Goal: Contribute content: Contribute content

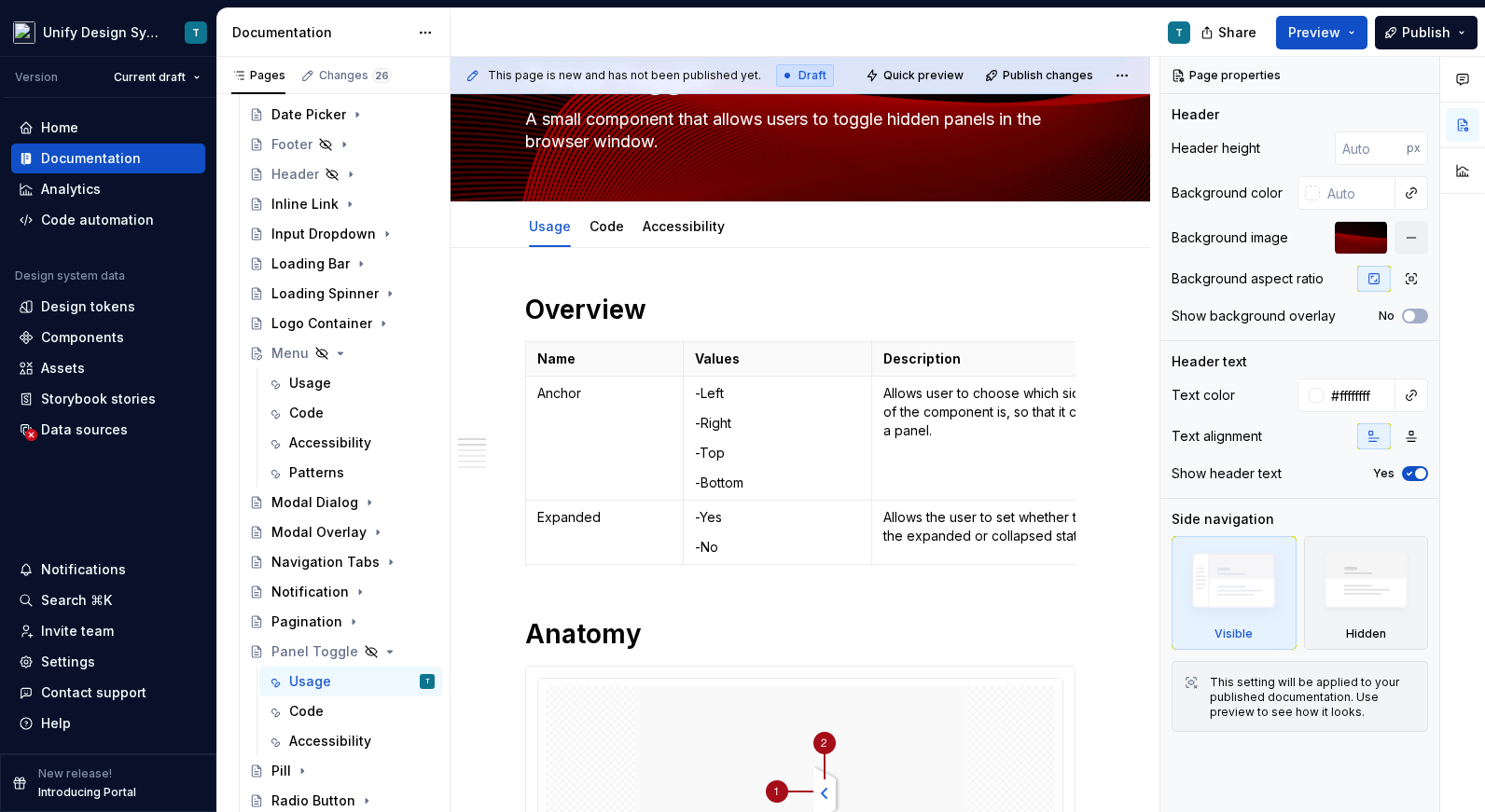
click at [1460, 307] on div at bounding box center [1462, 434] width 45 height 756
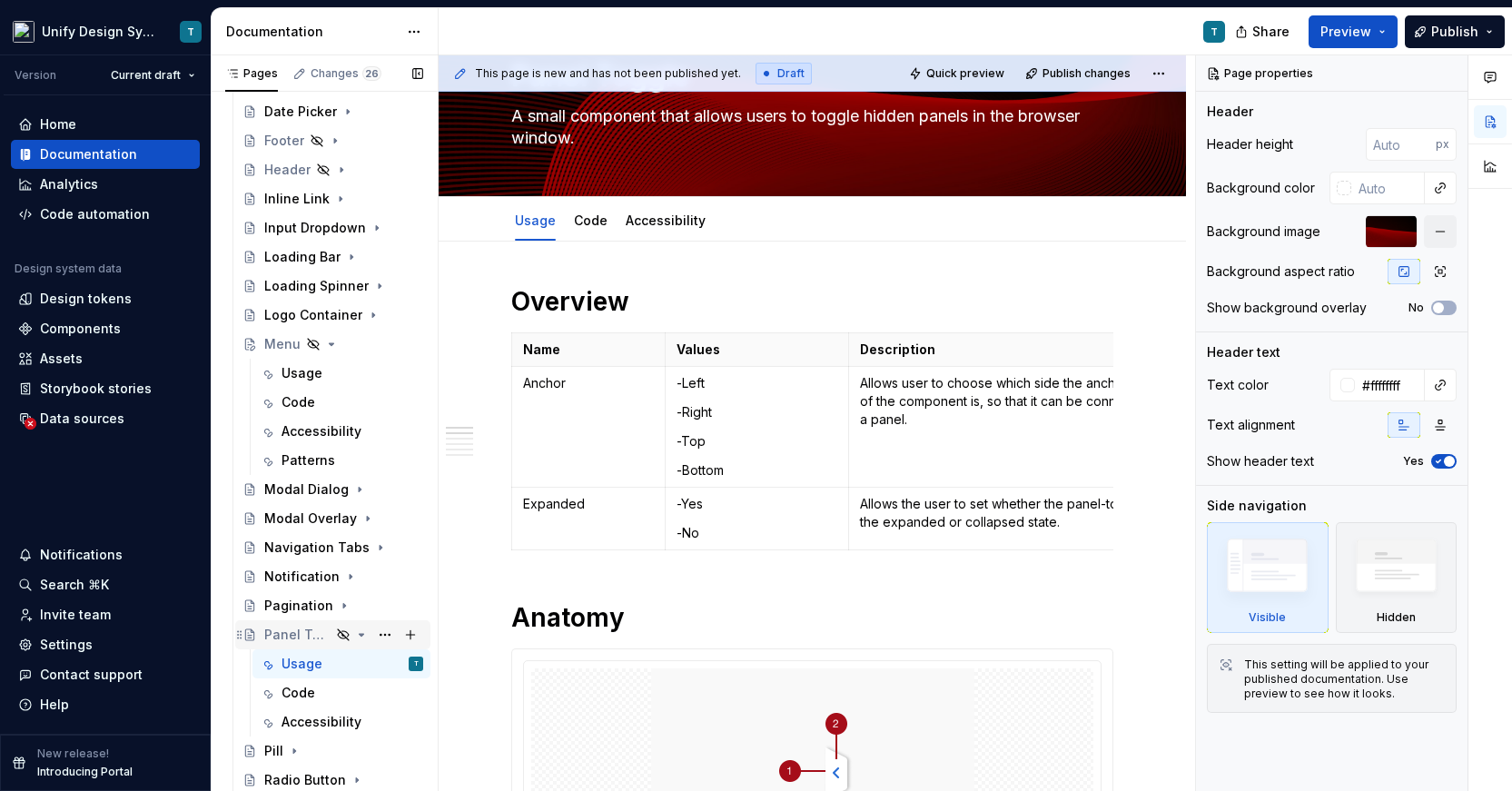
click at [362, 633] on icon "Page tree" at bounding box center [362, 634] width 5 height 2
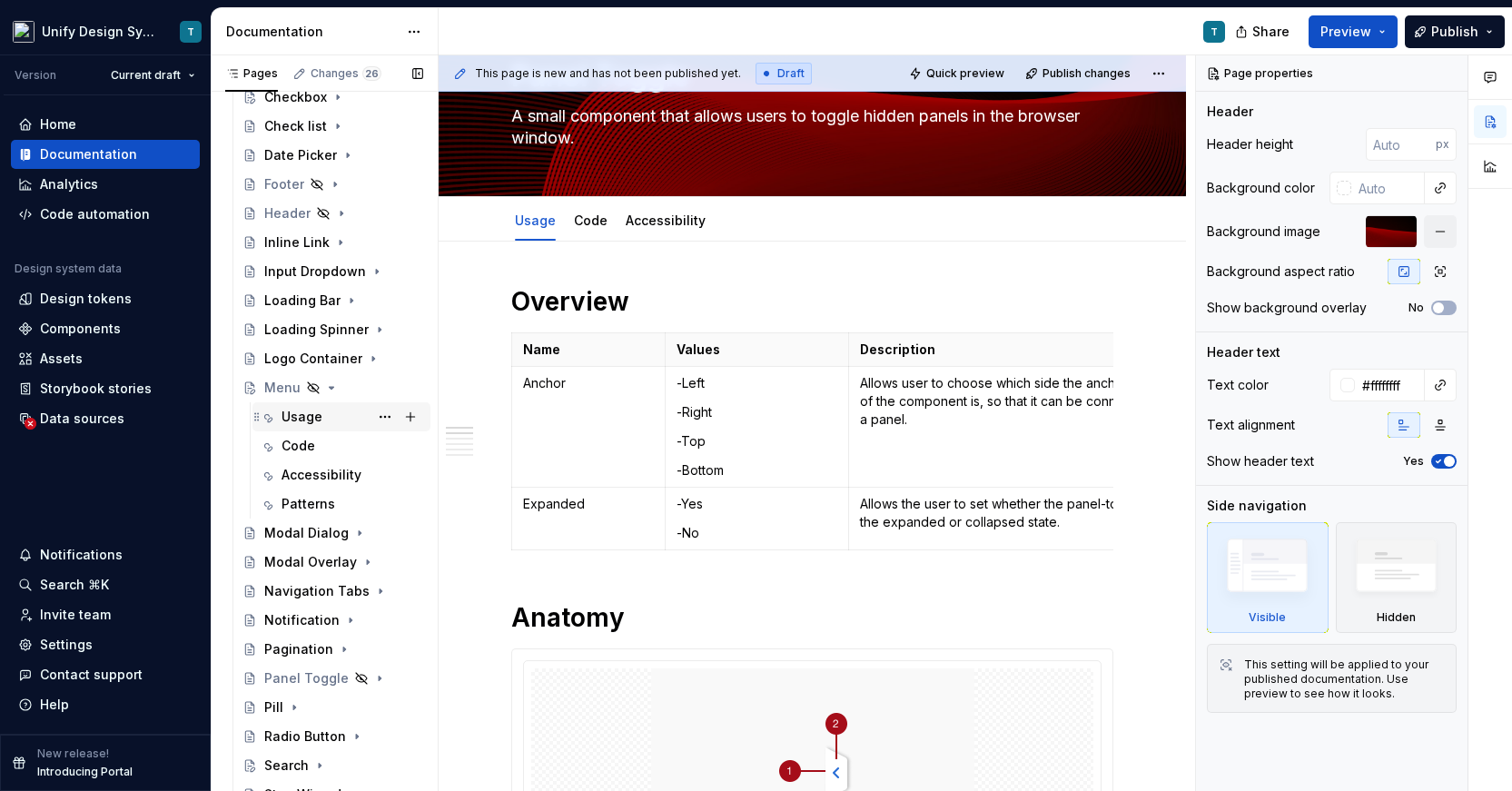
scroll to position [483, 0]
click at [385, 679] on button "Page tree" at bounding box center [385, 681] width 25 height 25
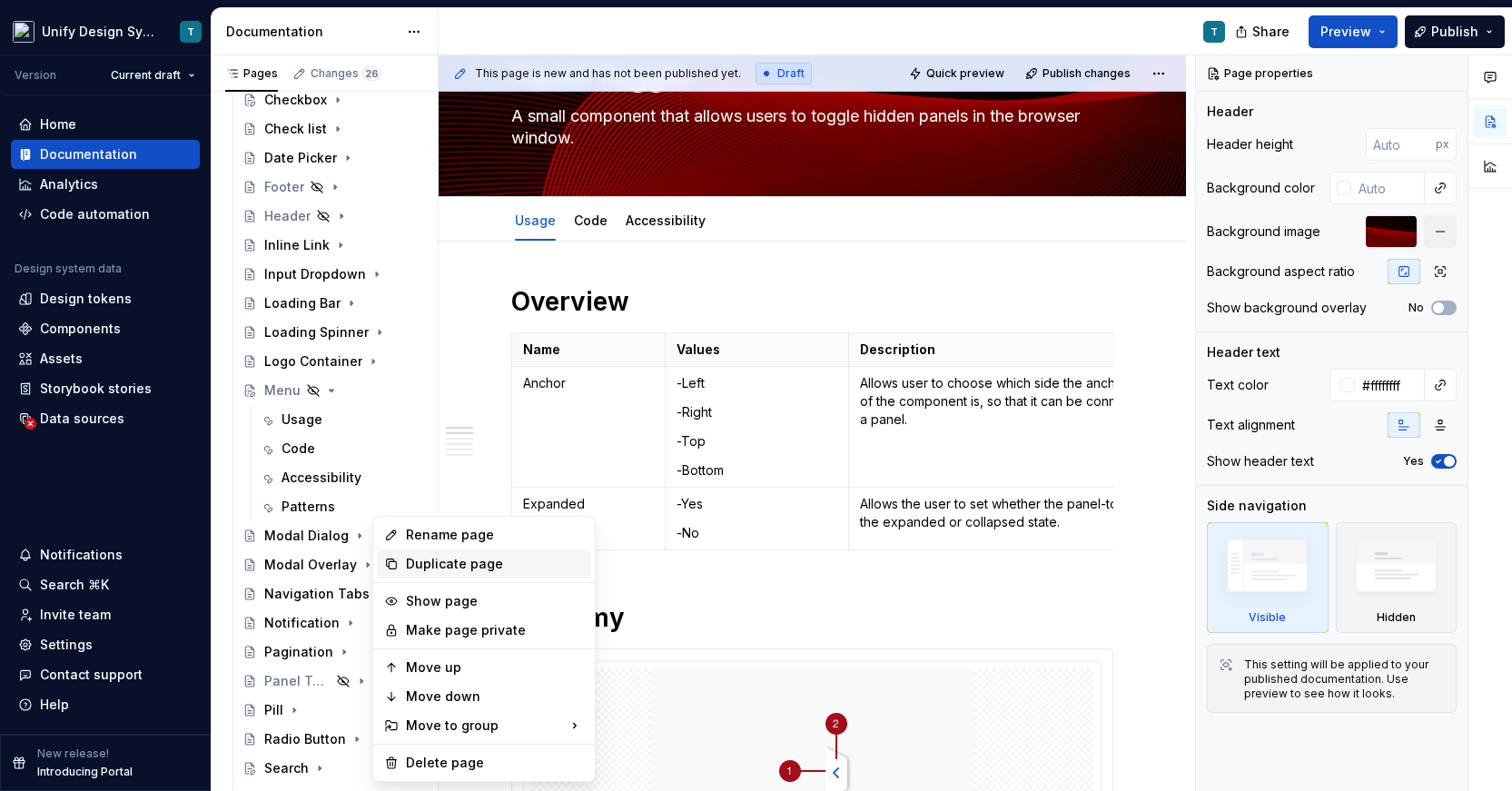
click at [451, 557] on div "Duplicate page" at bounding box center [494, 563] width 178 height 18
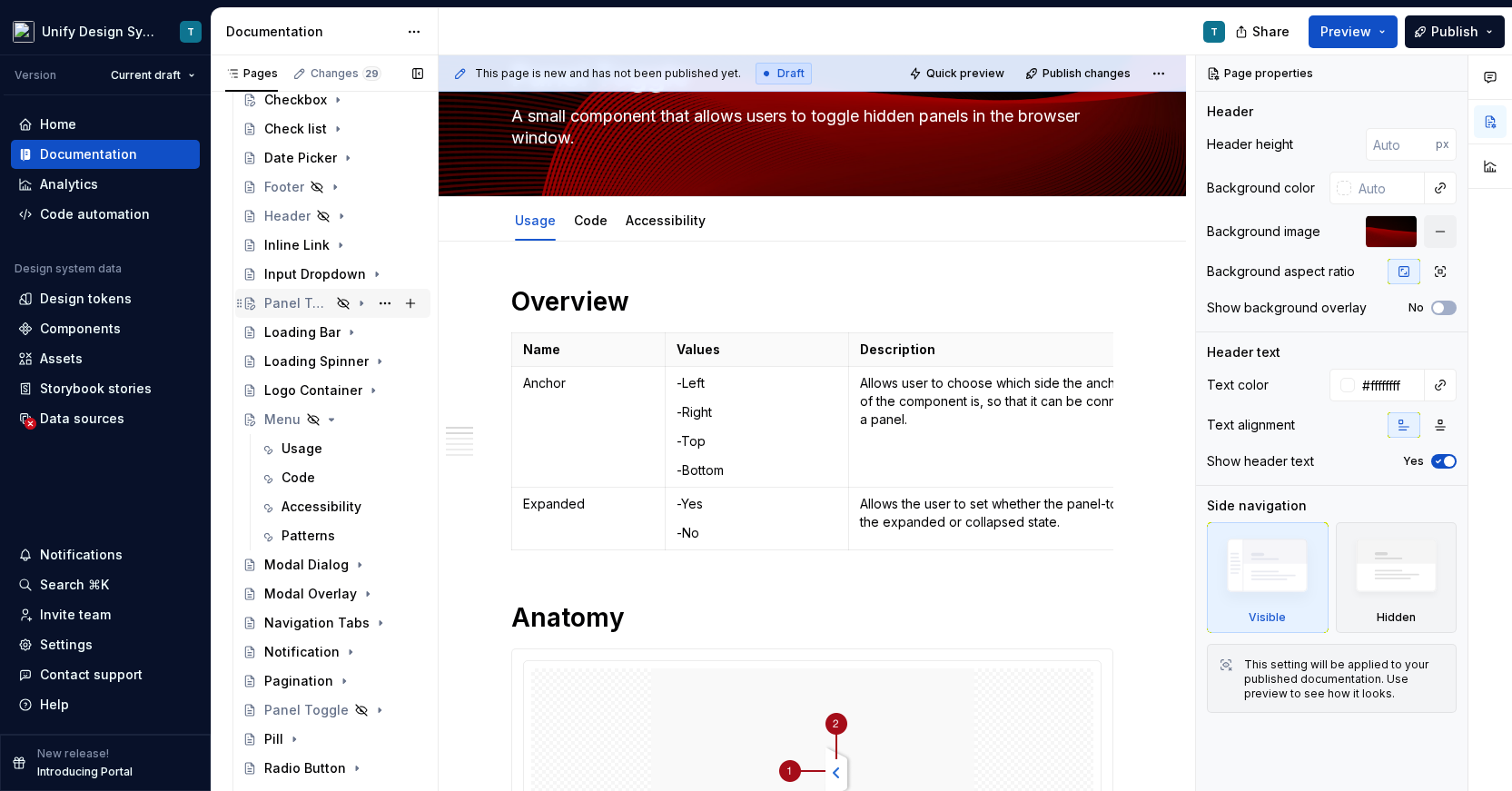
click at [313, 298] on div "Panel Toggle" at bounding box center [298, 303] width 66 height 18
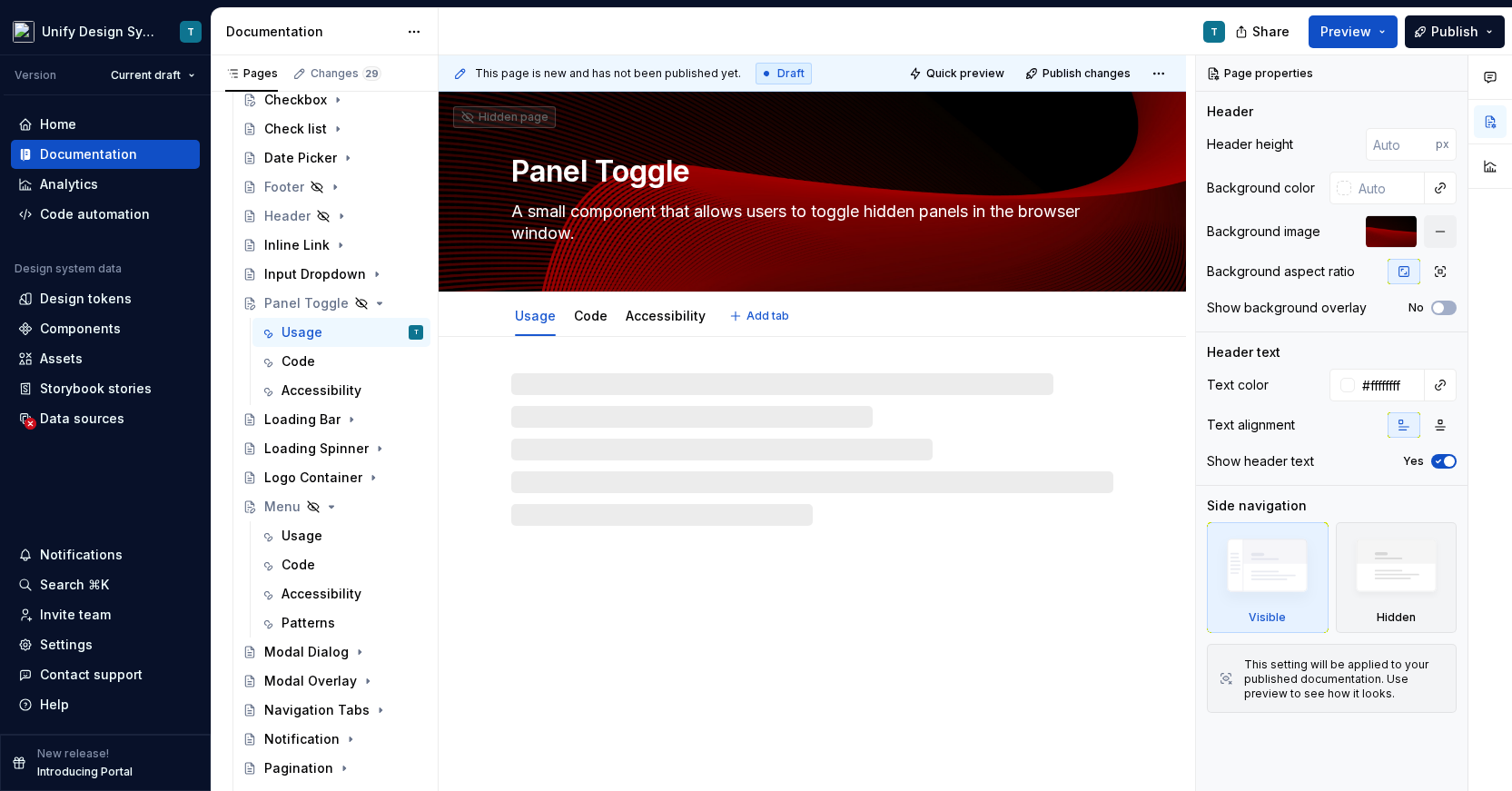
click at [627, 173] on textarea "Panel Toggle" at bounding box center [809, 171] width 602 height 44
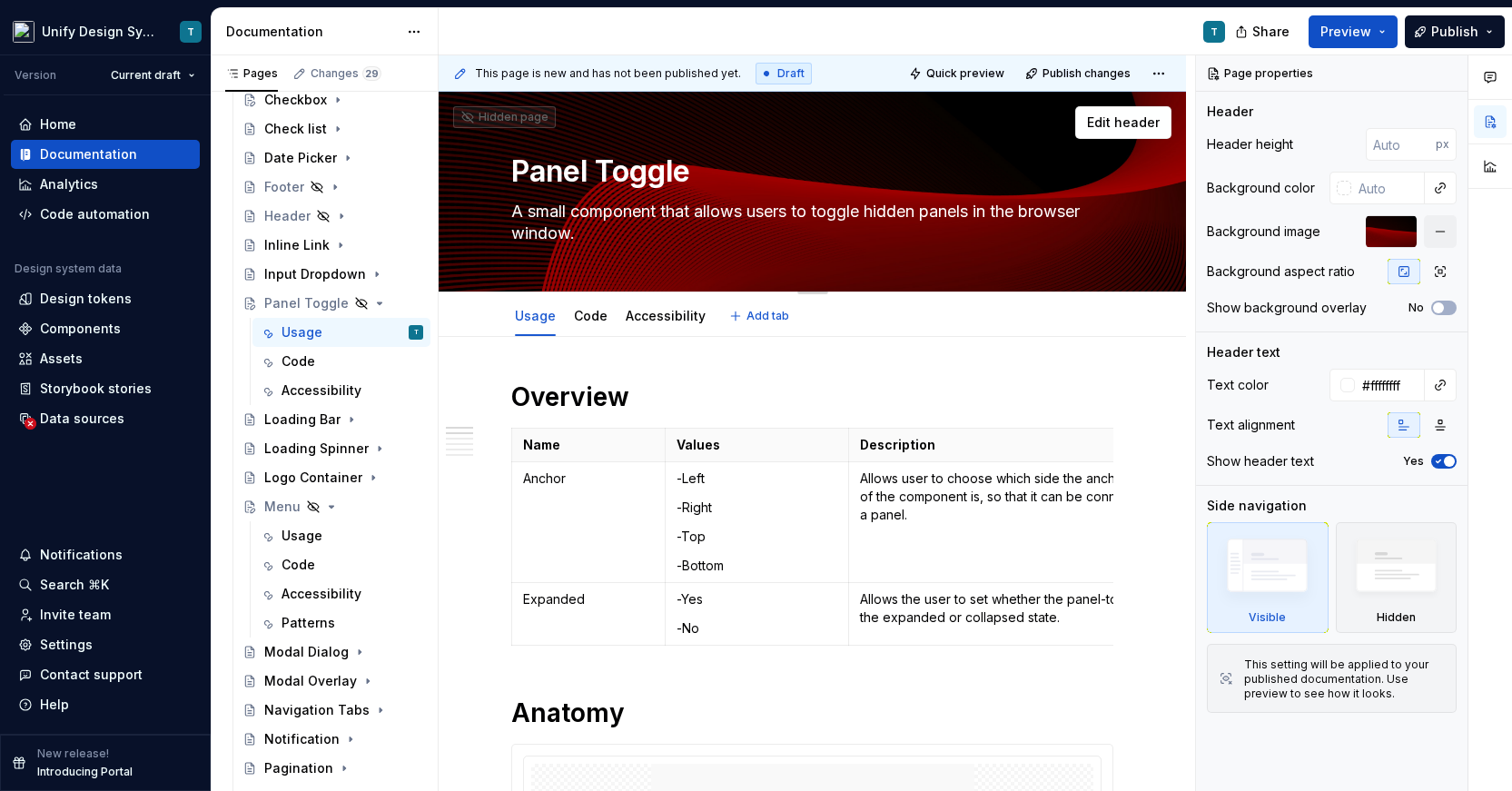
click at [627, 173] on textarea "Panel Toggle" at bounding box center [809, 171] width 602 height 44
type textarea "*"
type textarea "L"
type textarea "*"
type textarea "Le"
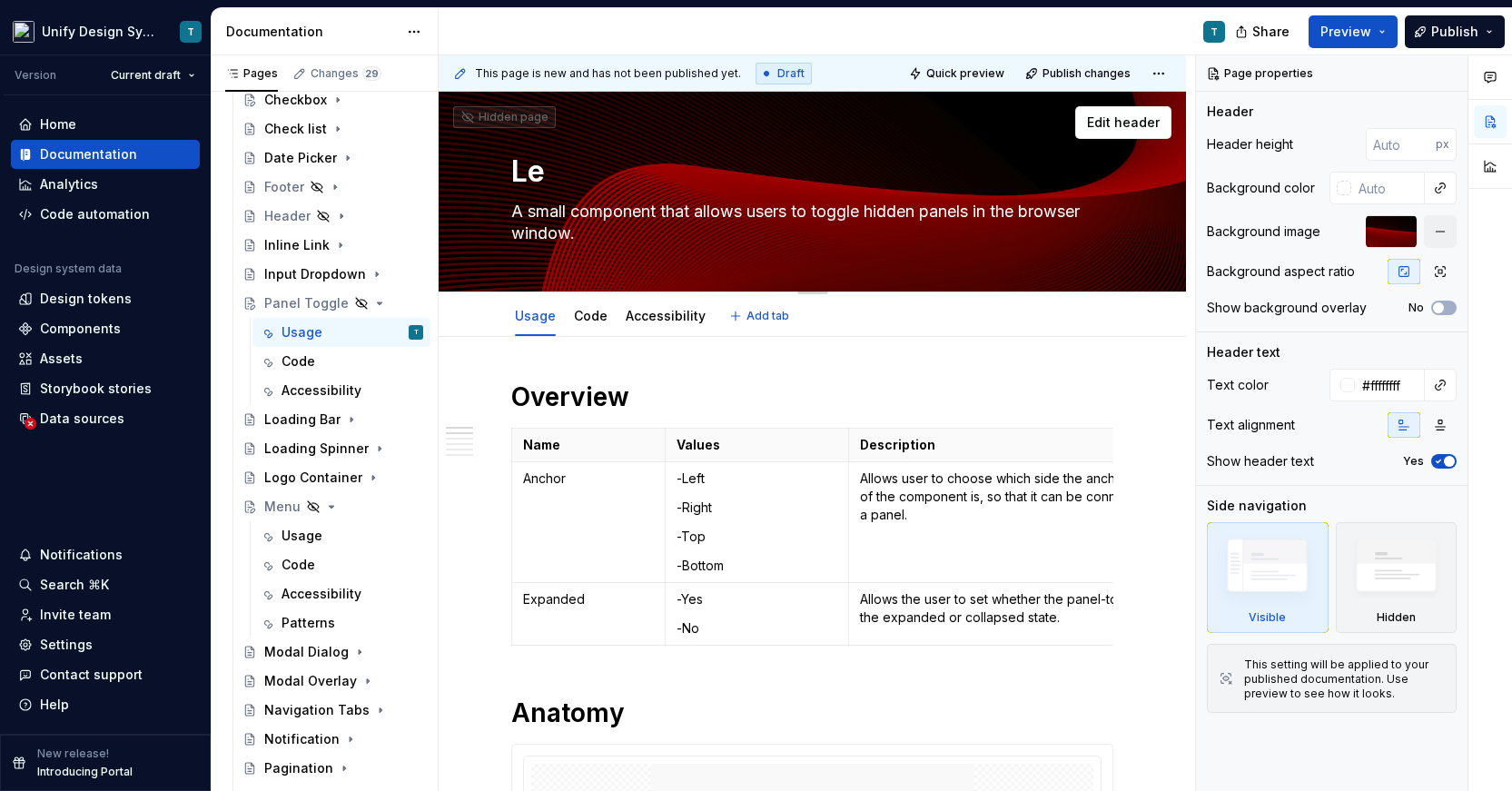
type textarea "*"
type textarea "Lef"
type textarea "*"
type textarea "Left"
type textarea "*"
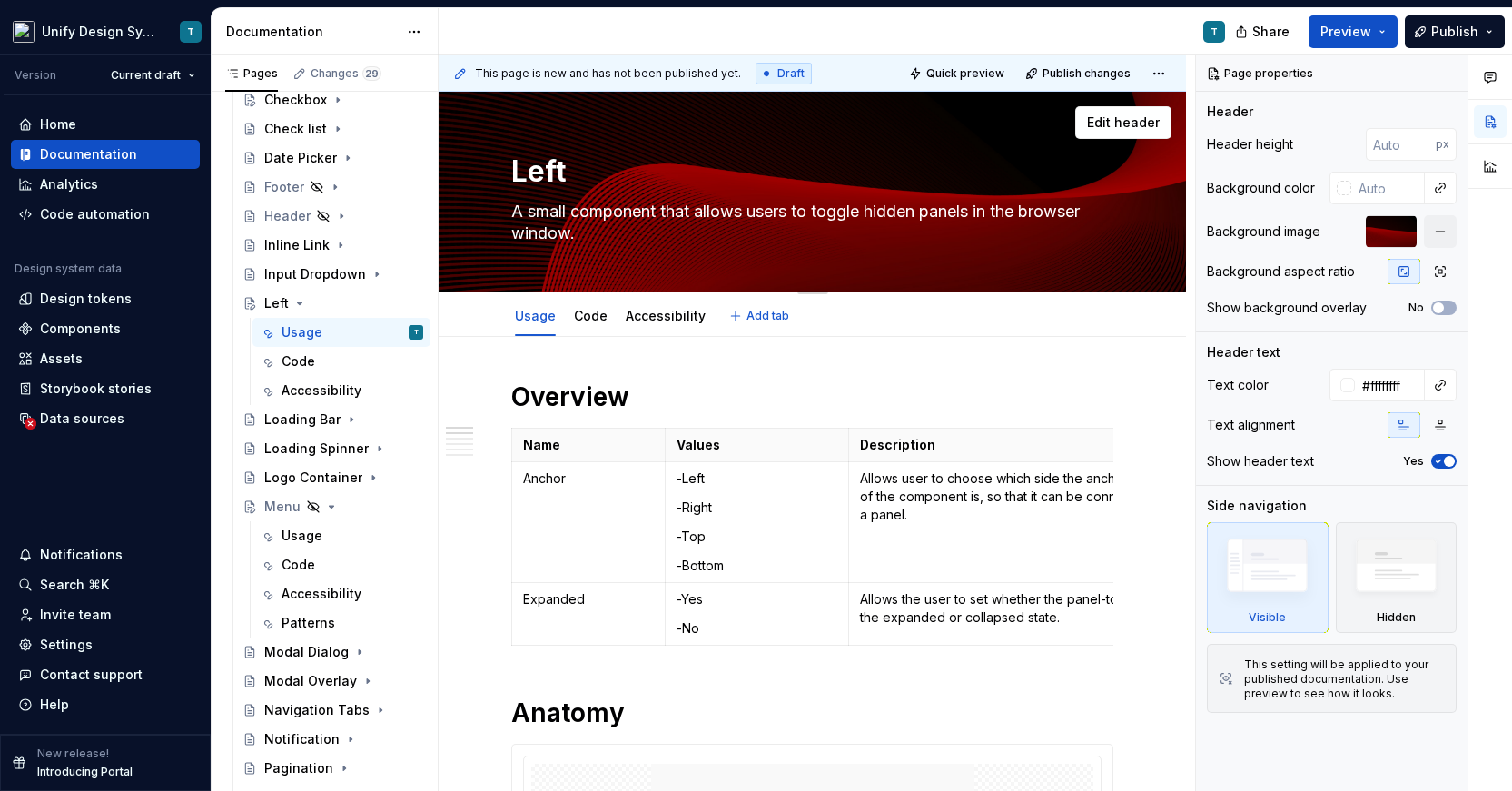
type textarea "Left"
type textarea "*"
type textarea "Left N"
type textarea "*"
type textarea "Left Na"
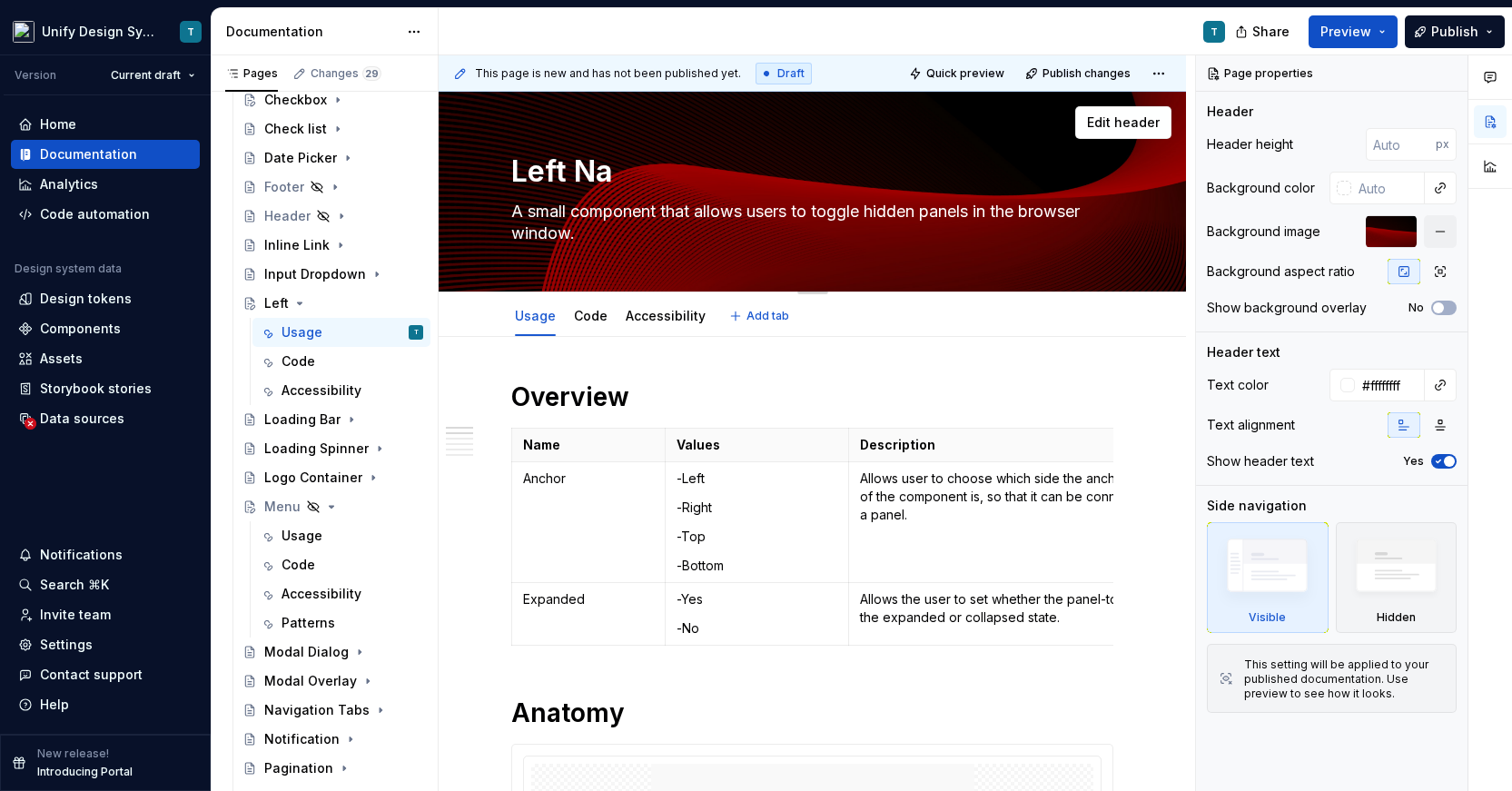
type textarea "*"
type textarea "Left Nav"
type textarea "*"
type textarea "Left Navi"
type textarea "*"
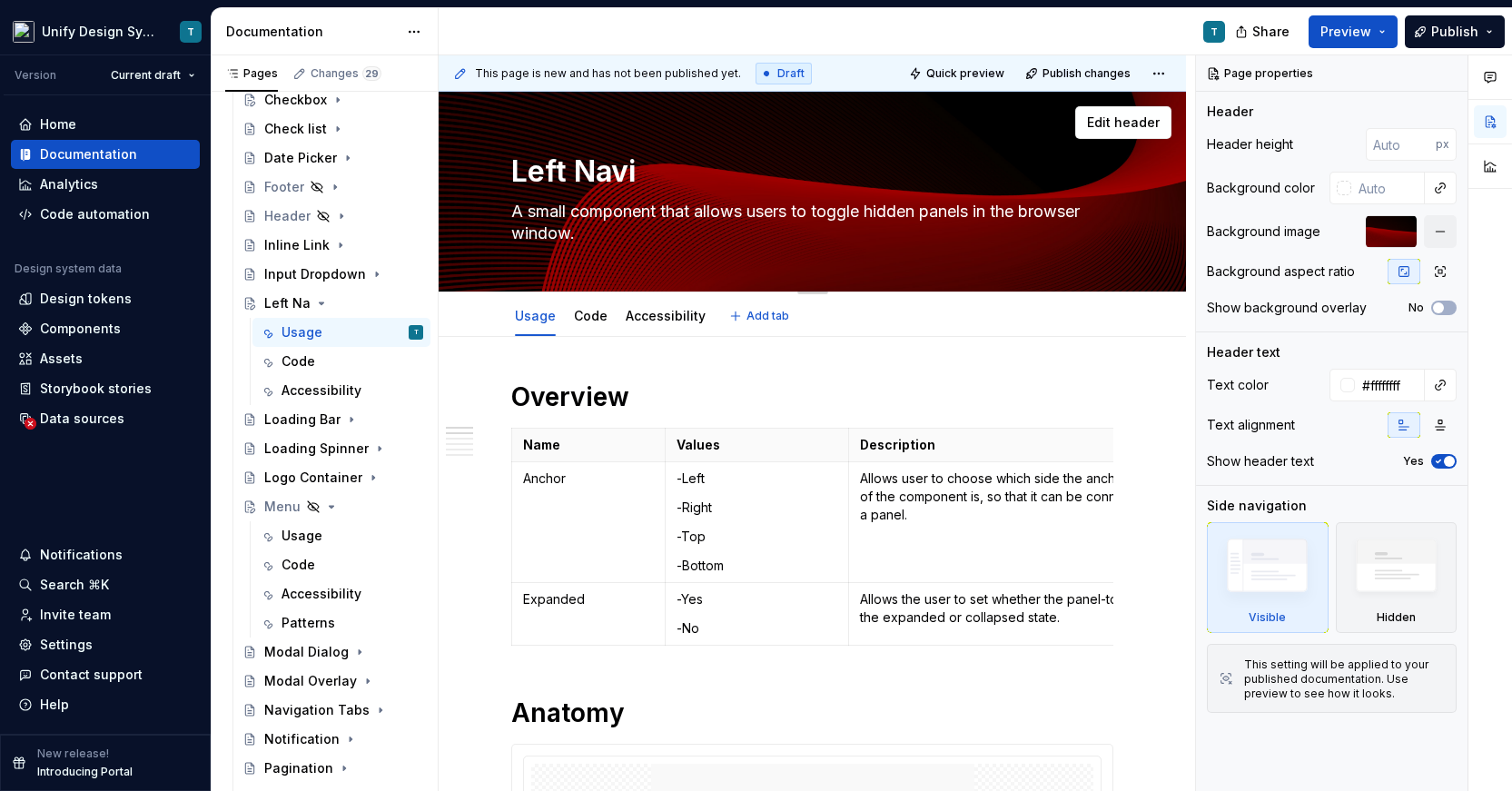
type textarea "Left Navig"
type textarea "*"
type textarea "Left Naviga"
type textarea "*"
type textarea "Left Navigati"
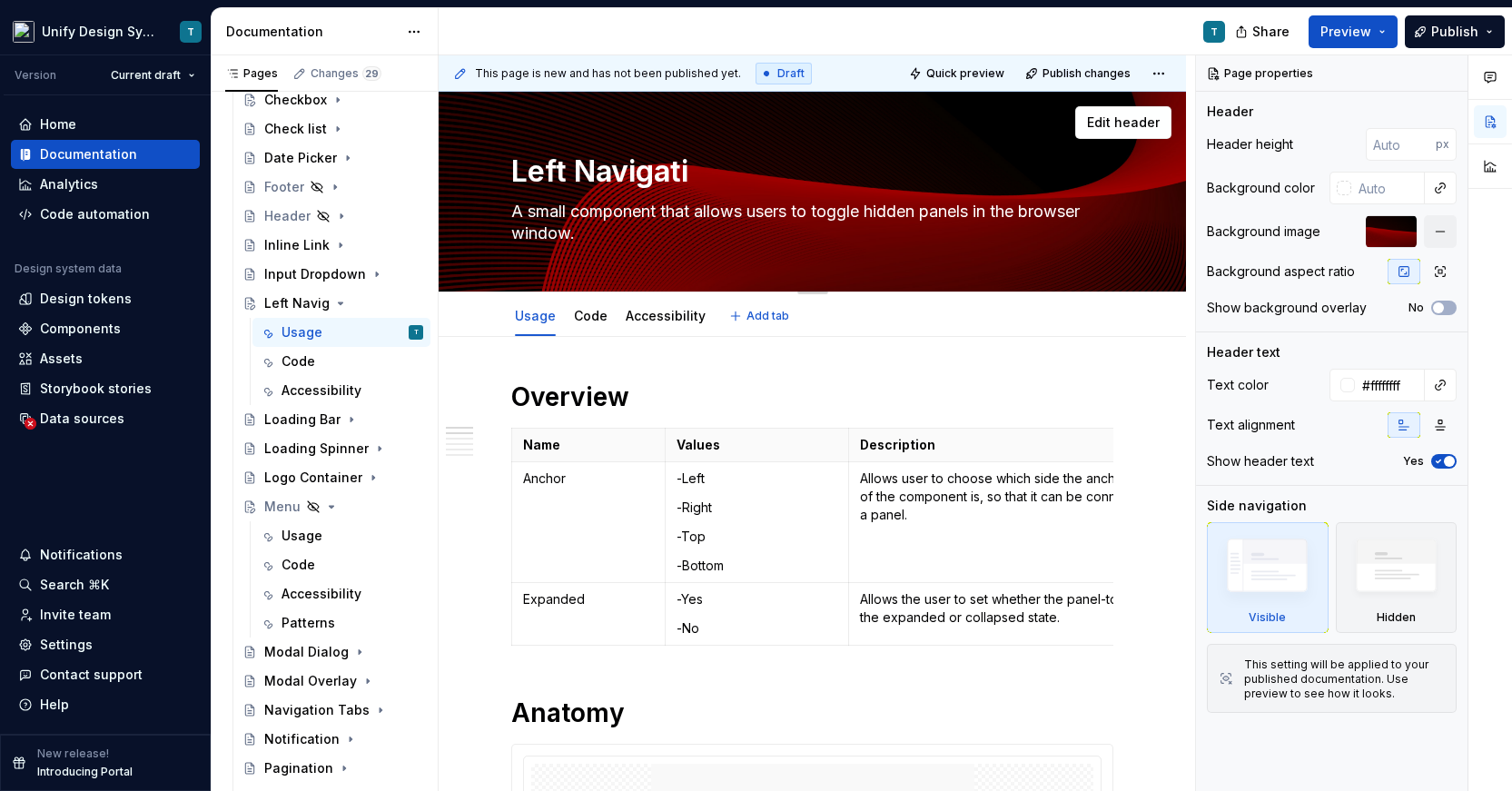
type textarea "*"
type textarea "Left Navigation"
type textarea "*"
type textarea "Left Navigation"
type textarea "*"
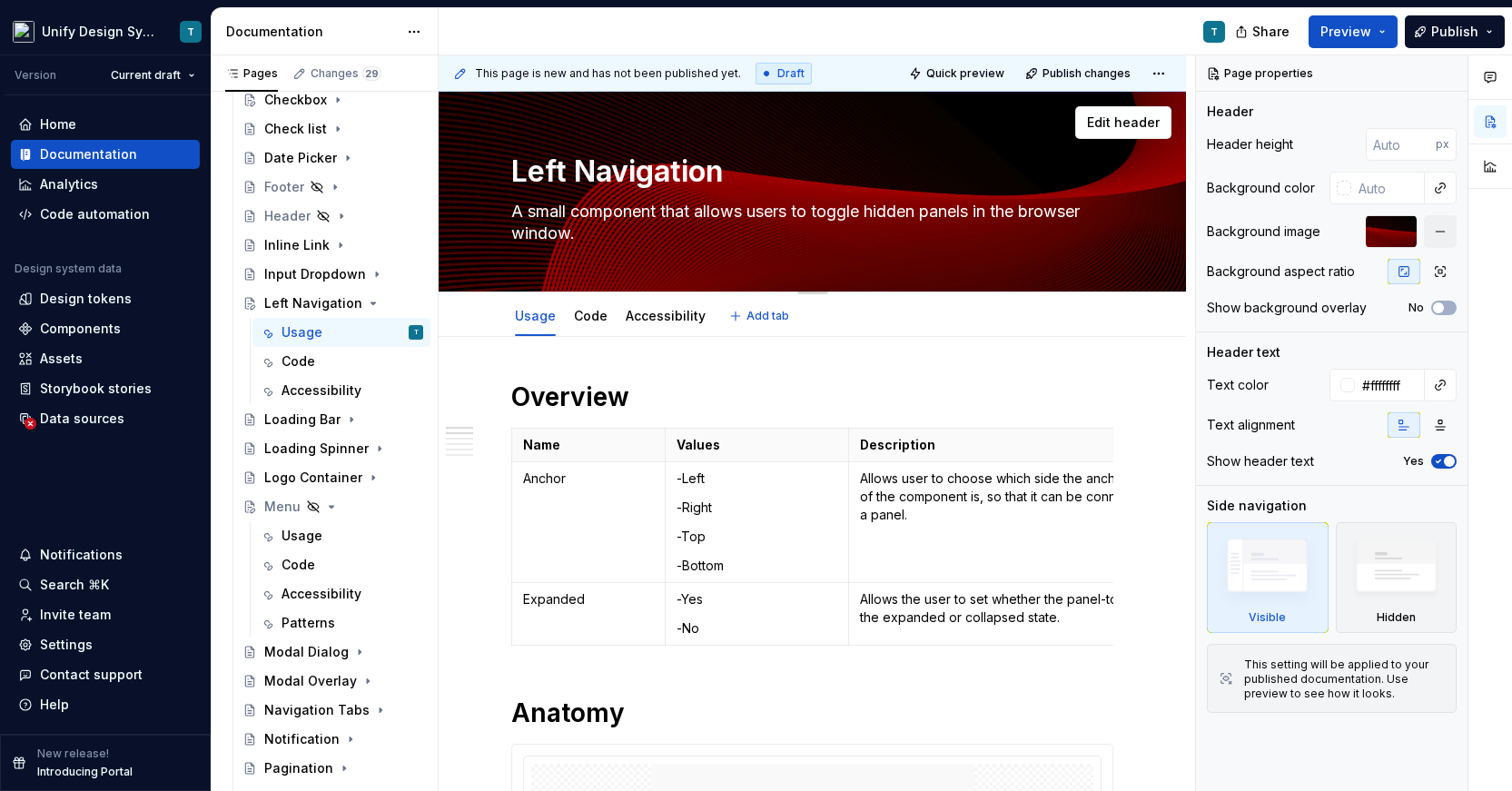
type textarea "Left Navigation M"
type textarea "*"
type textarea "Left Navigation Me"
type textarea "*"
type textarea "Left Navigation Menu"
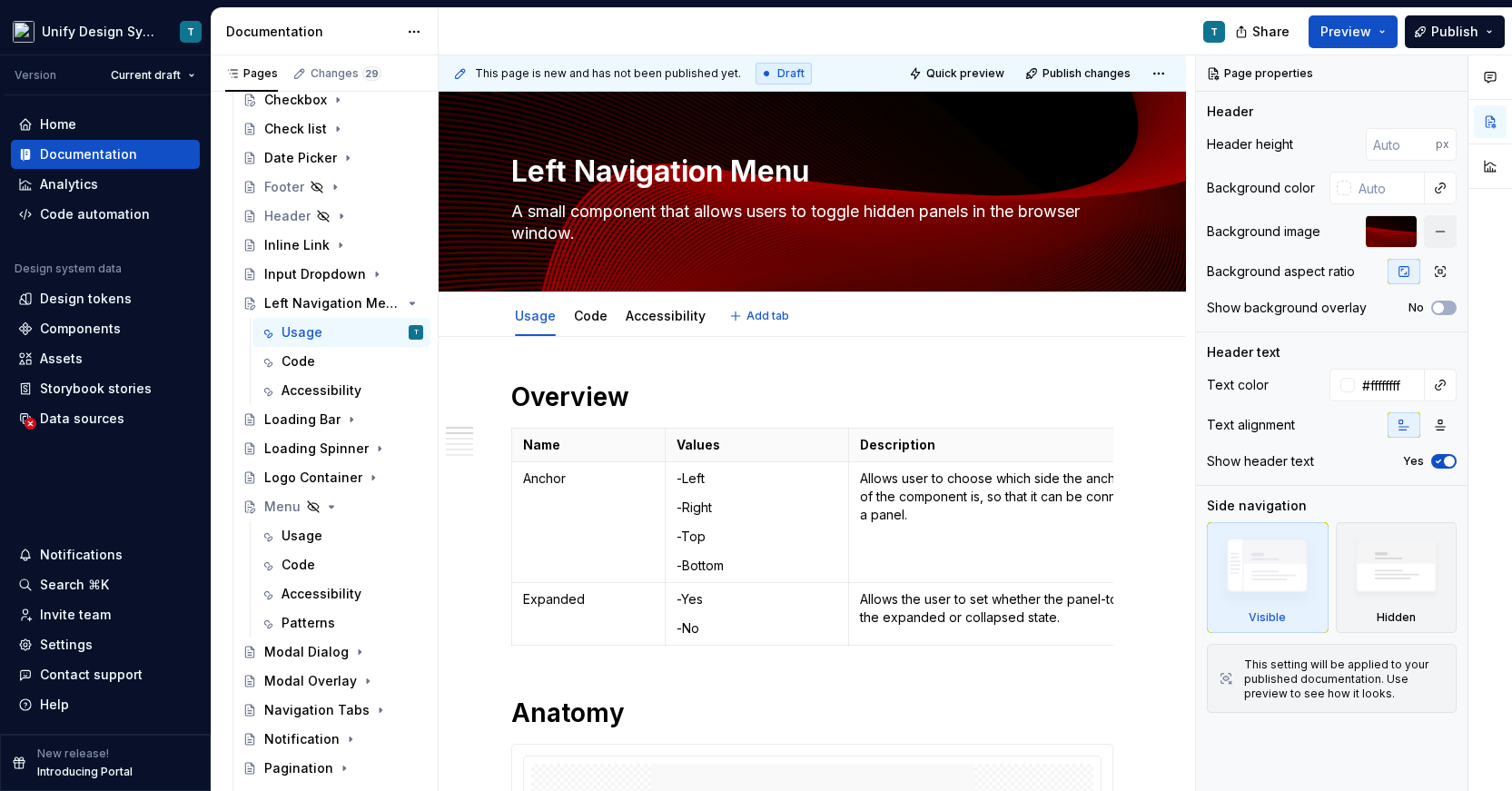
type textarea "*"
type textarea "Left Navigation Menu"
click at [676, 211] on textarea "A small component that allows users to toggle hidden panels in the browser wind…" at bounding box center [809, 223] width 602 height 51
paste textarea "Close chat"
type textarea "*"
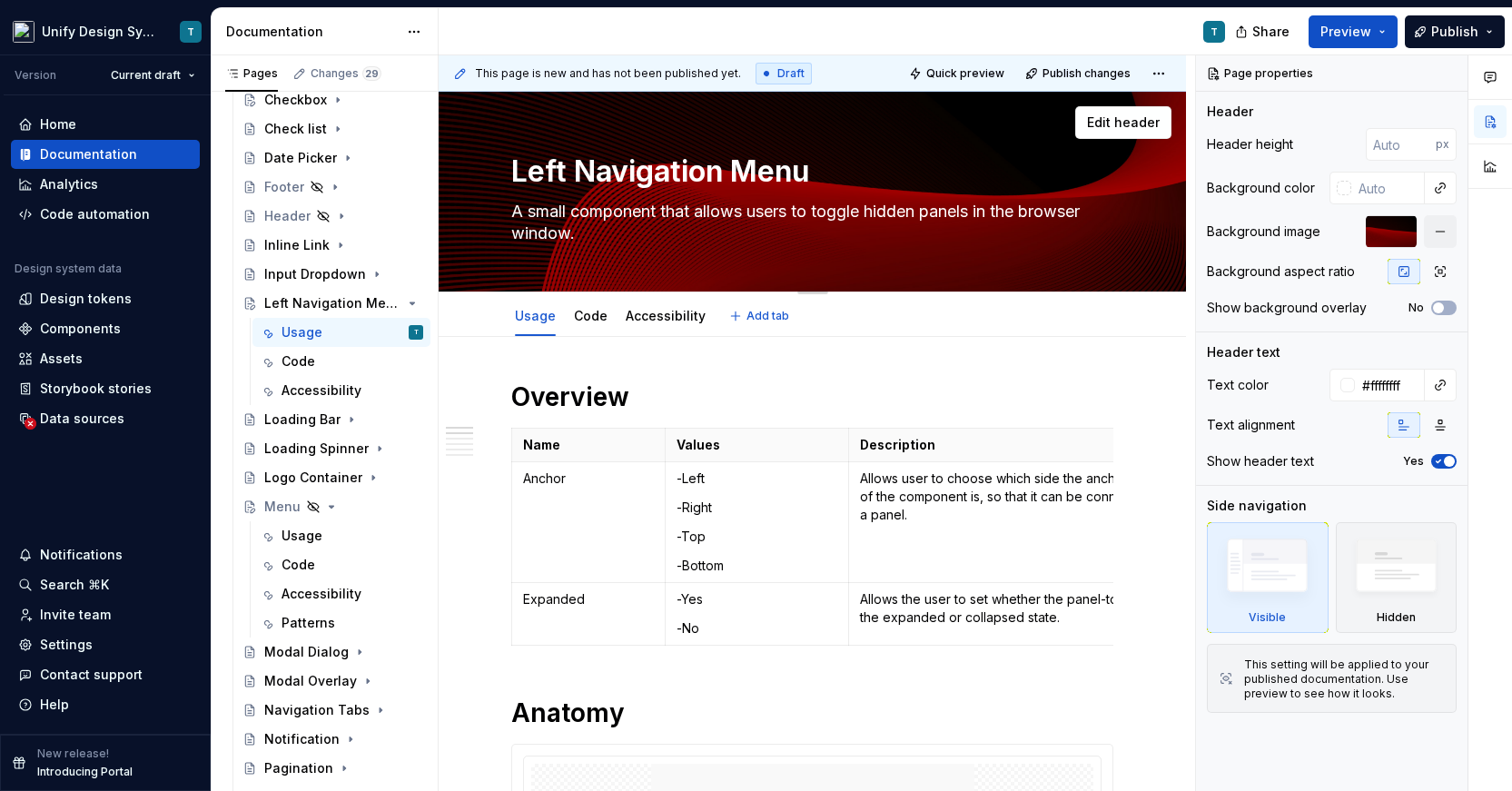
type textarea "Close chat"
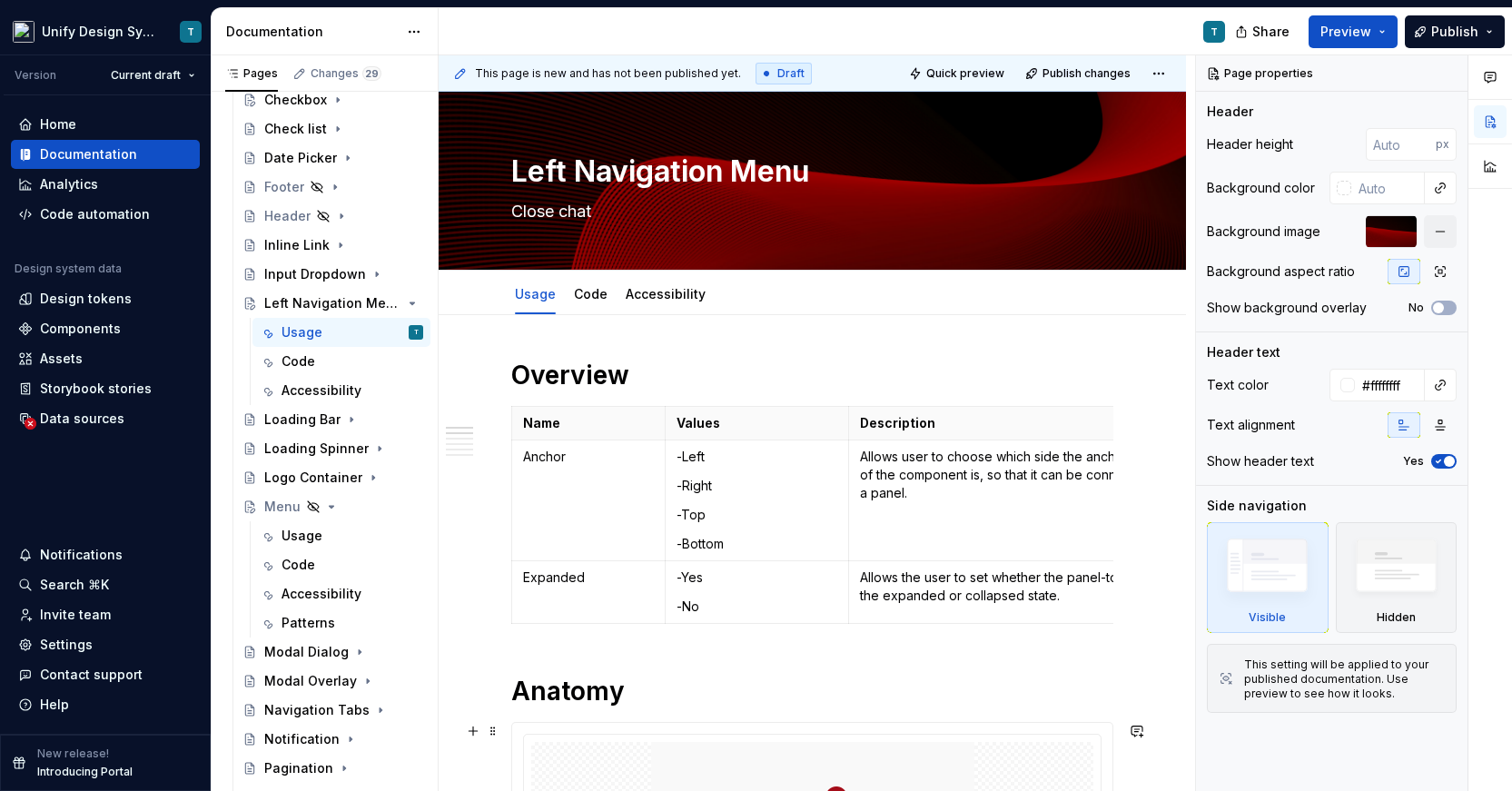
type textarea "*"
type textarea "Close chat"
paste textarea "The left navigation menu is a vertical interface component anchored to the left…"
type textarea "*"
type textarea "The left navigation menu is a vertical interface component anchored to the left…"
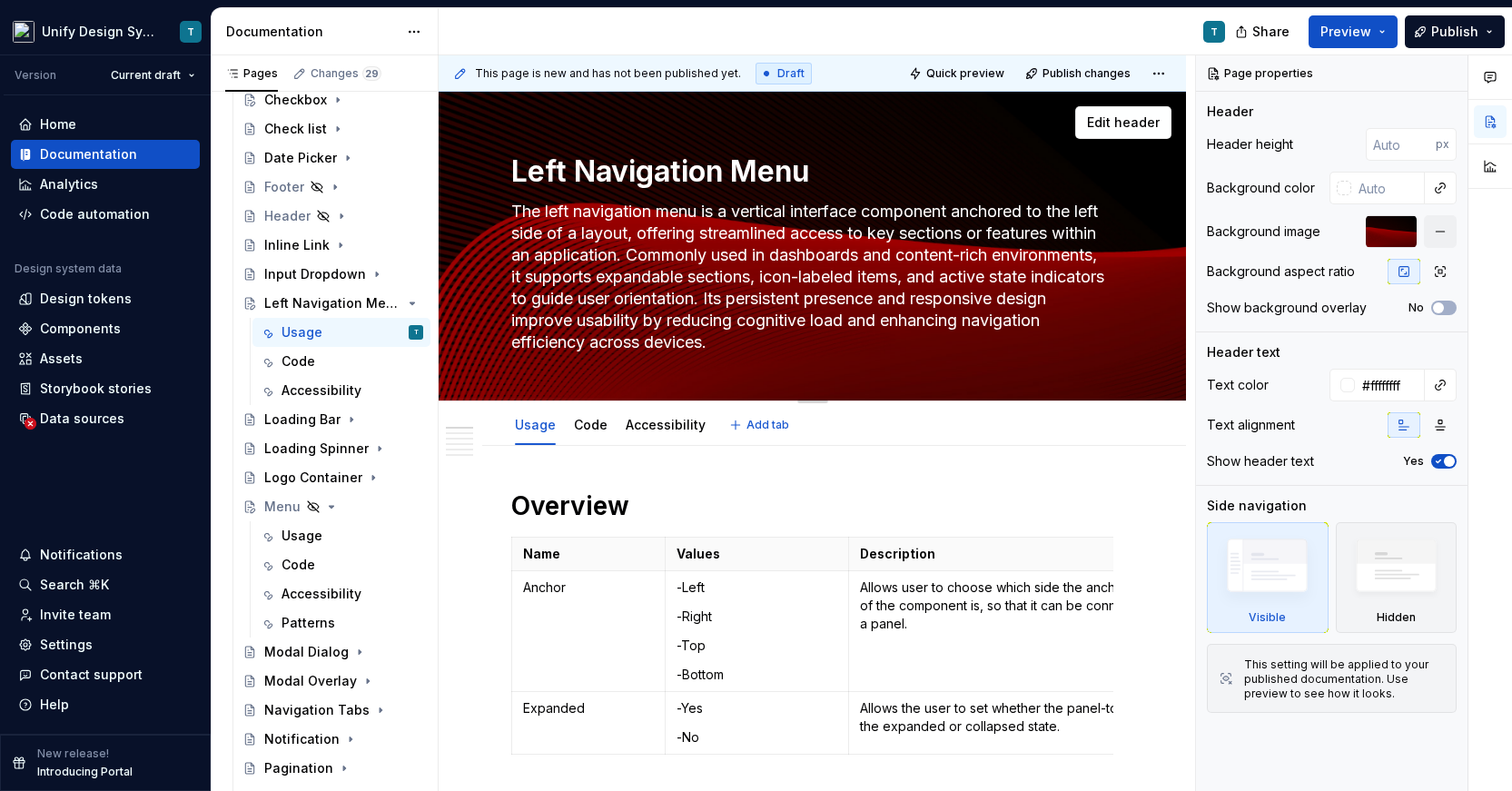
drag, startPoint x: 745, startPoint y: 212, endPoint x: 514, endPoint y: 219, distance: 231.1
click at [514, 219] on textarea "The left navigation menu is a vertical interface component anchored to the left…" at bounding box center [809, 277] width 602 height 160
type textarea "*"
type textarea "Aertical interface component anchored to the left side of a layout, offering st…"
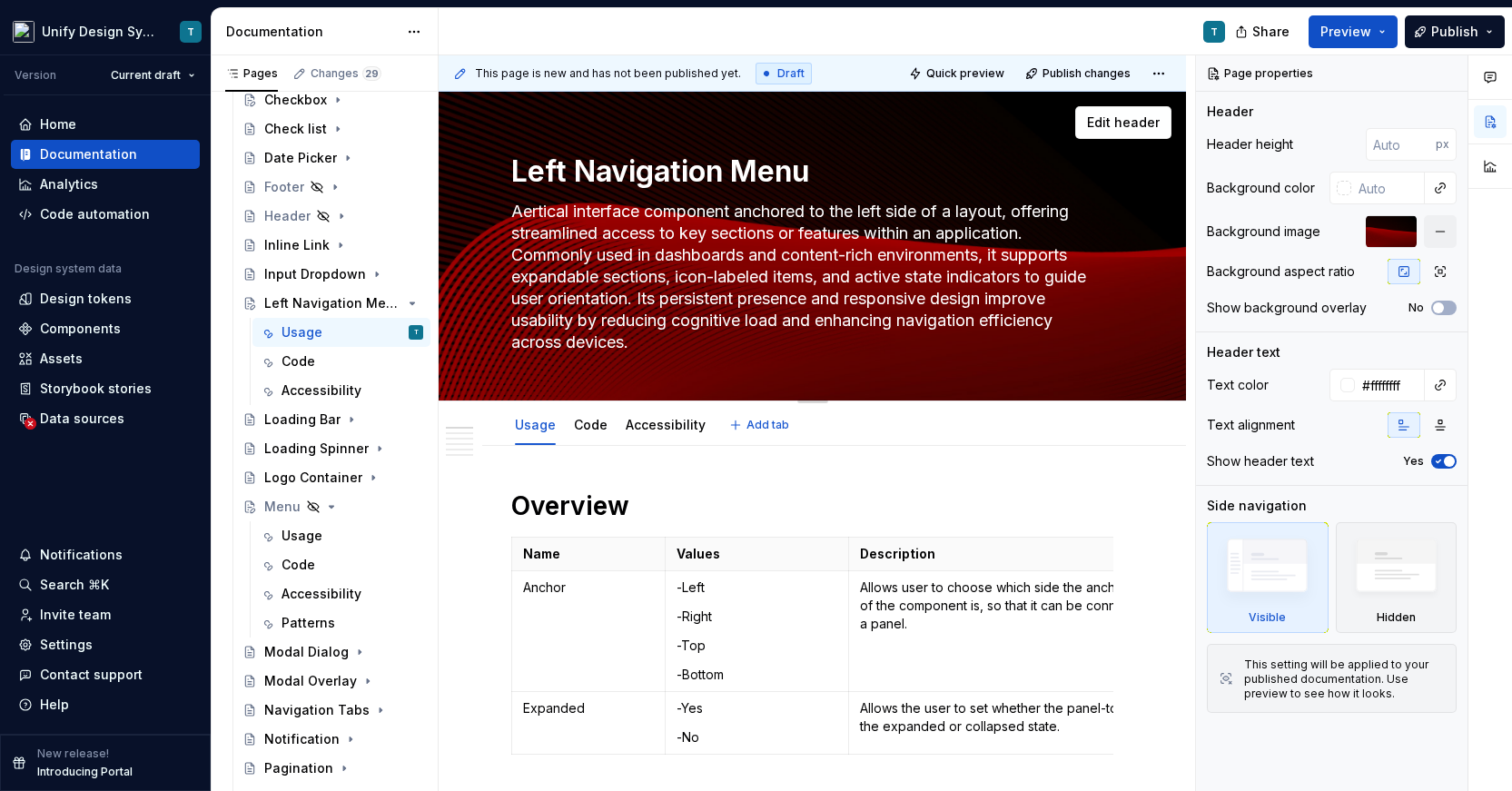
type textarea "*"
type textarea "A ertical interface component anchored to the left side of a layout, offering s…"
type textarea "*"
type textarea "A vertical interface component anchored to the left side of a layout, offering …"
click at [607, 214] on textarea "A vertical interface component anchored to the left side of a layout, offering …" at bounding box center [809, 277] width 602 height 160
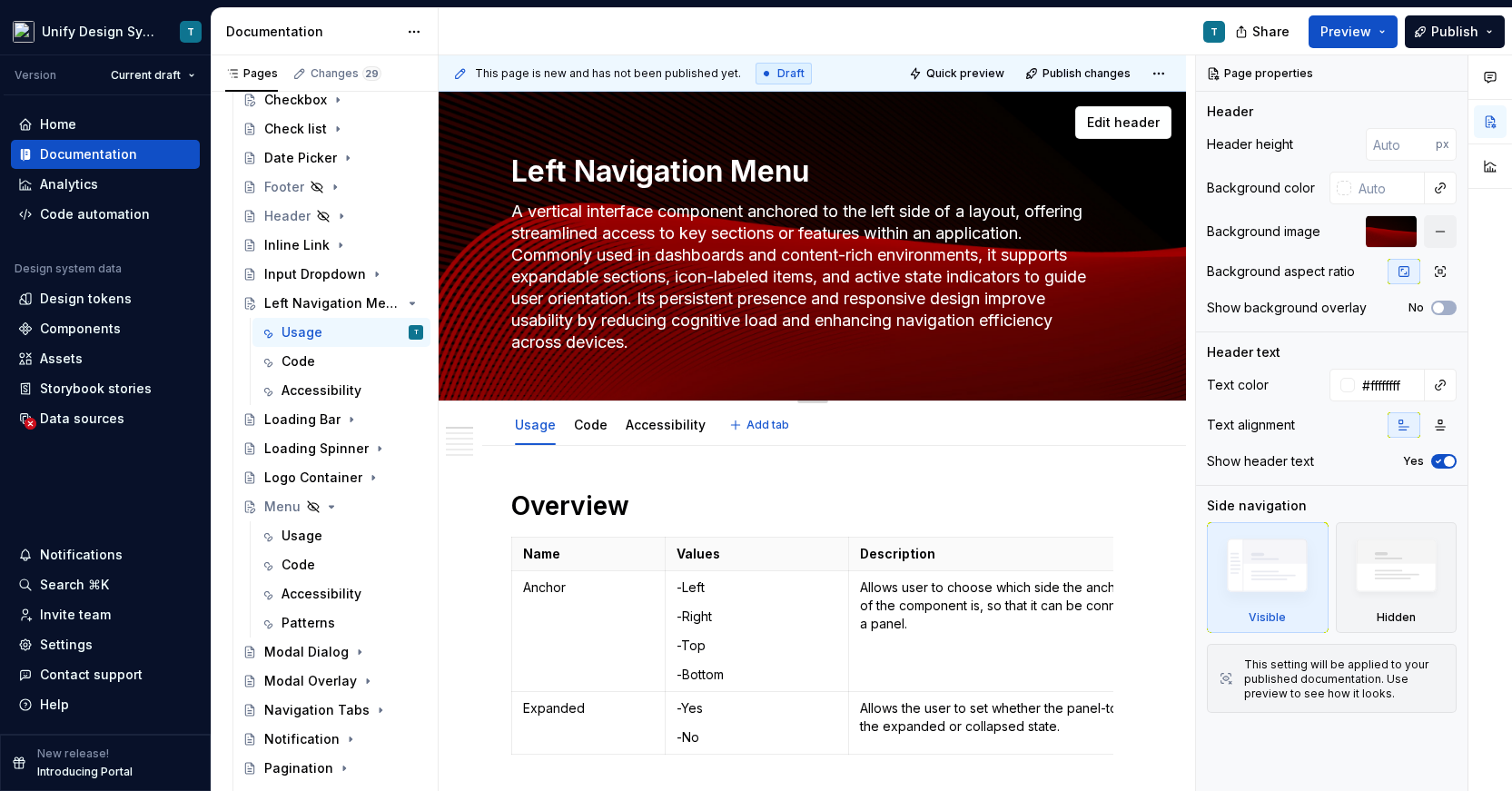
click at [607, 214] on textarea "A vertical interface component anchored to the left side of a layout, offering …" at bounding box center [809, 277] width 602 height 160
type textarea "*"
type textarea "A vertical component anchored to the left side of a layout, offering streamline…"
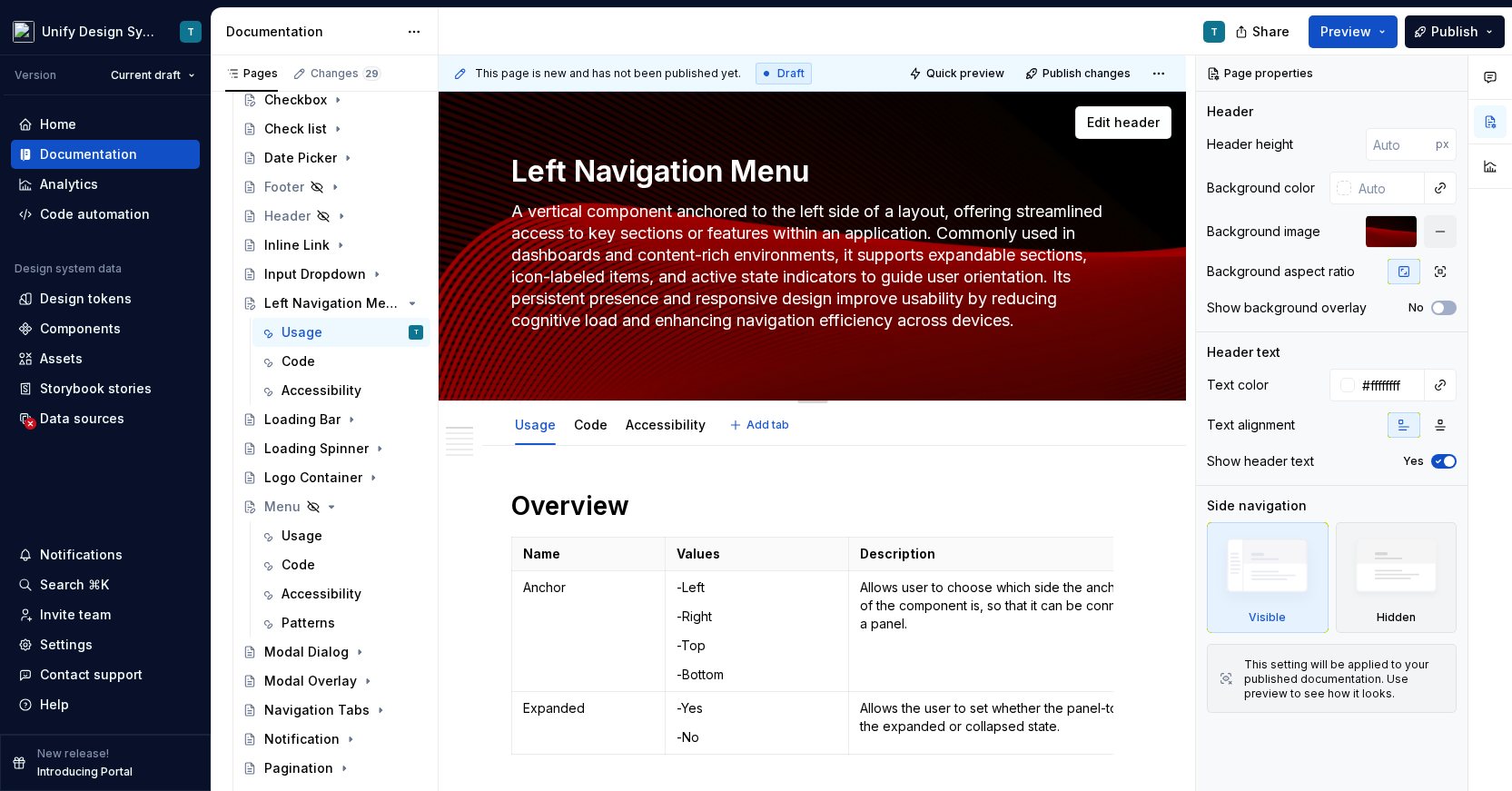
type textarea "*"
type textarea "A vertica component anchored to the left side of a layout, offering streamlined…"
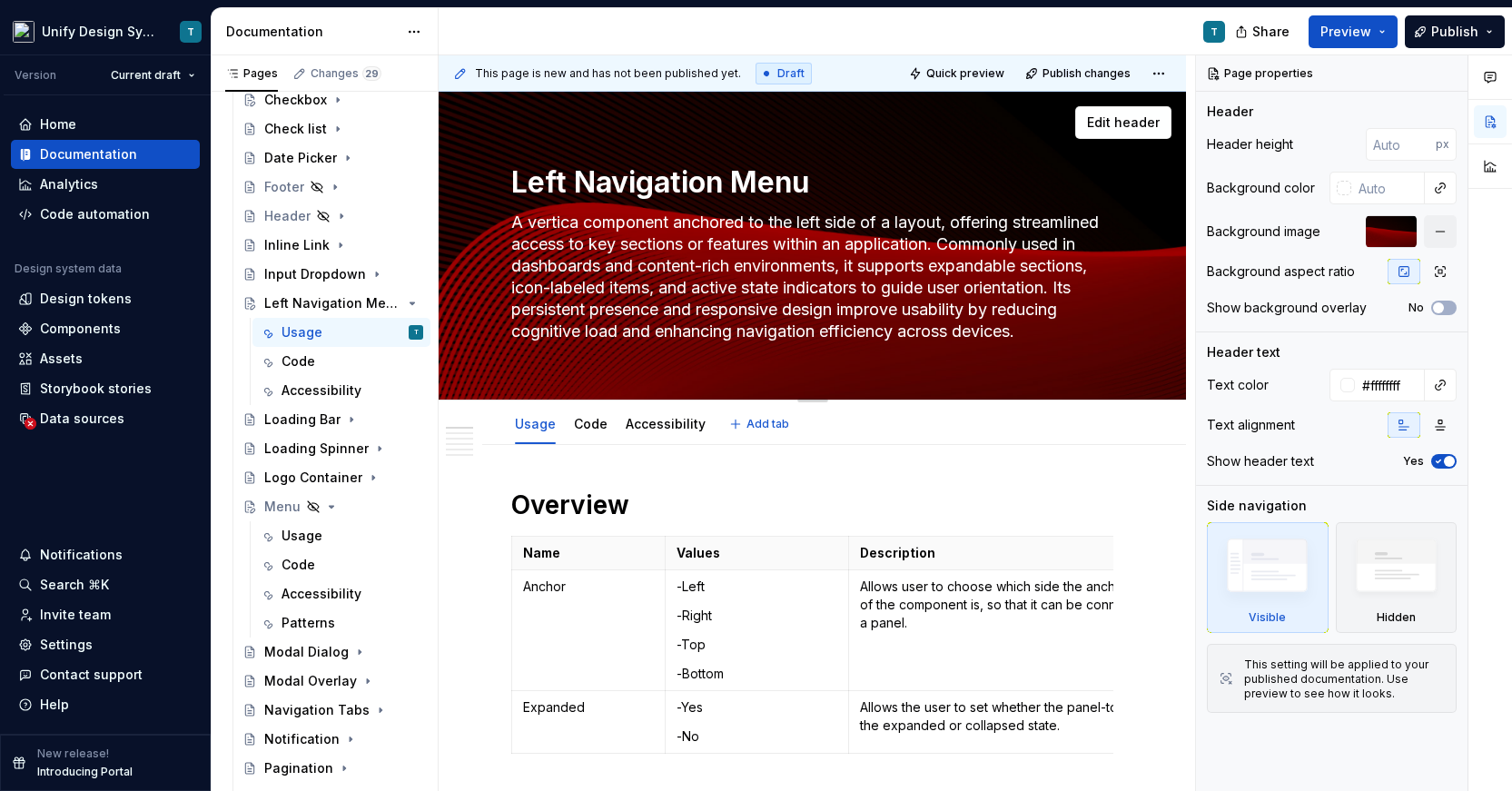
type textarea "*"
type textarea "A vertic component anchored to the left side of a layout, offering streamlined …"
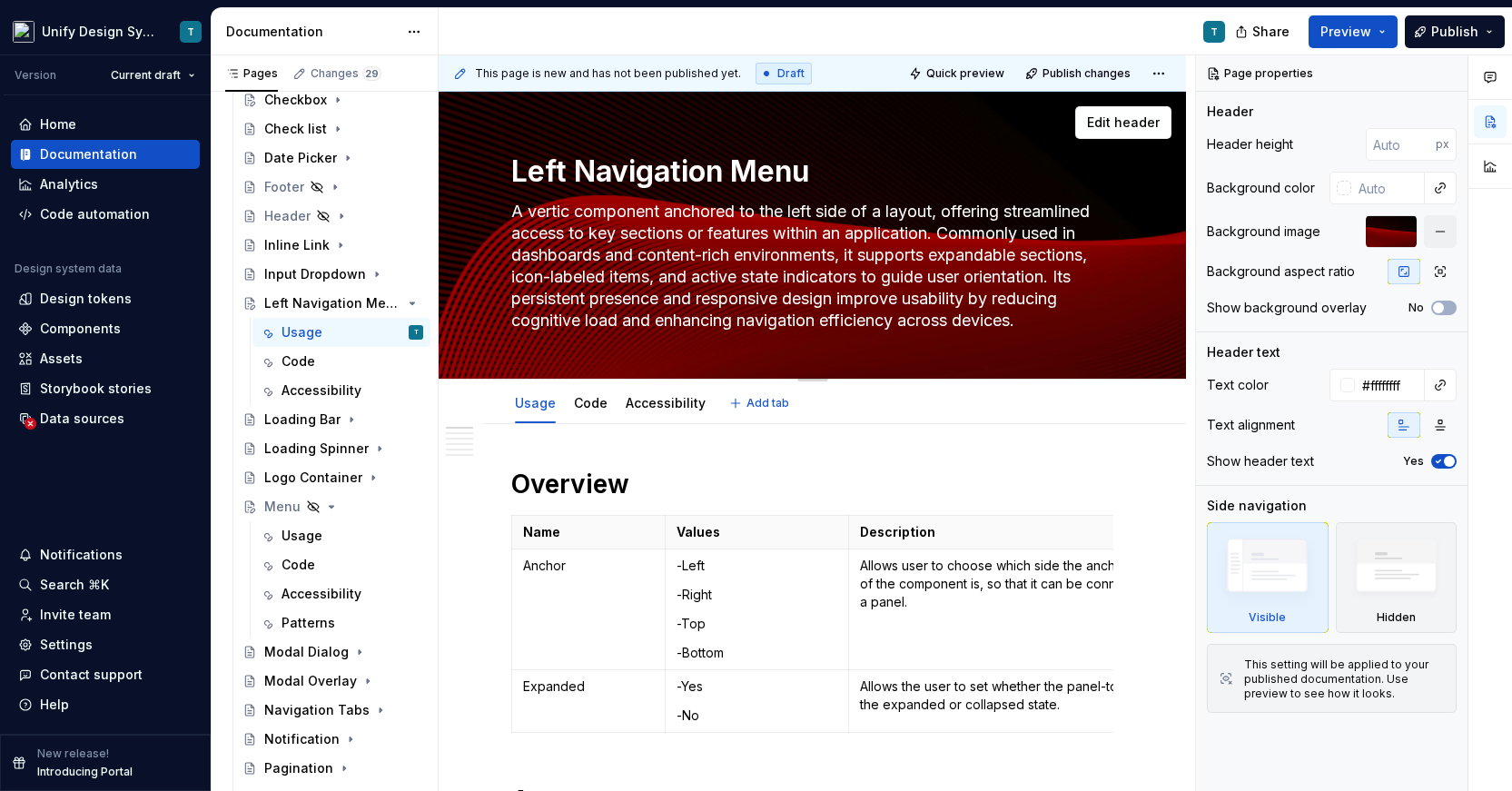
type textarea "*"
type textarea "A verti component anchored to the left side of a layout, offering streamlined a…"
type textarea "*"
type textarea "A vert component anchored to the left side of a layout, offering streamlined ac…"
type textarea "*"
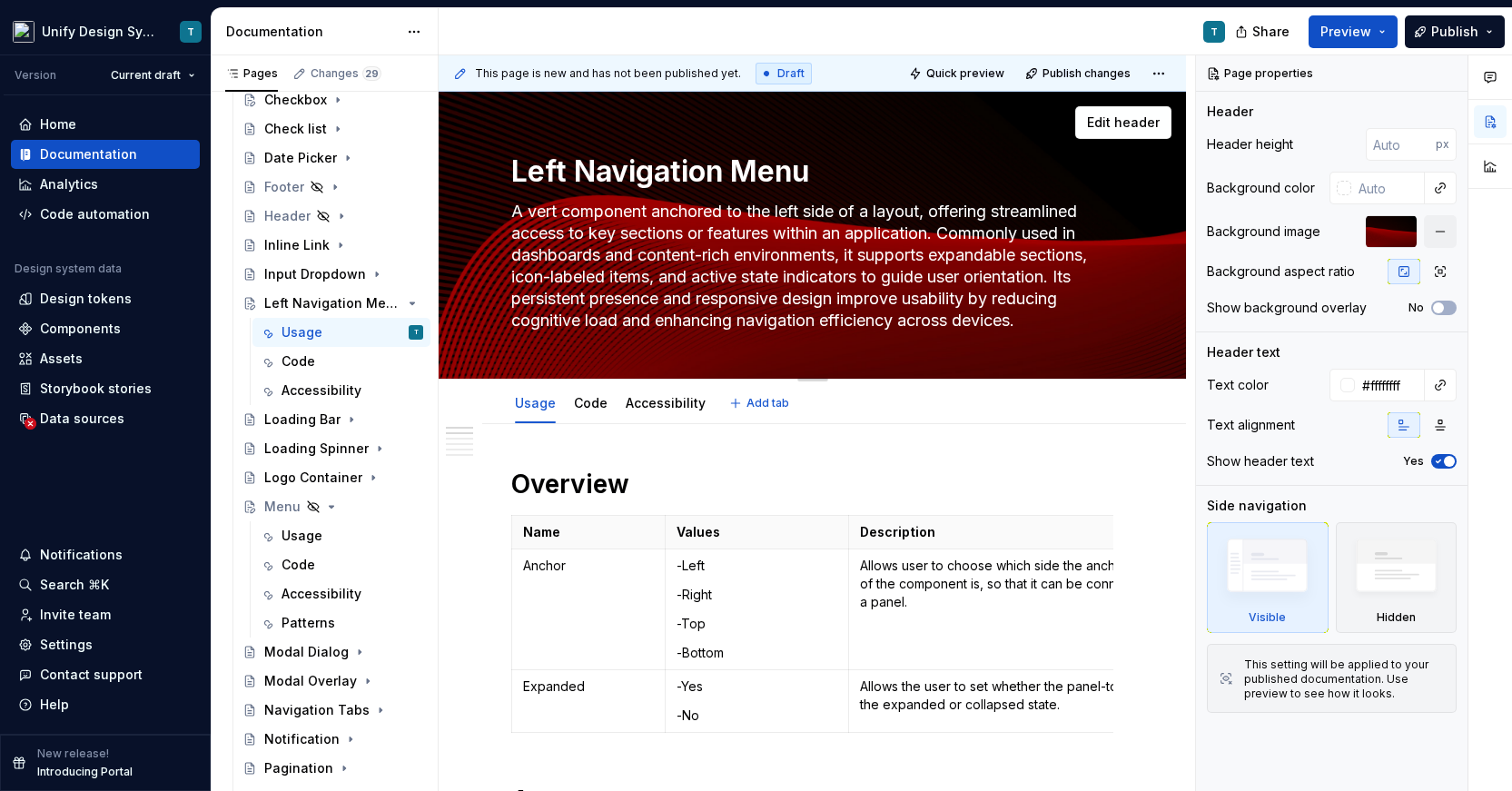
type textarea "A ver component anchored to the left side of a layout, offering streamlined acc…"
type textarea "*"
type textarea "A ve component anchored to the left side of a layout, offering streamlined acce…"
type textarea "*"
type textarea "A v component anchored to the left side of a layout, offering streamlined acces…"
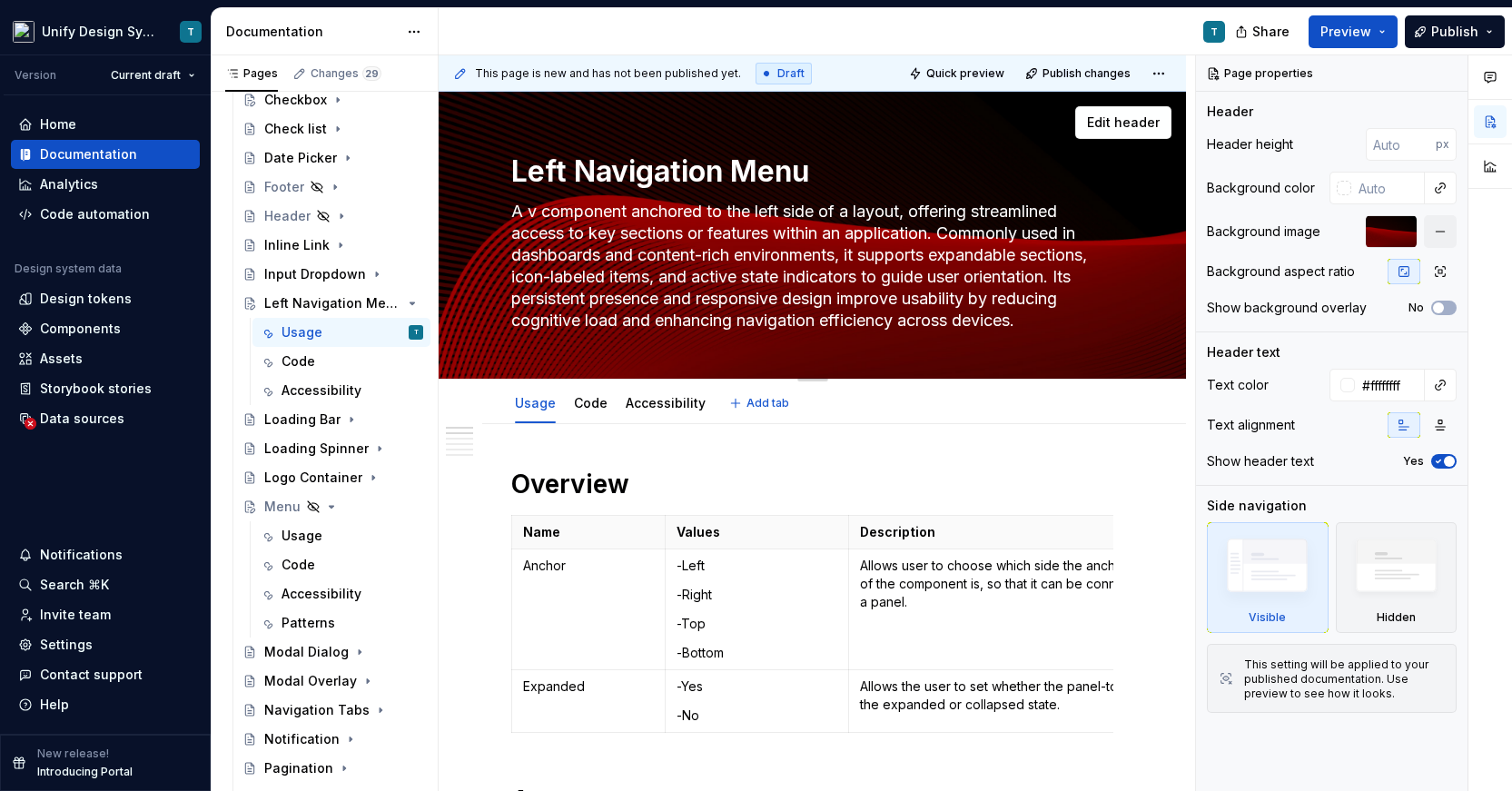
type textarea "*"
type textarea "A component anchored to the left side of a layout, offering streamlined access …"
type textarea "*"
type textarea "A component anchored to the left side of a layout, offering streamlined access …"
drag, startPoint x: 958, startPoint y: 212, endPoint x: 513, endPoint y: 210, distance: 445.0
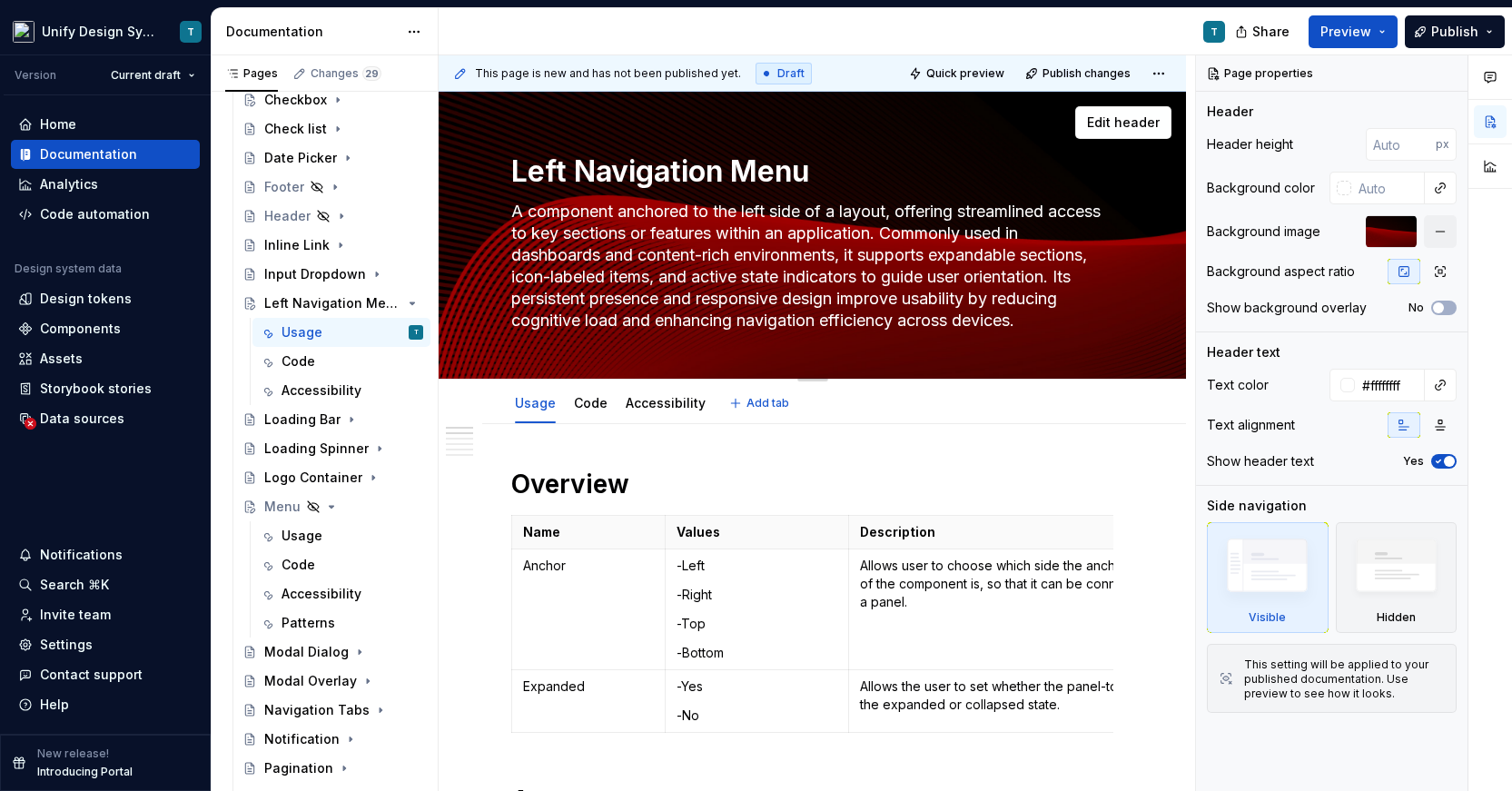
click at [513, 210] on textarea "A component anchored to the left side of a layout, offering streamlined access …" at bounding box center [809, 267] width 602 height 138
type textarea "*"
type textarea "T streamlined access to key sections or features within an application. Commonl…"
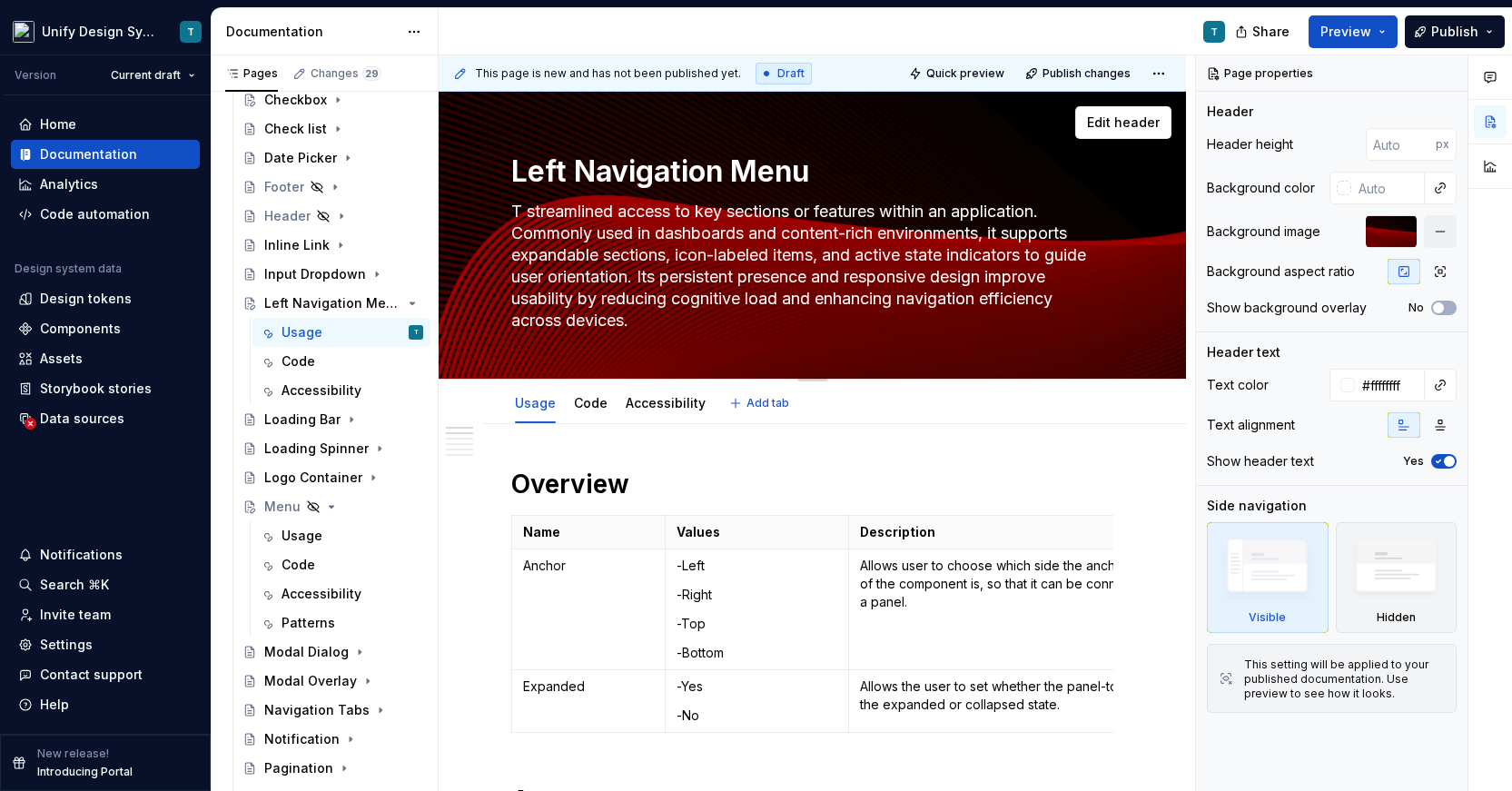
type textarea "*"
type textarea "Th streamlined access to key sections or features within an application. Common…"
type textarea "*"
type textarea "The streamlined access to key sections or features within an application. Commo…"
type textarea "*"
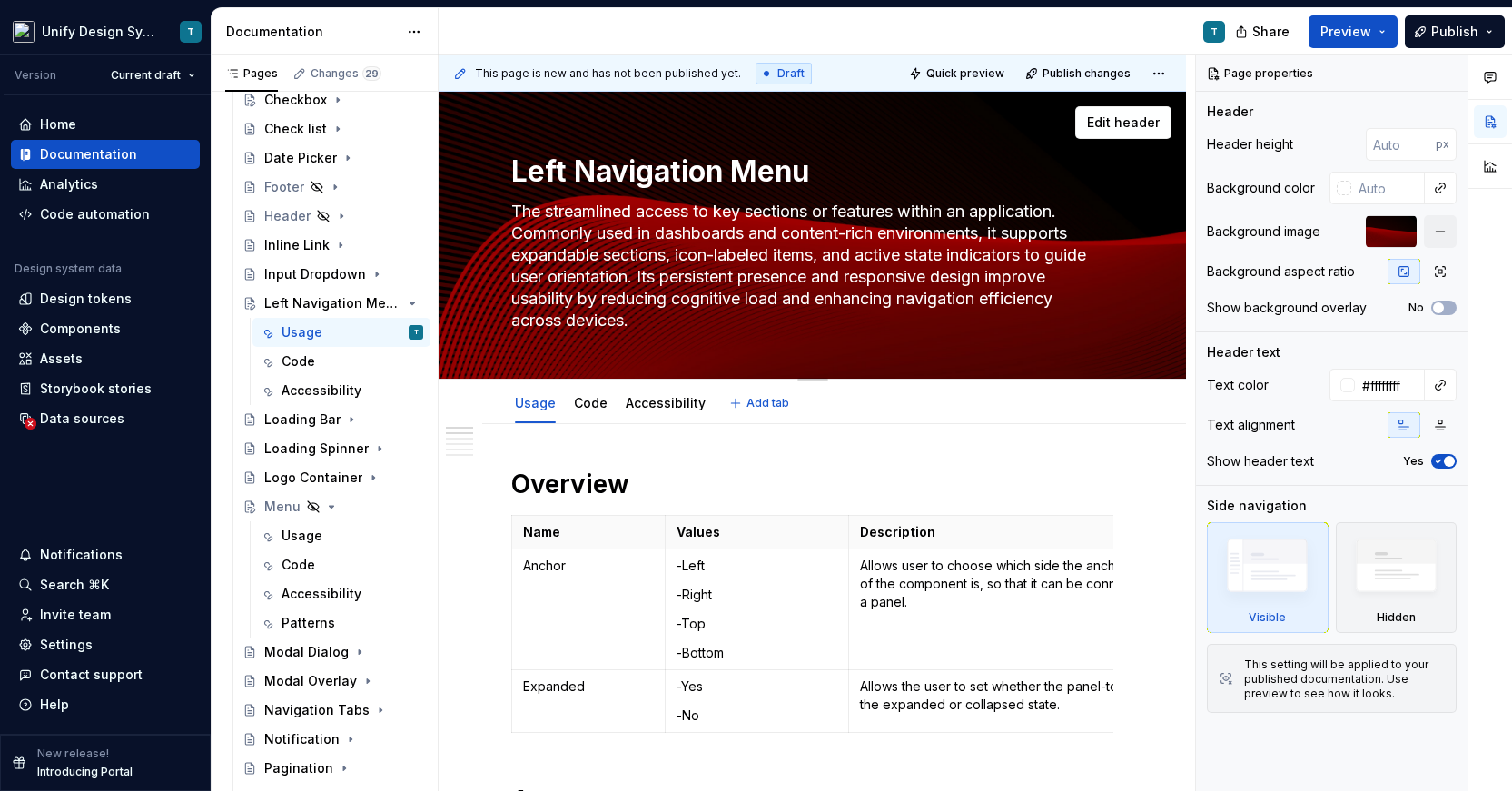
type textarea "The streamlined access to key sections or features within an application. Commo…"
type textarea "*"
type textarea "The L streamlined access to key sections or features within an application. Com…"
type textarea "*"
type textarea "The Le streamlined access to key sections or features within an application. Co…"
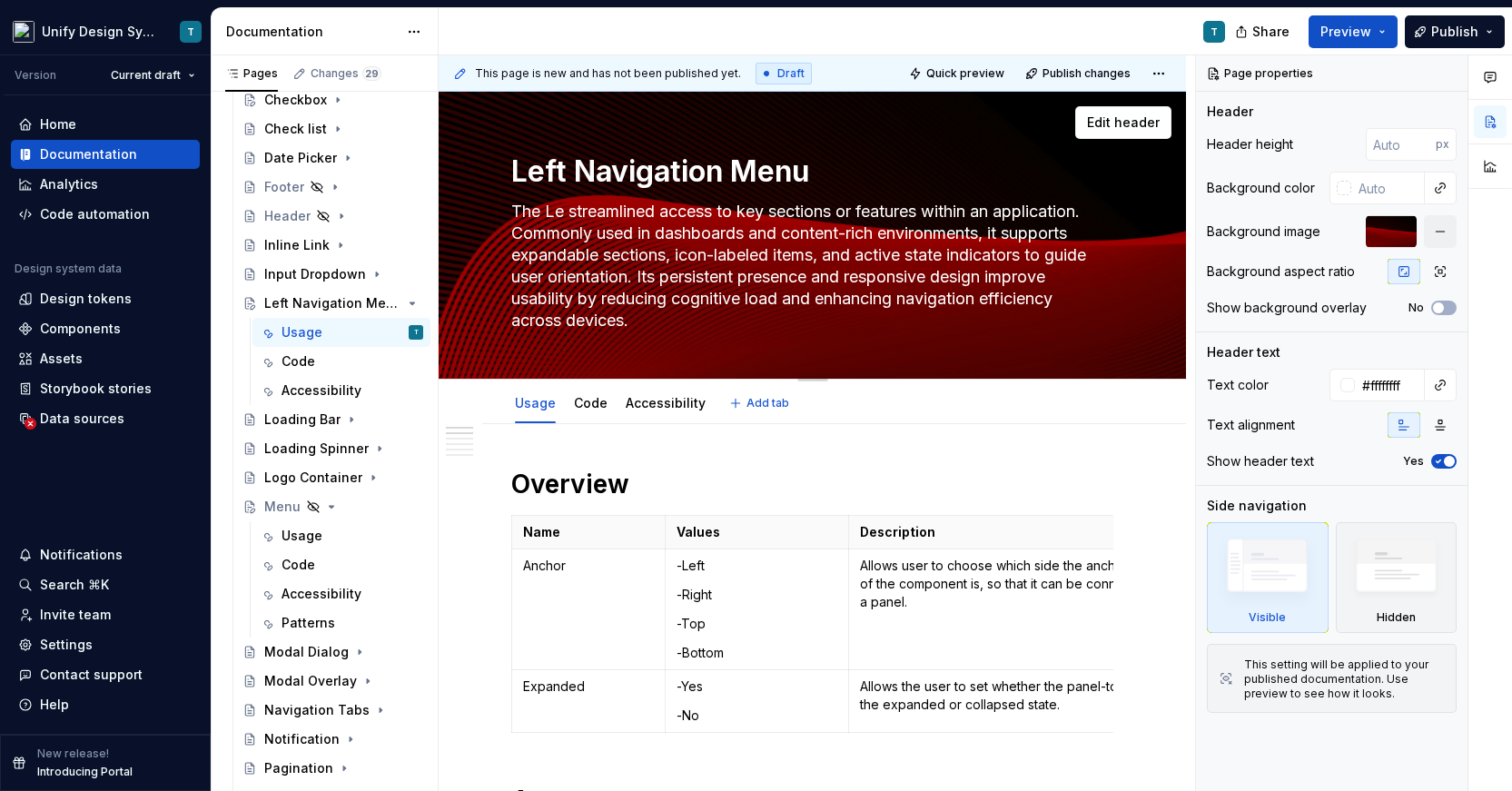
type textarea "*"
type textarea "The Lef streamlined access to key sections or features within an application. C…"
type textarea "*"
type textarea "The Left streamlined access to key sections or features within an application. …"
type textarea "*"
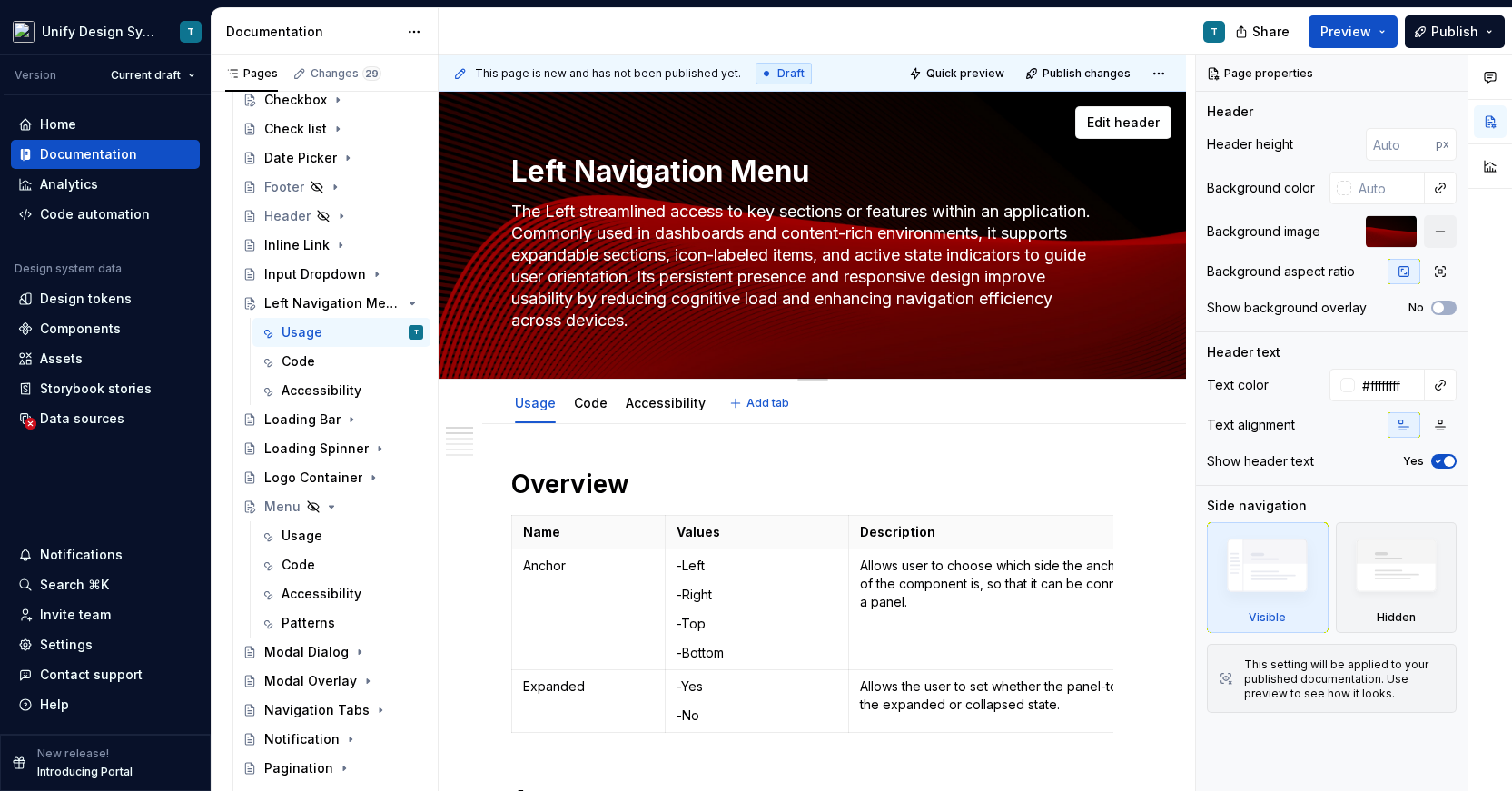
type textarea "The Left streamlined access to key sections or features within an application. …"
type textarea "*"
type textarea "The Left N streamlined access to key sections or features within an application…"
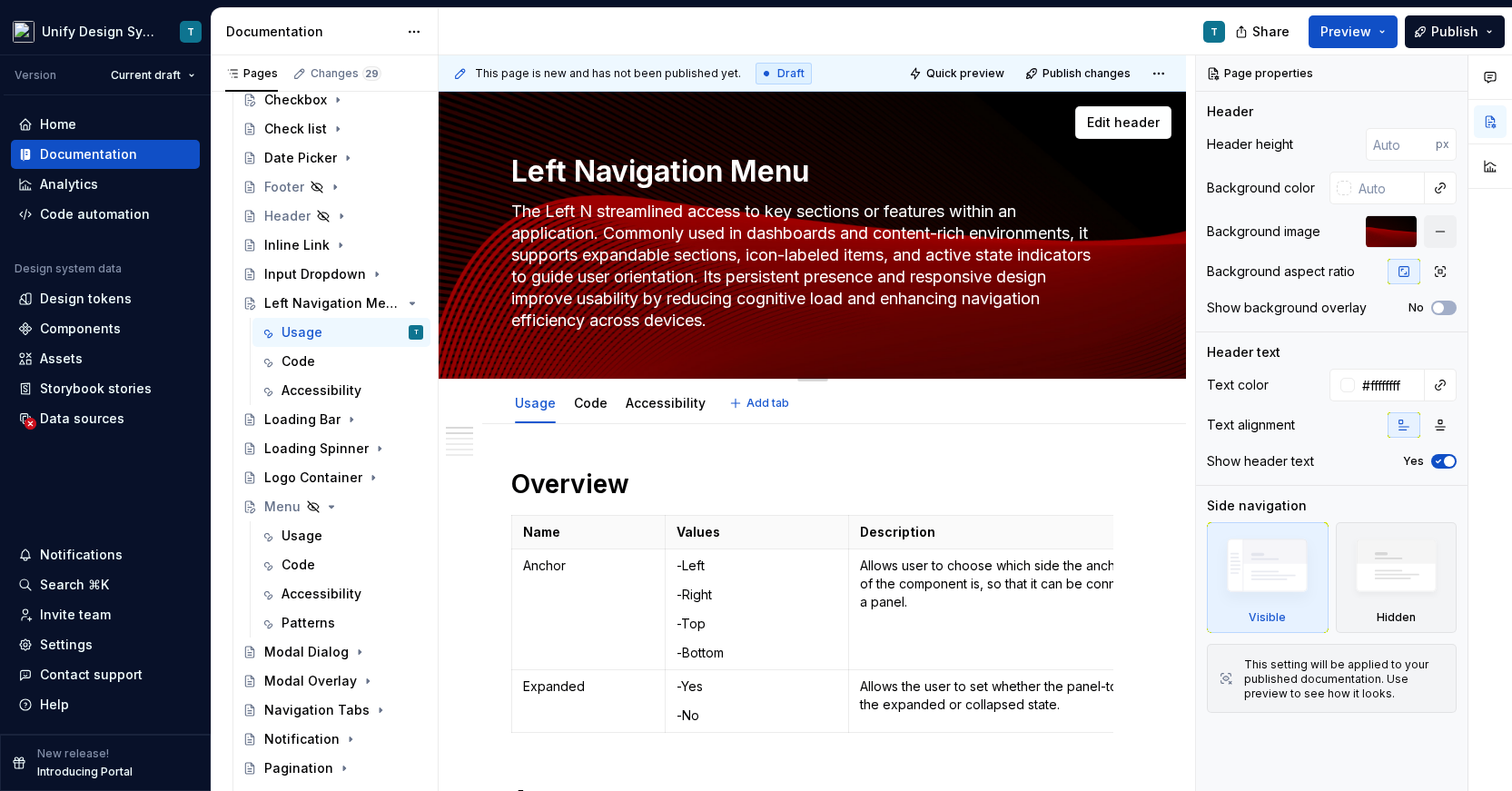
type textarea "*"
type textarea "The Left Na streamlined access to key sections or features within an applicatio…"
type textarea "*"
type textarea "The Left Nav streamlined access to key sections or features within an applicati…"
type textarea "*"
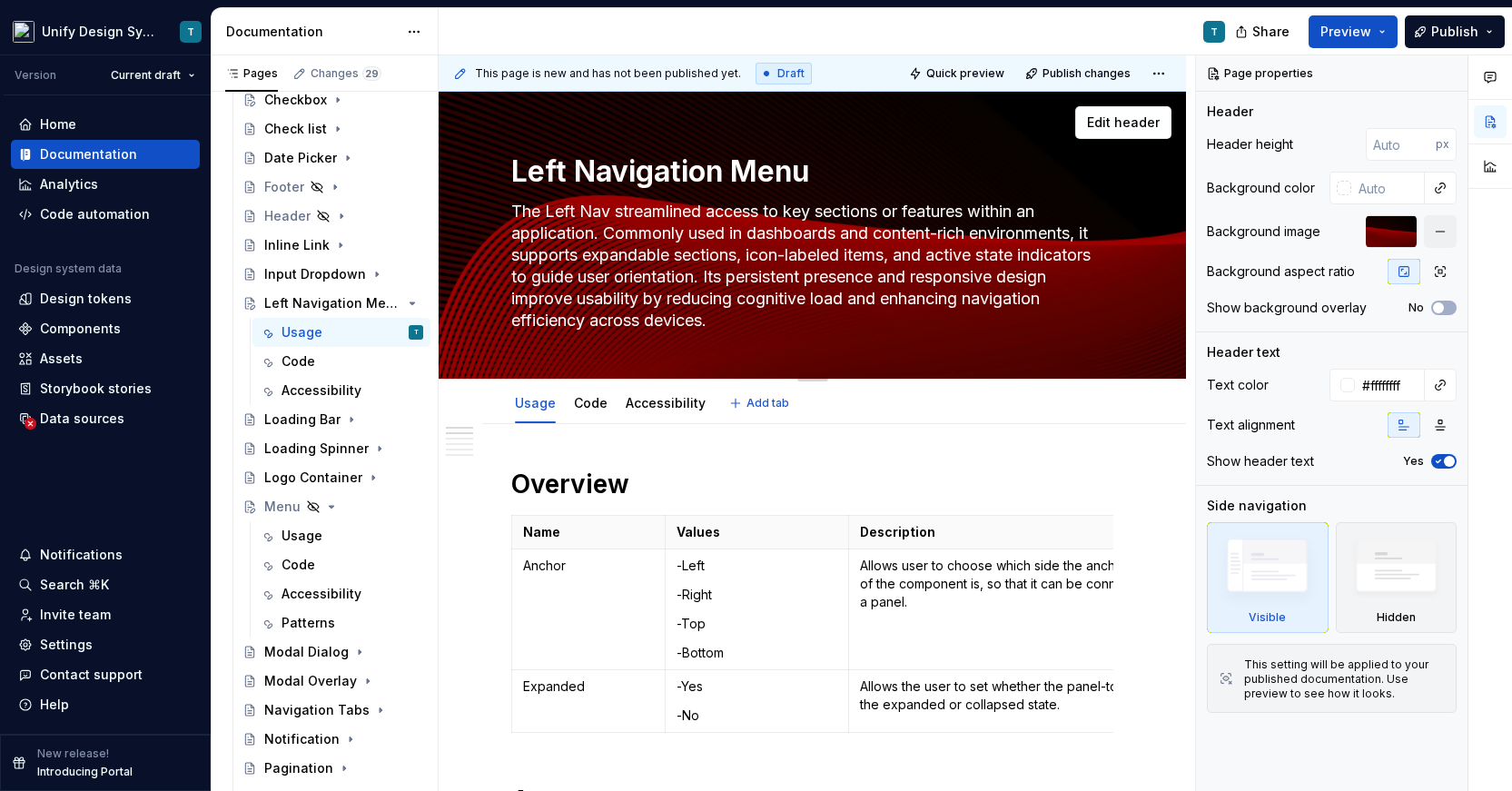
type textarea "The Left Nav streamlined access to key sections or features within an applicati…"
type textarea "*"
type textarea "The Left Nav M streamlined access to key sections or features within an applica…"
type textarea "*"
type textarea "The Left Nav Me streamlined access to key sections or features within an applic…"
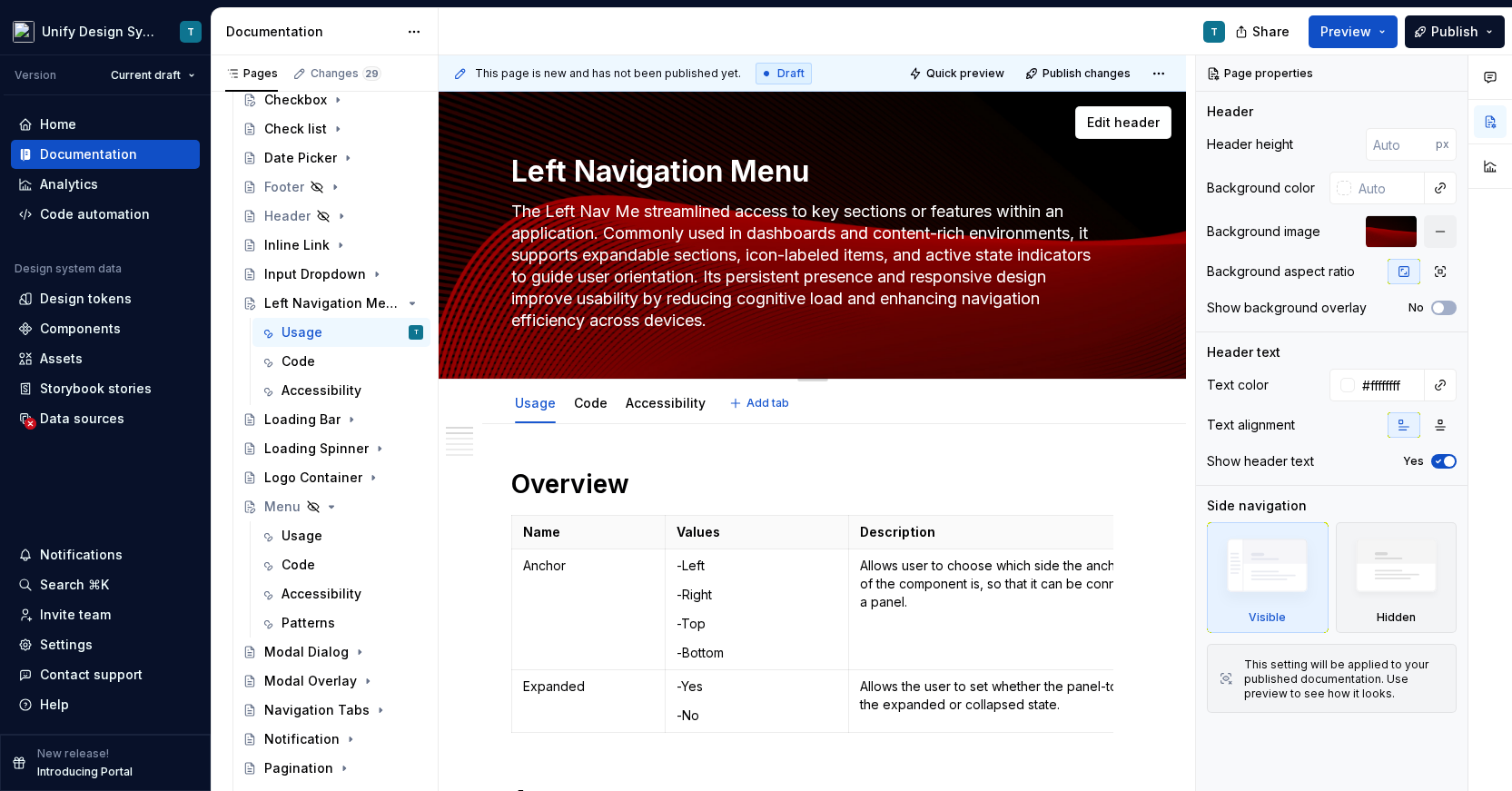
type textarea "*"
type textarea "The Left Nav Menu streamlined access to key sections or features within an appl…"
click at [698, 210] on textarea "The Left Nav Menu streamlined access to key sections or features within an appl…" at bounding box center [809, 267] width 602 height 138
type textarea "*"
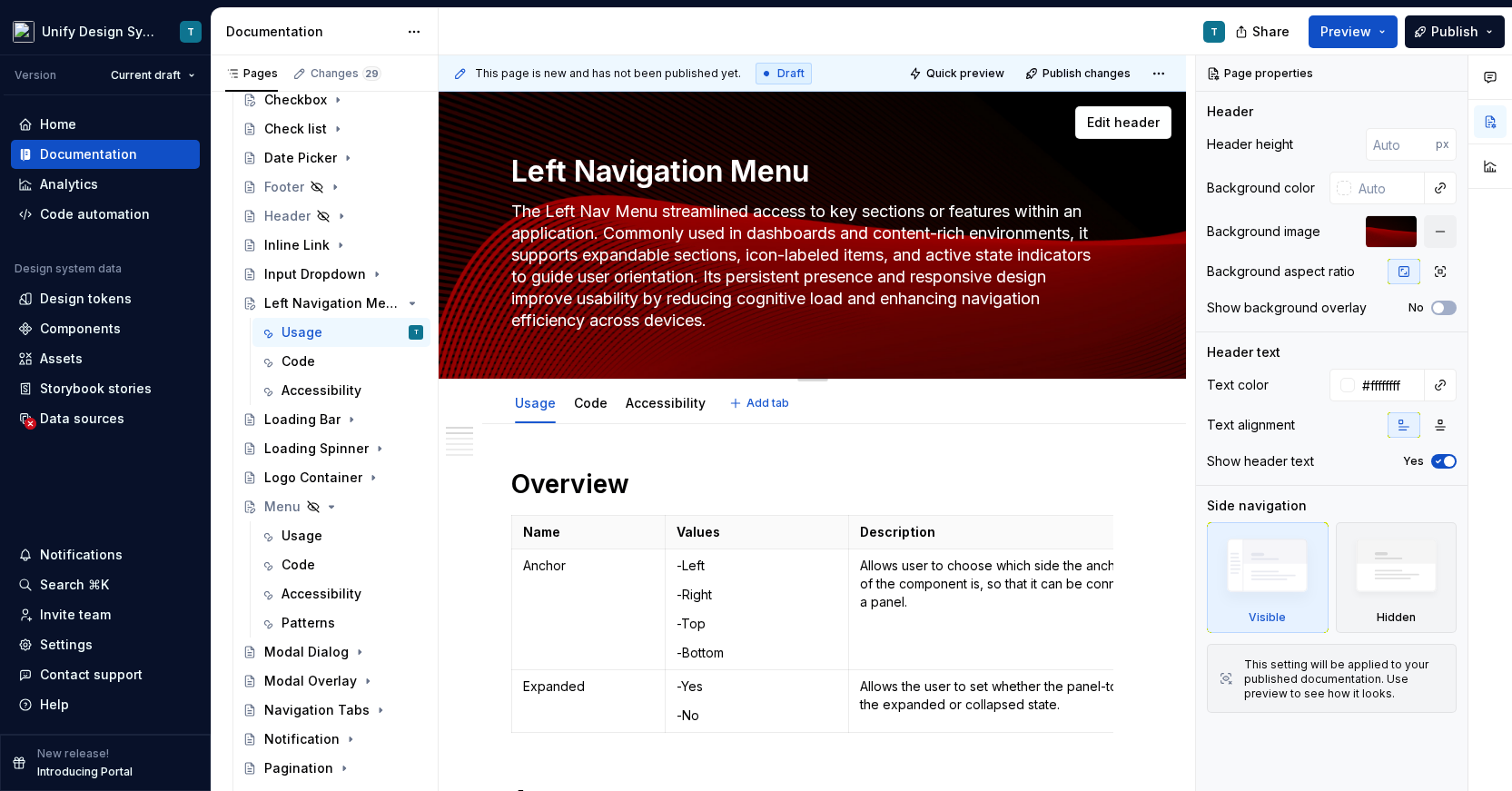
type textarea "The Left Nav Menu o access to key sections or features within an application. C…"
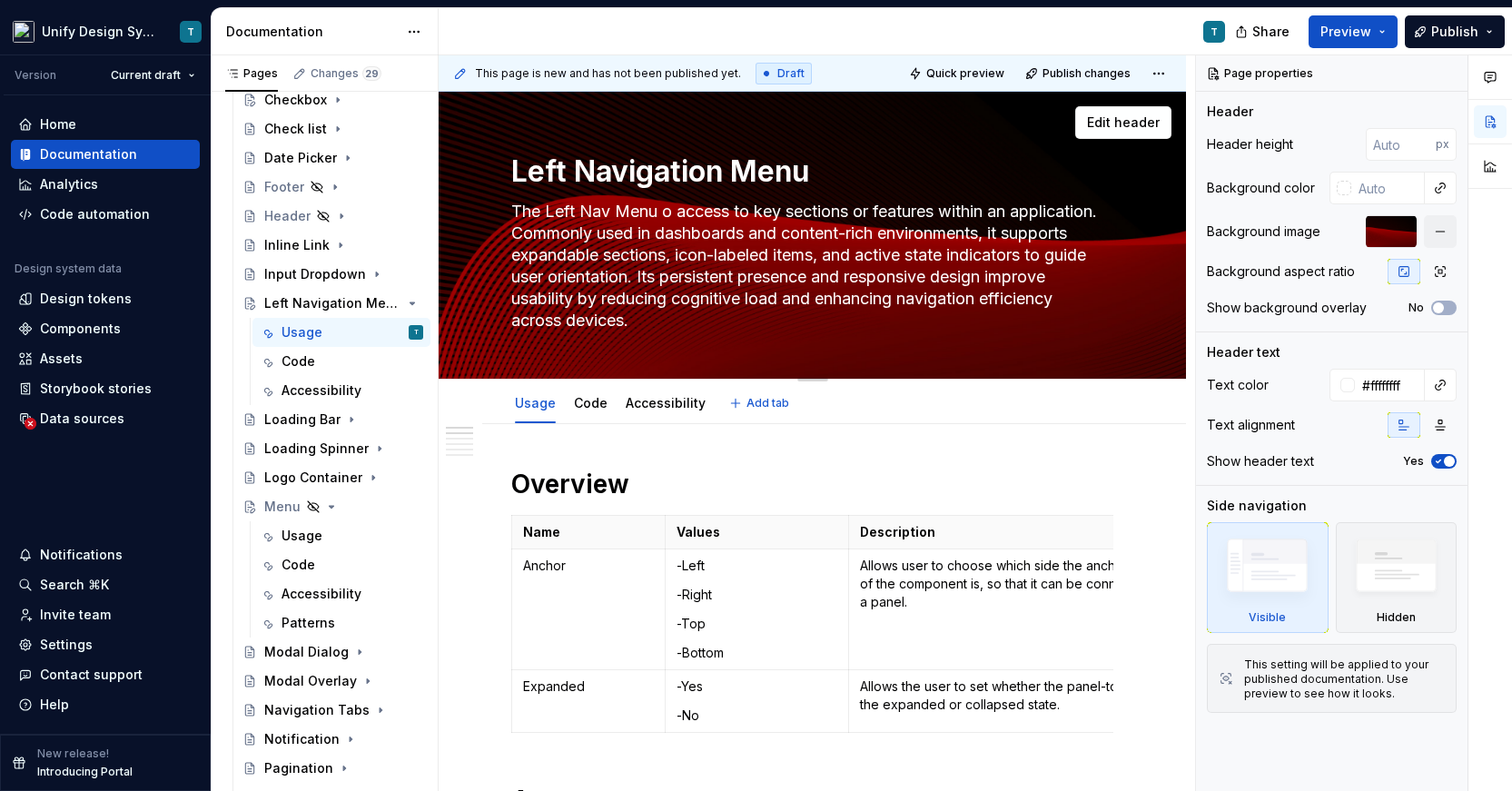
type textarea "*"
type textarea "The Left Nav Menu of access to key sections or features within an application. …"
type textarea "*"
type textarea "The Left Nav Menu off access to key sections or features within an application.…"
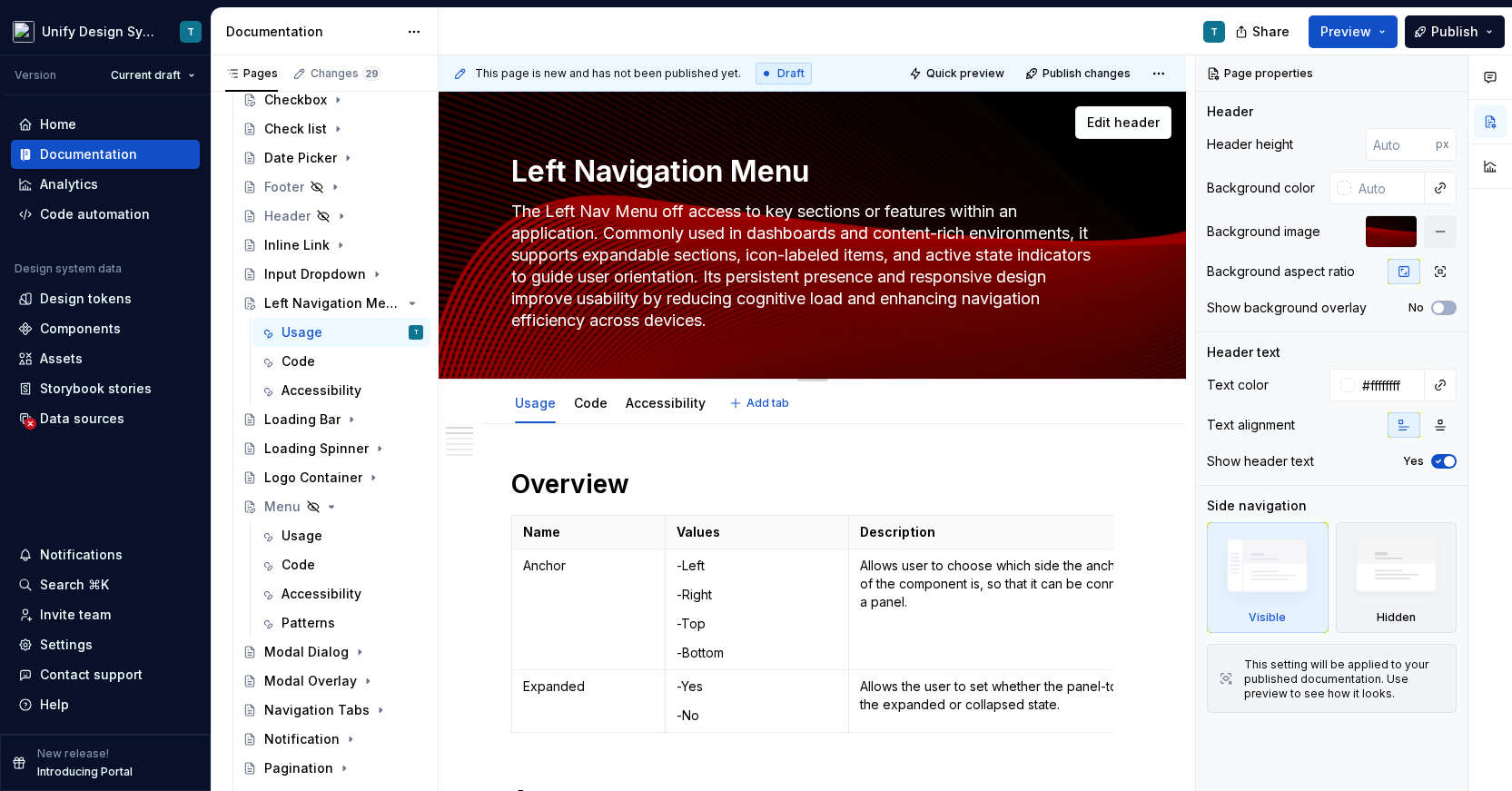
type textarea "*"
type textarea "The Left Nav Menu offe access to key sections or features within an application…"
type textarea "*"
type textarea "The Left Nav Menu offer access to key sections or features within an applicatio…"
type textarea "*"
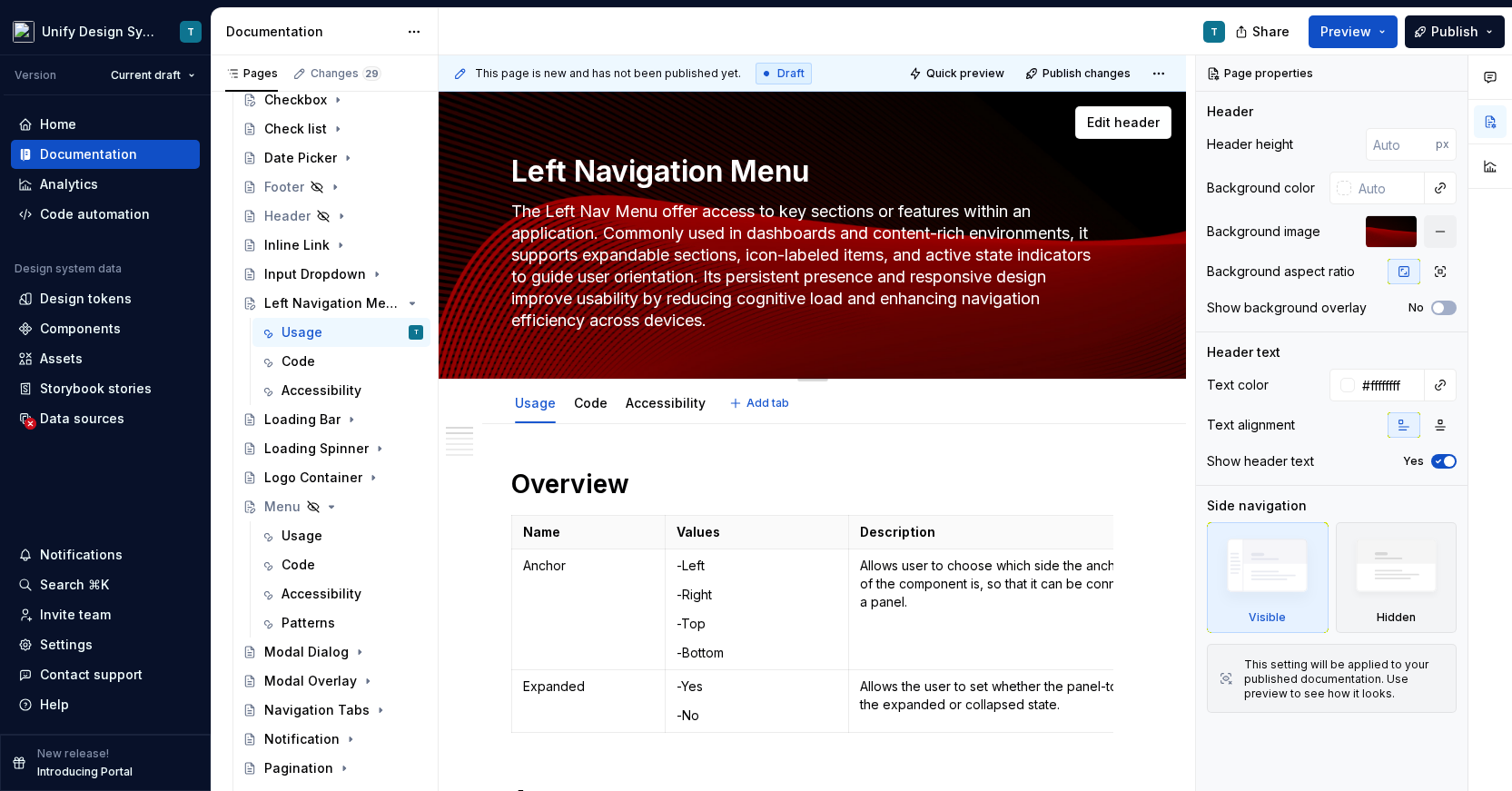
type textarea "The Left Nav Menu offers access to key sections or features within an applicati…"
click at [607, 235] on textarea "The Left Nav Menu offers access to key sections or features within an applicati…" at bounding box center [809, 267] width 602 height 138
drag, startPoint x: 607, startPoint y: 235, endPoint x: 1099, endPoint y: 238, distance: 492.0
click at [1099, 238] on textarea "The Left Nav Menu offers access to key sections or features within an applicati…" at bounding box center [809, 267] width 602 height 138
type textarea "*"
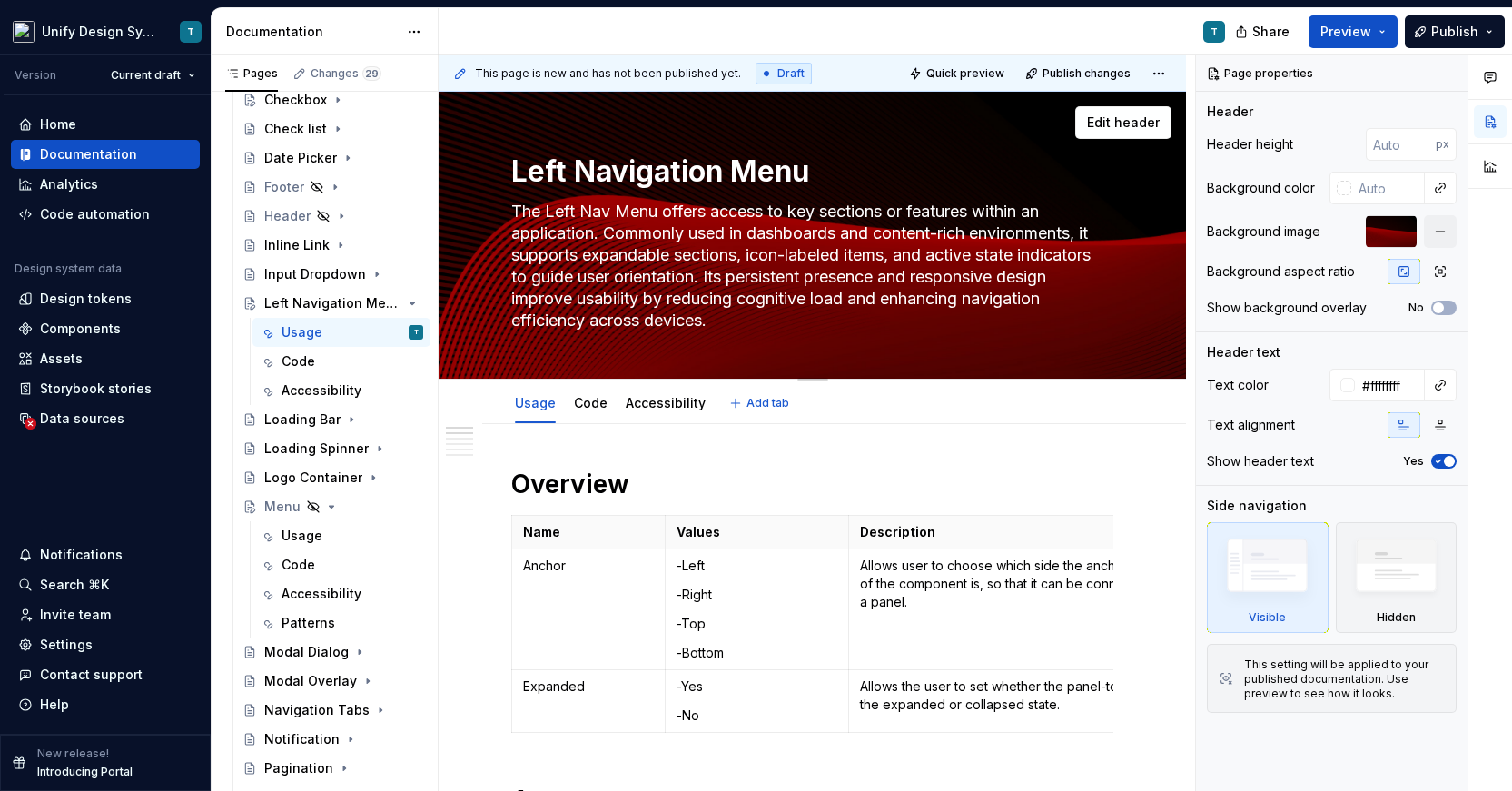
type textarea "The Left Nav Menu offers access to key sections or features within an applicati…"
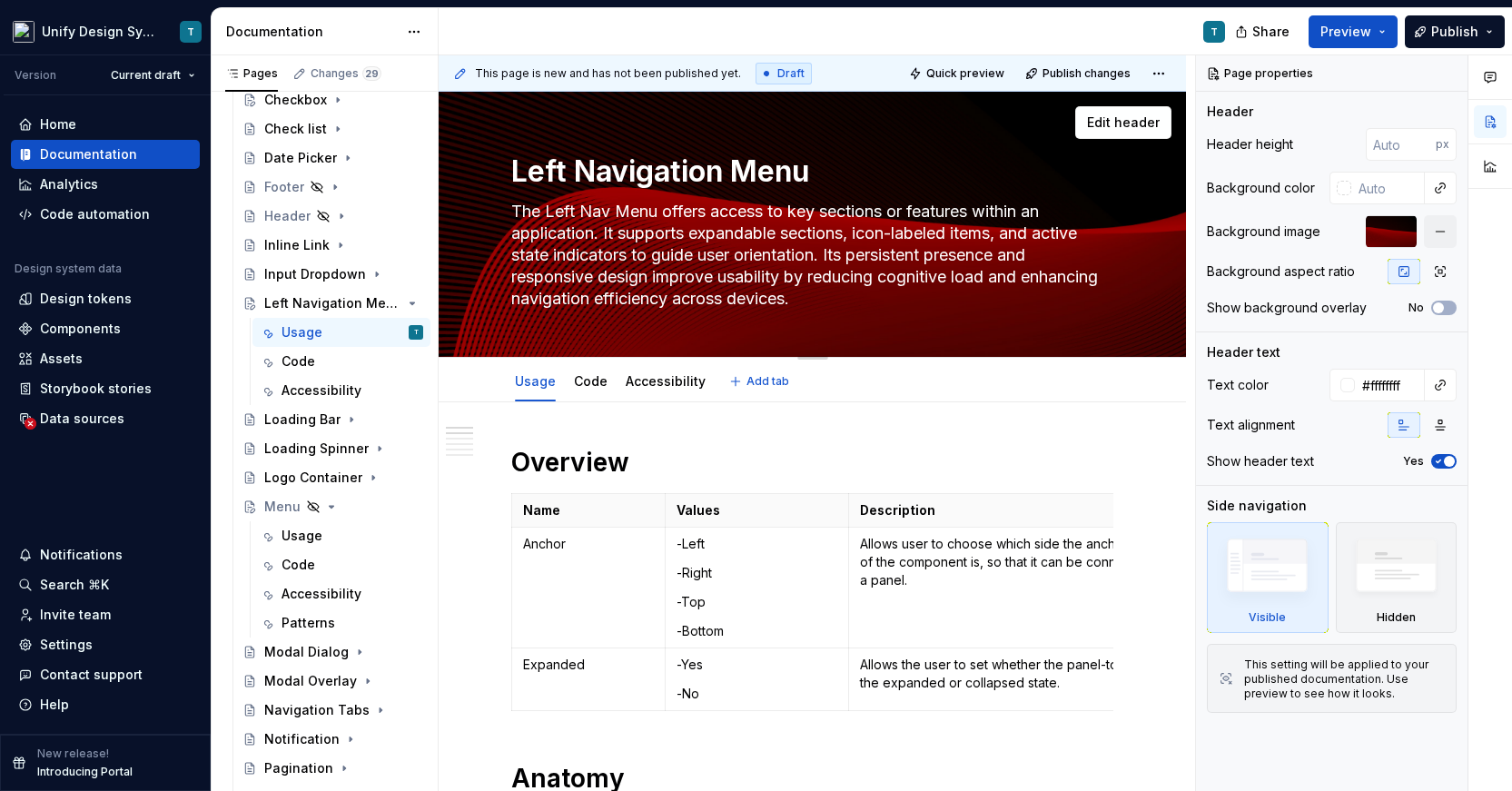
click at [894, 306] on textarea "The Left Nav Menu offers access to key sections or features within an applicati…" at bounding box center [809, 255] width 602 height 116
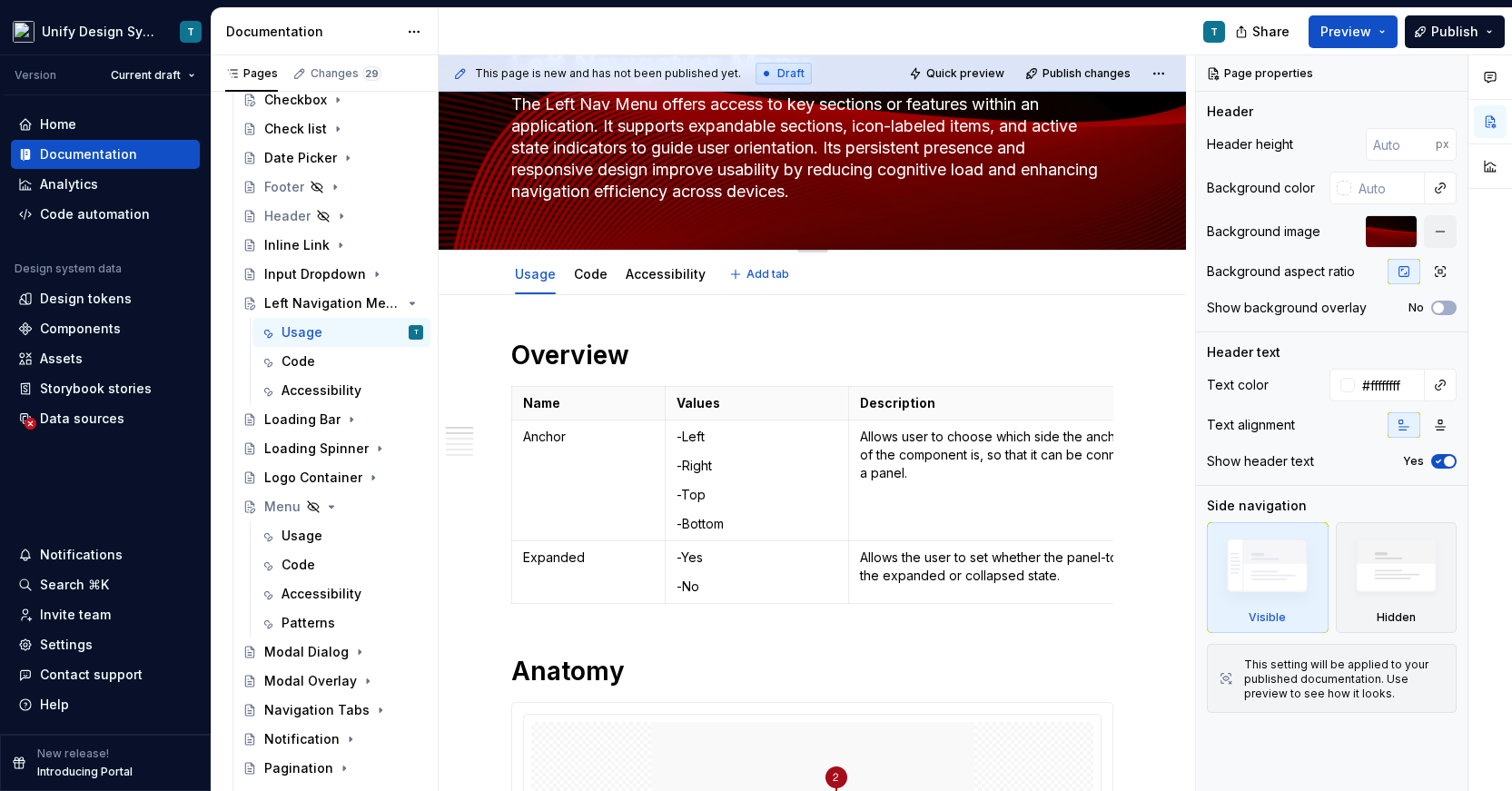
type textarea "*"
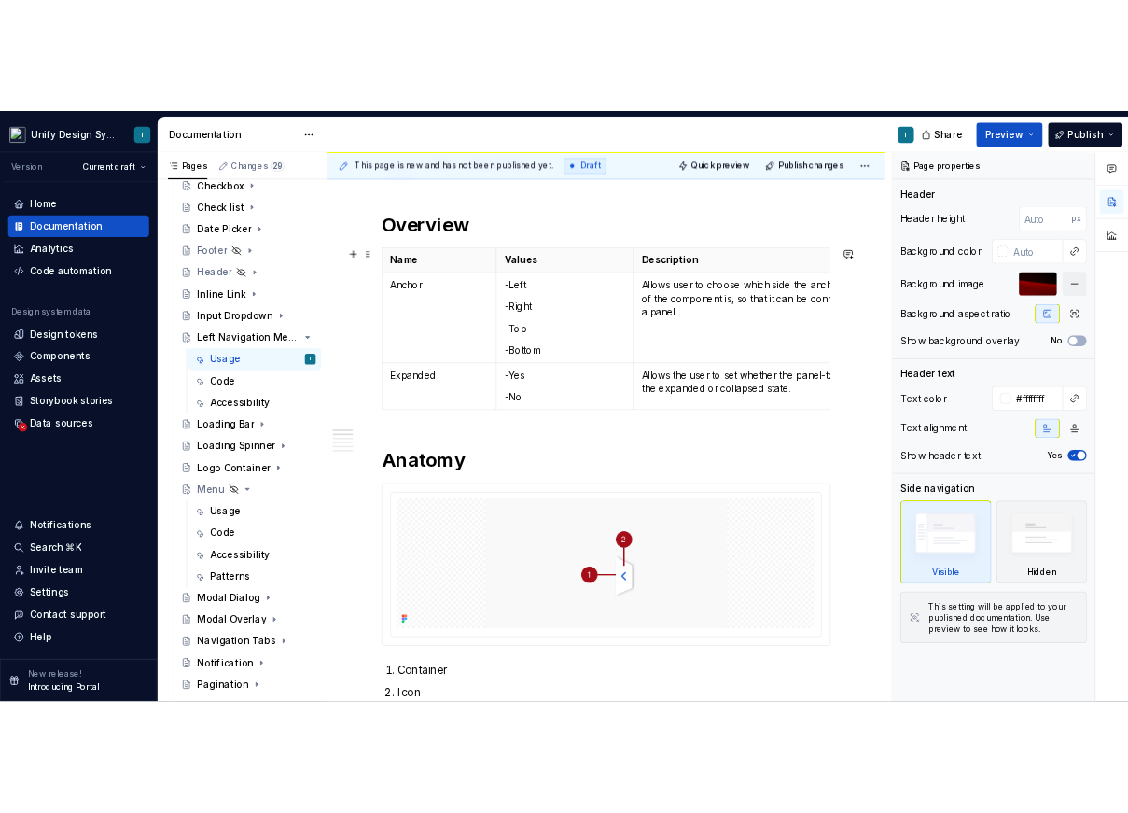
scroll to position [356, 0]
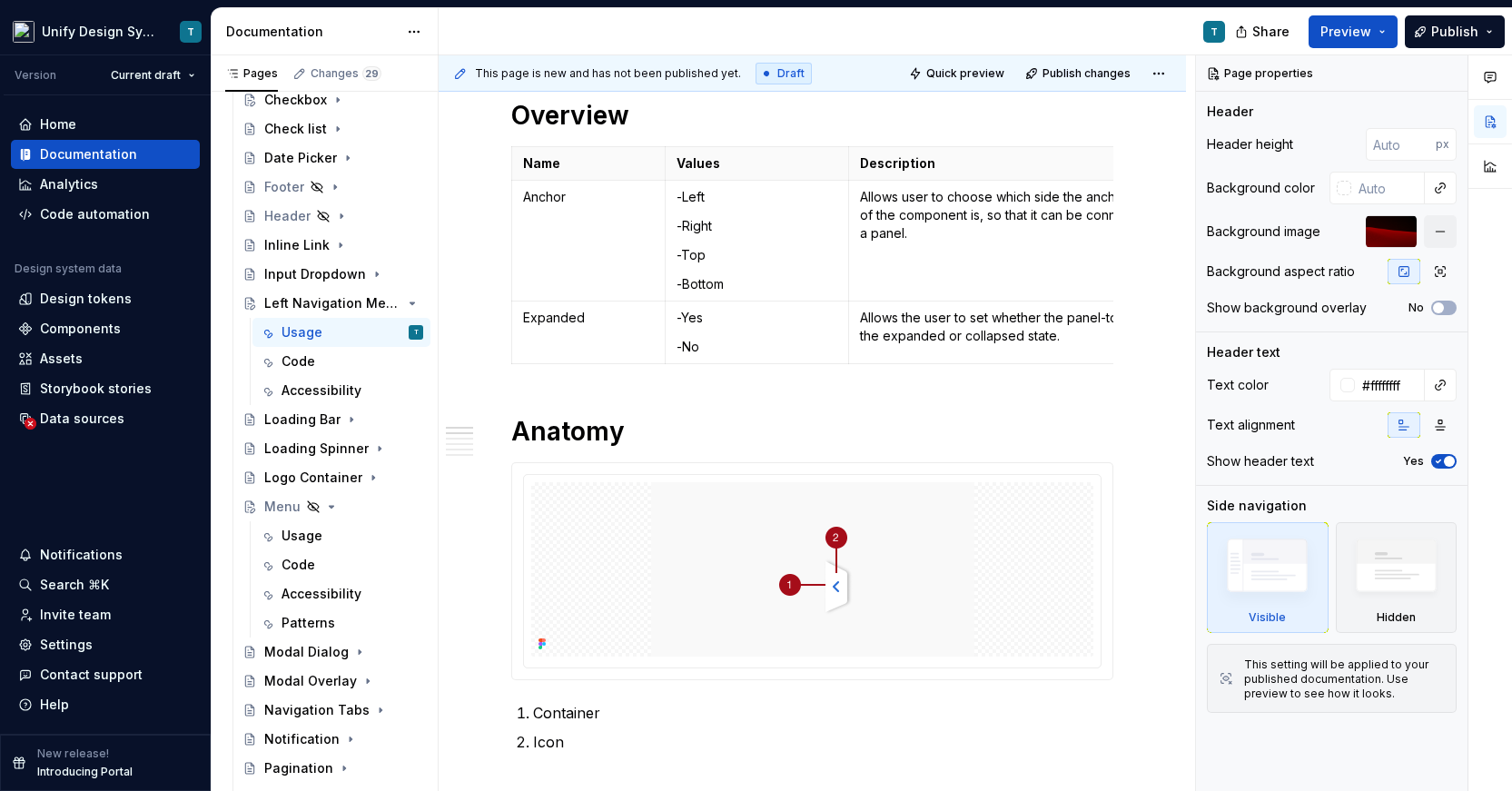
type textarea "The Left Nav Menu offers access to key sections or features within an applicati…"
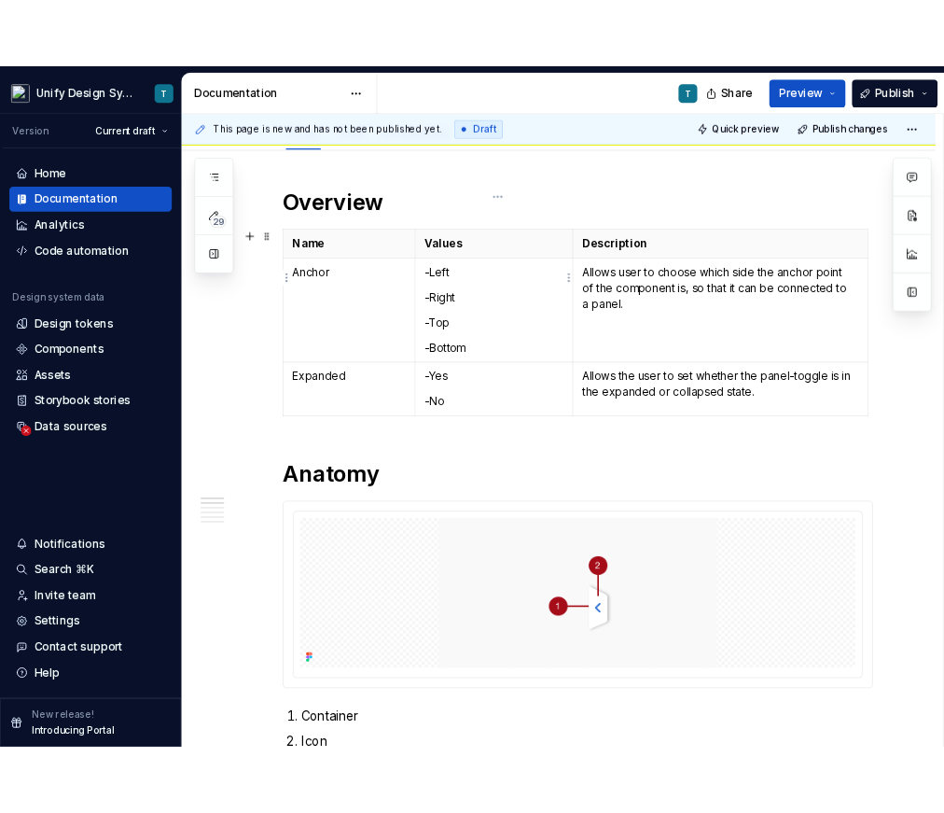
scroll to position [395, 0]
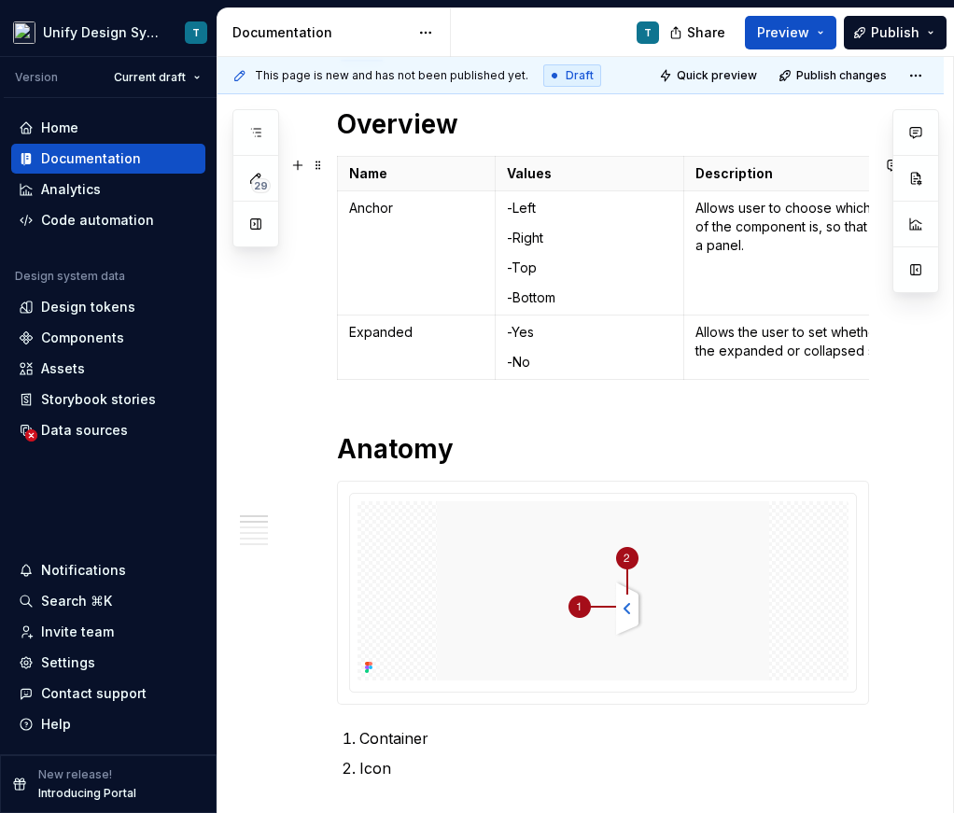
type textarea "*"
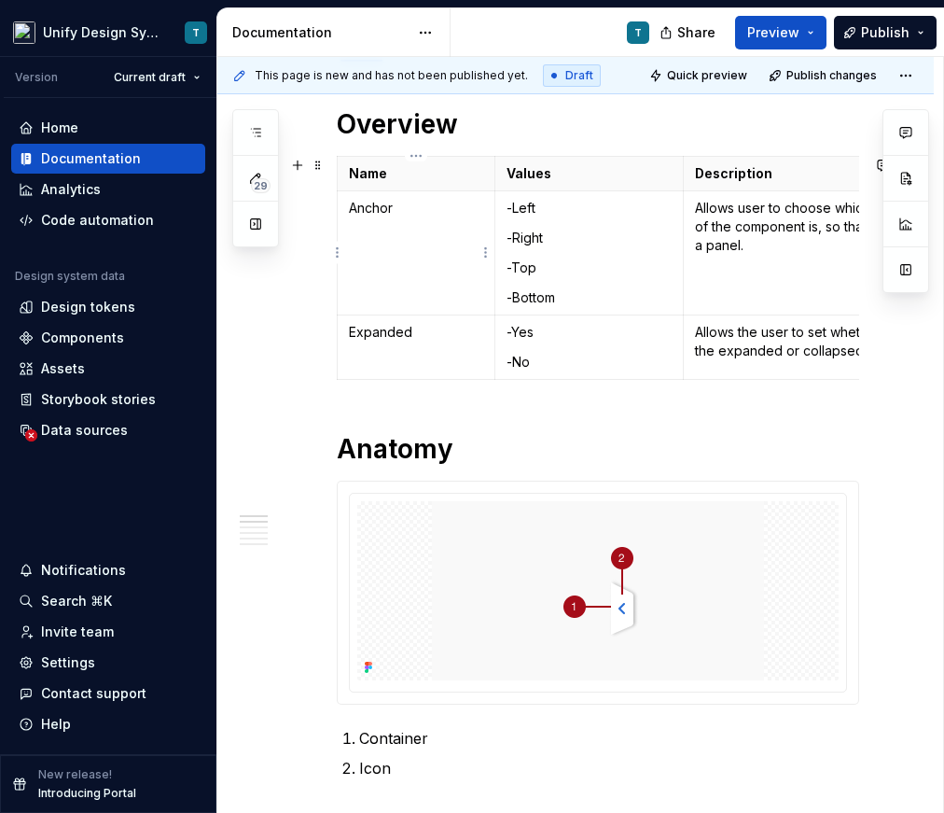
click at [371, 209] on p "Anchor" at bounding box center [416, 208] width 134 height 19
click at [542, 252] on td "-Left -Right -Top -Bottom" at bounding box center [590, 253] width 189 height 124
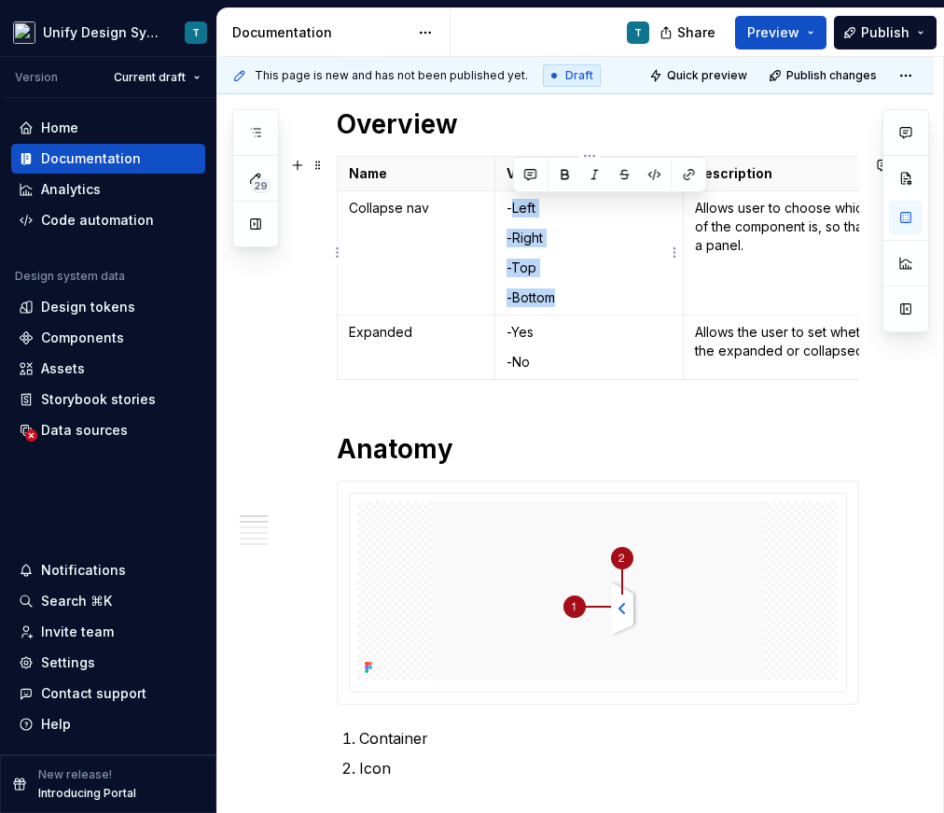
drag, startPoint x: 563, startPoint y: 304, endPoint x: 515, endPoint y: 203, distance: 112.3
click at [515, 203] on td "-Left -Right -Top -Bottom" at bounding box center [590, 253] width 189 height 124
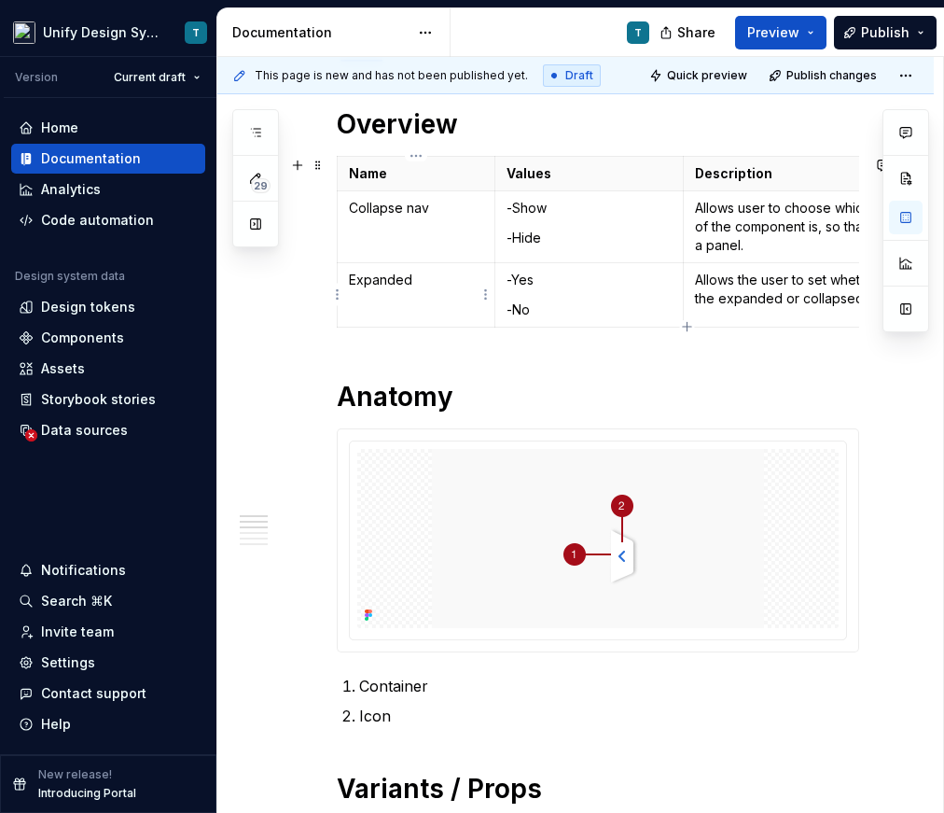
click at [371, 274] on p "Expanded" at bounding box center [416, 280] width 134 height 19
click at [526, 280] on p "-Yes" at bounding box center [589, 280] width 165 height 19
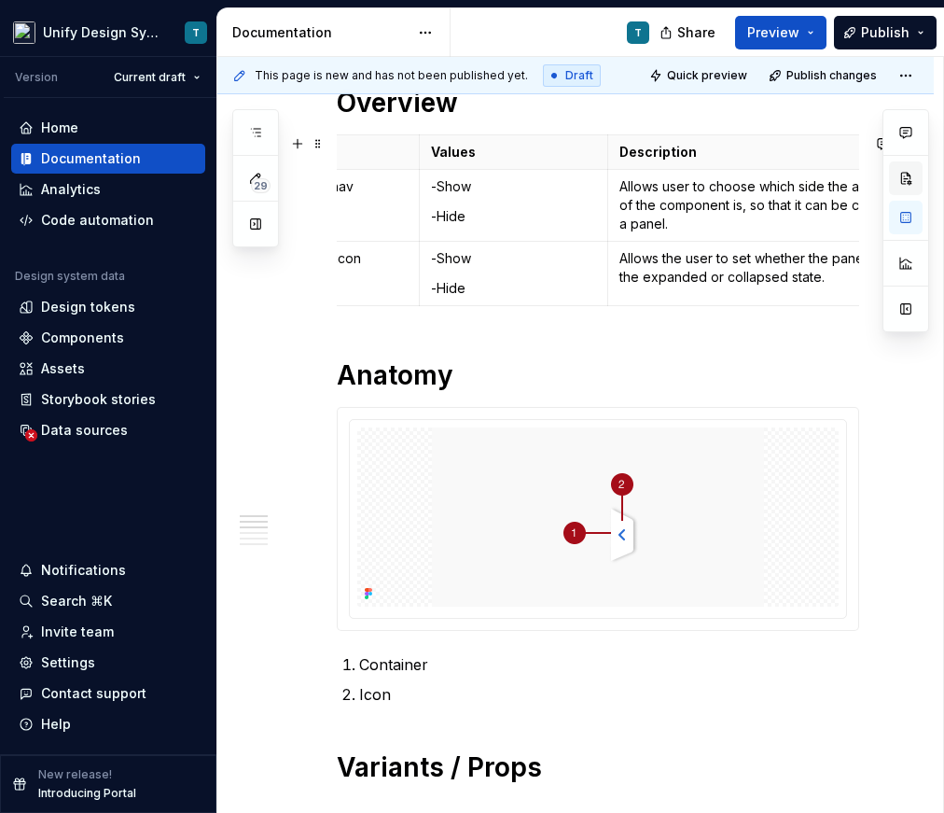
scroll to position [373, 0]
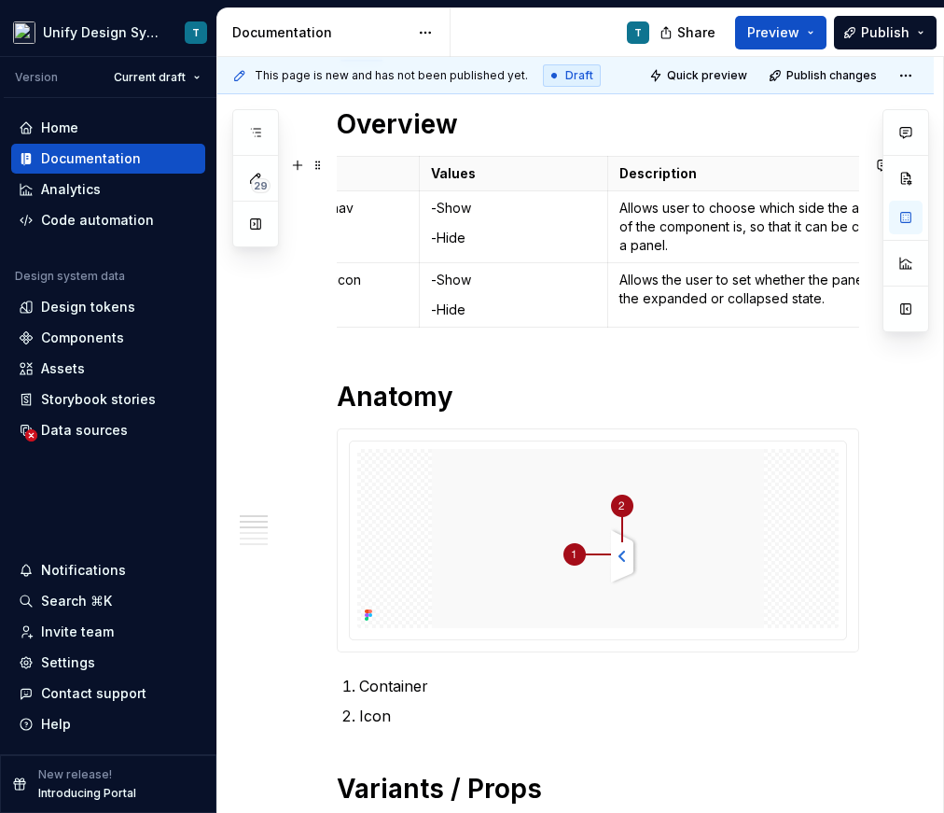
click at [770, 232] on p "Allows user to choose which side the anchor point of the component is, so that …" at bounding box center [785, 227] width 330 height 56
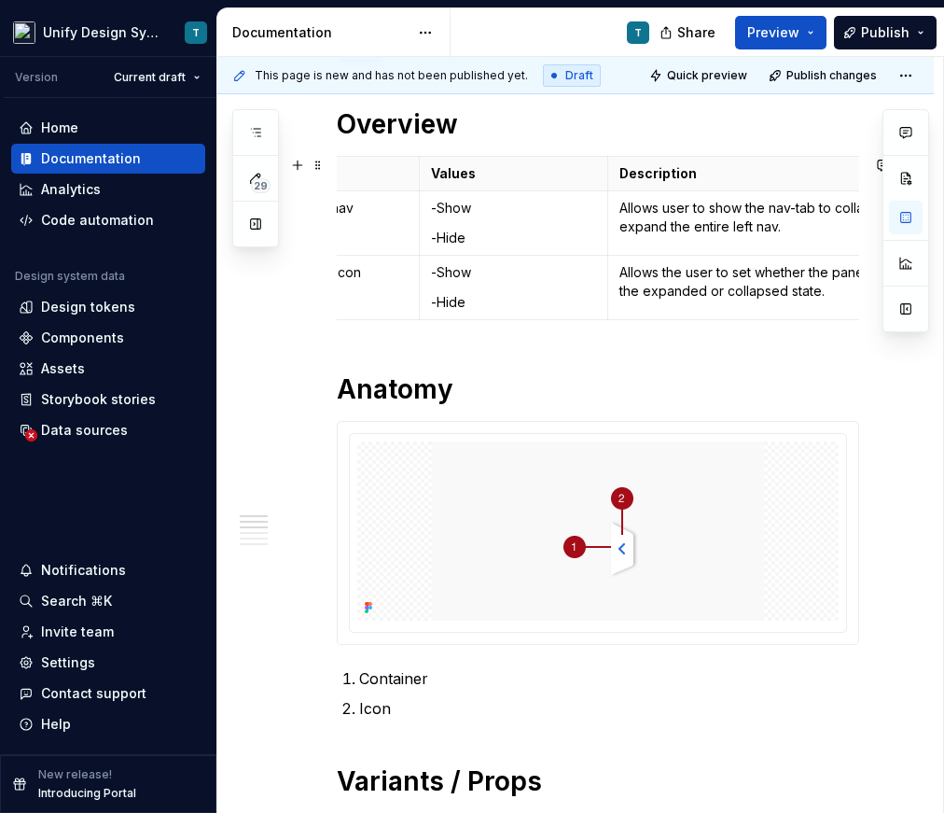
click at [678, 268] on p "Allows the user to set whether the panel-toggle is in the expanded or collapsed…" at bounding box center [785, 281] width 330 height 37
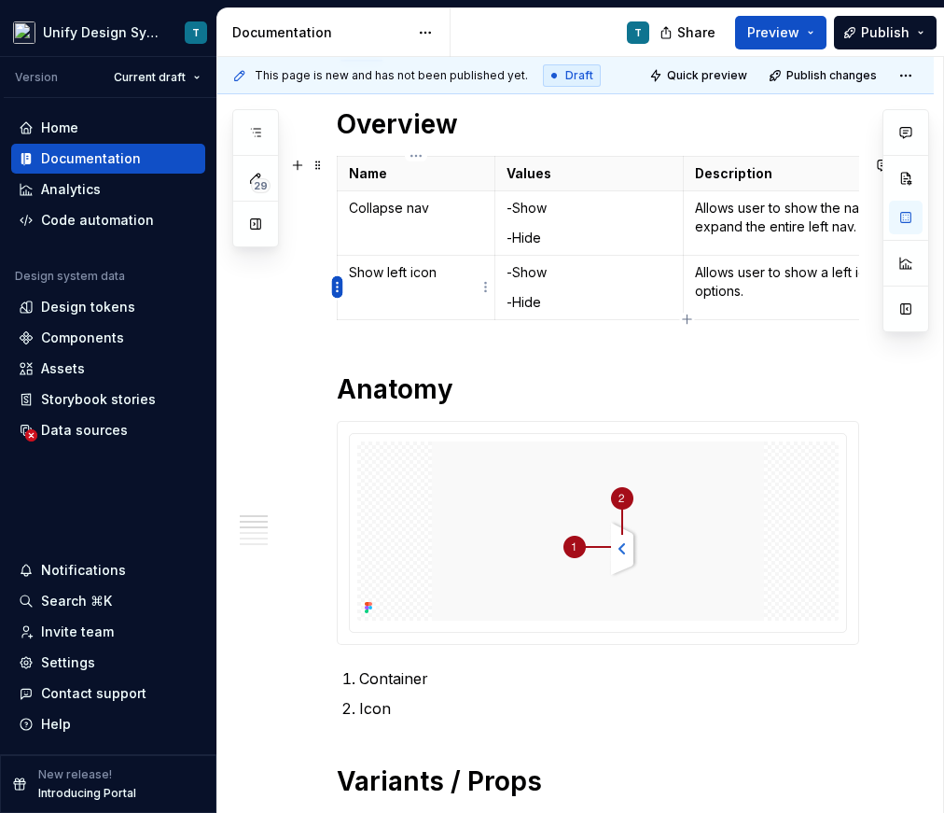
click at [336, 289] on html "Unify Design System T Version Current draft Home Documentation Analytics Code a…" at bounding box center [472, 406] width 944 height 813
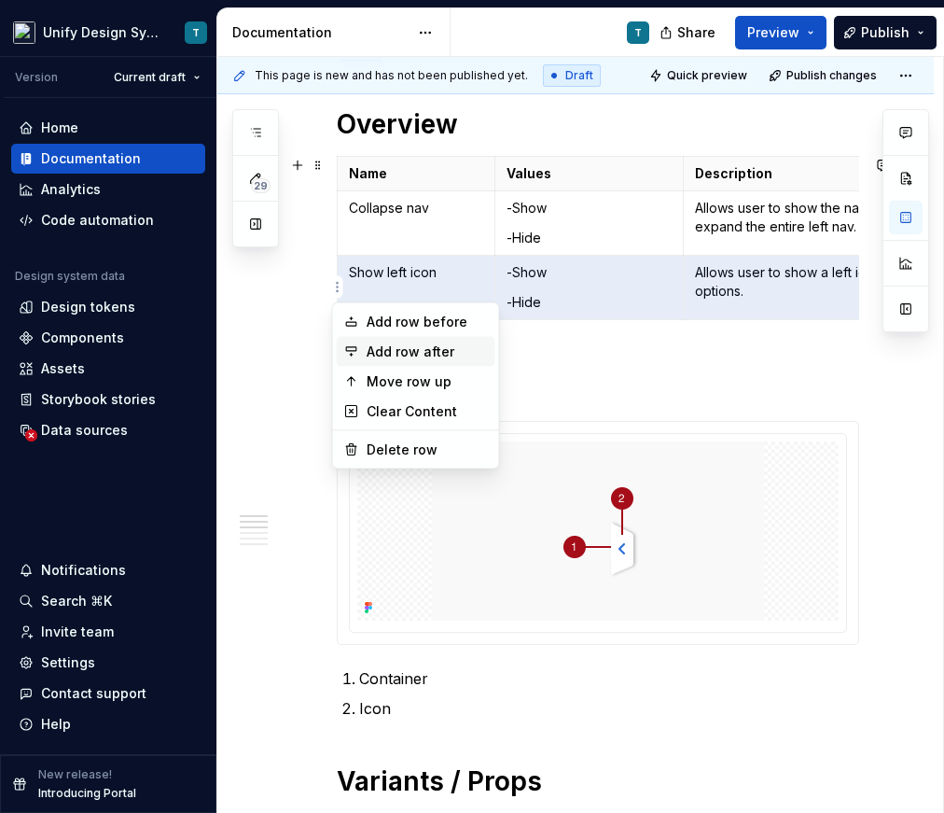
click at [370, 349] on div "Add row after" at bounding box center [427, 351] width 121 height 19
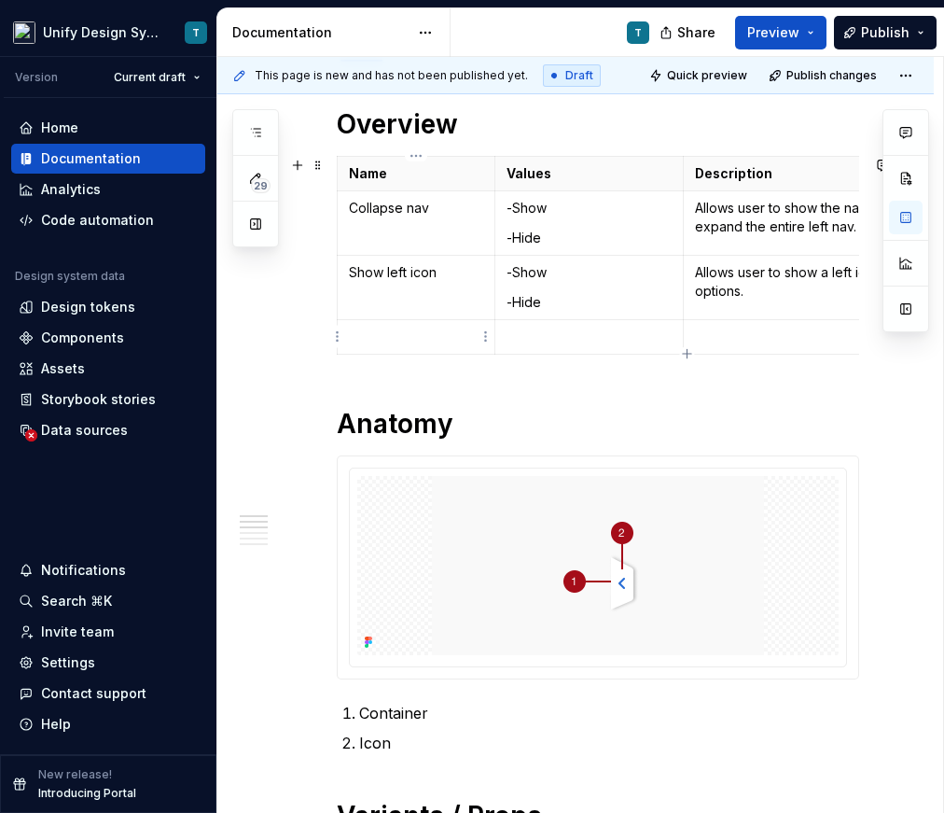
click at [397, 332] on p at bounding box center [416, 337] width 134 height 19
click at [338, 335] on html "Unify Design System T Version Current draft Home Documentation Analytics Code a…" at bounding box center [472, 406] width 944 height 813
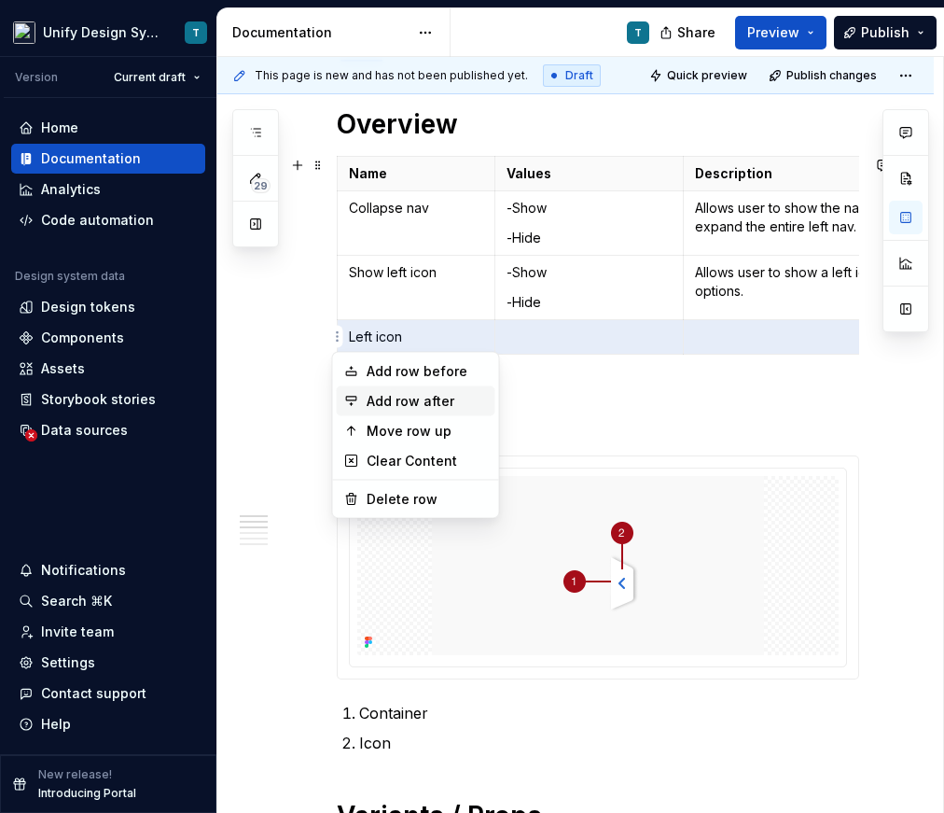
click at [375, 404] on div "Add row after" at bounding box center [427, 401] width 121 height 19
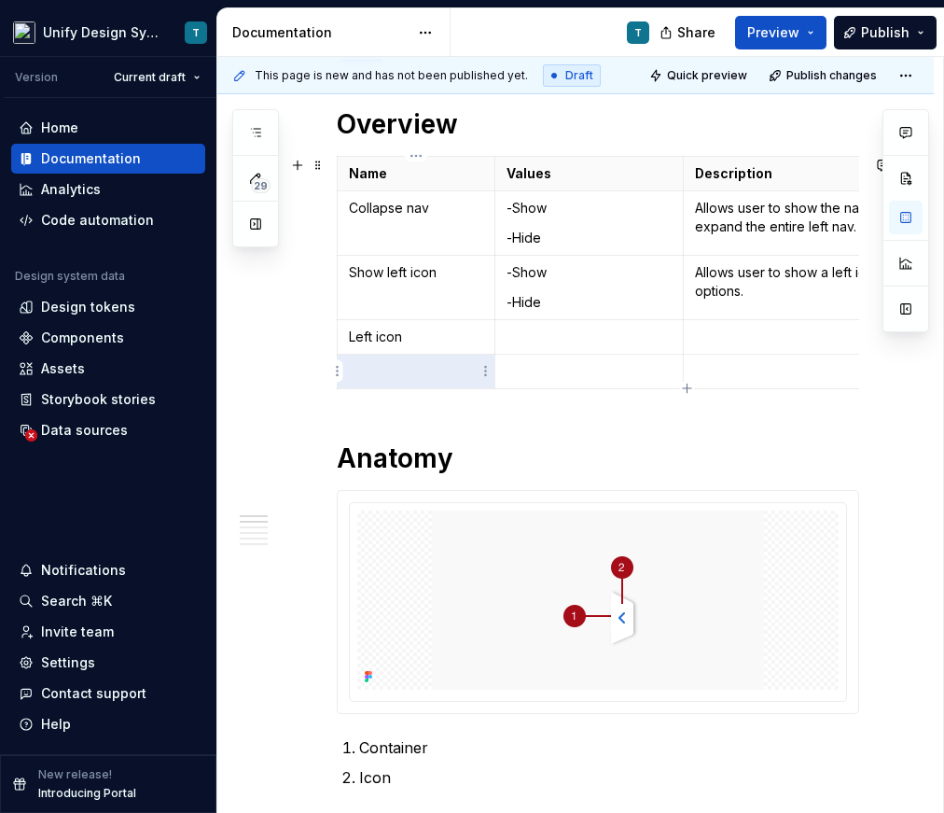
click at [385, 374] on p at bounding box center [416, 371] width 134 height 19
click at [336, 370] on html "Unify Design System T Version Current draft Home Documentation Analytics Code a…" at bounding box center [472, 406] width 944 height 813
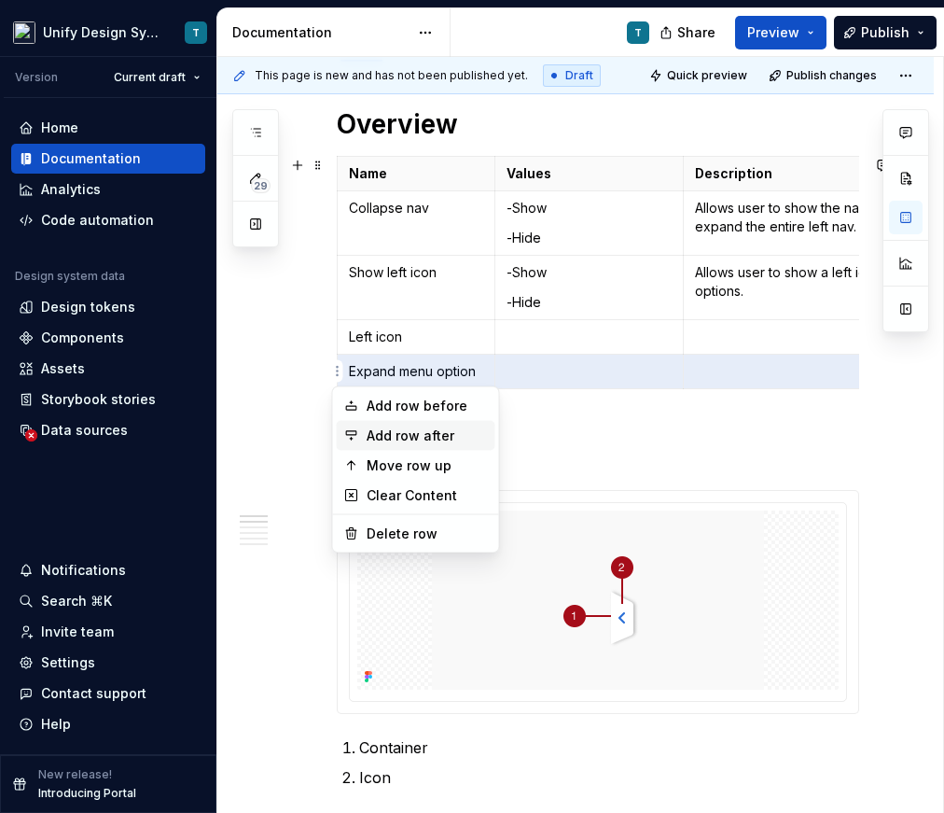
click at [367, 433] on div "Add row after" at bounding box center [427, 435] width 121 height 19
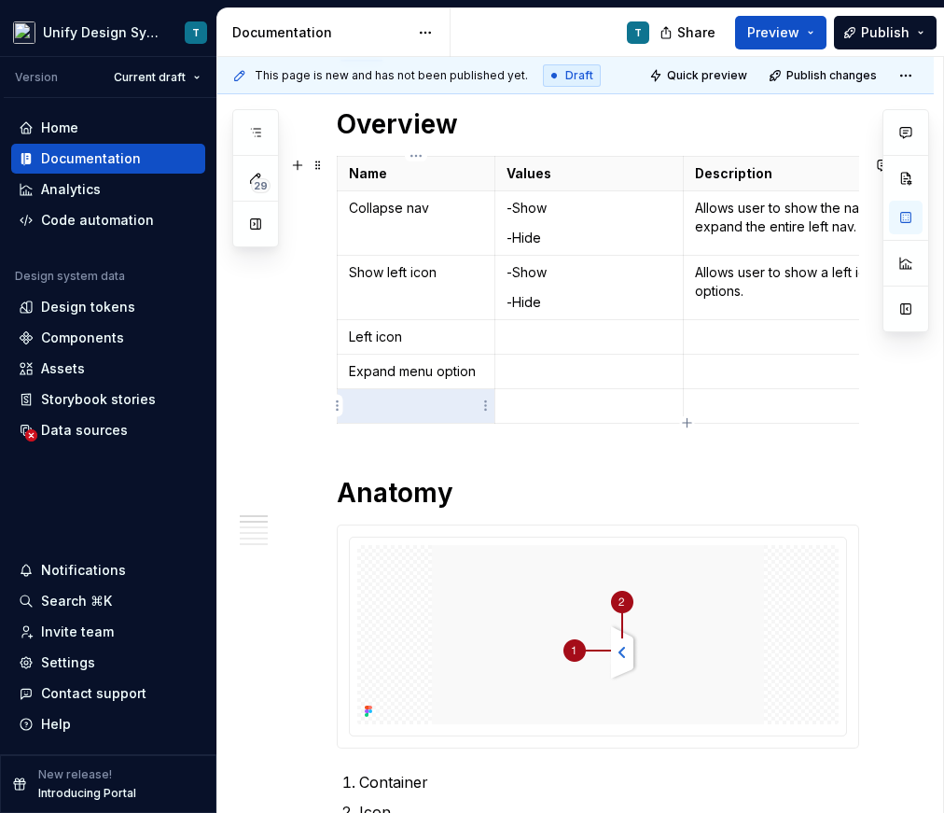
click at [380, 403] on p at bounding box center [416, 406] width 134 height 19
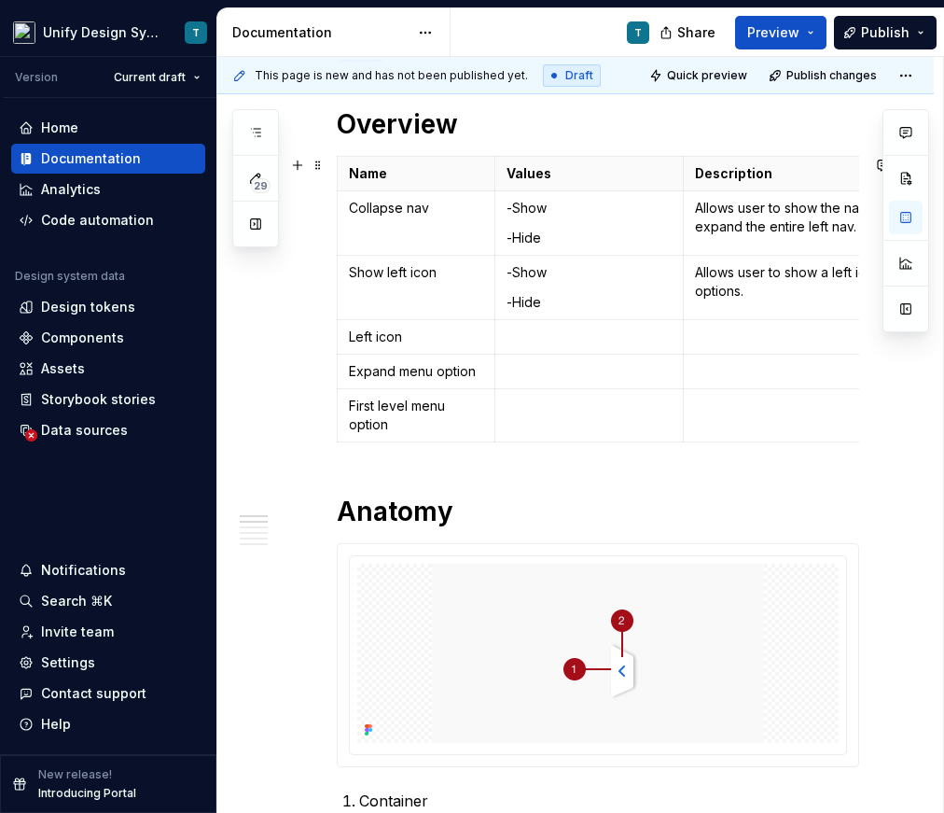
click at [337, 412] on html "Unify Design System T Version Current draft Home Documentation Analytics Code a…" at bounding box center [472, 406] width 944 height 813
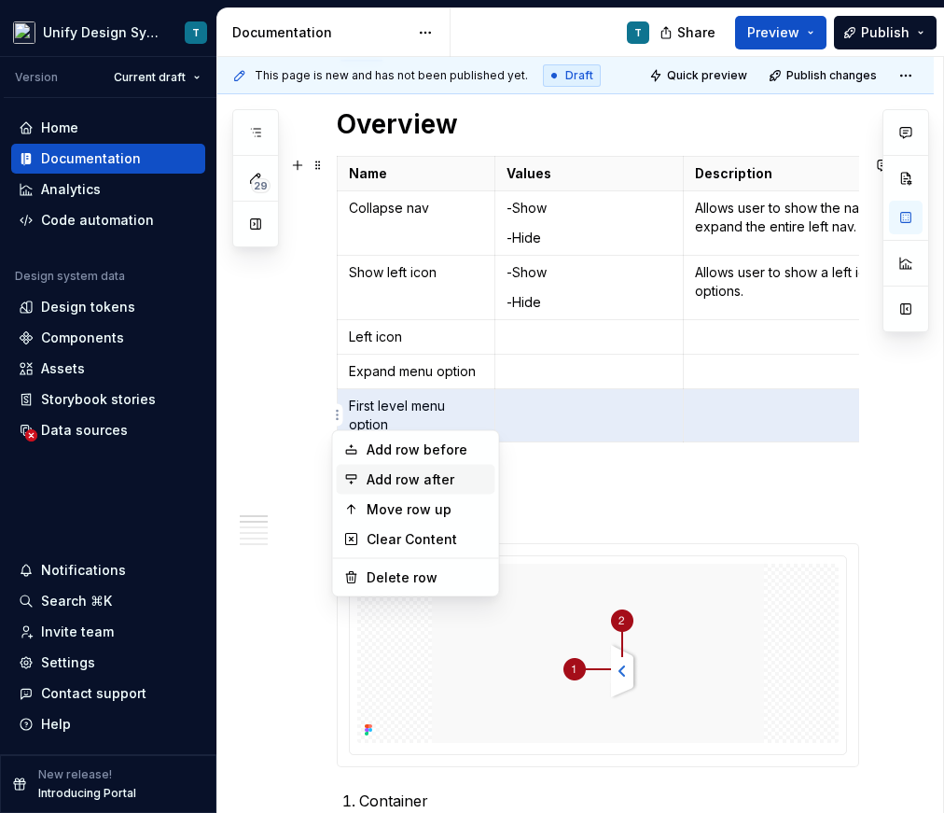
click at [373, 477] on div "Add row after" at bounding box center [427, 479] width 121 height 19
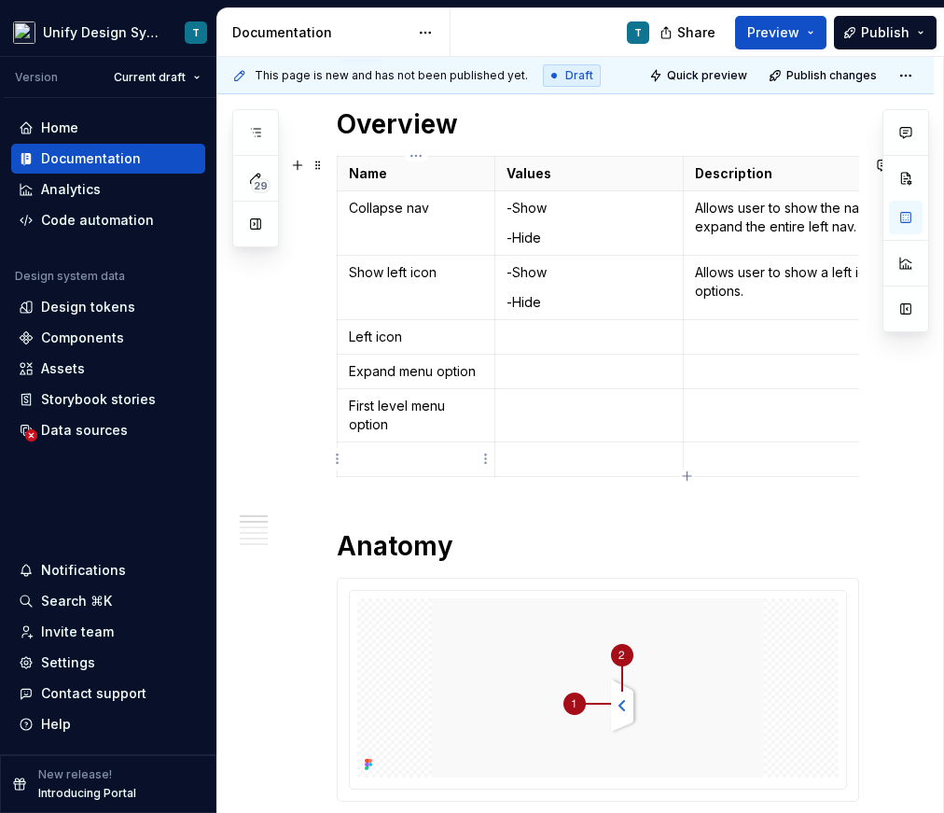
click at [407, 459] on p at bounding box center [416, 459] width 134 height 19
click at [446, 459] on p "First level menu label" at bounding box center [416, 459] width 134 height 19
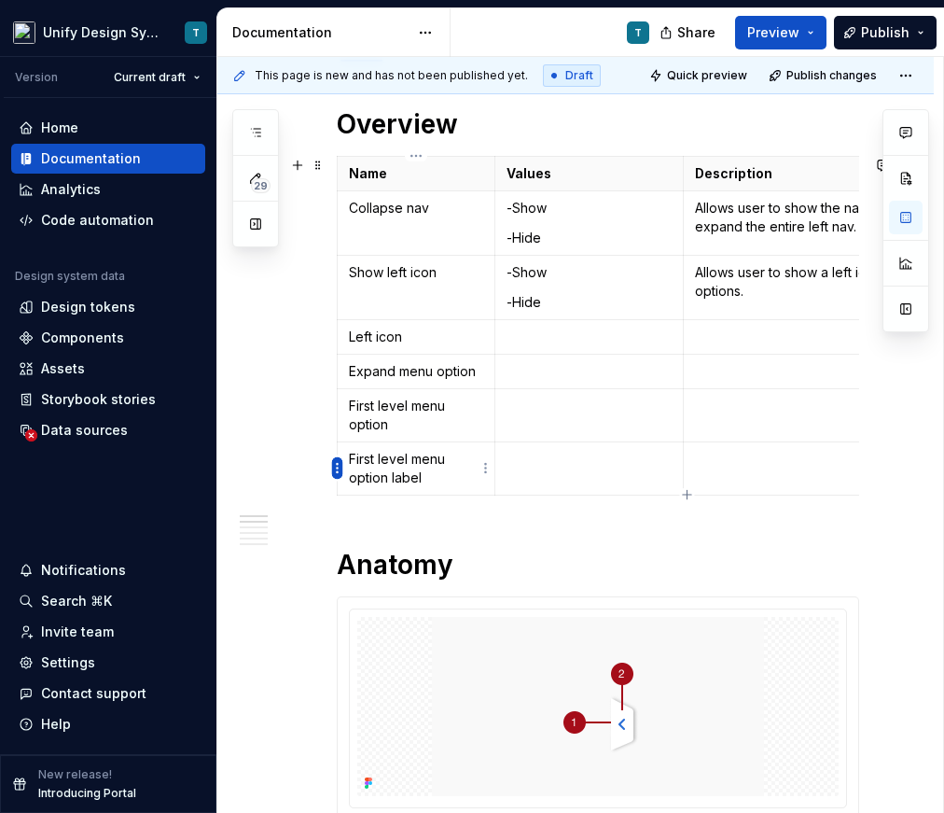
click at [335, 466] on html "Unify Design System T Version Current draft Home Documentation Analytics Code a…" at bounding box center [472, 406] width 944 height 813
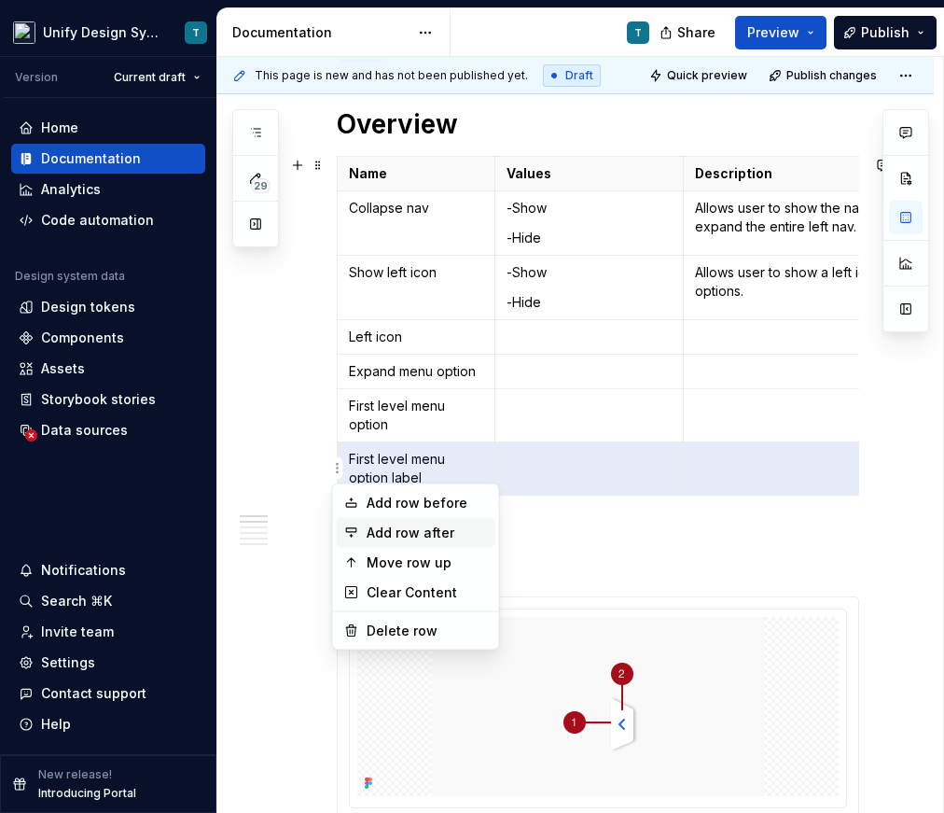
click at [373, 524] on div "Add row after" at bounding box center [427, 533] width 121 height 19
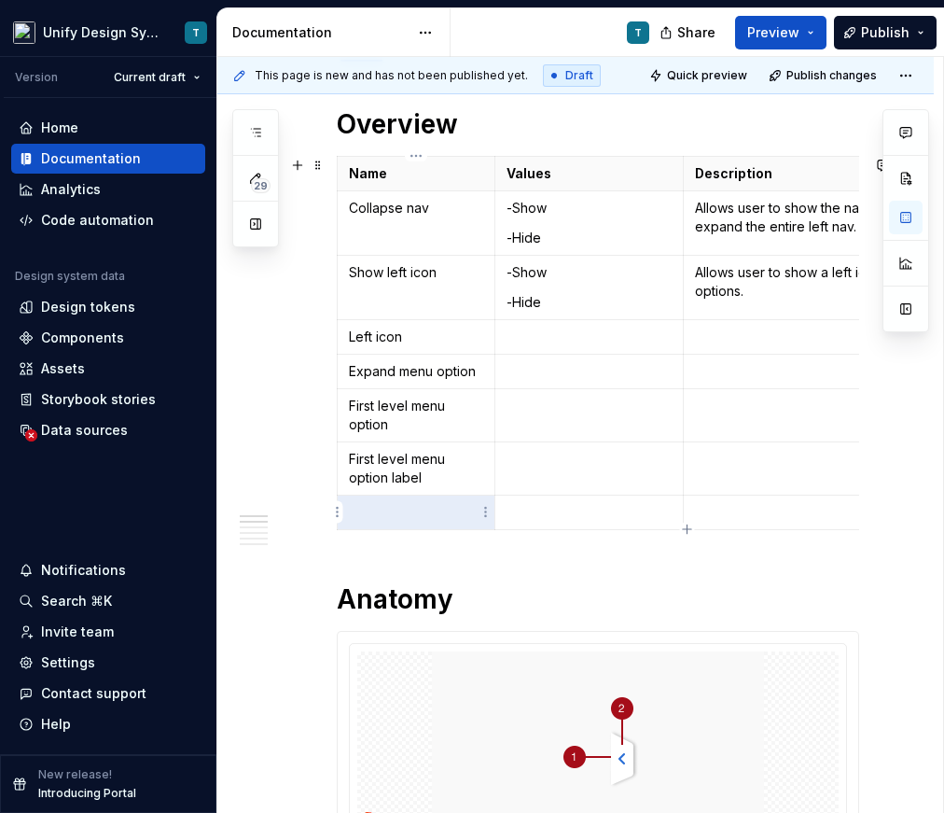
click at [426, 511] on p at bounding box center [416, 512] width 134 height 19
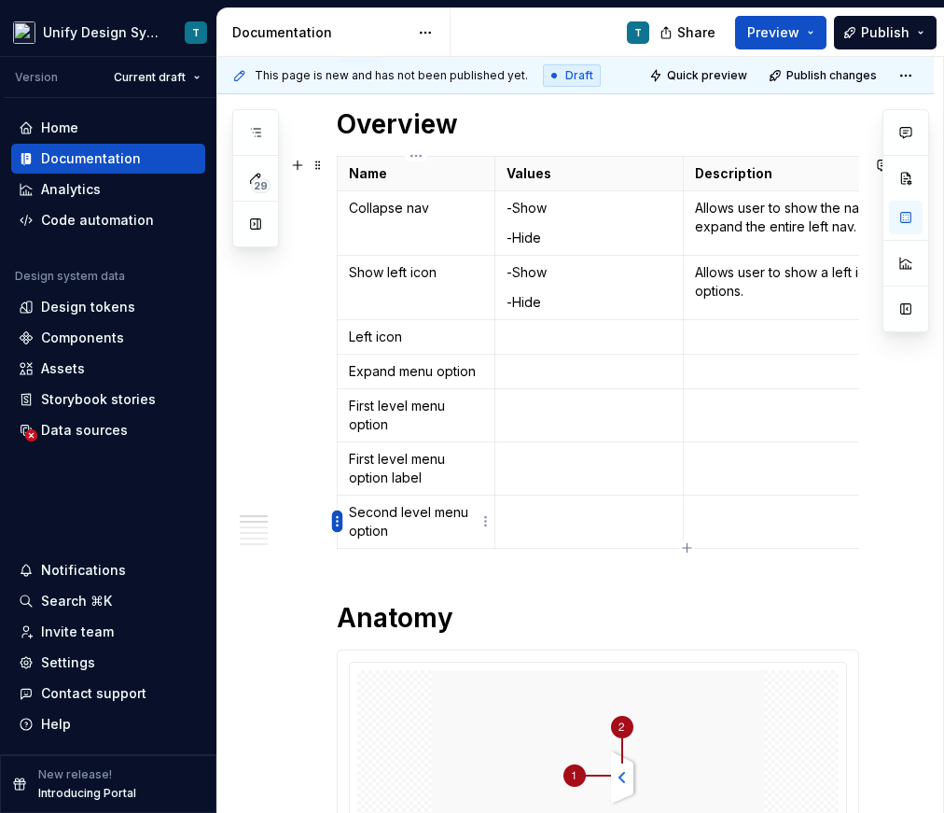
click at [333, 521] on html "Unify Design System T Version Current draft Home Documentation Analytics Code a…" at bounding box center [472, 406] width 944 height 813
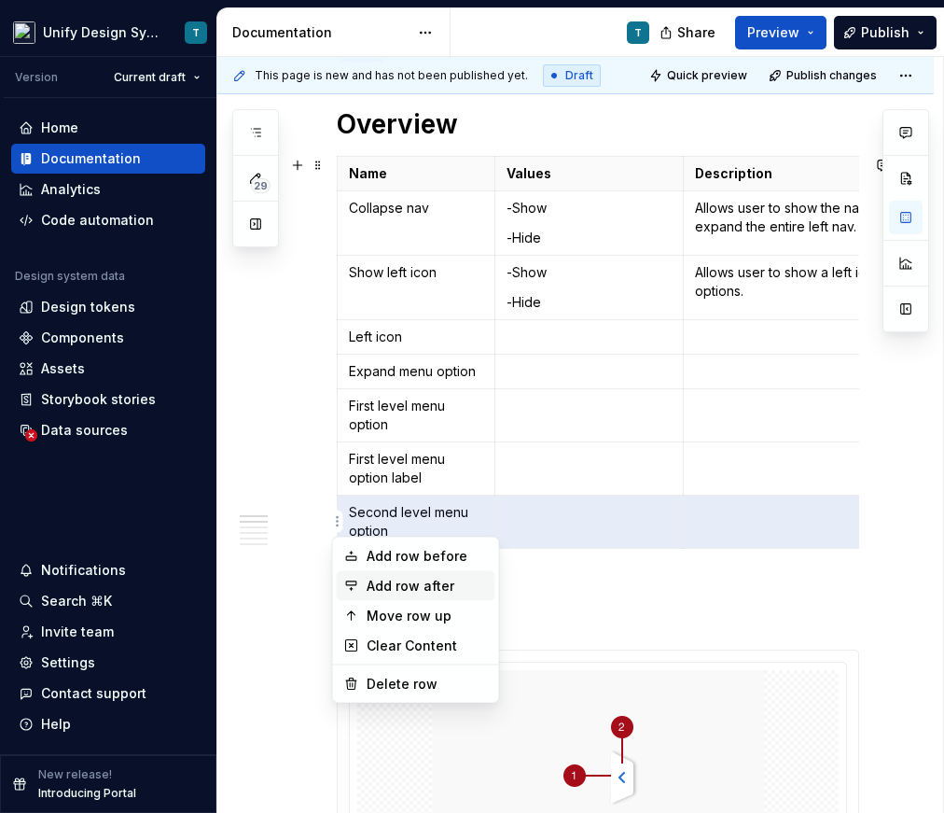
click at [367, 583] on div "Add row after" at bounding box center [427, 586] width 121 height 19
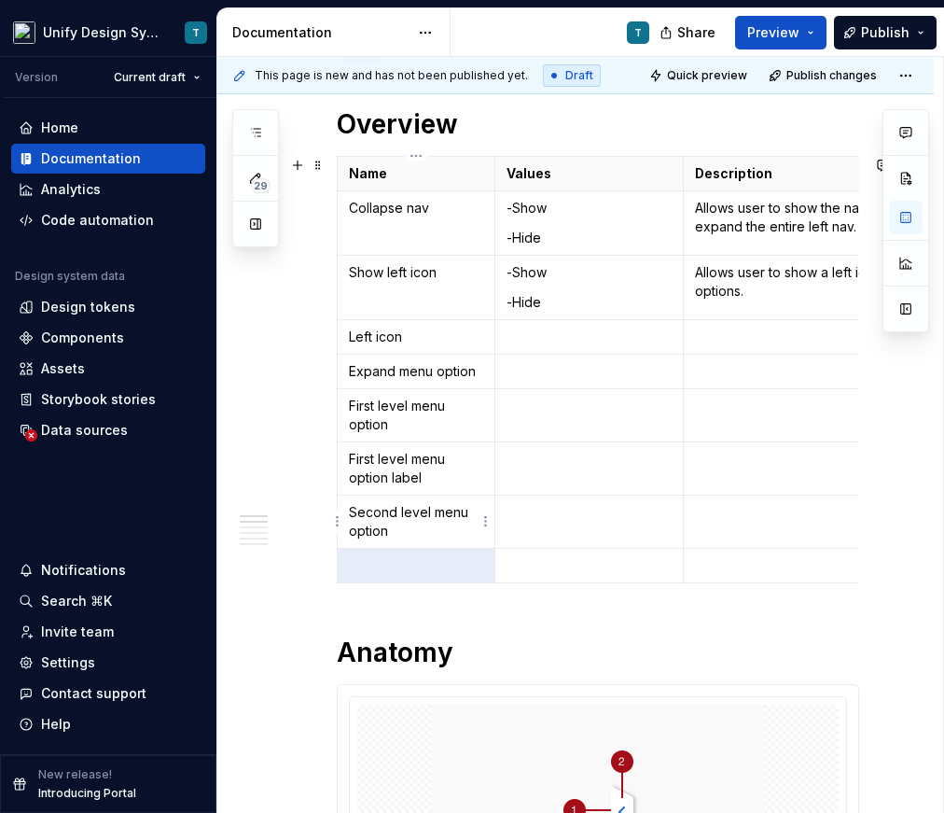
click at [388, 528] on p "Second level menu option" at bounding box center [416, 521] width 134 height 37
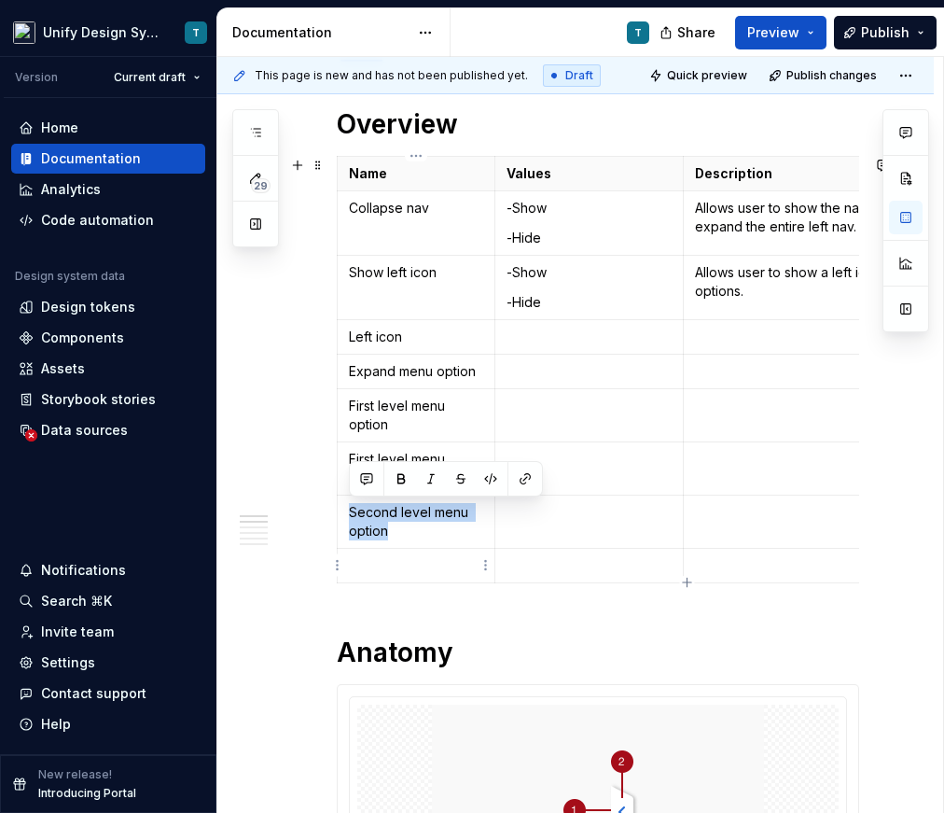
click at [399, 574] on p at bounding box center [416, 565] width 134 height 19
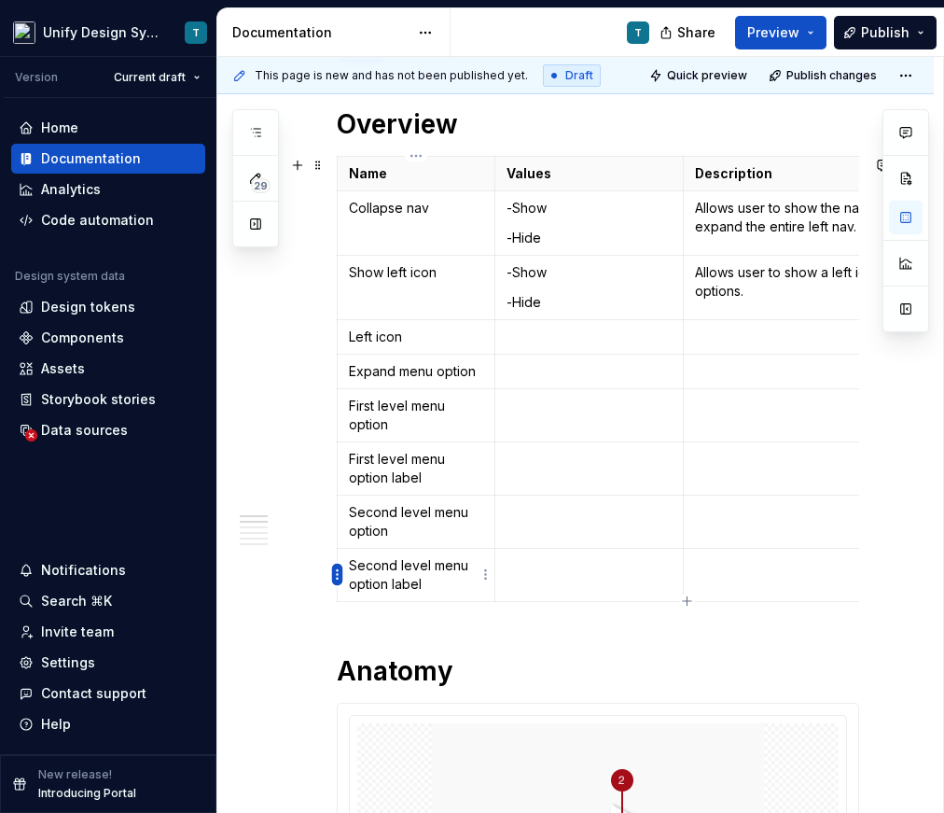
click at [337, 580] on html "Unify Design System T Version Current draft Home Documentation Analytics Code a…" at bounding box center [472, 406] width 944 height 813
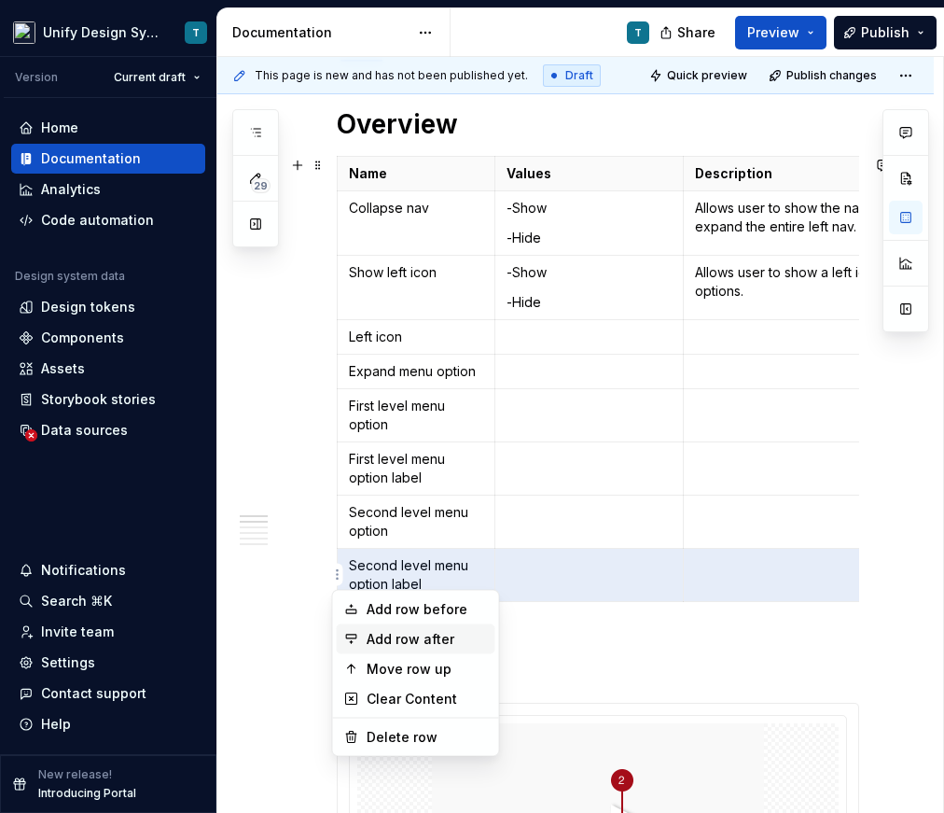
click at [382, 632] on div "Add row after" at bounding box center [427, 639] width 121 height 19
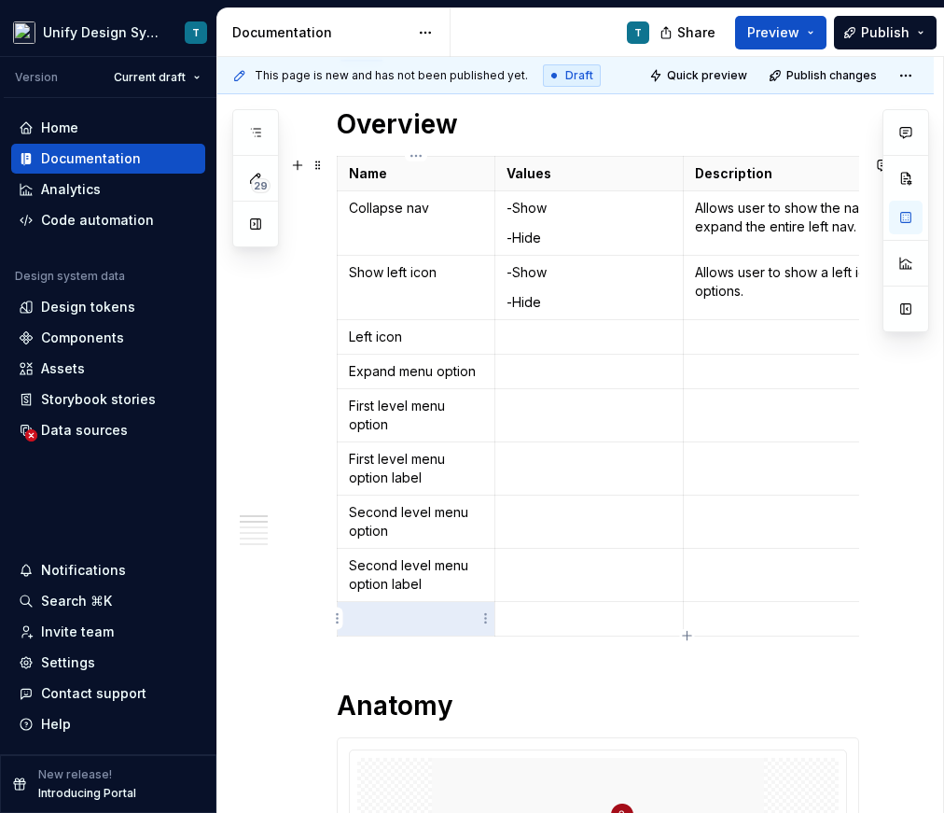
click at [394, 623] on p at bounding box center [416, 618] width 134 height 19
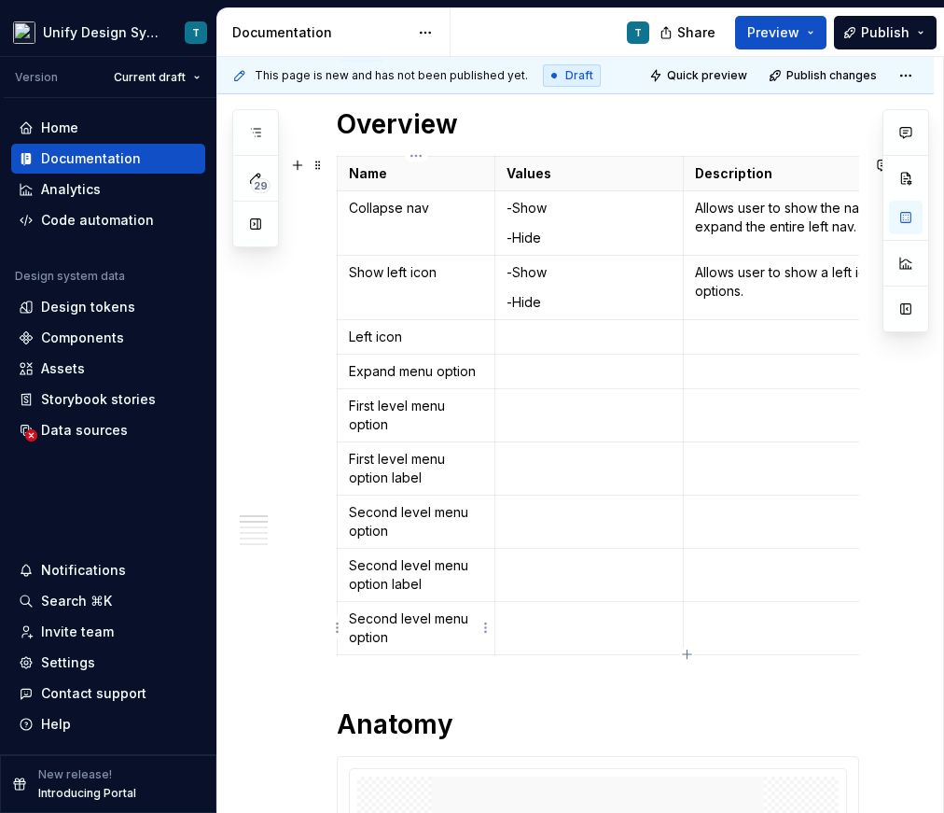
click at [384, 619] on p "Second level menu option" at bounding box center [416, 627] width 134 height 37
click at [339, 624] on html "Unify Design System T Version Current draft Home Documentation Analytics Code a…" at bounding box center [472, 406] width 944 height 813
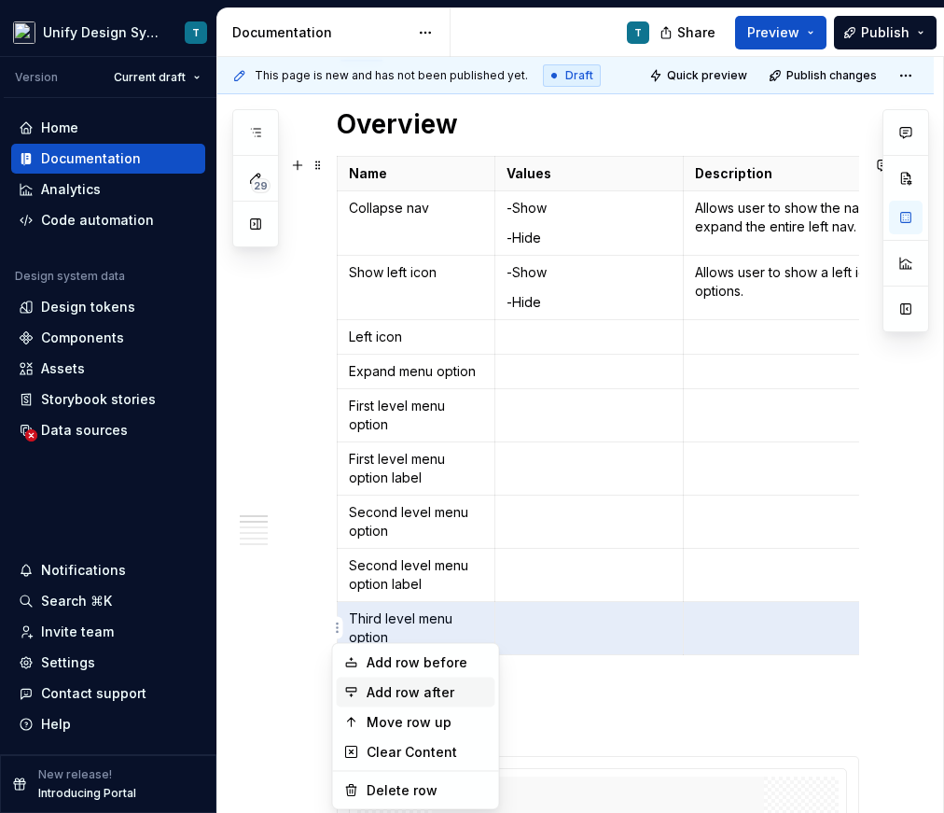
click at [365, 696] on div "Add row after" at bounding box center [416, 692] width 159 height 30
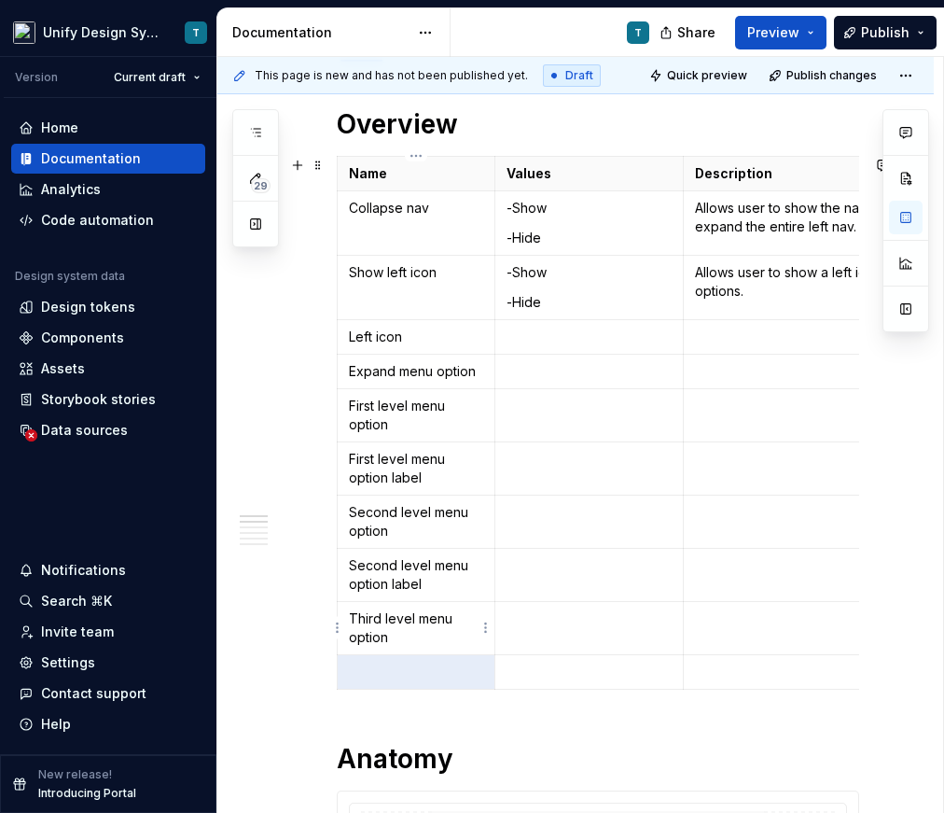
click at [381, 632] on p "Third level menu option" at bounding box center [416, 627] width 134 height 37
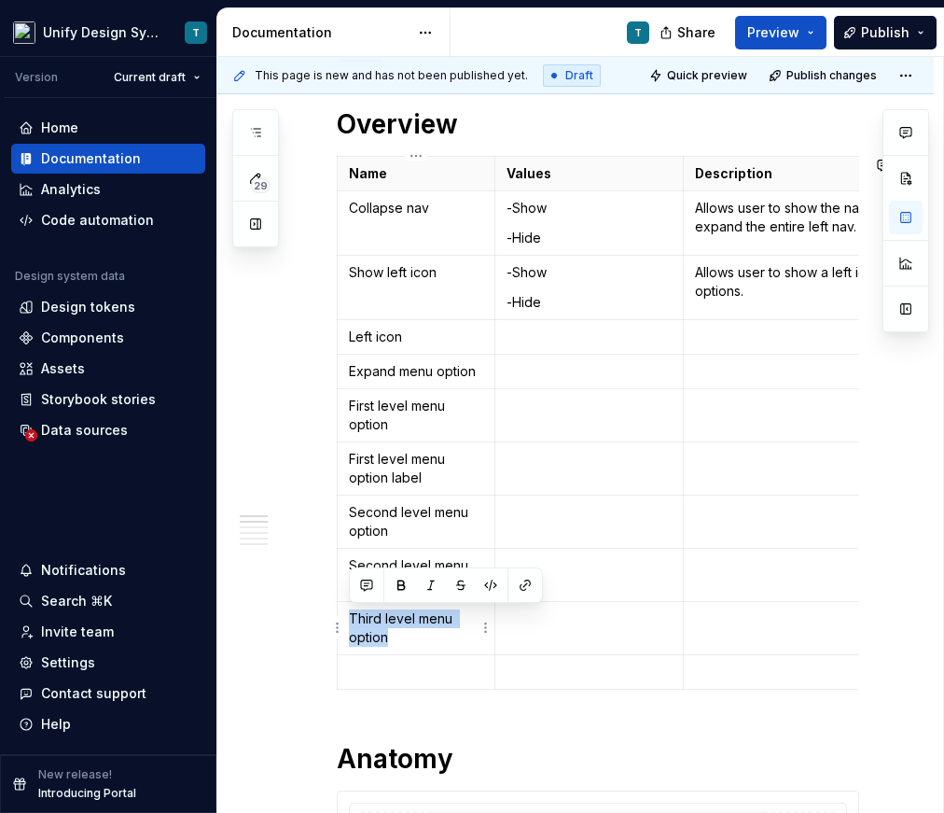
copy p "Third level menu option"
click at [405, 684] on td at bounding box center [417, 672] width 158 height 35
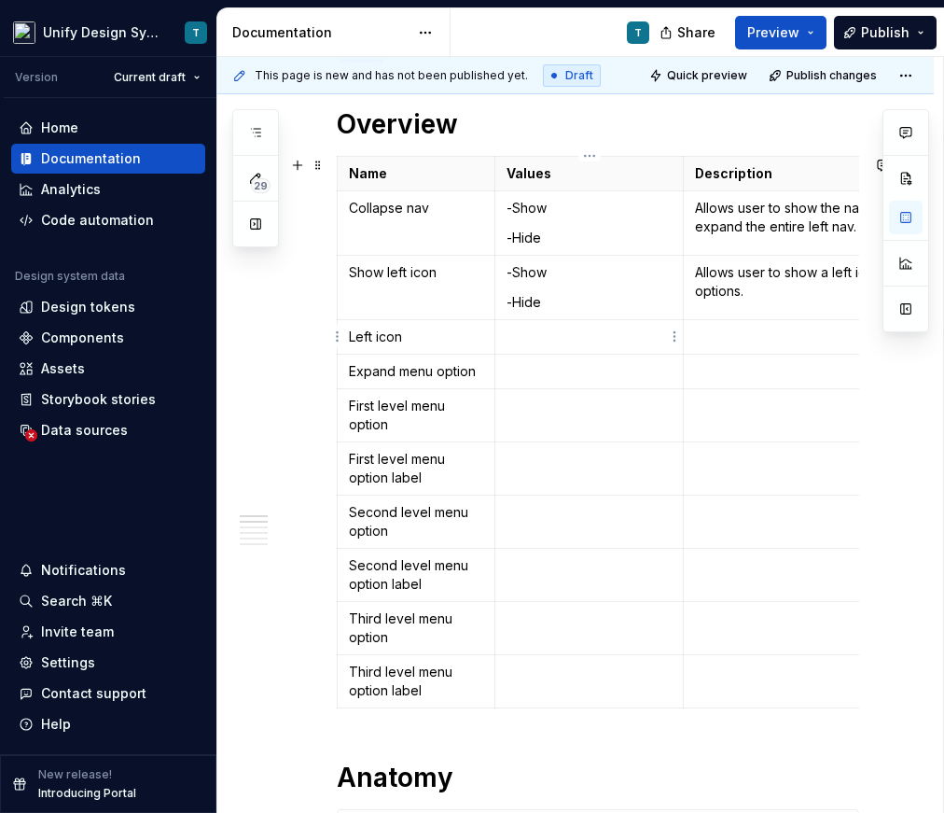
click at [536, 342] on p at bounding box center [589, 337] width 165 height 19
click at [521, 335] on p at bounding box center [589, 337] width 165 height 19
click at [505, 337] on td "Customizable" at bounding box center [590, 337] width 189 height 35
click at [512, 368] on p at bounding box center [589, 371] width 165 height 19
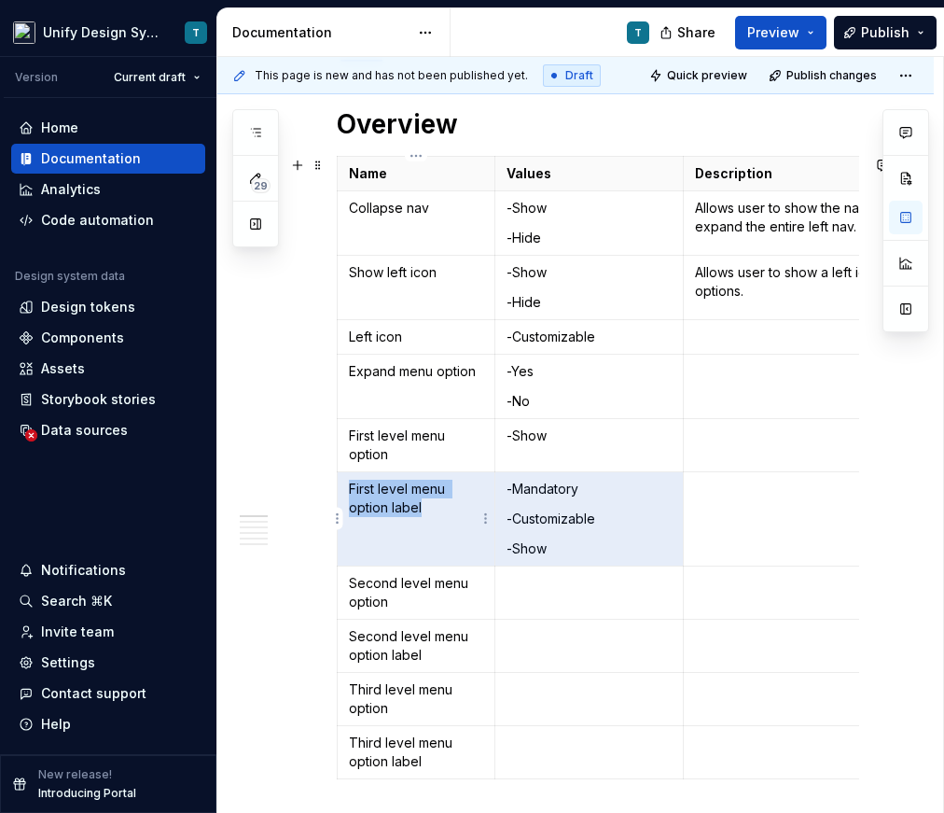
drag, startPoint x: 552, startPoint y: 546, endPoint x: 490, endPoint y: 546, distance: 61.6
click at [490, 546] on tr "First level menu option label -Mandatory -Customizable -Show" at bounding box center [688, 519] width 700 height 94
click at [535, 552] on p "-Show" at bounding box center [589, 548] width 165 height 19
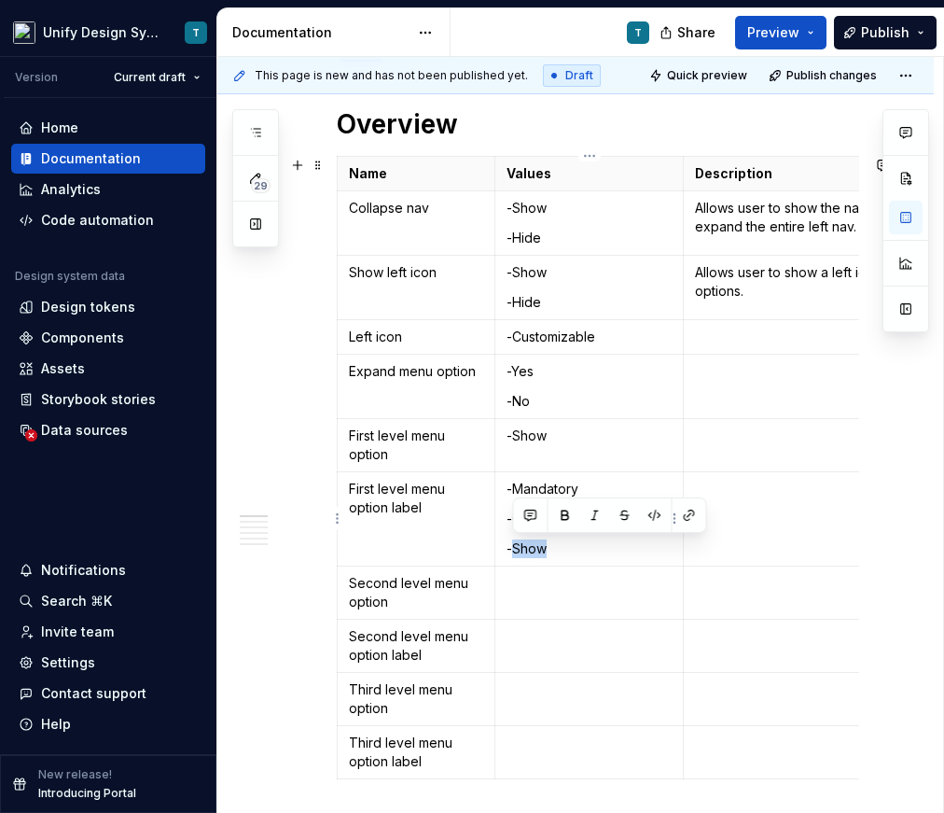
click at [535, 552] on p "-Show" at bounding box center [589, 548] width 165 height 19
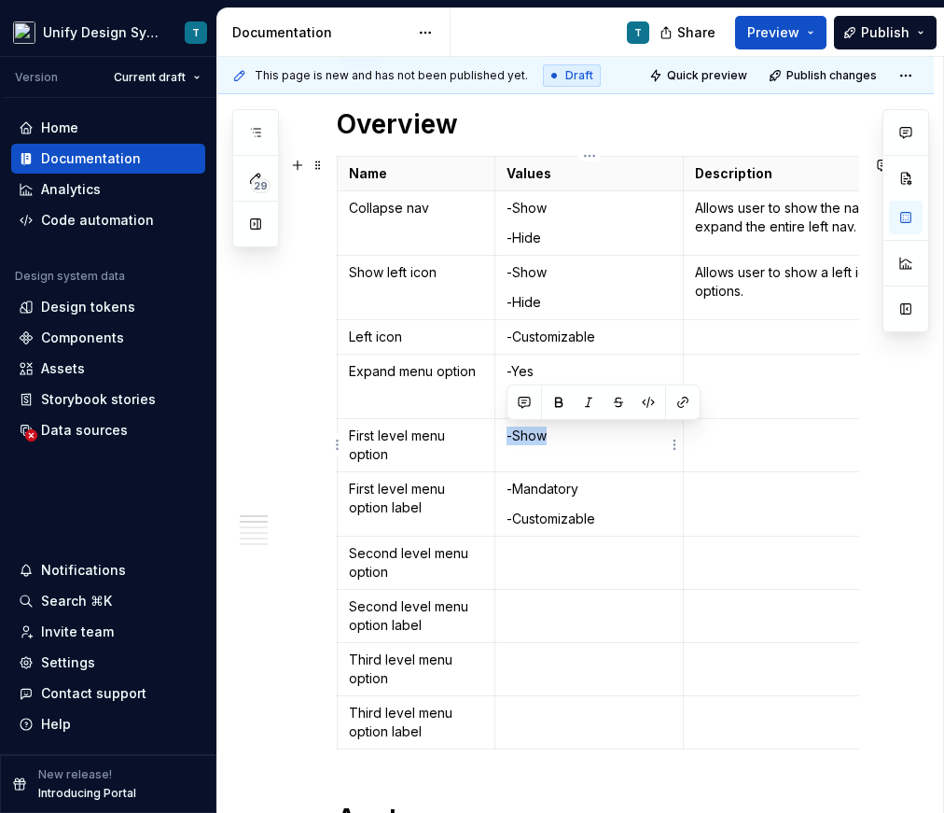
drag, startPoint x: 567, startPoint y: 437, endPoint x: 506, endPoint y: 436, distance: 61.6
click at [506, 436] on td "-Show" at bounding box center [590, 445] width 189 height 53
copy p "-Show"
click at [540, 565] on td at bounding box center [590, 563] width 189 height 53
click at [536, 671] on td at bounding box center [590, 669] width 189 height 53
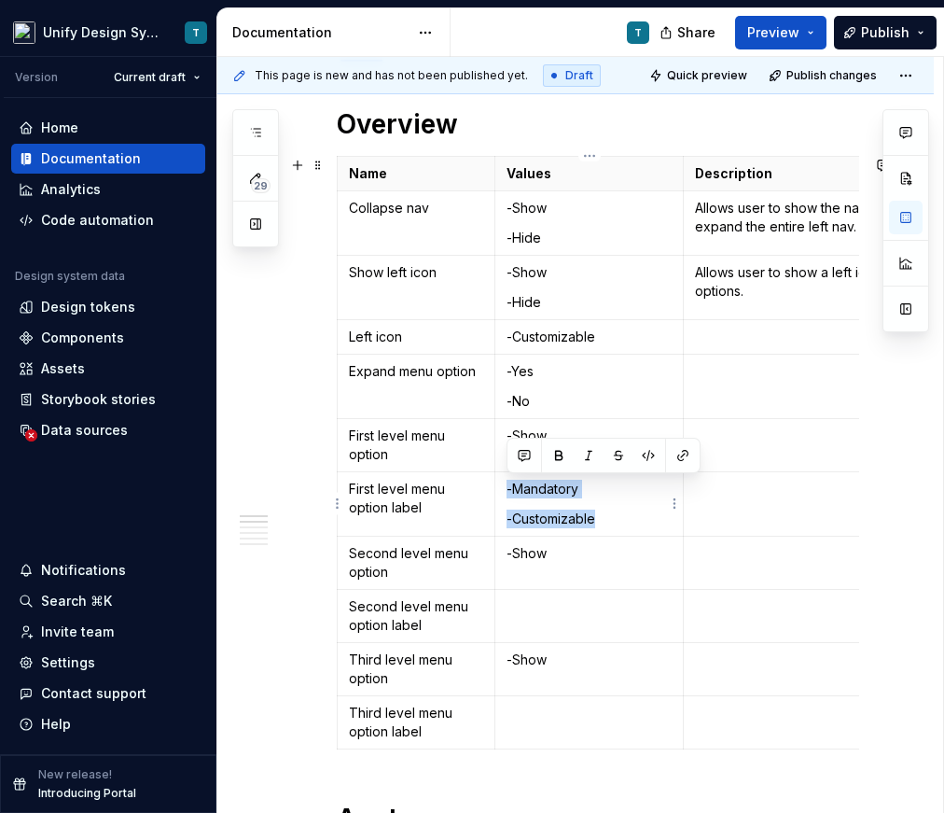
drag, startPoint x: 599, startPoint y: 526, endPoint x: 501, endPoint y: 489, distance: 104.9
click at [501, 489] on td "-Mandatory -Customizable" at bounding box center [590, 504] width 189 height 64
copy td "-Mandatory -Customizable"
click at [529, 615] on td at bounding box center [590, 616] width 189 height 53
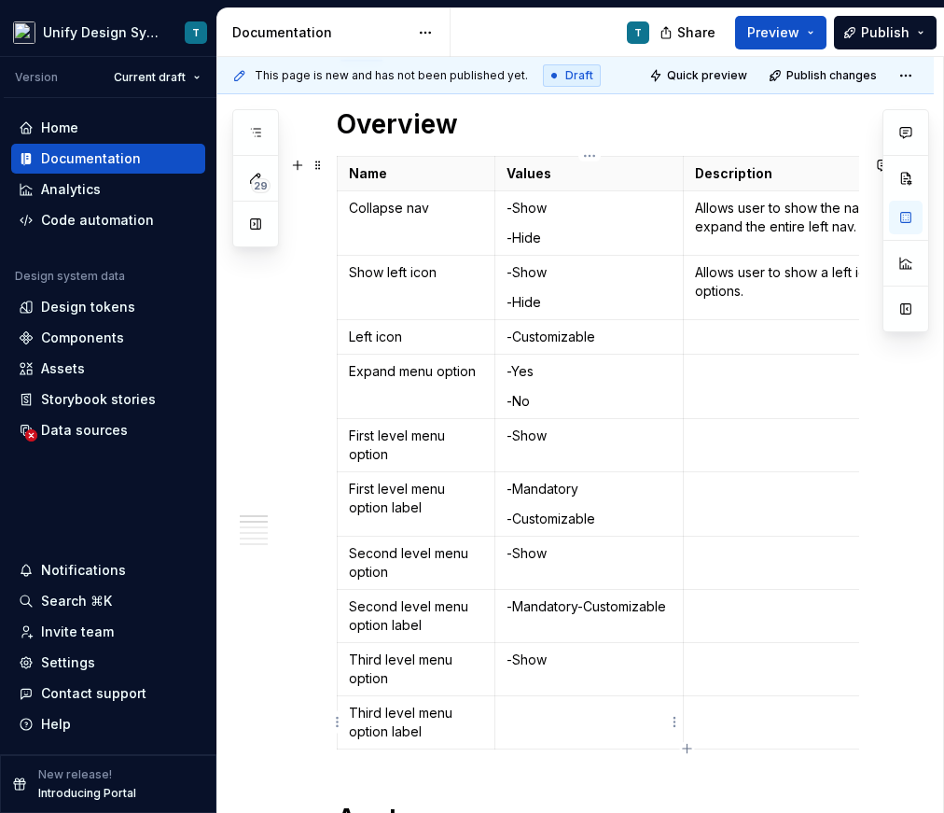
click at [538, 715] on p at bounding box center [589, 713] width 165 height 19
click at [579, 606] on p "-Mandatory-Customizable" at bounding box center [589, 606] width 165 height 19
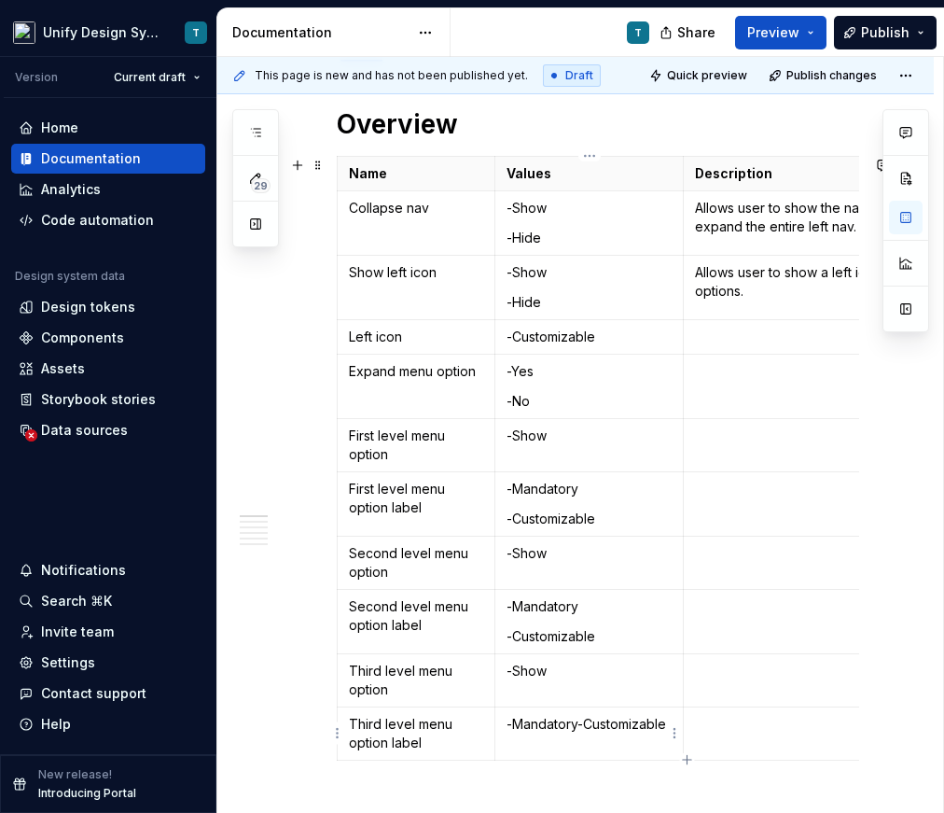
click at [578, 725] on p "-Mandatory-Customizable" at bounding box center [589, 724] width 165 height 19
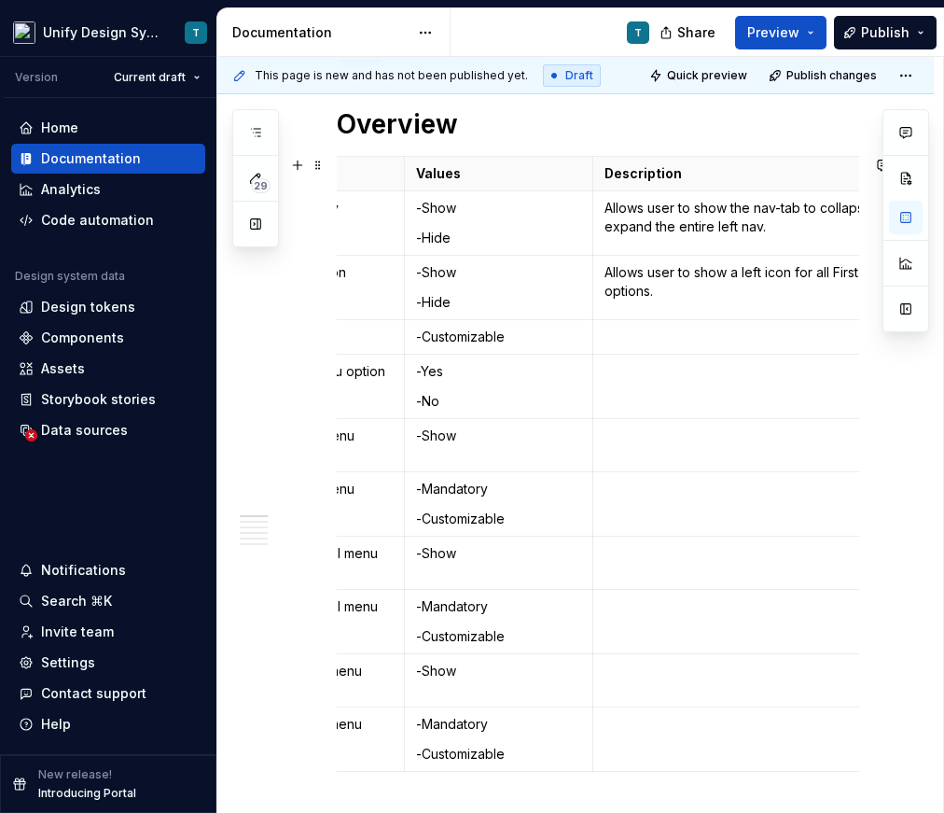
scroll to position [0, 169]
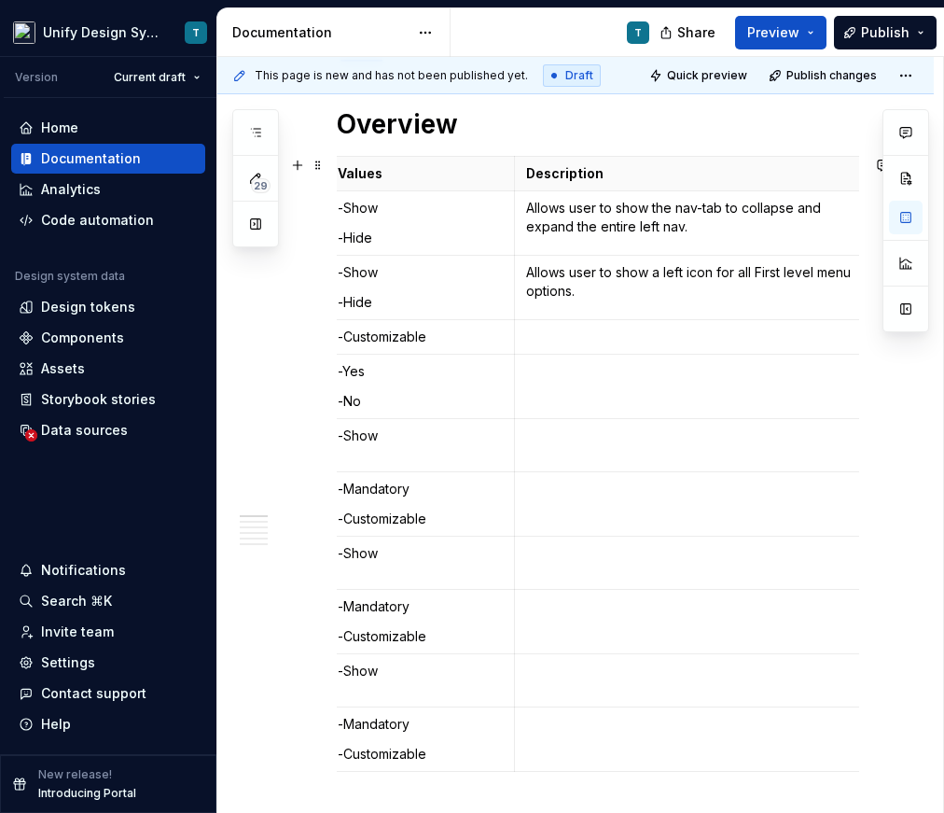
click at [701, 335] on p at bounding box center [691, 337] width 330 height 19
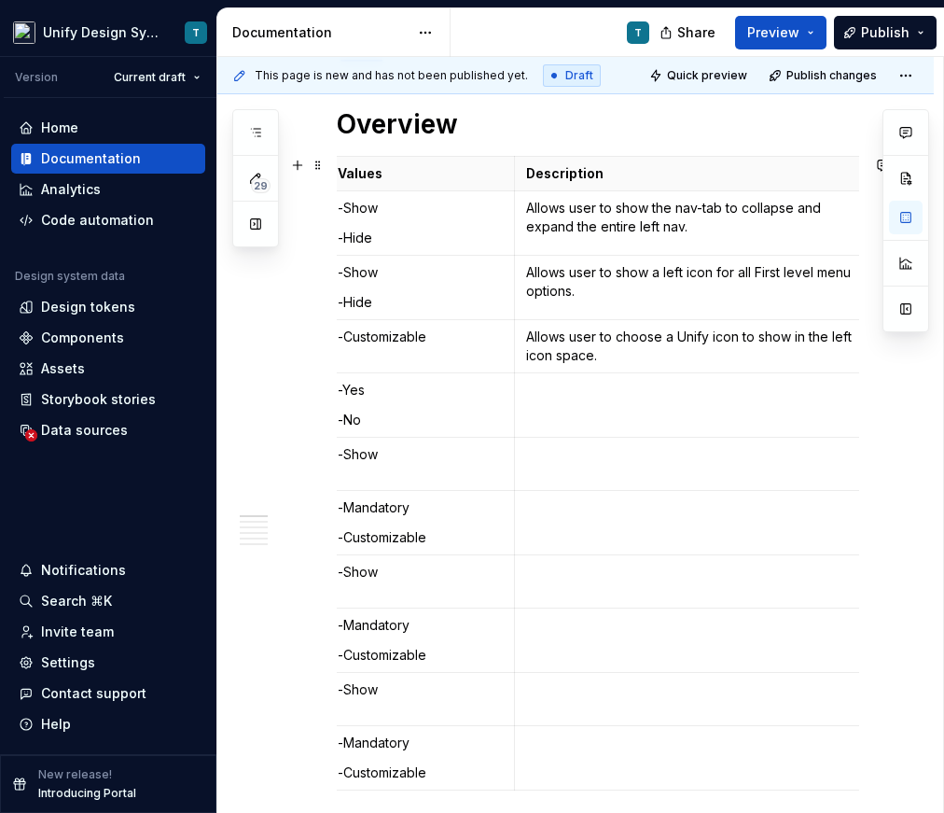
click at [625, 408] on td at bounding box center [692, 405] width 354 height 64
click at [759, 460] on p at bounding box center [691, 454] width 330 height 19
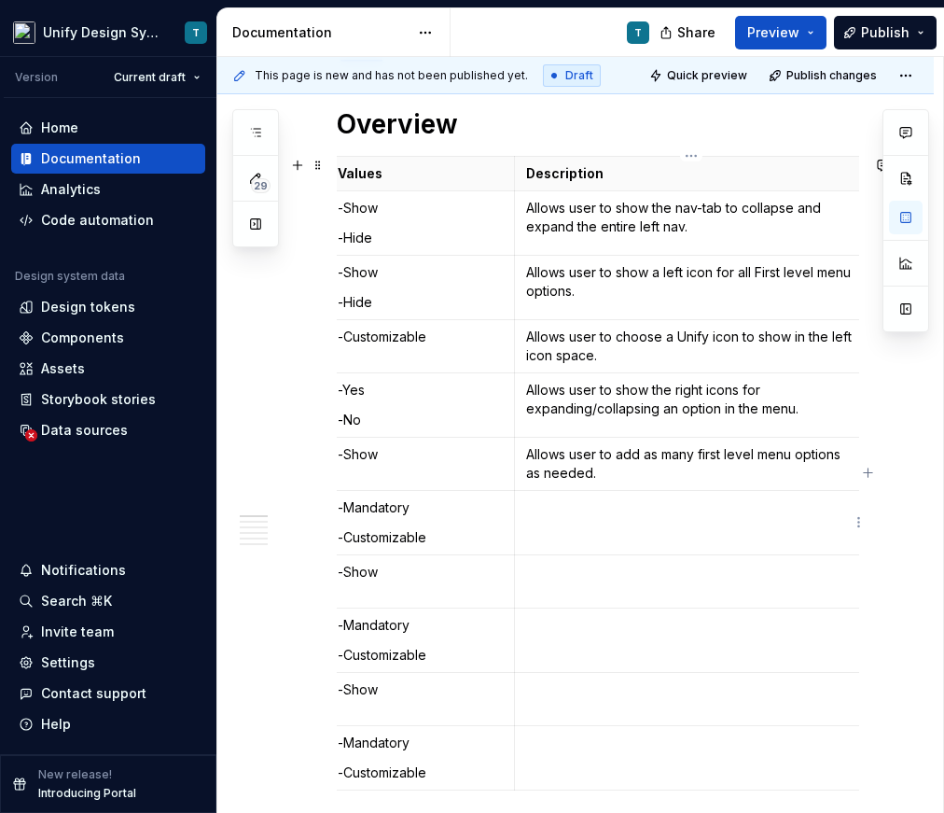
click at [691, 520] on td at bounding box center [692, 523] width 354 height 64
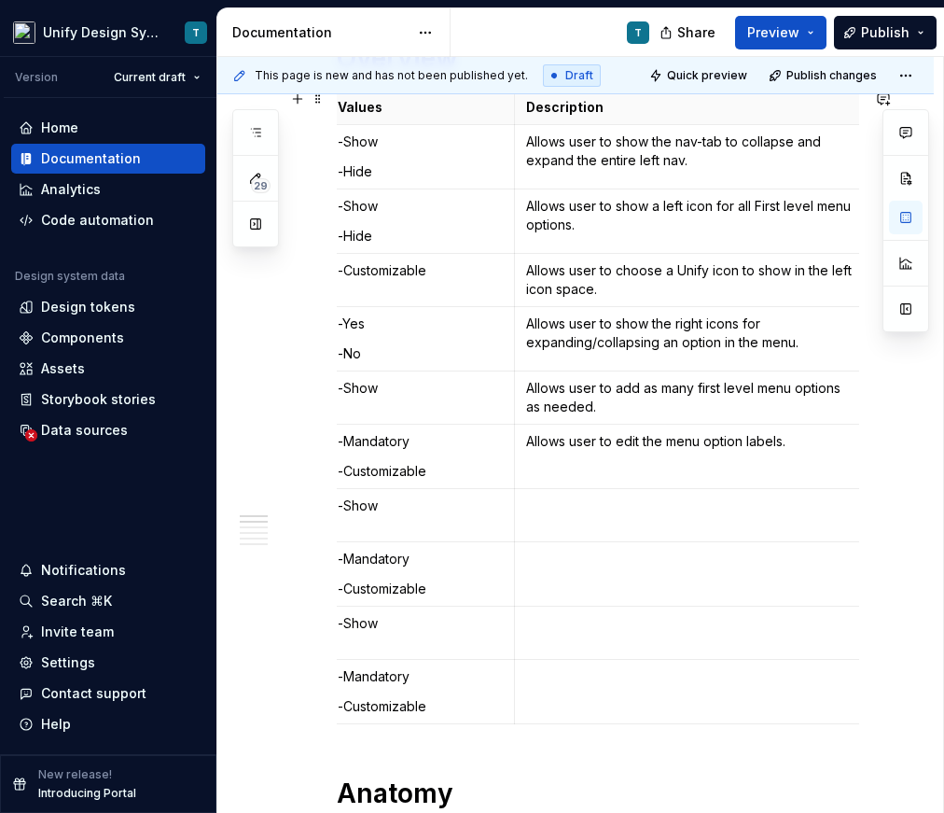
scroll to position [443, 0]
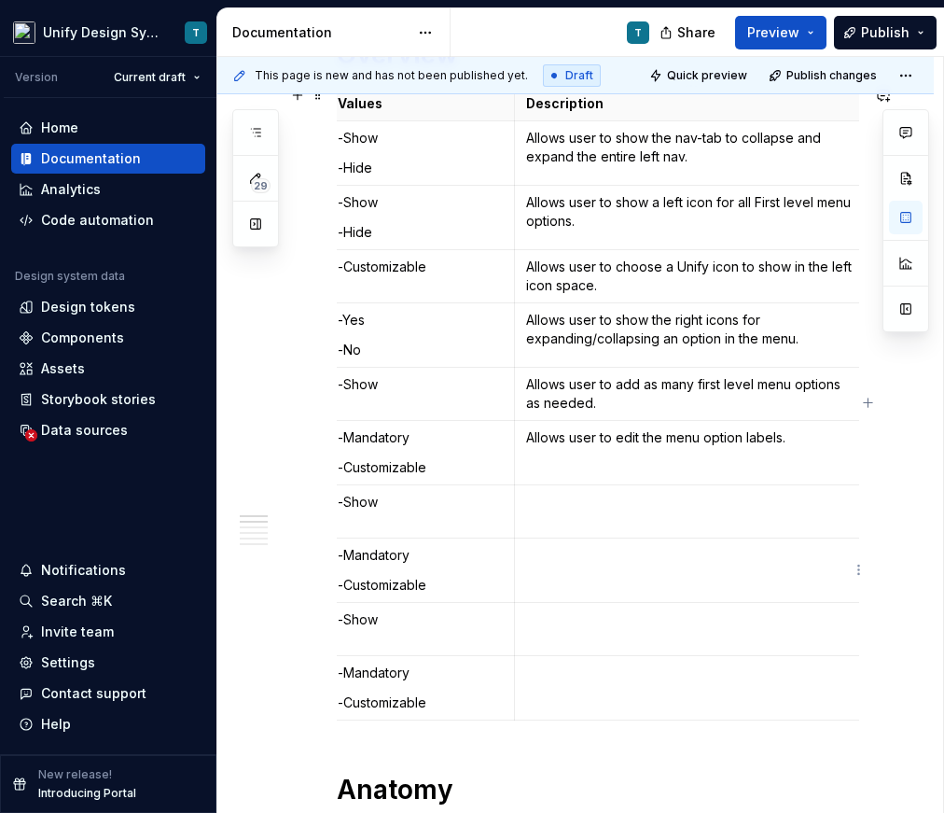
click at [618, 573] on td at bounding box center [692, 570] width 354 height 64
click at [573, 678] on p at bounding box center [691, 672] width 330 height 19
click at [760, 511] on td at bounding box center [692, 511] width 354 height 53
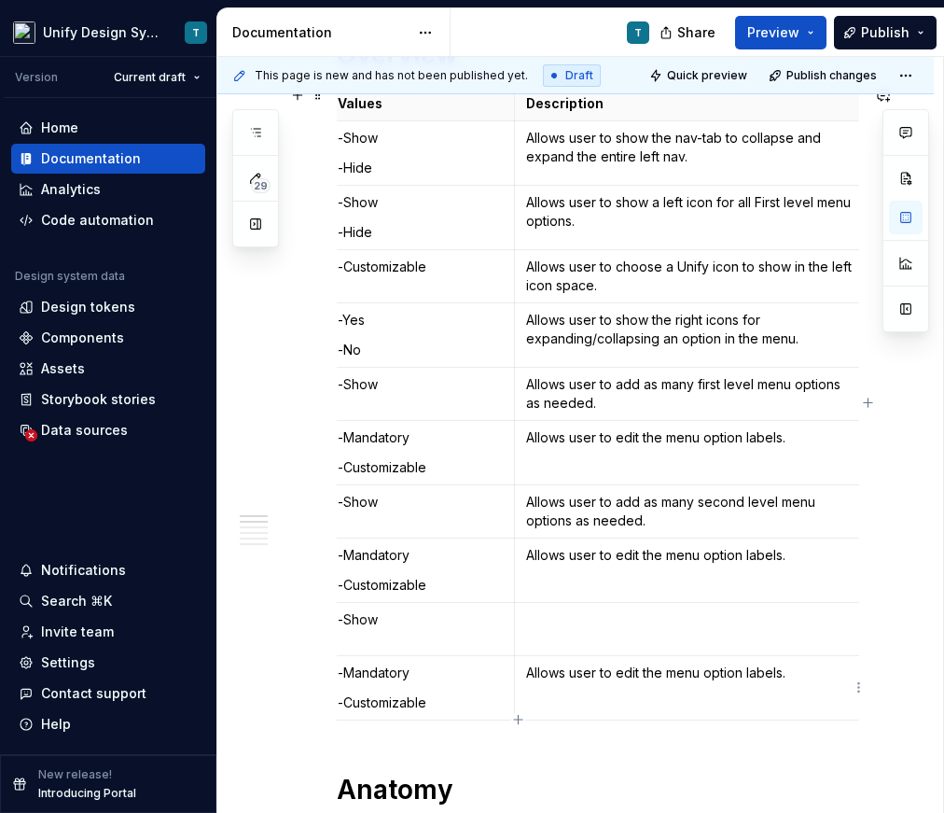
click at [639, 627] on p at bounding box center [691, 619] width 330 height 19
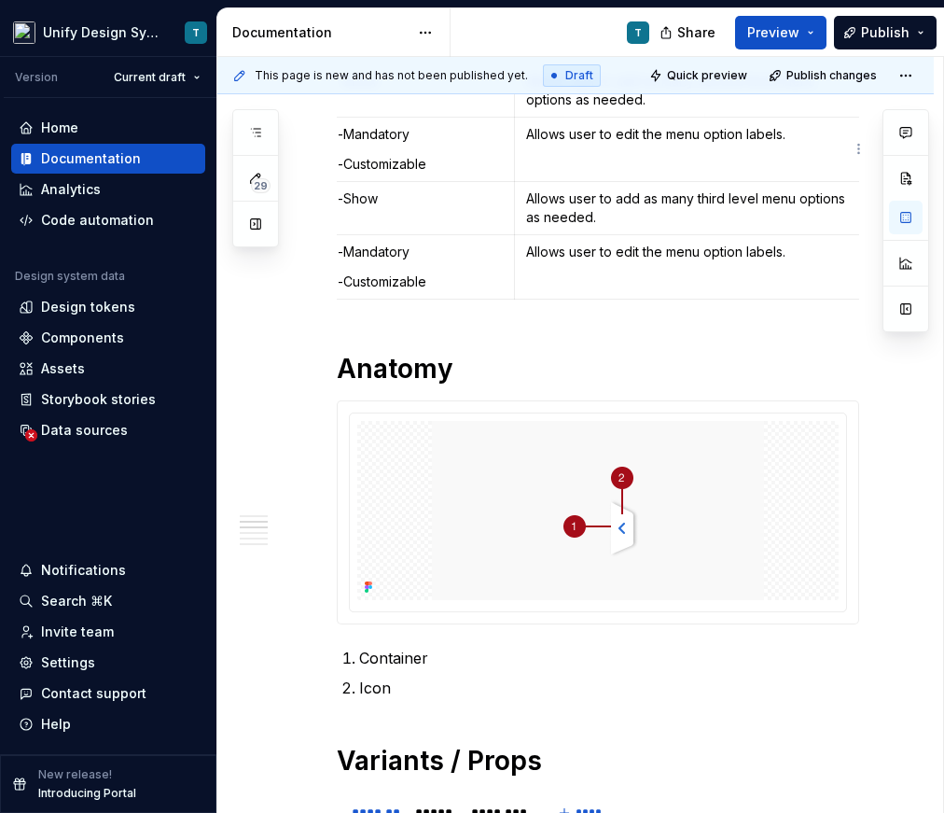
scroll to position [0, 0]
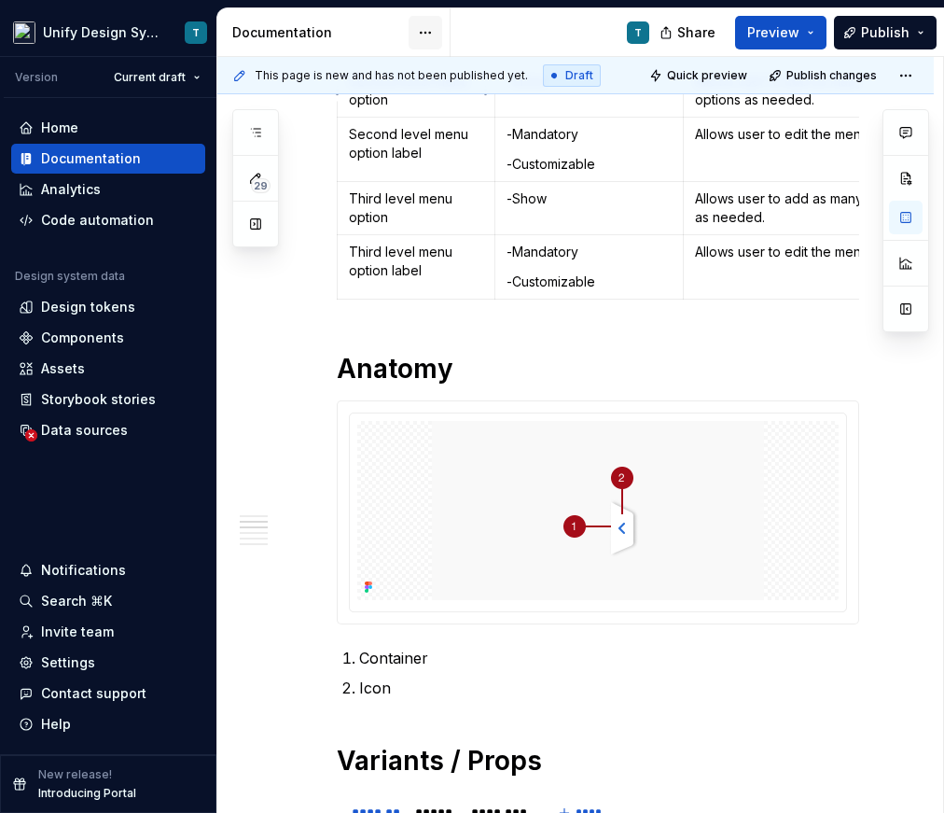
click at [430, 29] on html "Unify Design System T Version Current draft Home Documentation Analytics Code a…" at bounding box center [472, 406] width 944 height 813
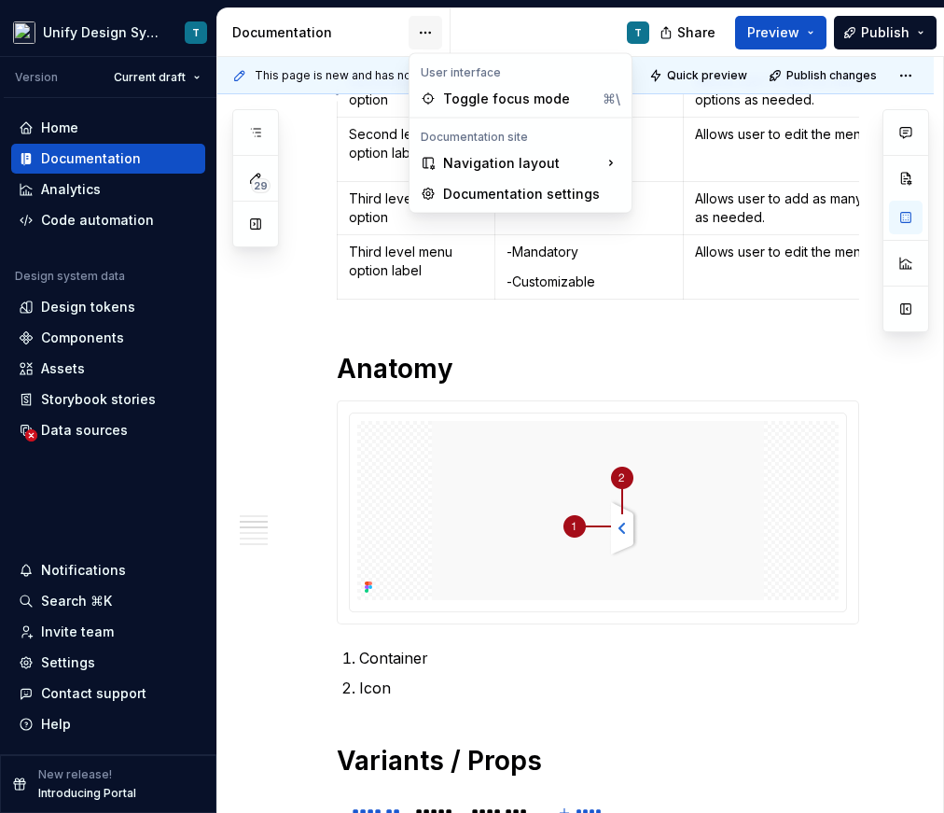
click at [430, 29] on html "Unify Design System T Version Current draft Home Documentation Analytics Code a…" at bounding box center [472, 406] width 944 height 813
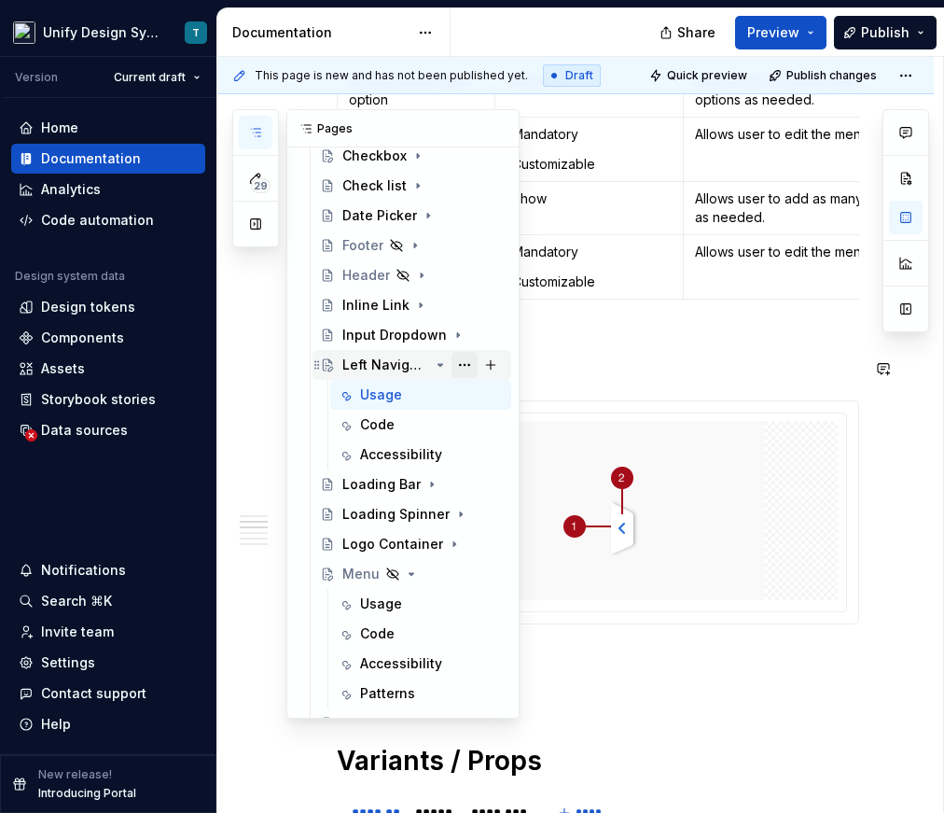
click at [467, 366] on button "Page tree" at bounding box center [465, 365] width 26 height 26
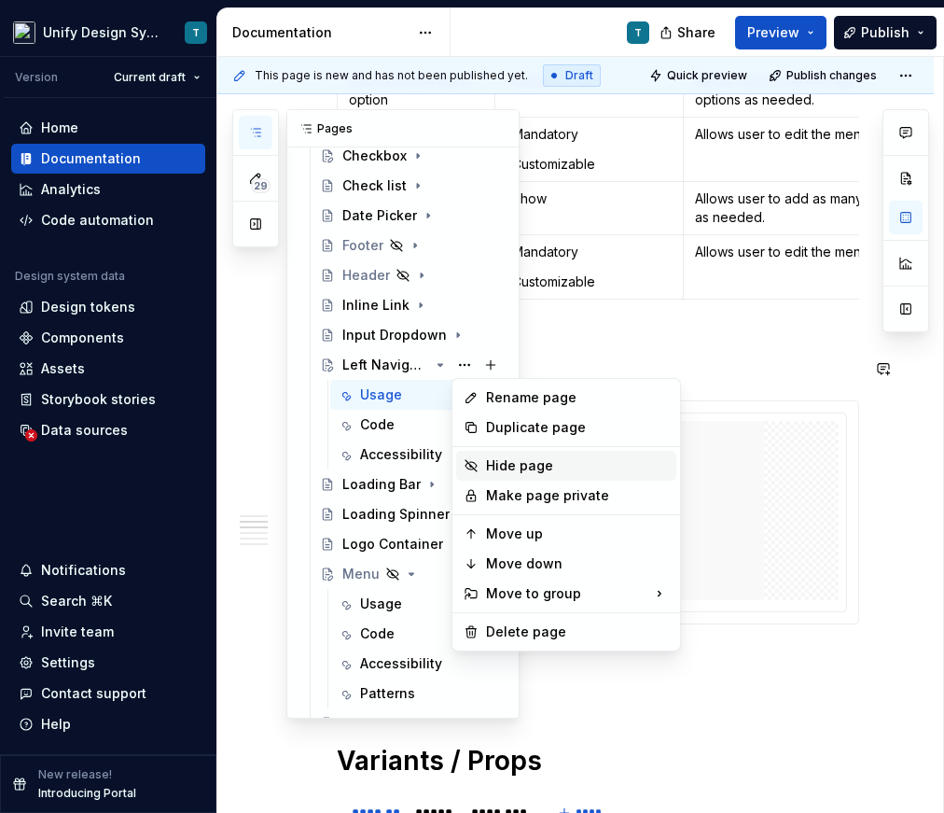
click at [508, 467] on div "Hide page" at bounding box center [577, 465] width 183 height 19
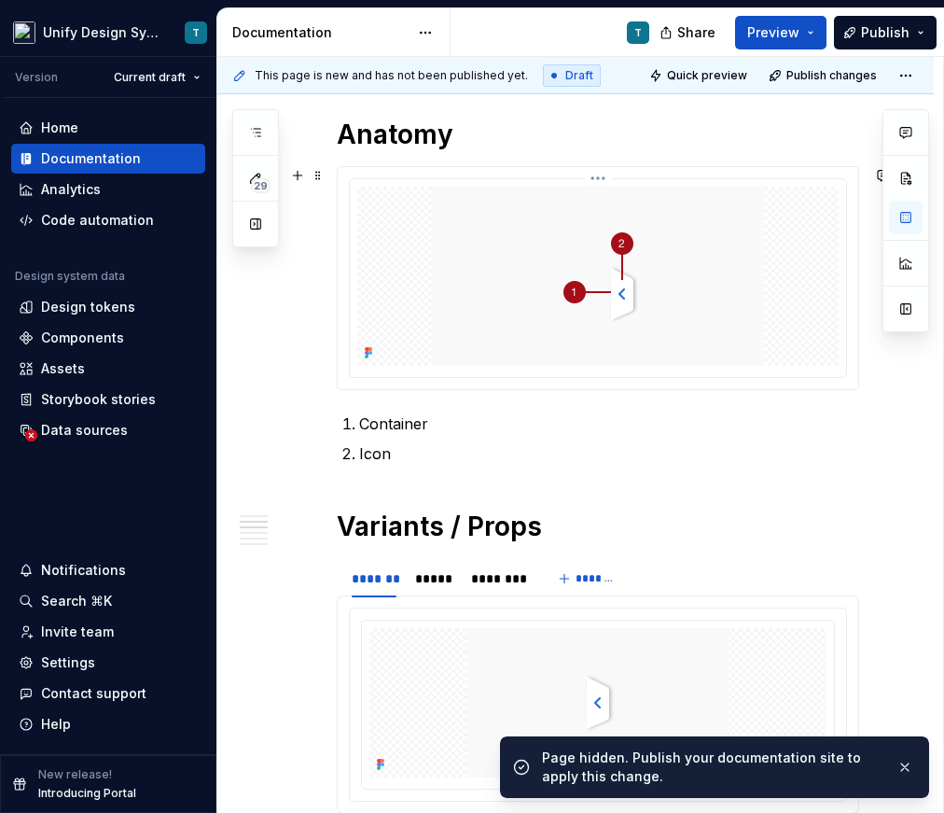
scroll to position [1110, 0]
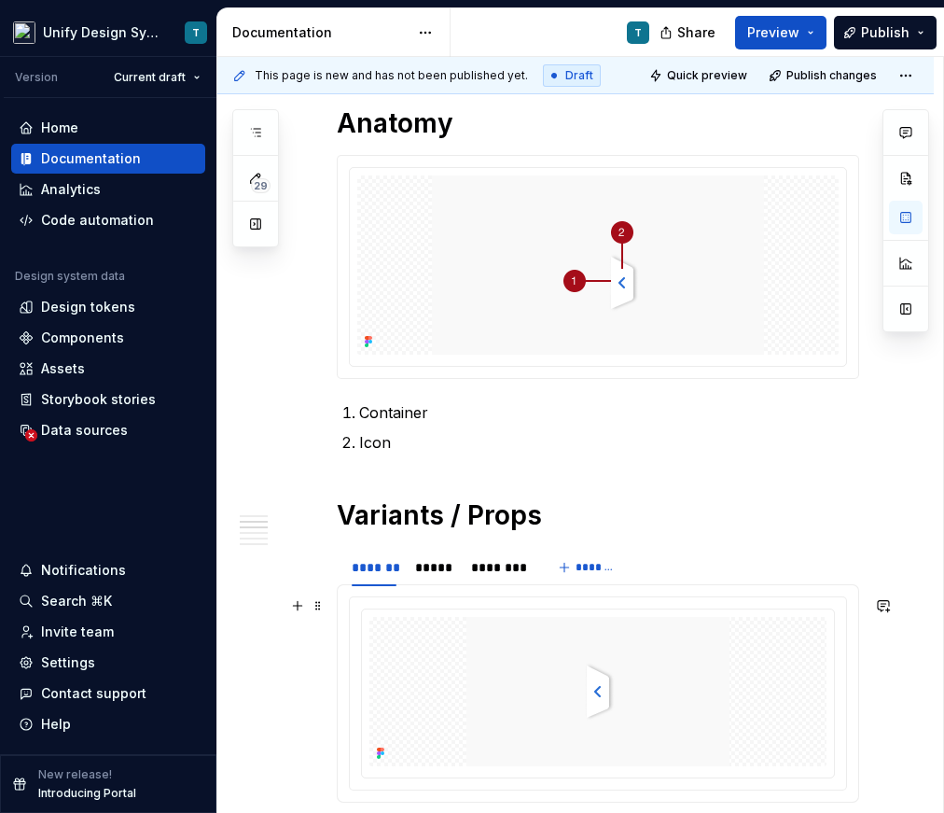
click at [398, 409] on p "Container" at bounding box center [609, 412] width 500 height 22
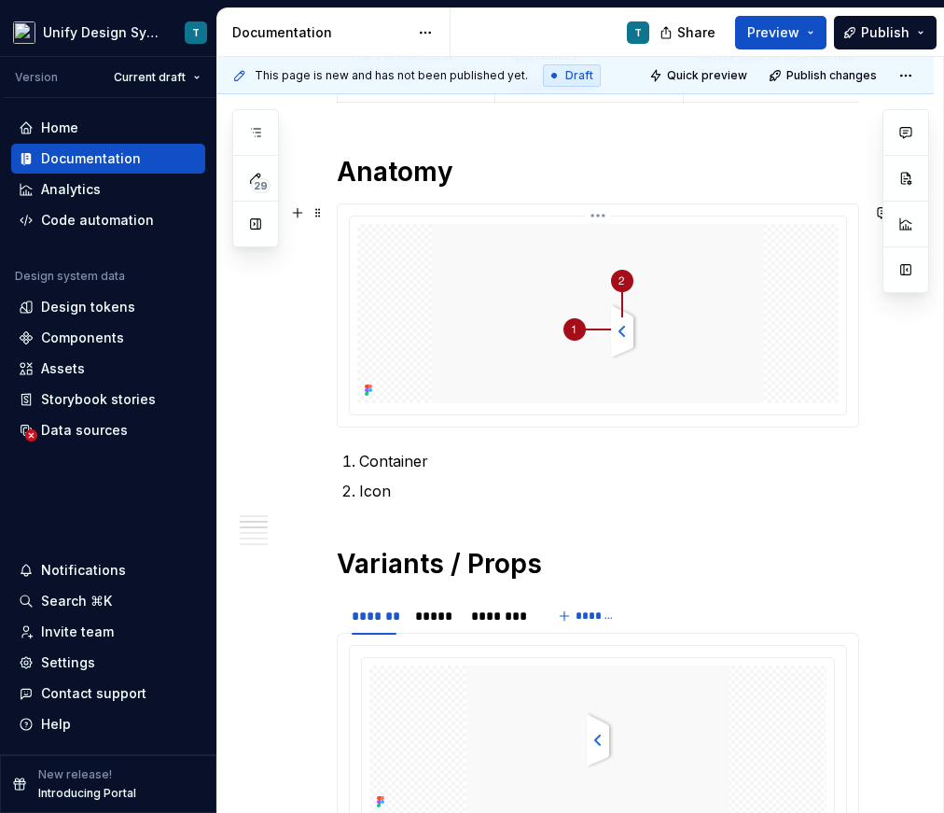
scroll to position [1091, 0]
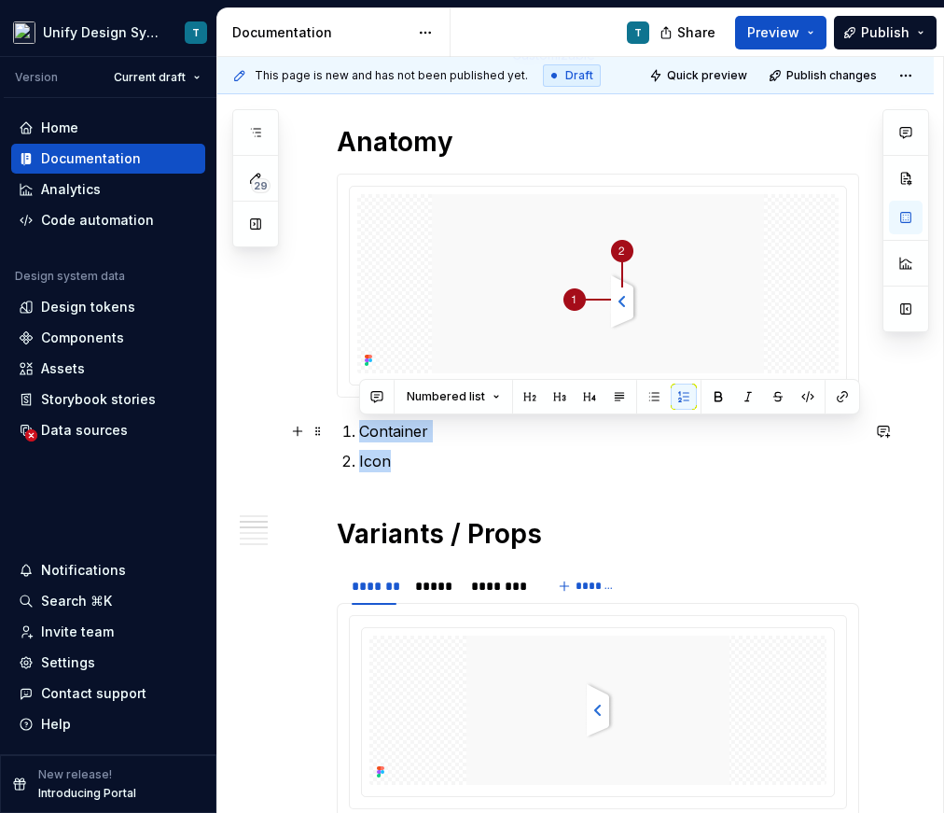
drag, startPoint x: 387, startPoint y: 460, endPoint x: 354, endPoint y: 432, distance: 43.7
click at [359, 432] on ol "Container Icon" at bounding box center [609, 446] width 500 height 52
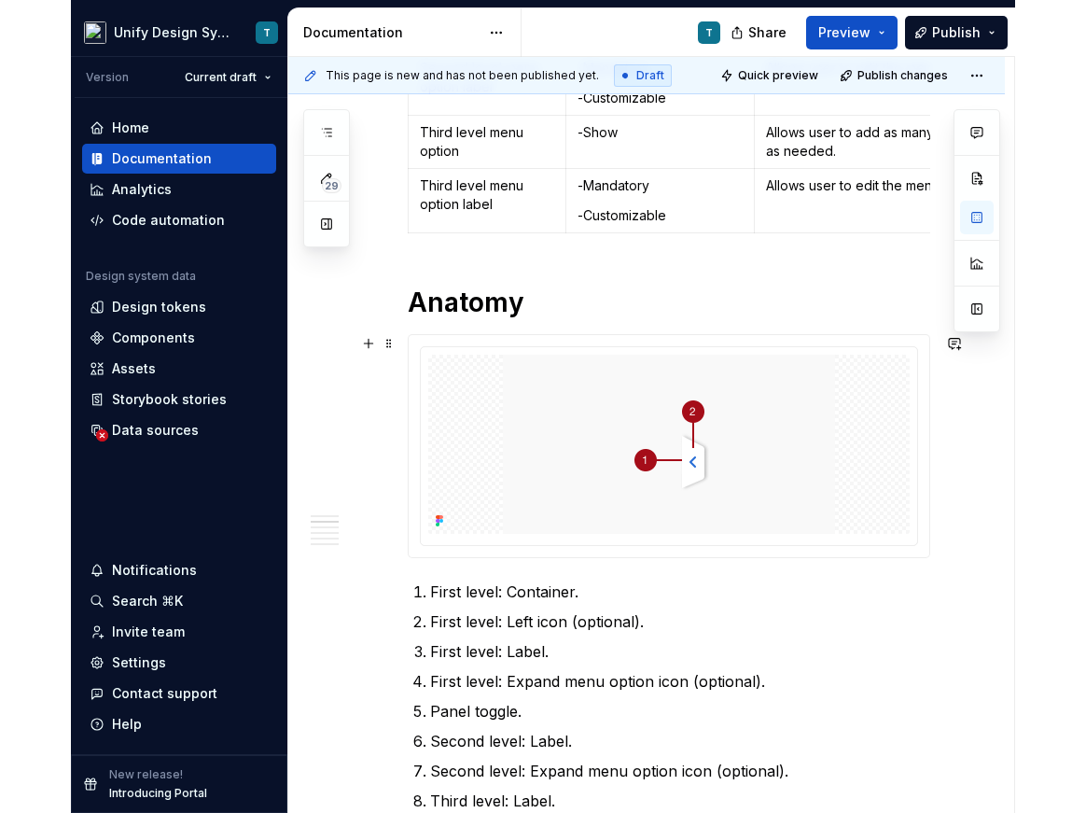
scroll to position [920, 0]
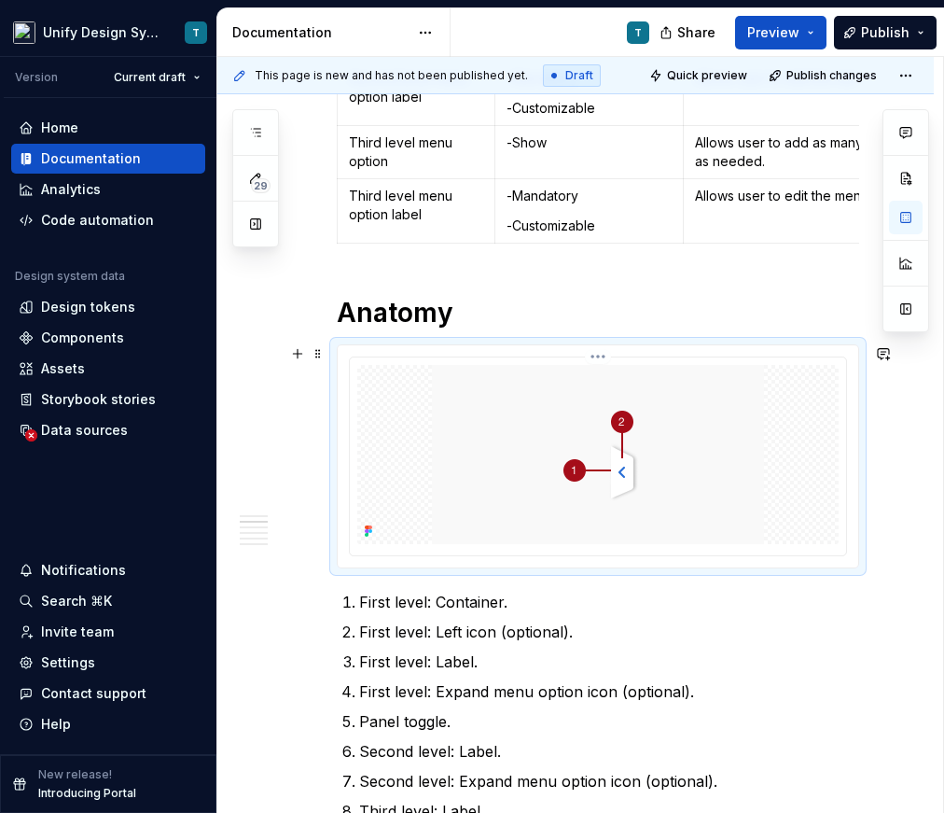
click at [616, 445] on img at bounding box center [598, 454] width 332 height 179
click at [663, 408] on img at bounding box center [598, 454] width 332 height 179
click at [628, 434] on img at bounding box center [598, 454] width 332 height 179
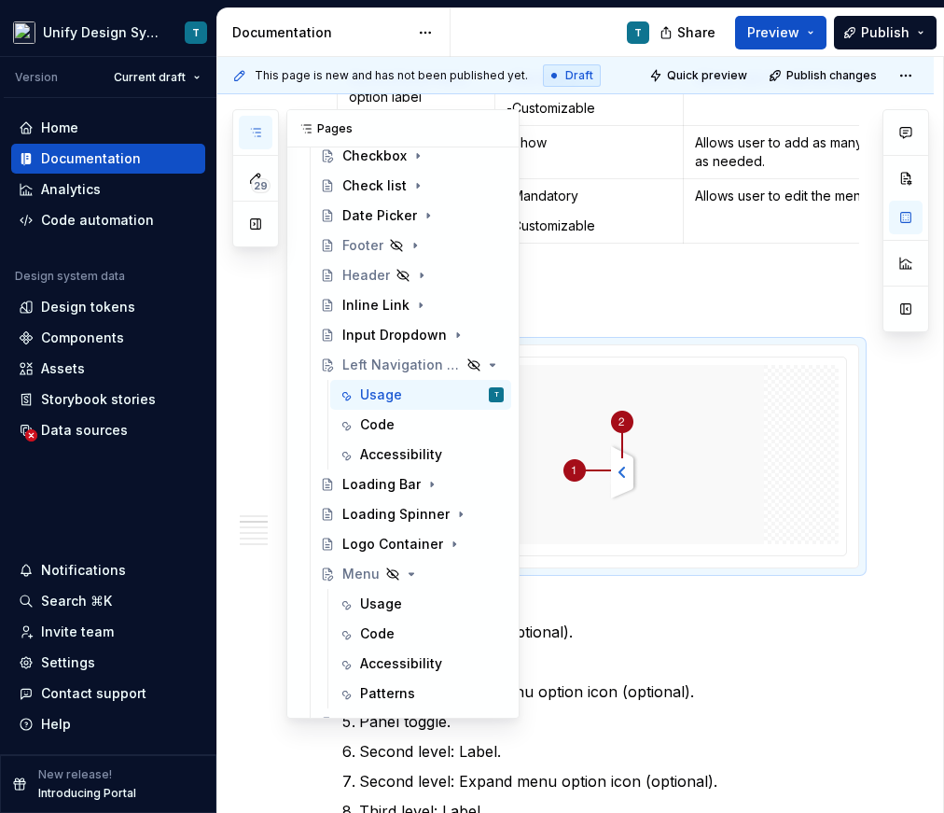
click at [258, 141] on button "button" at bounding box center [256, 133] width 34 height 34
click at [691, 451] on img at bounding box center [598, 454] width 332 height 179
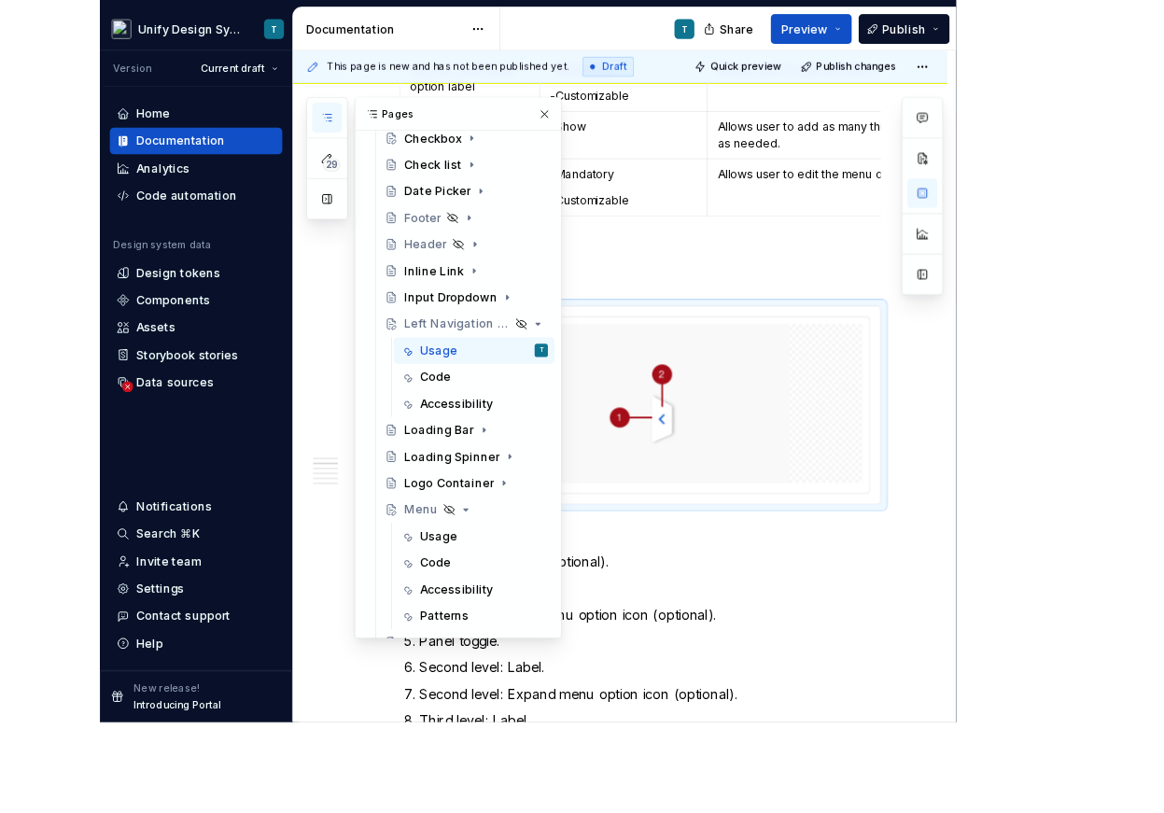
scroll to position [919, 0]
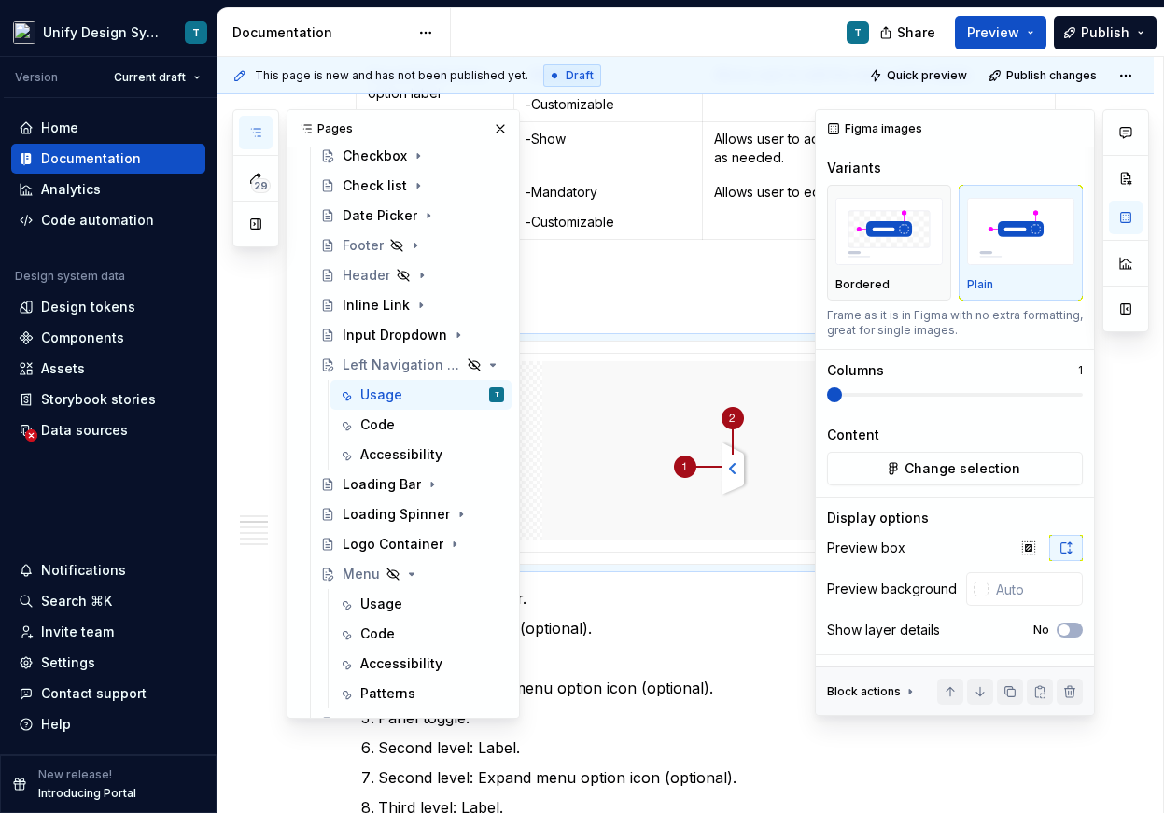
click at [875, 400] on span at bounding box center [955, 394] width 256 height 15
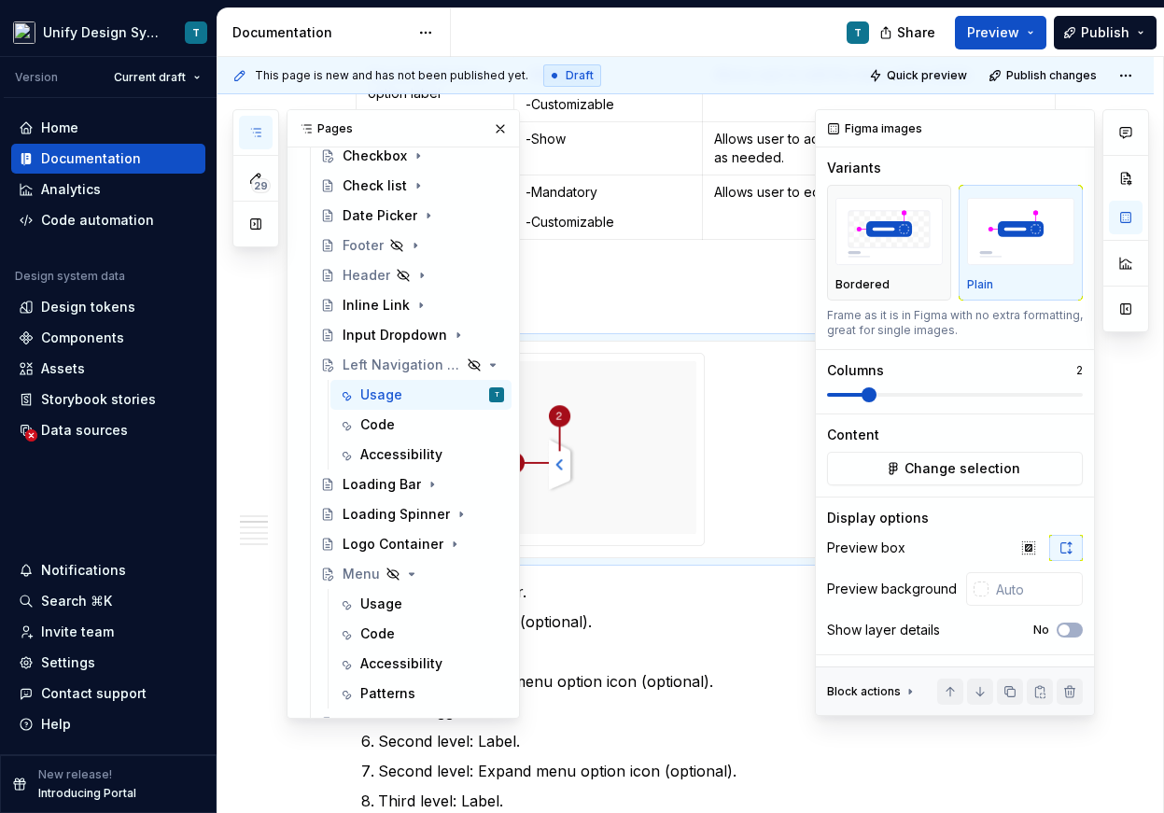
scroll to position [875, 0]
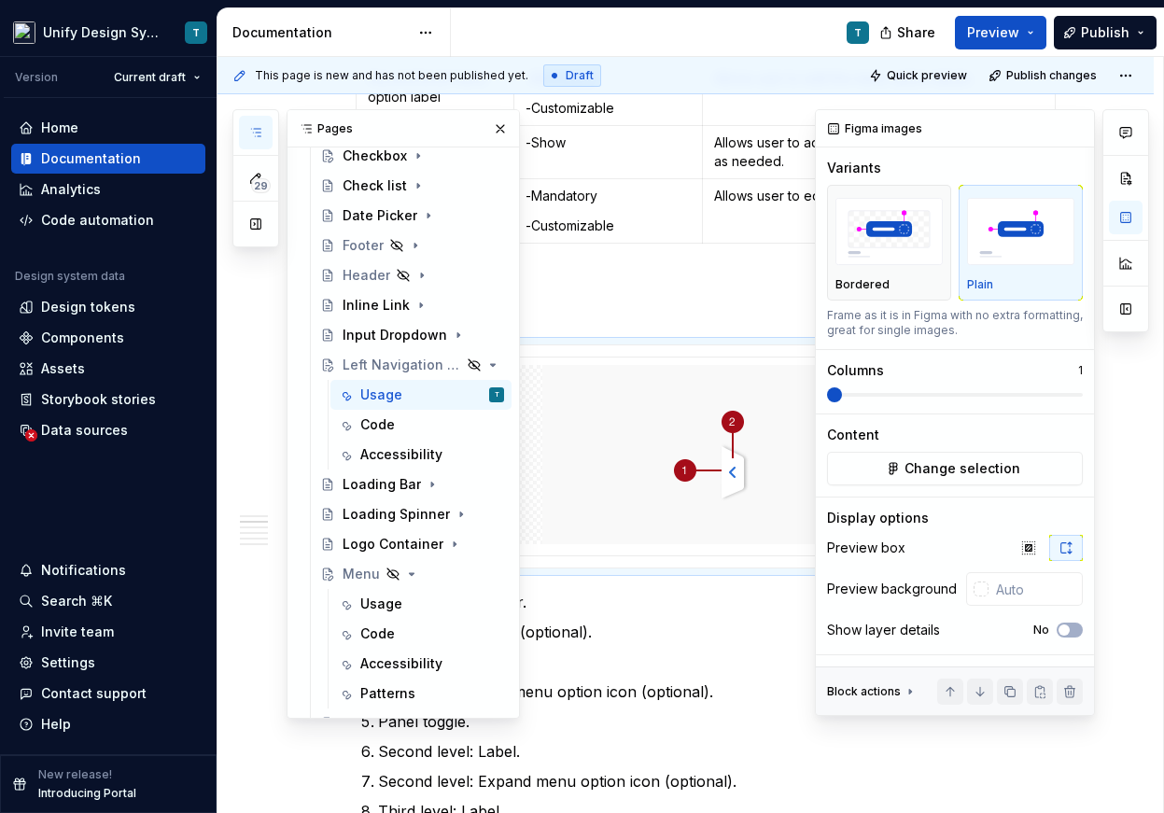
click at [827, 397] on span at bounding box center [834, 394] width 15 height 15
click at [904, 469] on button "Change selection" at bounding box center [955, 469] width 256 height 34
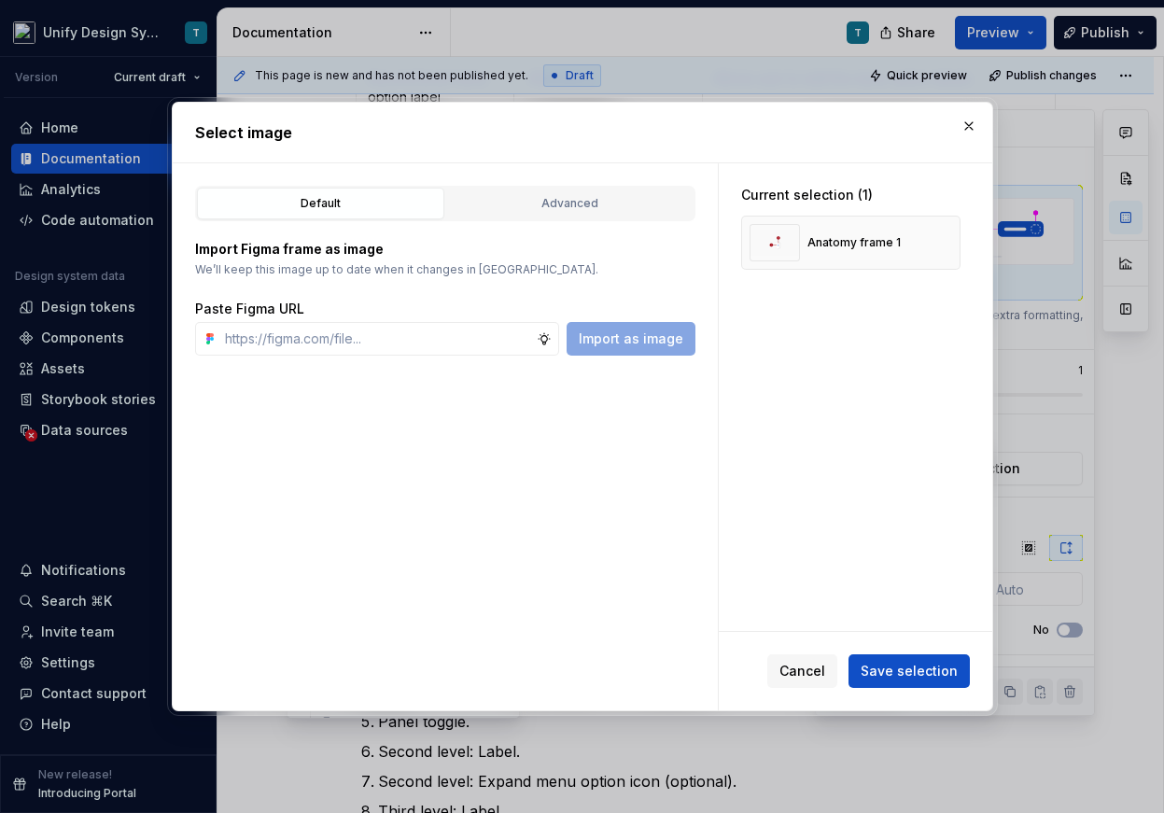
type textarea "*"
click at [635, 200] on div "Advanced" at bounding box center [570, 203] width 234 height 19
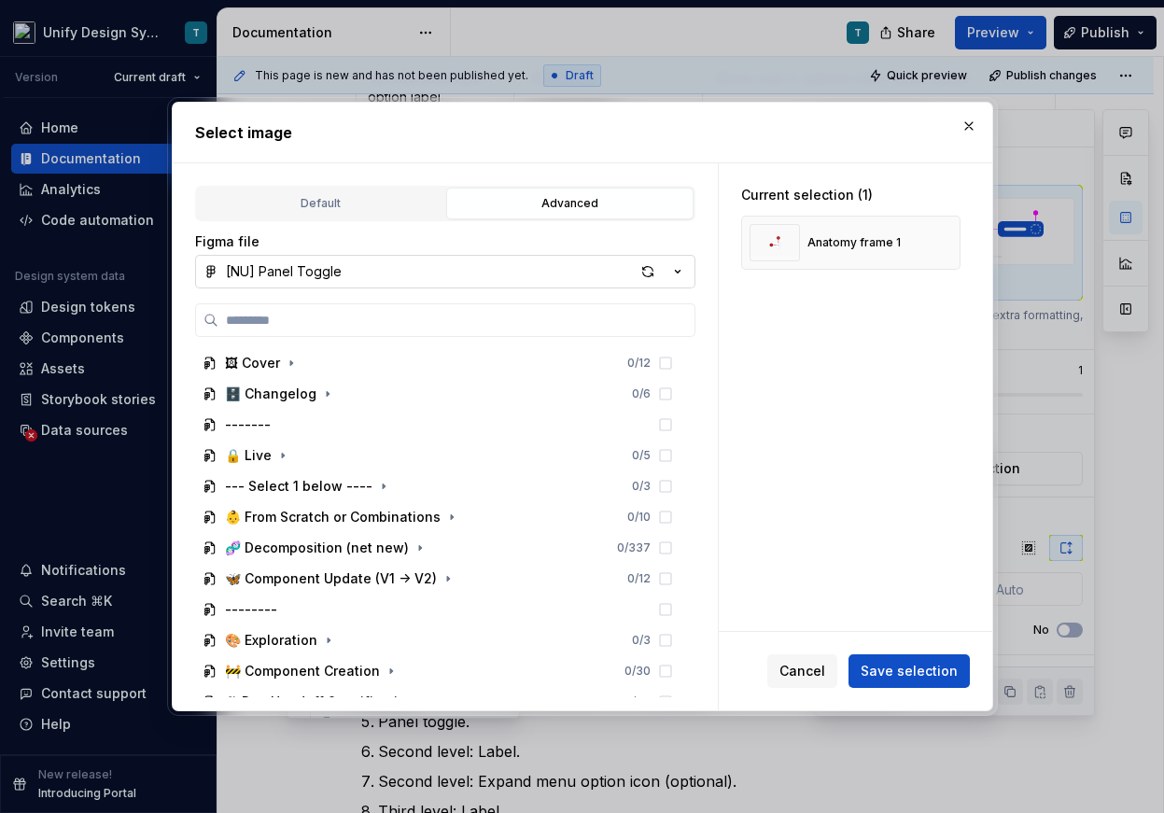
click at [679, 271] on icon "button" at bounding box center [677, 271] width 19 height 19
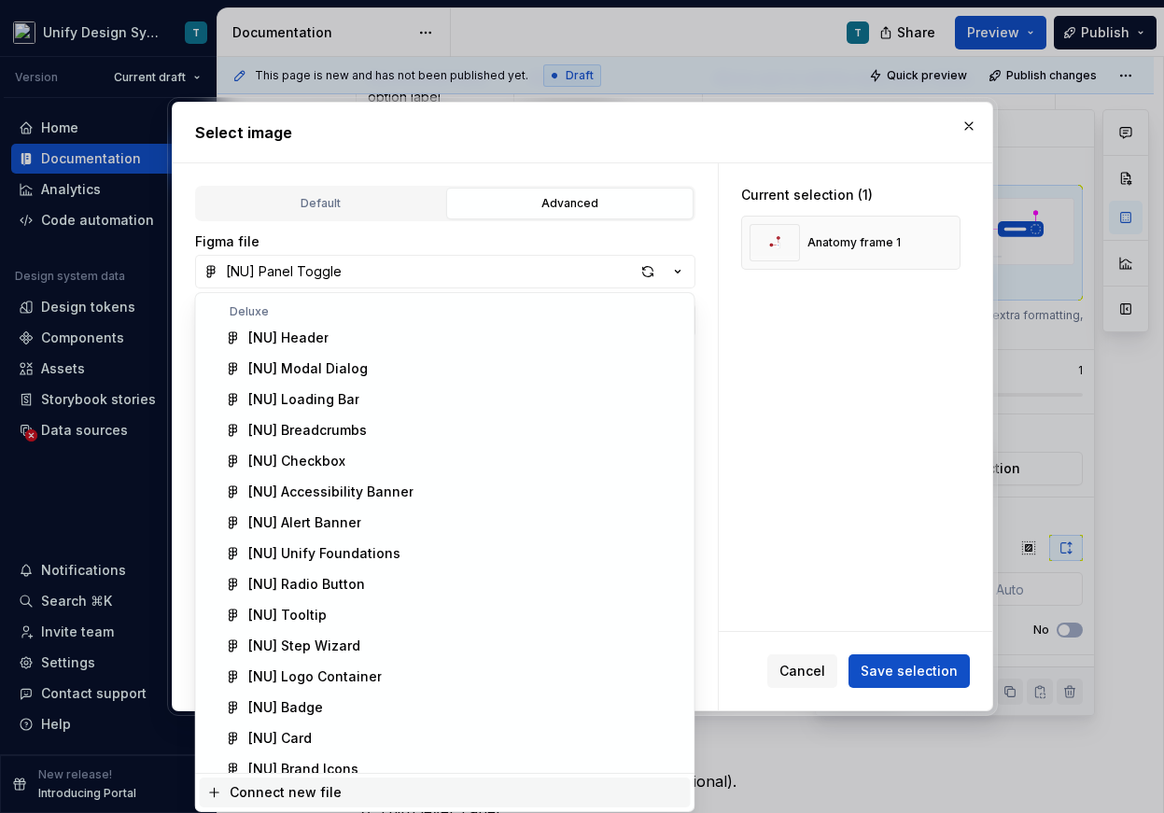
click at [507, 786] on div "Connect new file" at bounding box center [457, 792] width 454 height 19
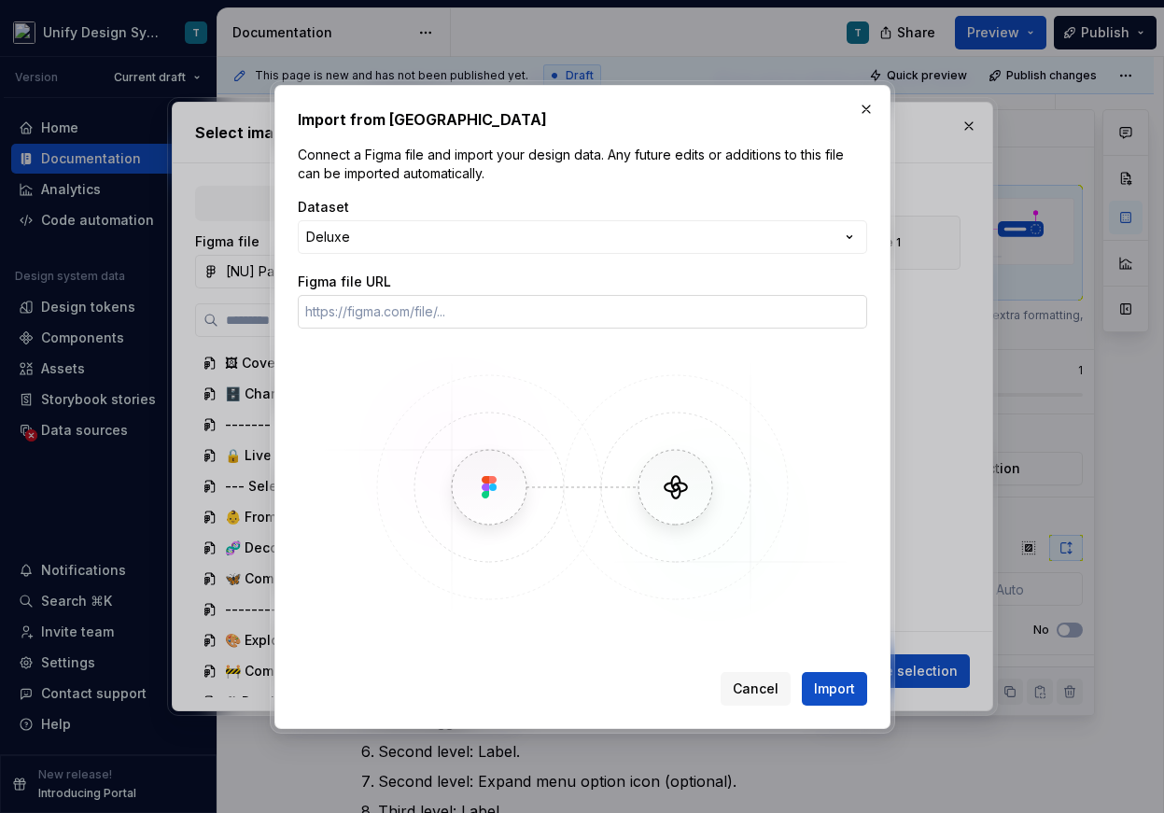
click at [563, 313] on input "Figma file URL" at bounding box center [582, 312] width 569 height 34
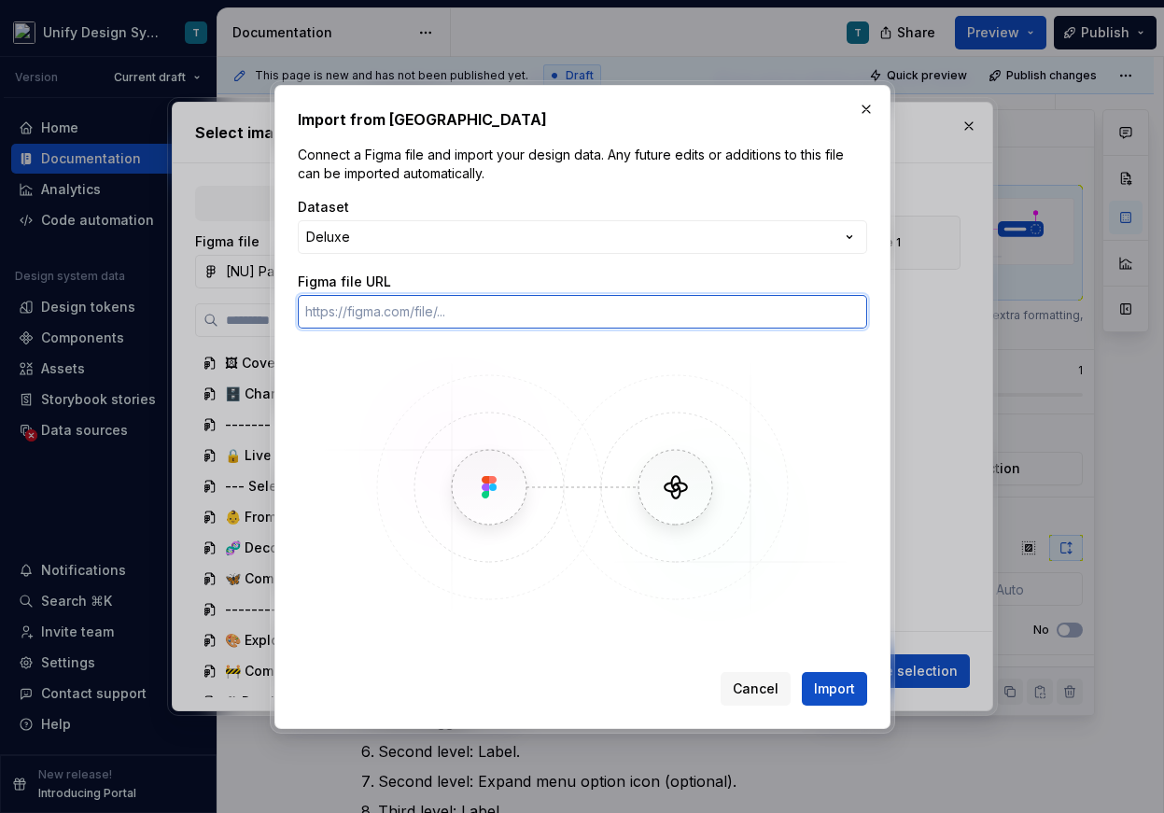
paste input "[URL][DOMAIN_NAME]"
type input "[URL][DOMAIN_NAME]"
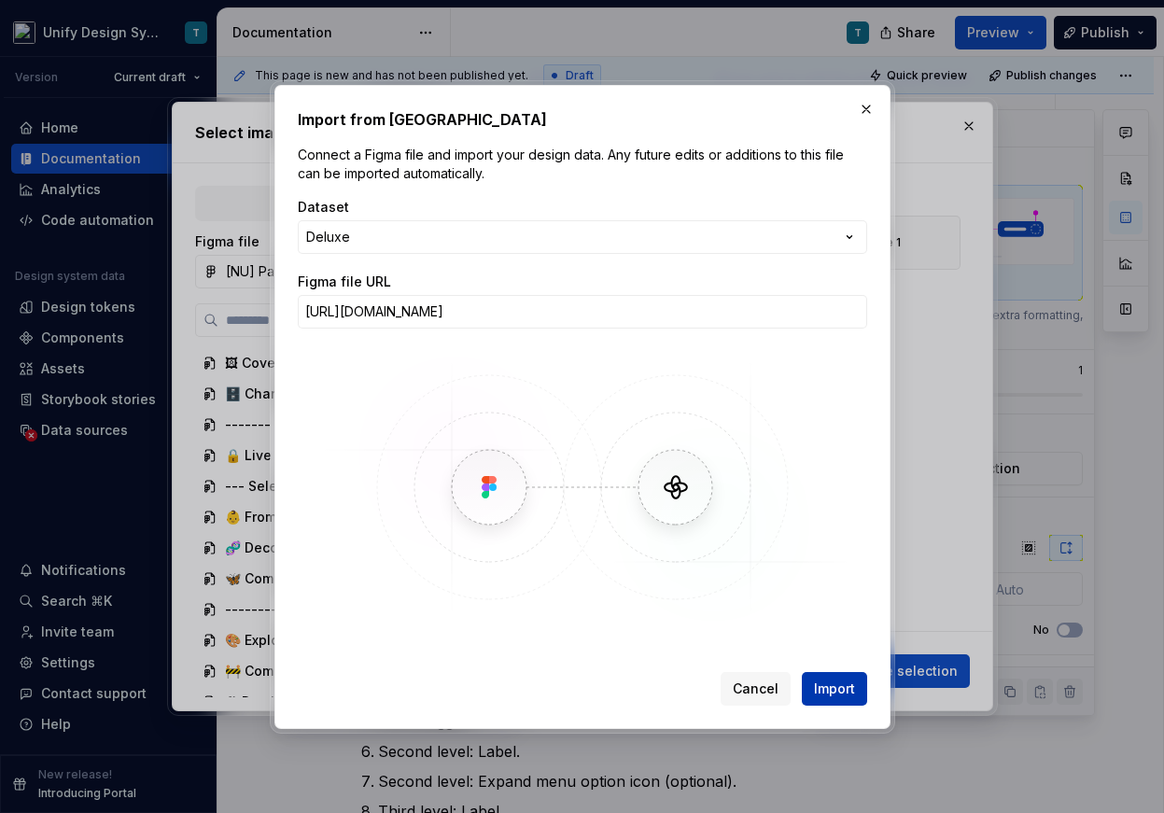
click at [815, 679] on span "Import" at bounding box center [834, 688] width 41 height 19
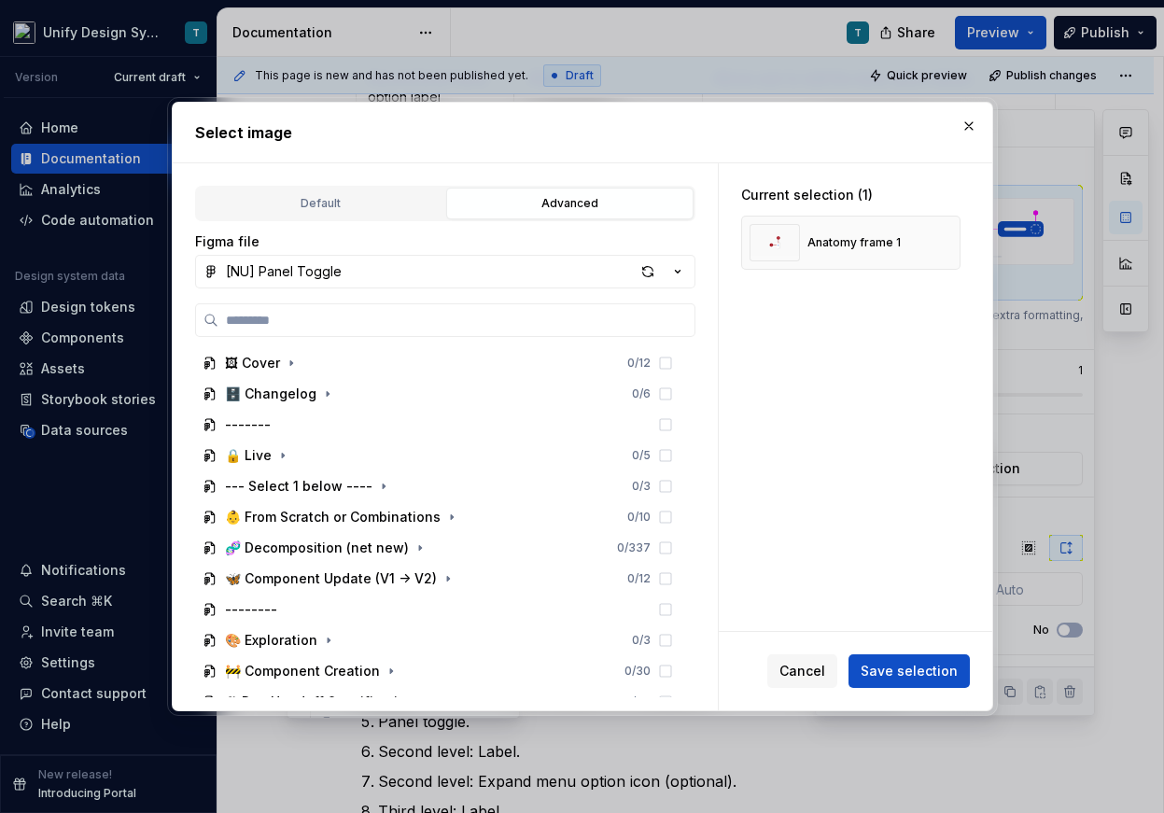
type textarea "*"
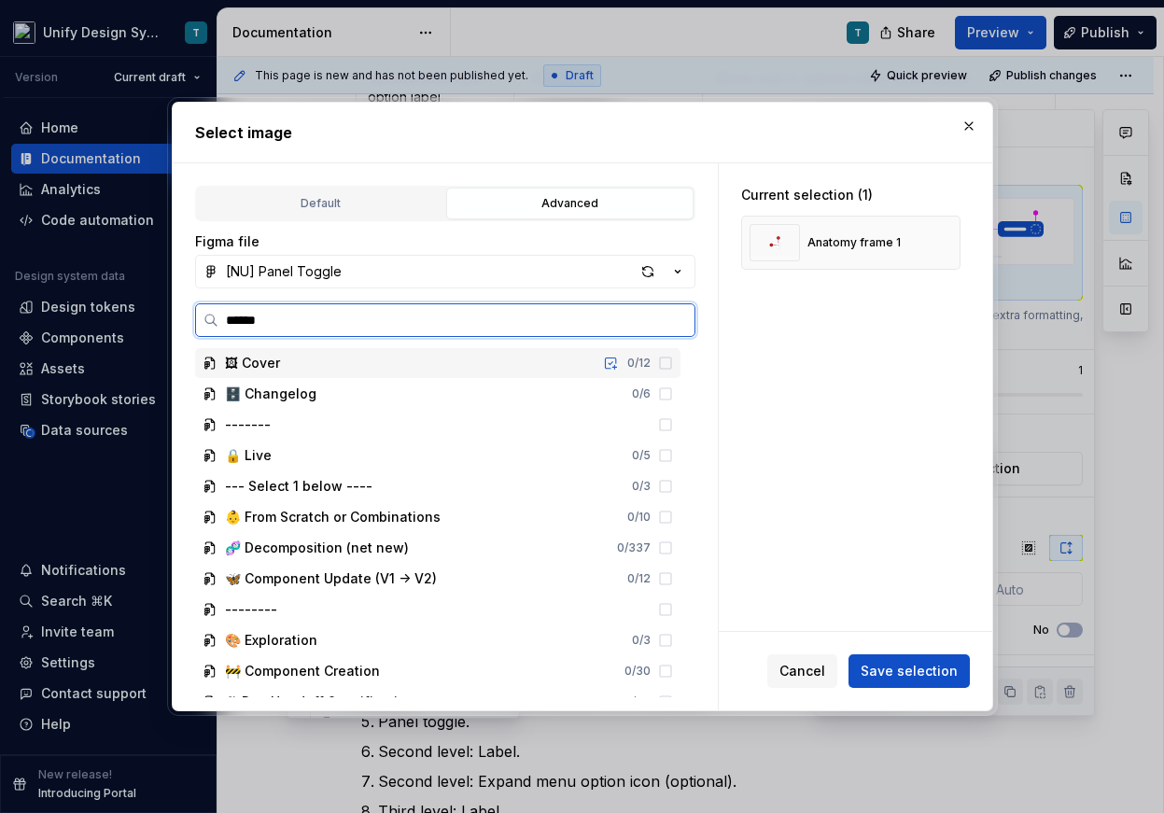
type input "*******"
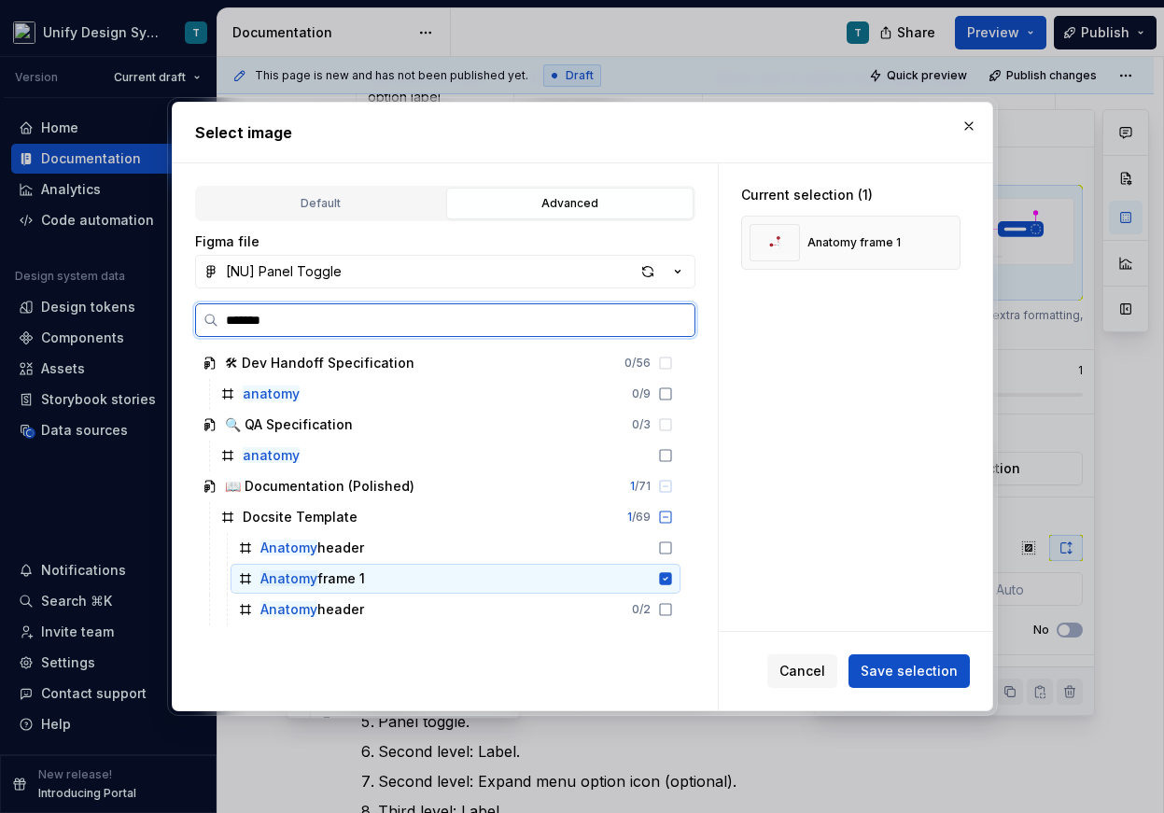
click at [492, 582] on div "Anatomy frame 1" at bounding box center [455, 579] width 450 height 30
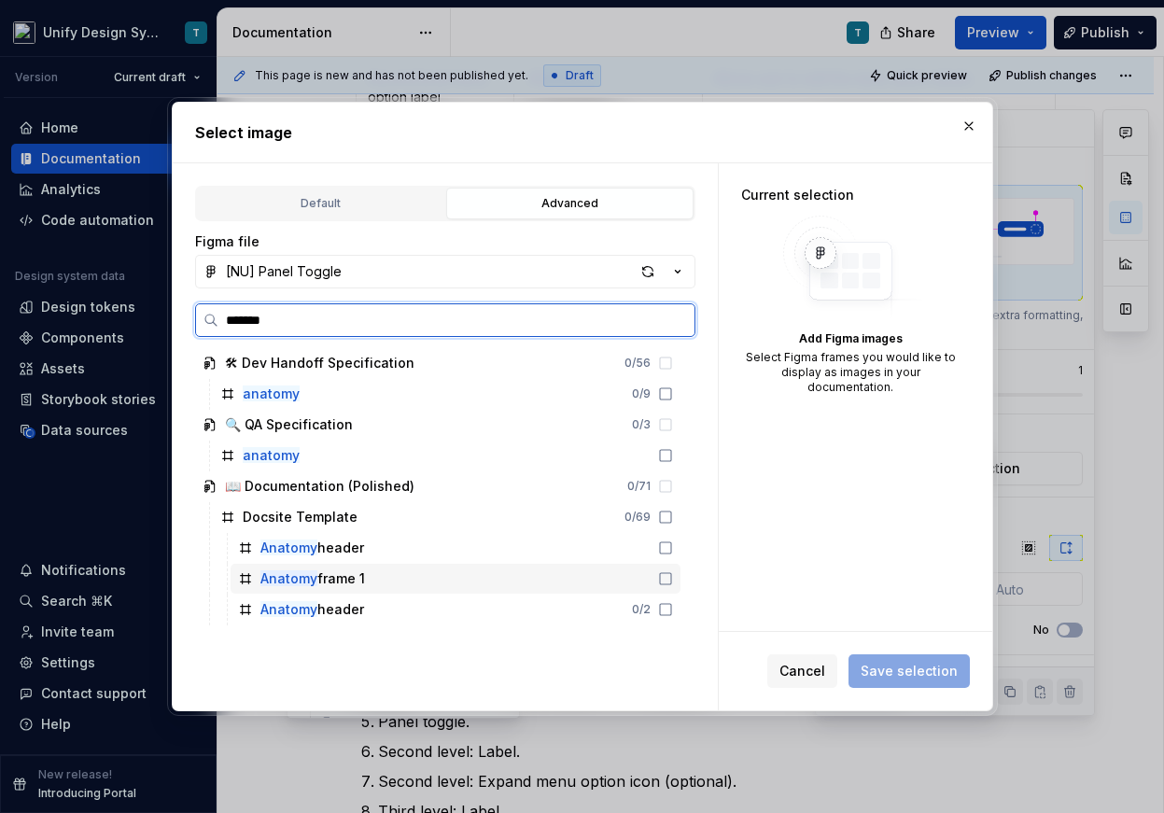
click at [618, 580] on div "Anatomy frame 1" at bounding box center [455, 579] width 450 height 30
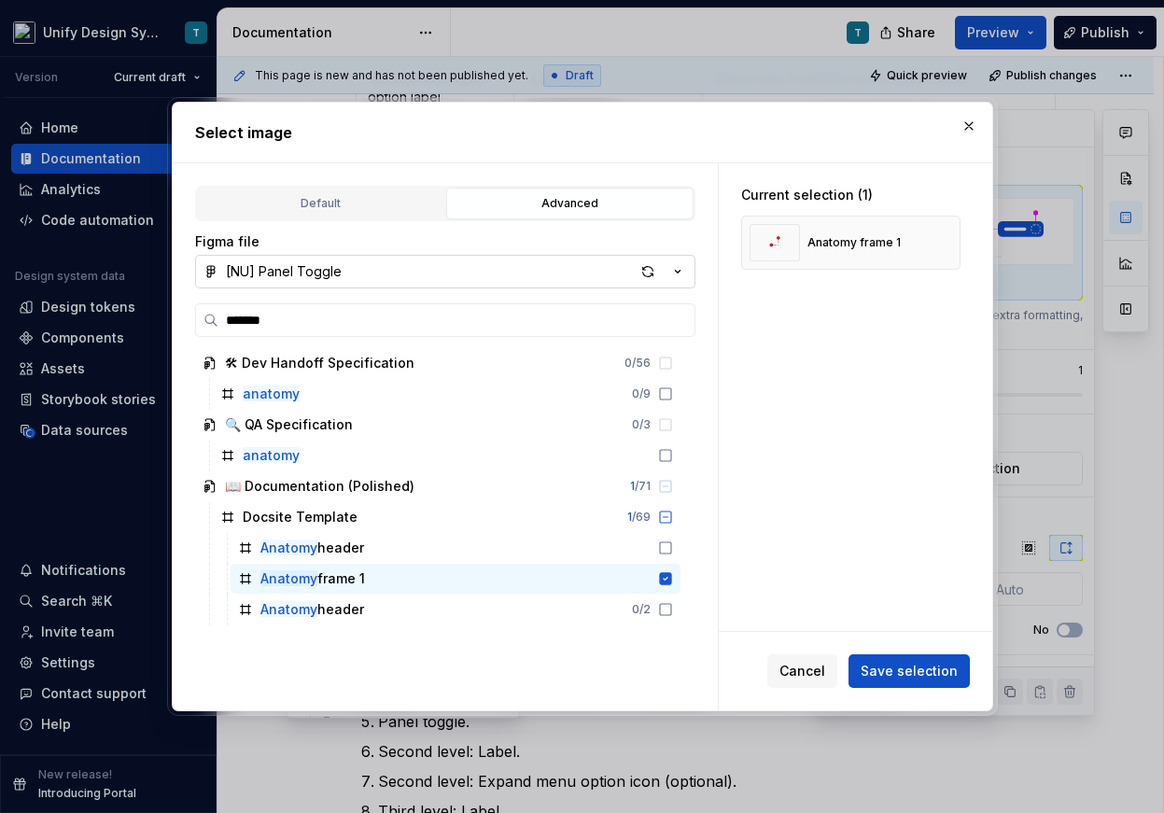
click at [676, 272] on icon "button" at bounding box center [677, 271] width 19 height 19
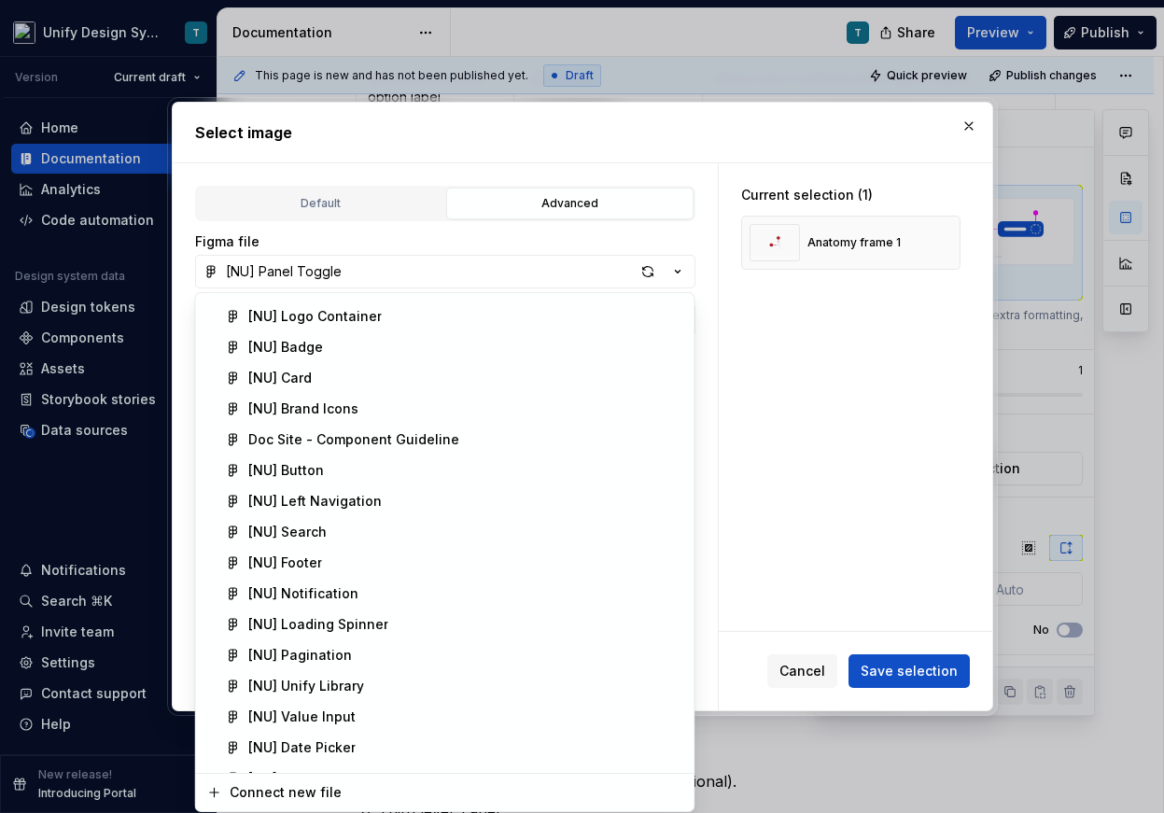
scroll to position [404, 0]
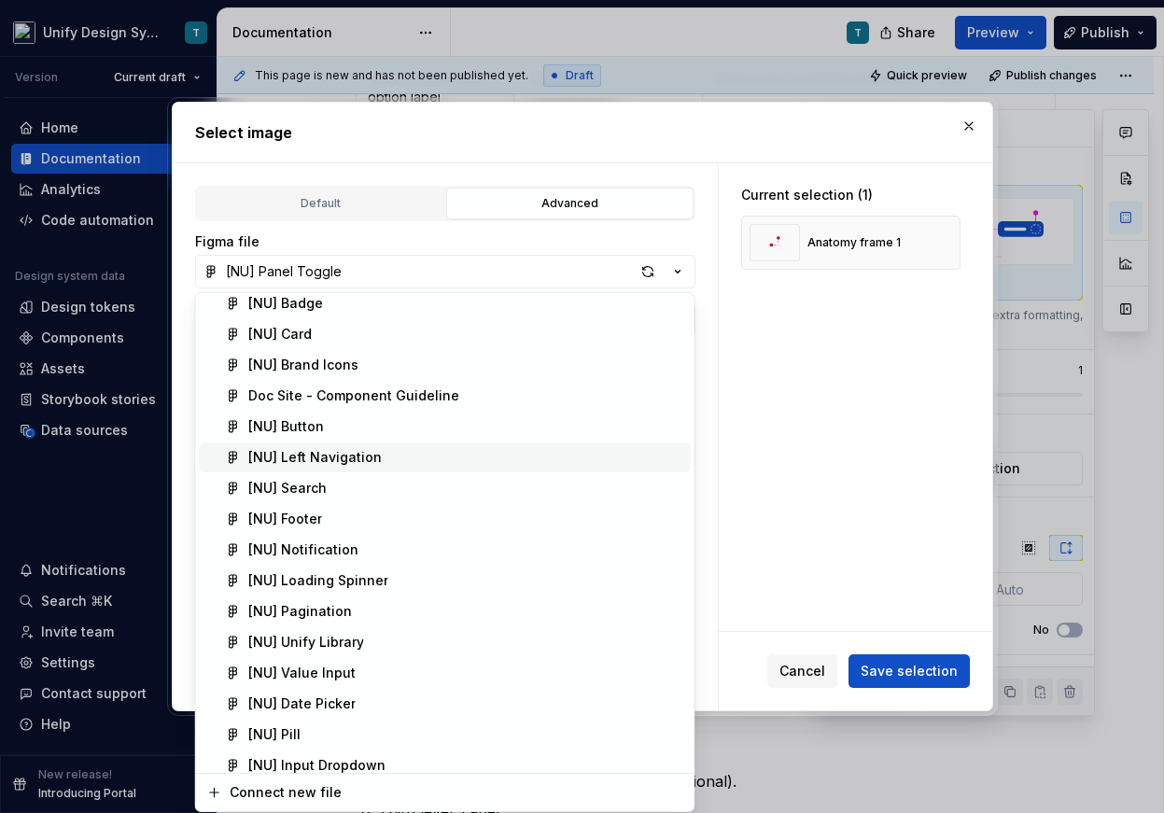
click at [396, 451] on div "[NU] Left Navigation" at bounding box center [465, 457] width 435 height 19
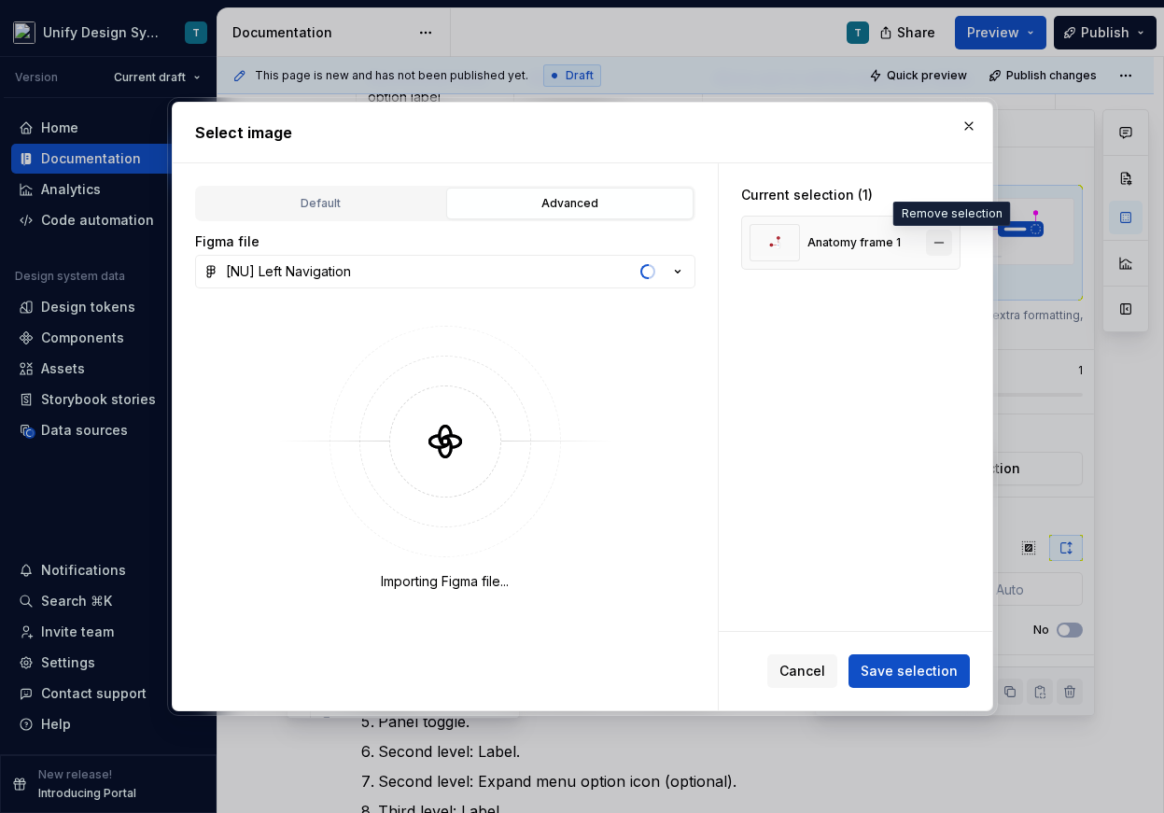
click at [943, 241] on button "button" at bounding box center [939, 243] width 26 height 26
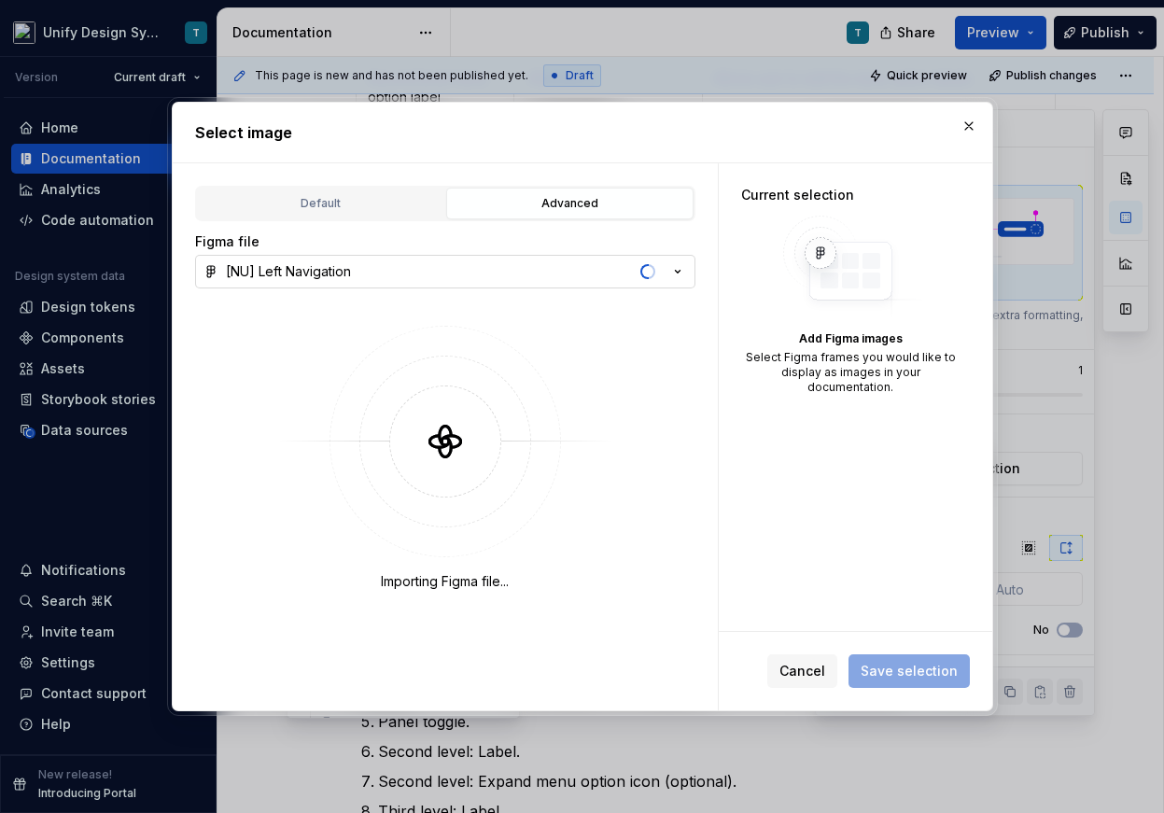
type textarea "*"
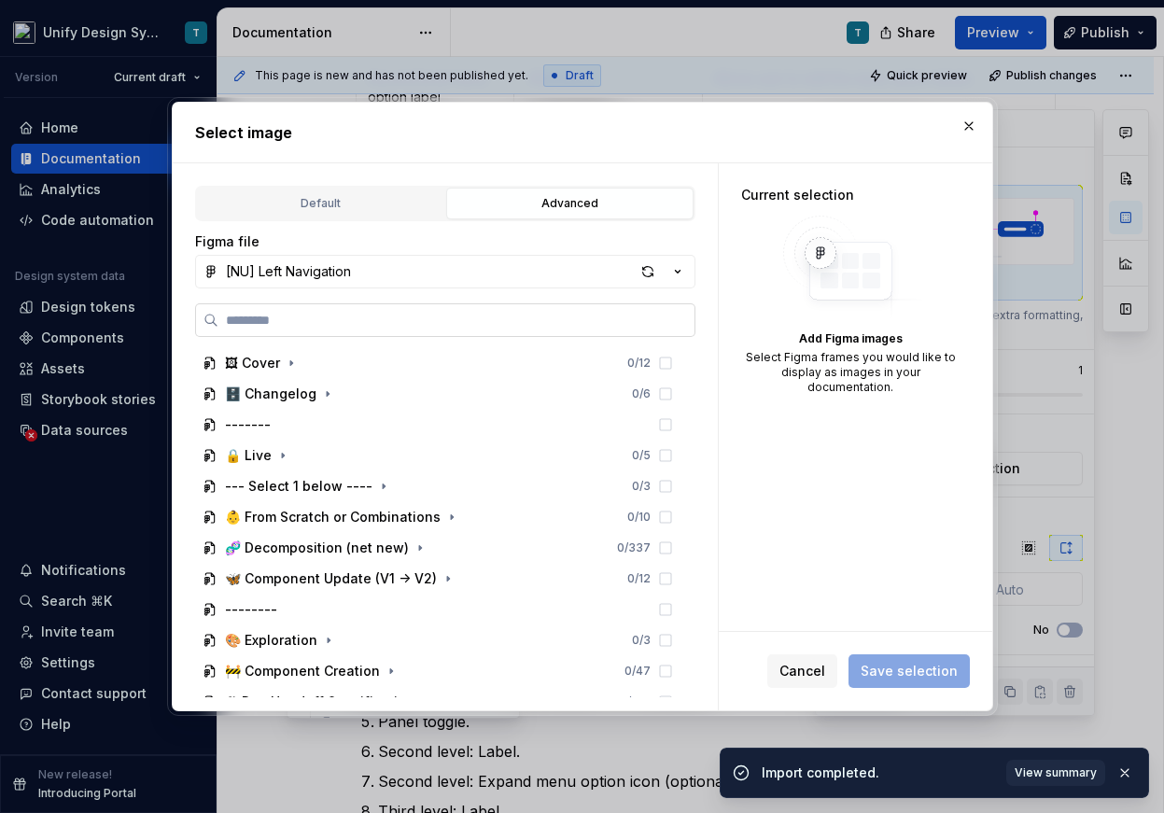
click at [412, 320] on input "search" at bounding box center [456, 320] width 476 height 19
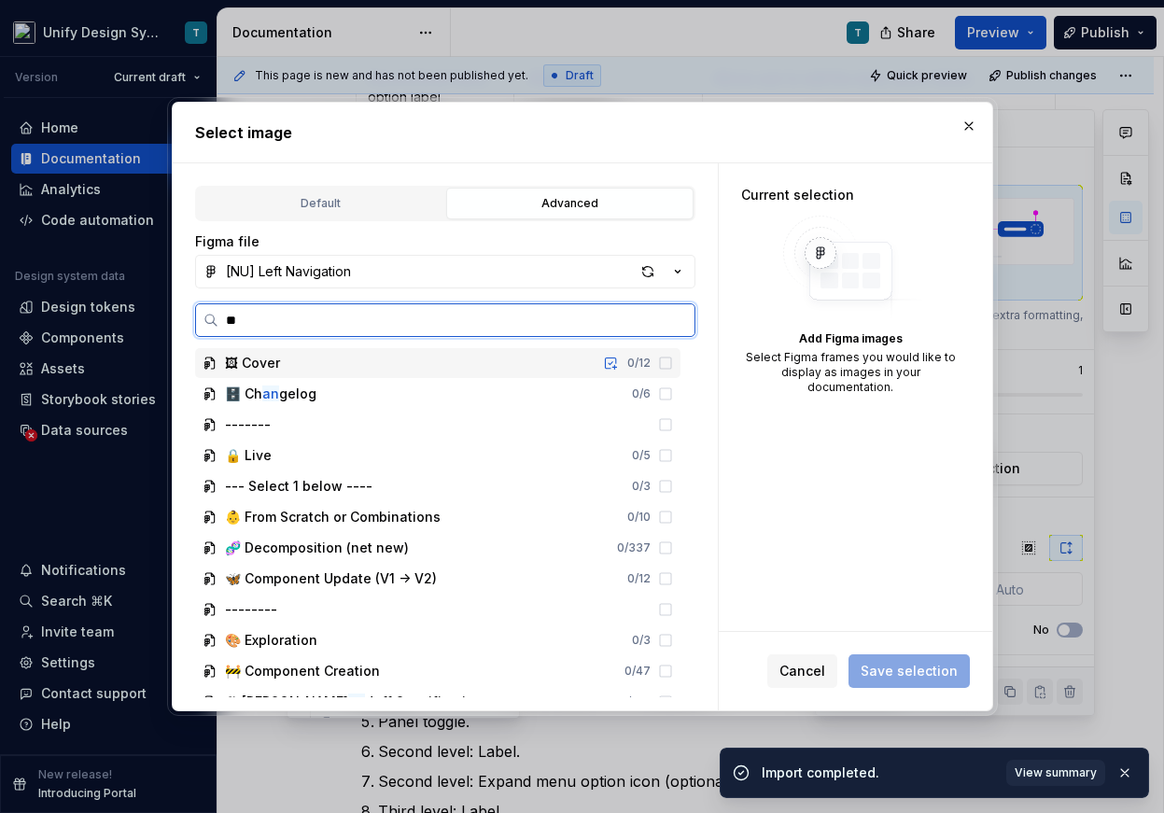
type input "***"
type textarea "*"
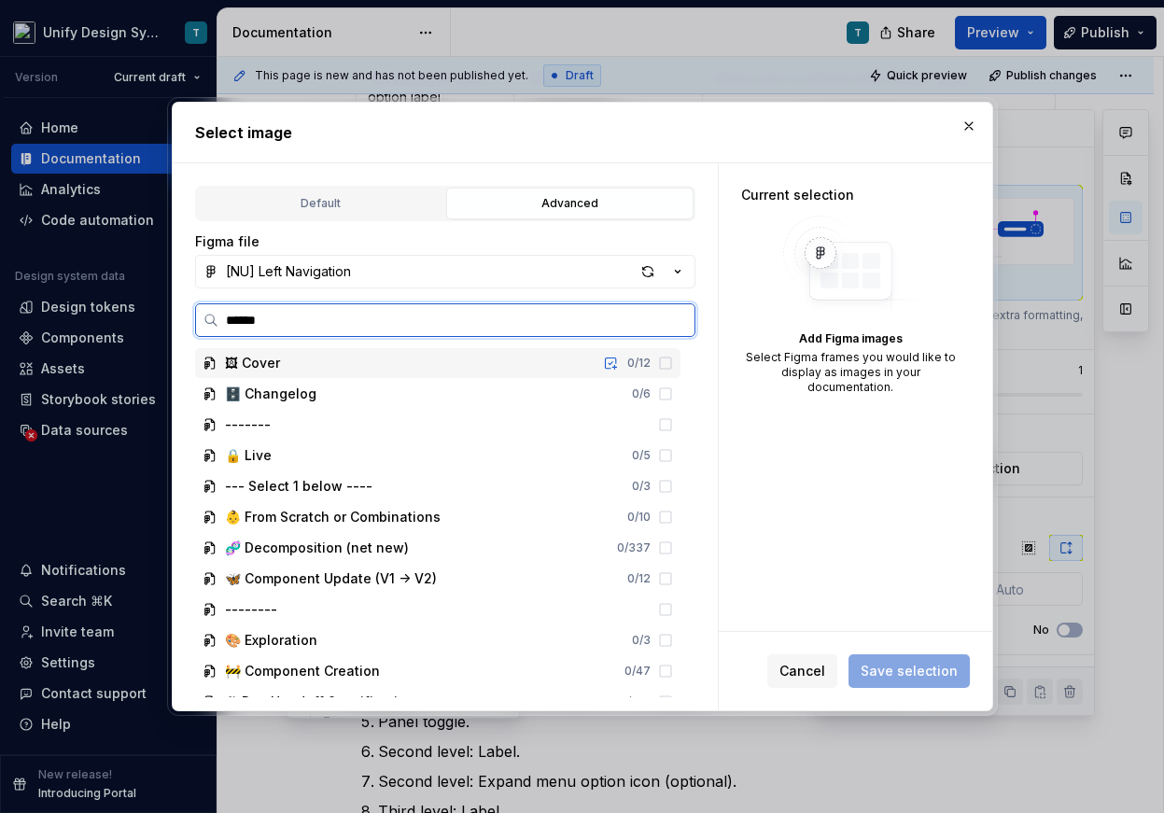
type input "*******"
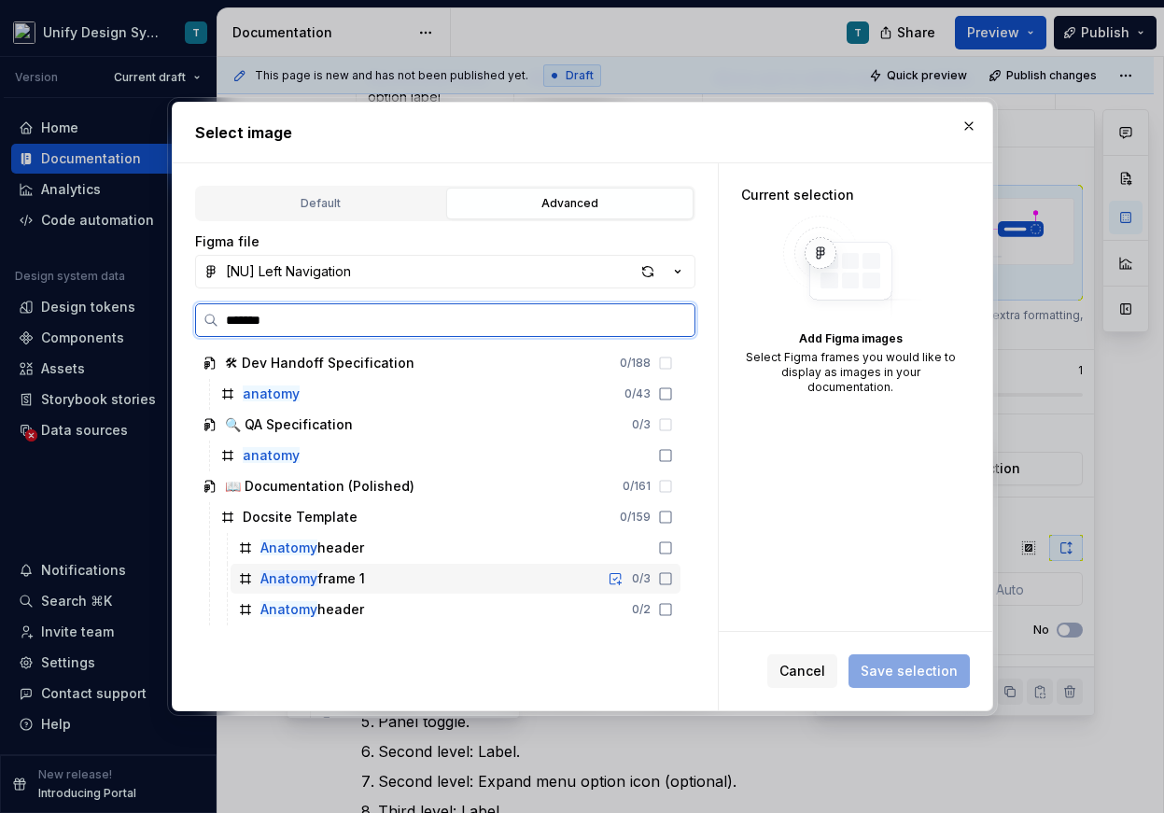
click at [356, 576] on div "Anatomy frame 1" at bounding box center [312, 578] width 105 height 19
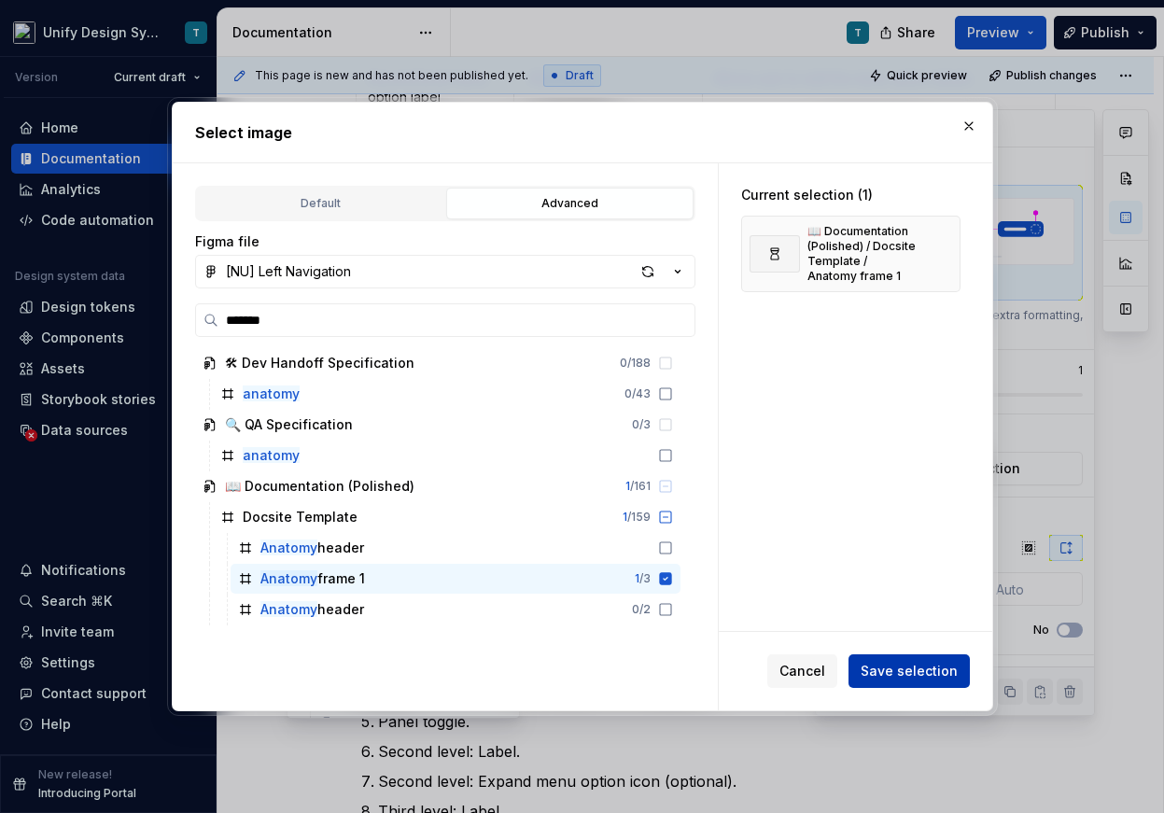
click at [894, 673] on span "Save selection" at bounding box center [908, 671] width 97 height 19
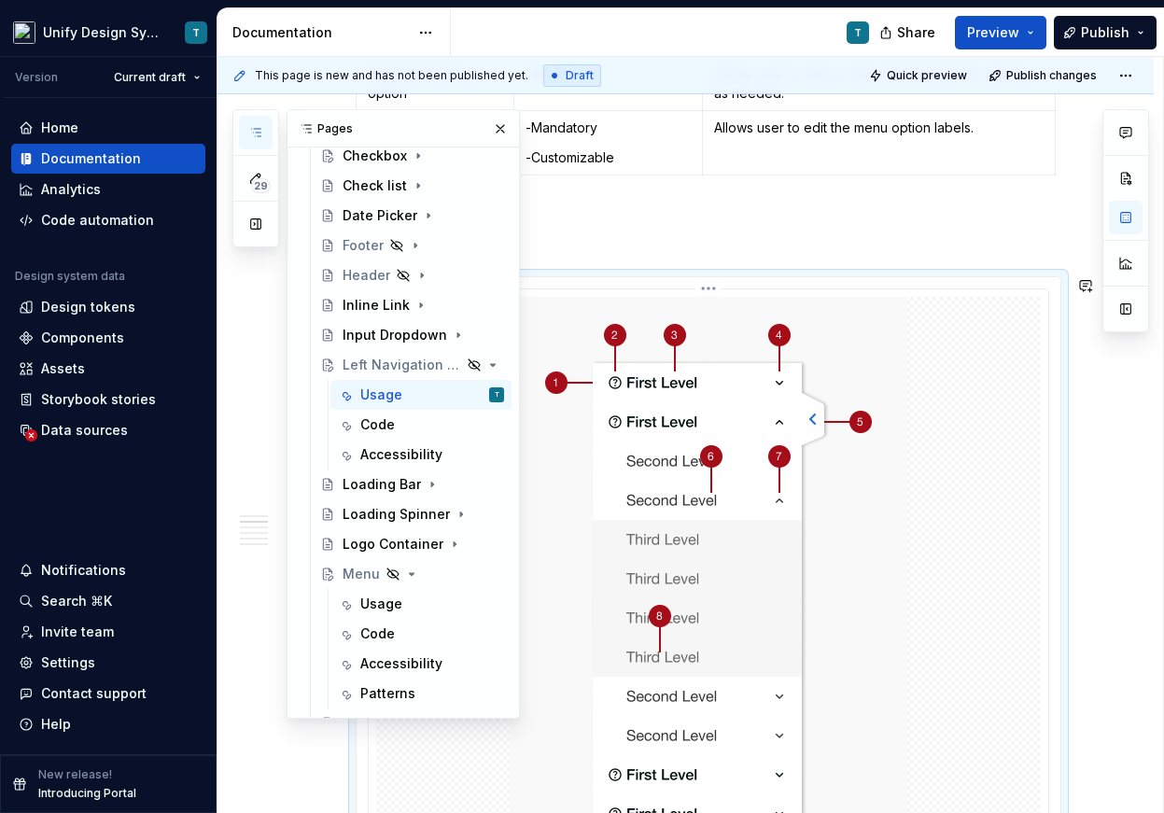
scroll to position [945, 0]
click at [873, 460] on img at bounding box center [709, 617] width 398 height 644
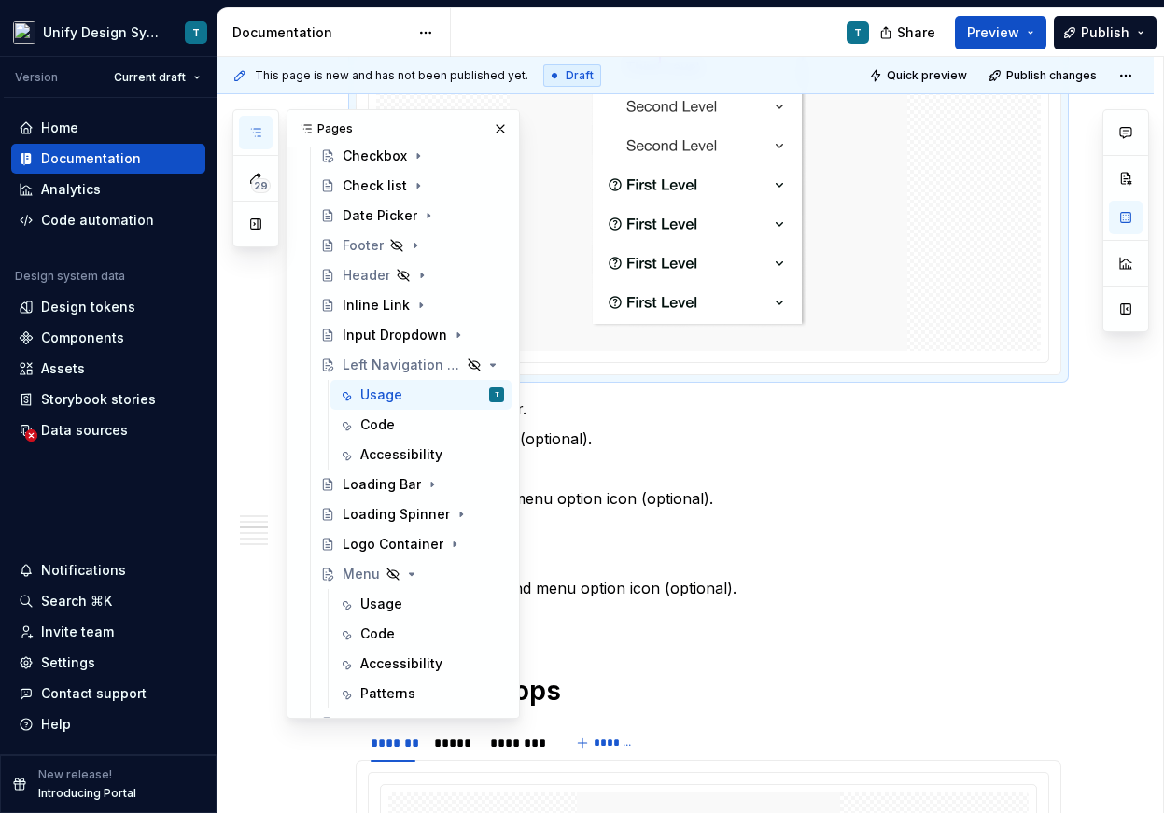
scroll to position [1578, 0]
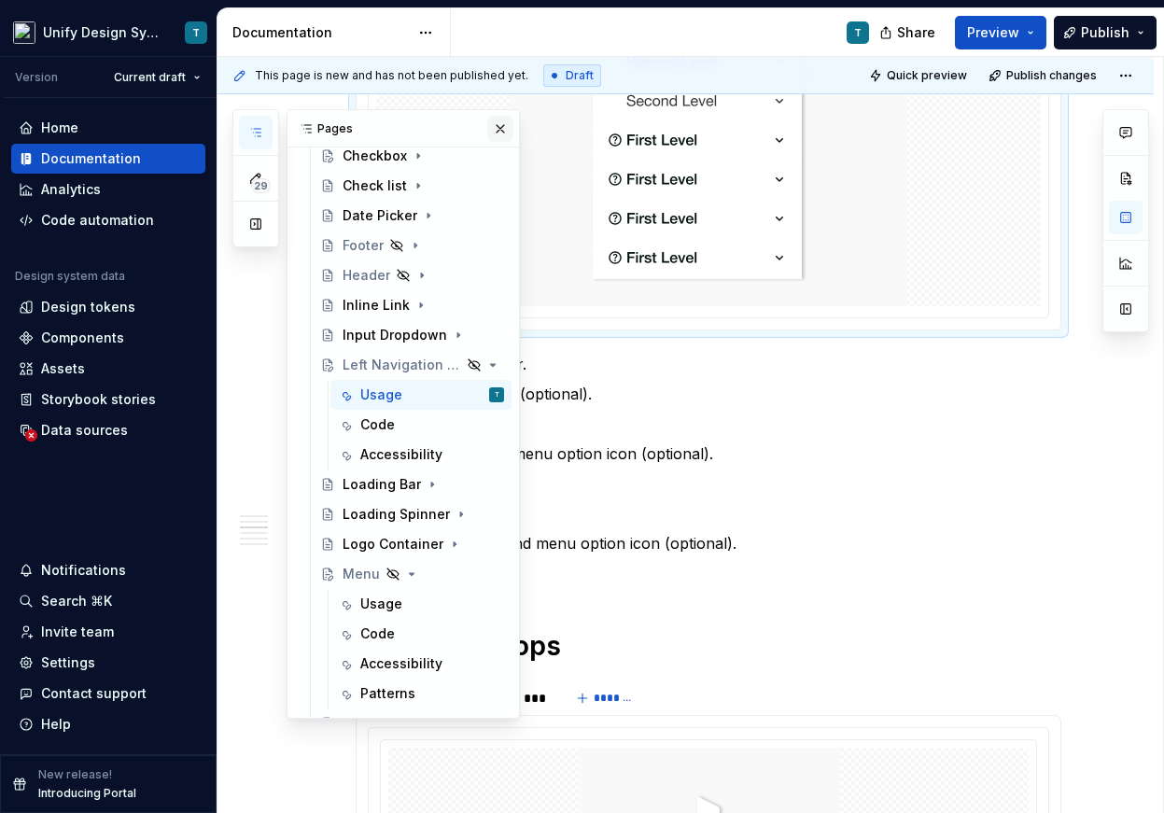
click at [507, 131] on button "button" at bounding box center [500, 129] width 26 height 26
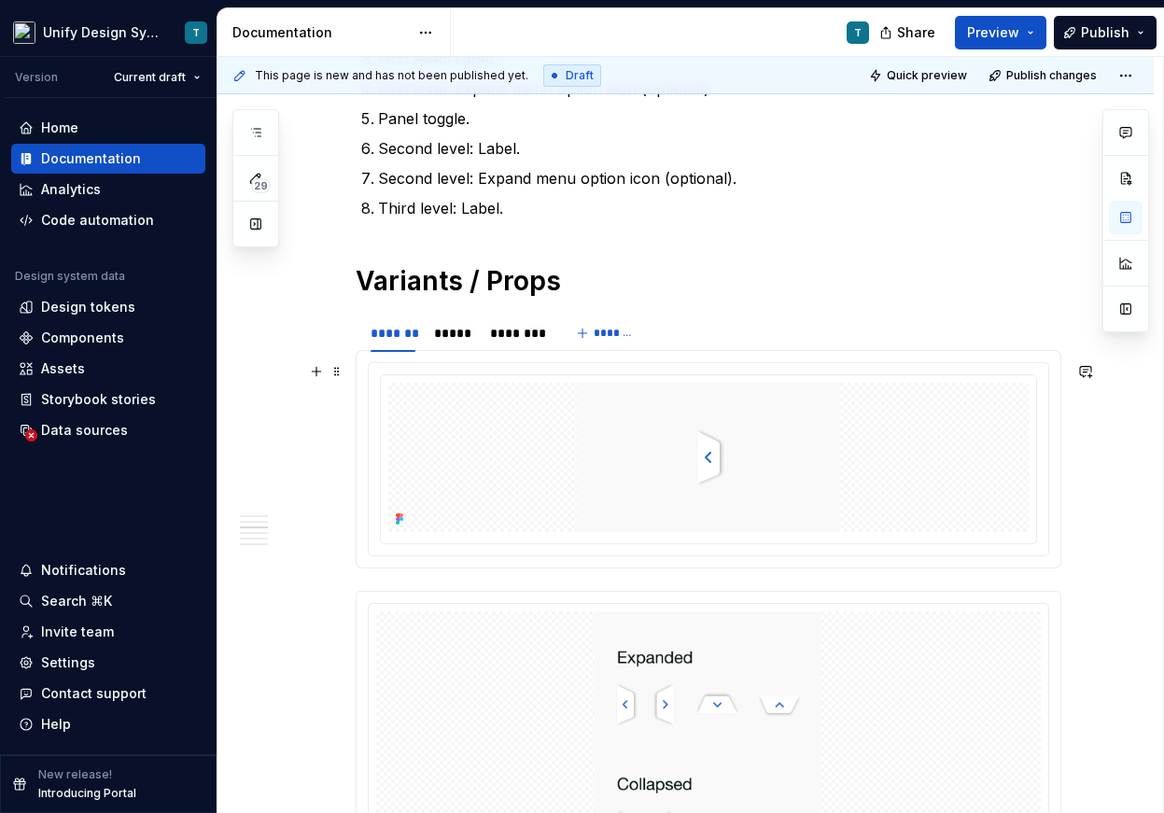
scroll to position [1979, 0]
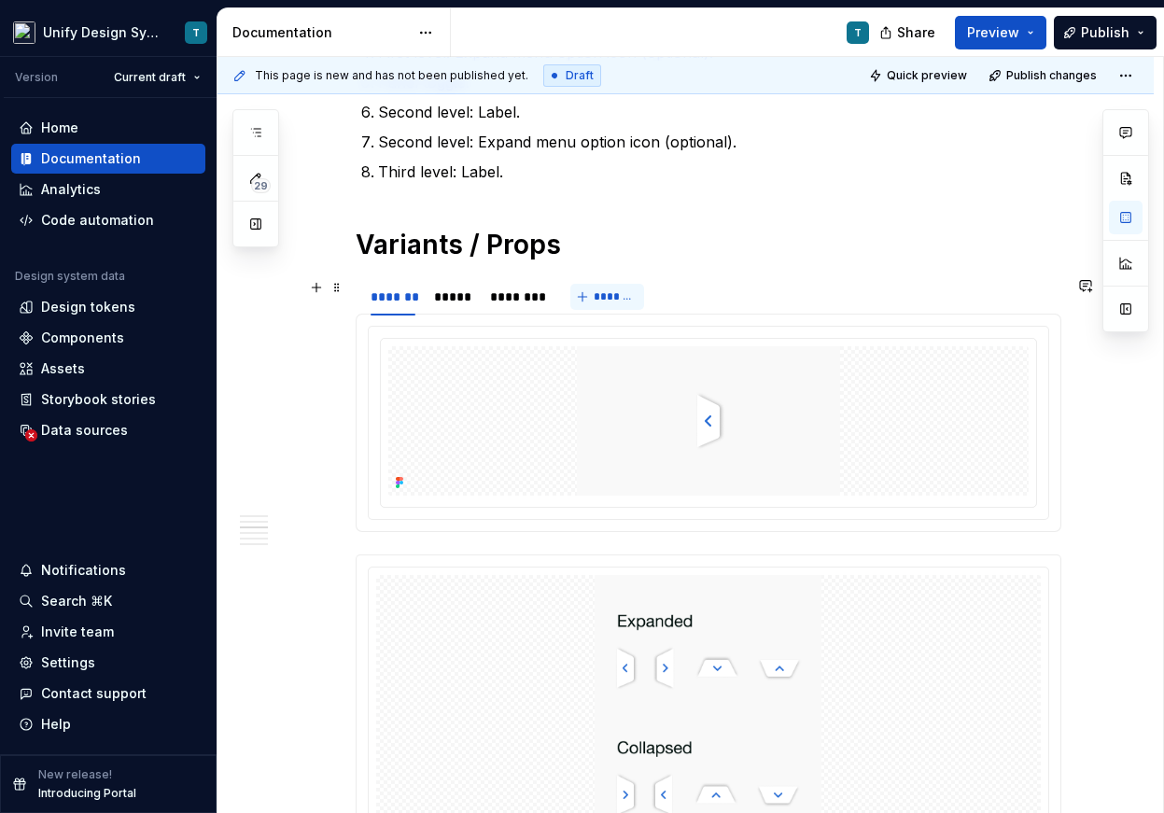
click at [591, 297] on button "*******" at bounding box center [607, 297] width 74 height 26
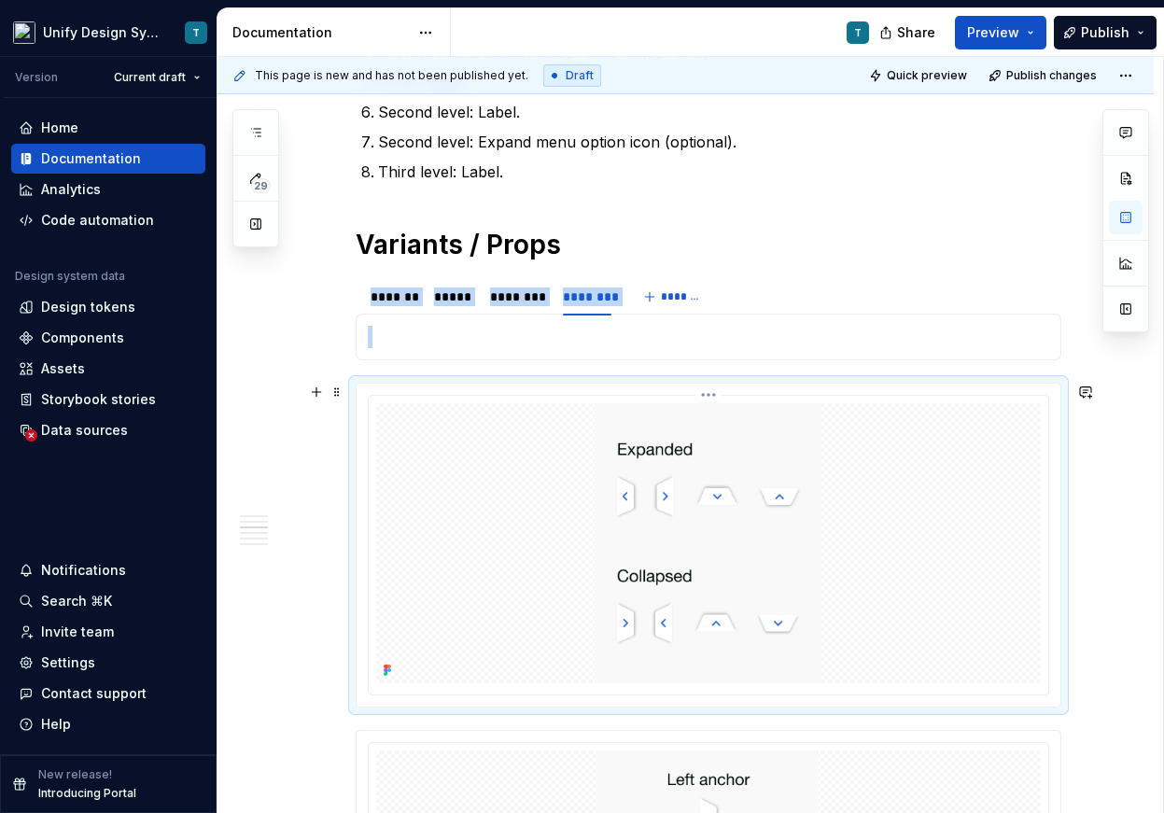
click at [423, 468] on div at bounding box center [708, 543] width 664 height 280
click at [406, 291] on div "*******" at bounding box center [392, 296] width 45 height 19
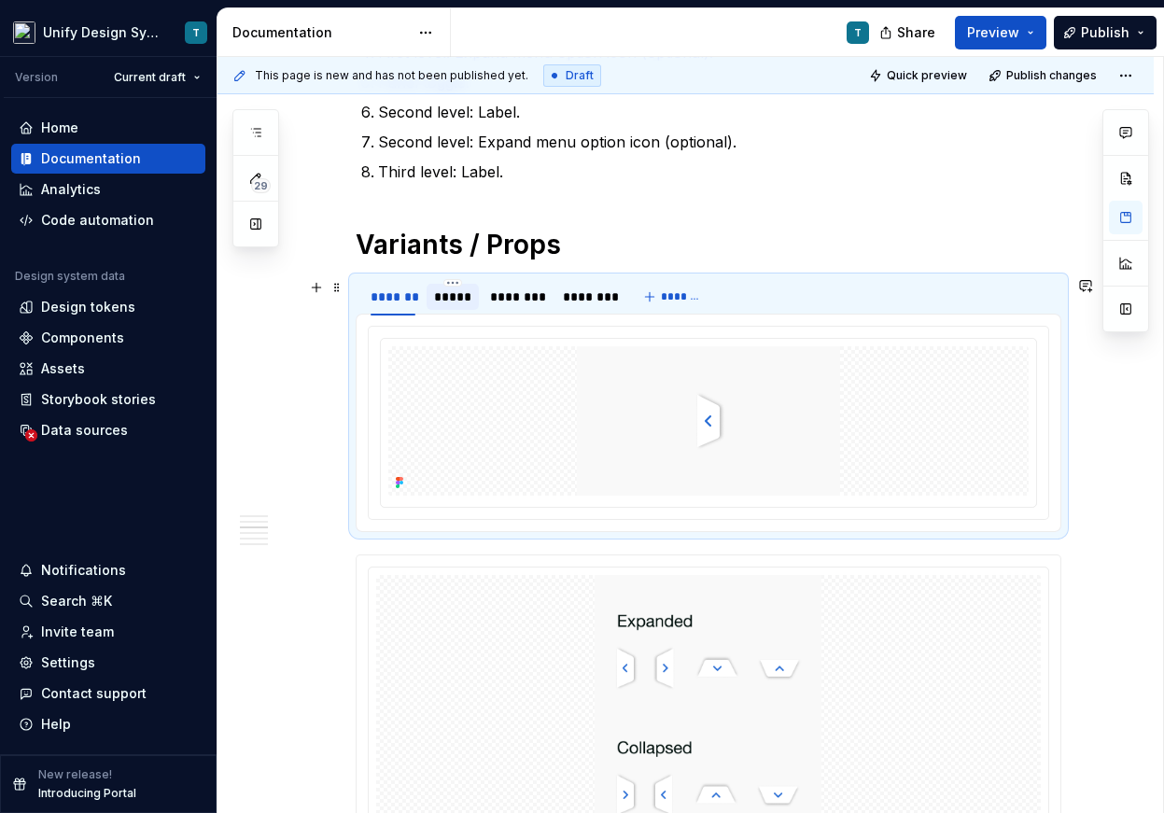
click at [442, 291] on div "*****" at bounding box center [452, 296] width 37 height 19
click at [520, 295] on div "********" at bounding box center [517, 296] width 55 height 19
click at [558, 295] on div "******* ***** ******** ********" at bounding box center [492, 301] width 272 height 47
click at [587, 300] on div "********" at bounding box center [587, 296] width 49 height 19
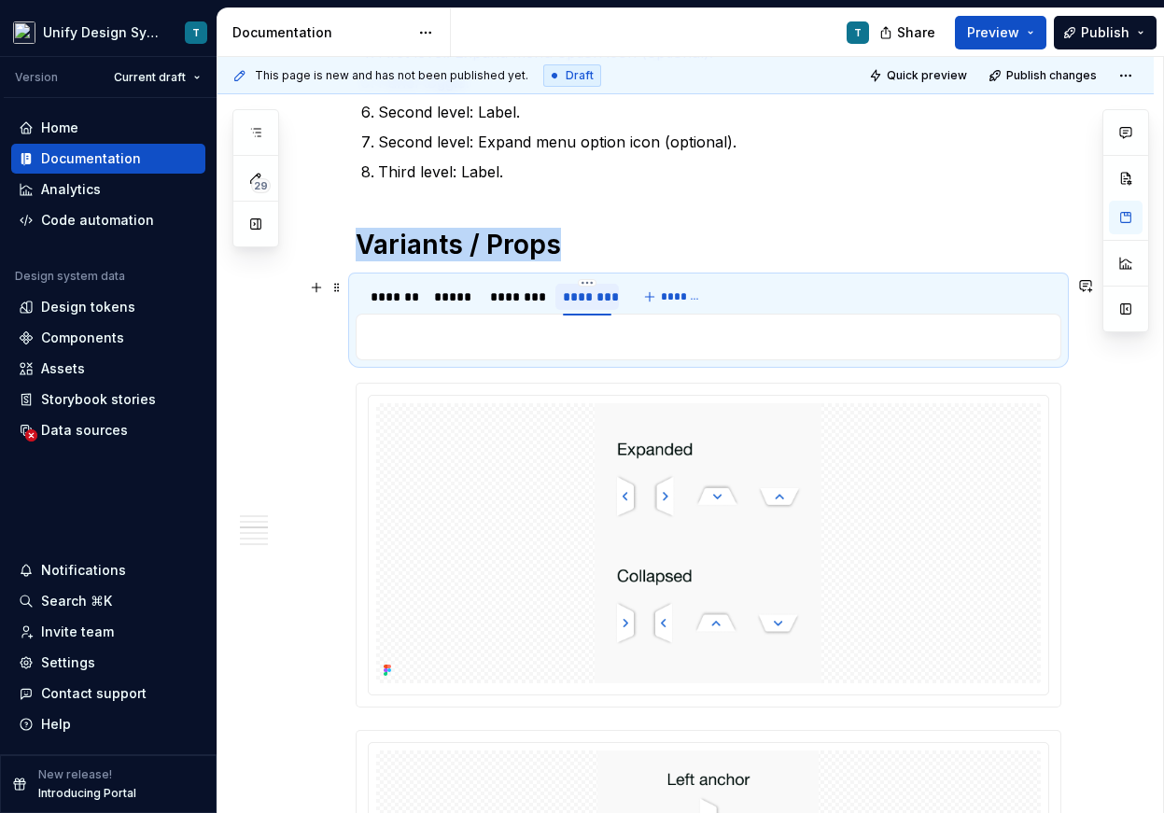
click at [587, 300] on div "********" at bounding box center [587, 296] width 49 height 19
click at [559, 341] on p at bounding box center [708, 337] width 681 height 22
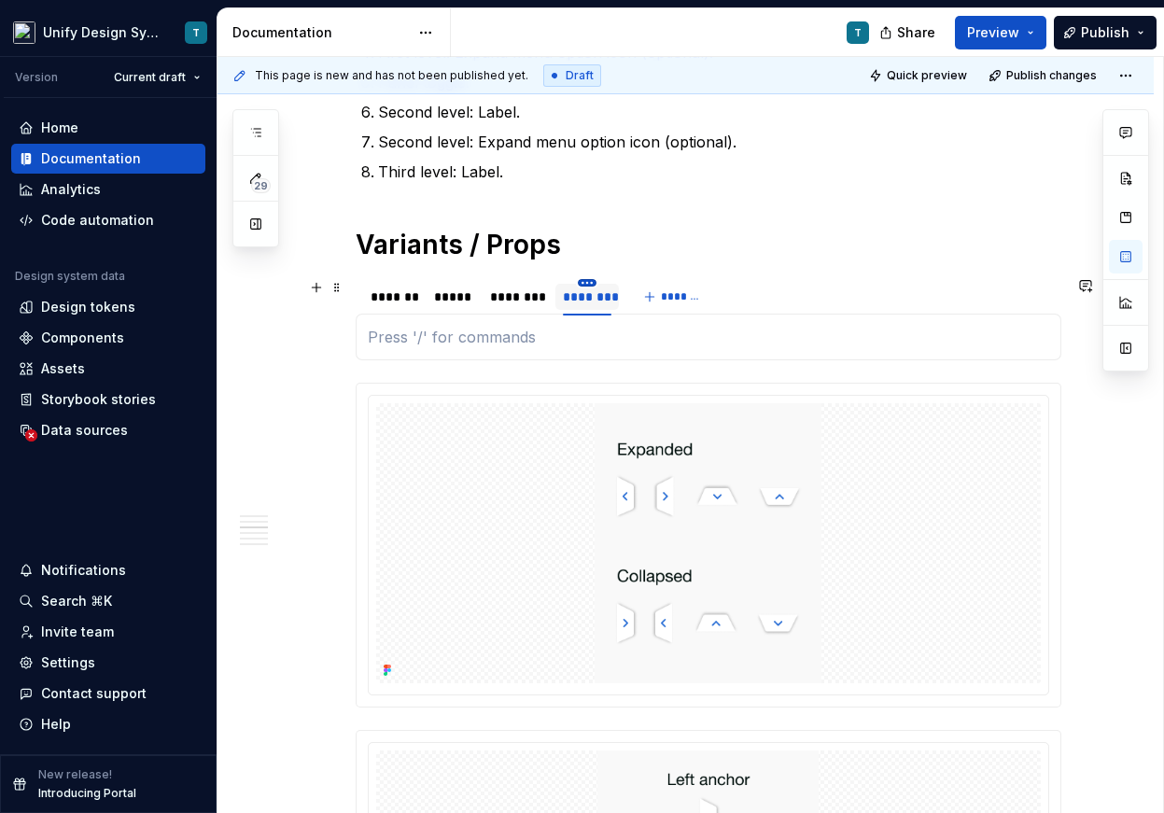
click at [595, 280] on html "Unify Design System T Version Current draft Home Documentation Analytics Code a…" at bounding box center [582, 406] width 1164 height 813
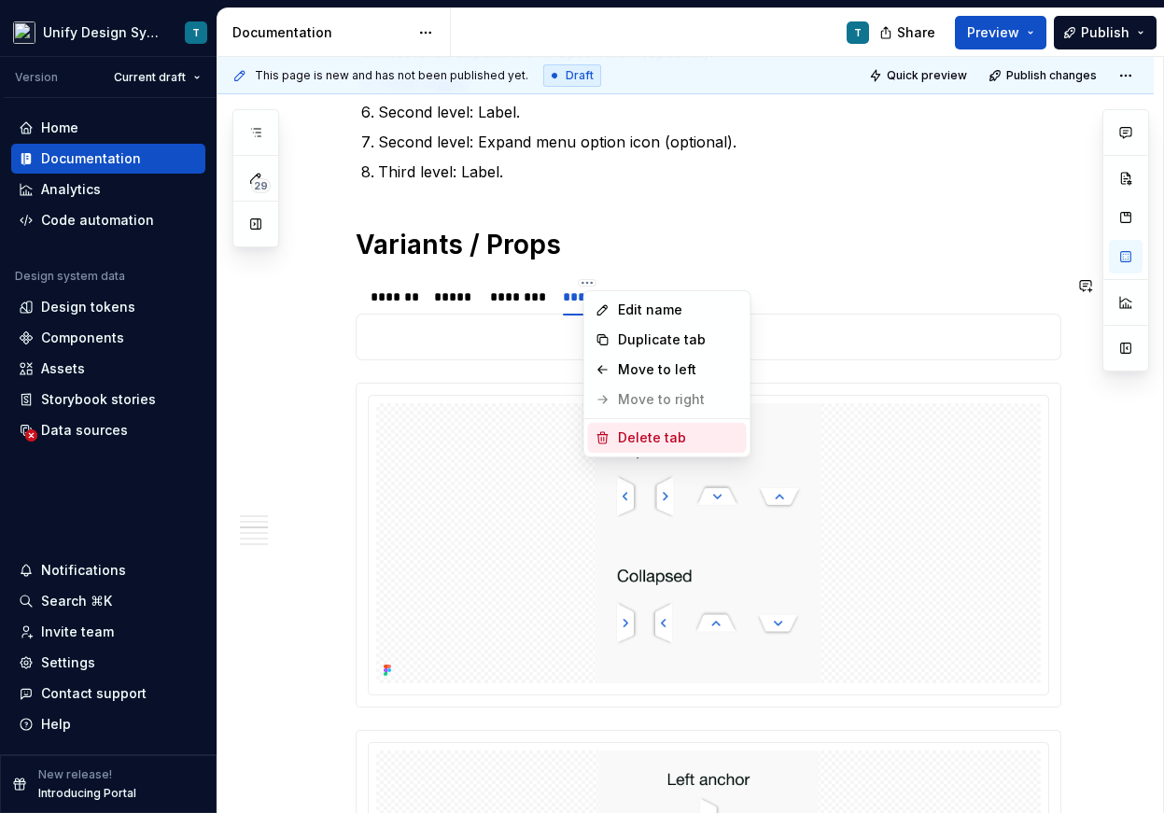
click at [642, 444] on div "Delete tab" at bounding box center [678, 437] width 121 height 19
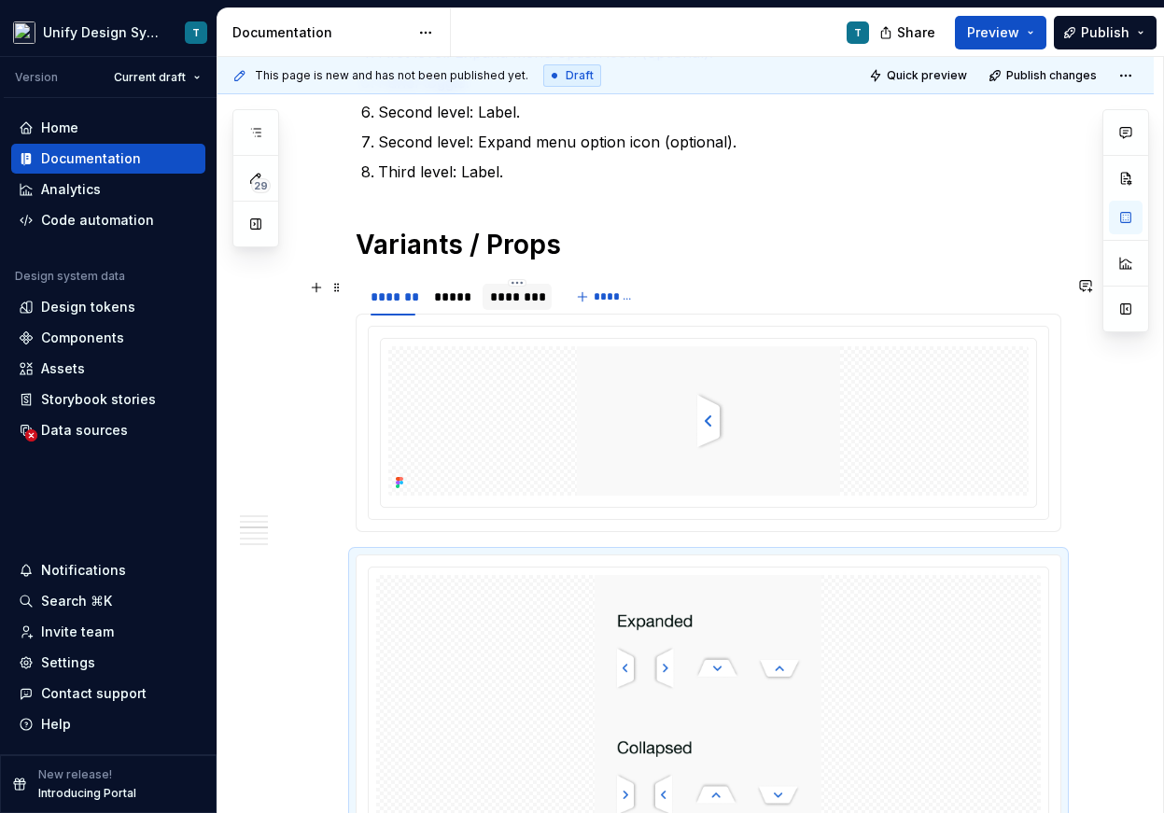
click at [526, 297] on div "********" at bounding box center [517, 296] width 55 height 19
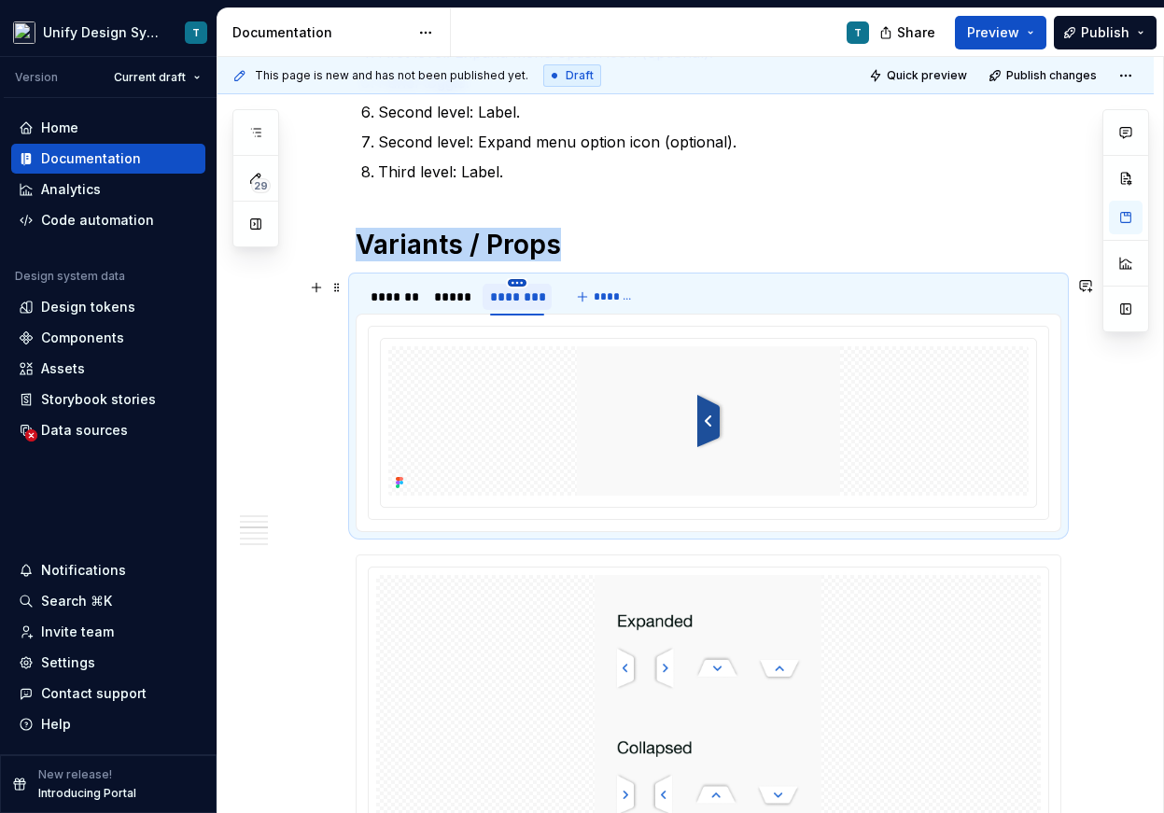
click at [524, 282] on html "Unify Design System T Version Current draft Home Documentation Analytics Code a…" at bounding box center [582, 406] width 1164 height 813
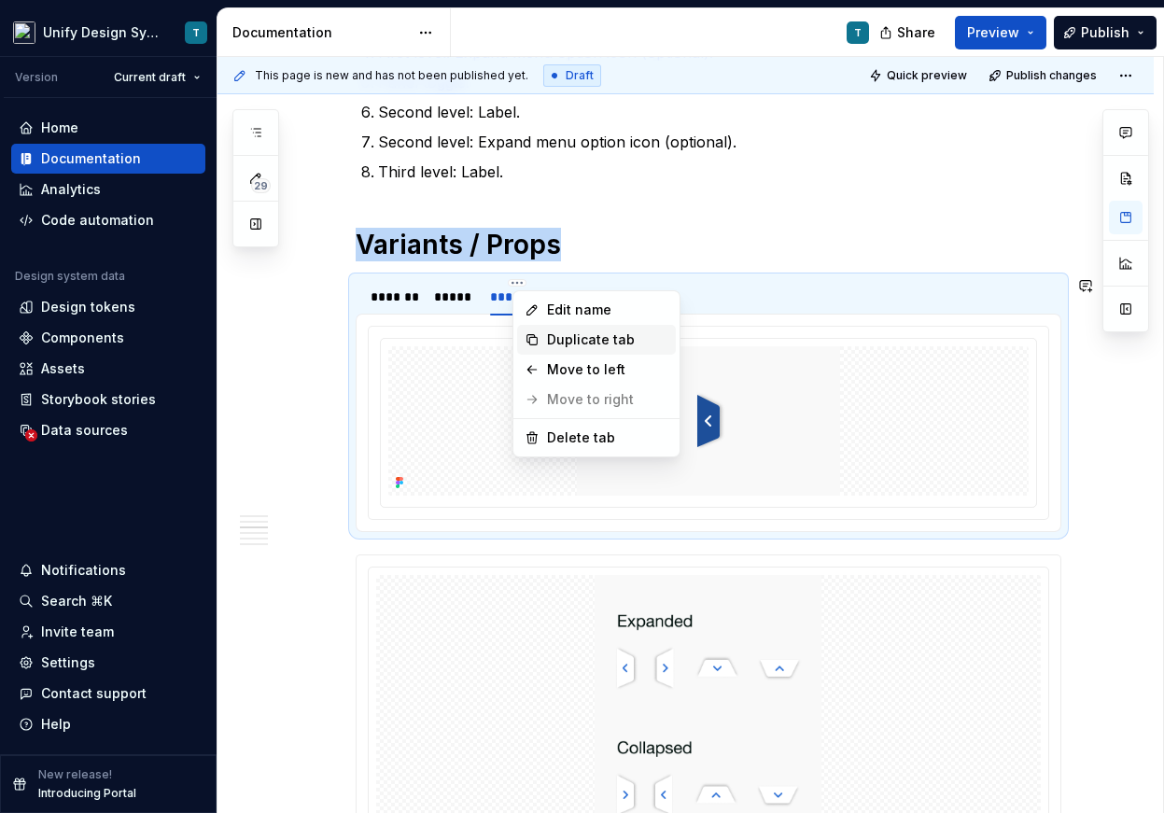
click at [591, 345] on div "Duplicate tab" at bounding box center [607, 339] width 121 height 19
type textarea "*"
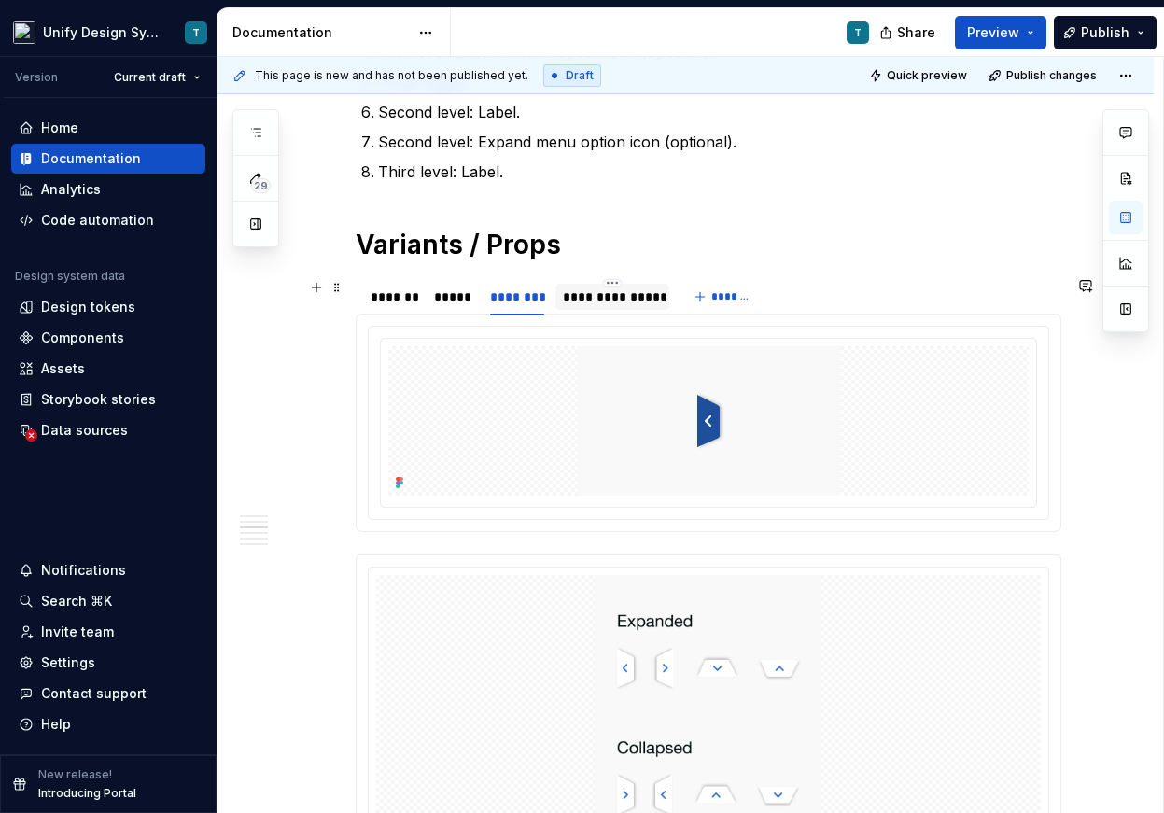
click at [596, 300] on div "**********" at bounding box center [612, 296] width 99 height 19
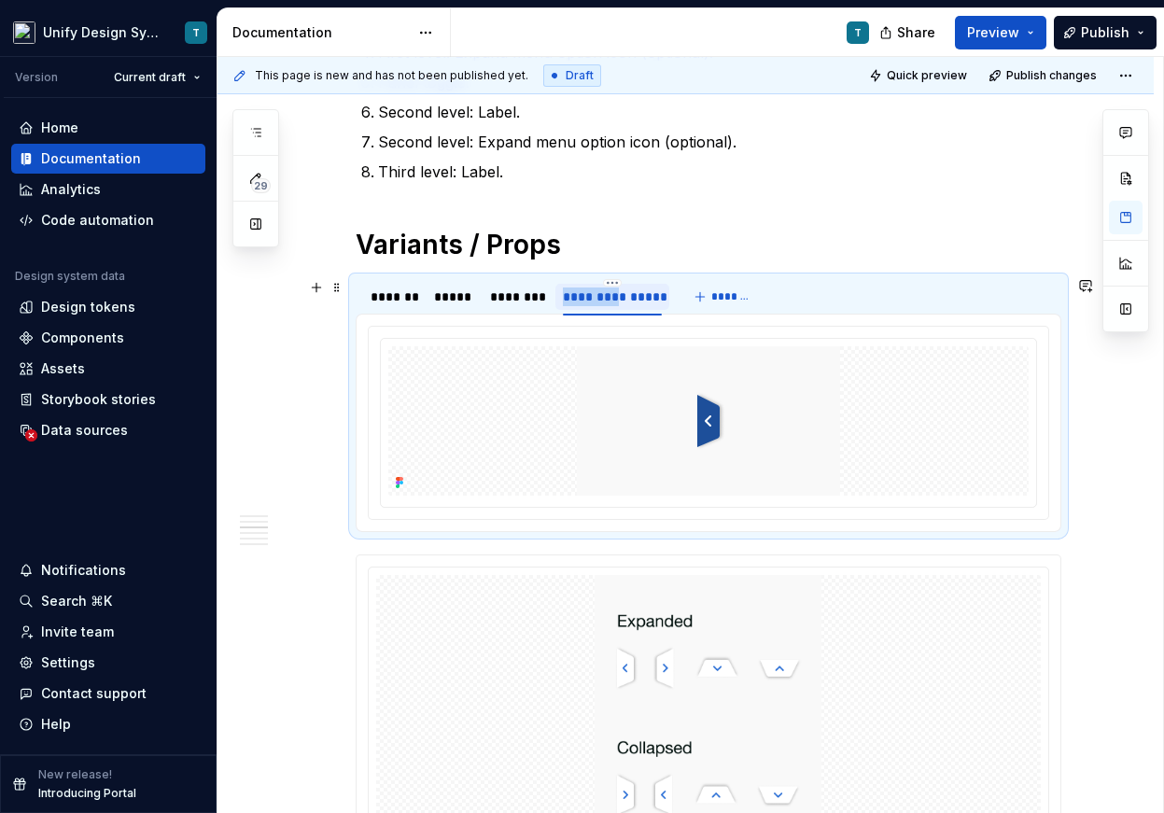
click at [596, 300] on div "**********" at bounding box center [612, 296] width 99 height 19
type input "********"
click at [327, 293] on button "button" at bounding box center [316, 287] width 26 height 26
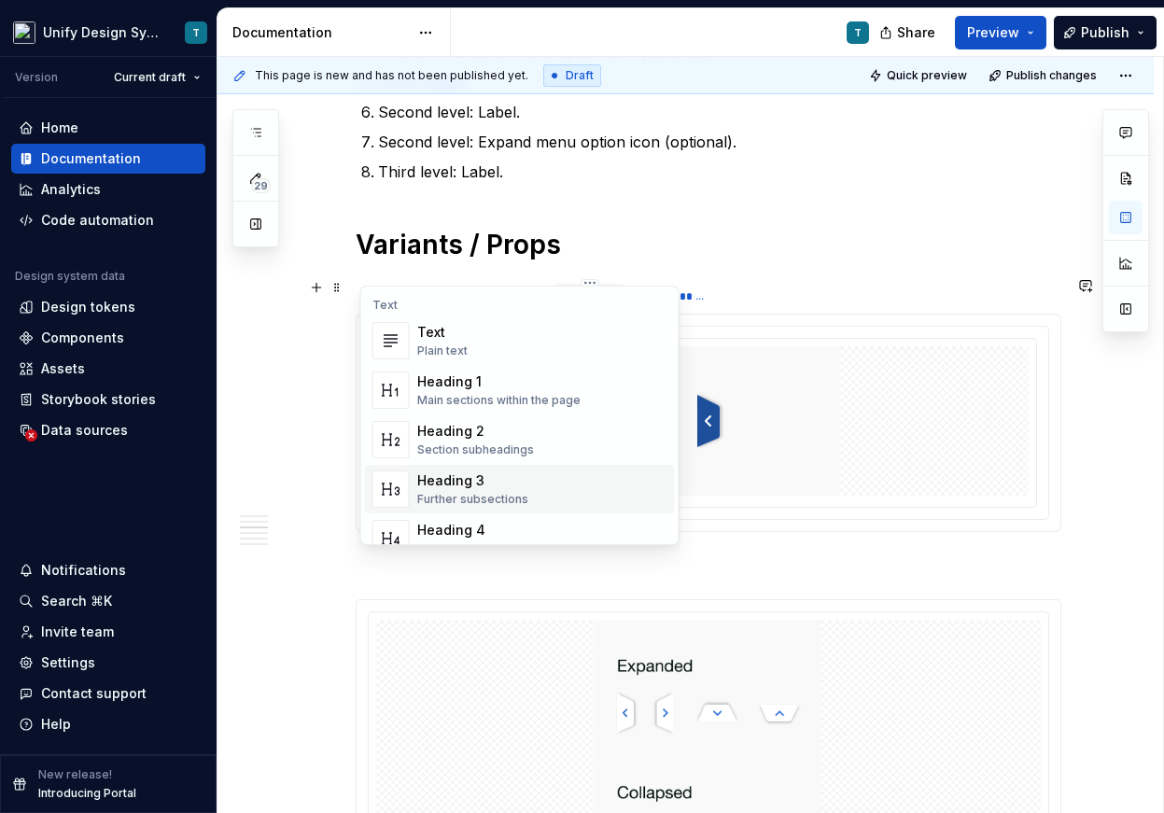
click at [450, 492] on div "Further subsections" at bounding box center [472, 499] width 111 height 15
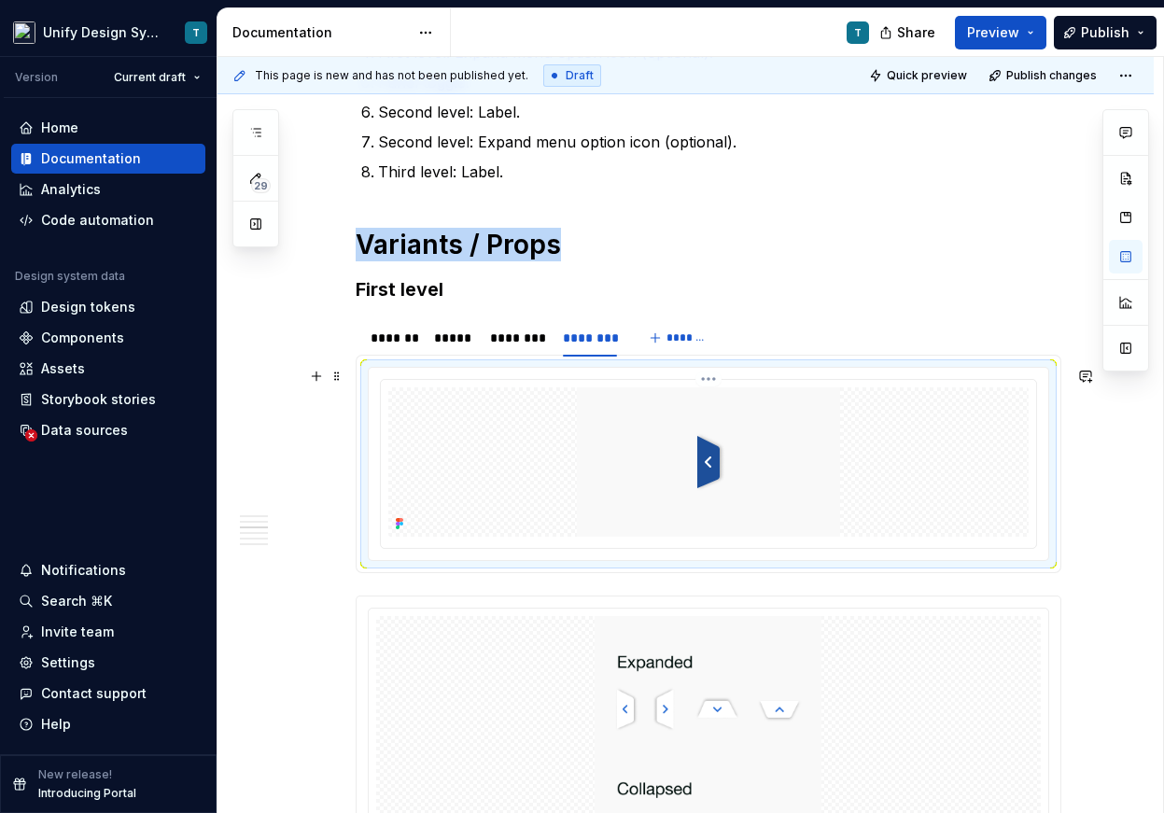
click at [411, 382] on div at bounding box center [708, 464] width 655 height 168
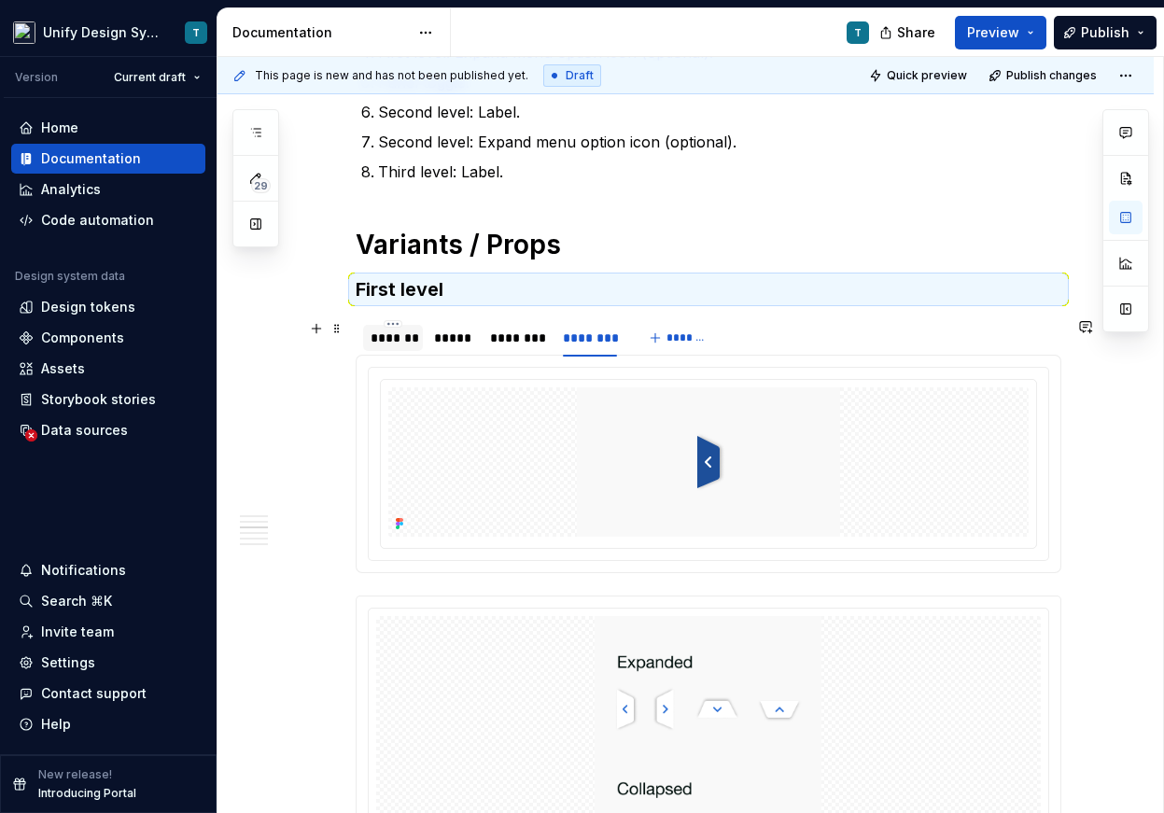
click at [398, 342] on div "*******" at bounding box center [392, 337] width 45 height 19
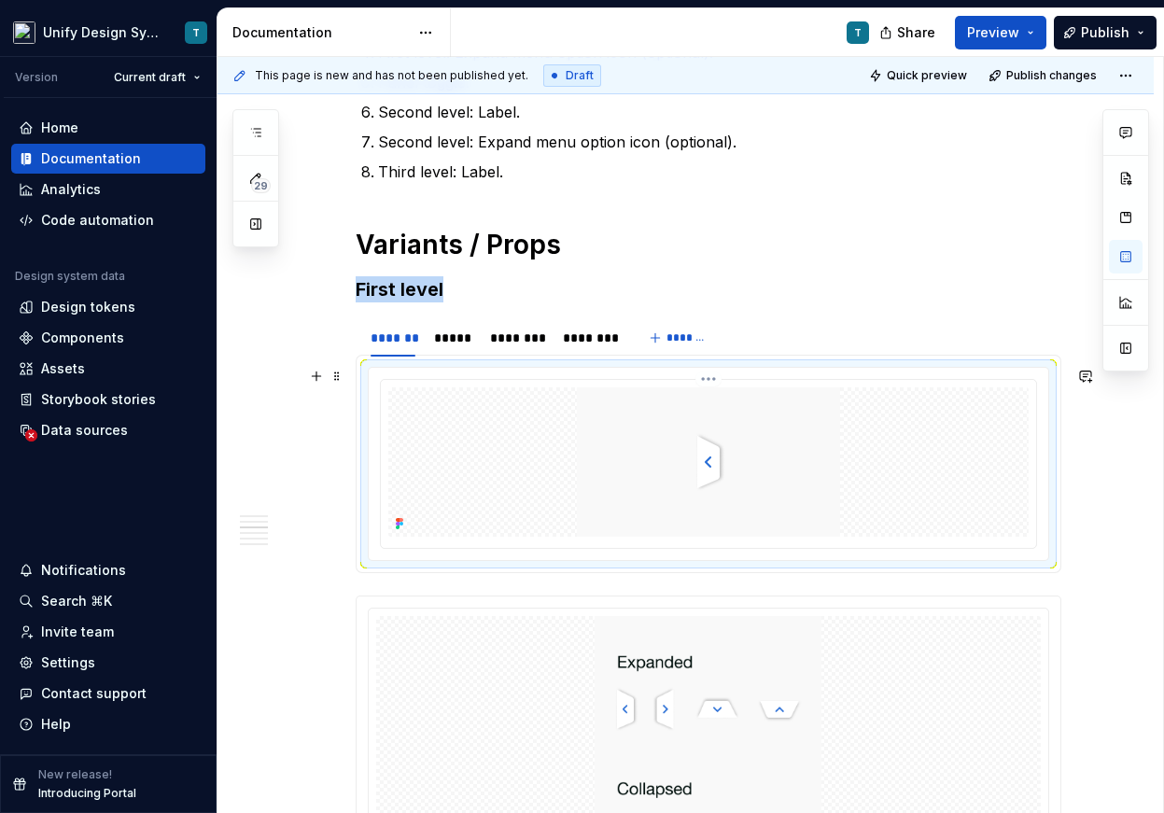
click at [655, 448] on img at bounding box center [708, 461] width 263 height 149
click at [689, 445] on img at bounding box center [708, 461] width 263 height 149
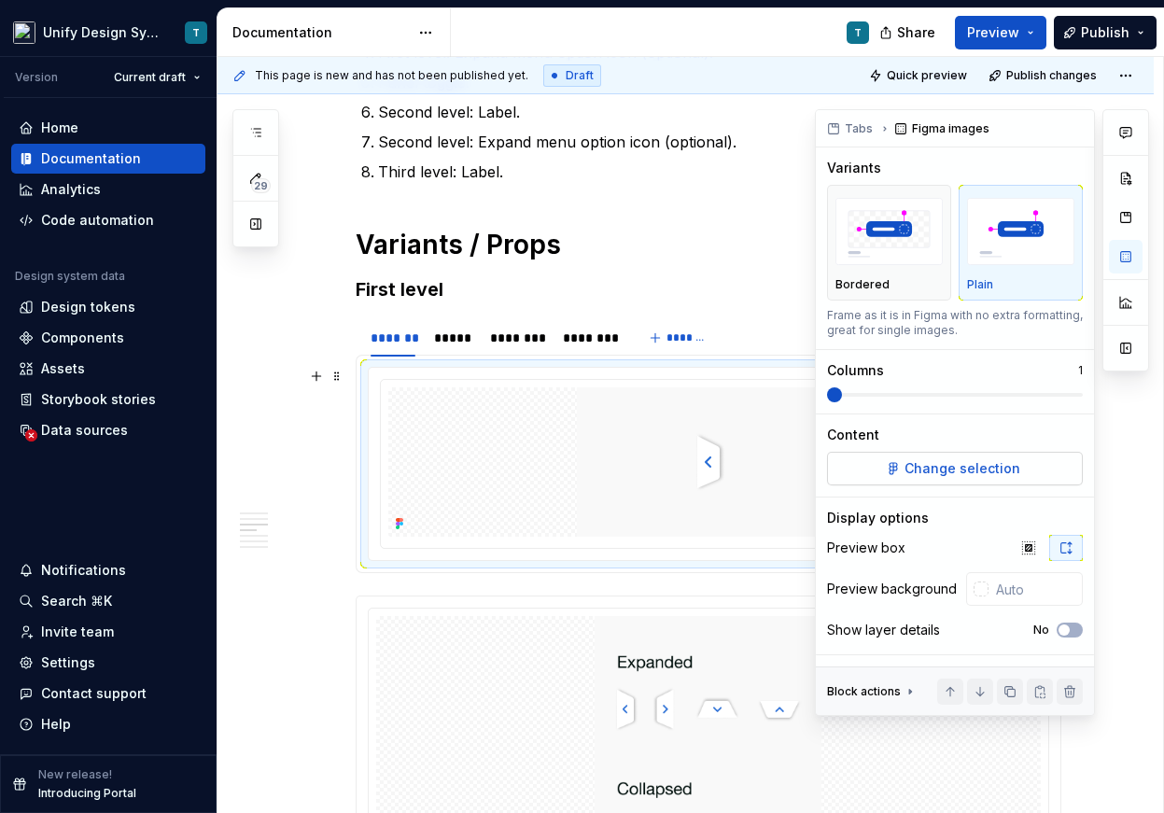
click at [989, 470] on span "Change selection" at bounding box center [962, 468] width 116 height 19
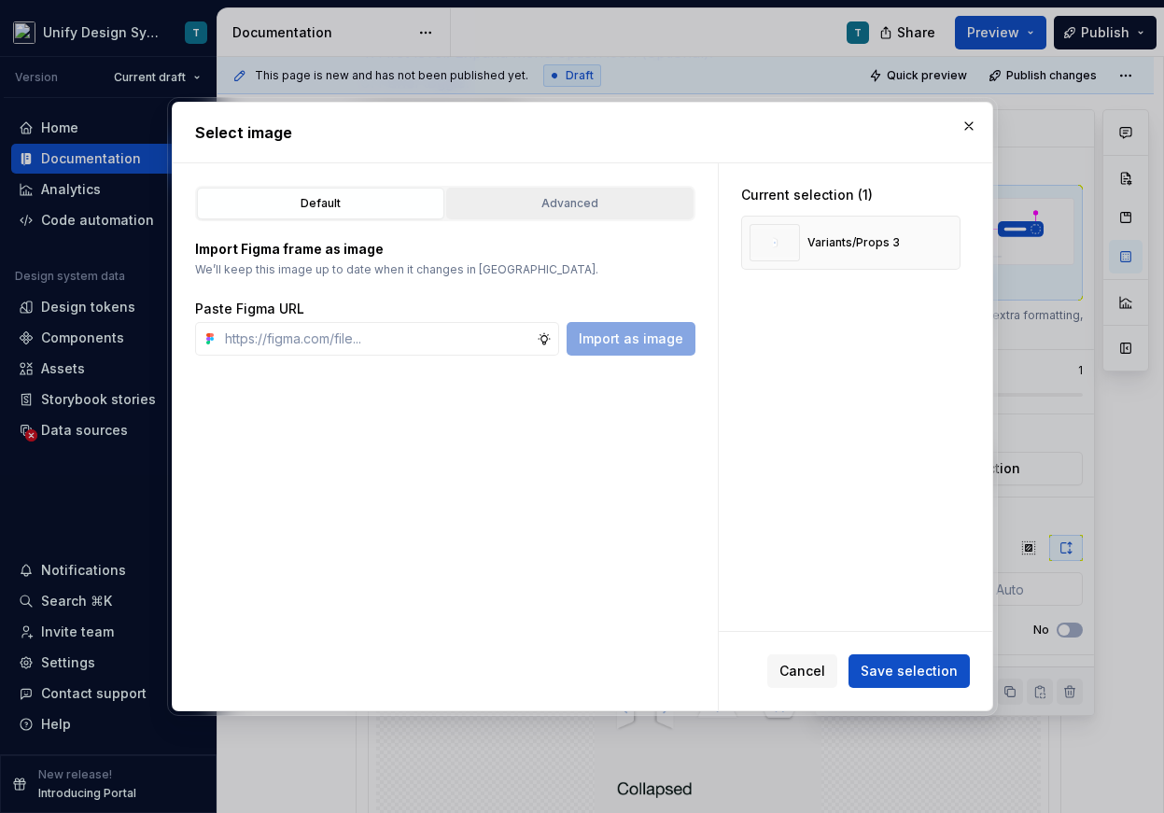
click at [488, 201] on div "Advanced" at bounding box center [570, 203] width 234 height 19
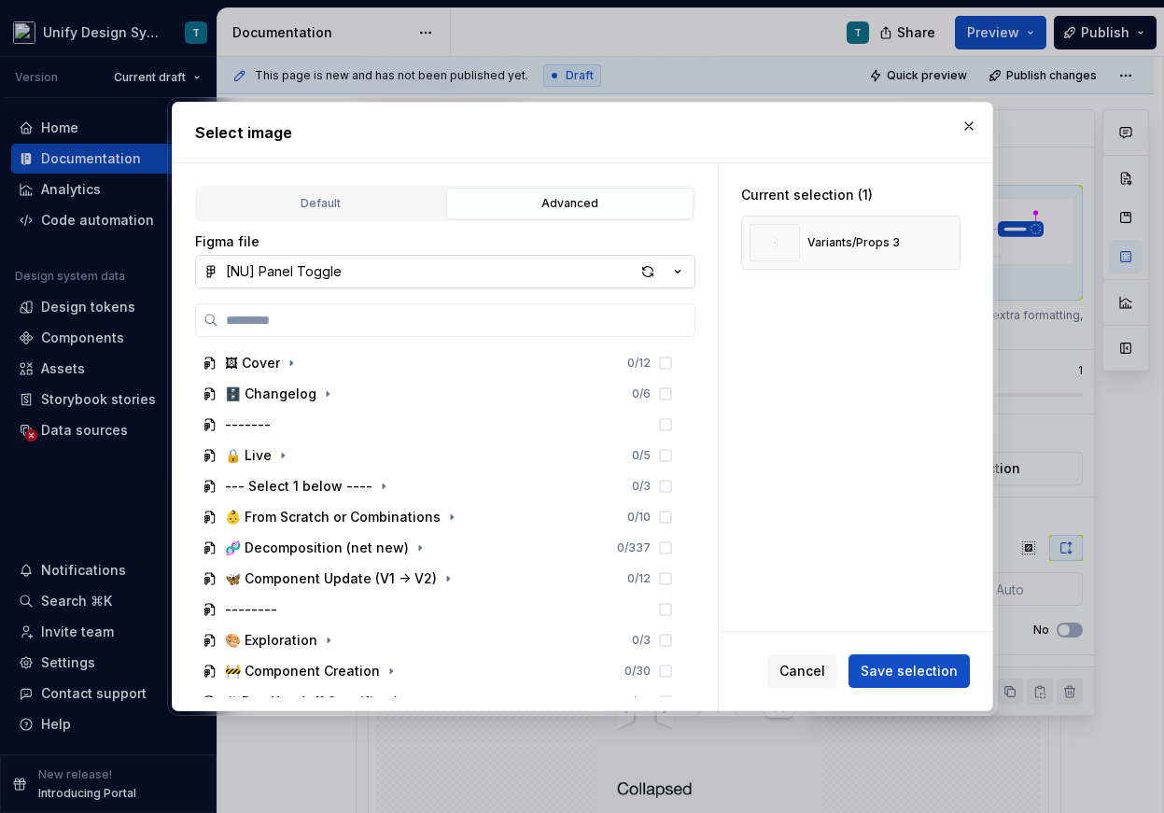
click at [676, 269] on icon "button" at bounding box center [677, 271] width 19 height 19
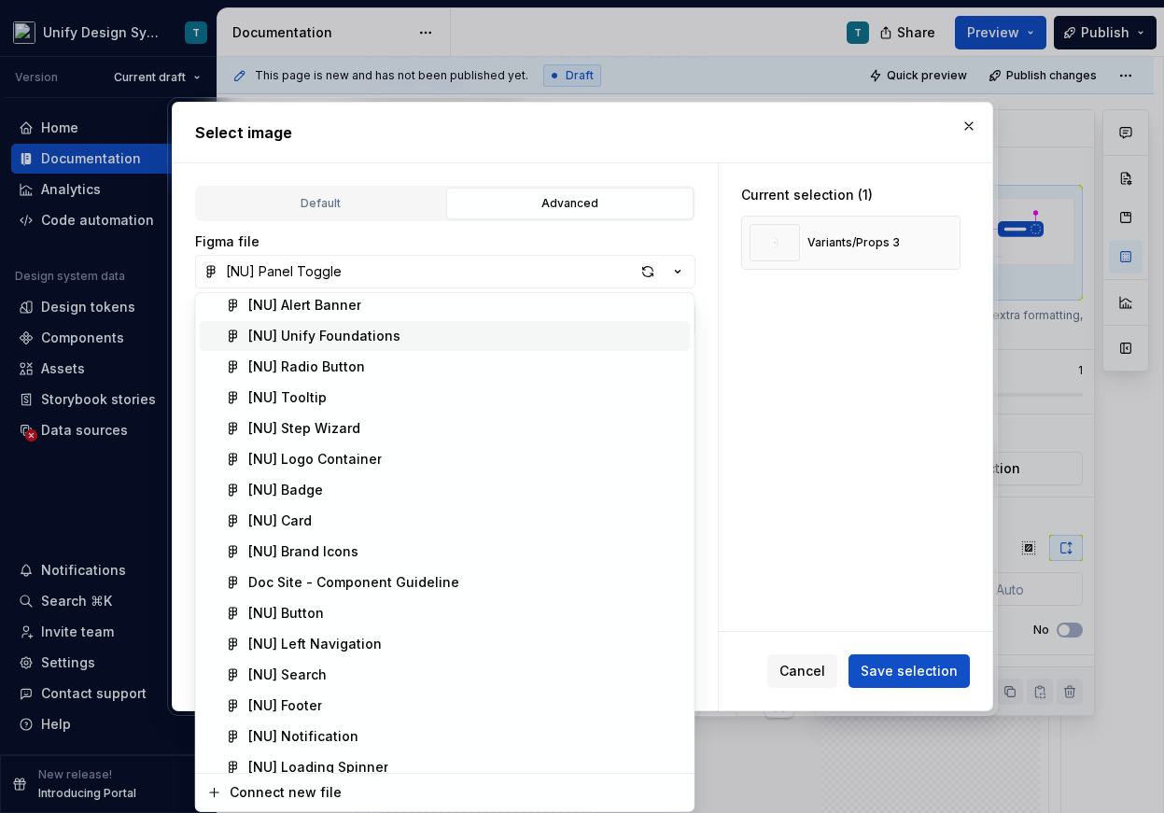
scroll to position [251, 0]
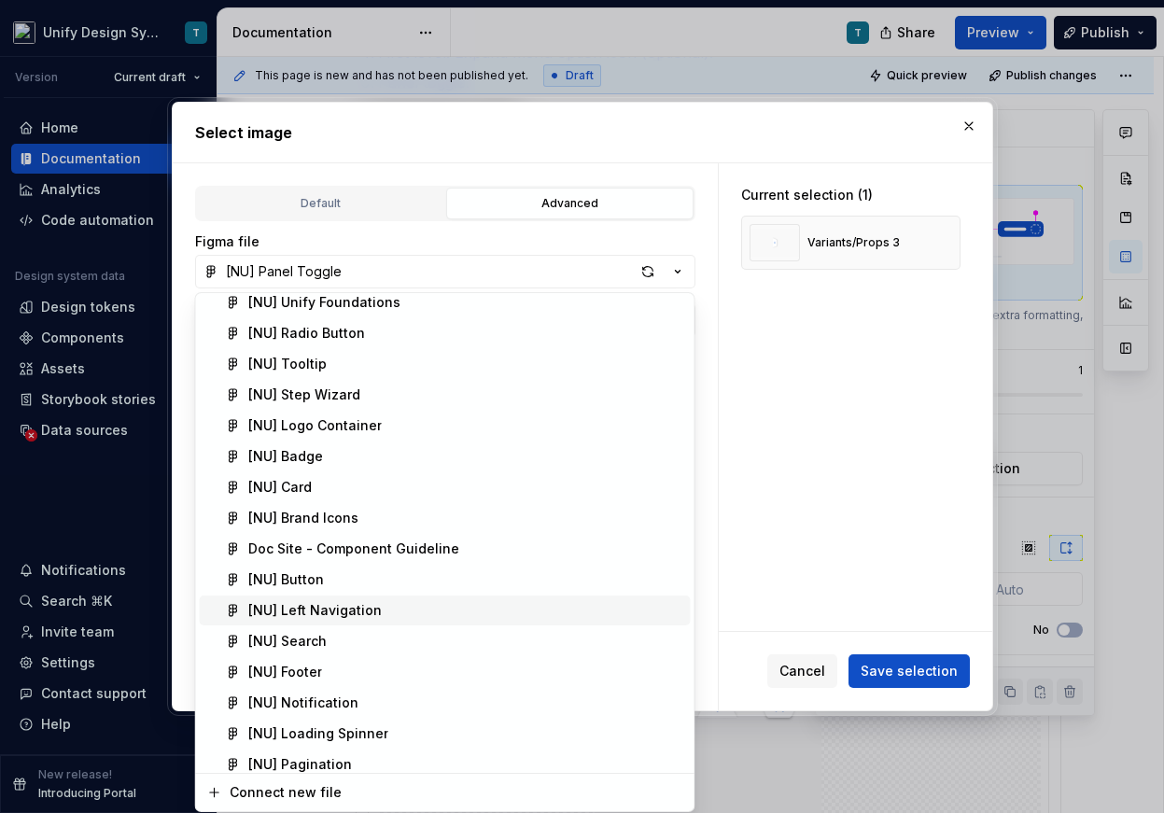
click at [384, 613] on div "[NU] Left Navigation" at bounding box center [465, 610] width 435 height 19
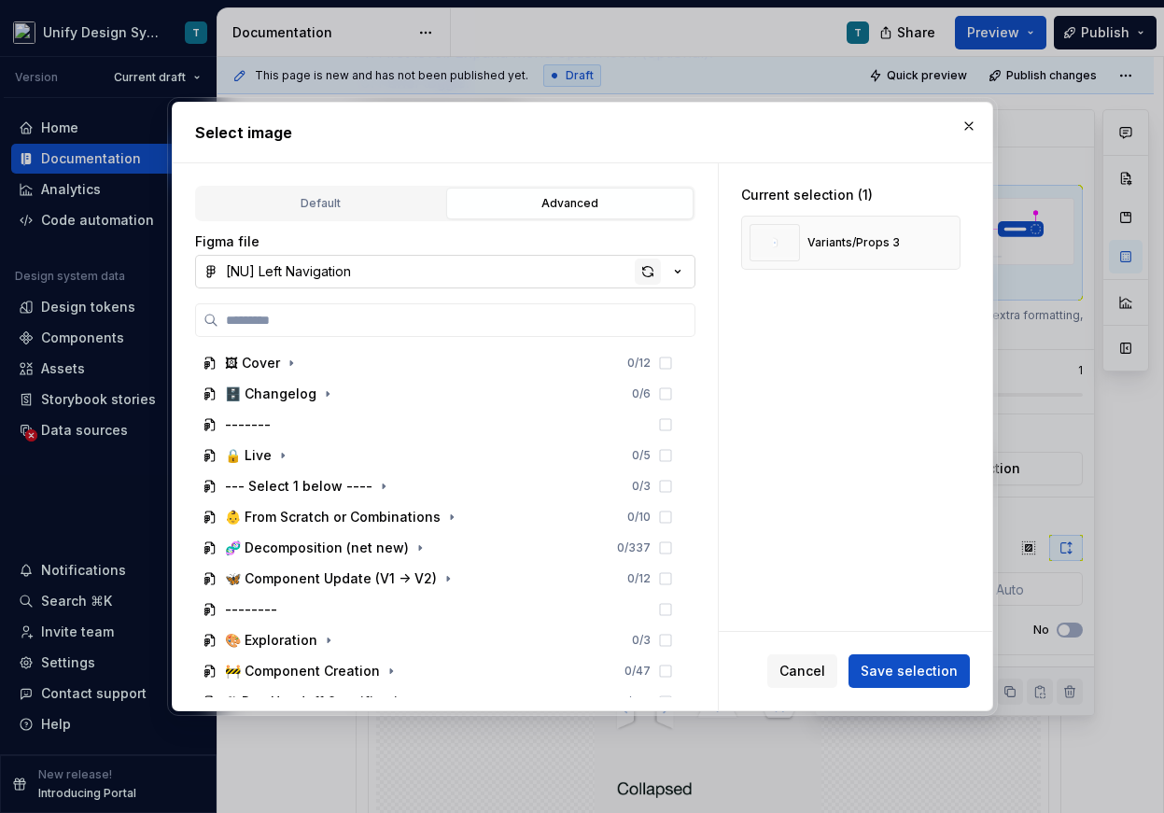
click at [646, 275] on div "button" at bounding box center [648, 271] width 26 height 26
type textarea "*"
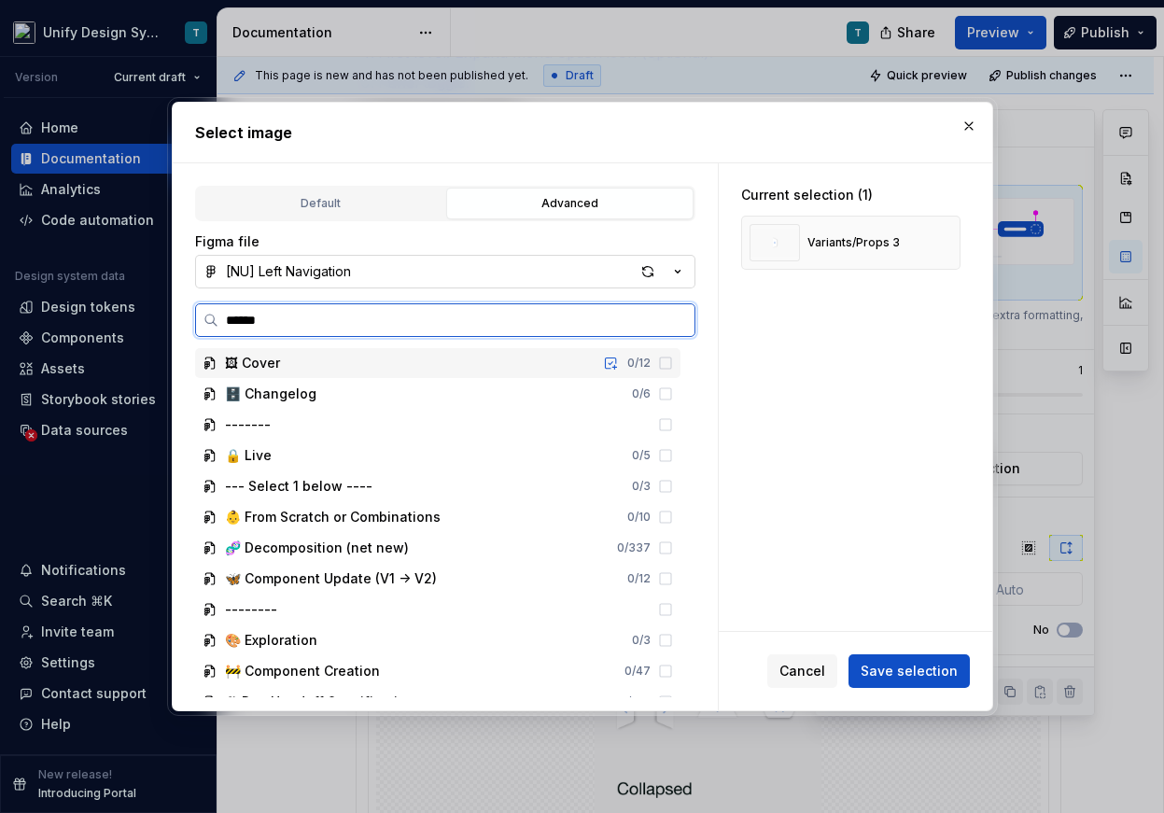
type input "*******"
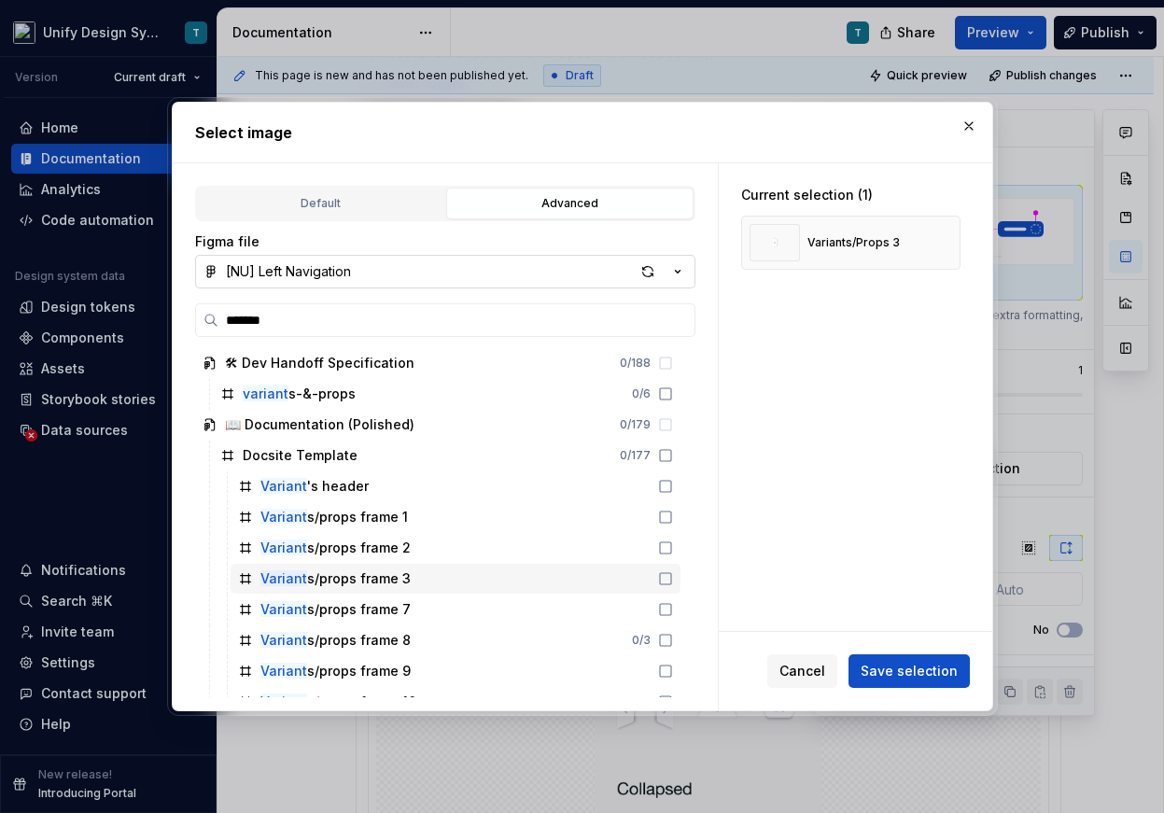
scroll to position [37, 0]
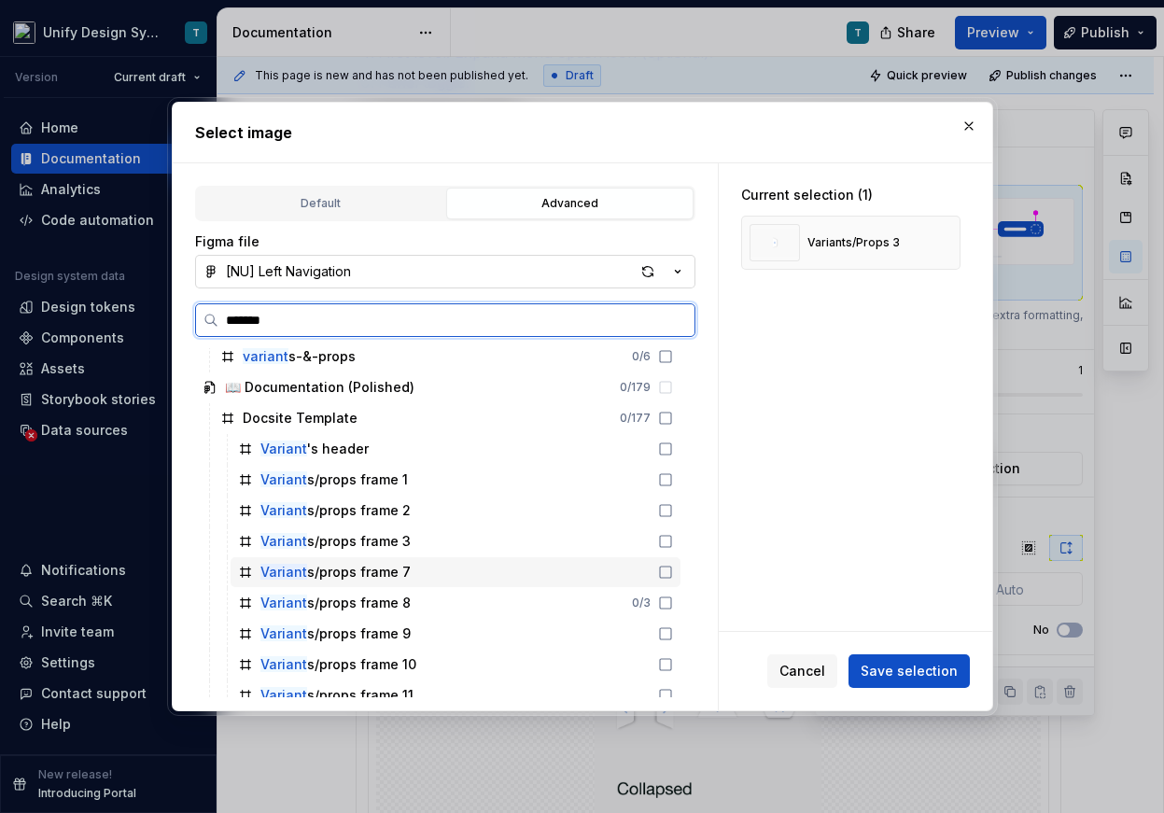
click at [443, 562] on div "Variant s/props frame 7" at bounding box center [455, 572] width 450 height 30
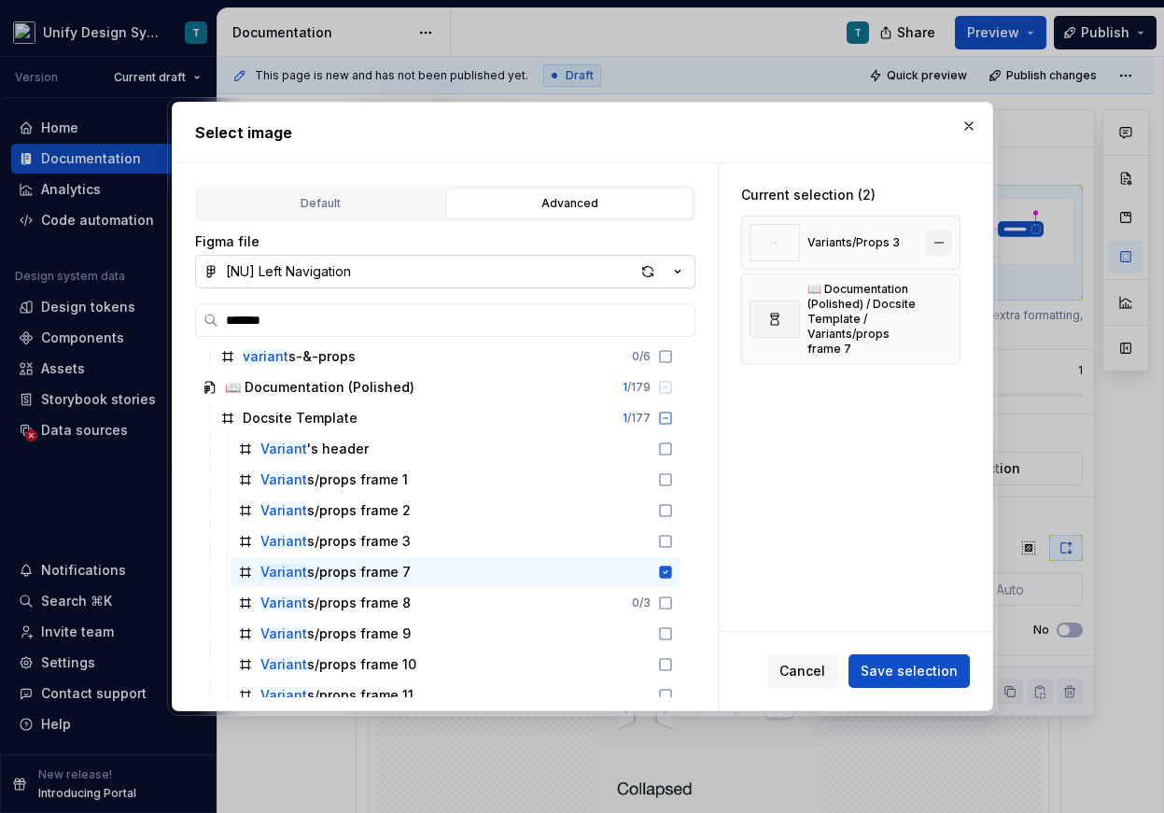
click at [946, 241] on button "button" at bounding box center [939, 243] width 26 height 26
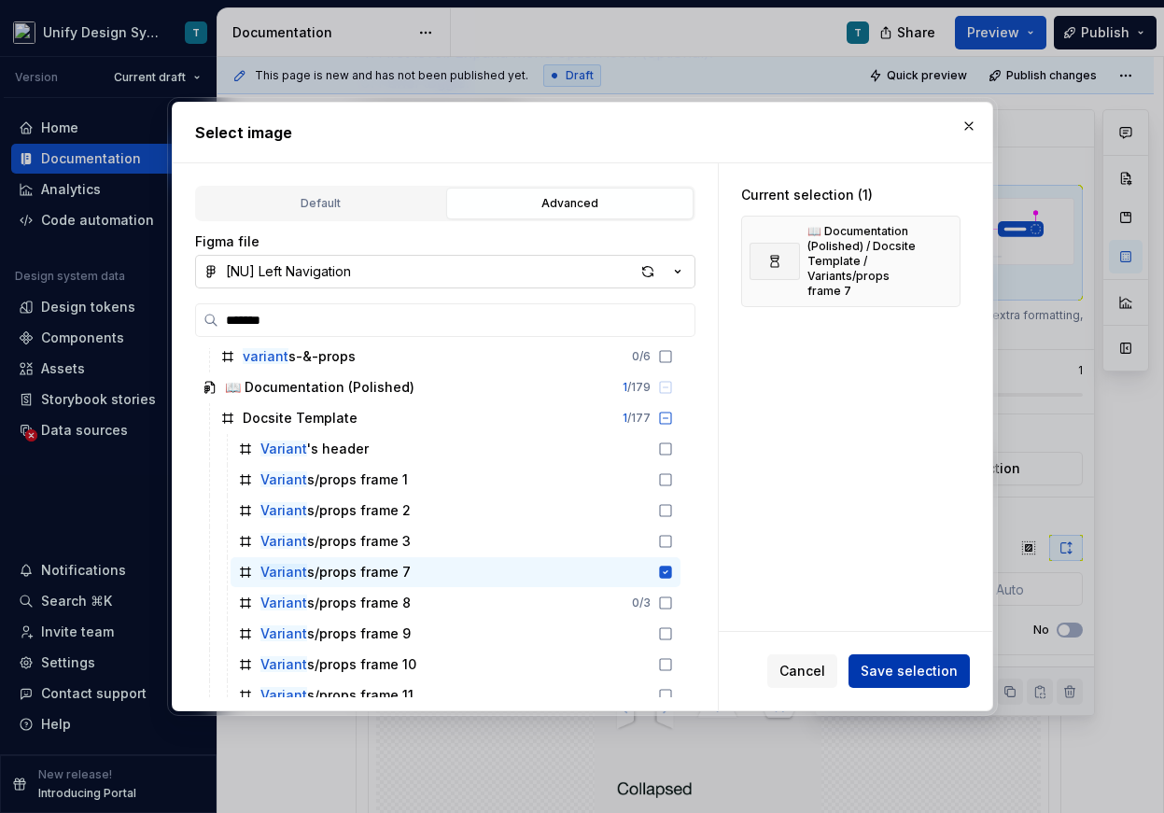
click at [941, 669] on span "Save selection" at bounding box center [908, 671] width 97 height 19
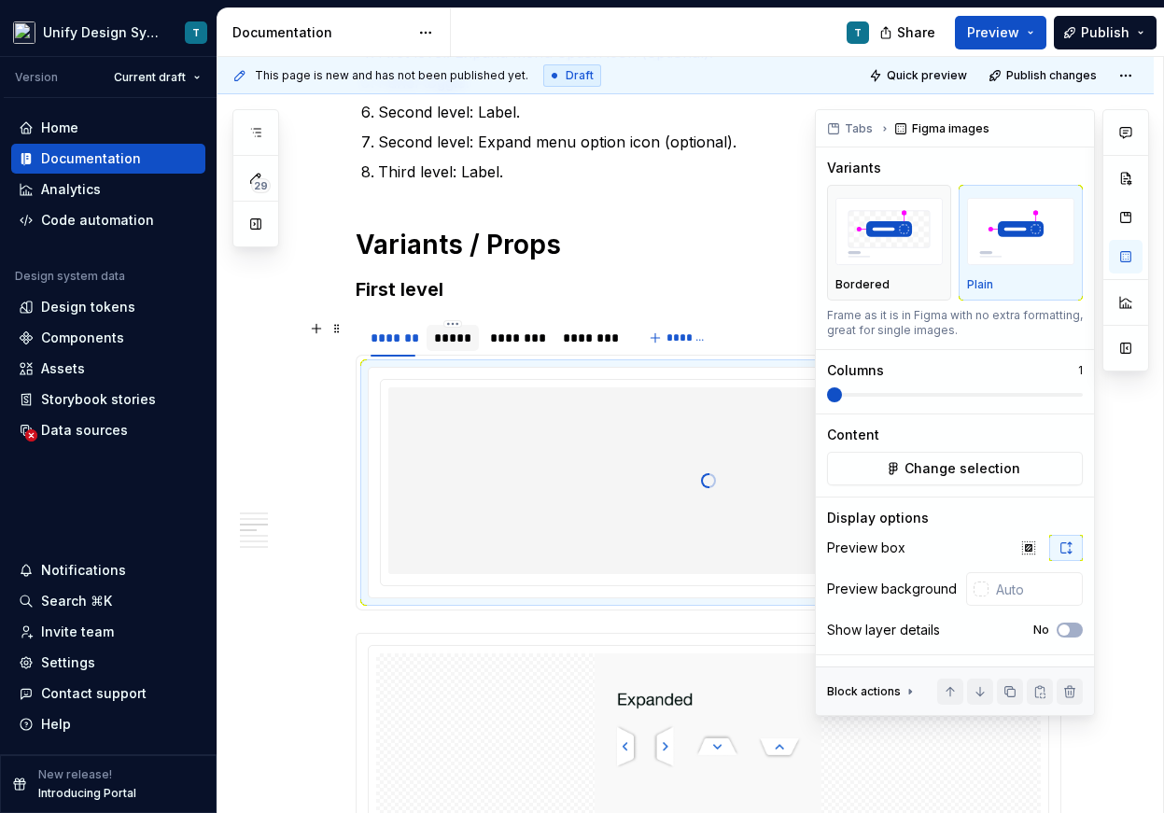
click at [452, 338] on div "*****" at bounding box center [452, 337] width 37 height 19
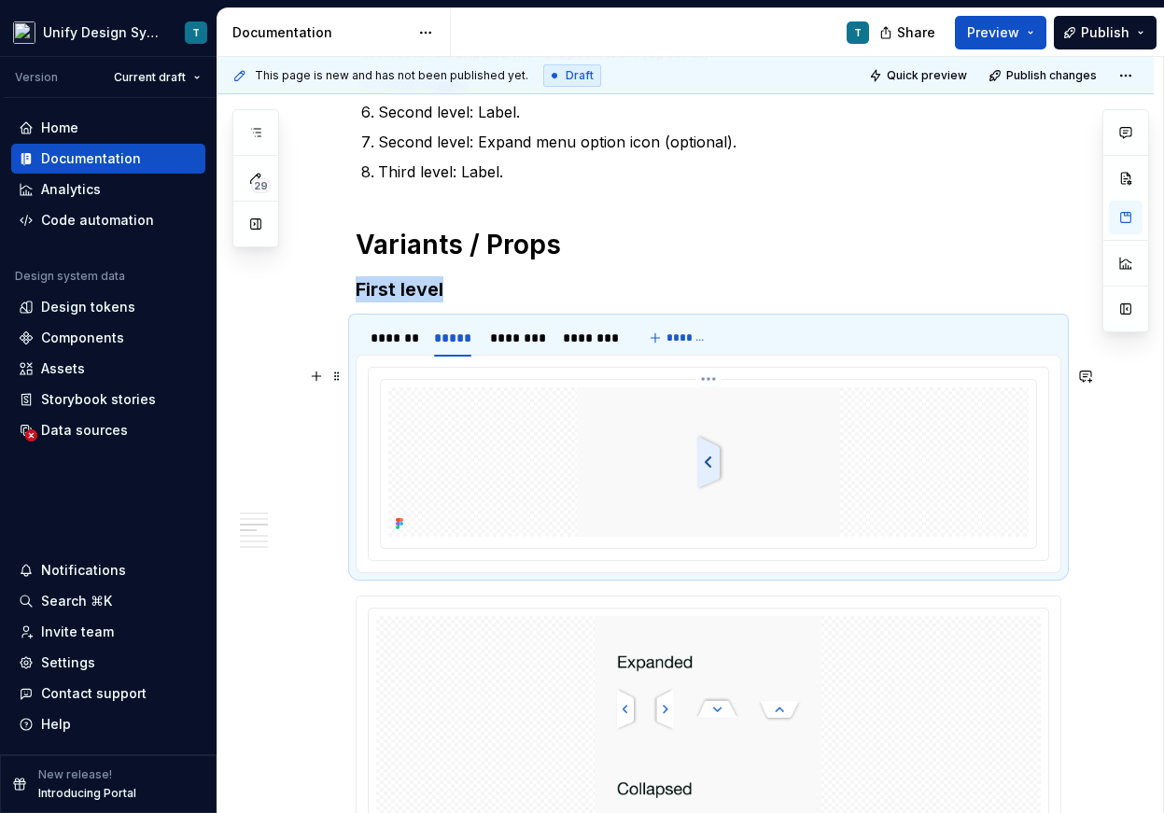
click at [770, 455] on img at bounding box center [708, 461] width 263 height 149
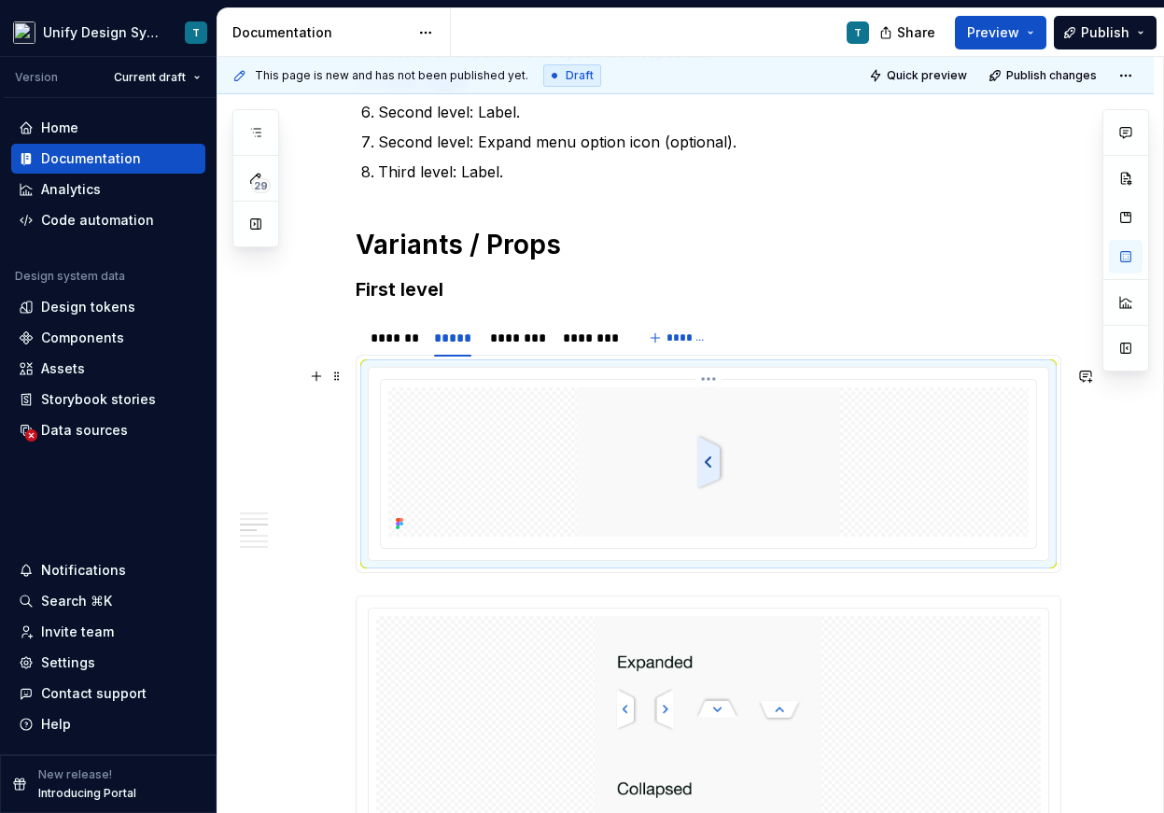
click at [823, 484] on img at bounding box center [708, 461] width 263 height 149
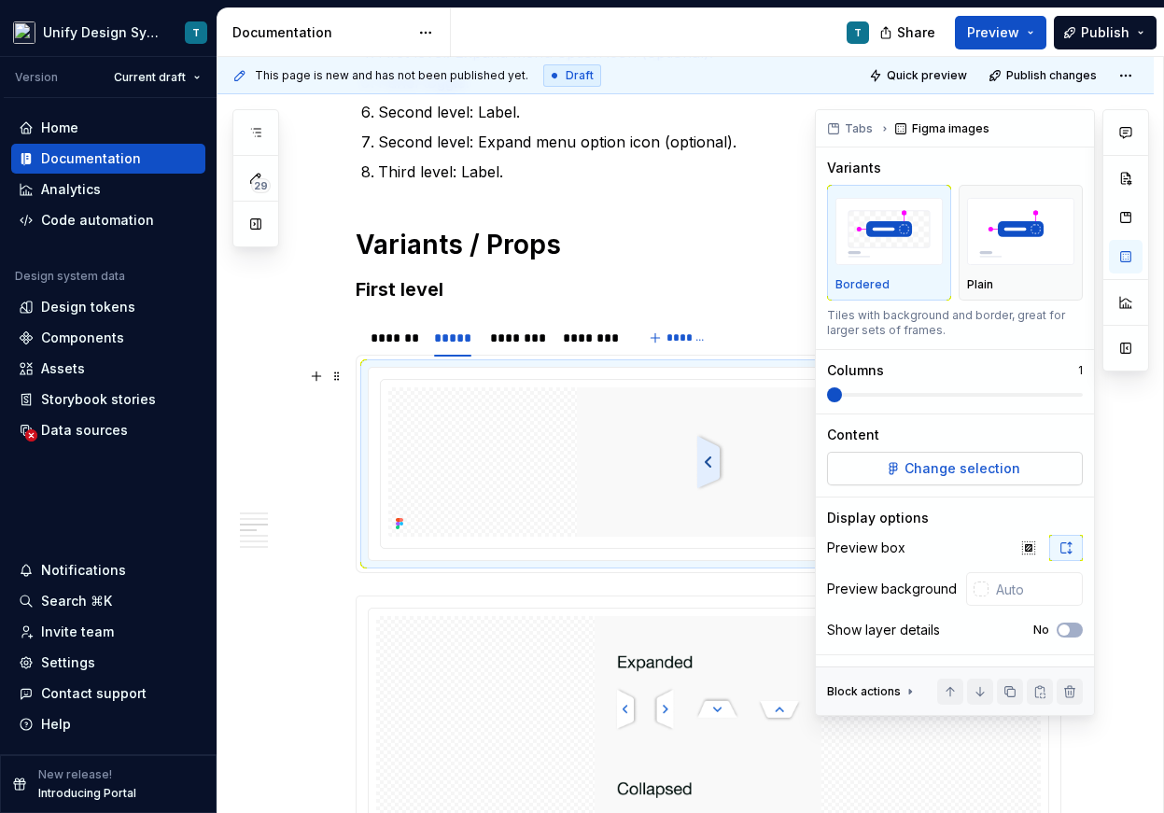
click at [911, 464] on span "Change selection" at bounding box center [962, 468] width 116 height 19
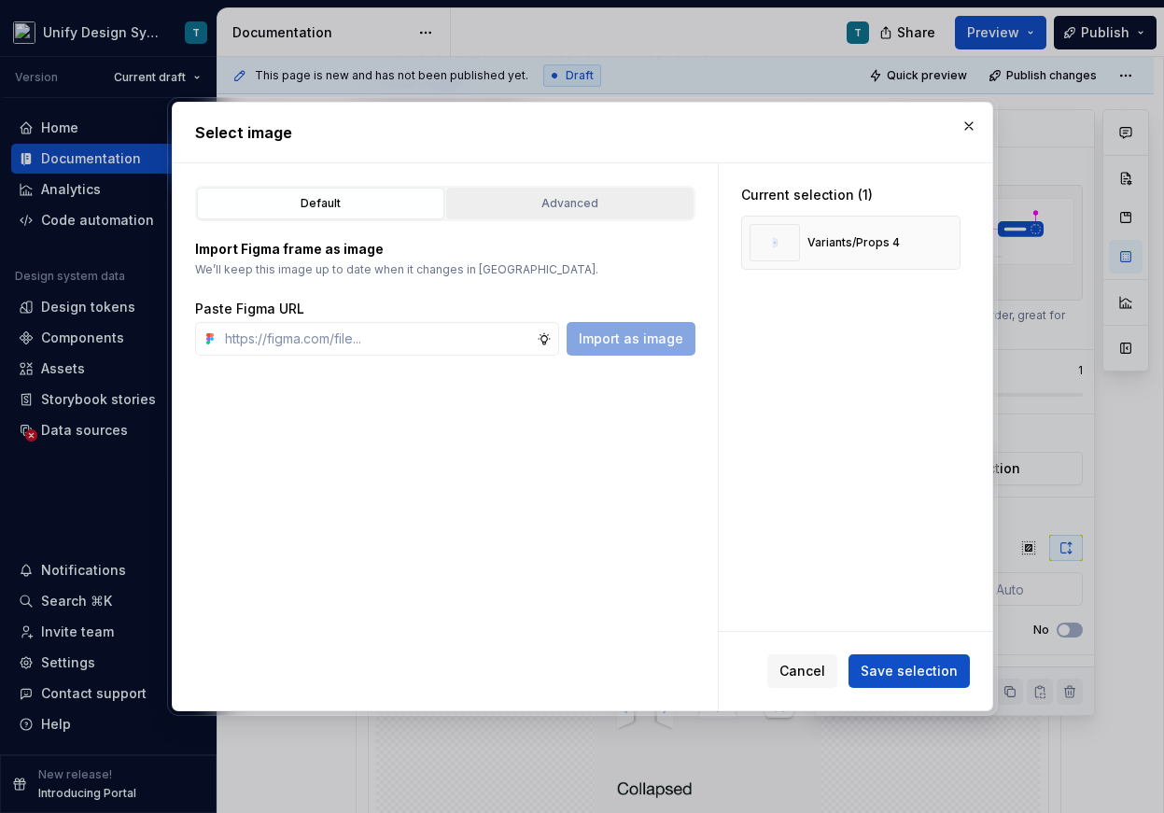
click at [574, 216] on button "Advanced" at bounding box center [569, 204] width 247 height 32
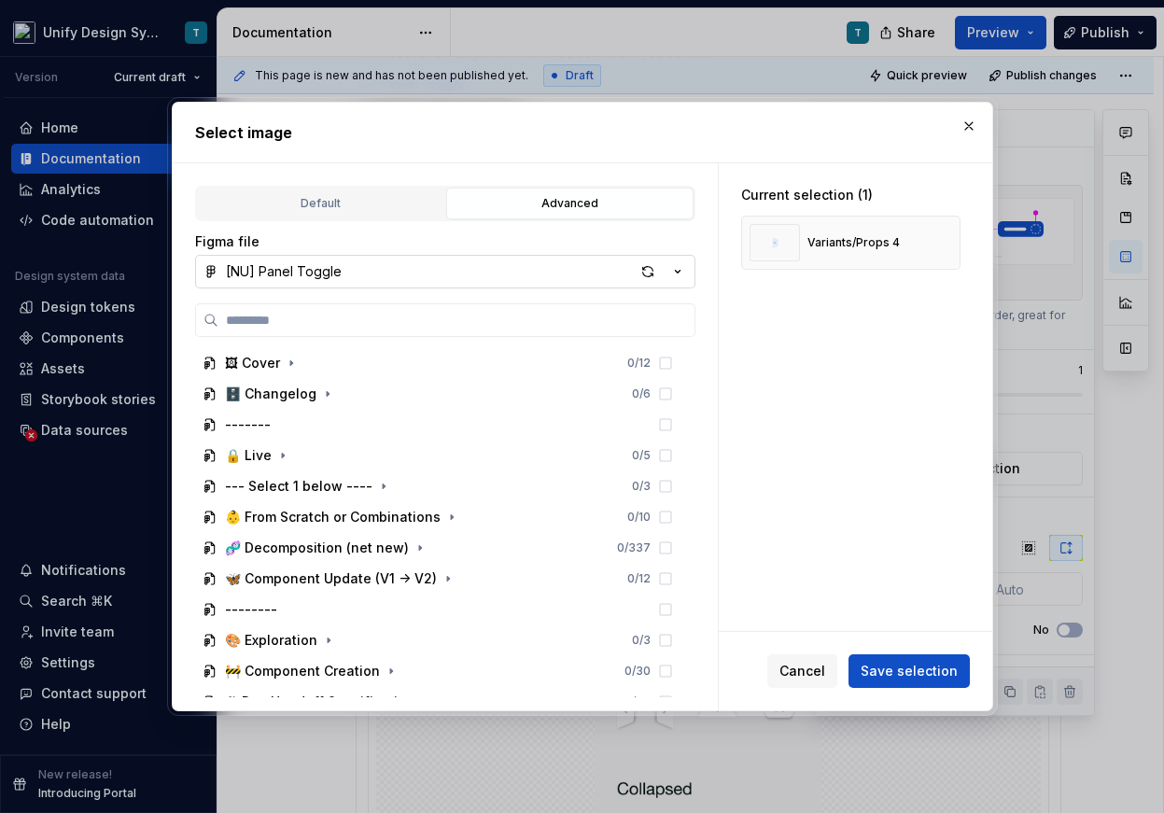
click at [686, 272] on icon "button" at bounding box center [677, 271] width 19 height 19
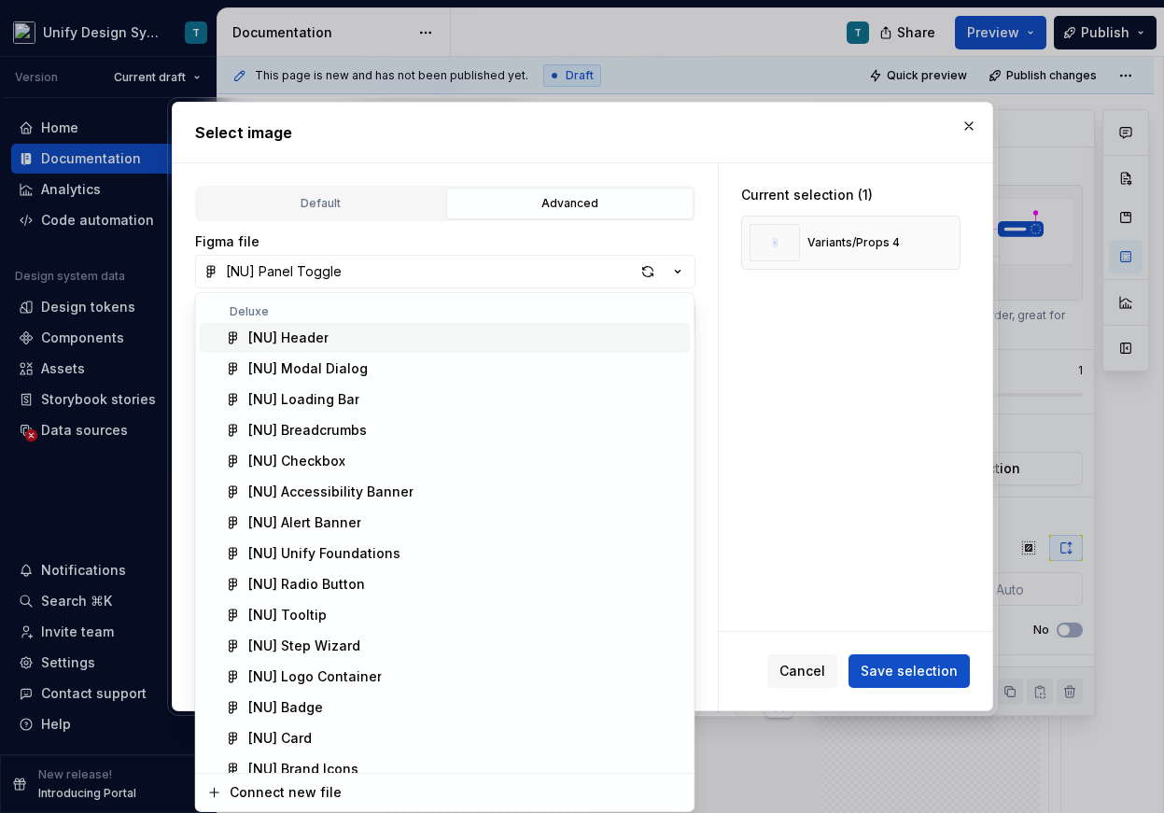
type textarea "*"
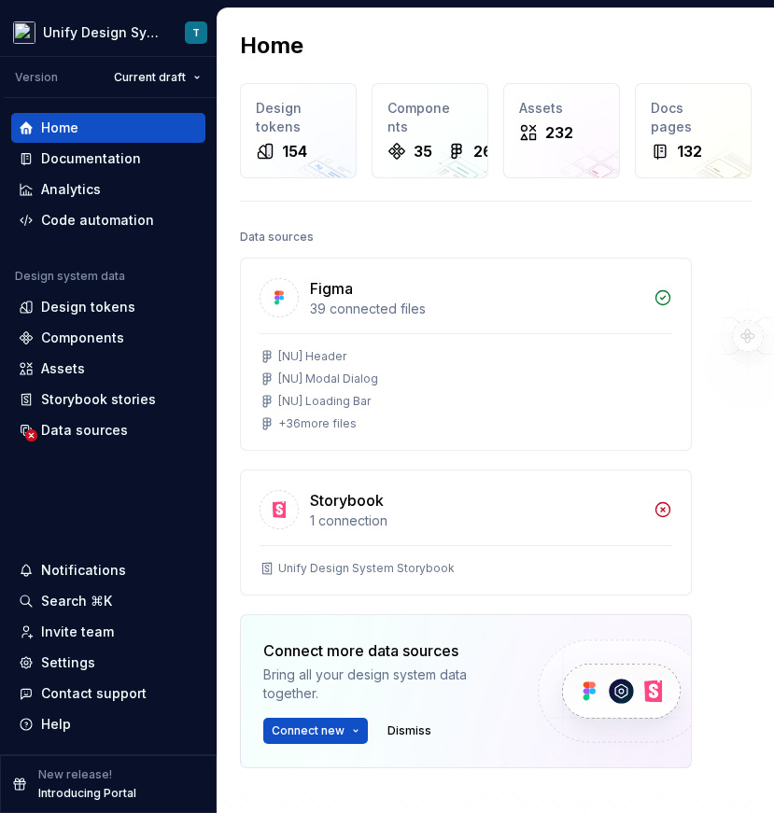
click at [235, 149] on div "Home Design tokens 154 Components 35 268 Assets 232 Docs pages 132 Data sources…" at bounding box center [495, 483] width 556 height 950
click at [82, 159] on div "Documentation" at bounding box center [91, 158] width 100 height 19
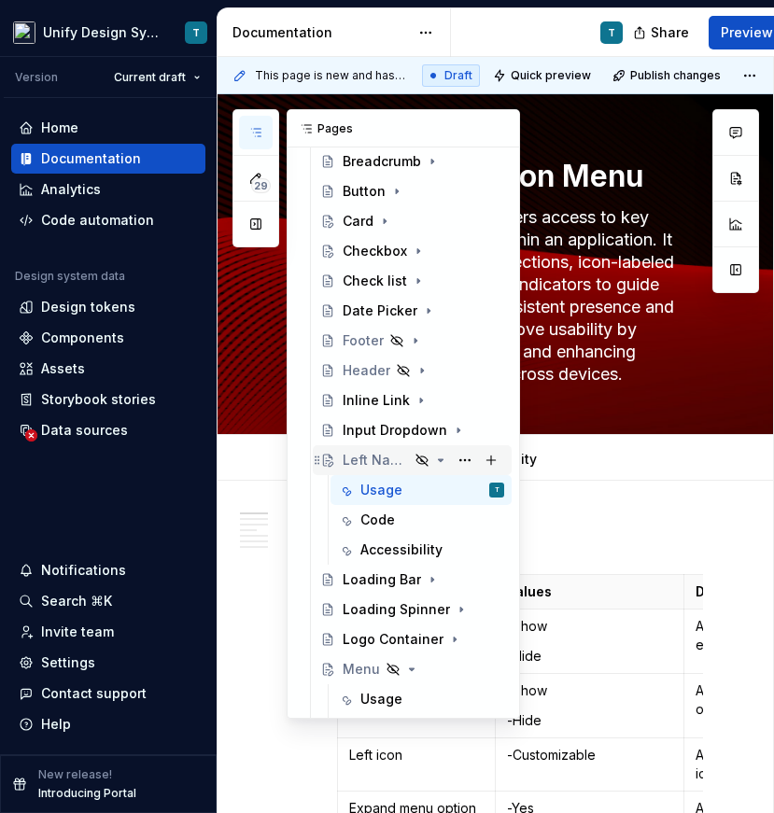
scroll to position [426, 0]
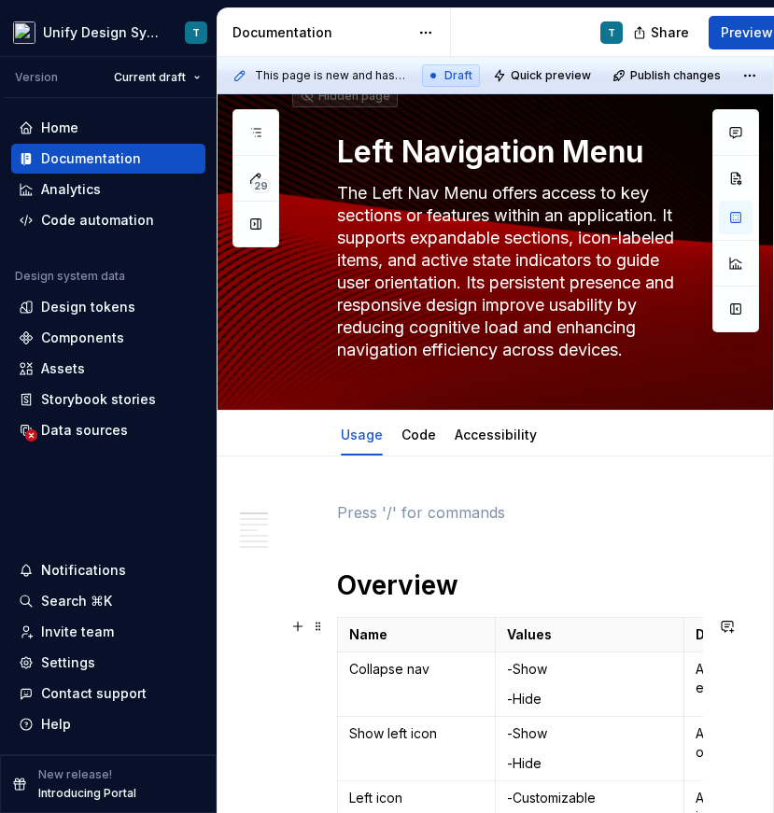
scroll to position [0, 0]
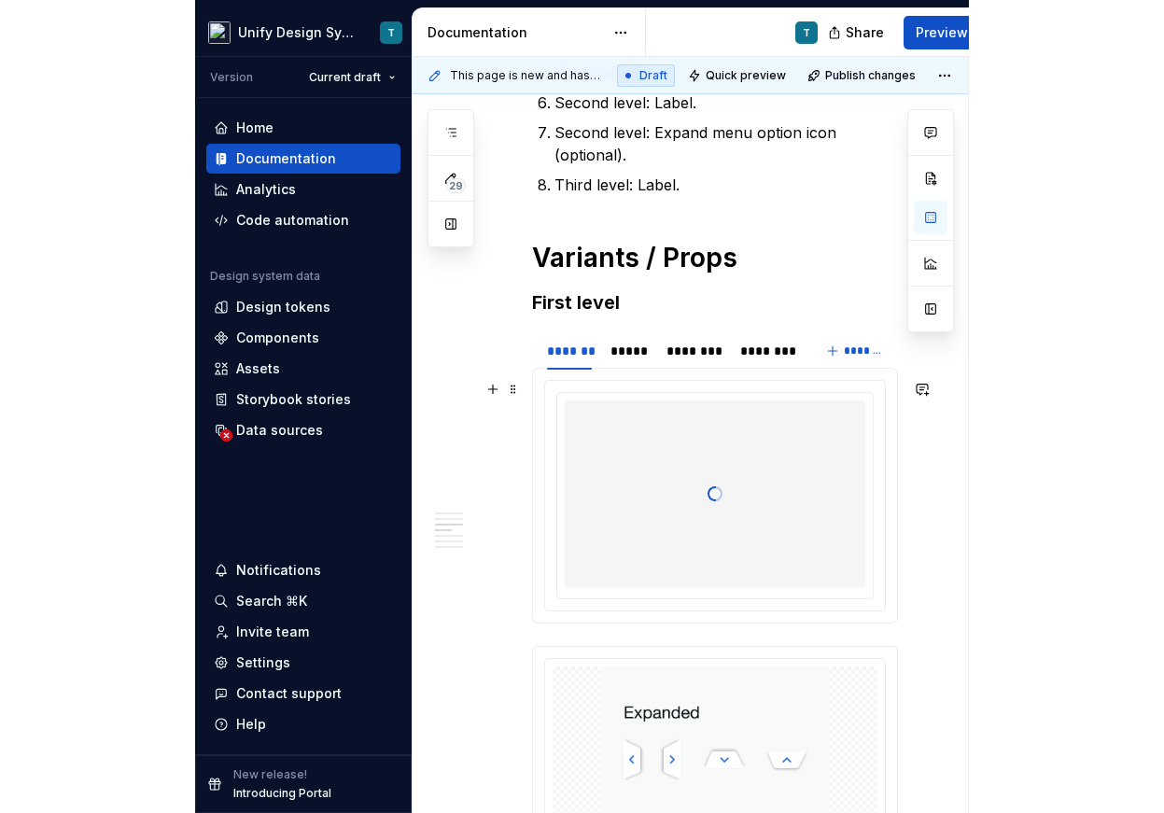
scroll to position [2042, 0]
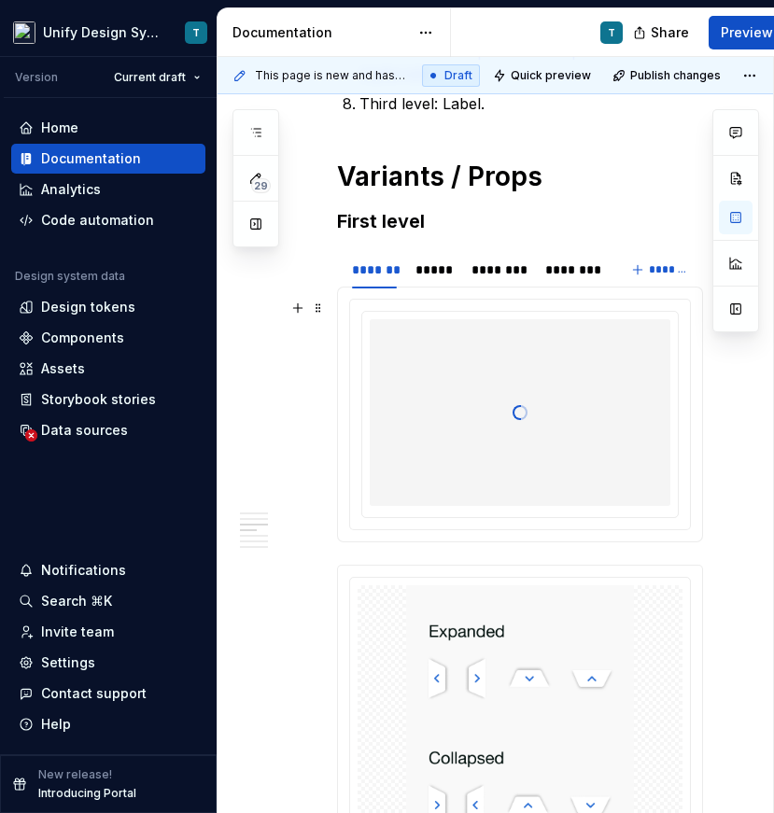
click at [454, 348] on div at bounding box center [520, 412] width 300 height 187
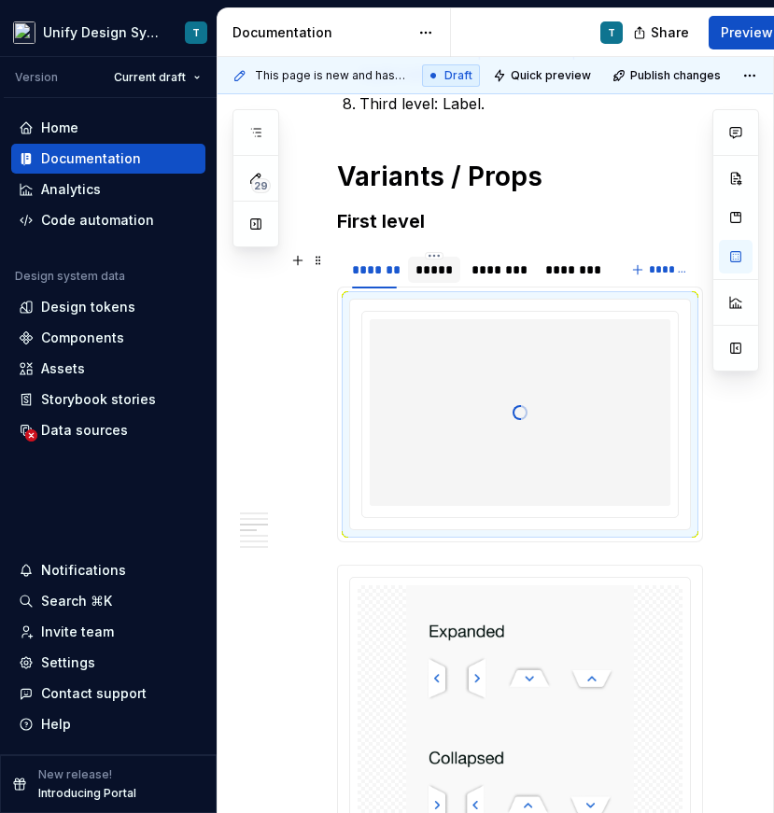
click at [444, 272] on div "*****" at bounding box center [433, 269] width 37 height 19
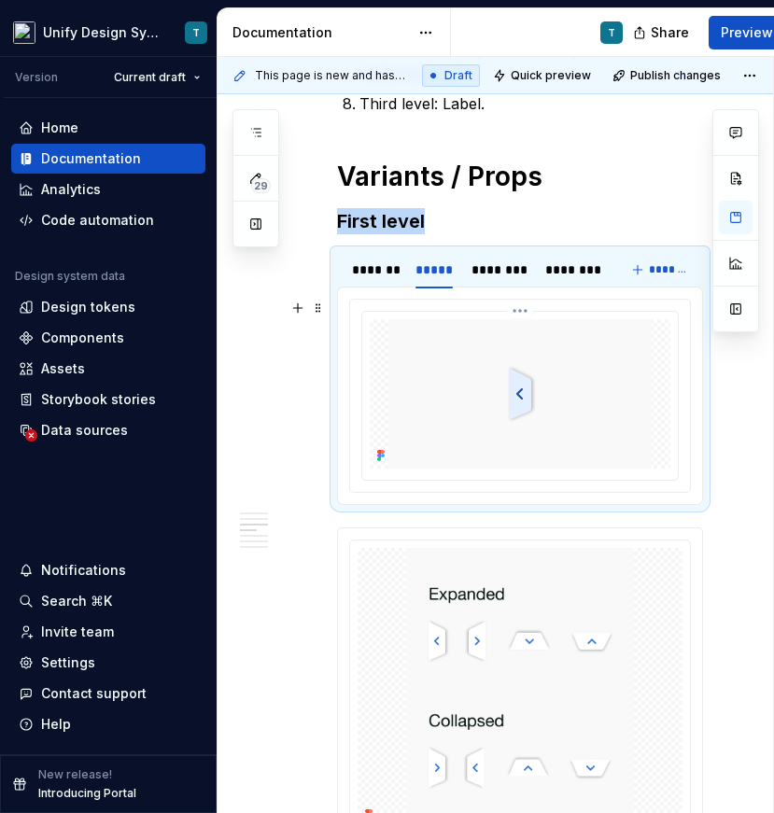
click at [518, 370] on img at bounding box center [519, 393] width 263 height 149
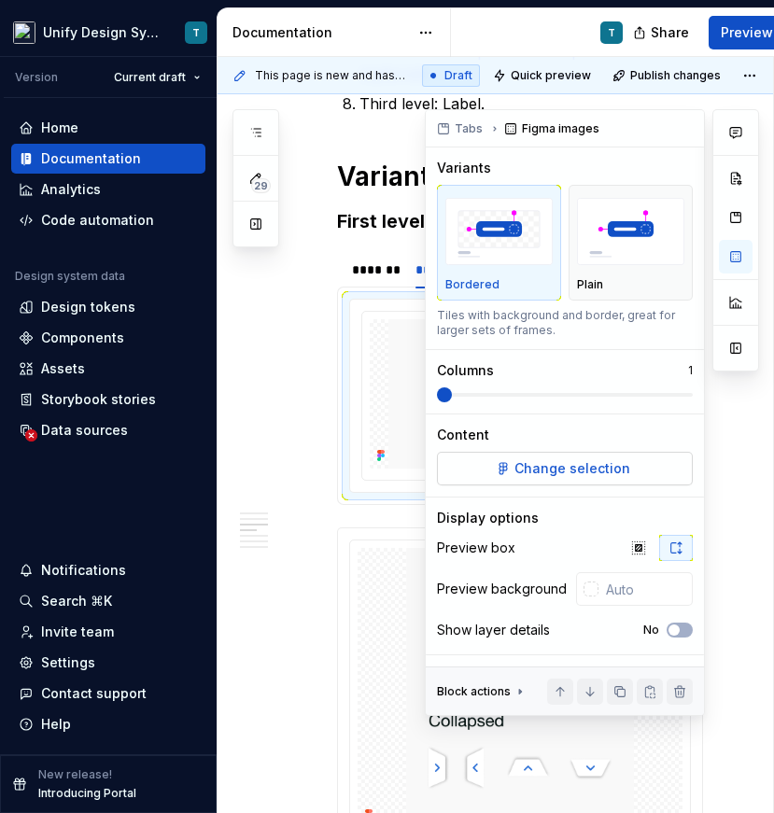
click at [576, 466] on span "Change selection" at bounding box center [572, 468] width 116 height 19
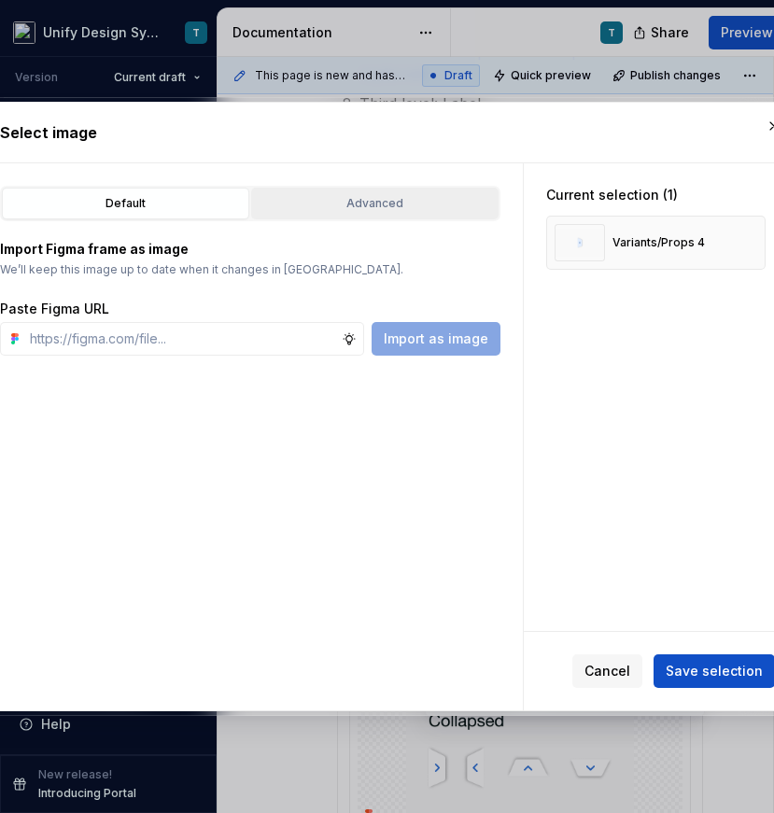
click at [307, 205] on div "Advanced" at bounding box center [375, 203] width 234 height 19
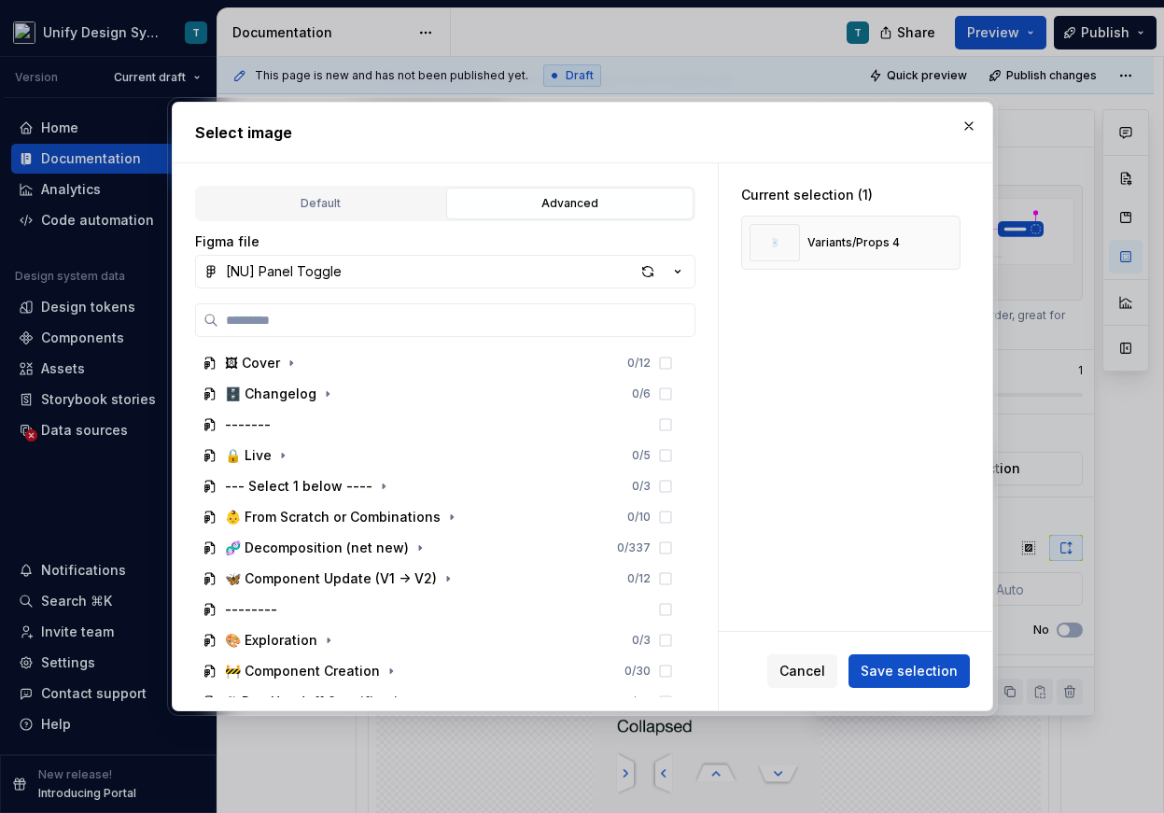
type textarea "*"
click at [677, 268] on icon "button" at bounding box center [677, 271] width 19 height 19
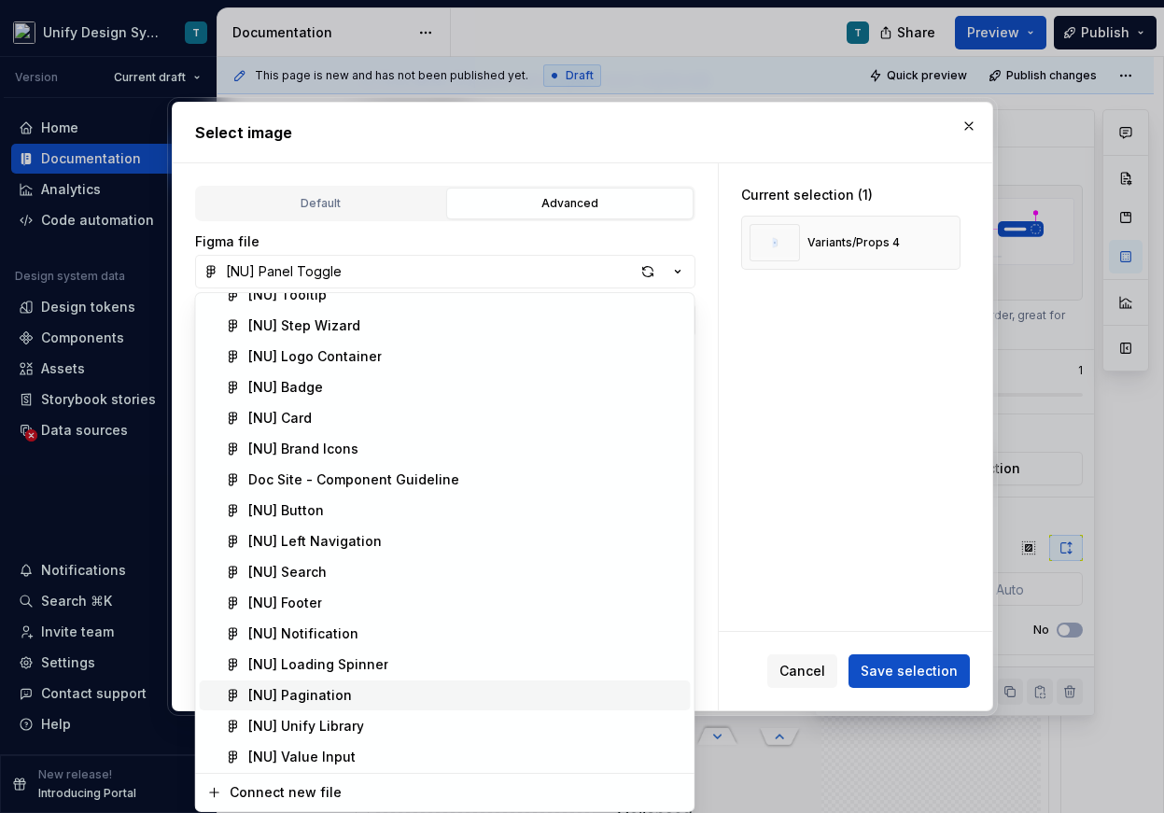
scroll to position [303, 0]
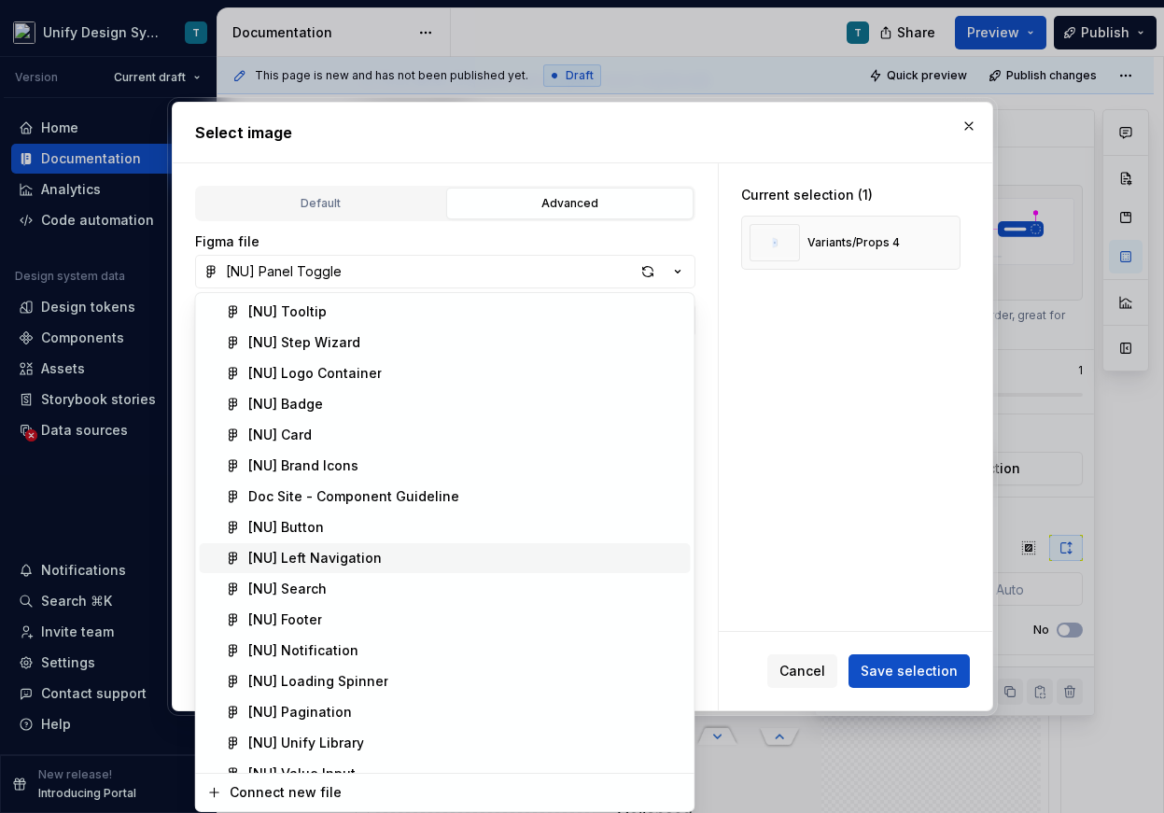
click at [356, 551] on div "[NU] Left Navigation" at bounding box center [314, 558] width 133 height 19
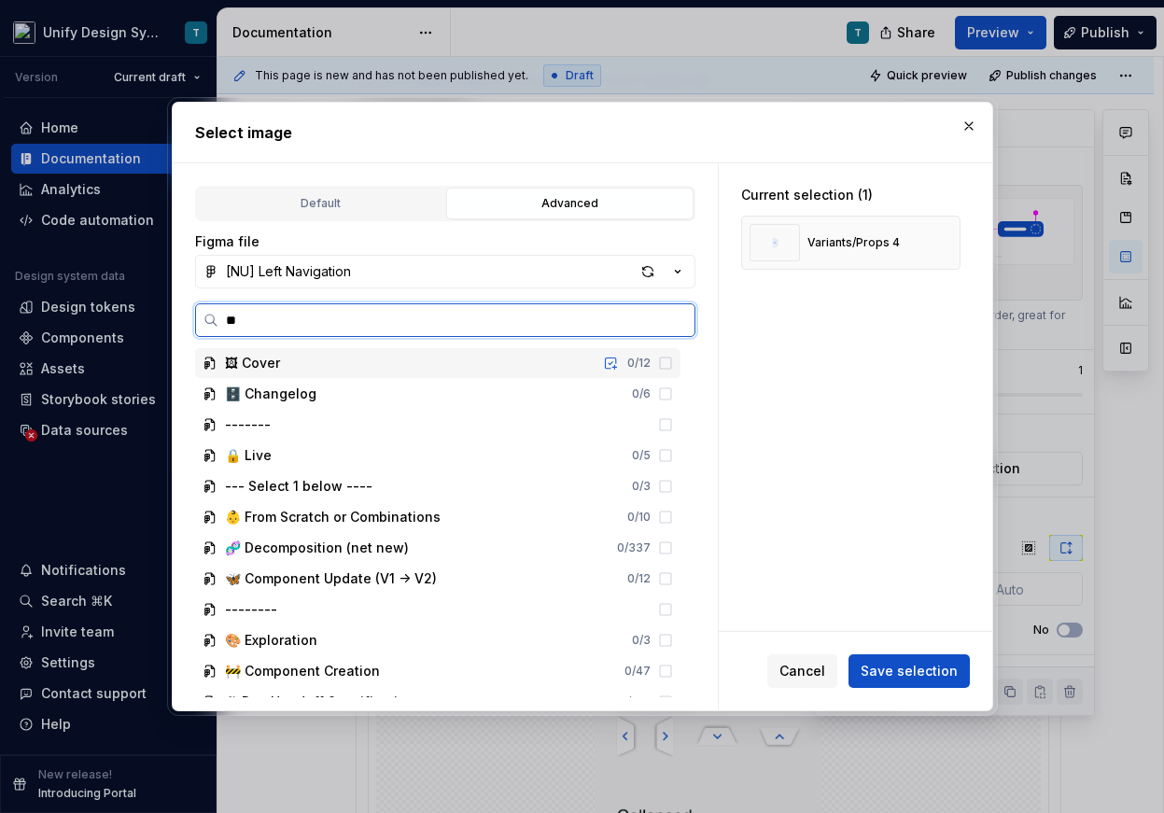
type input "***"
type textarea "*"
type input "******"
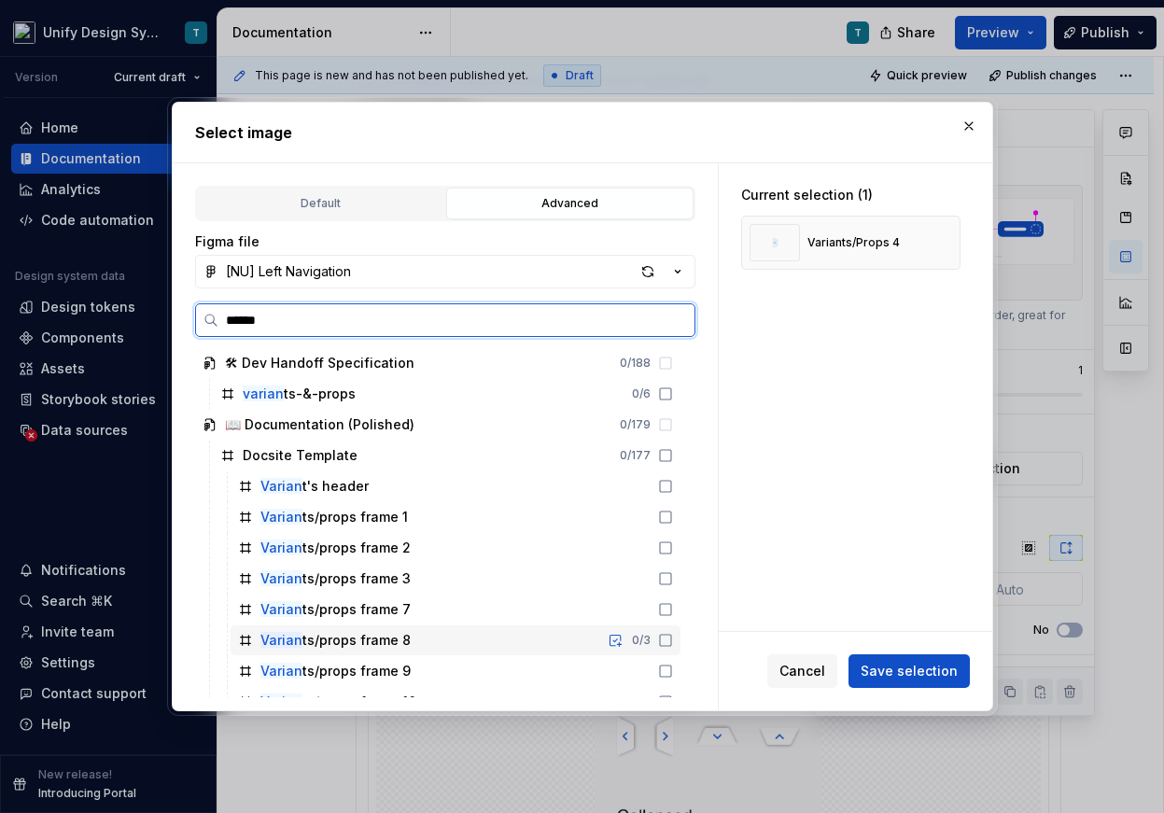
click at [407, 647] on div "Varian ts/props frame 8 0 / 3" at bounding box center [455, 640] width 450 height 30
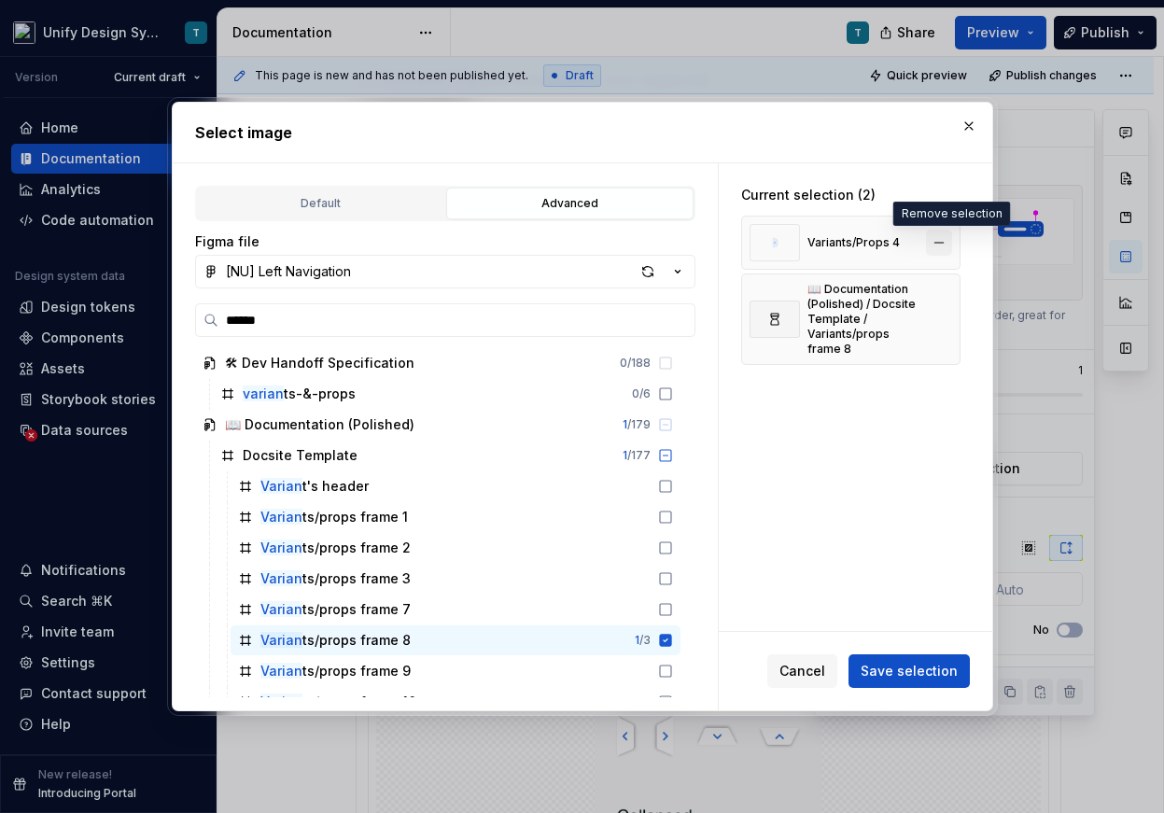
click at [773, 244] on button "button" at bounding box center [939, 243] width 26 height 26
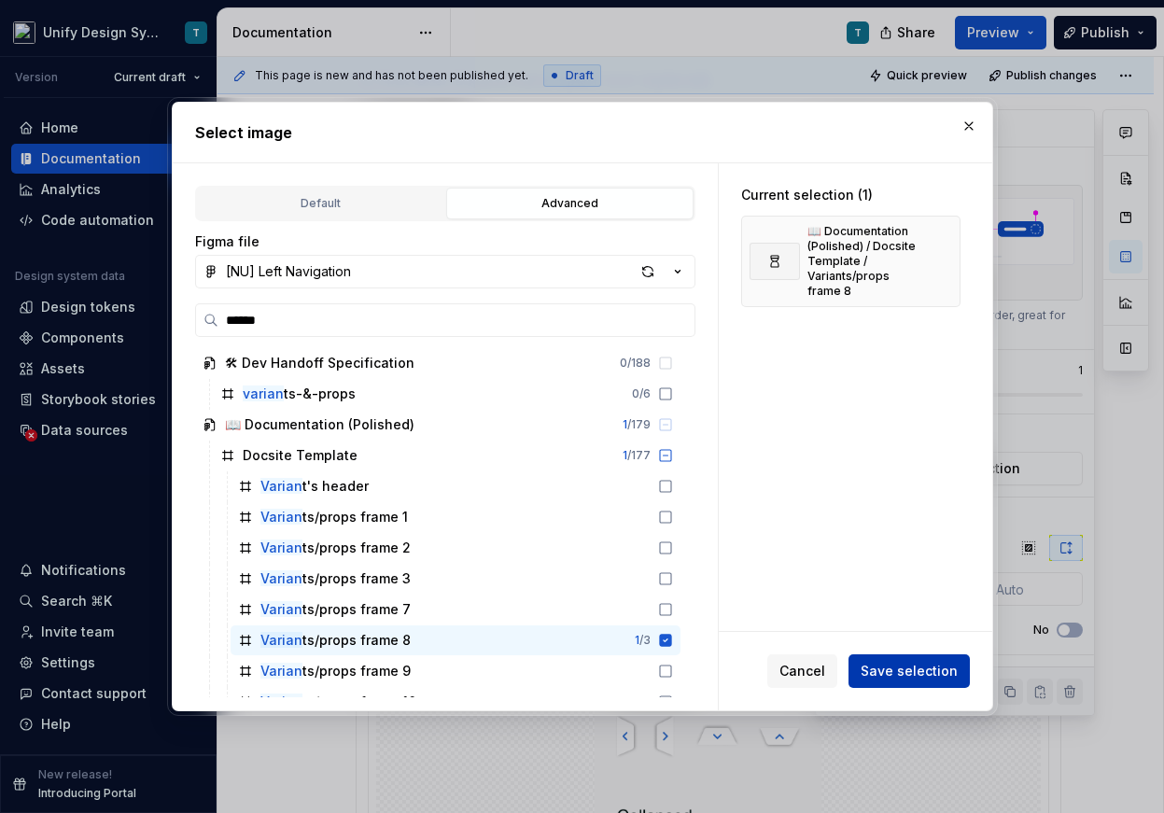
click at [773, 676] on span "Save selection" at bounding box center [908, 671] width 97 height 19
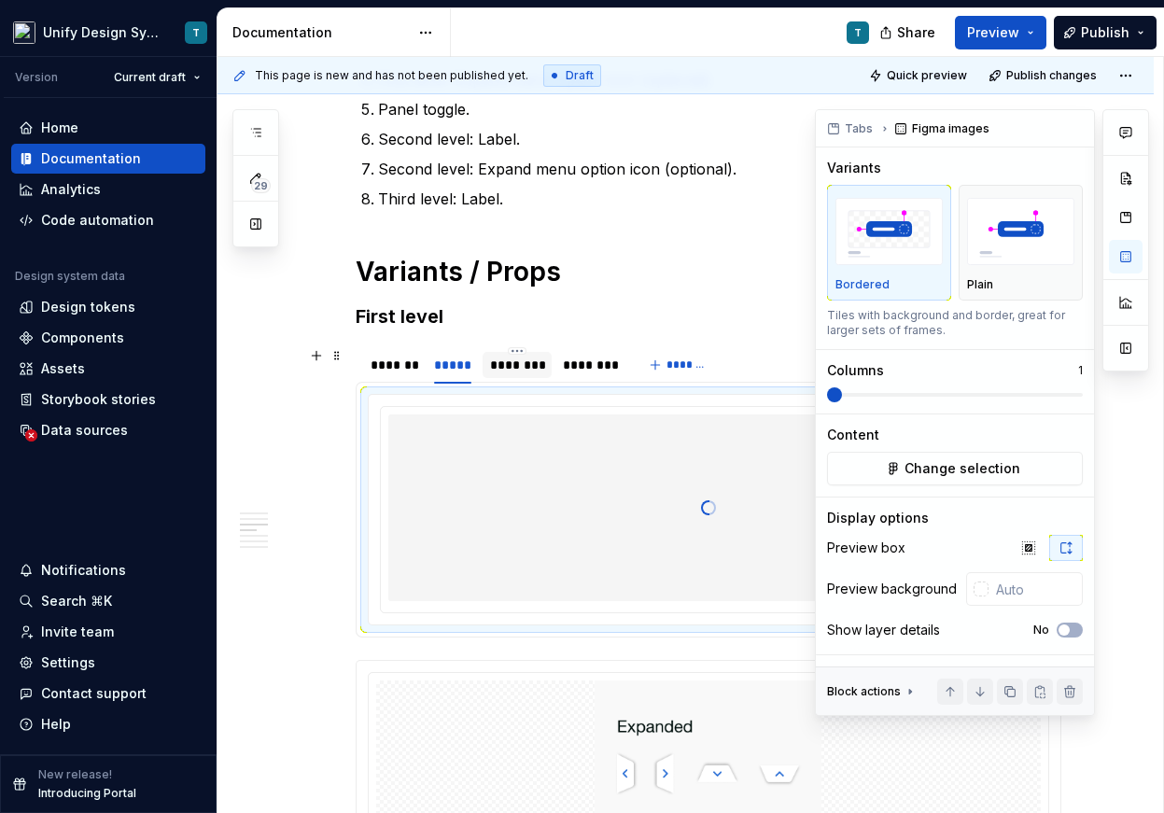
click at [529, 370] on div "********" at bounding box center [517, 365] width 55 height 19
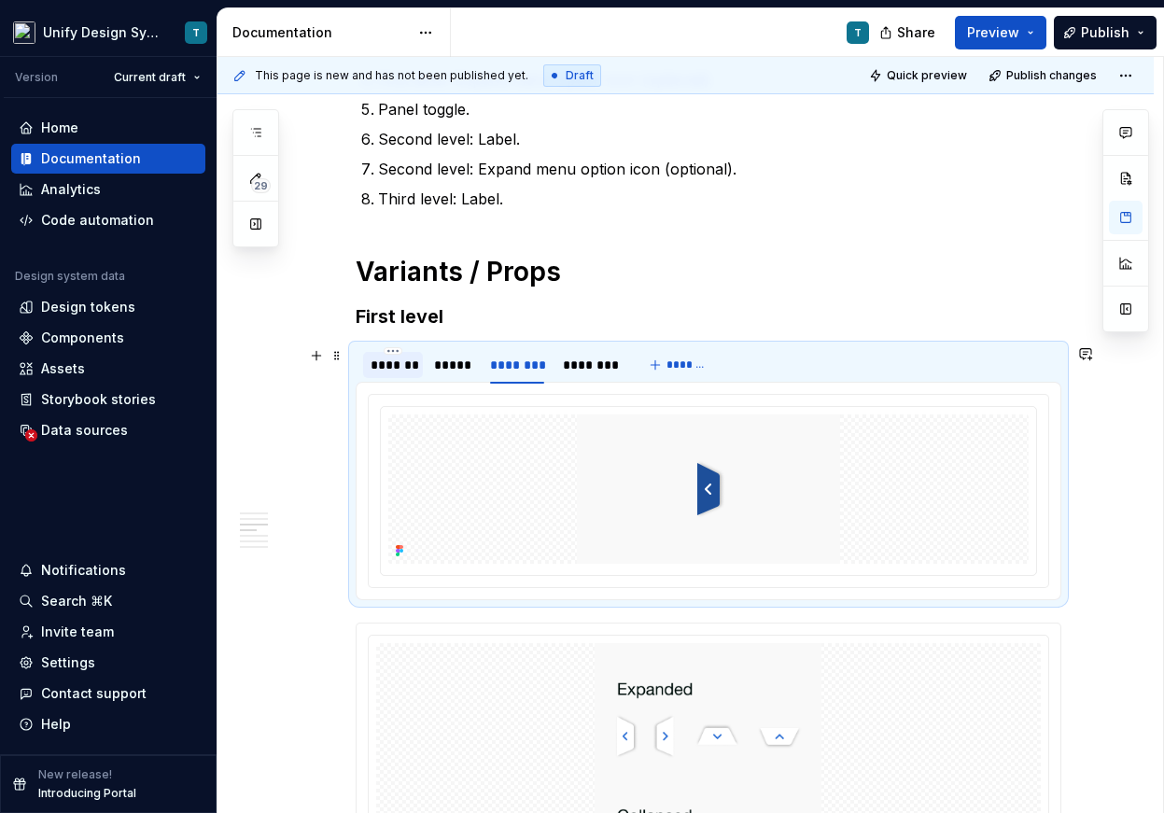
click at [410, 362] on div "*******" at bounding box center [392, 365] width 45 height 19
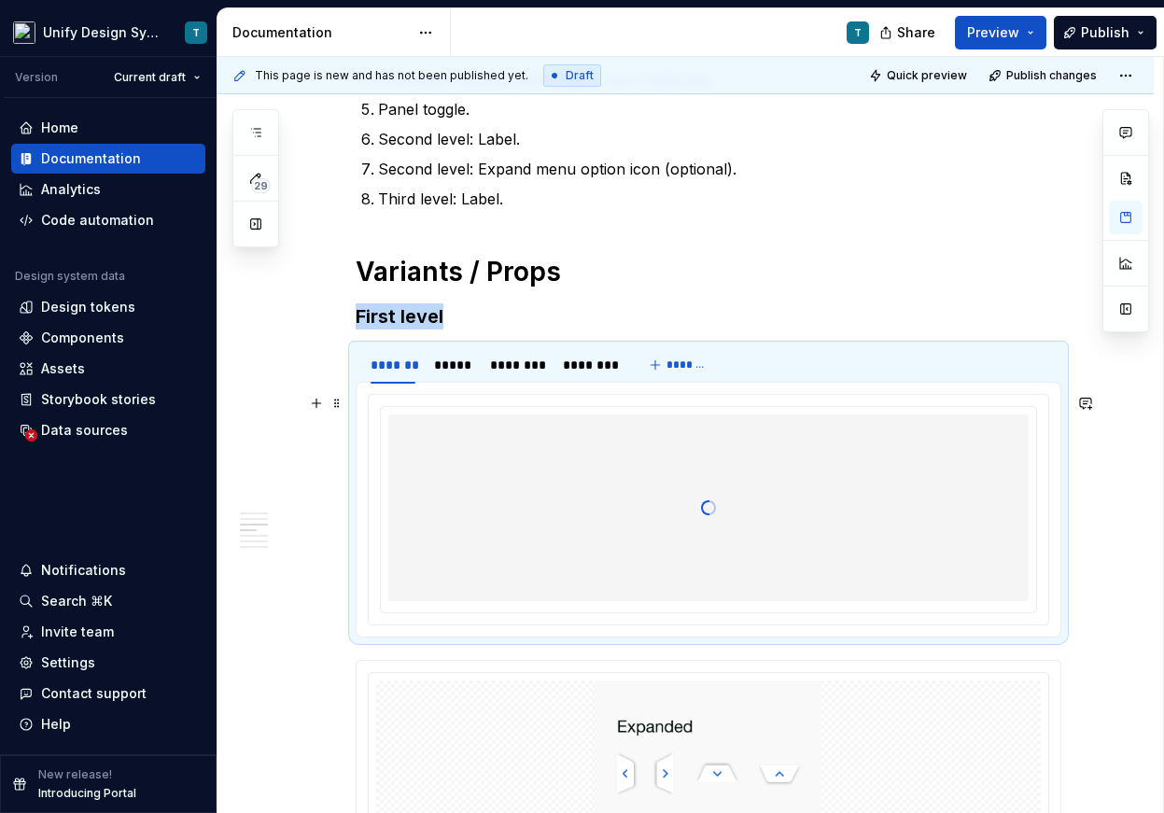
click at [514, 462] on div at bounding box center [708, 507] width 640 height 187
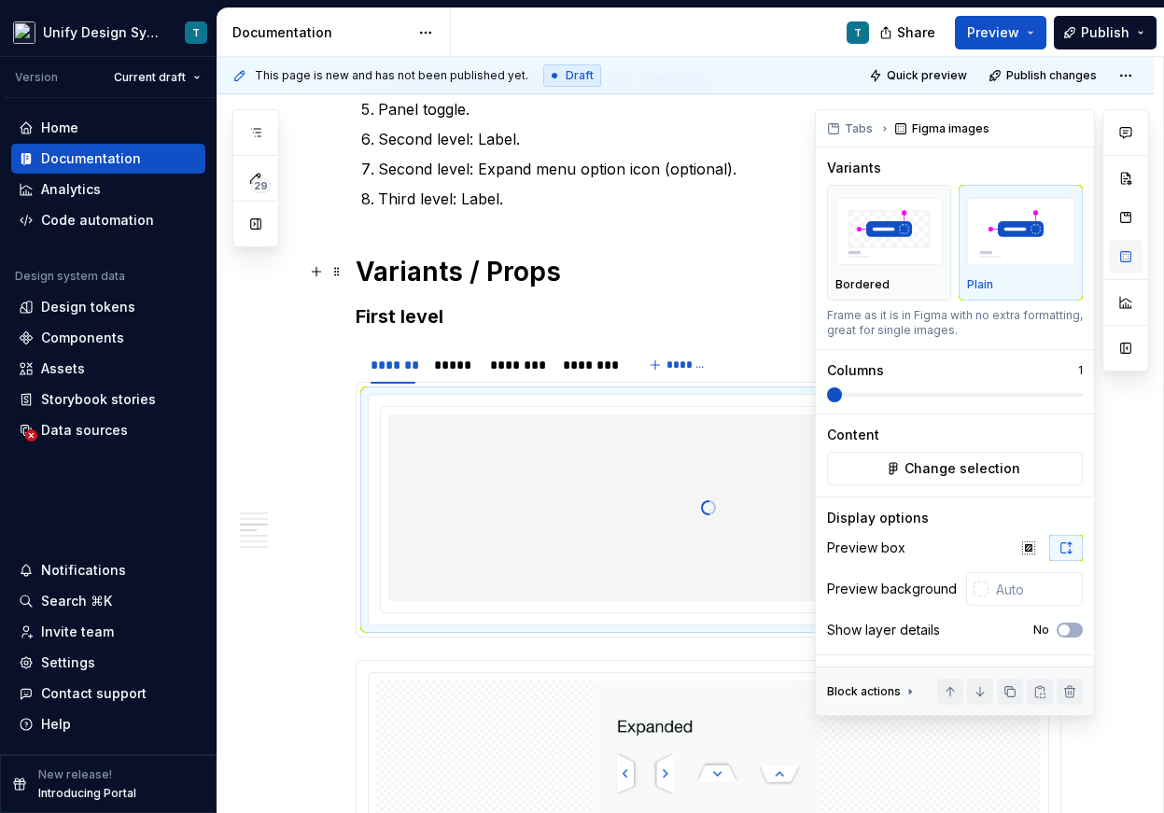
click at [773, 262] on button "button" at bounding box center [1126, 257] width 34 height 34
click at [773, 470] on span "Change selection" at bounding box center [962, 468] width 116 height 19
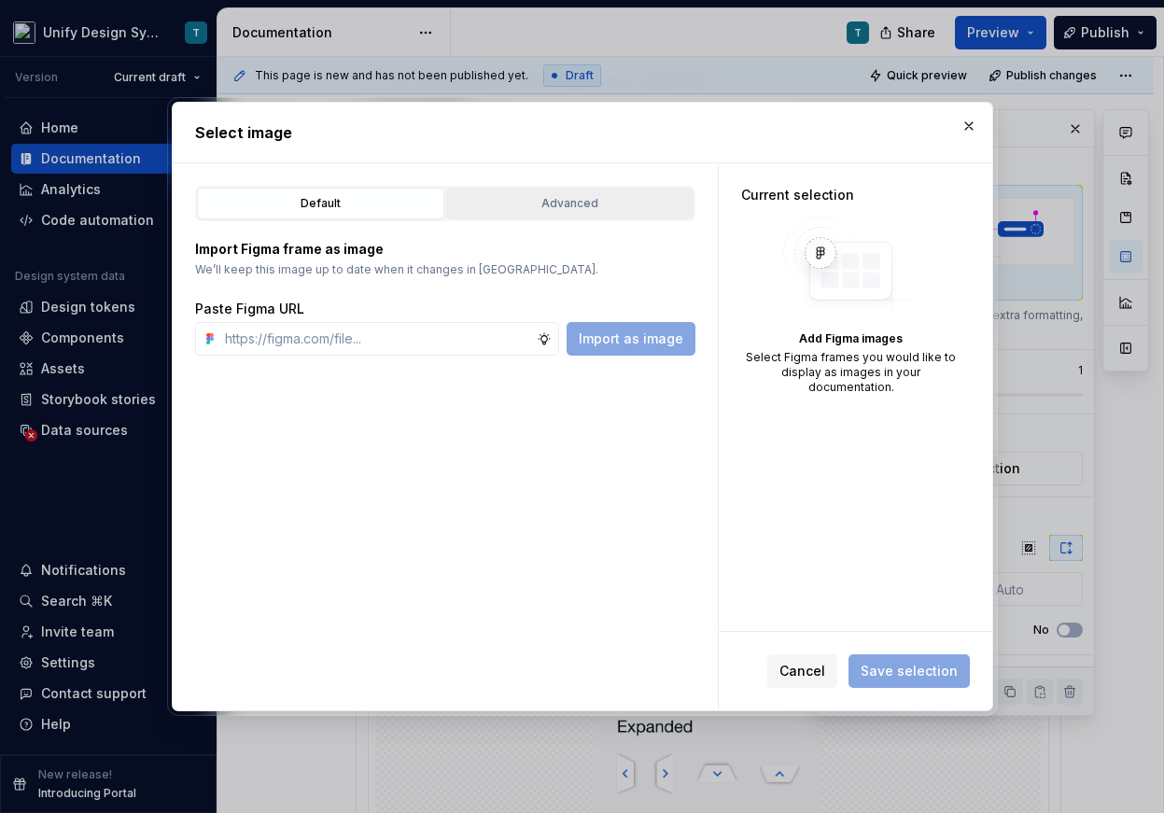
click at [600, 207] on div "Advanced" at bounding box center [570, 203] width 234 height 19
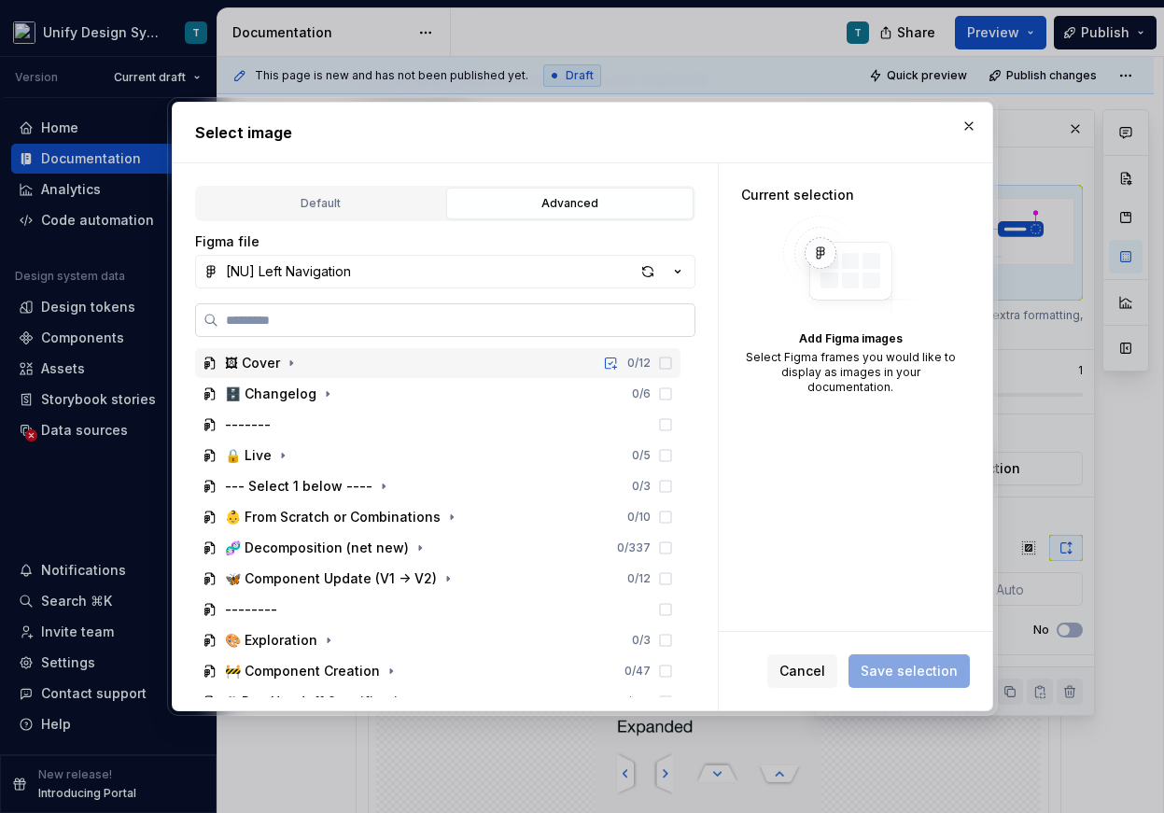
type textarea "*"
click at [504, 320] on input "search" at bounding box center [456, 320] width 476 height 19
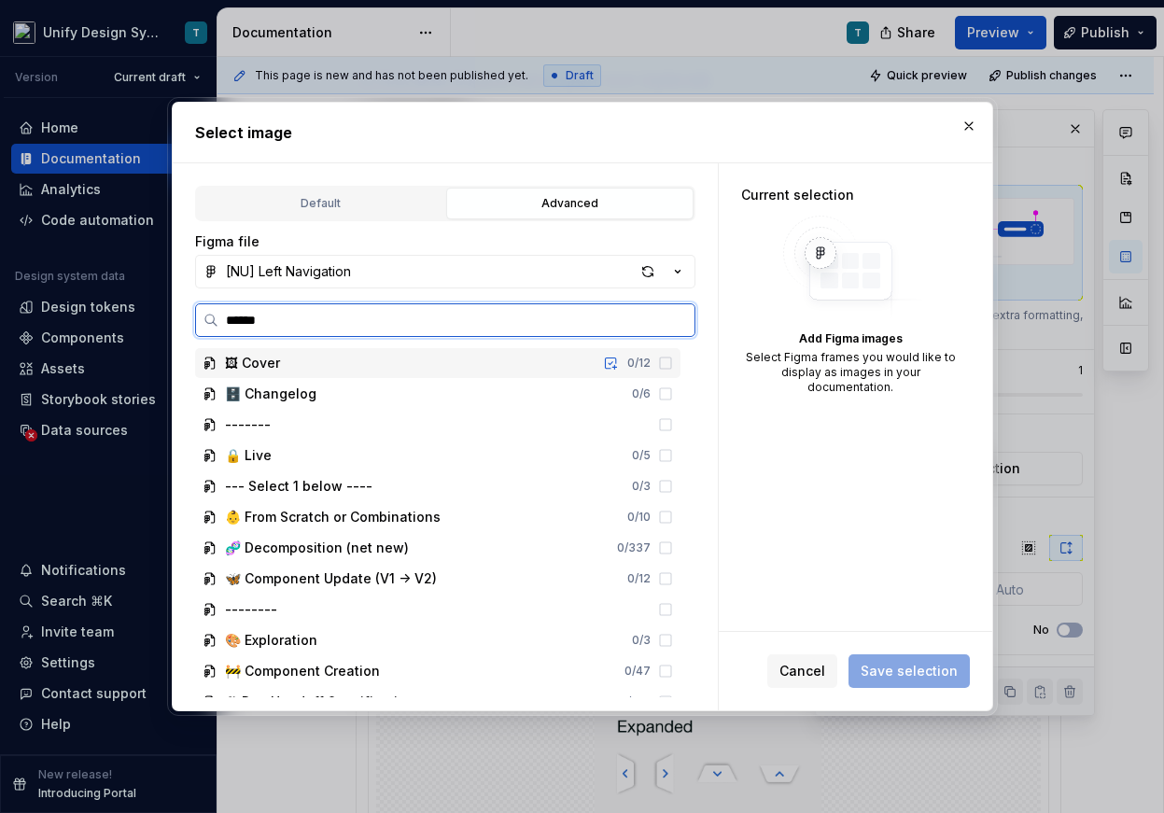
type input "*******"
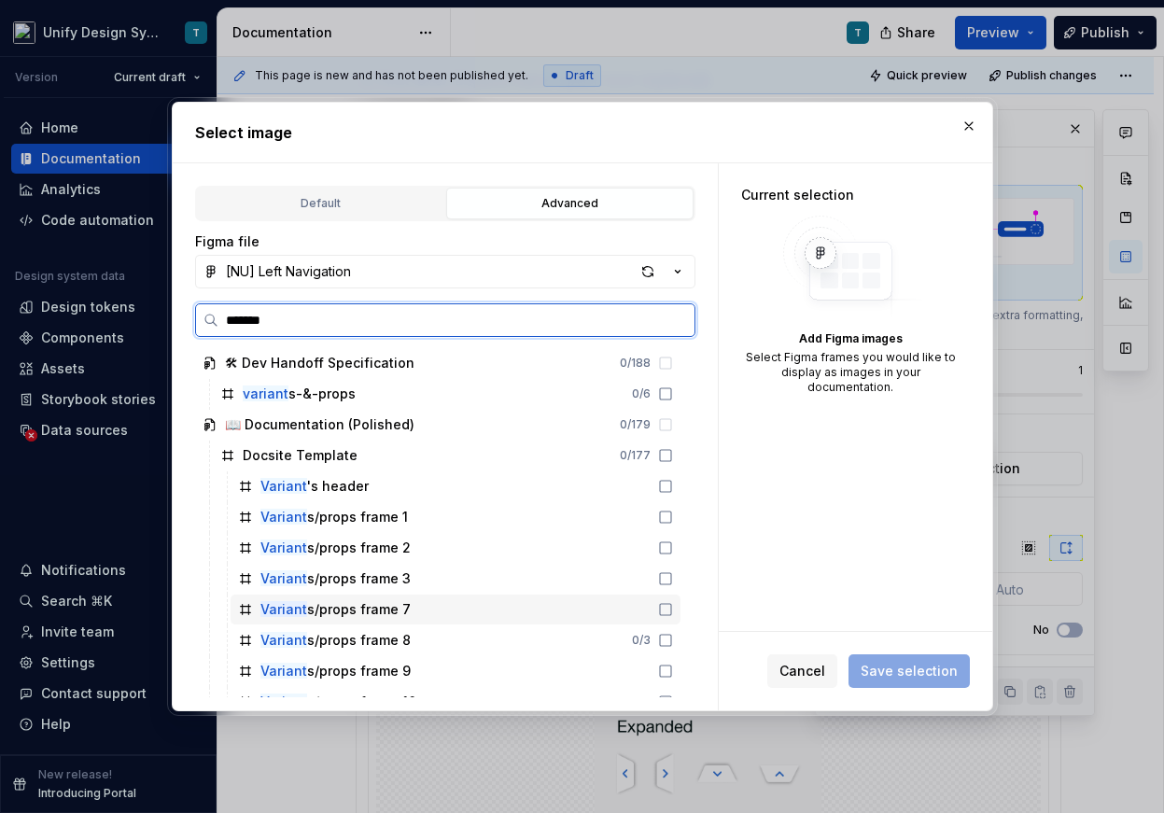
click at [442, 611] on div "Variant s/props frame 7" at bounding box center [455, 609] width 450 height 30
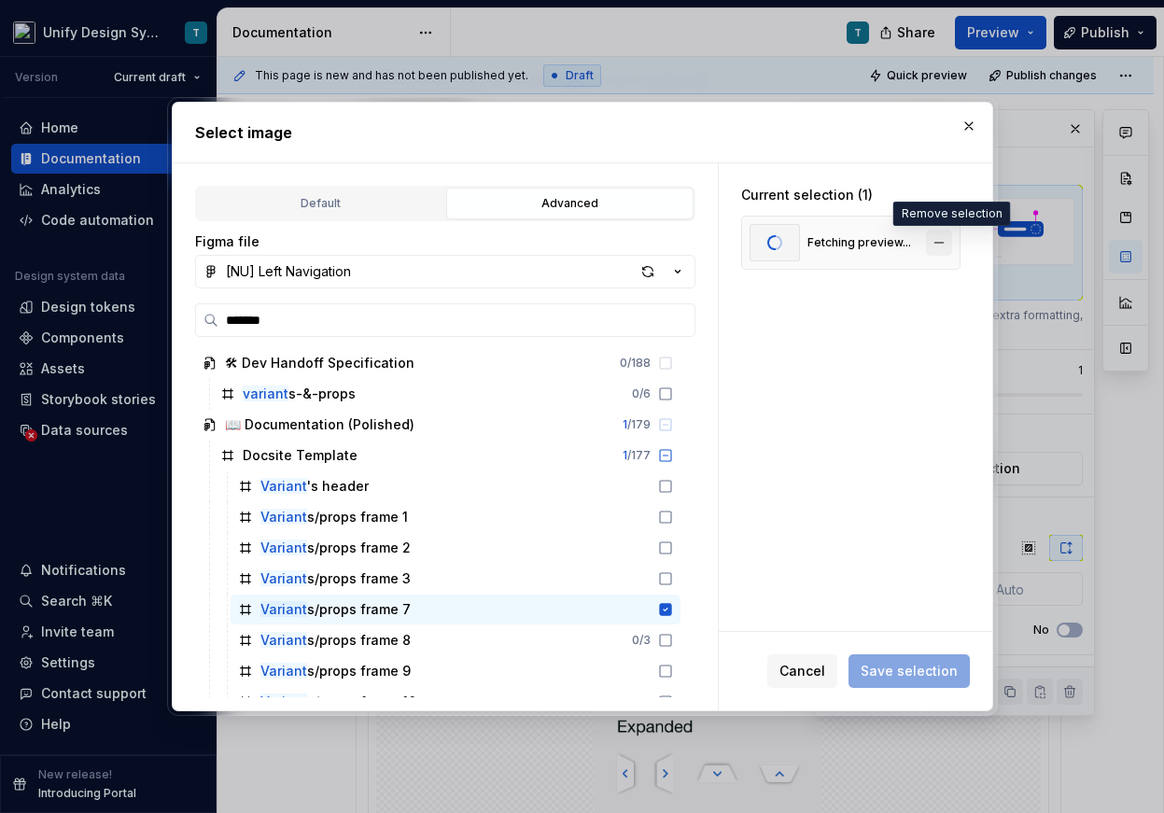
click at [773, 244] on button "button" at bounding box center [939, 243] width 26 height 26
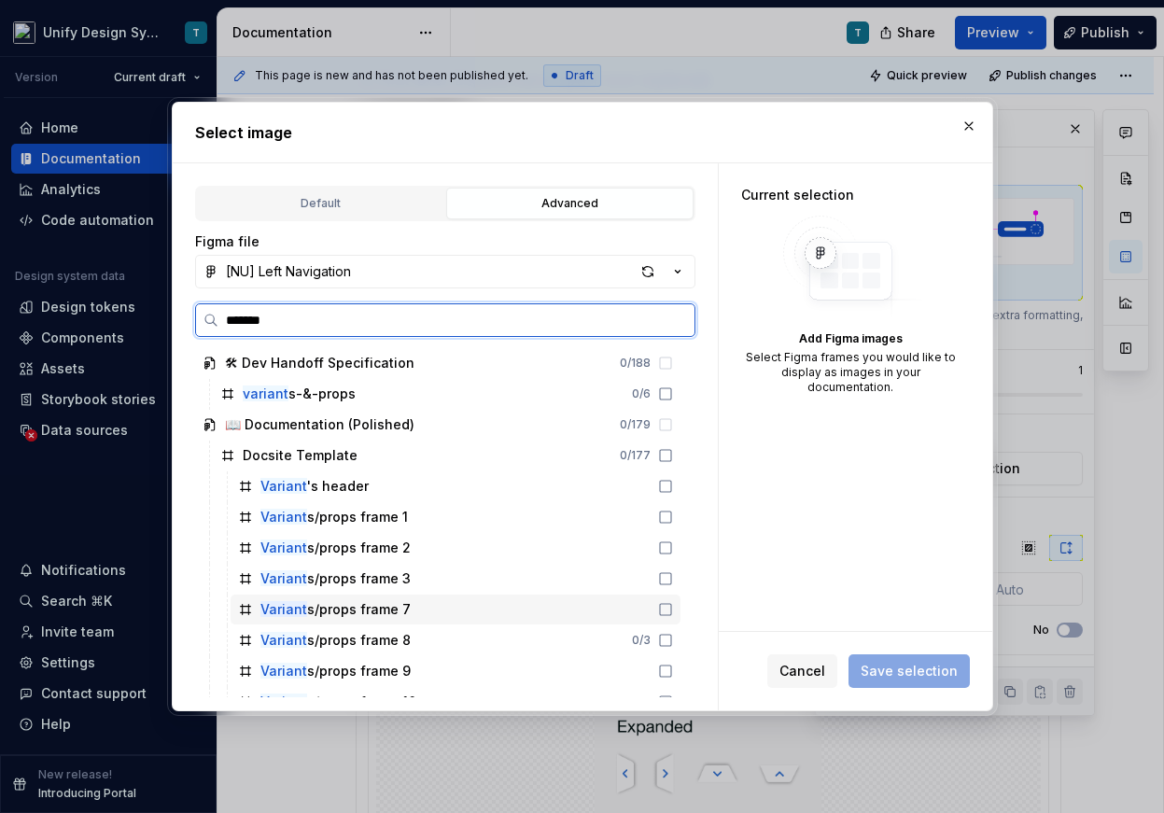
click at [588, 618] on div "Variant s/props frame 7" at bounding box center [455, 609] width 450 height 30
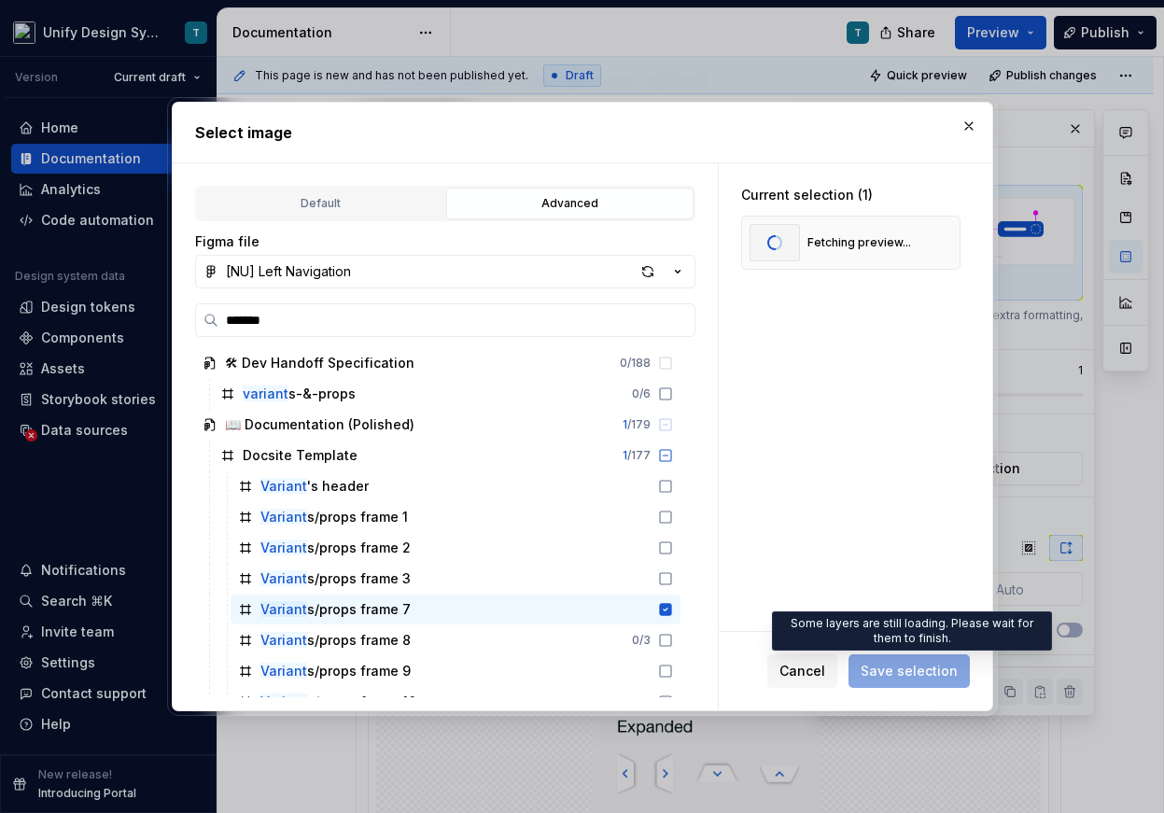
click at [773, 668] on span "Save selection" at bounding box center [908, 671] width 121 height 34
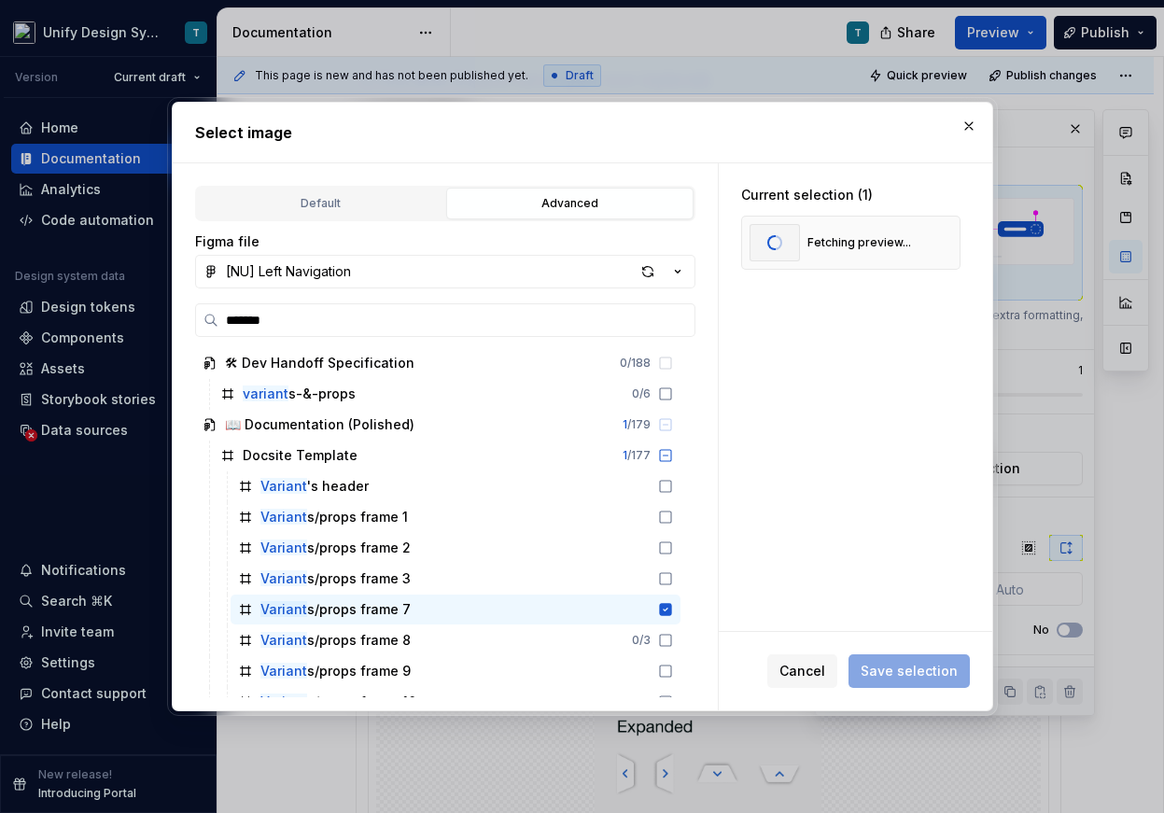
click at [773, 668] on span "Save selection" at bounding box center [908, 671] width 121 height 34
click at [773, 668] on span "Cancel" at bounding box center [802, 671] width 46 height 19
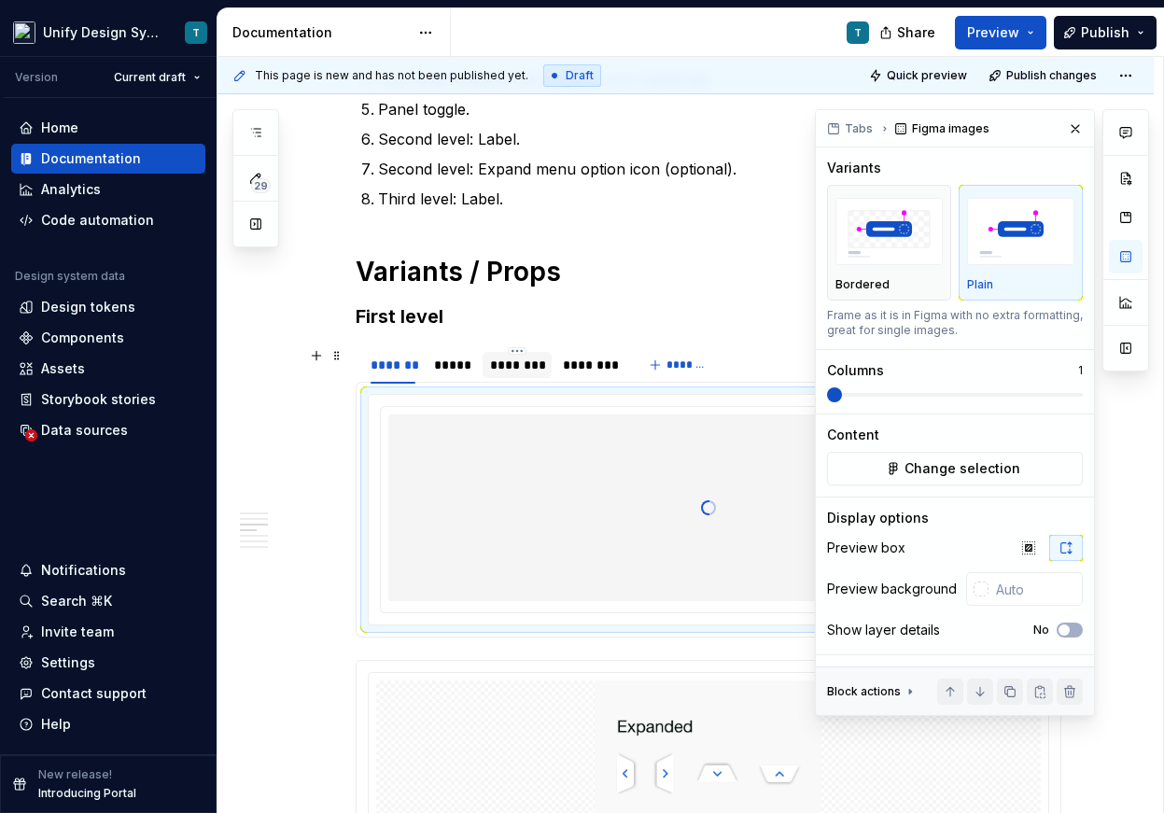
click at [539, 365] on div "********" at bounding box center [517, 365] width 55 height 19
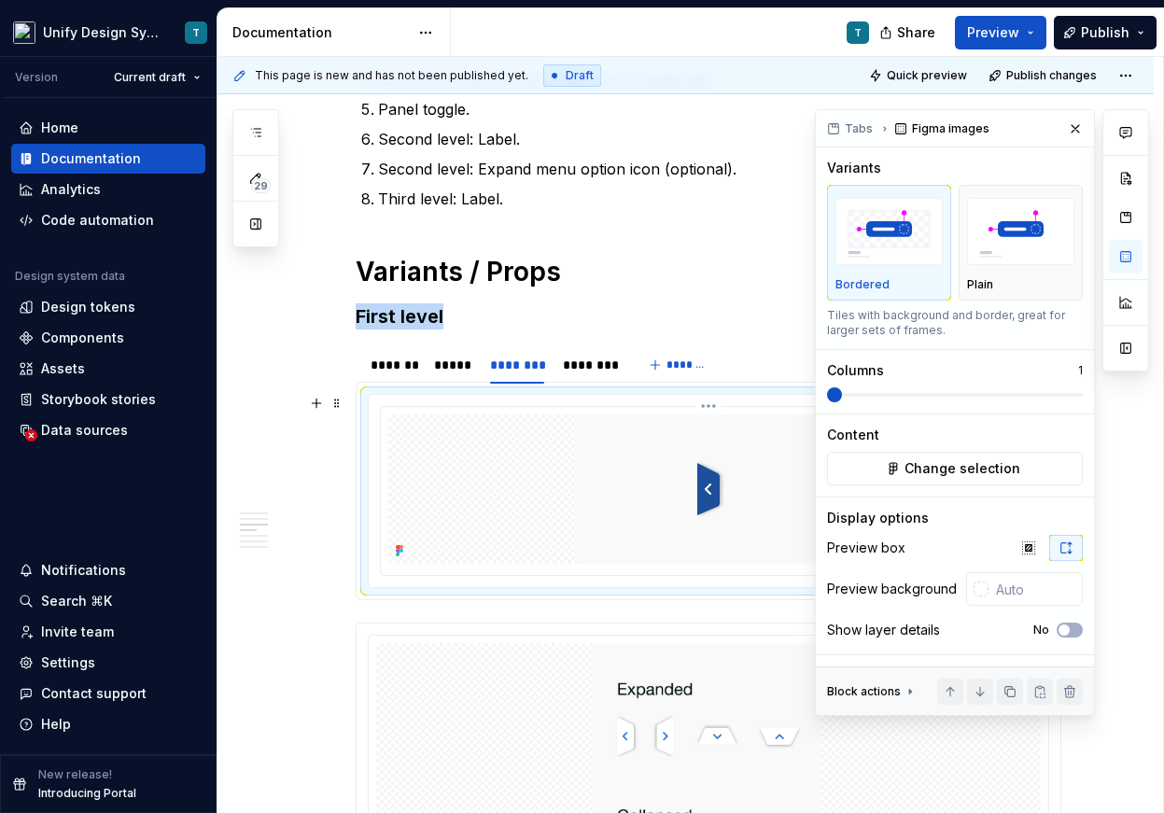
click at [724, 499] on img at bounding box center [708, 488] width 263 height 149
click at [773, 474] on span "Change selection" at bounding box center [962, 468] width 116 height 19
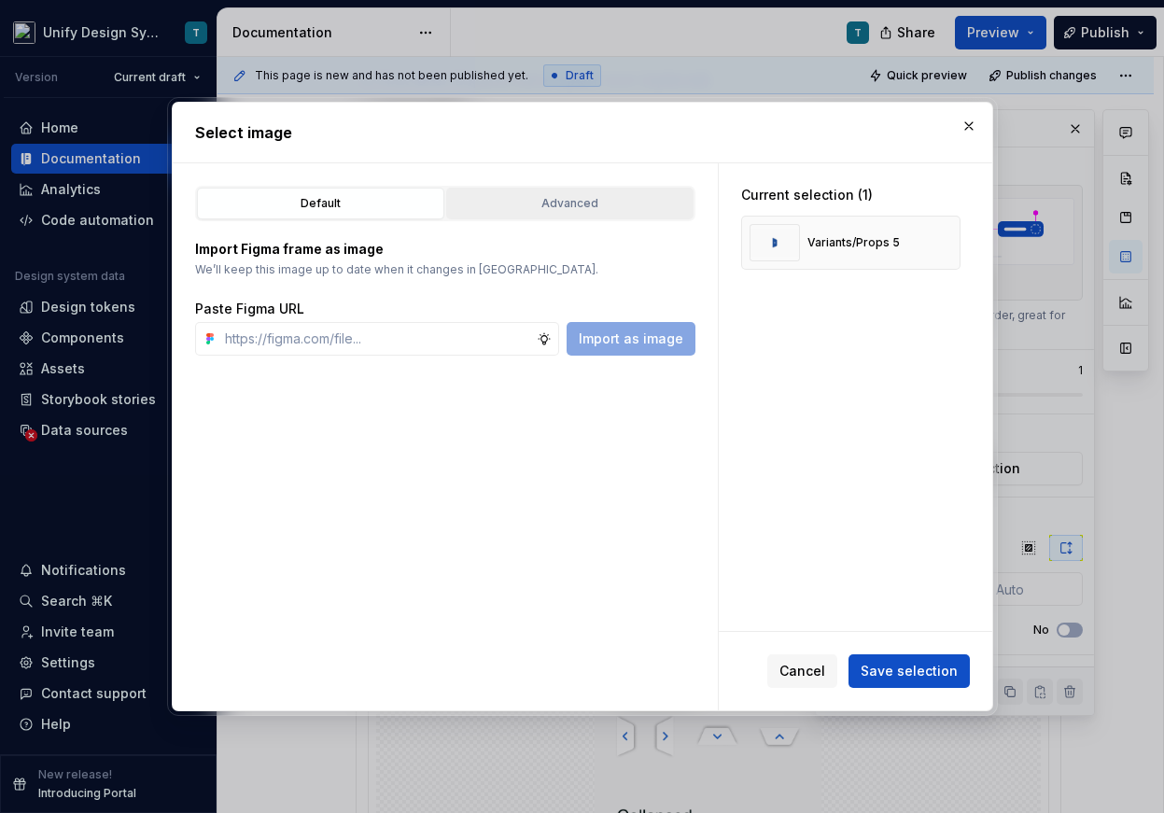
click at [511, 216] on button "Advanced" at bounding box center [569, 204] width 247 height 32
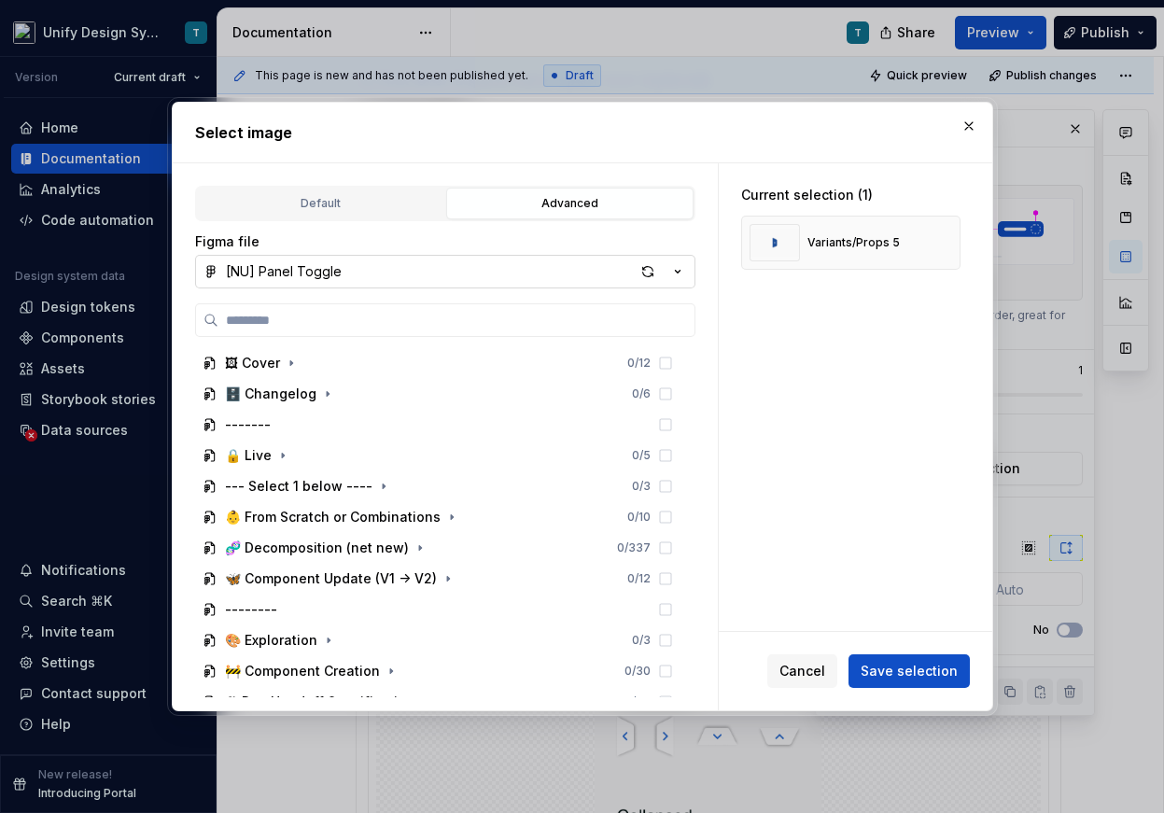
click at [685, 272] on icon "button" at bounding box center [677, 271] width 19 height 19
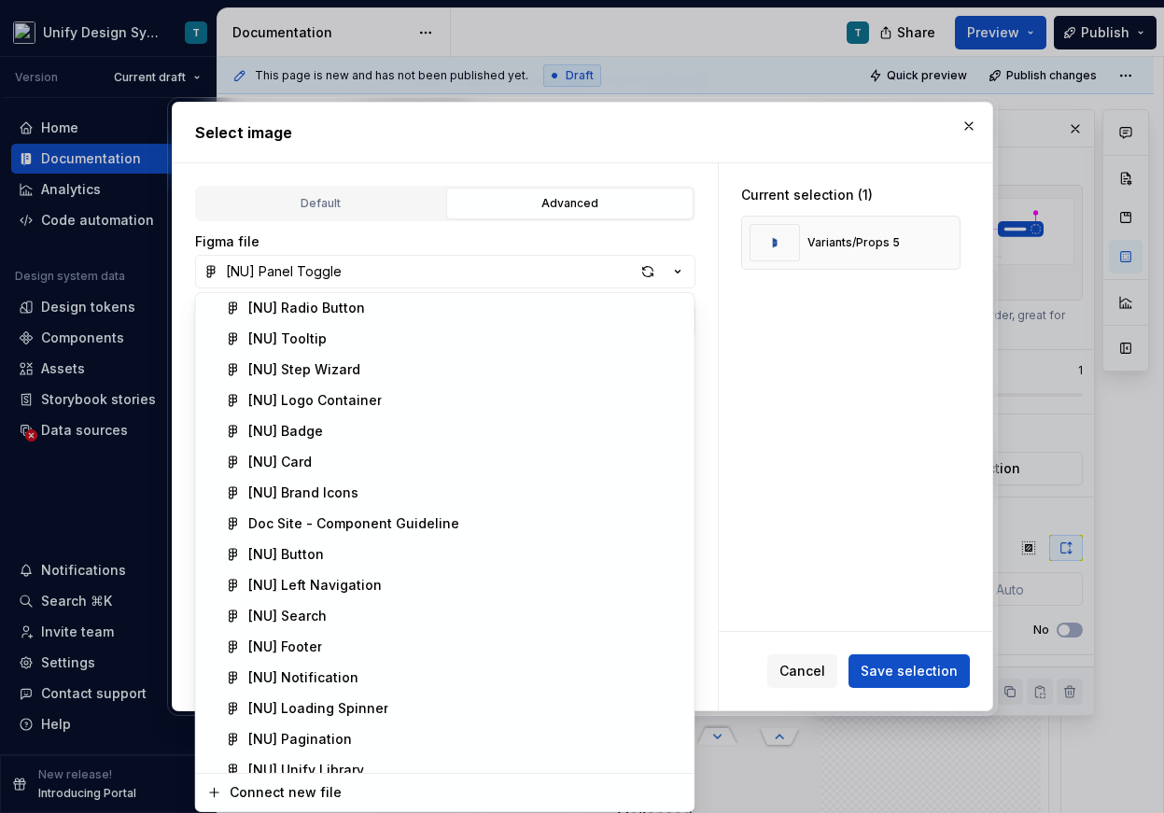
scroll to position [277, 0]
click at [374, 585] on div "[NU] Left Navigation" at bounding box center [314, 584] width 133 height 19
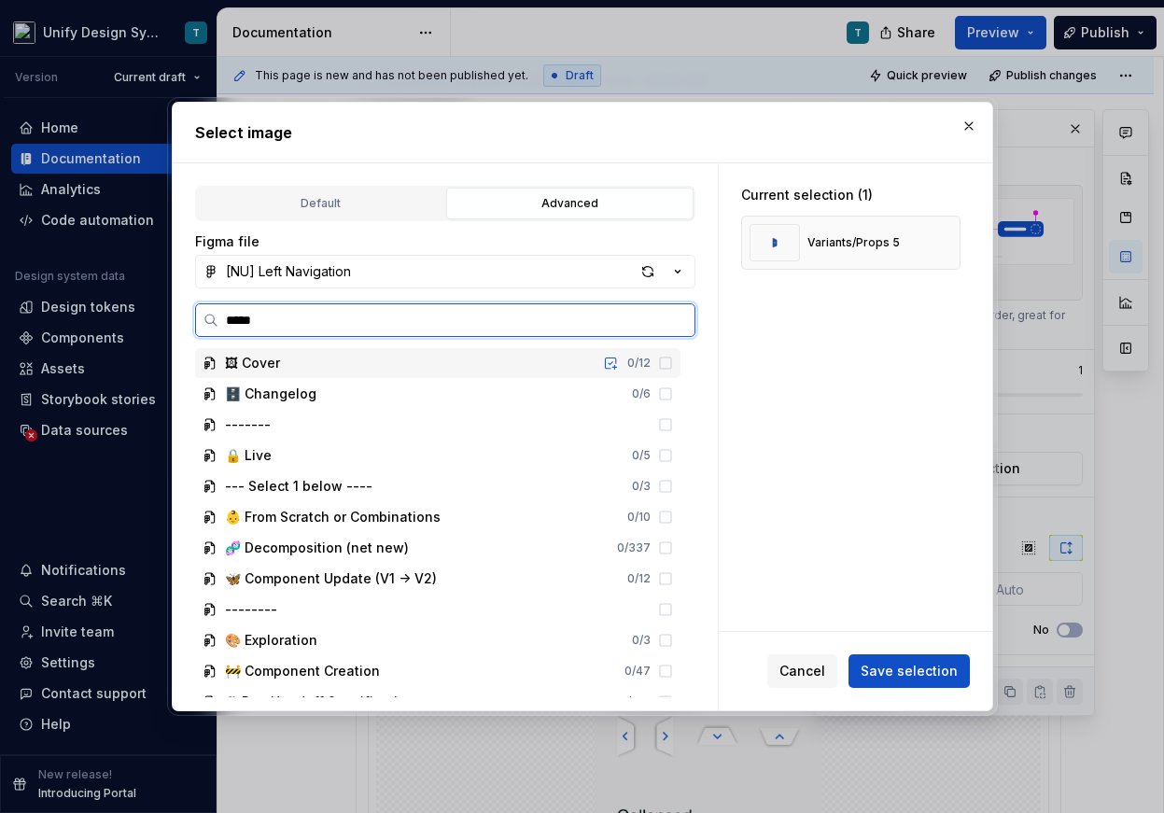
type input "******"
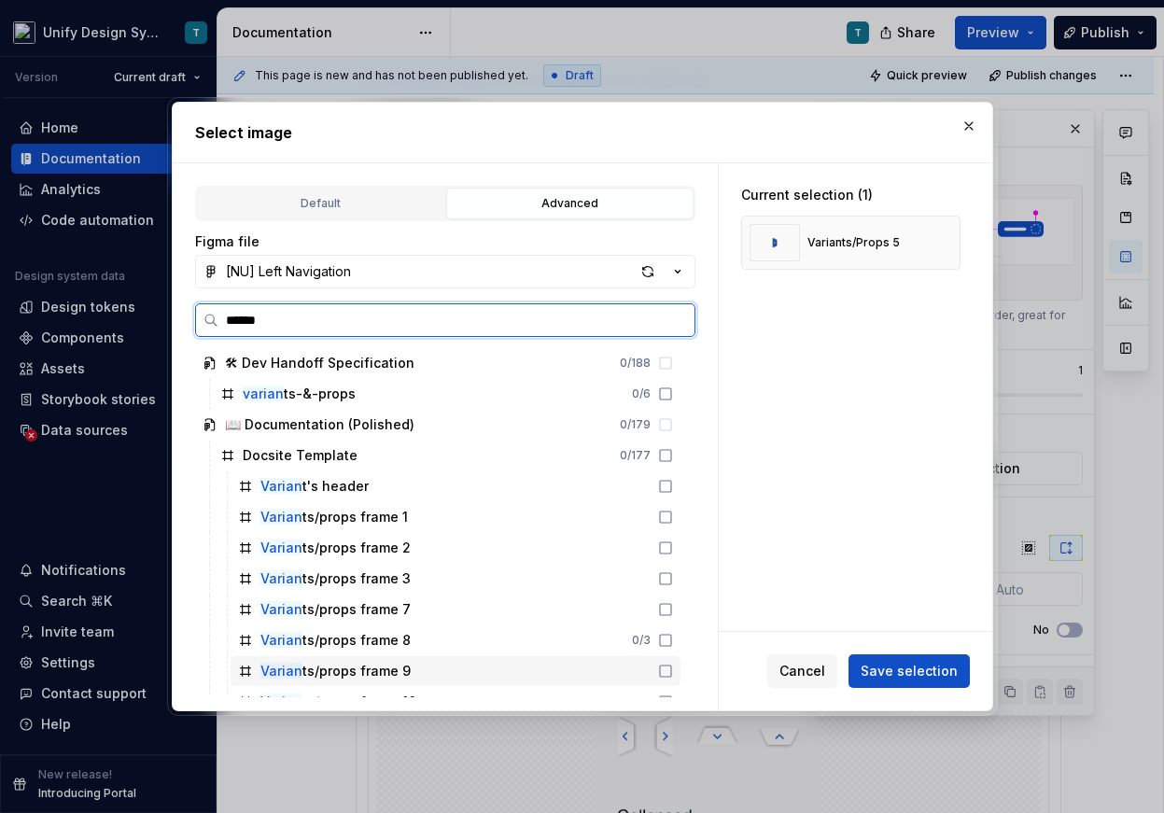
click at [429, 662] on div "Varian ts/props frame 9" at bounding box center [455, 671] width 450 height 30
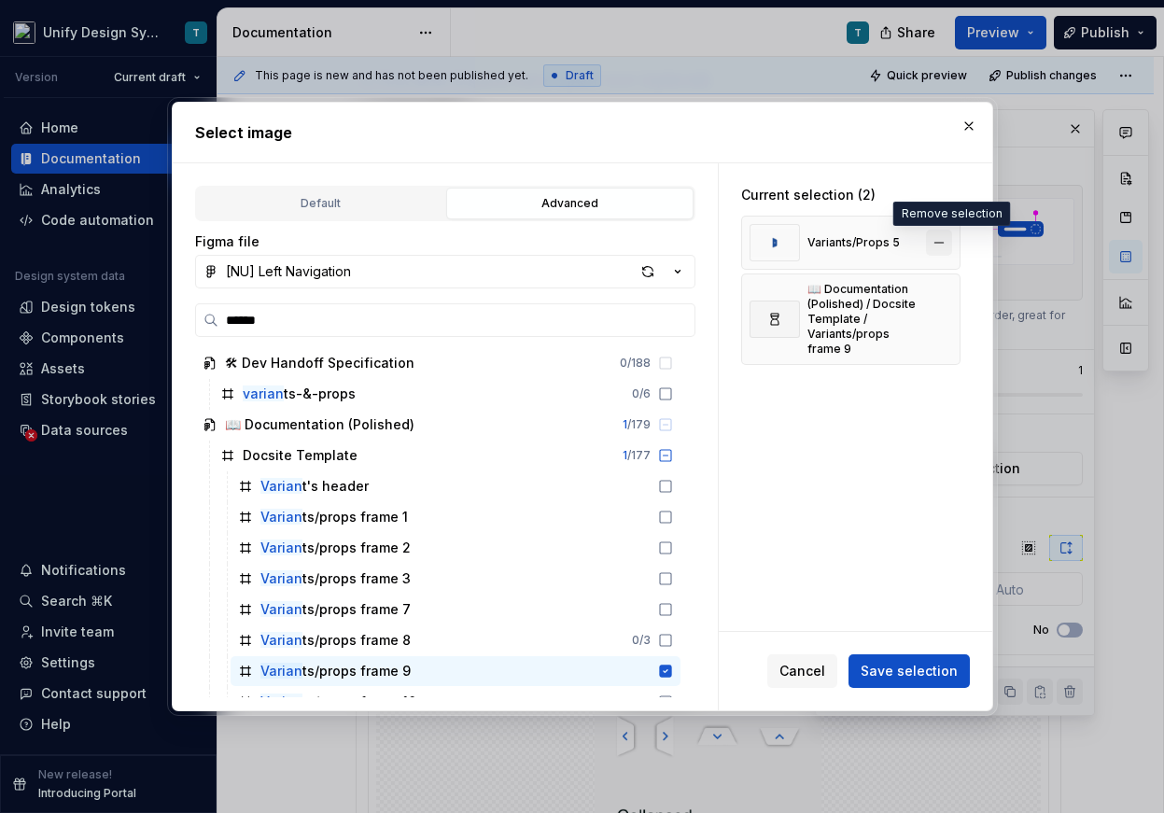
click at [773, 240] on button "button" at bounding box center [939, 243] width 26 height 26
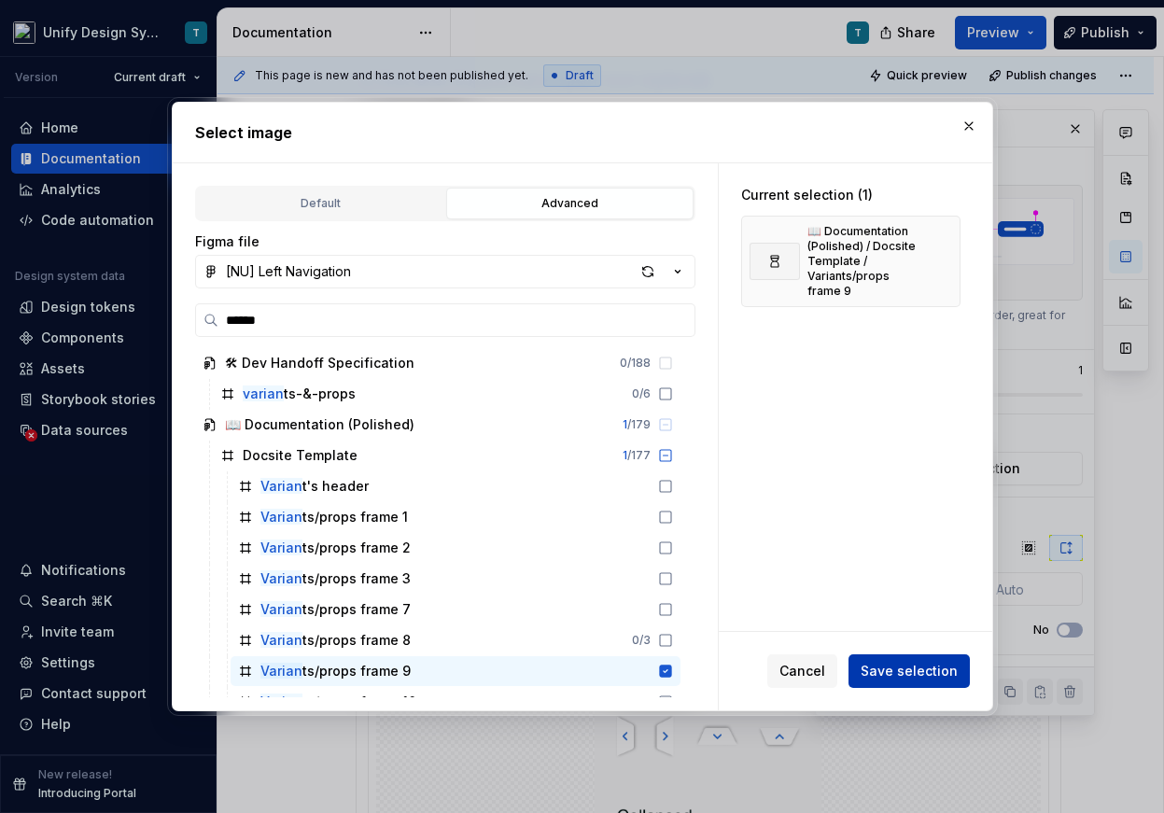
click at [773, 662] on span "Save selection" at bounding box center [908, 671] width 97 height 19
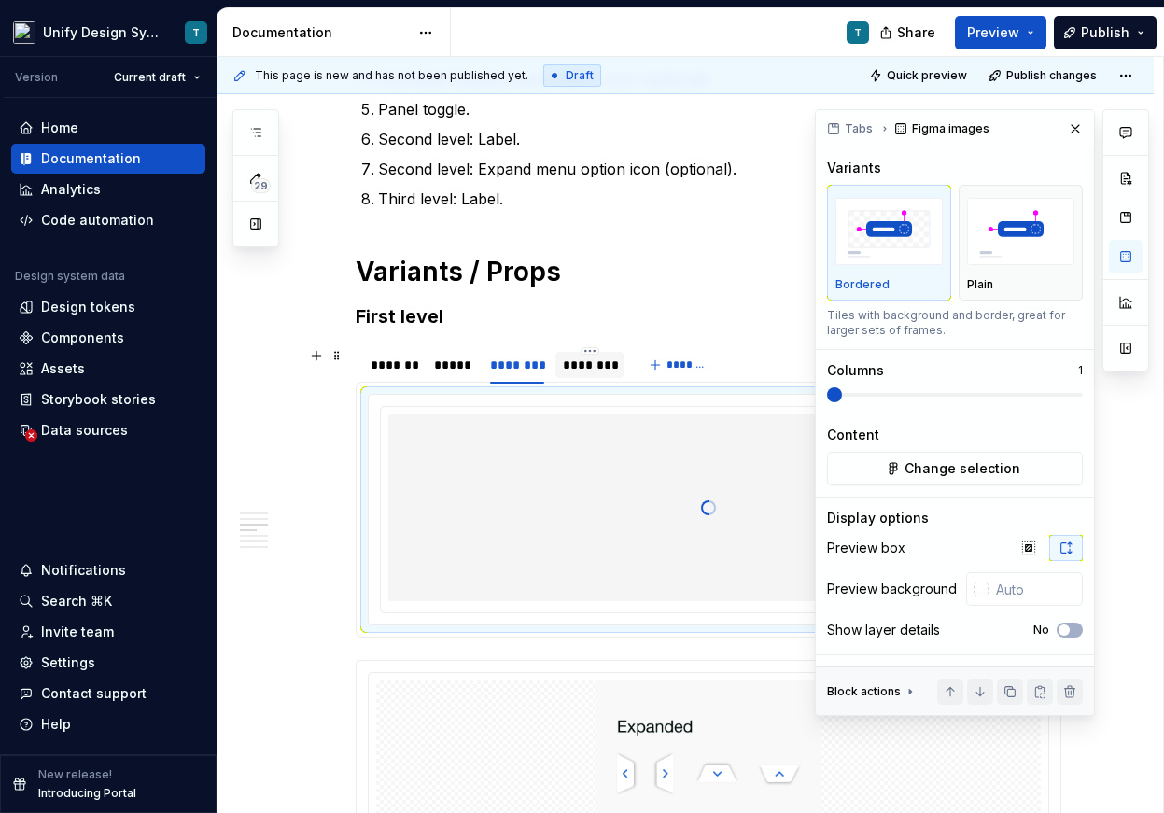
click at [611, 361] on div "********" at bounding box center [590, 365] width 54 height 19
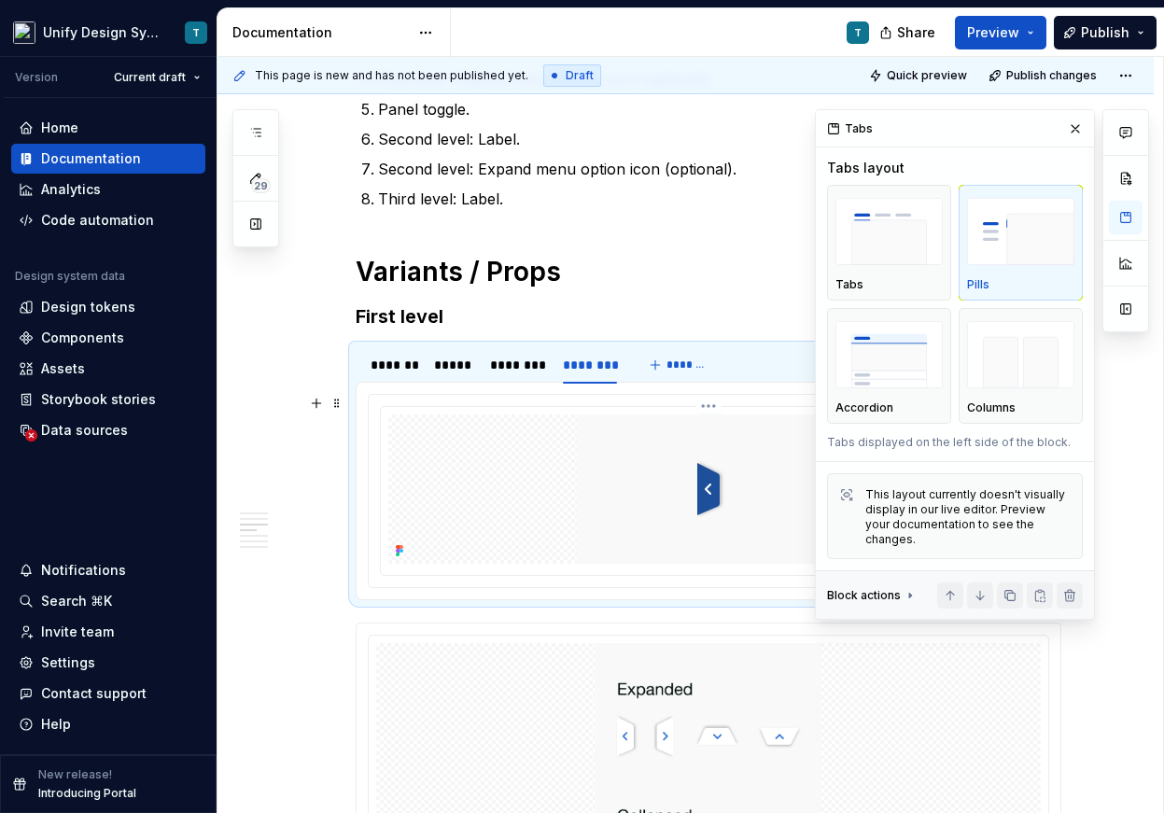
click at [711, 485] on img at bounding box center [708, 488] width 263 height 149
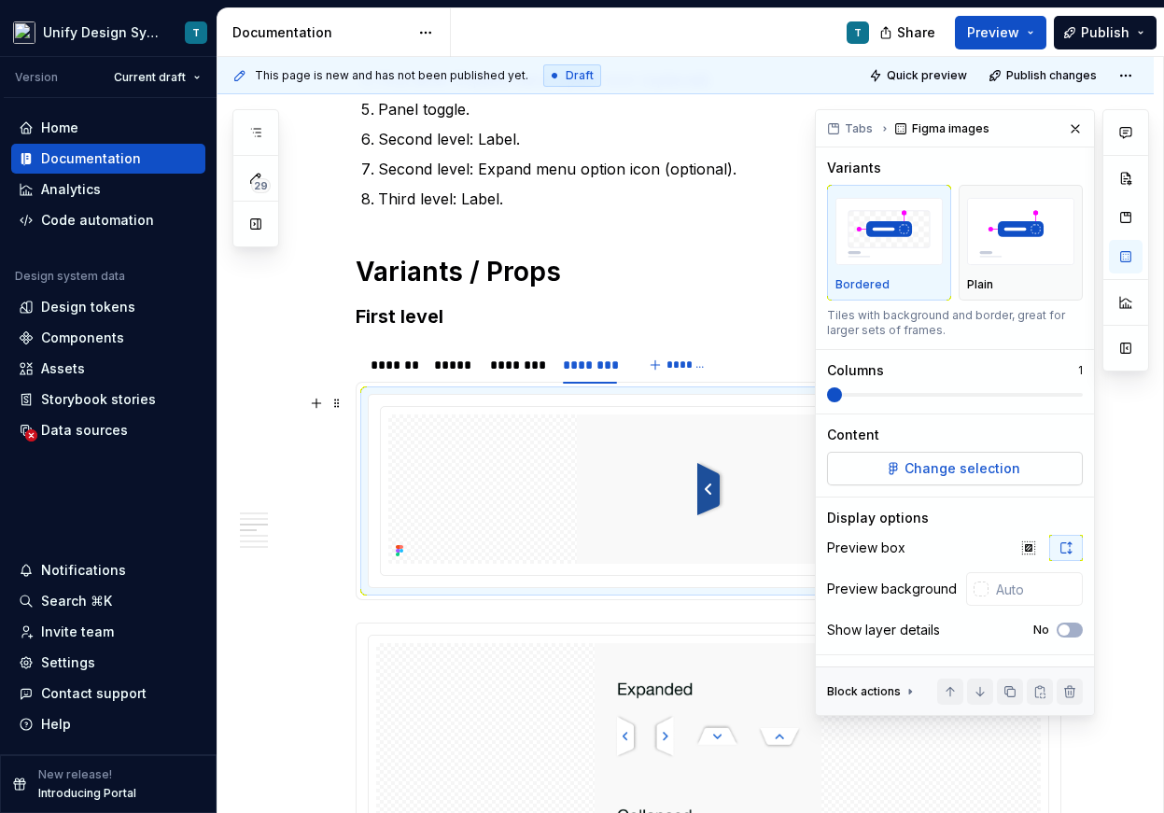
click at [773, 468] on span "Change selection" at bounding box center [962, 468] width 116 height 19
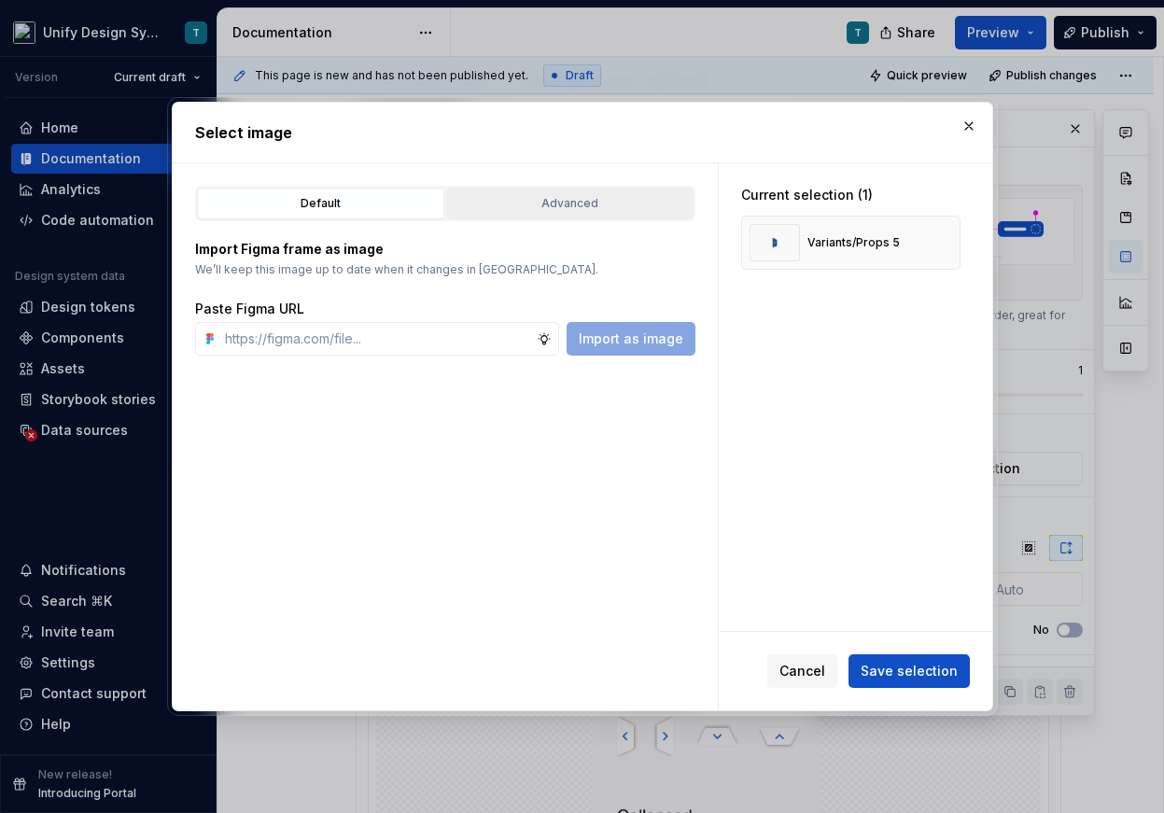
click at [557, 218] on button "Advanced" at bounding box center [569, 204] width 247 height 32
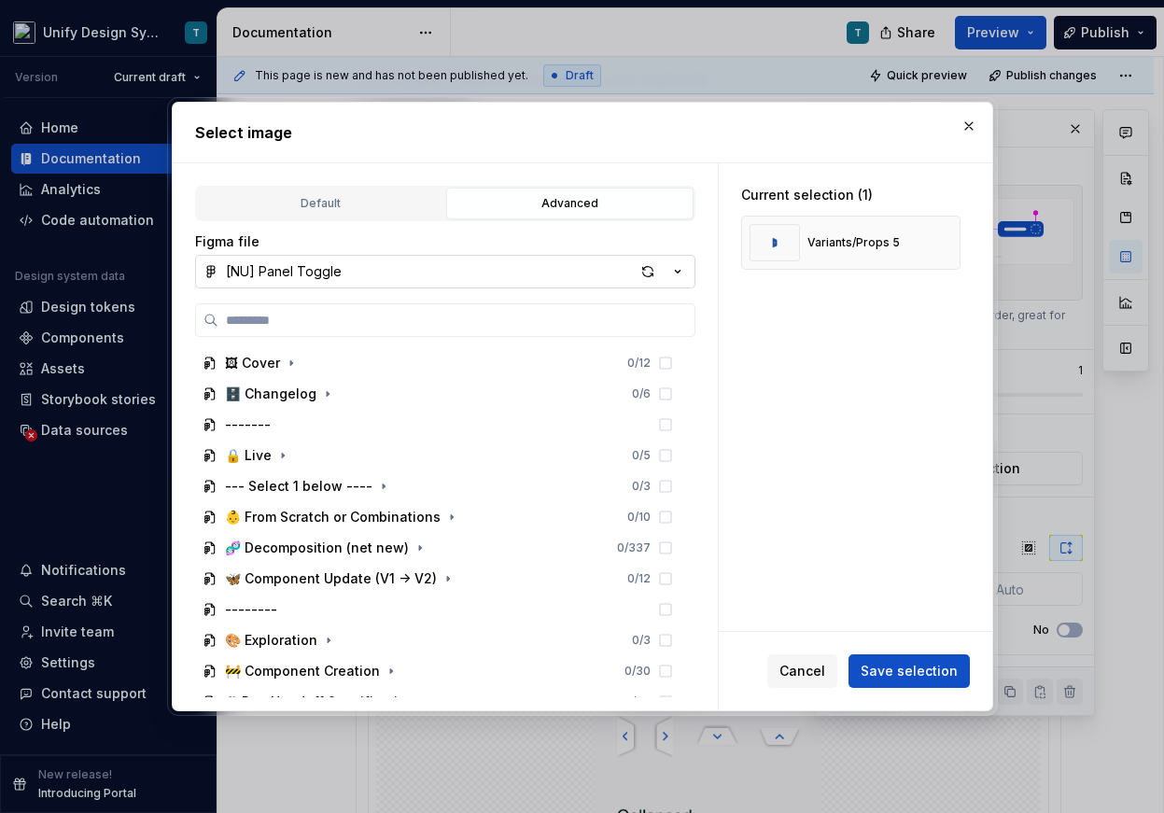
click at [680, 270] on icon "button" at bounding box center [677, 271] width 19 height 19
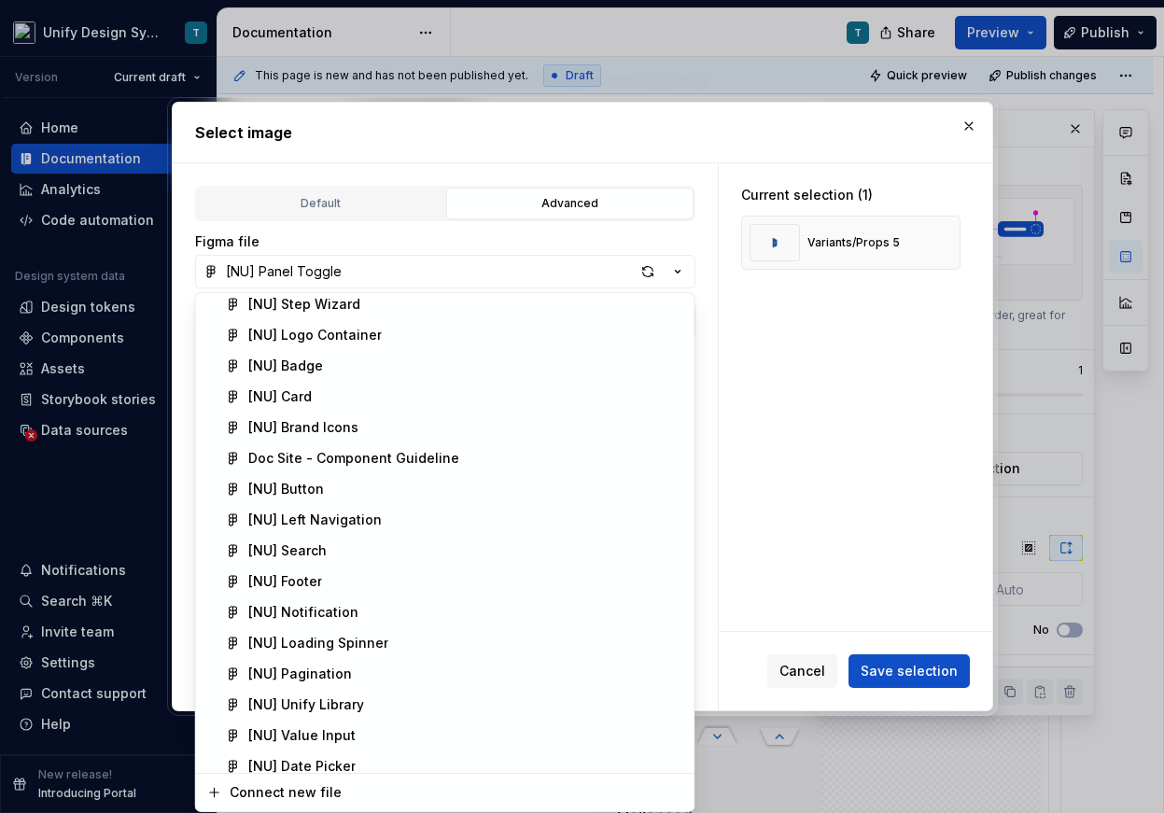
scroll to position [342, 0]
click at [377, 513] on div "[NU] Left Navigation" at bounding box center [465, 519] width 435 height 19
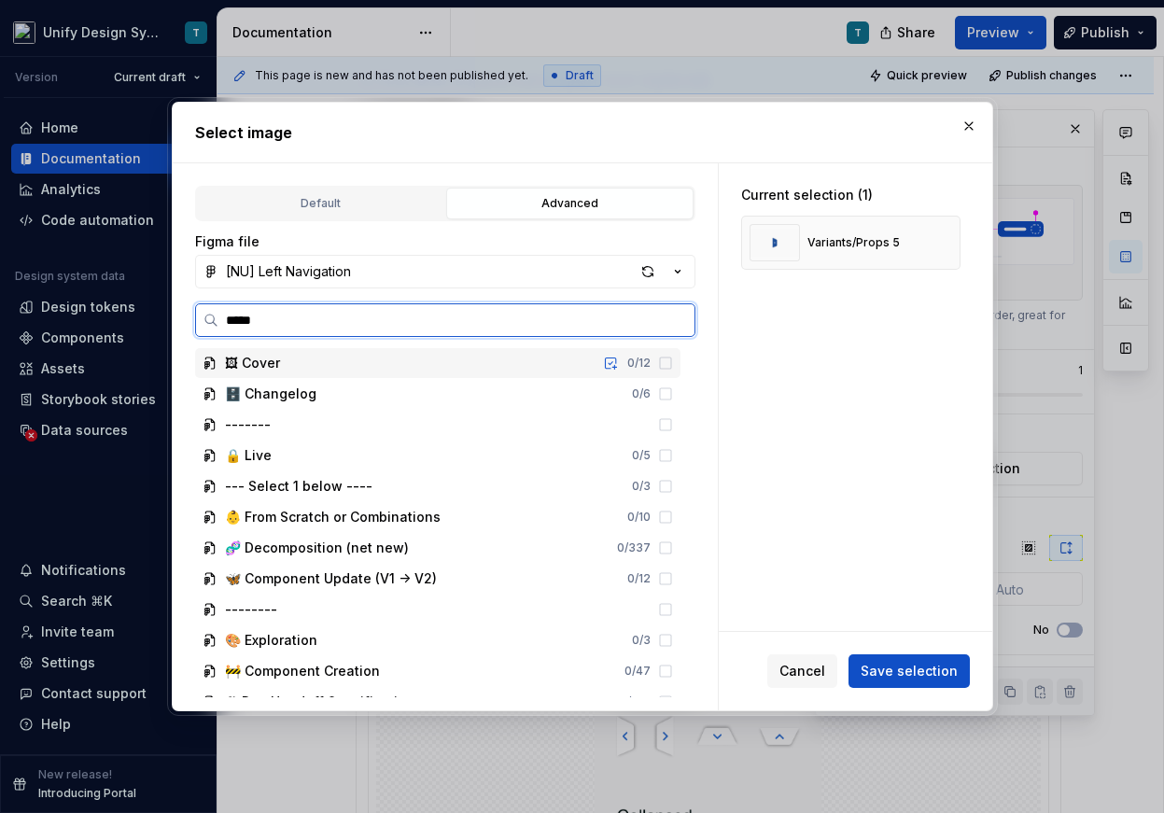
type input "******"
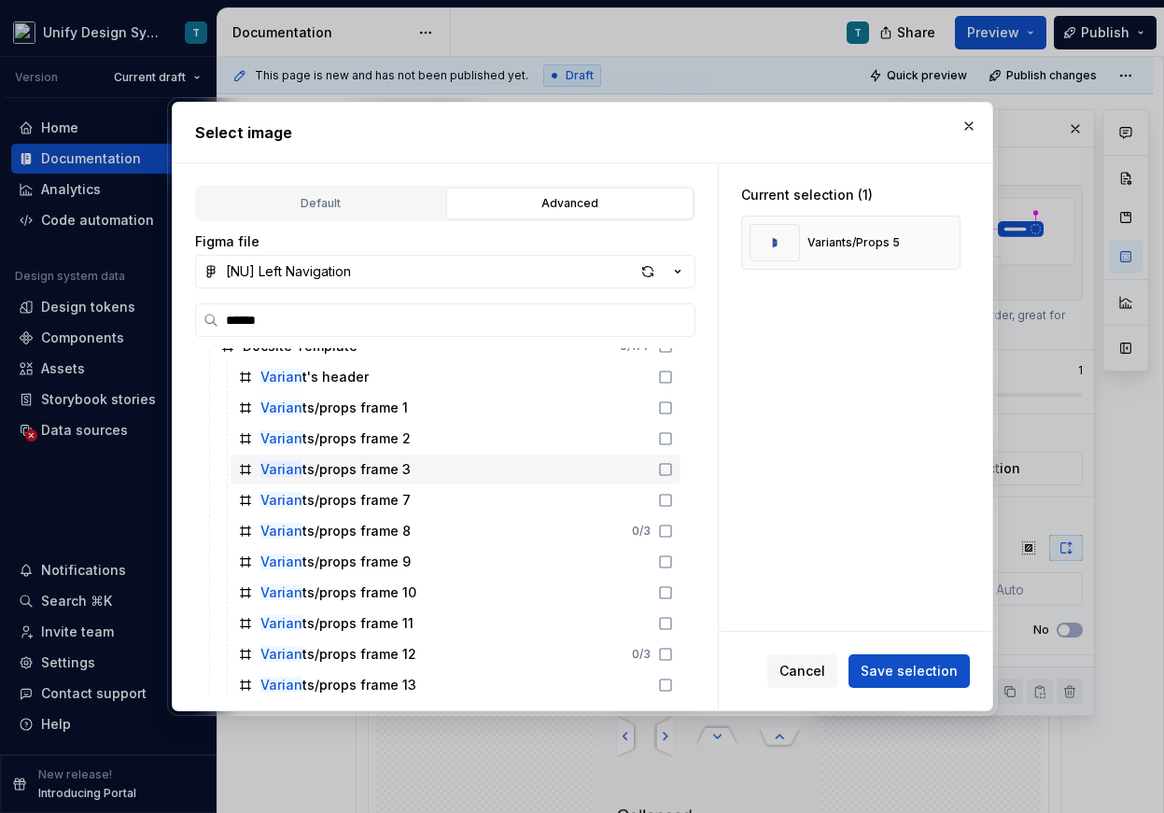
scroll to position [111, 0]
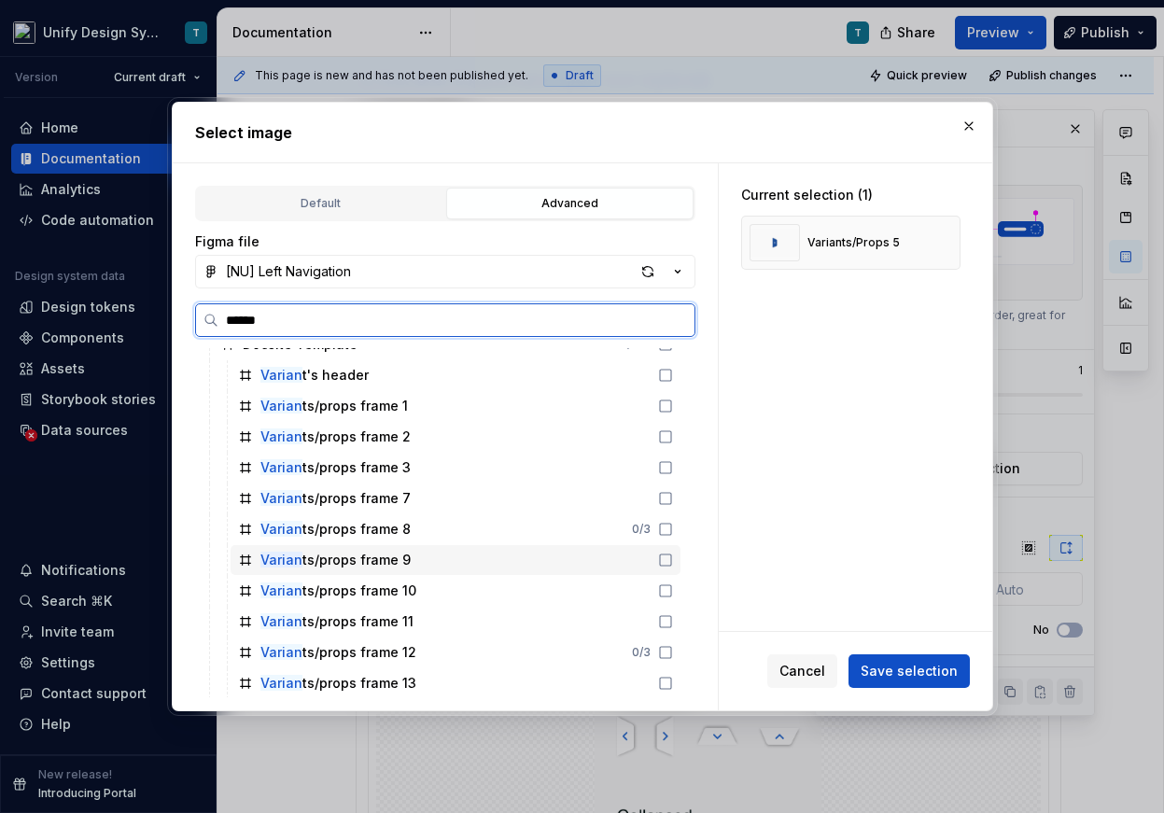
click at [422, 561] on div "Varian ts/props frame 9" at bounding box center [455, 560] width 450 height 30
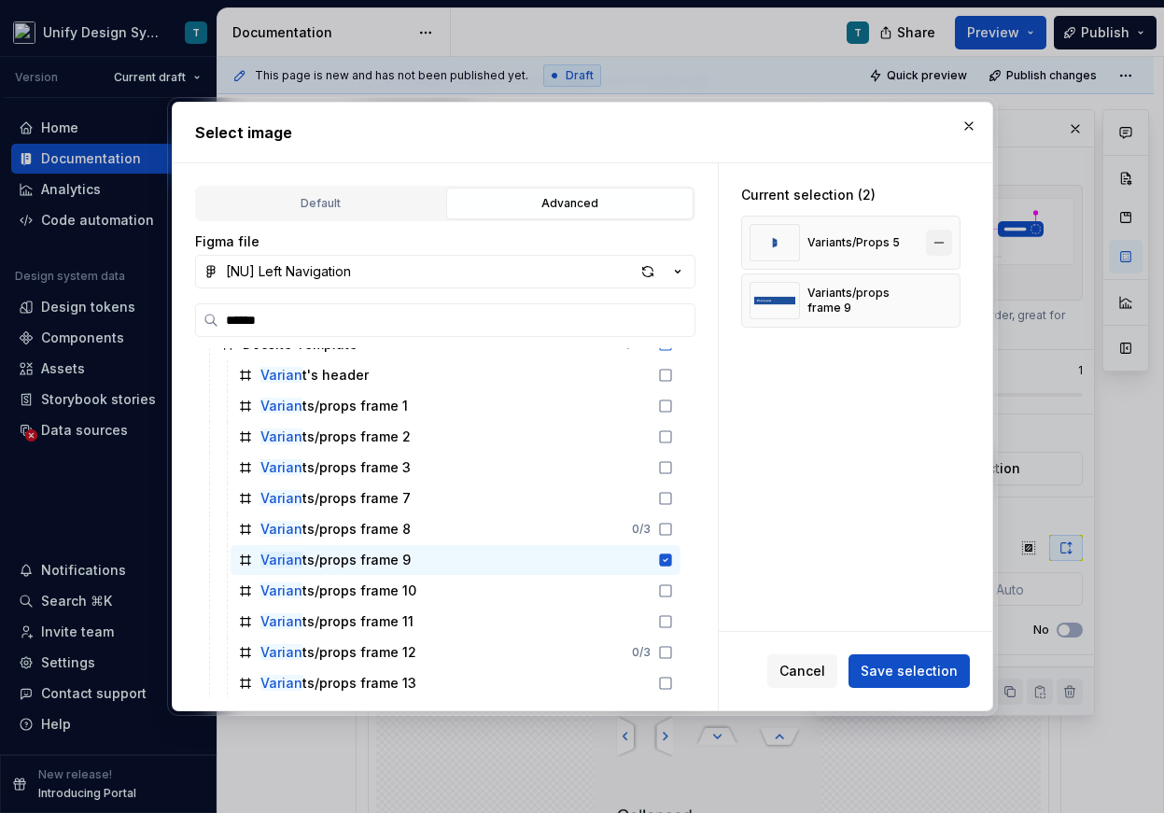
click at [773, 244] on button "button" at bounding box center [939, 243] width 26 height 26
click at [773, 678] on span "Save selection" at bounding box center [908, 671] width 97 height 19
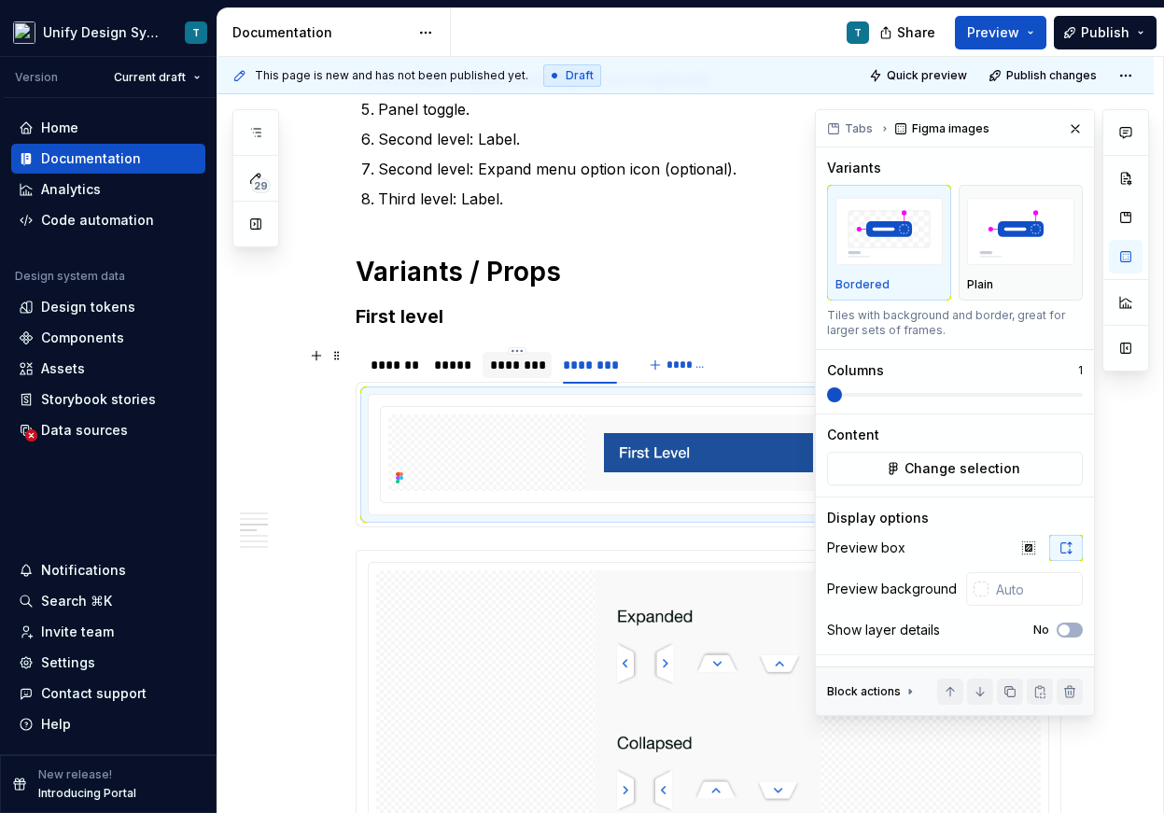
click at [491, 366] on div "********" at bounding box center [517, 365] width 70 height 26
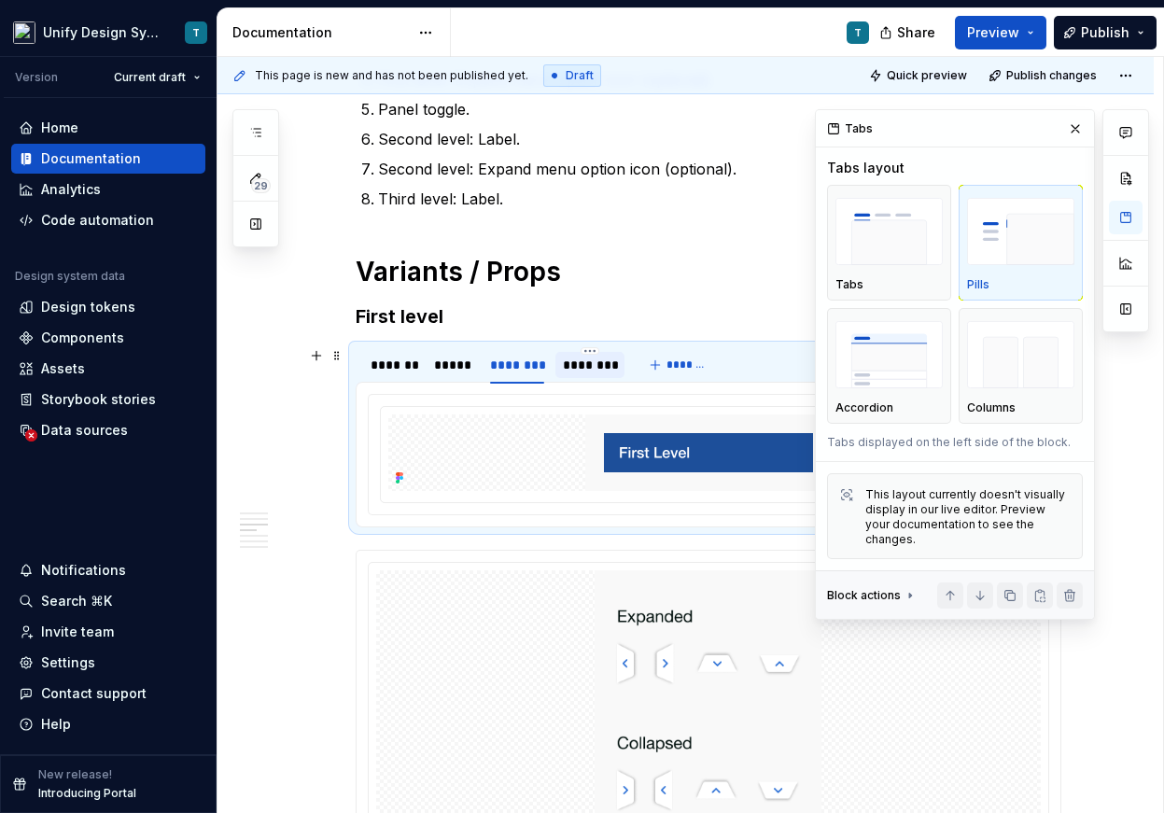
click at [594, 364] on div "********" at bounding box center [590, 365] width 54 height 19
click at [498, 371] on div "********" at bounding box center [517, 365] width 55 height 19
click at [463, 371] on div "*****" at bounding box center [452, 365] width 37 height 19
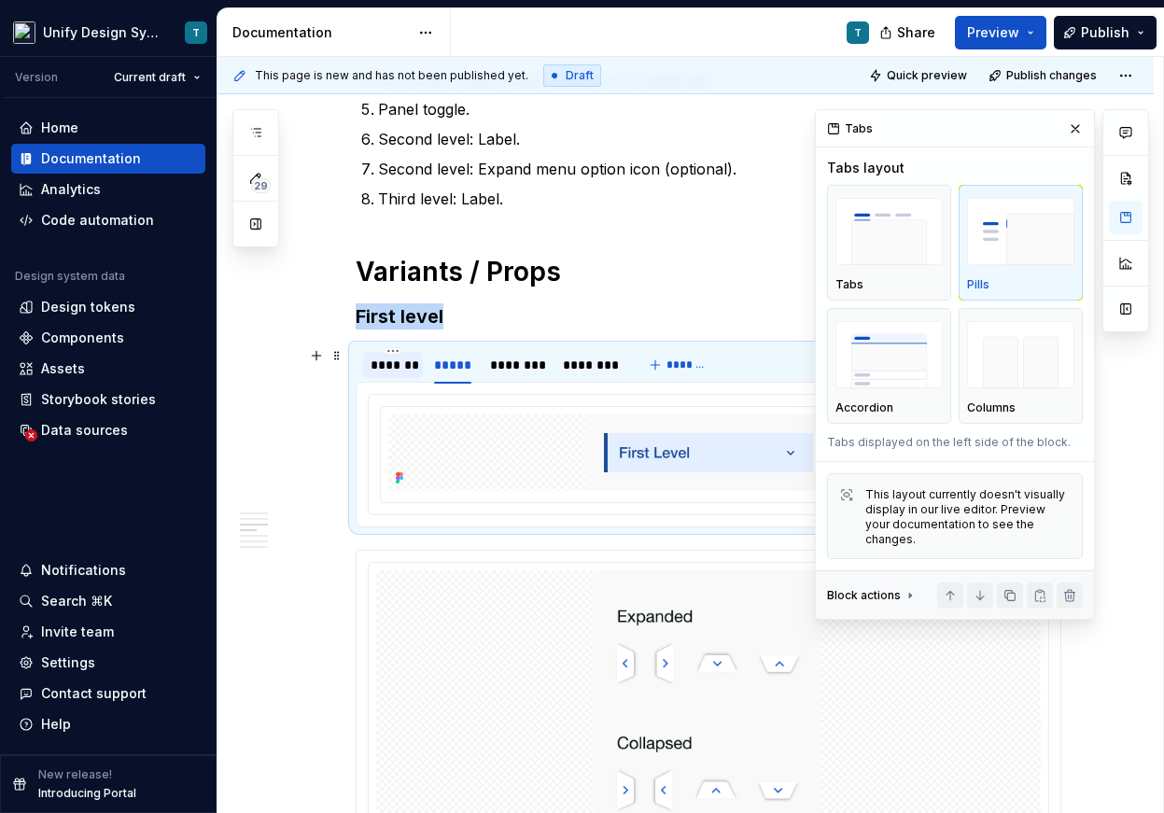
click at [397, 370] on div "*******" at bounding box center [392, 365] width 45 height 19
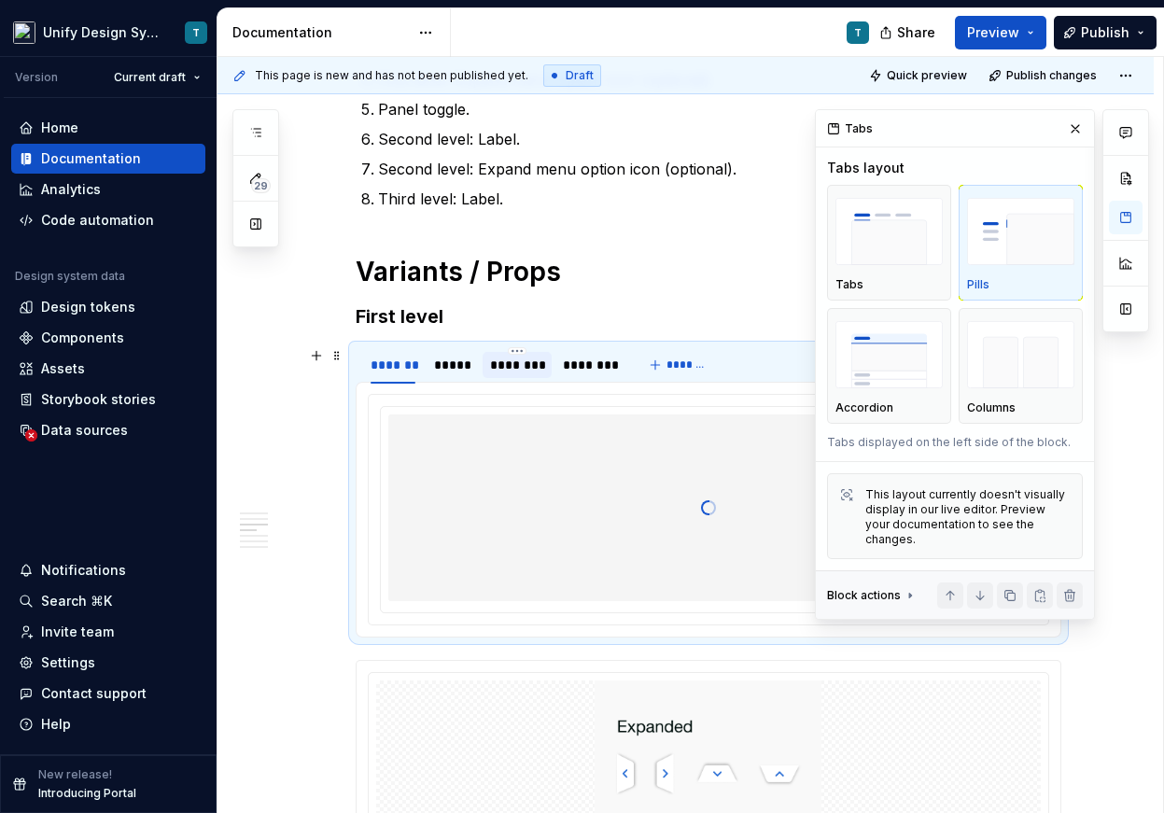
click at [530, 363] on div "********" at bounding box center [517, 365] width 55 height 19
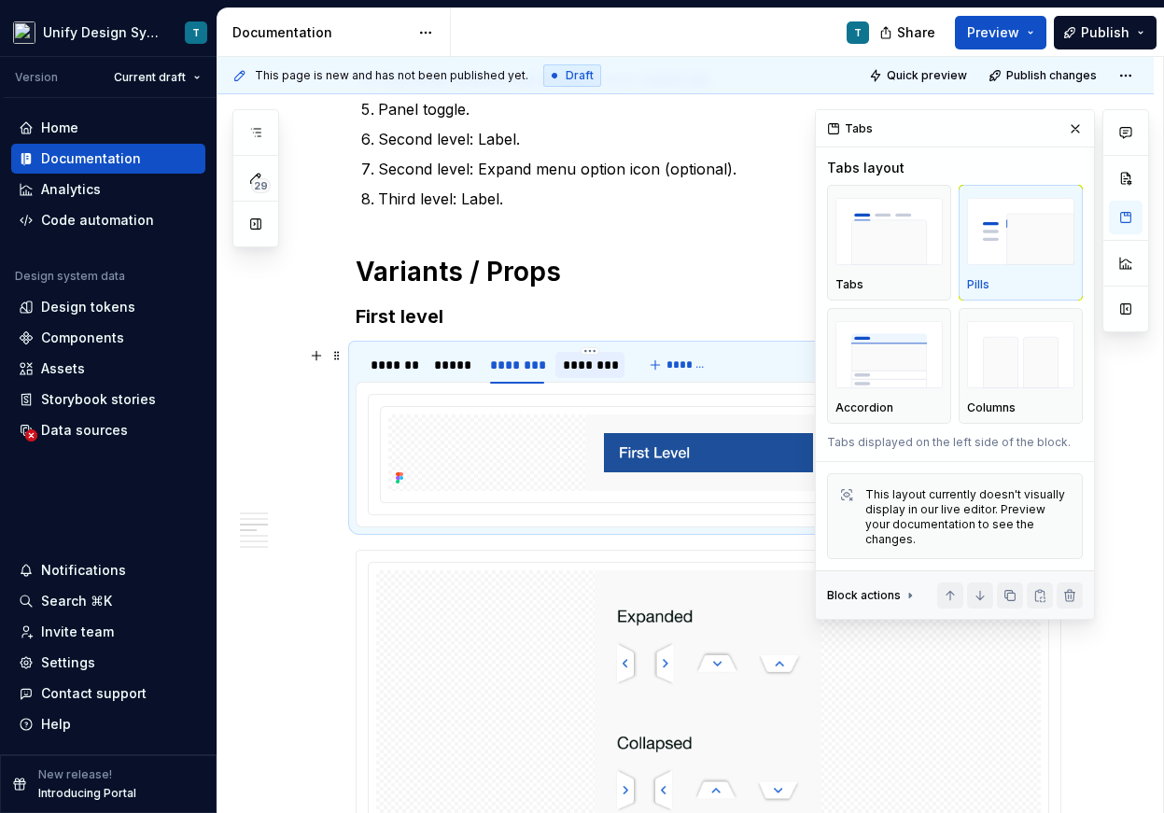
click at [594, 366] on div "********" at bounding box center [590, 365] width 54 height 19
click at [718, 437] on img at bounding box center [708, 452] width 246 height 77
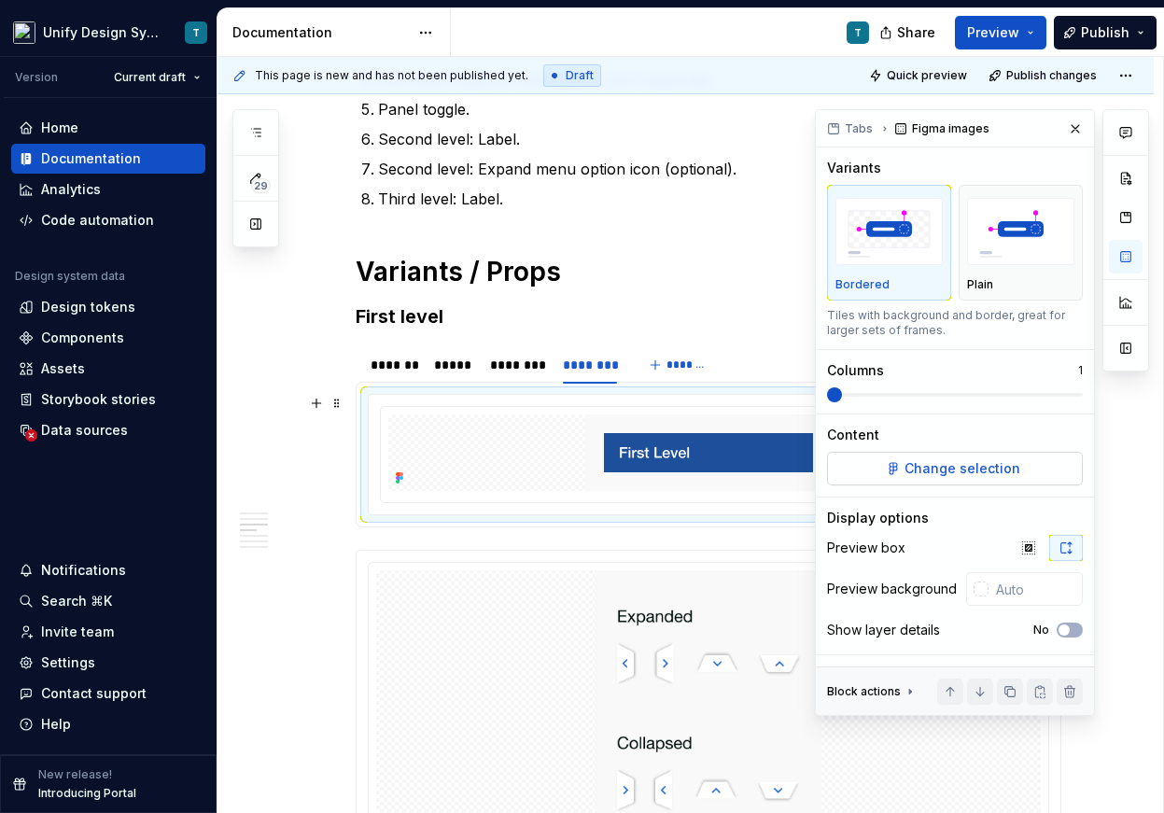
click at [773, 469] on span "Change selection" at bounding box center [962, 468] width 116 height 19
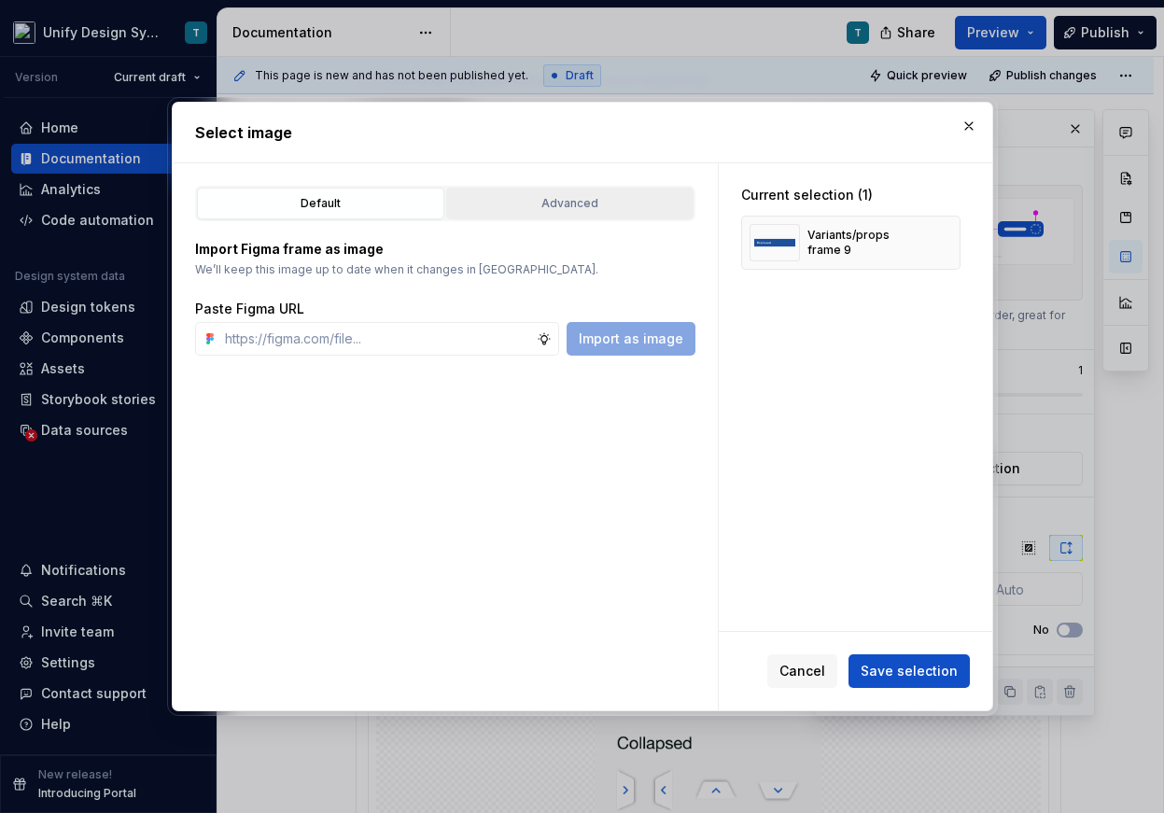
type textarea "*"
click at [533, 203] on div "Advanced" at bounding box center [570, 203] width 234 height 19
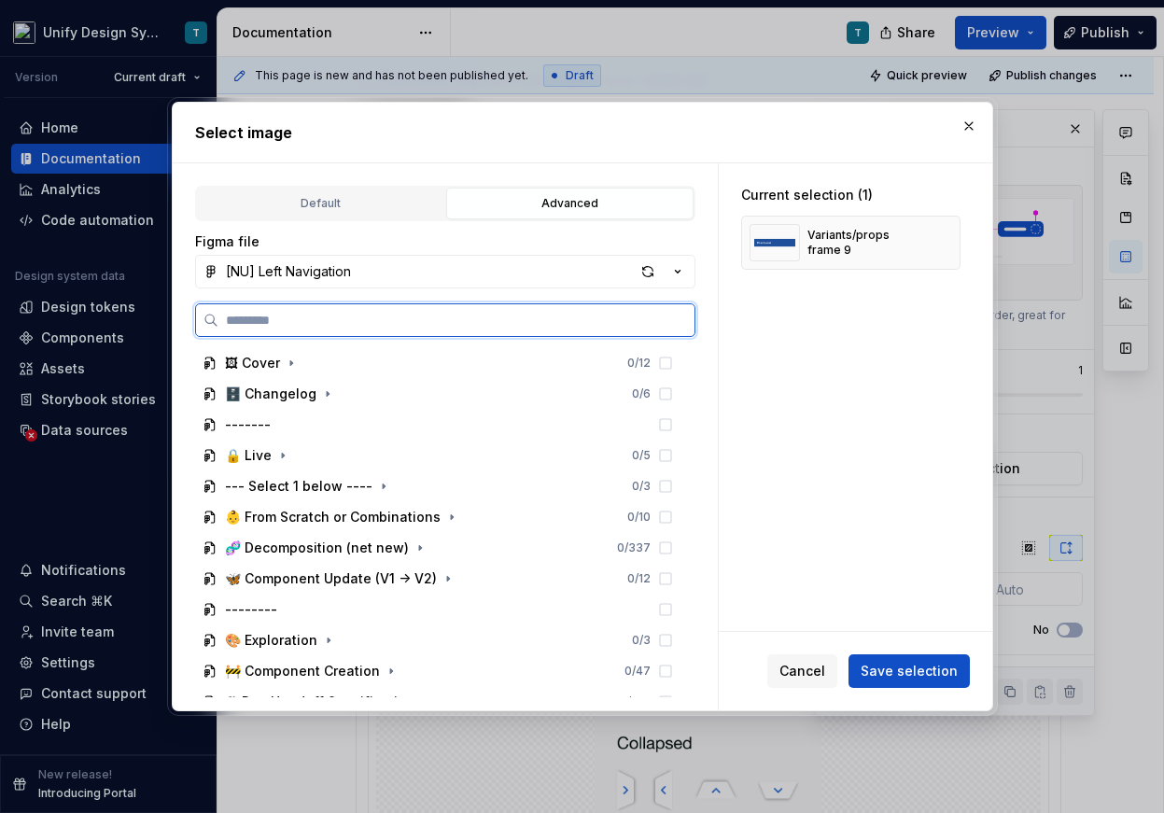
click at [397, 320] on input "search" at bounding box center [456, 320] width 476 height 19
type input "******"
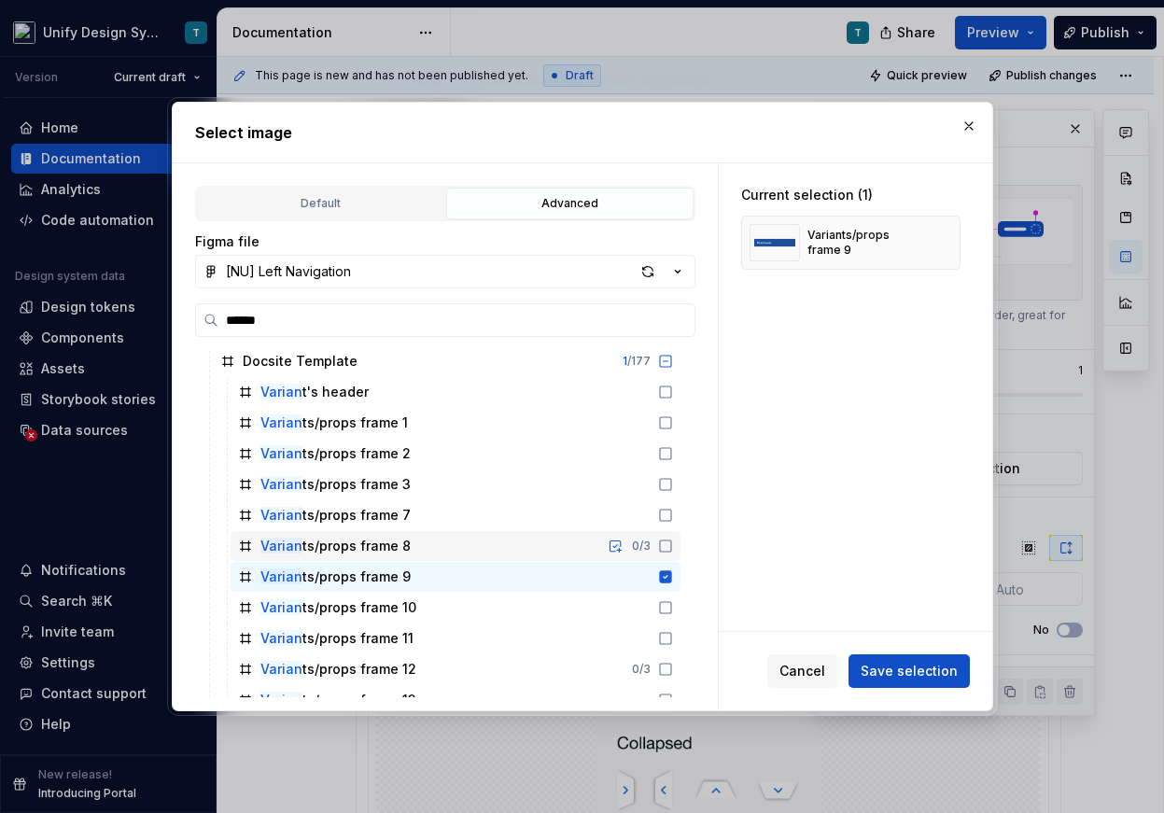
scroll to position [95, 0]
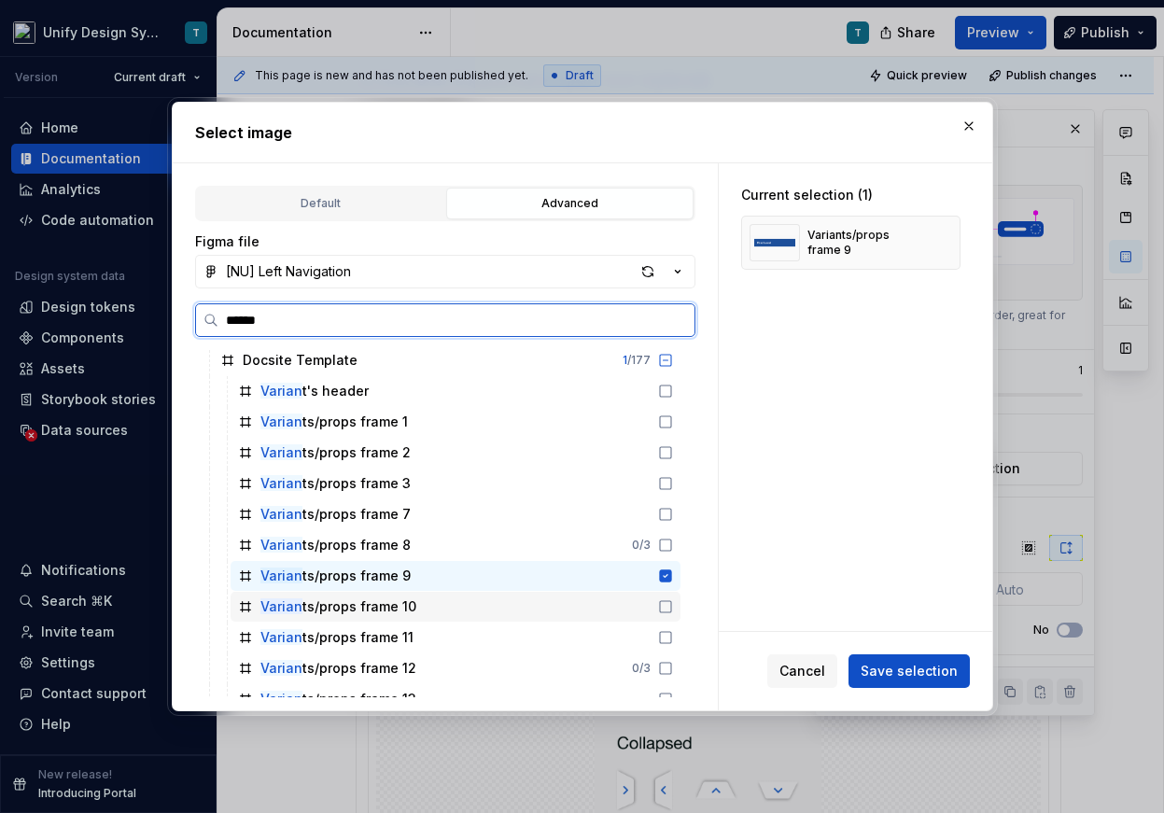
click at [646, 608] on div "Varian ts/props frame 10" at bounding box center [455, 607] width 450 height 30
click at [673, 577] on icon at bounding box center [665, 575] width 15 height 15
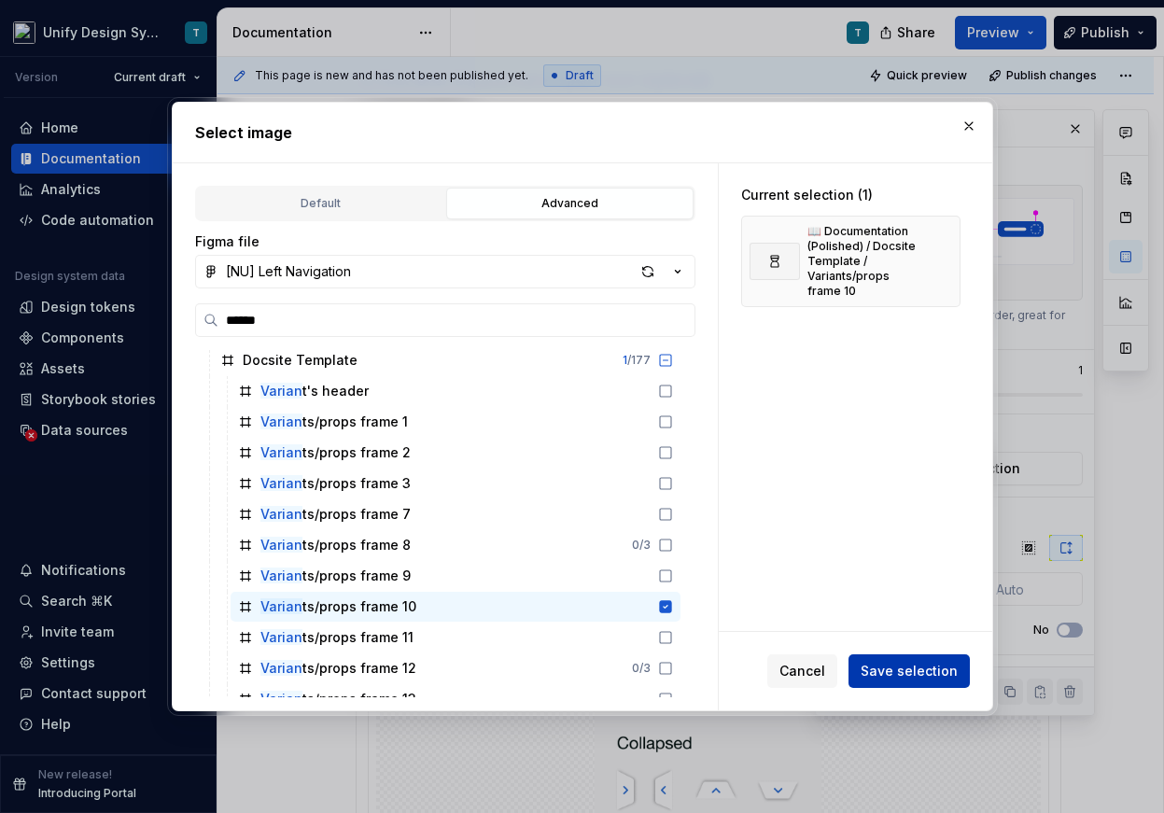
click at [773, 679] on span "Save selection" at bounding box center [908, 671] width 97 height 19
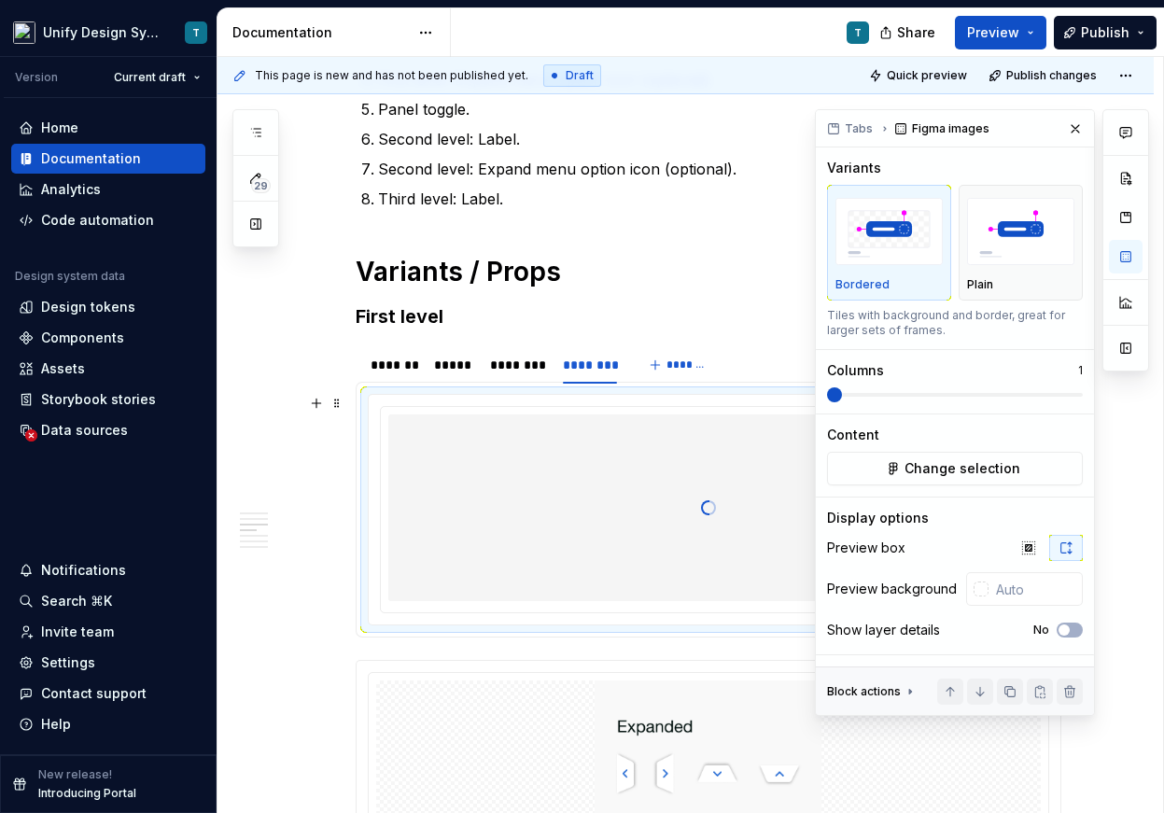
scroll to position [2066, 0]
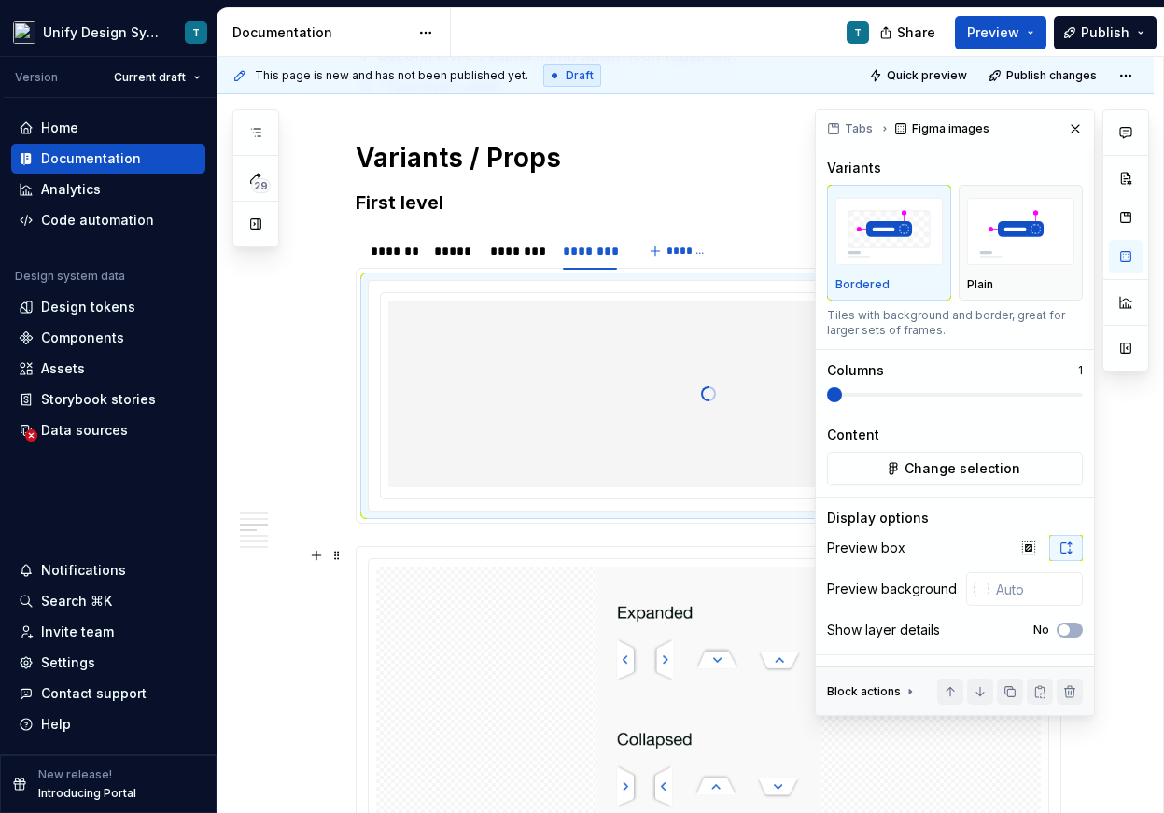
click at [342, 561] on span at bounding box center [336, 555] width 15 height 26
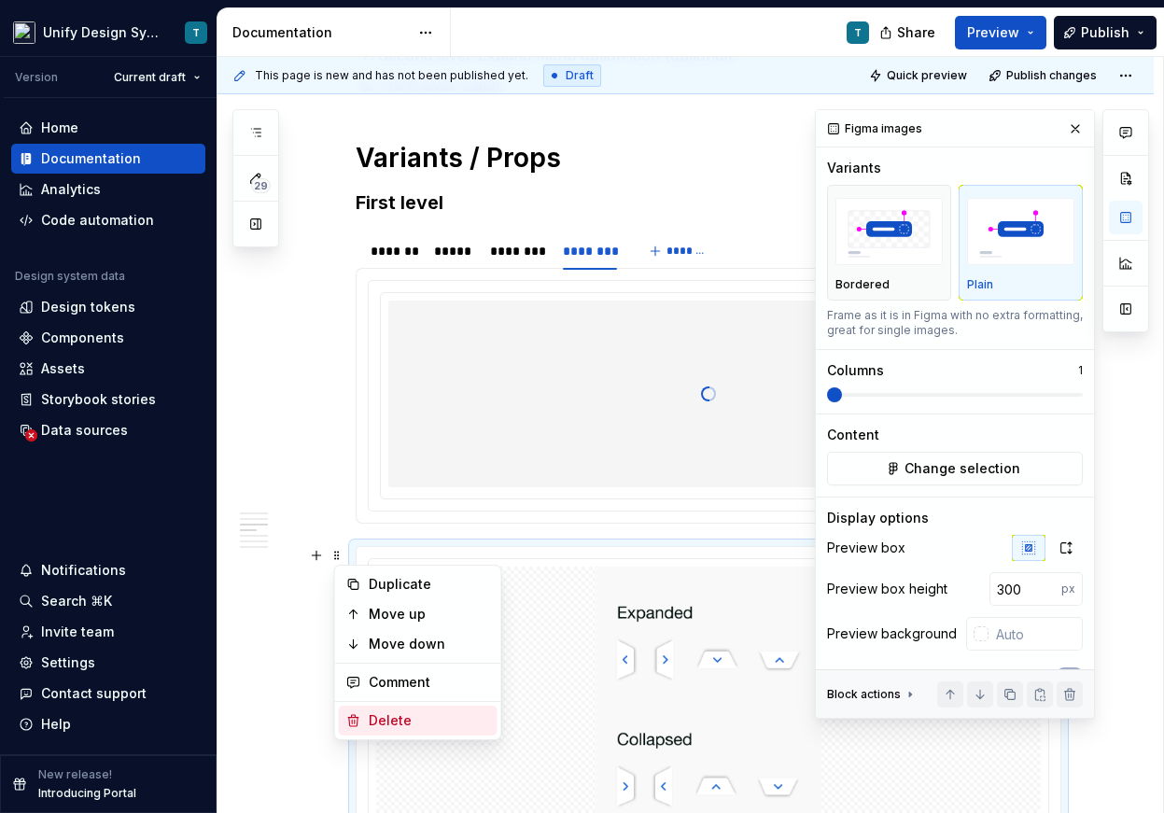
click at [386, 714] on div "Delete" at bounding box center [429, 720] width 121 height 19
type input "400"
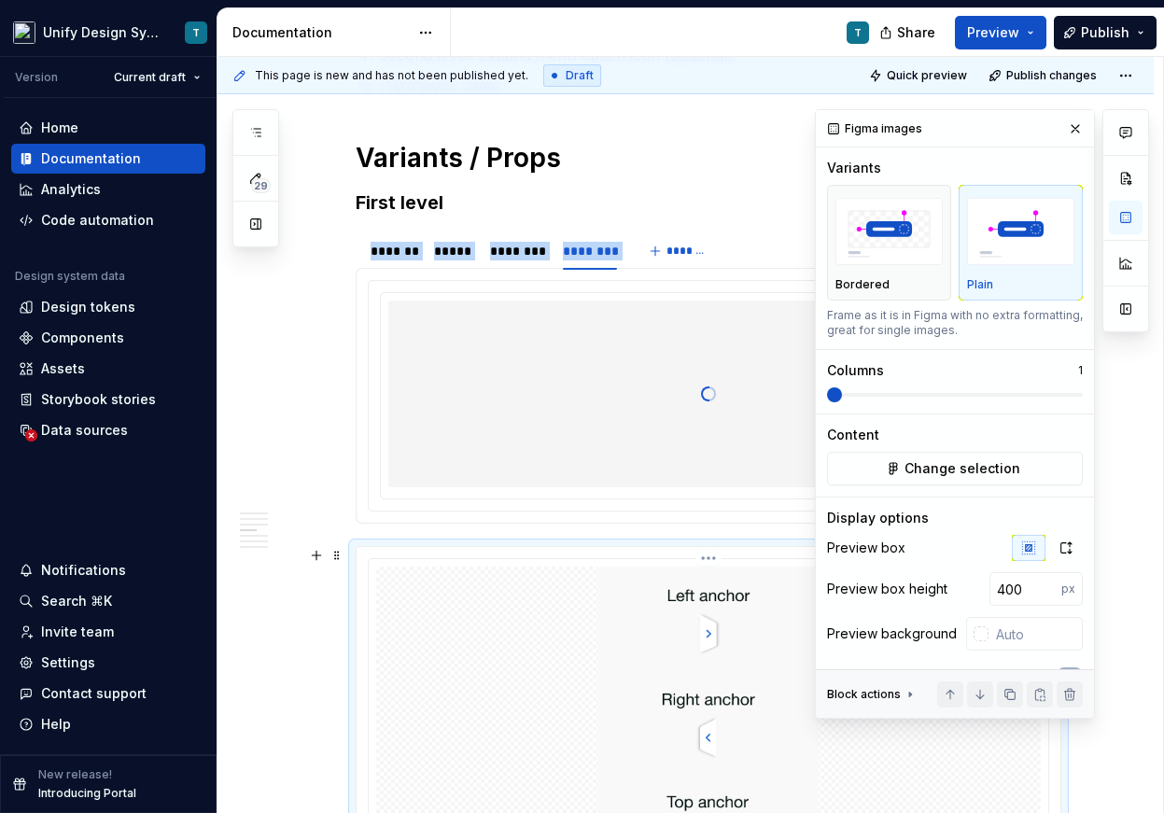
scroll to position [2216, 0]
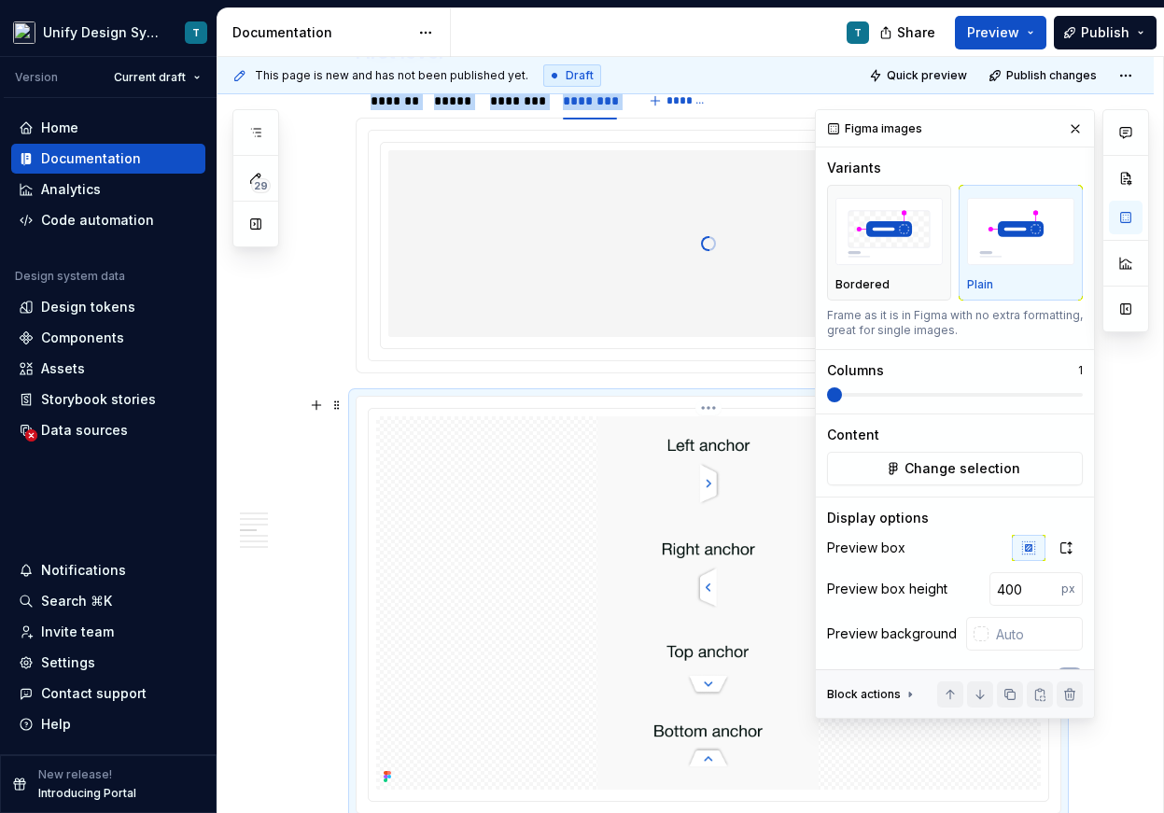
click at [421, 496] on div at bounding box center [708, 602] width 664 height 373
click at [342, 400] on span at bounding box center [336, 405] width 15 height 26
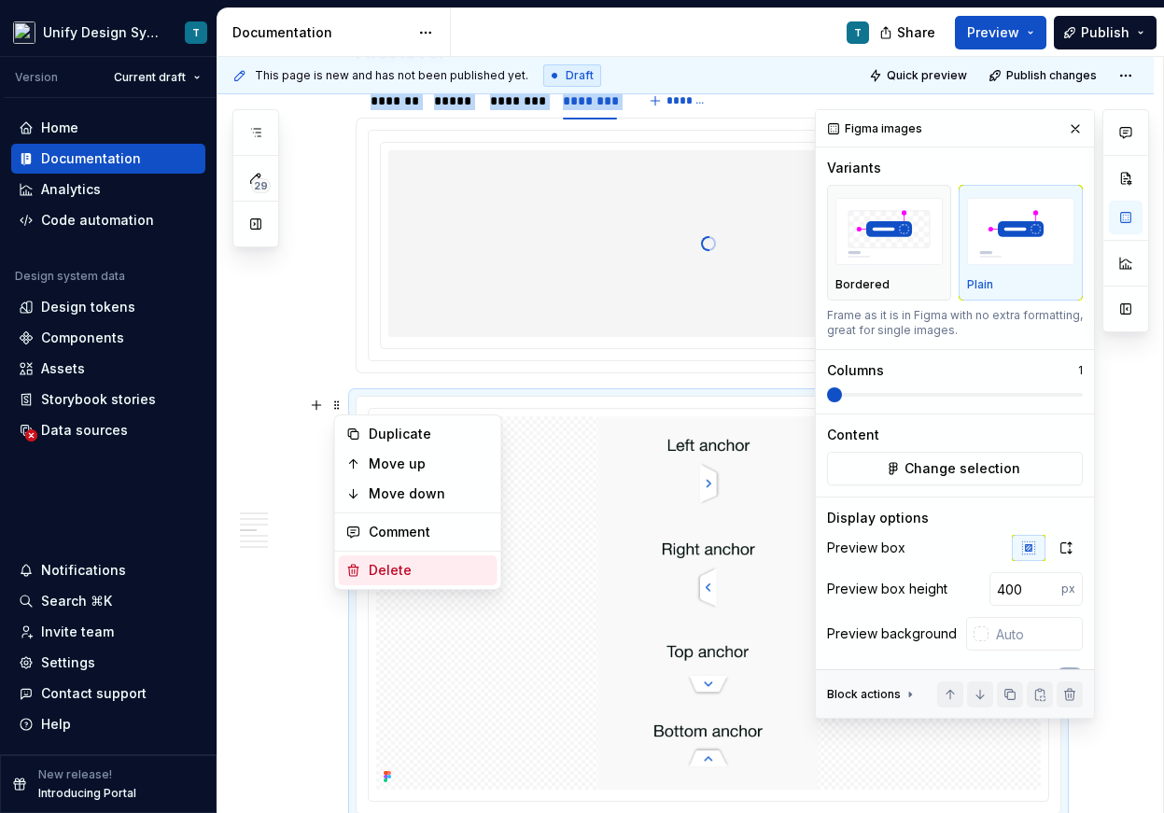
click at [381, 561] on div "Delete" at bounding box center [429, 570] width 121 height 19
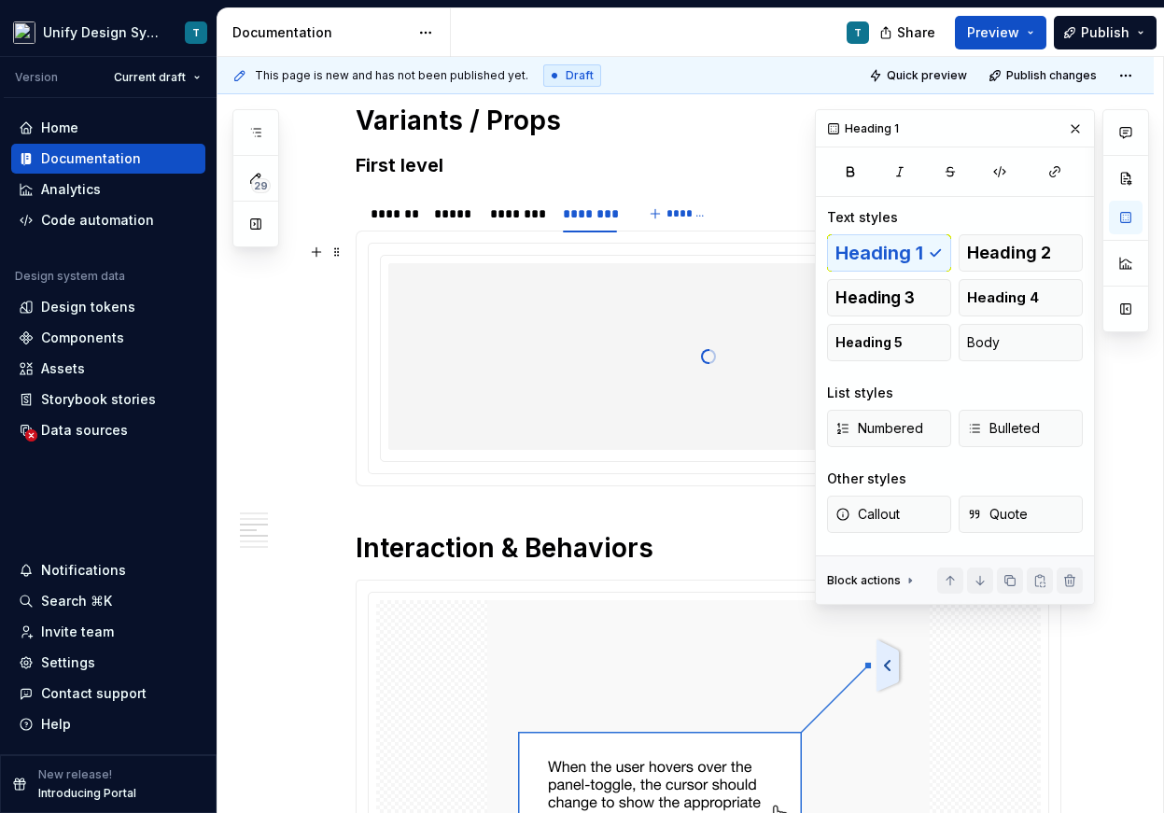
scroll to position [2102, 0]
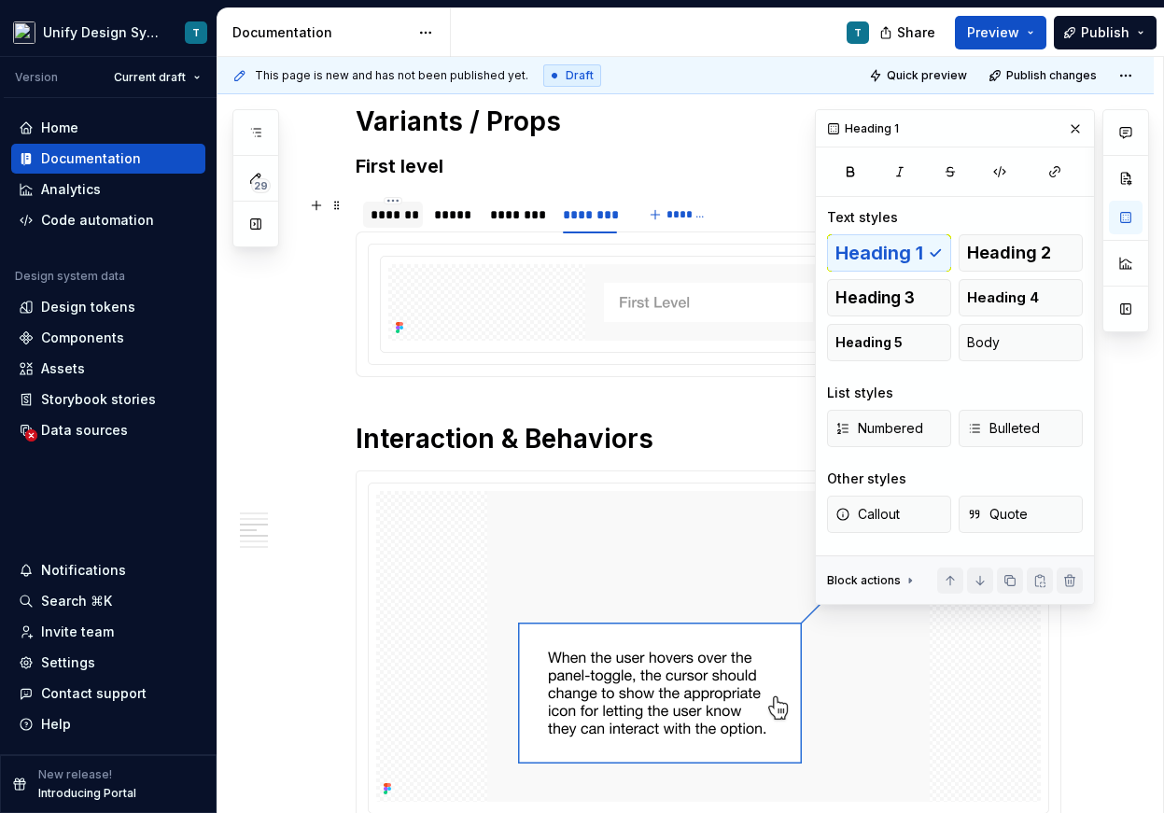
click at [369, 210] on div "*******" at bounding box center [393, 215] width 60 height 26
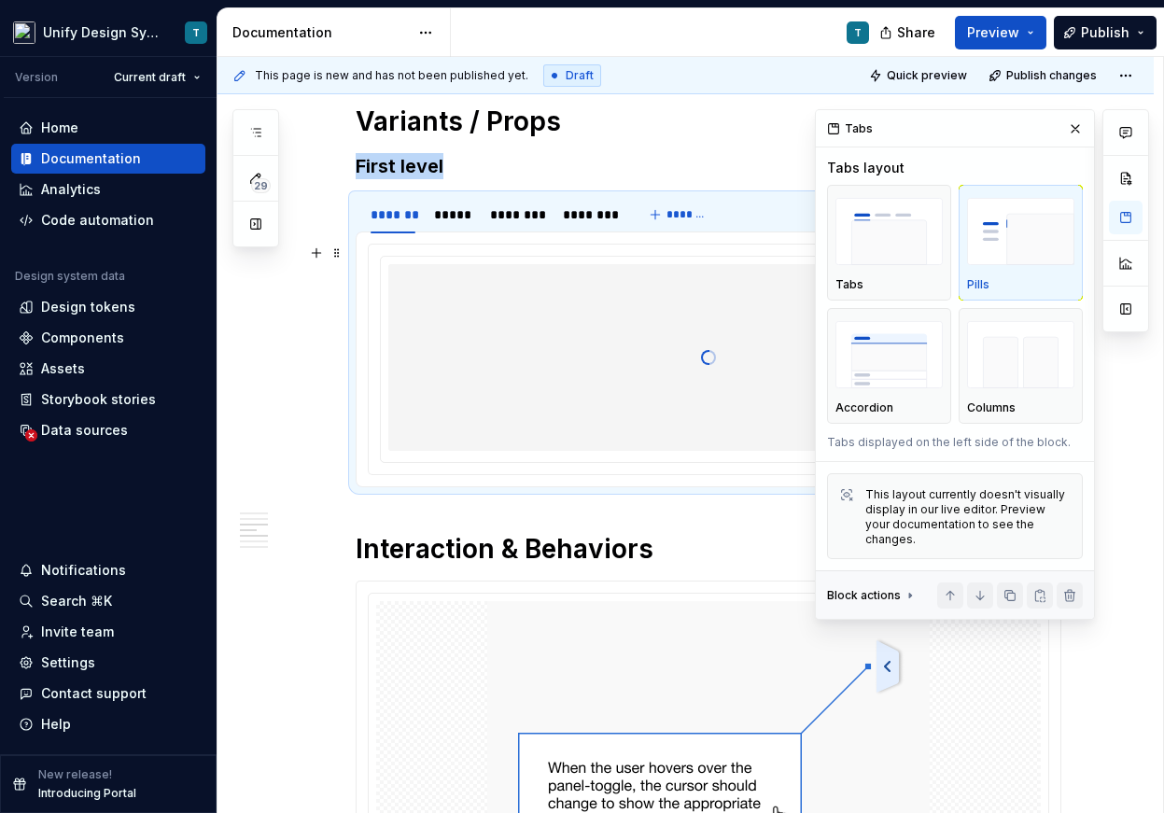
click at [773, 244] on button "Pills" at bounding box center [1020, 243] width 124 height 116
click at [524, 315] on div at bounding box center [708, 357] width 640 height 187
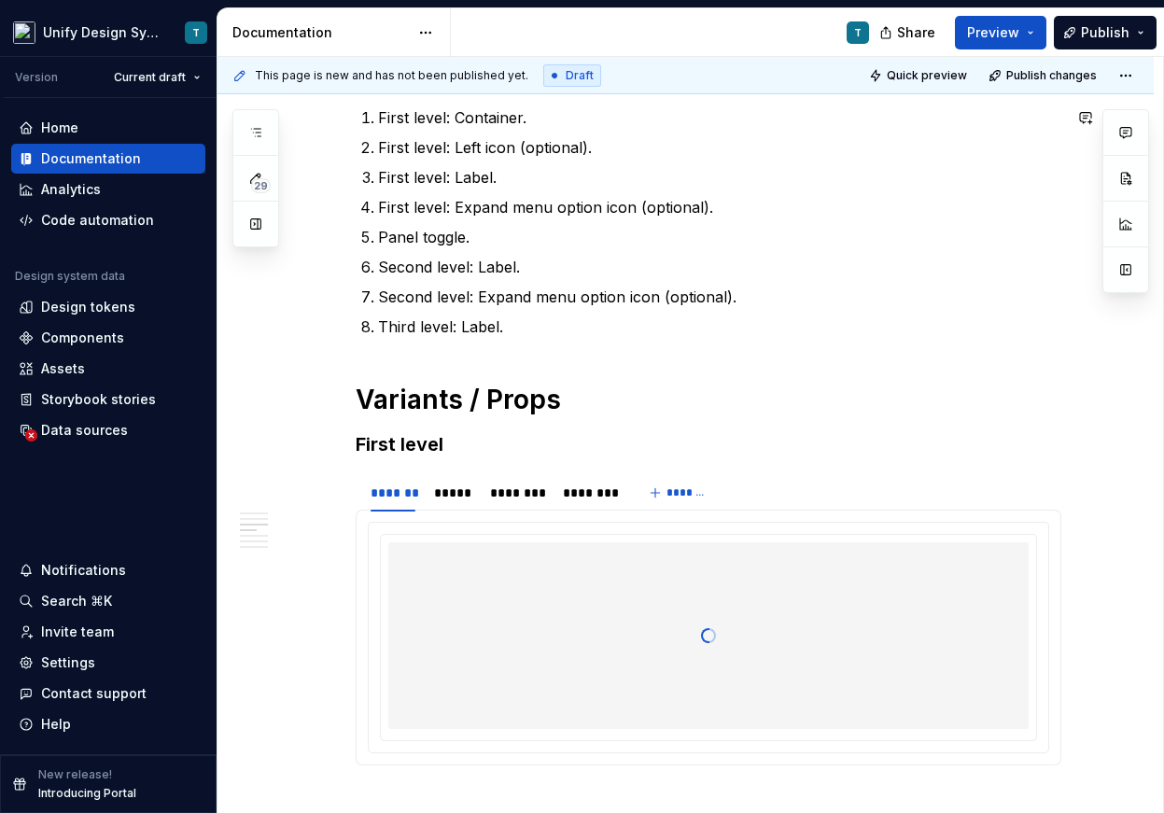
scroll to position [2038, 0]
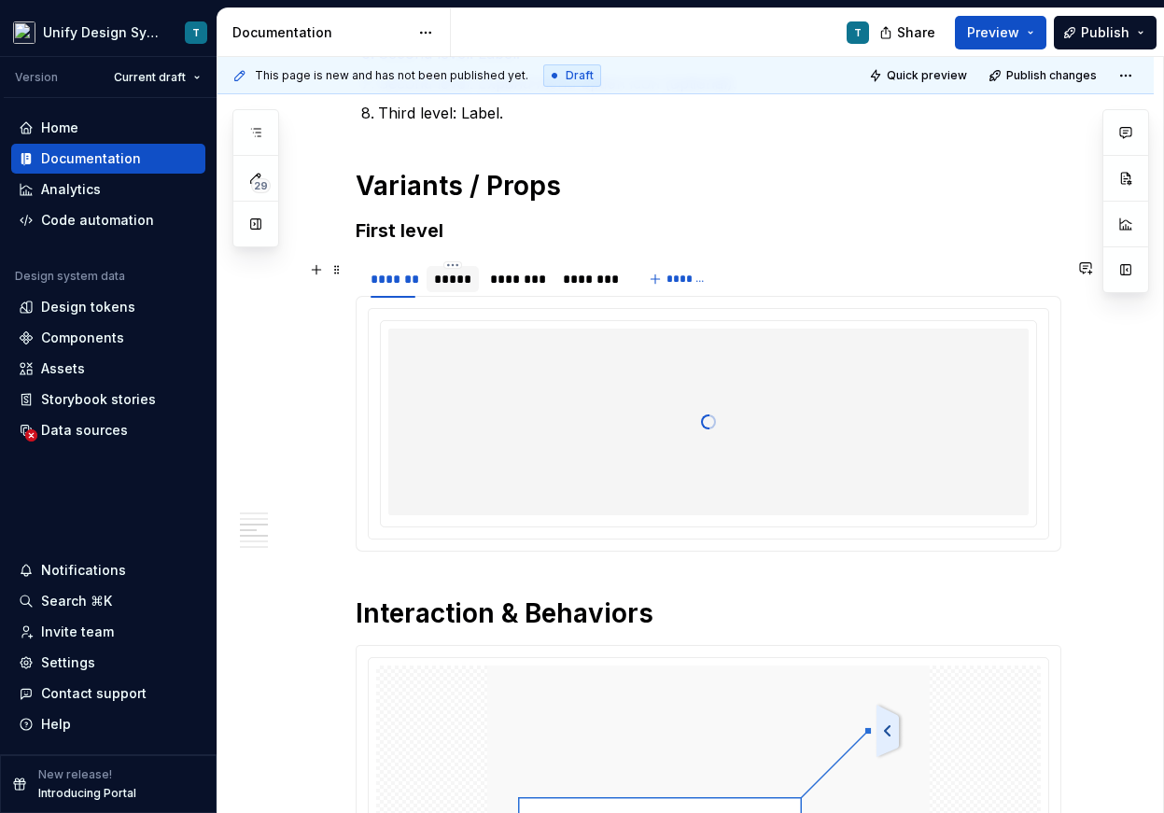
click at [469, 276] on div "*****" at bounding box center [452, 279] width 37 height 19
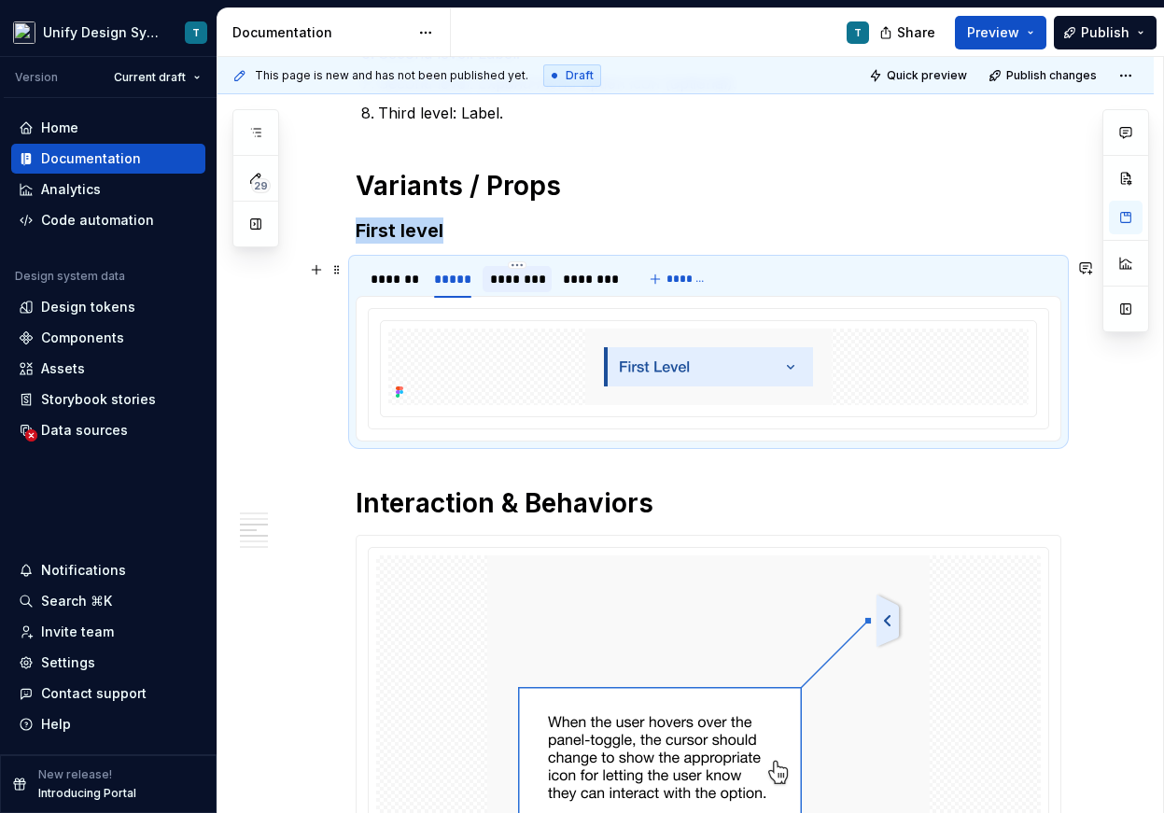
click at [528, 277] on div "********" at bounding box center [517, 279] width 55 height 19
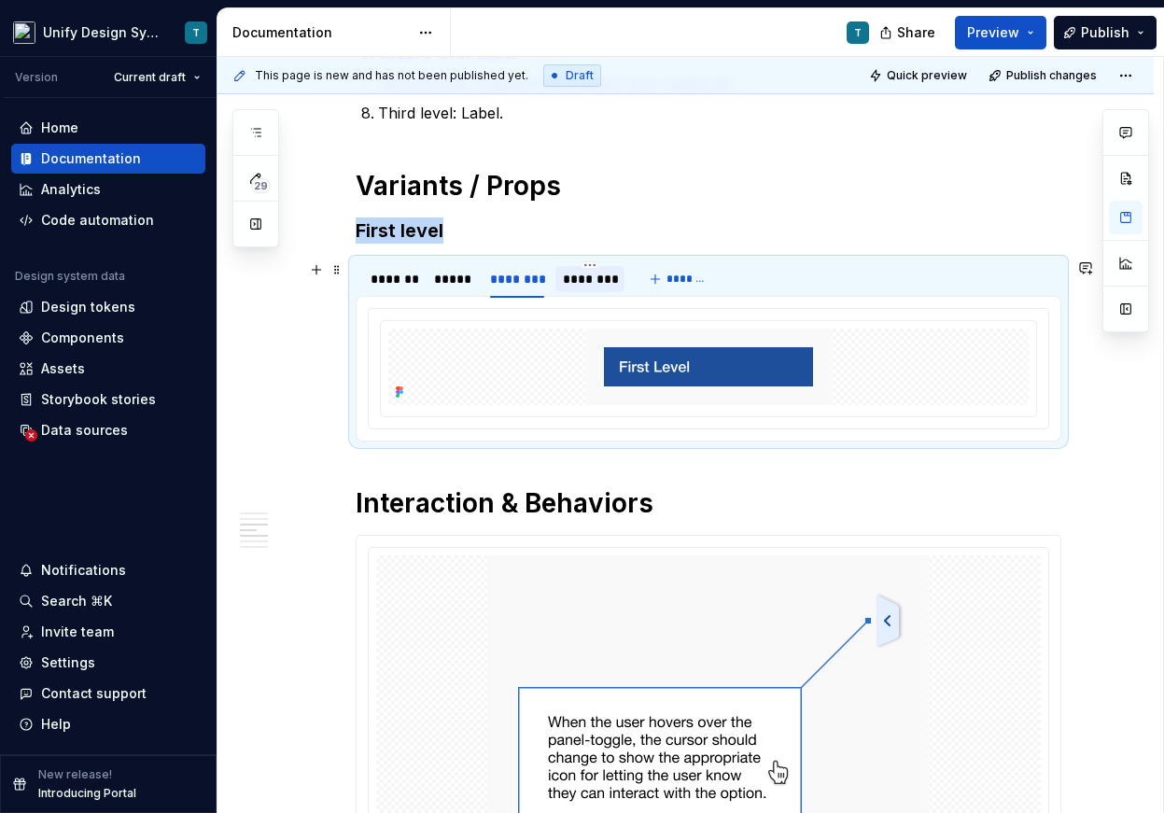
click at [591, 281] on div "********" at bounding box center [590, 279] width 54 height 19
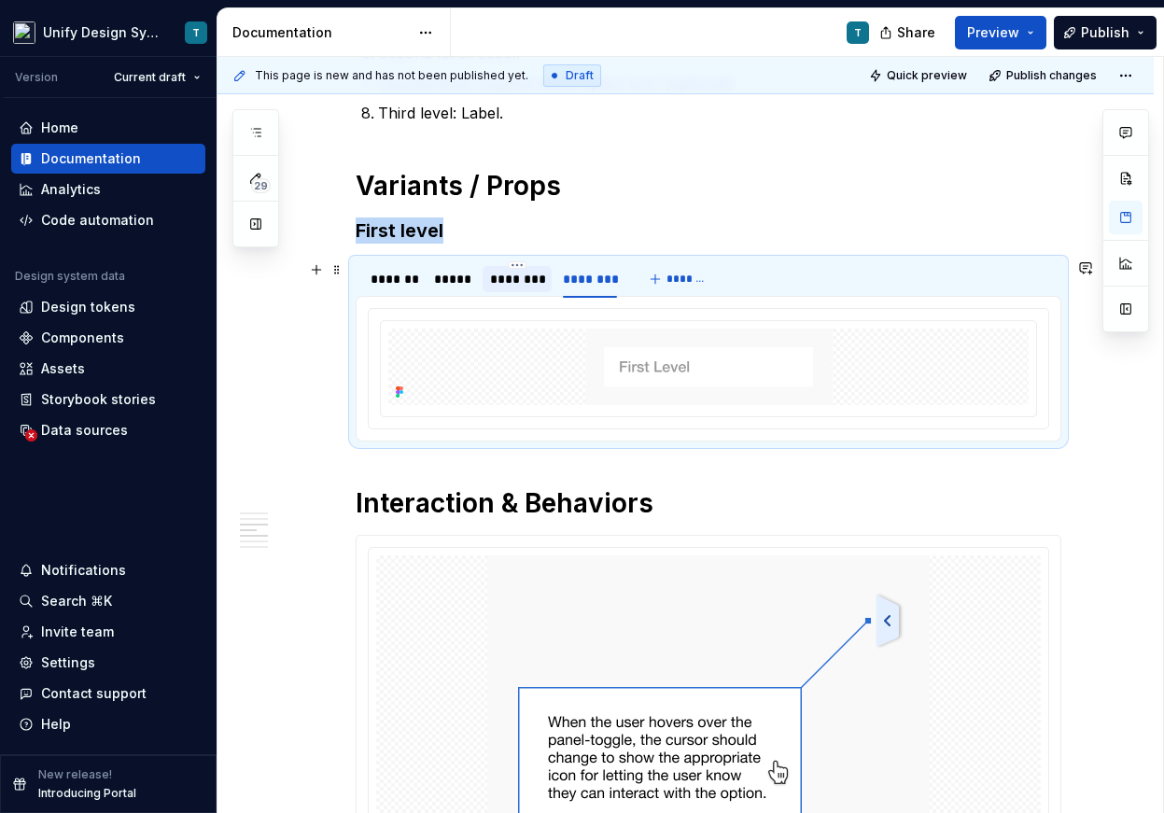
click at [526, 285] on div "********" at bounding box center [517, 279] width 55 height 19
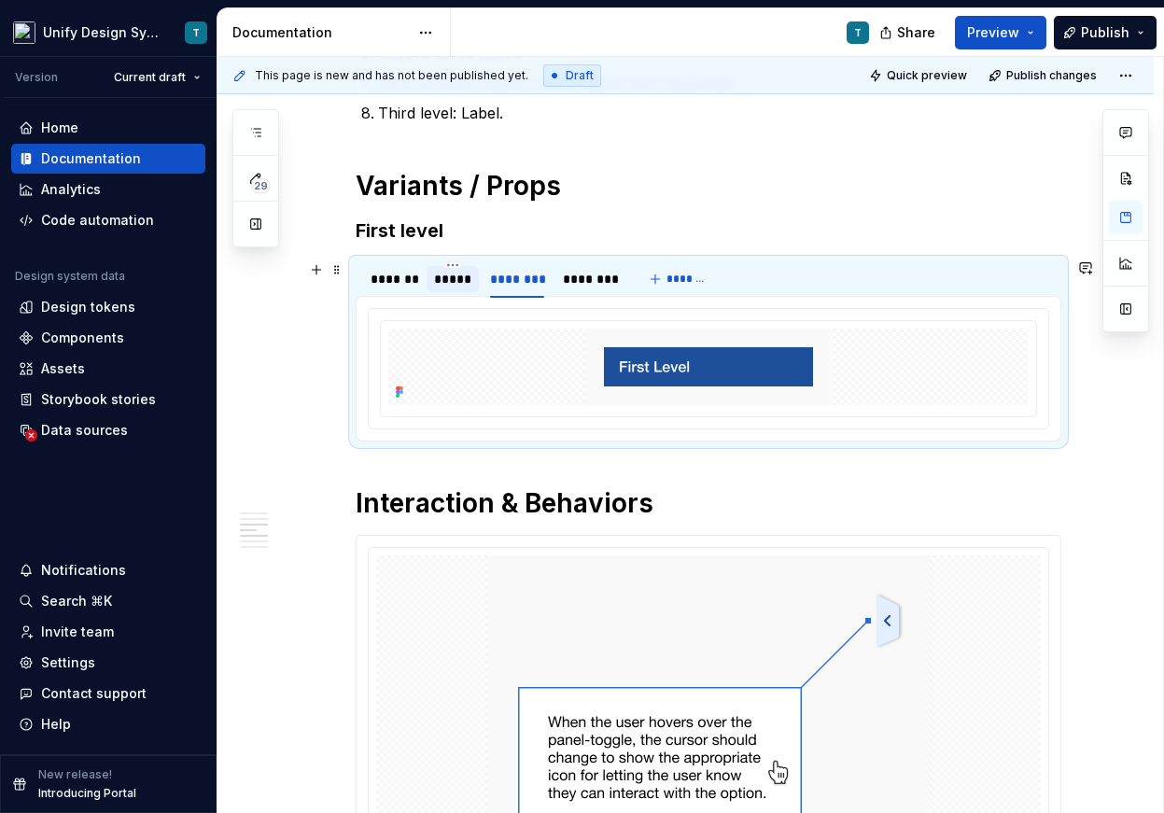
click at [462, 278] on div "*****" at bounding box center [452, 279] width 37 height 19
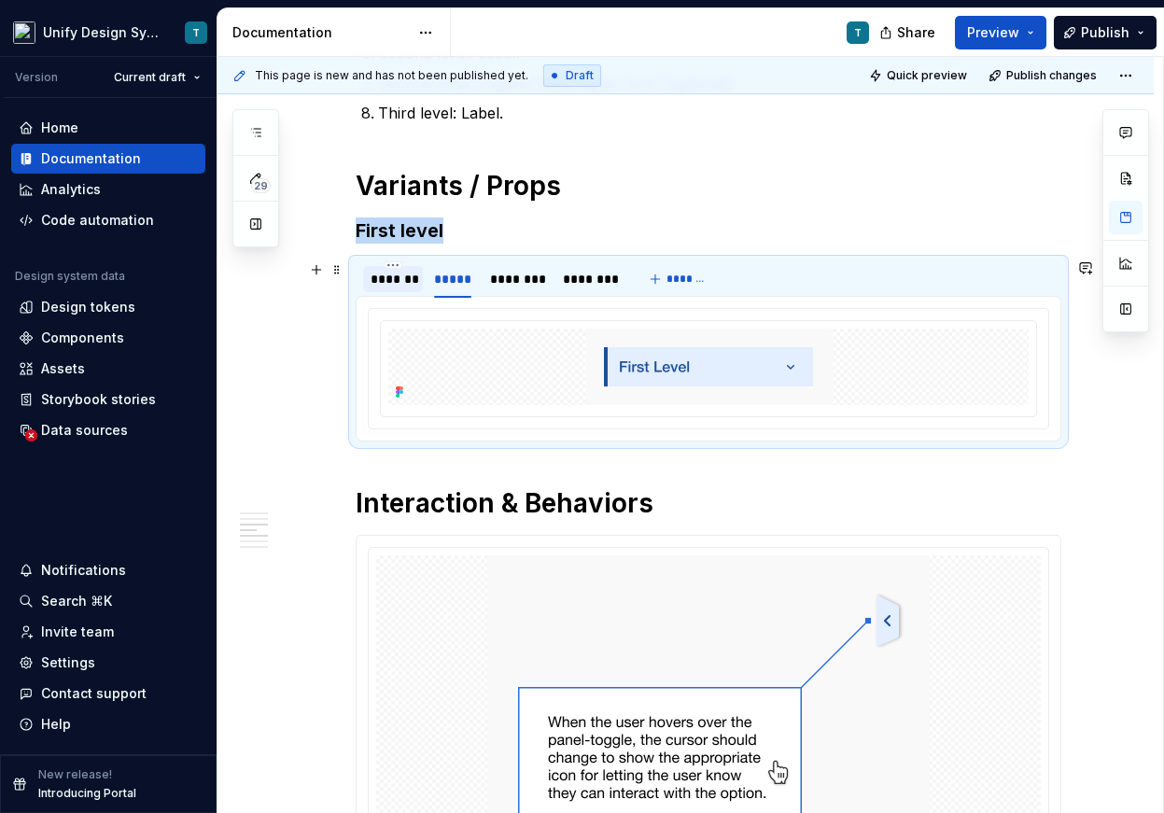
click at [399, 278] on div "*******" at bounding box center [392, 279] width 45 height 19
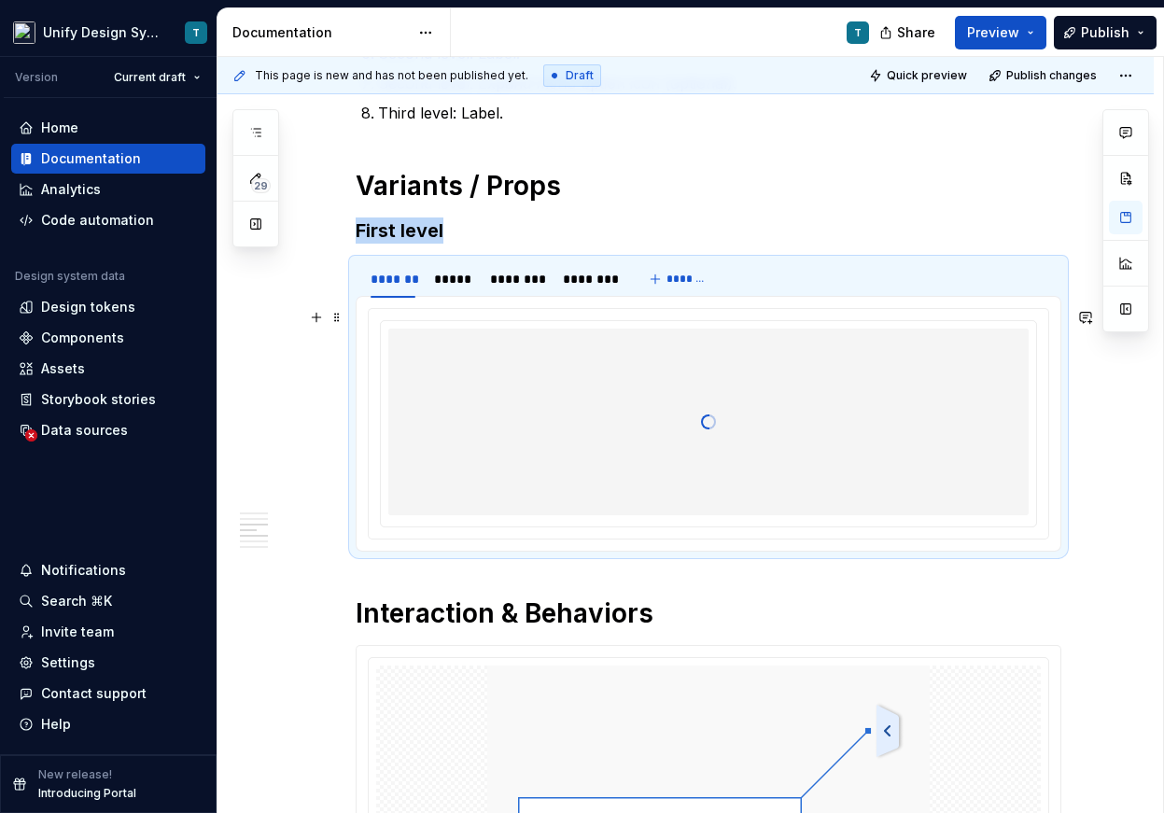
click at [682, 427] on div at bounding box center [708, 421] width 640 height 187
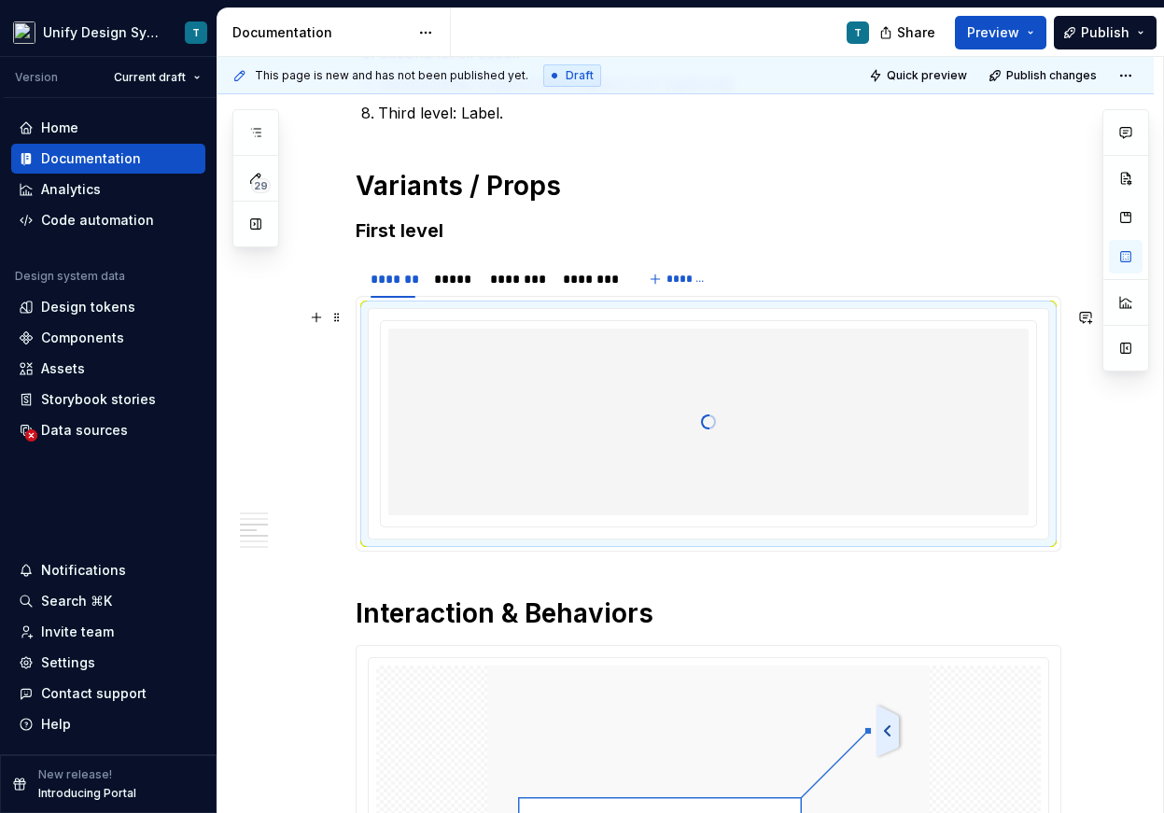
click at [723, 419] on div at bounding box center [708, 421] width 640 height 187
click at [1118, 260] on button "button" at bounding box center [1126, 257] width 34 height 34
type textarea "*"
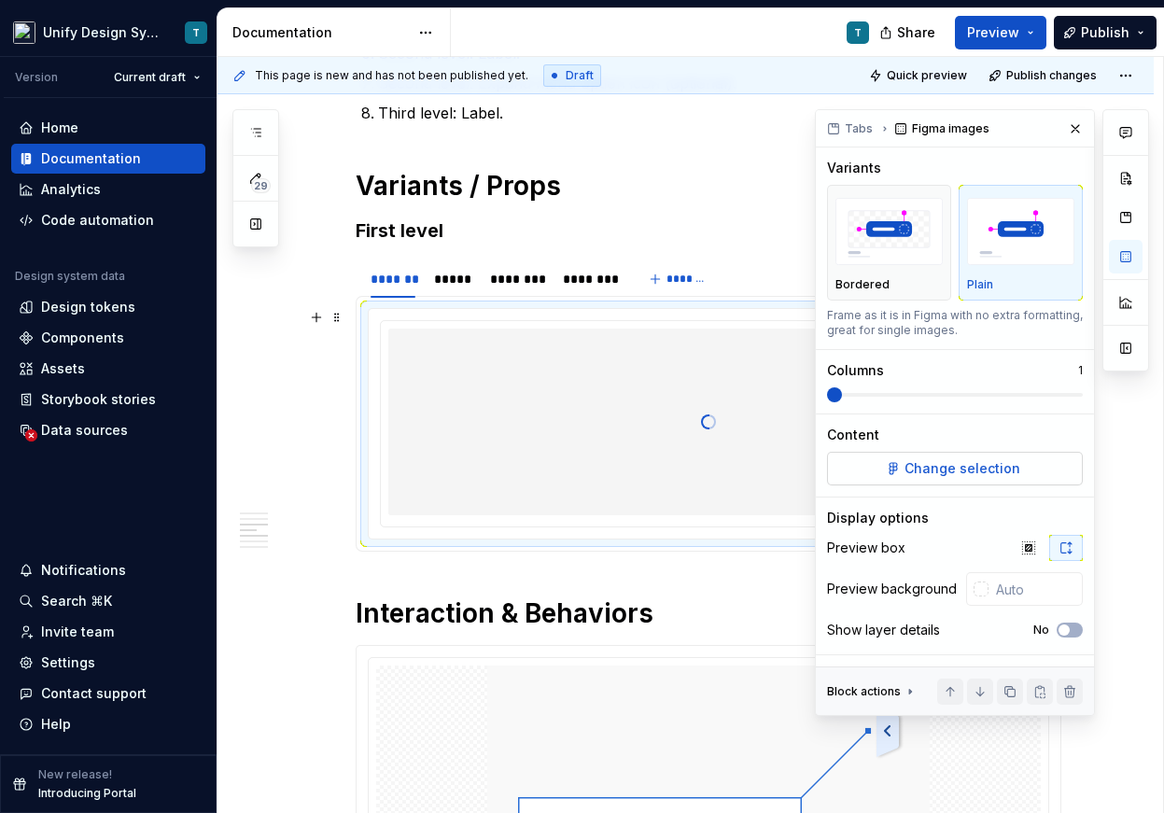
click at [929, 470] on span "Change selection" at bounding box center [962, 468] width 116 height 19
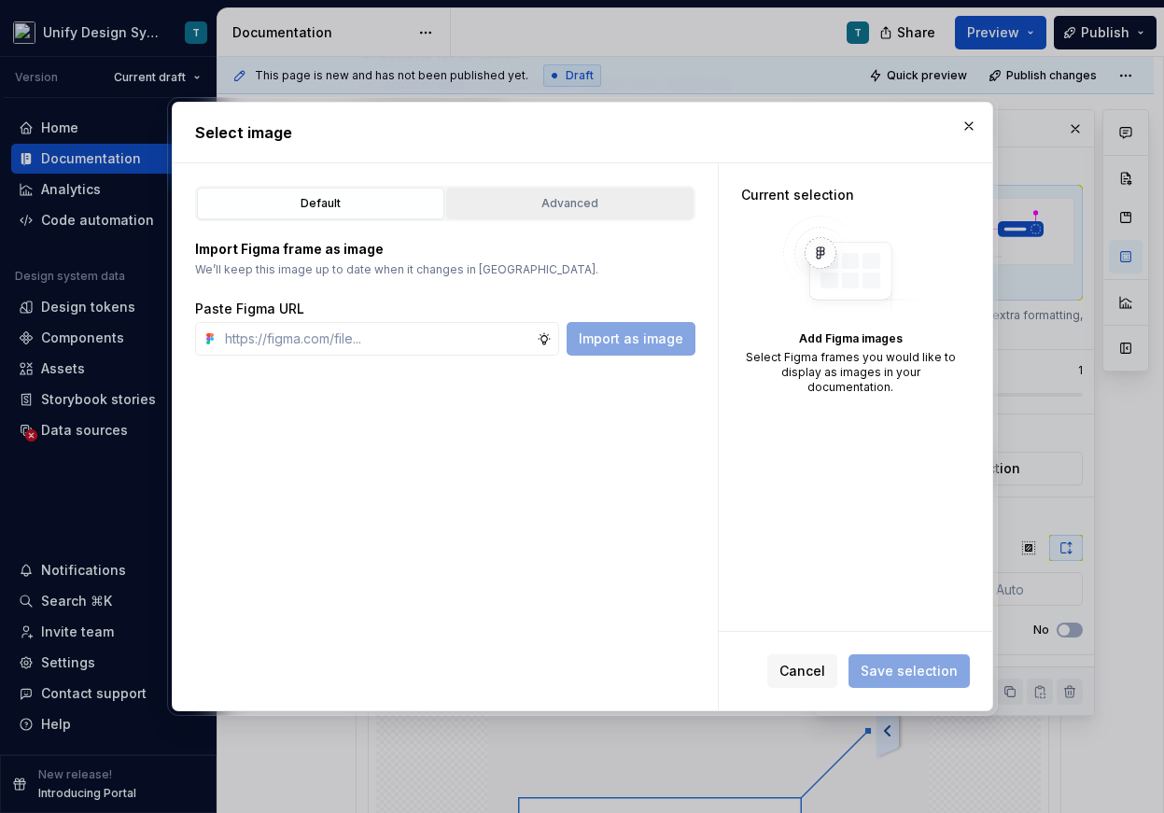
click at [601, 212] on div "Advanced" at bounding box center [570, 203] width 234 height 19
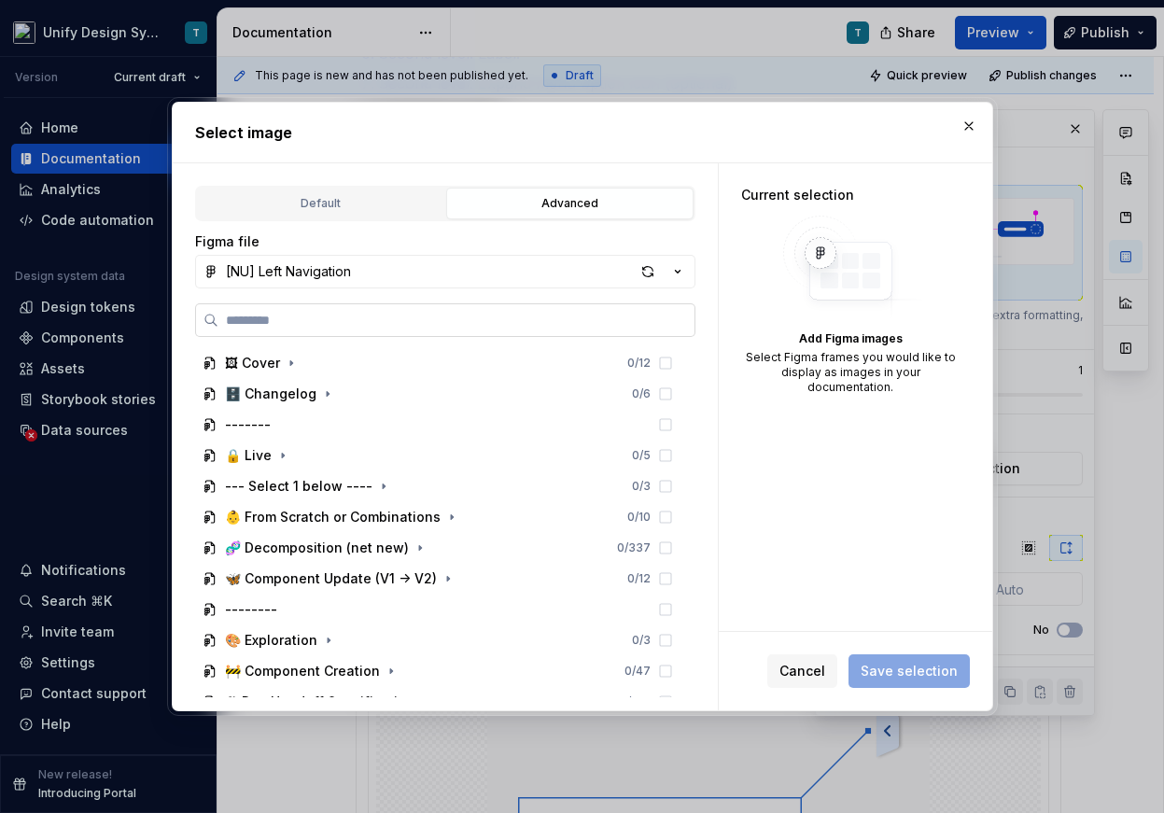
type input "*"
click at [642, 265] on div "button" at bounding box center [648, 271] width 26 height 26
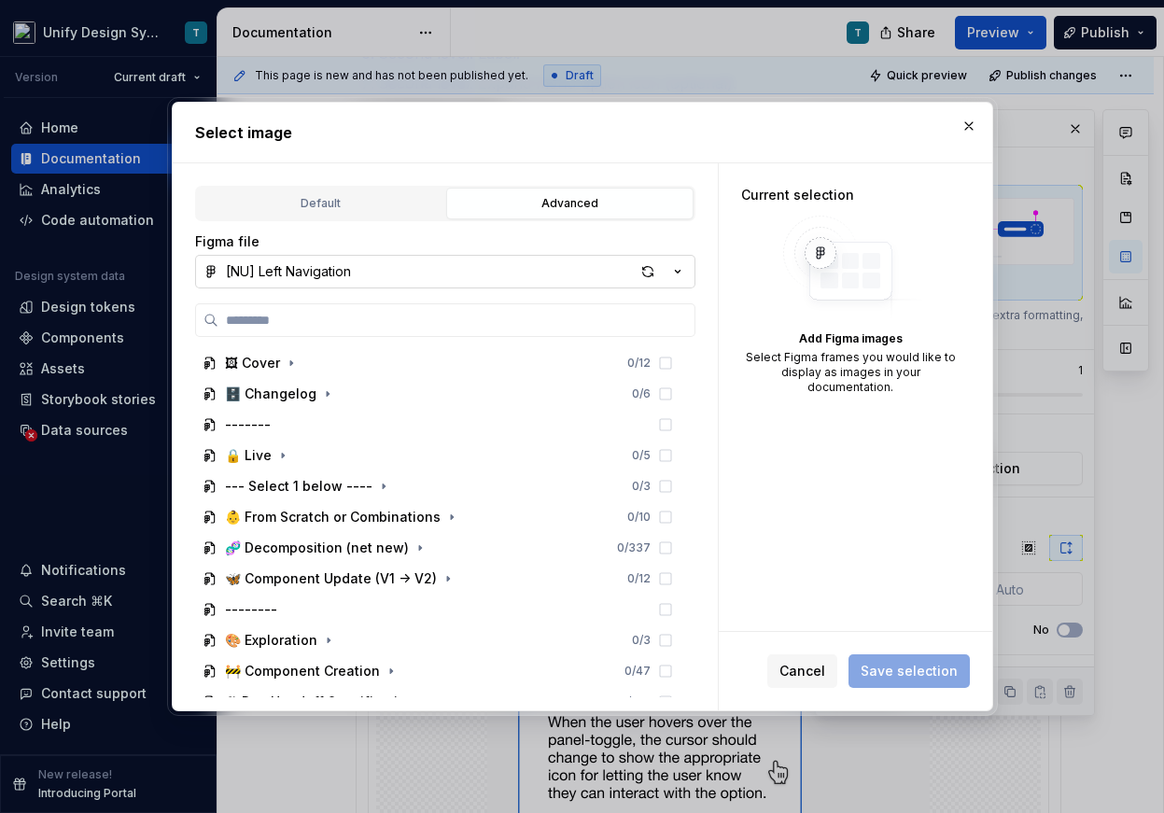
type textarea "*"
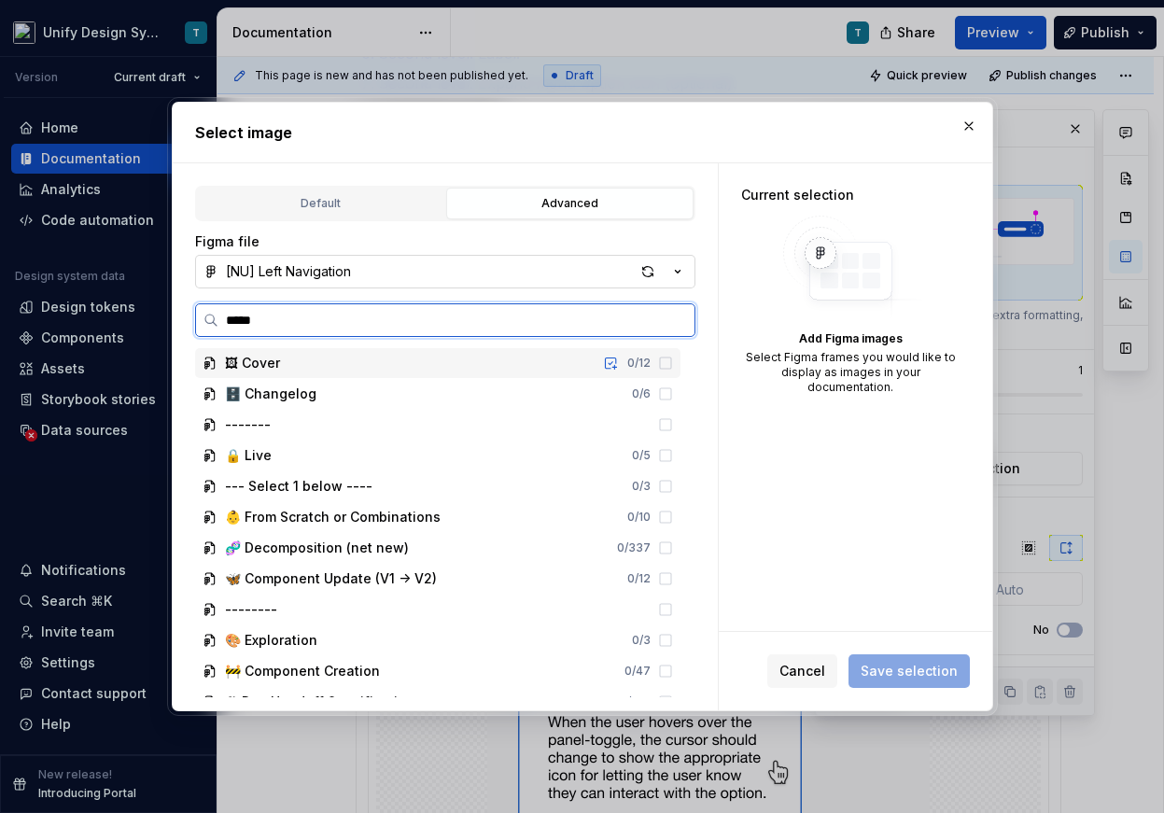
type input "******"
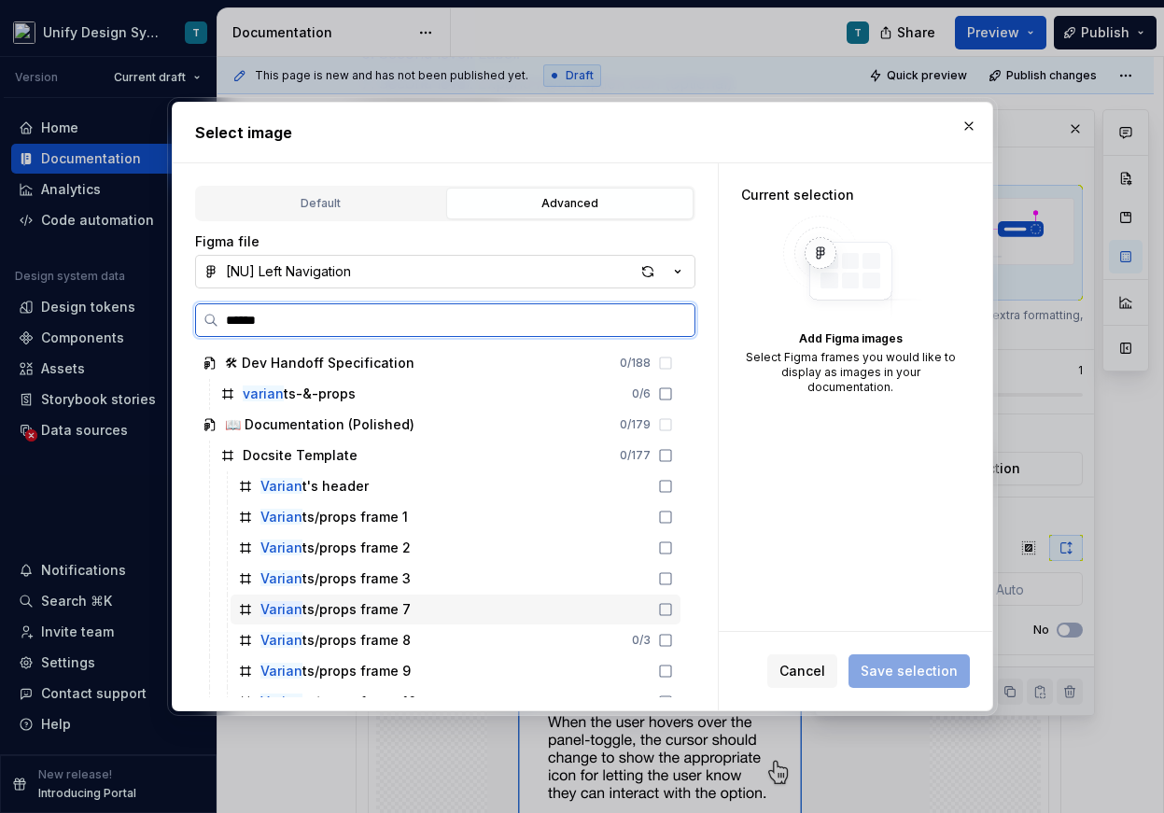
click at [481, 599] on div "Varian ts/props frame 7" at bounding box center [455, 609] width 450 height 30
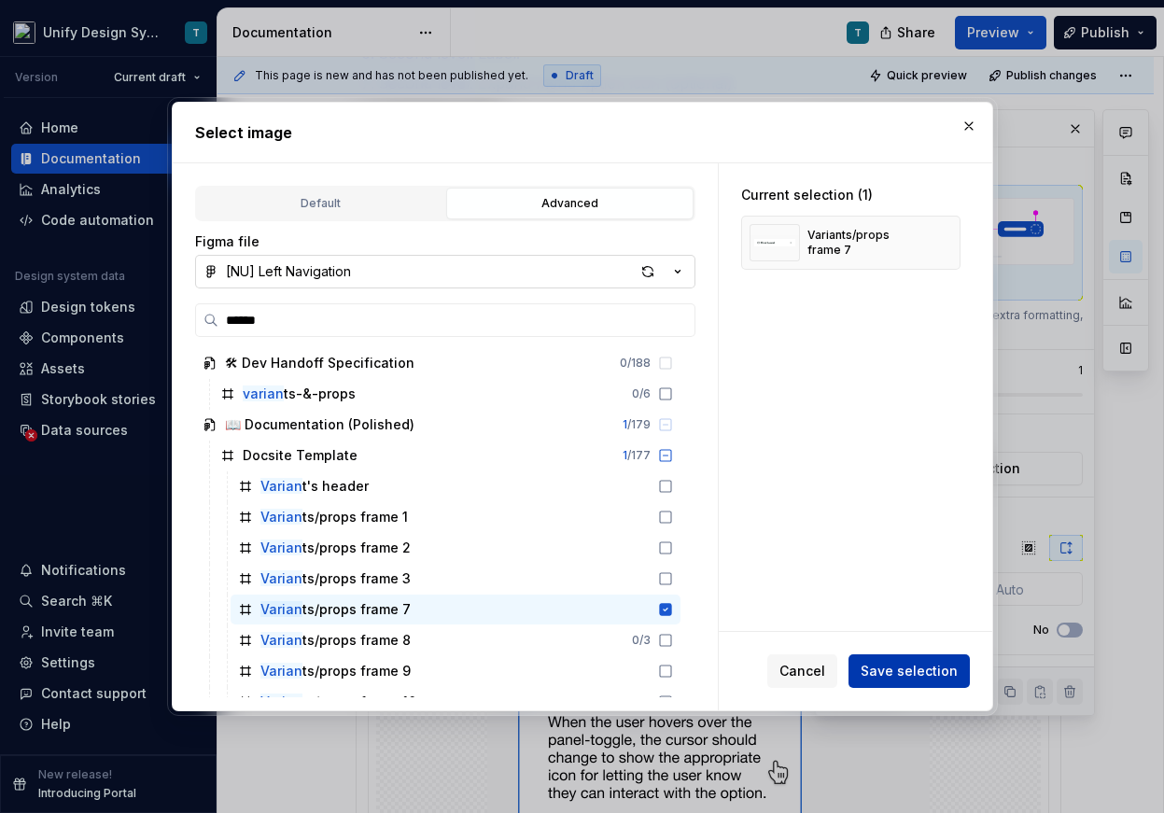
click at [882, 664] on span "Save selection" at bounding box center [908, 671] width 97 height 19
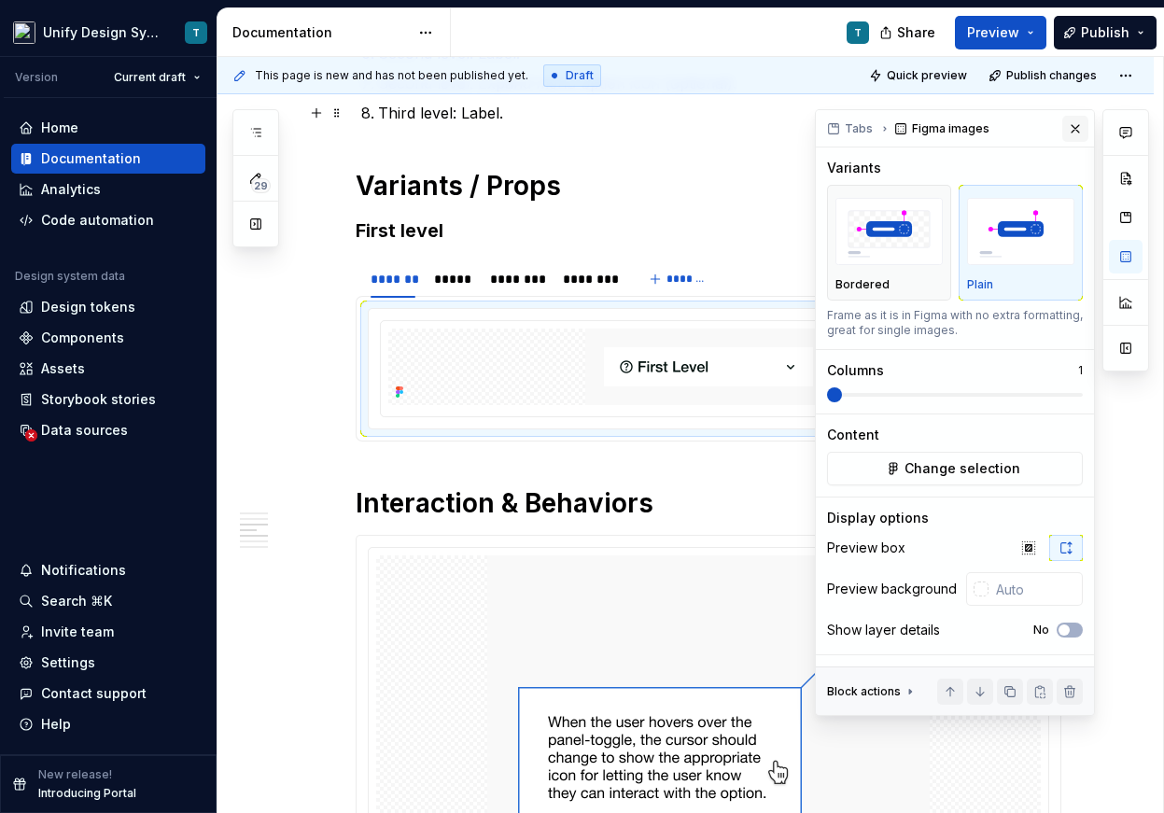
click at [1075, 123] on button "button" at bounding box center [1075, 129] width 26 height 26
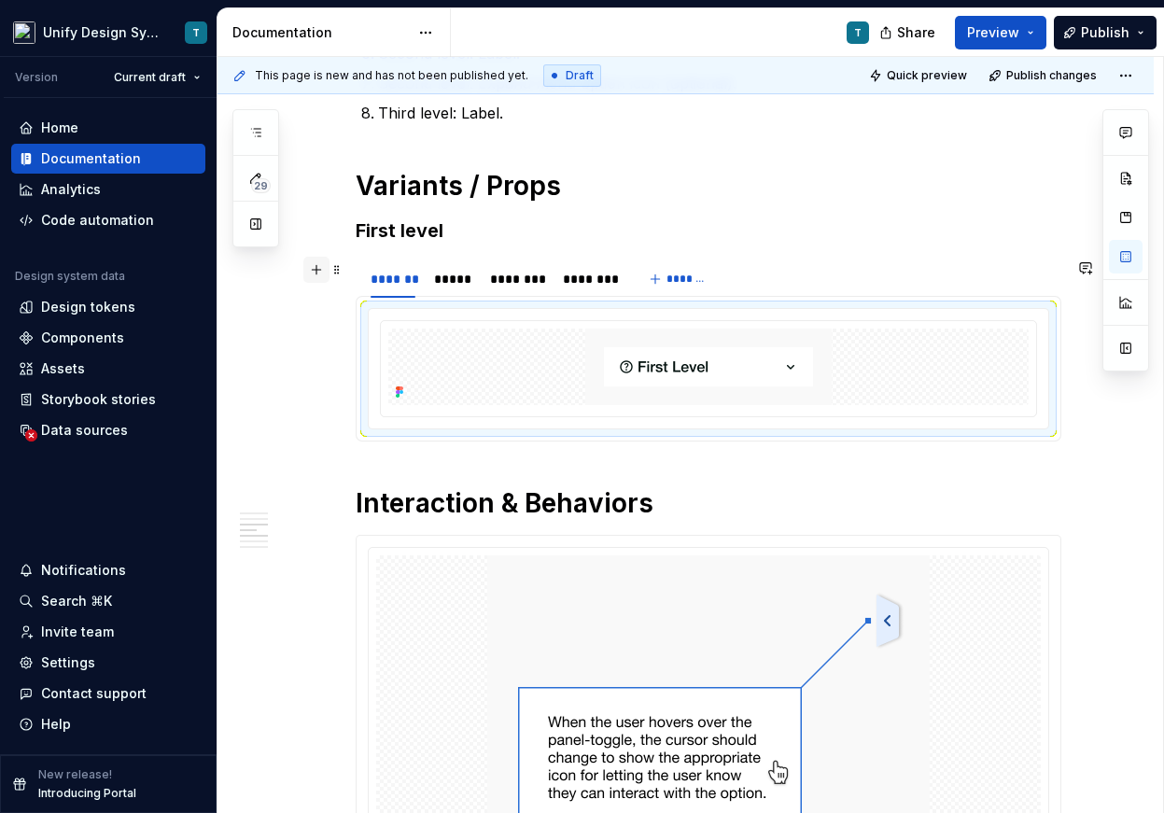
click at [323, 269] on button "button" at bounding box center [316, 270] width 26 height 26
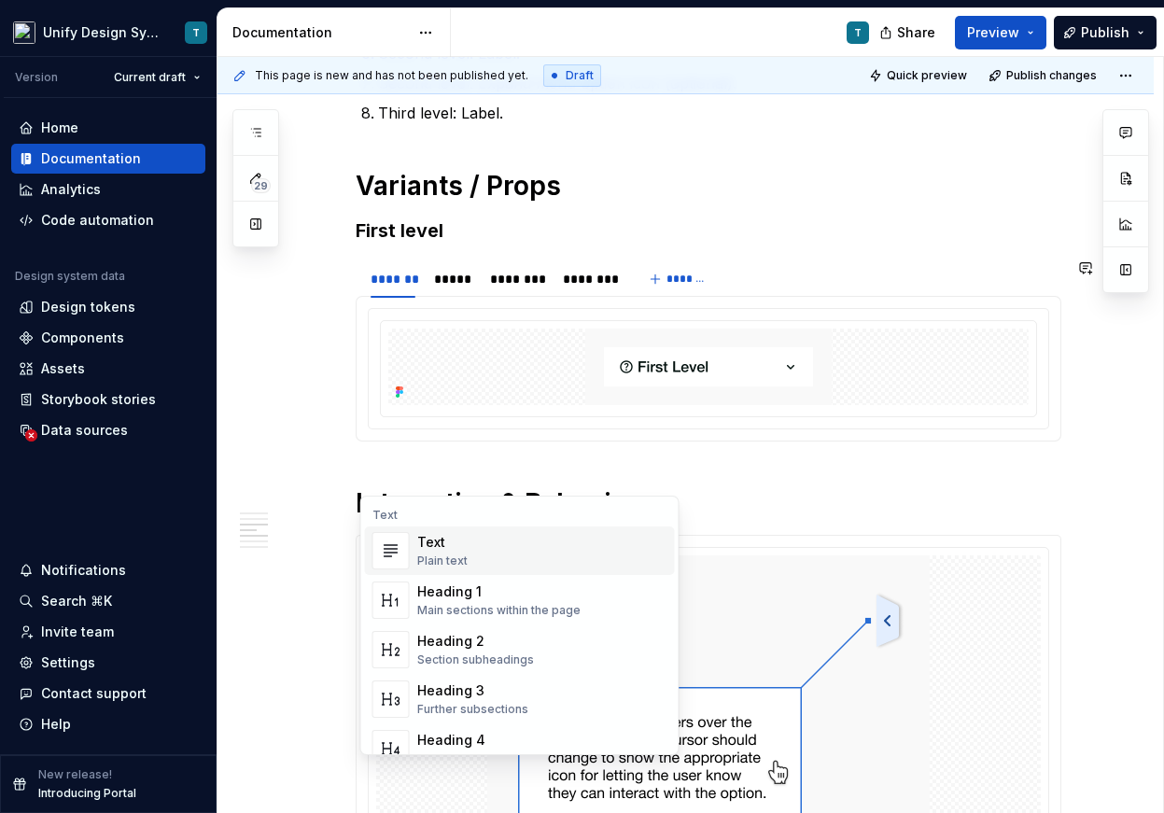
type textarea "*"
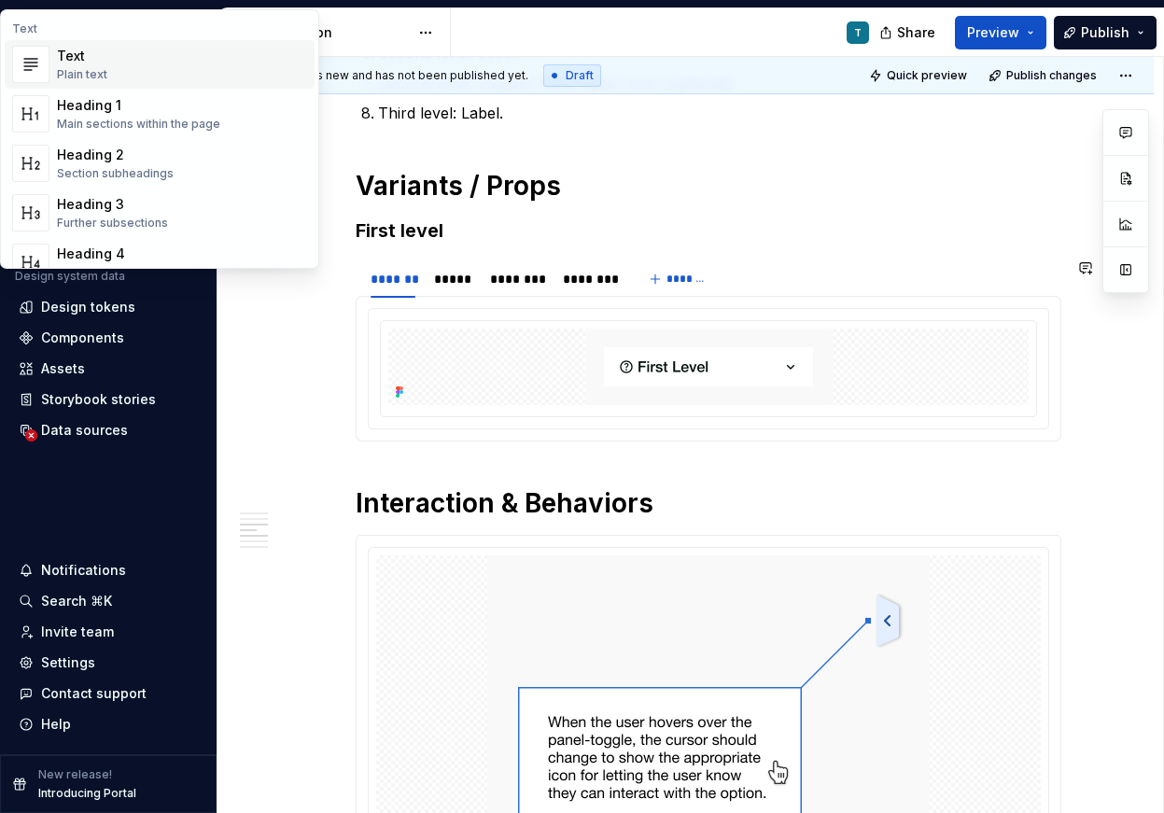
click at [356, 298] on section "******* ***** ******** ******** *******" at bounding box center [708, 349] width 705 height 183
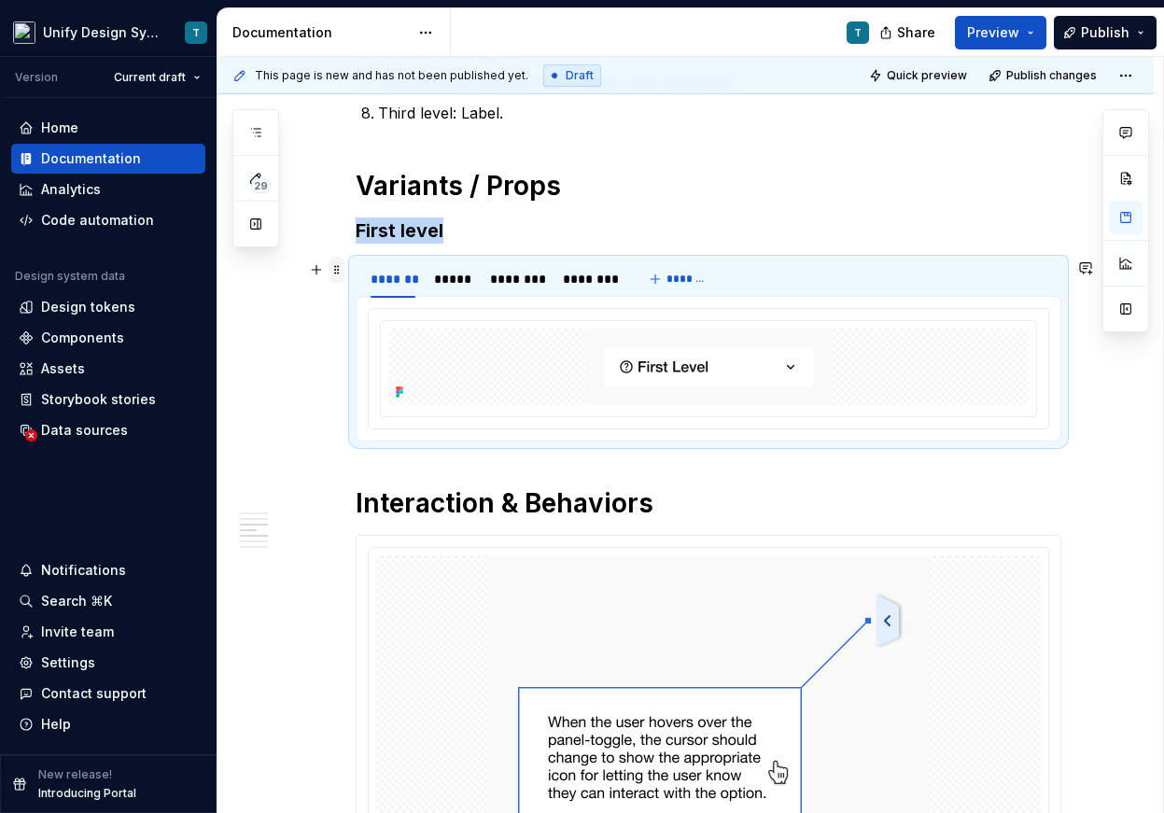
click at [344, 269] on span at bounding box center [336, 270] width 15 height 26
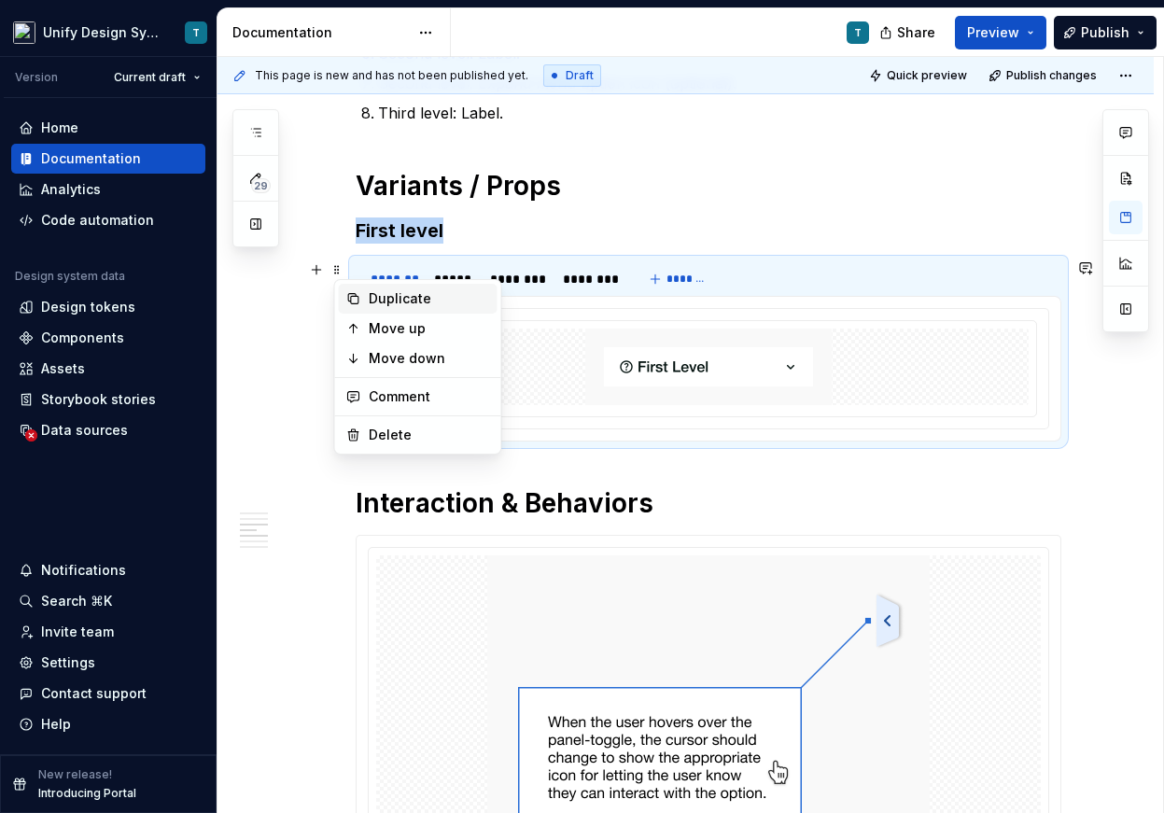
click at [402, 300] on div "Duplicate" at bounding box center [429, 298] width 121 height 19
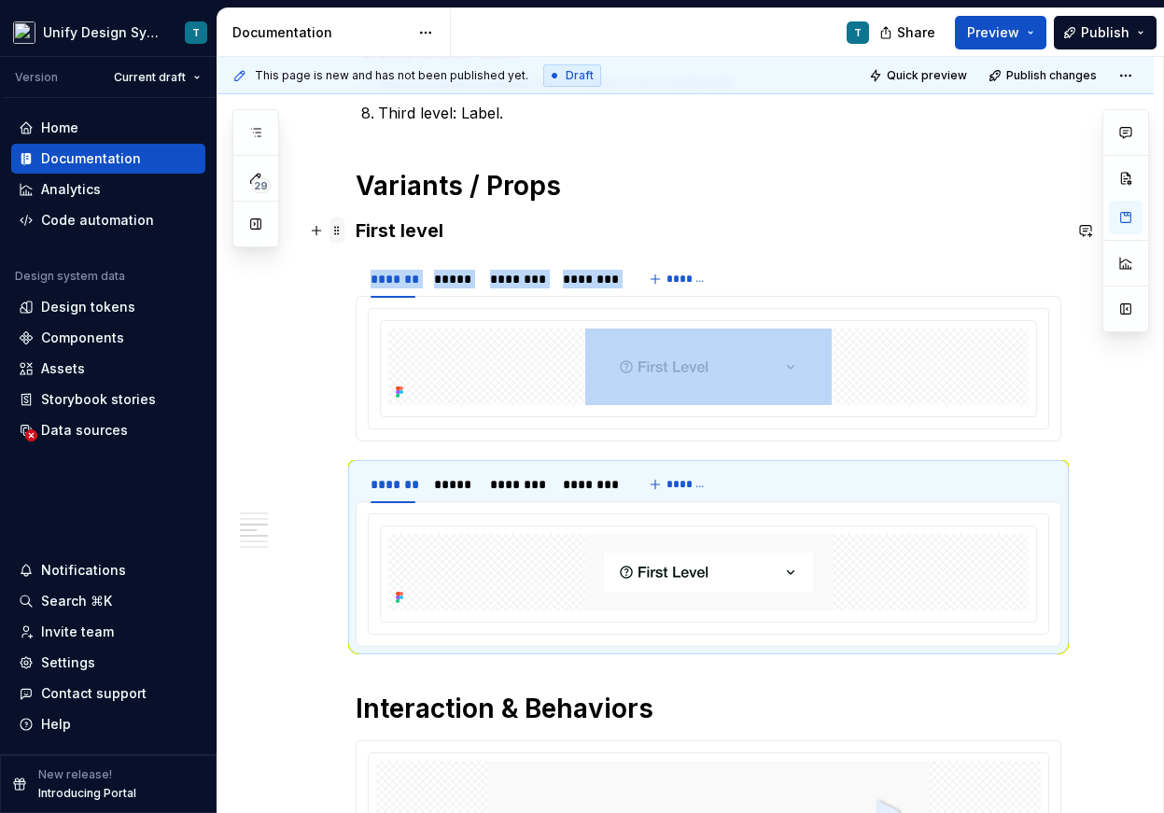
click at [339, 231] on span at bounding box center [336, 230] width 15 height 26
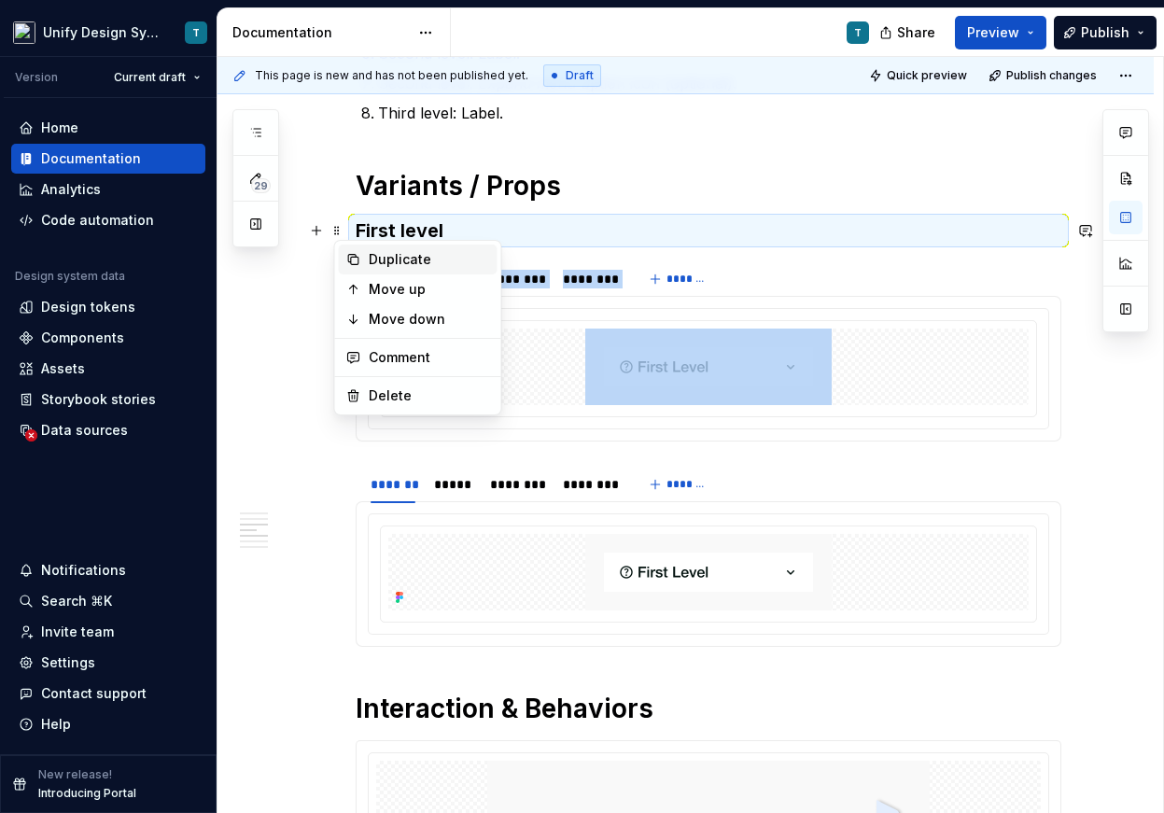
click at [381, 261] on div "Duplicate" at bounding box center [429, 259] width 121 height 19
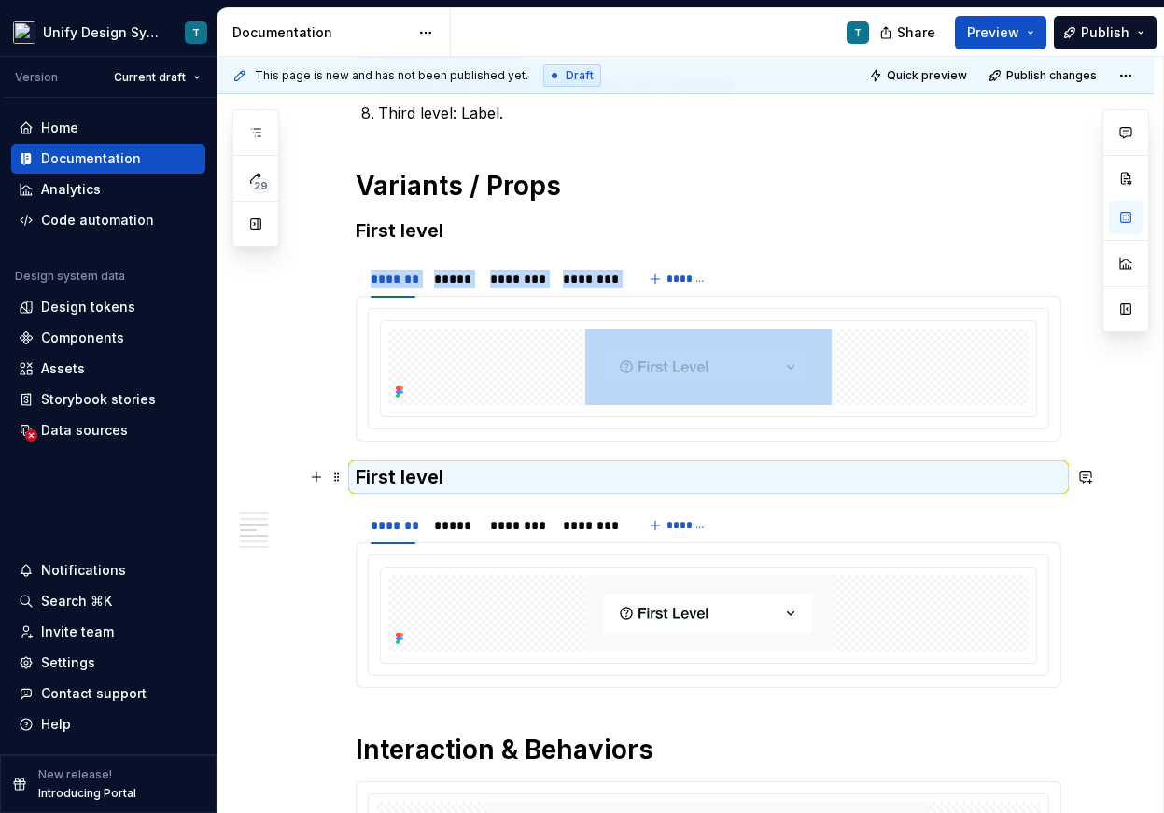
click at [383, 474] on h3 "First level" at bounding box center [708, 477] width 705 height 26
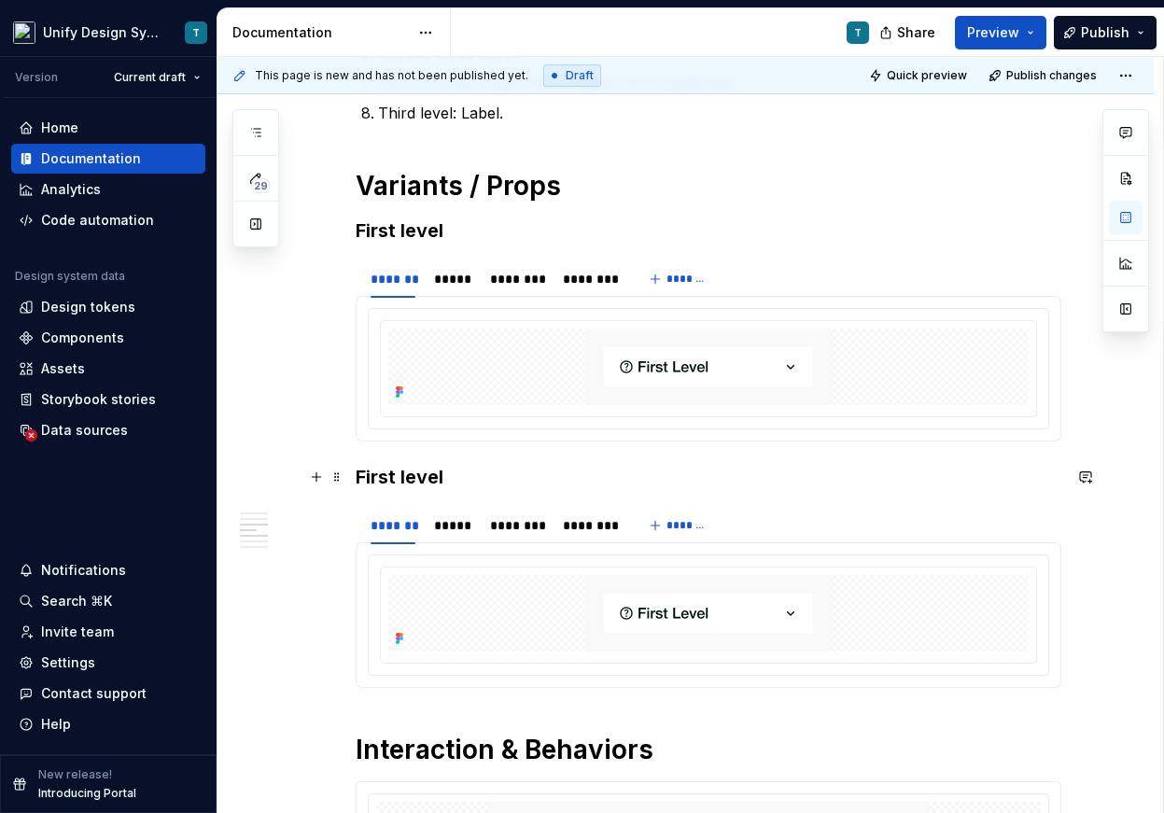
click at [383, 474] on h3 "First level" at bounding box center [708, 477] width 705 height 26
click at [623, 596] on img at bounding box center [708, 613] width 246 height 77
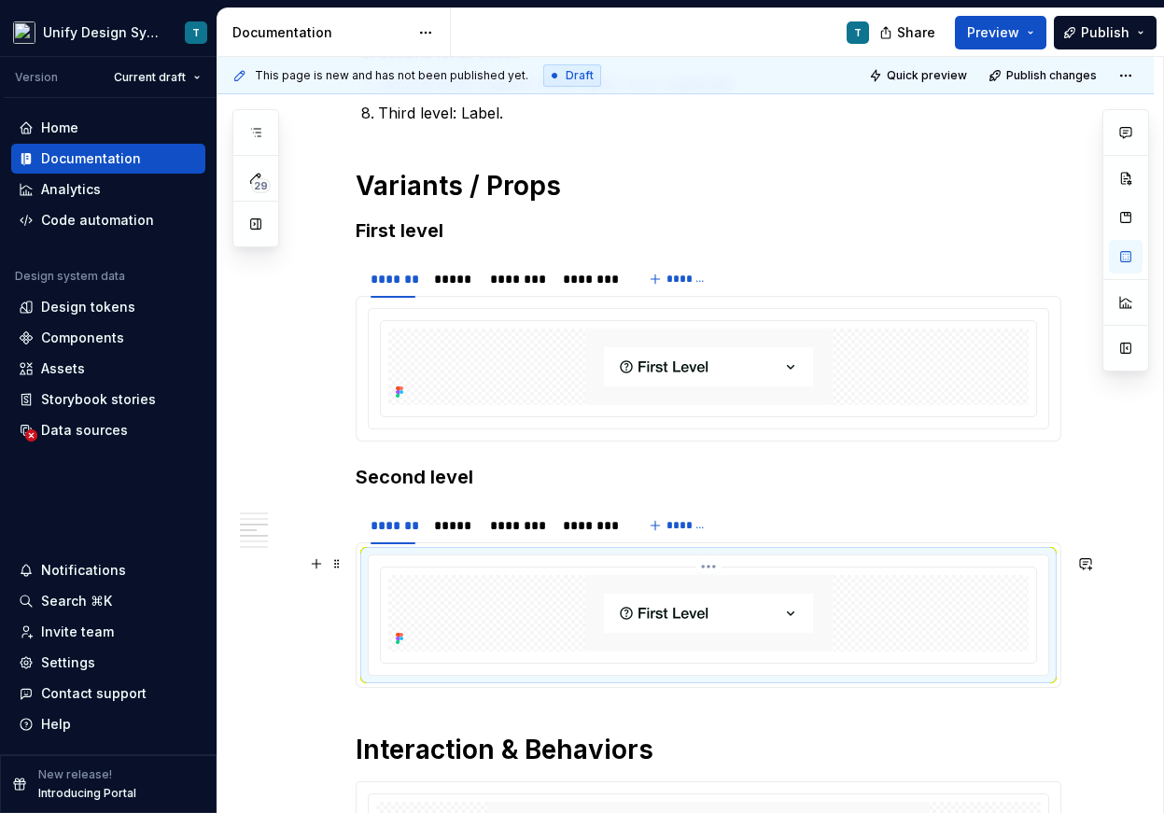
click at [745, 607] on img at bounding box center [708, 613] width 246 height 77
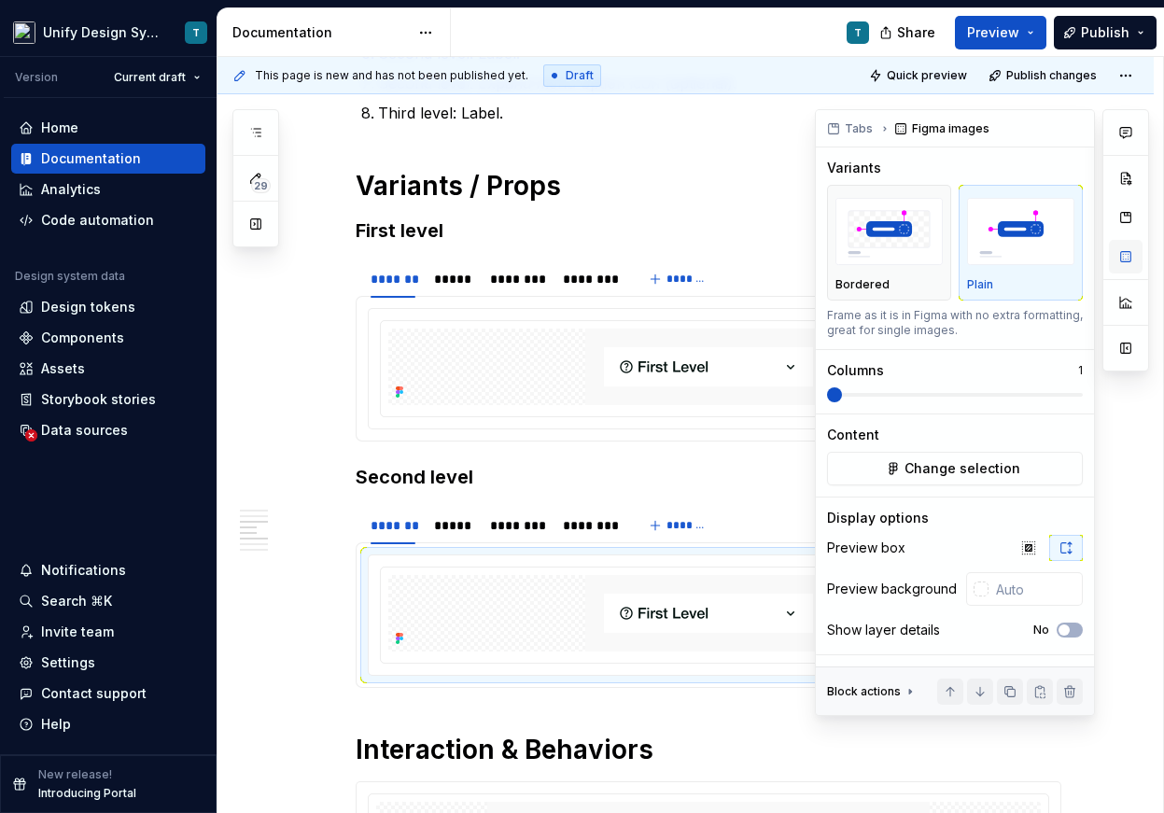
click at [1129, 259] on button "button" at bounding box center [1126, 257] width 34 height 34
click at [932, 468] on span "Change selection" at bounding box center [962, 468] width 116 height 19
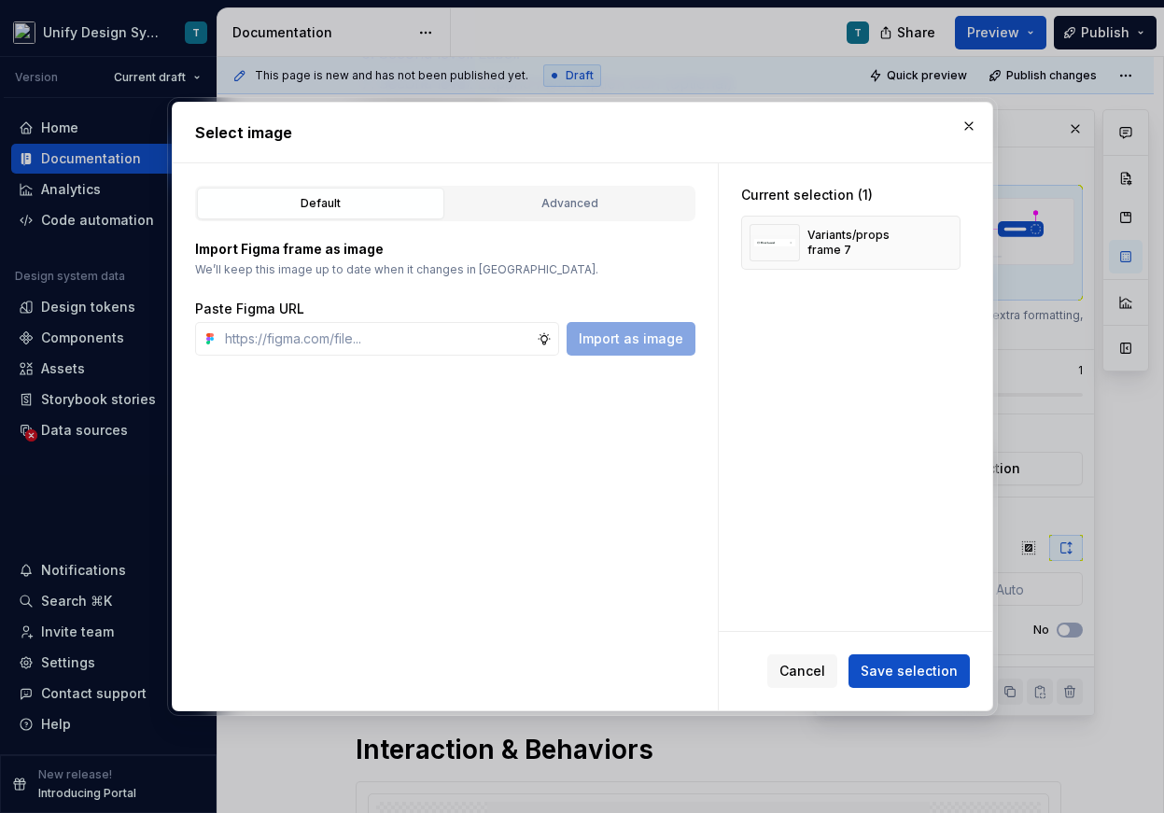
type textarea "*"
click at [563, 218] on button "Advanced" at bounding box center [569, 204] width 247 height 32
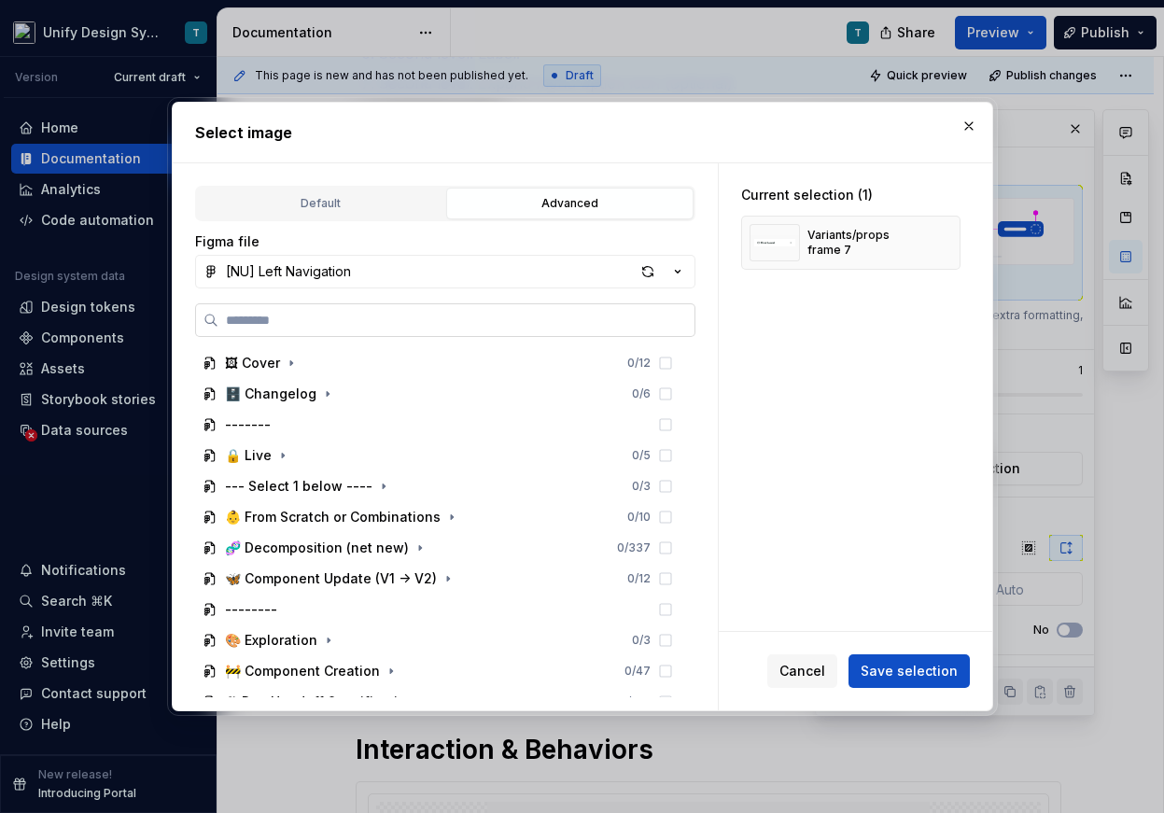
click at [382, 328] on input "search" at bounding box center [456, 320] width 476 height 19
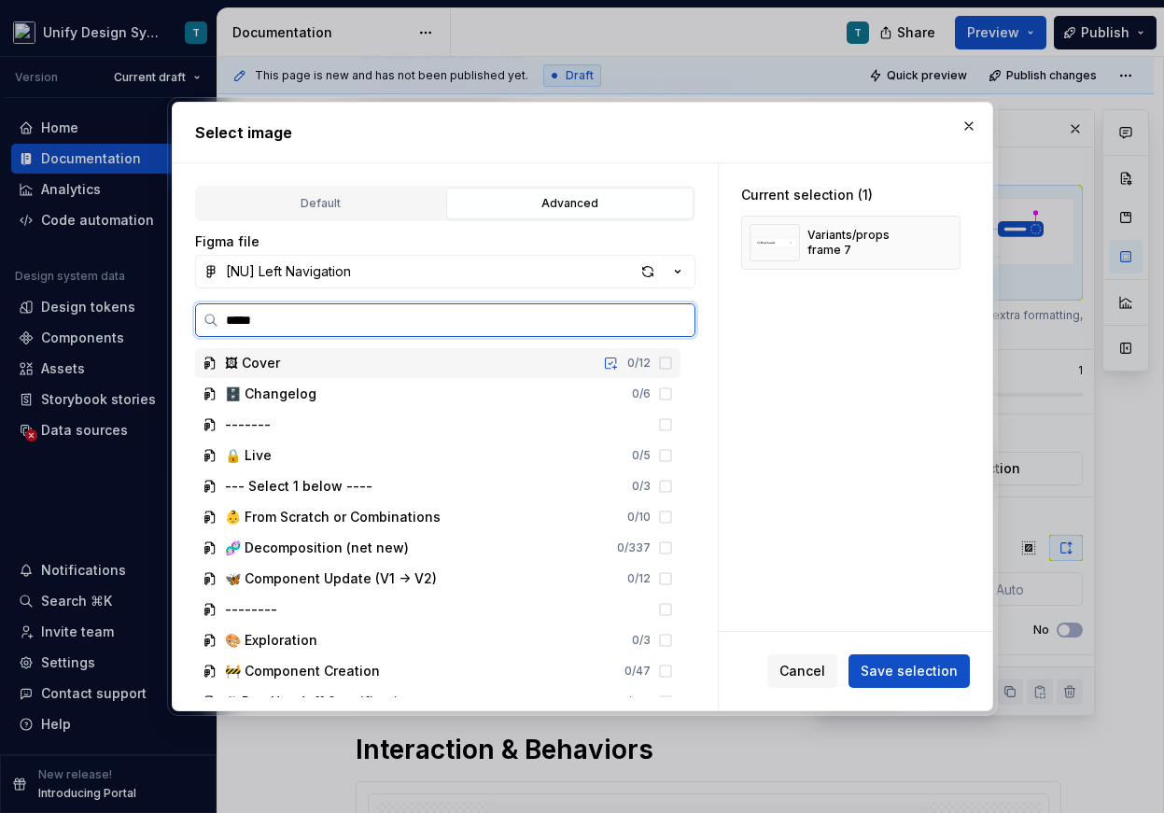
type input "******"
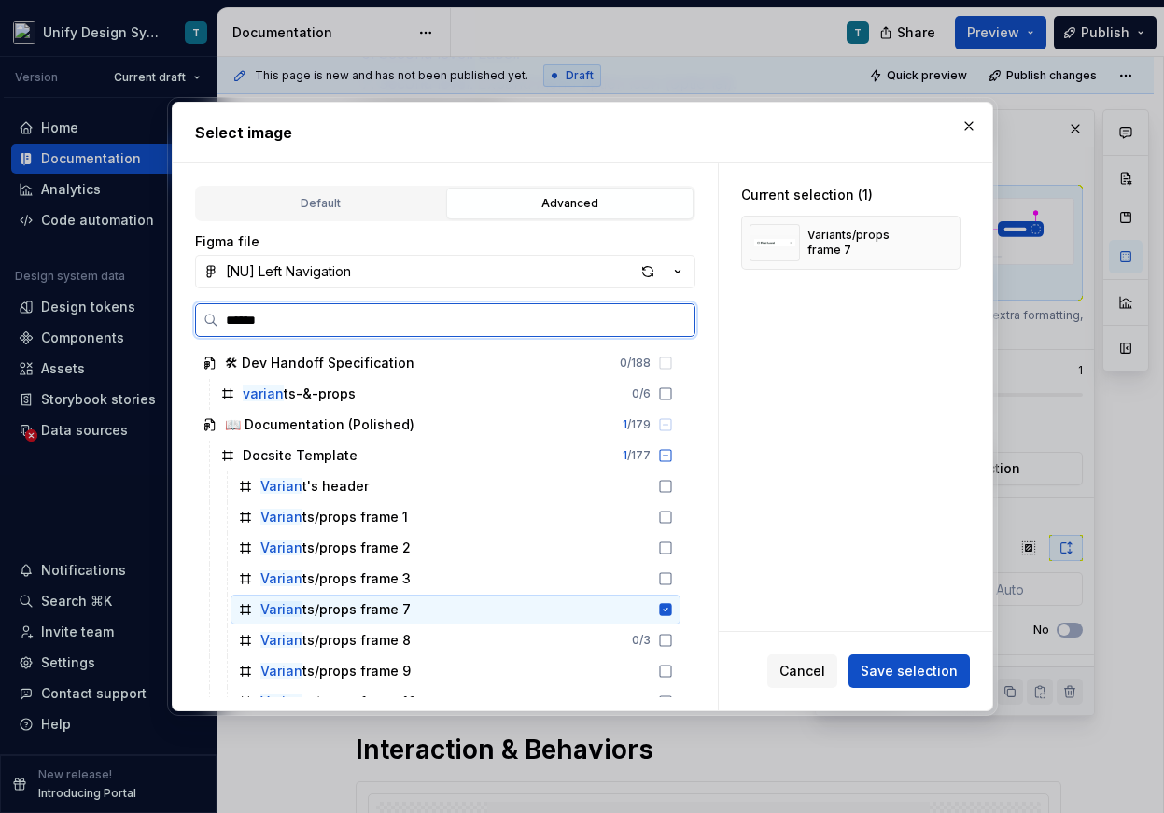
click at [431, 608] on div "Varian ts/props frame 7" at bounding box center [455, 609] width 450 height 30
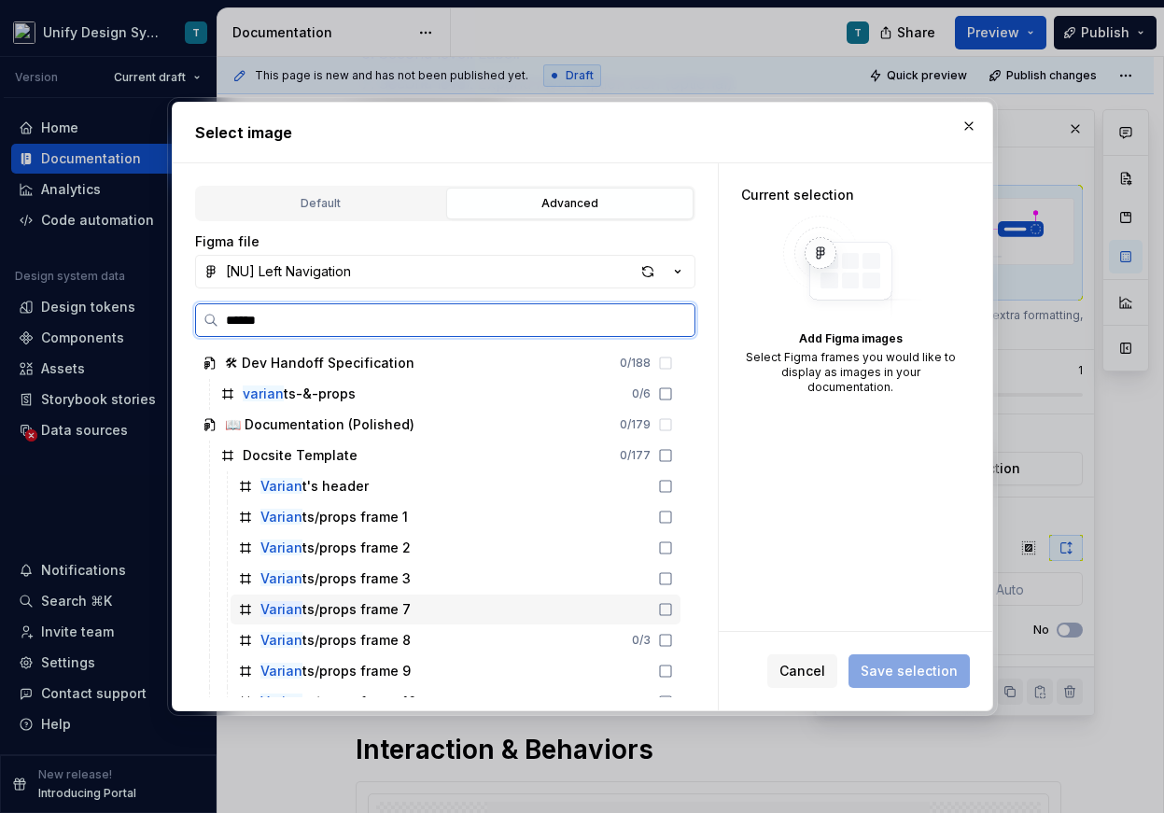
scroll to position [93, 0]
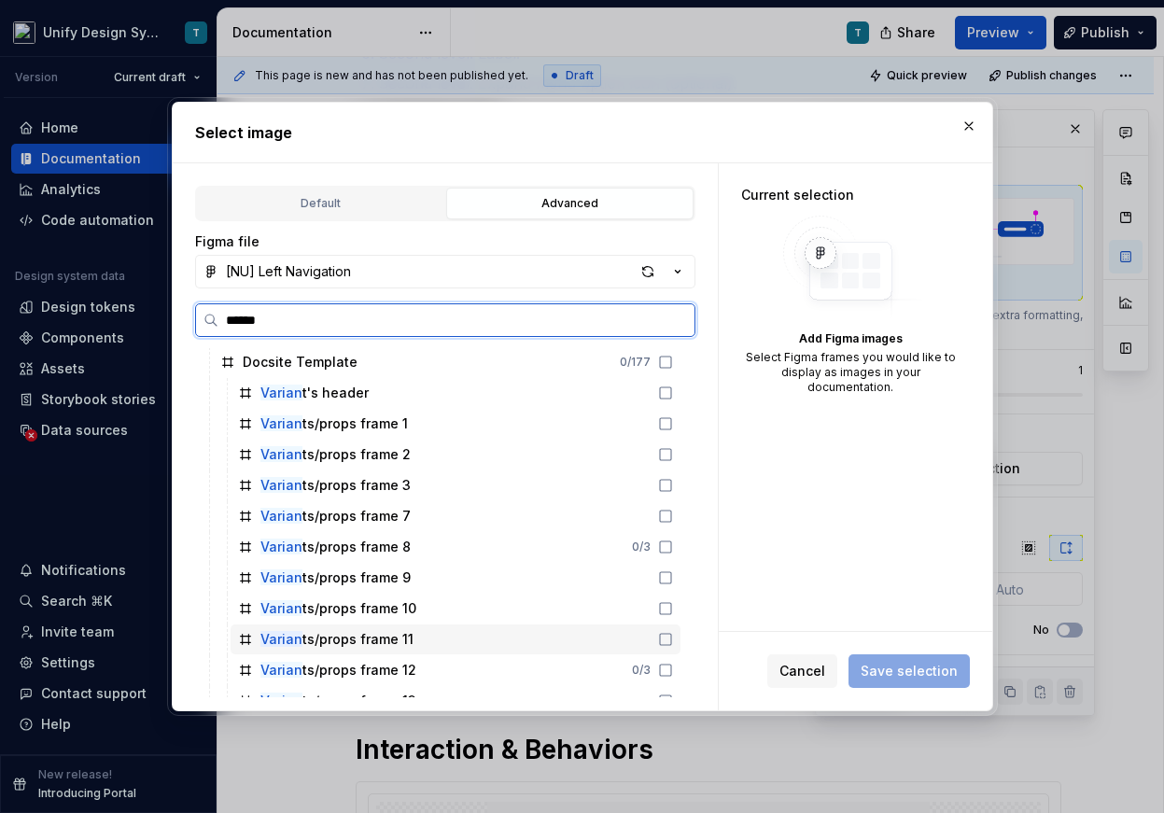
click at [407, 640] on div "Varian ts/props frame 11" at bounding box center [455, 639] width 450 height 30
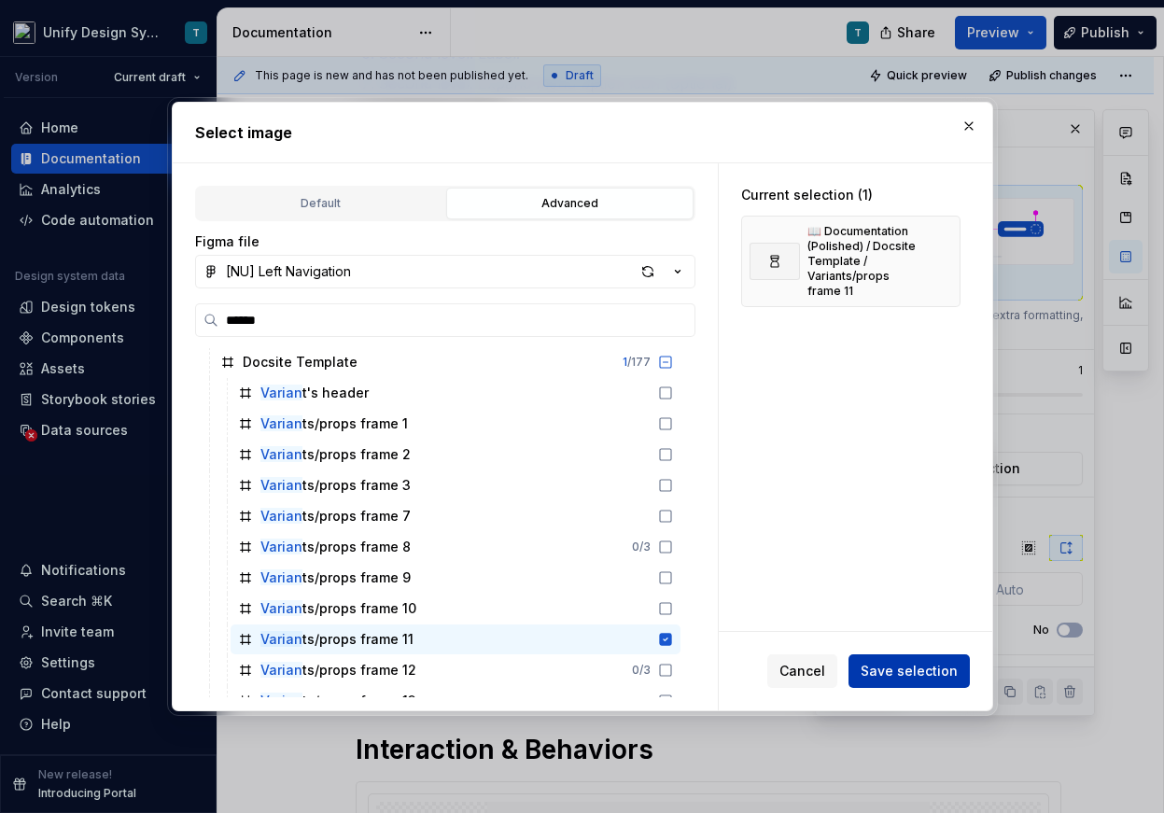
click at [887, 673] on span "Save selection" at bounding box center [908, 671] width 97 height 19
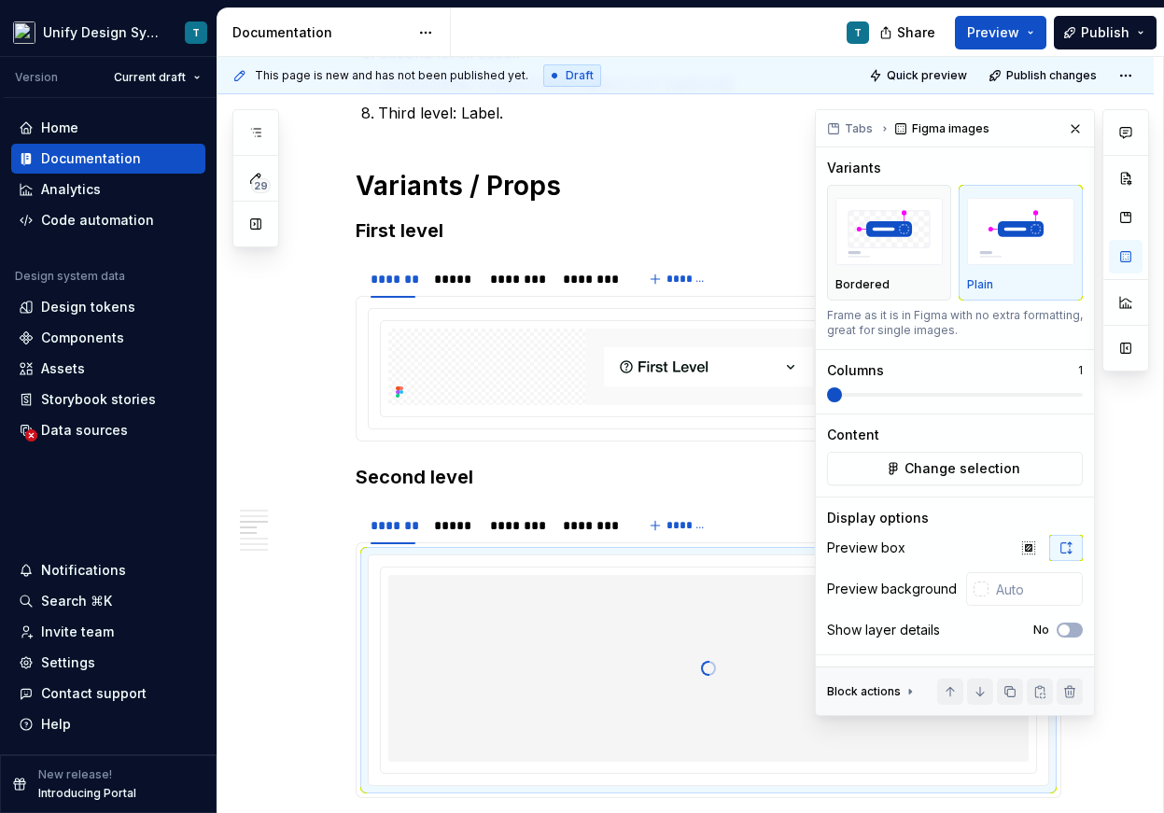
scroll to position [2070, 0]
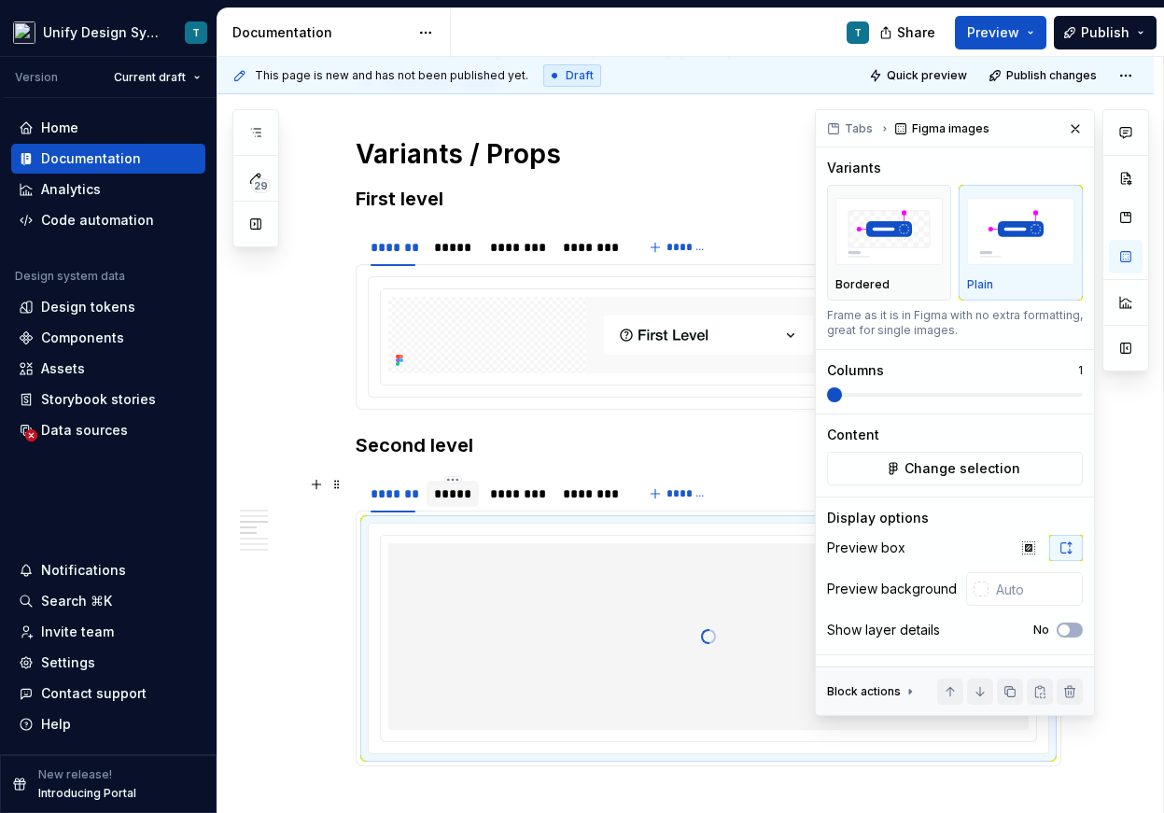
click at [454, 494] on div "*****" at bounding box center [452, 493] width 37 height 19
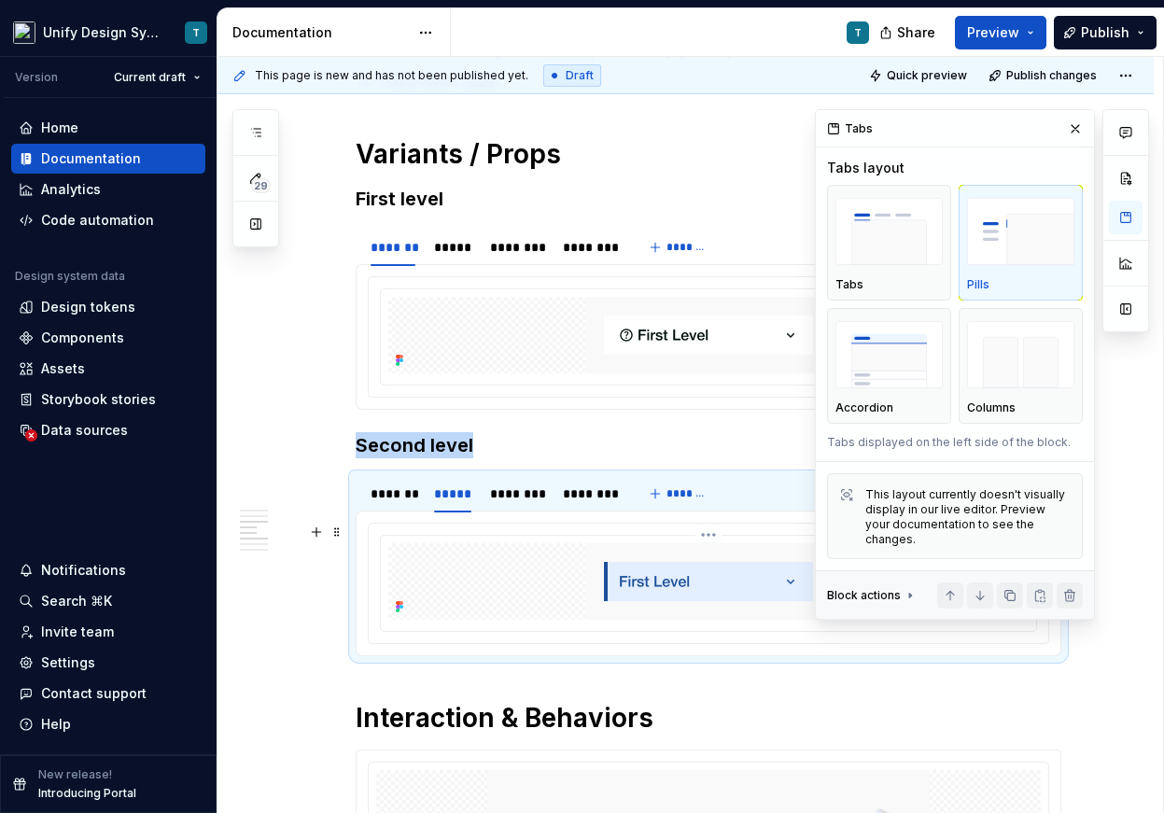
click at [653, 582] on img at bounding box center [708, 581] width 246 height 77
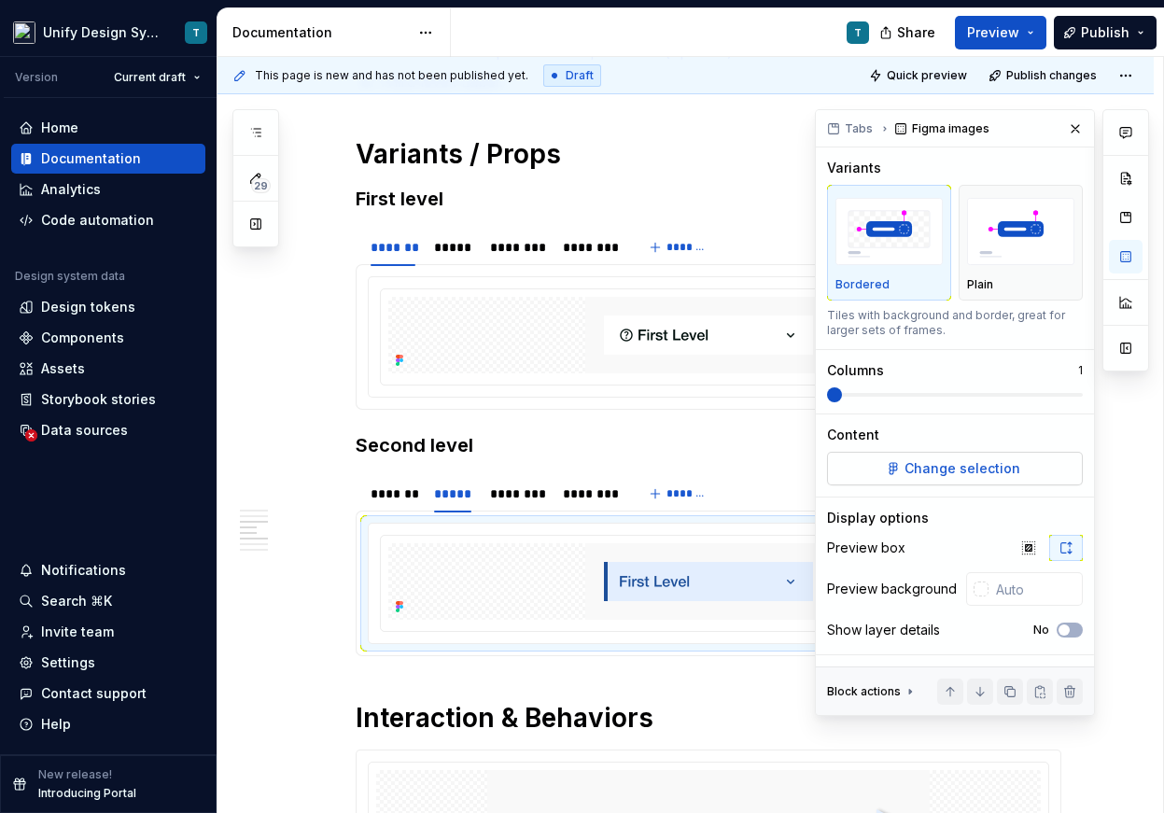
click at [971, 472] on span "Change selection" at bounding box center [962, 468] width 116 height 19
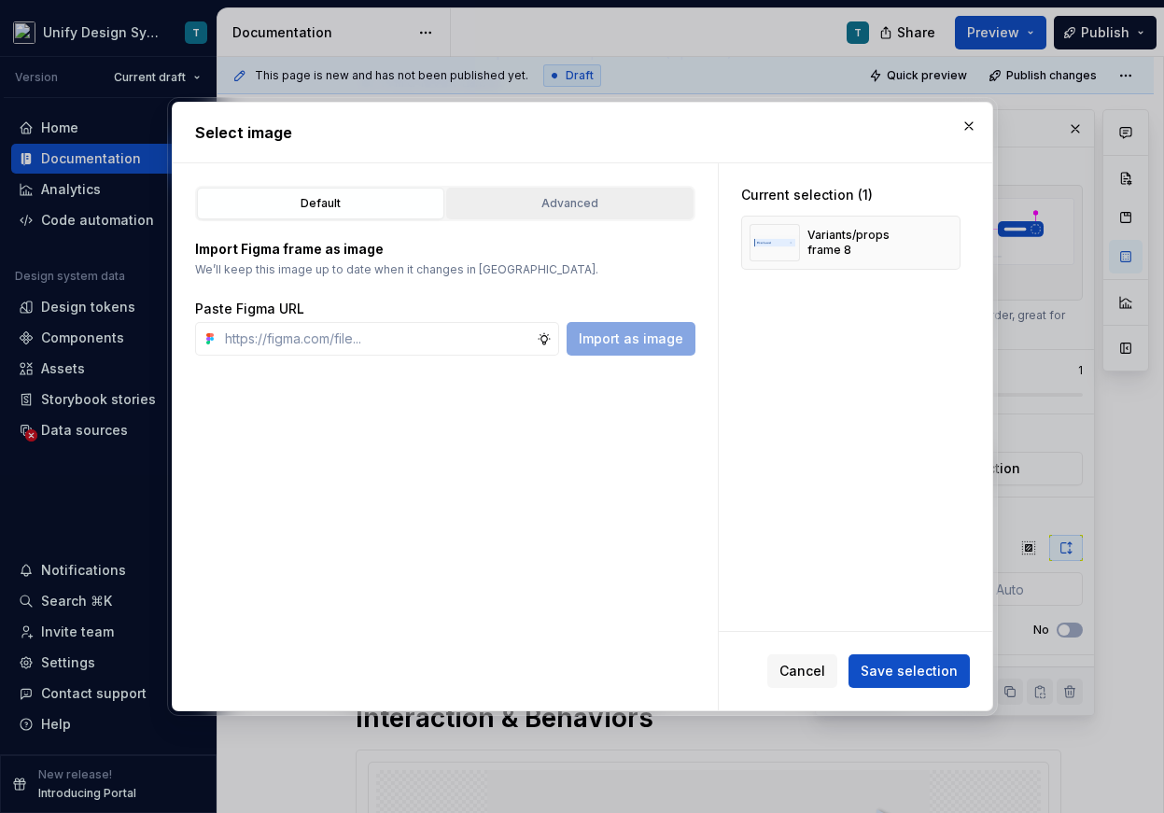
click at [537, 199] on div "Advanced" at bounding box center [570, 203] width 234 height 19
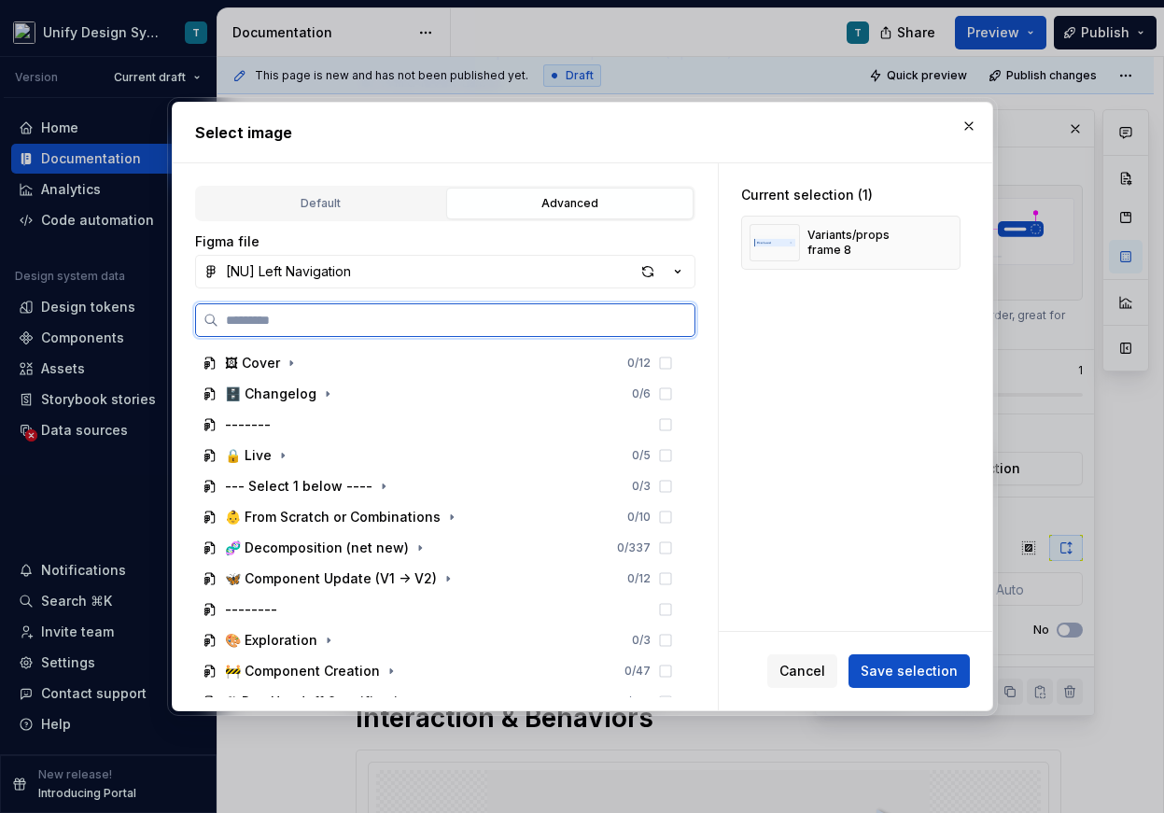
click at [335, 321] on input "search" at bounding box center [456, 320] width 476 height 19
type input "******"
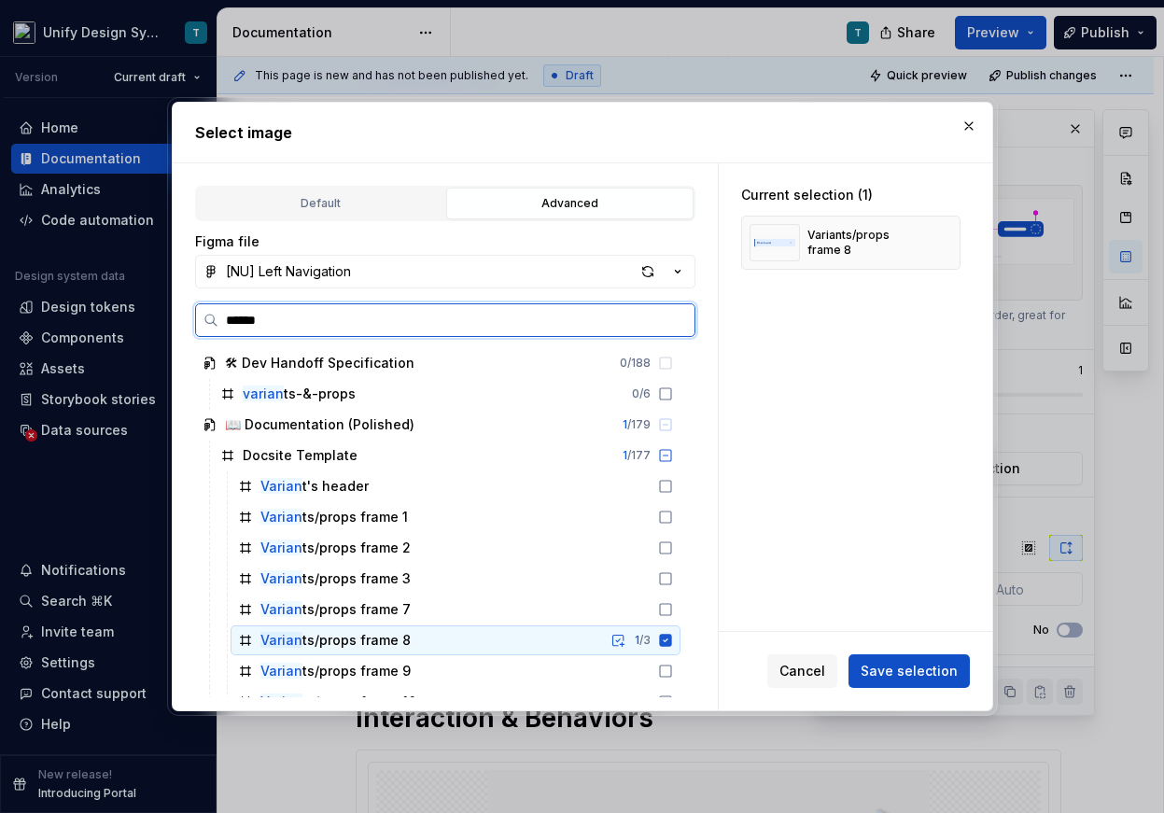
click at [442, 641] on div "Varian ts/props frame 8 1 / 3" at bounding box center [455, 640] width 450 height 30
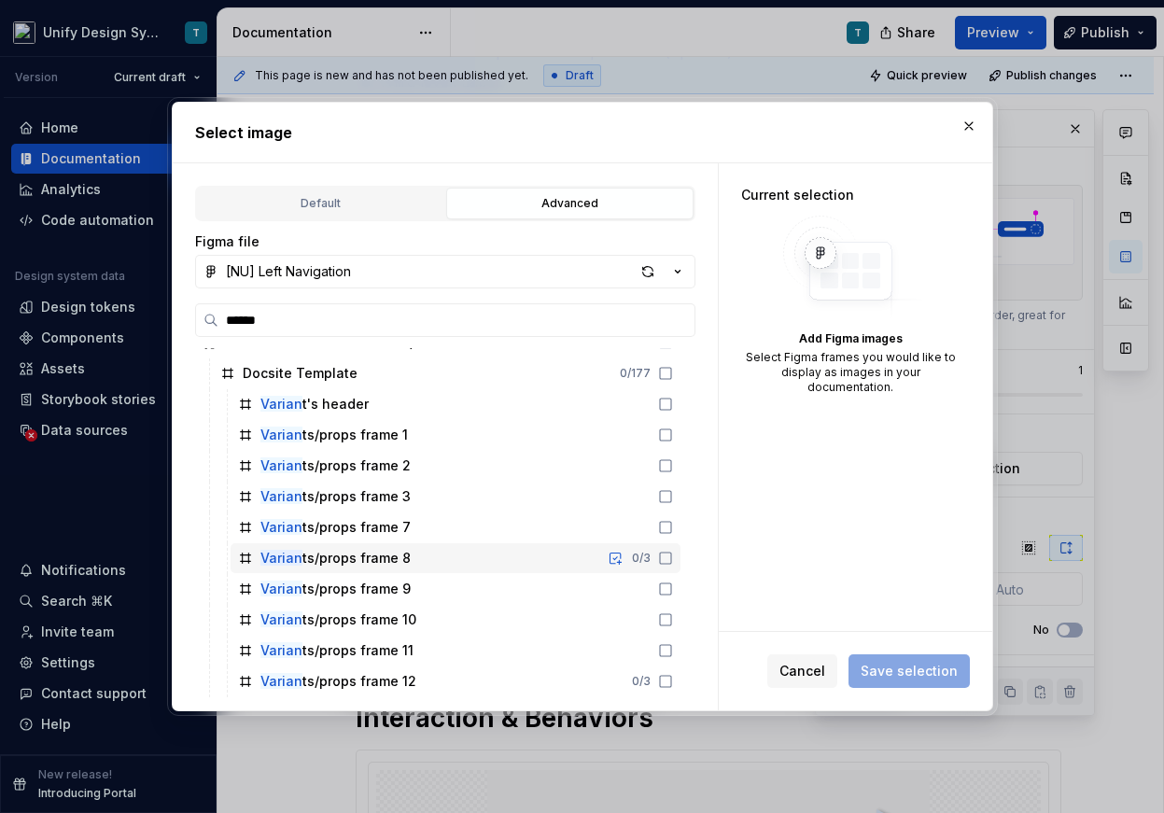
scroll to position [85, 0]
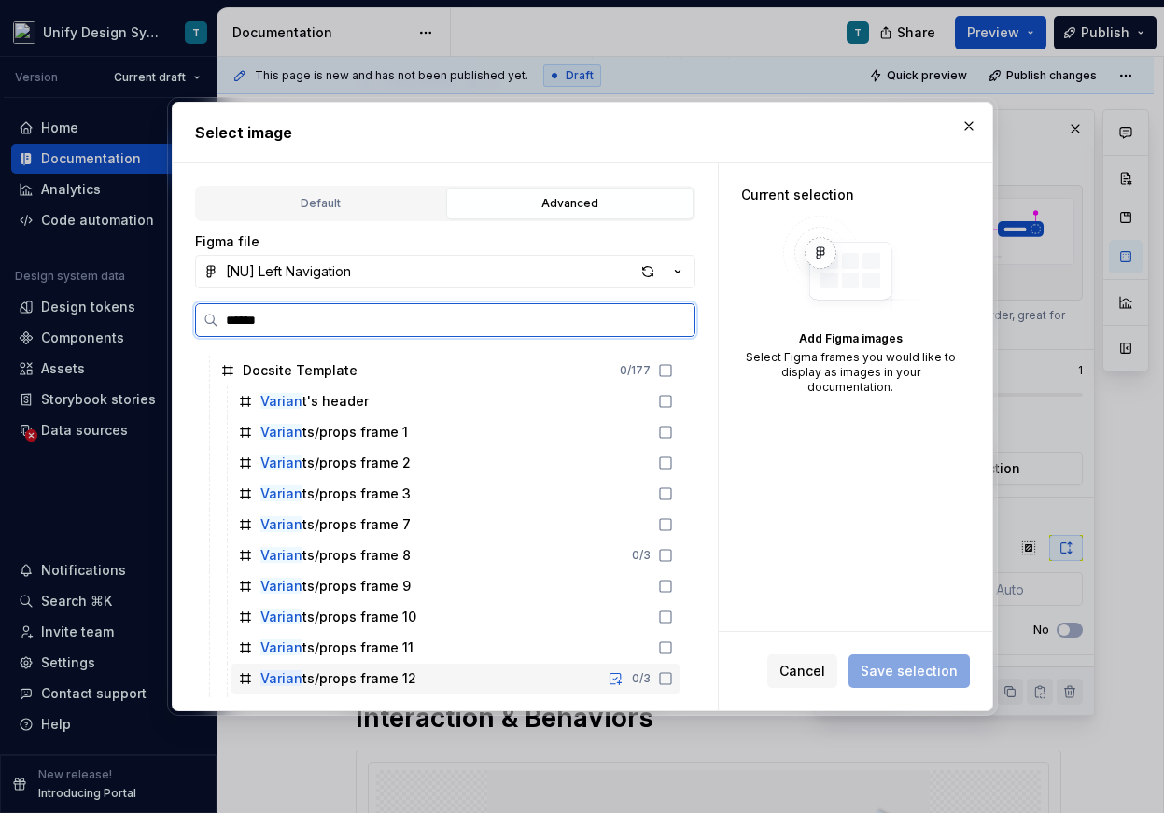
click at [404, 676] on div "Varian ts/props frame 12" at bounding box center [338, 678] width 156 height 19
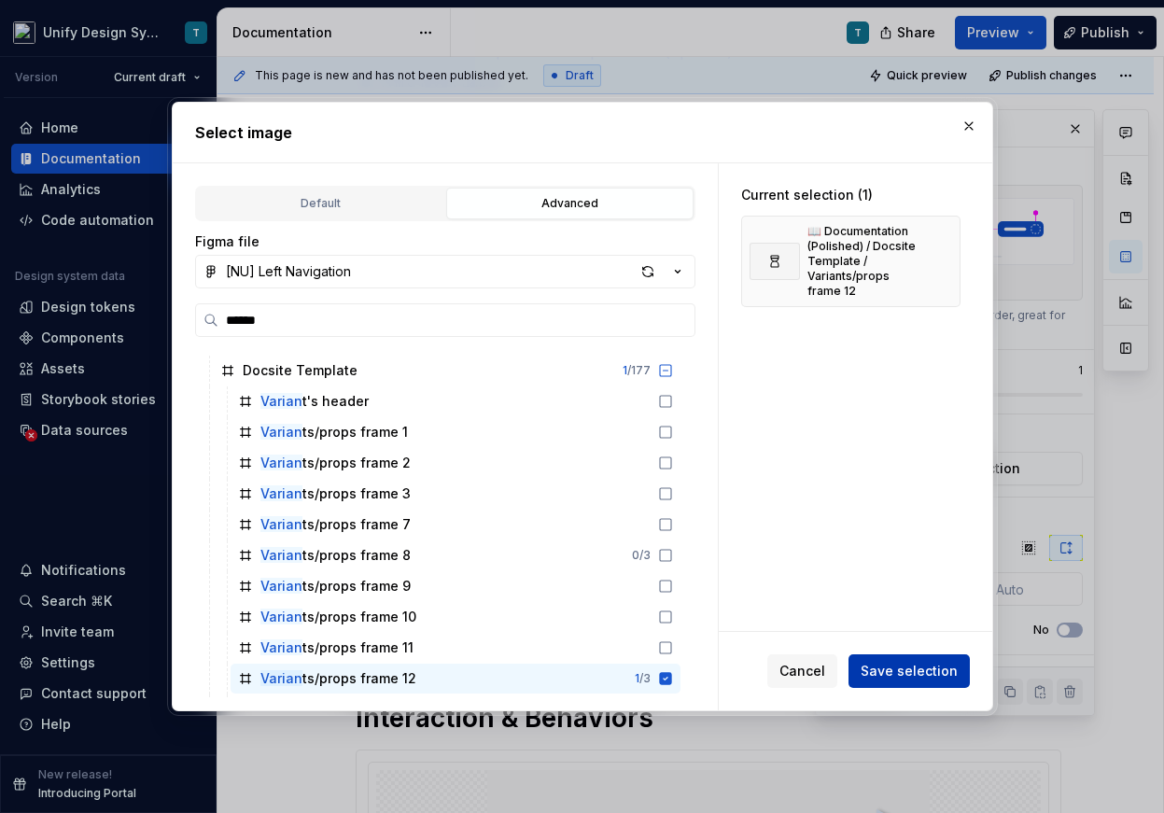
click at [898, 672] on span "Save selection" at bounding box center [908, 671] width 97 height 19
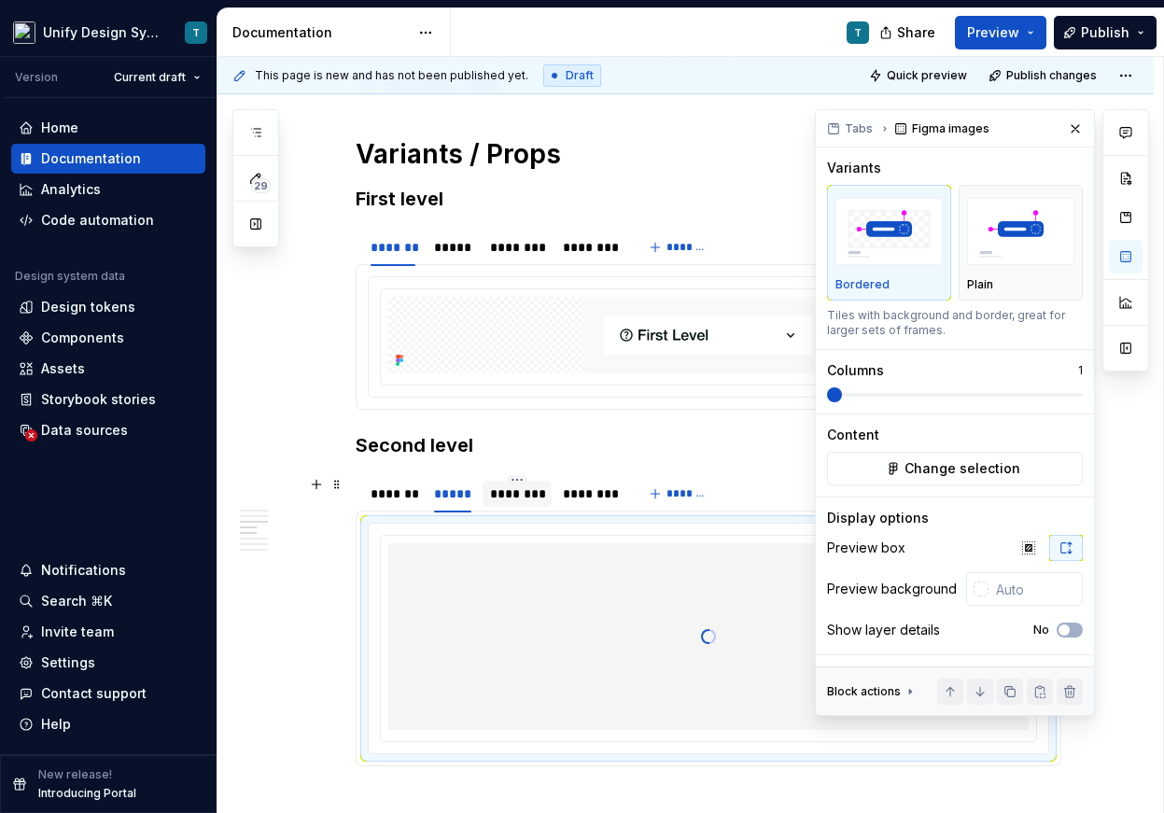
click at [532, 494] on div "********" at bounding box center [517, 493] width 55 height 19
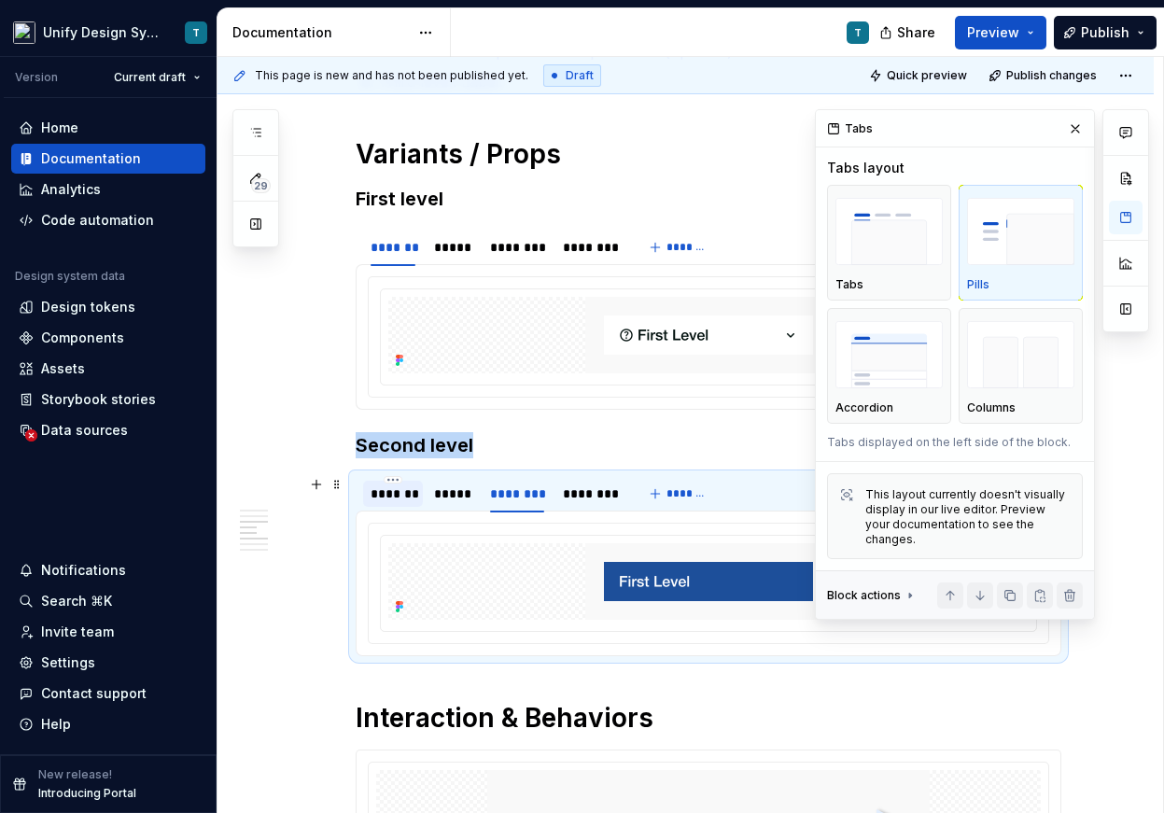
click at [394, 492] on div "*******" at bounding box center [392, 493] width 45 height 19
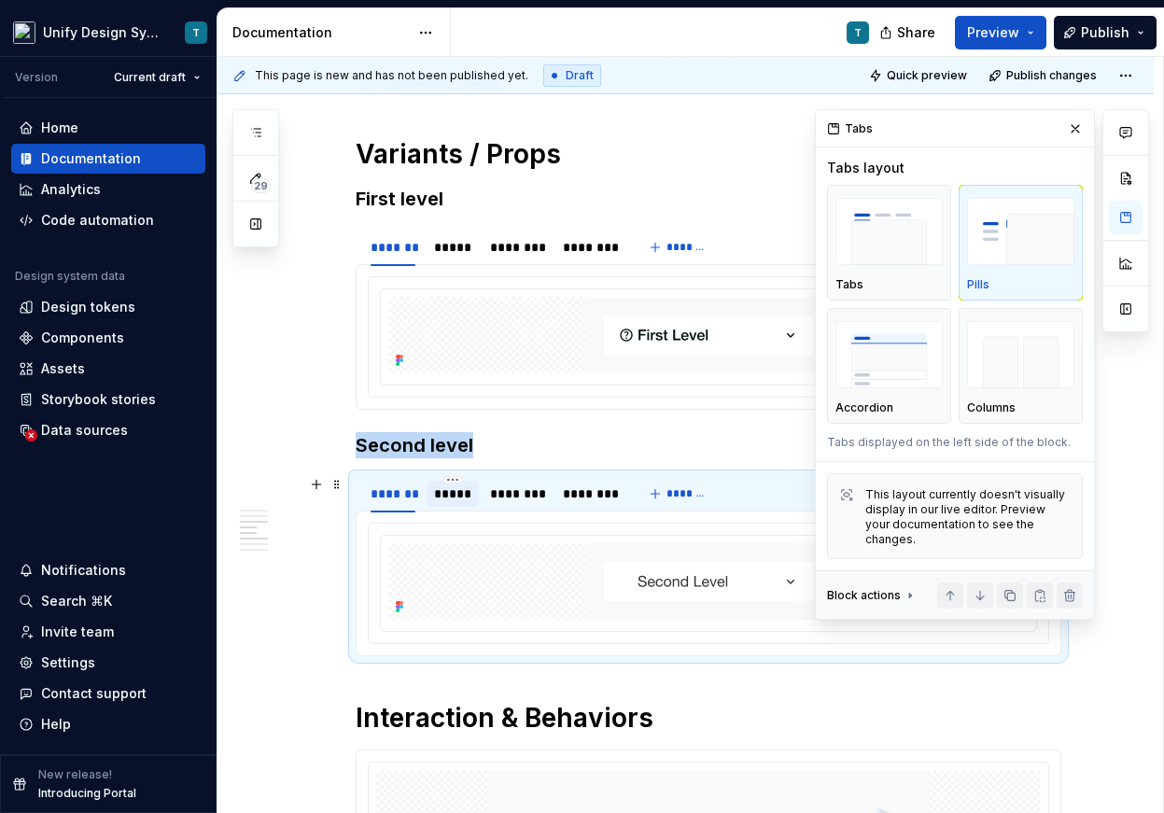
click at [463, 498] on div "*****" at bounding box center [452, 493] width 37 height 19
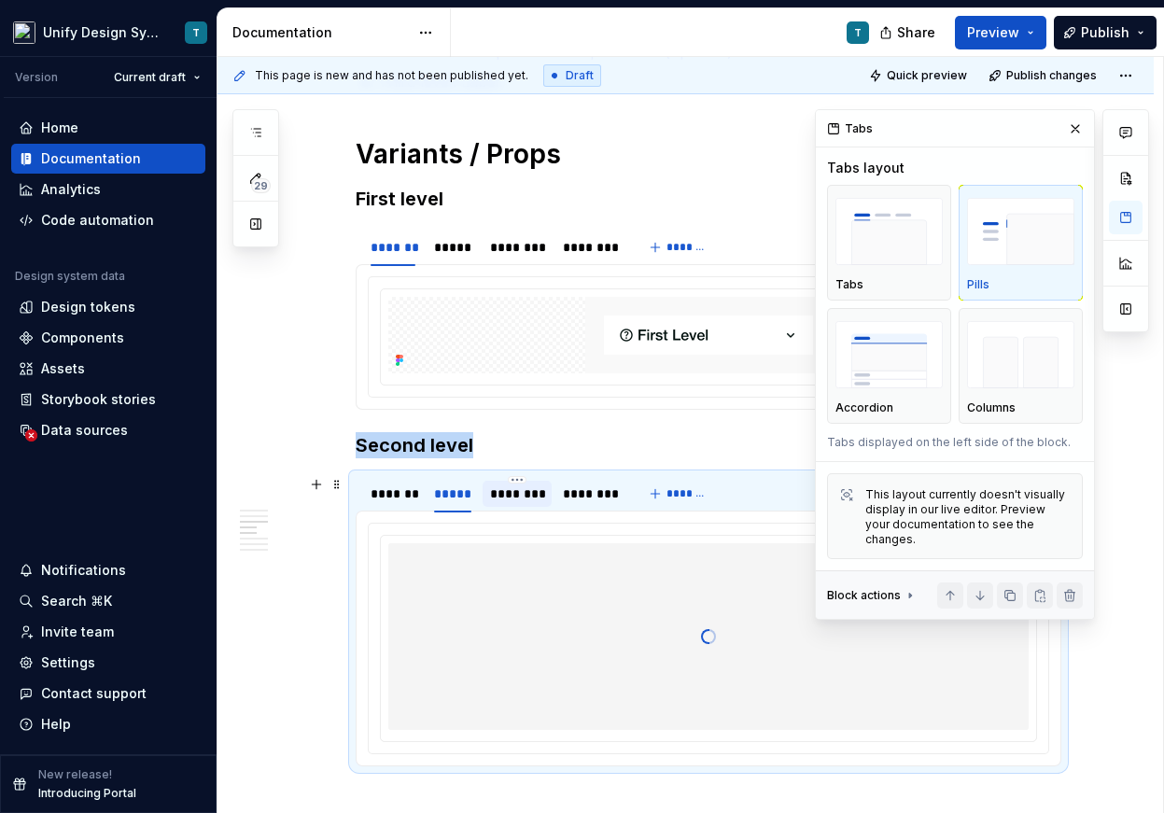
click at [524, 501] on div "********" at bounding box center [517, 493] width 55 height 19
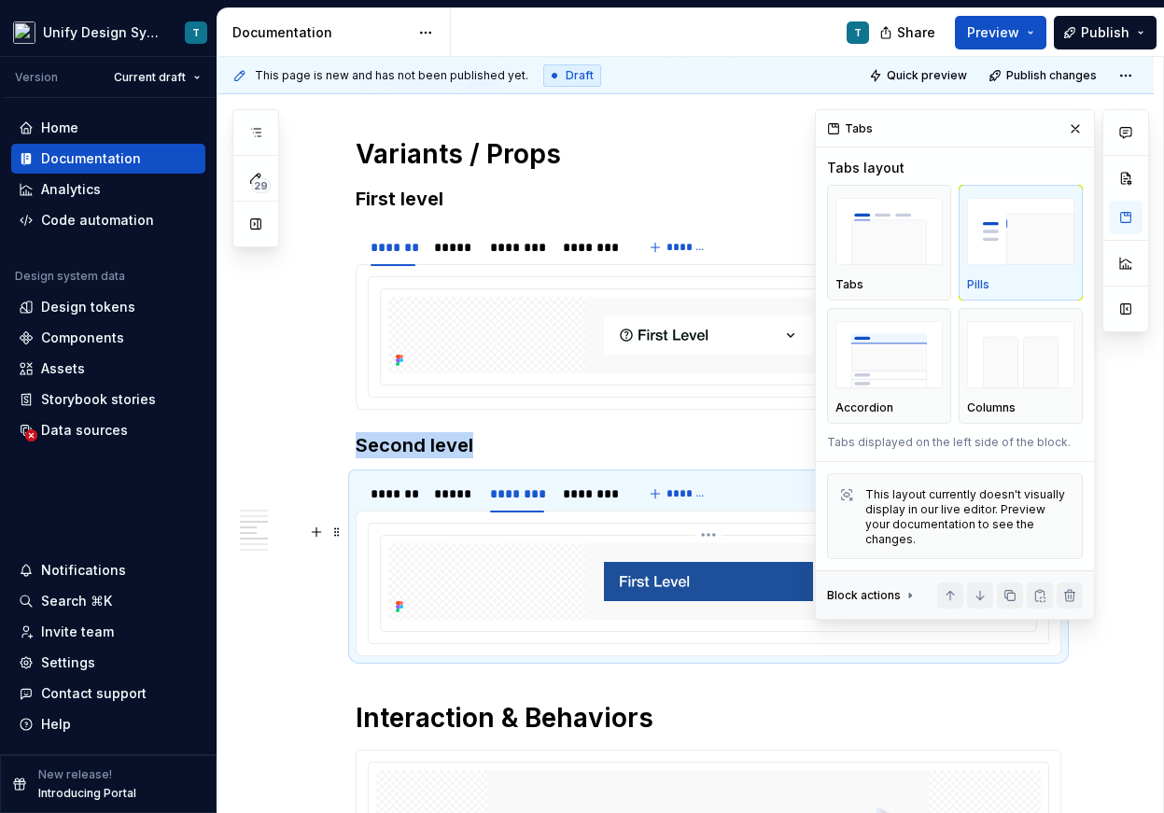
click at [725, 581] on img at bounding box center [708, 581] width 246 height 77
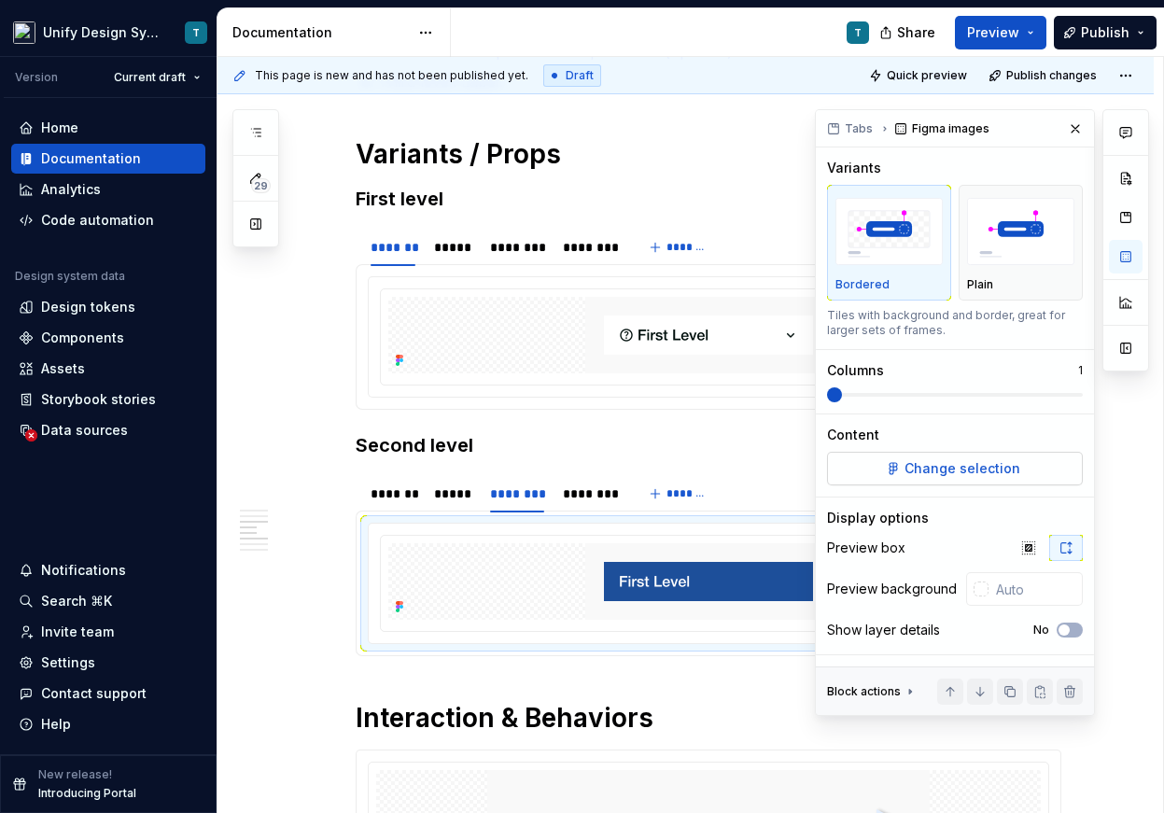
click at [987, 471] on span "Change selection" at bounding box center [962, 468] width 116 height 19
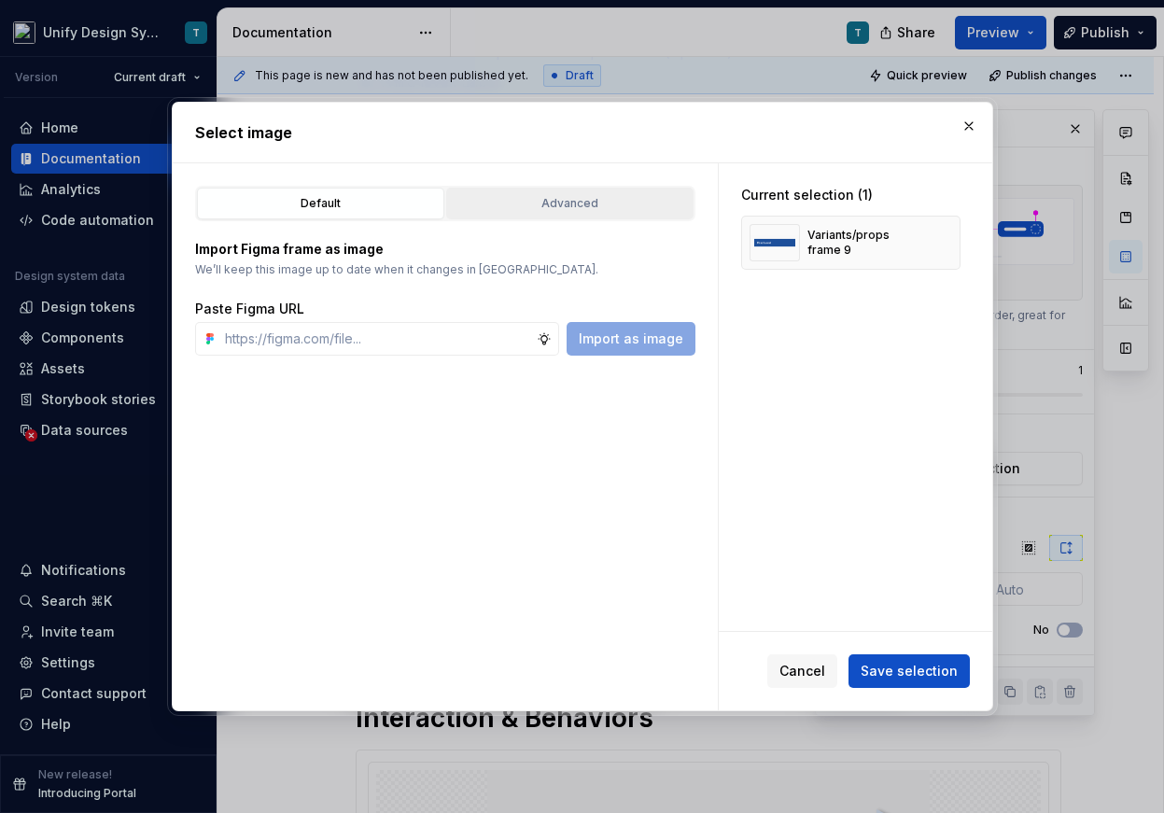
click at [638, 210] on div "Advanced" at bounding box center [570, 203] width 234 height 19
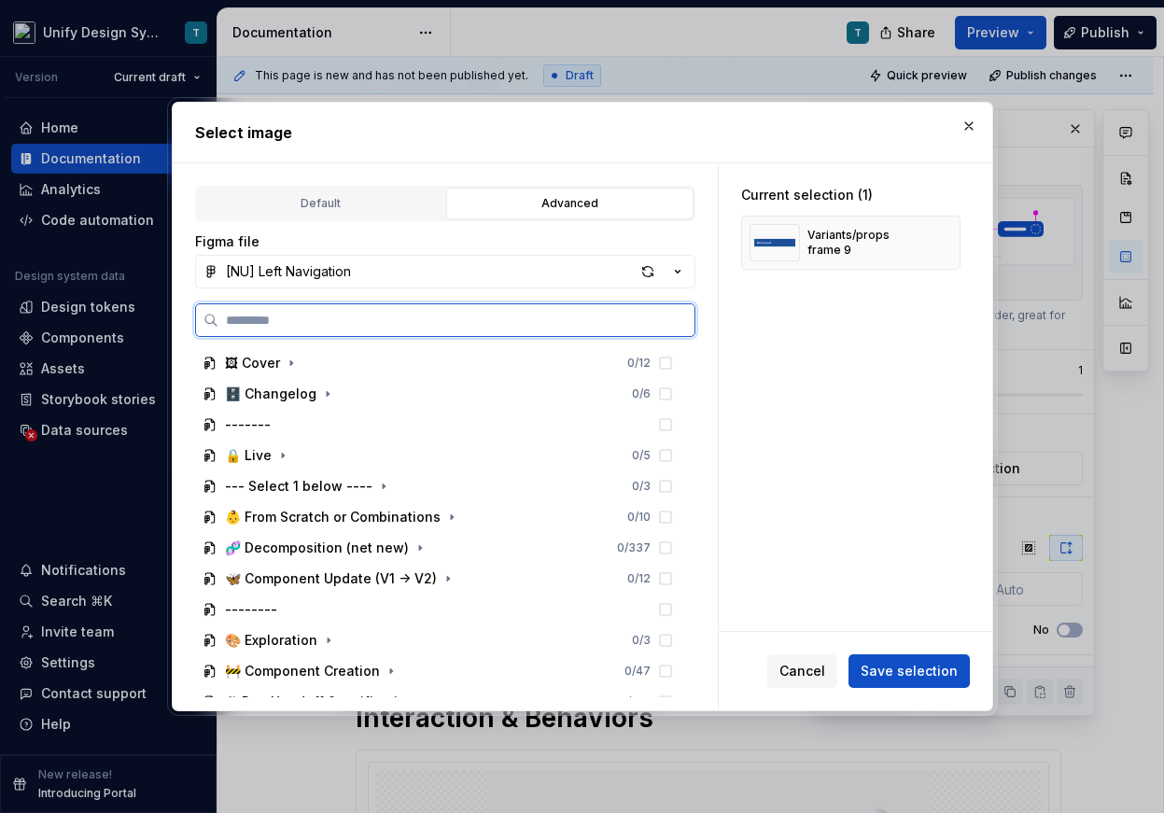
click at [479, 322] on input "search" at bounding box center [456, 320] width 476 height 19
type input "******"
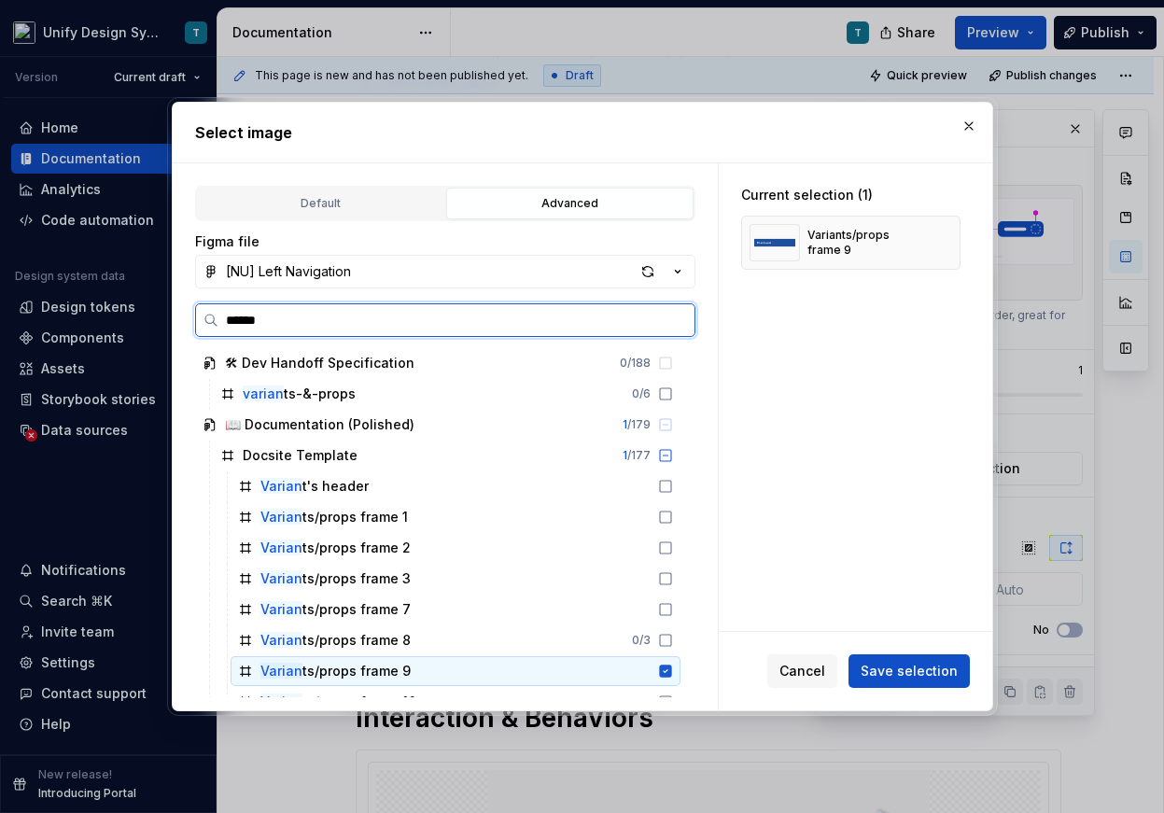
click at [422, 663] on div "Varian ts/props frame 9" at bounding box center [455, 671] width 450 height 30
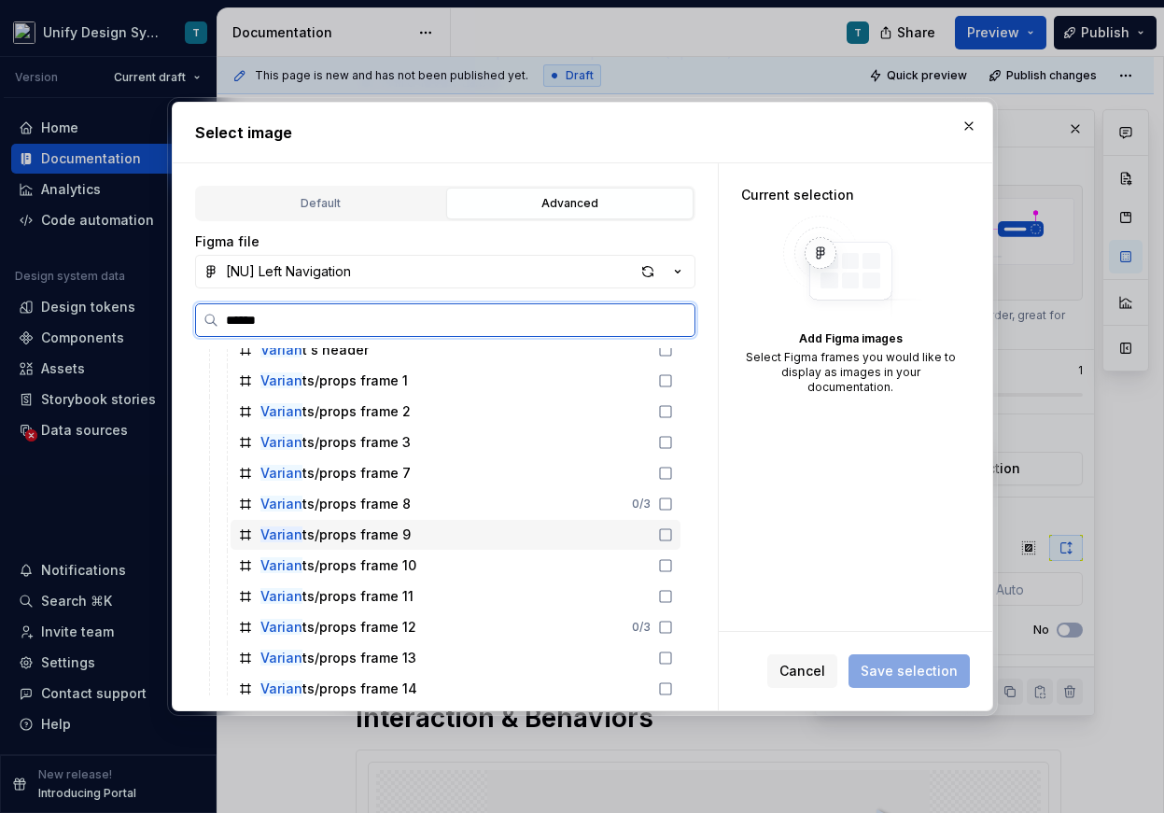
scroll to position [138, 0]
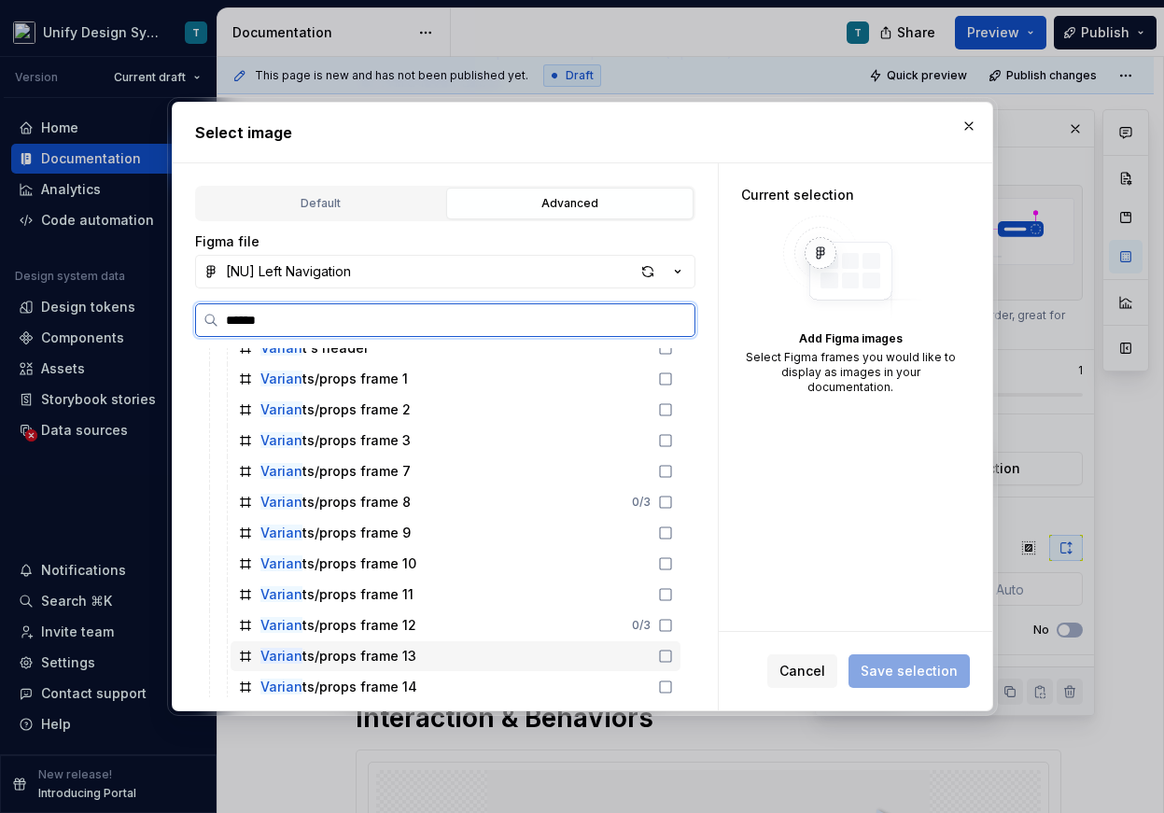
click at [413, 661] on div "Varian ts/props frame 13" at bounding box center [455, 656] width 450 height 30
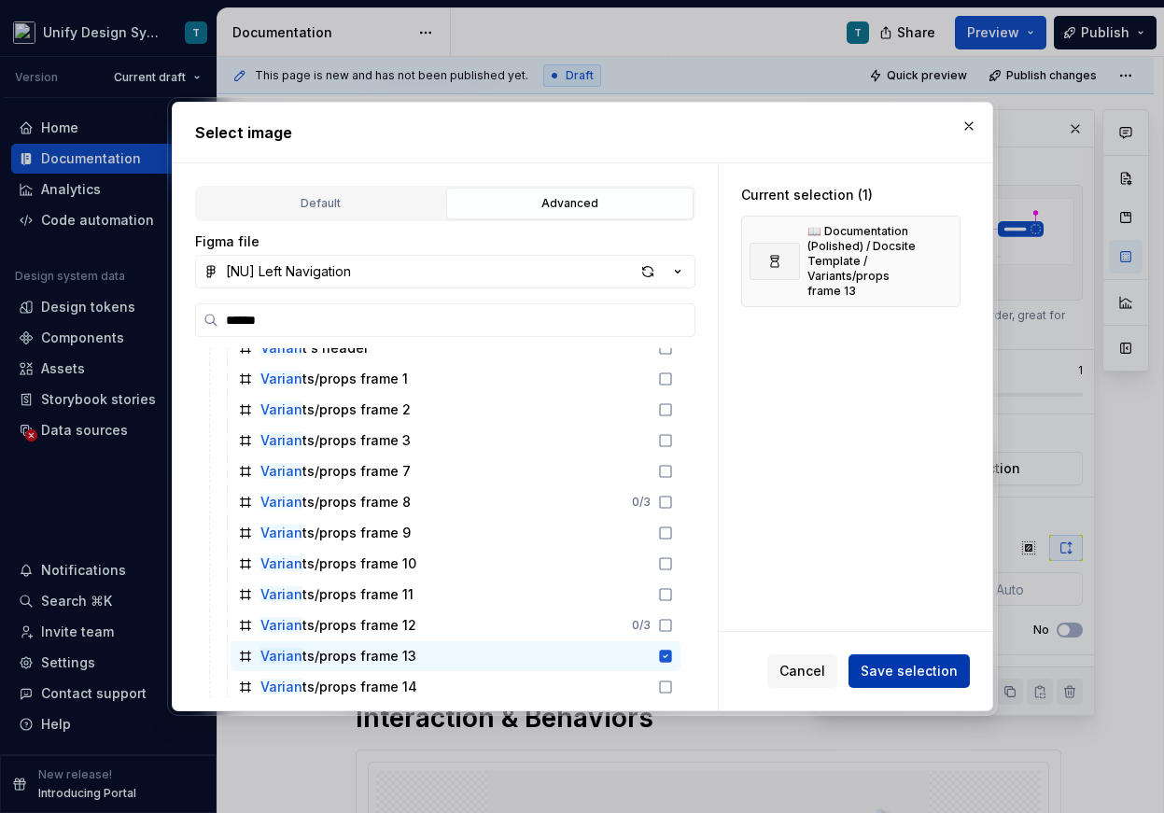
click at [911, 665] on span "Save selection" at bounding box center [908, 671] width 97 height 19
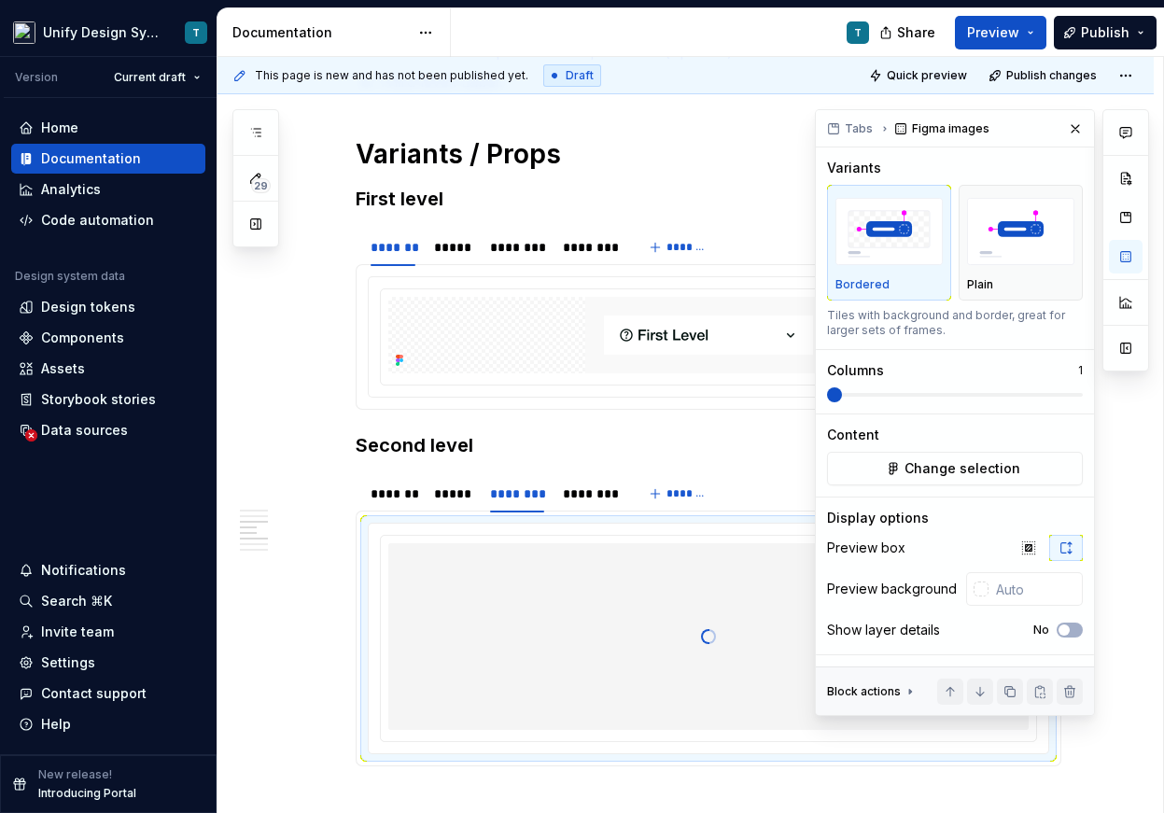
scroll to position [2099, 0]
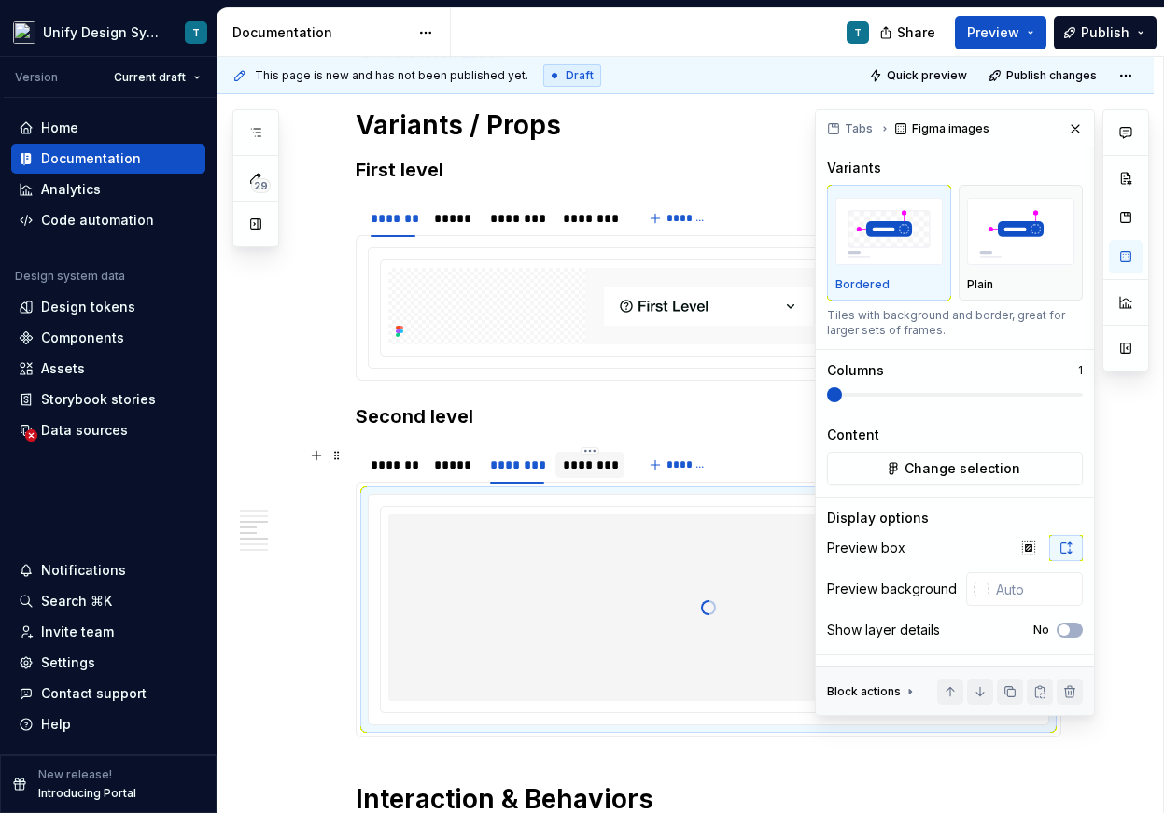
click at [593, 465] on div "********" at bounding box center [590, 464] width 54 height 19
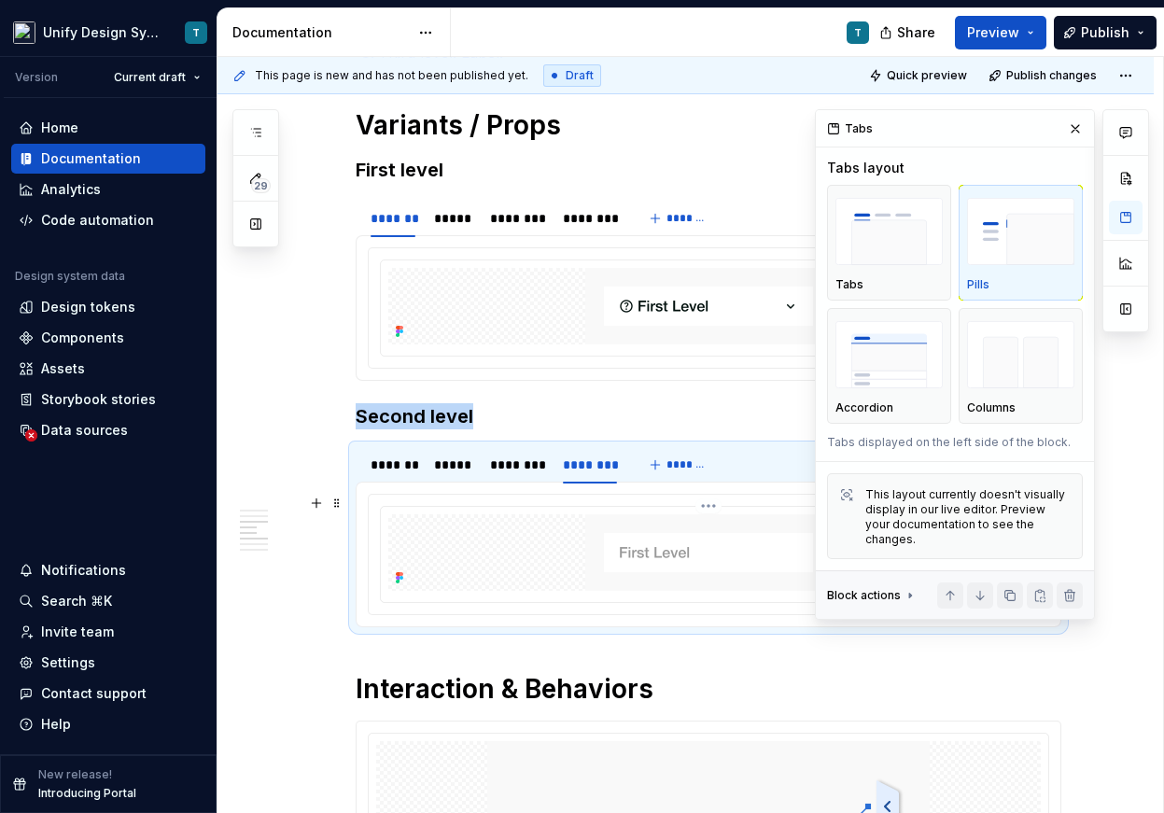
click at [688, 551] on img at bounding box center [708, 552] width 246 height 77
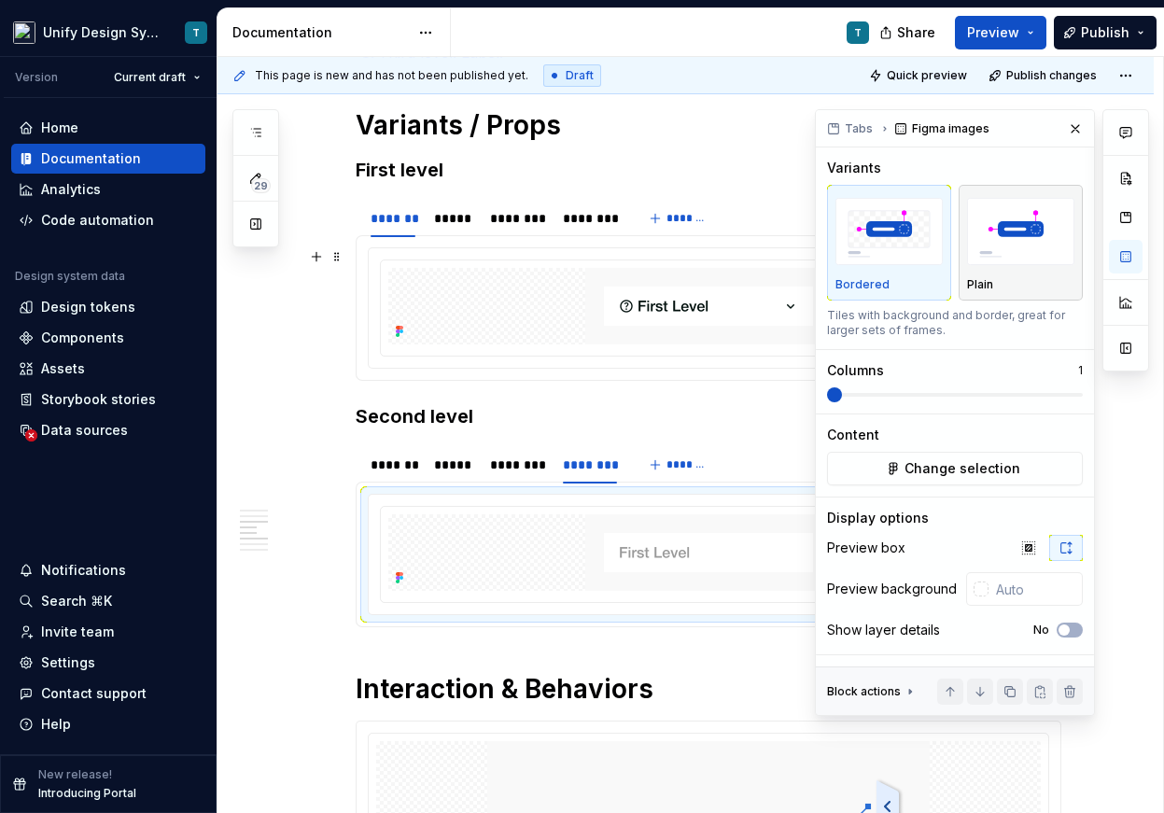
click at [1008, 262] on img "button" at bounding box center [1020, 232] width 107 height 68
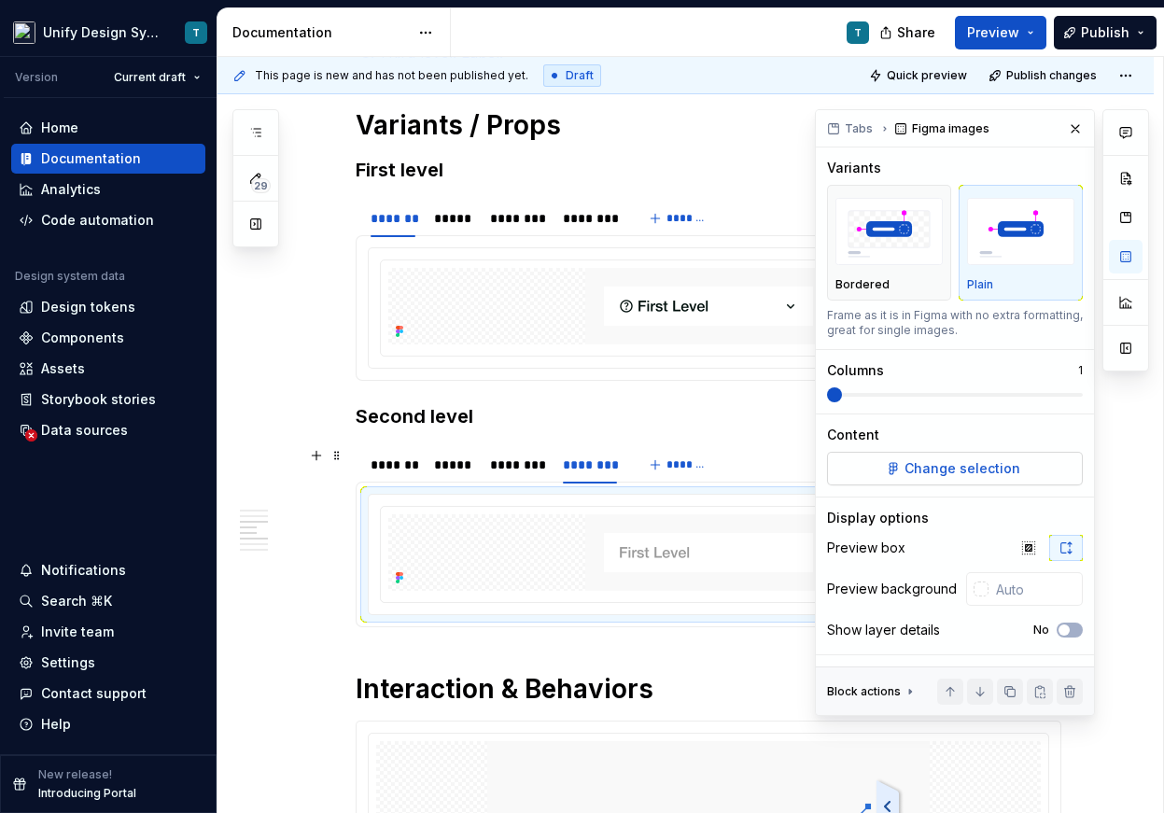
click at [933, 466] on span "Change selection" at bounding box center [962, 468] width 116 height 19
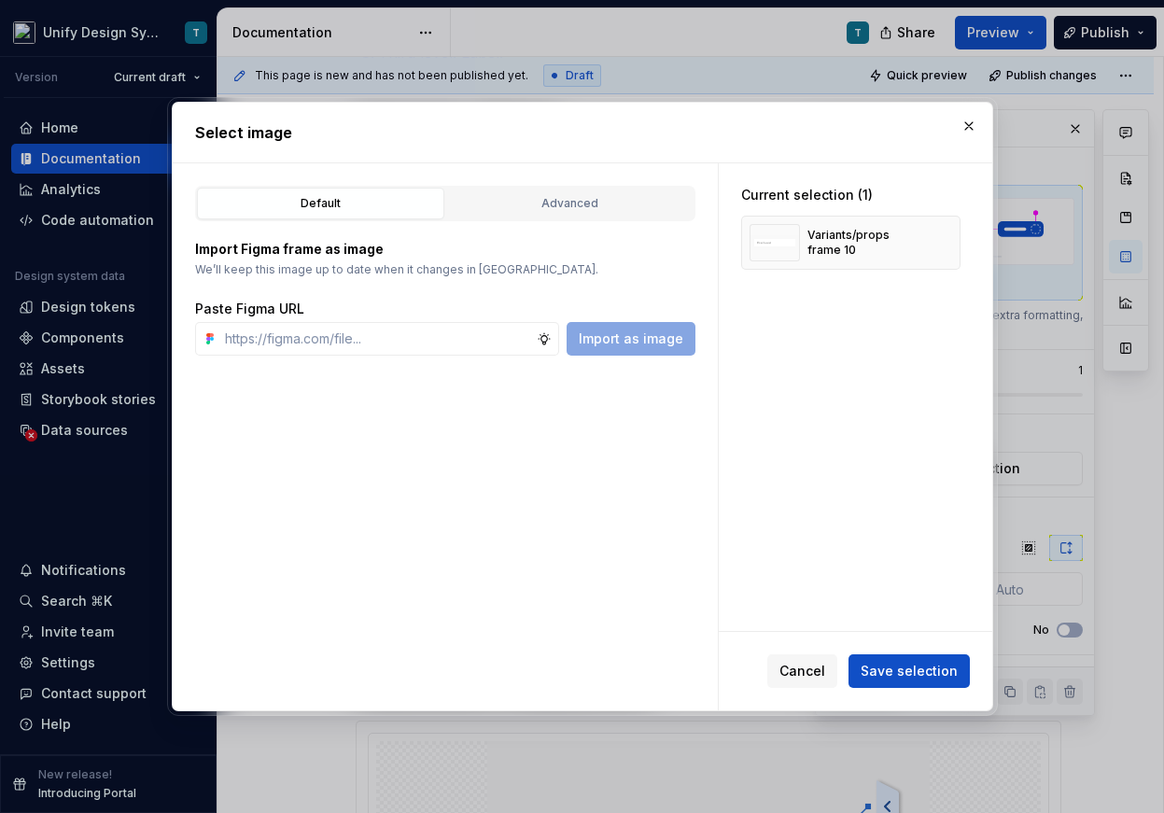
click at [545, 219] on div "Default Advanced" at bounding box center [445, 203] width 500 height 35
click at [545, 214] on button "Advanced" at bounding box center [569, 204] width 247 height 32
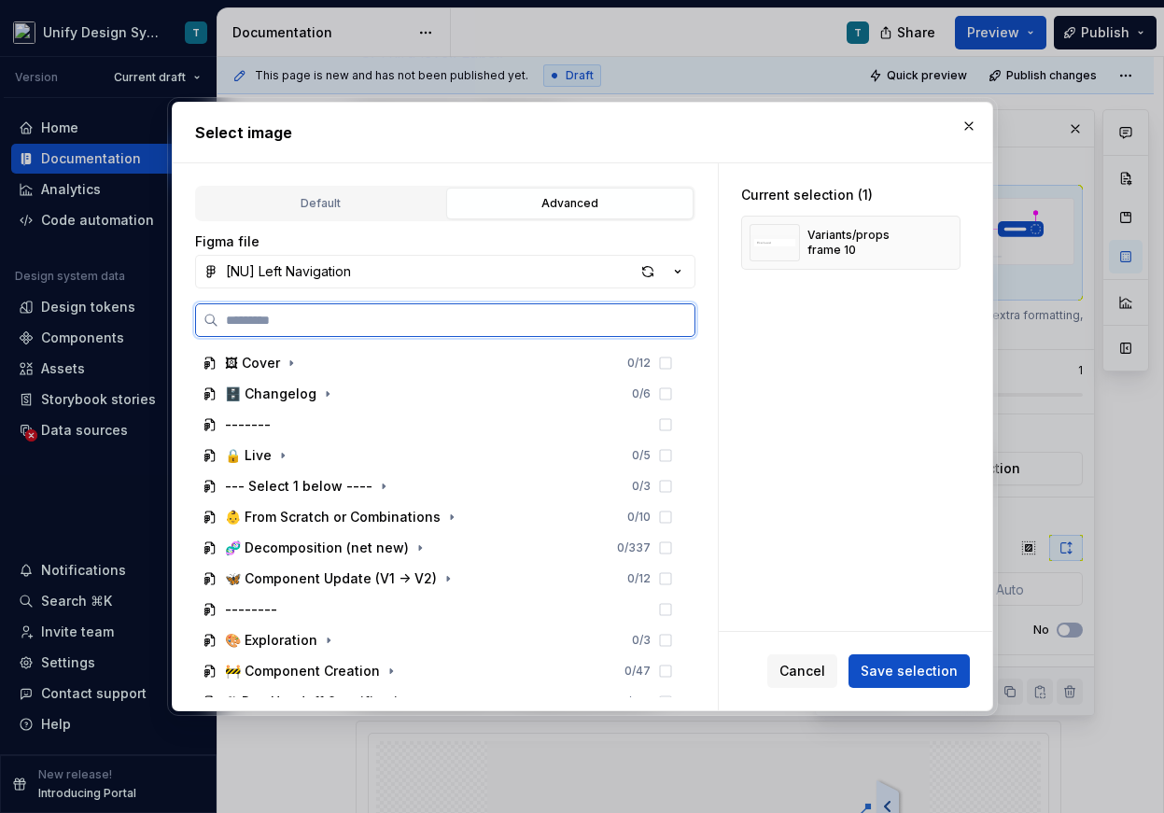
click at [355, 322] on input "search" at bounding box center [456, 320] width 476 height 19
type input "*******"
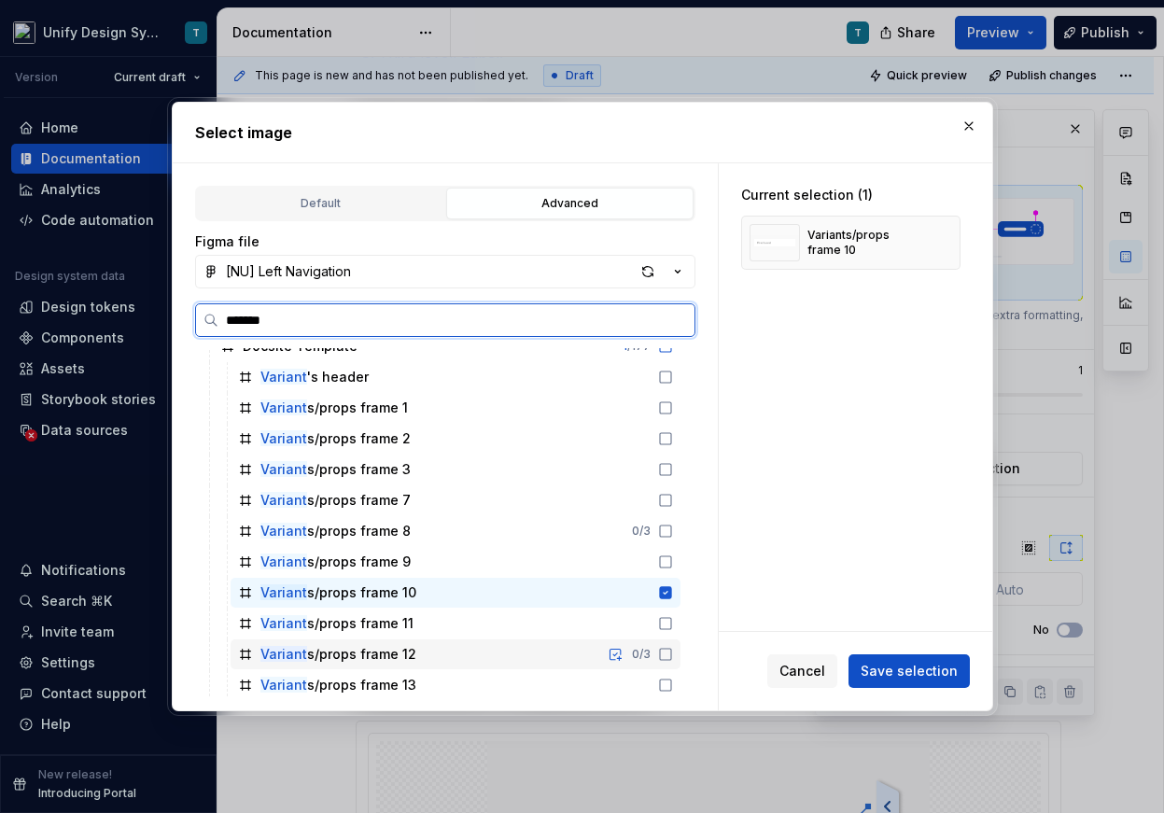
scroll to position [155, 0]
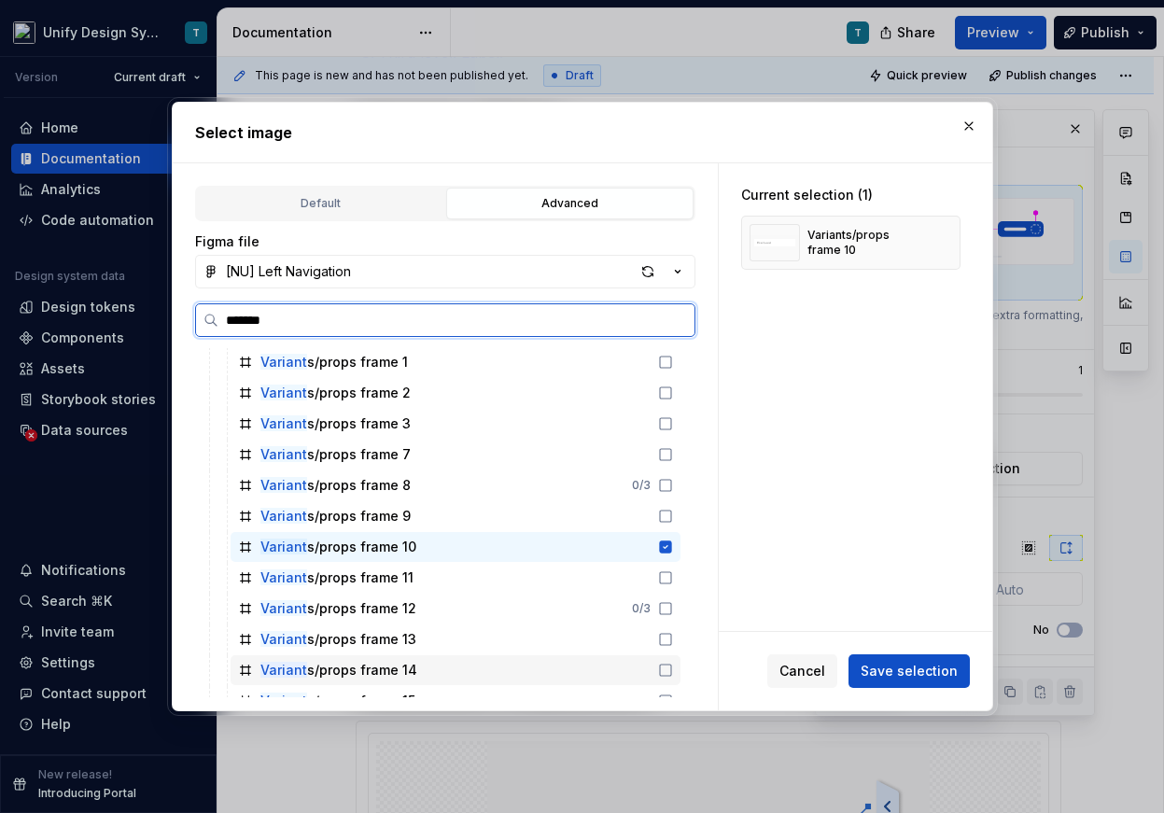
click at [390, 666] on div "Variant s/props frame 14" at bounding box center [338, 670] width 157 height 19
click at [632, 553] on div "Variant s/props frame 10" at bounding box center [455, 547] width 450 height 30
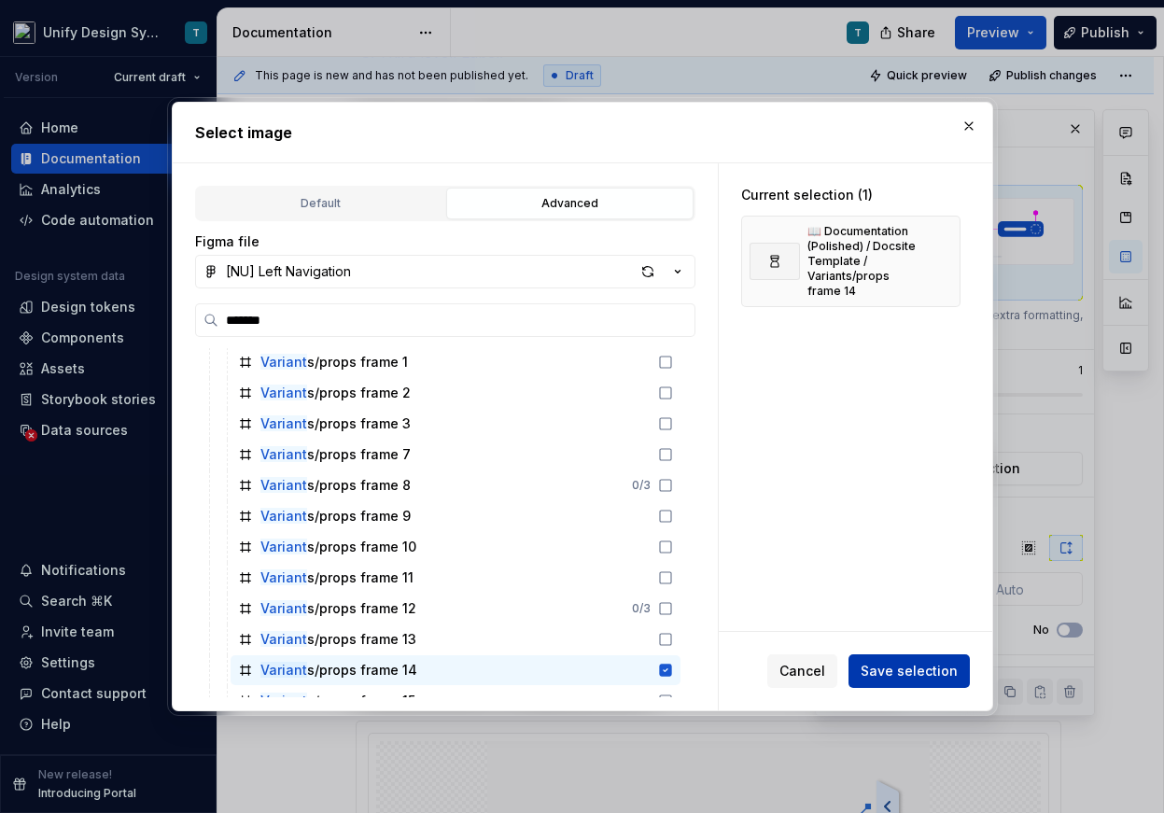
click at [909, 677] on span "Save selection" at bounding box center [908, 671] width 97 height 19
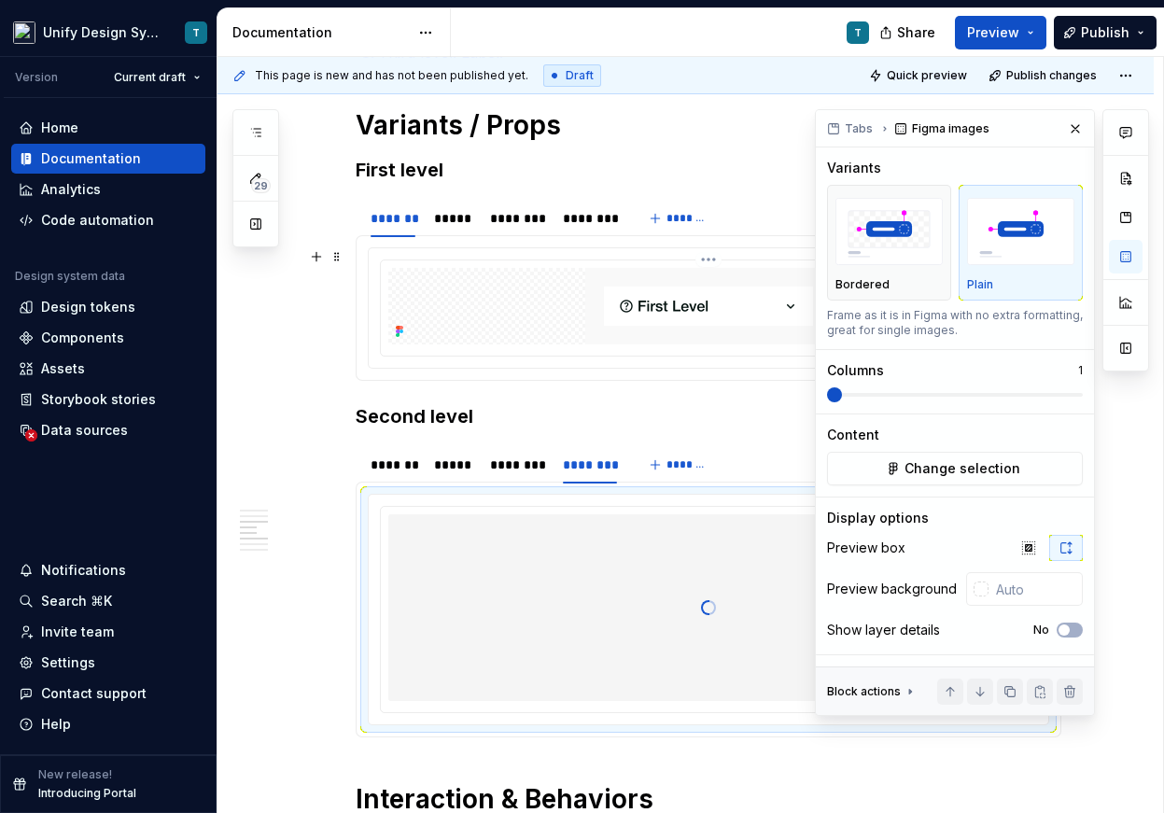
click at [605, 323] on img at bounding box center [708, 306] width 246 height 77
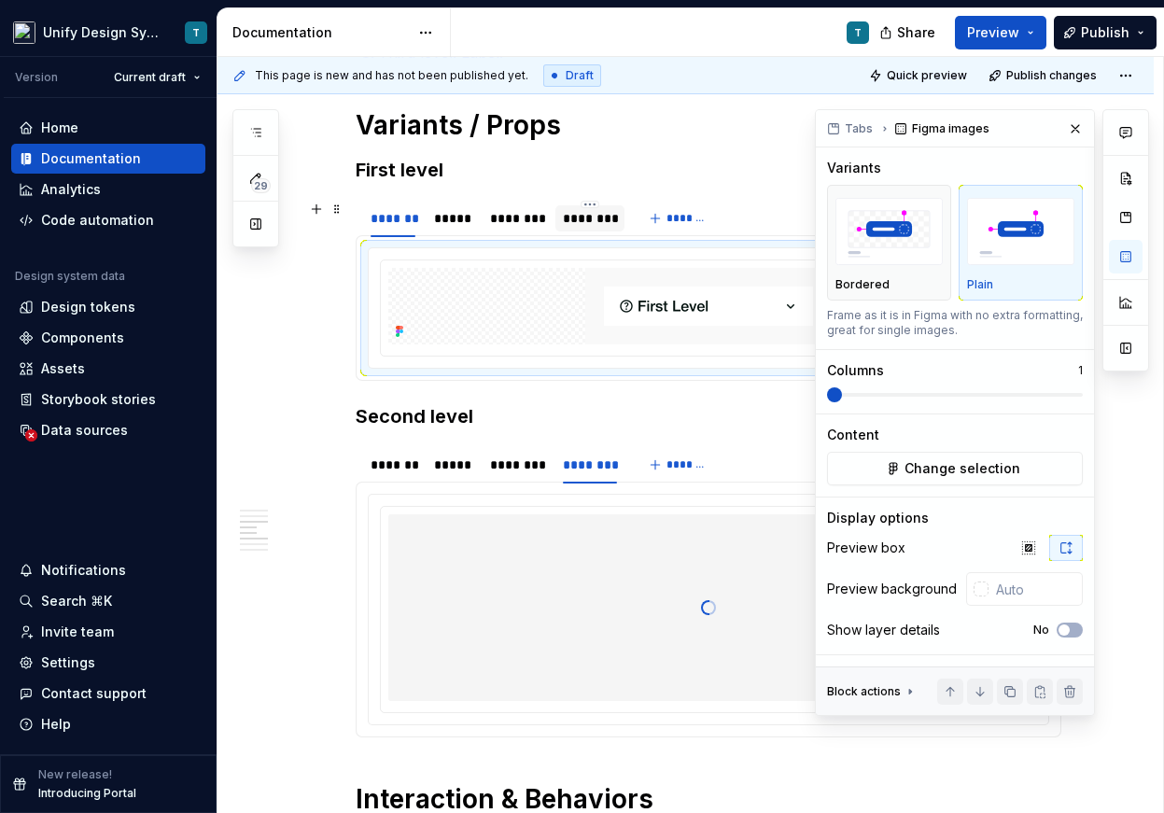
click at [594, 220] on div "********" at bounding box center [590, 218] width 54 height 19
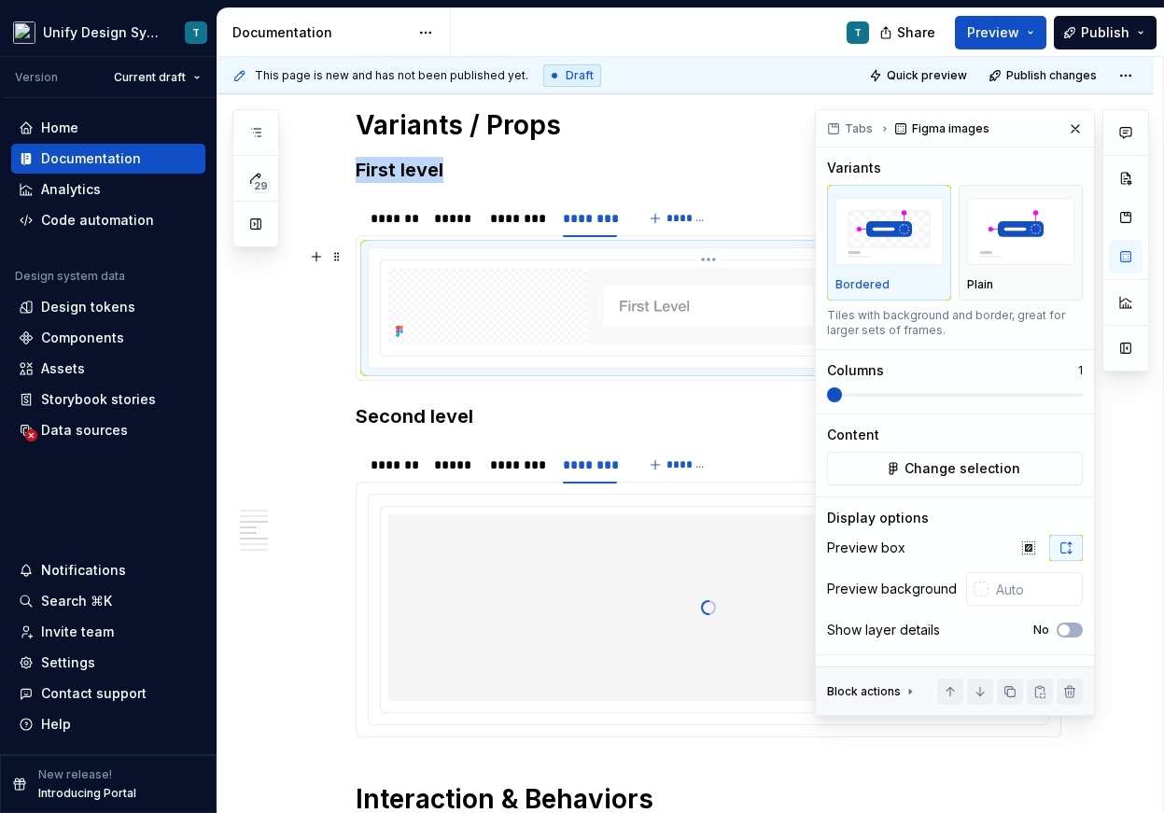
click at [594, 309] on img at bounding box center [708, 306] width 246 height 77
click at [993, 263] on img "button" at bounding box center [1020, 232] width 107 height 68
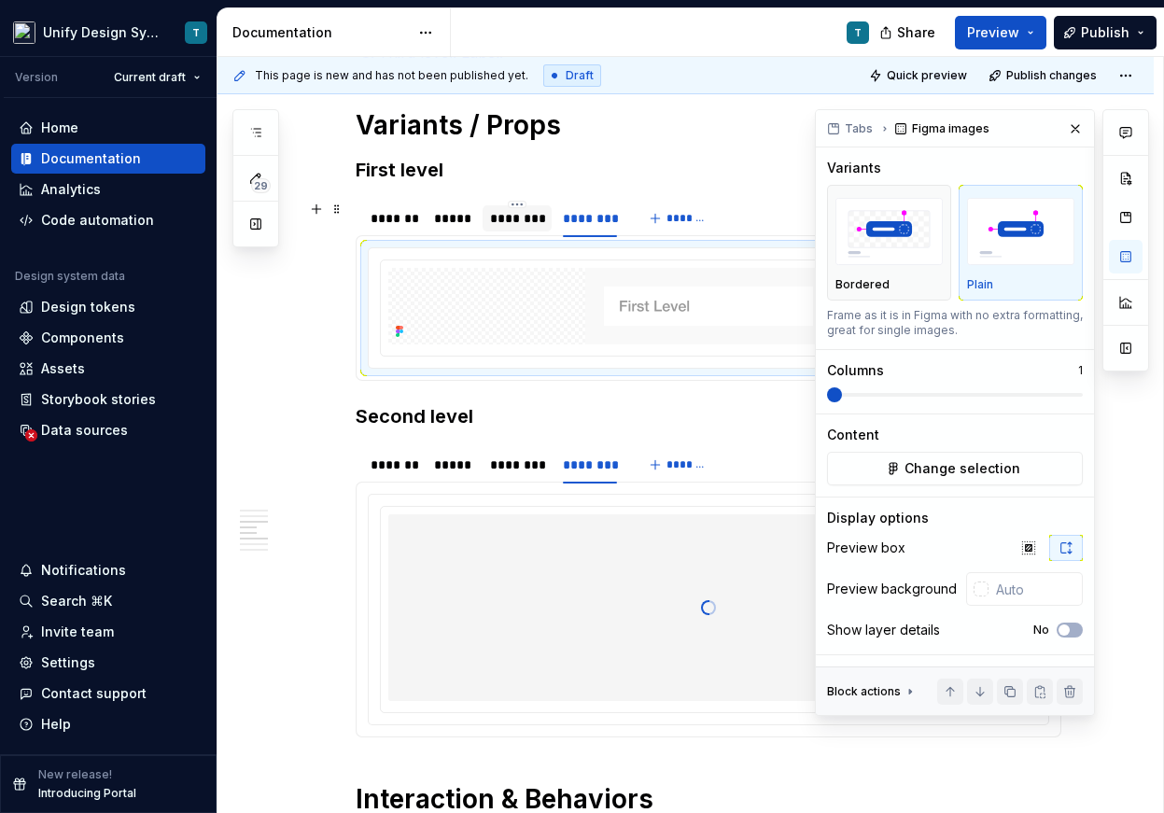
click at [524, 228] on div "********" at bounding box center [517, 218] width 70 height 26
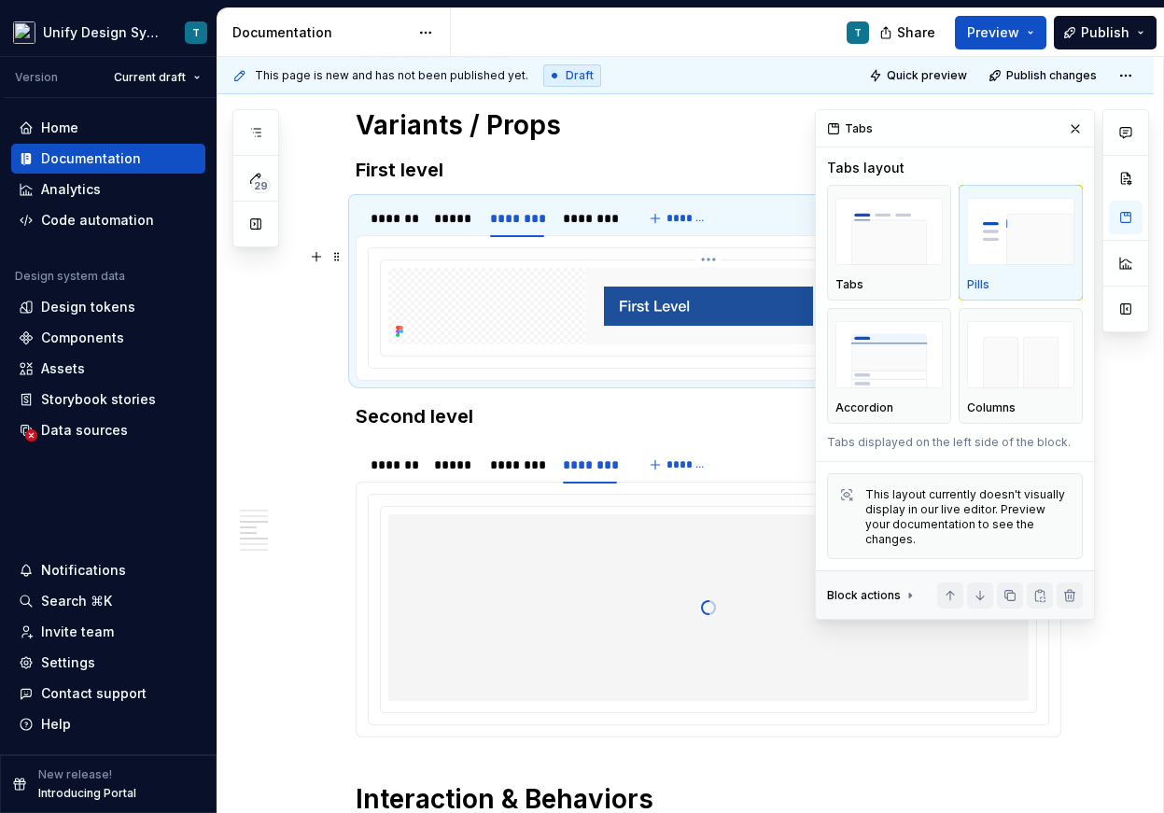
click at [533, 317] on div at bounding box center [708, 306] width 640 height 77
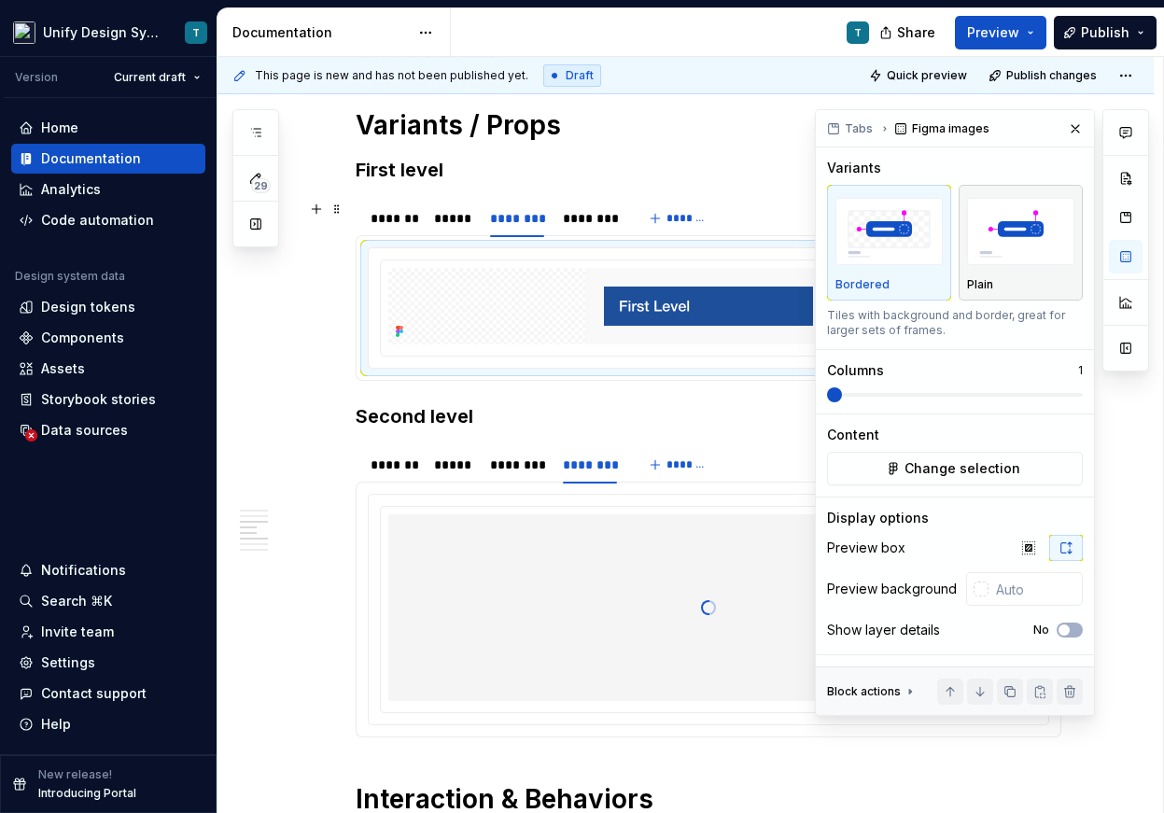
click at [973, 210] on img "button" at bounding box center [1020, 232] width 107 height 68
click at [454, 221] on div "*****" at bounding box center [452, 218] width 37 height 19
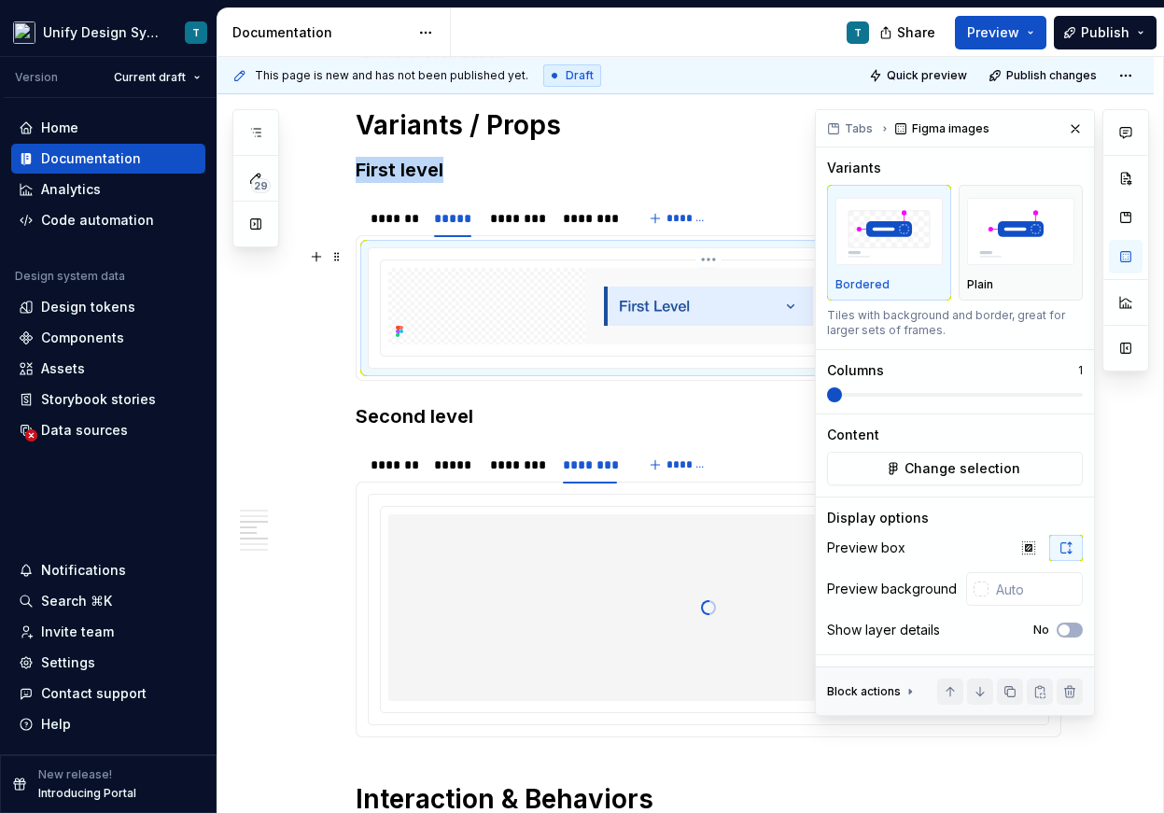
click at [529, 299] on div at bounding box center [708, 306] width 640 height 77
click at [1012, 235] on img "button" at bounding box center [1020, 232] width 107 height 68
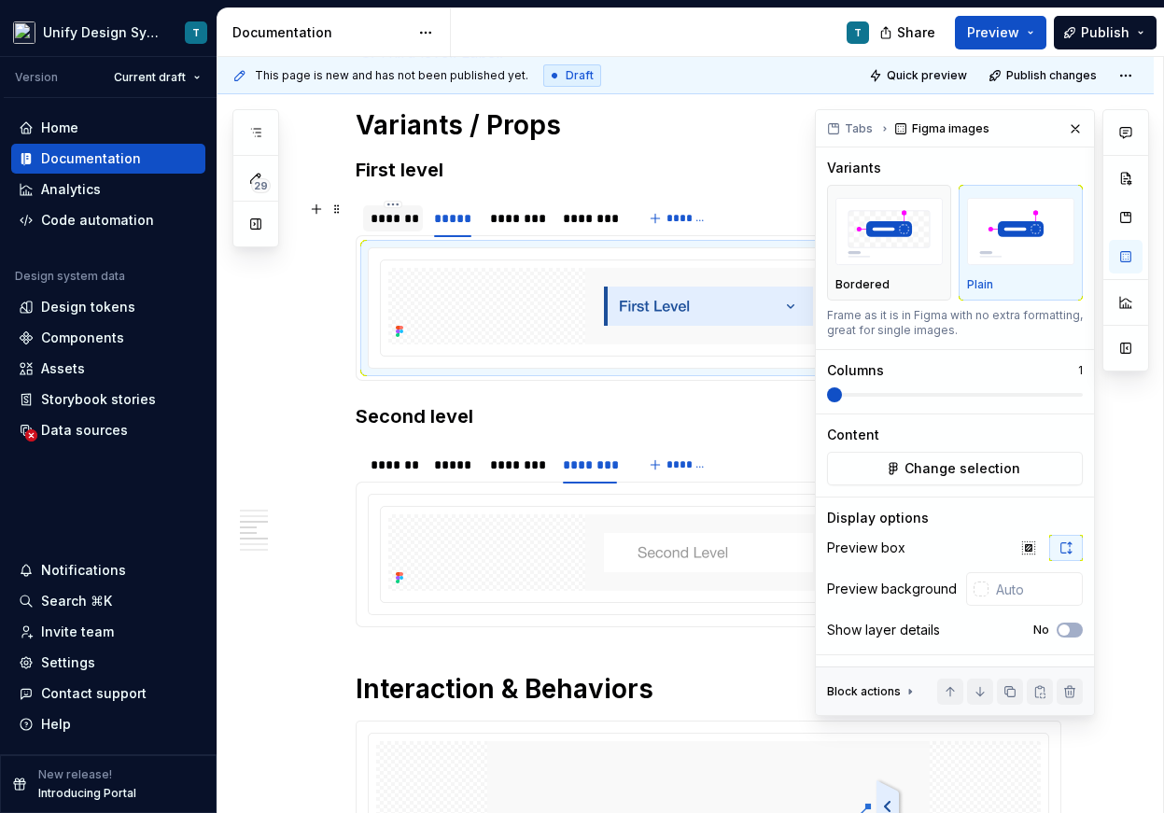
click at [406, 224] on div "*******" at bounding box center [392, 218] width 45 height 19
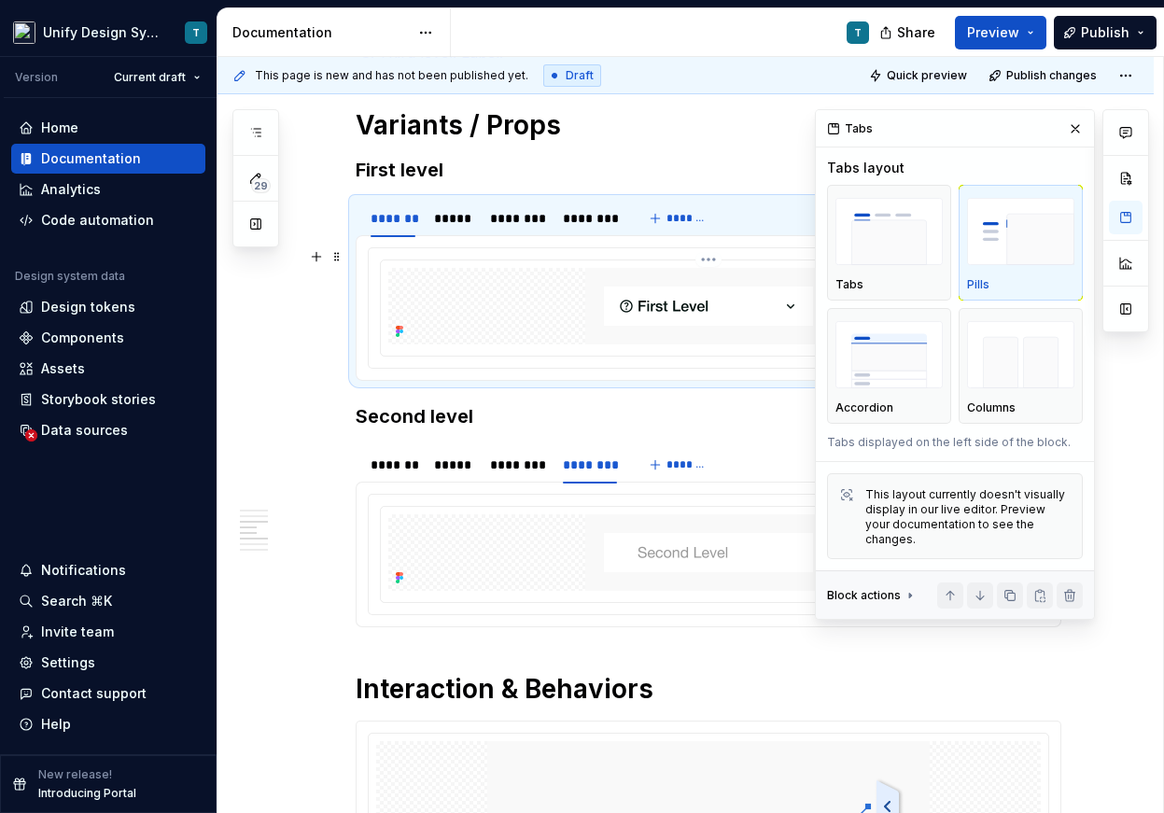
click at [504, 302] on div at bounding box center [708, 306] width 640 height 77
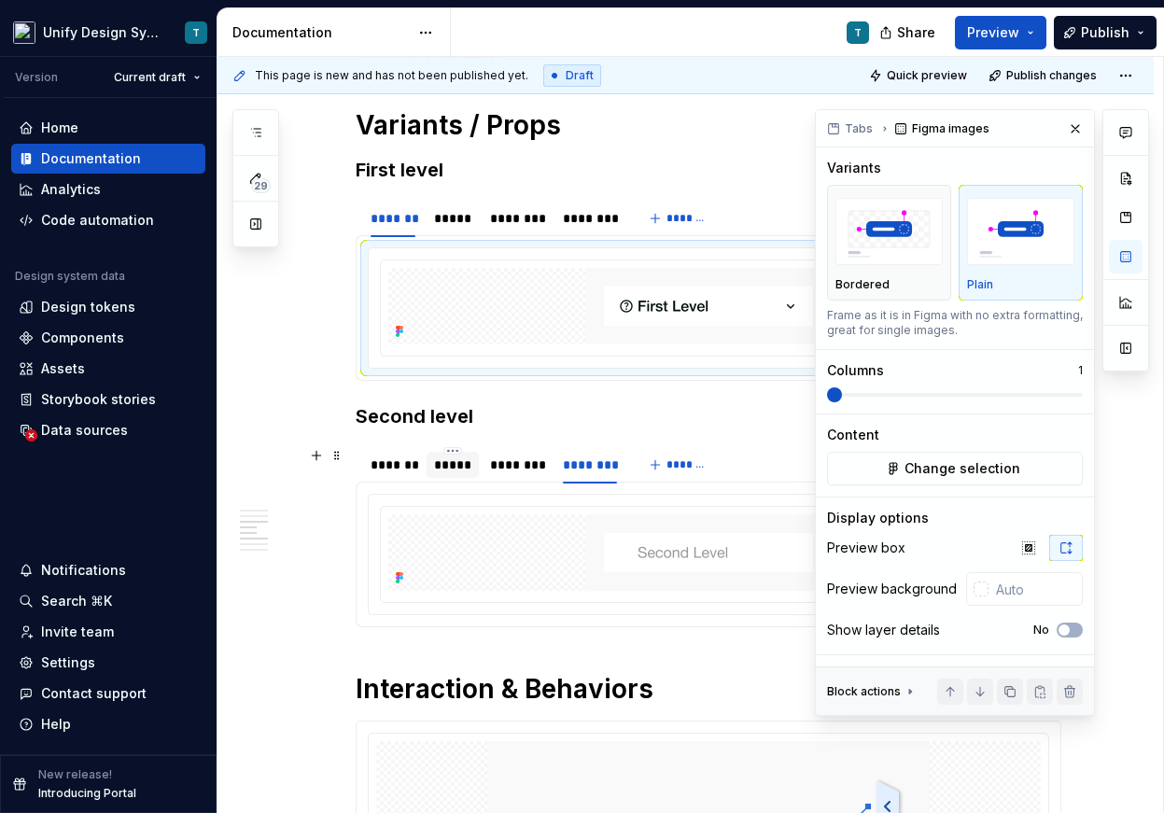
click at [449, 456] on div "*****" at bounding box center [452, 464] width 37 height 19
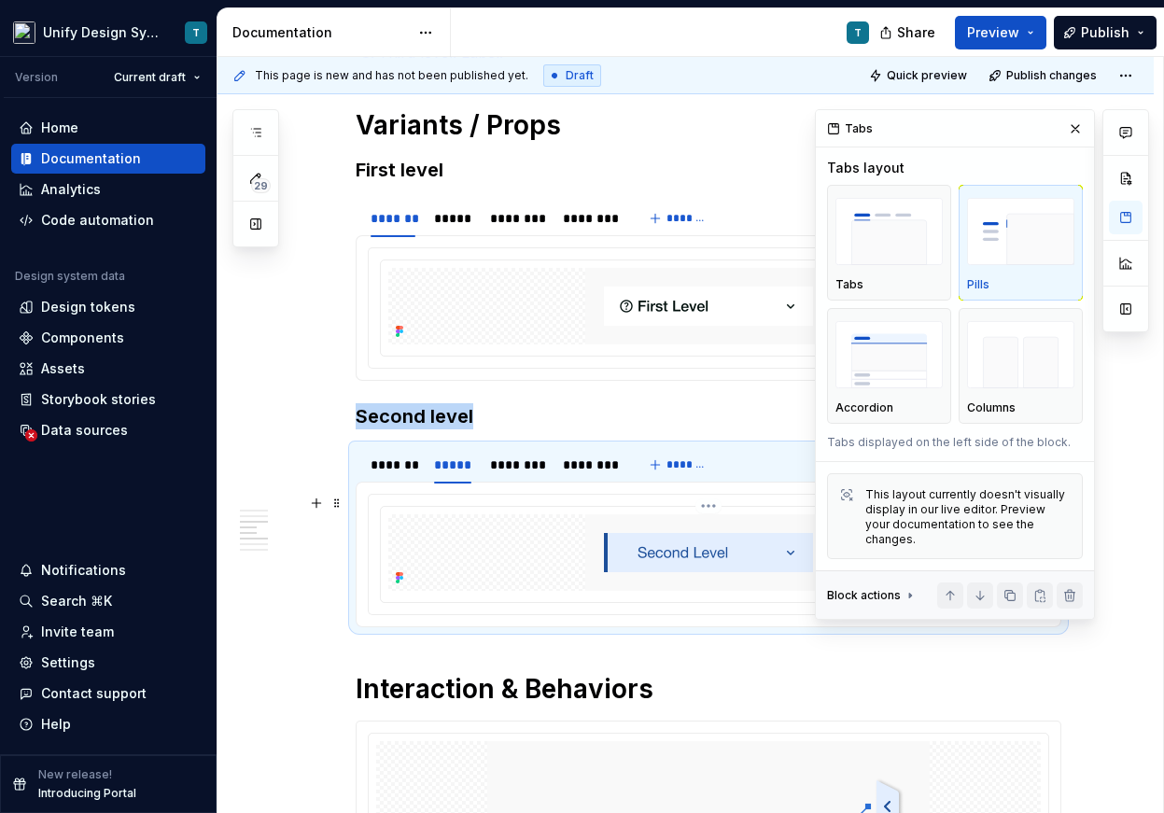
click at [548, 570] on div at bounding box center [708, 552] width 640 height 77
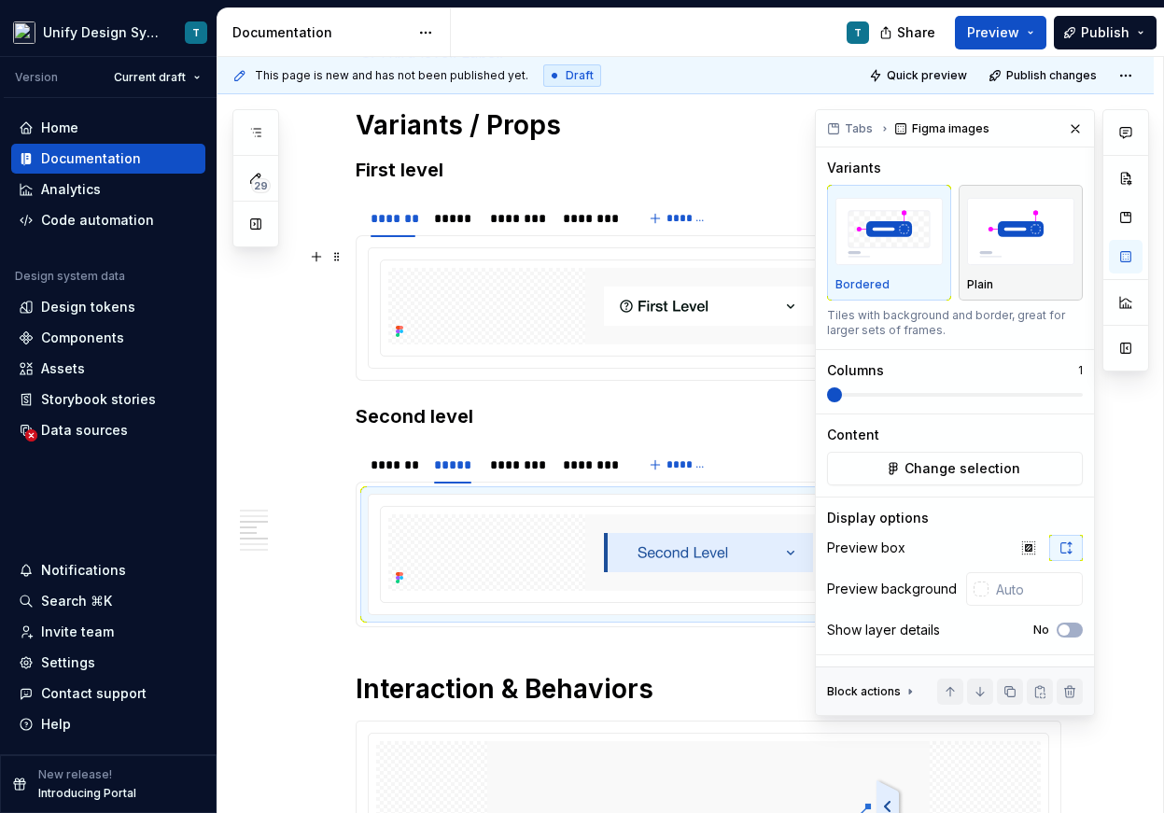
click at [985, 251] on img "button" at bounding box center [1020, 232] width 107 height 68
click at [522, 466] on div "********" at bounding box center [517, 464] width 55 height 19
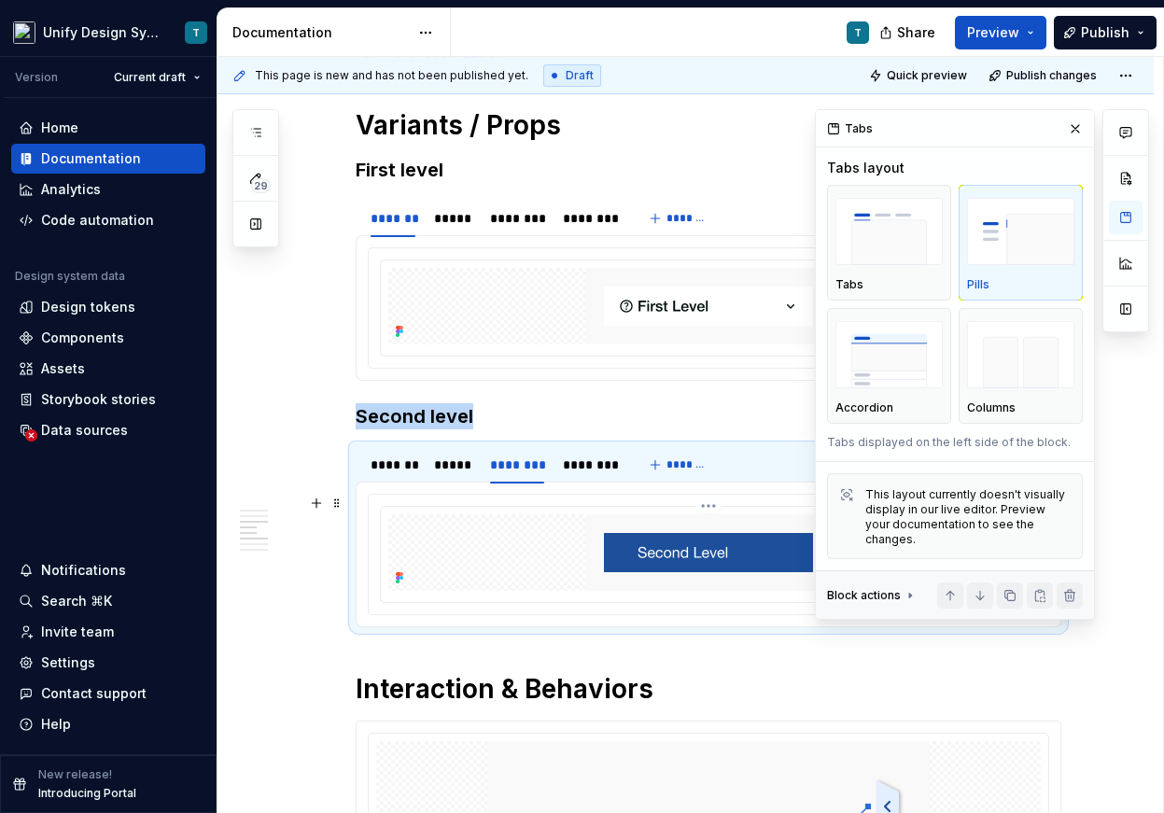
click at [607, 520] on img at bounding box center [708, 552] width 246 height 77
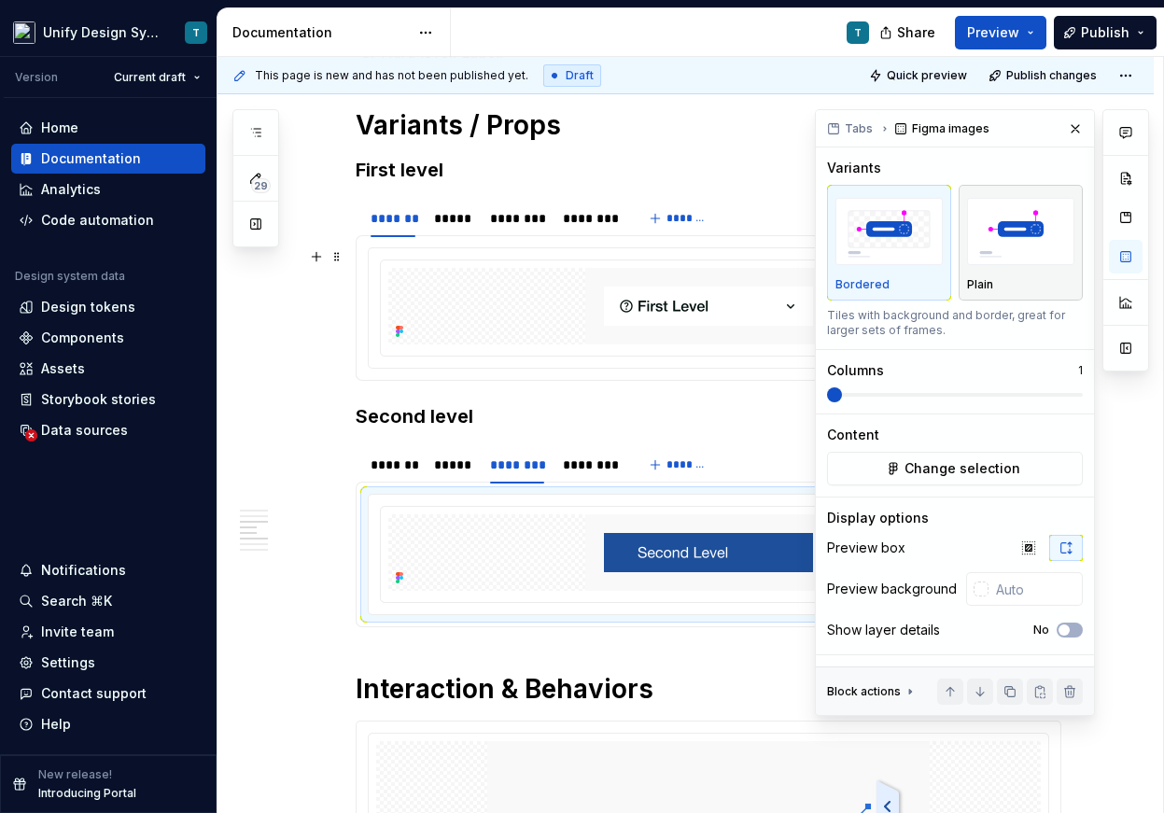
click at [999, 271] on div "Plain" at bounding box center [1020, 242] width 107 height 99
click at [605, 468] on div "********" at bounding box center [590, 464] width 54 height 19
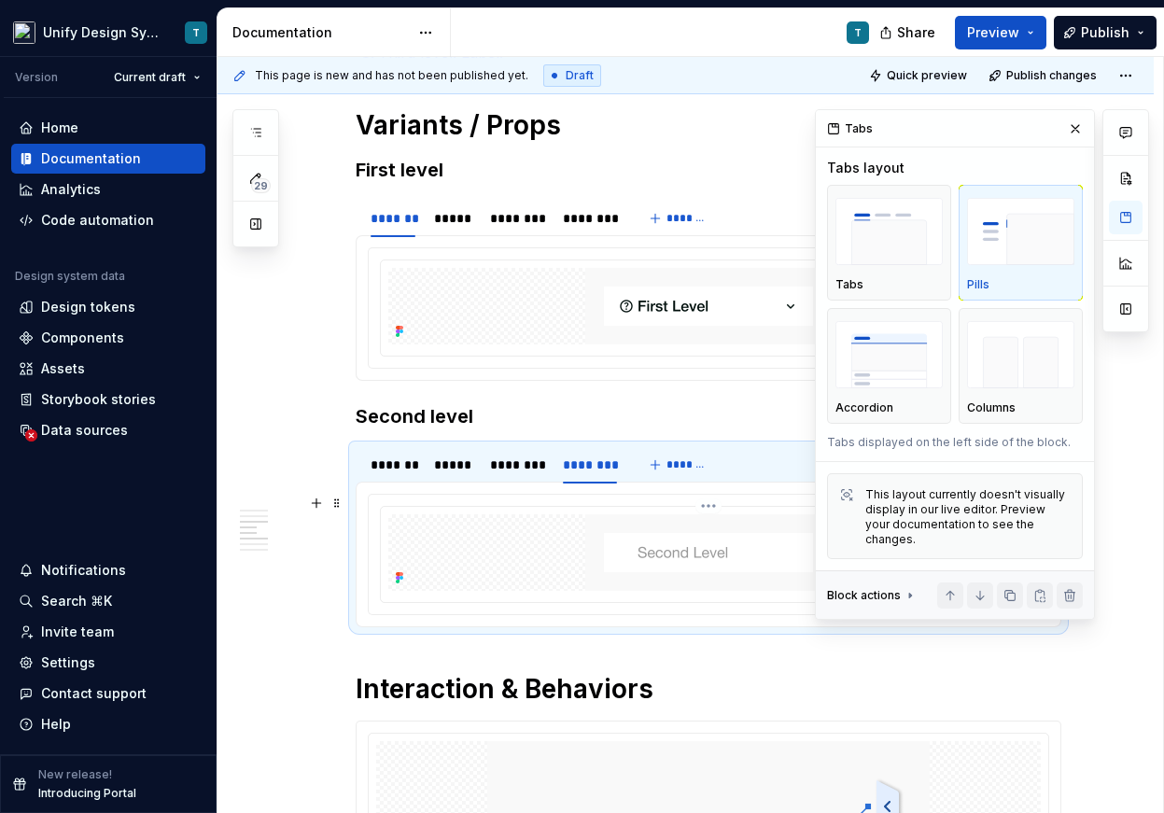
click at [627, 524] on img at bounding box center [708, 552] width 246 height 77
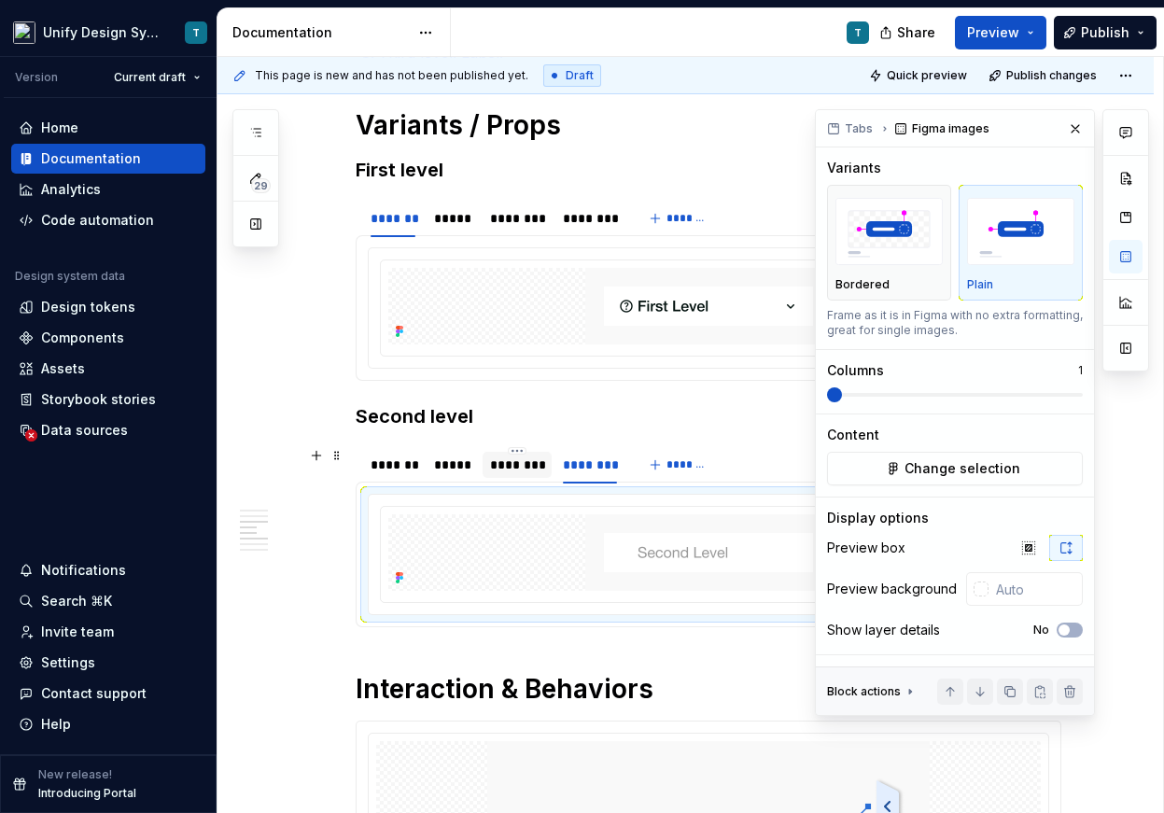
click at [525, 464] on div "********" at bounding box center [517, 464] width 55 height 19
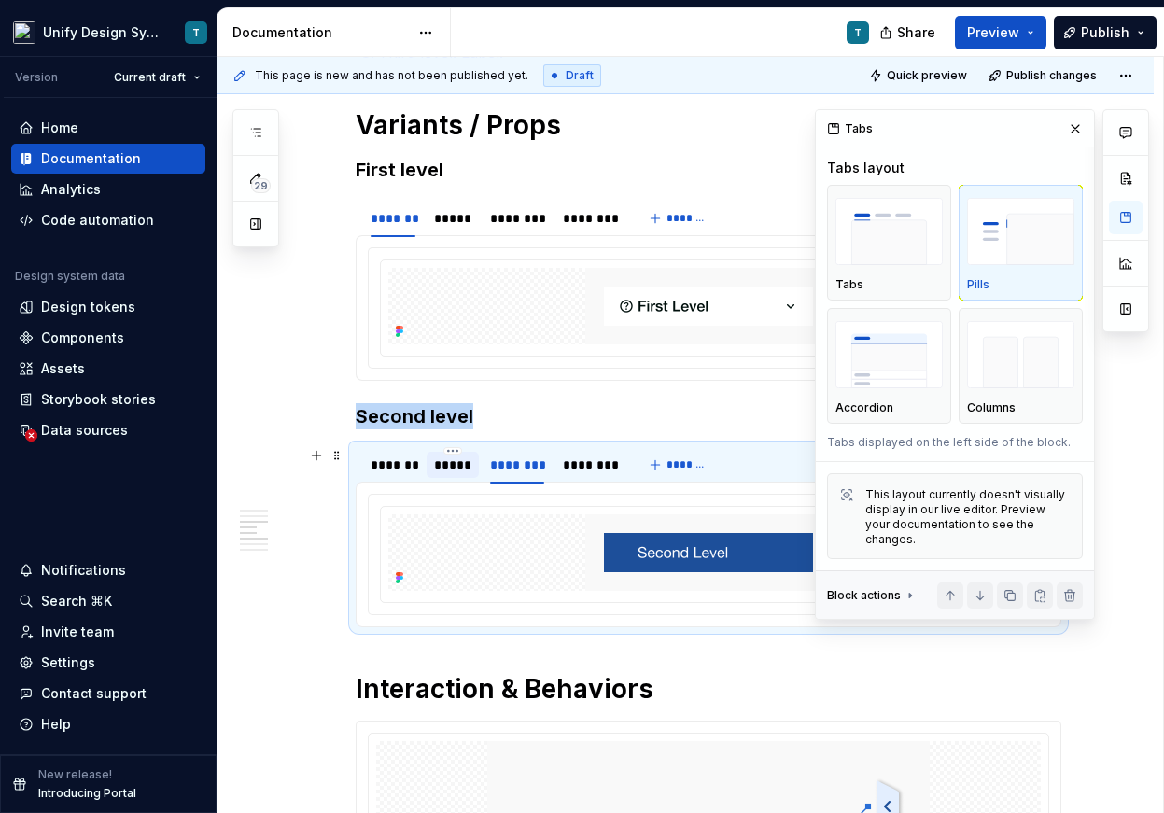
click at [465, 468] on div "*****" at bounding box center [452, 464] width 37 height 19
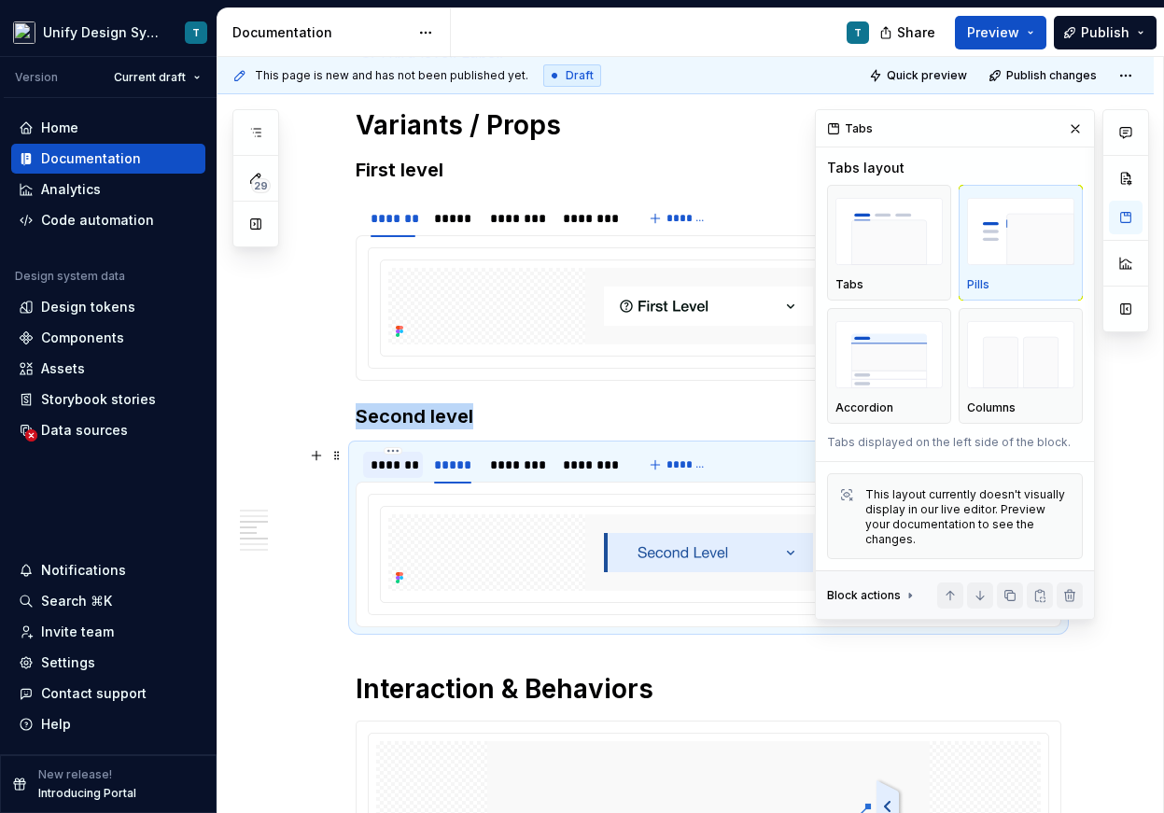
click at [401, 467] on div "*******" at bounding box center [392, 464] width 45 height 19
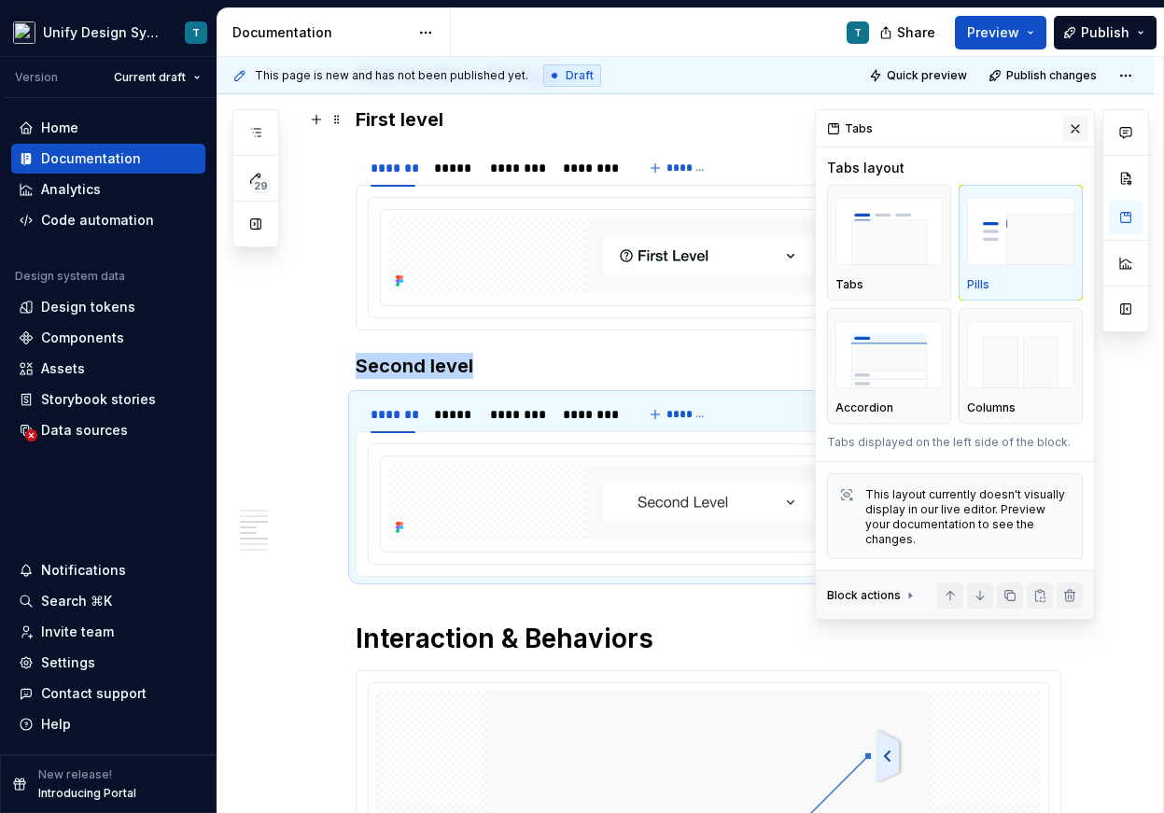
click at [1074, 128] on button "button" at bounding box center [1075, 129] width 26 height 26
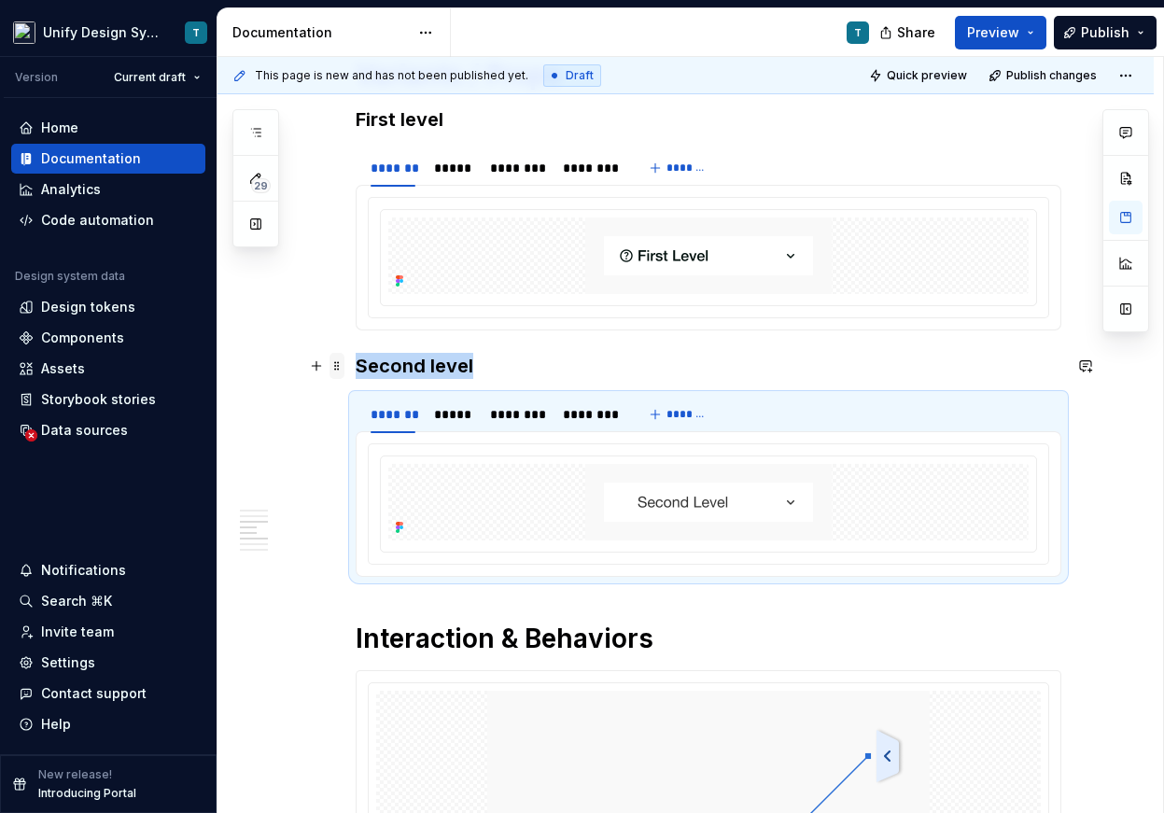
click at [342, 363] on span at bounding box center [336, 366] width 15 height 26
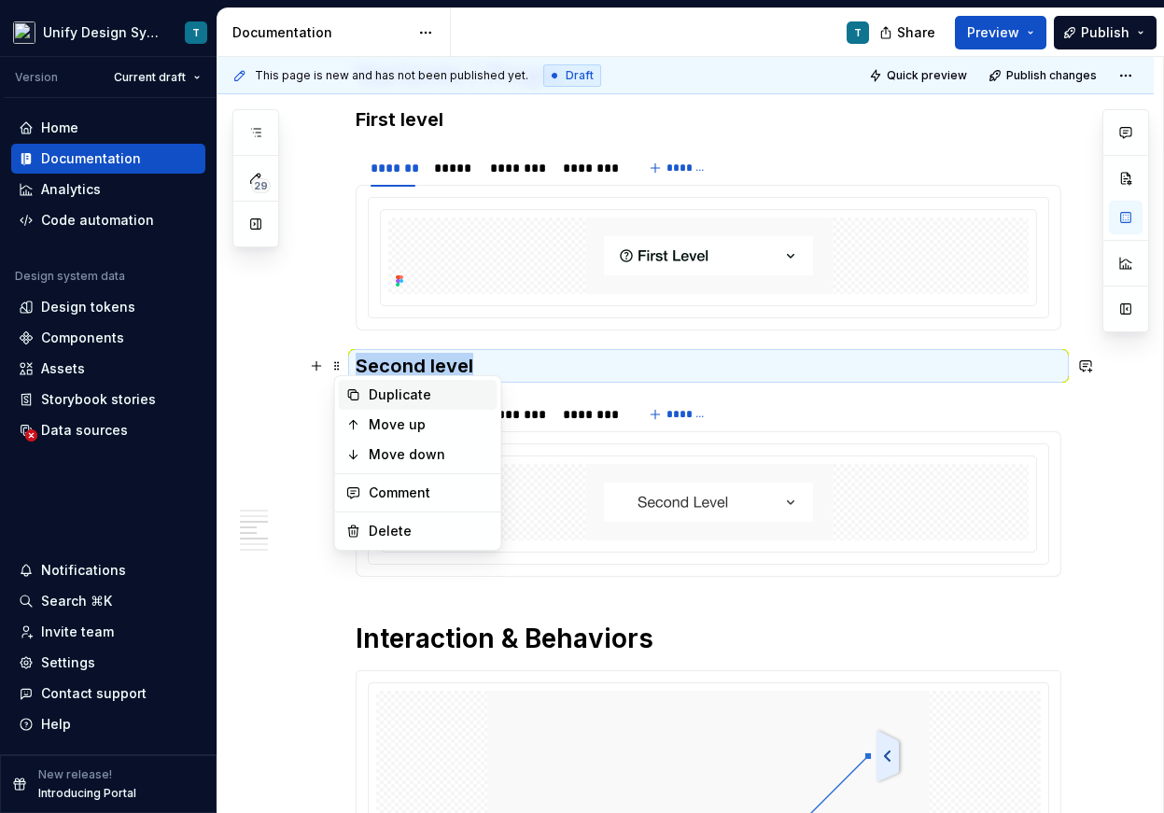
click at [371, 399] on div "Duplicate" at bounding box center [429, 394] width 121 height 19
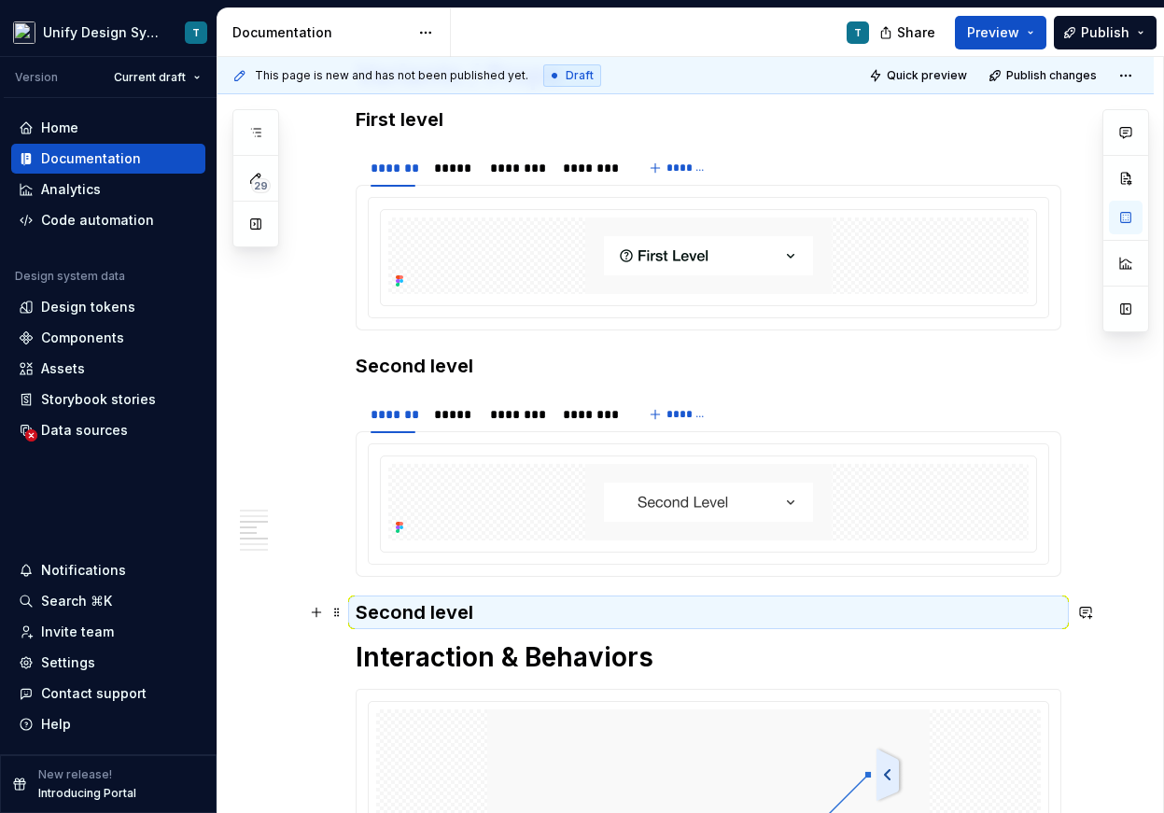
click at [406, 612] on h3 "Second level" at bounding box center [708, 612] width 705 height 26
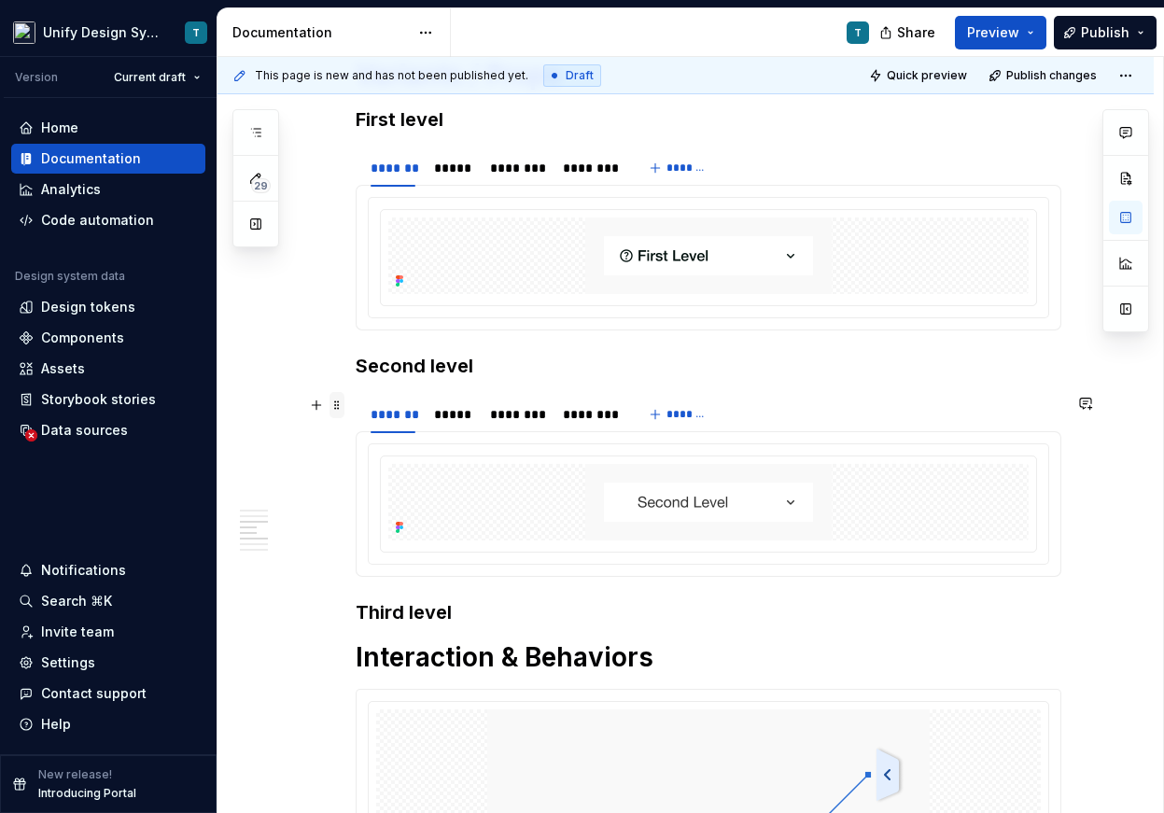
click at [341, 406] on span at bounding box center [336, 405] width 15 height 26
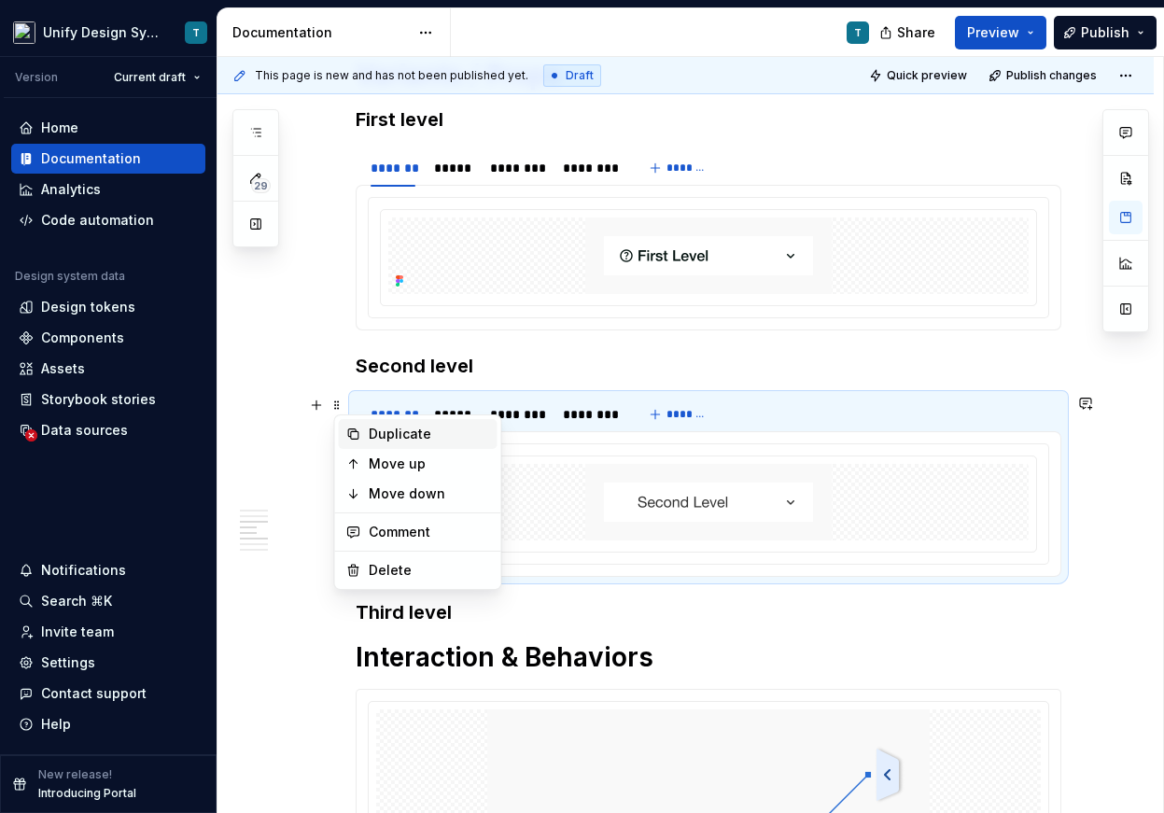
click at [401, 434] on div "Duplicate" at bounding box center [429, 434] width 121 height 19
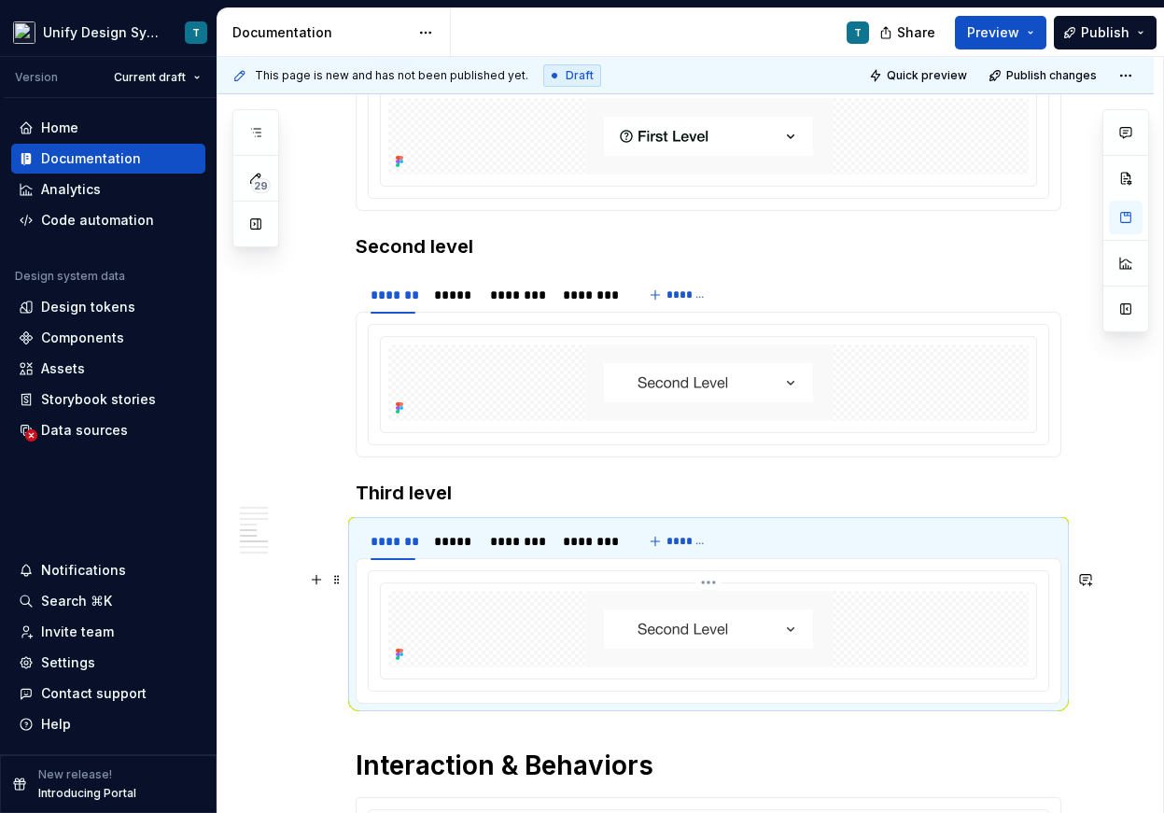
scroll to position [2317, 0]
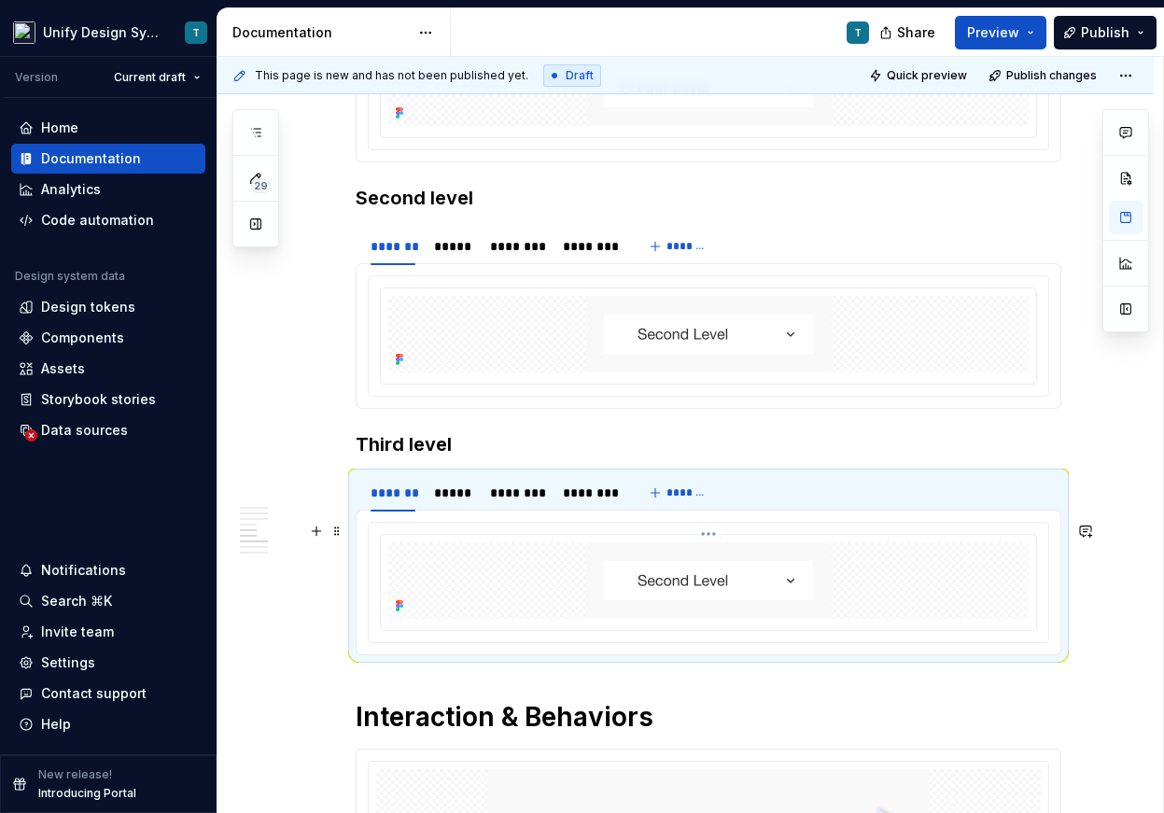
click at [650, 574] on img at bounding box center [708, 580] width 246 height 77
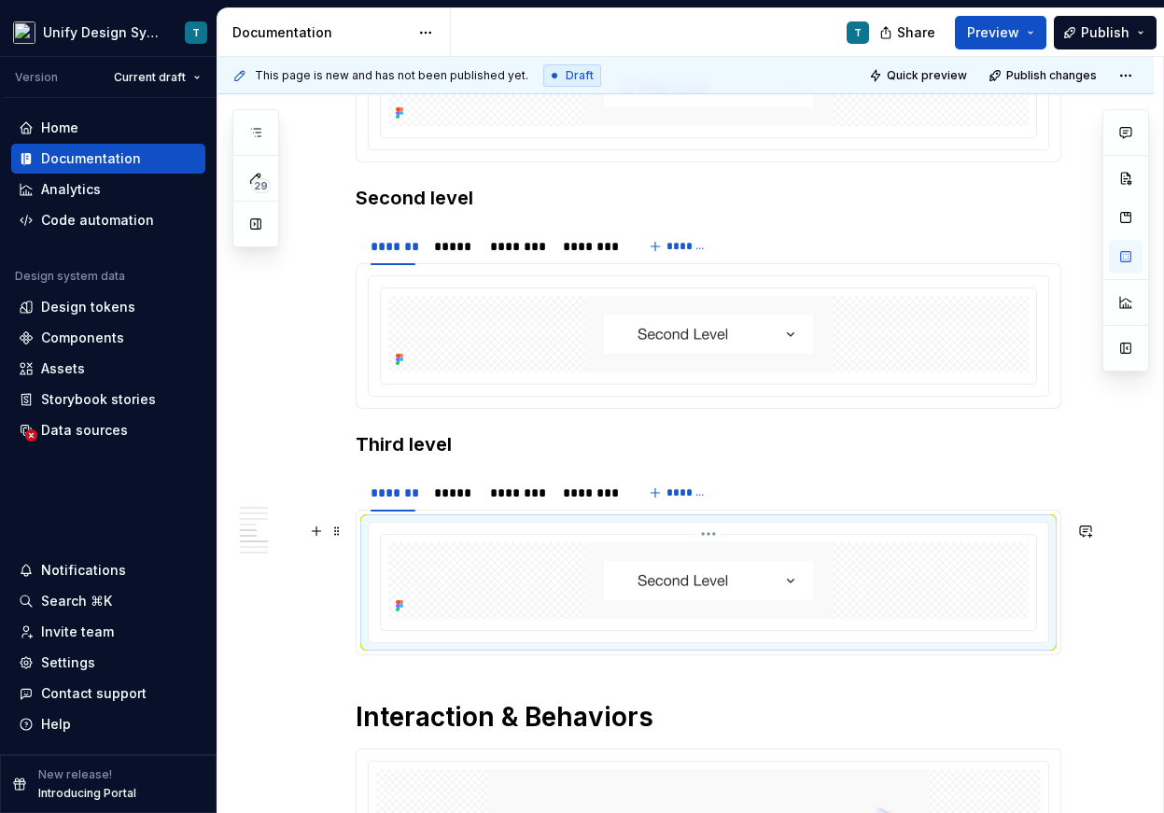
click at [760, 603] on img at bounding box center [708, 580] width 246 height 77
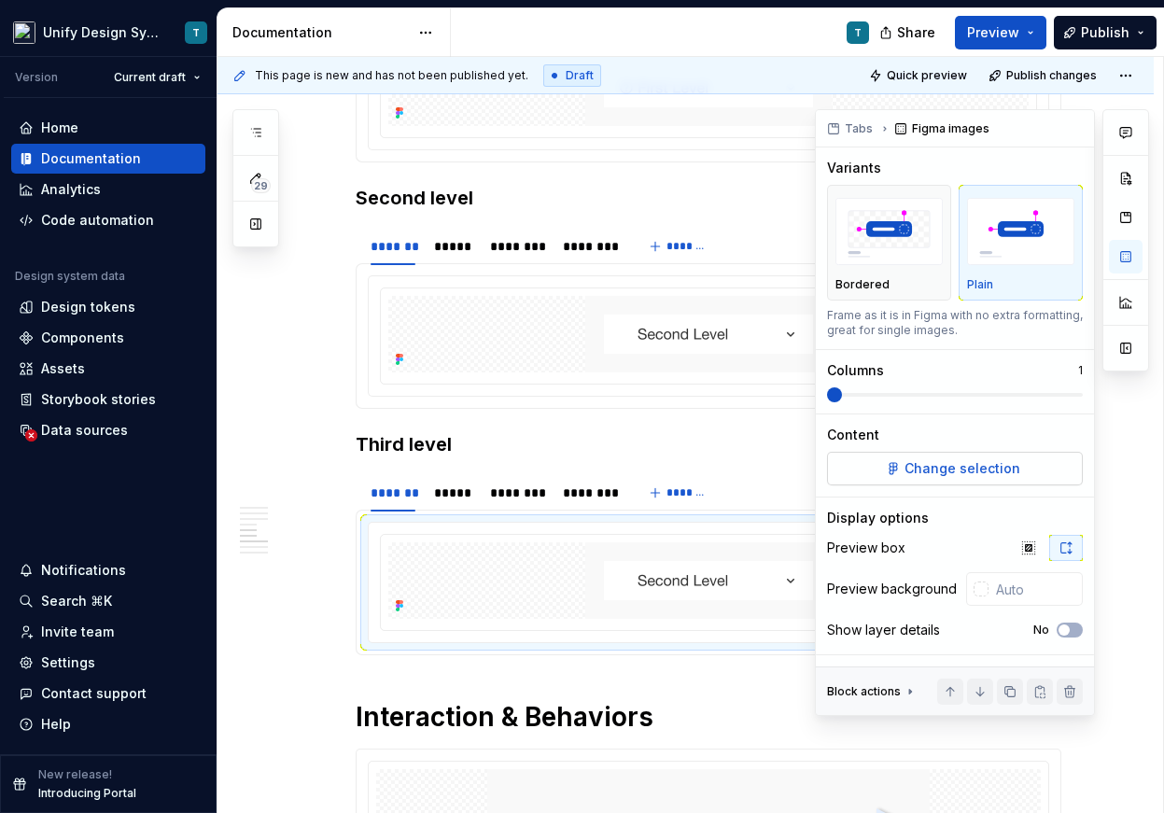
click at [917, 461] on span "Change selection" at bounding box center [962, 468] width 116 height 19
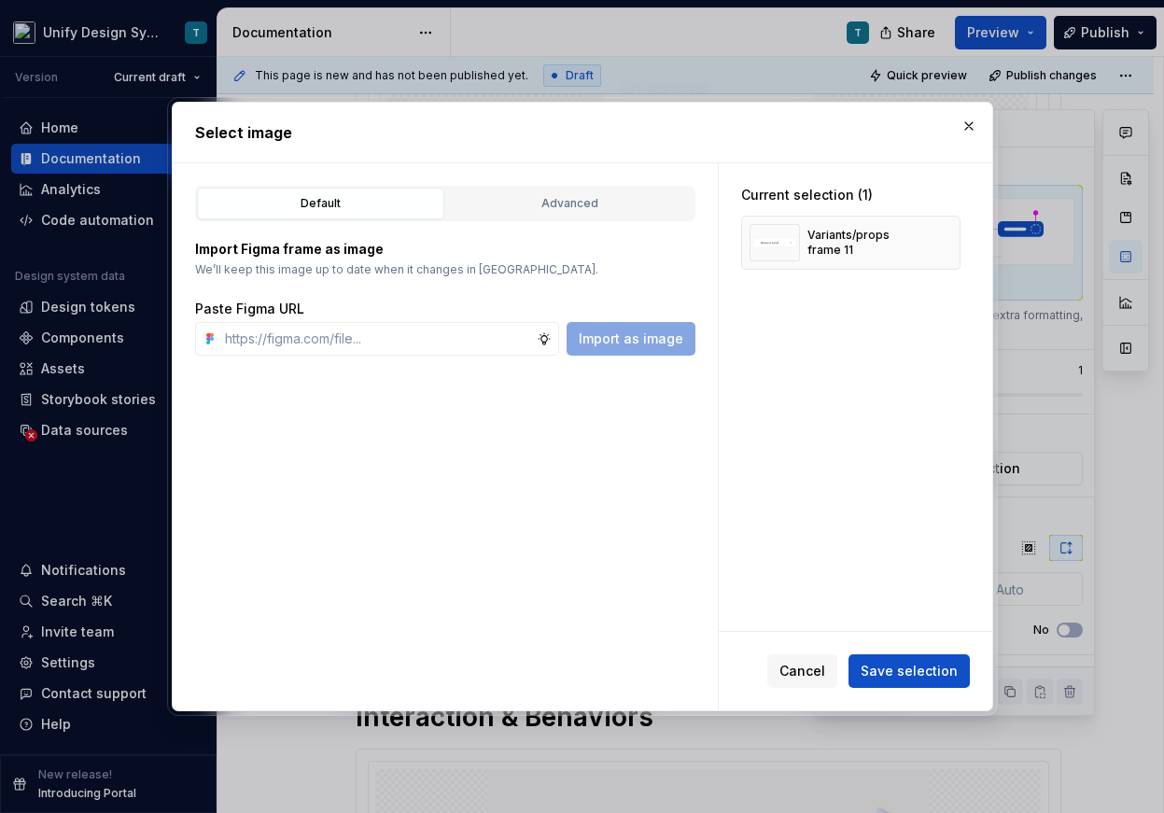
type textarea "*"
click at [508, 204] on div "Advanced" at bounding box center [570, 203] width 234 height 19
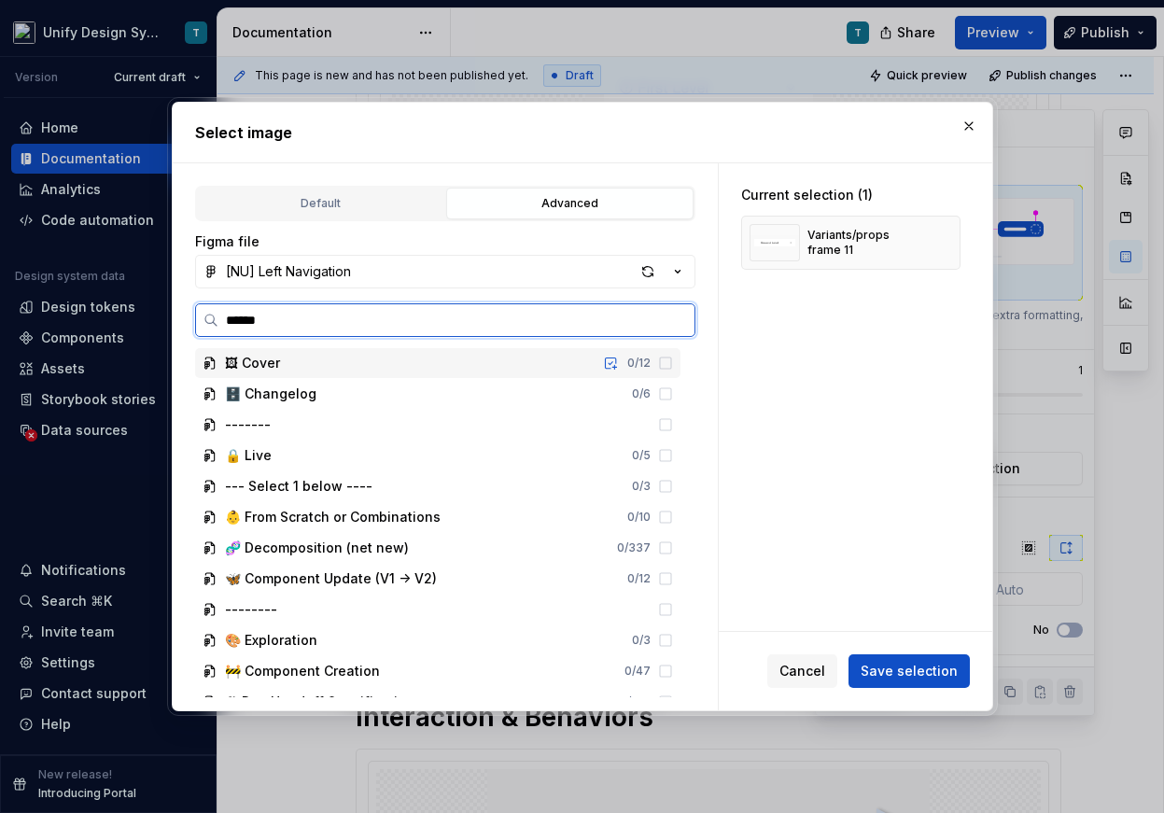
type input "*******"
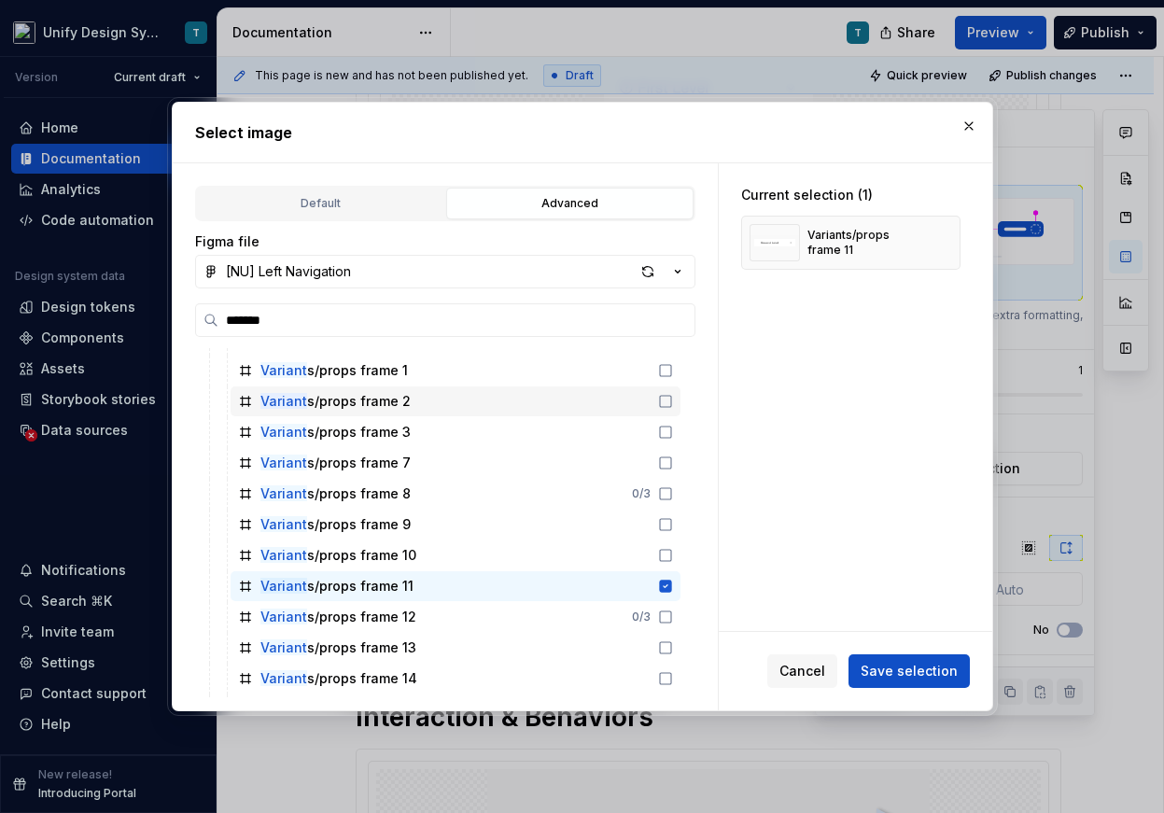
scroll to position [216, 0]
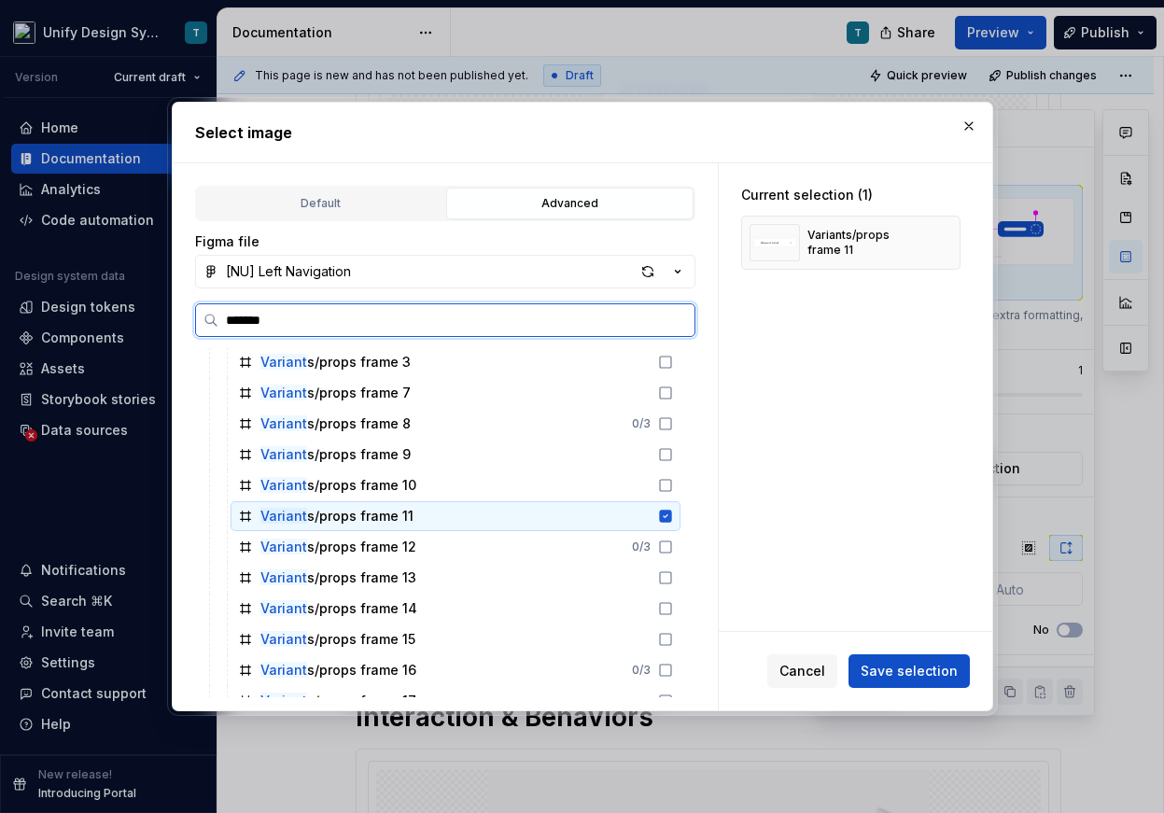
click at [400, 522] on div "Variant s/props frame 11" at bounding box center [336, 516] width 153 height 19
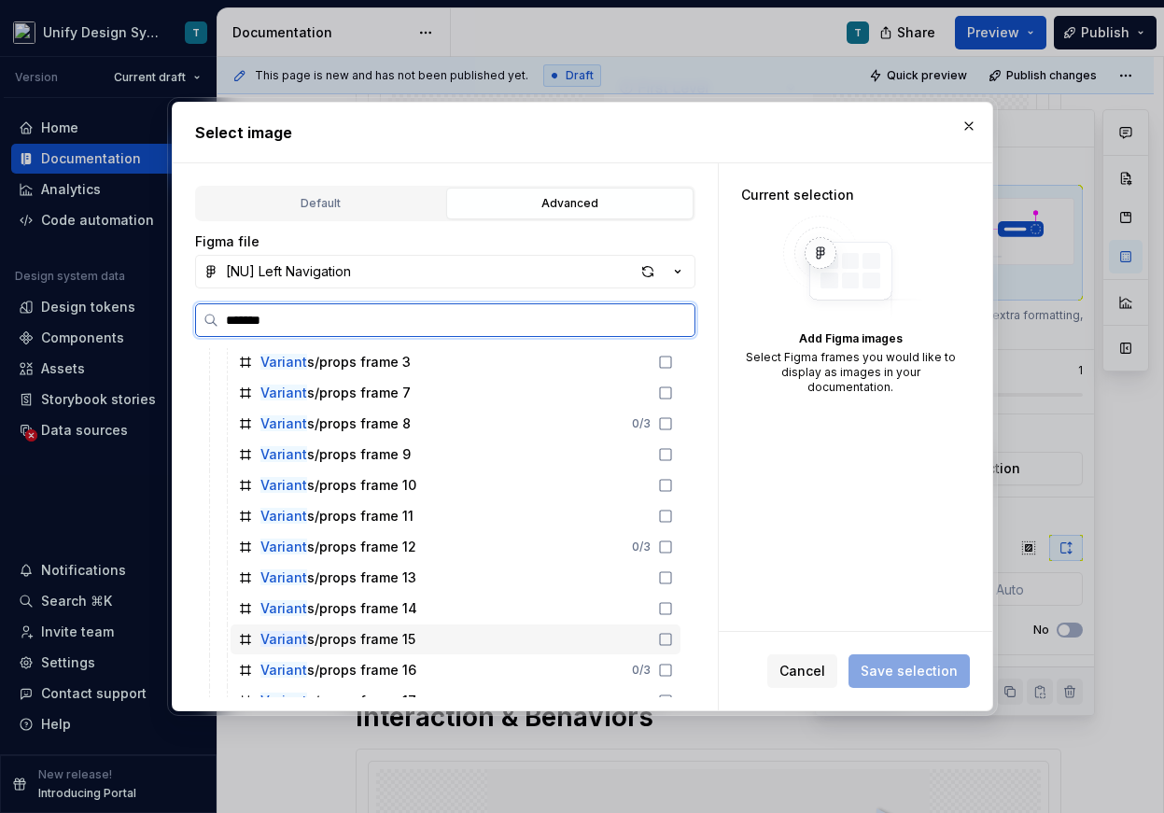
click at [400, 645] on div "Variant s/props frame 15" at bounding box center [337, 639] width 155 height 19
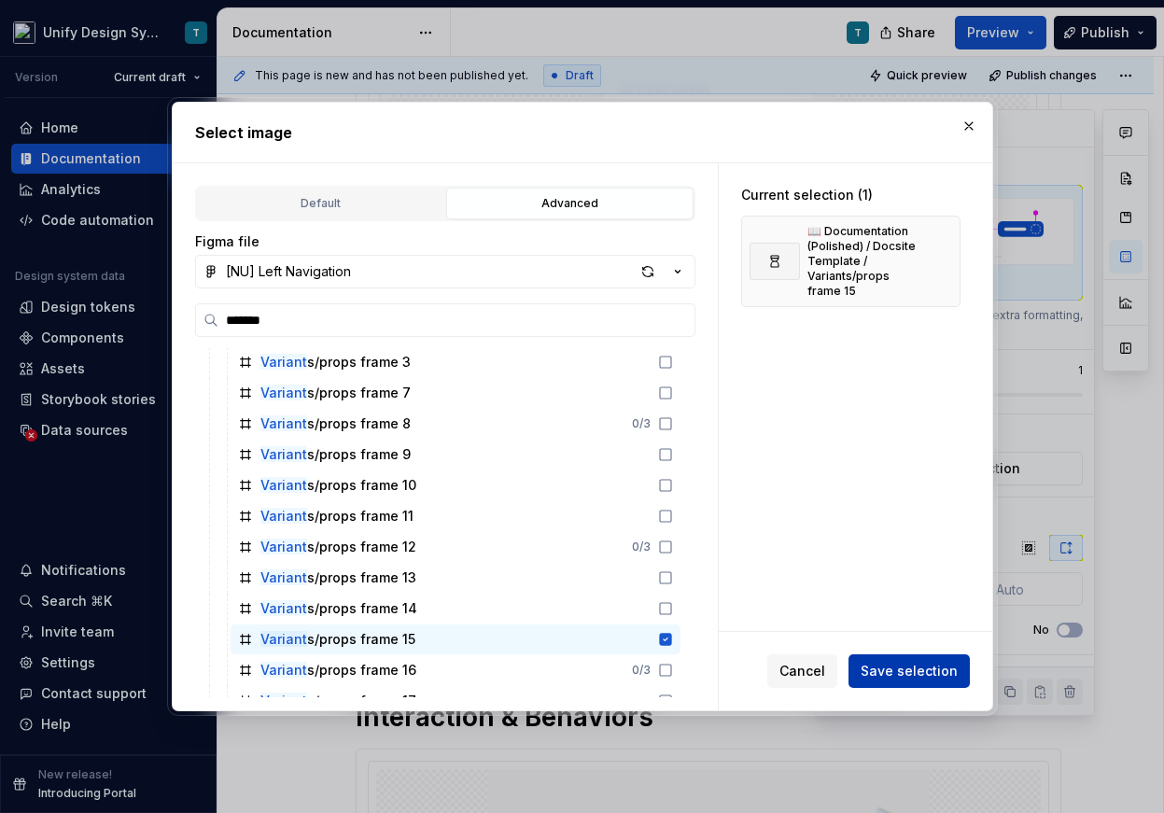
click at [877, 673] on span "Save selection" at bounding box center [908, 671] width 97 height 19
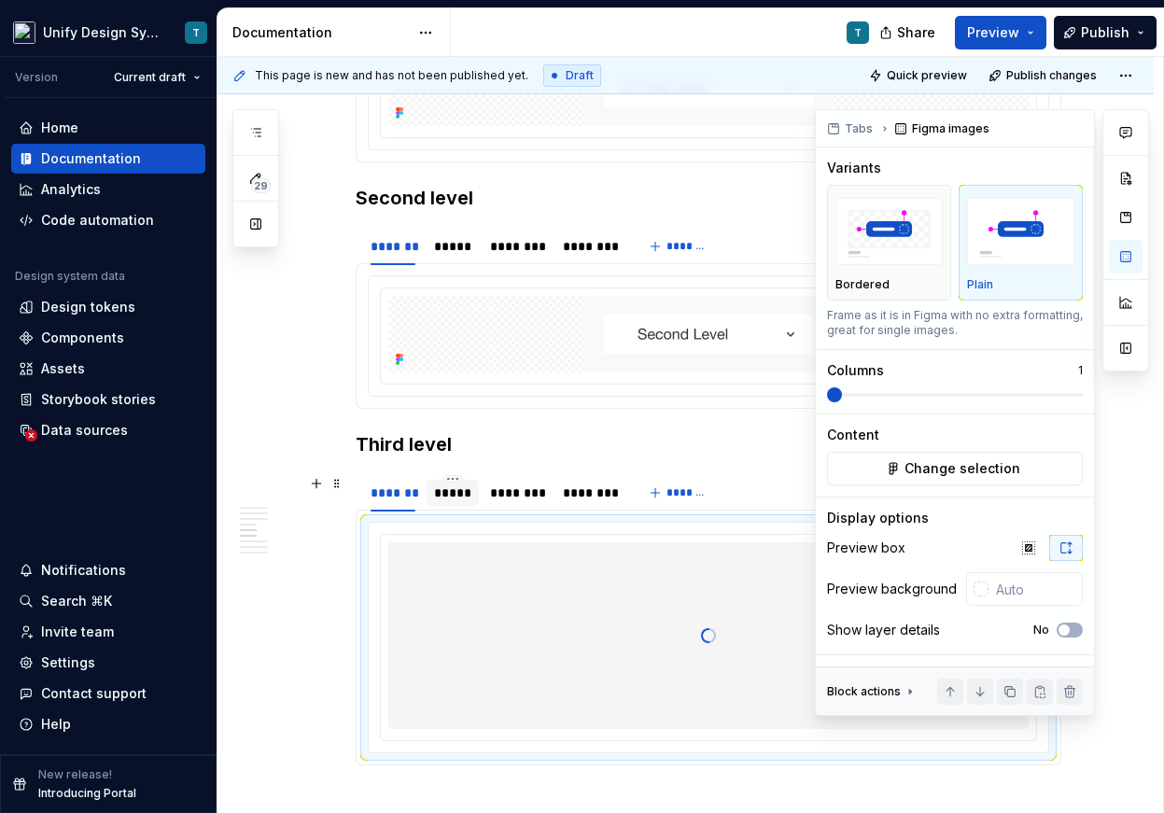
click at [477, 486] on div "*****" at bounding box center [452, 493] width 52 height 26
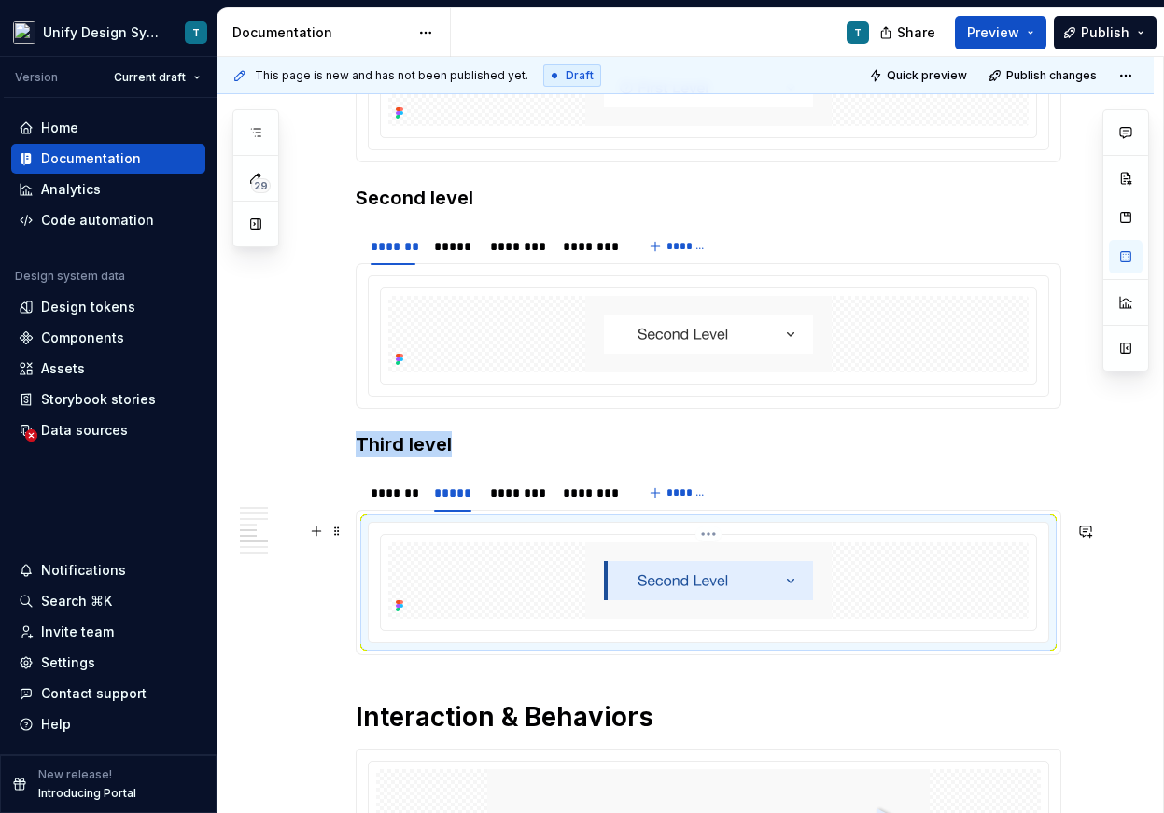
click at [645, 599] on img at bounding box center [708, 580] width 246 height 77
click at [1126, 258] on button "button" at bounding box center [1126, 257] width 34 height 34
type textarea "*"
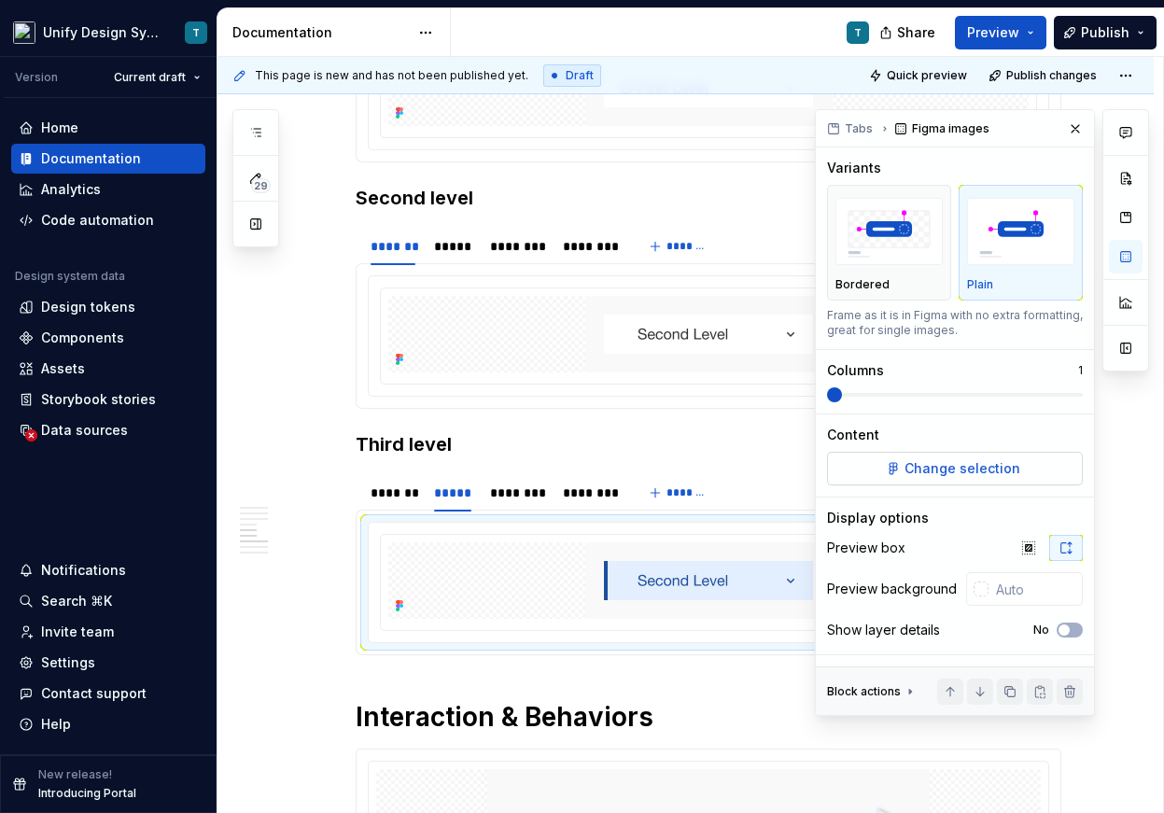
click at [956, 465] on span "Change selection" at bounding box center [962, 468] width 116 height 19
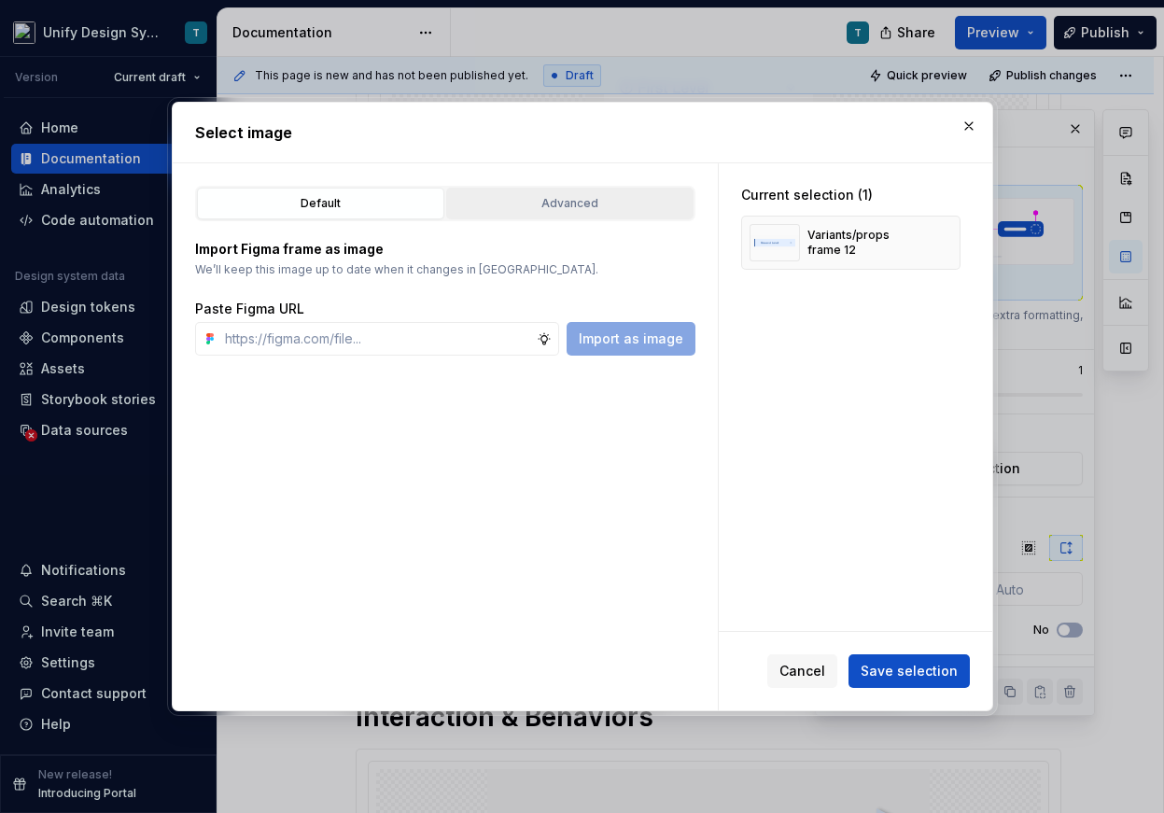
click at [482, 211] on div "Advanced" at bounding box center [570, 203] width 234 height 19
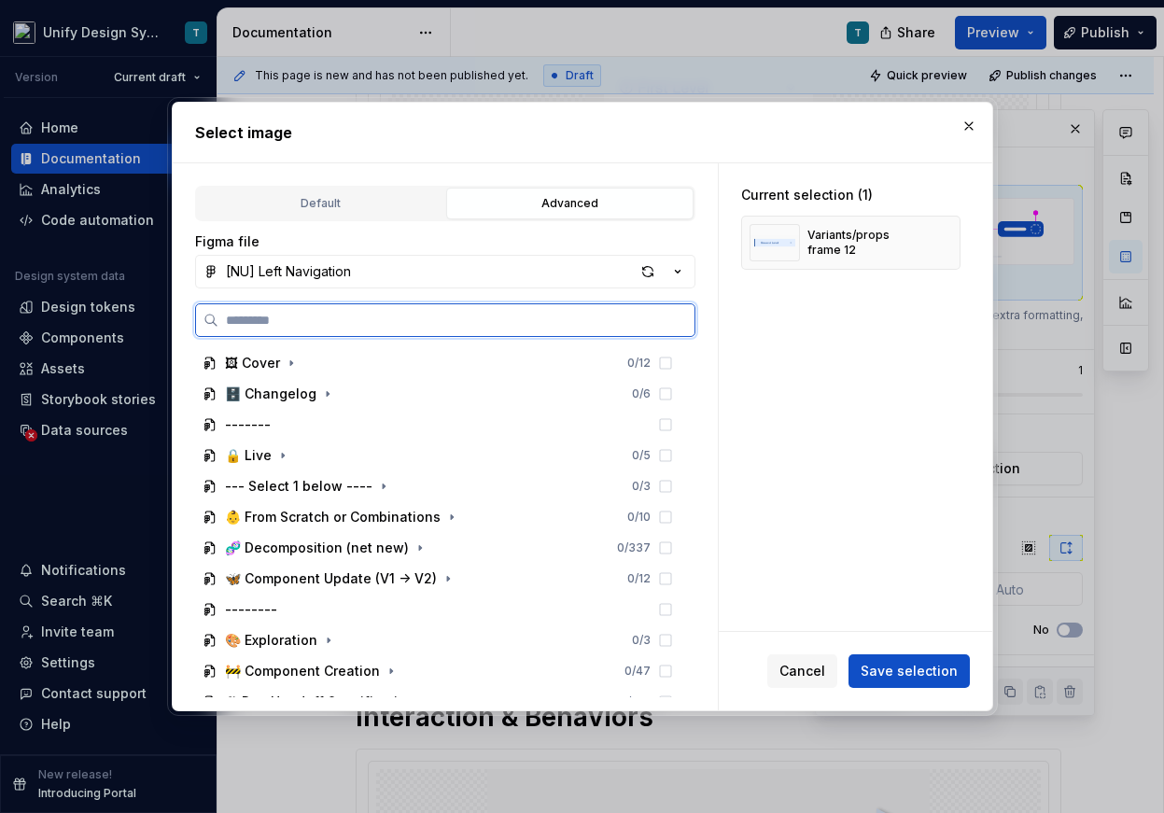
click at [388, 317] on input "search" at bounding box center [456, 320] width 476 height 19
type input "*******"
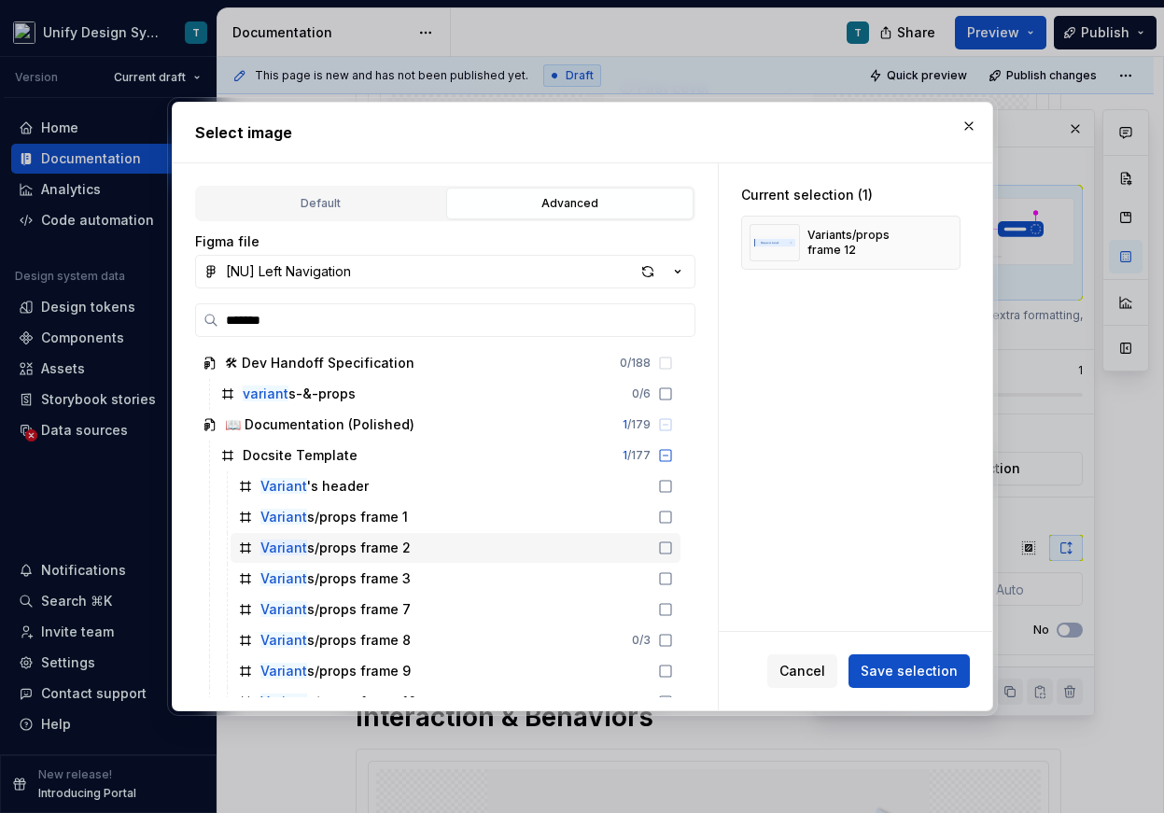
scroll to position [235, 0]
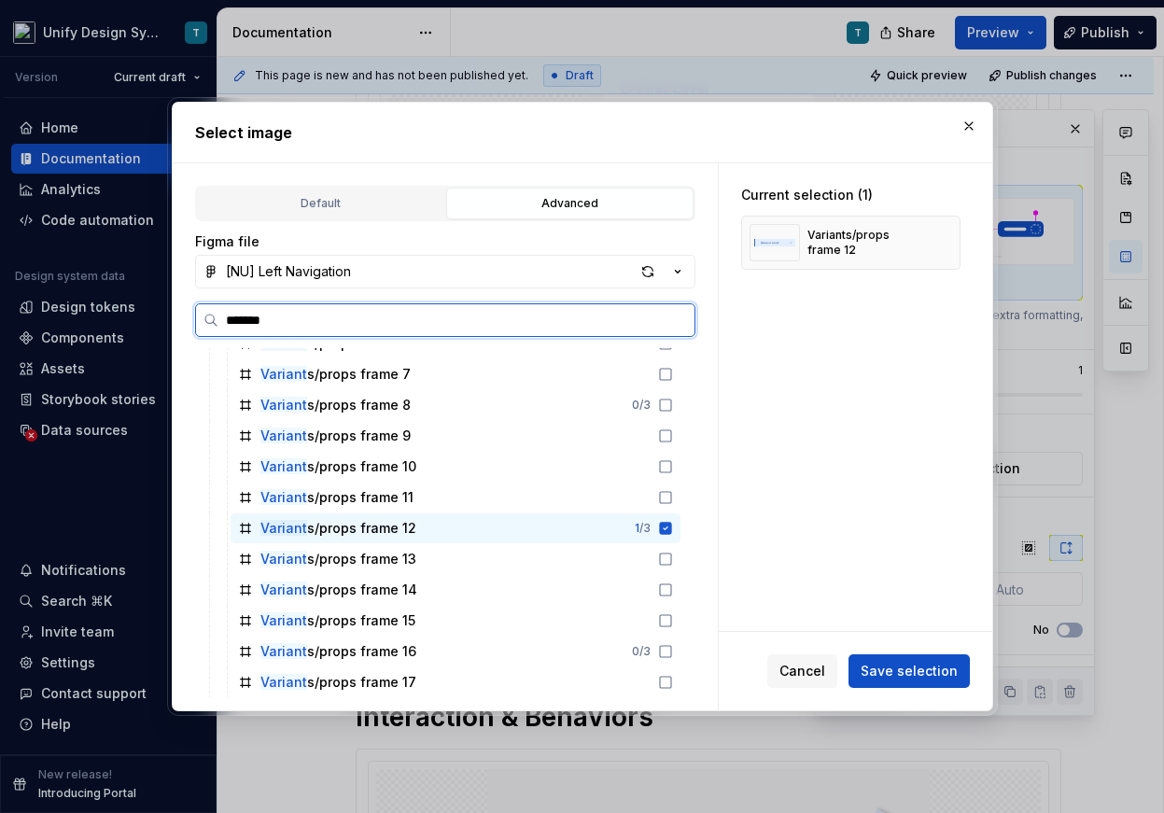
click at [402, 534] on div "Variant s/props frame 12" at bounding box center [338, 528] width 156 height 19
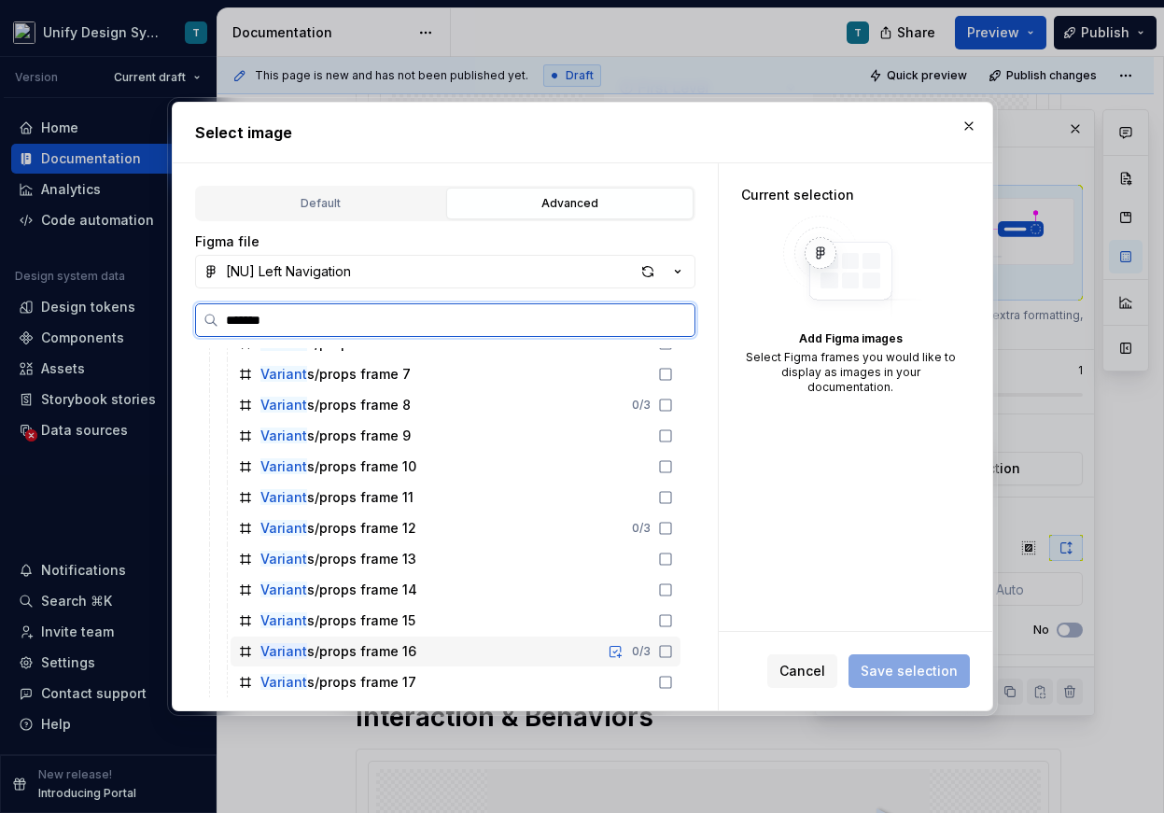
click at [395, 655] on div "Variant s/props frame 16" at bounding box center [338, 651] width 156 height 19
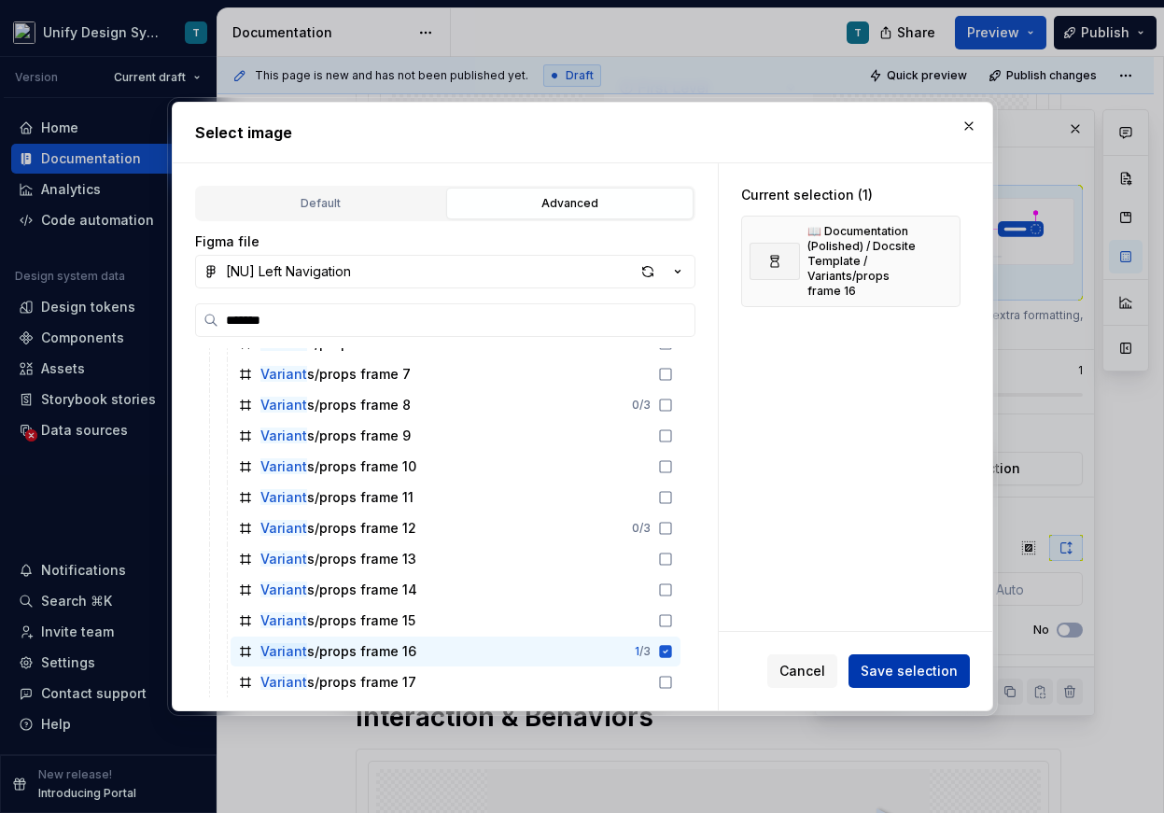
click at [896, 671] on span "Save selection" at bounding box center [908, 671] width 97 height 19
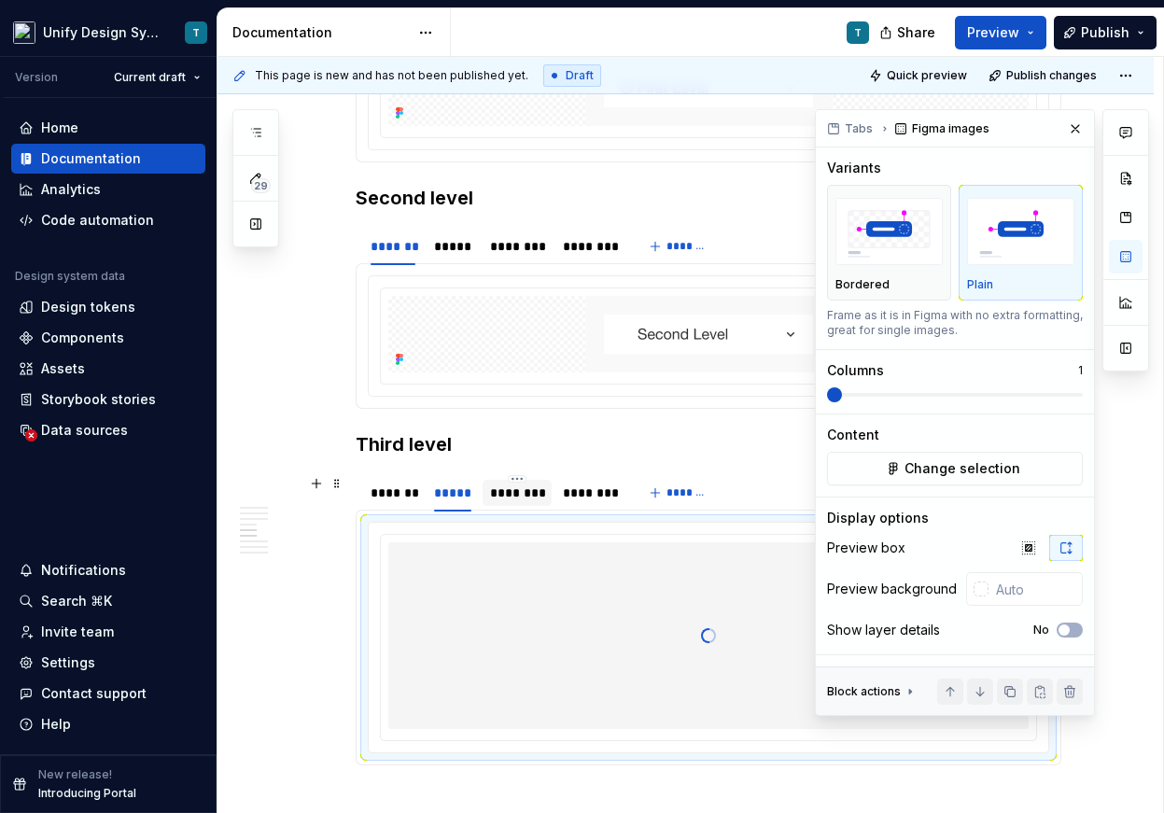
click at [518, 492] on div "********" at bounding box center [517, 492] width 55 height 19
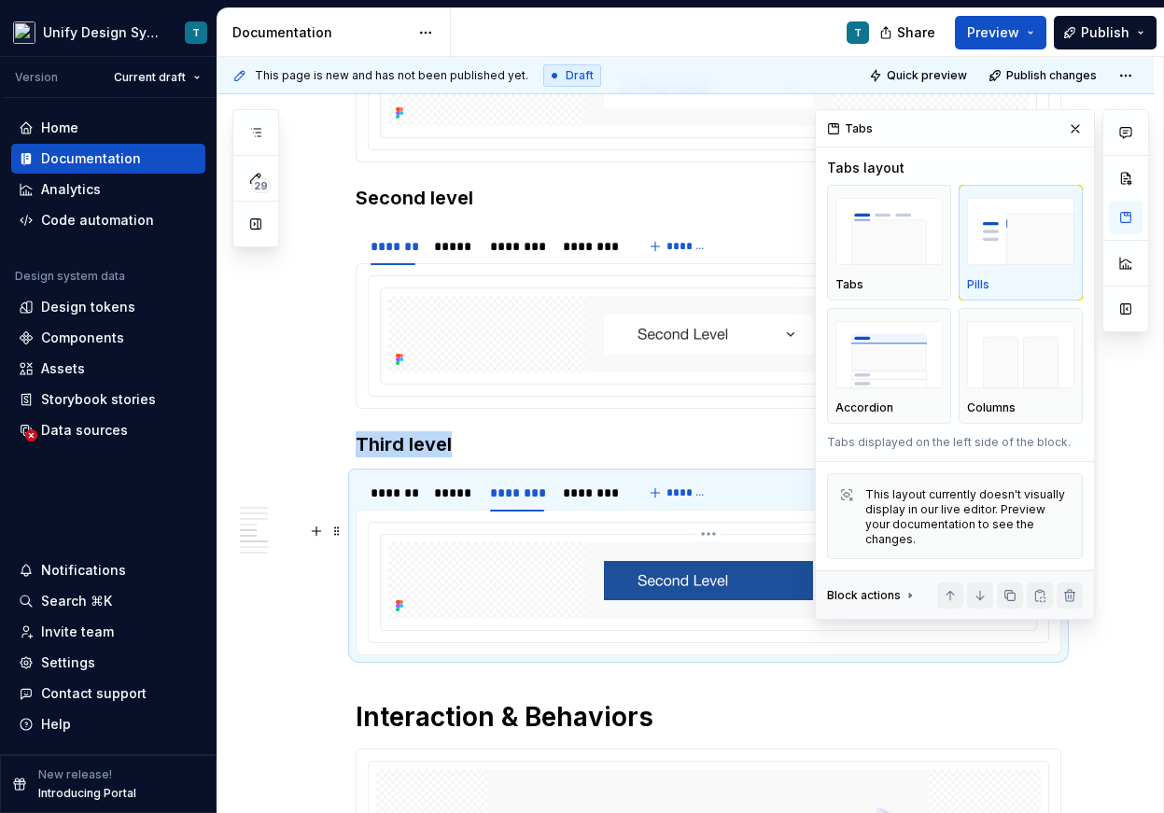
click at [612, 621] on div at bounding box center [708, 582] width 655 height 95
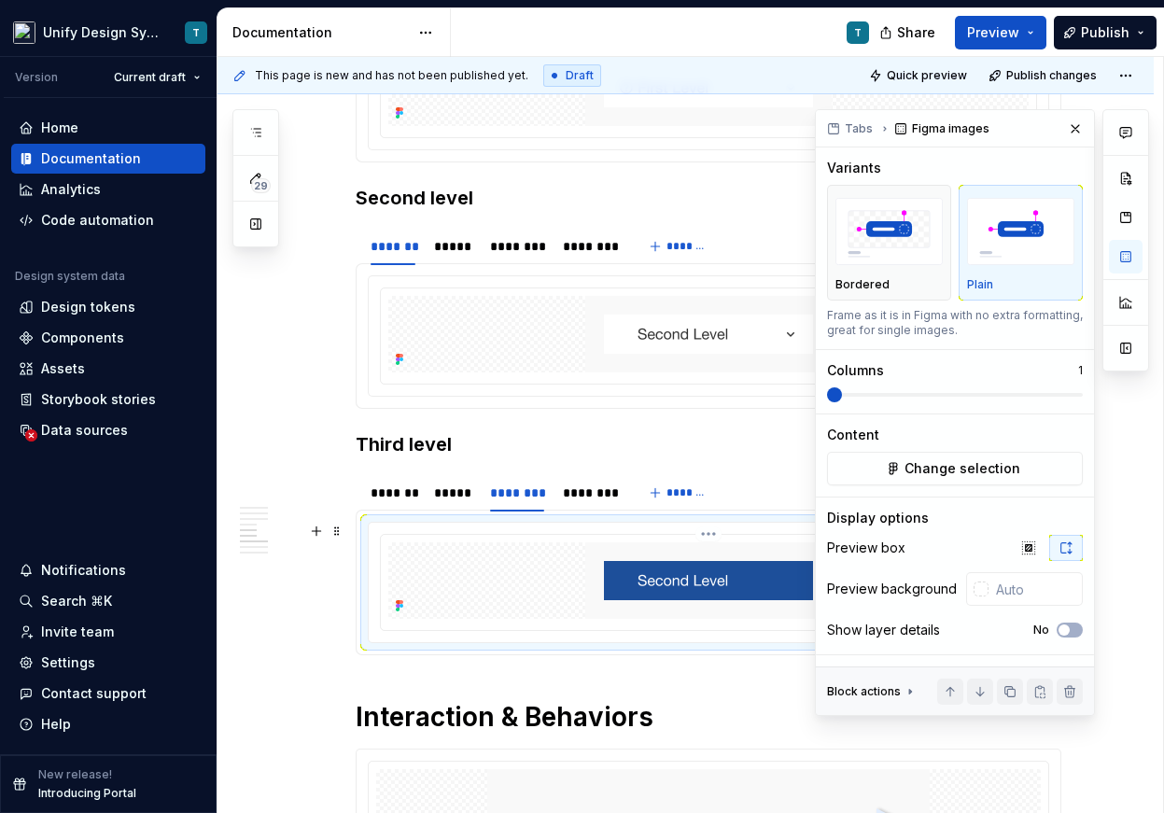
click at [665, 572] on img at bounding box center [708, 580] width 246 height 77
click at [996, 458] on button "Change selection" at bounding box center [955, 469] width 256 height 34
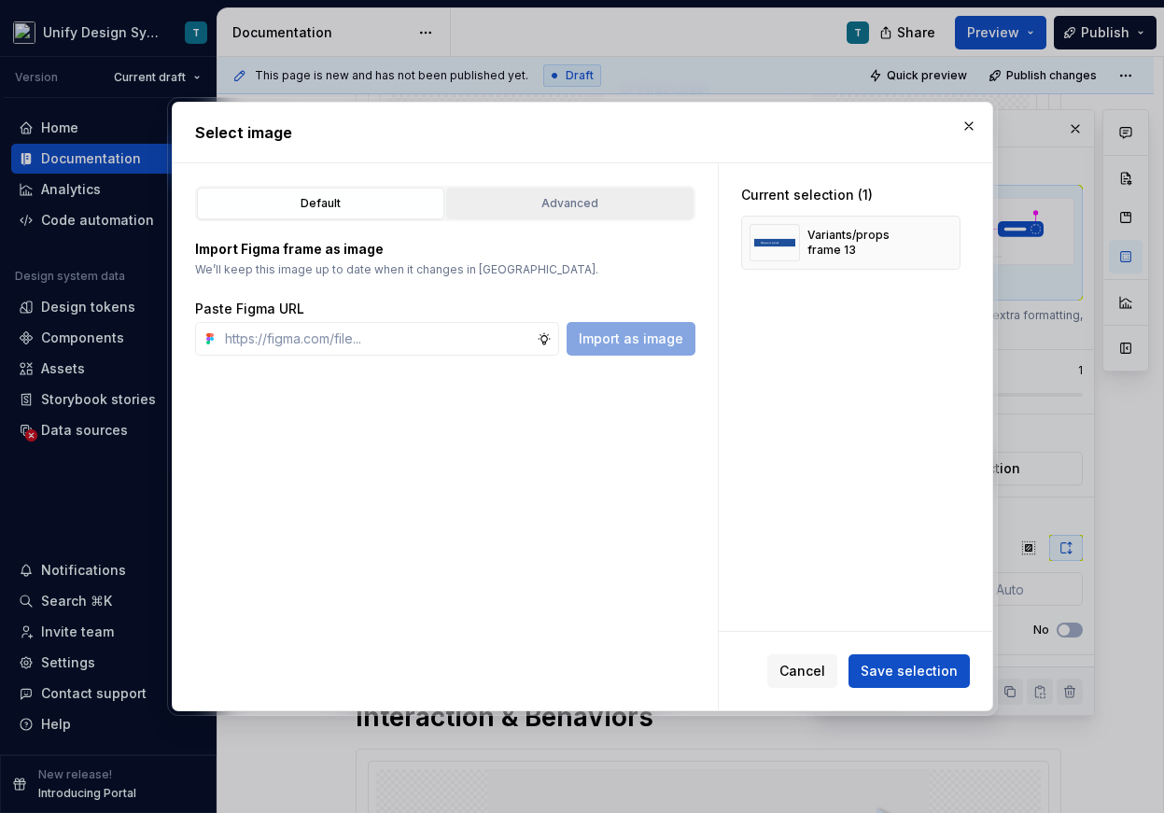
click at [649, 189] on button "Advanced" at bounding box center [569, 204] width 247 height 32
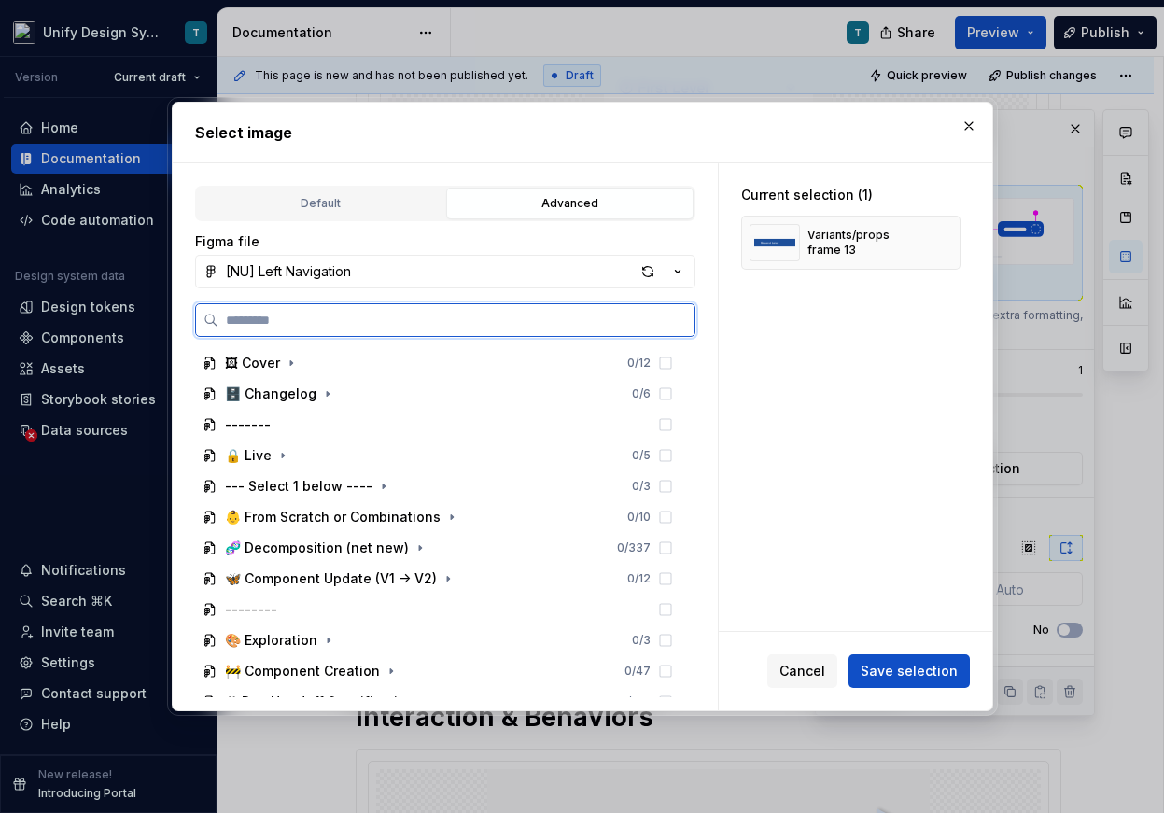
click at [470, 314] on input "search" at bounding box center [456, 320] width 476 height 19
type input "******"
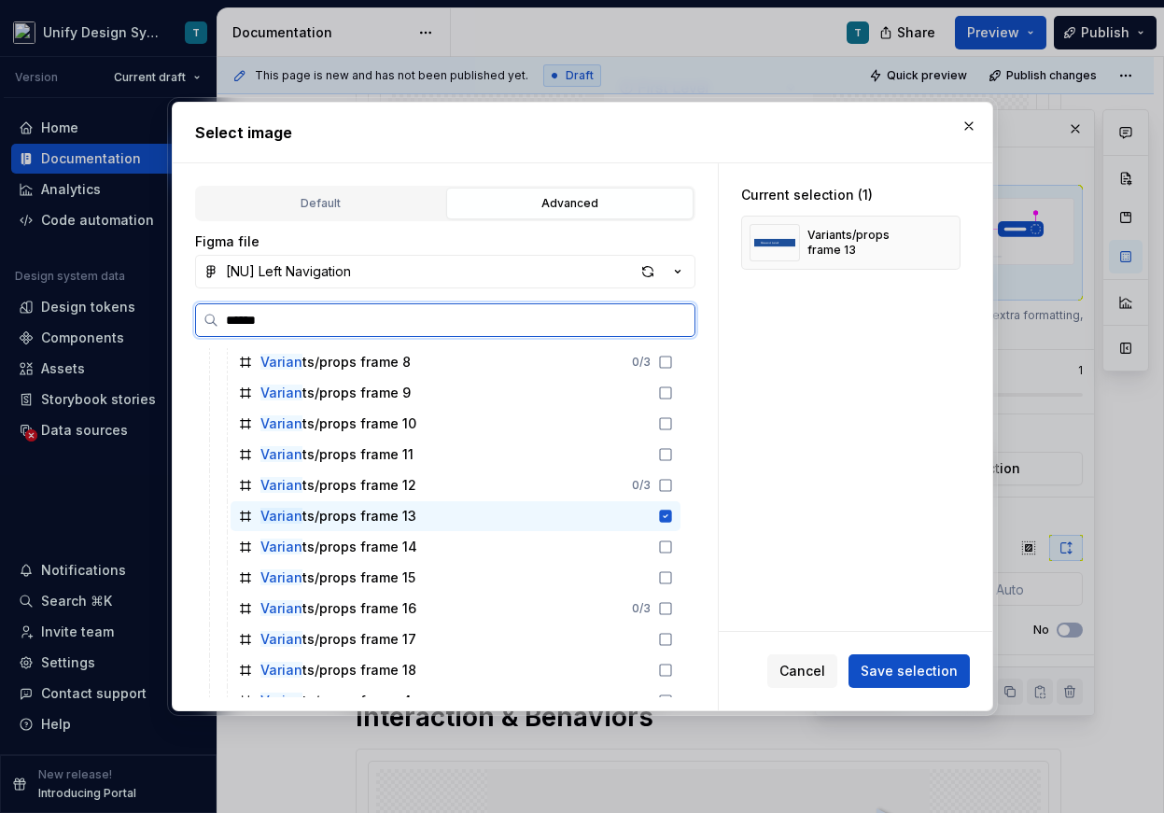
scroll to position [287, 0]
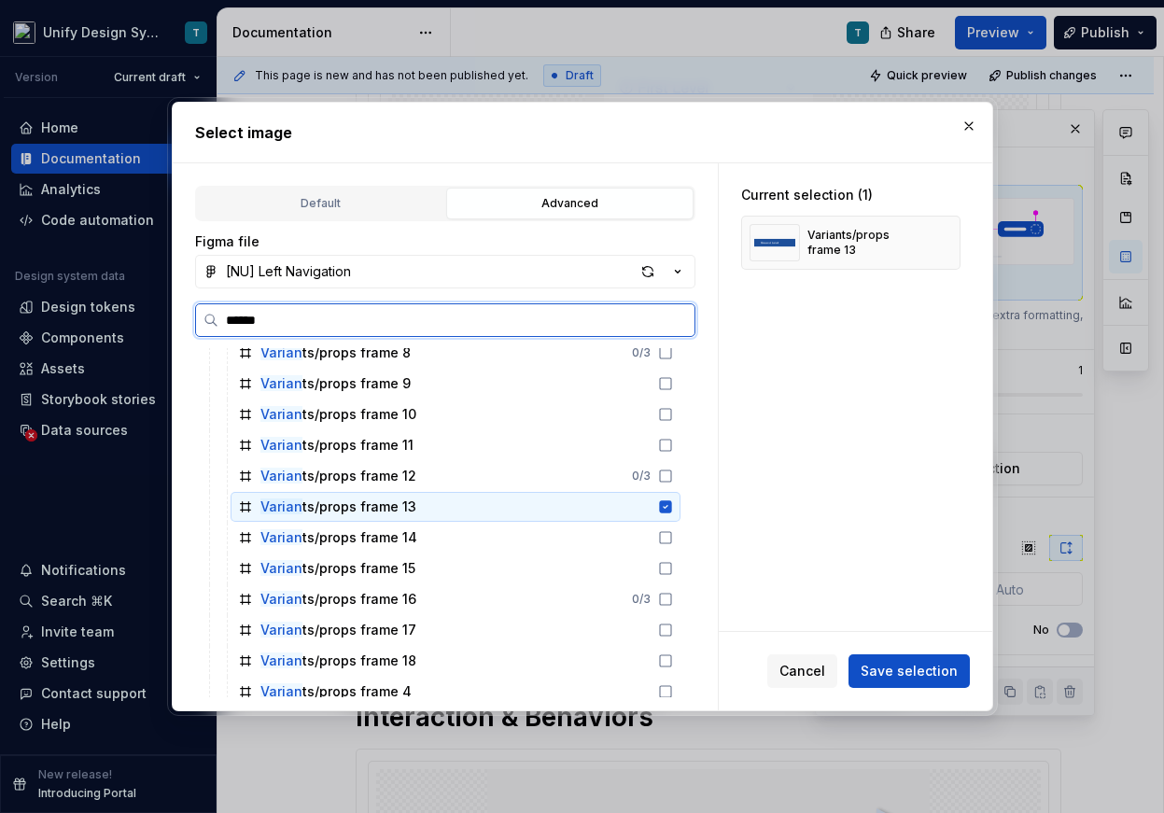
click at [494, 506] on div "Varian ts/props frame 13" at bounding box center [455, 507] width 450 height 30
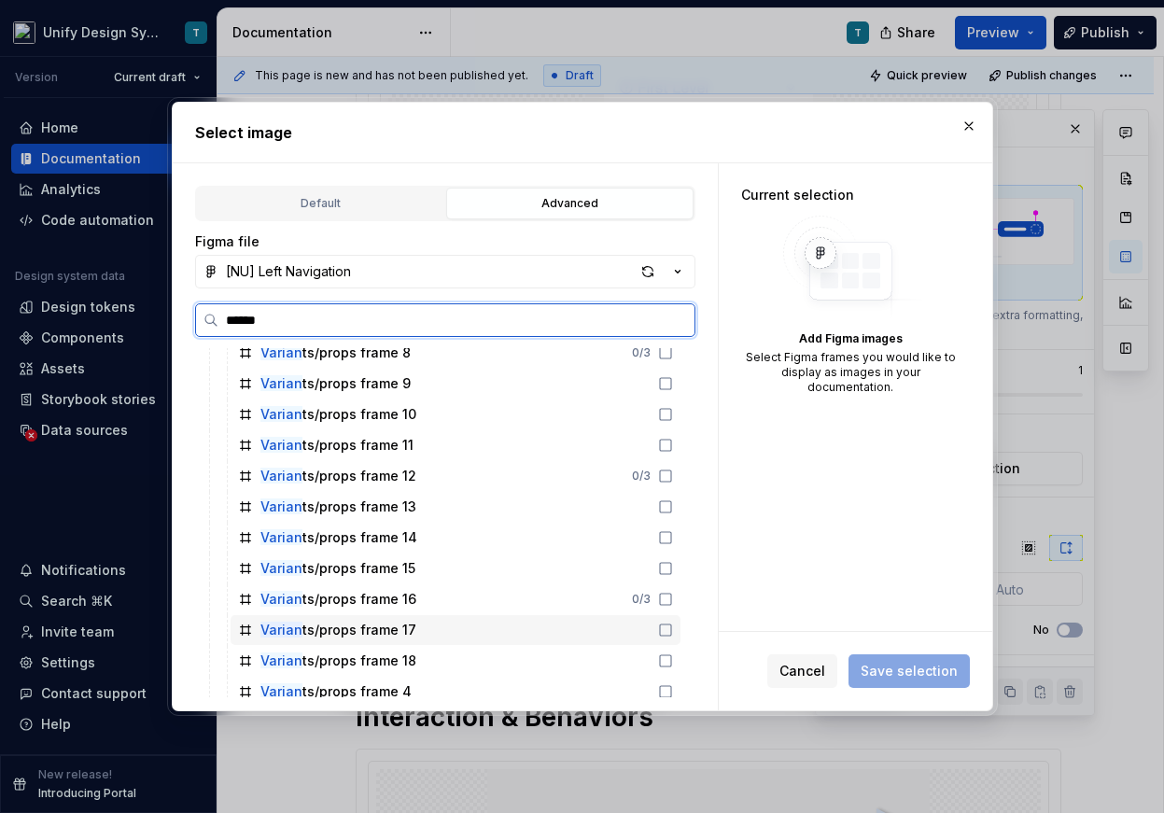
click at [440, 625] on div "Varian ts/props frame 17" at bounding box center [455, 630] width 450 height 30
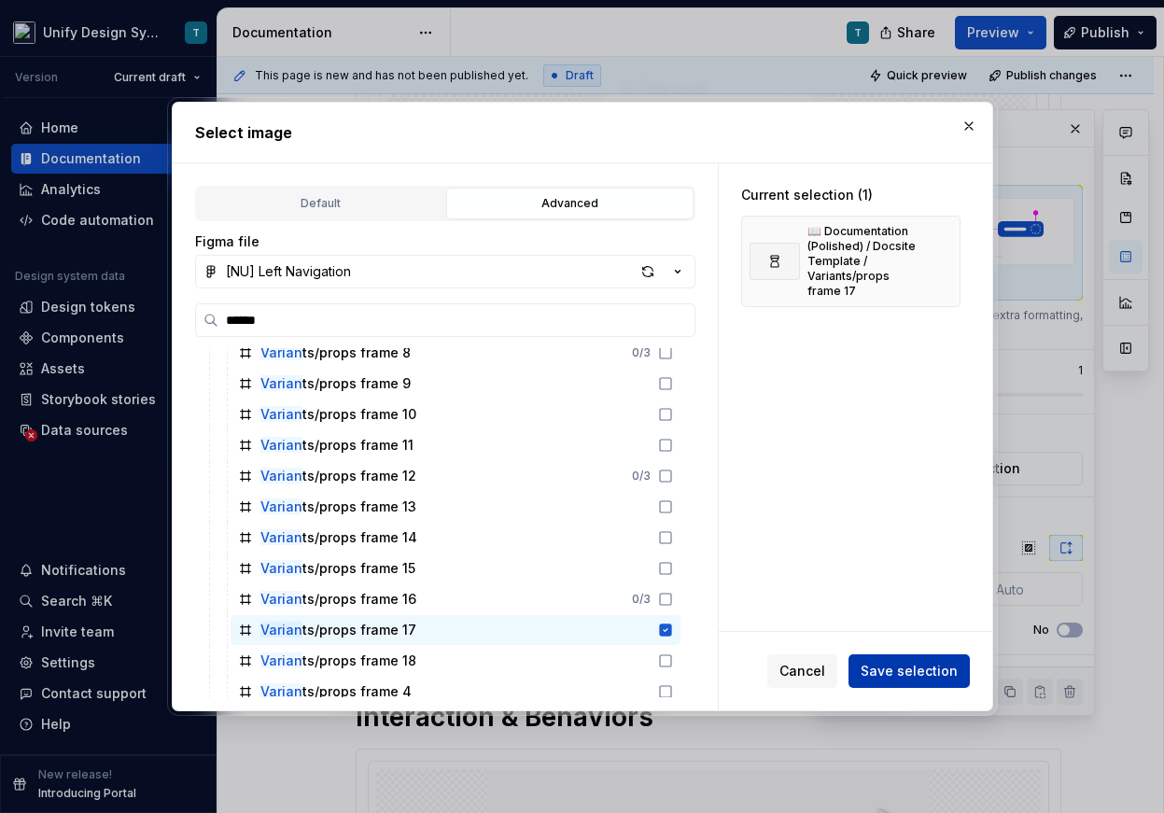
click at [876, 671] on span "Save selection" at bounding box center [908, 671] width 97 height 19
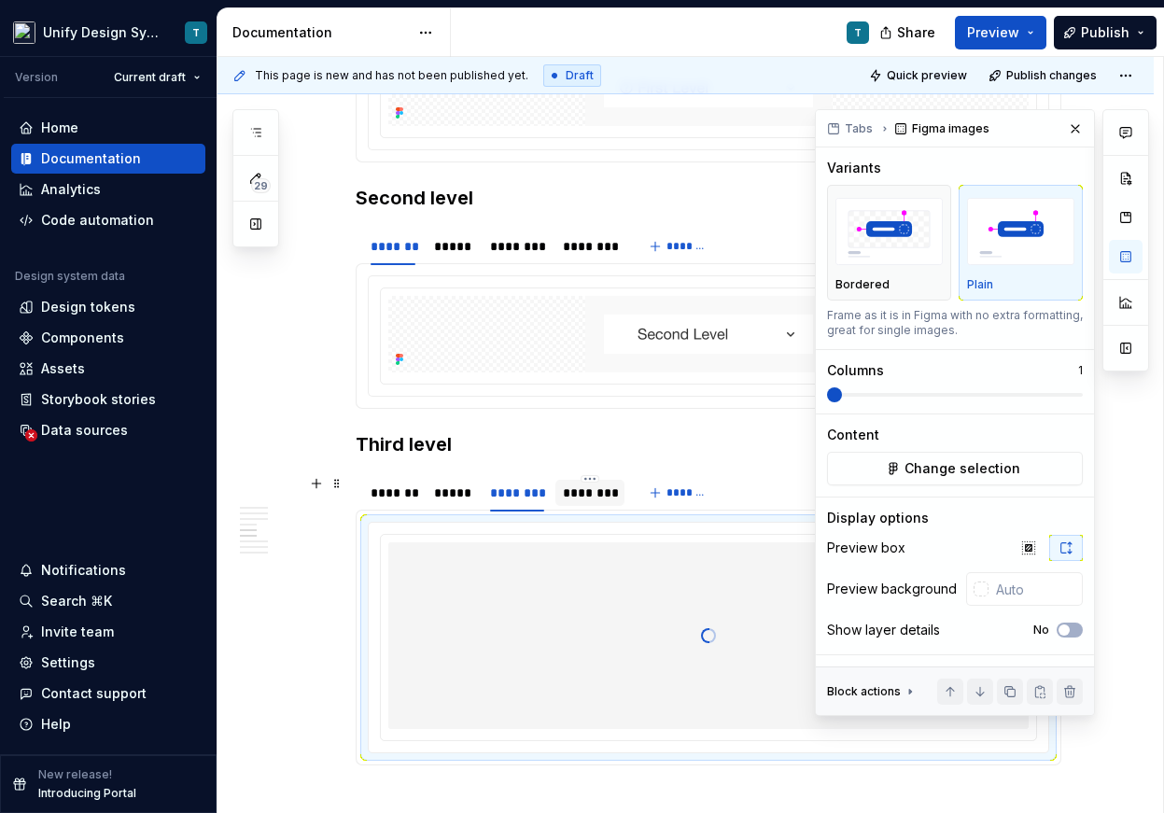
click at [608, 494] on div "********" at bounding box center [590, 492] width 54 height 19
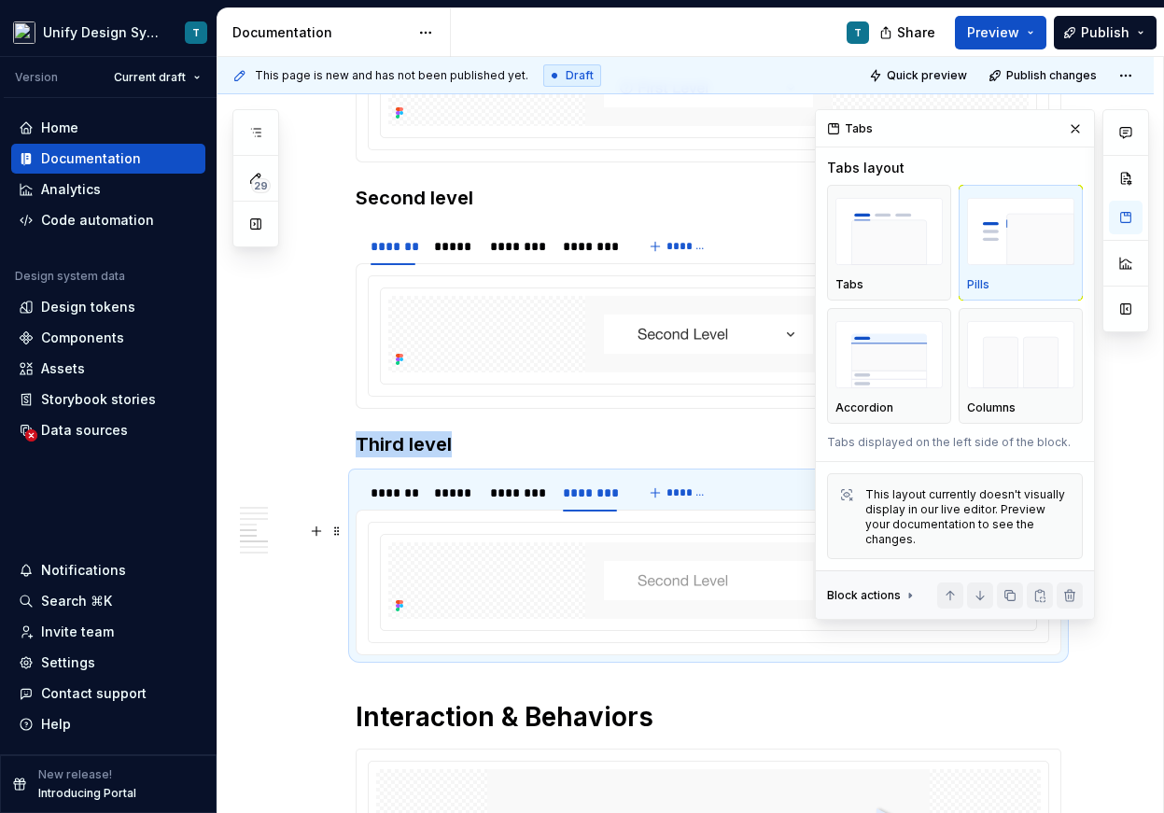
click at [666, 586] on img at bounding box center [708, 580] width 246 height 77
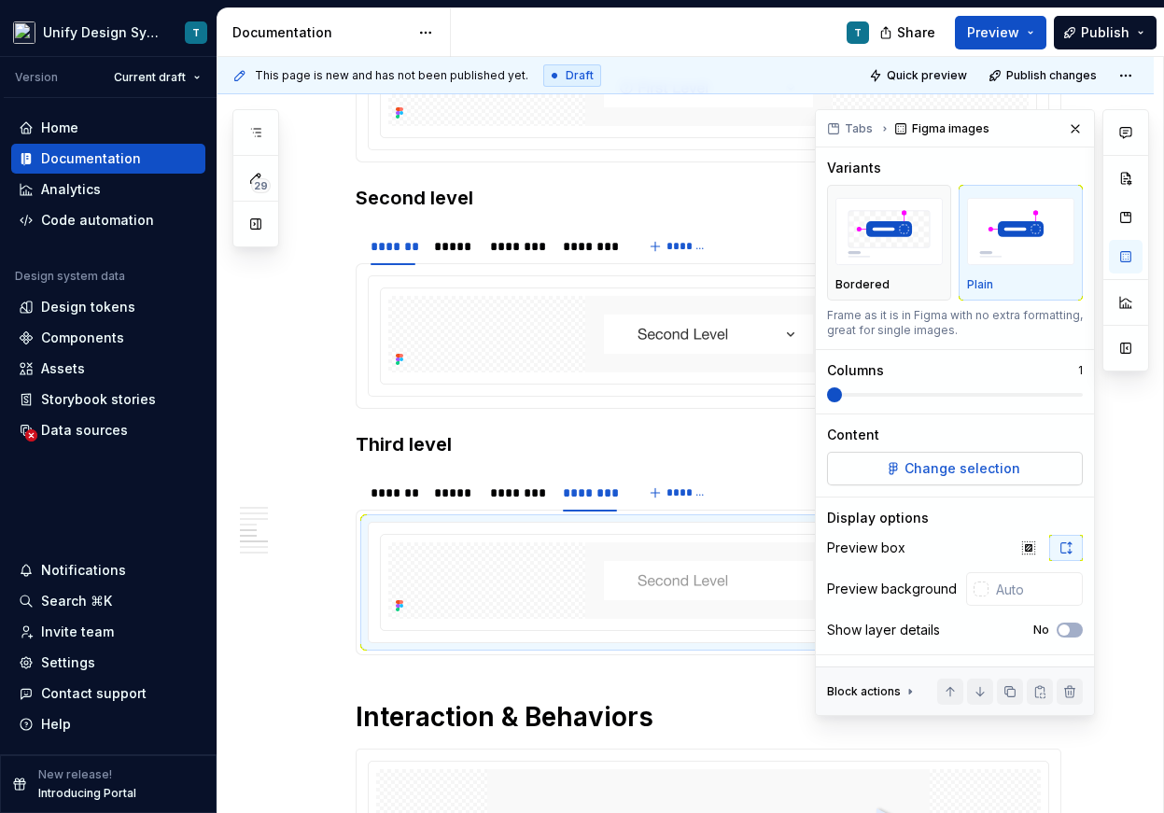
click at [980, 461] on span "Change selection" at bounding box center [962, 468] width 116 height 19
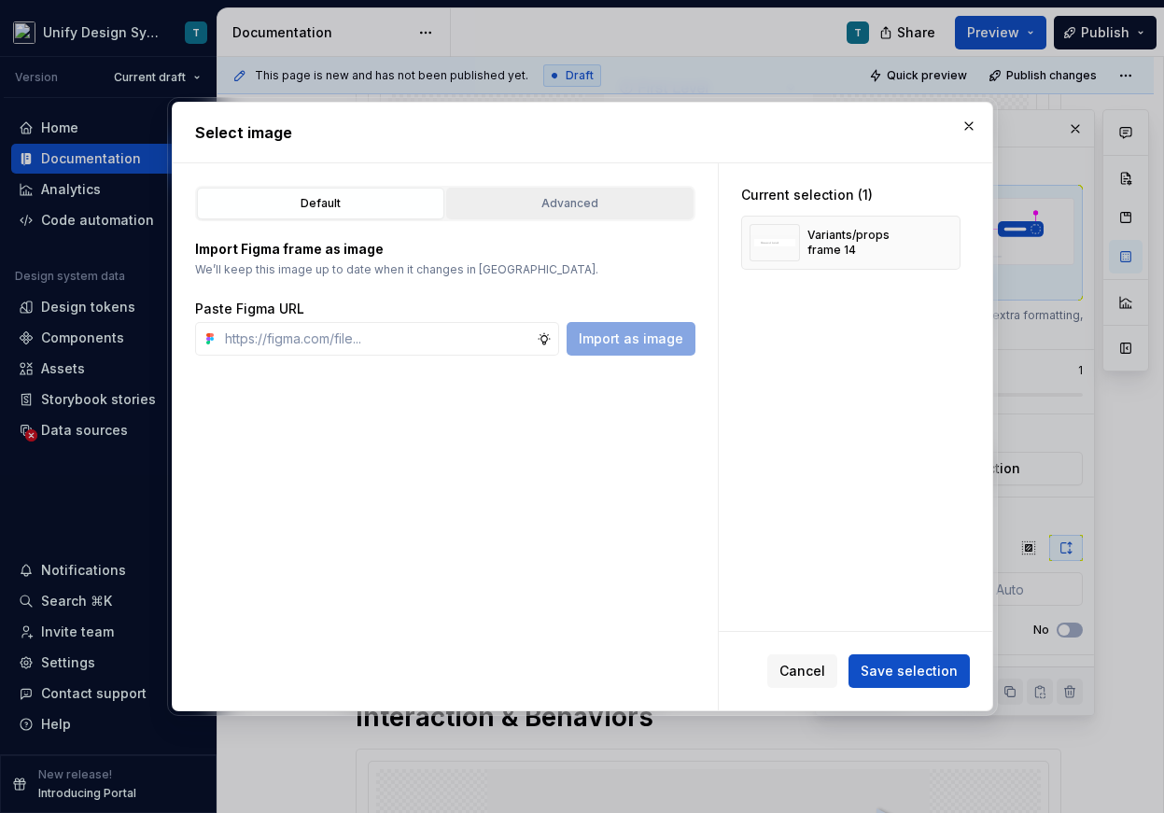
click at [620, 209] on div "Advanced" at bounding box center [570, 203] width 234 height 19
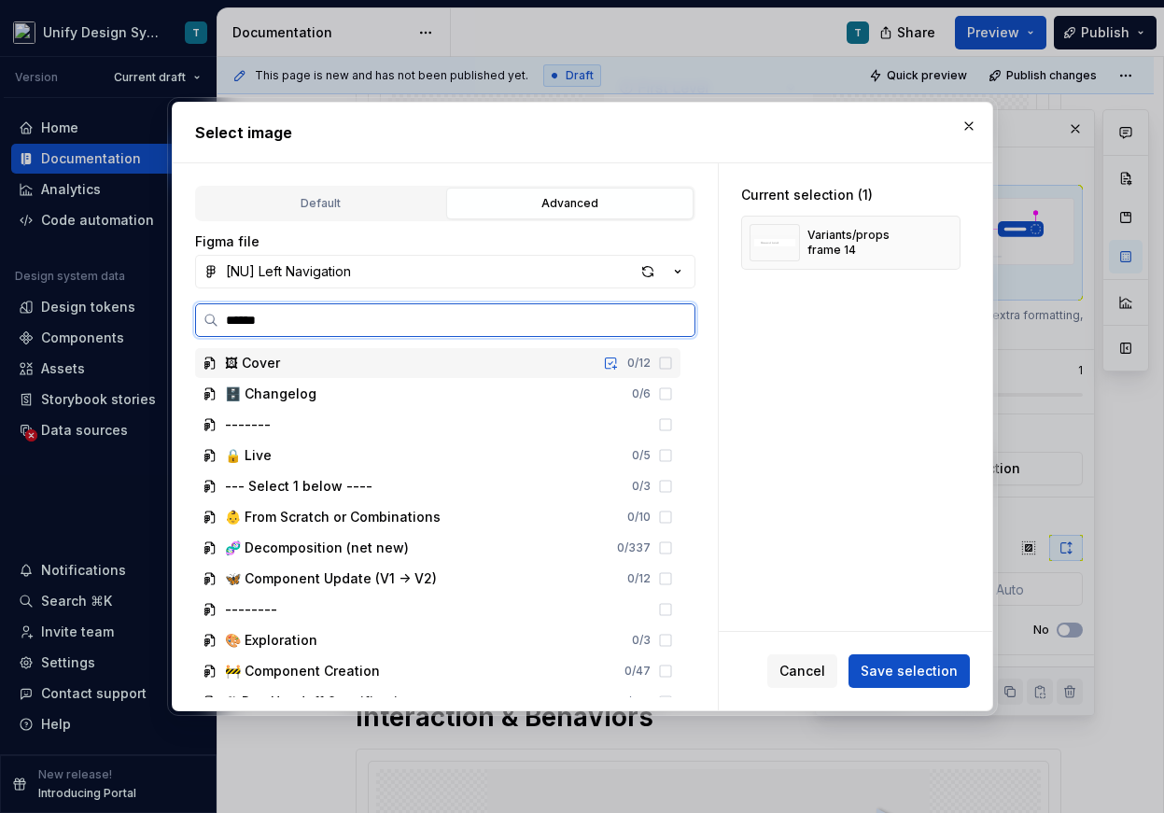
type input "*******"
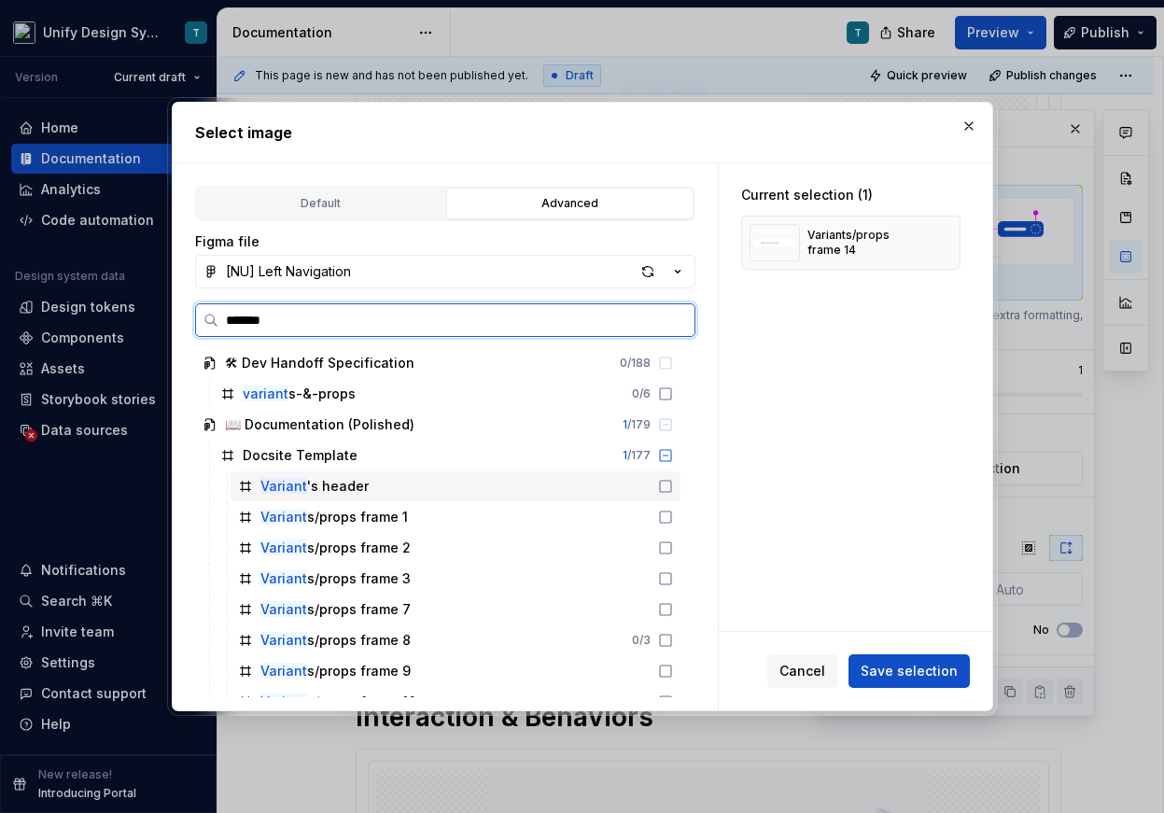
scroll to position [181, 0]
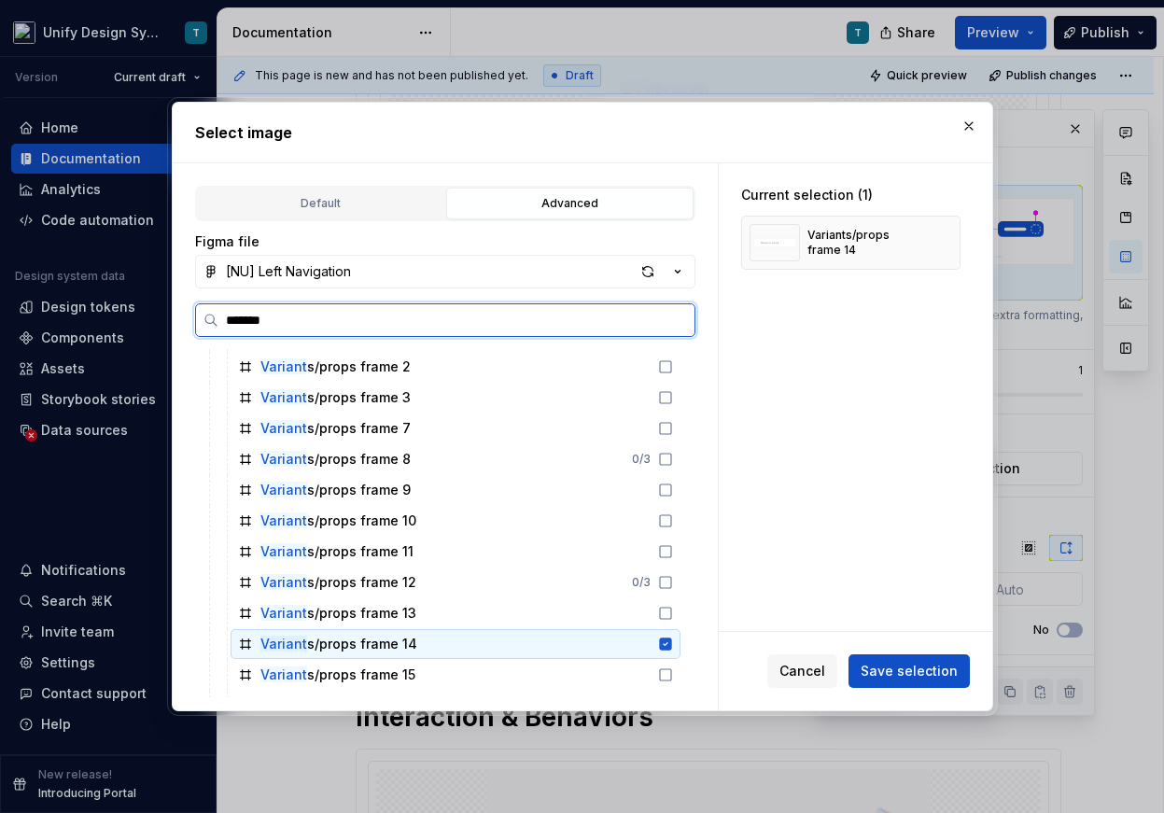
click at [407, 655] on div "Variant s/props frame 14" at bounding box center [455, 644] width 450 height 30
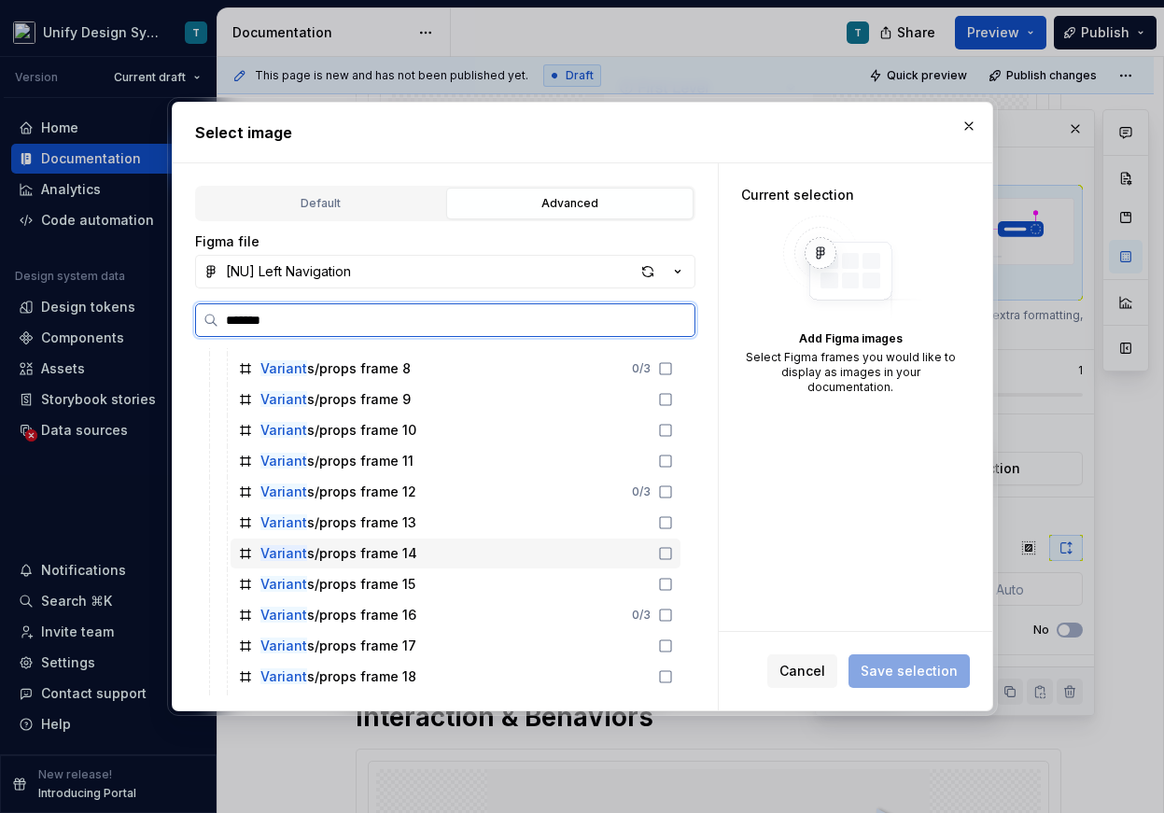
scroll to position [272, 0]
click at [411, 675] on div "Variant s/props frame 18" at bounding box center [455, 676] width 450 height 30
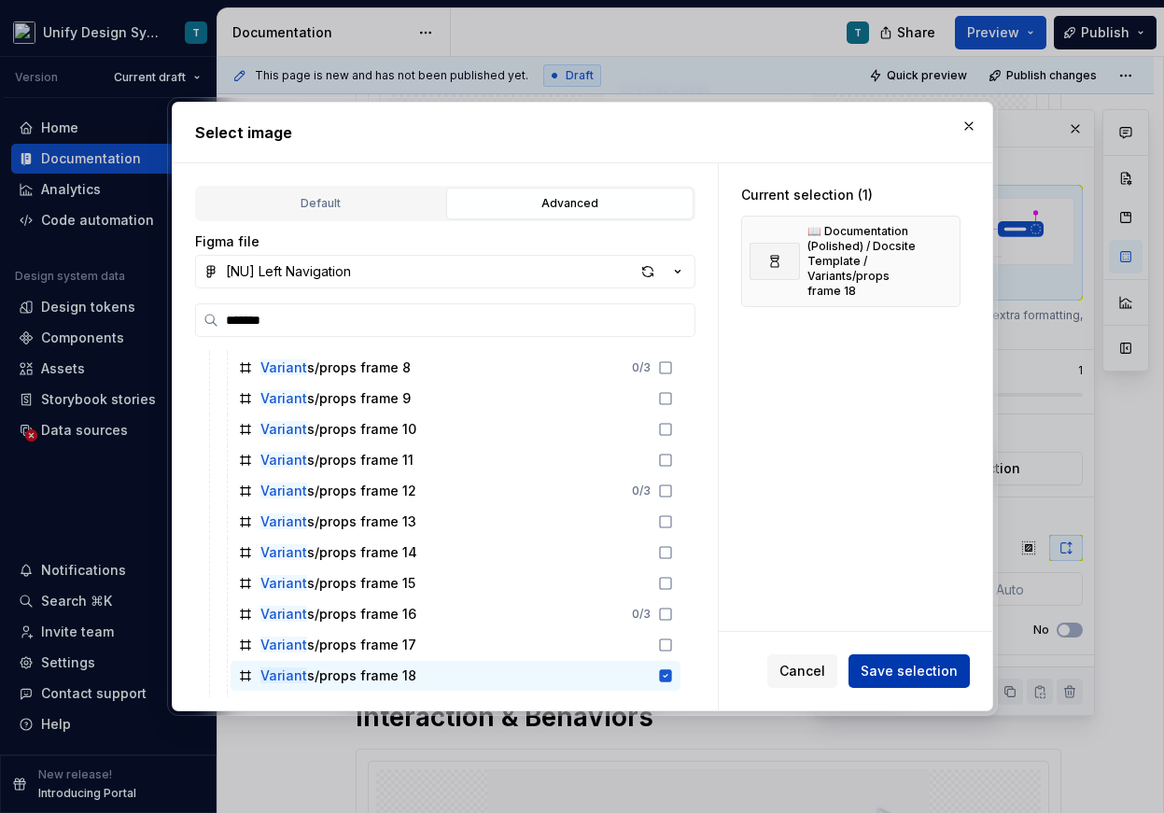
click at [876, 670] on span "Save selection" at bounding box center [908, 671] width 97 height 19
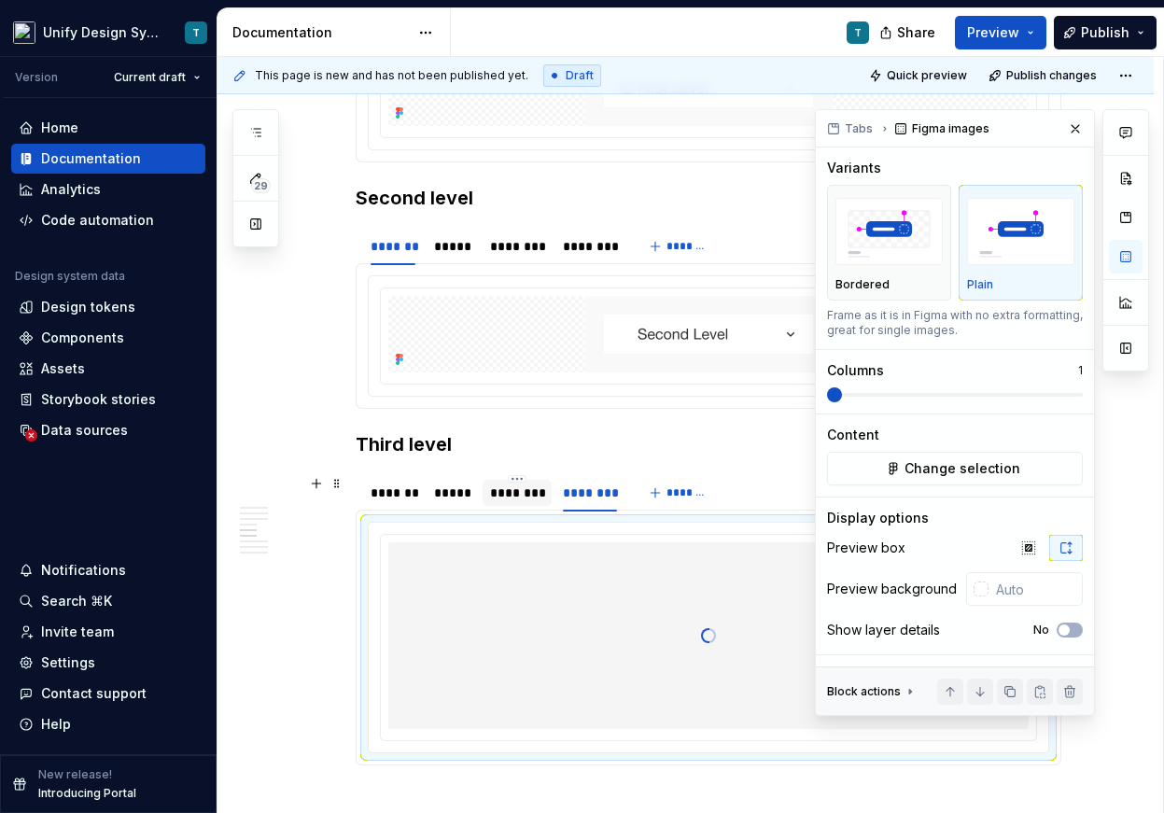
click at [540, 498] on div "********" at bounding box center [517, 492] width 55 height 19
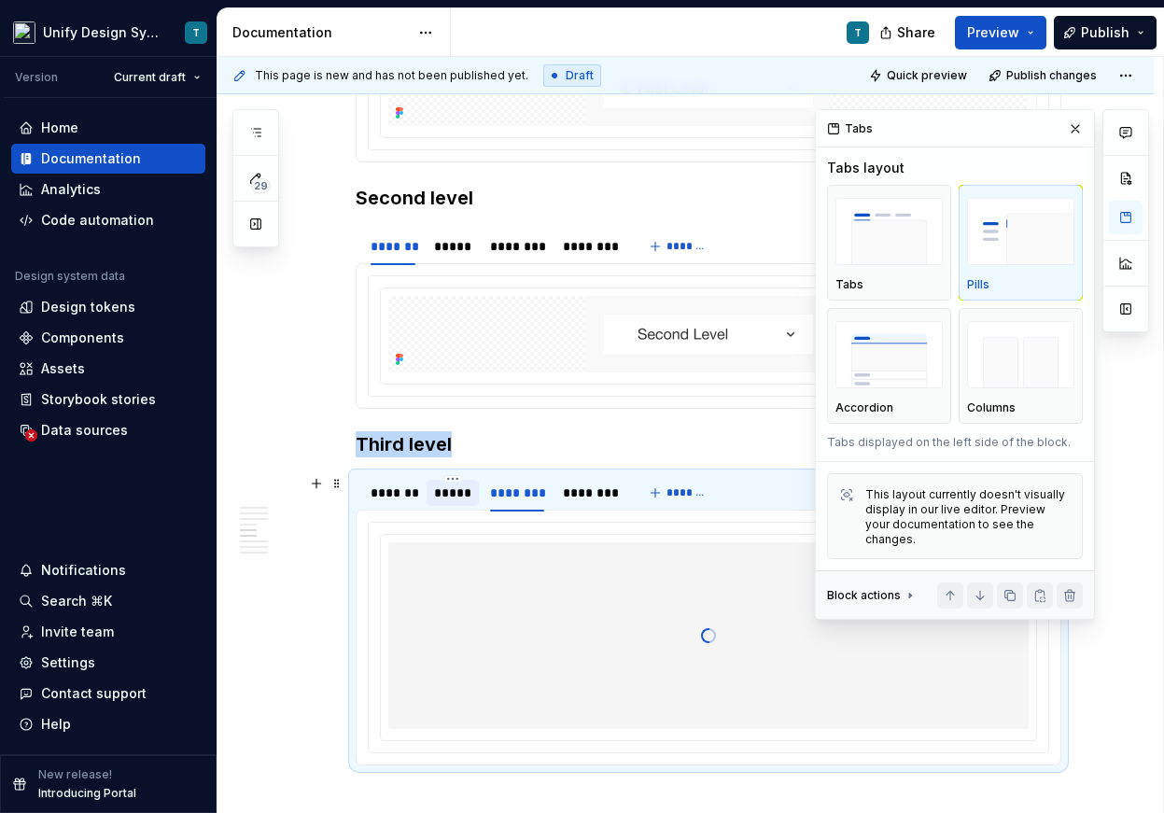
click at [453, 496] on div "*****" at bounding box center [452, 492] width 37 height 19
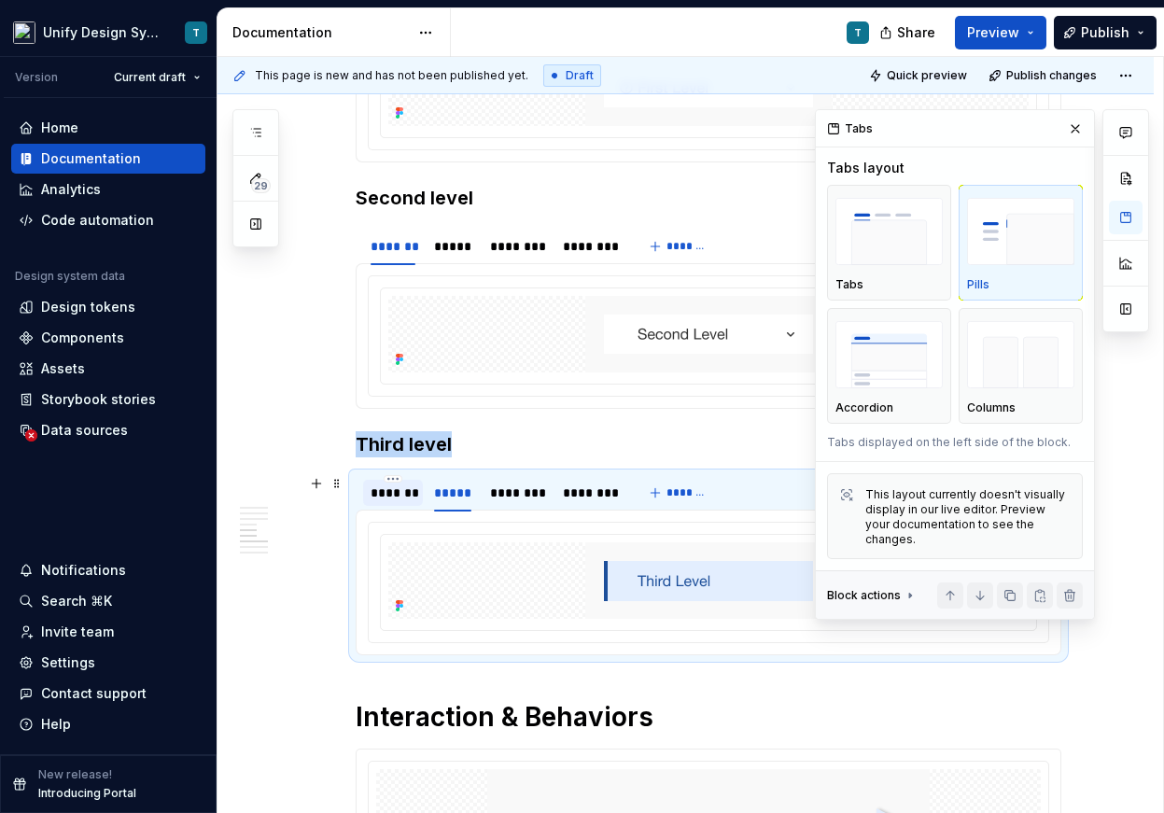
click at [395, 494] on div "*******" at bounding box center [392, 492] width 45 height 19
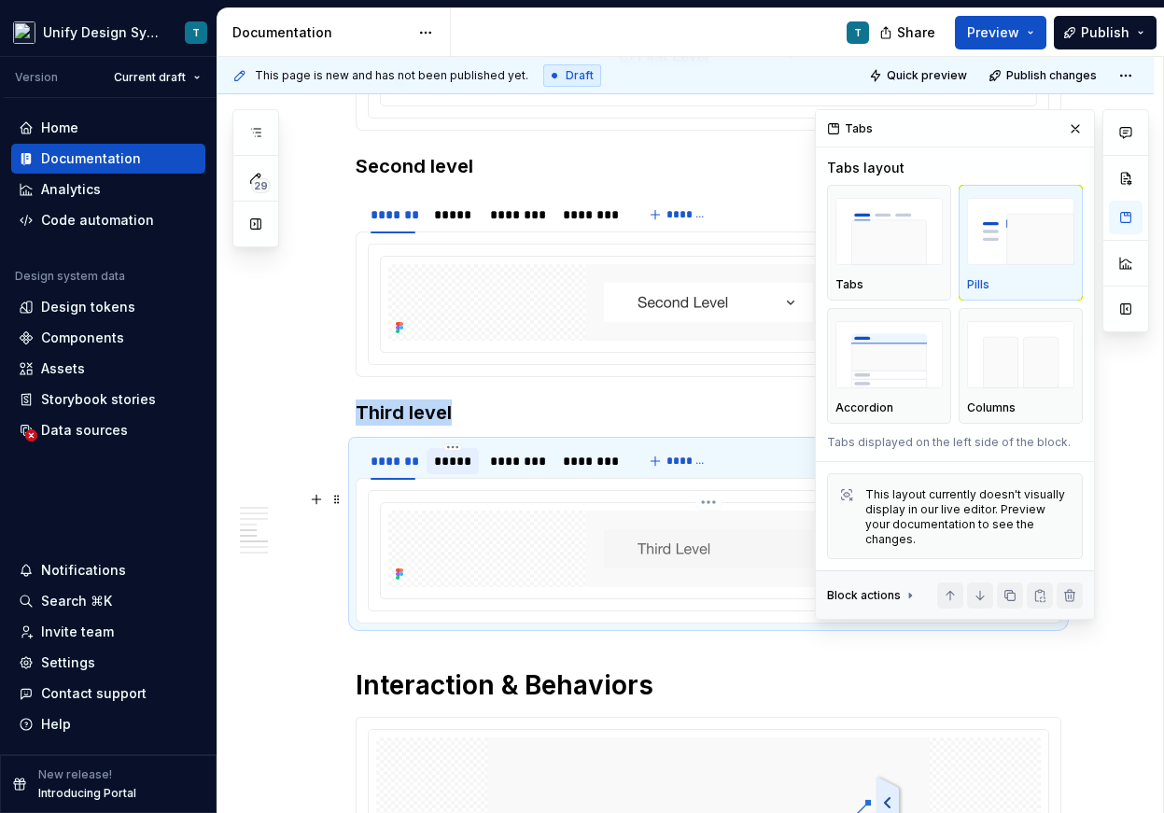
scroll to position [2353, 0]
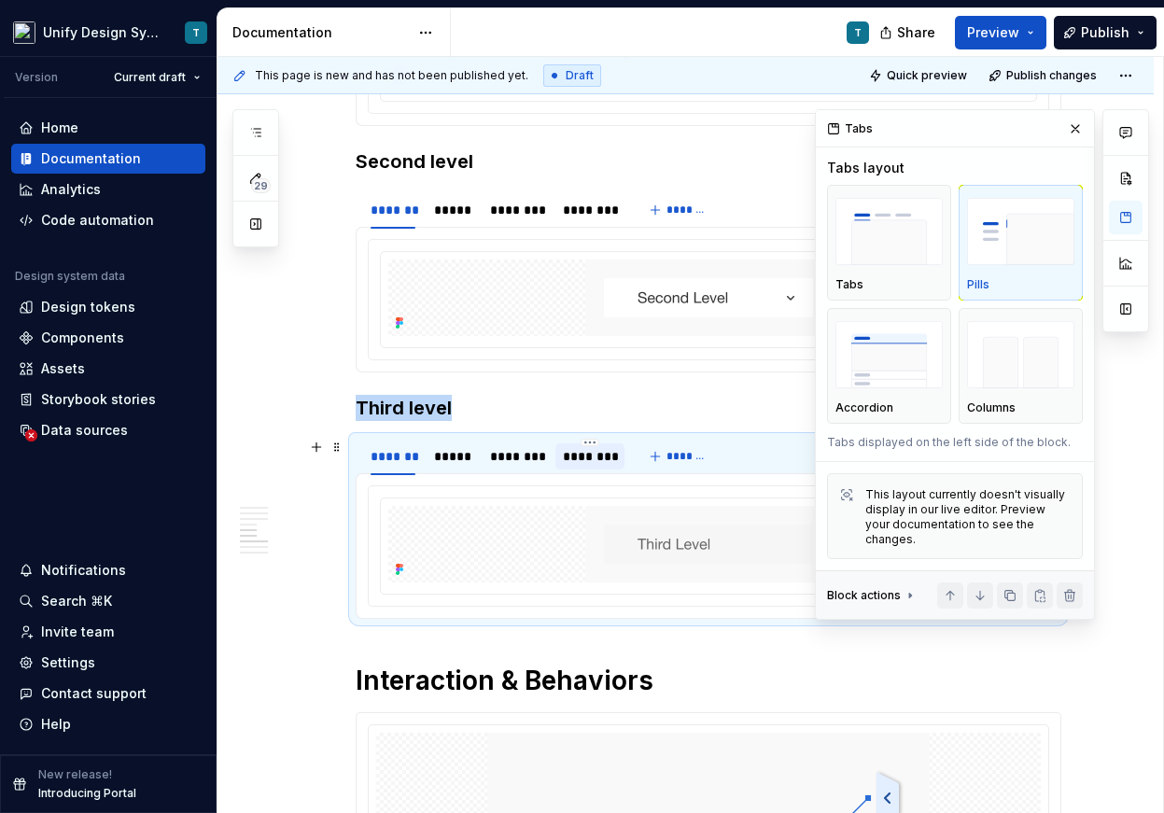
click at [593, 458] on div "********" at bounding box center [590, 456] width 54 height 19
click at [589, 206] on div "********" at bounding box center [590, 210] width 54 height 19
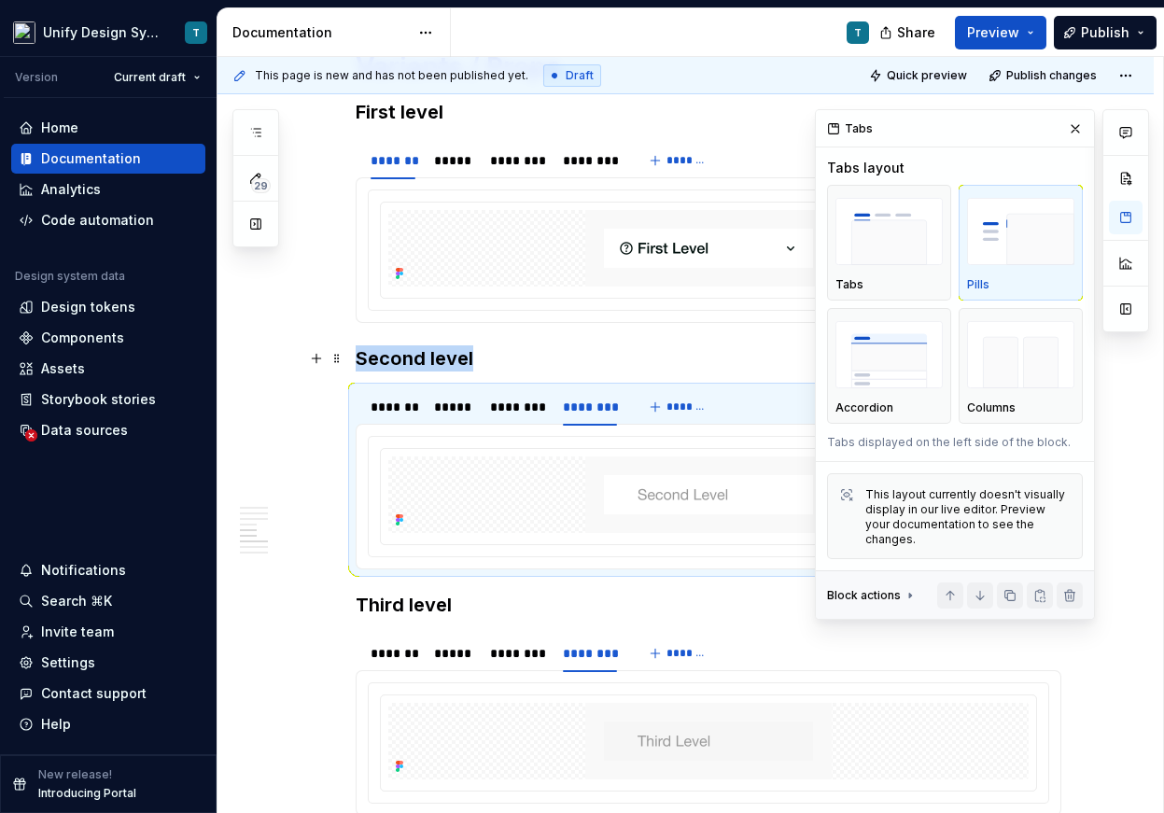
scroll to position [2054, 0]
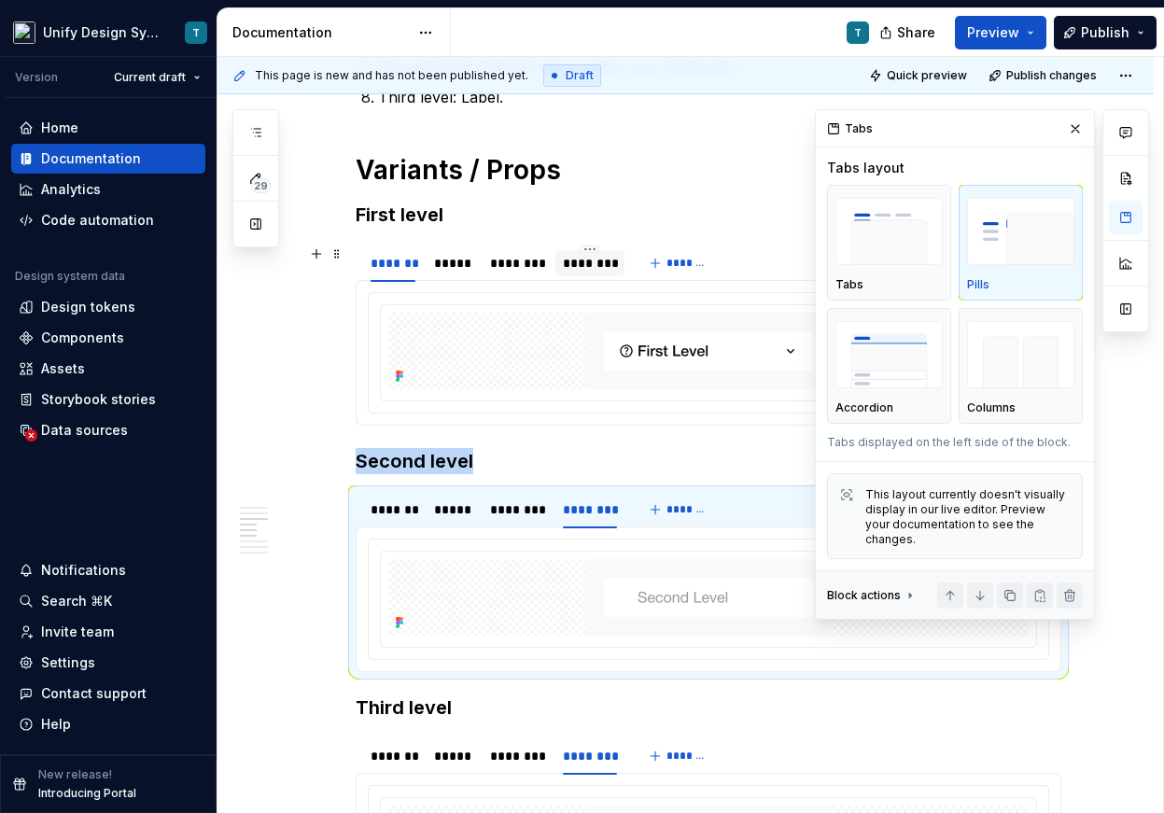
click at [606, 261] on div "********" at bounding box center [590, 263] width 54 height 19
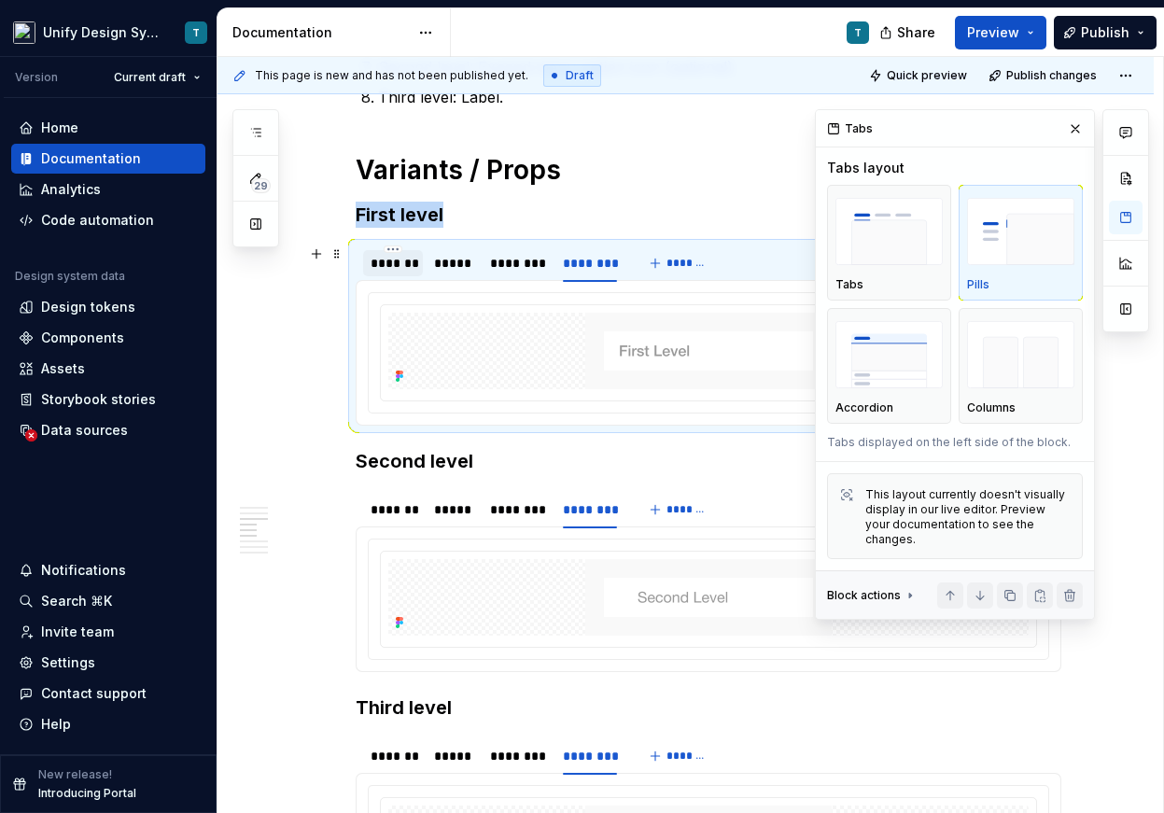
click at [408, 263] on div "*******" at bounding box center [392, 263] width 45 height 19
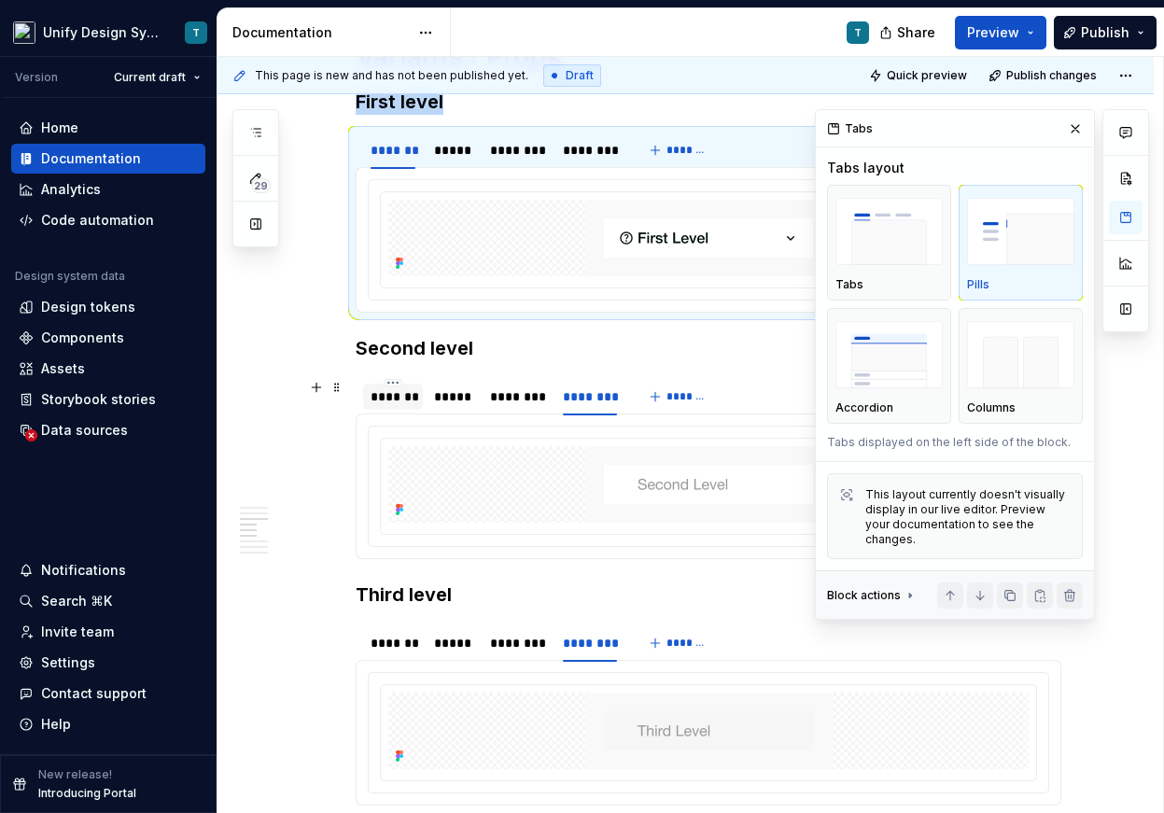
click at [406, 394] on div "*******" at bounding box center [392, 396] width 45 height 19
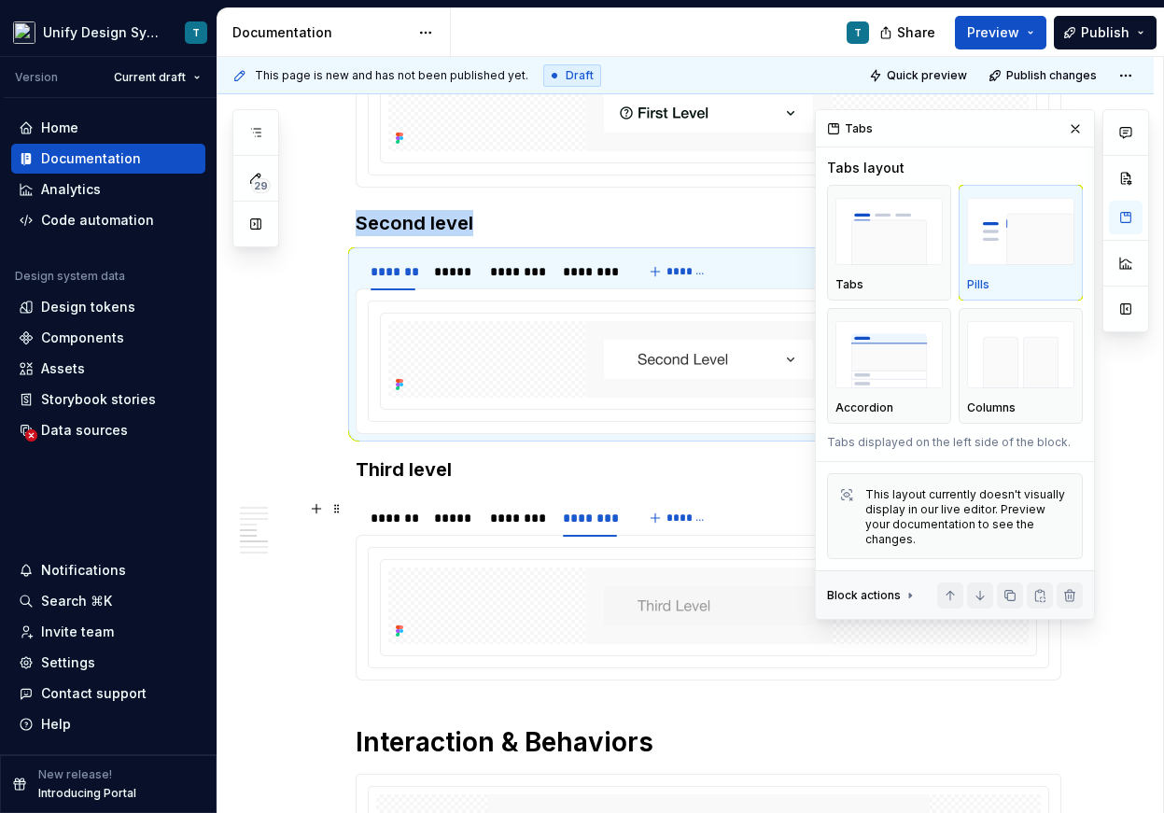
scroll to position [2322, 0]
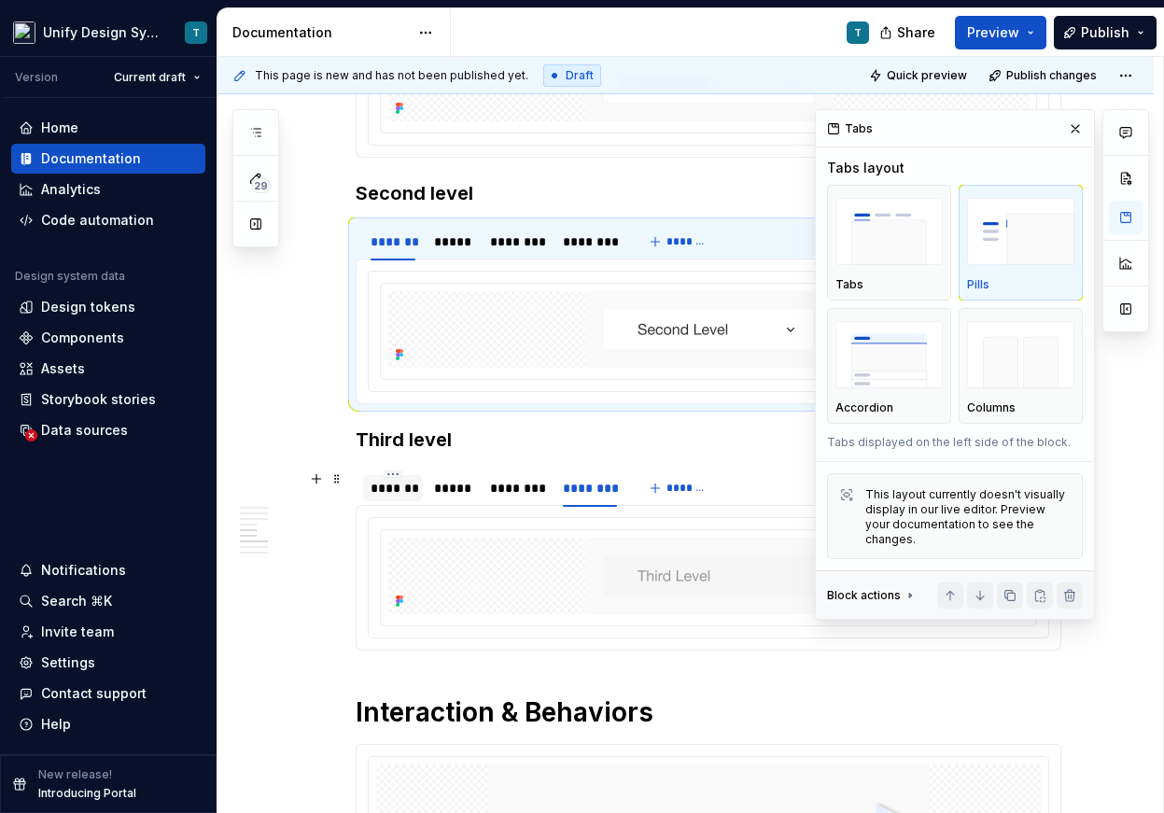
click at [399, 490] on div "*******" at bounding box center [392, 488] width 45 height 19
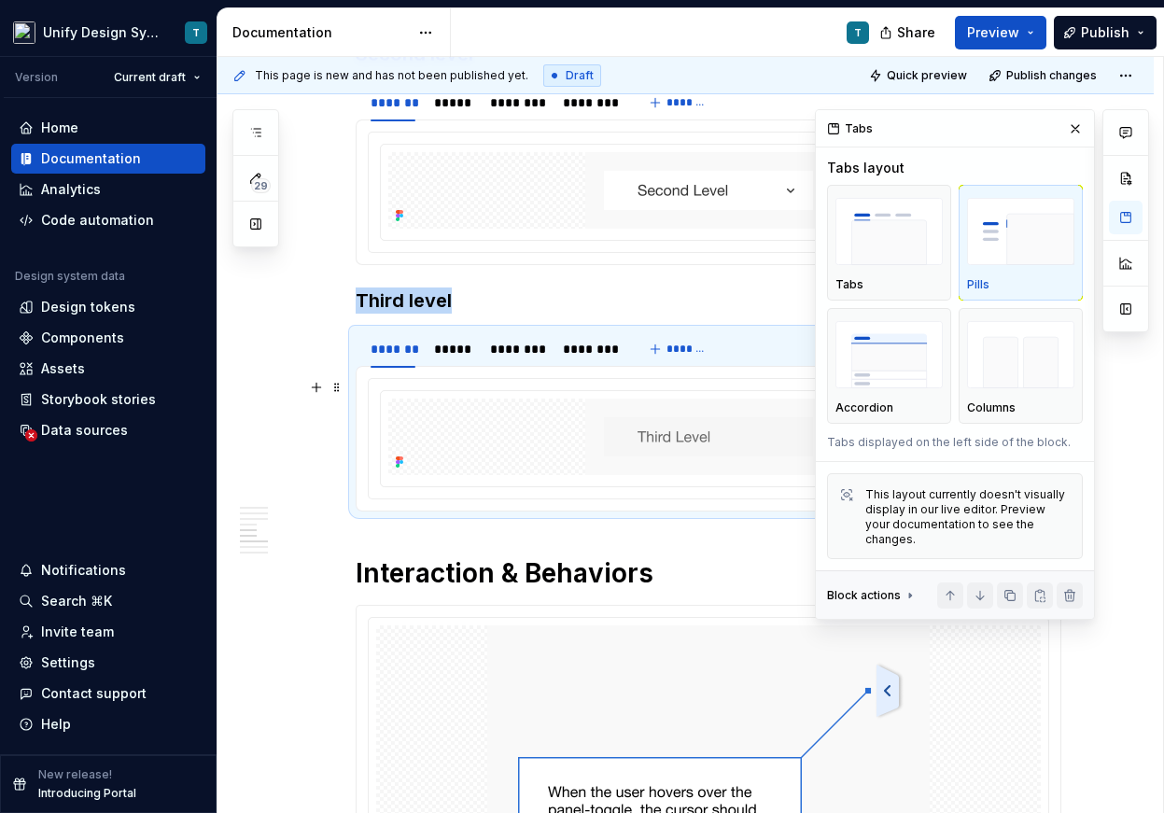
type textarea "*"
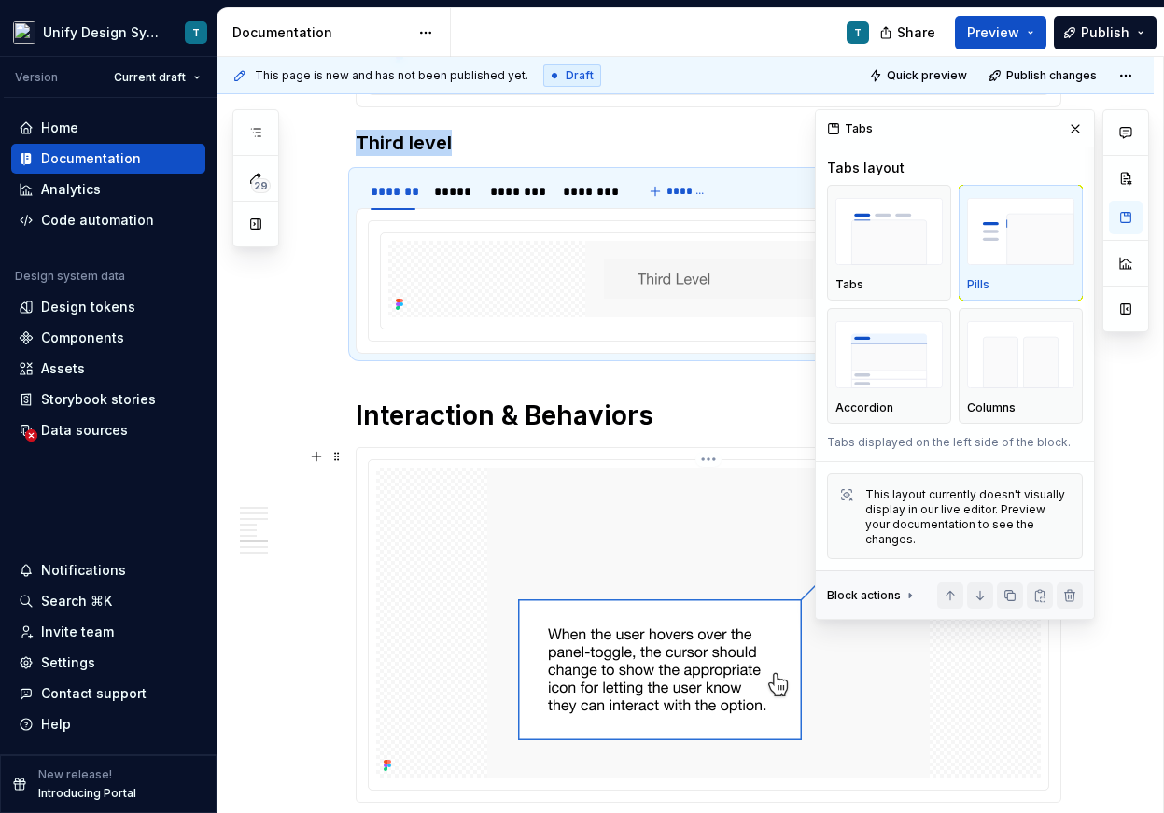
scroll to position [2719, 0]
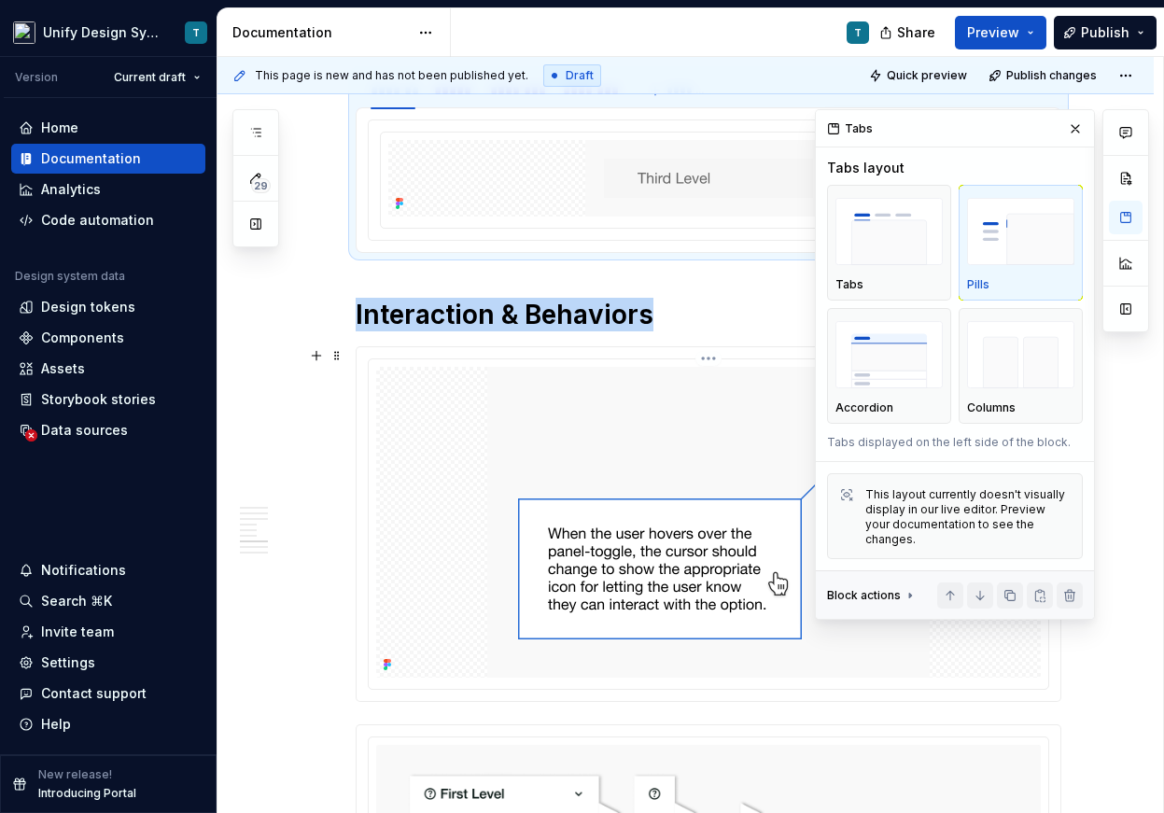
click at [641, 509] on img at bounding box center [708, 522] width 442 height 311
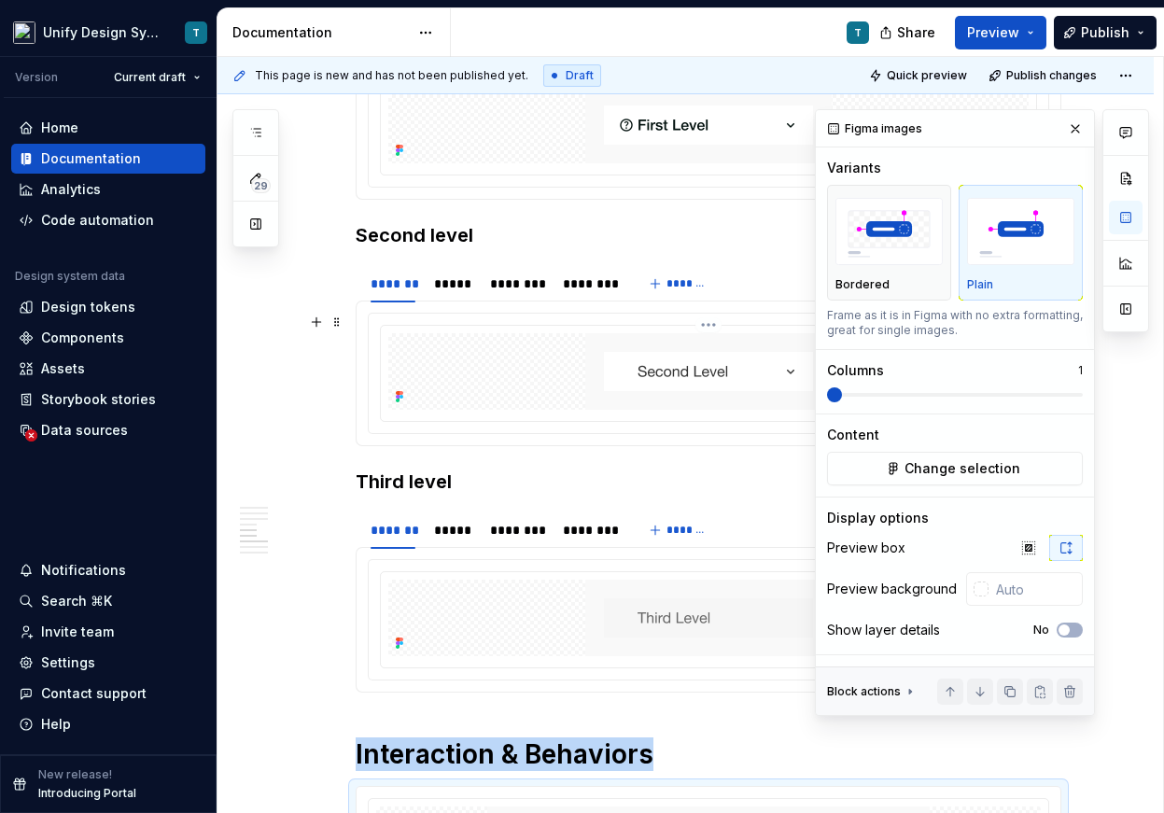
scroll to position [2453, 0]
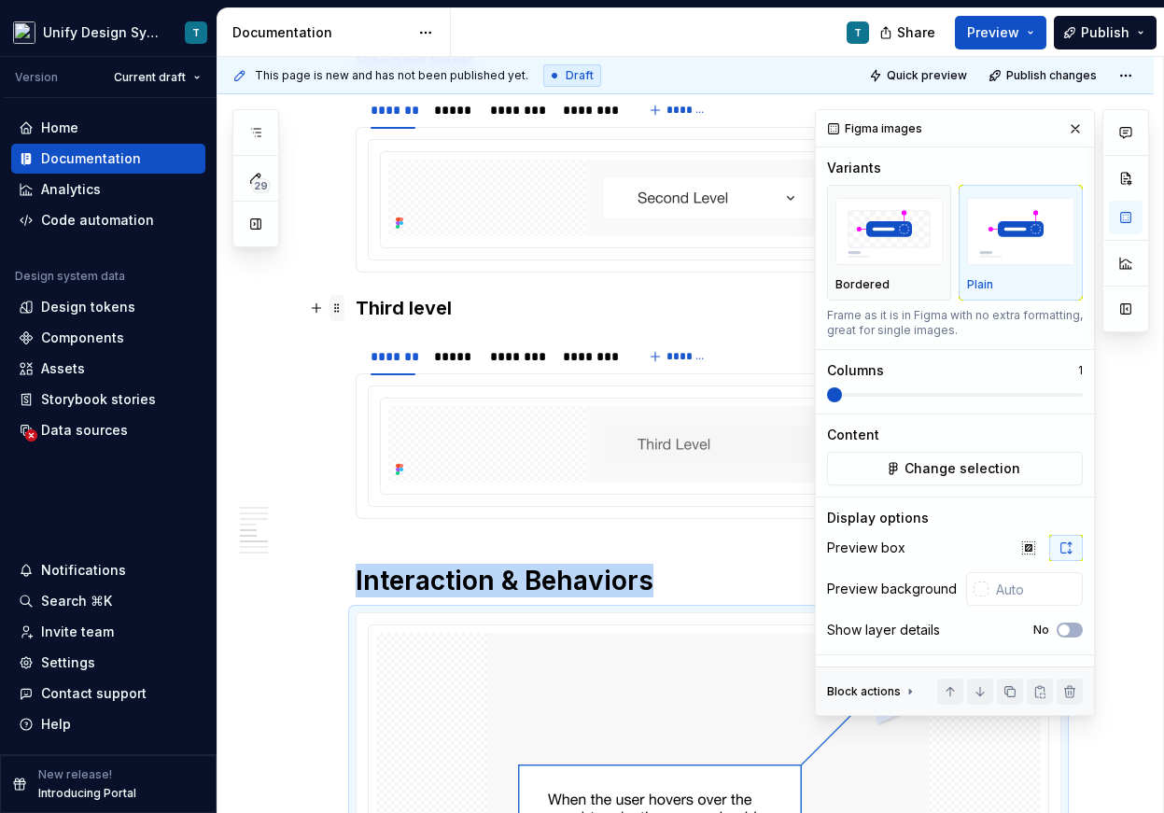
click at [342, 302] on span at bounding box center [336, 308] width 15 height 26
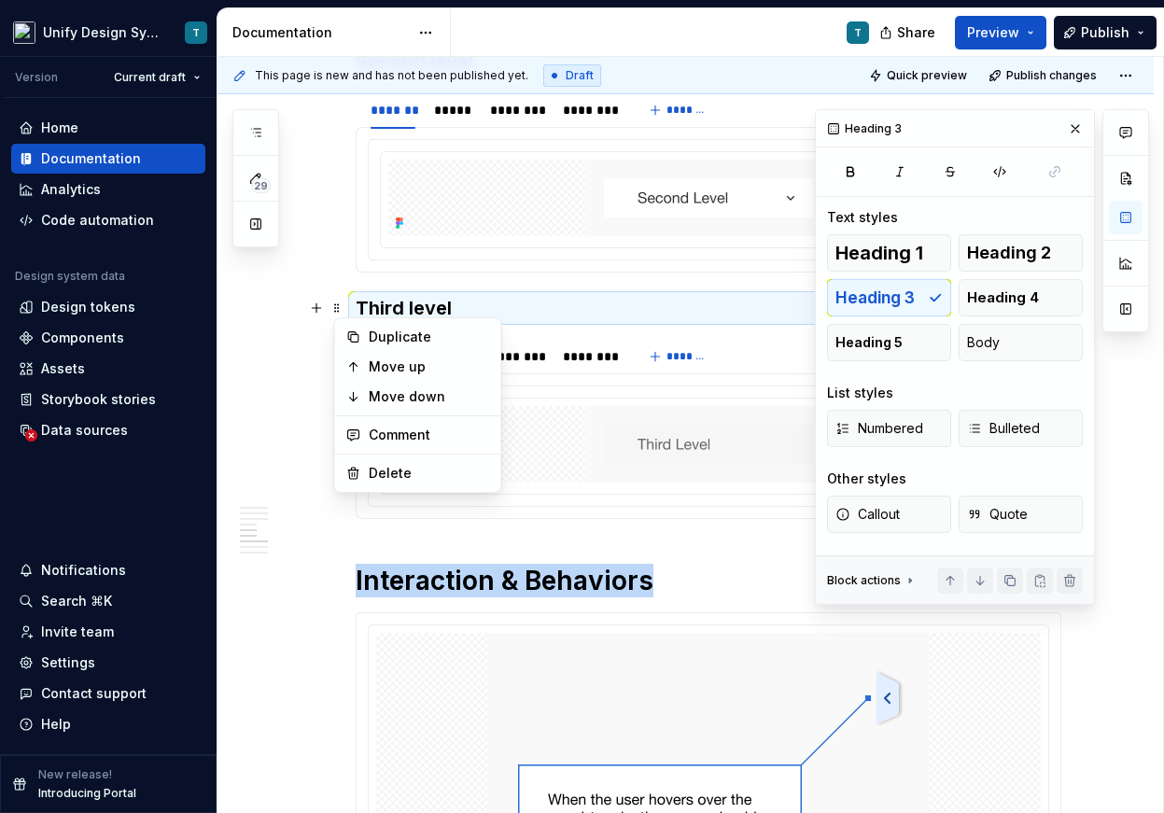
click at [360, 532] on div "Overview Name Values Description Collapse nav -Show -Hide Allows user to show t…" at bounding box center [708, 619] width 705 height 5275
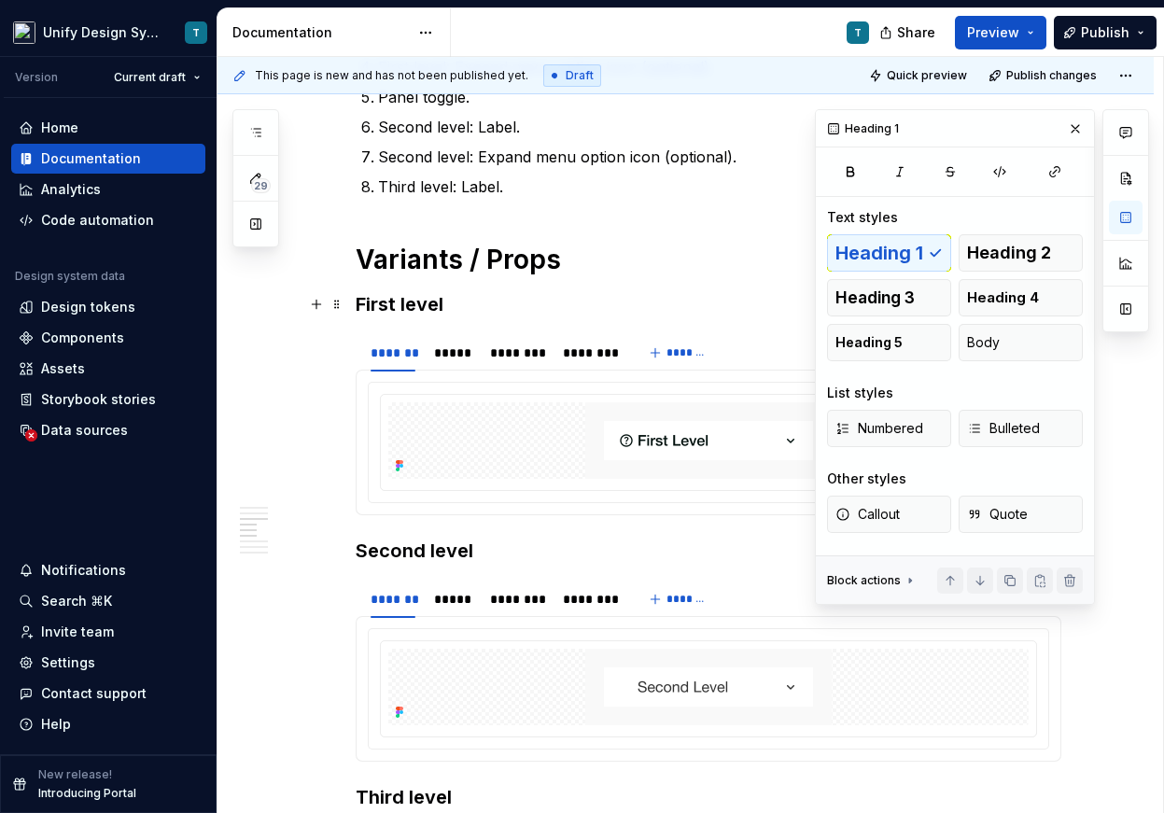
scroll to position [1920, 0]
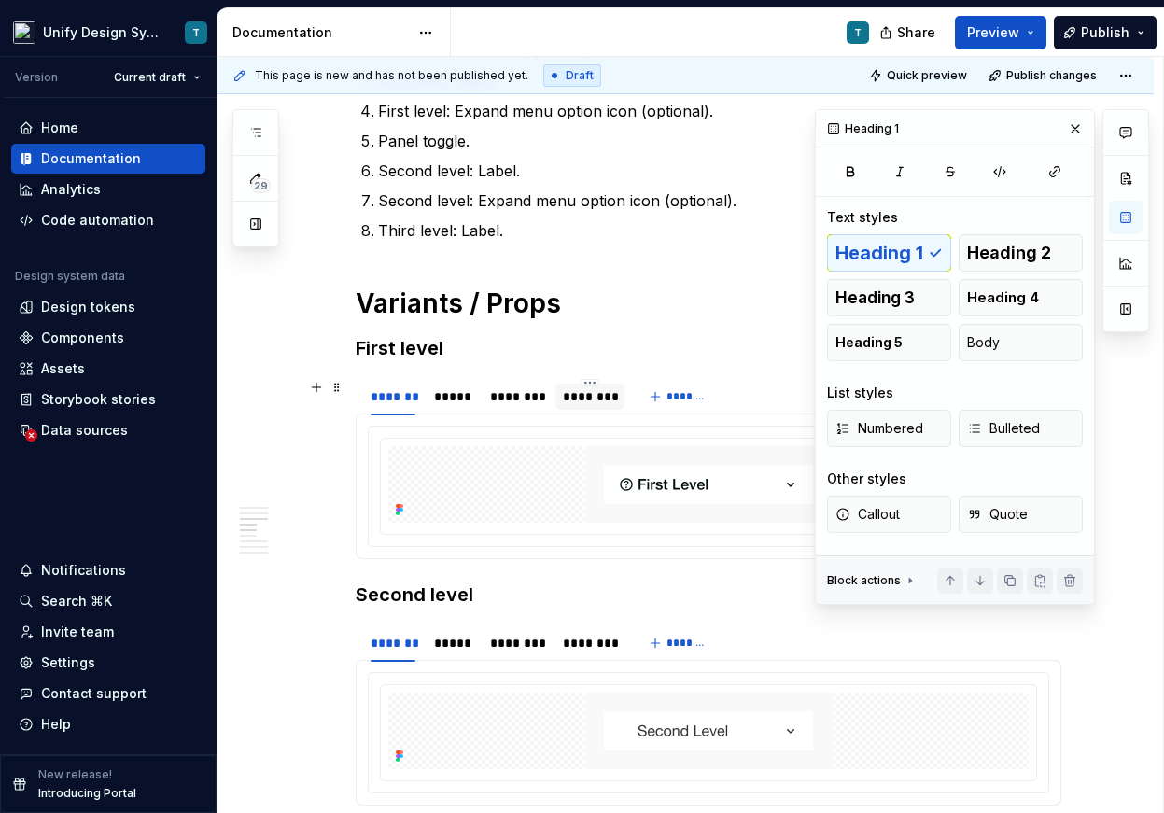
click at [595, 395] on div "********" at bounding box center [590, 396] width 54 height 19
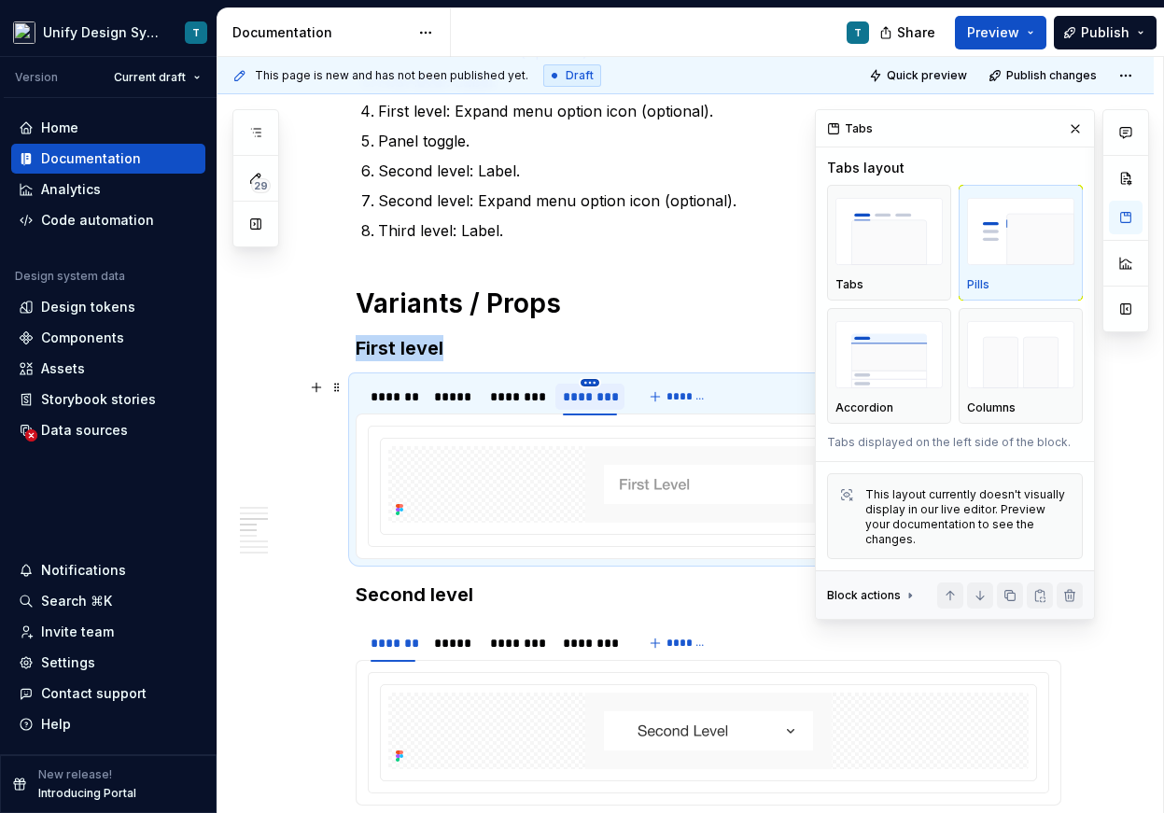
click at [596, 381] on html "Unify Design System T Version Current draft Home Documentation Analytics Code a…" at bounding box center [582, 406] width 1164 height 813
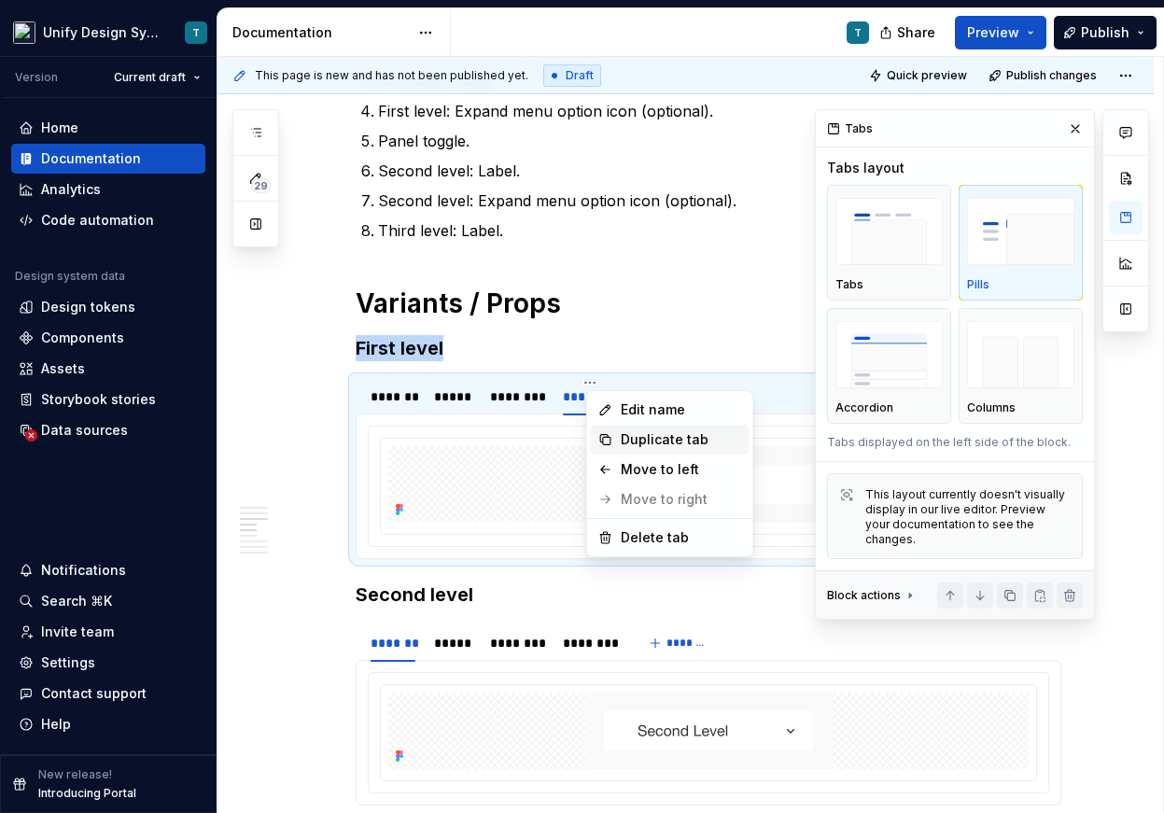
click at [635, 436] on div "Duplicate tab" at bounding box center [681, 439] width 121 height 19
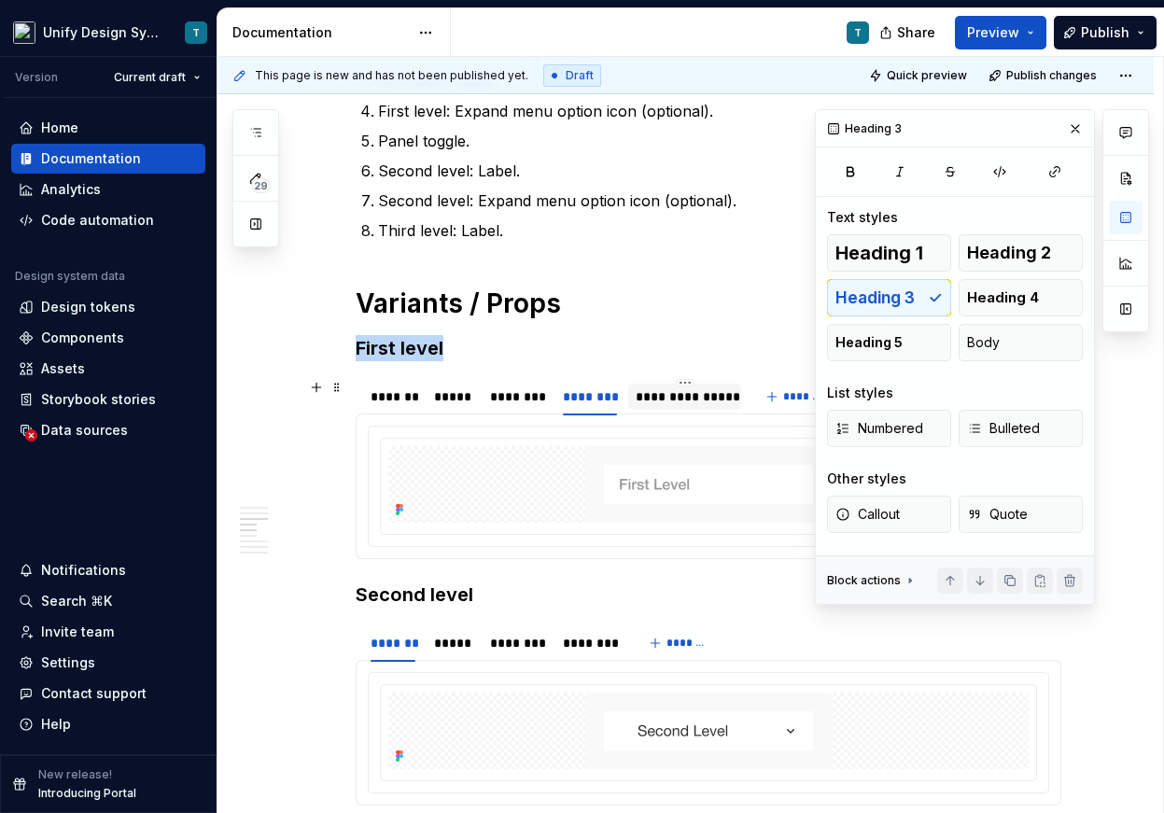
click at [682, 396] on div "**********" at bounding box center [684, 396] width 98 height 19
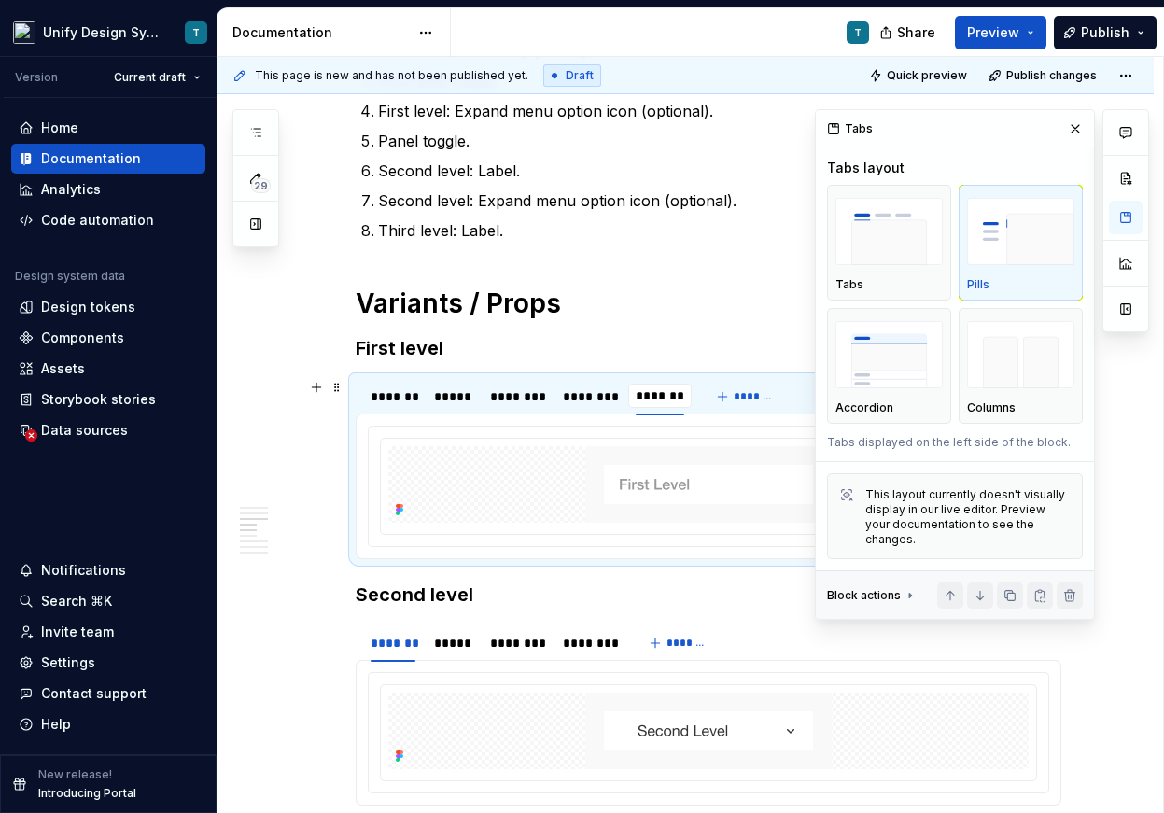
type input "**********"
click at [677, 382] on html "Unify Design System T Version Current draft Home Documentation Analytics Code a…" at bounding box center [582, 406] width 1164 height 813
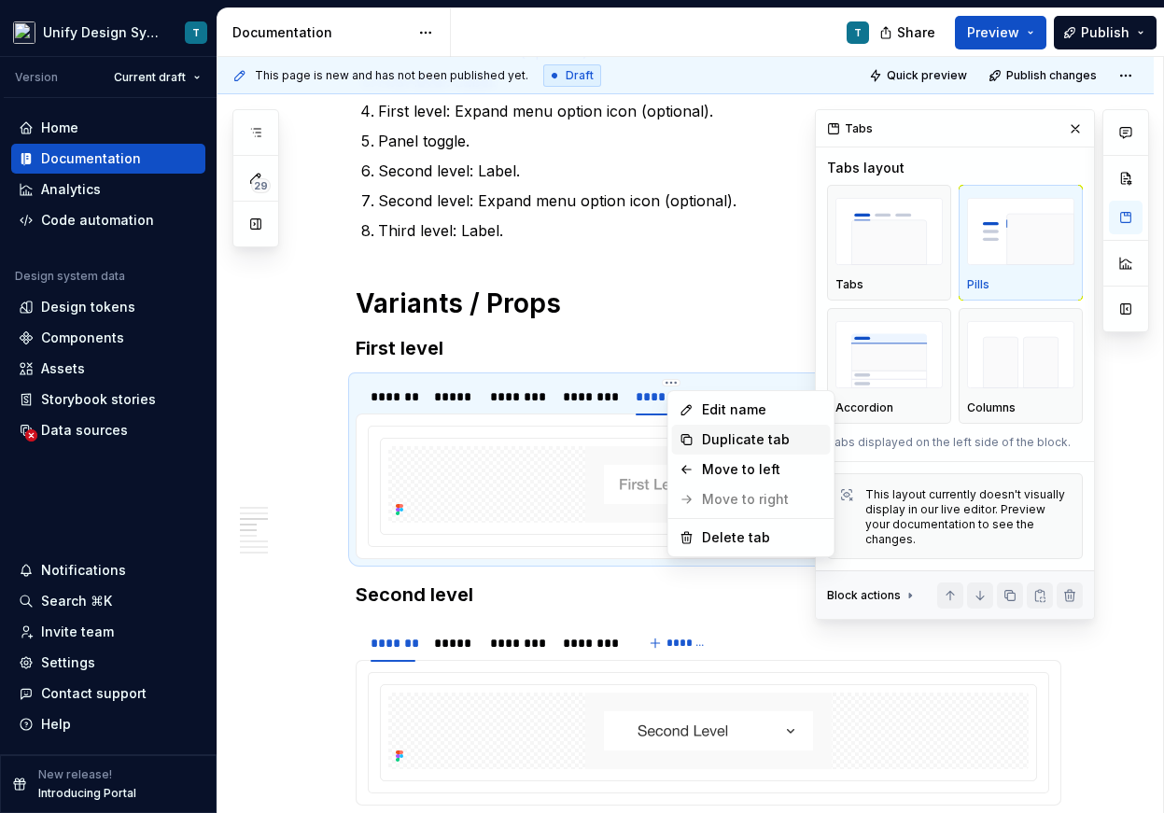
click at [708, 432] on div "Duplicate tab" at bounding box center [762, 439] width 121 height 19
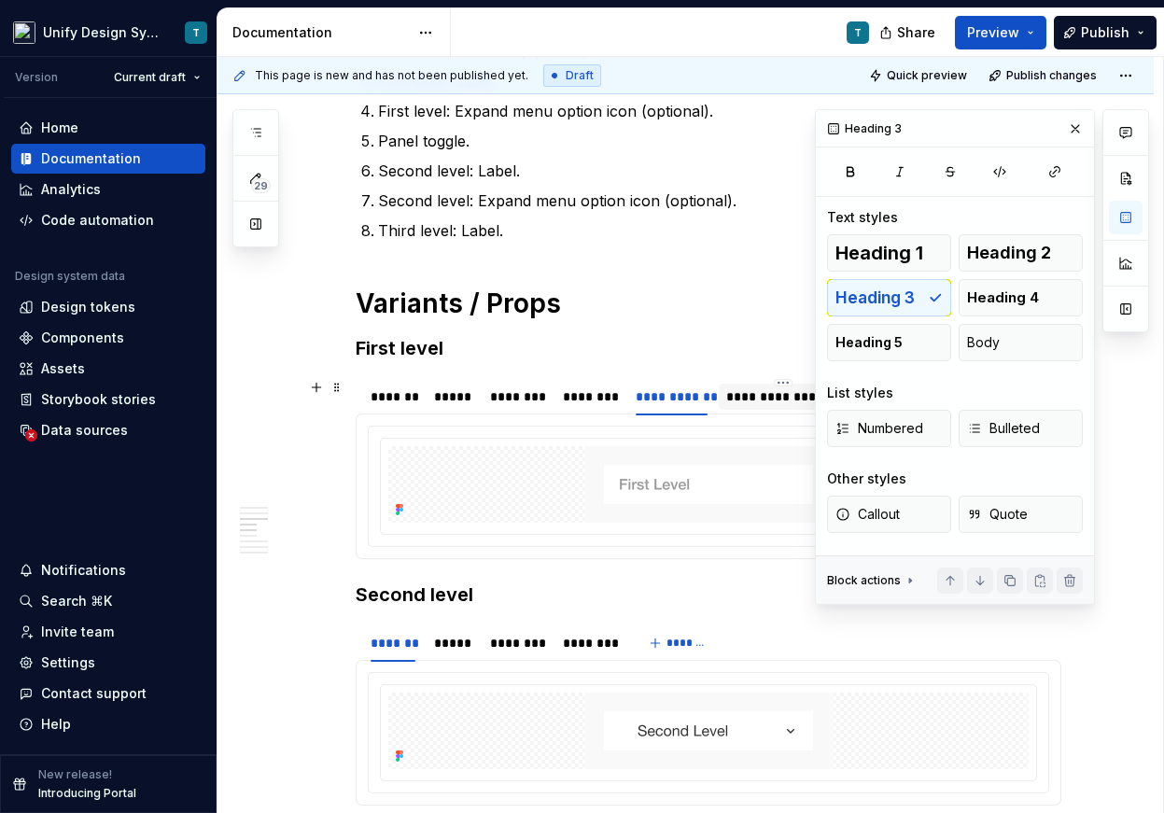
click at [755, 394] on div "**********" at bounding box center [783, 396] width 115 height 19
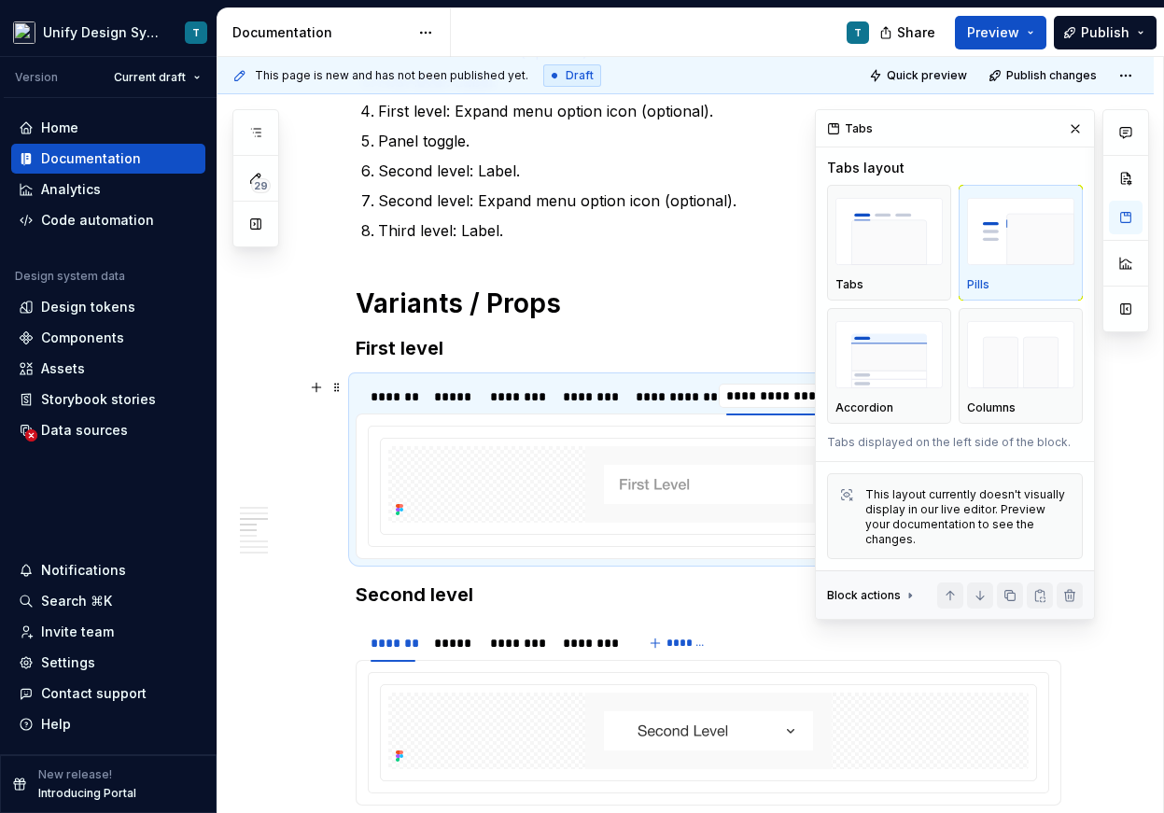
type input "**********"
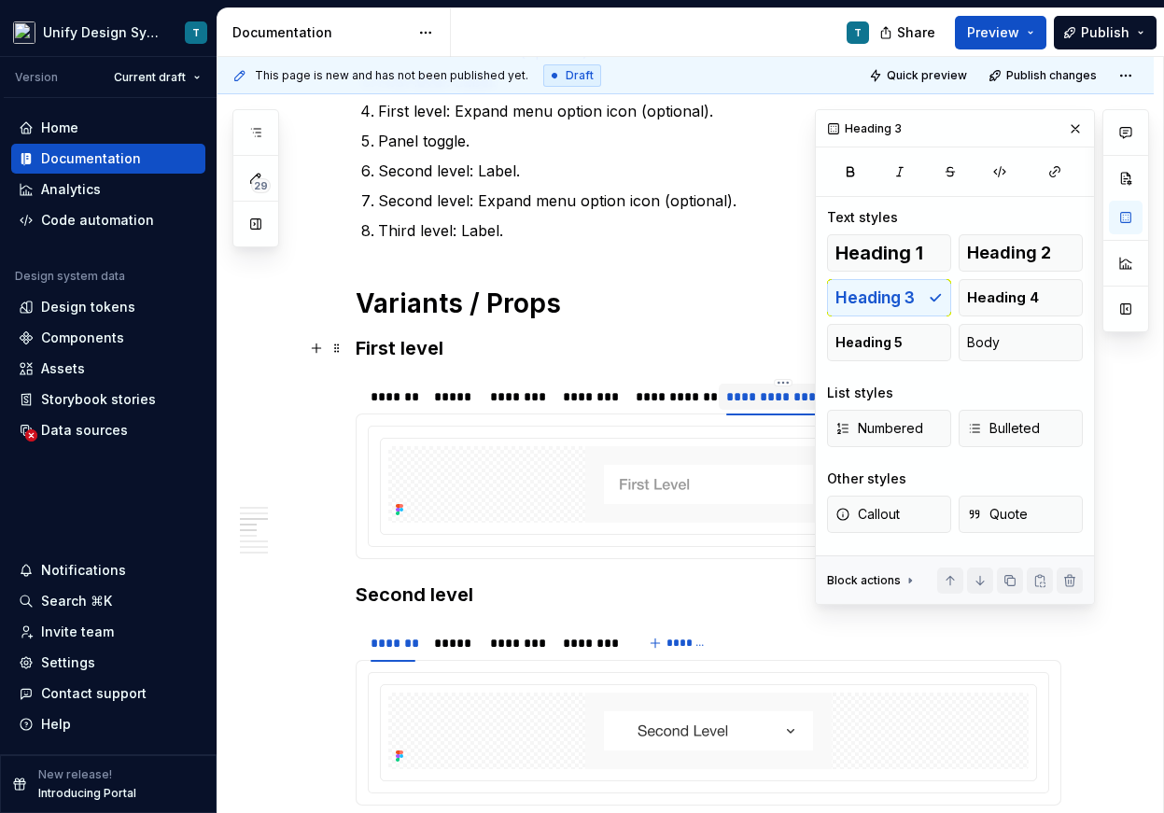
click at [639, 340] on h3 "First level" at bounding box center [708, 348] width 705 height 26
click at [1070, 129] on button "button" at bounding box center [1075, 129] width 26 height 26
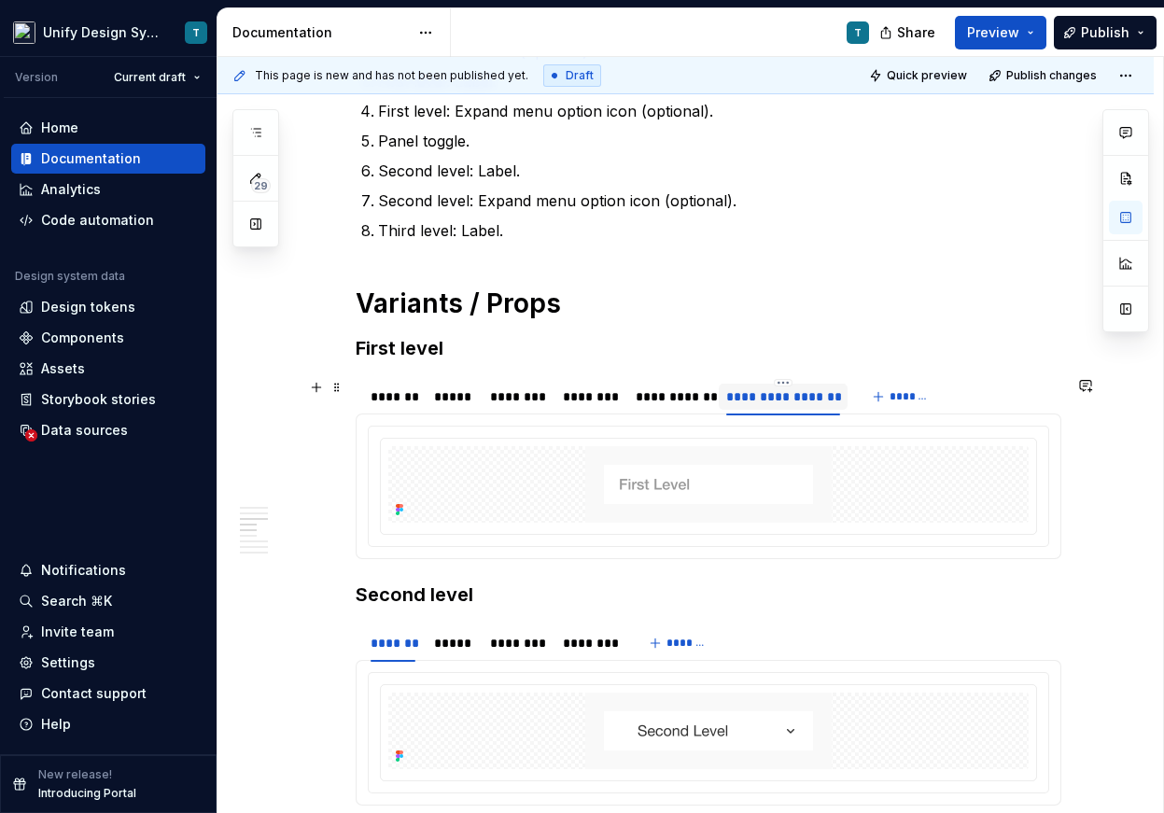
click at [689, 401] on div "**********" at bounding box center [670, 396] width 71 height 19
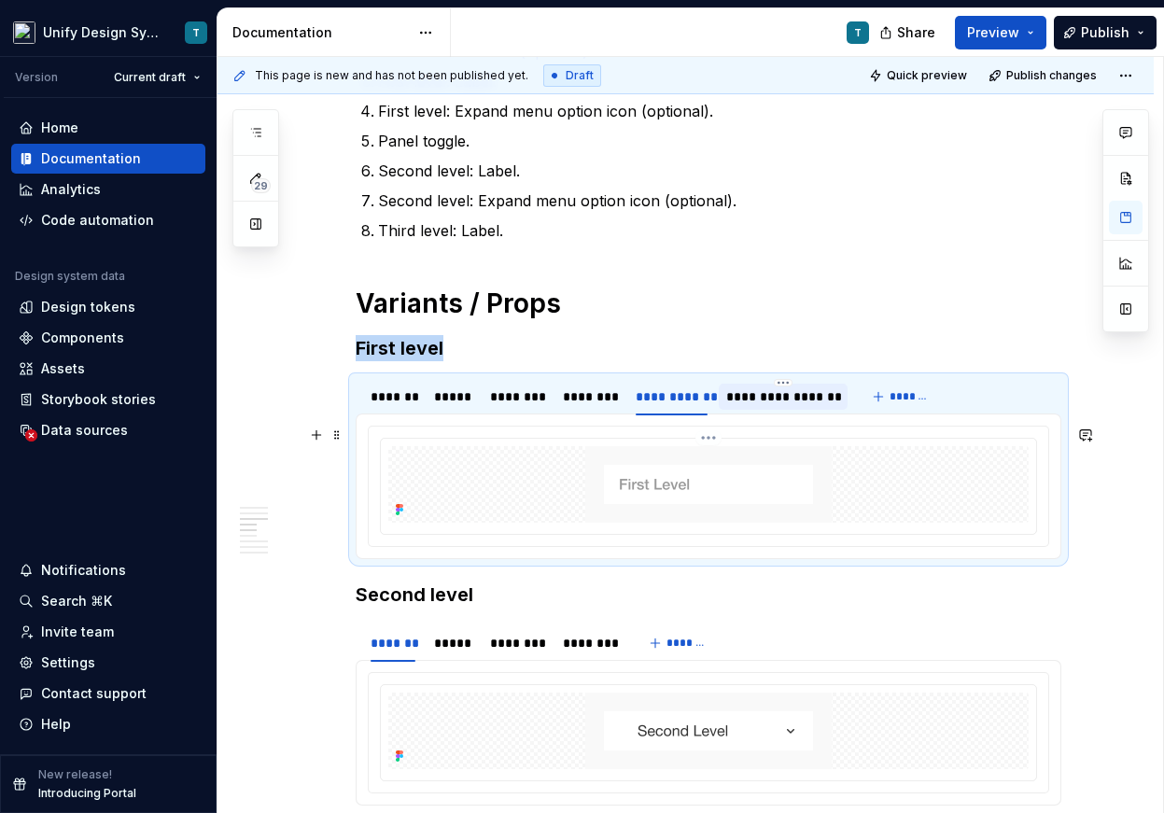
click at [691, 490] on img at bounding box center [708, 484] width 246 height 77
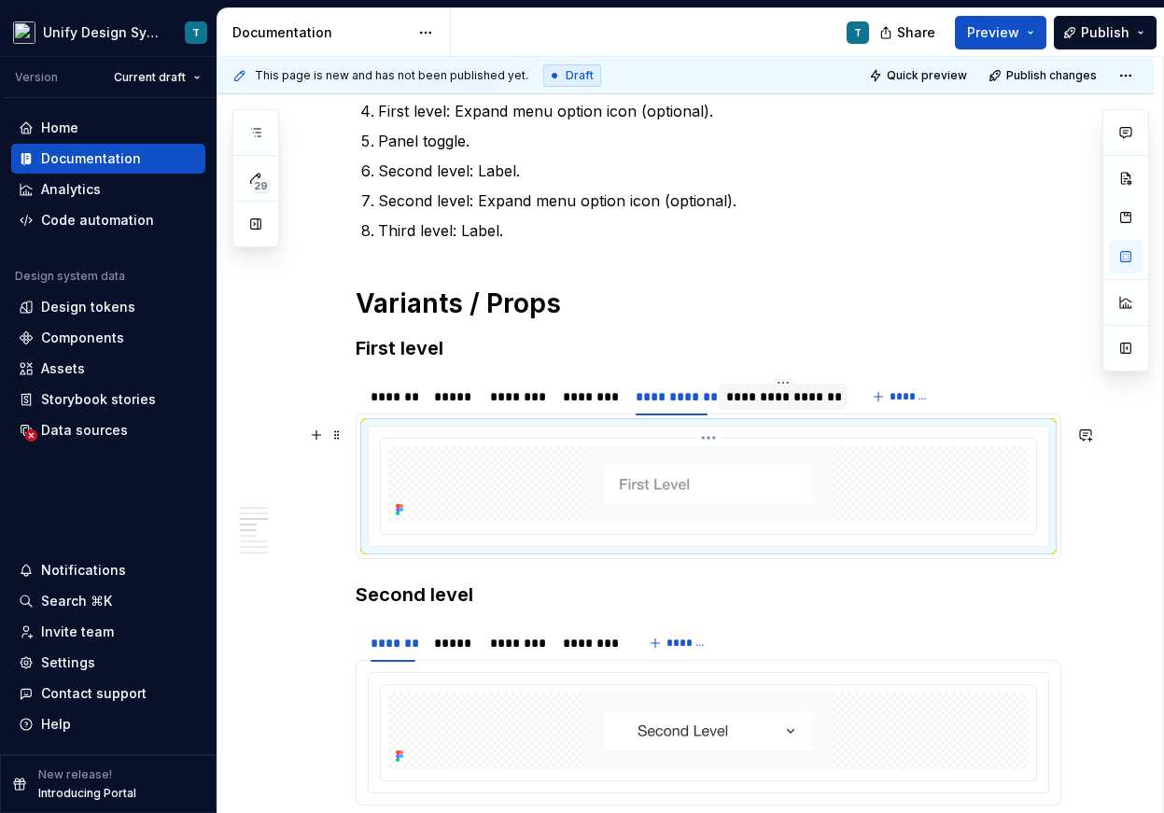
click at [776, 463] on img at bounding box center [708, 484] width 246 height 77
click at [1124, 254] on button "button" at bounding box center [1126, 257] width 34 height 34
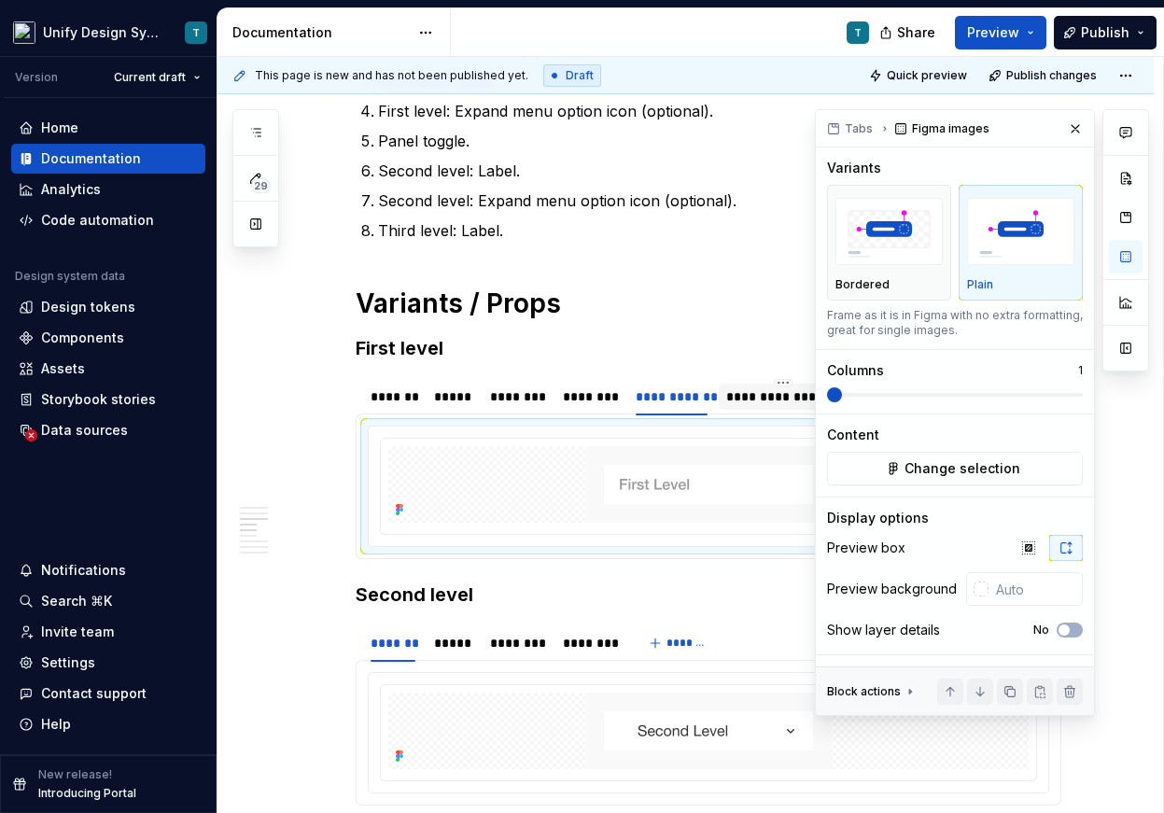
click at [1020, 274] on div "Plain" at bounding box center [1020, 242] width 107 height 99
click at [943, 472] on span "Change selection" at bounding box center [962, 468] width 116 height 19
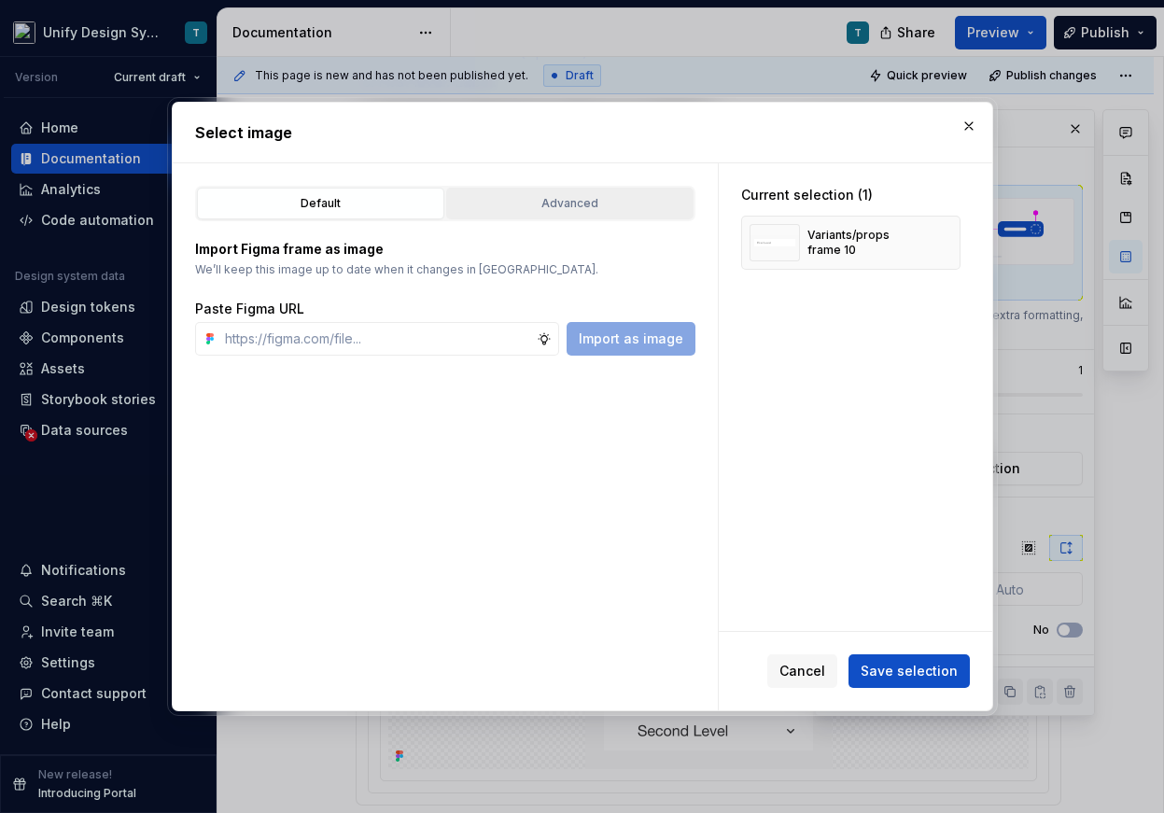
click at [566, 213] on button "Advanced" at bounding box center [569, 204] width 247 height 32
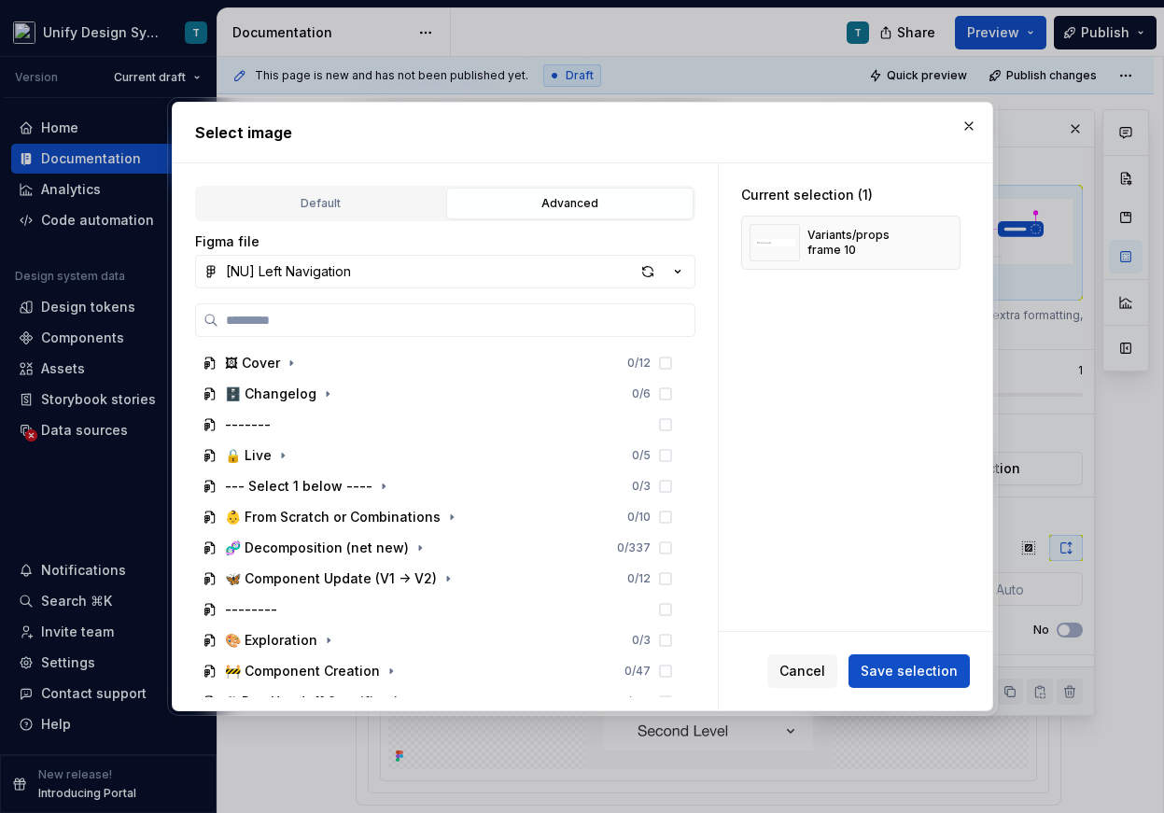
type textarea "*"
click at [418, 309] on label at bounding box center [445, 320] width 500 height 34
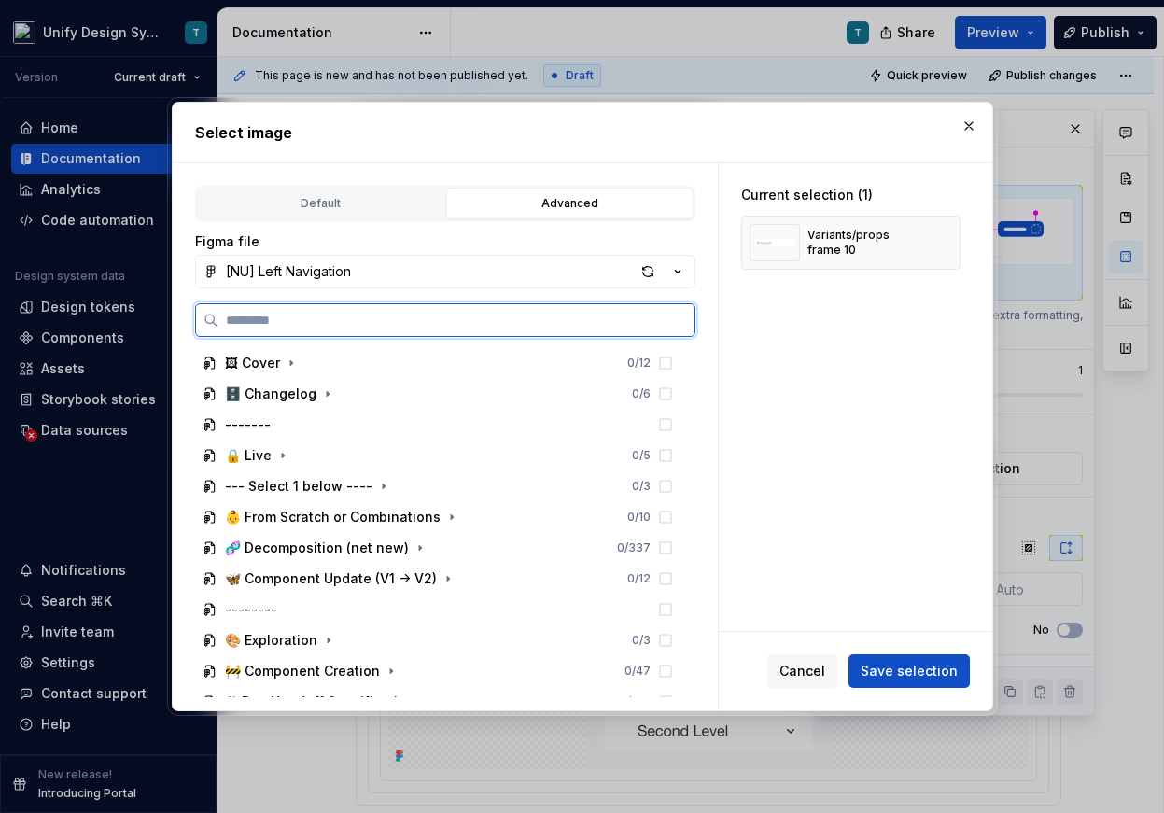
click at [418, 311] on input "search" at bounding box center [456, 320] width 476 height 19
type input "*******"
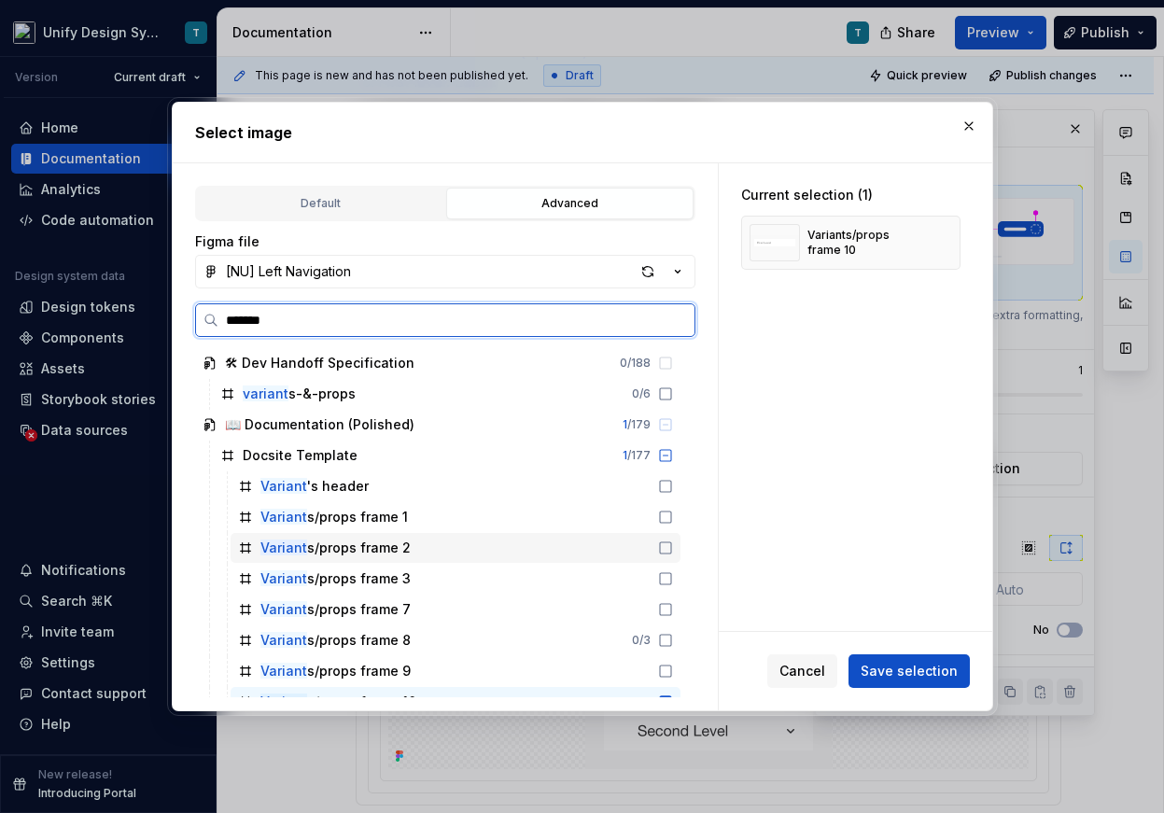
click at [408, 554] on div "Variant s/props frame 2" at bounding box center [455, 548] width 450 height 30
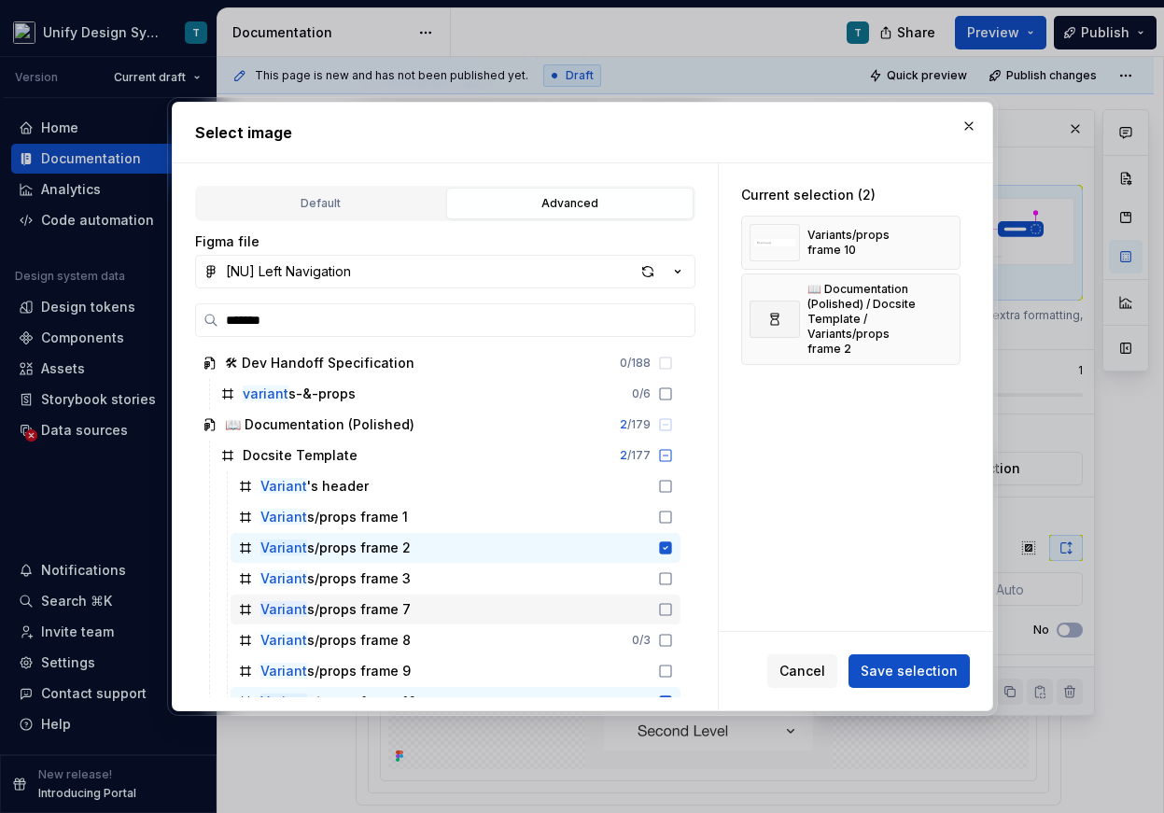
scroll to position [87, 0]
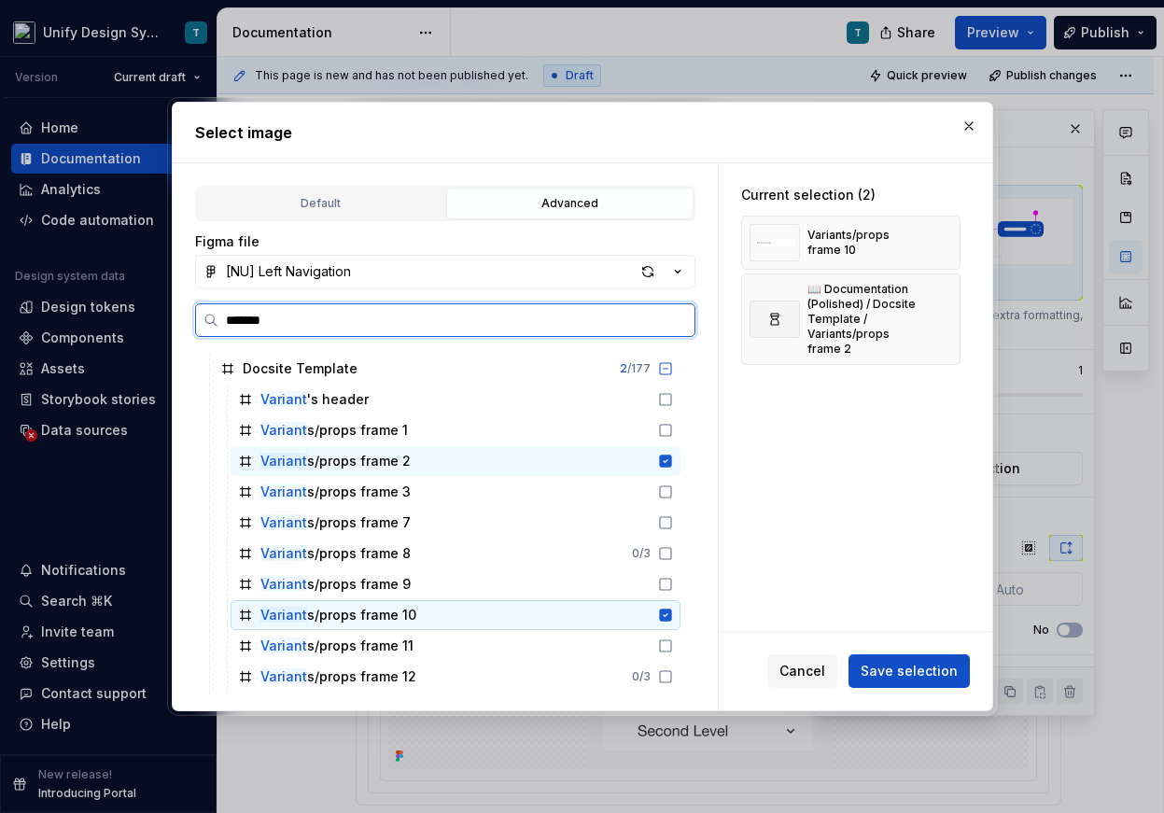
click at [480, 611] on div "Variant s/props frame 10" at bounding box center [455, 615] width 450 height 30
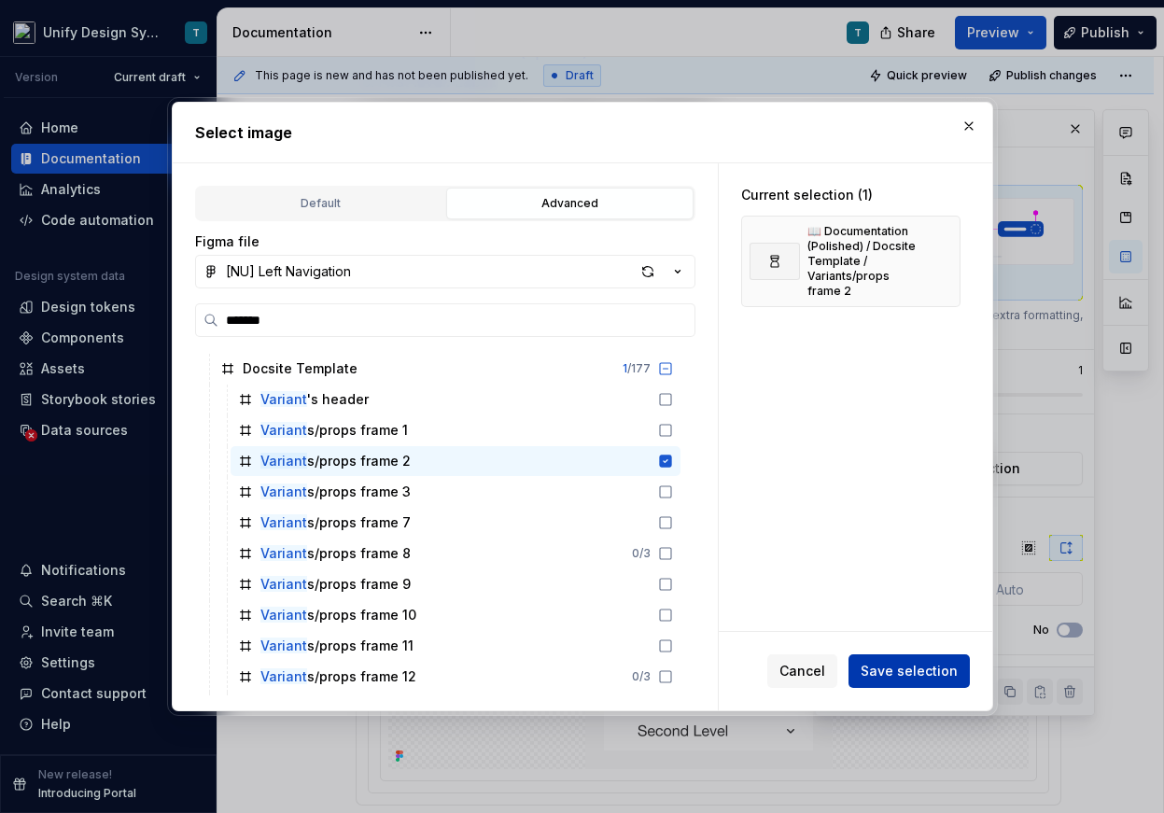
click at [893, 662] on span "Save selection" at bounding box center [908, 671] width 97 height 19
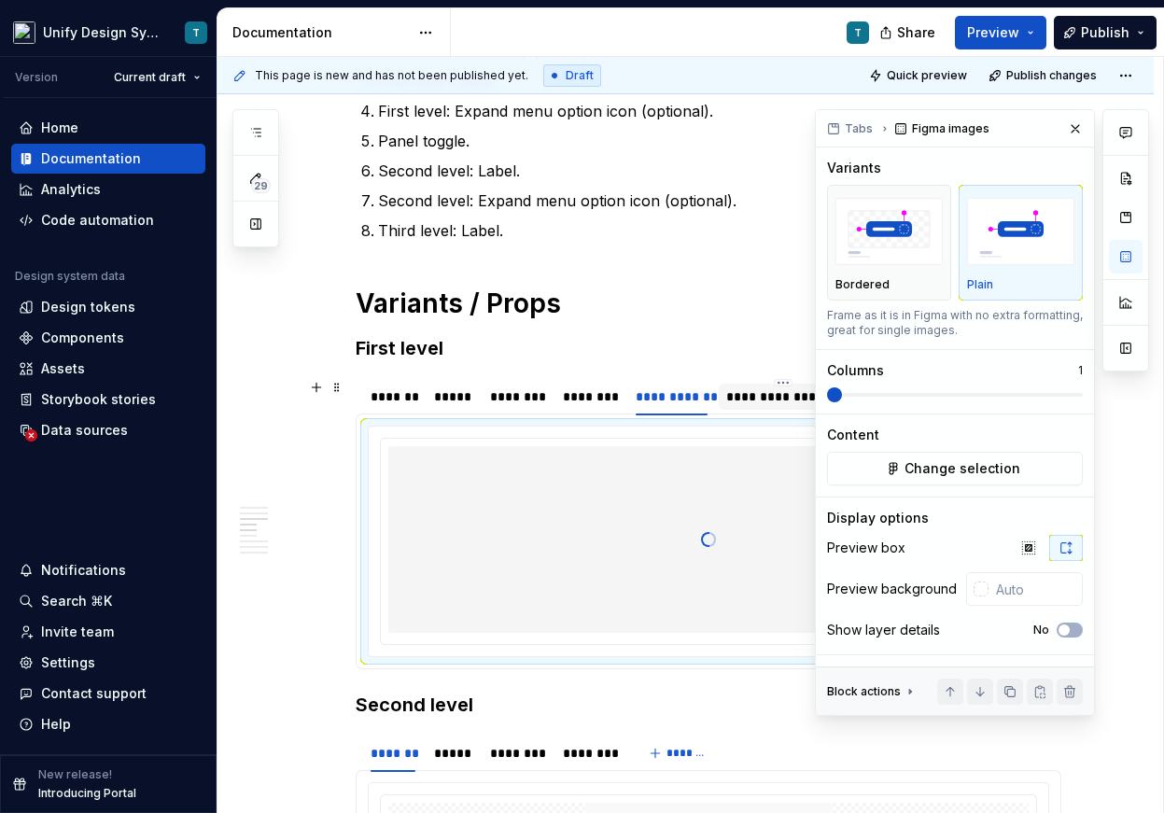
click at [764, 393] on div "**********" at bounding box center [783, 396] width 114 height 19
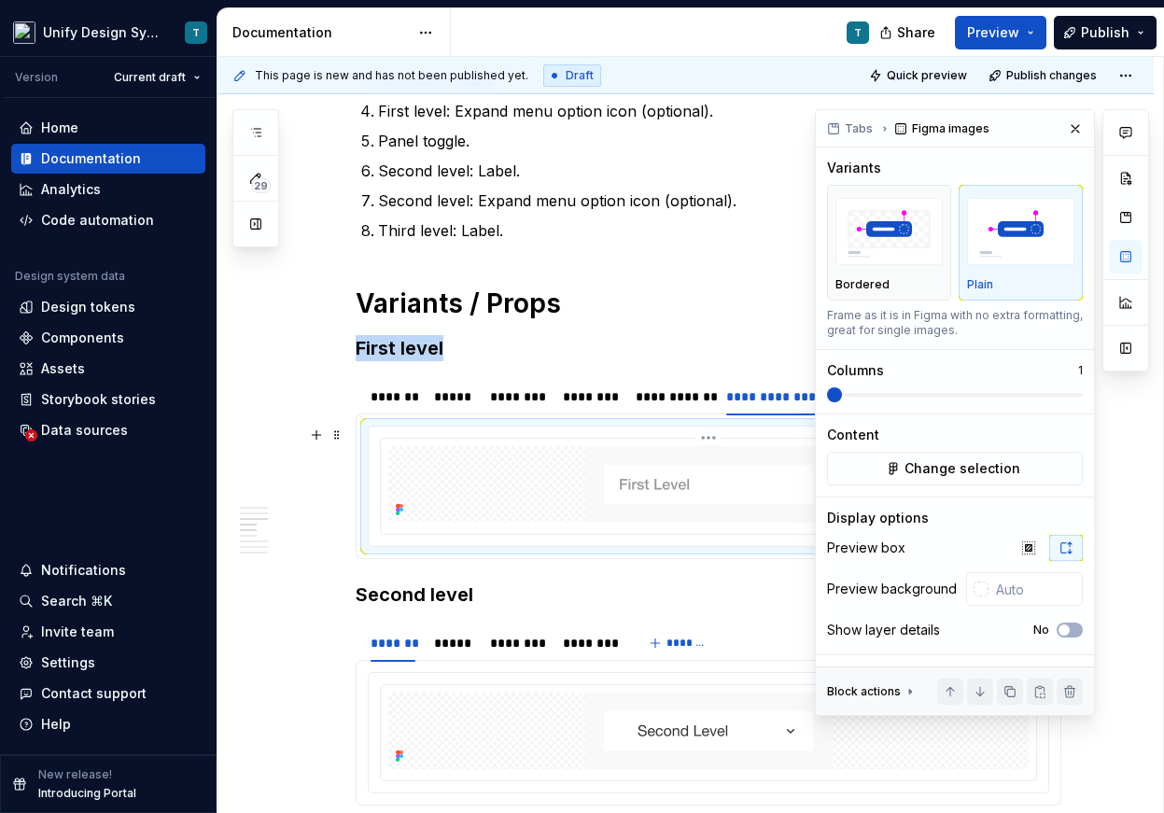
click at [768, 466] on img at bounding box center [708, 484] width 246 height 77
click at [967, 471] on span "Change selection" at bounding box center [962, 468] width 116 height 19
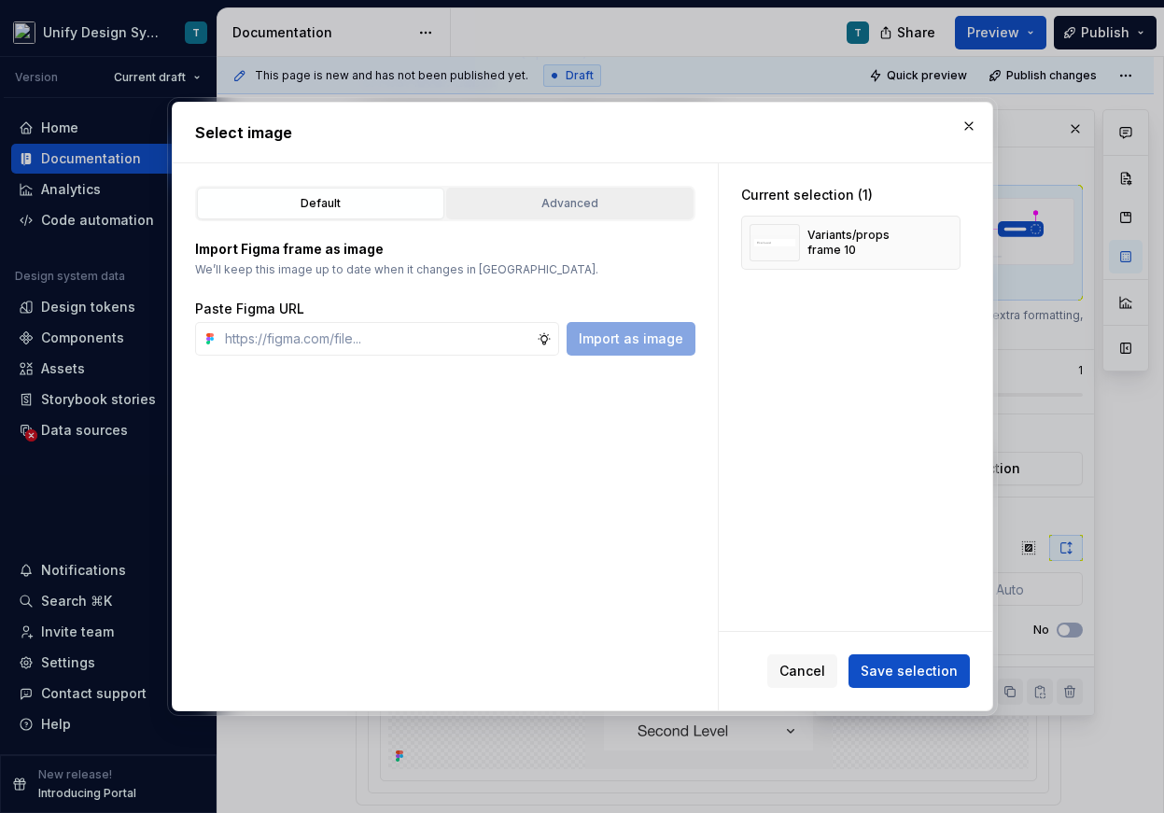
click at [598, 207] on div "Advanced" at bounding box center [570, 203] width 234 height 19
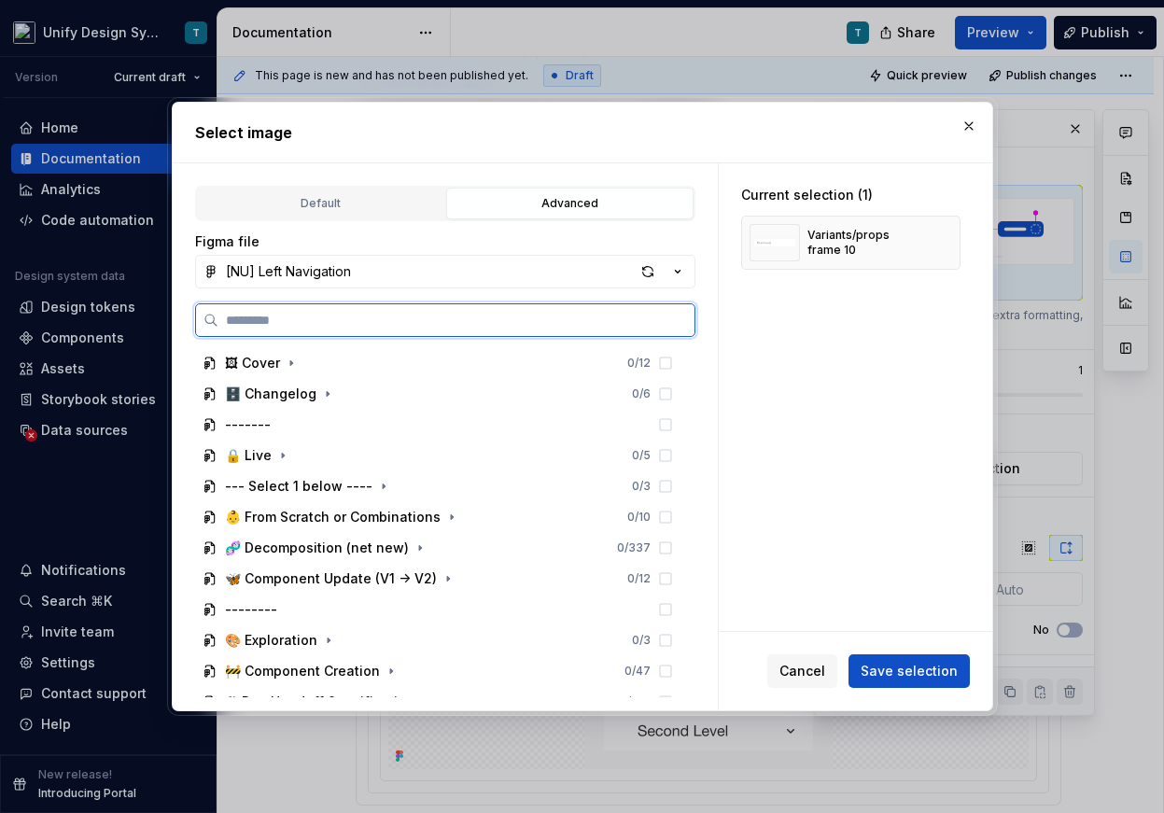
click at [450, 317] on input "search" at bounding box center [456, 320] width 476 height 19
type input "*******"
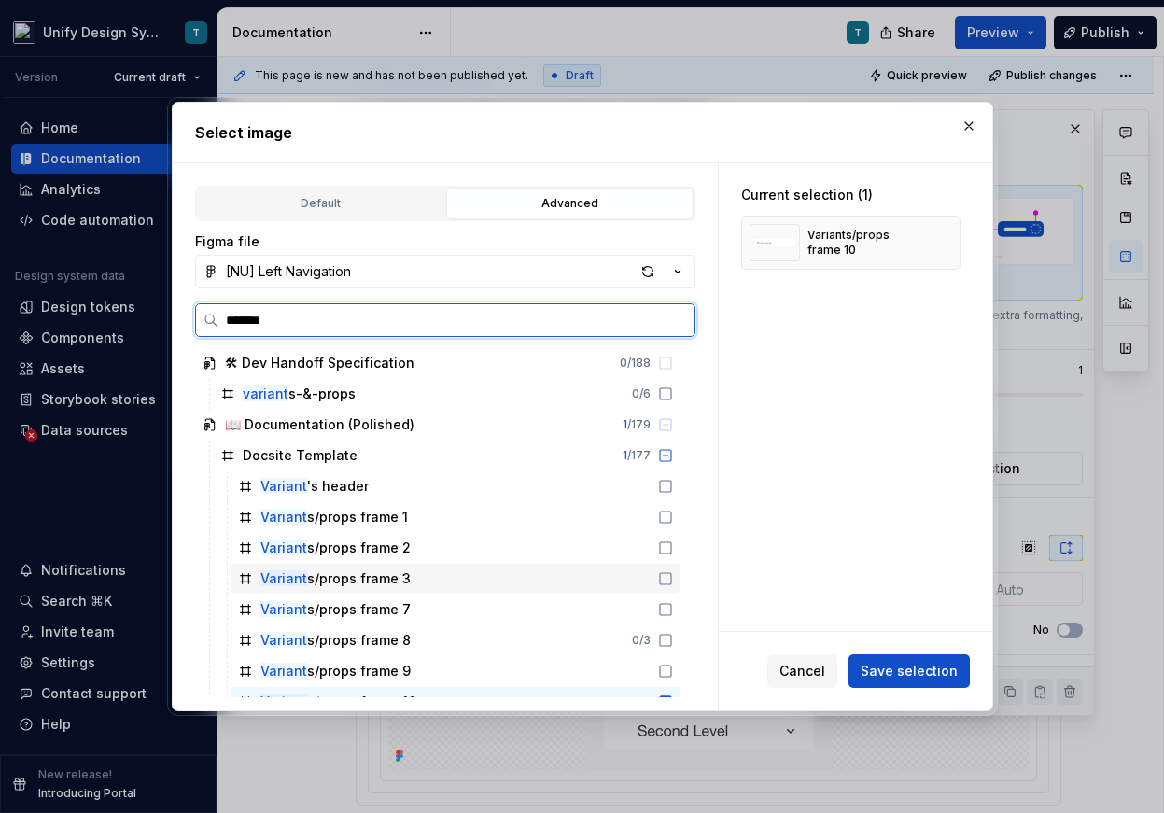
click at [478, 572] on div "Variant s/props frame 3" at bounding box center [455, 579] width 450 height 30
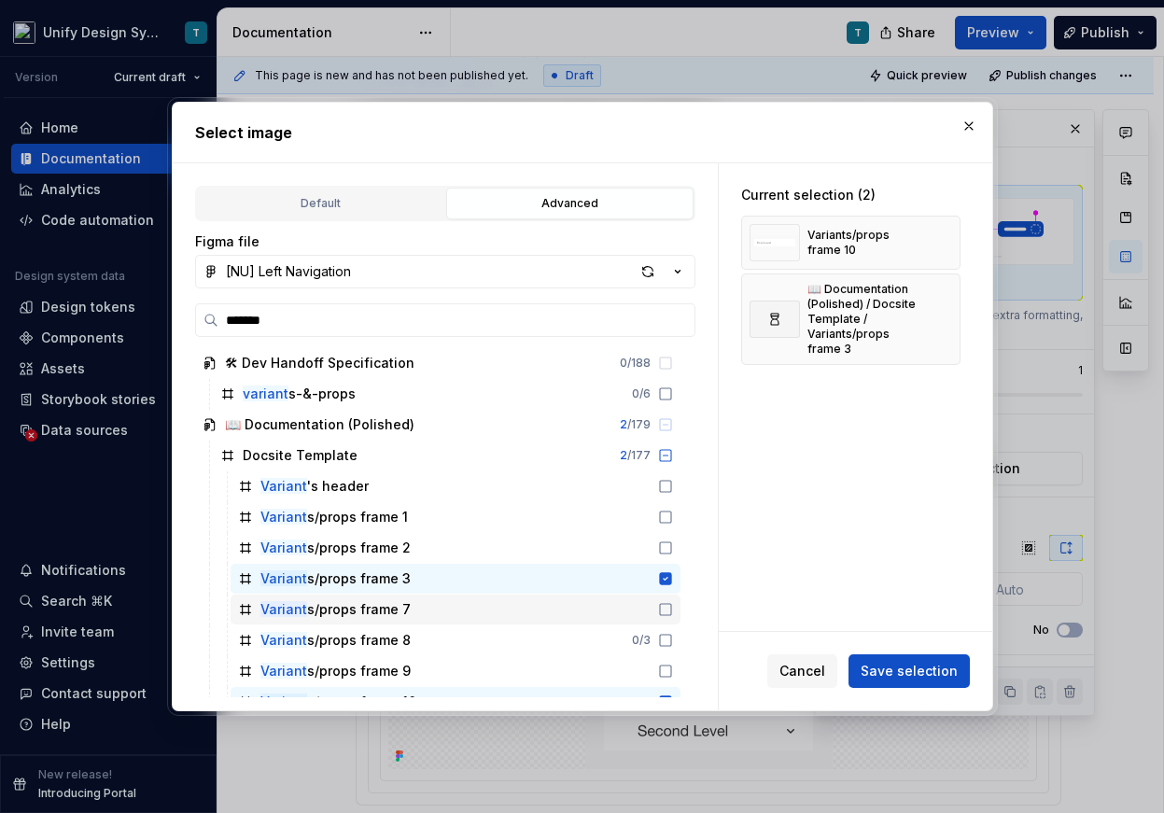
scroll to position [43, 0]
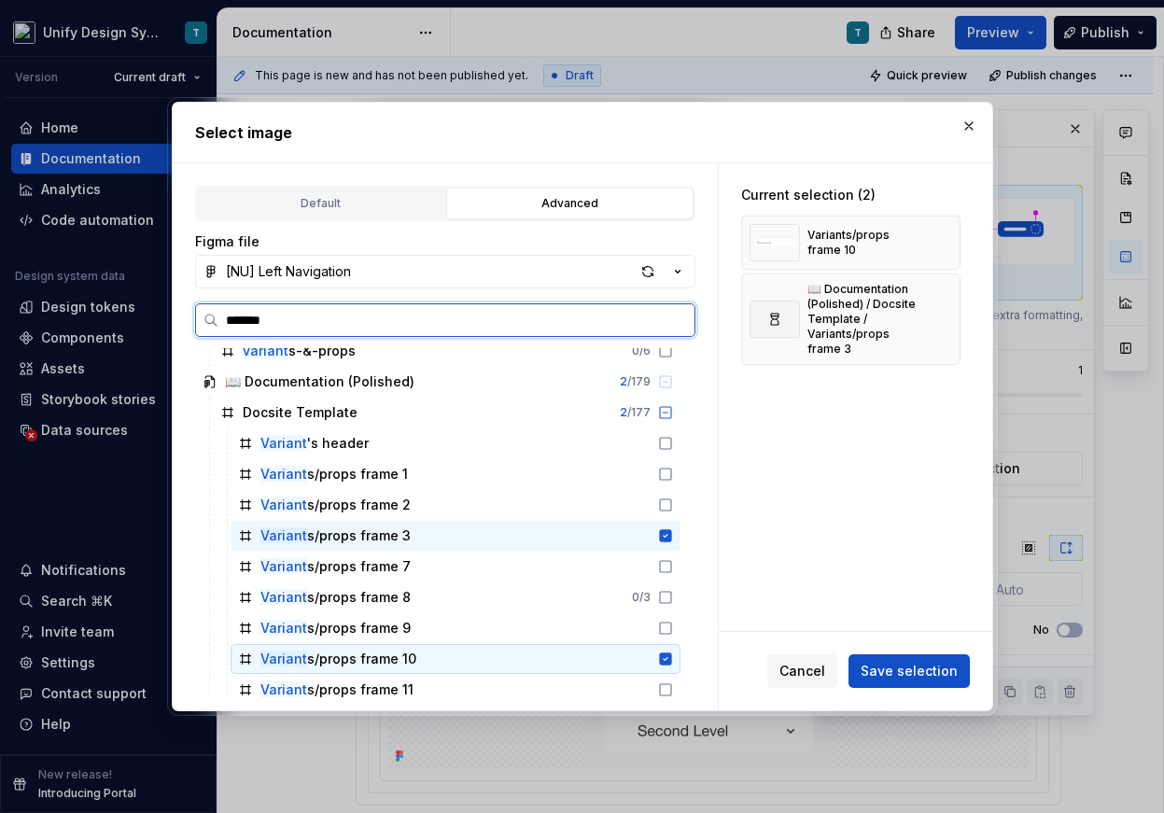
click at [508, 655] on div "Variant s/props frame 10" at bounding box center [455, 659] width 450 height 30
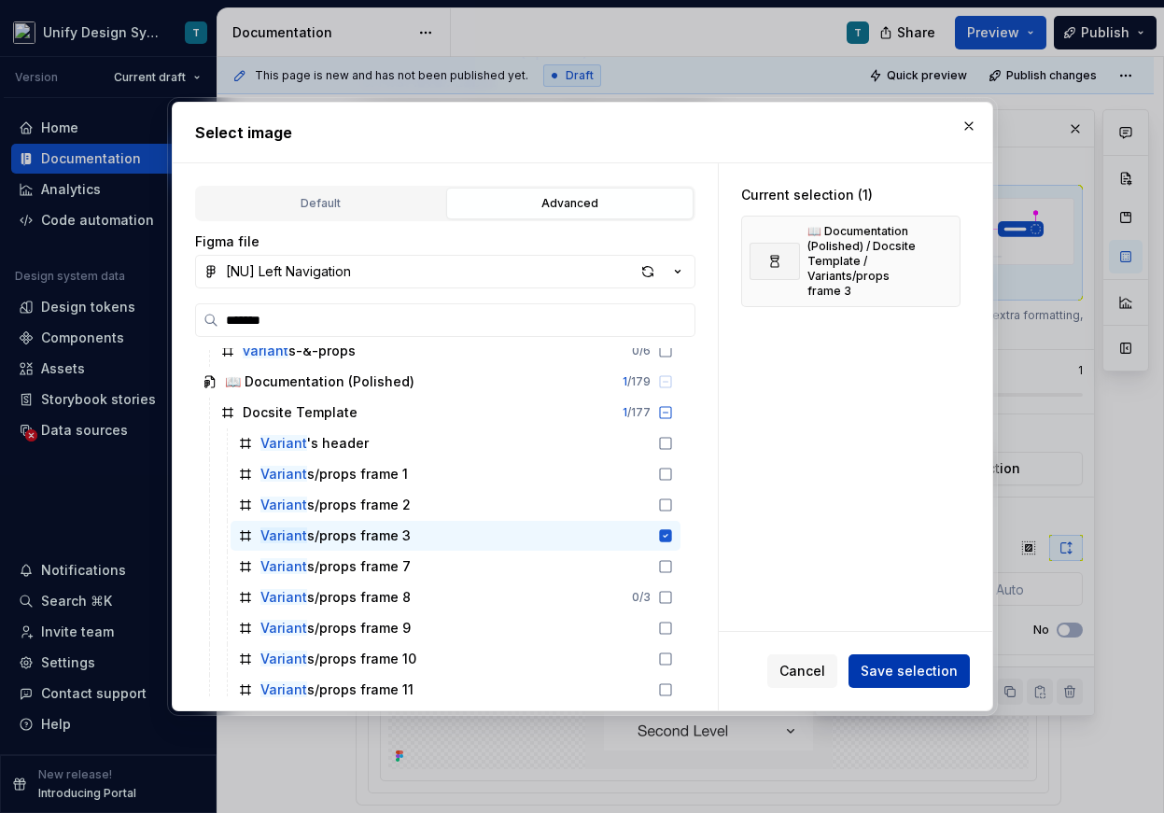
click at [881, 665] on span "Save selection" at bounding box center [908, 671] width 97 height 19
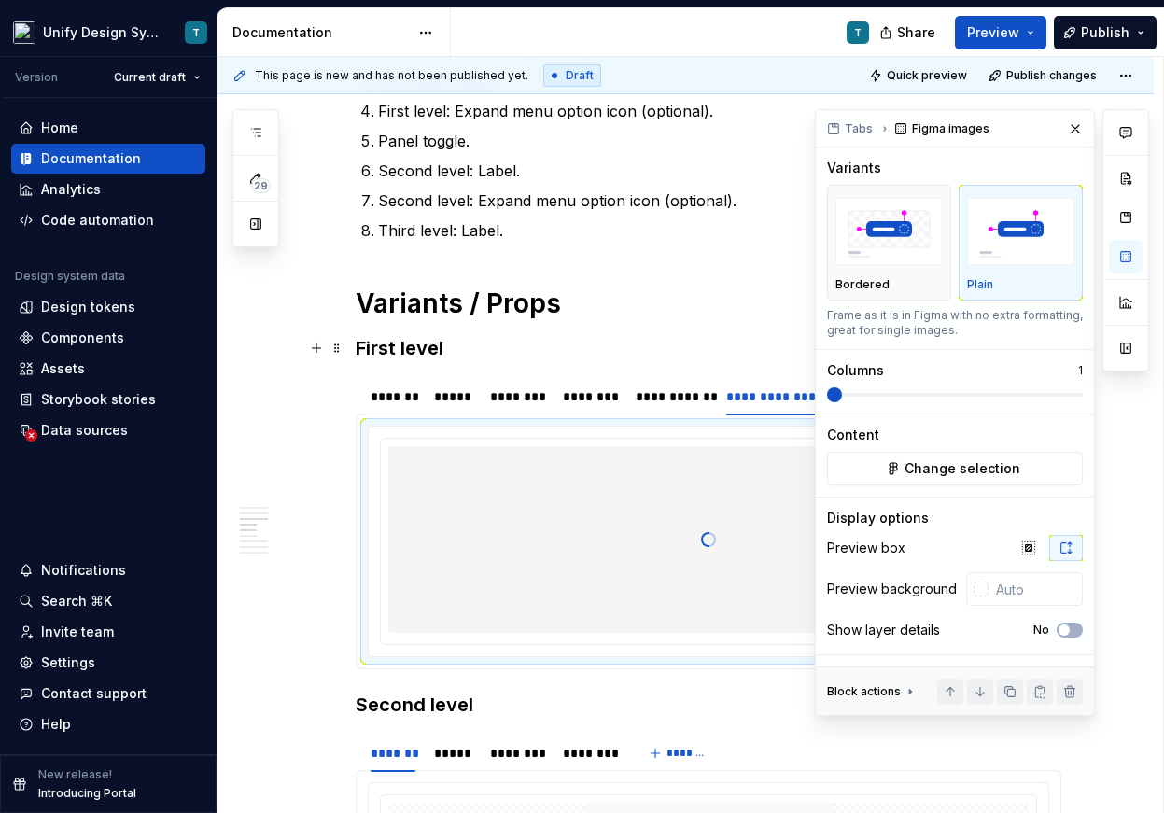
click at [742, 338] on h3 "First level" at bounding box center [708, 348] width 705 height 26
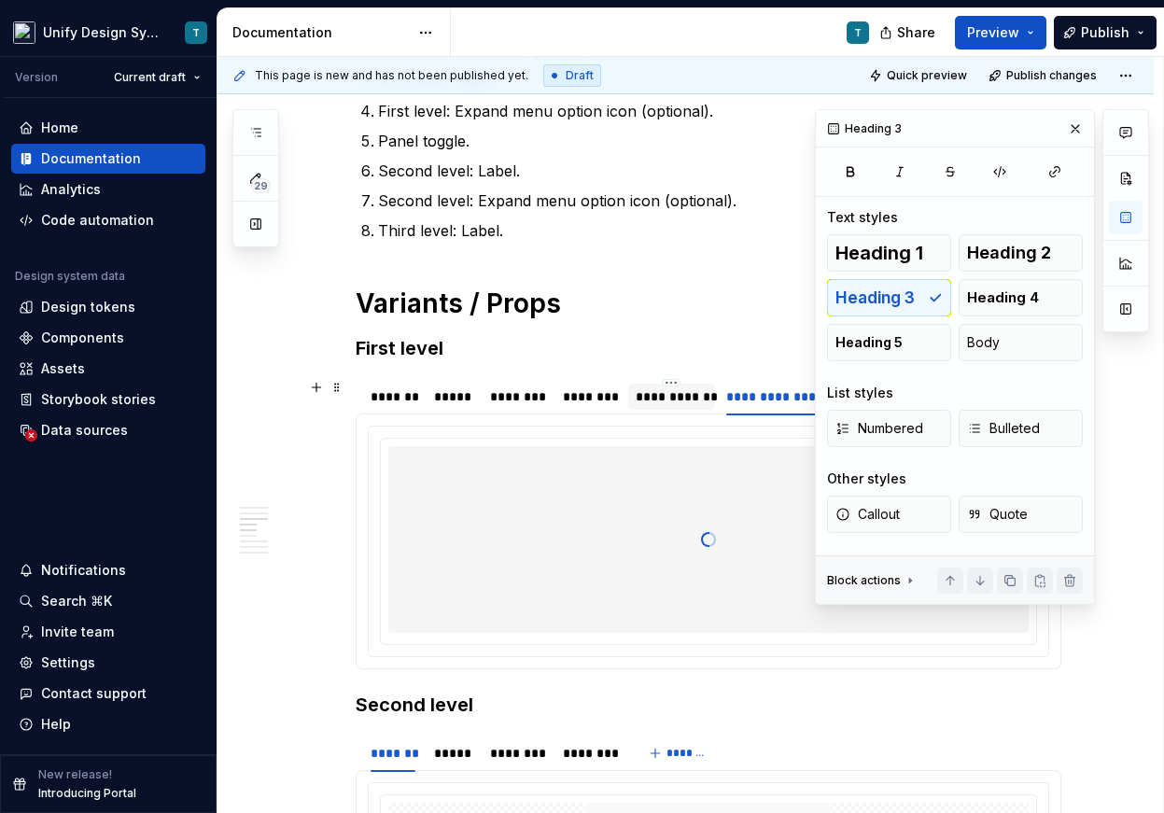
click at [696, 398] on div "**********" at bounding box center [670, 396] width 71 height 19
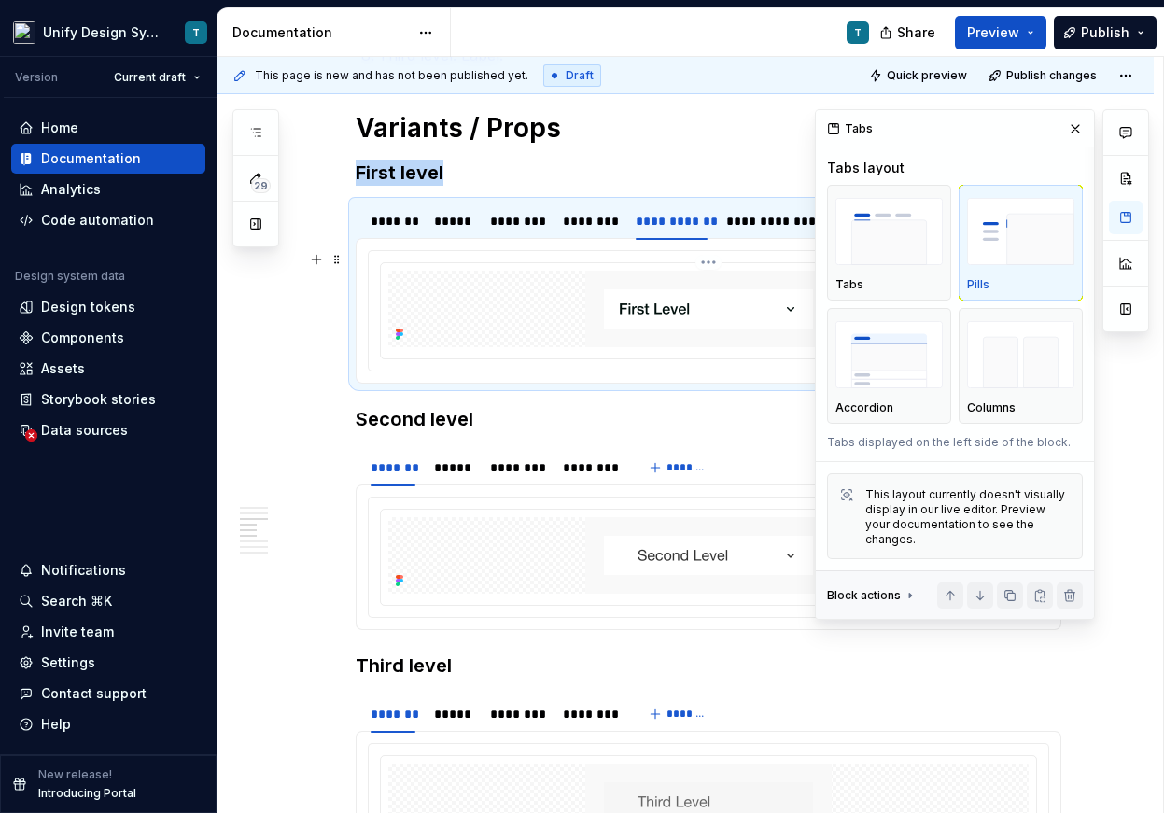
scroll to position [2097, 0]
click at [410, 227] on div "*******" at bounding box center [392, 220] width 45 height 19
click at [692, 219] on div "**********" at bounding box center [670, 220] width 71 height 19
click at [781, 224] on div "**********" at bounding box center [783, 220] width 114 height 19
click at [675, 225] on div "**********" at bounding box center [670, 220] width 71 height 19
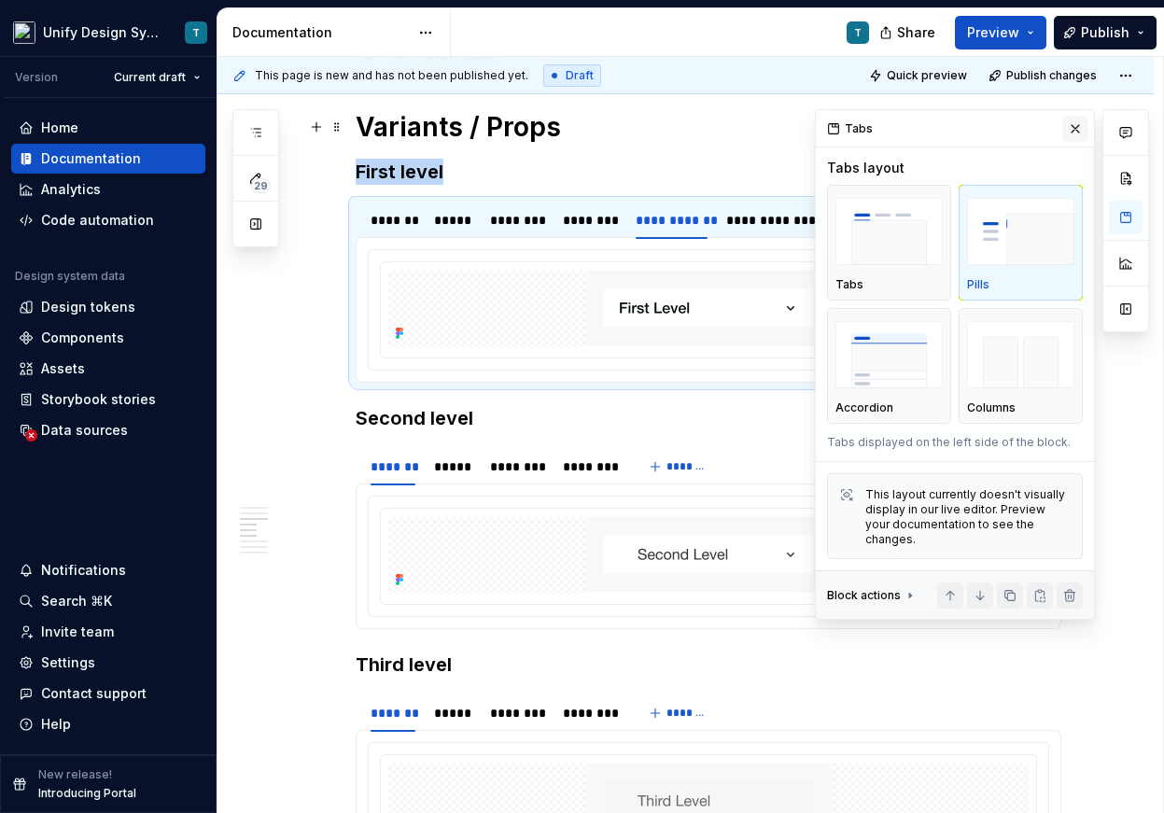
click at [1077, 123] on button "button" at bounding box center [1075, 129] width 26 height 26
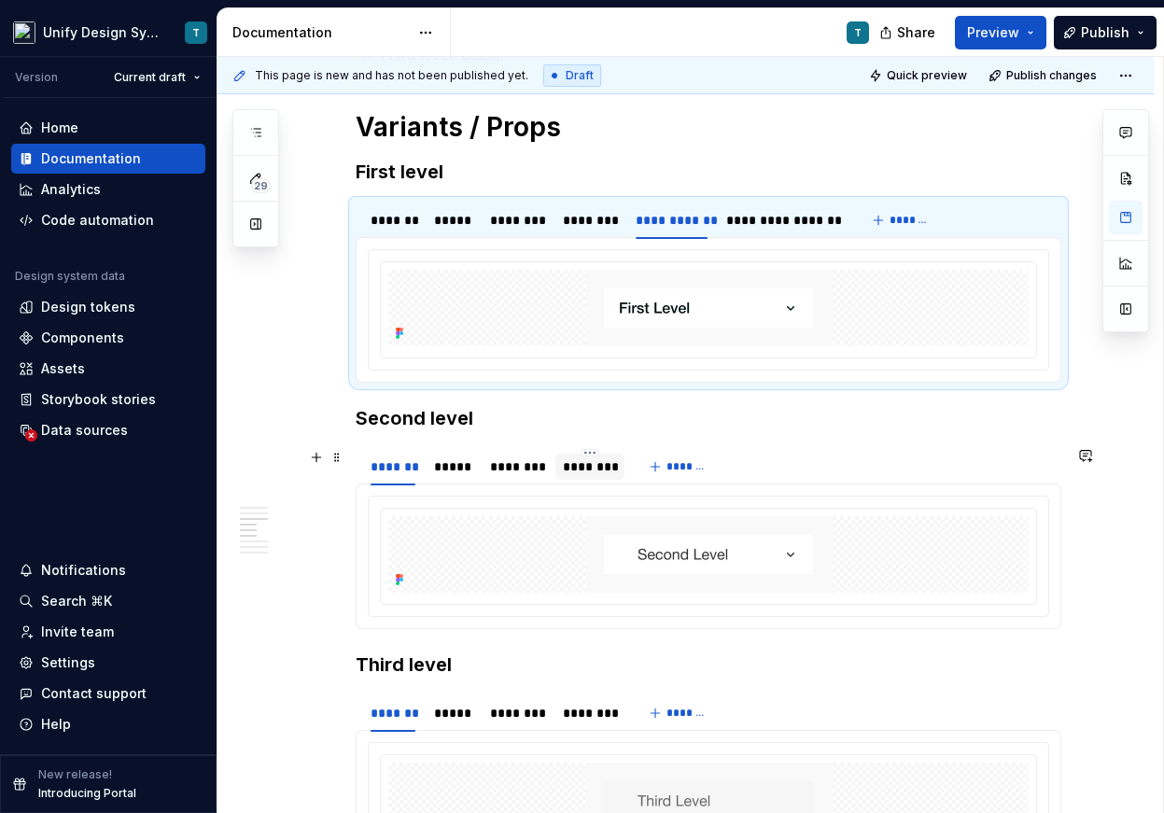
click at [590, 472] on div "********" at bounding box center [590, 466] width 54 height 19
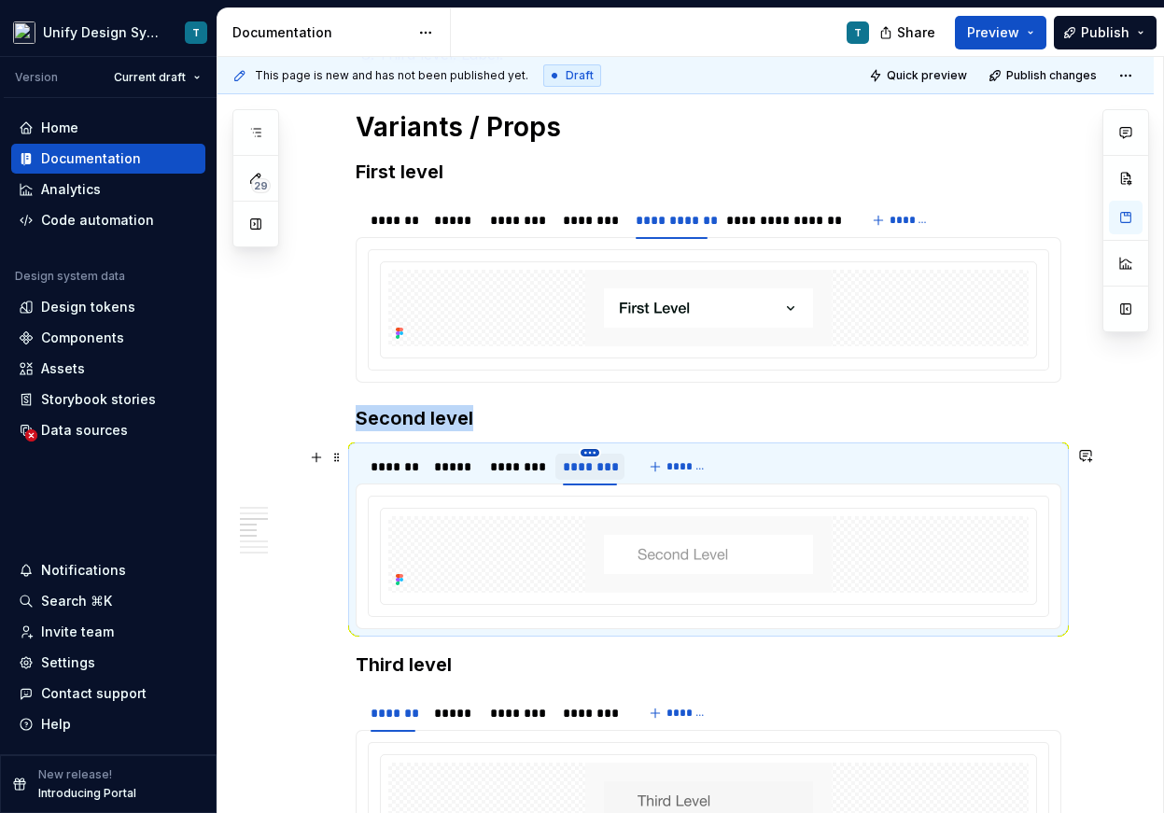
click at [594, 453] on html "Unify Design System T Version Current draft Home Documentation Analytics Code a…" at bounding box center [582, 406] width 1164 height 813
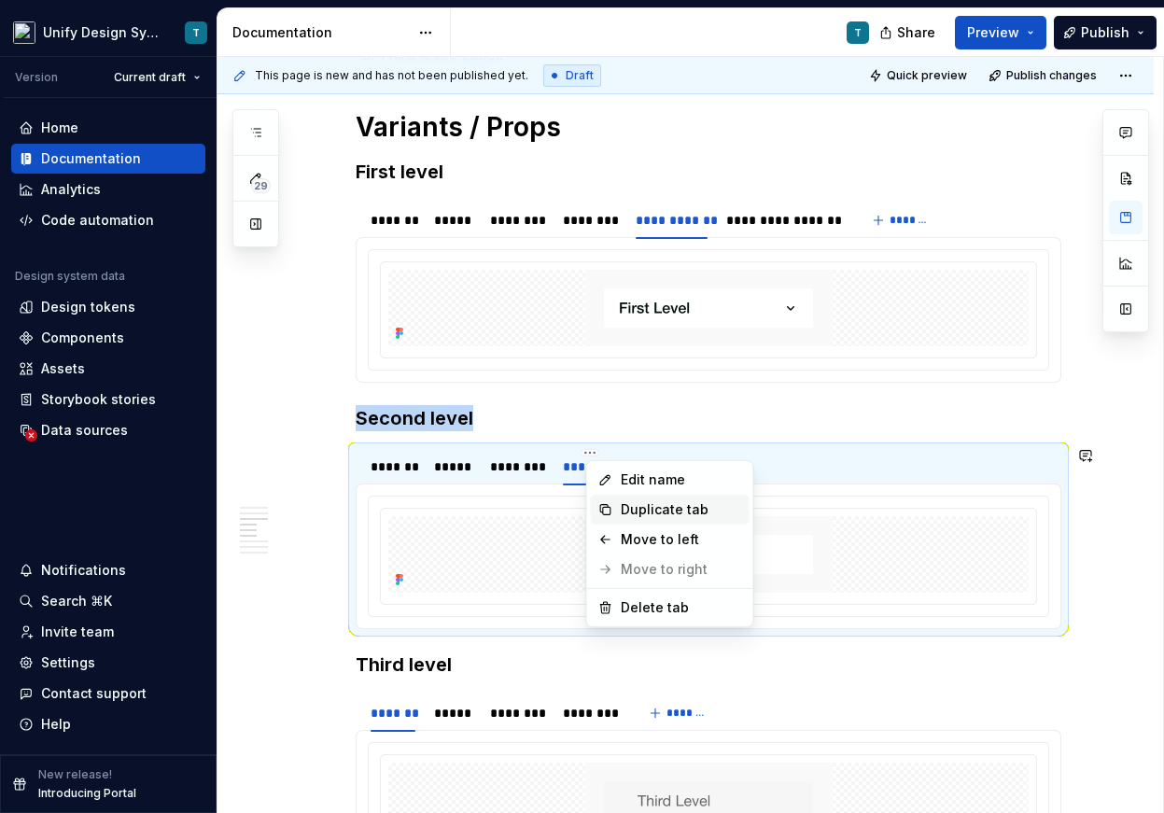
click at [619, 506] on div "Duplicate tab" at bounding box center [670, 510] width 159 height 30
type textarea "*"
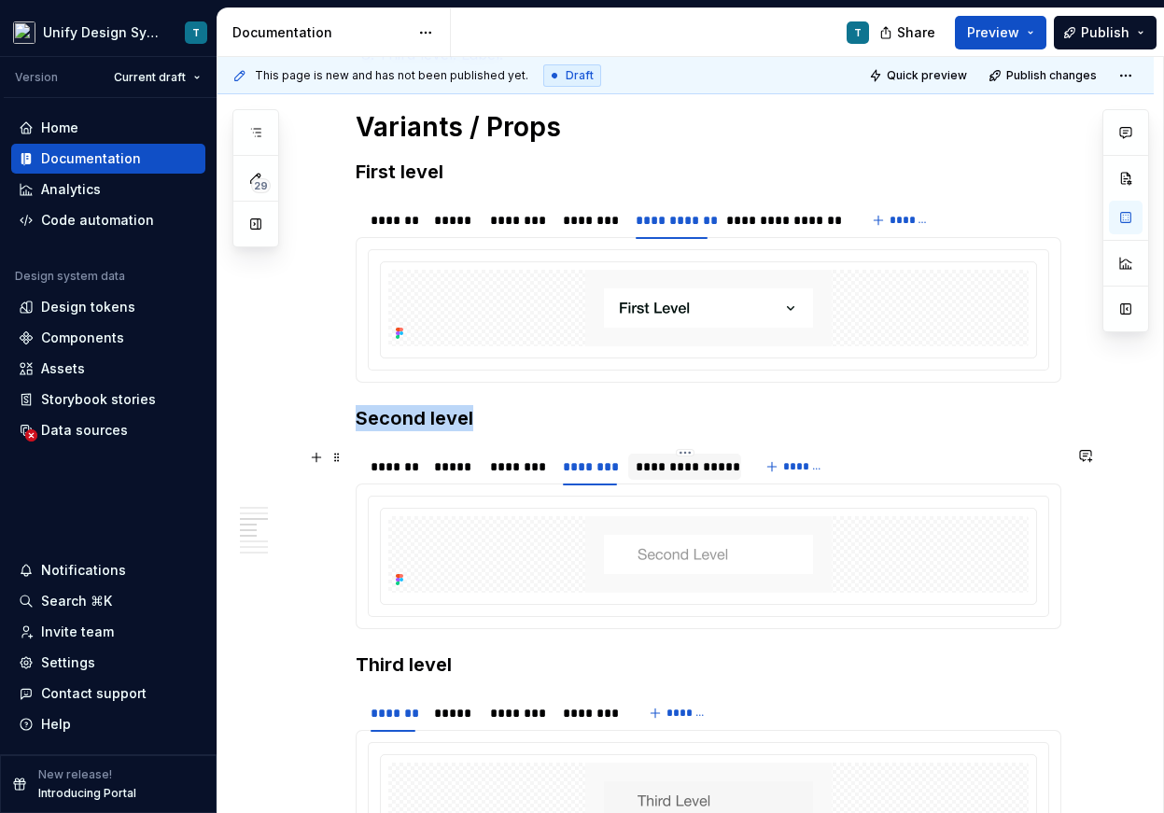
click at [677, 471] on div "**********" at bounding box center [684, 466] width 98 height 19
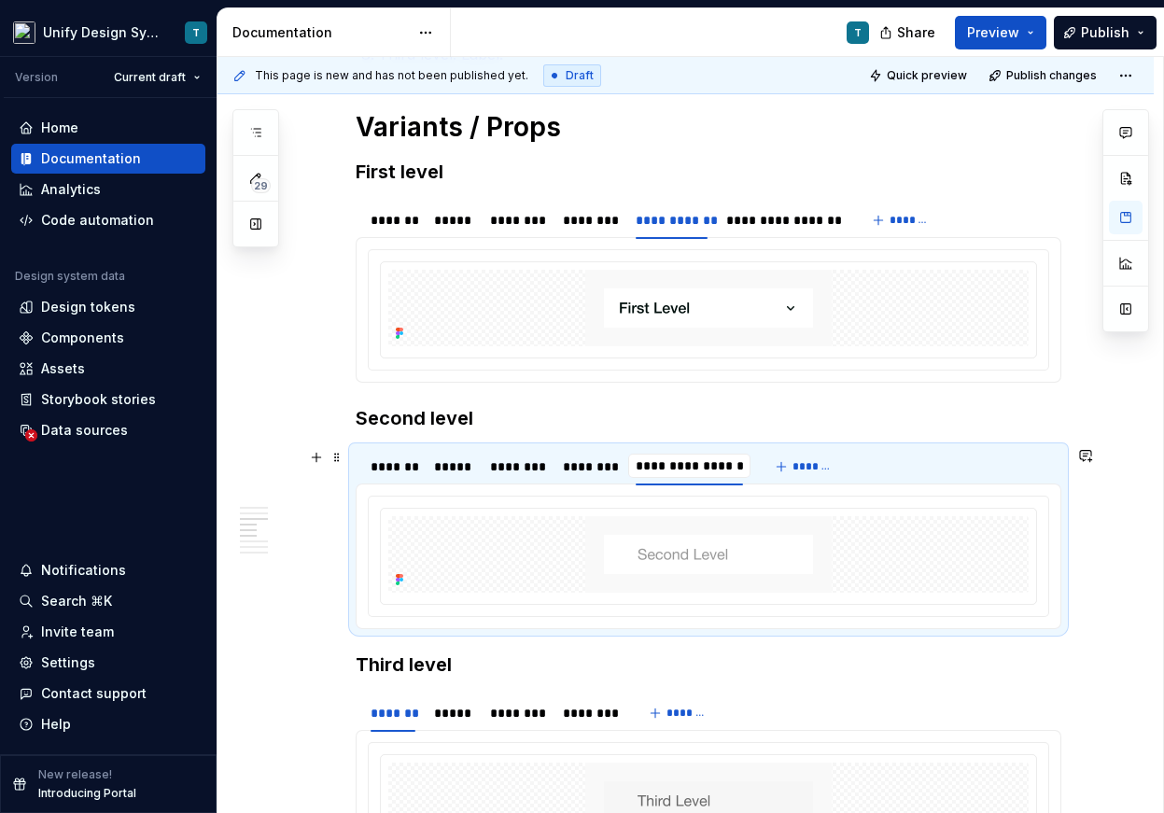
type input "**********"
click at [712, 468] on div "**********" at bounding box center [692, 466] width 114 height 19
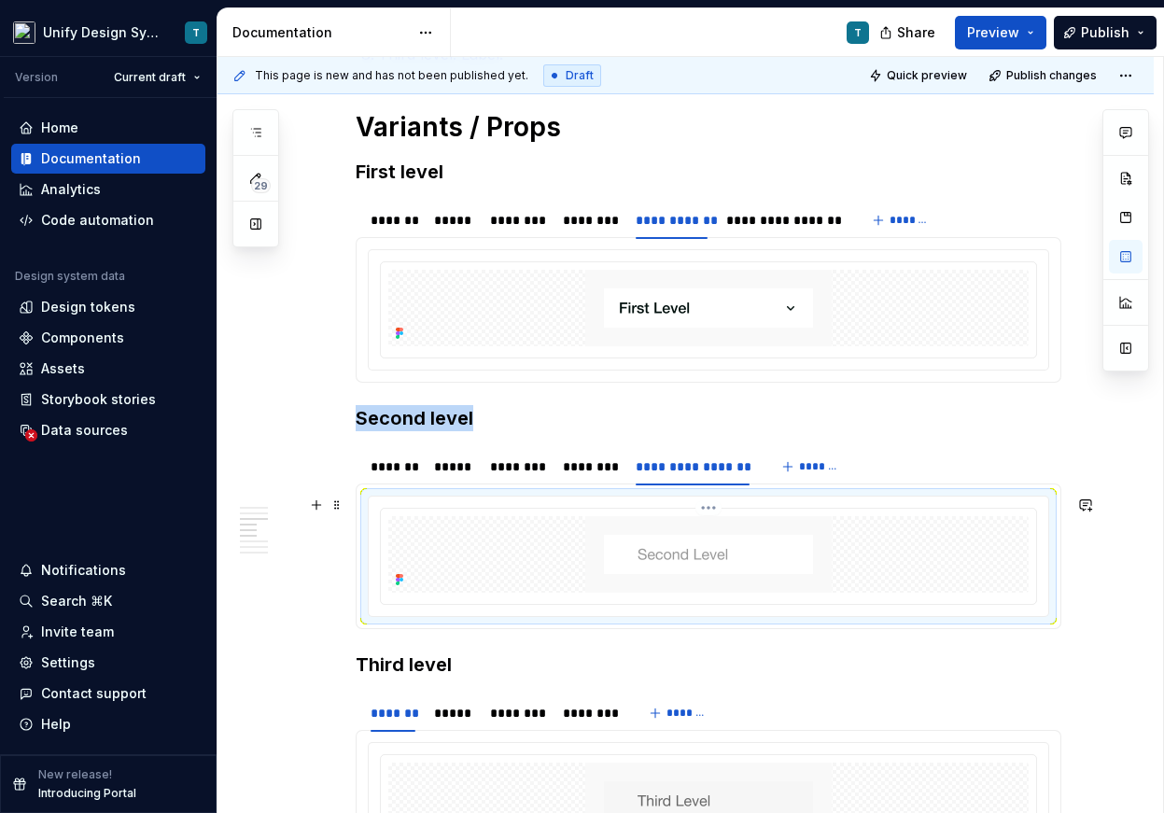
click at [731, 539] on img at bounding box center [708, 554] width 246 height 77
click at [717, 525] on img at bounding box center [708, 554] width 246 height 77
click at [783, 569] on img at bounding box center [708, 554] width 246 height 77
click at [594, 474] on div "********" at bounding box center [590, 466] width 54 height 19
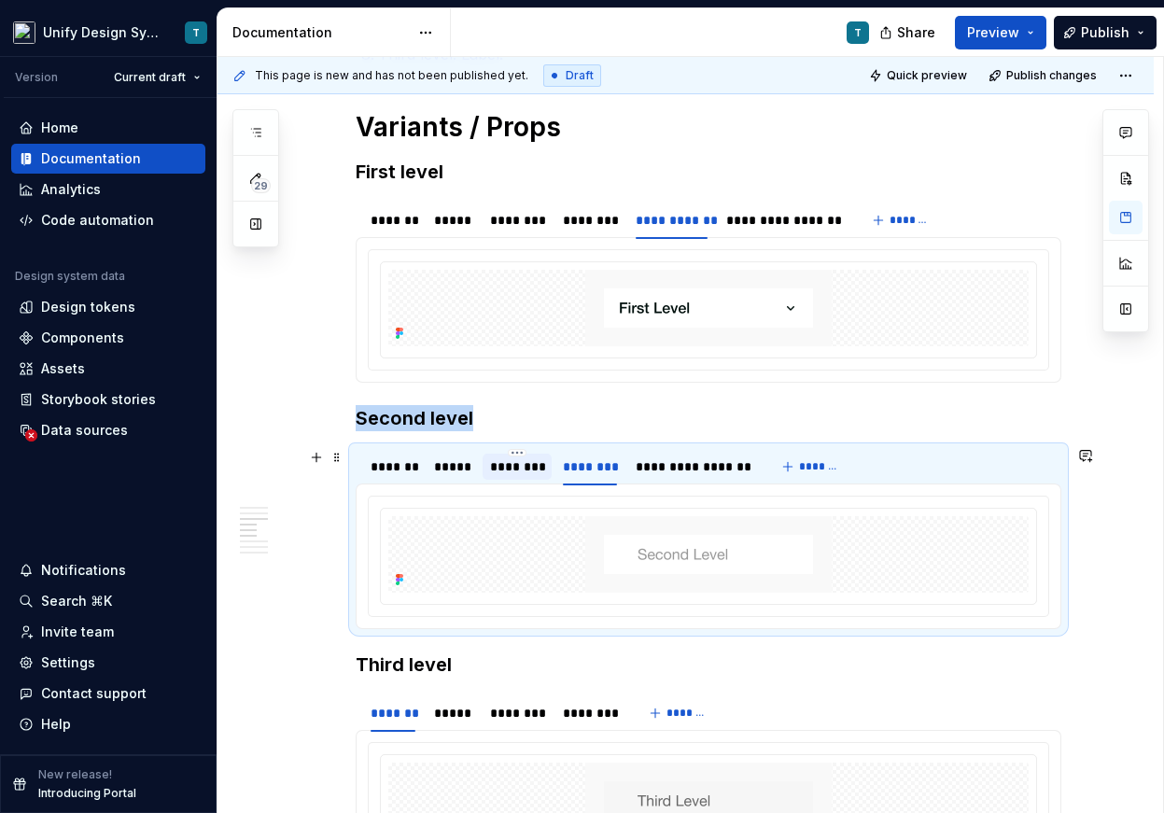
click at [520, 468] on div "********" at bounding box center [517, 466] width 55 height 19
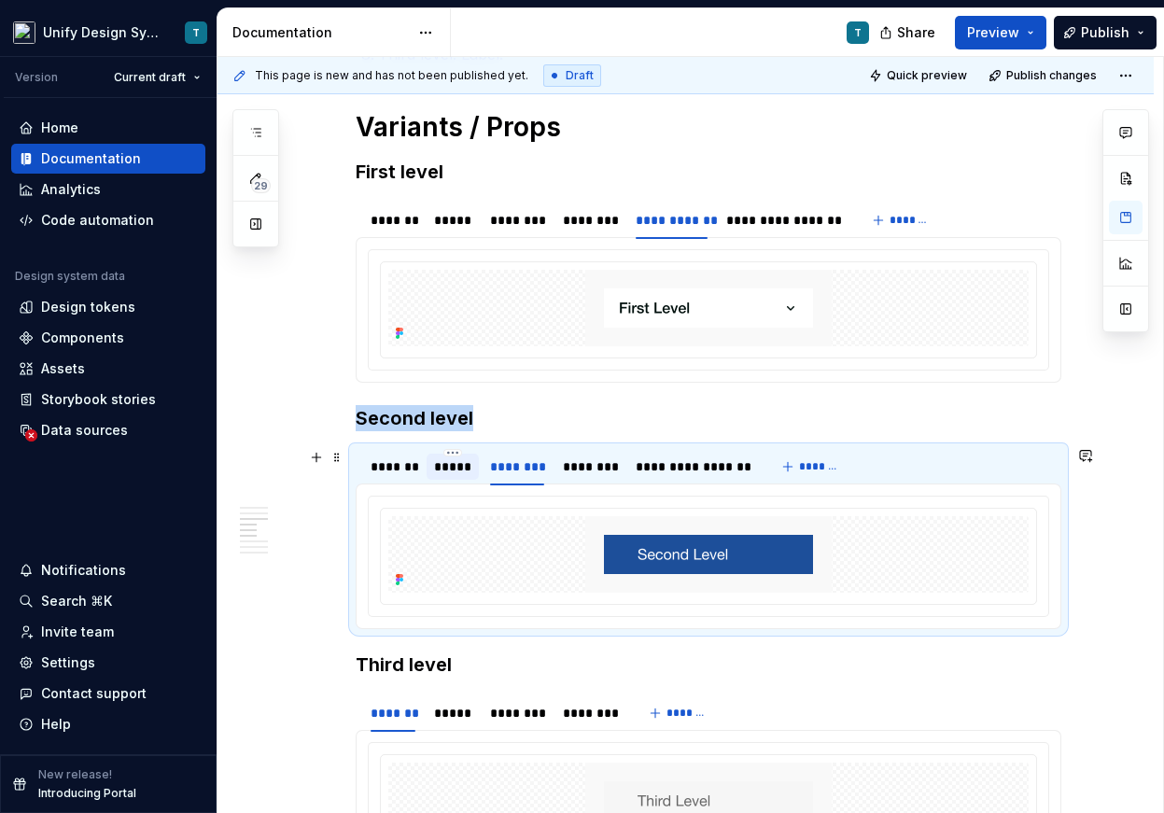
click at [457, 468] on div "*****" at bounding box center [452, 466] width 37 height 19
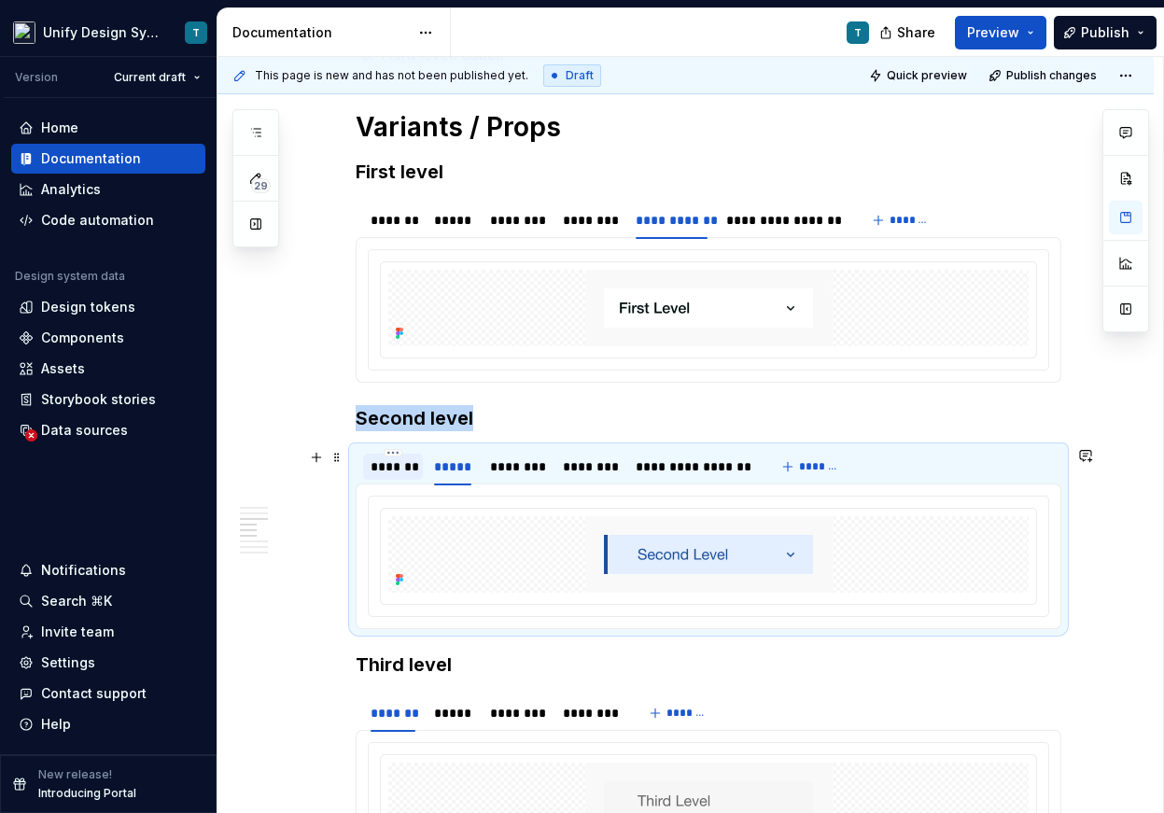
click at [397, 470] on div "*******" at bounding box center [392, 466] width 45 height 19
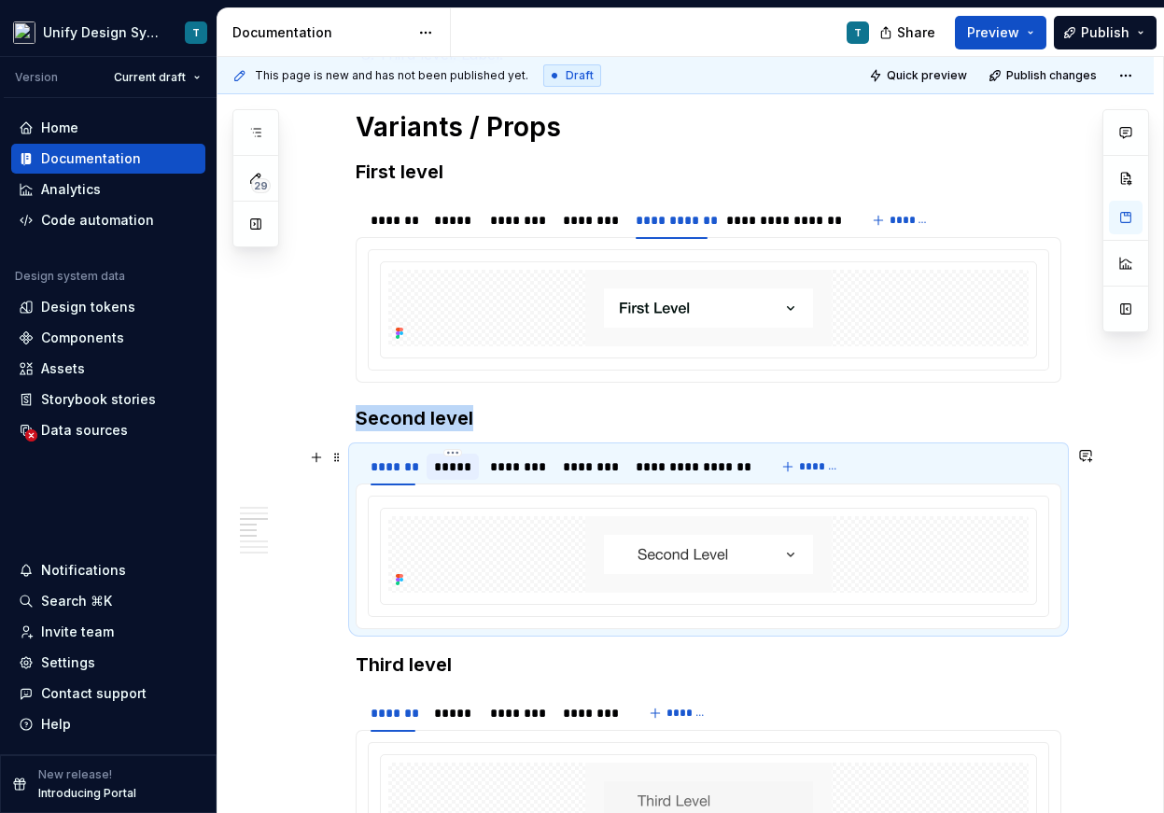
click at [441, 469] on div "*****" at bounding box center [452, 466] width 37 height 19
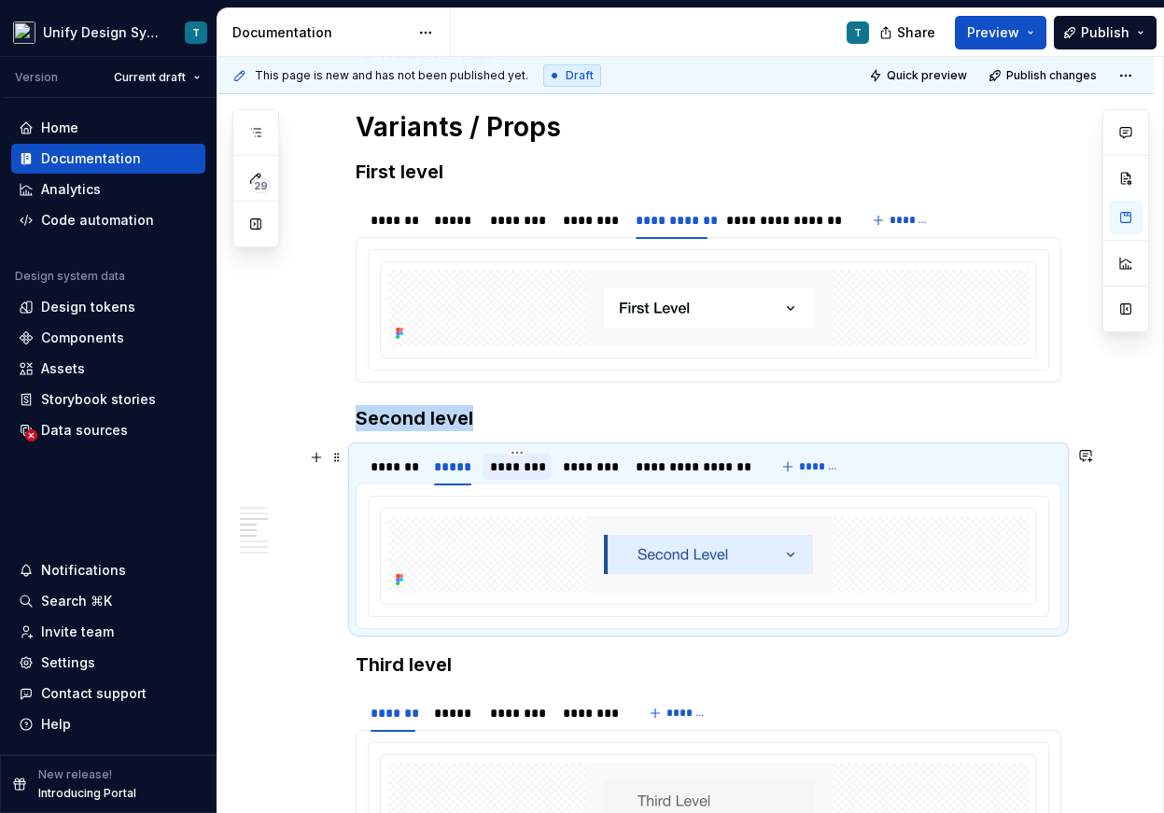
click at [523, 468] on div "********" at bounding box center [517, 466] width 55 height 19
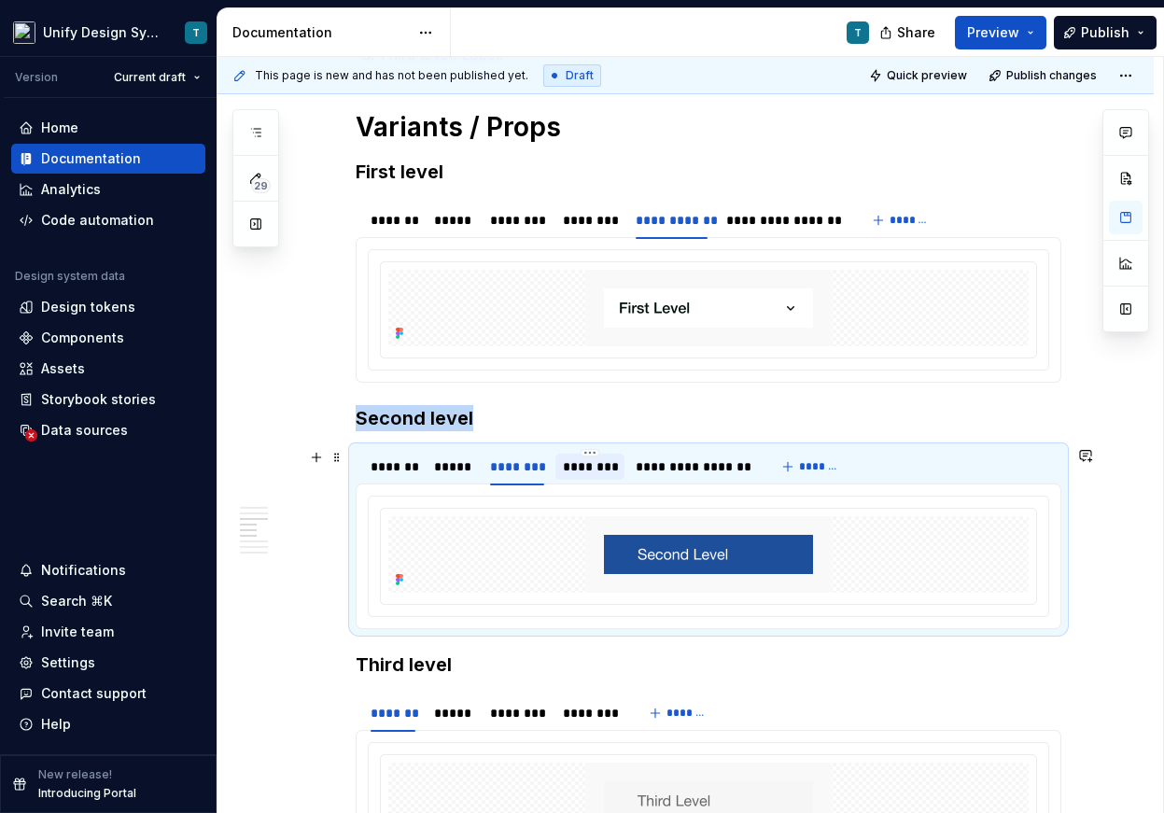
click at [580, 466] on div "********" at bounding box center [590, 466] width 54 height 19
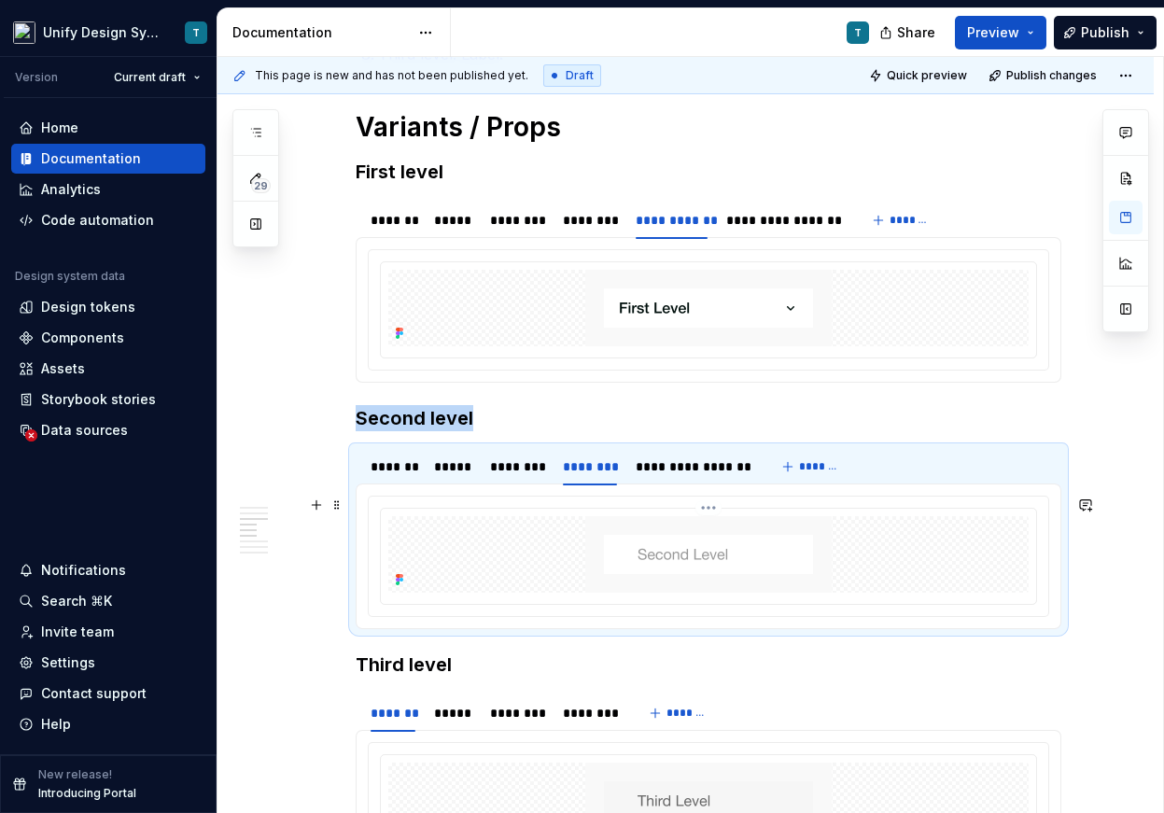
click at [679, 576] on img at bounding box center [708, 554] width 246 height 77
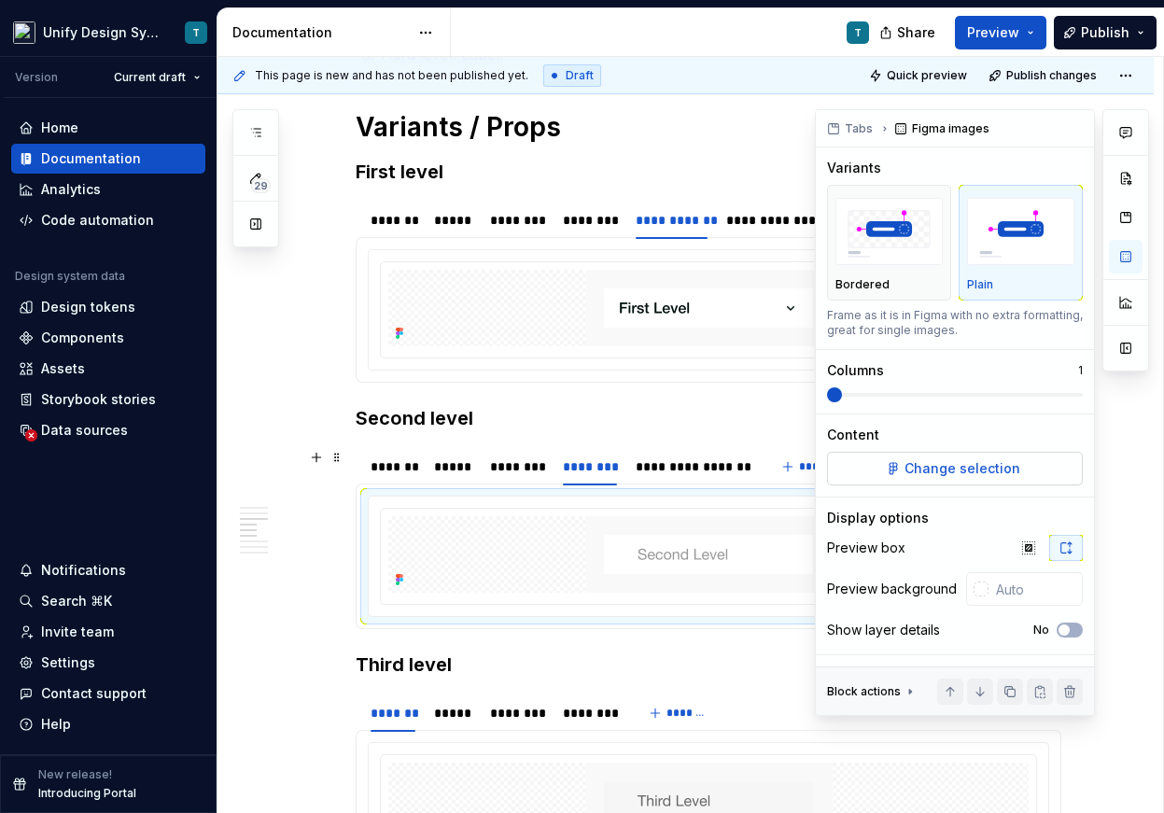
click at [937, 471] on span "Change selection" at bounding box center [962, 468] width 116 height 19
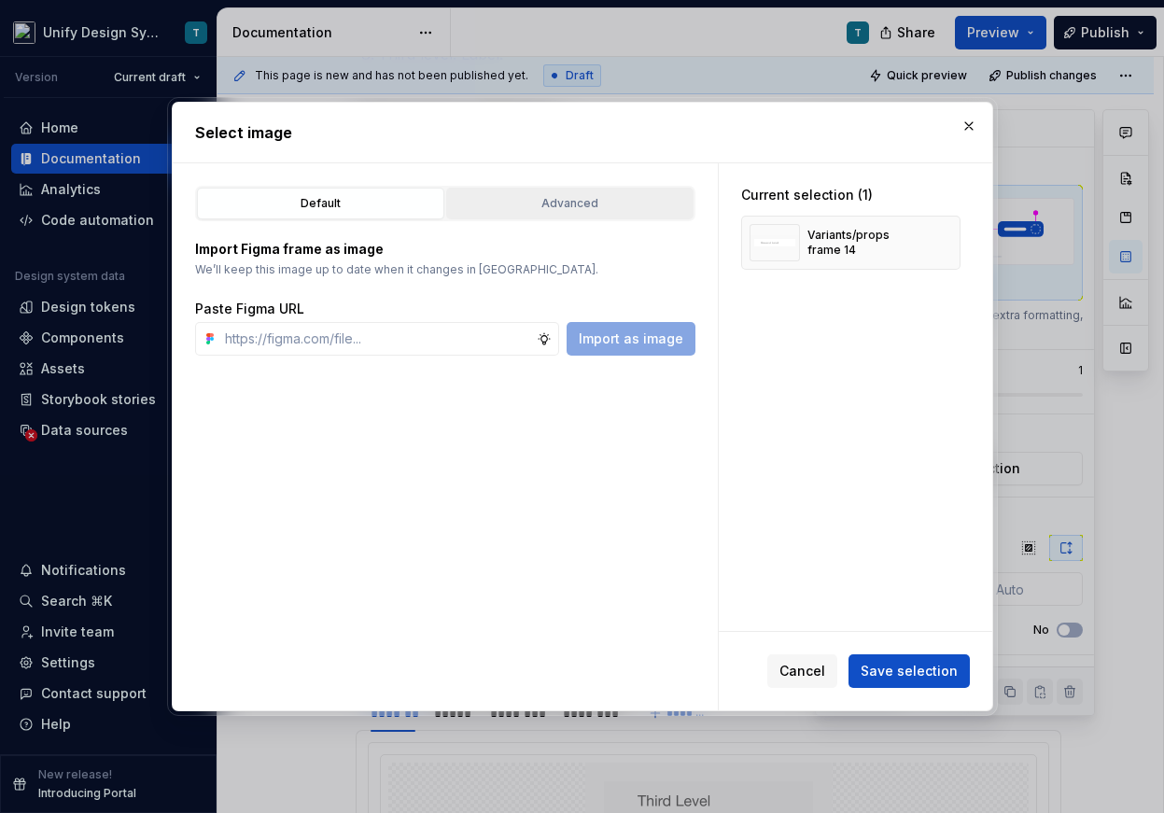
type textarea "*"
click at [621, 211] on div "Advanced" at bounding box center [570, 203] width 234 height 19
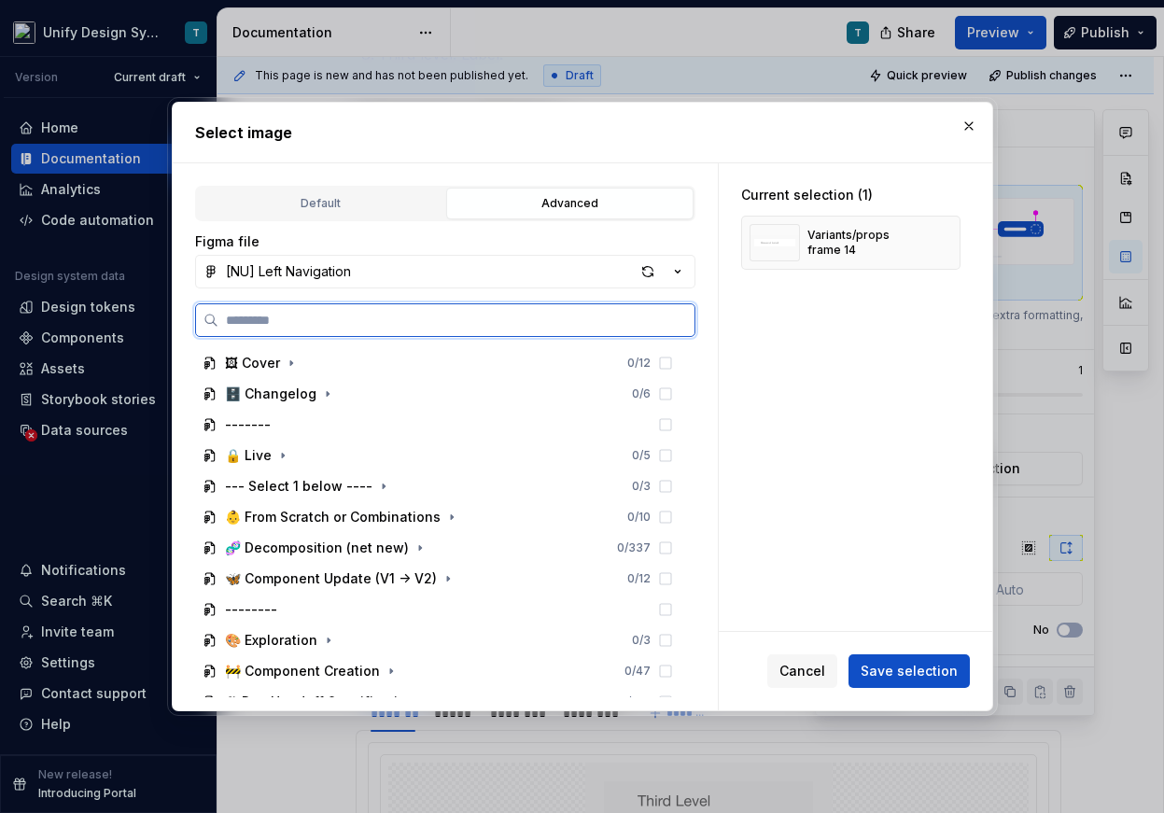
click at [404, 323] on input "search" at bounding box center [456, 320] width 476 height 19
type input "*******"
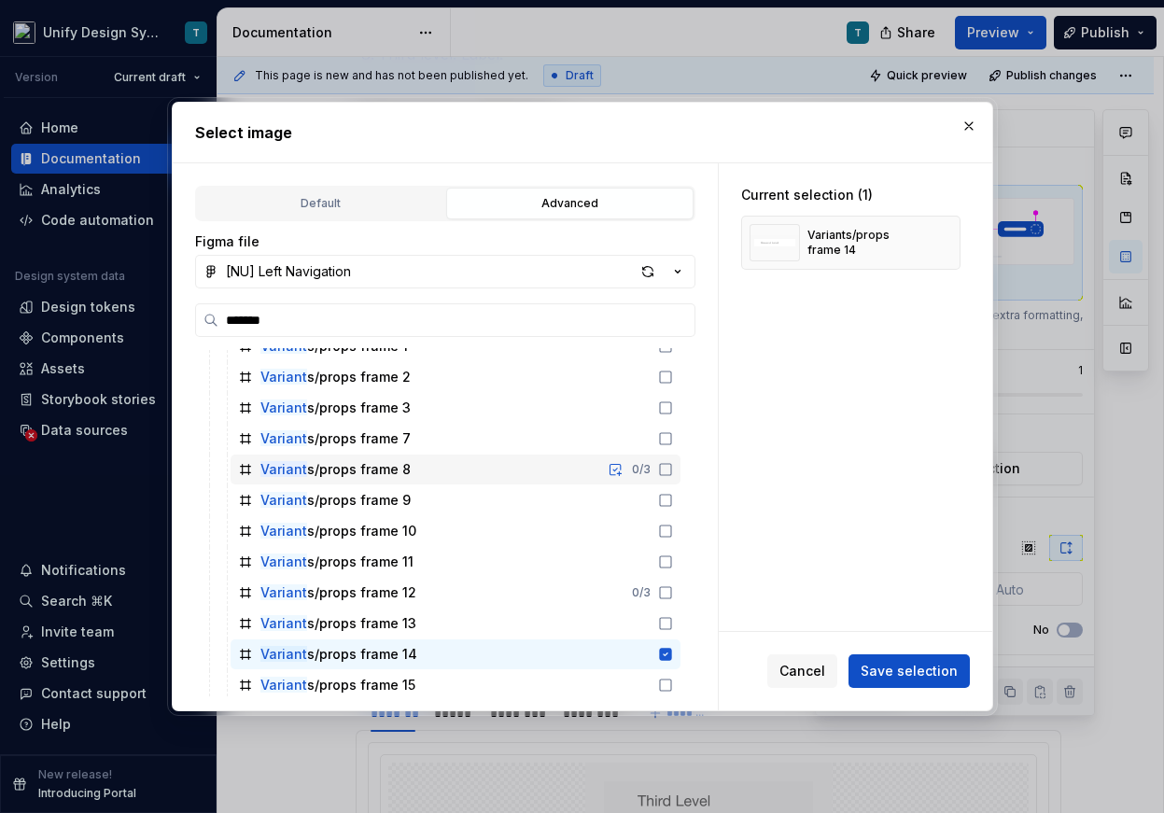
scroll to position [228, 0]
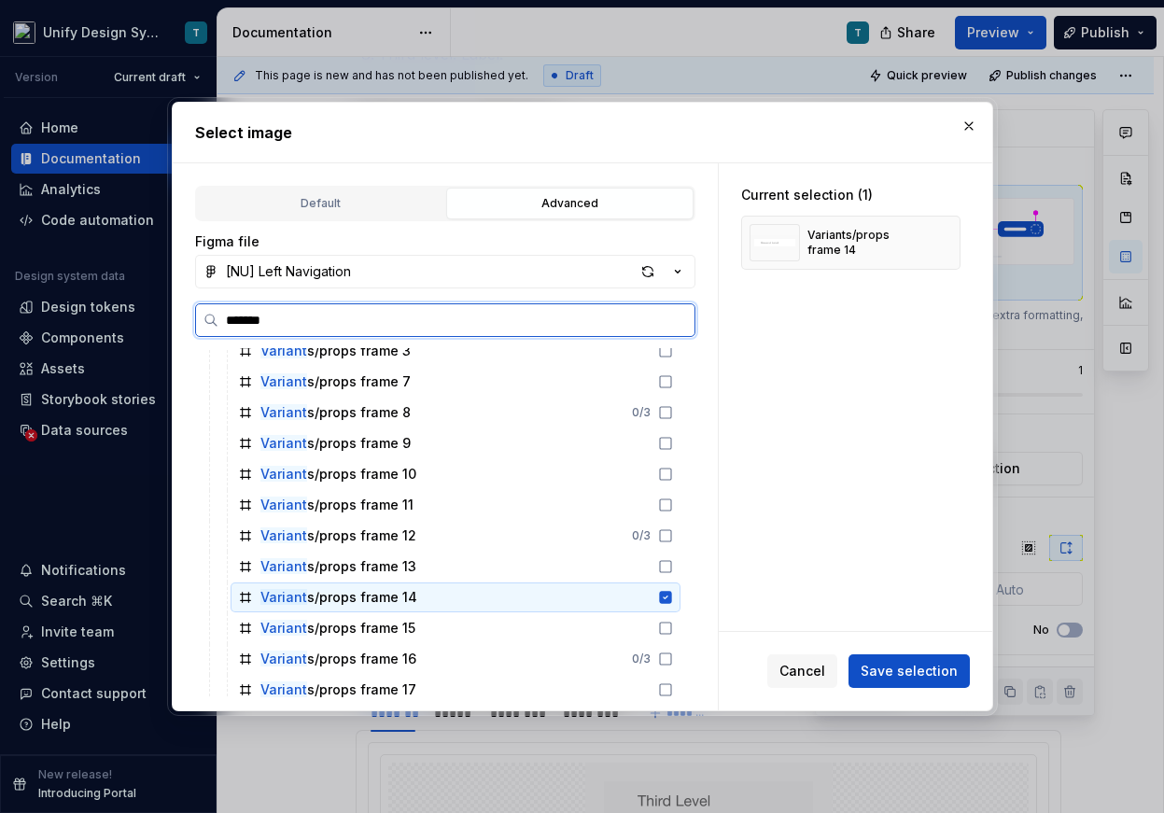
click at [422, 602] on div "Variant s/props frame 14" at bounding box center [455, 597] width 450 height 30
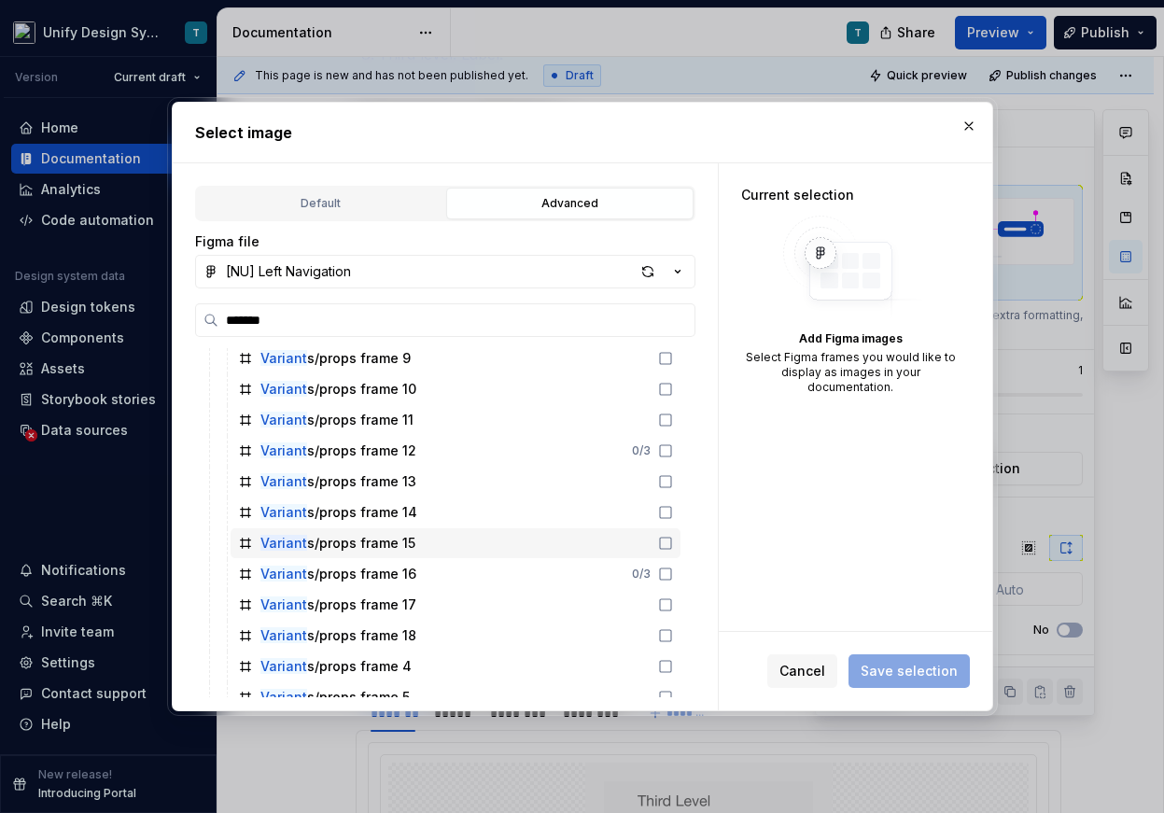
scroll to position [340, 0]
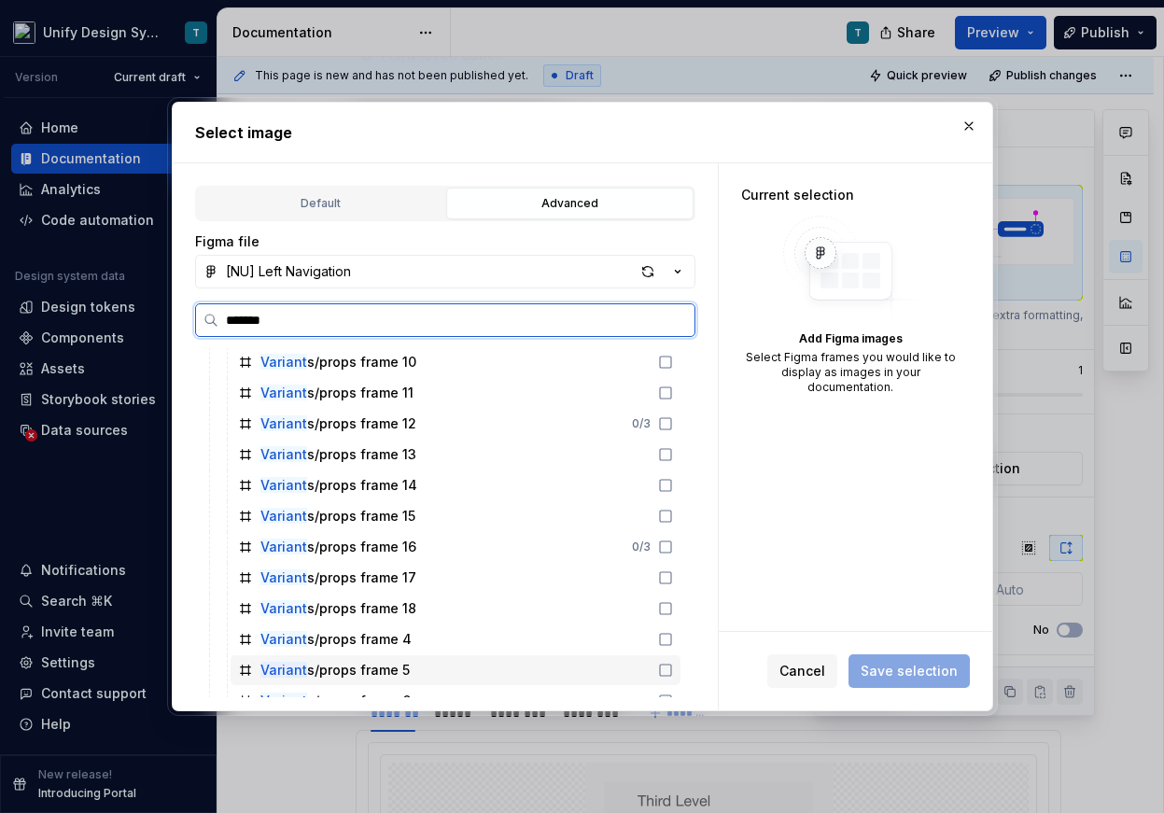
click at [397, 665] on div "Variant s/props frame 5" at bounding box center [334, 670] width 149 height 19
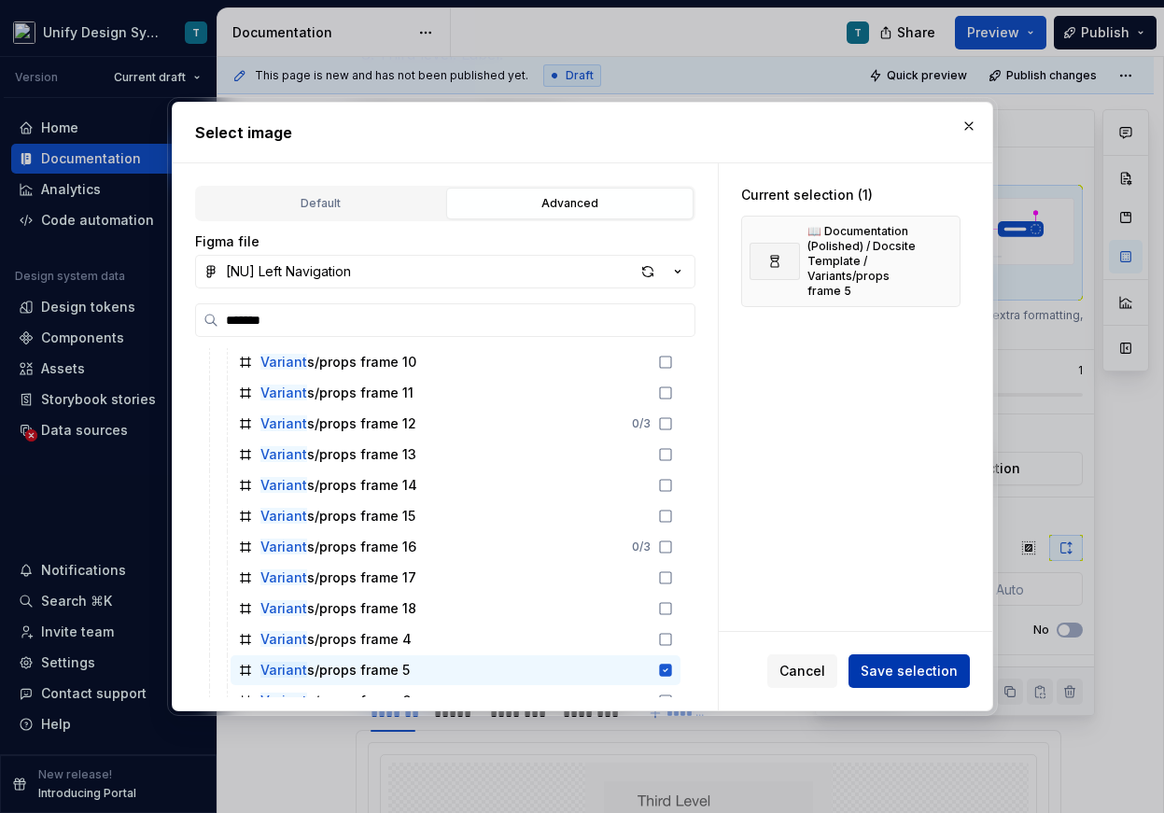
click at [903, 664] on span "Save selection" at bounding box center [908, 671] width 97 height 19
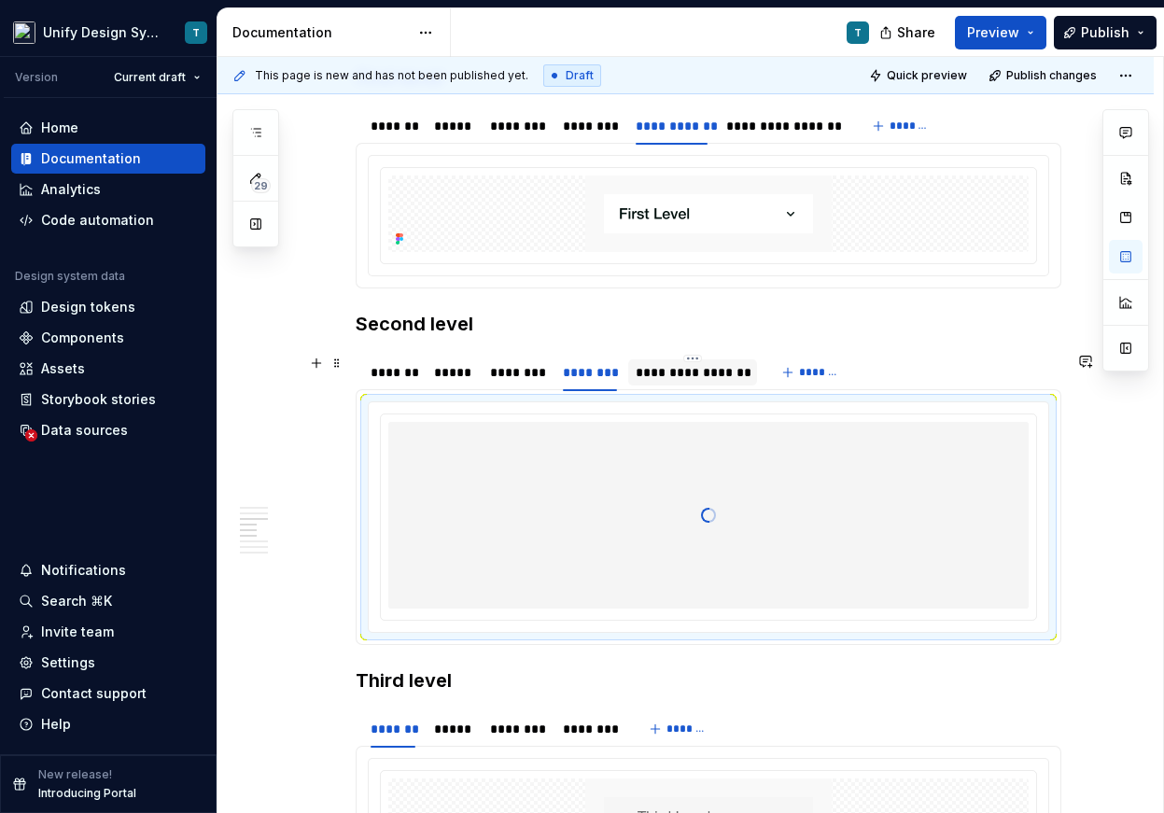
scroll to position [2253, 0]
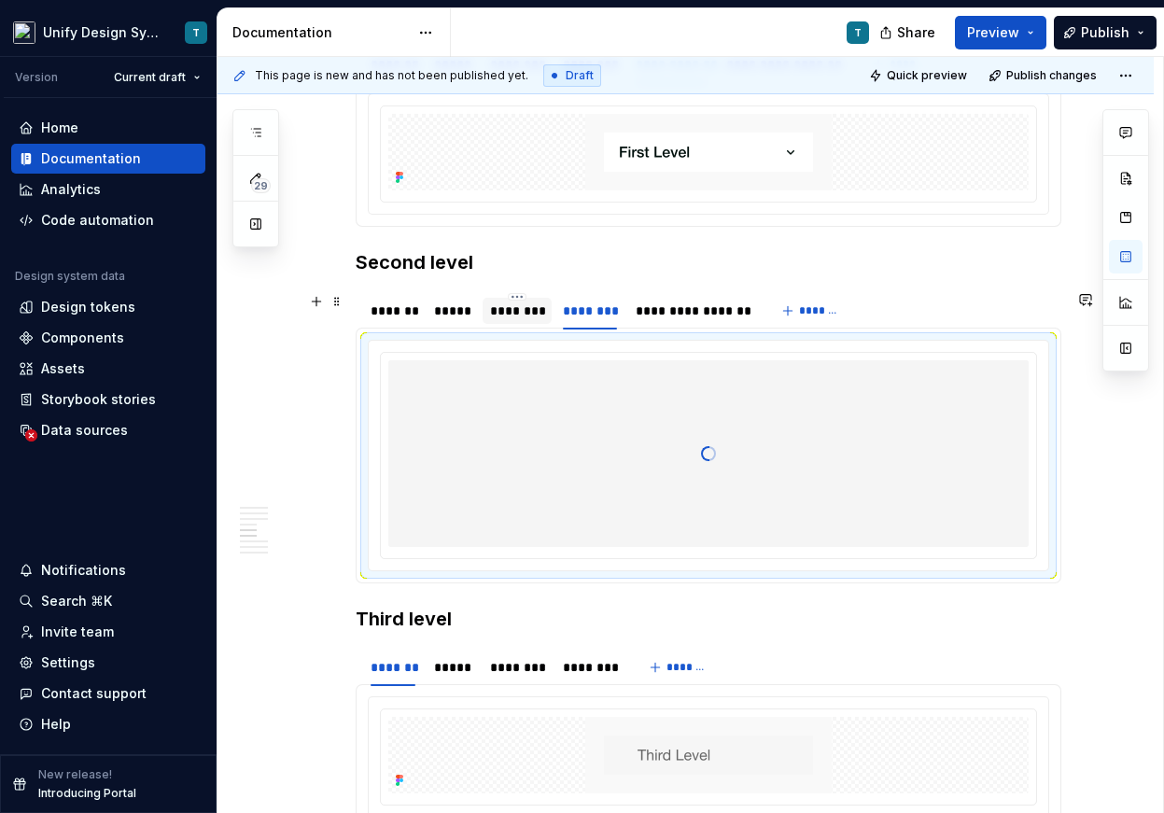
click at [530, 310] on div "********" at bounding box center [517, 310] width 55 height 19
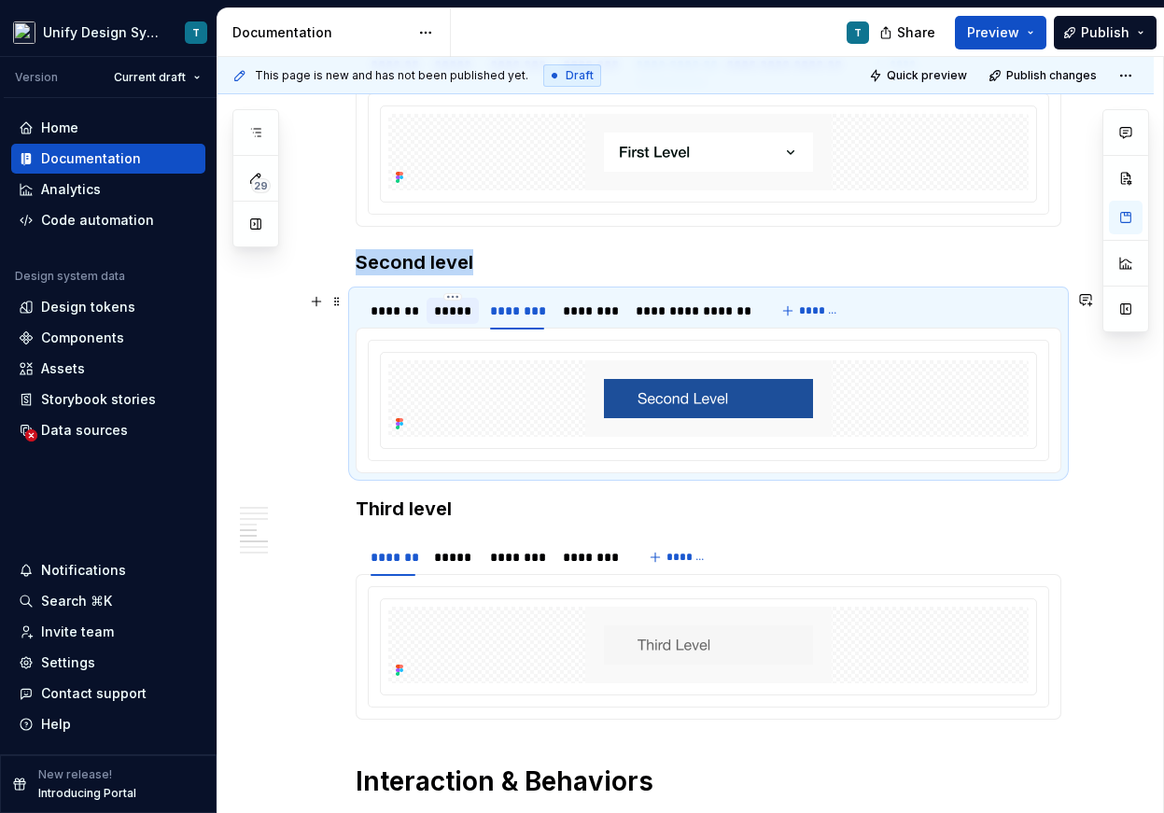
click at [456, 311] on div "*****" at bounding box center [452, 310] width 37 height 19
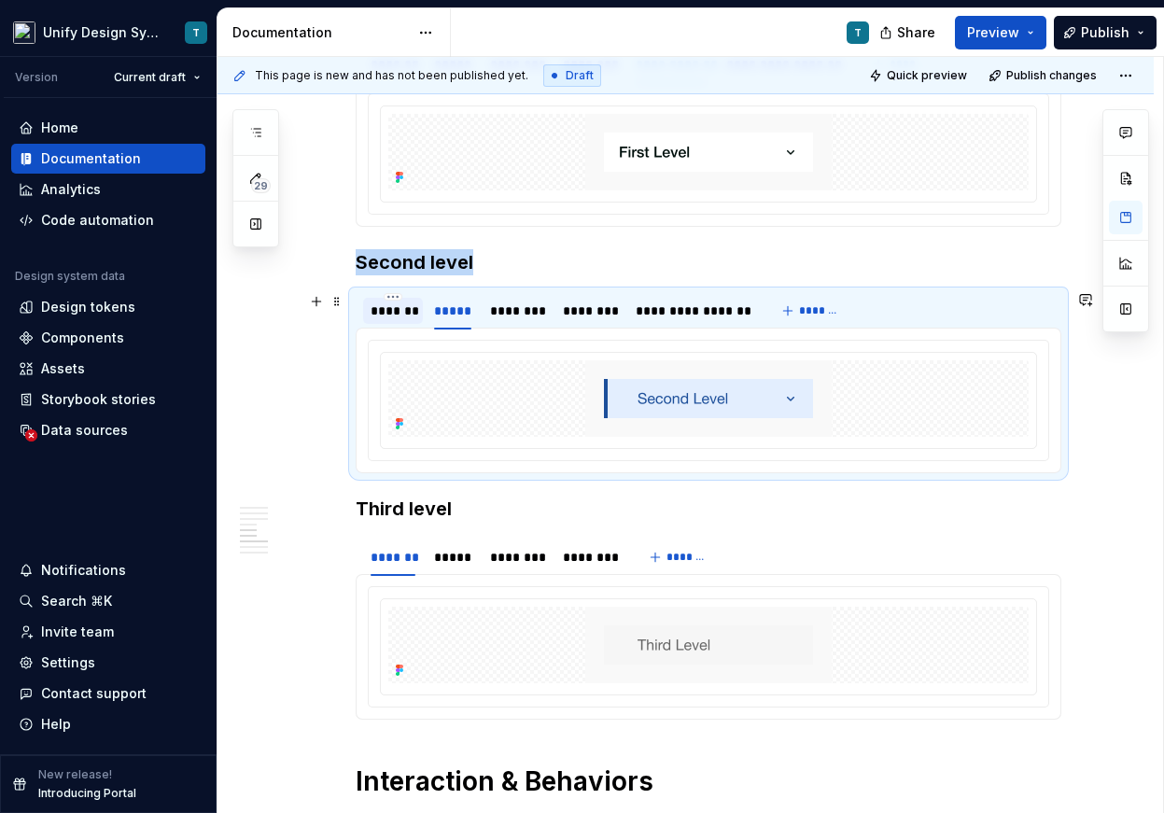
click at [401, 311] on div "*******" at bounding box center [392, 310] width 45 height 19
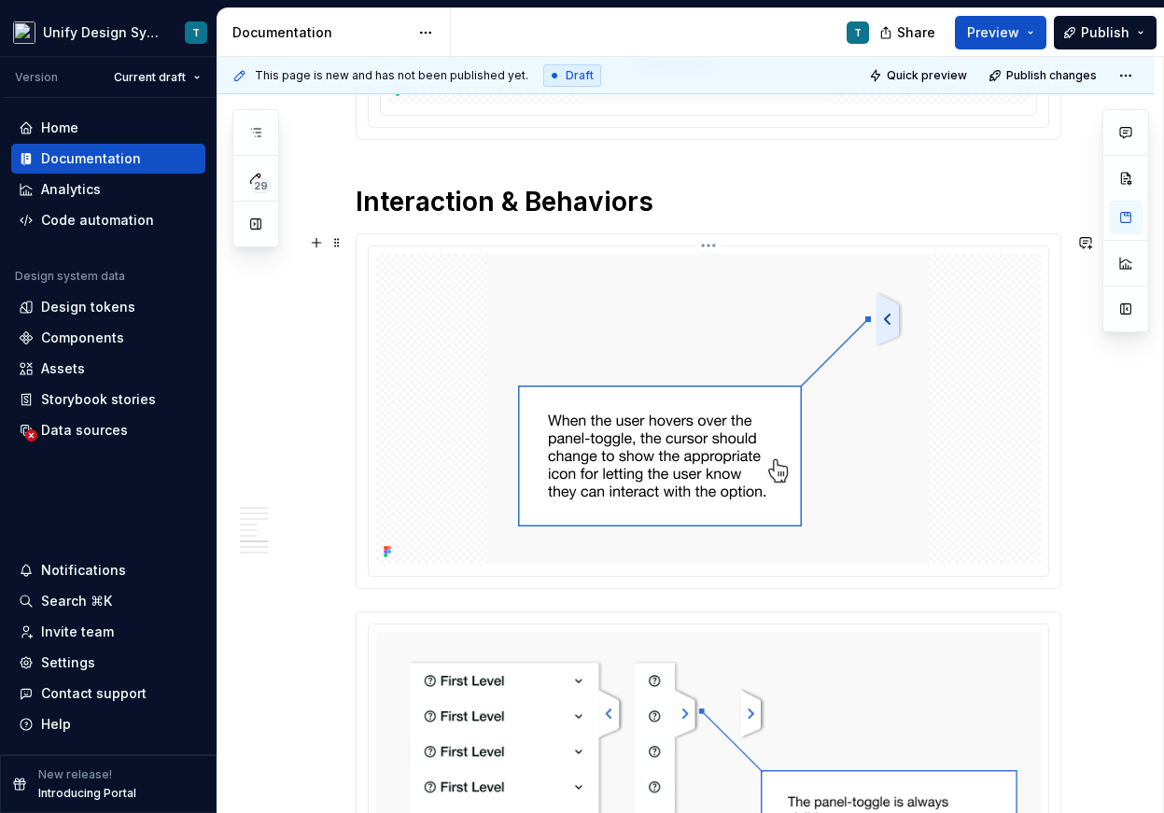
scroll to position [2828, 0]
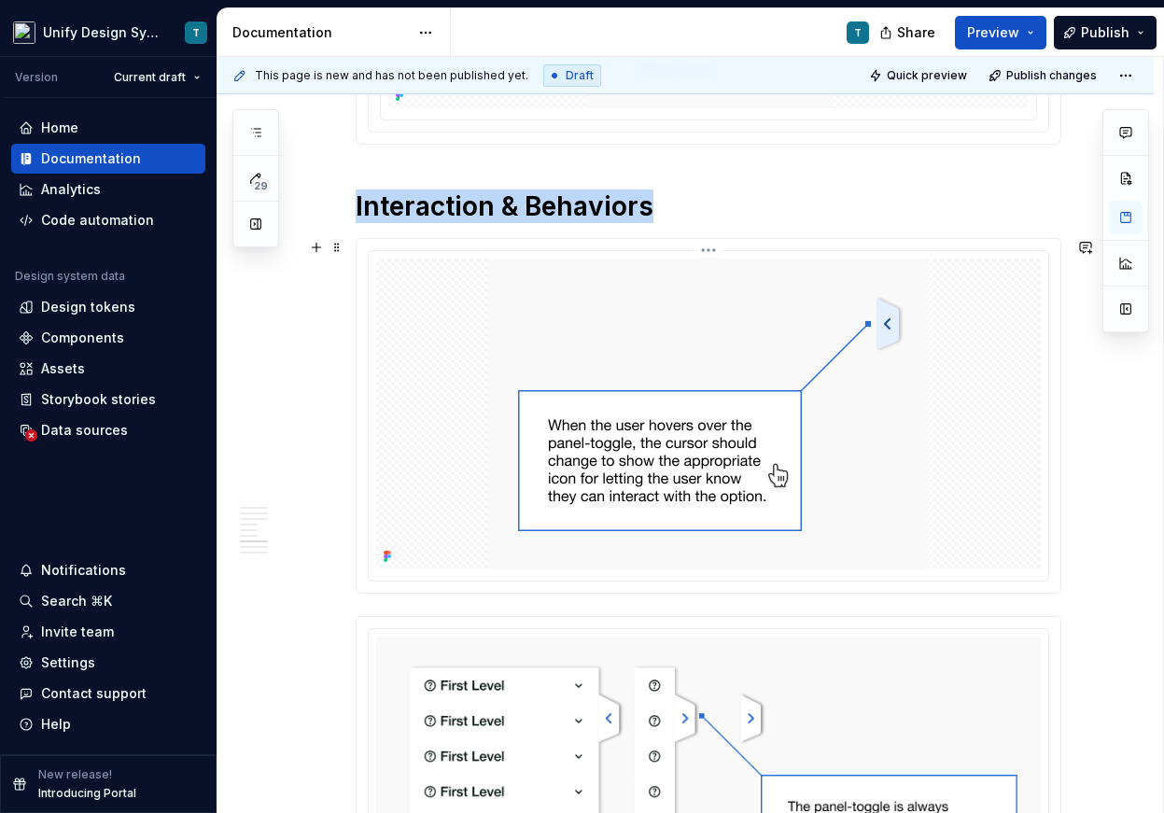
click at [515, 259] on img at bounding box center [708, 413] width 442 height 311
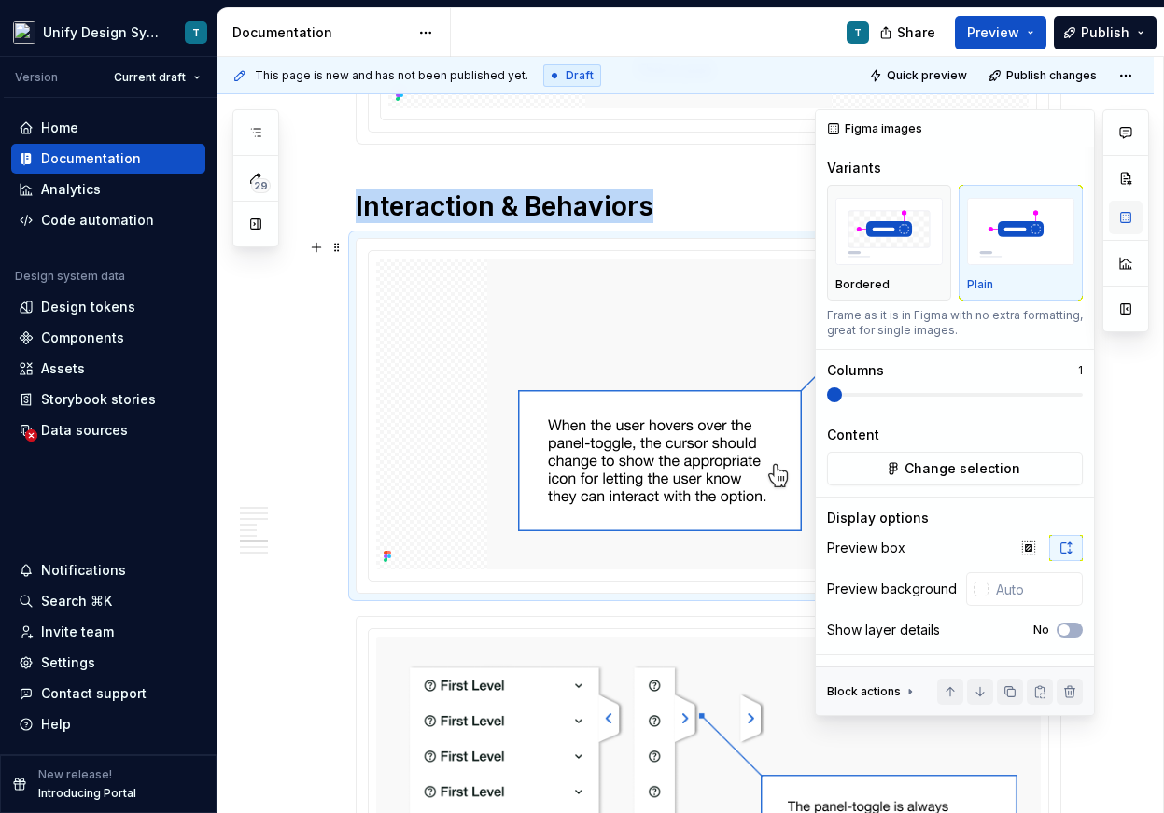
type textarea "*"
click at [951, 461] on span "Change selection" at bounding box center [962, 468] width 116 height 19
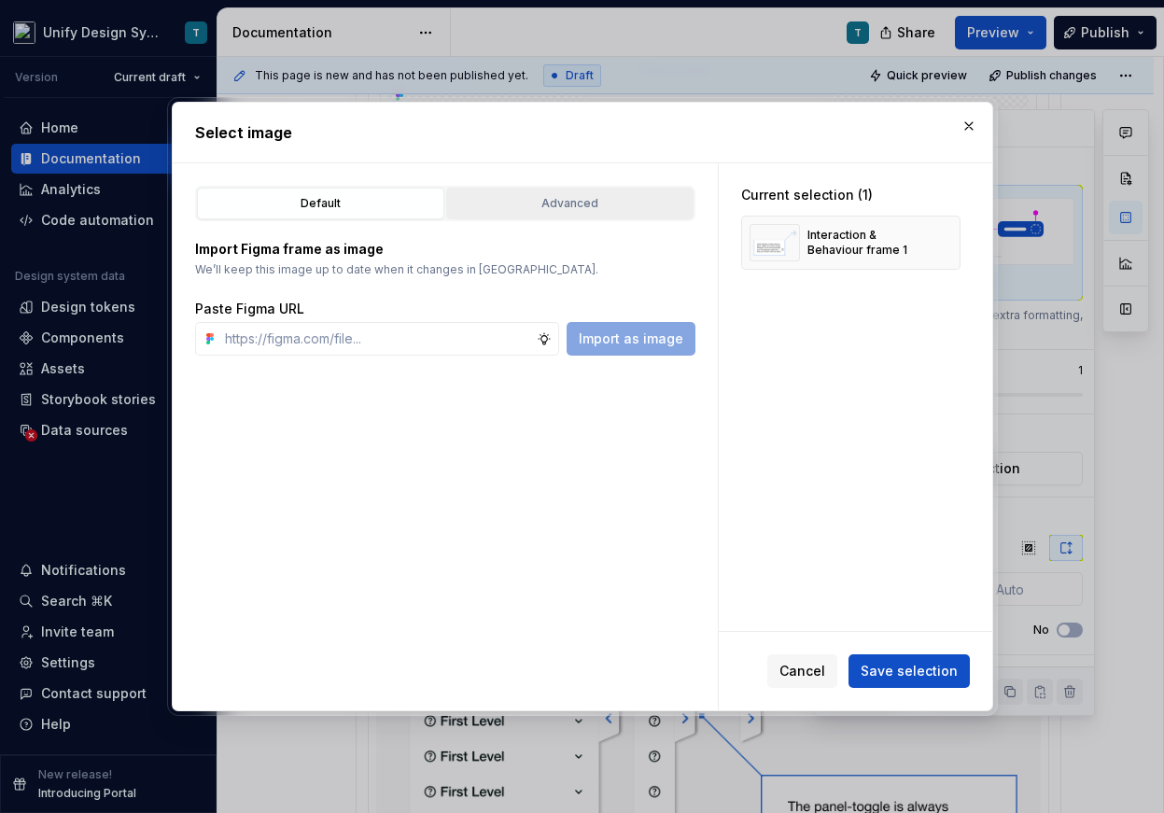
click at [580, 202] on div "Advanced" at bounding box center [570, 203] width 234 height 19
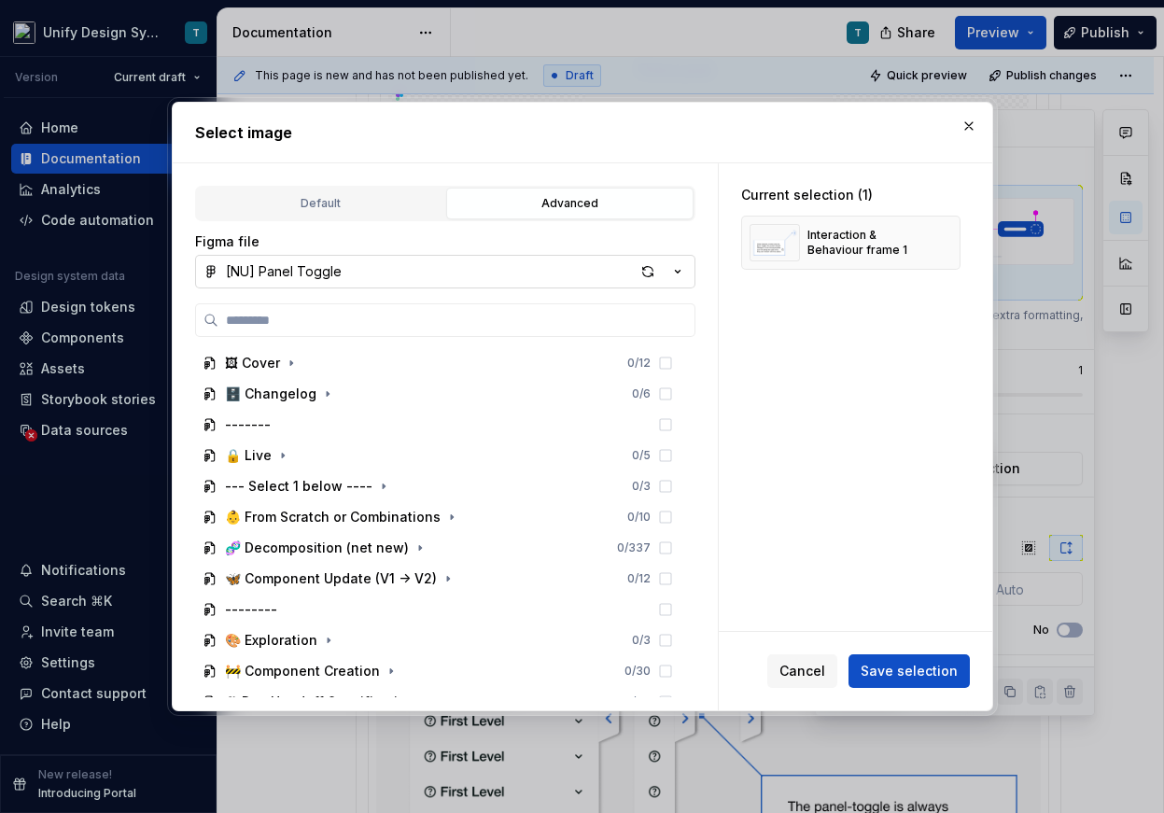
click at [678, 271] on icon "button" at bounding box center [677, 272] width 5 height 3
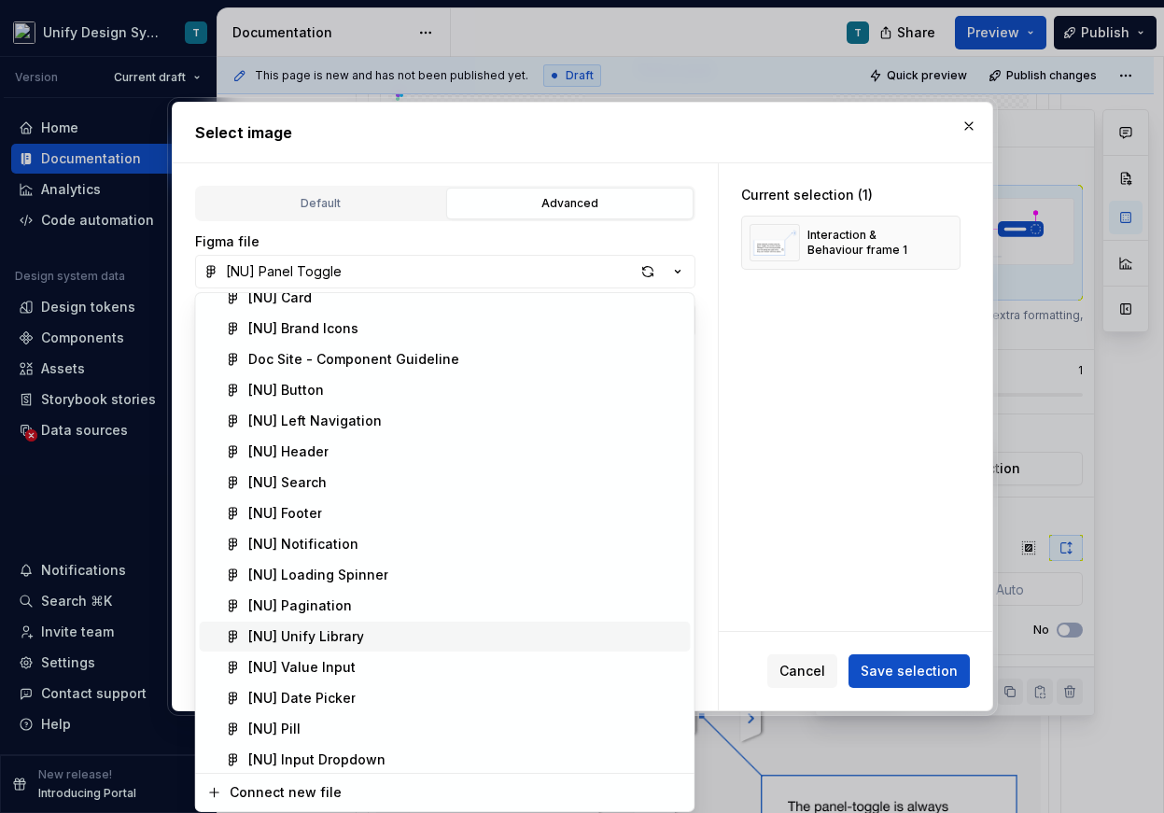
scroll to position [402, 0]
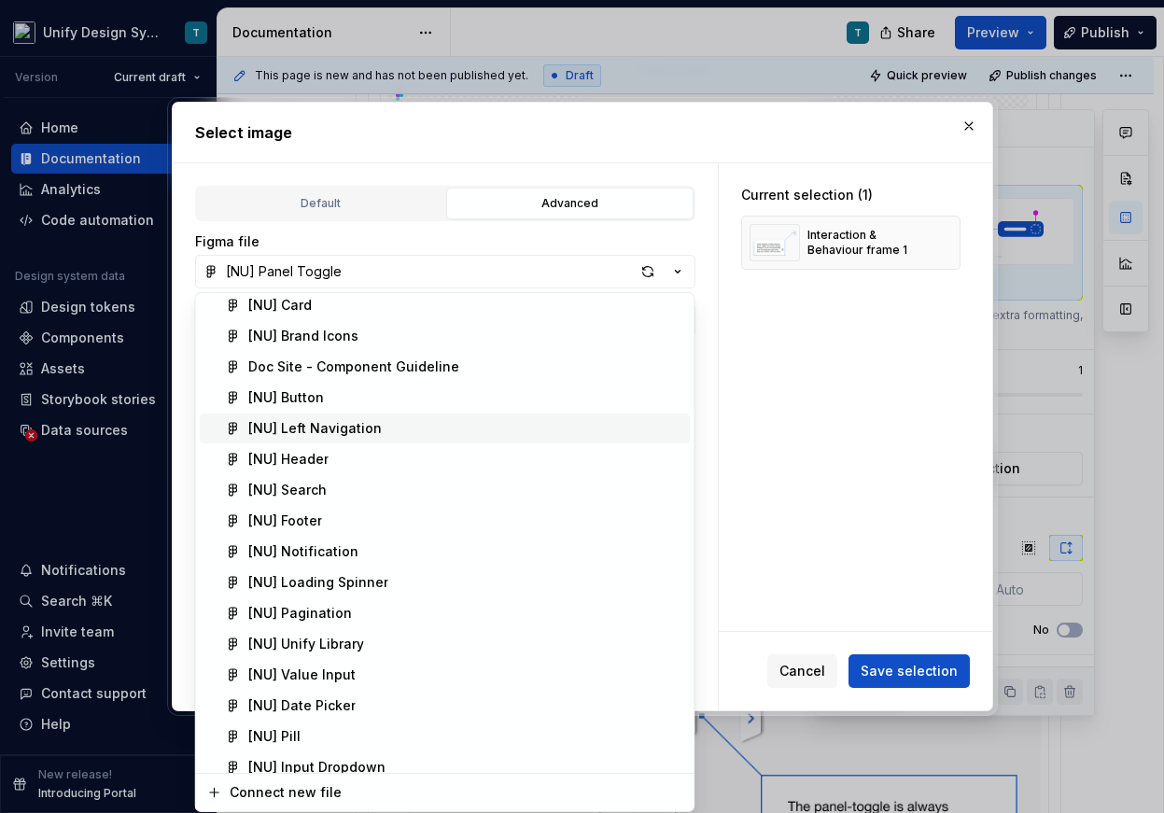
click at [361, 430] on div "[NU] Left Navigation" at bounding box center [314, 428] width 133 height 19
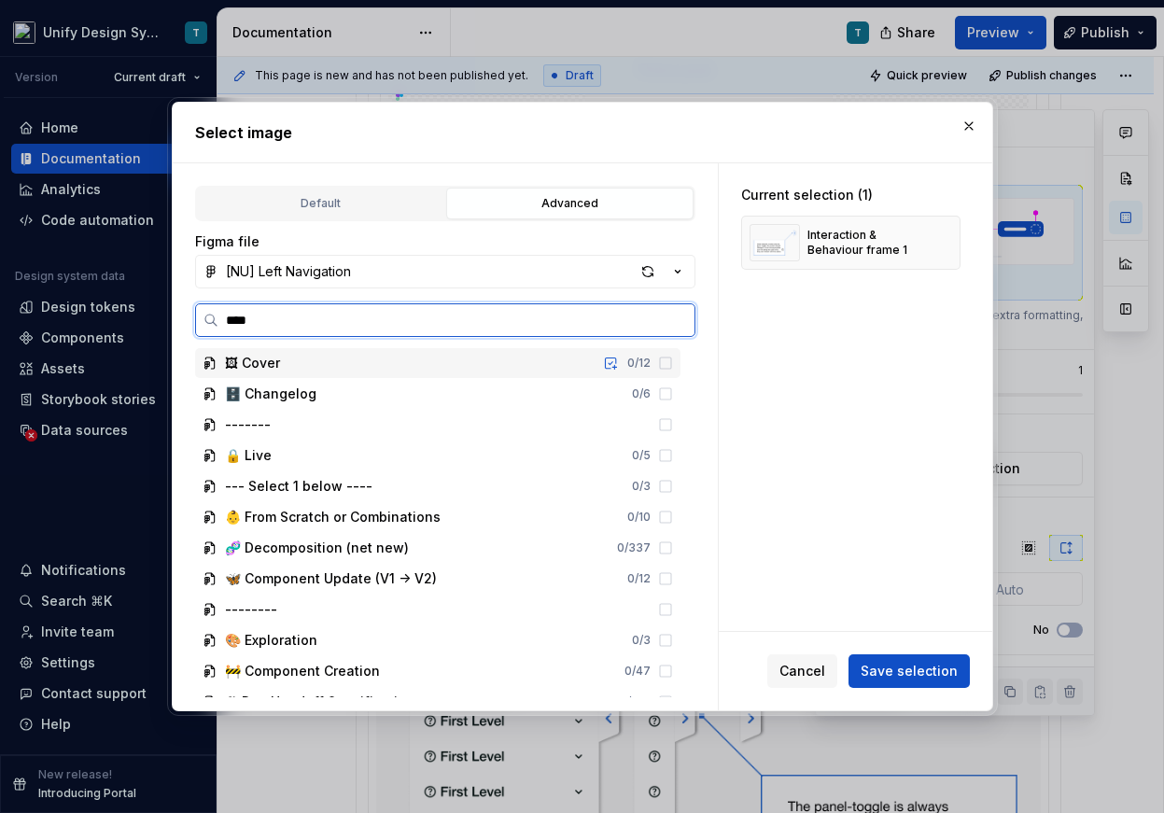
type input "*****"
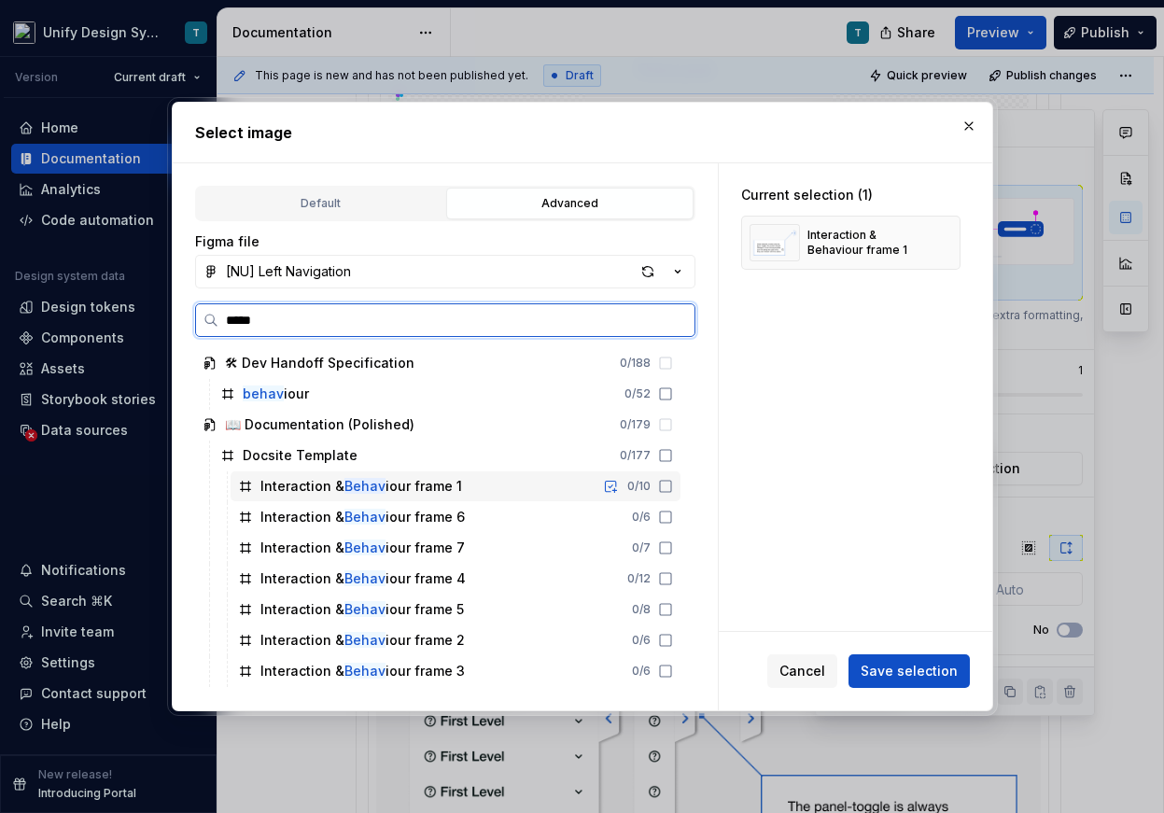
click at [464, 490] on div "Interaction & Behav iour frame 1 0 / 10" at bounding box center [455, 486] width 450 height 30
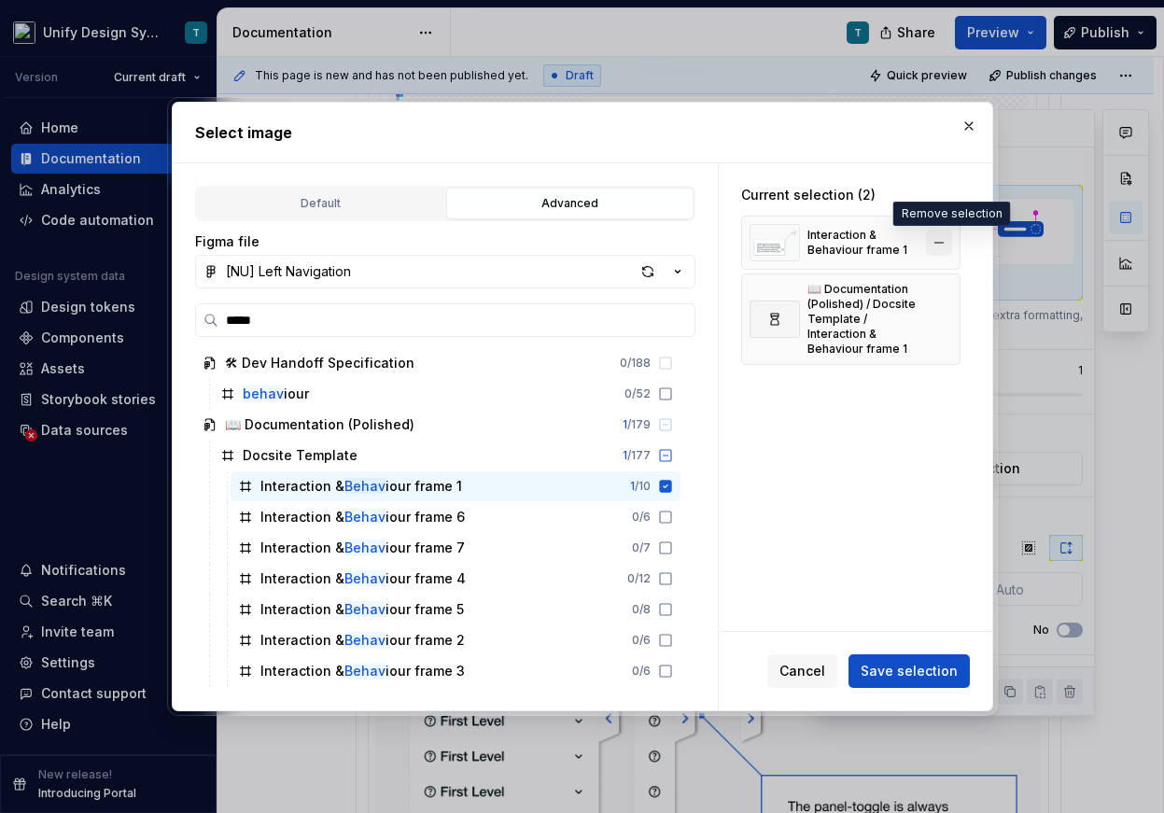
click at [946, 244] on button "button" at bounding box center [939, 243] width 26 height 26
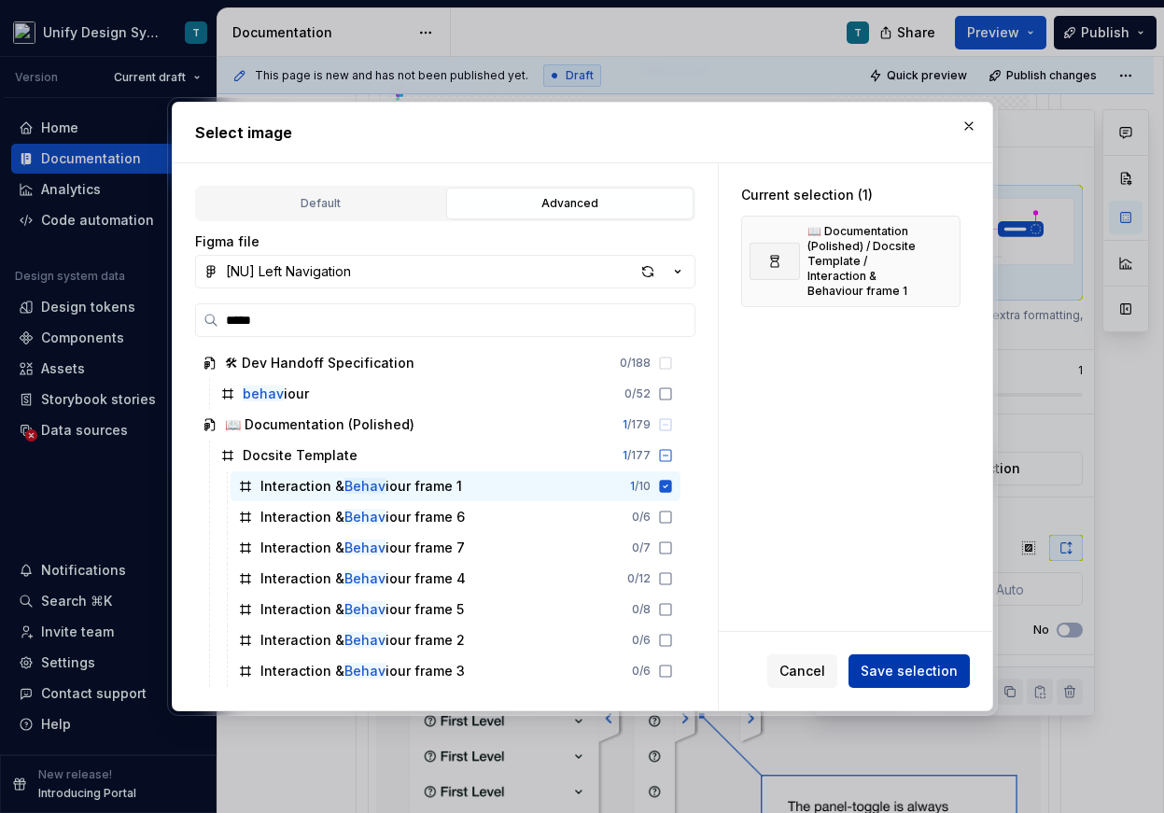
click at [901, 681] on button "Save selection" at bounding box center [908, 671] width 121 height 34
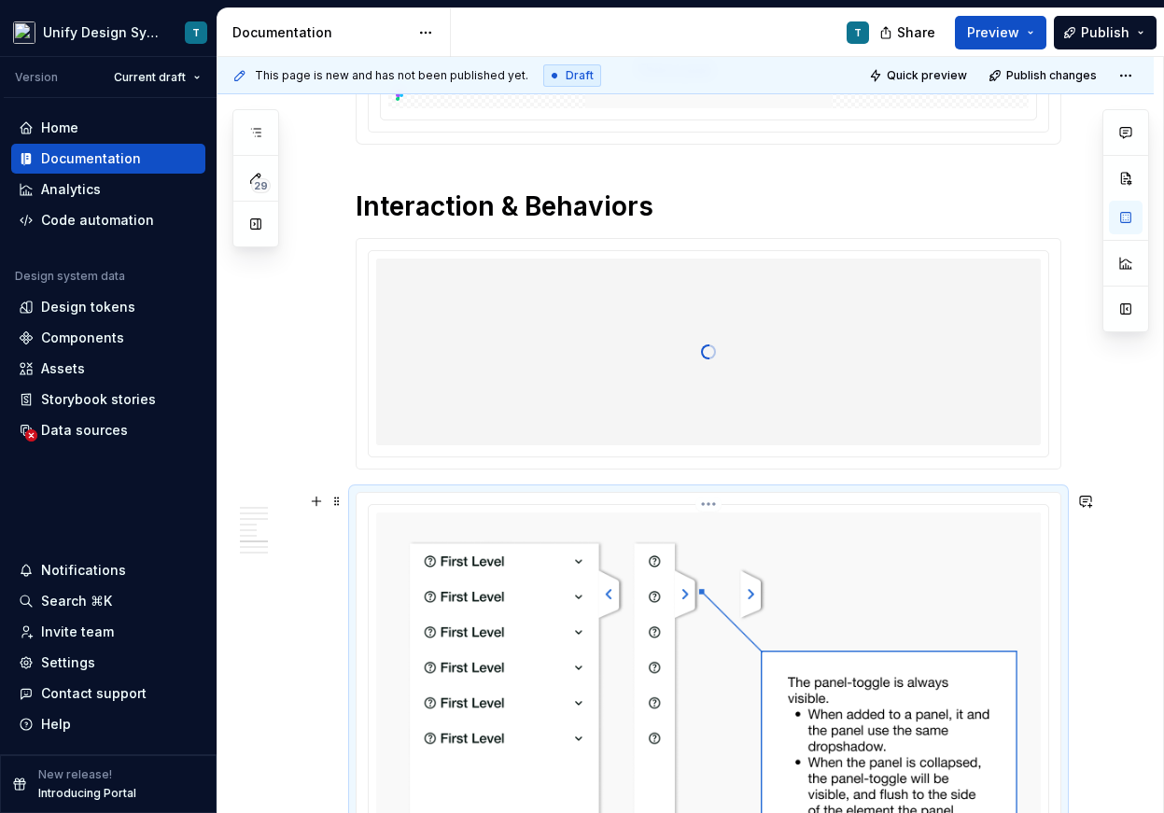
click at [465, 561] on img at bounding box center [708, 772] width 664 height 521
click at [696, 593] on img at bounding box center [708, 772] width 664 height 521
click at [1125, 221] on button "button" at bounding box center [1126, 218] width 34 height 34
type textarea "*"
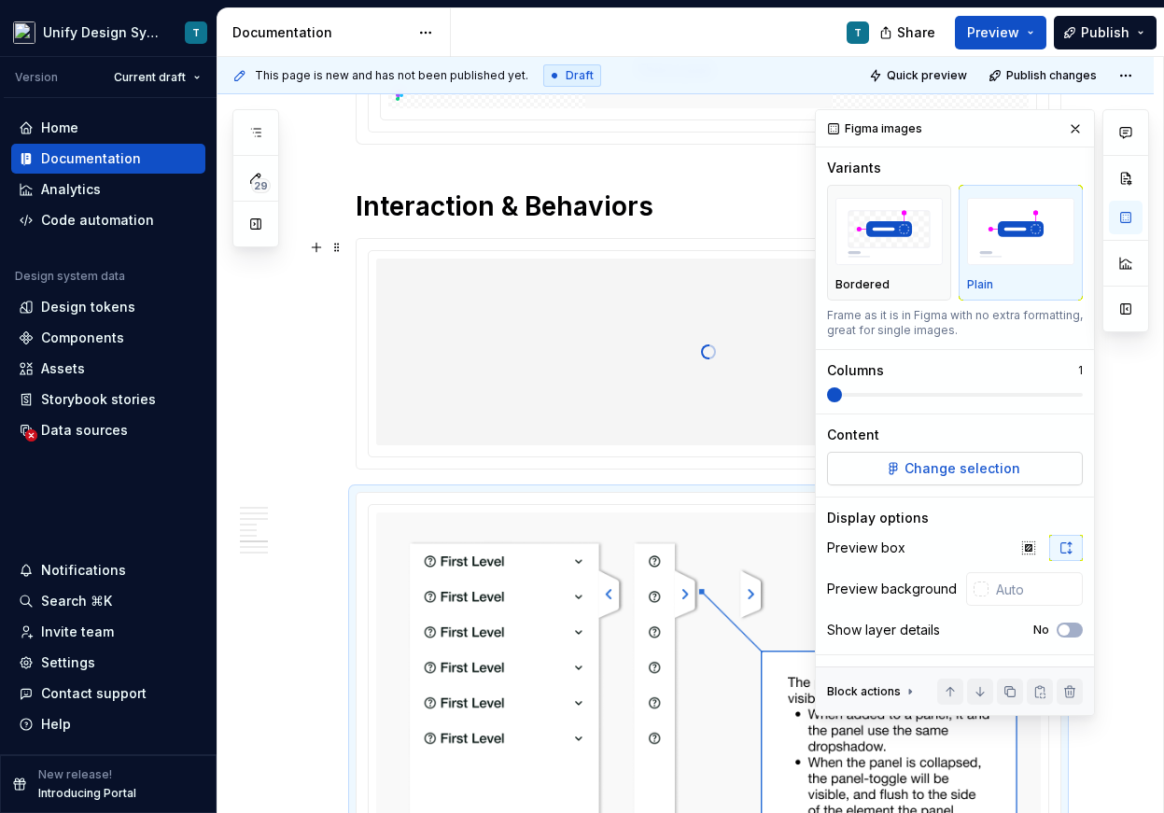
click at [929, 469] on span "Change selection" at bounding box center [962, 468] width 116 height 19
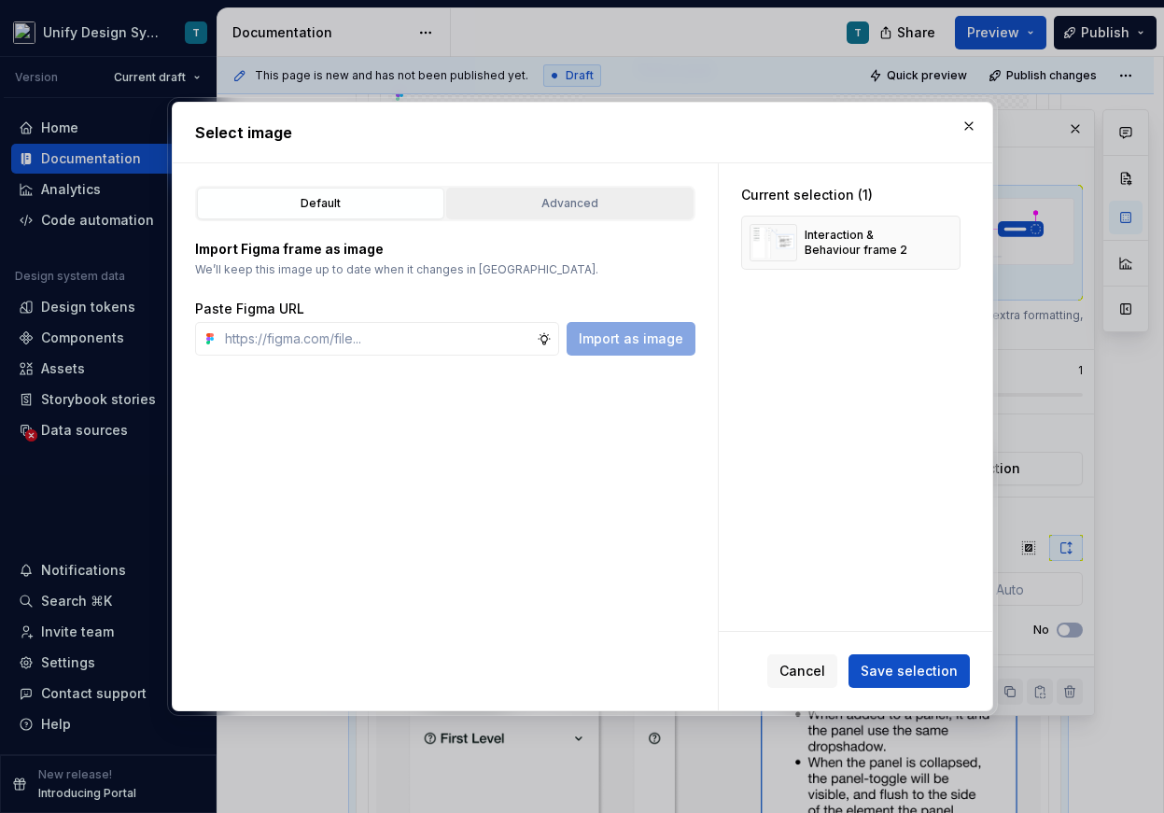
click at [589, 209] on div "Advanced" at bounding box center [570, 203] width 234 height 19
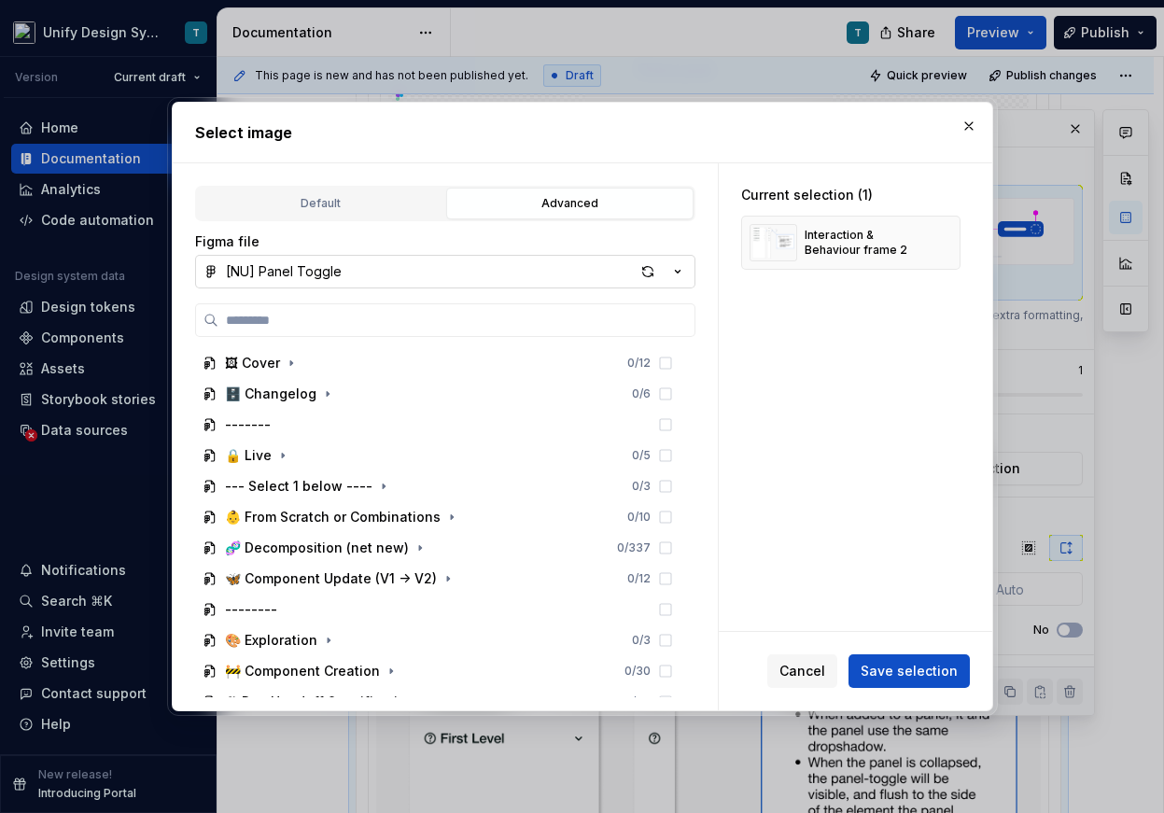
click at [677, 271] on icon "button" at bounding box center [677, 272] width 5 height 3
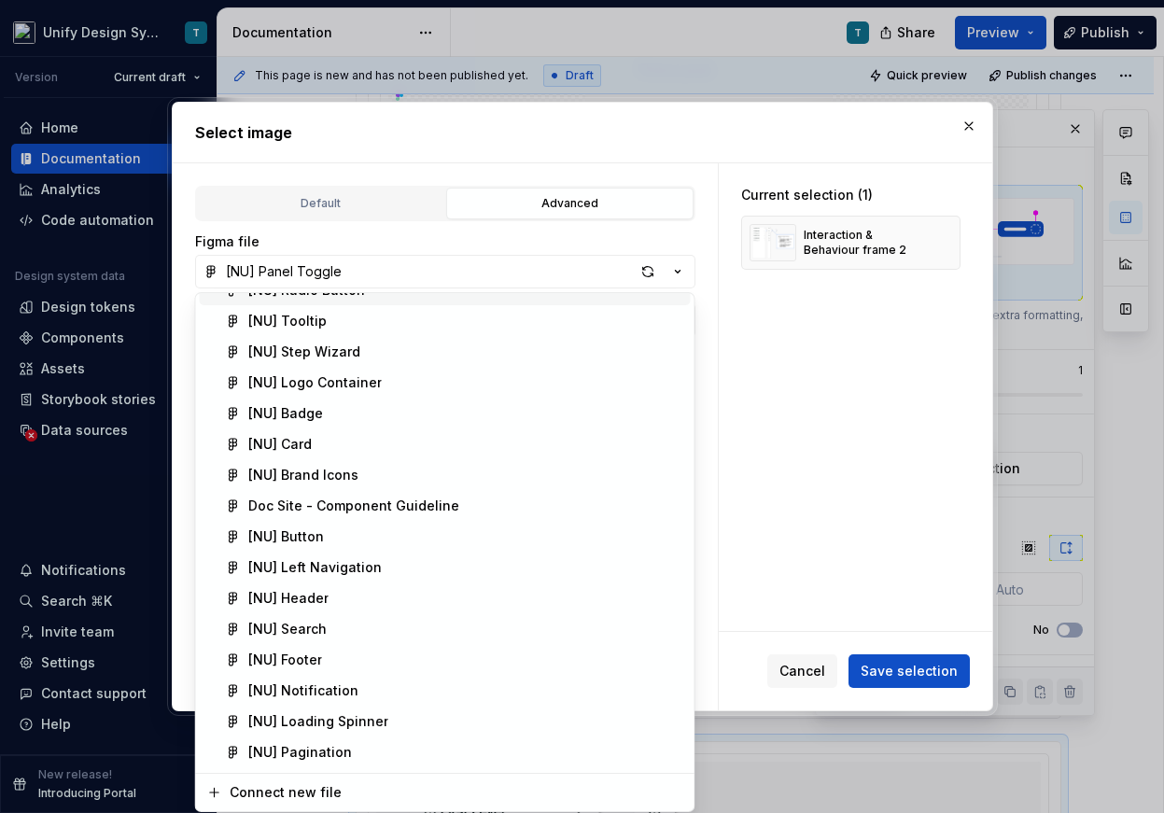
scroll to position [307, 0]
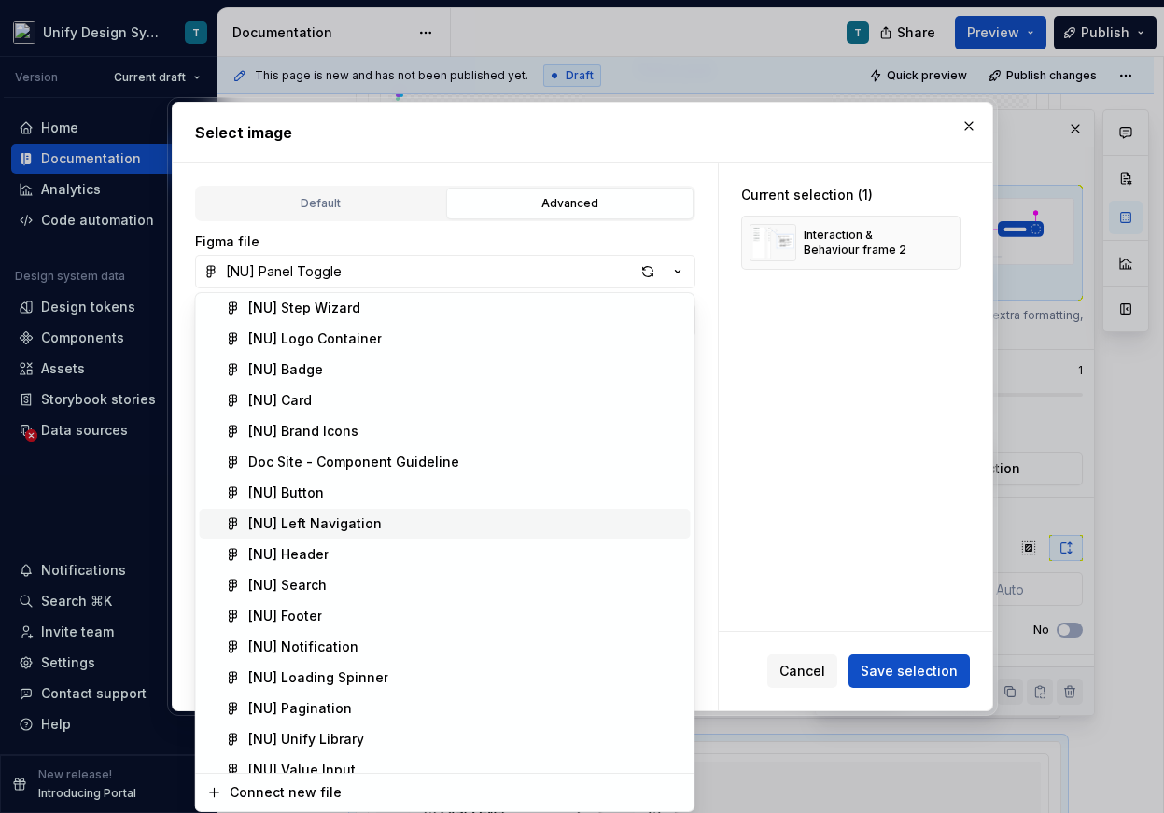
click at [358, 527] on div "[NU] Left Navigation" at bounding box center [314, 523] width 133 height 19
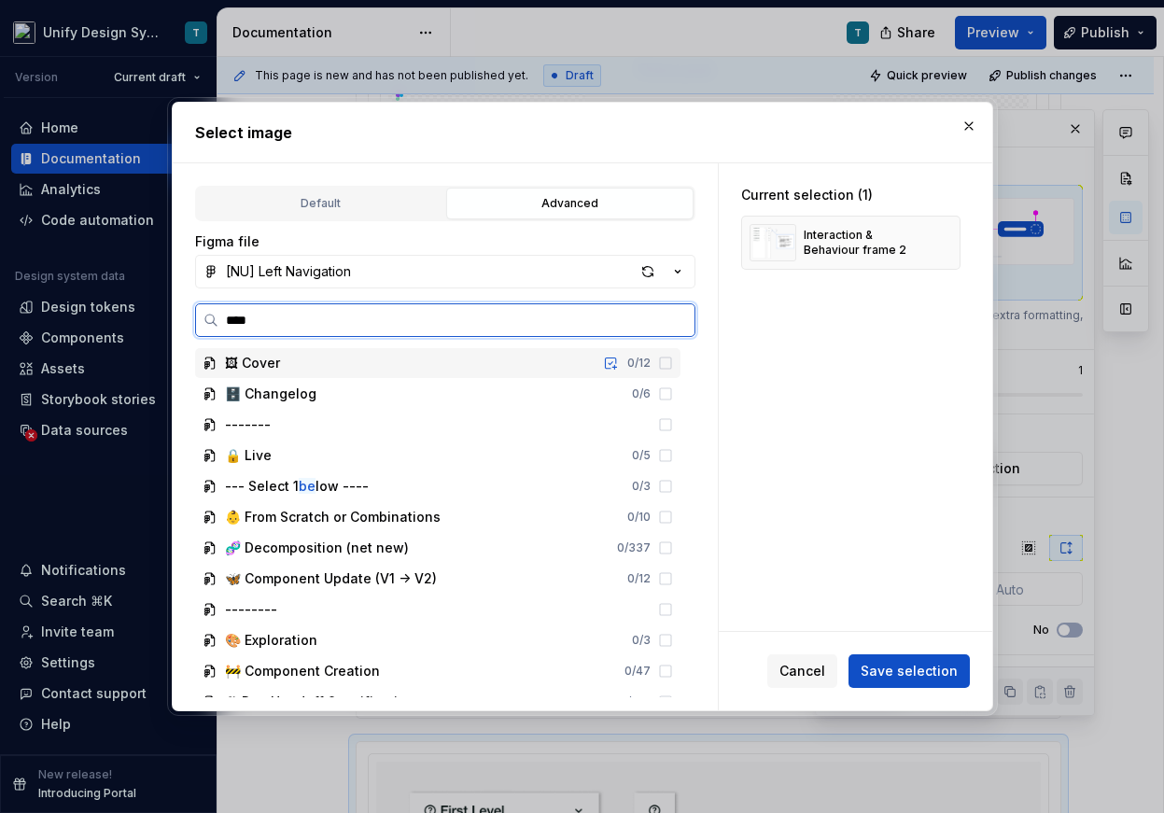
type input "*****"
type textarea "*"
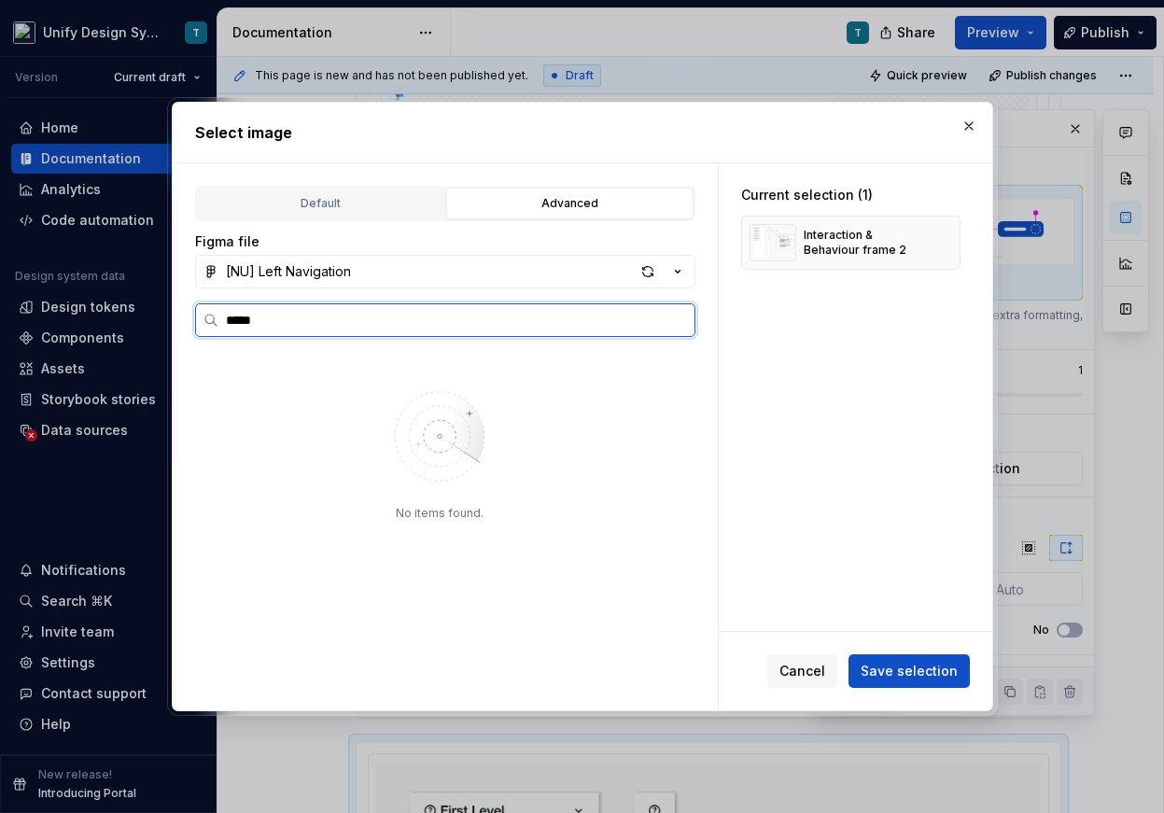
type input "*****"
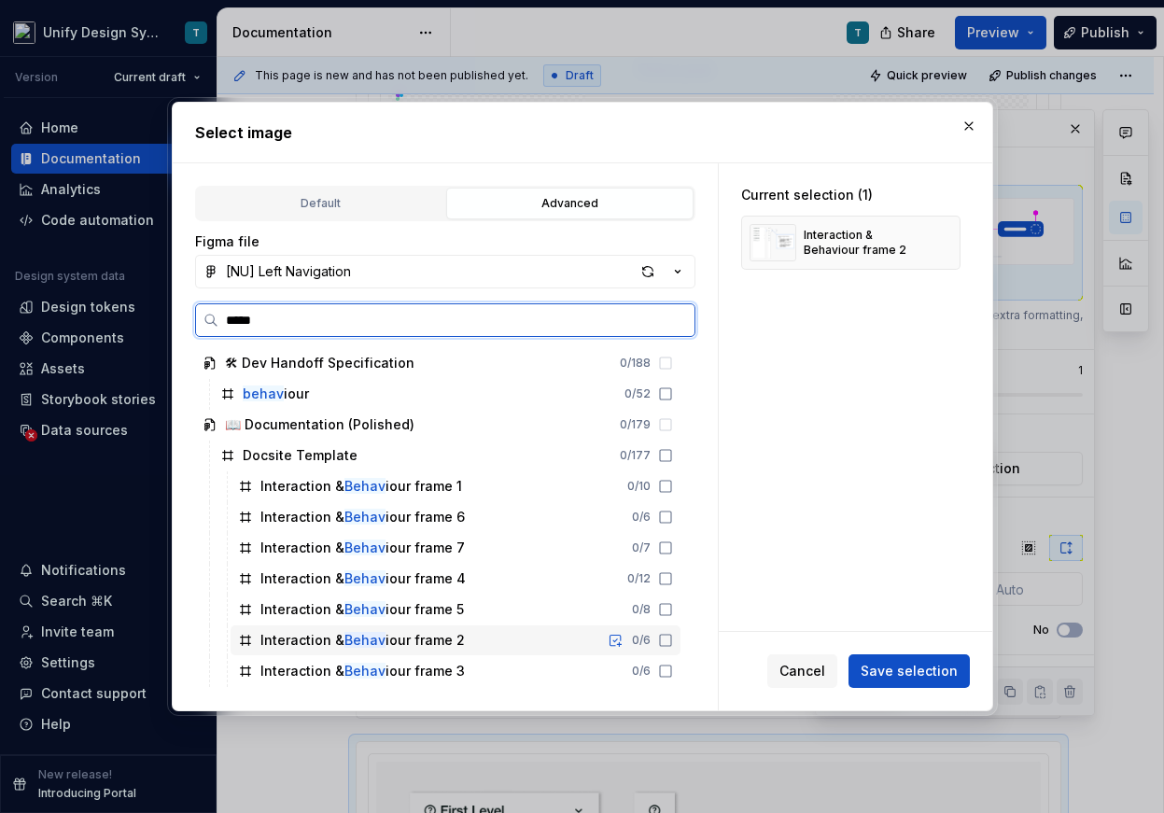
click at [407, 637] on div "Interaction & Behav iour frame 2" at bounding box center [362, 640] width 204 height 19
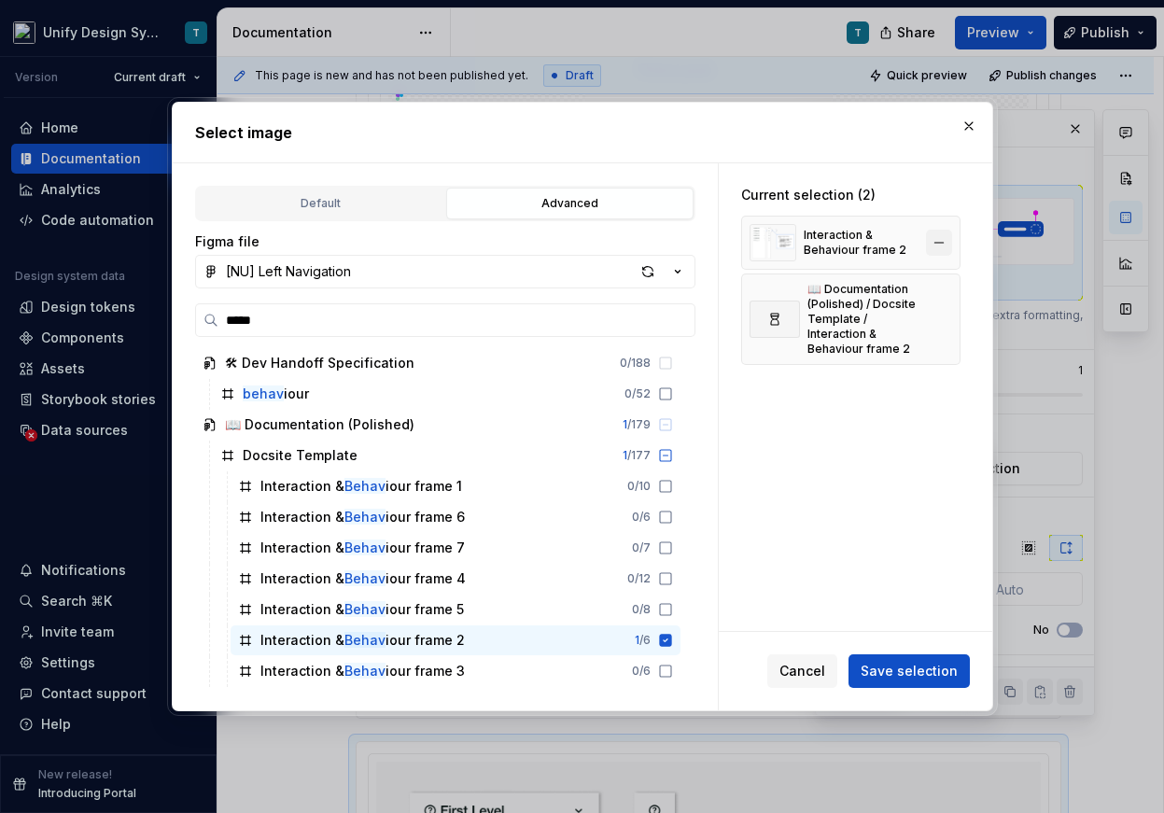
click at [946, 235] on button "button" at bounding box center [939, 243] width 26 height 26
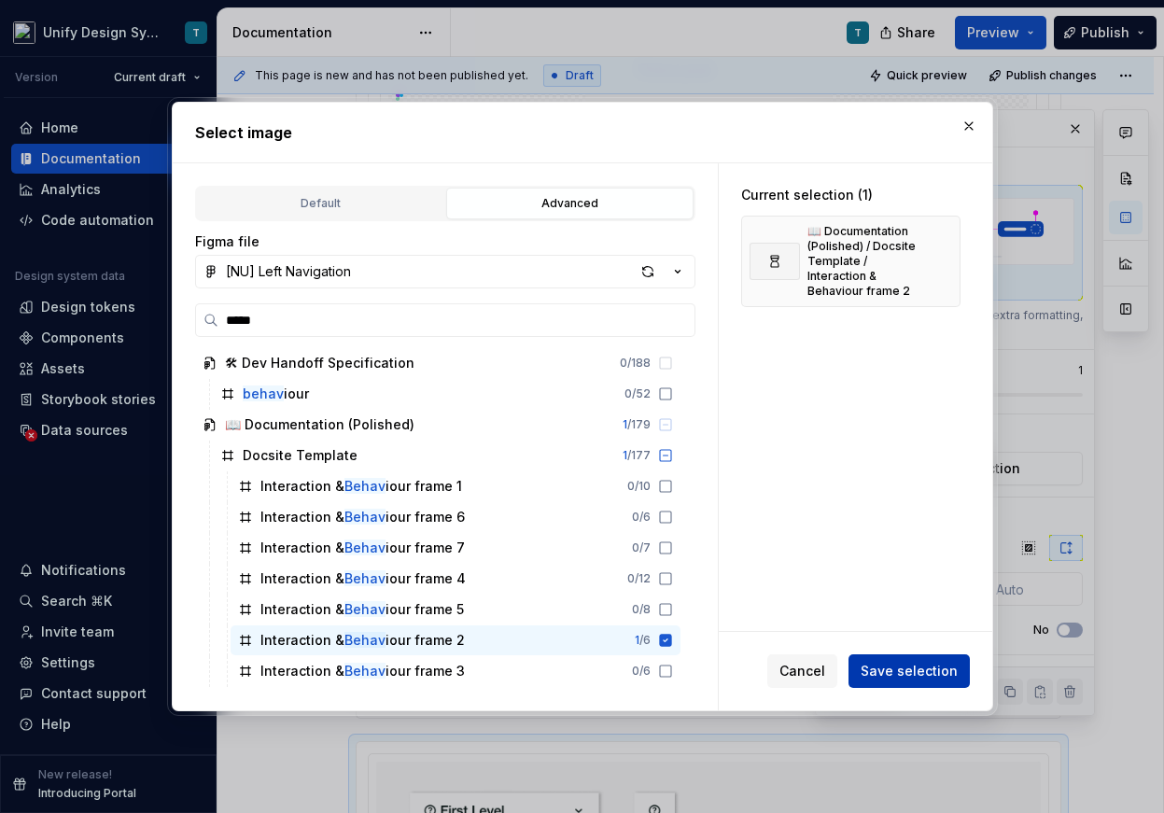
click at [901, 663] on span "Save selection" at bounding box center [908, 671] width 97 height 19
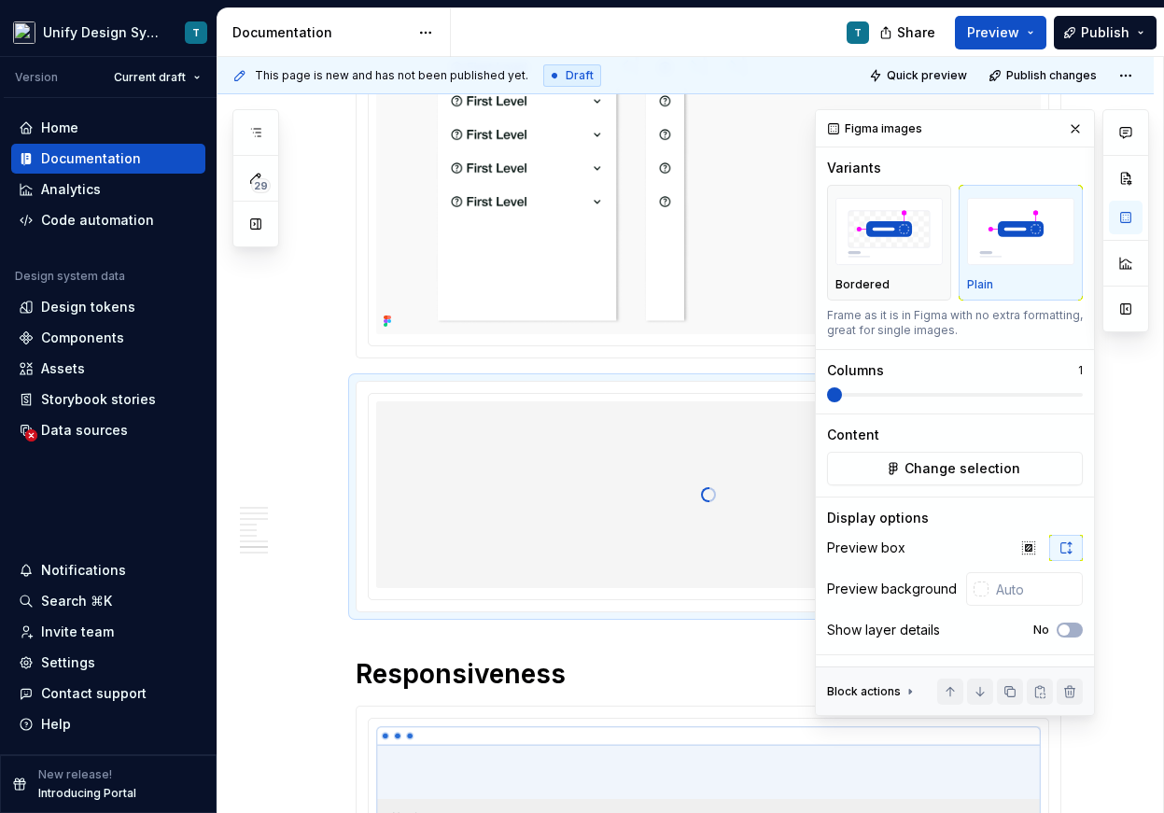
scroll to position [3083, 0]
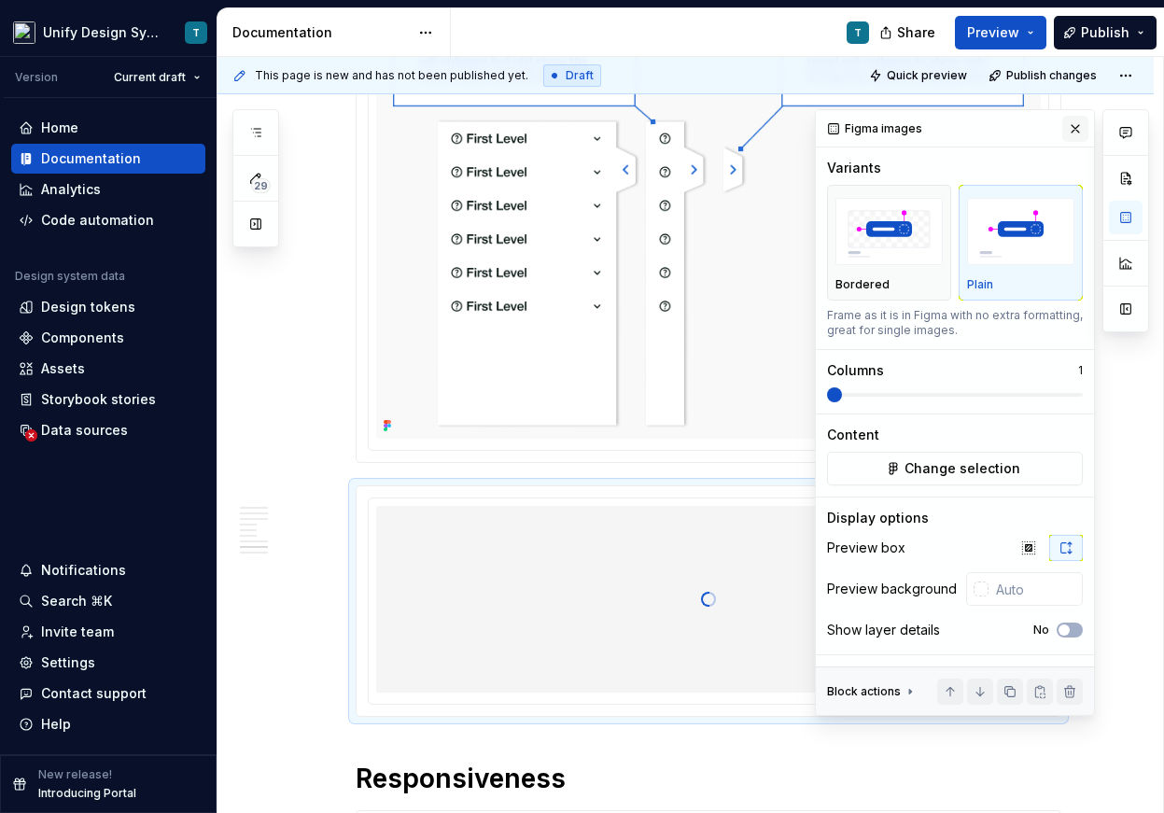
click at [1073, 125] on button "button" at bounding box center [1075, 129] width 26 height 26
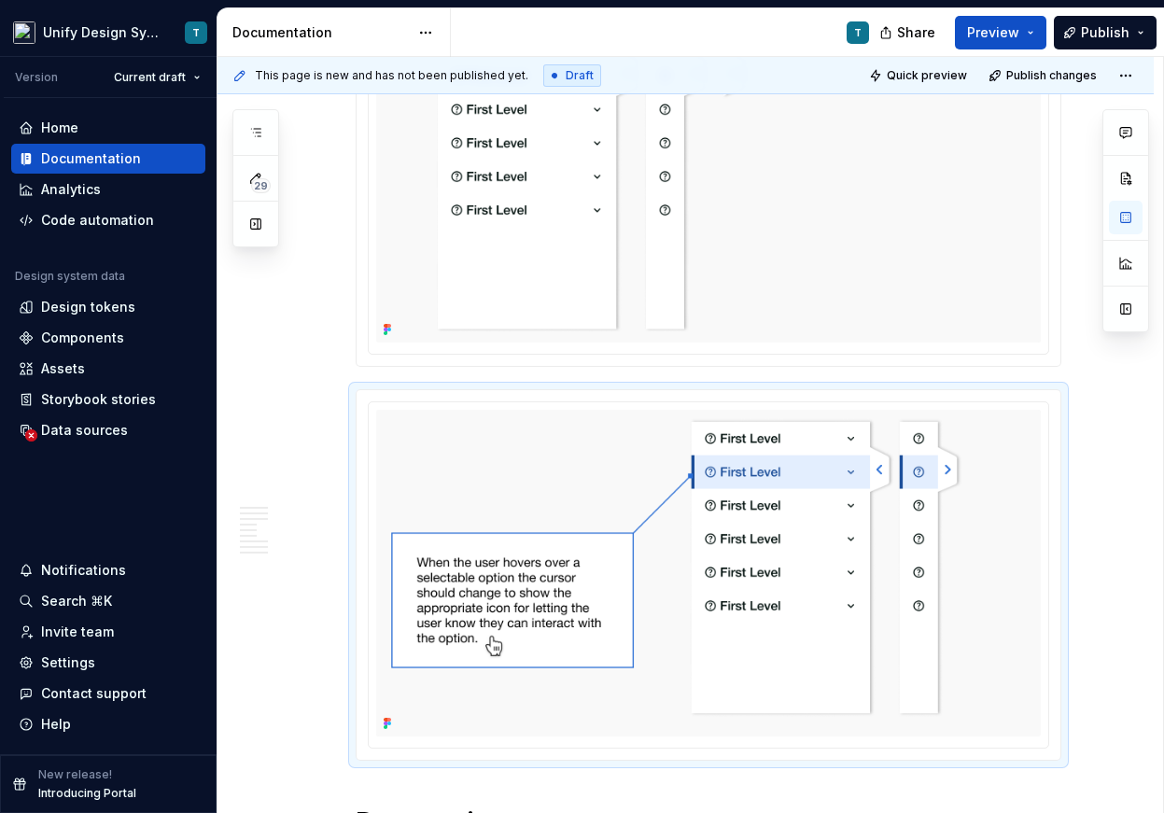
scroll to position [3202, 0]
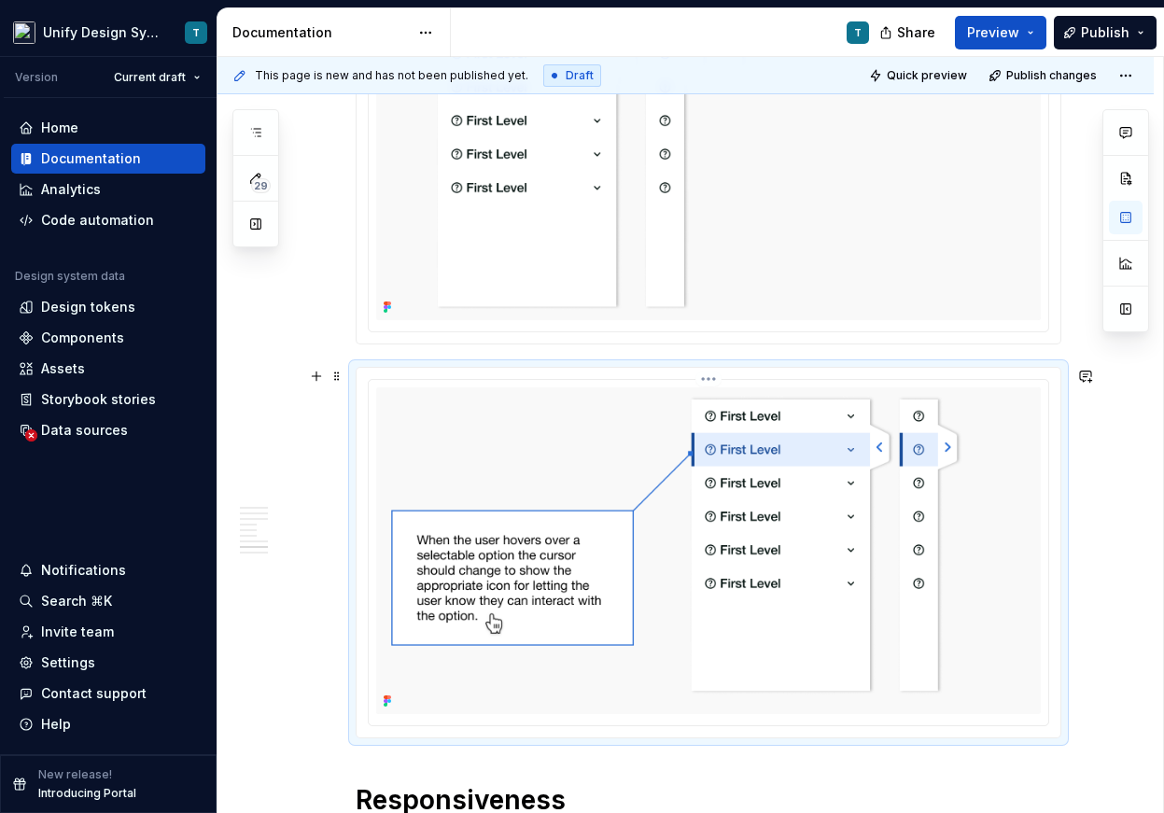
click at [606, 505] on img at bounding box center [708, 550] width 664 height 327
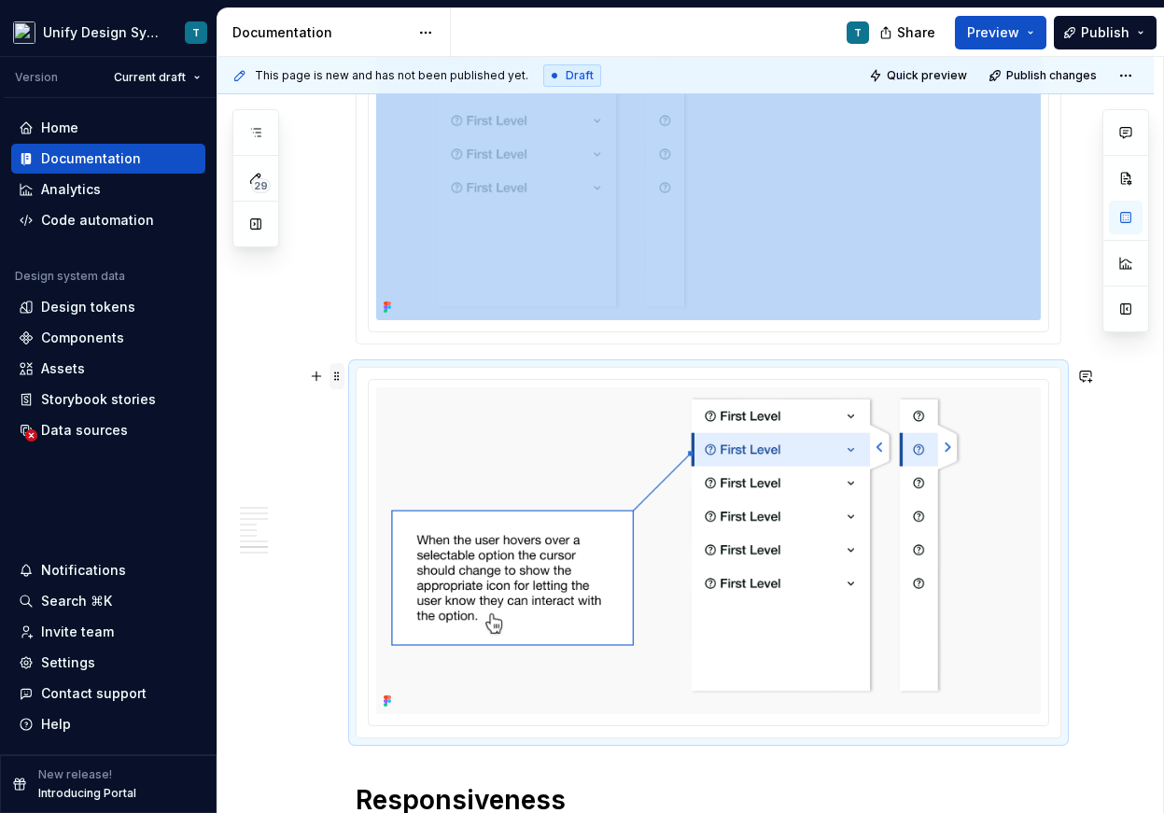
click at [340, 373] on span at bounding box center [336, 376] width 15 height 26
click at [396, 405] on div "Duplicate" at bounding box center [429, 405] width 121 height 19
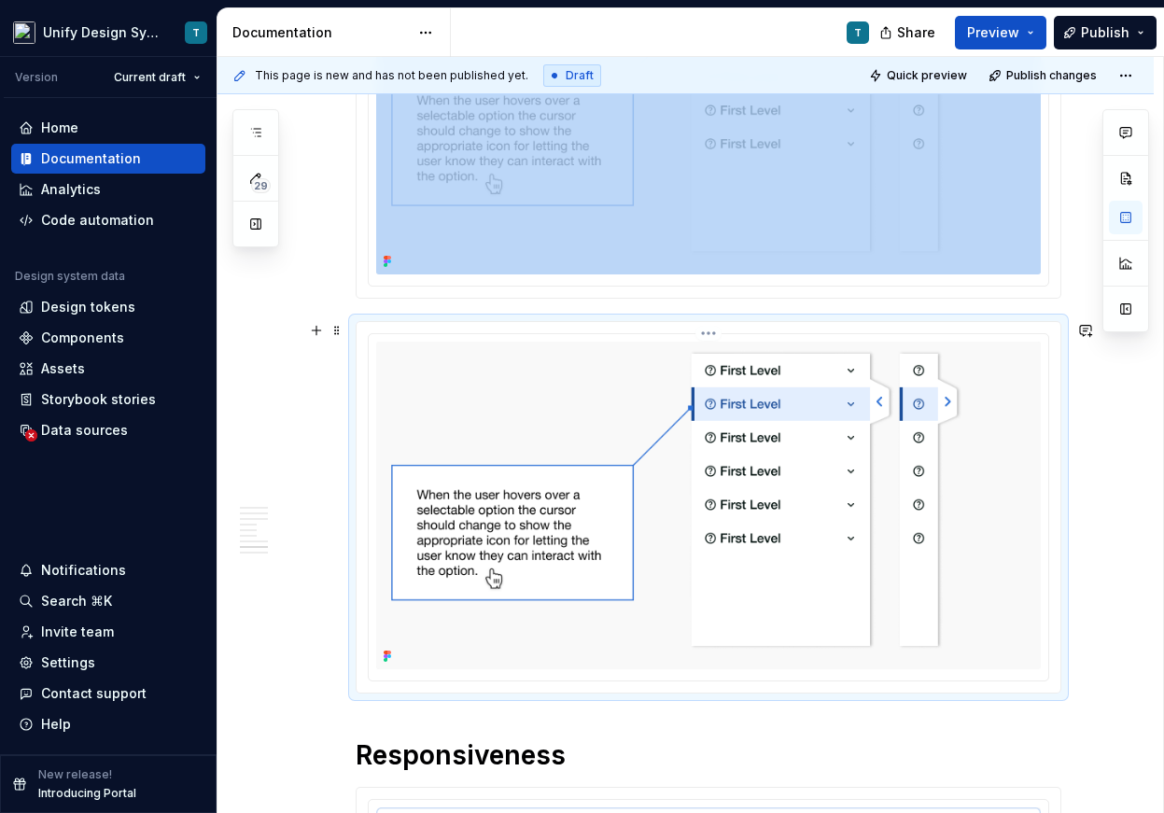
scroll to position [3646, 0]
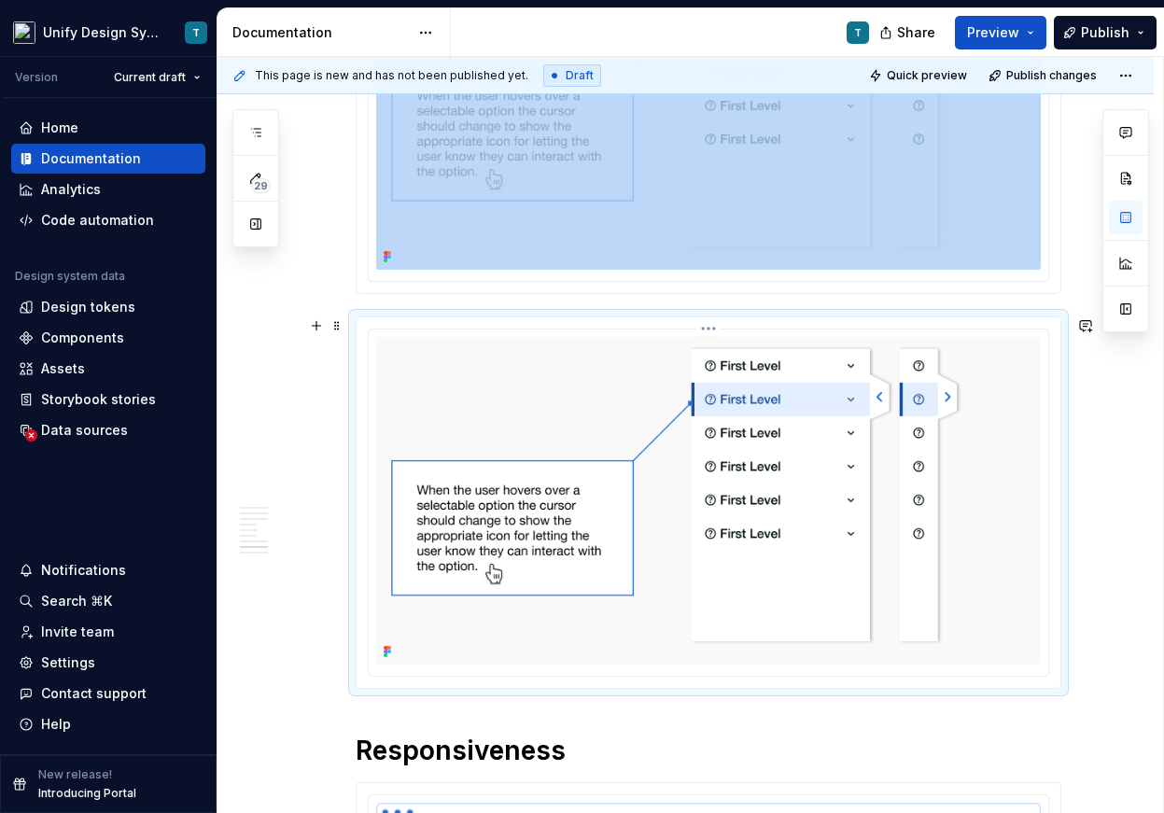
click at [591, 482] on img at bounding box center [708, 500] width 664 height 327
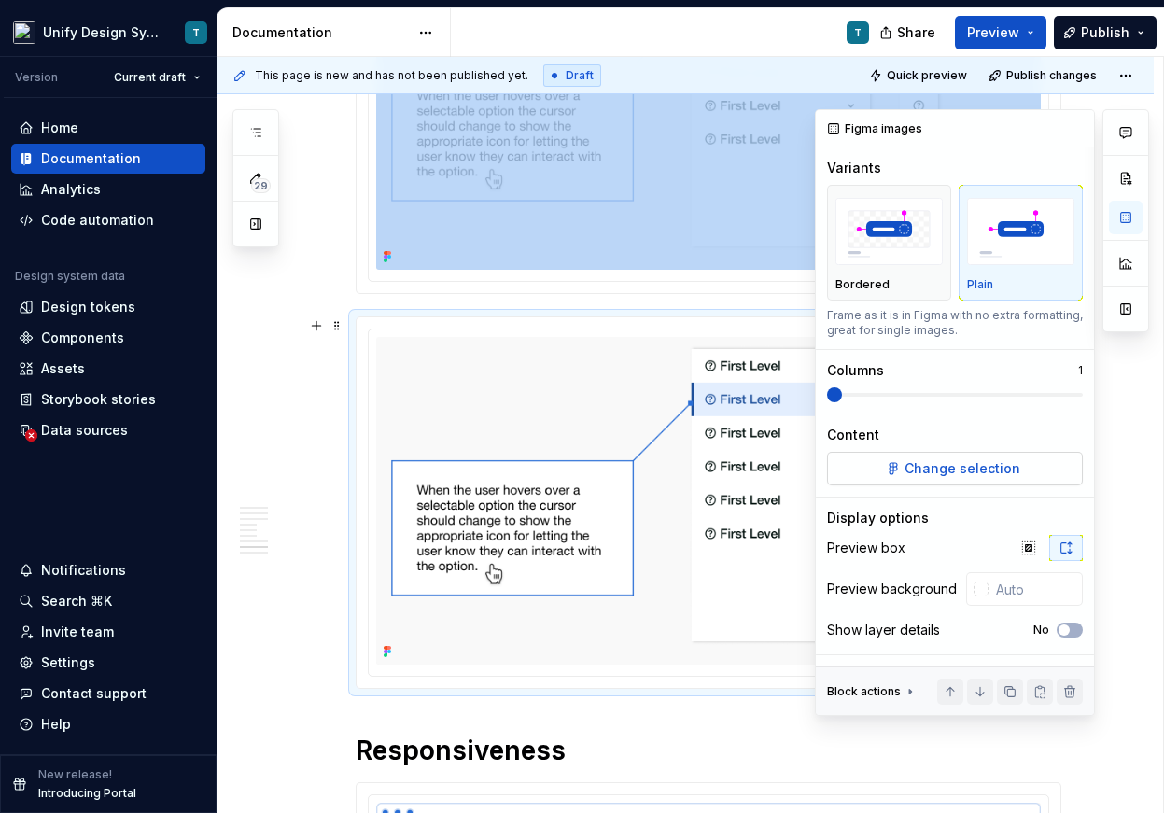
click at [902, 455] on button "Change selection" at bounding box center [955, 469] width 256 height 34
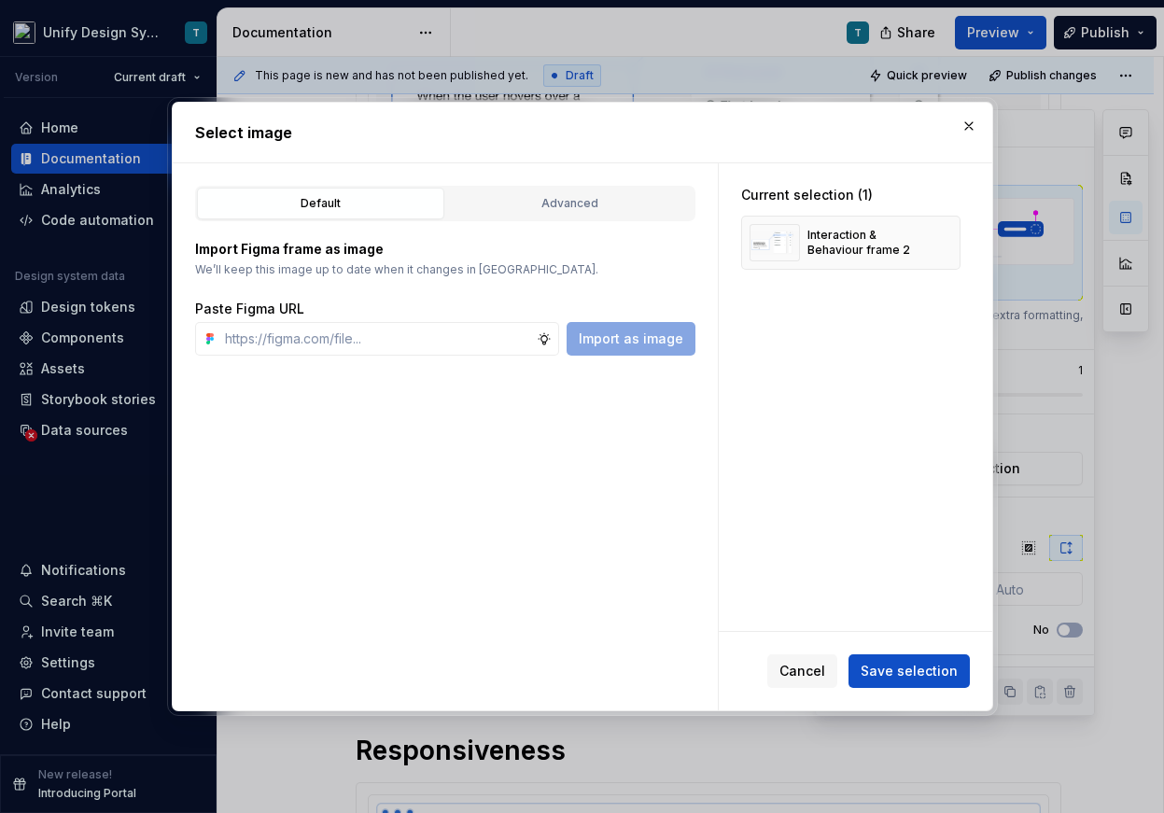
type textarea "*"
click at [541, 205] on div "Advanced" at bounding box center [570, 203] width 234 height 19
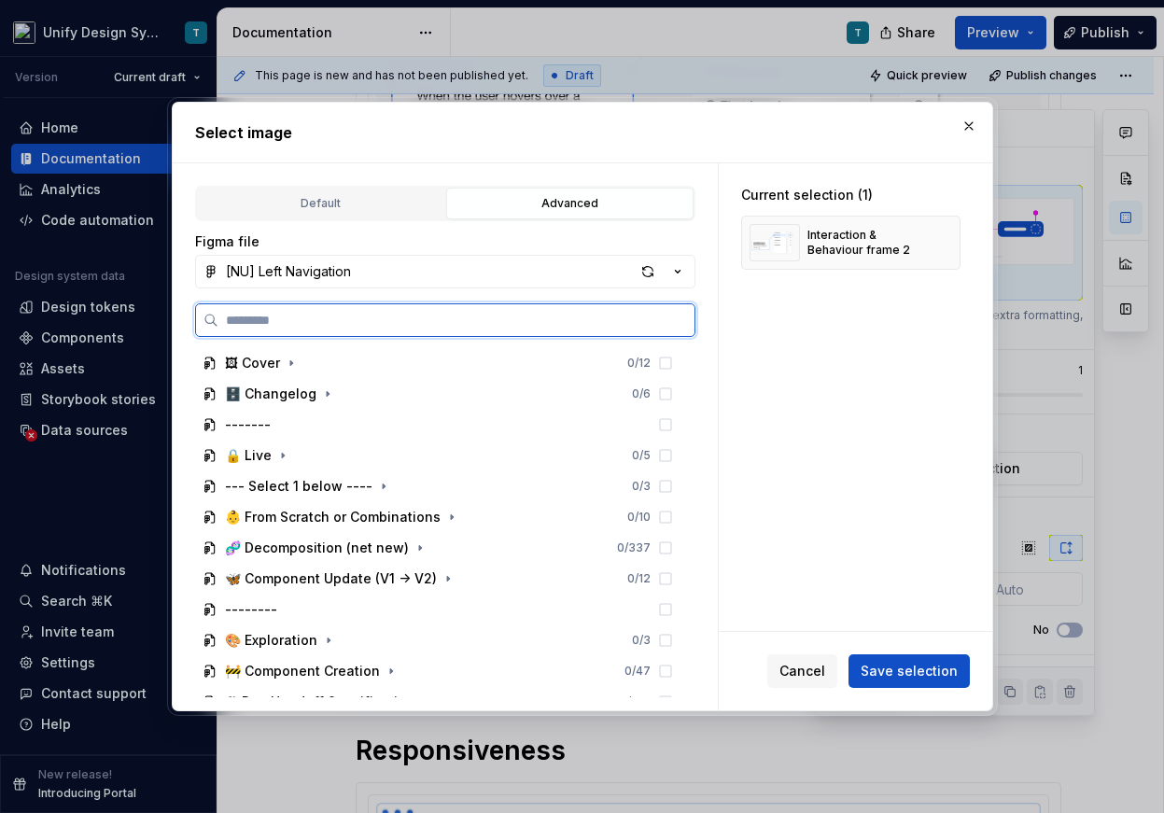
click at [370, 321] on input "search" at bounding box center [456, 320] width 476 height 19
type input "*****"
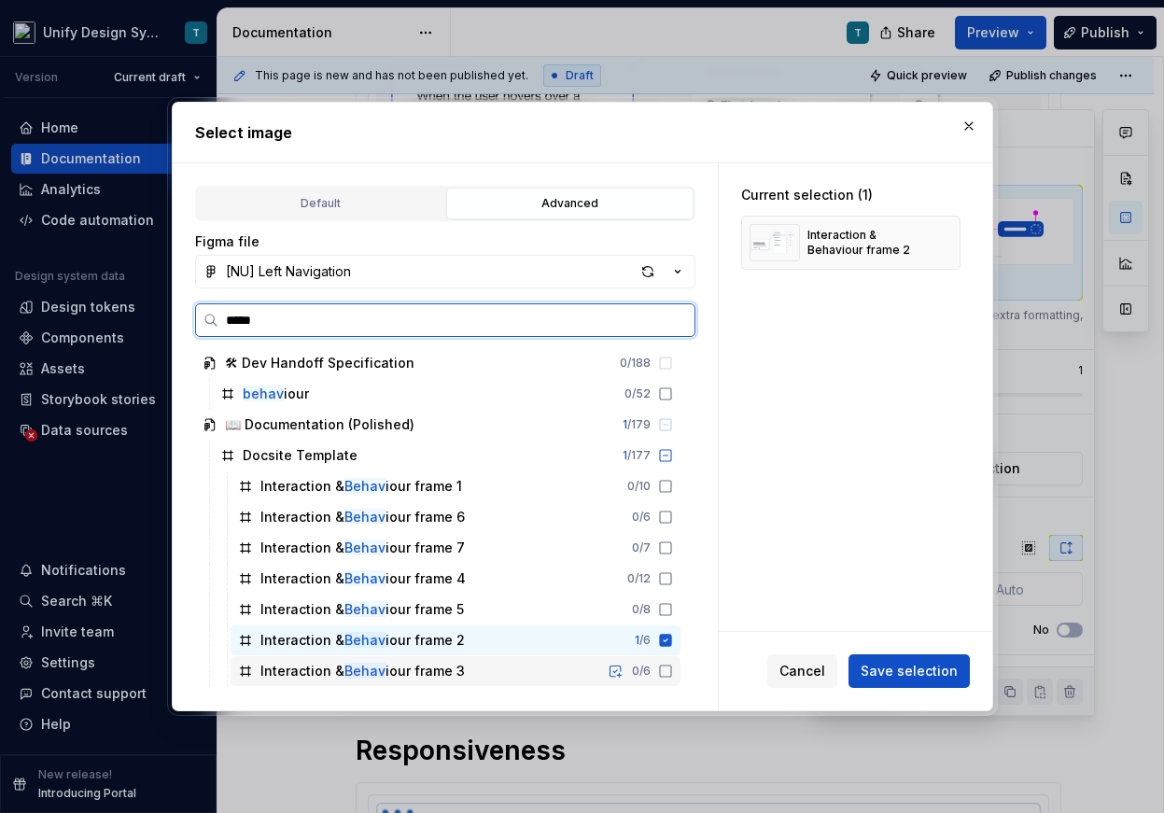
click at [437, 672] on div "Interaction & Behav iour frame 3" at bounding box center [362, 671] width 204 height 19
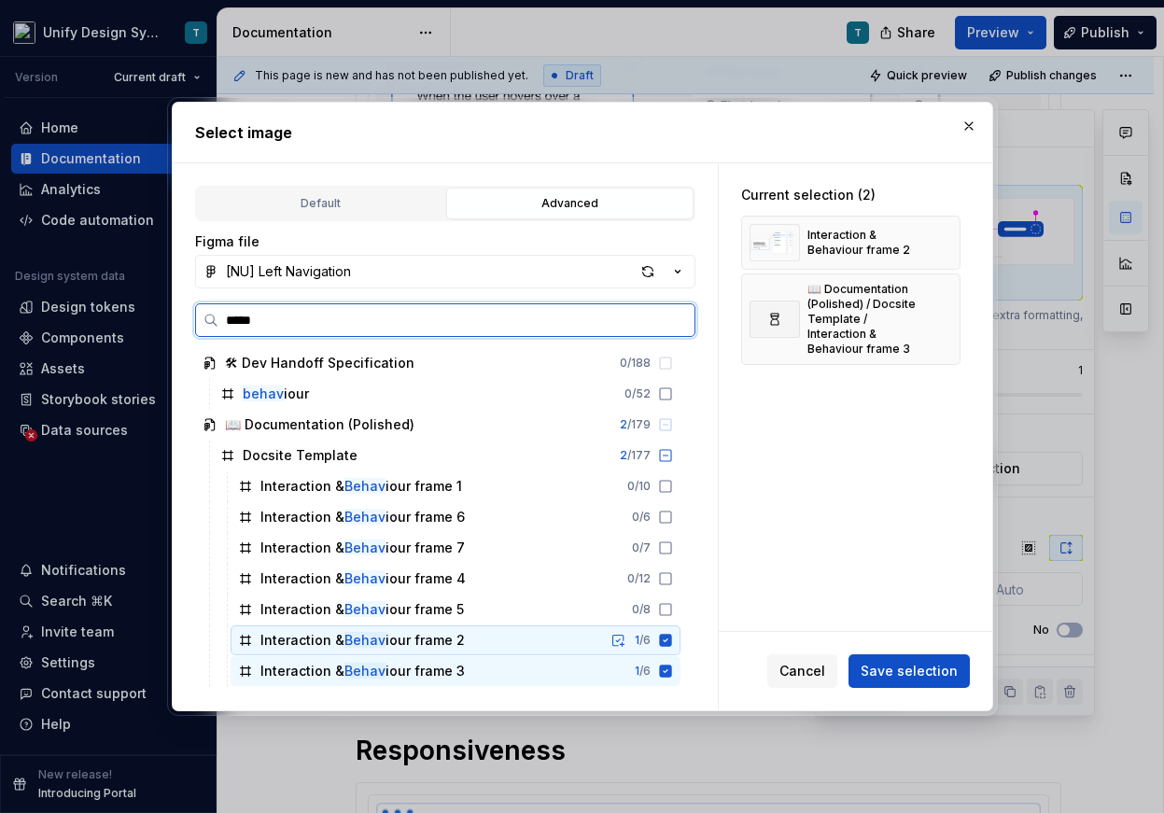
click at [462, 645] on div "Interaction & Behav iour frame 2 1 / 6" at bounding box center [455, 640] width 450 height 30
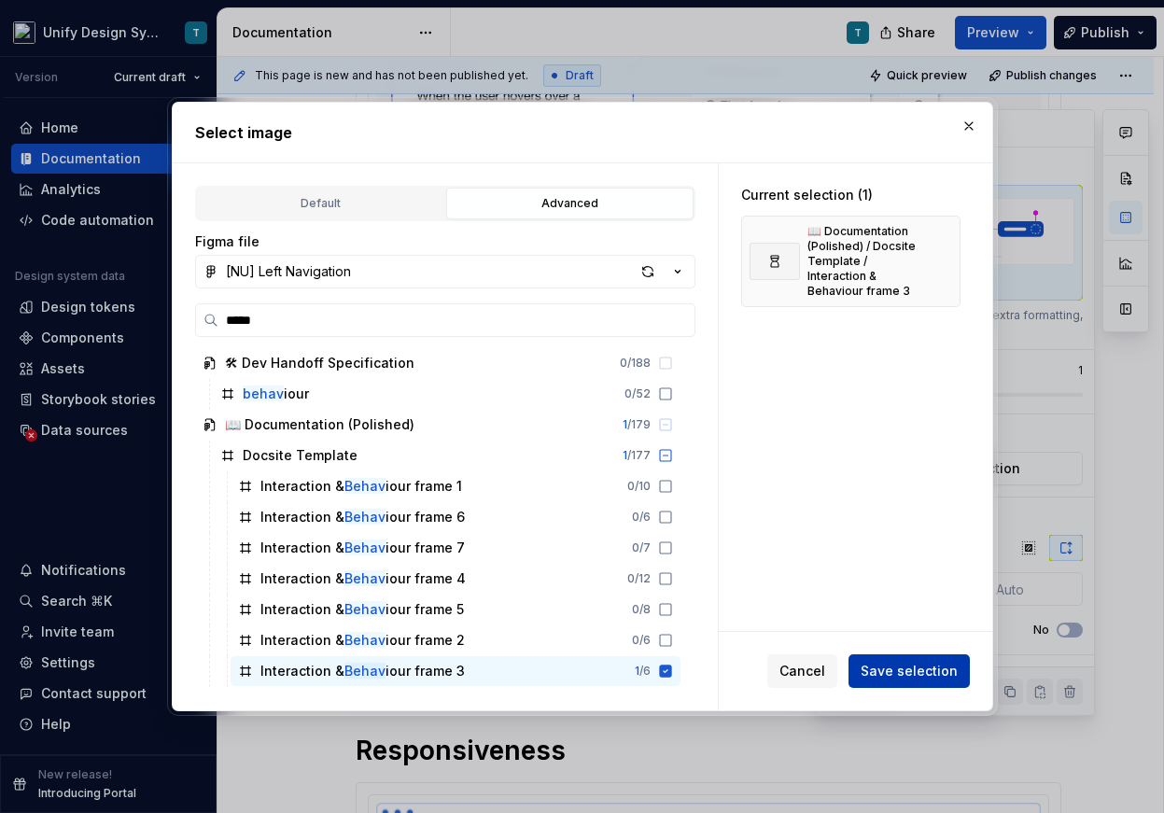
click at [886, 665] on span "Save selection" at bounding box center [908, 671] width 97 height 19
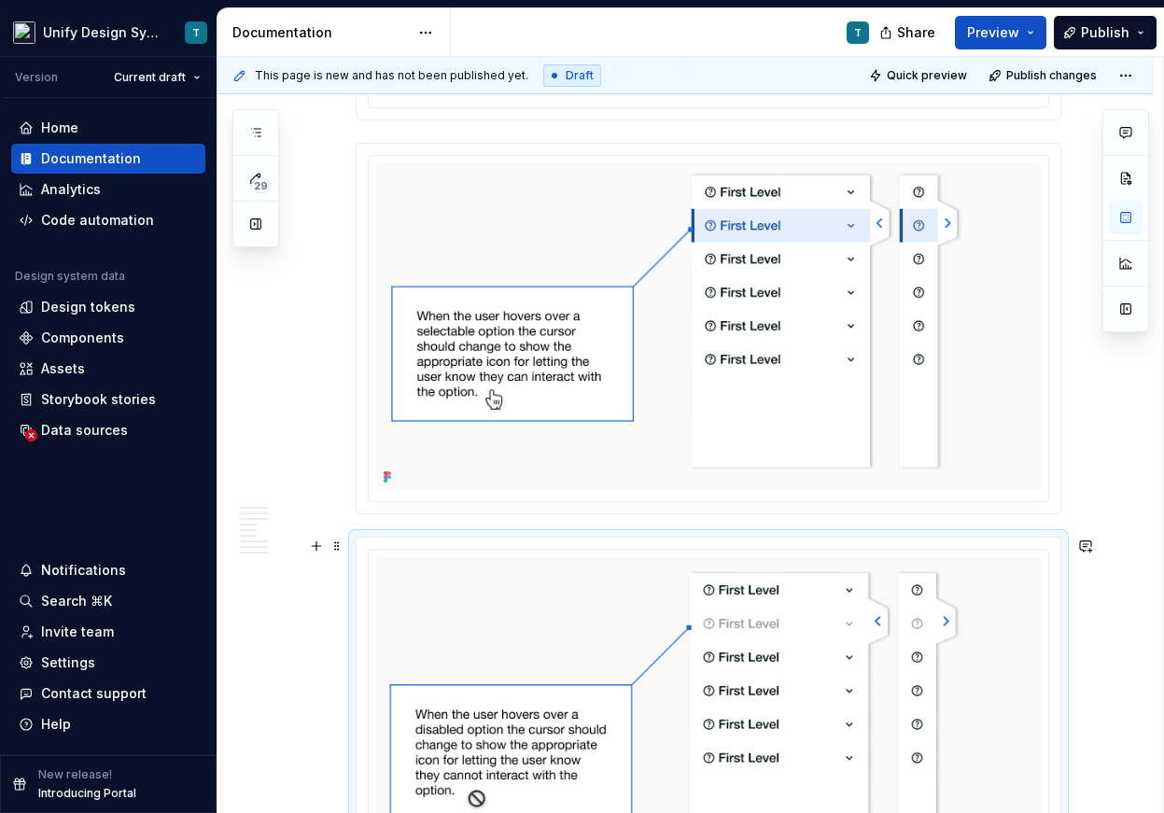
scroll to position [3831, 0]
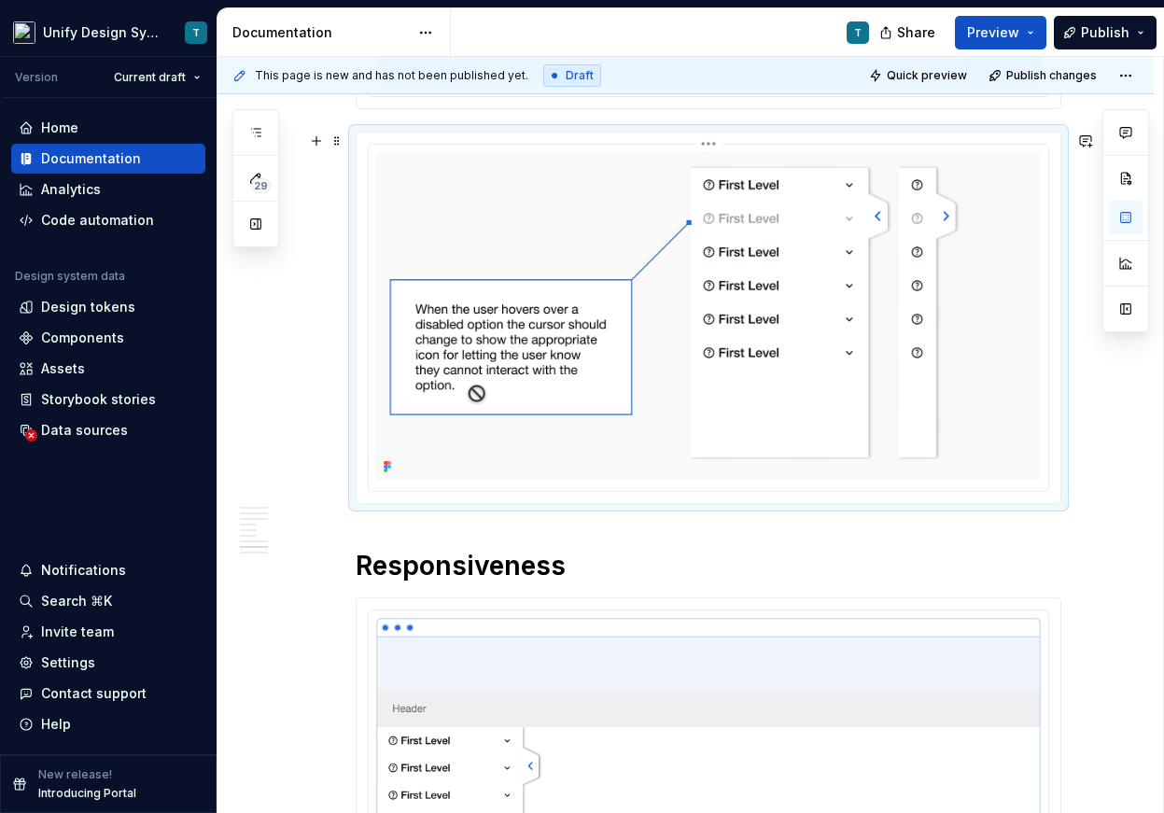
click at [632, 342] on img at bounding box center [708, 315] width 664 height 327
click at [342, 142] on span at bounding box center [336, 141] width 15 height 26
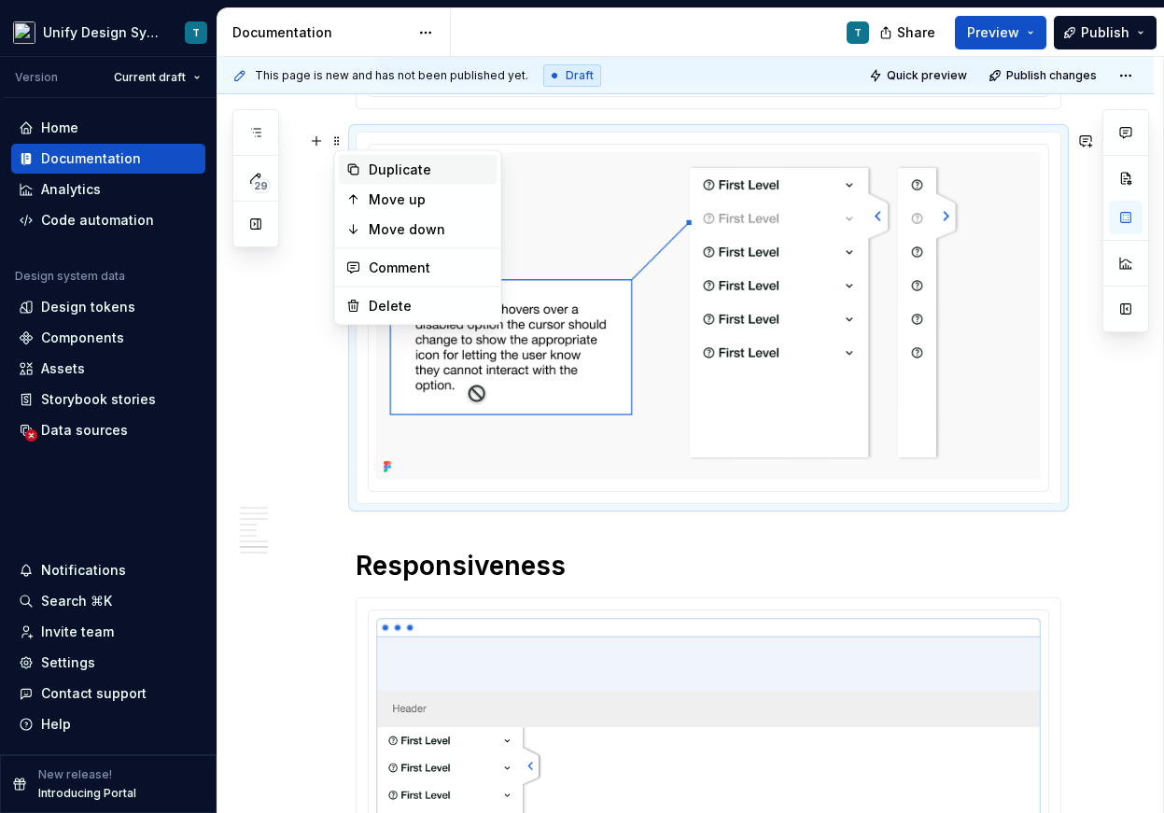
click at [409, 175] on div "Duplicate" at bounding box center [429, 170] width 121 height 19
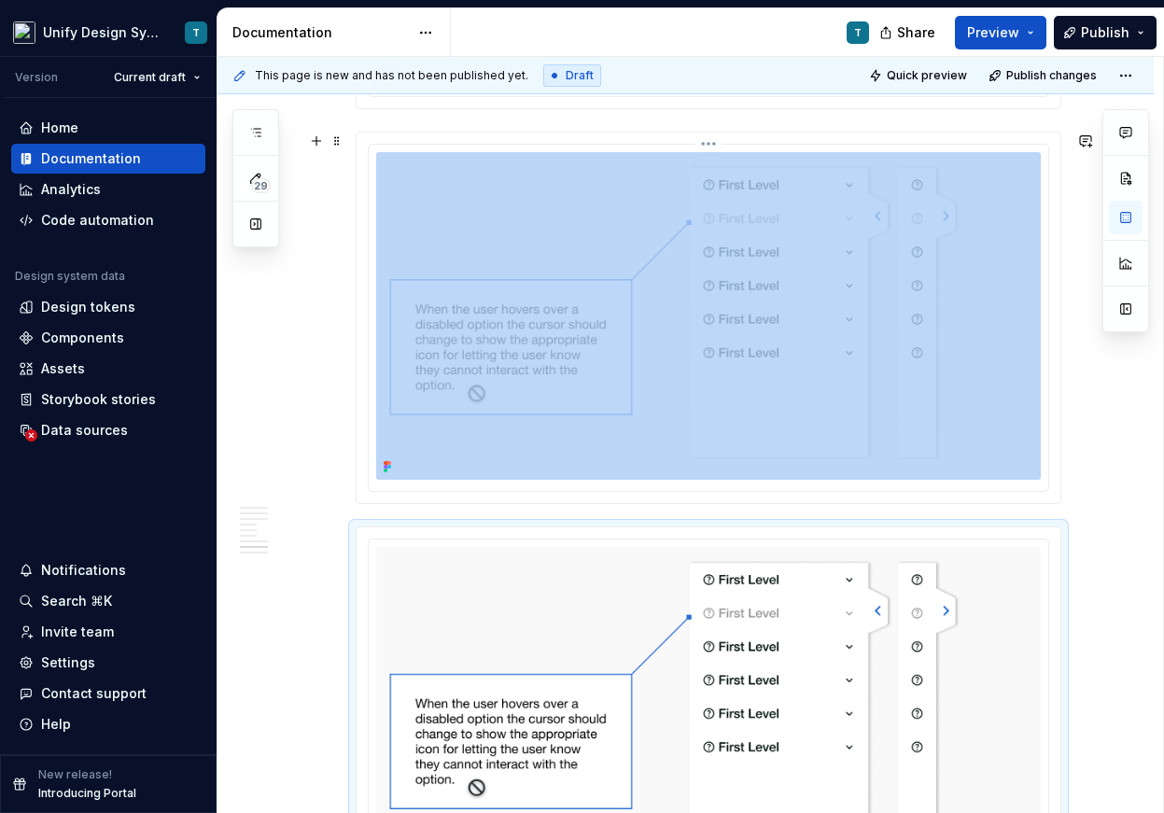
scroll to position [3915, 0]
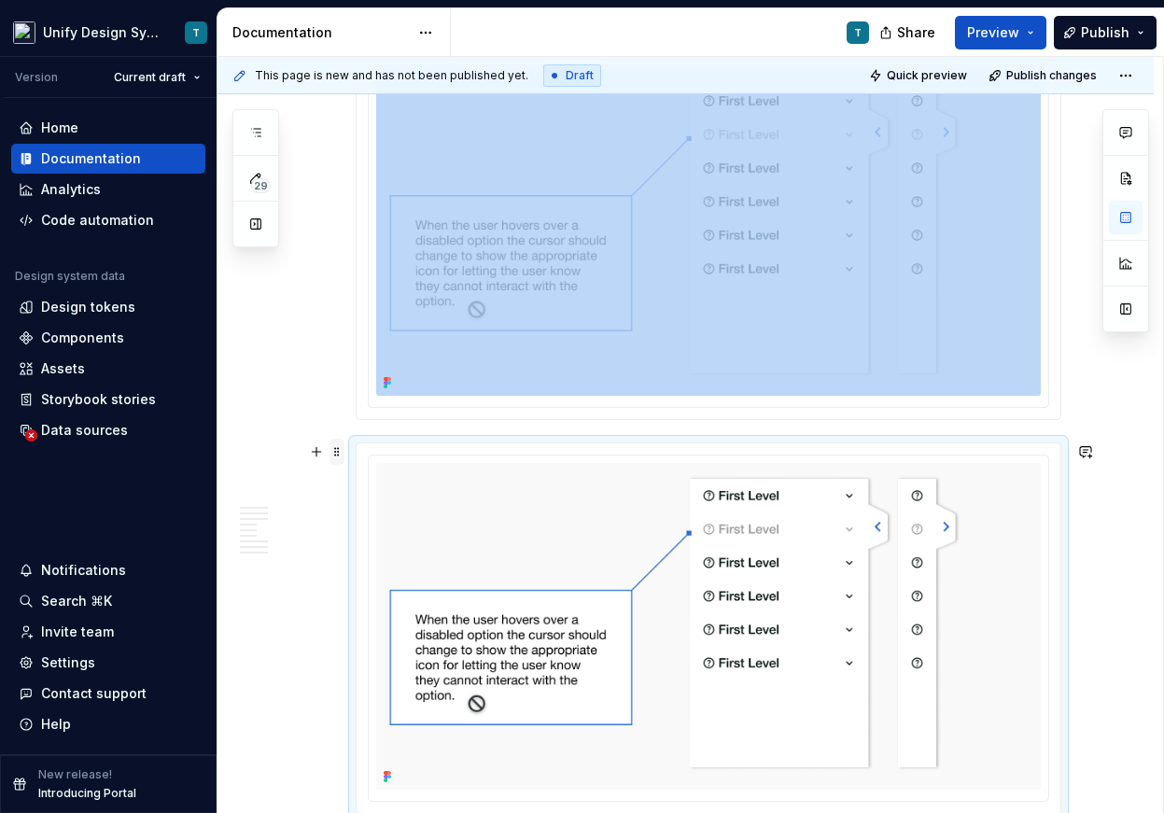
click at [341, 450] on span at bounding box center [336, 452] width 15 height 26
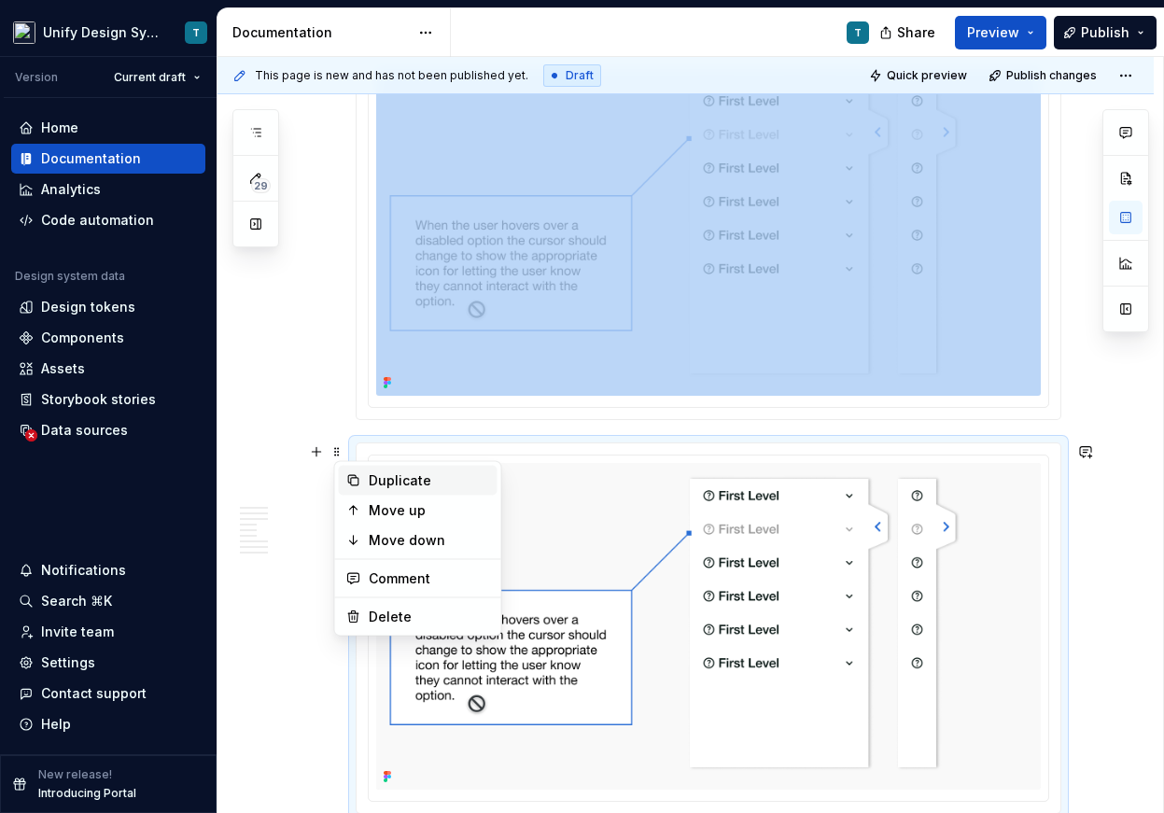
click at [374, 484] on div "Duplicate" at bounding box center [429, 480] width 121 height 19
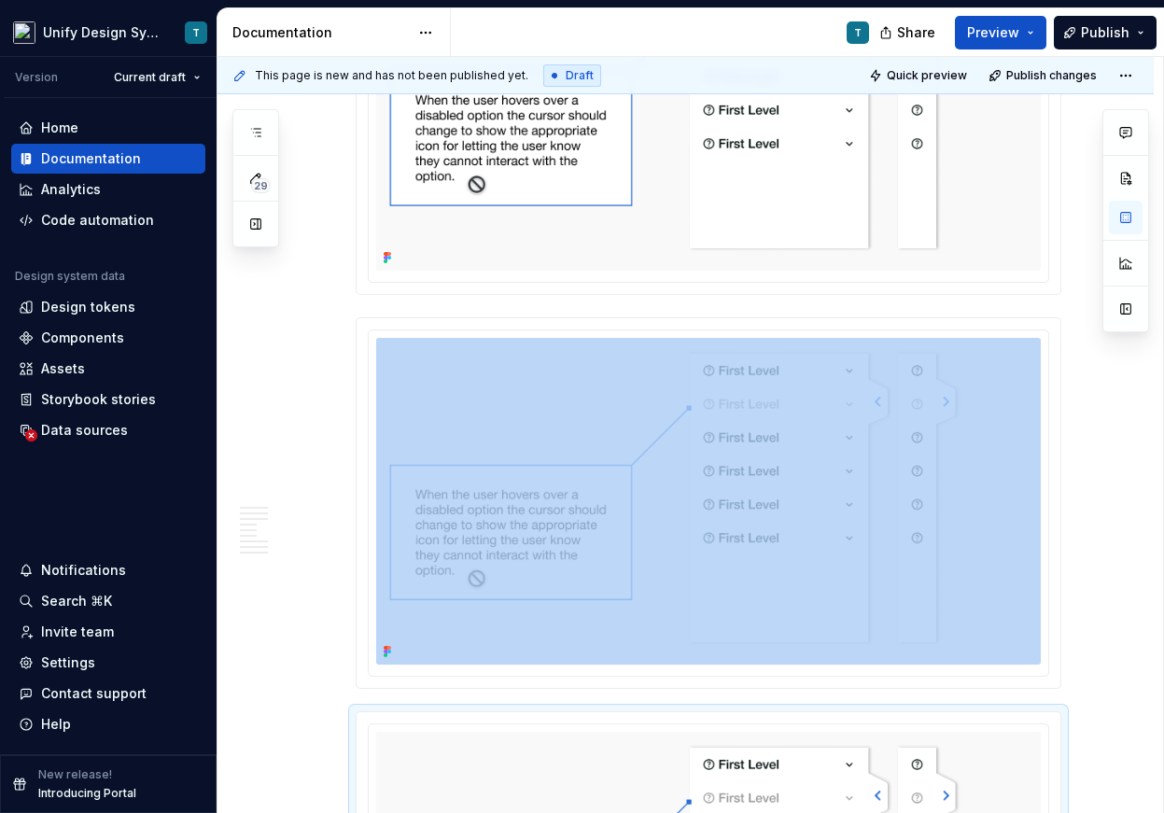
scroll to position [4048, 0]
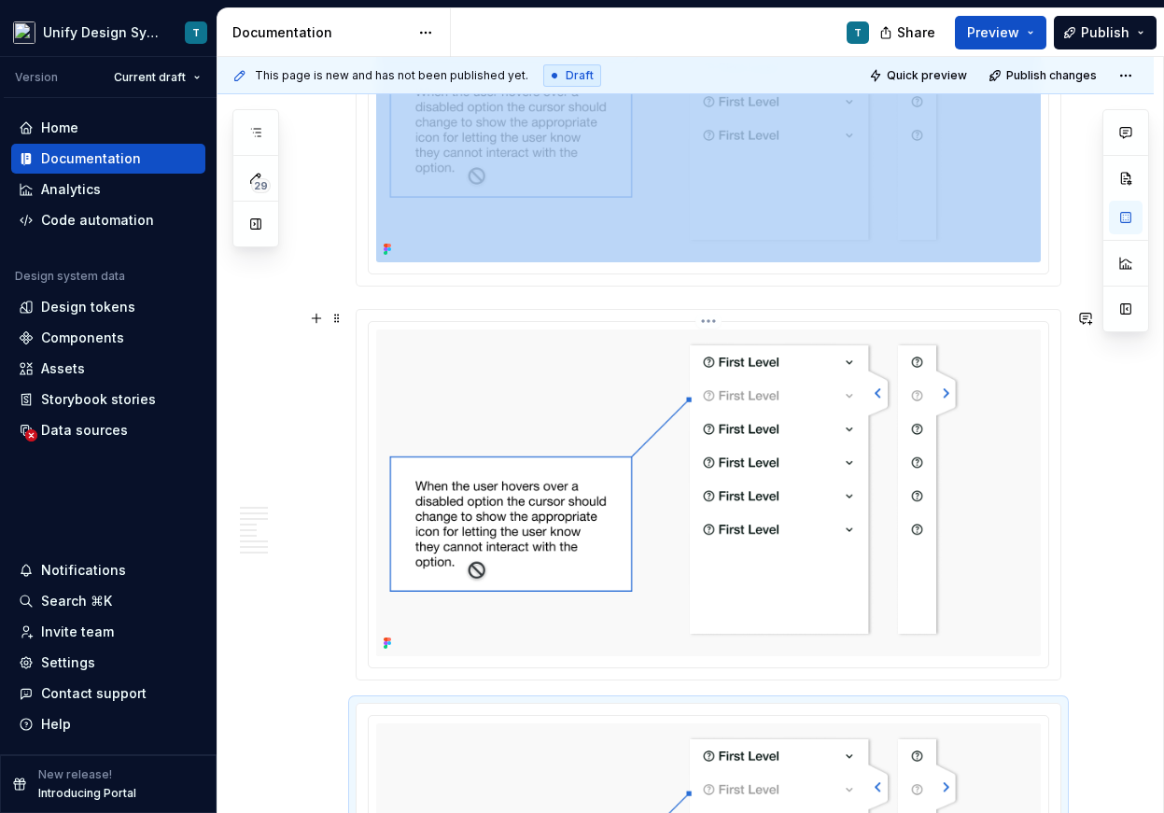
click at [577, 441] on img at bounding box center [708, 492] width 664 height 327
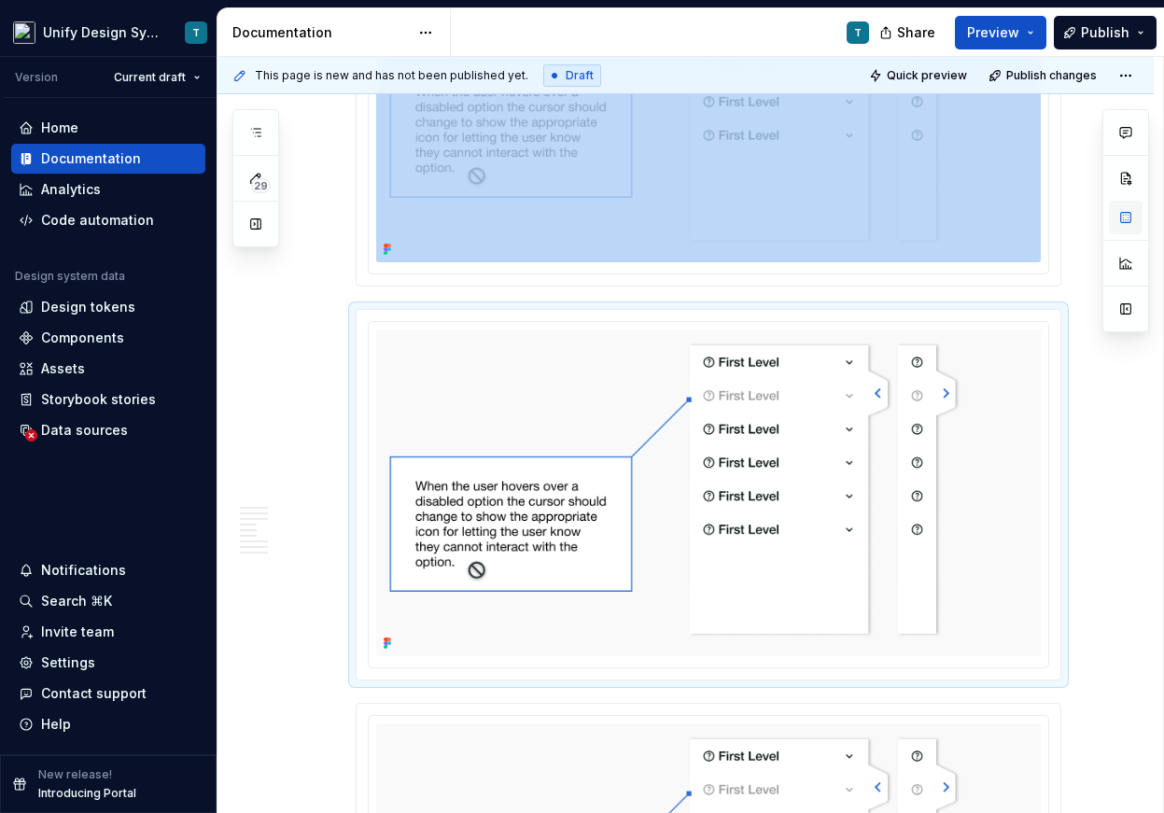
type textarea "*"
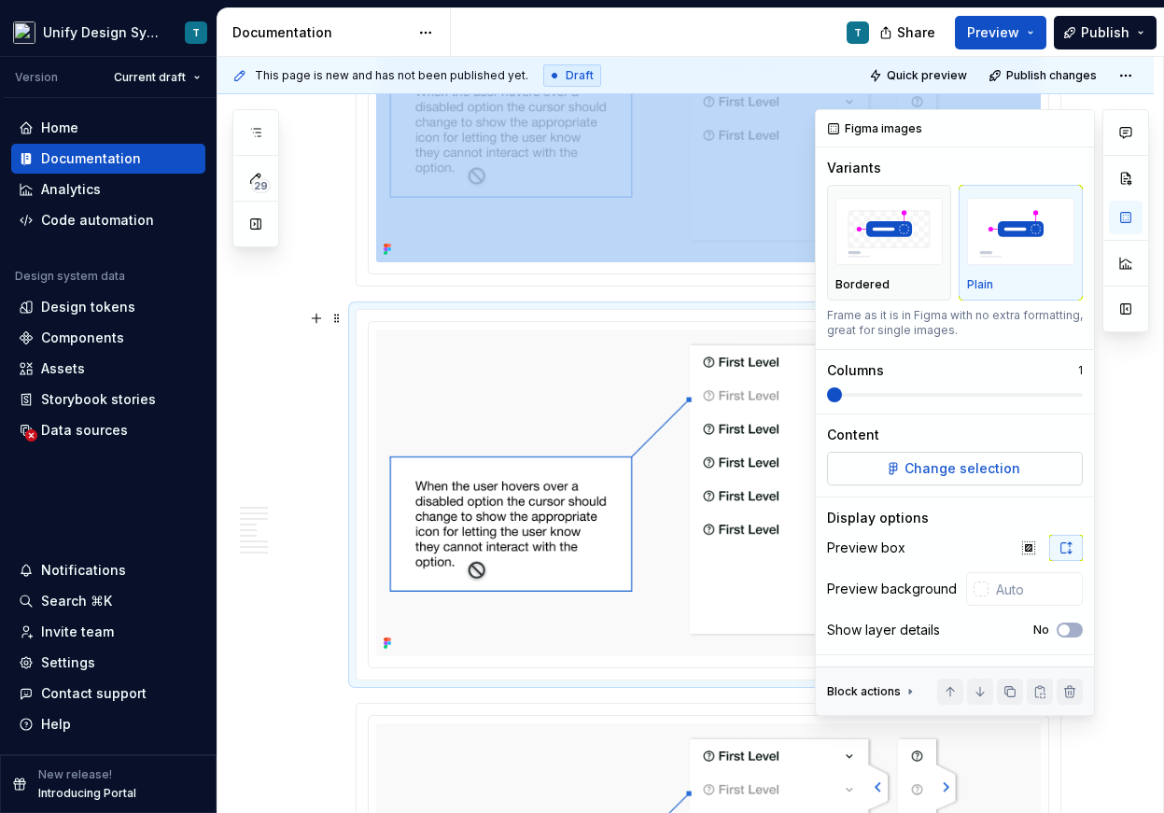
click at [971, 469] on span "Change selection" at bounding box center [962, 468] width 116 height 19
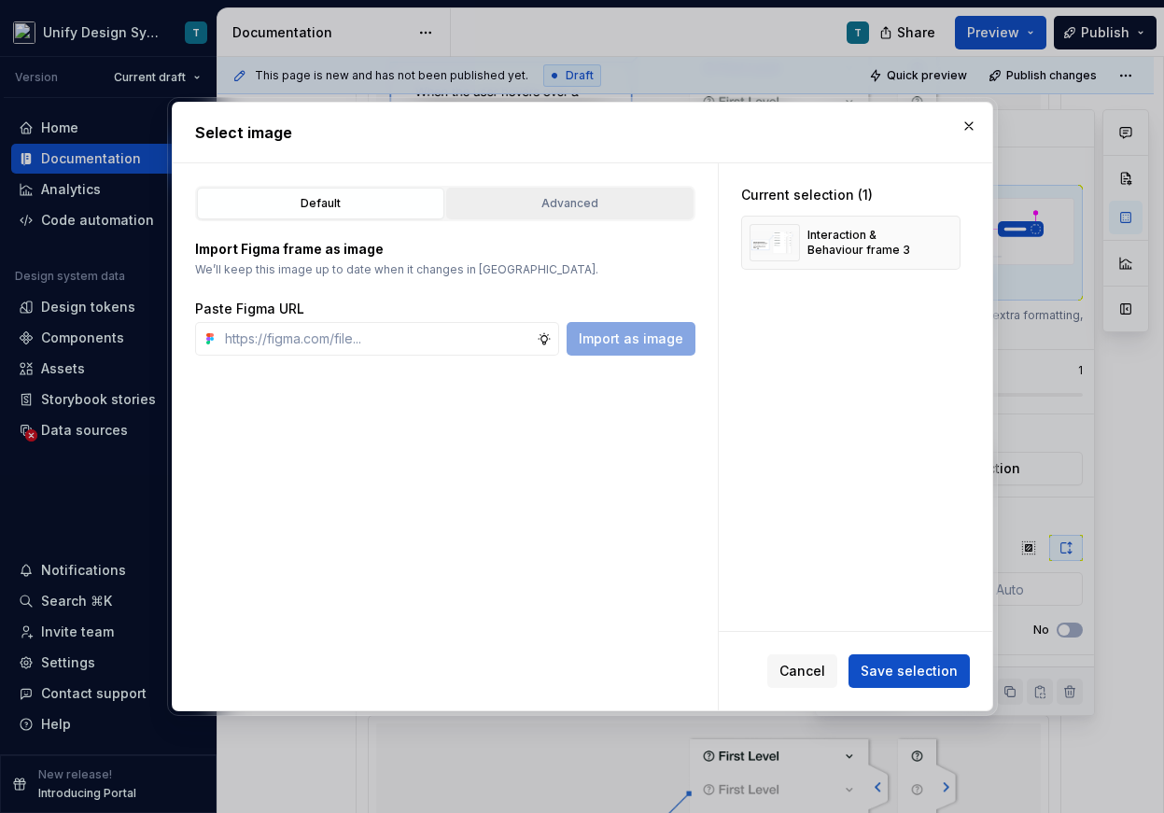
click at [558, 192] on button "Advanced" at bounding box center [569, 204] width 247 height 32
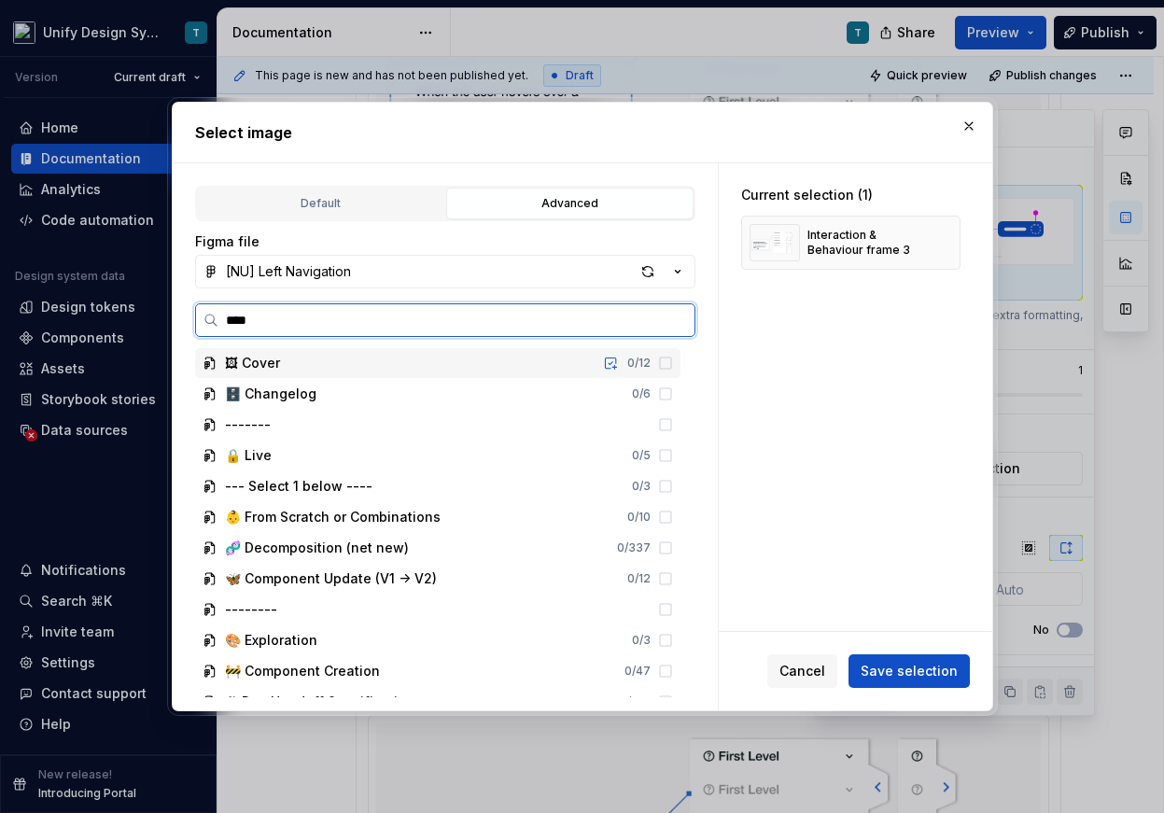
type input "*****"
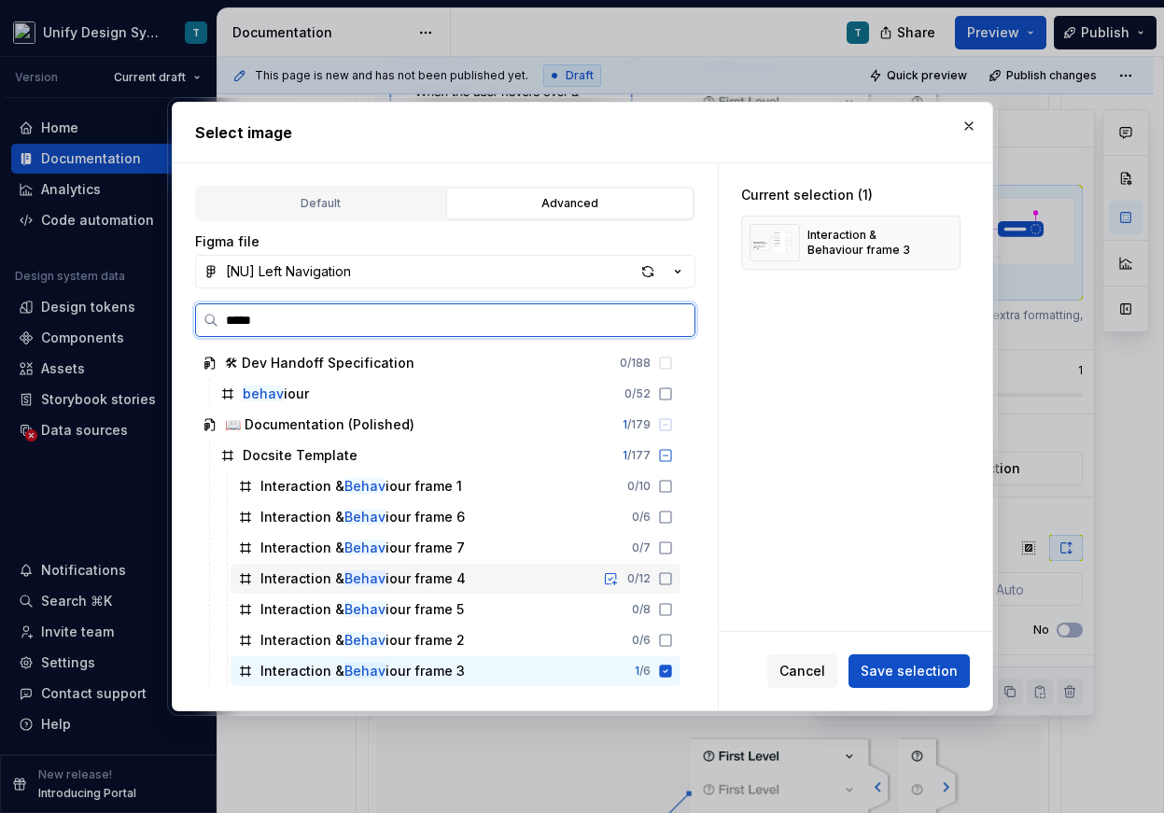
click at [463, 577] on div "Interaction & Behav iour frame 4 0 / 12" at bounding box center [455, 579] width 450 height 30
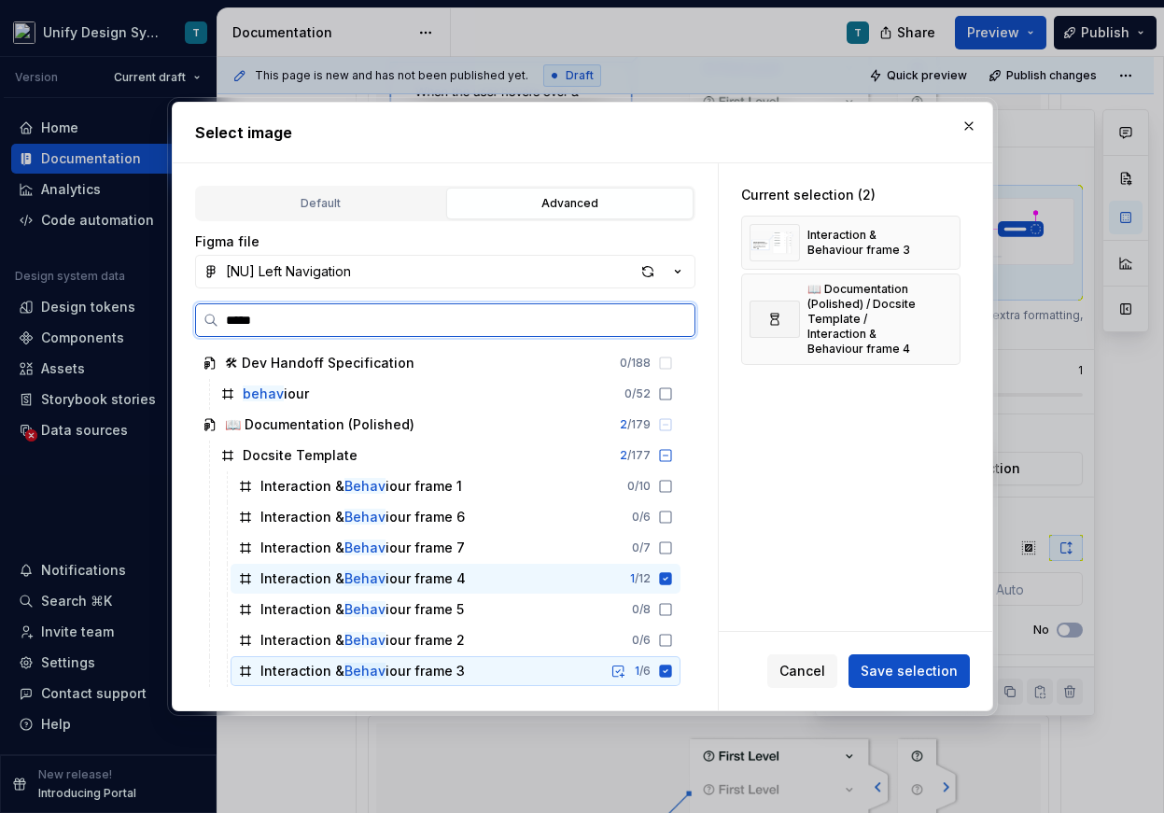
click at [463, 663] on div "Interaction & Behav iour frame 3 1 / 6" at bounding box center [455, 671] width 450 height 30
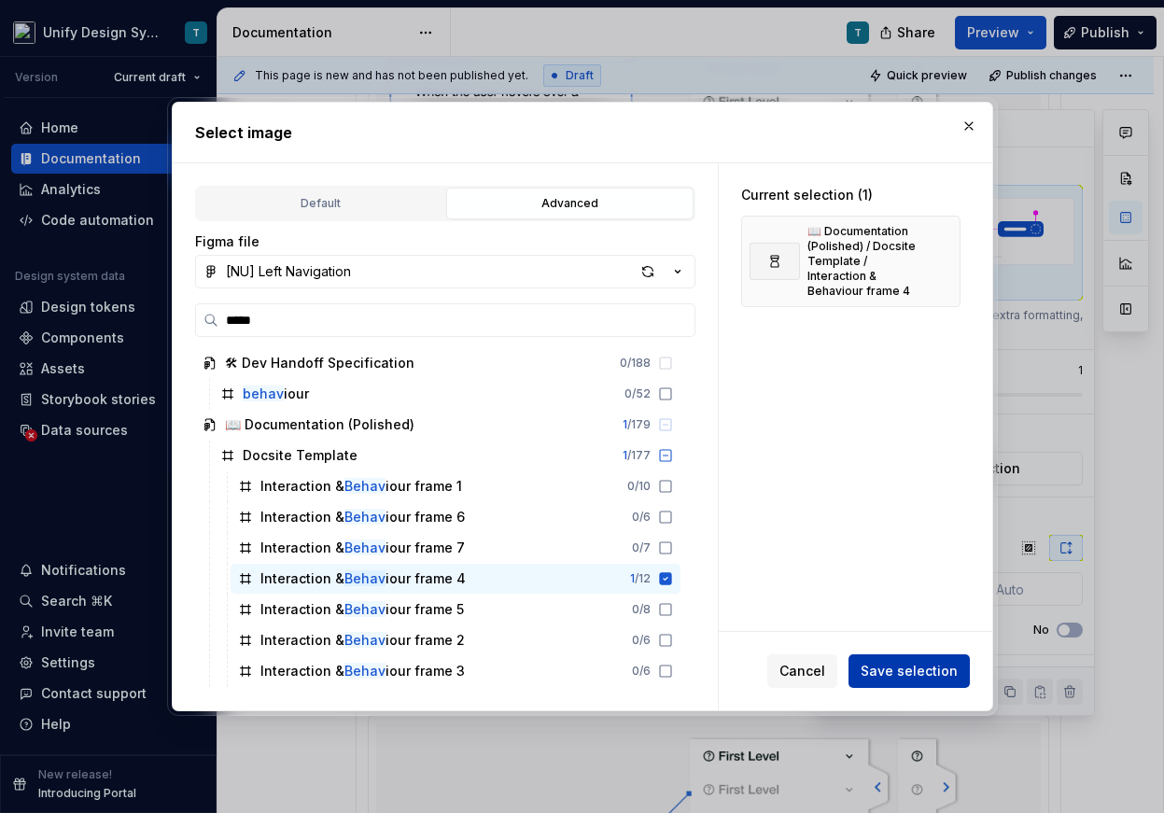
click at [915, 677] on span "Save selection" at bounding box center [908, 671] width 97 height 19
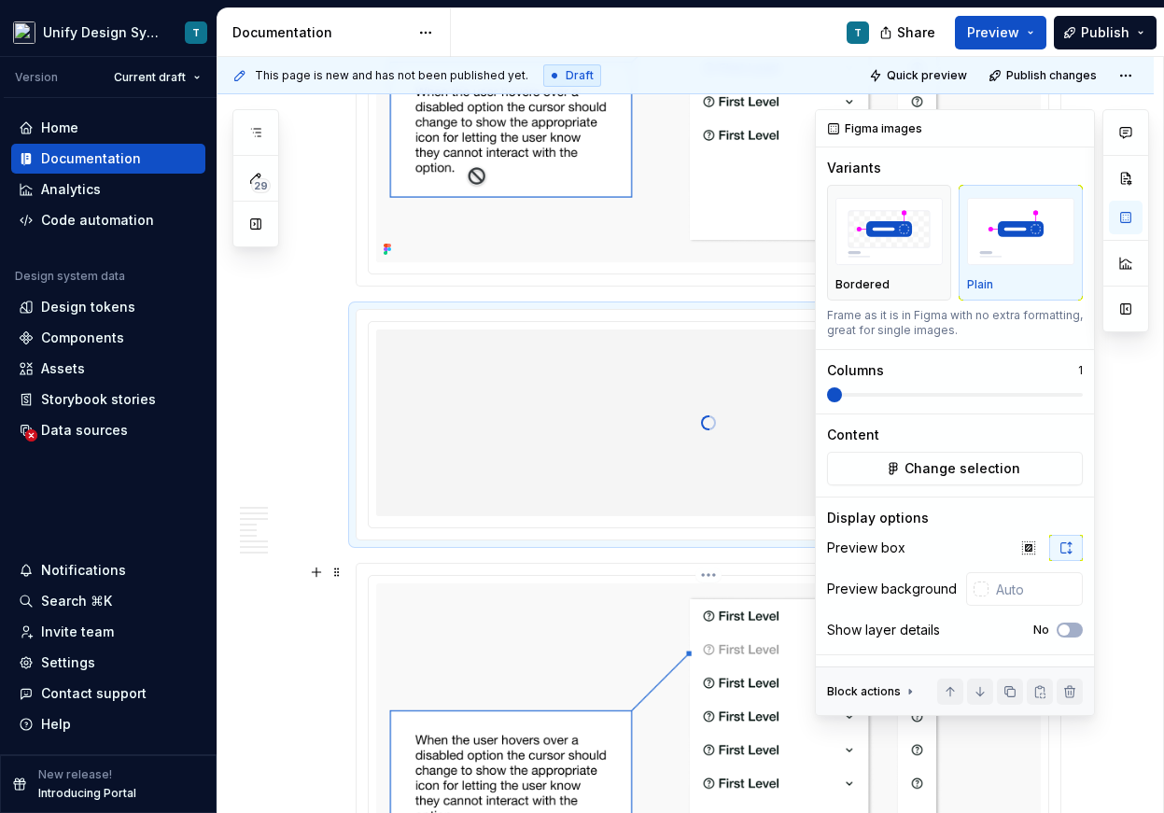
click at [527, 649] on img at bounding box center [708, 746] width 664 height 327
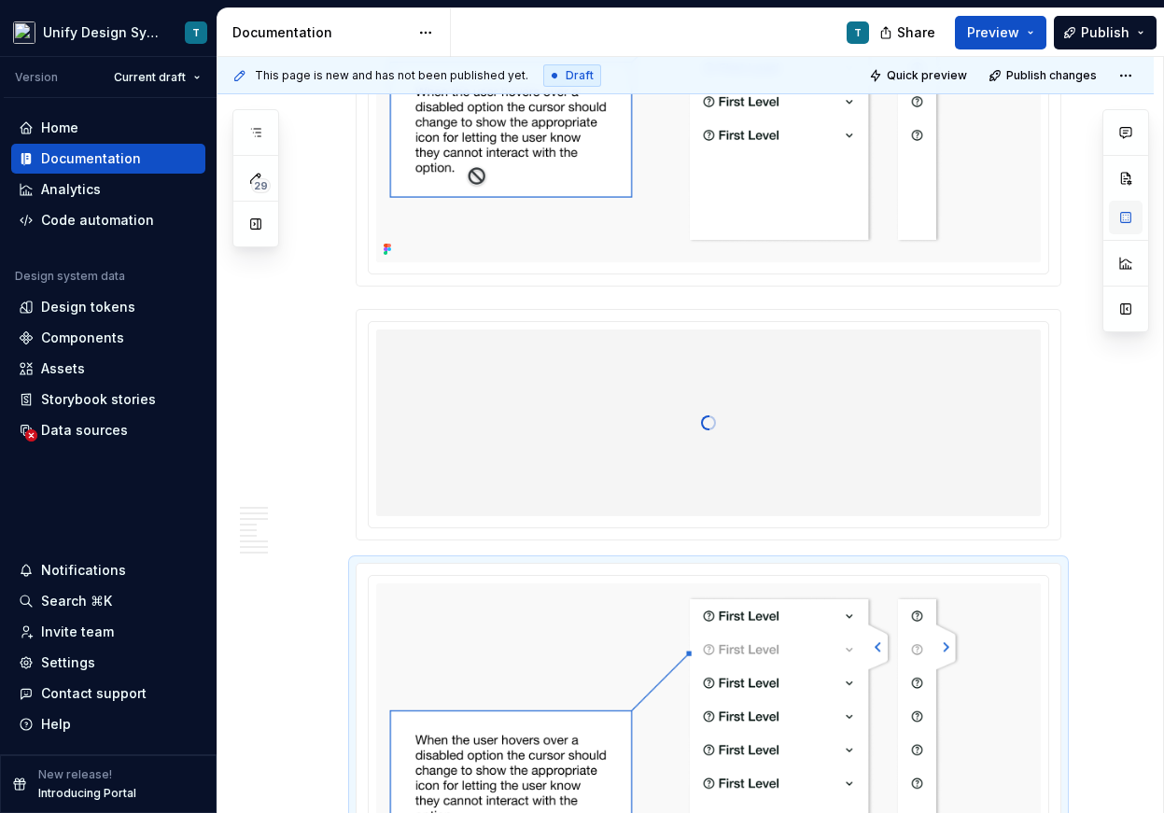
type textarea "*"
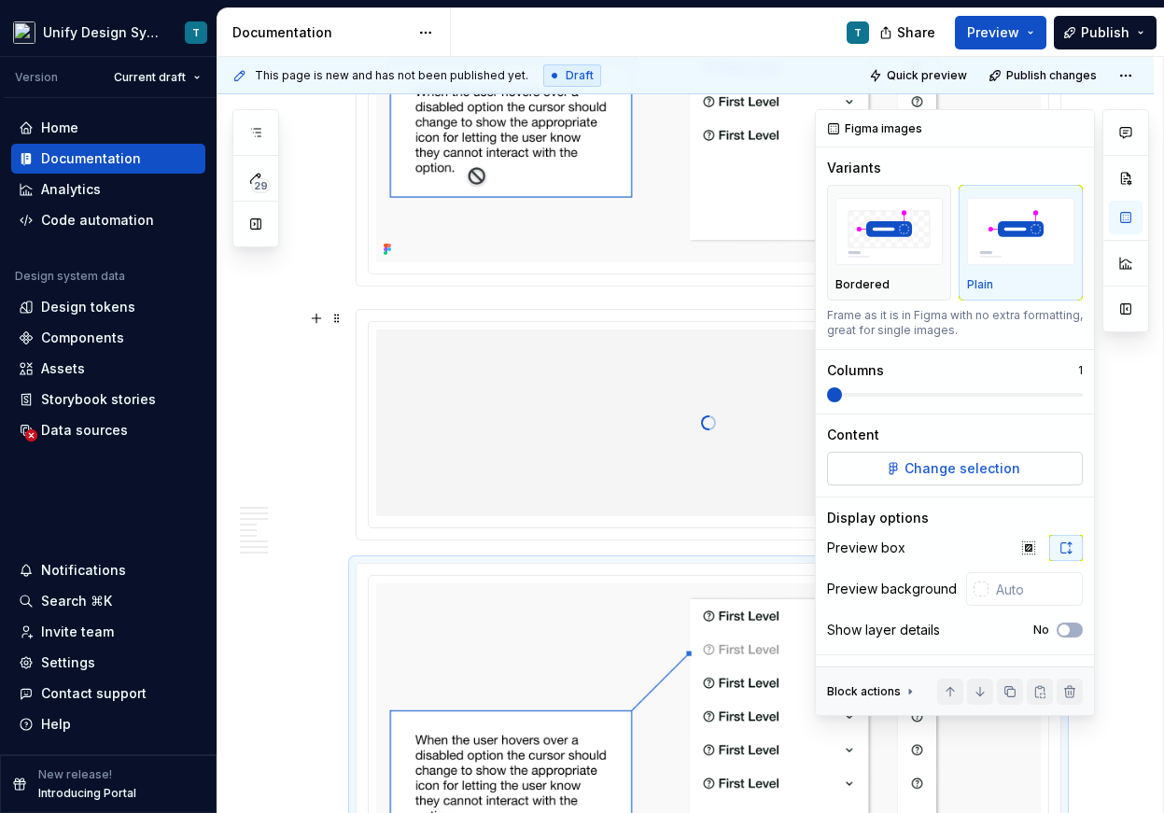
click at [943, 470] on span "Change selection" at bounding box center [962, 468] width 116 height 19
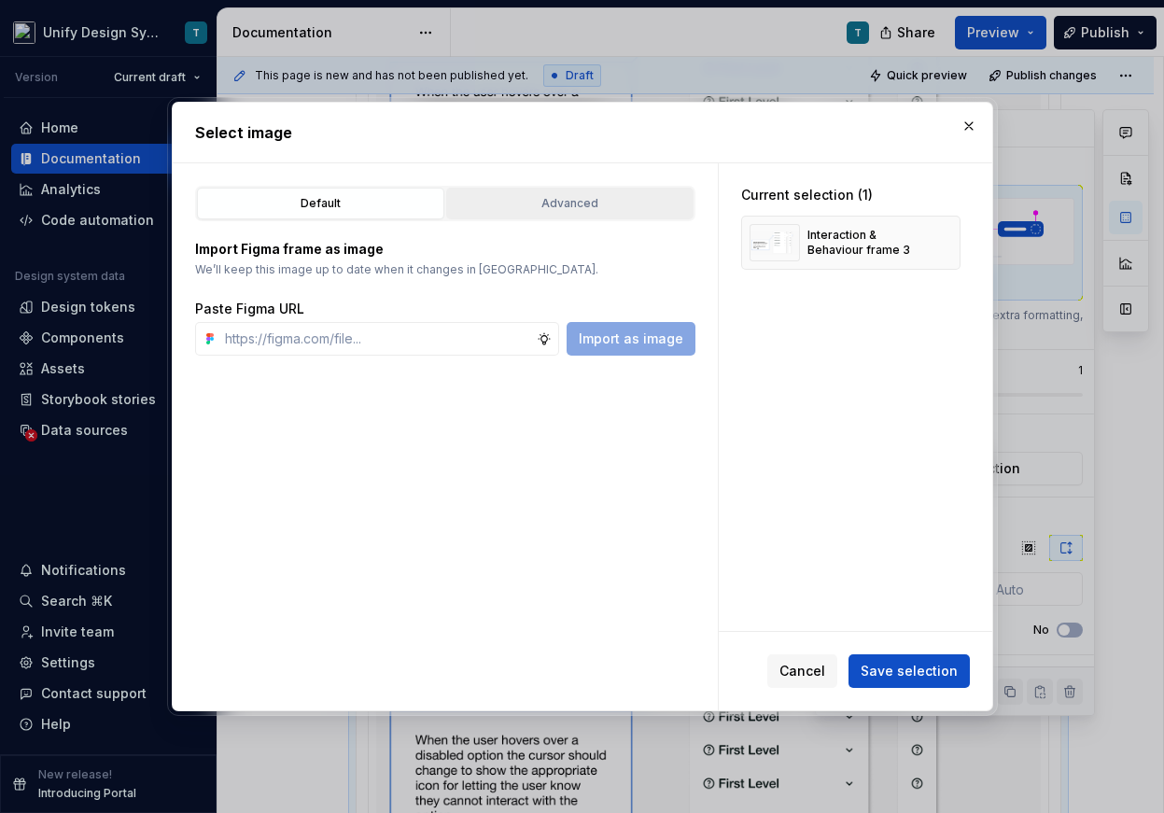
click at [543, 203] on div "Advanced" at bounding box center [570, 203] width 234 height 19
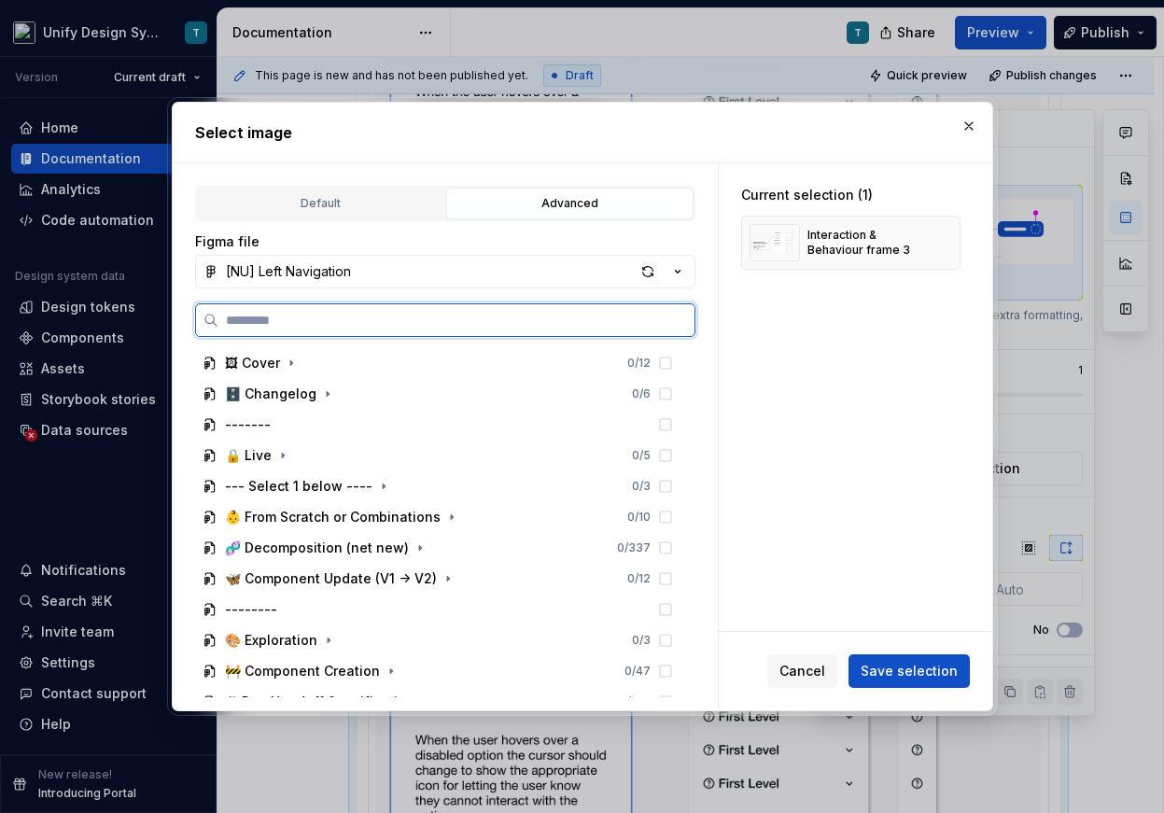
click at [391, 321] on input "search" at bounding box center [456, 320] width 476 height 19
type input "*****"
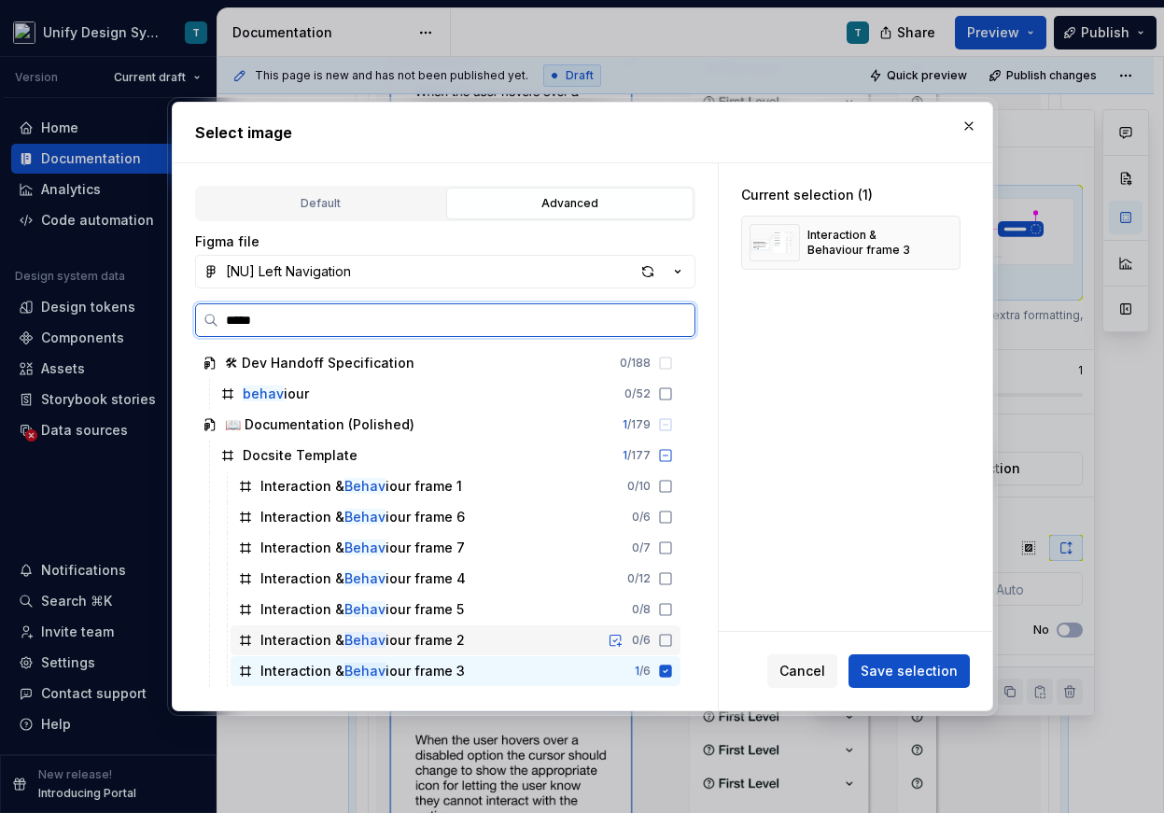
click at [433, 625] on div "Interaction & Behav iour frame 2 0 / 6" at bounding box center [455, 640] width 450 height 30
click at [433, 613] on div "Interaction & Behav iour frame 5" at bounding box center [361, 609] width 203 height 19
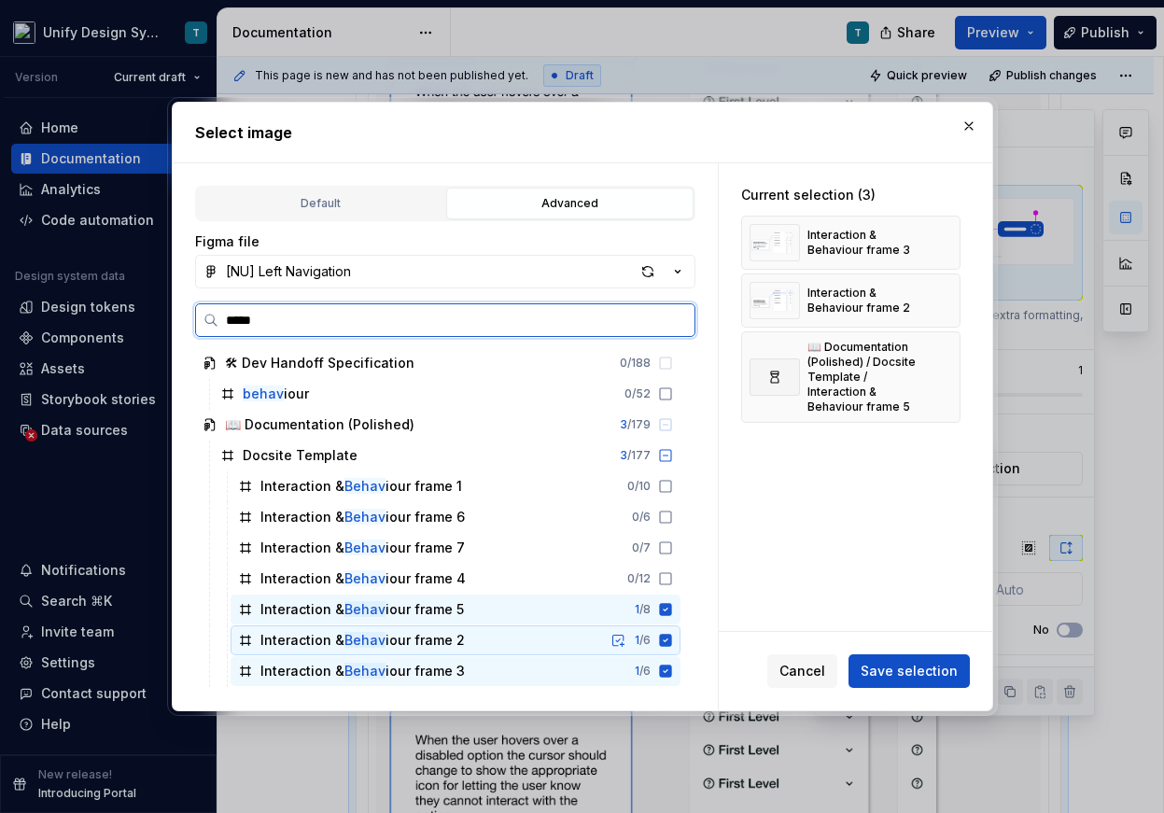
click at [435, 637] on div "Interaction & Behav iour frame 2" at bounding box center [362, 640] width 204 height 19
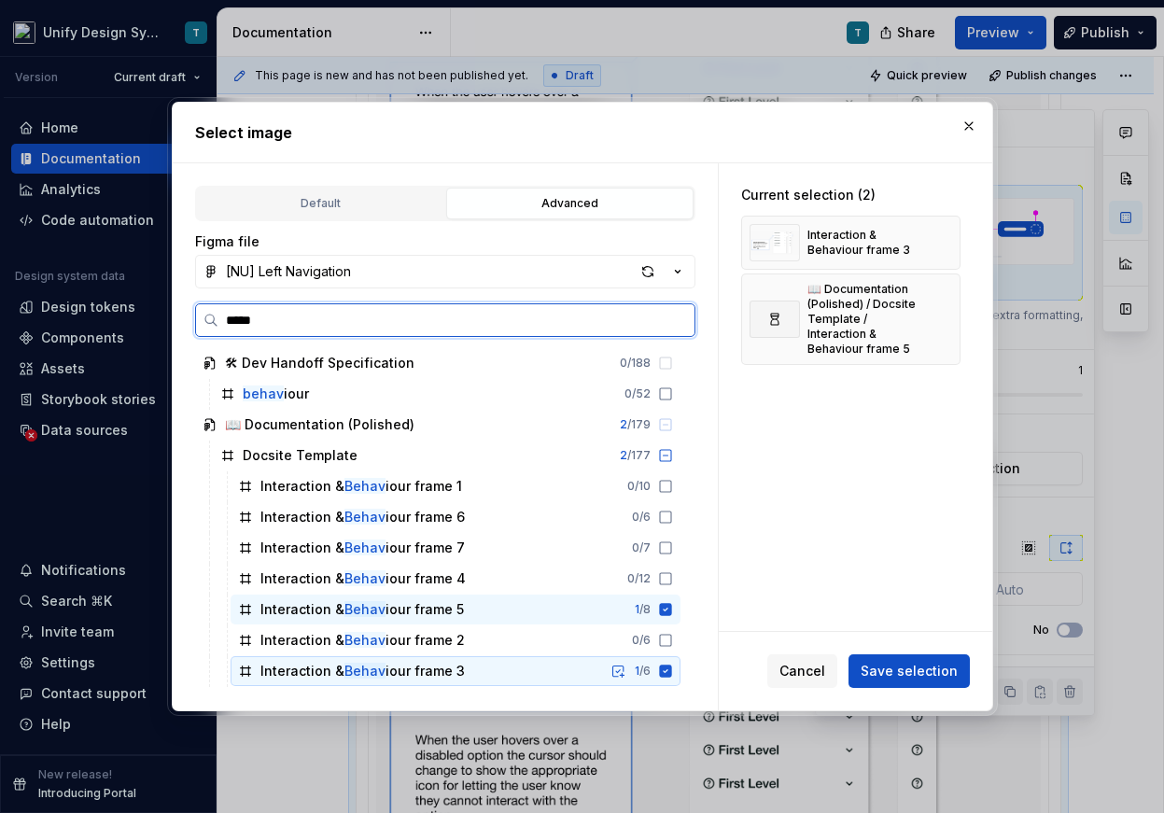
click at [435, 663] on div "Interaction & Behav iour frame 3" at bounding box center [362, 671] width 204 height 19
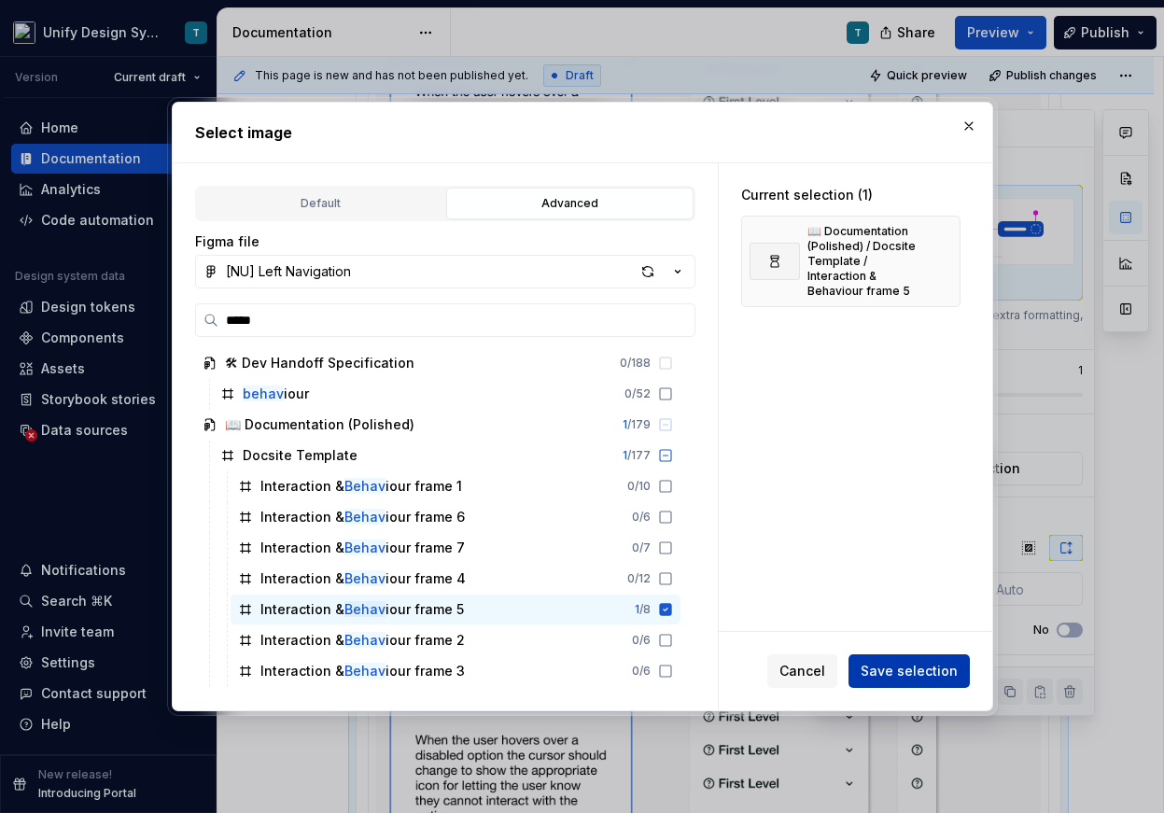
click at [893, 675] on span "Save selection" at bounding box center [908, 671] width 97 height 19
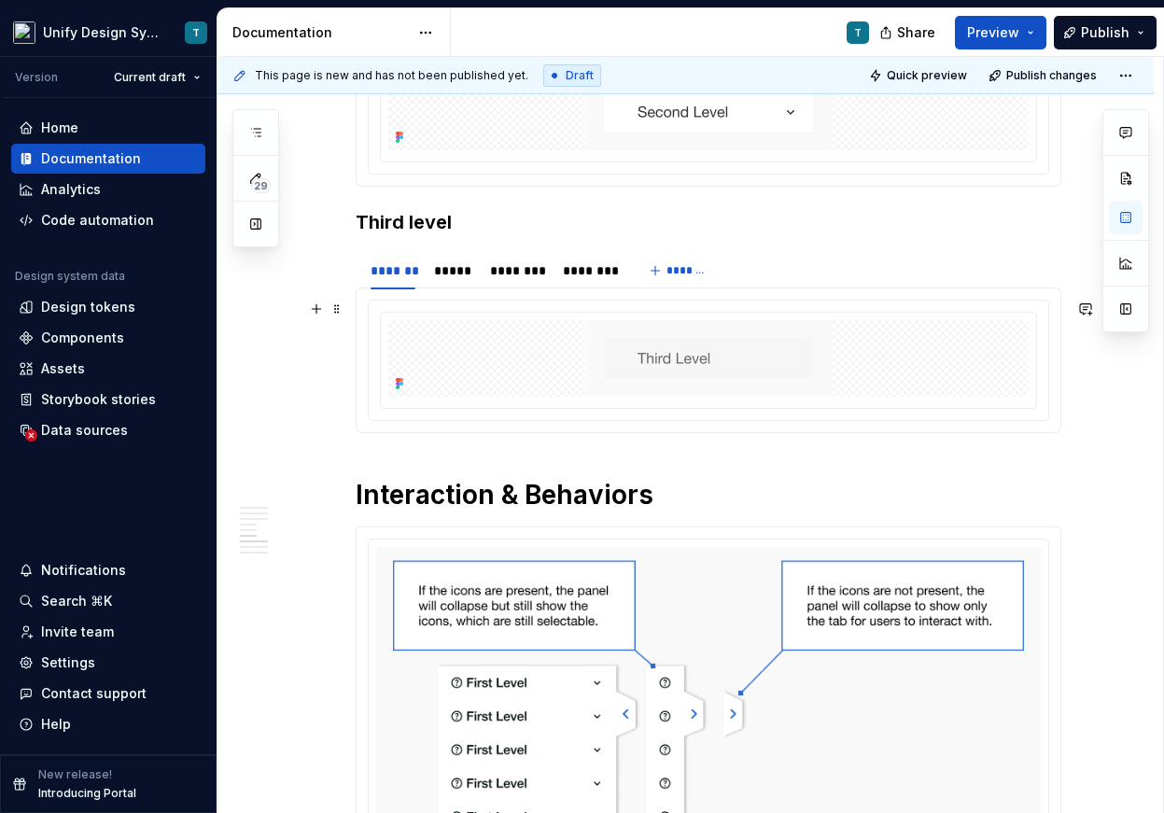
scroll to position [2473, 0]
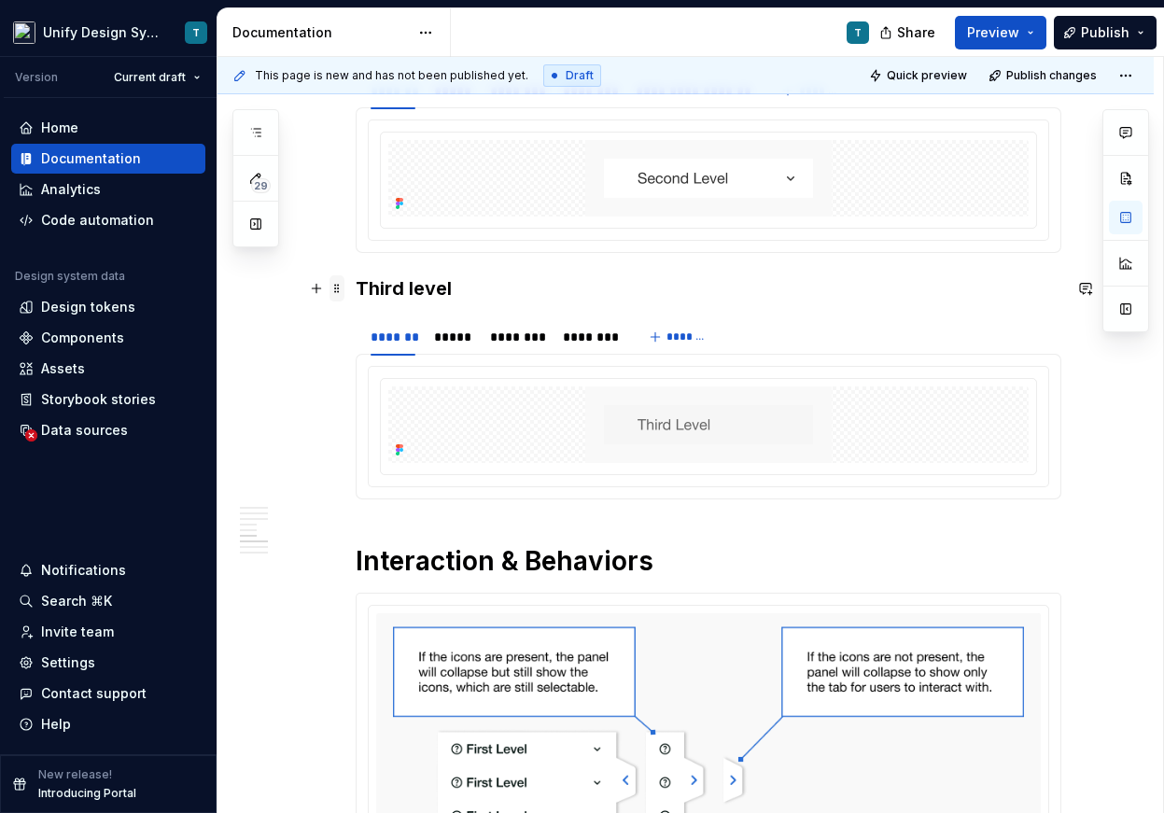
click at [344, 290] on span at bounding box center [336, 288] width 15 height 26
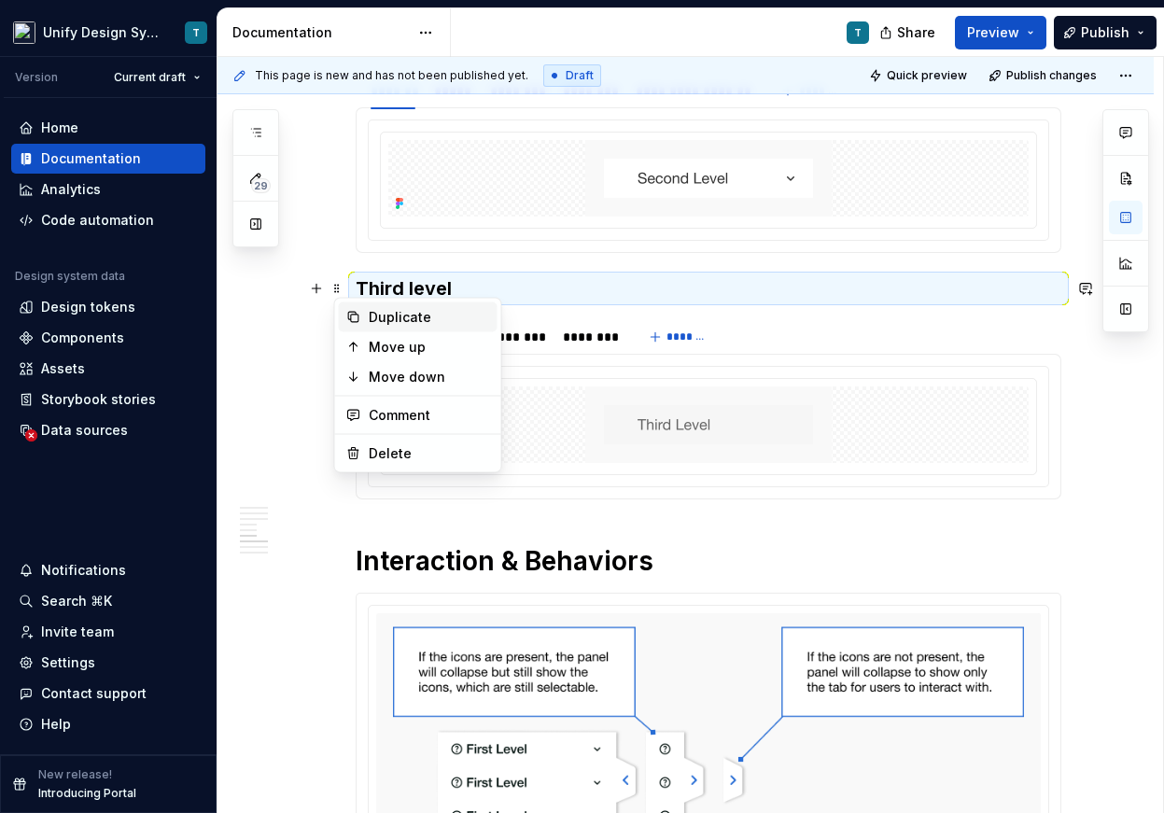
click at [373, 322] on div "Duplicate" at bounding box center [429, 317] width 121 height 19
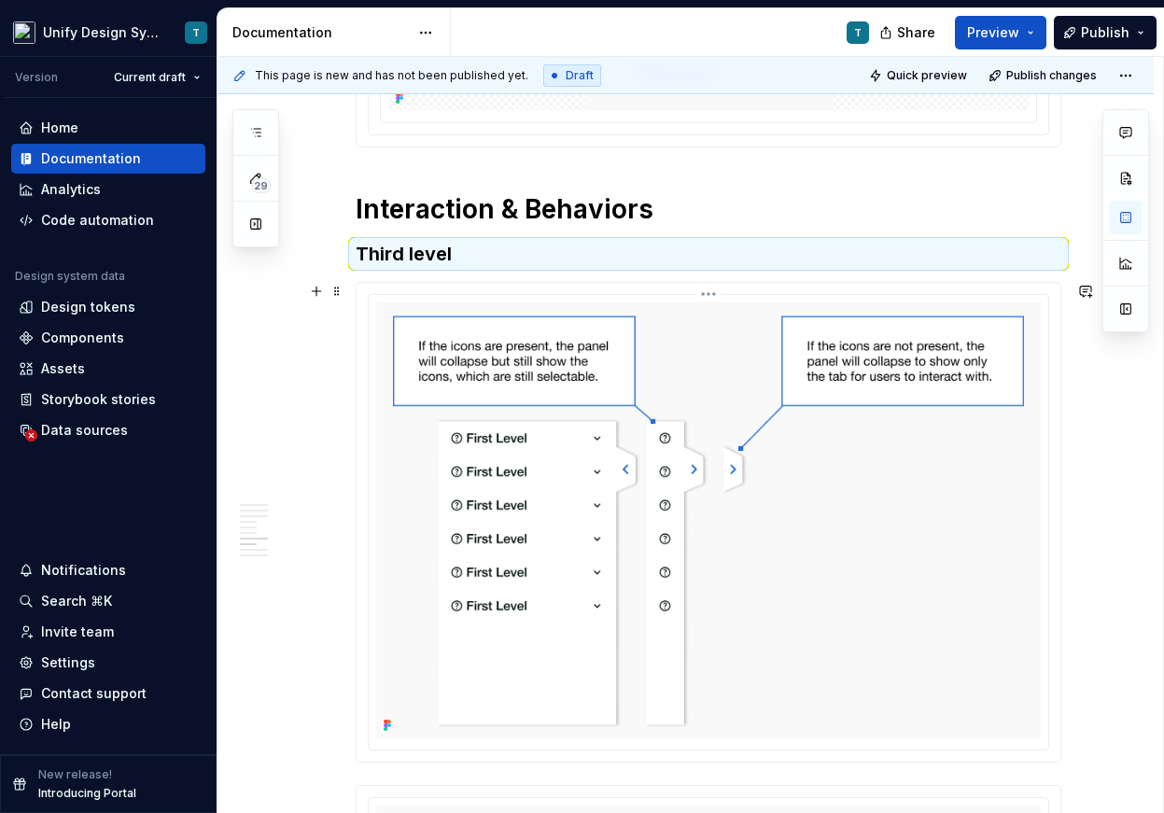
scroll to position [2826, 0]
click at [342, 250] on span at bounding box center [336, 253] width 15 height 26
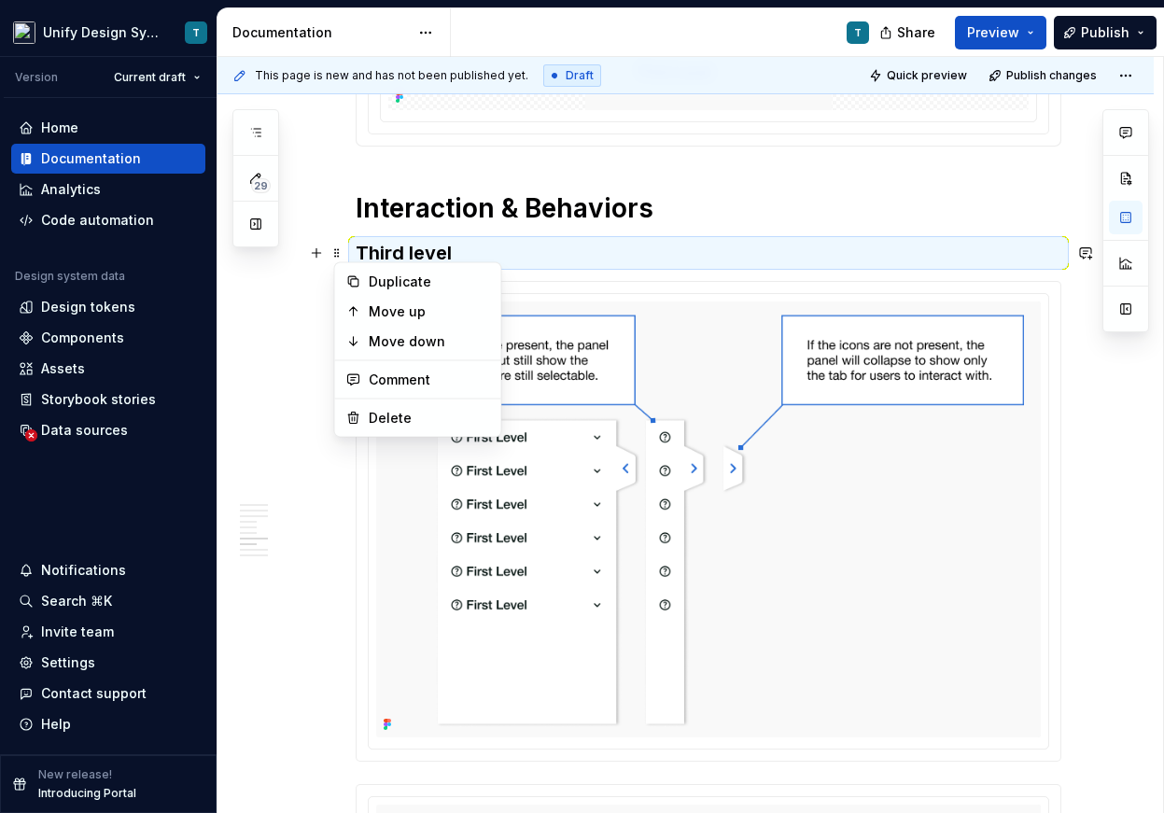
click at [447, 250] on h3 "Third level" at bounding box center [708, 253] width 705 height 26
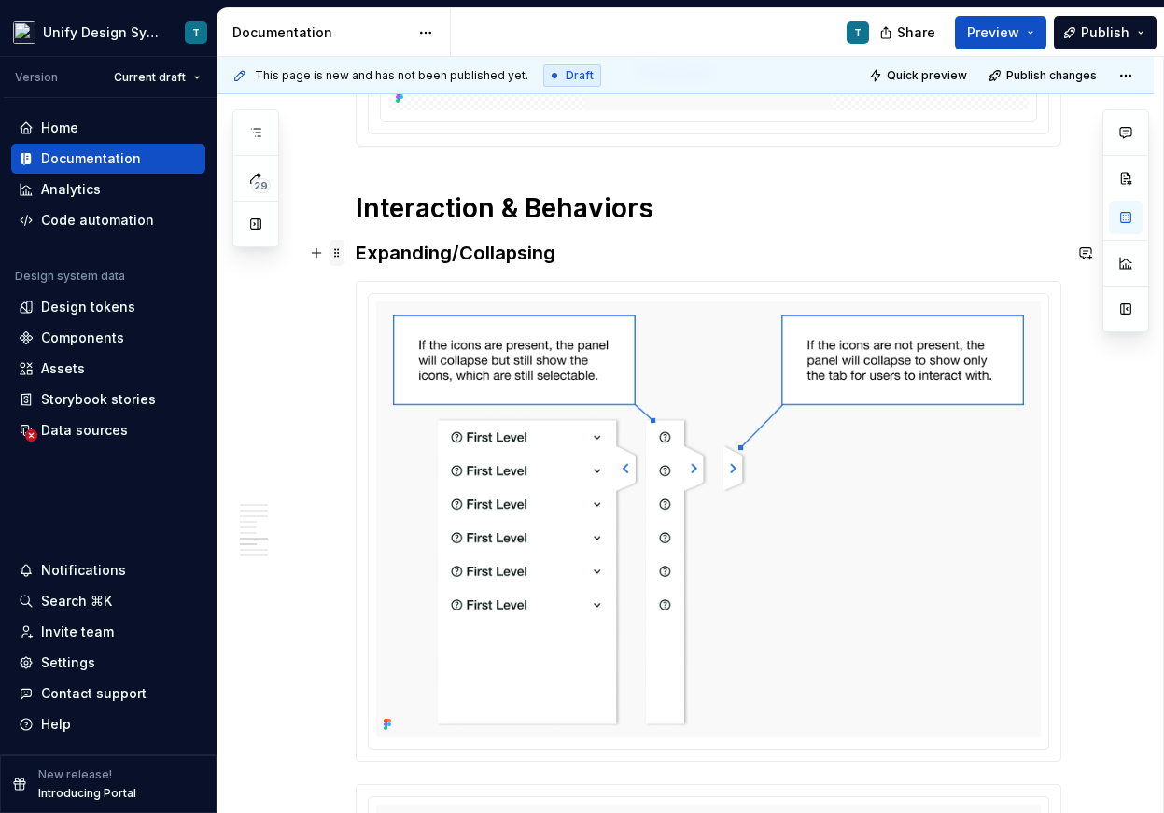
click at [342, 253] on span at bounding box center [336, 253] width 15 height 26
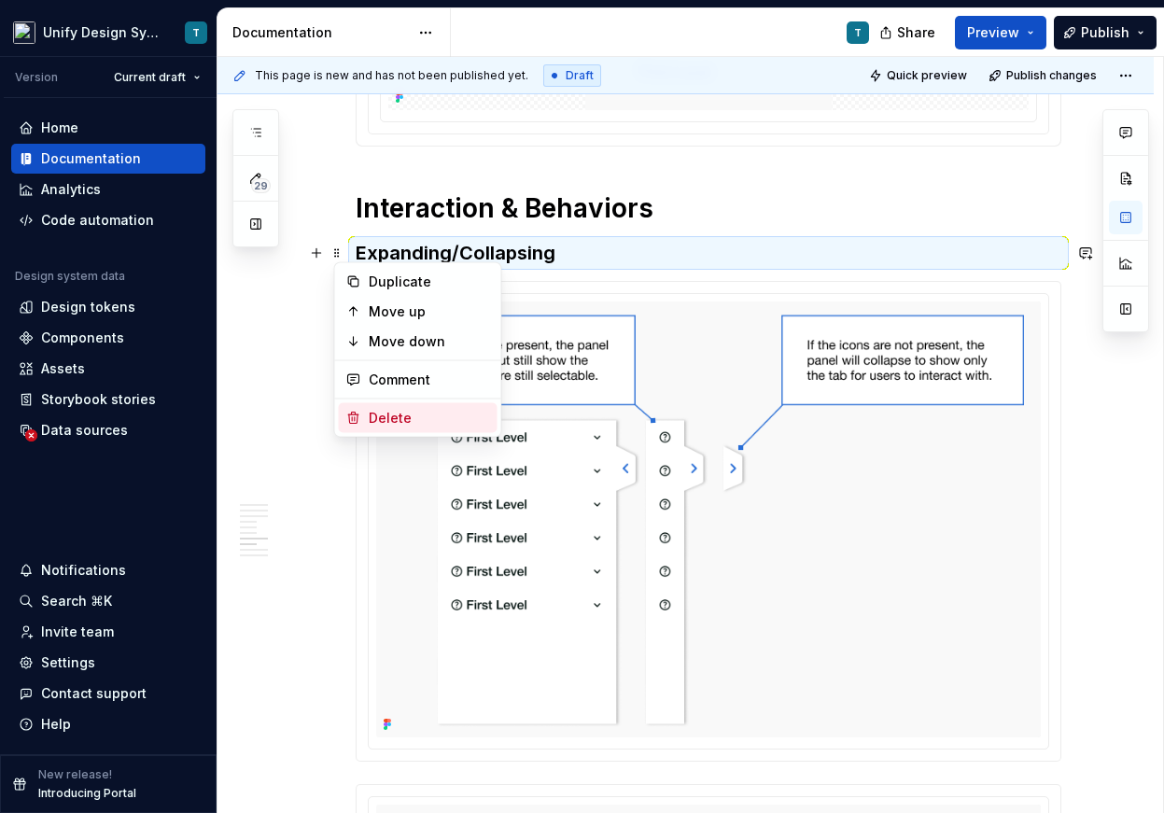
click at [386, 414] on div "Delete" at bounding box center [429, 418] width 121 height 19
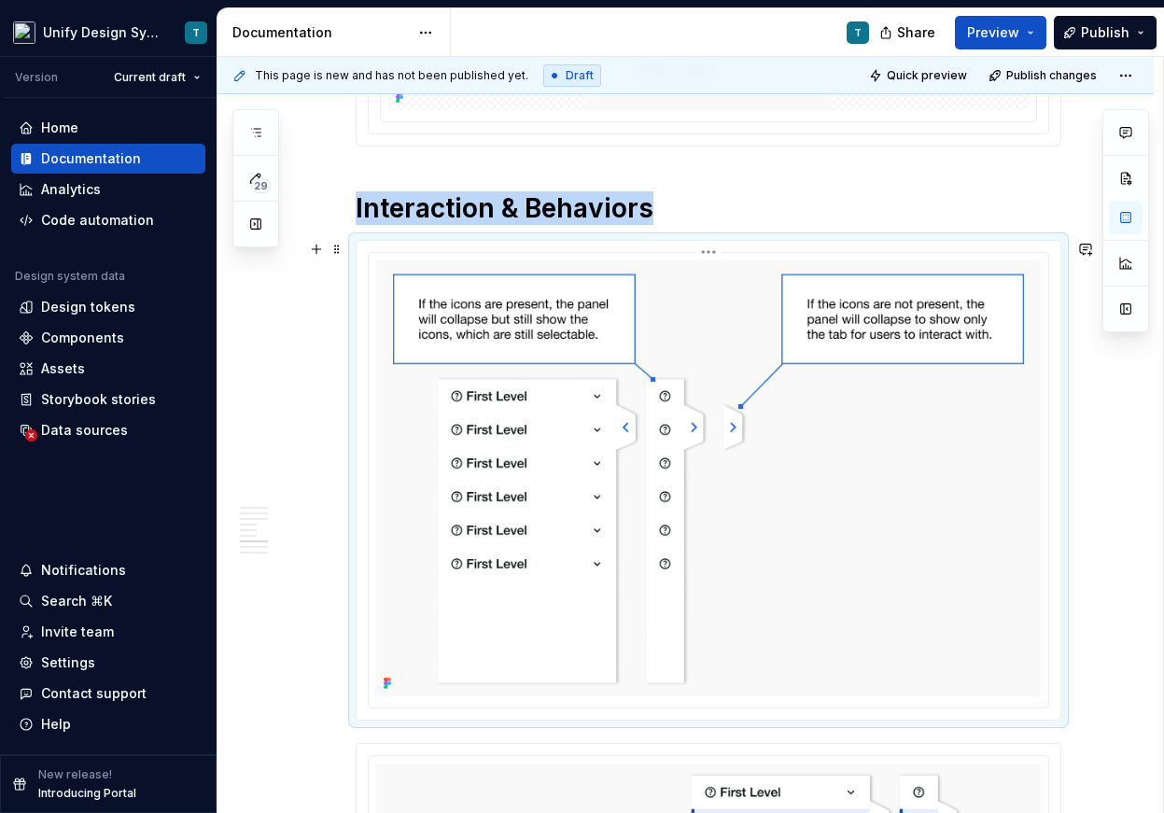
click at [413, 439] on img at bounding box center [708, 478] width 664 height 436
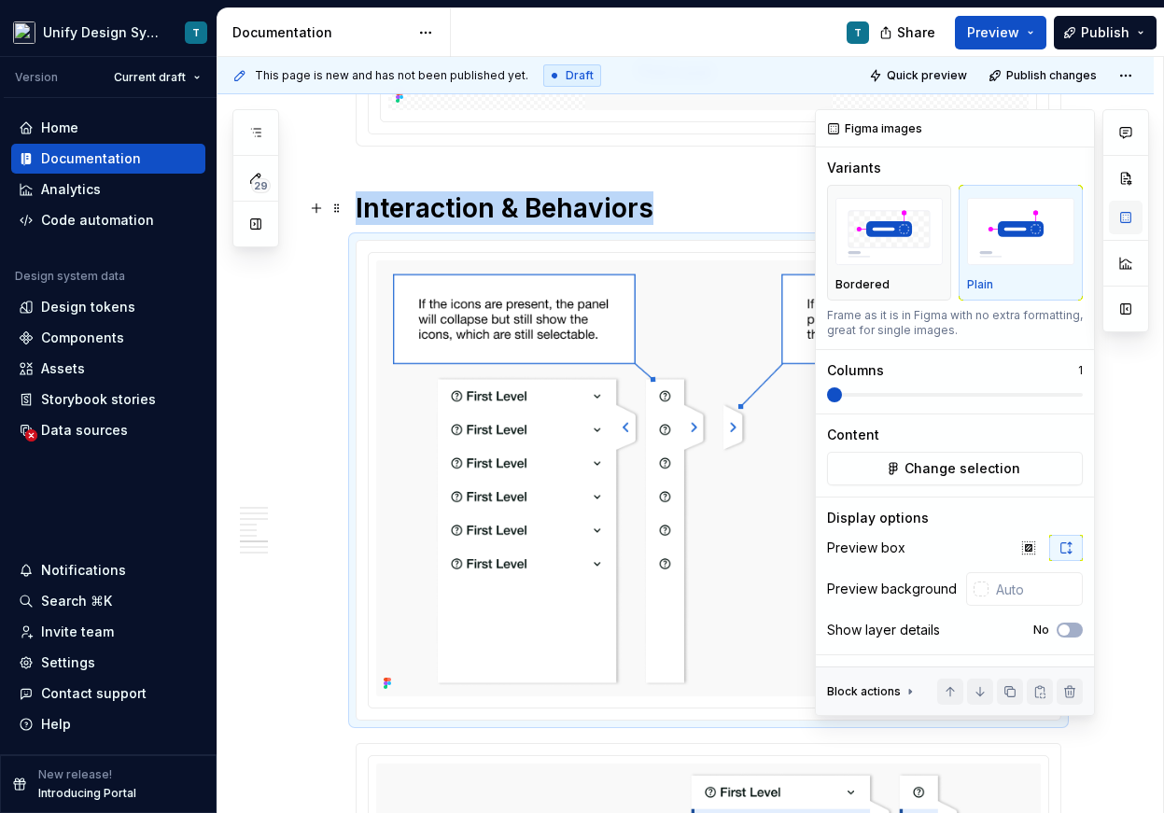
click at [1117, 211] on button "button" at bounding box center [1126, 218] width 34 height 34
type textarea "*"
click at [1064, 628] on span "button" at bounding box center [1063, 629] width 11 height 11
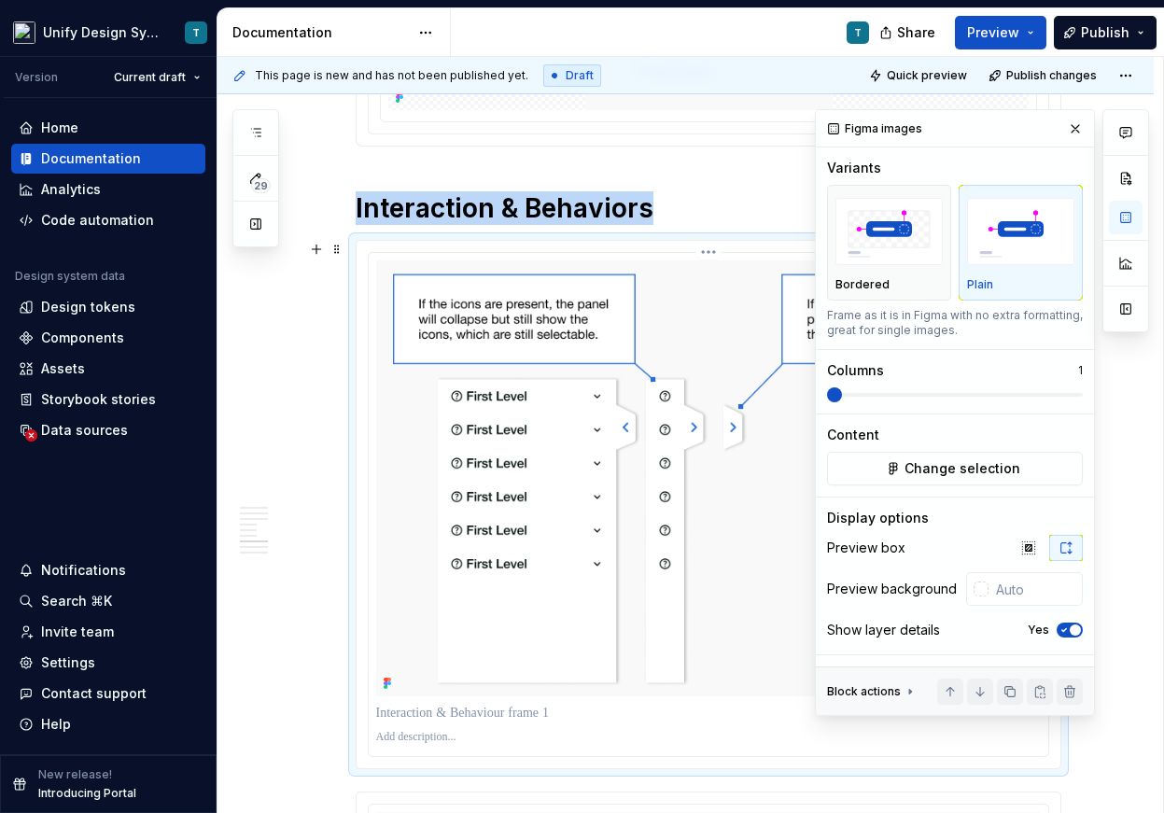
click at [493, 717] on p at bounding box center [708, 713] width 664 height 19
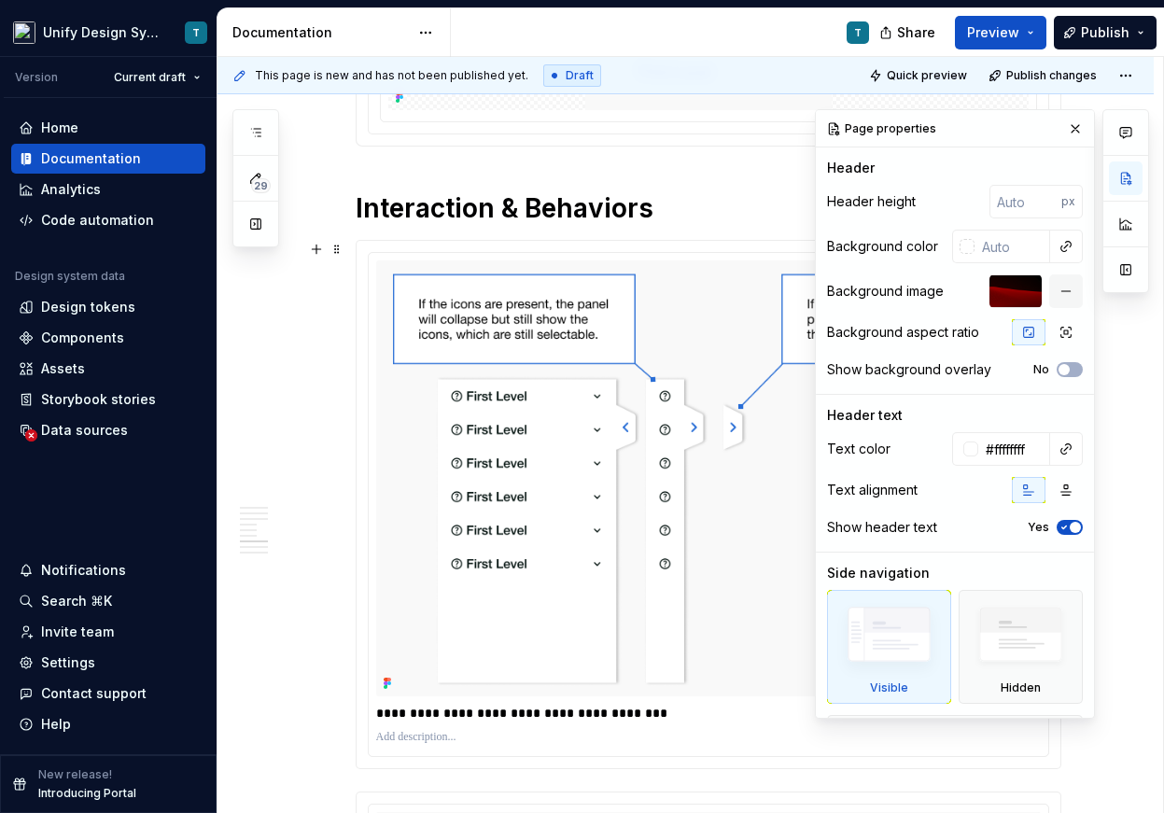
type textarea "*"
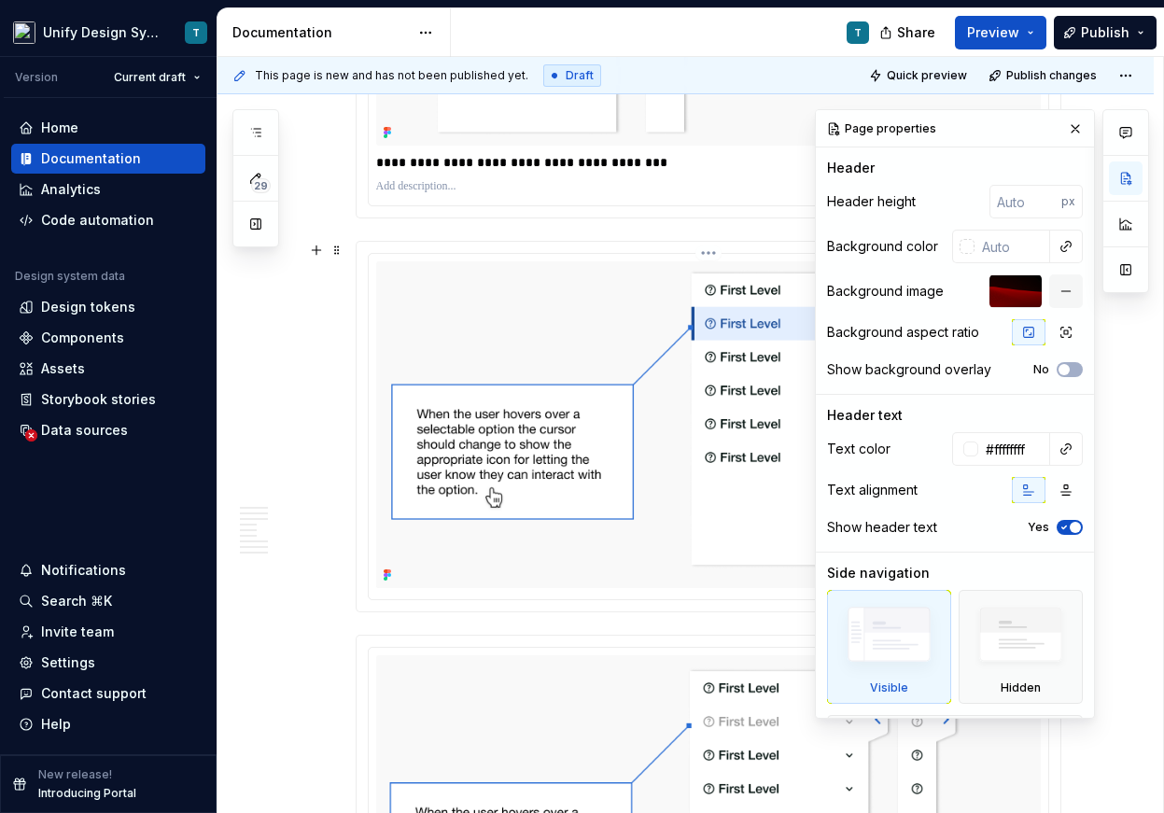
scroll to position [3450, 0]
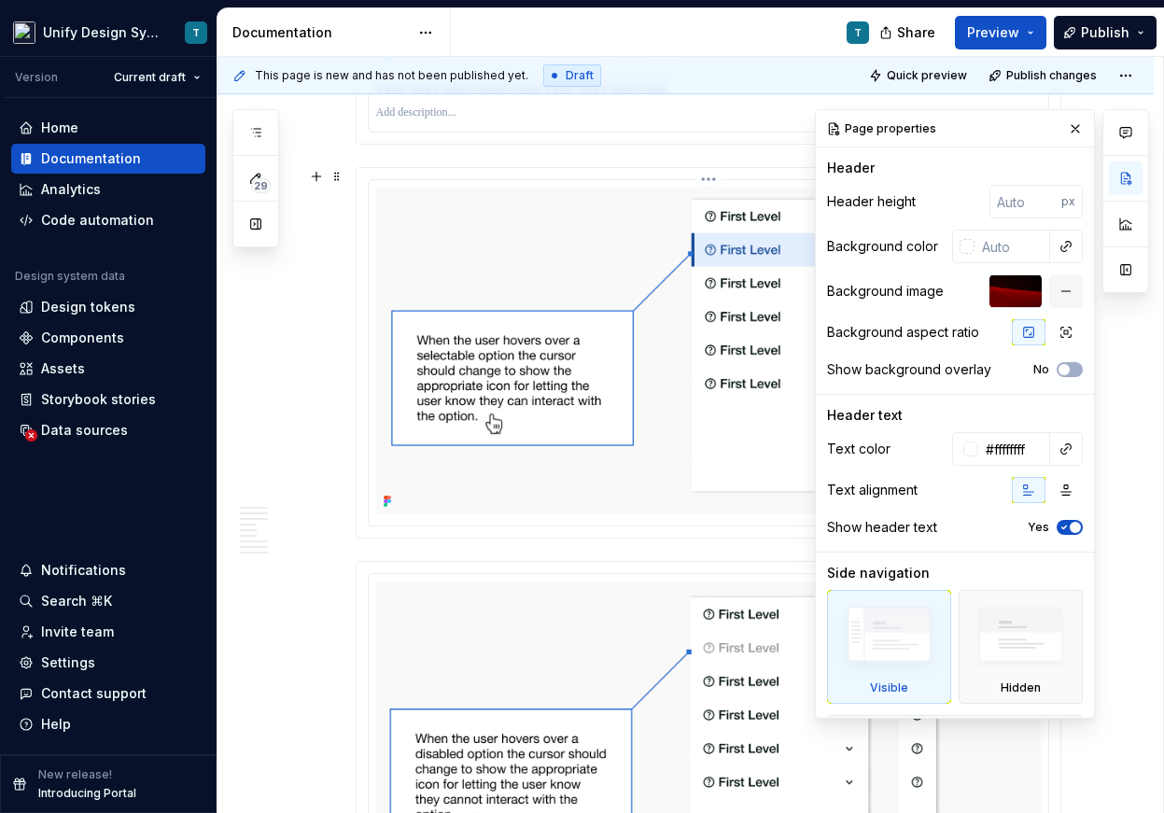
click at [632, 474] on img at bounding box center [708, 351] width 664 height 327
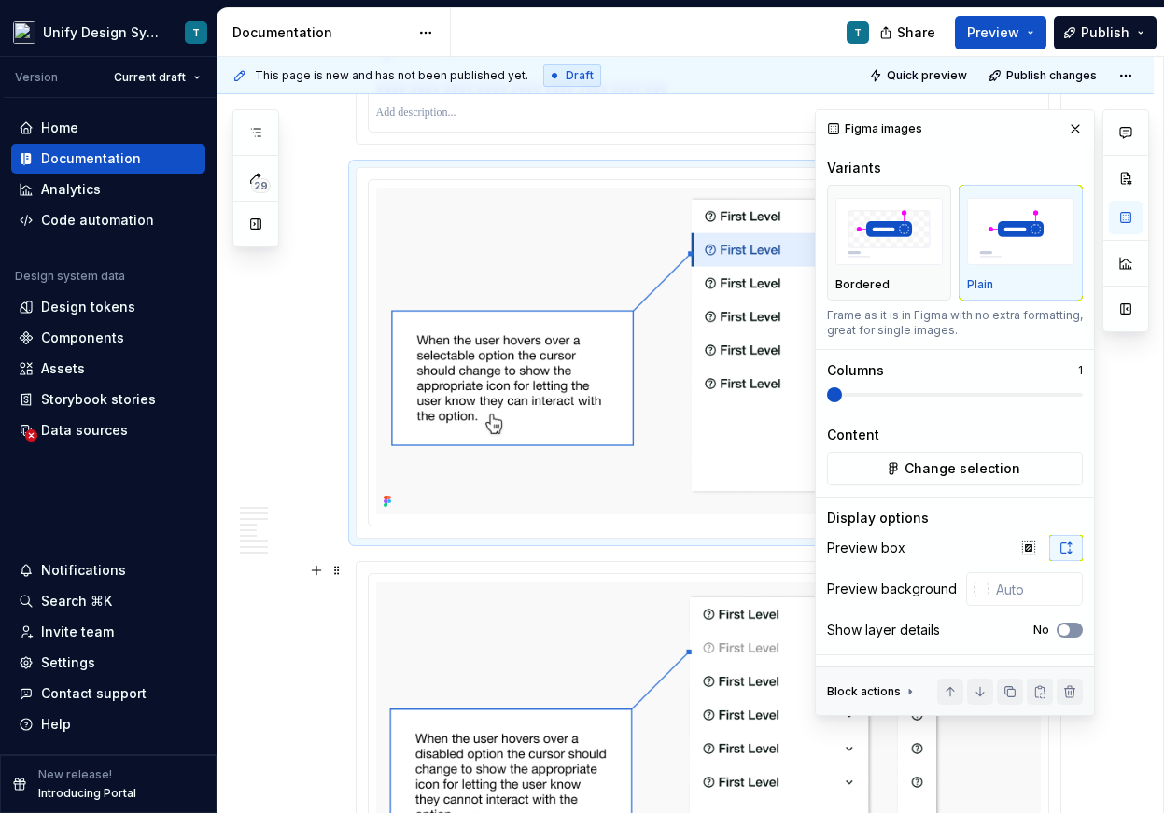
click at [1063, 635] on span "button" at bounding box center [1063, 629] width 11 height 11
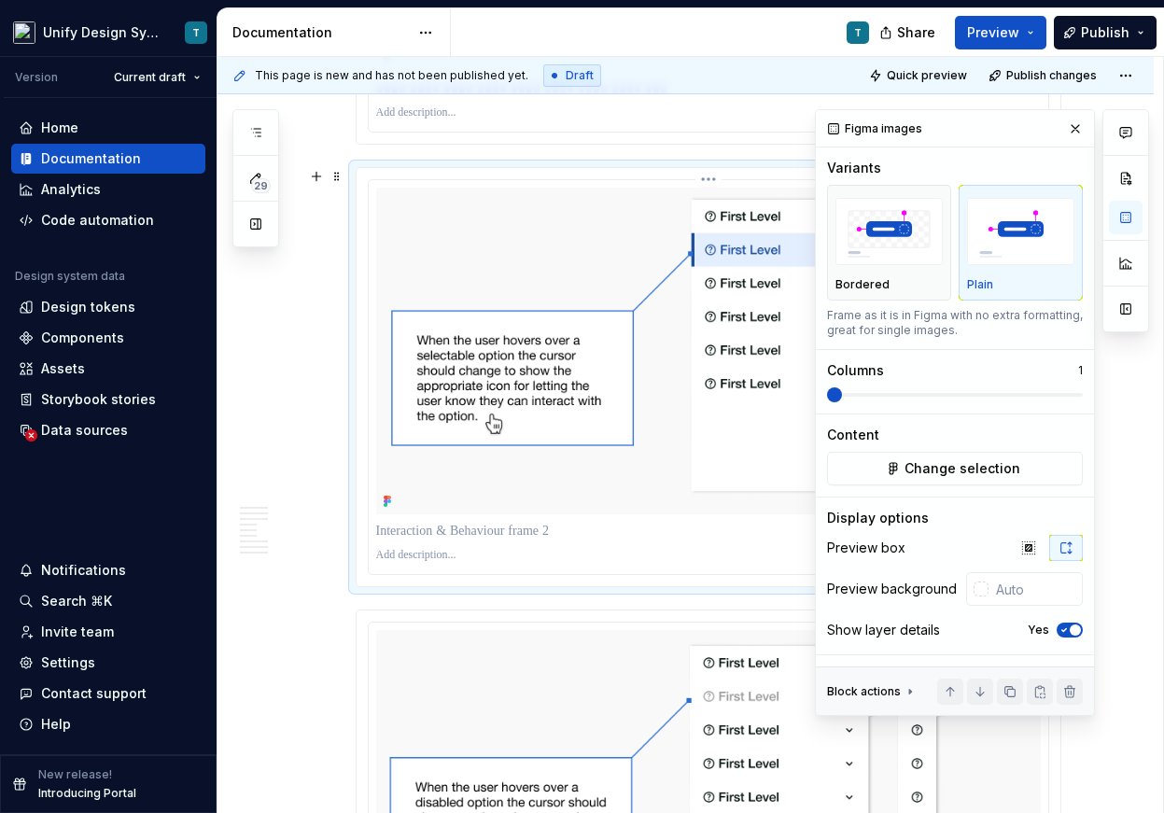
click at [431, 535] on p at bounding box center [708, 531] width 664 height 19
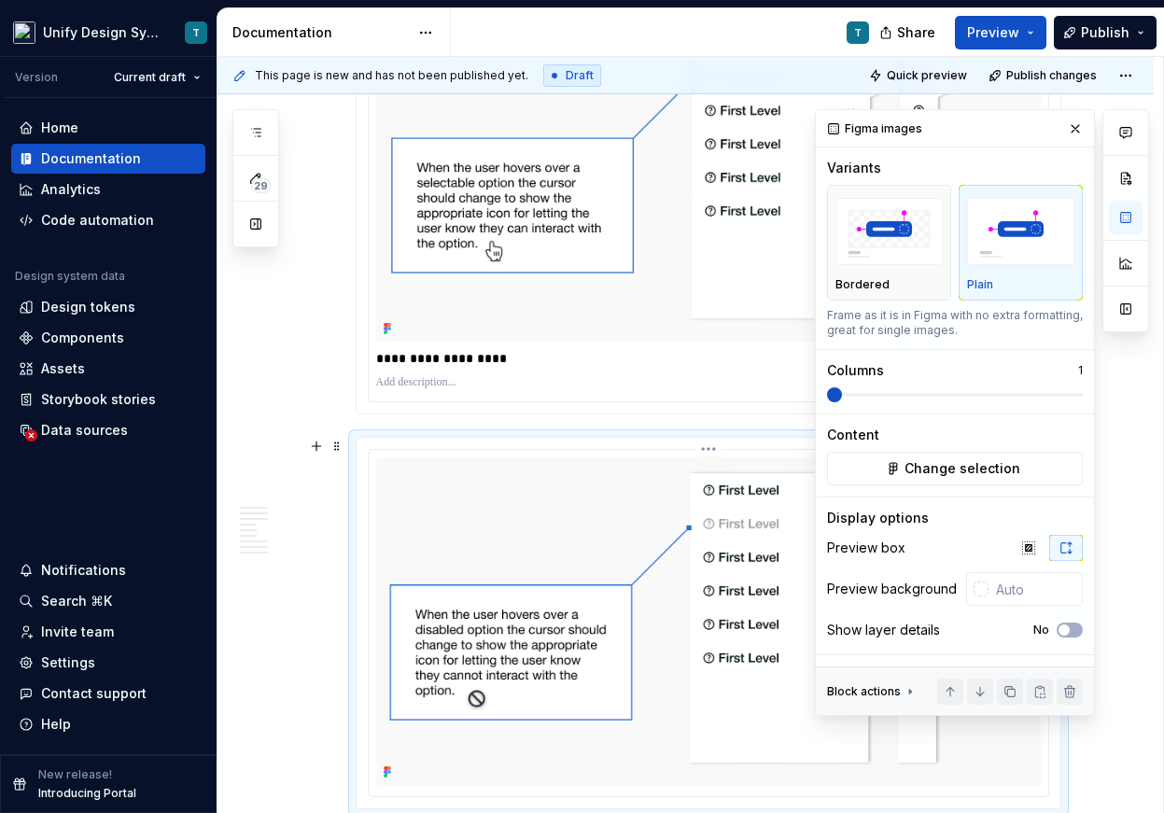
click at [549, 614] on img at bounding box center [708, 620] width 664 height 327
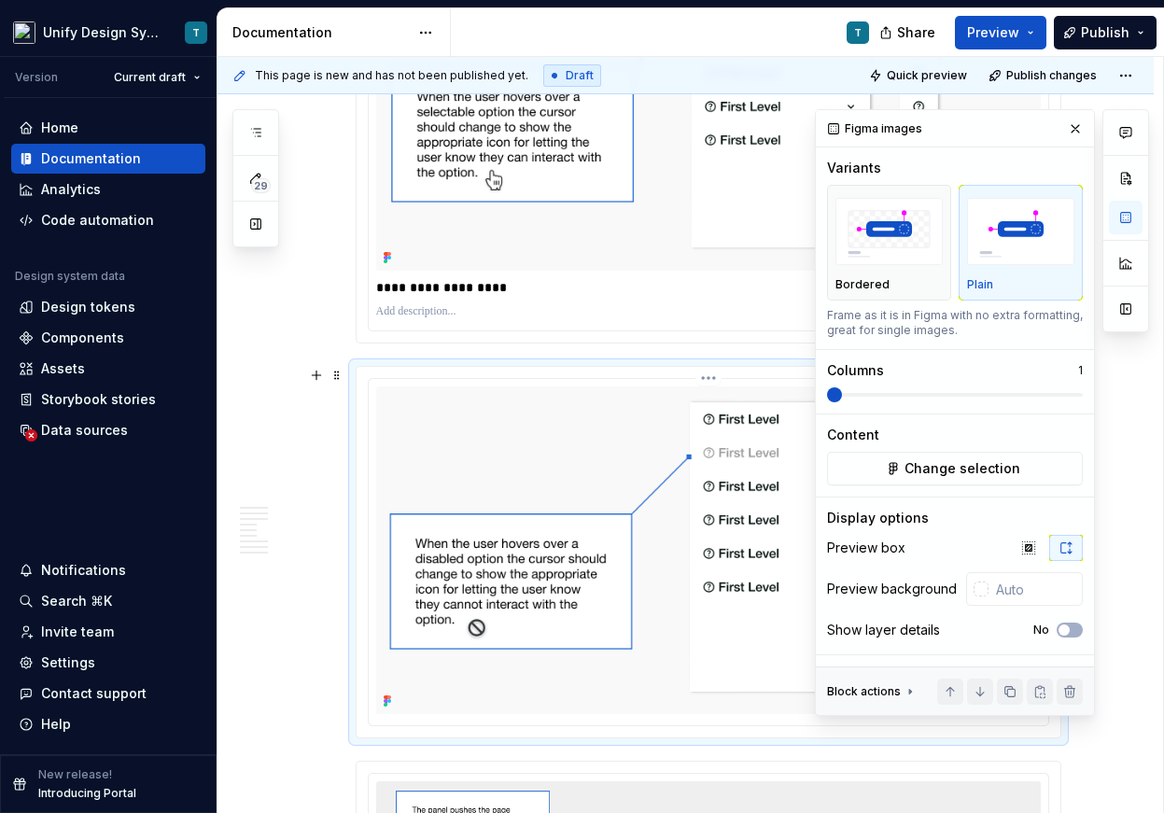
scroll to position [3779, 0]
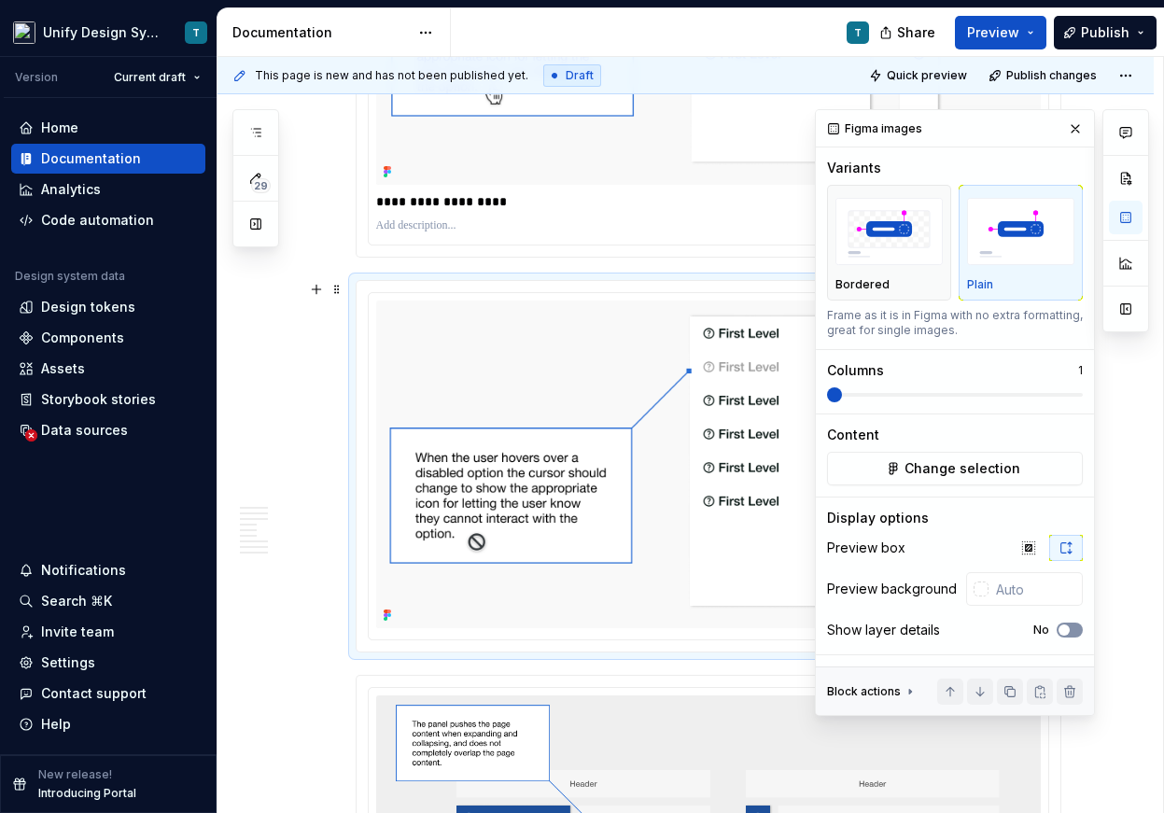
click at [1075, 629] on button "No" at bounding box center [1069, 629] width 26 height 15
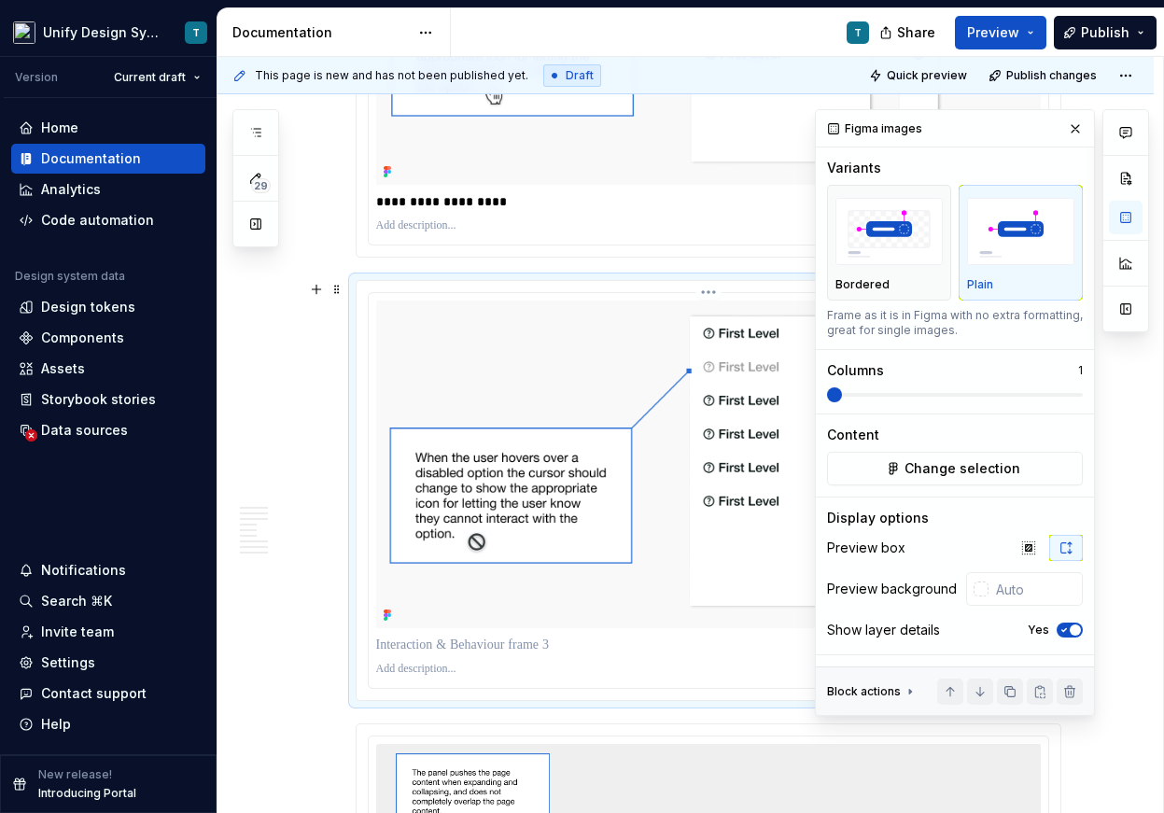
click at [487, 642] on p at bounding box center [708, 644] width 664 height 19
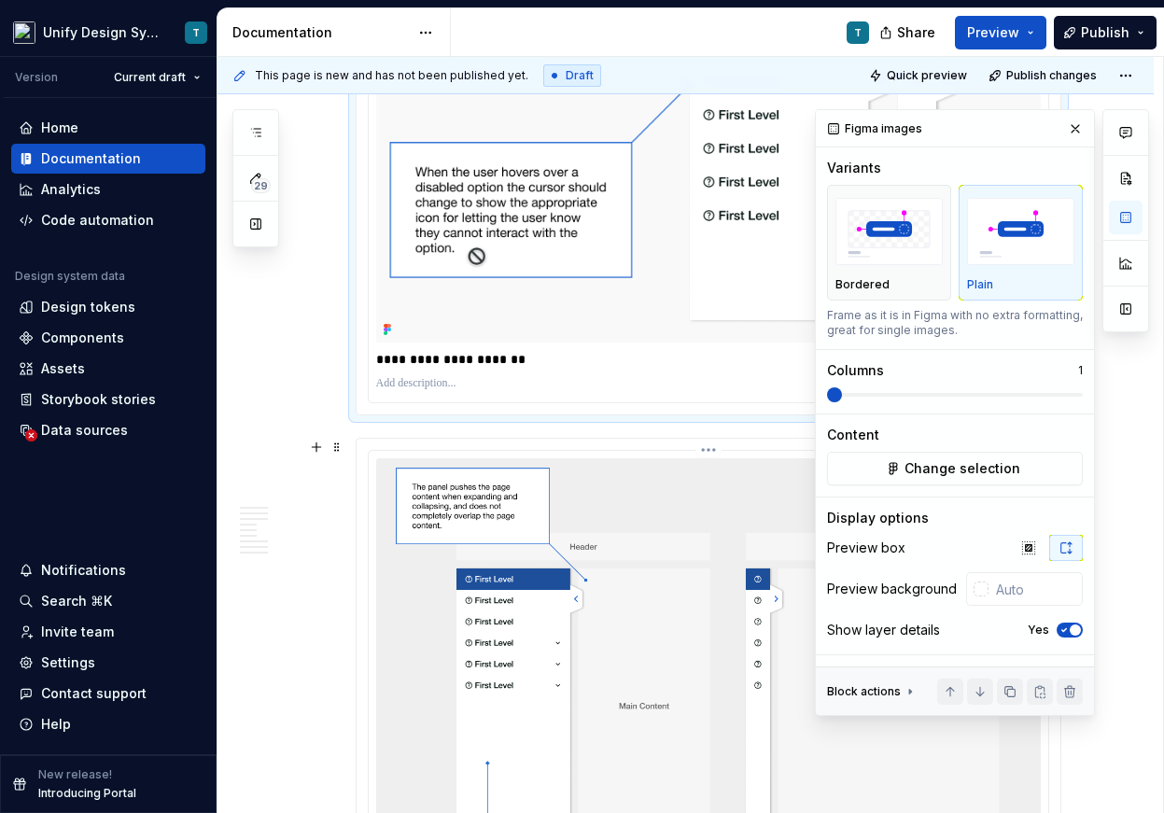
click at [641, 704] on img at bounding box center [708, 692] width 664 height 468
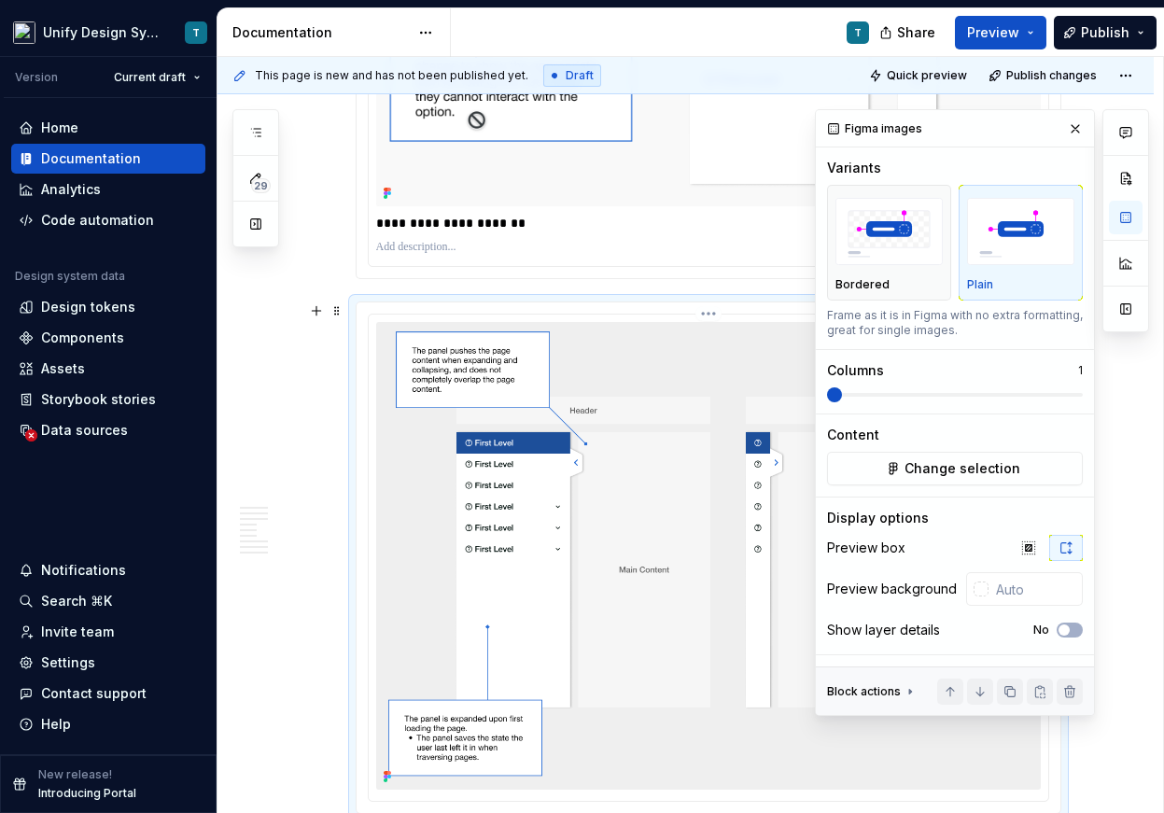
scroll to position [4389, 0]
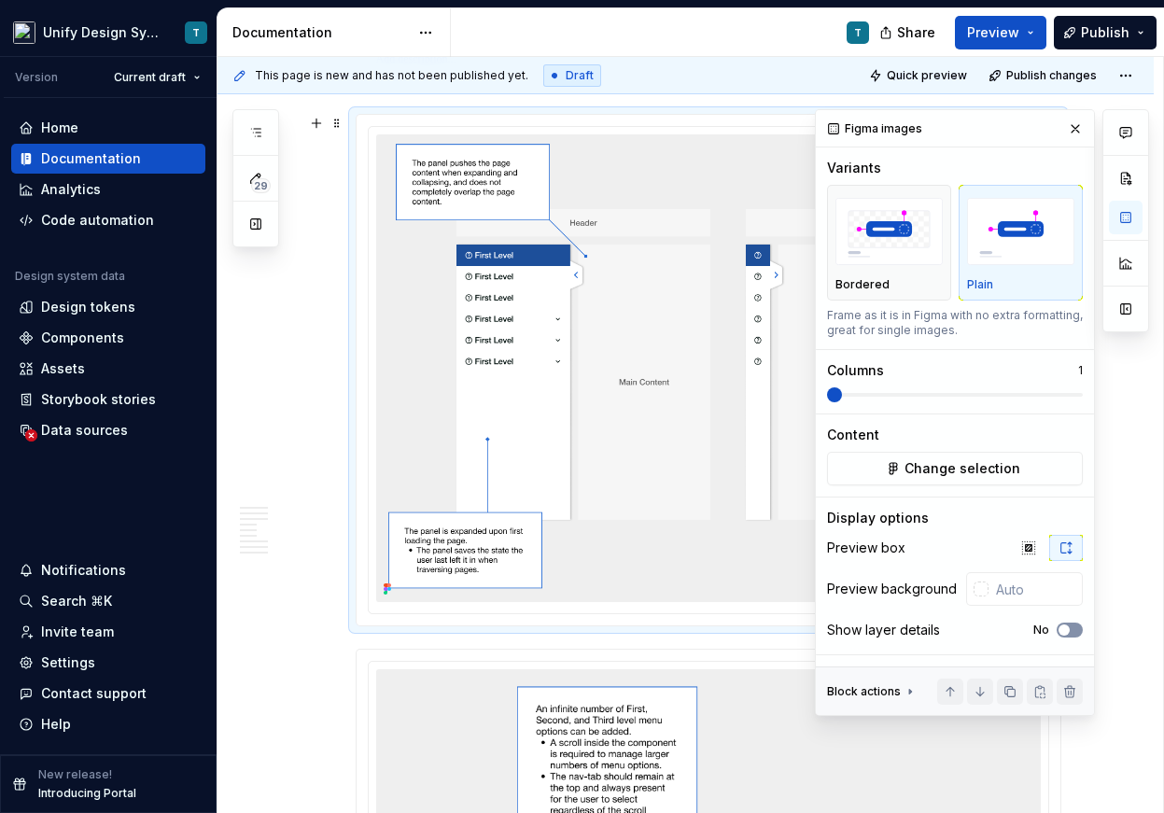
click at [1068, 624] on icon "button" at bounding box center [1063, 629] width 15 height 11
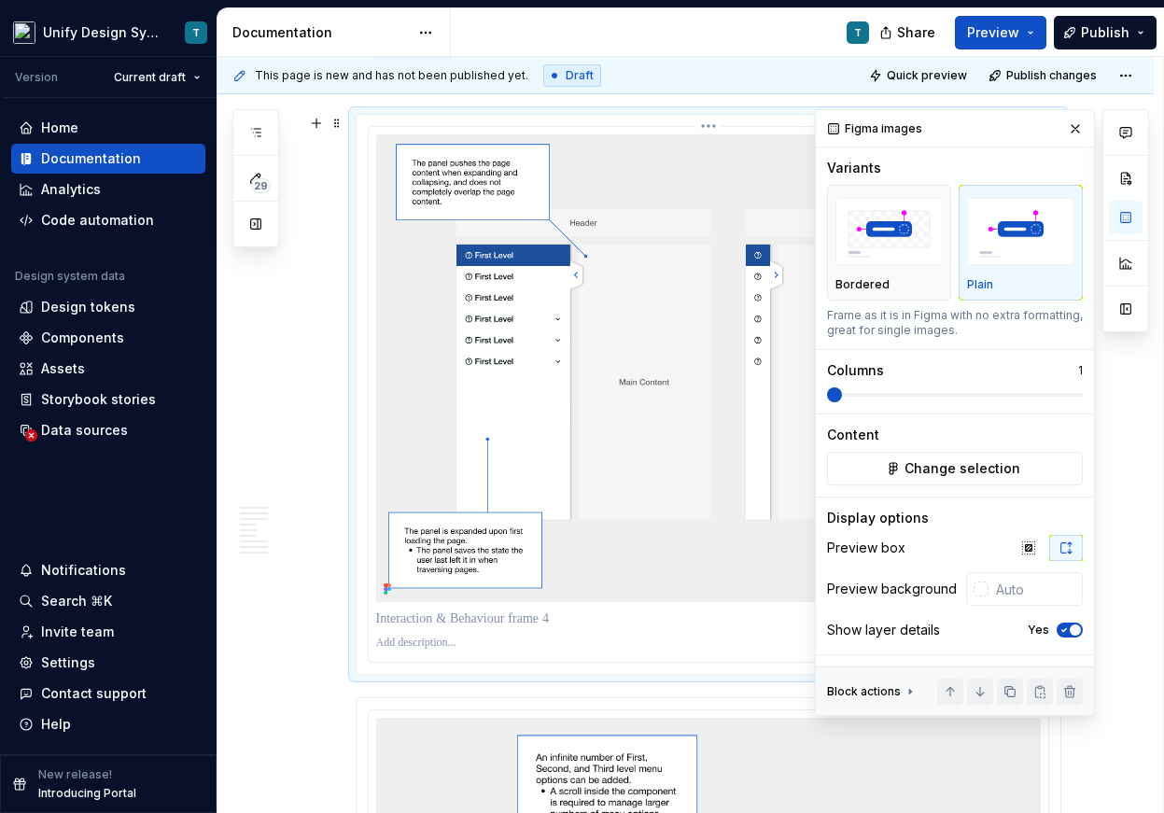
click at [441, 617] on p at bounding box center [708, 618] width 664 height 19
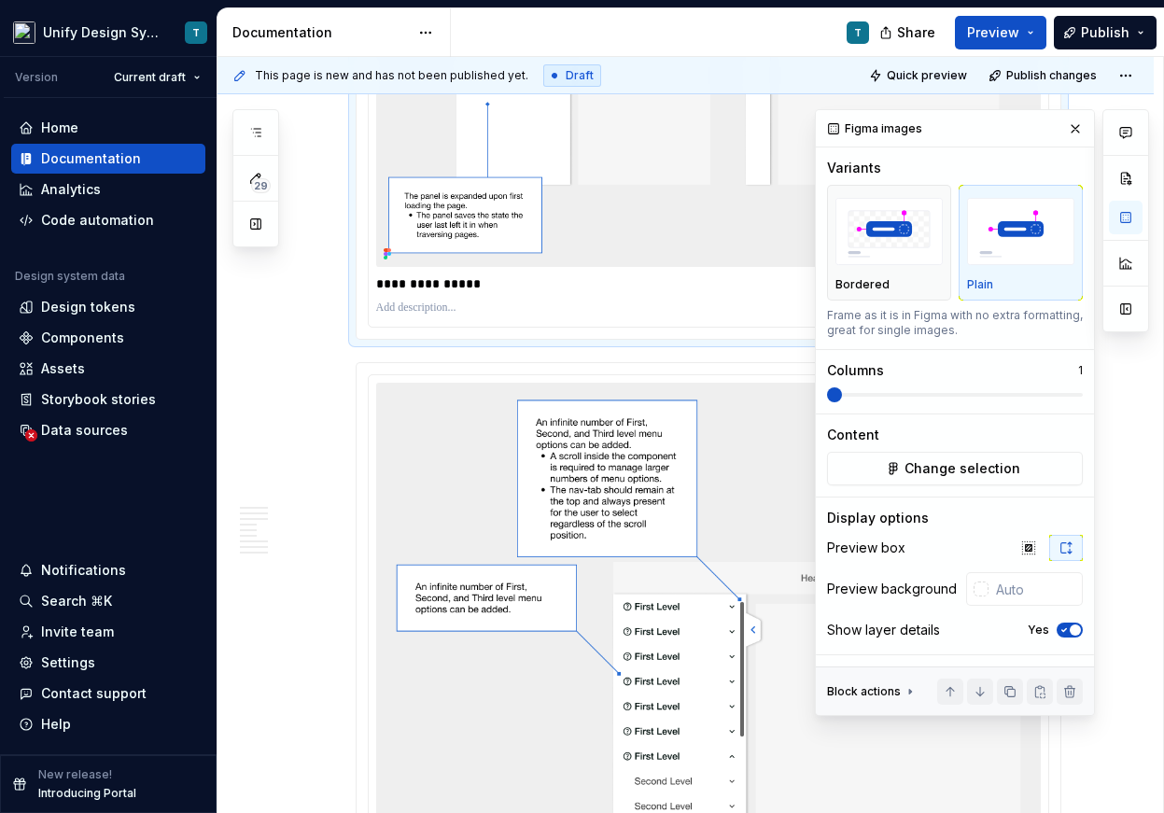
scroll to position [4721, 0]
click at [587, 505] on img at bounding box center [708, 749] width 664 height 728
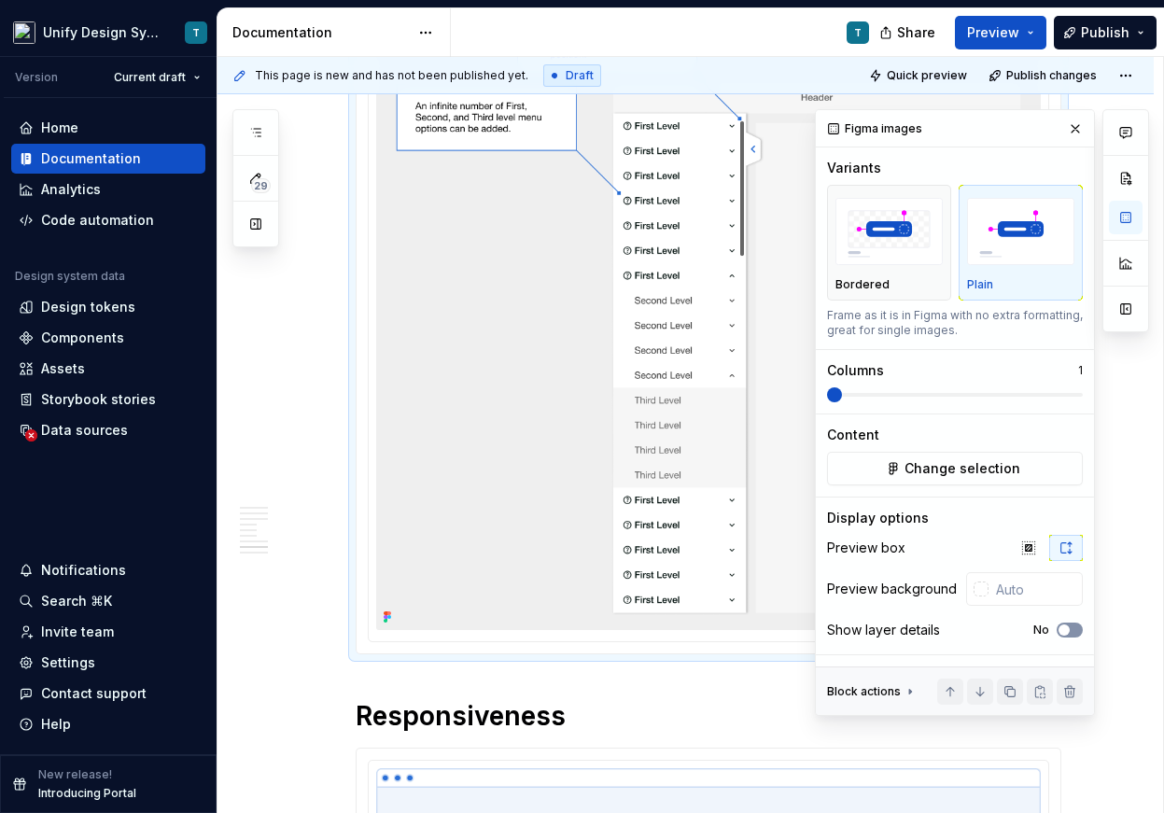
click at [1062, 632] on span "button" at bounding box center [1063, 629] width 11 height 11
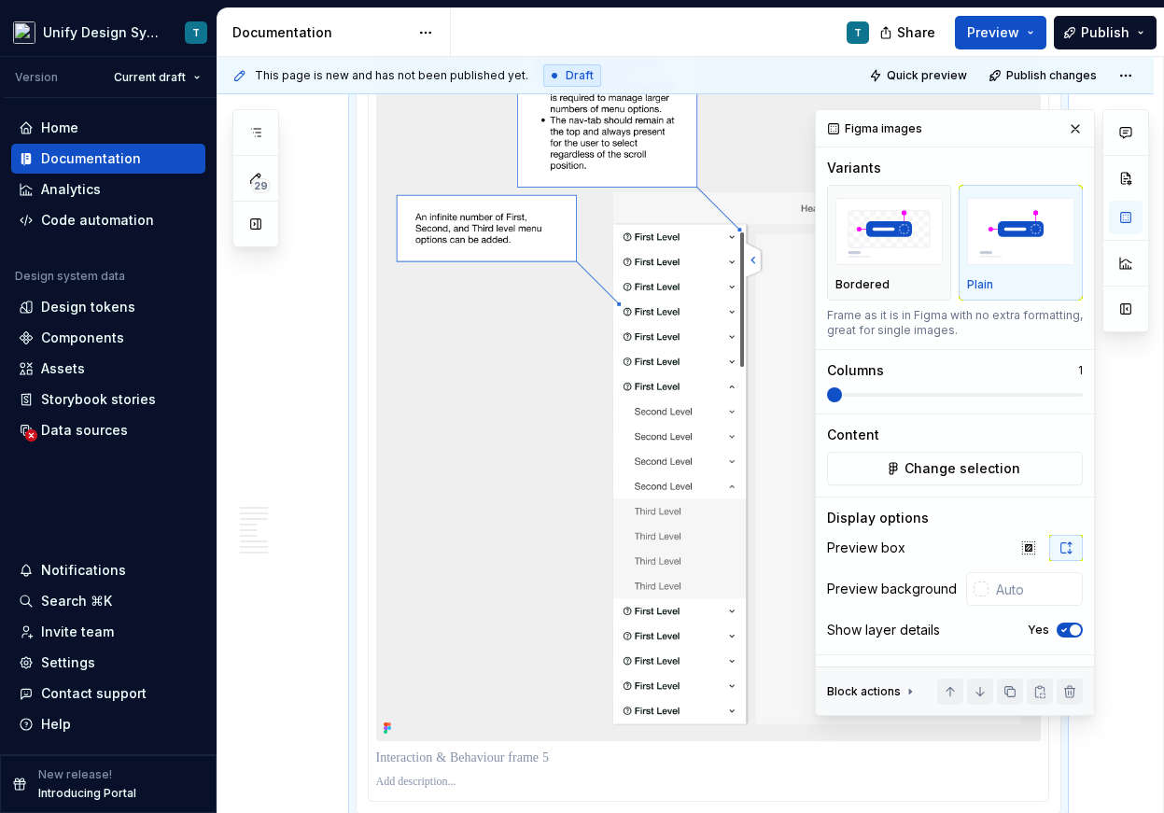
click at [453, 756] on p at bounding box center [708, 757] width 664 height 19
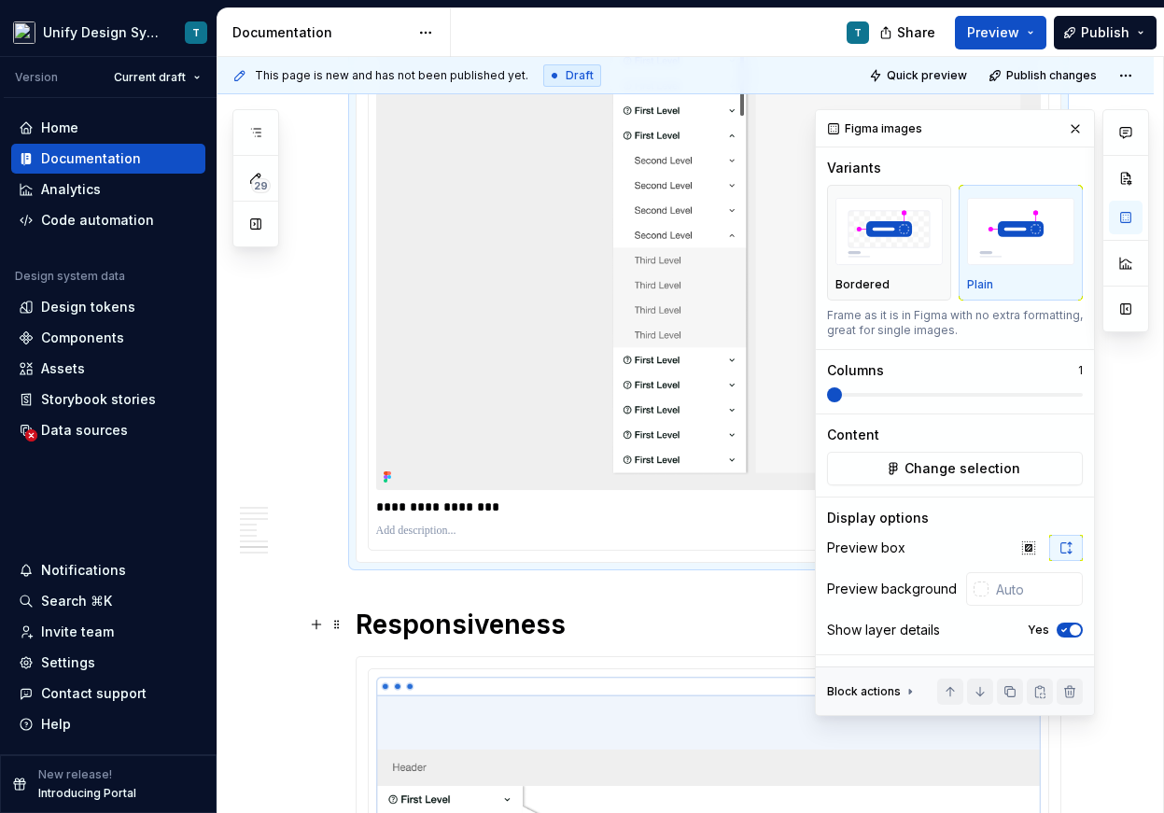
scroll to position [5439, 0]
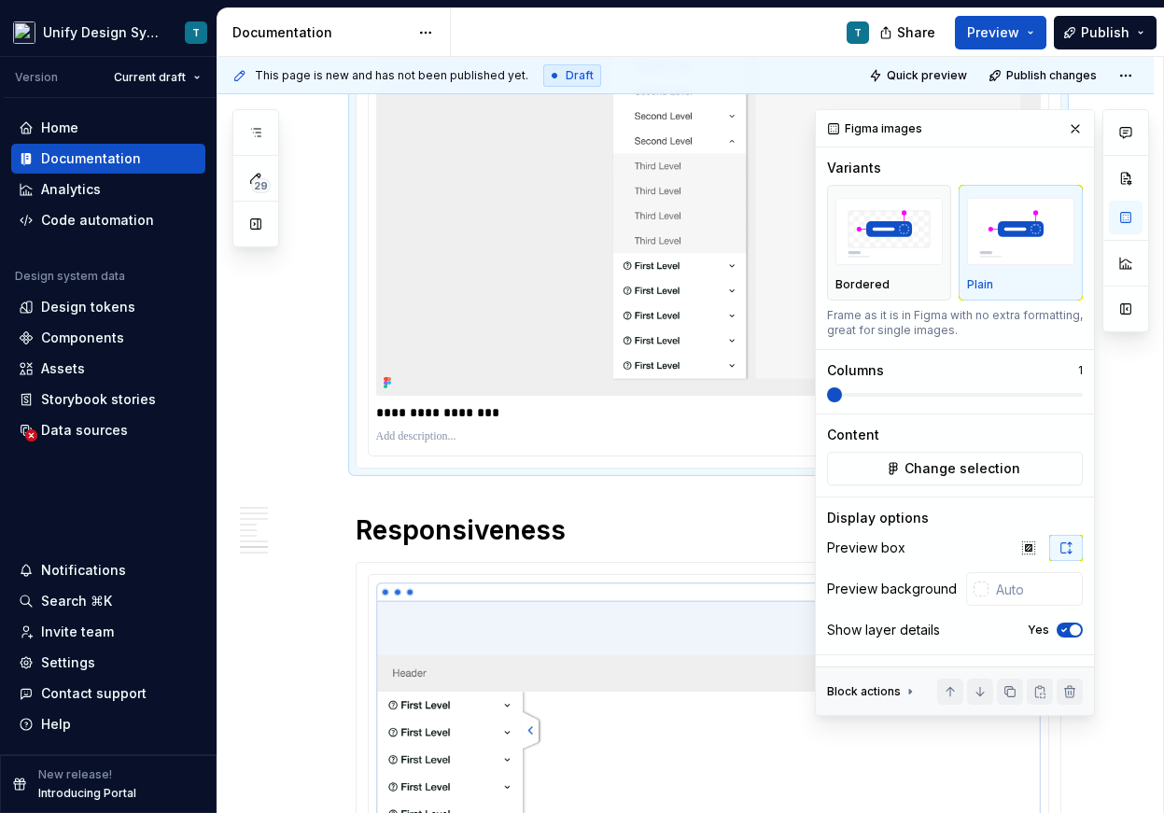
click at [535, 415] on p "**********" at bounding box center [708, 412] width 664 height 19
click at [1077, 133] on button "button" at bounding box center [1075, 129] width 26 height 26
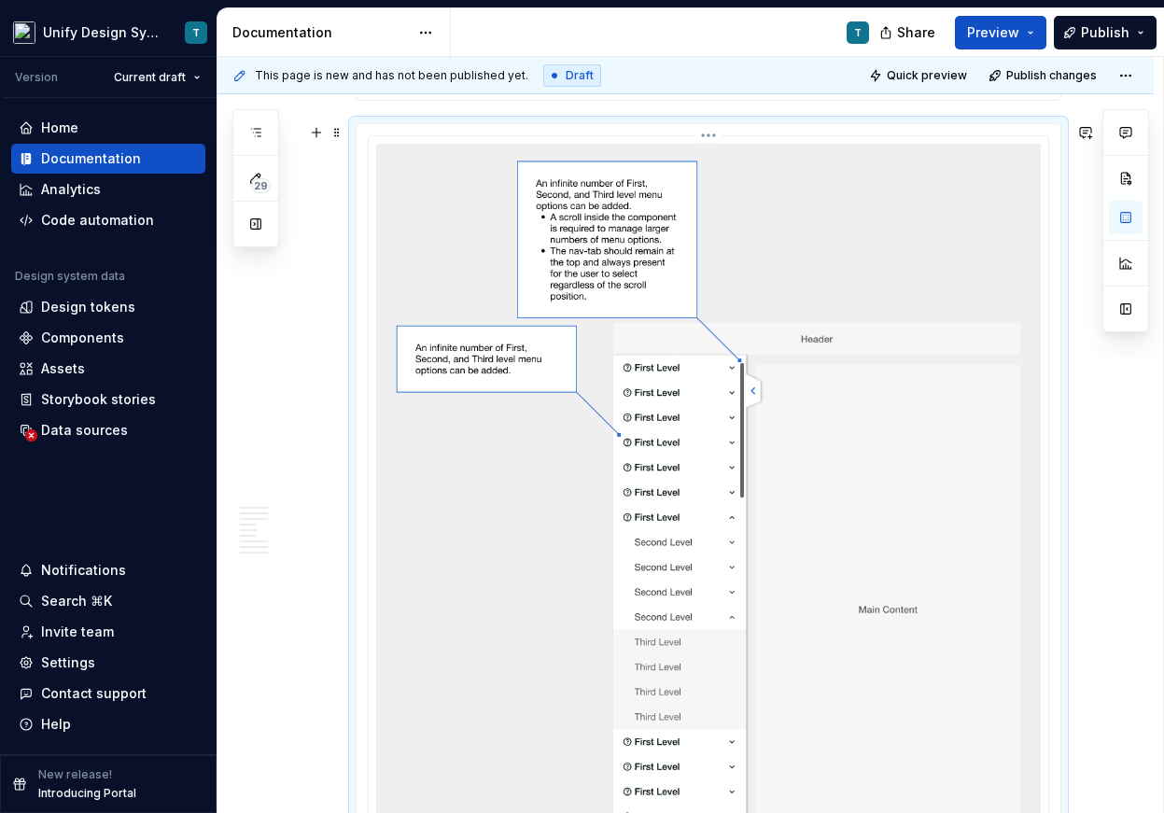
scroll to position [4958, 0]
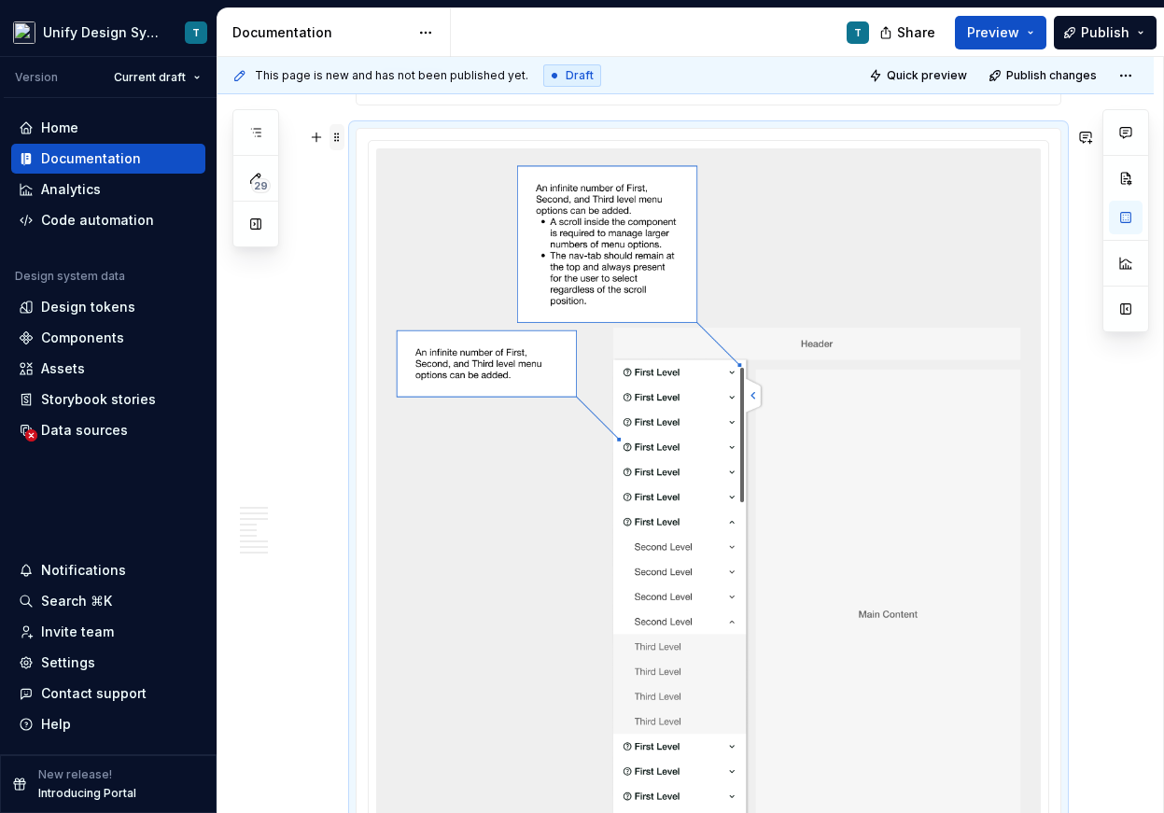
click at [344, 138] on span at bounding box center [336, 137] width 15 height 26
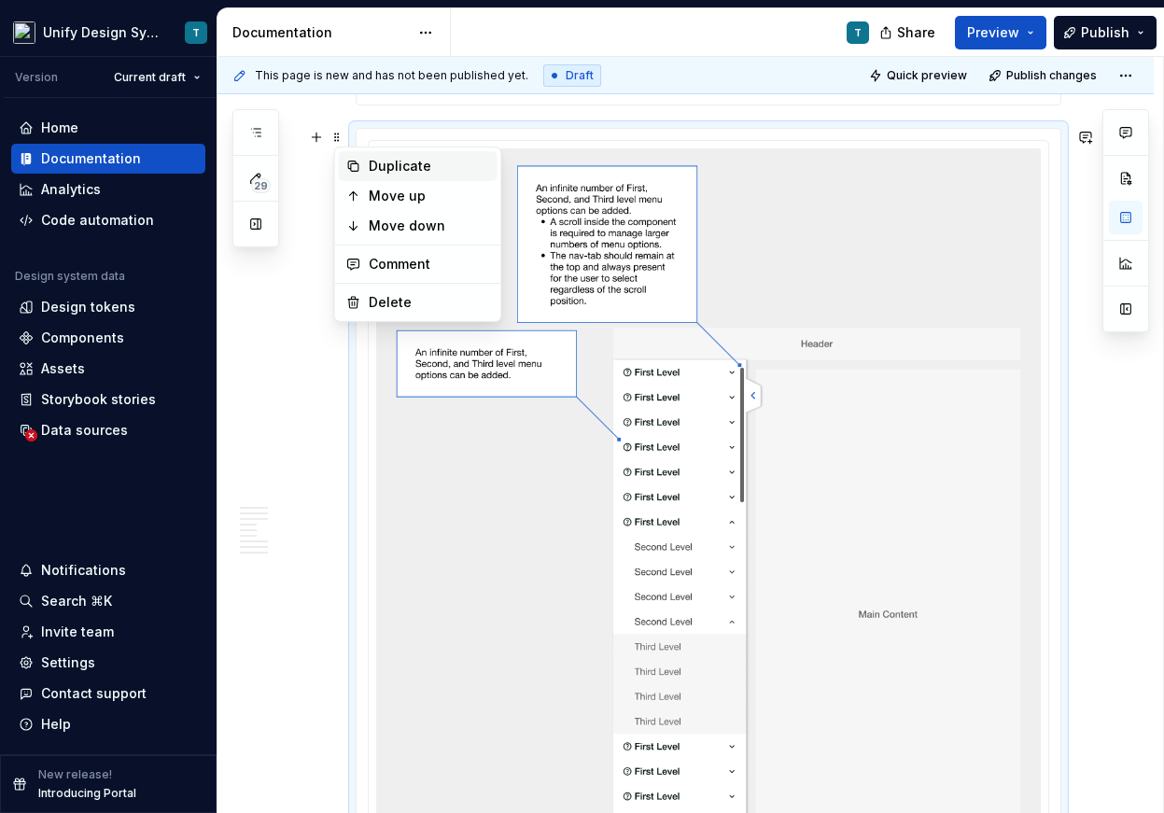
click at [397, 161] on div "Duplicate" at bounding box center [429, 166] width 121 height 19
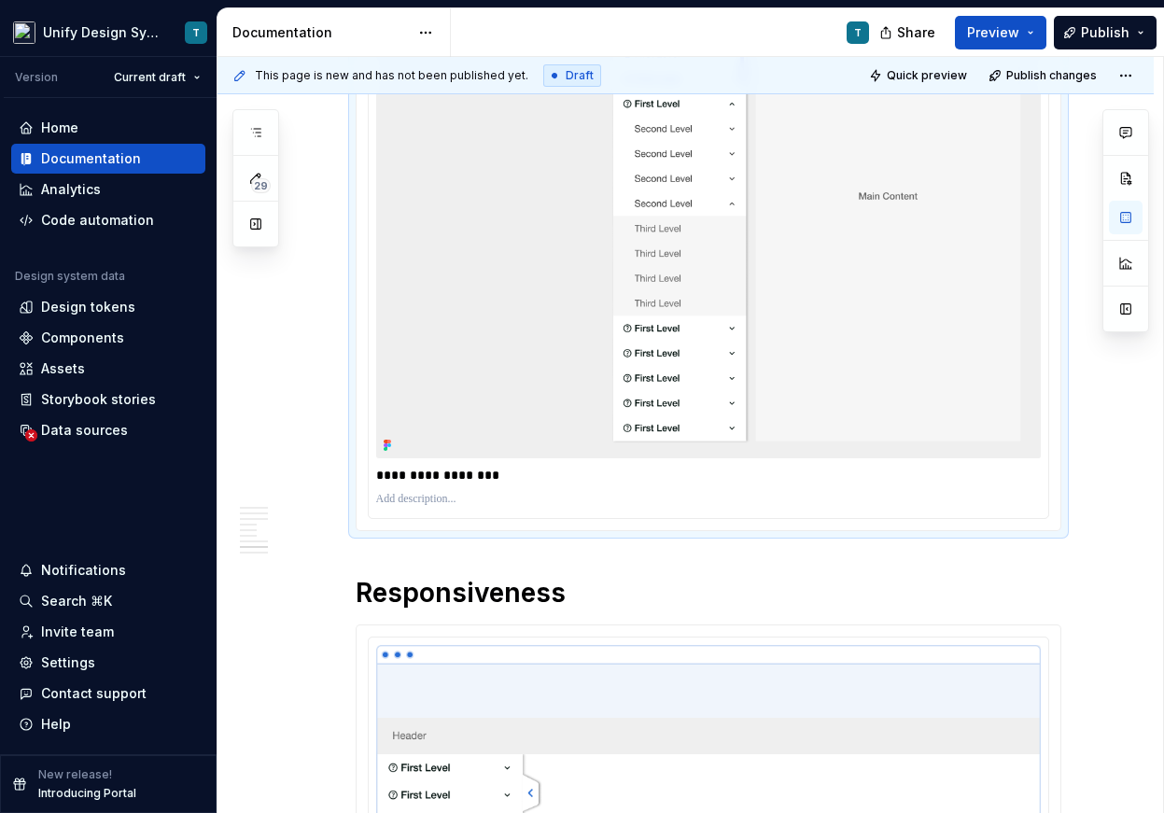
scroll to position [6185, 0]
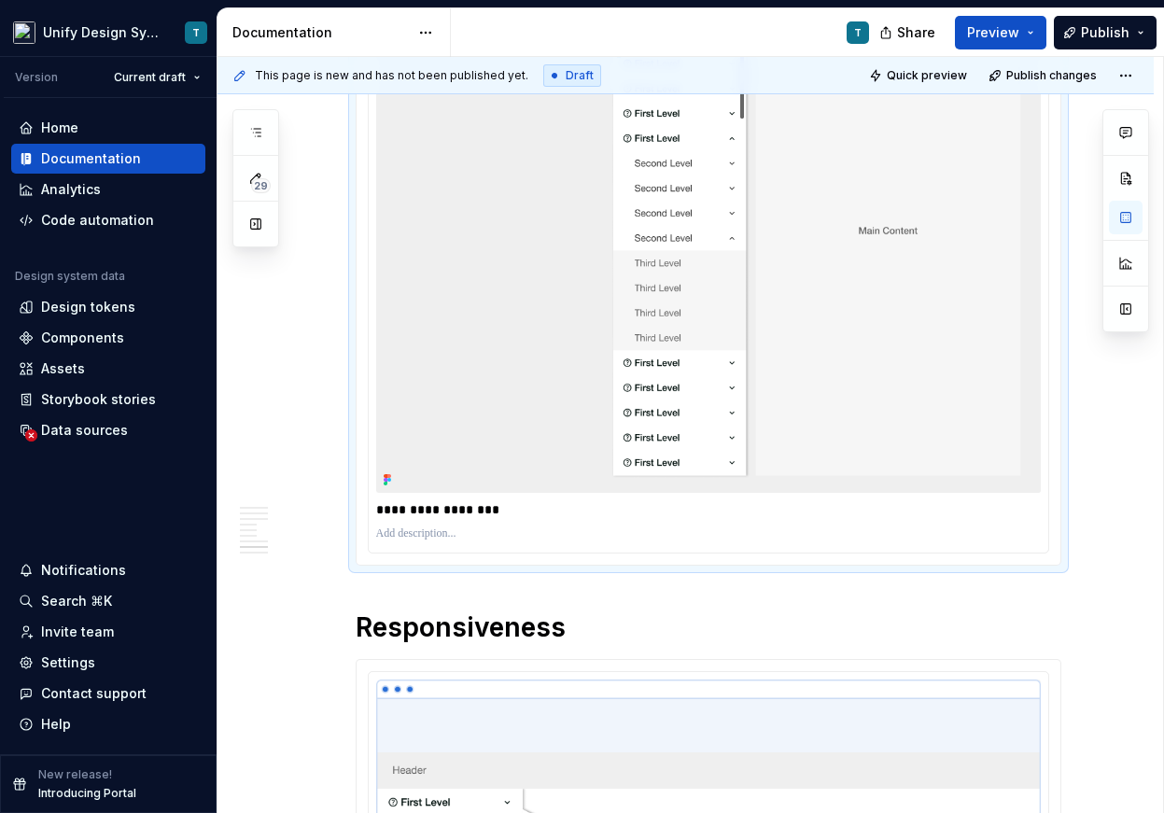
click at [743, 265] on img at bounding box center [708, 129] width 664 height 728
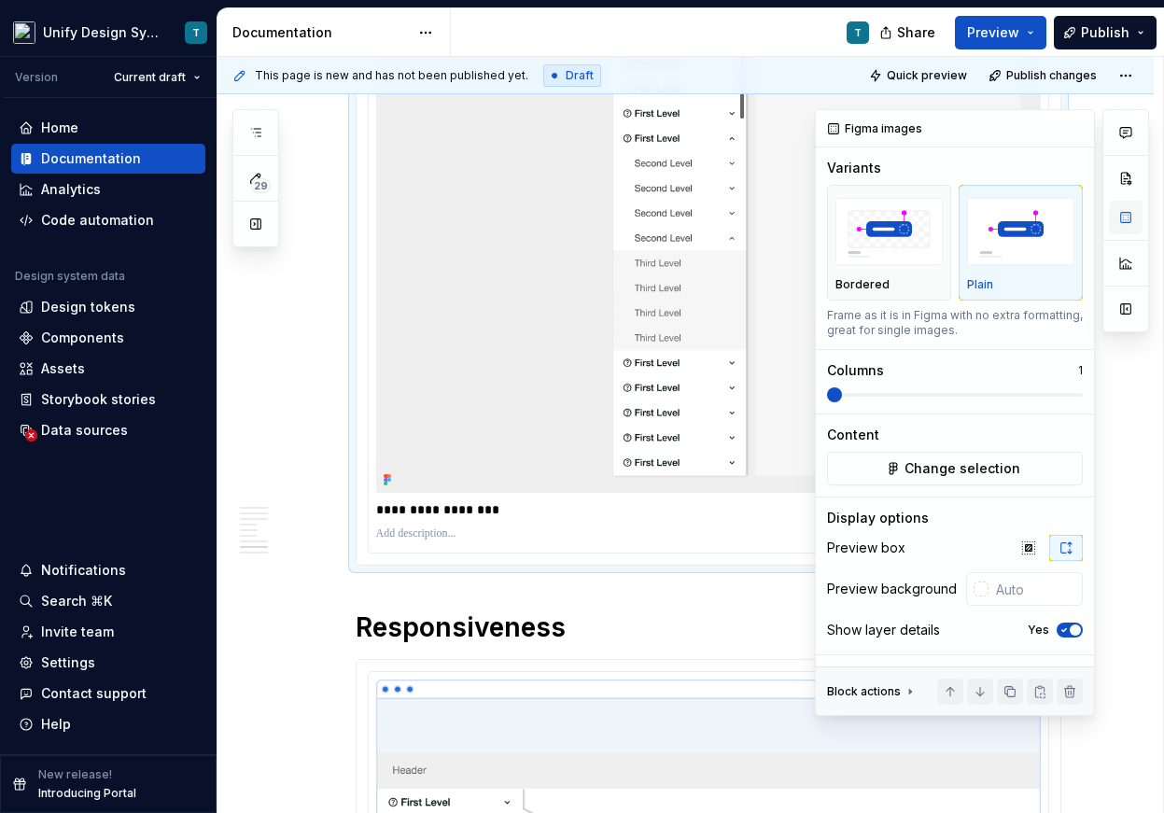
click at [1122, 226] on button "button" at bounding box center [1126, 218] width 34 height 34
click at [963, 466] on span "Change selection" at bounding box center [962, 468] width 116 height 19
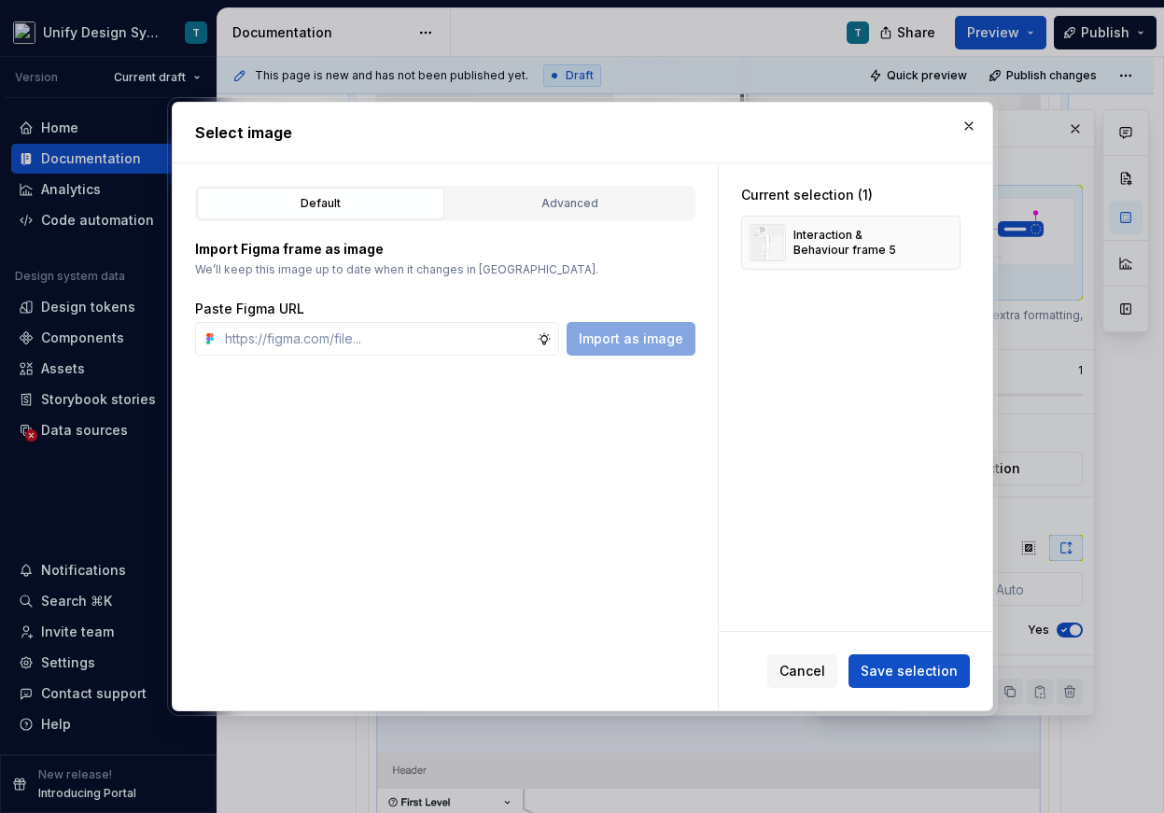
type textarea "*"
click at [503, 198] on div "Advanced" at bounding box center [570, 203] width 234 height 19
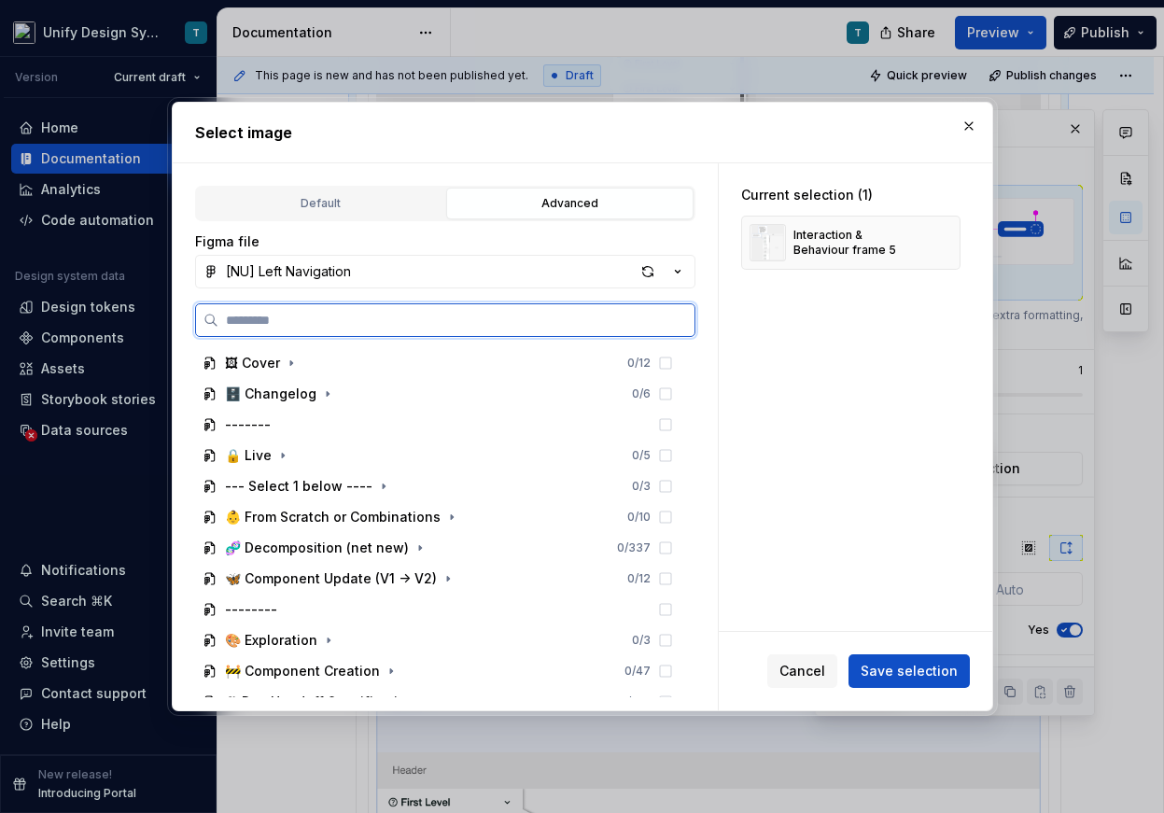
click at [357, 324] on input "search" at bounding box center [456, 320] width 476 height 19
type input "*****"
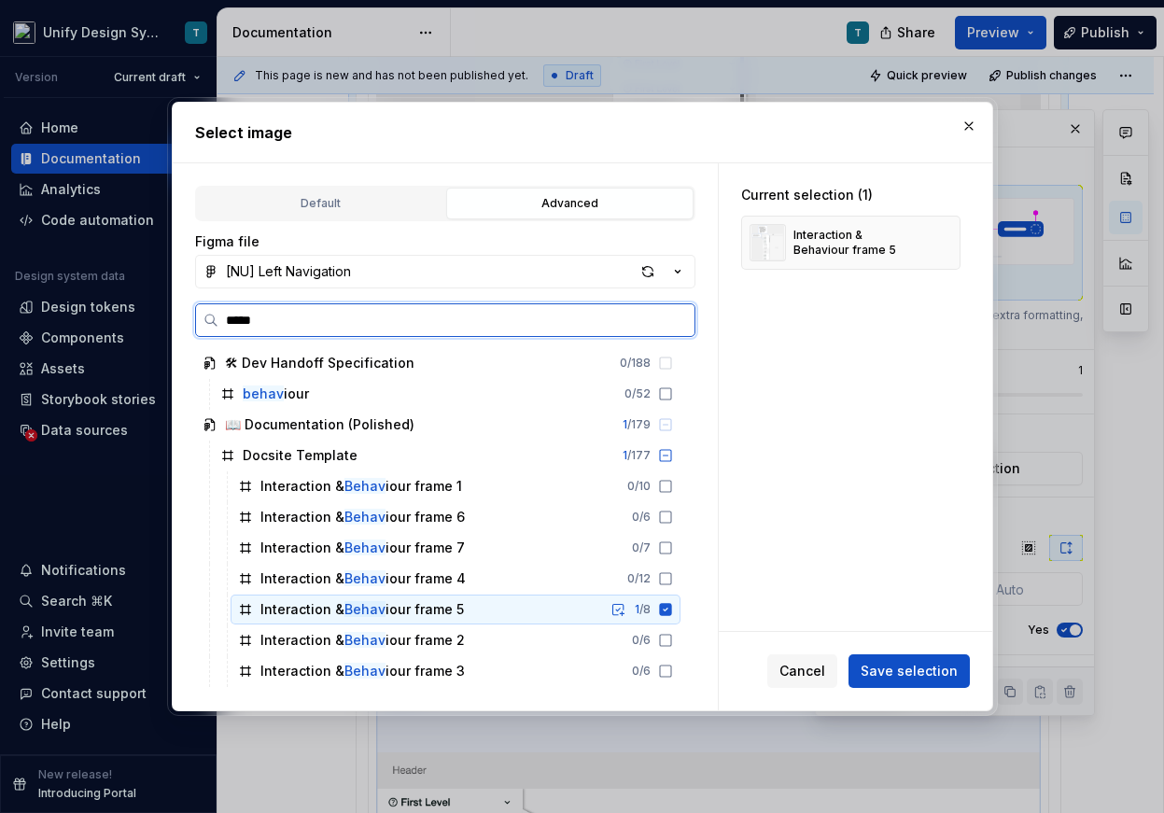
click at [434, 613] on div "Interaction & Behav iour frame 5" at bounding box center [361, 609] width 203 height 19
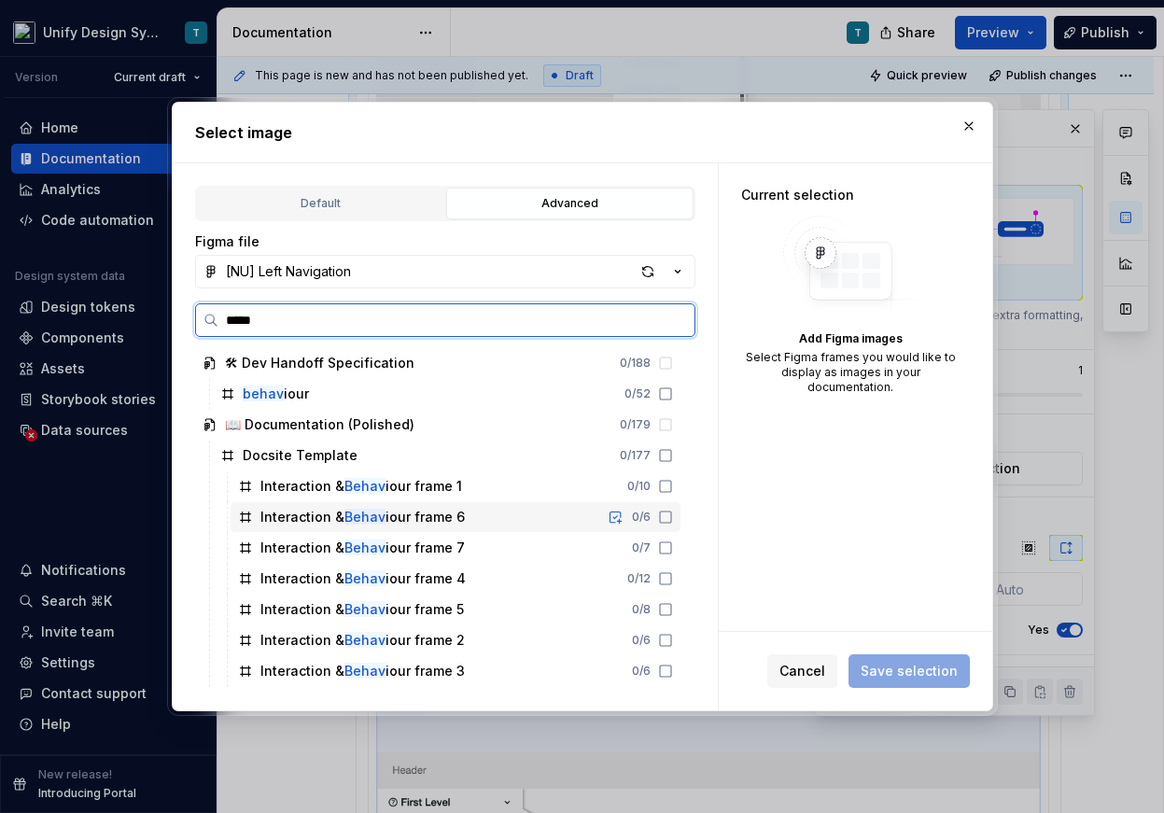
click at [466, 522] on div "Interaction & Behav iour frame 6 0 / 6" at bounding box center [455, 517] width 450 height 30
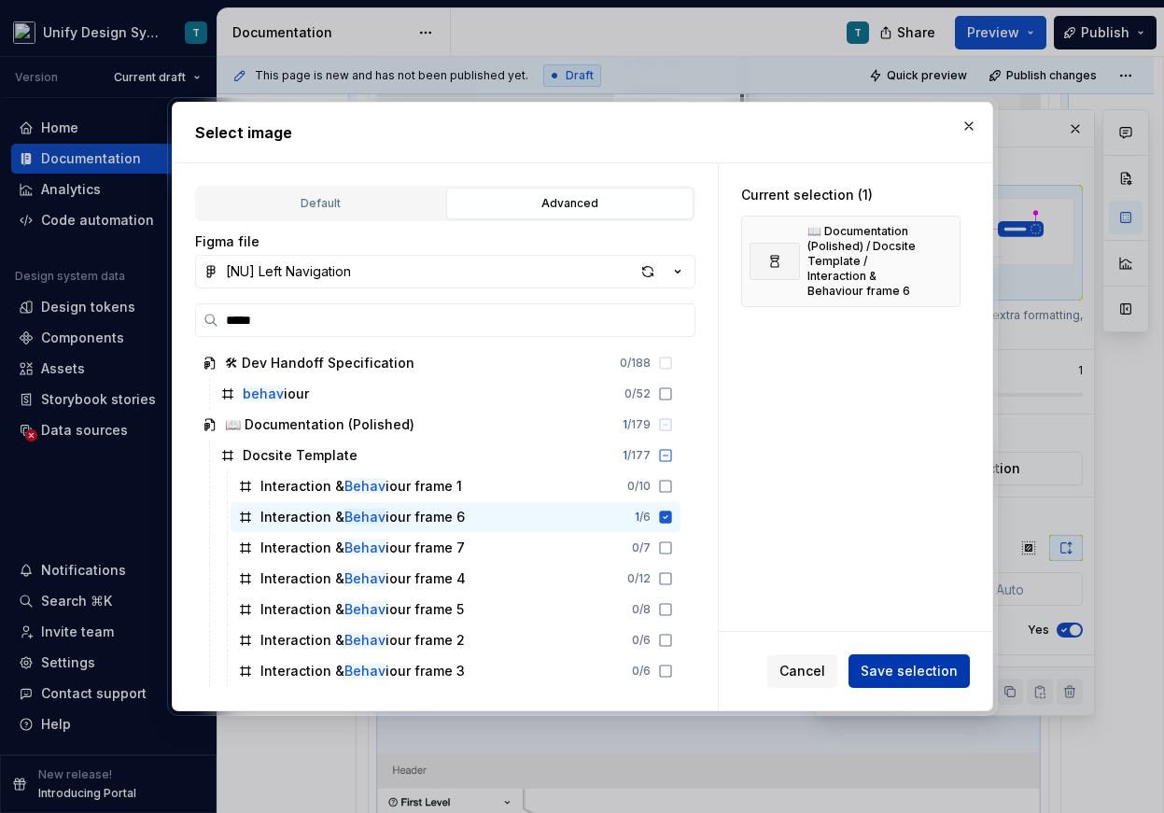
click at [920, 669] on span "Save selection" at bounding box center [908, 671] width 97 height 19
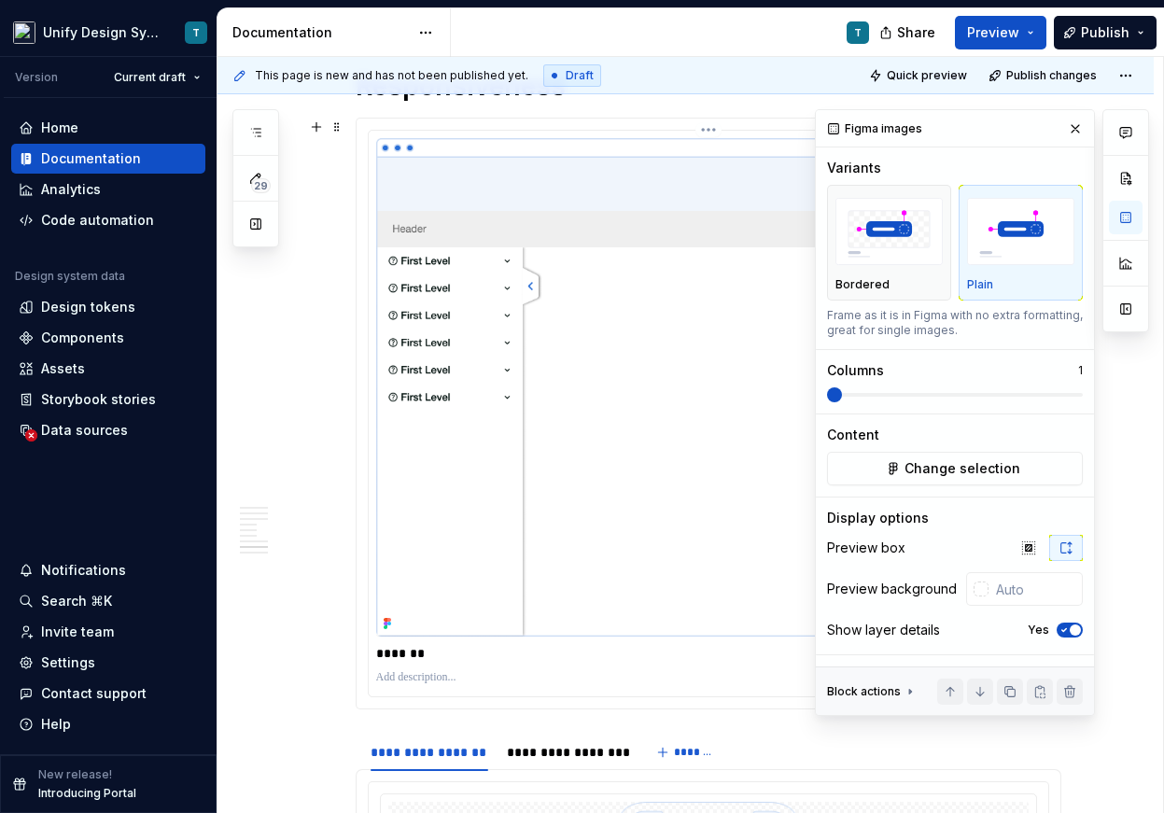
click at [415, 652] on p "*******" at bounding box center [708, 653] width 664 height 19
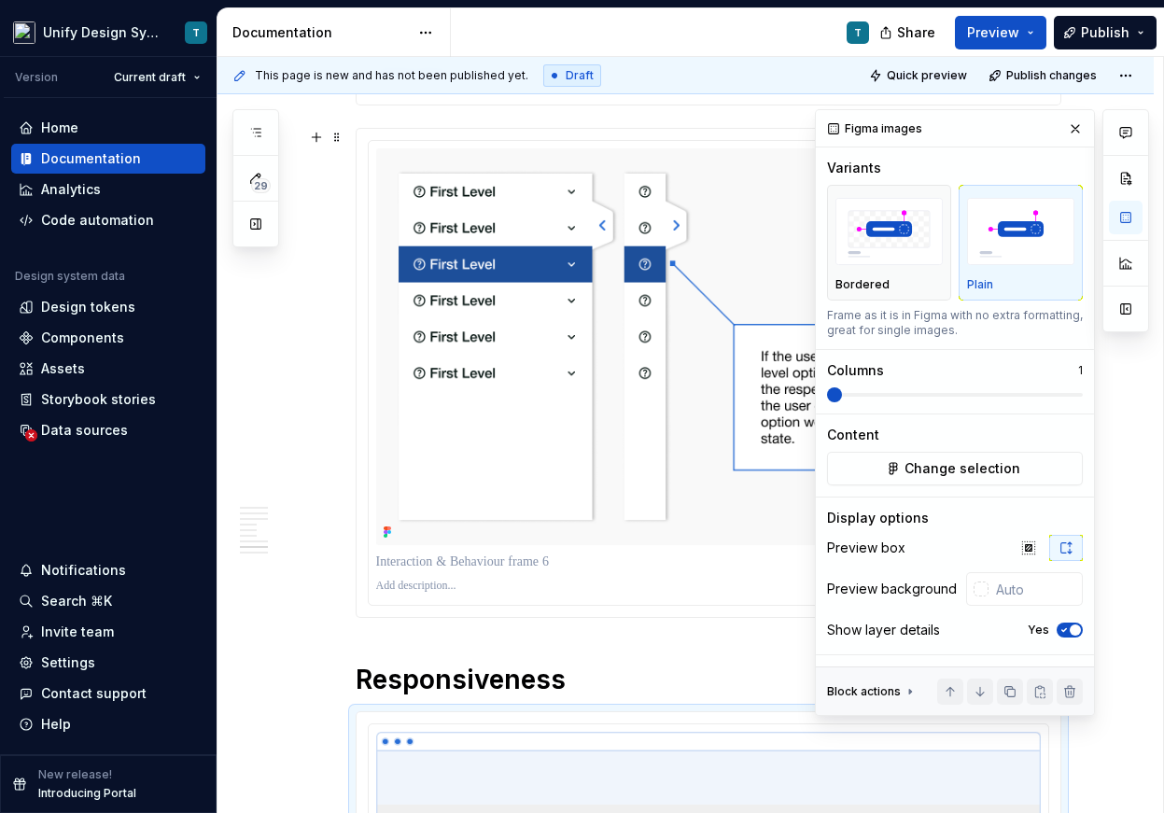
scroll to position [5798, 0]
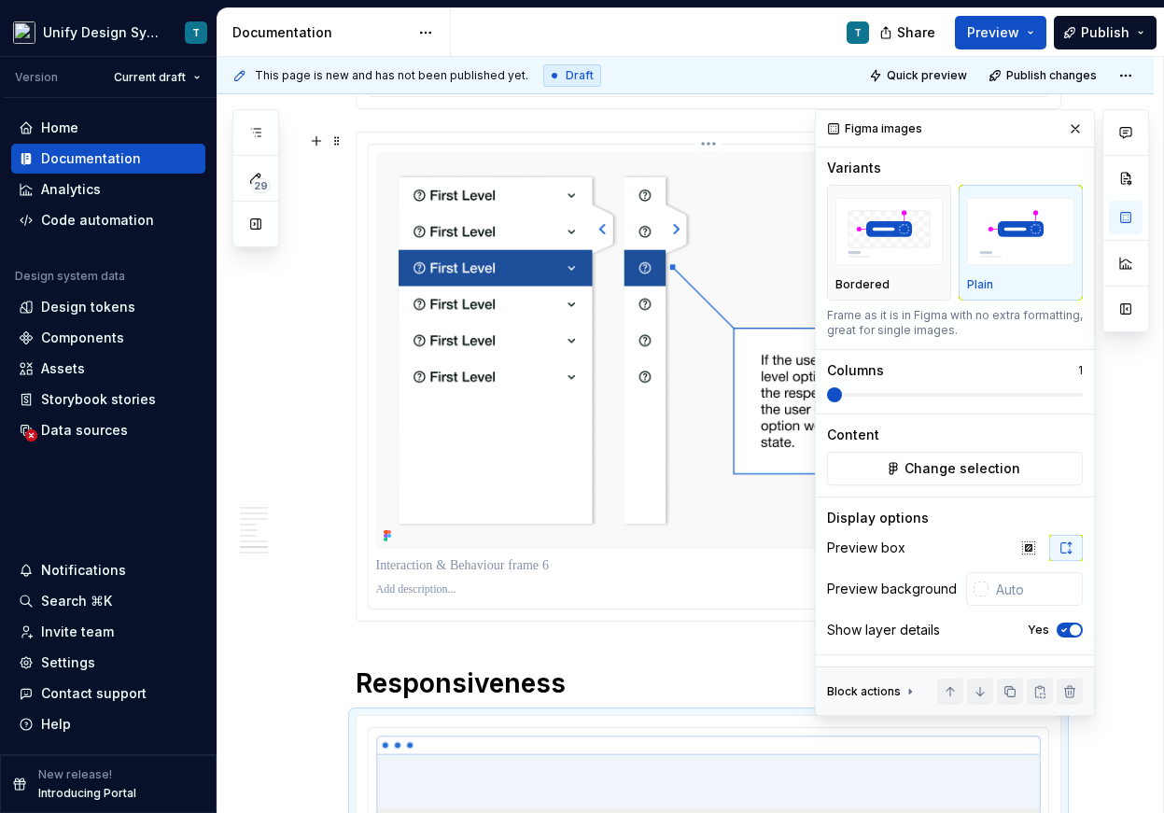
click at [508, 572] on p at bounding box center [708, 565] width 664 height 19
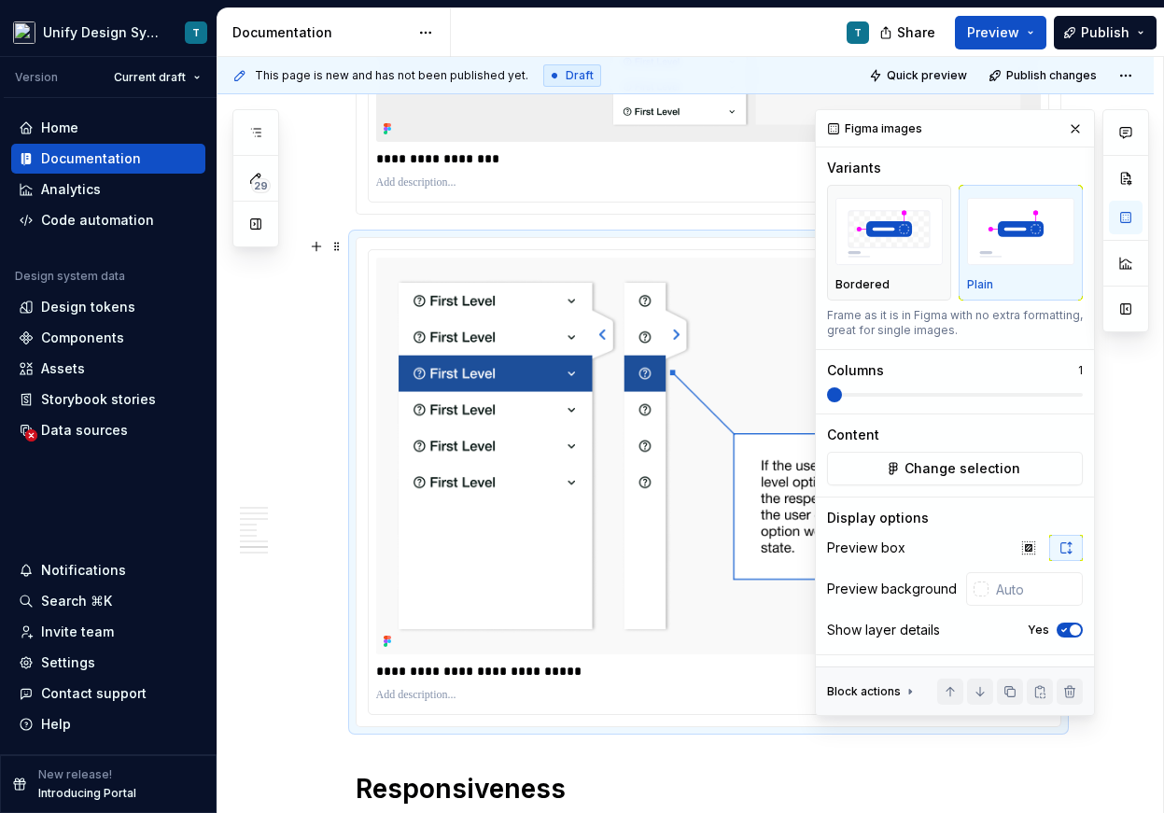
scroll to position [5679, 0]
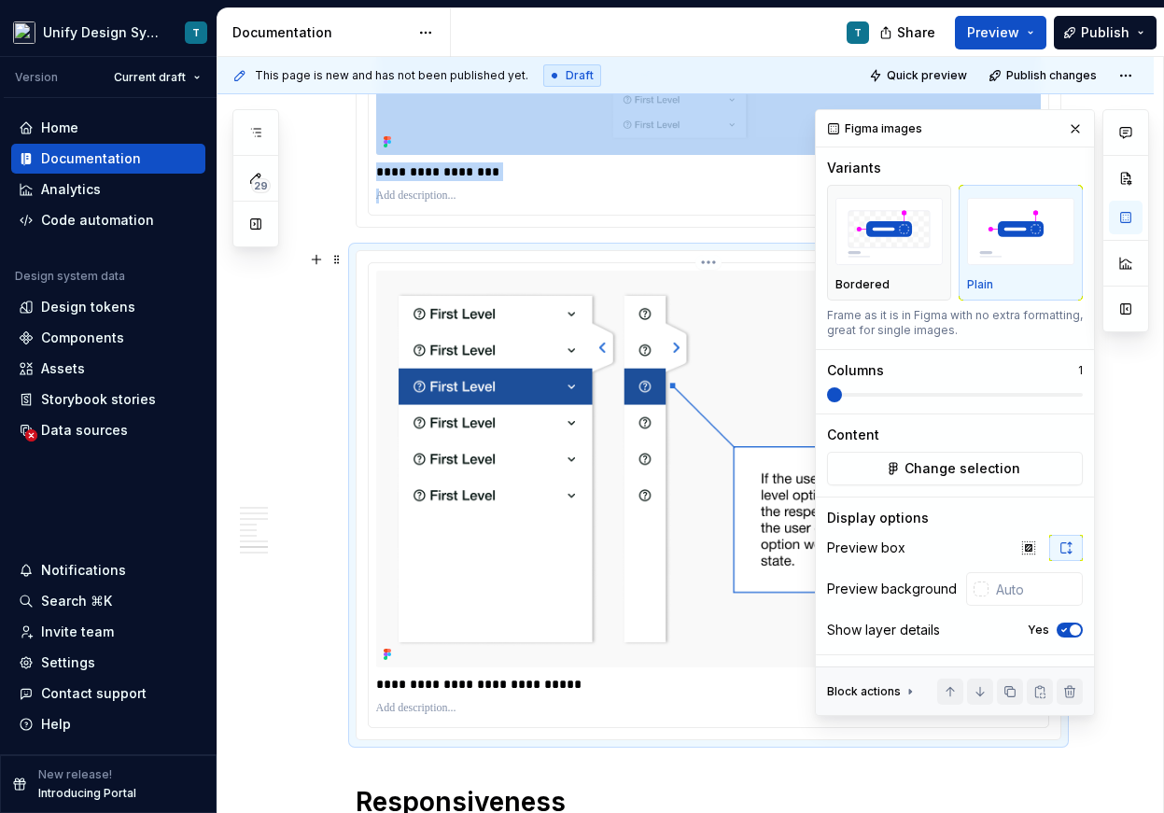
click at [493, 469] on img at bounding box center [708, 469] width 664 height 397
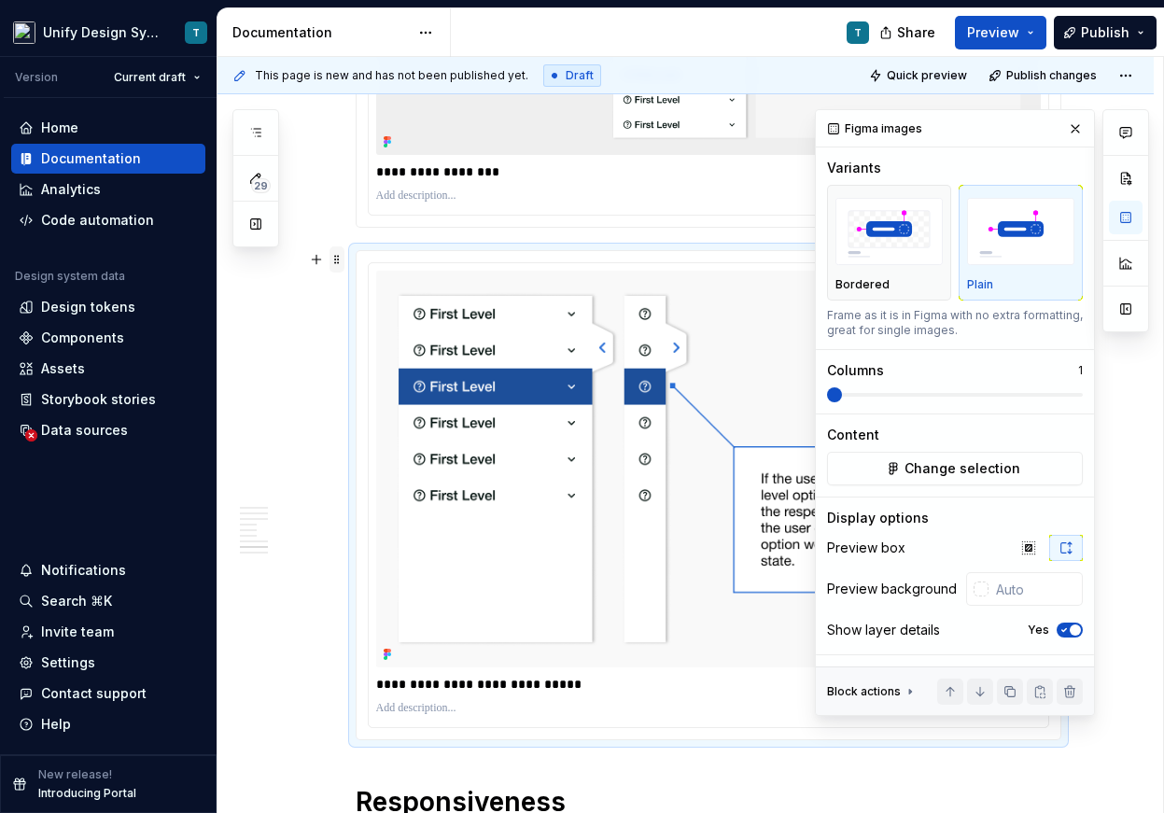
click at [343, 259] on span at bounding box center [336, 259] width 15 height 26
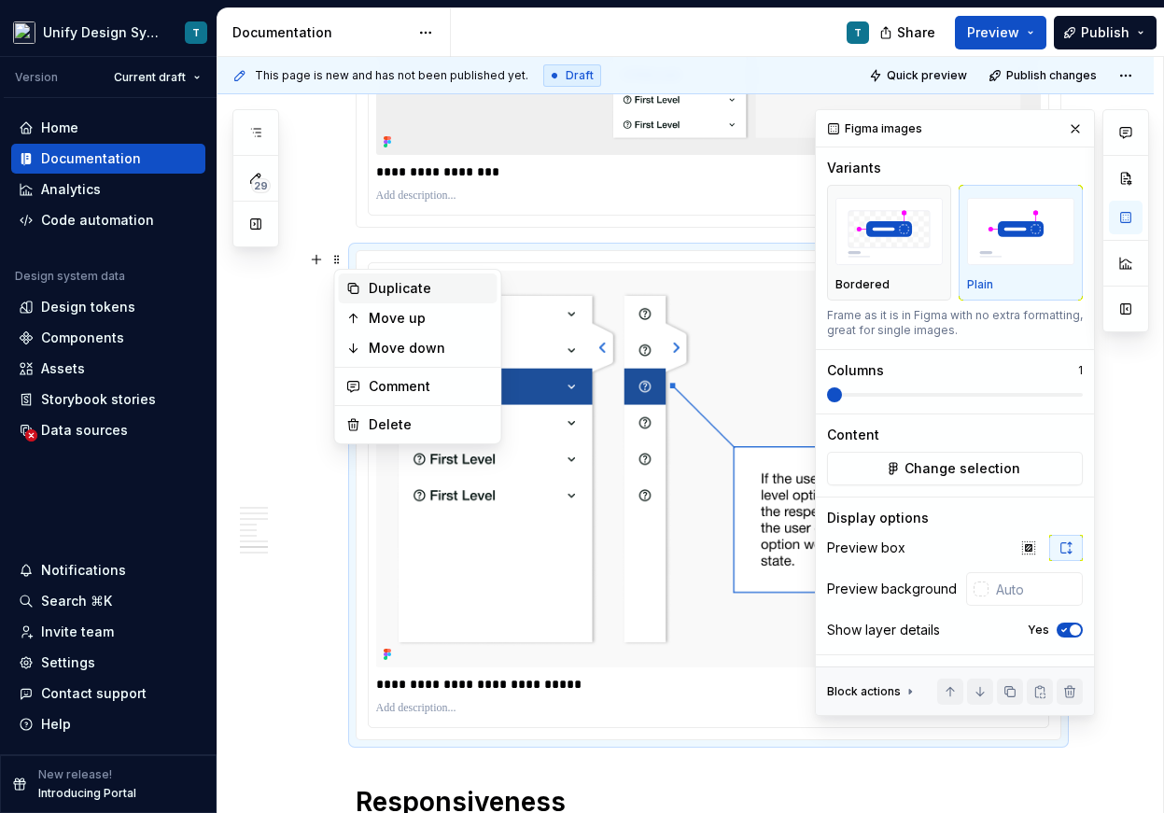
click at [401, 296] on div "Duplicate" at bounding box center [429, 288] width 121 height 19
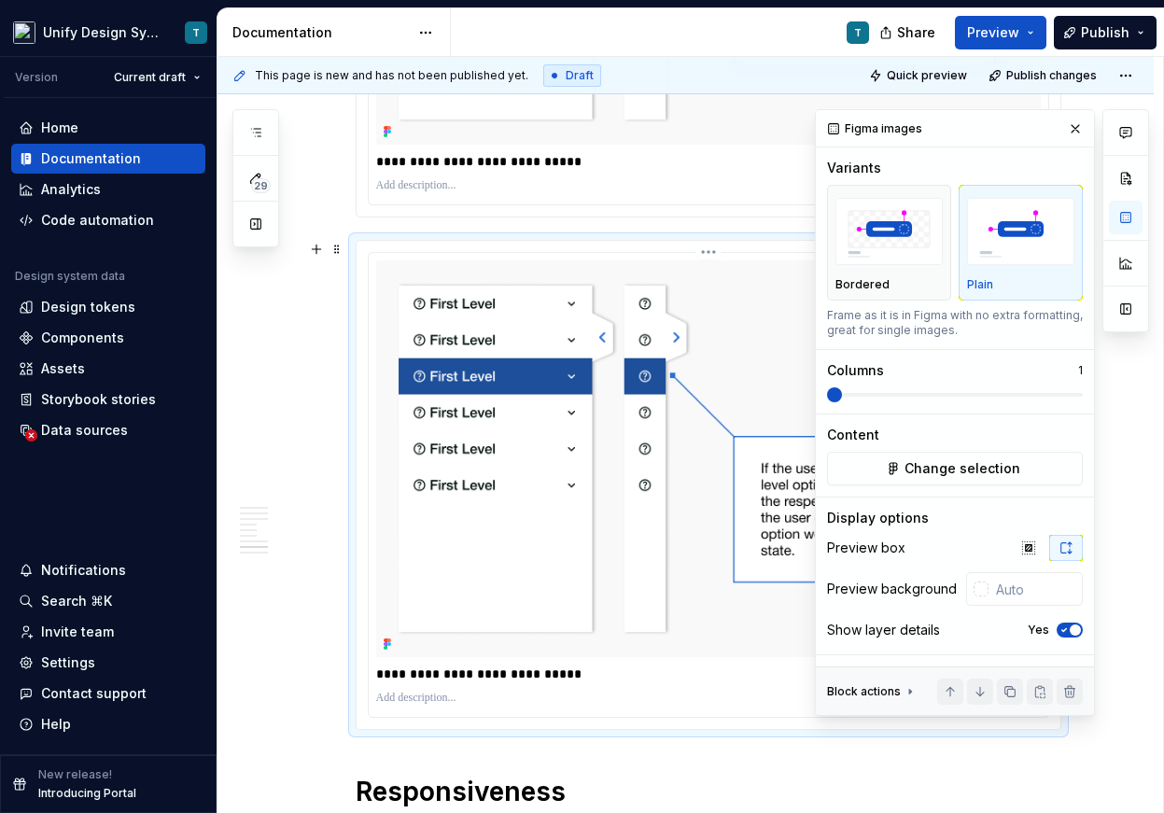
scroll to position [6239, 0]
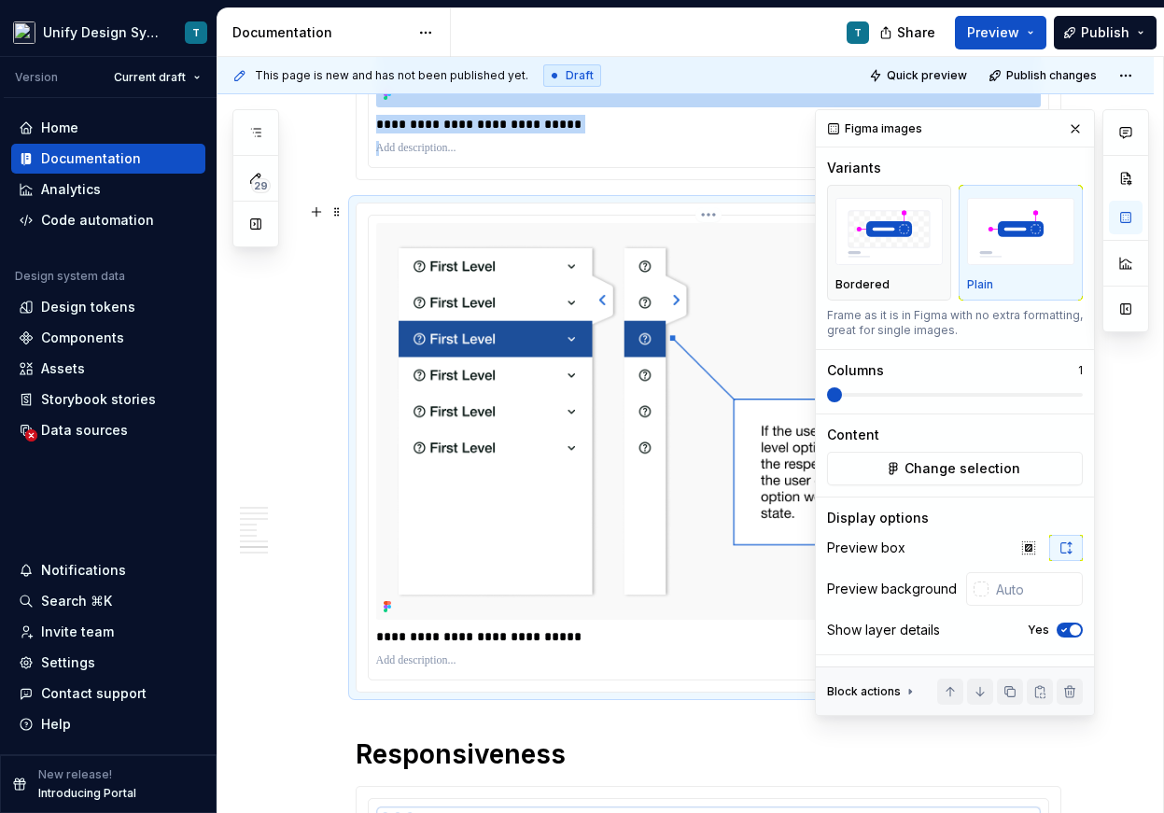
click at [554, 430] on img at bounding box center [708, 421] width 664 height 397
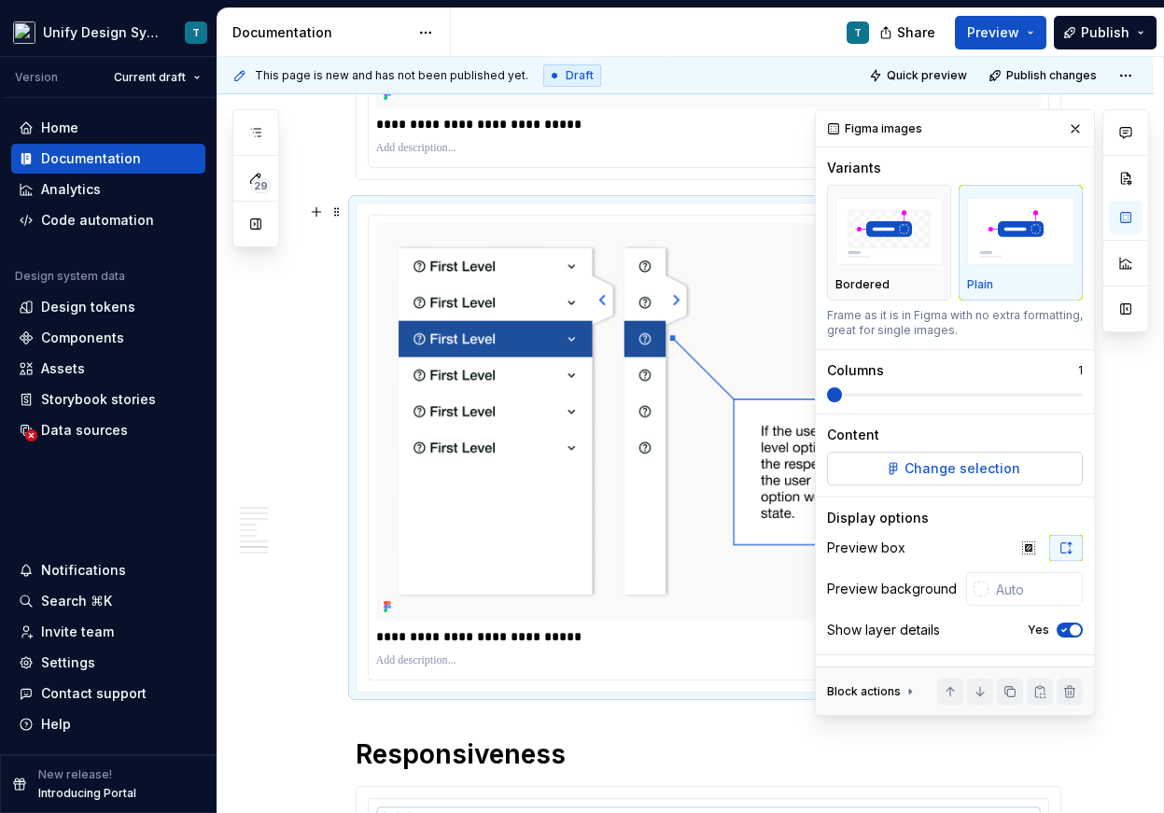
click at [967, 460] on span "Change selection" at bounding box center [962, 468] width 116 height 19
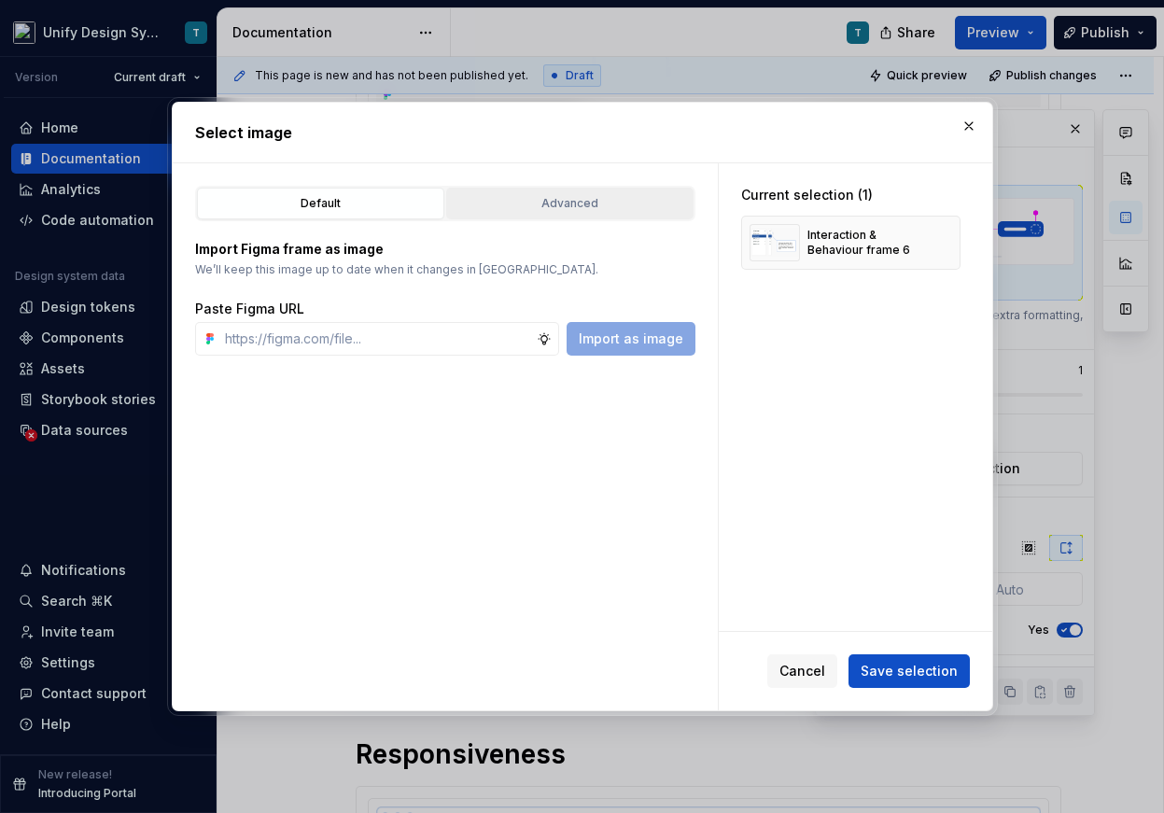
click at [577, 212] on div "Advanced" at bounding box center [570, 203] width 234 height 19
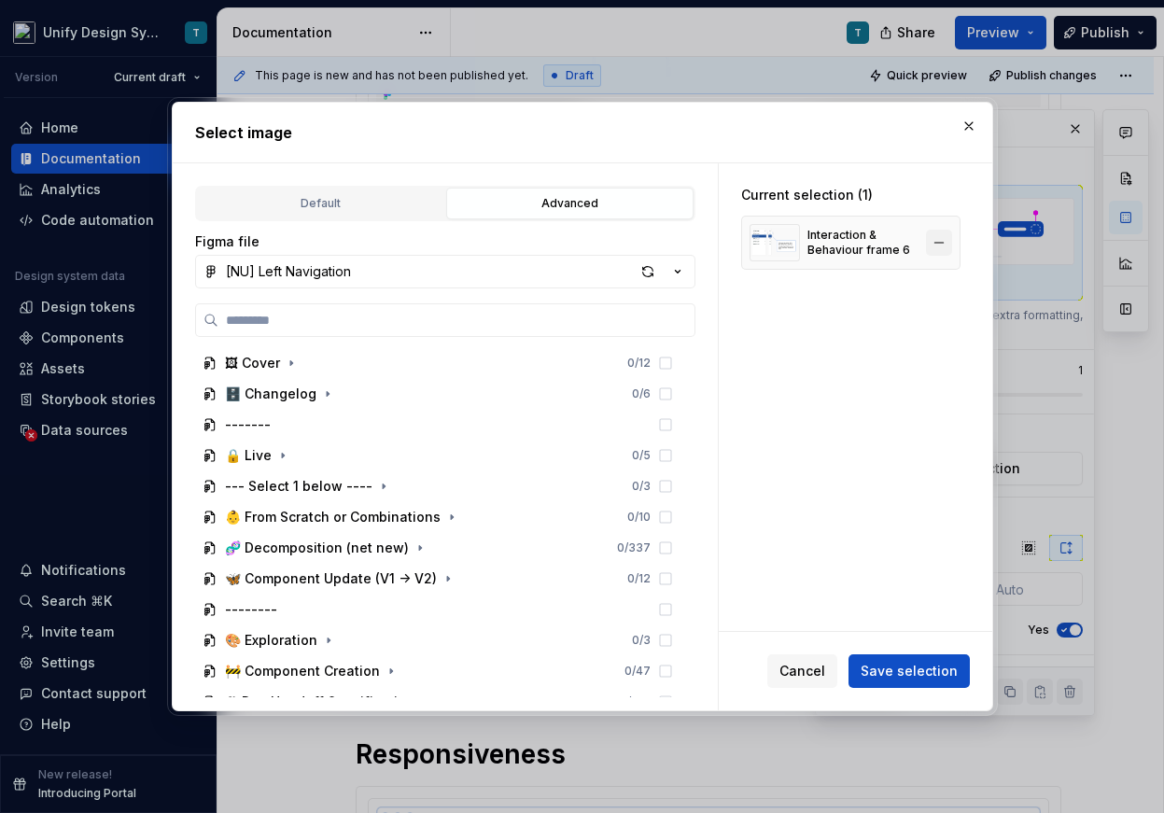
click at [949, 243] on button "button" at bounding box center [939, 243] width 26 height 26
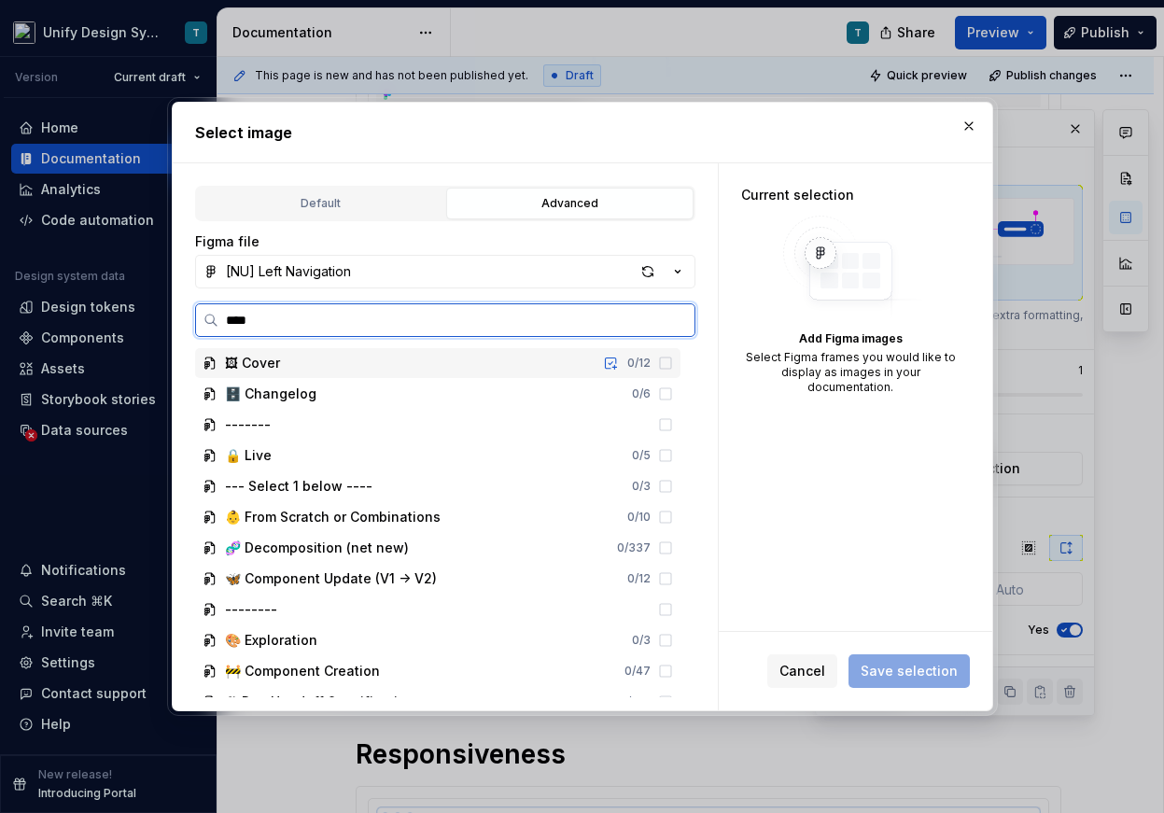
type input "*****"
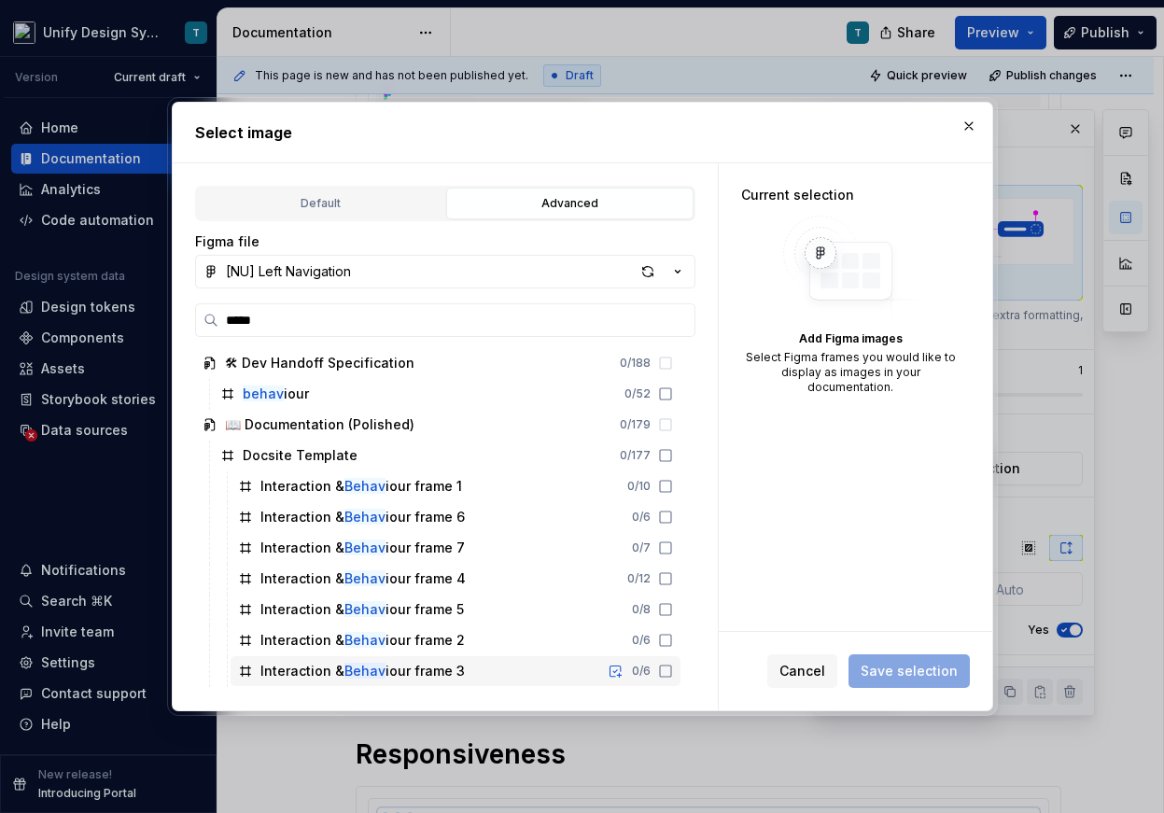
type textarea "*"
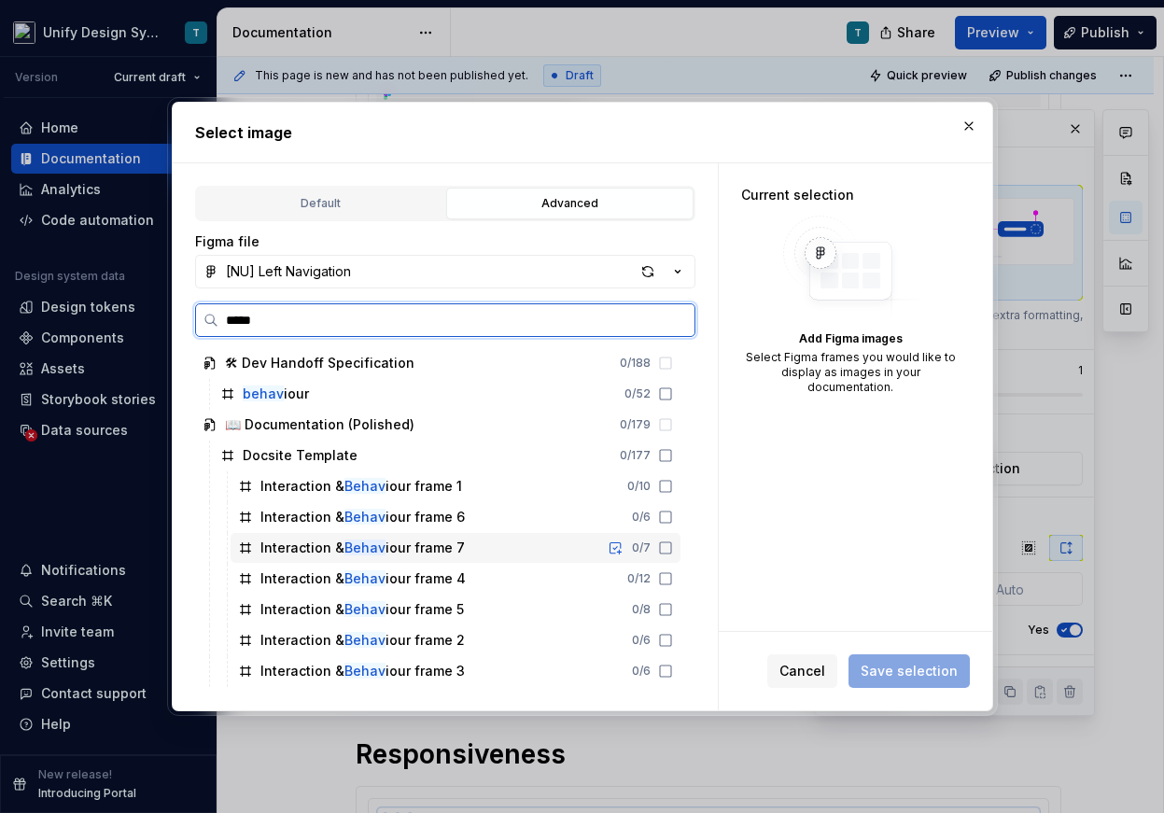
click at [452, 539] on div "Interaction & Behav iour frame 7" at bounding box center [362, 547] width 204 height 19
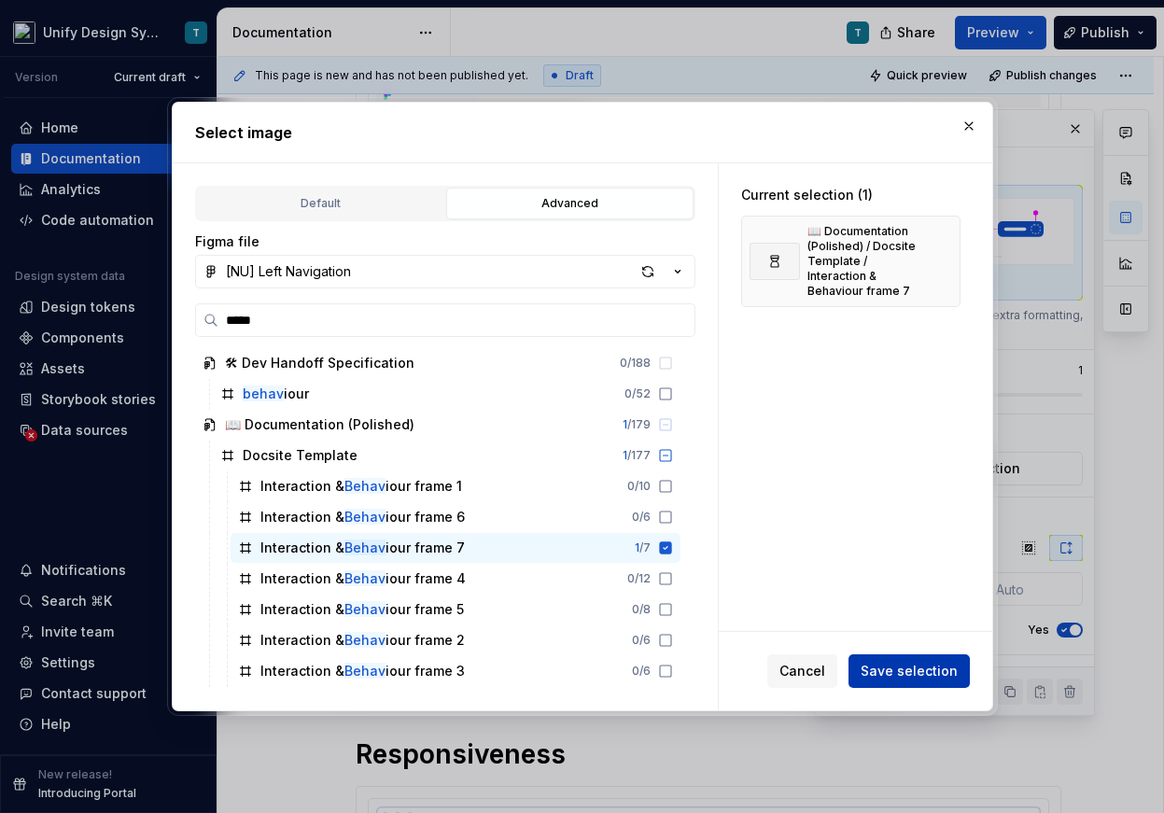
click at [887, 674] on span "Save selection" at bounding box center [908, 671] width 97 height 19
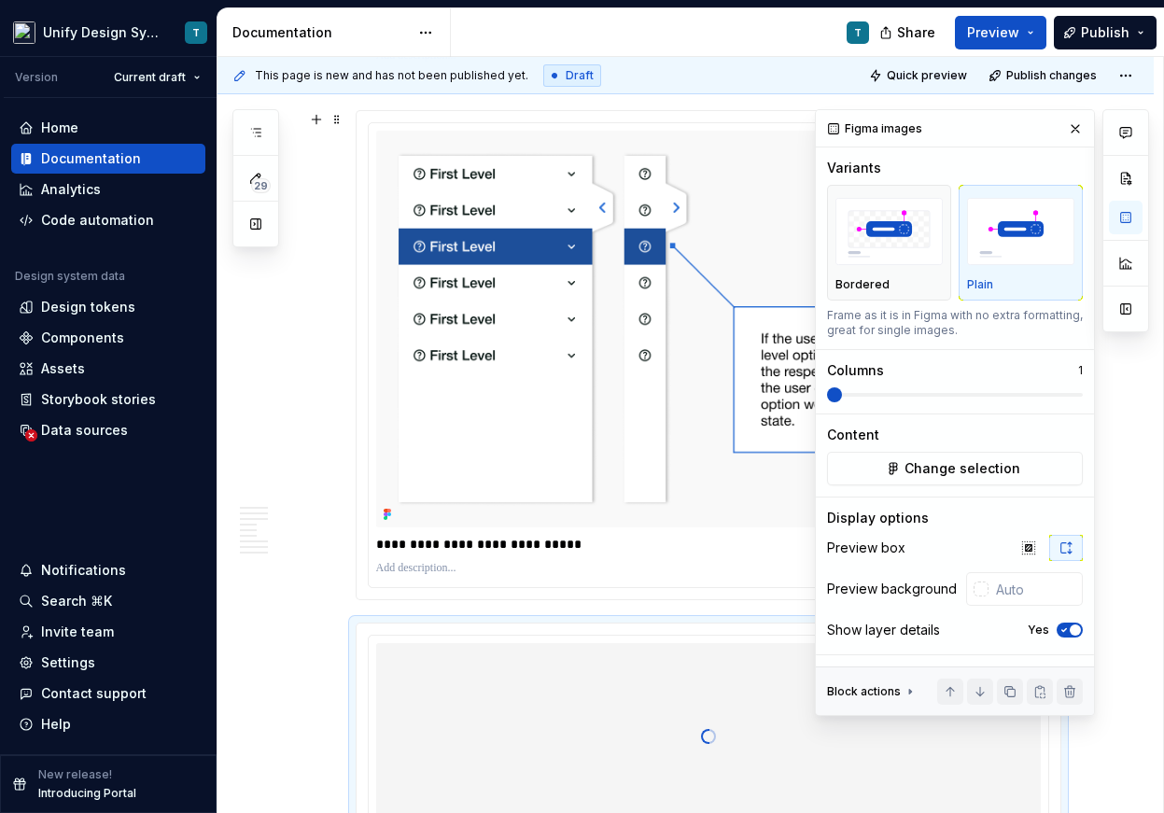
scroll to position [5789, 0]
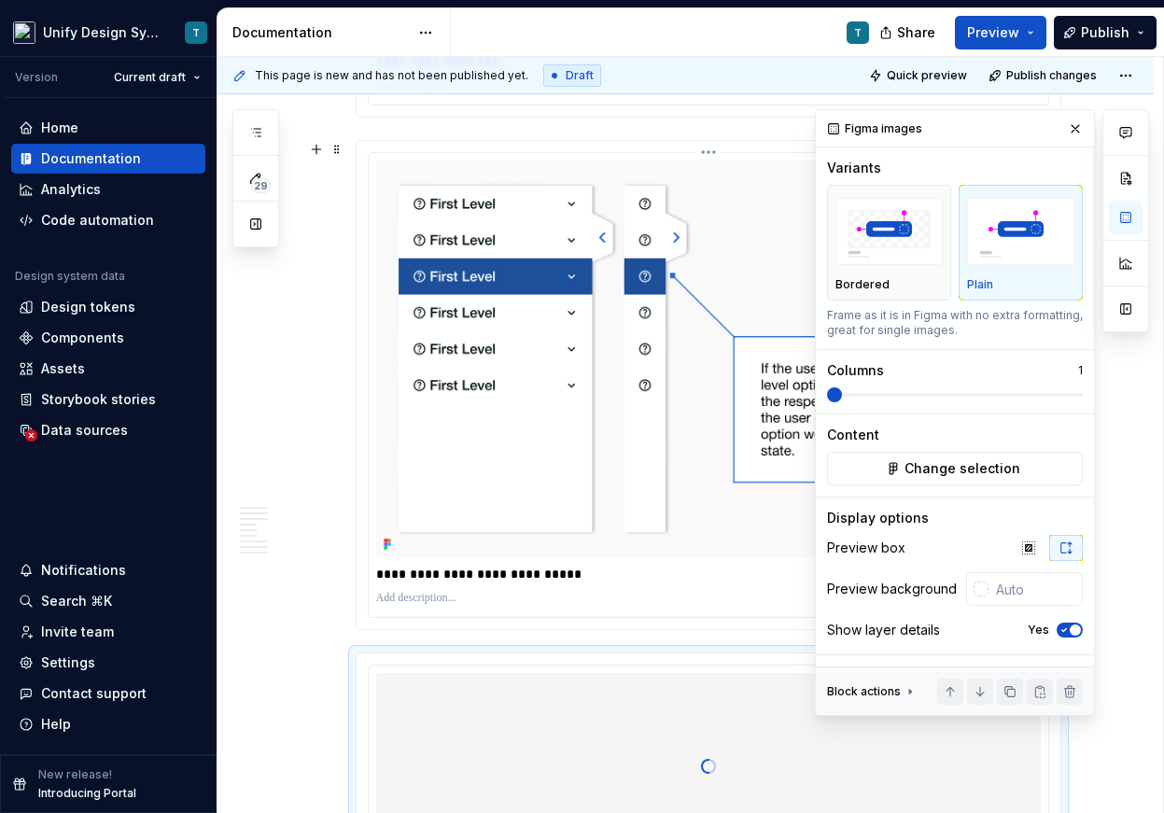
click at [393, 574] on p "**********" at bounding box center [708, 574] width 664 height 19
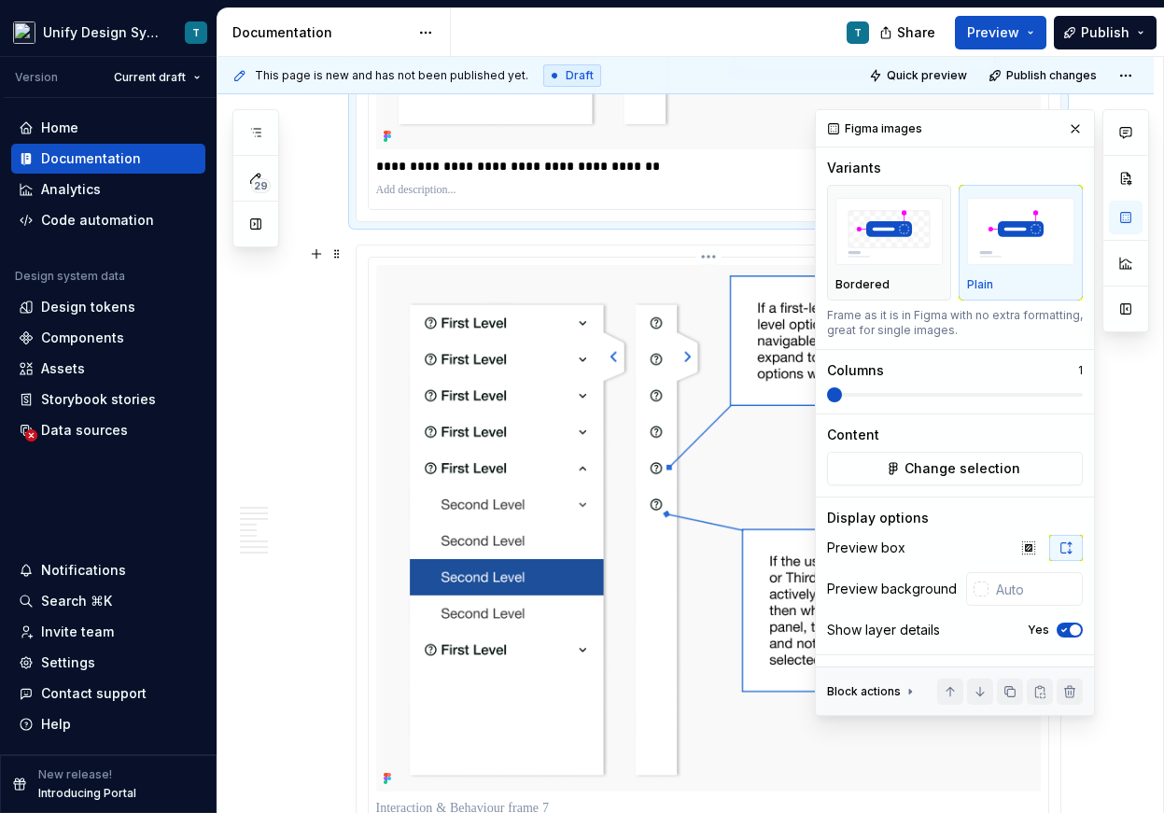
scroll to position [6284, 0]
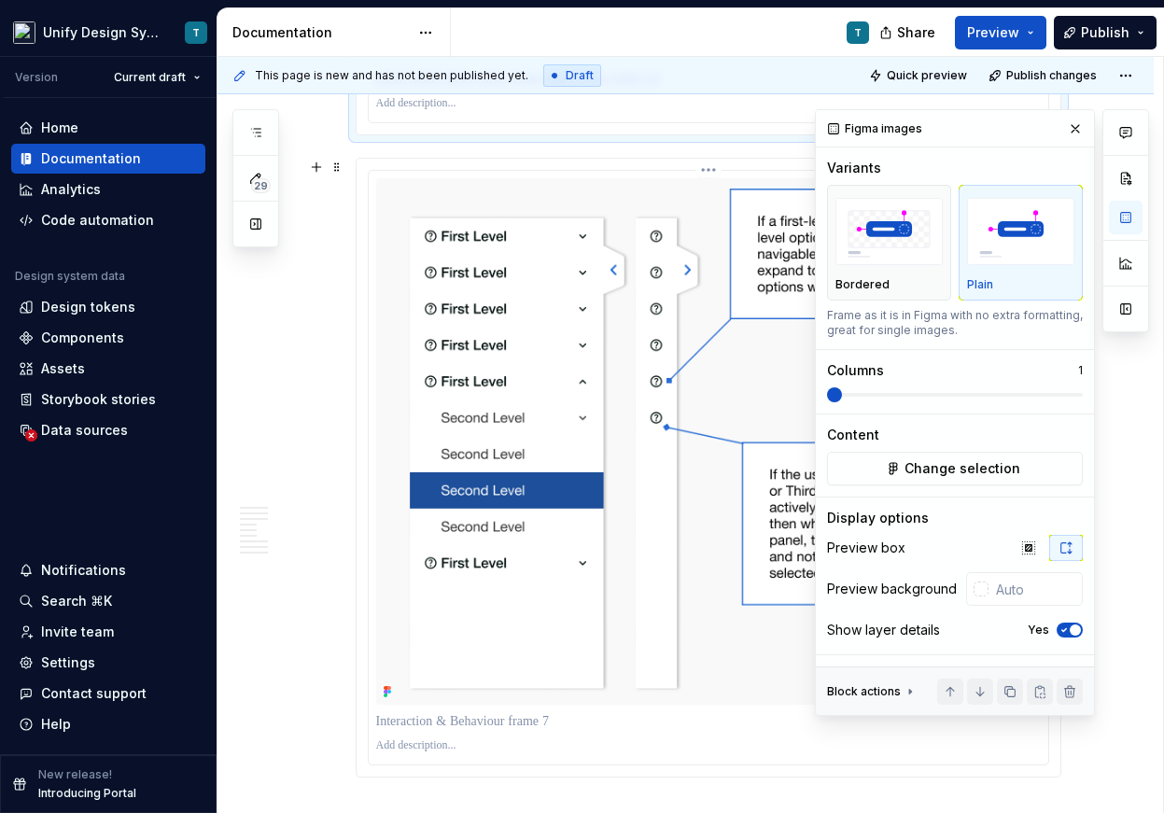
click at [427, 719] on p at bounding box center [708, 721] width 664 height 19
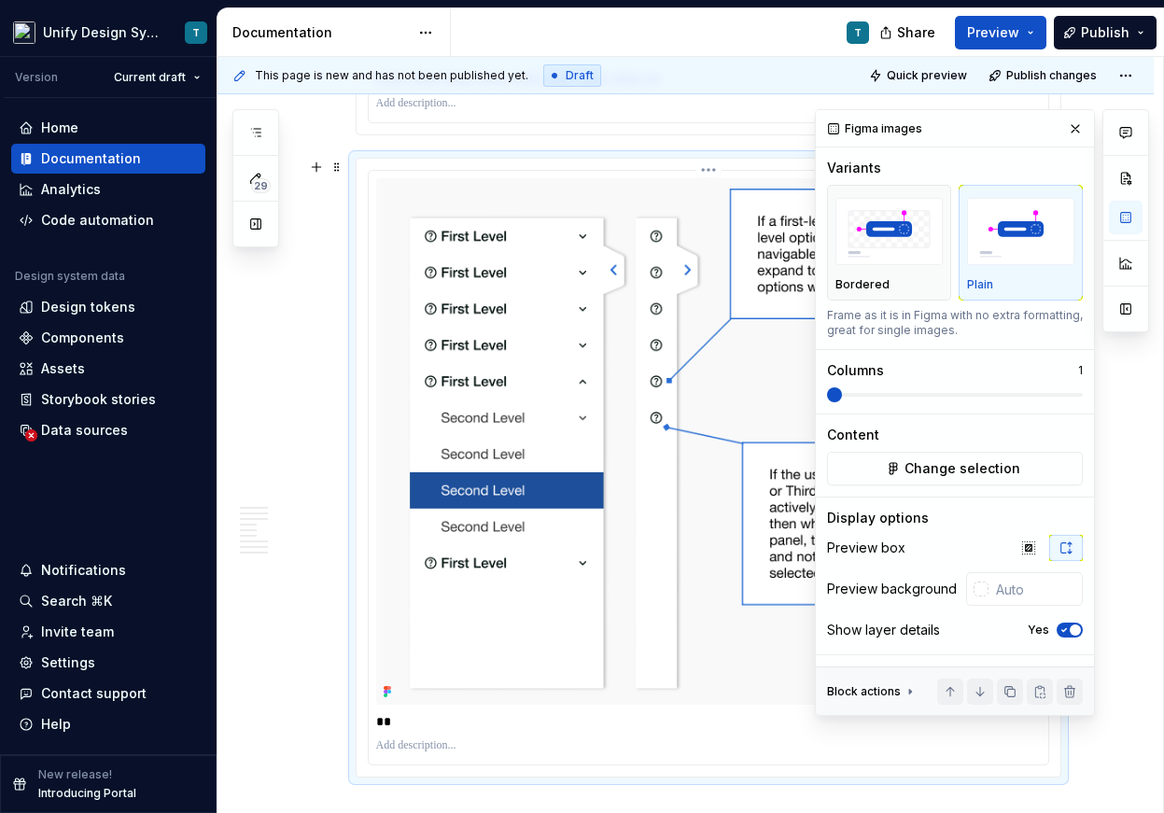
scroll to position [6293, 0]
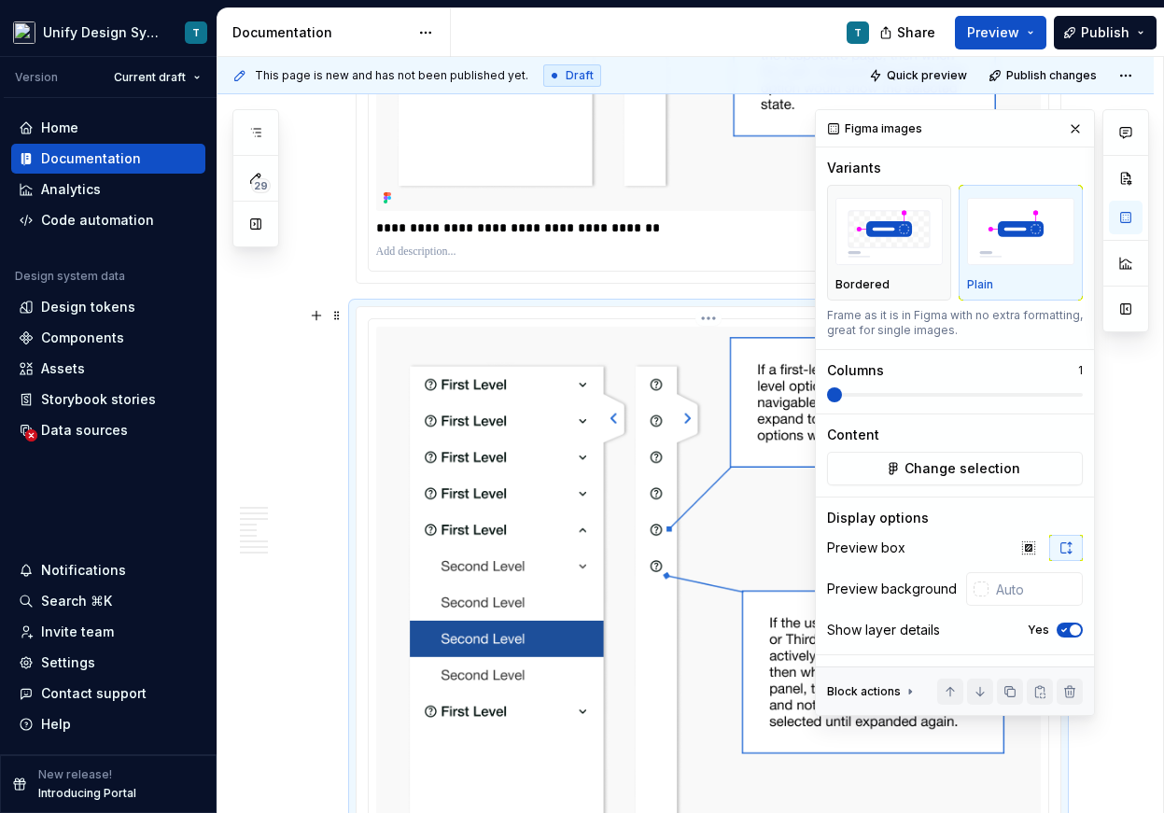
scroll to position [6114, 0]
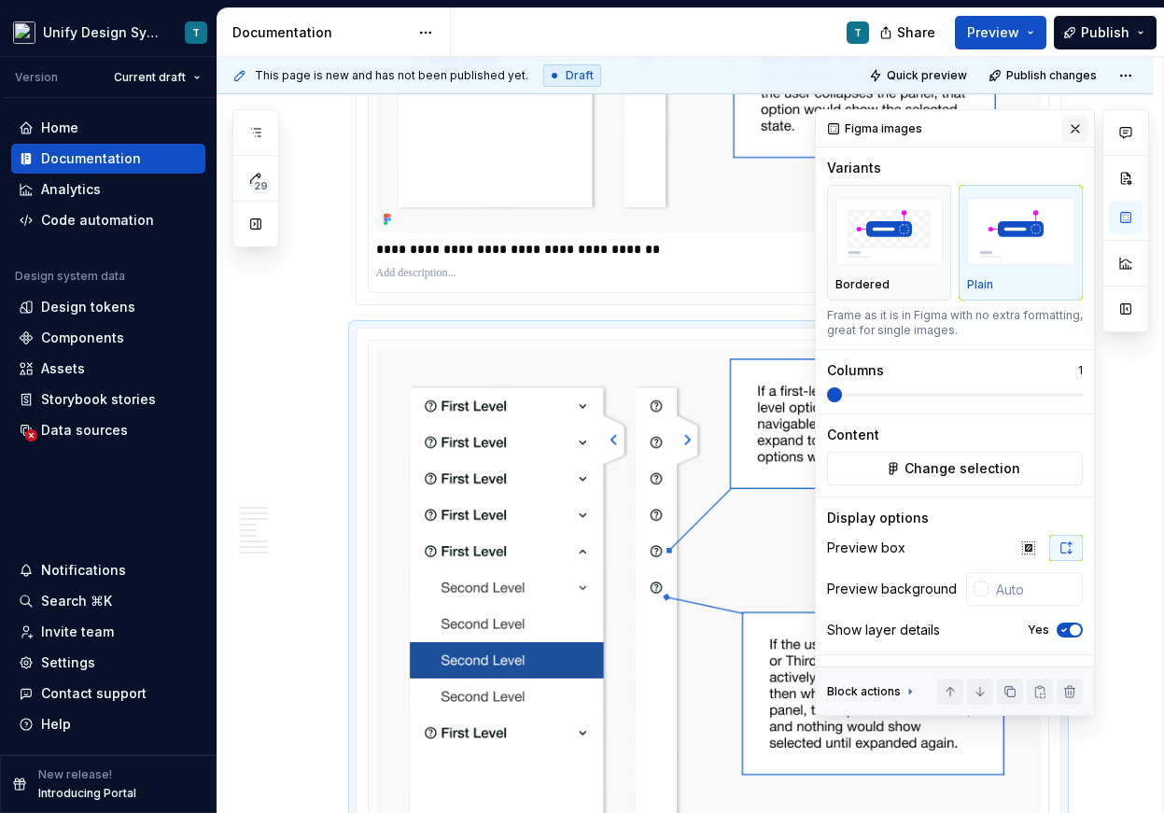
click at [1070, 132] on button "button" at bounding box center [1075, 129] width 26 height 26
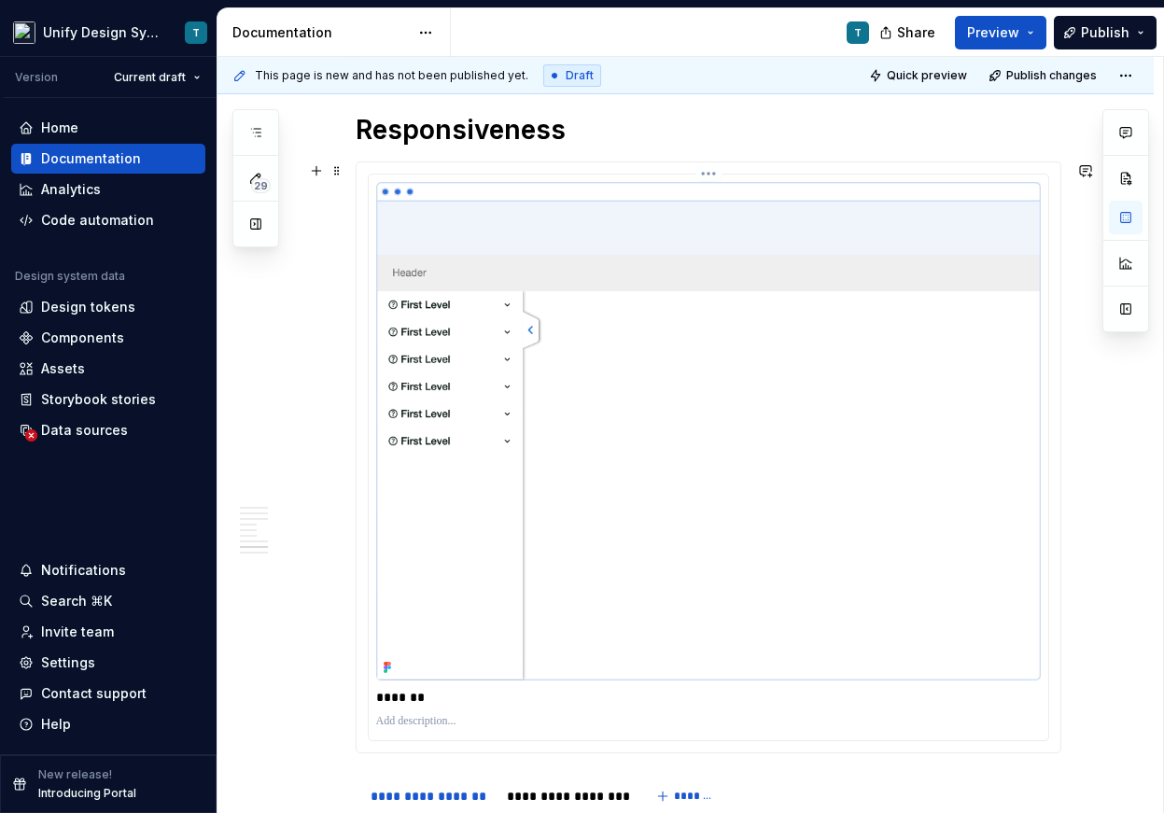
scroll to position [7062, 0]
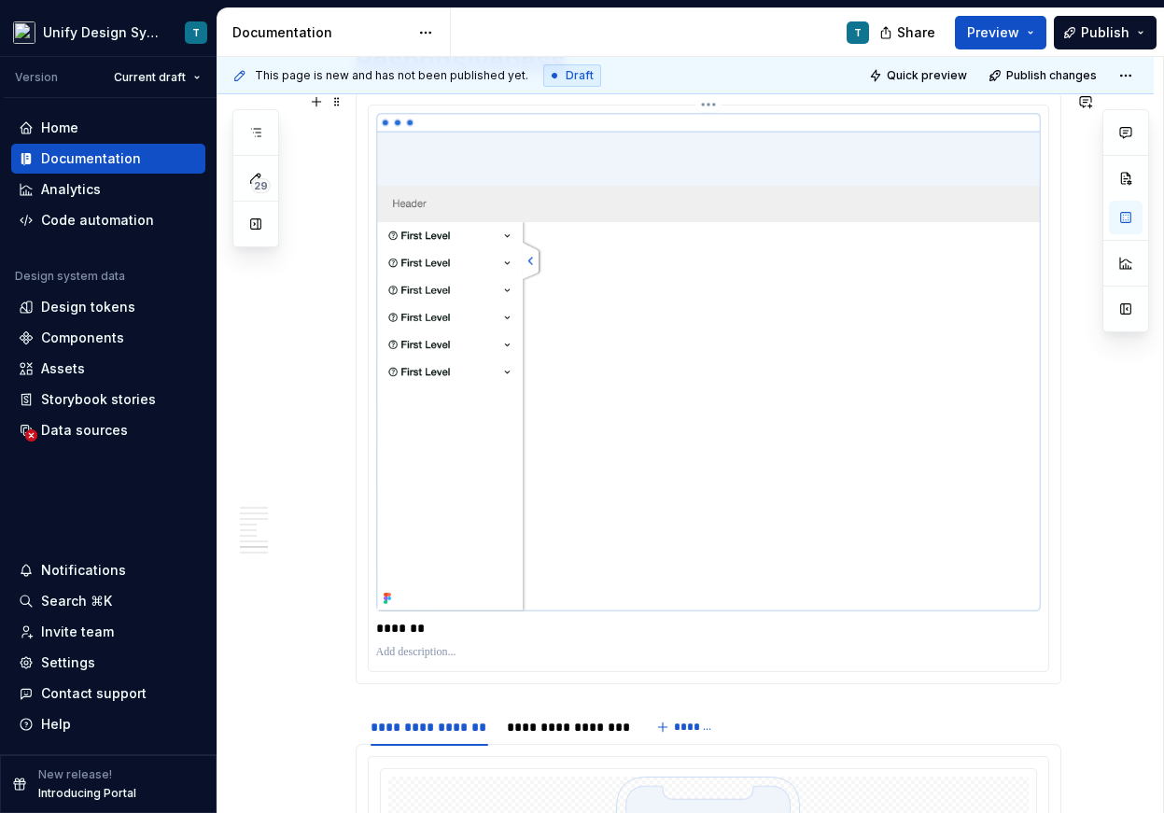
click at [580, 462] on img at bounding box center [708, 362] width 664 height 498
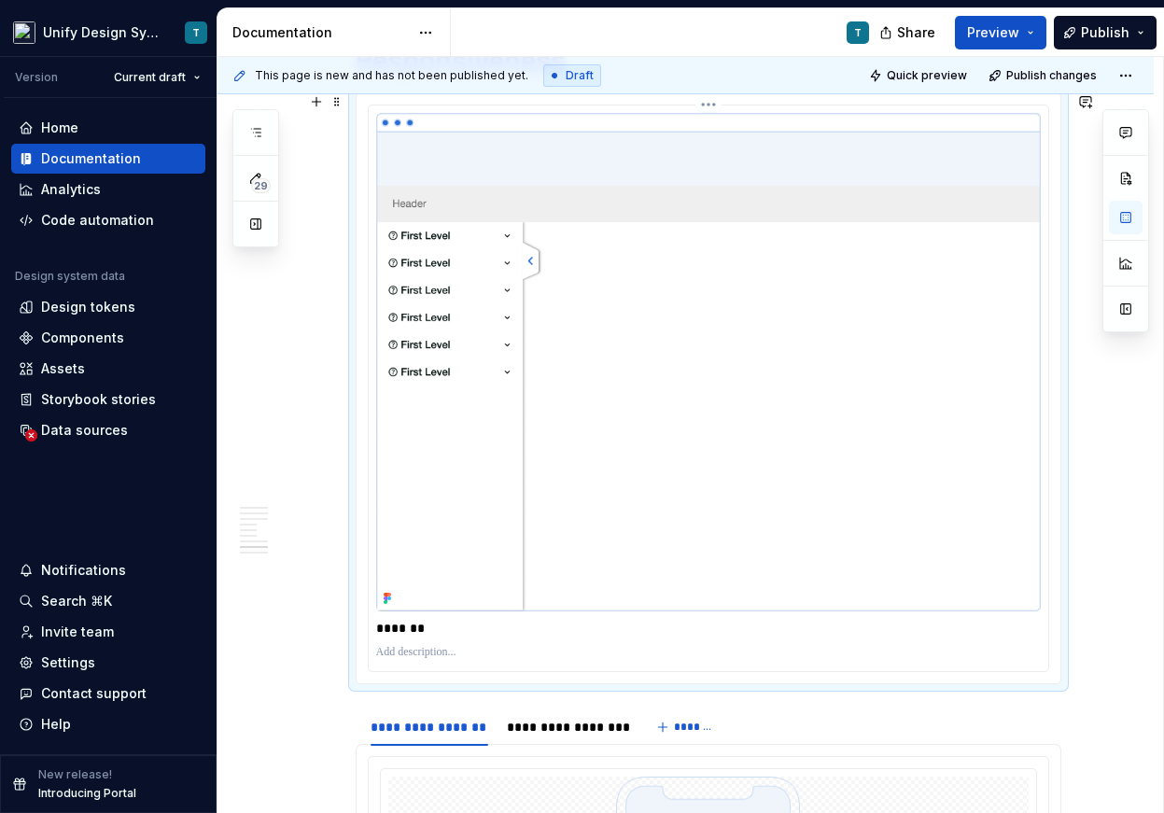
click at [646, 392] on img at bounding box center [708, 362] width 664 height 498
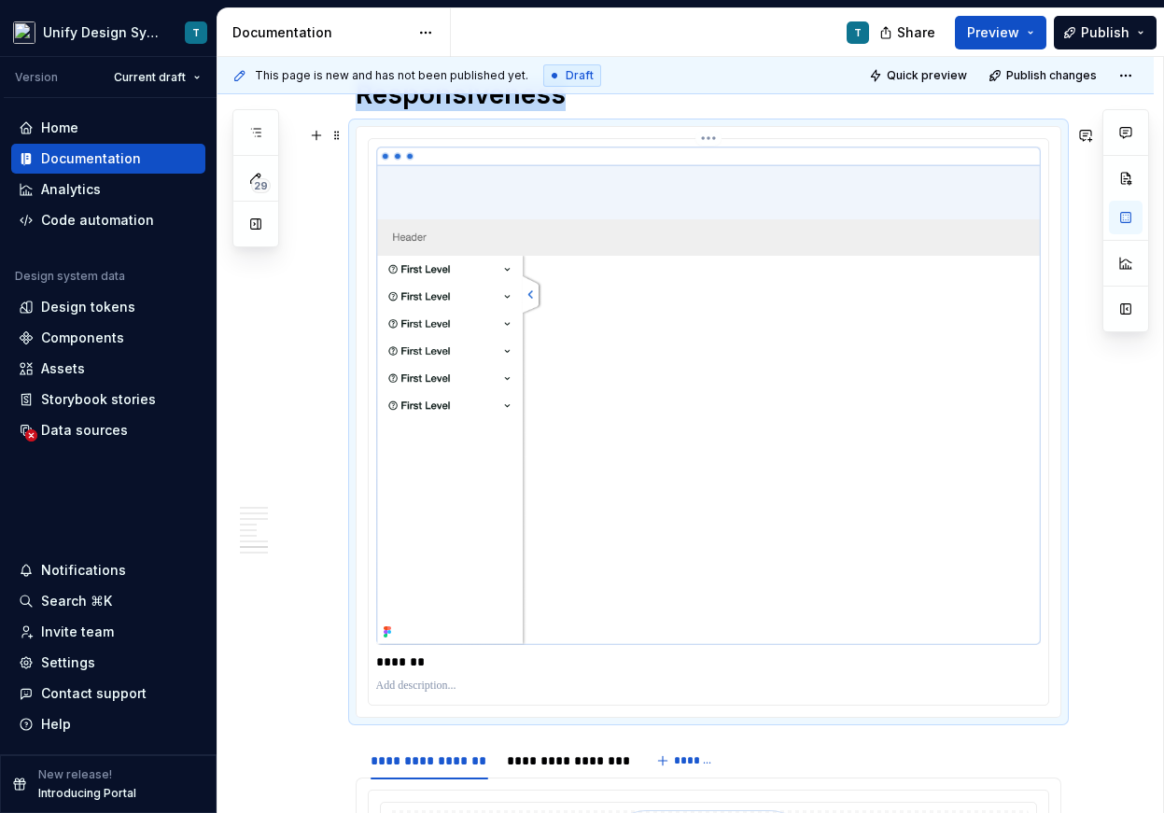
scroll to position [7023, 0]
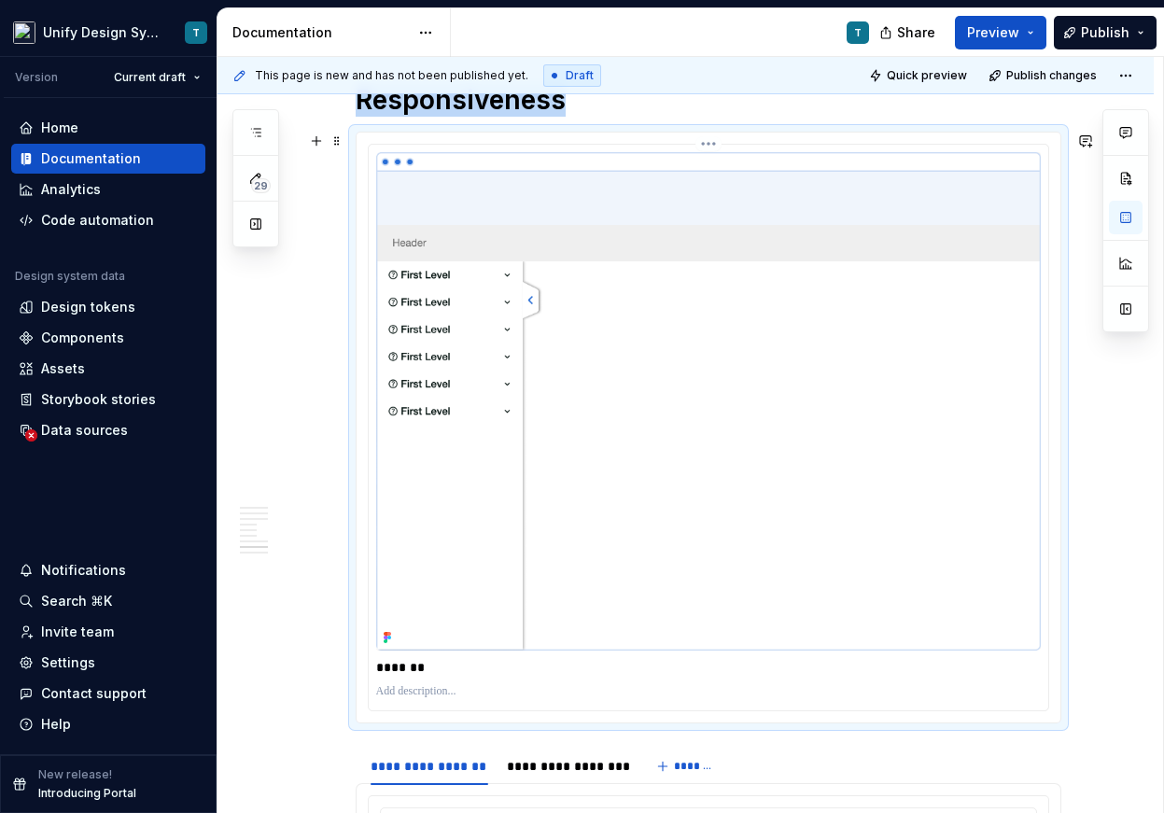
click at [686, 355] on img at bounding box center [708, 401] width 664 height 498
click at [1132, 215] on button "button" at bounding box center [1126, 218] width 34 height 34
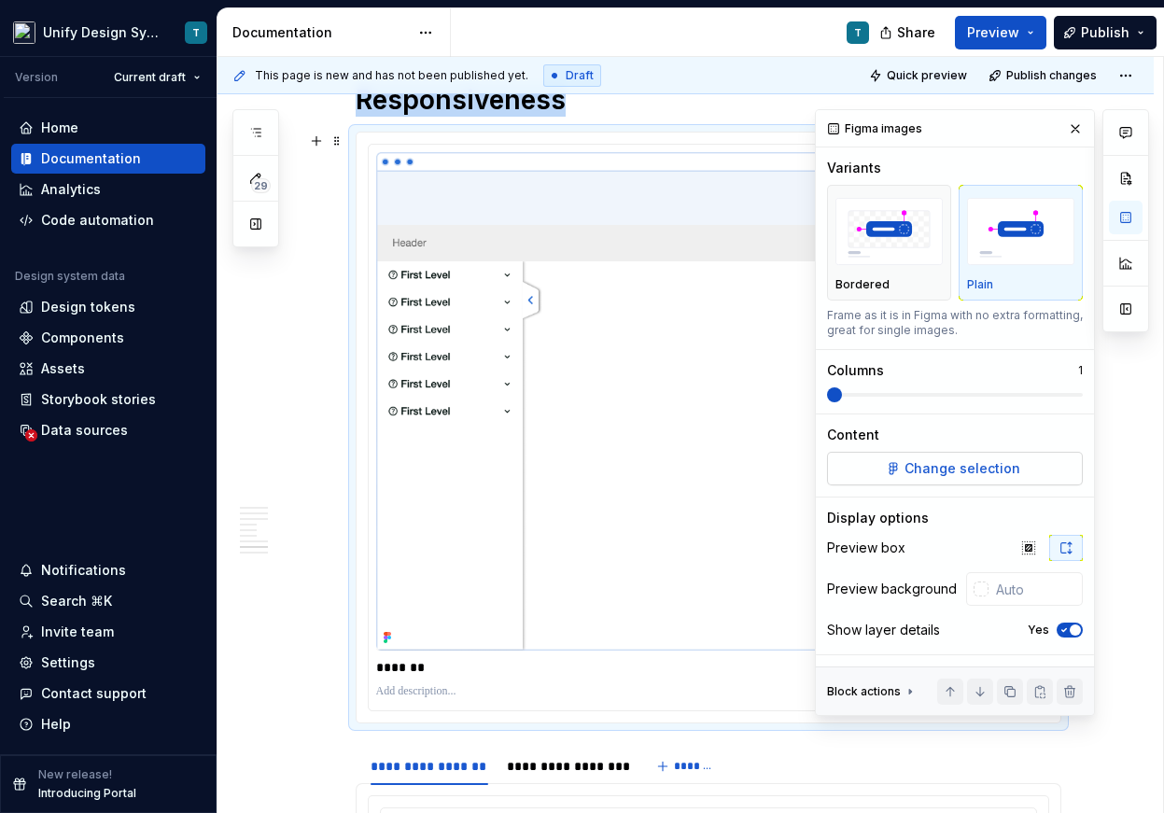
click at [999, 460] on span "Change selection" at bounding box center [962, 468] width 116 height 19
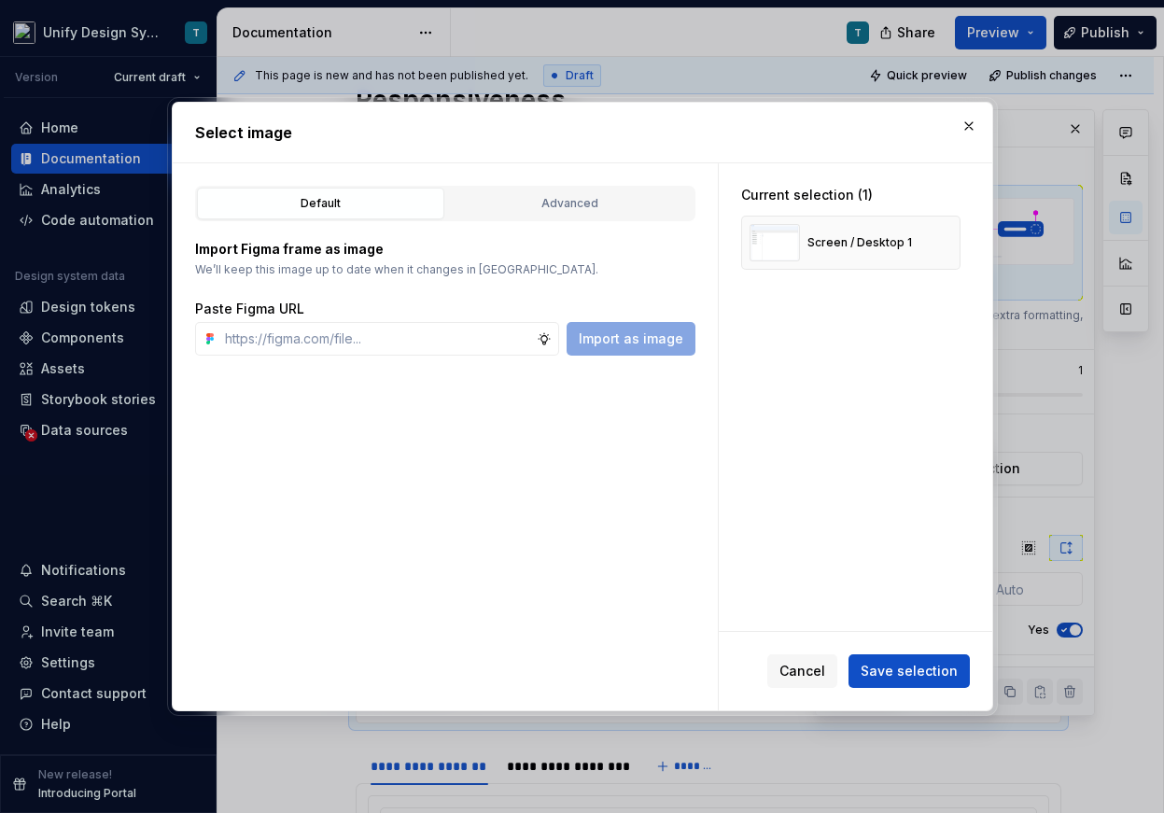
type textarea "*"
click at [536, 211] on div "Advanced" at bounding box center [570, 203] width 234 height 19
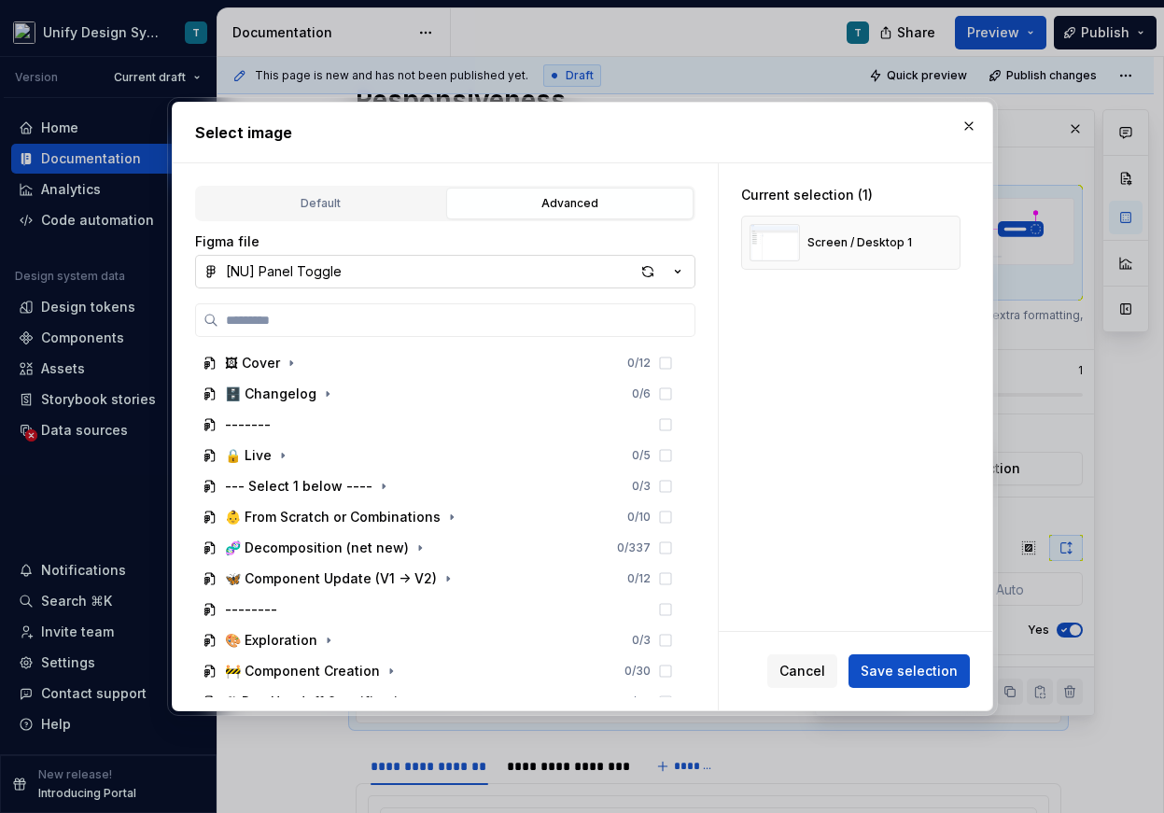
click at [677, 264] on icon "button" at bounding box center [677, 271] width 19 height 19
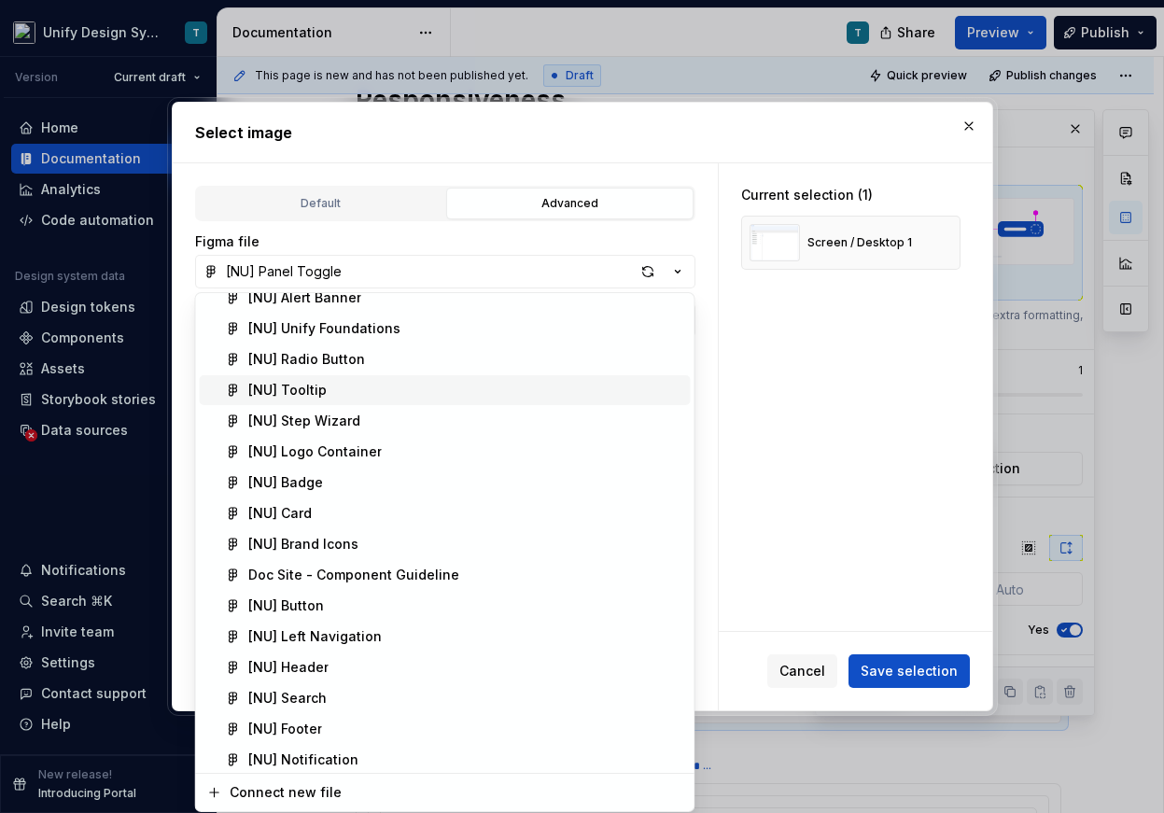
scroll to position [224, 0]
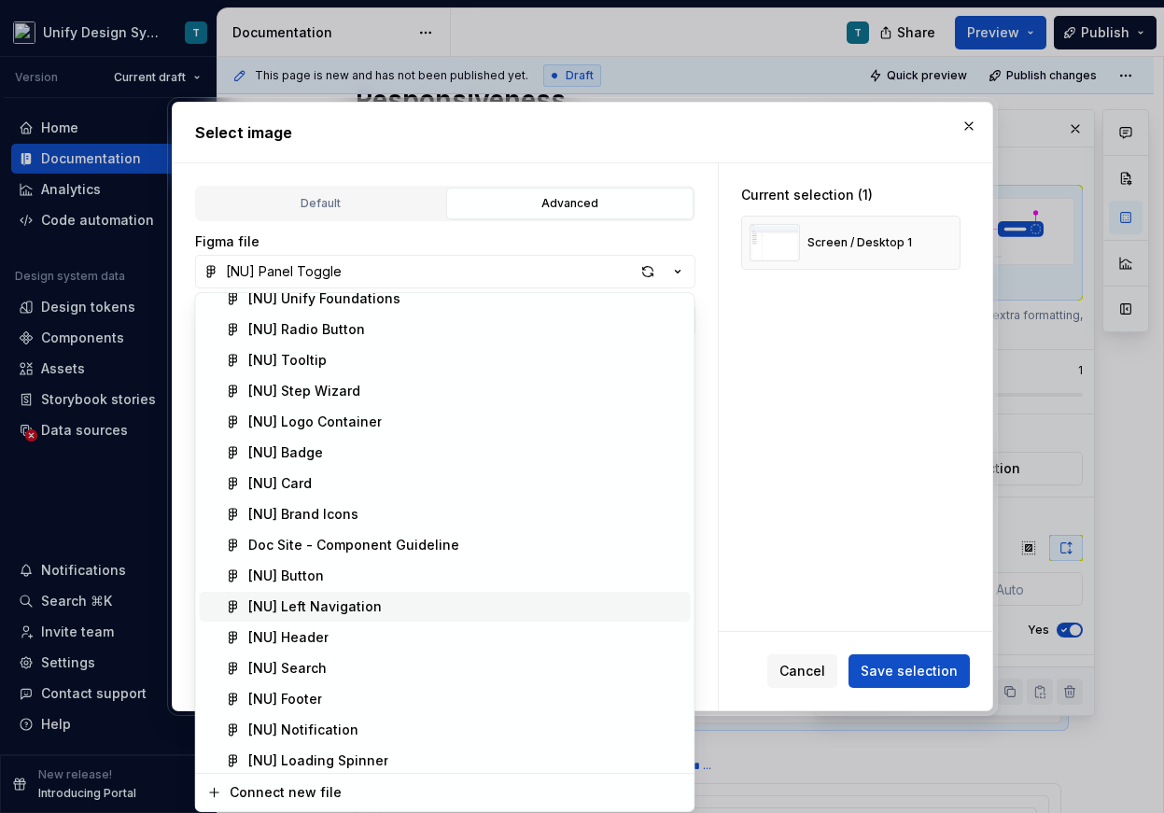
click at [350, 611] on div "[NU] Left Navigation" at bounding box center [314, 606] width 133 height 19
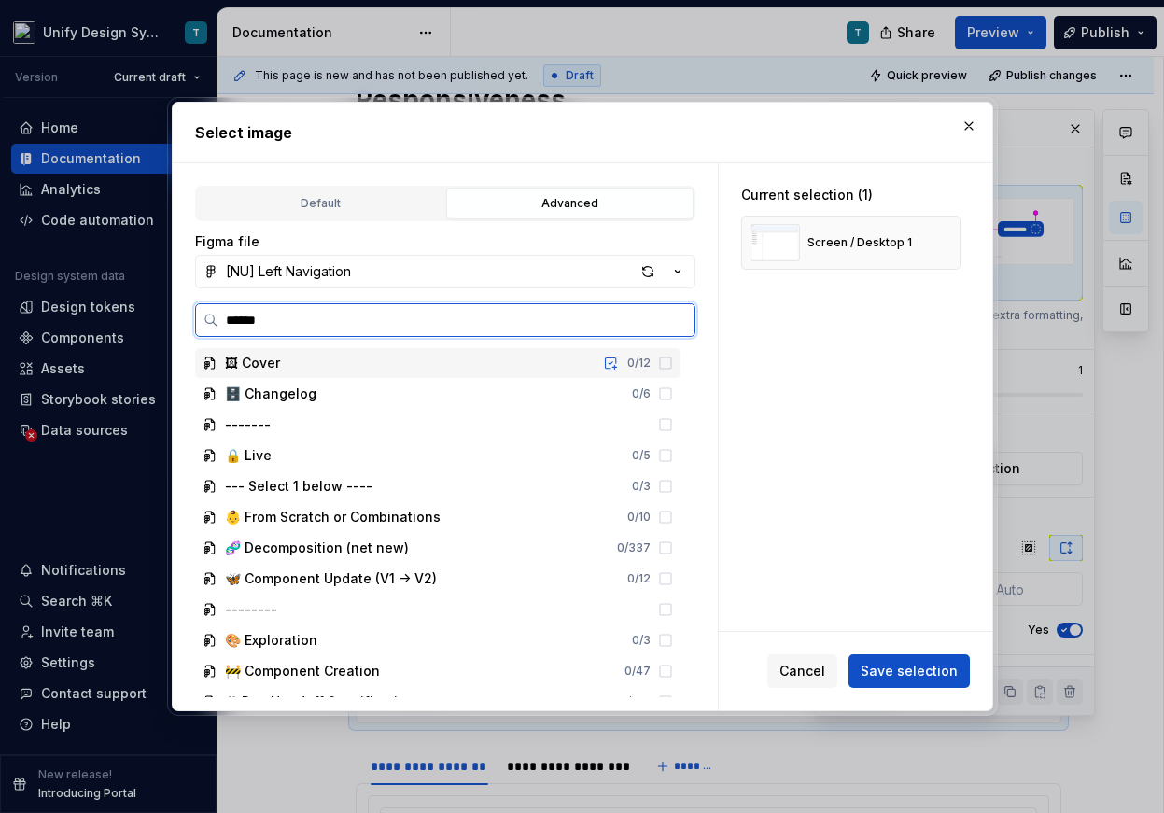
type input "*******"
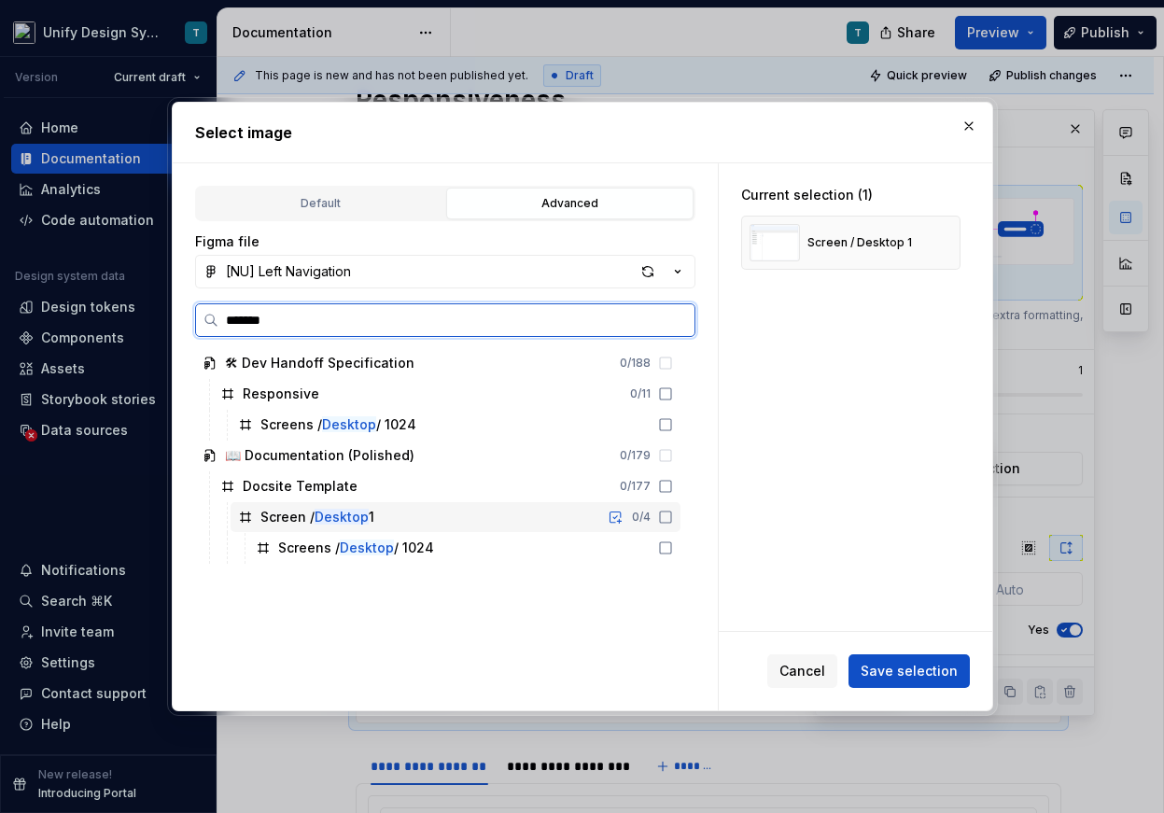
click at [503, 524] on div "Screen / Desktop 1 0 / 4" at bounding box center [455, 517] width 450 height 30
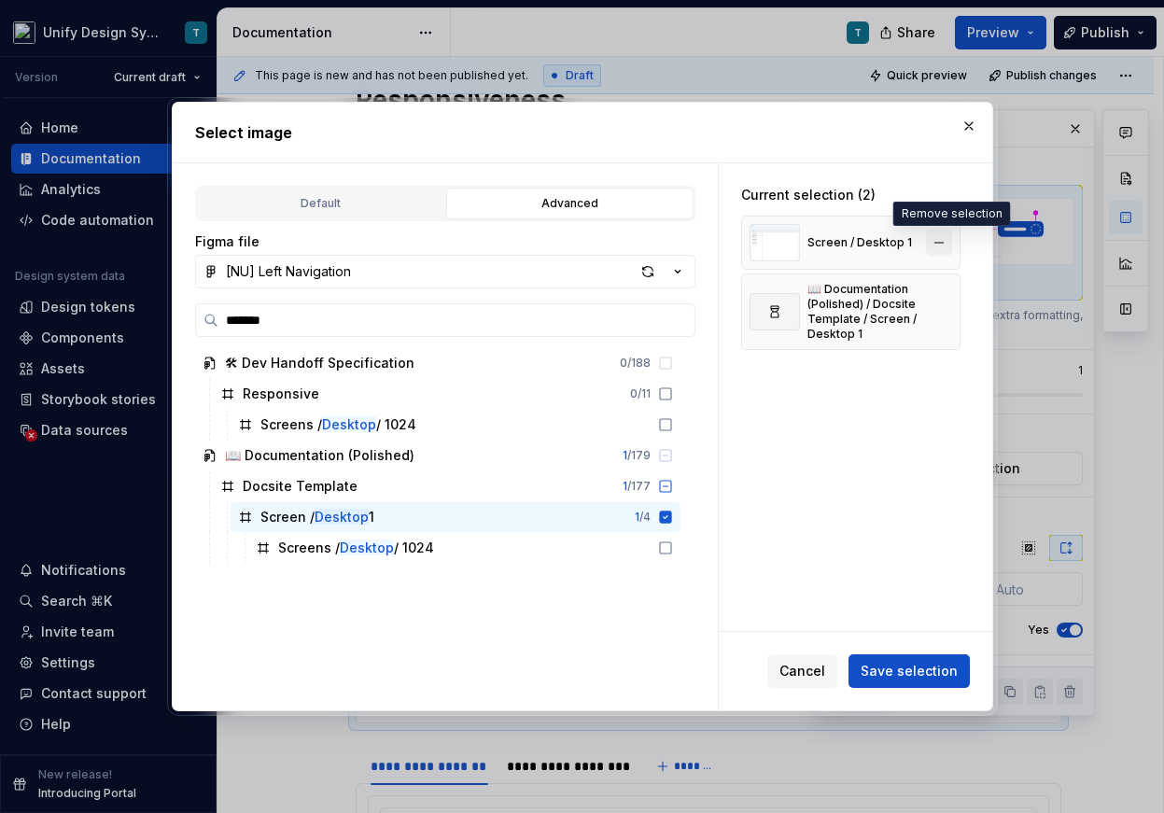
click at [948, 244] on button "button" at bounding box center [939, 243] width 26 height 26
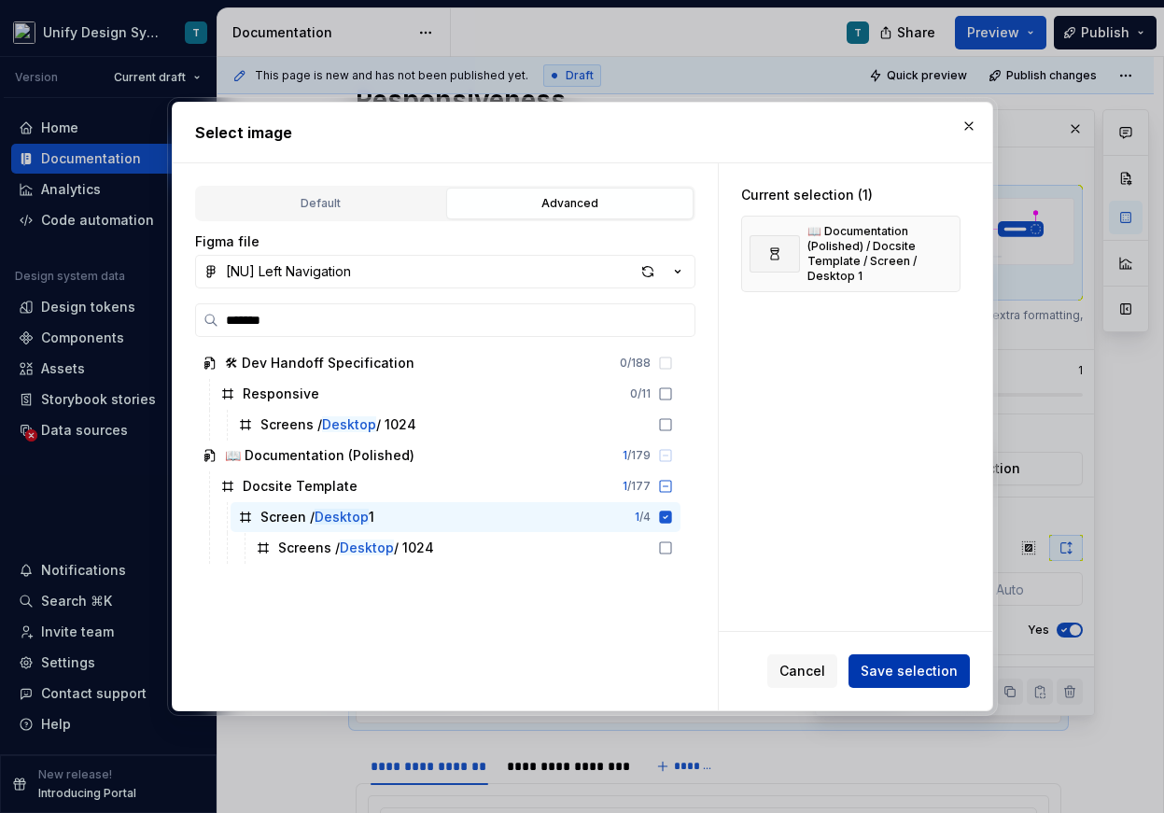
click at [917, 686] on button "Save selection" at bounding box center [908, 671] width 121 height 34
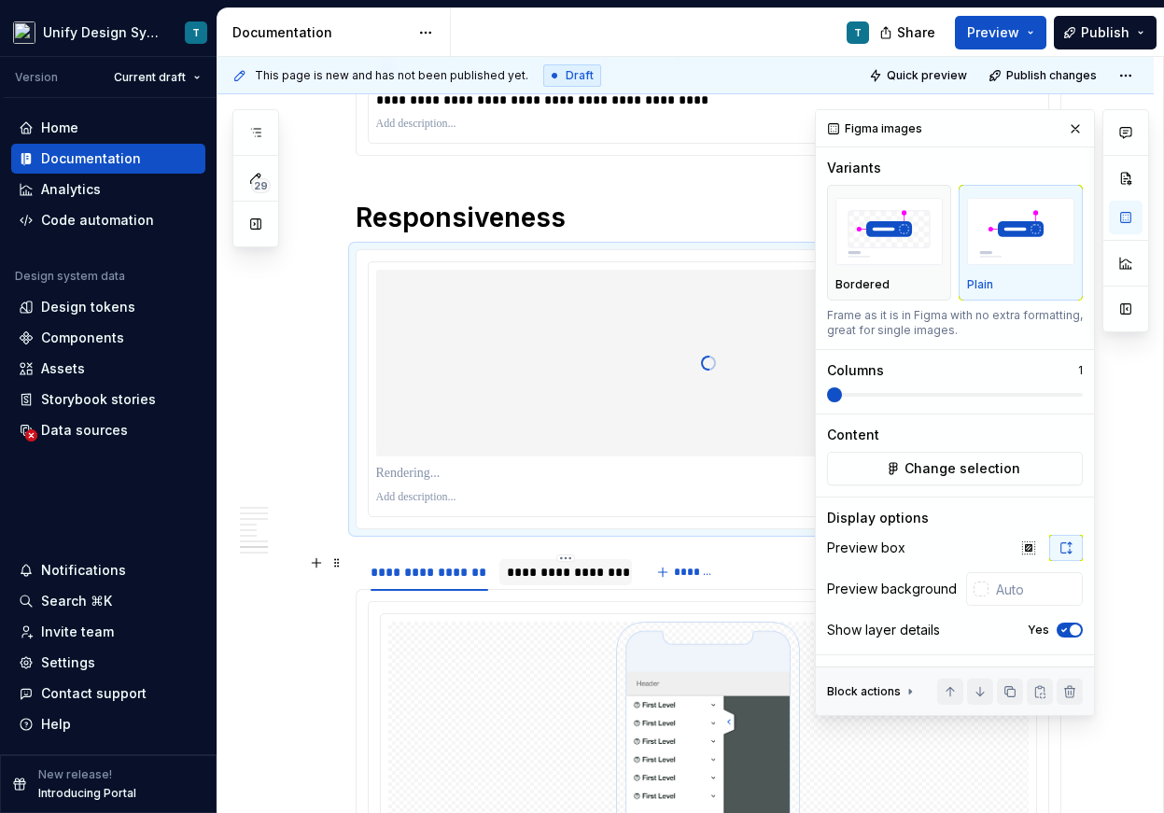
scroll to position [7041, 0]
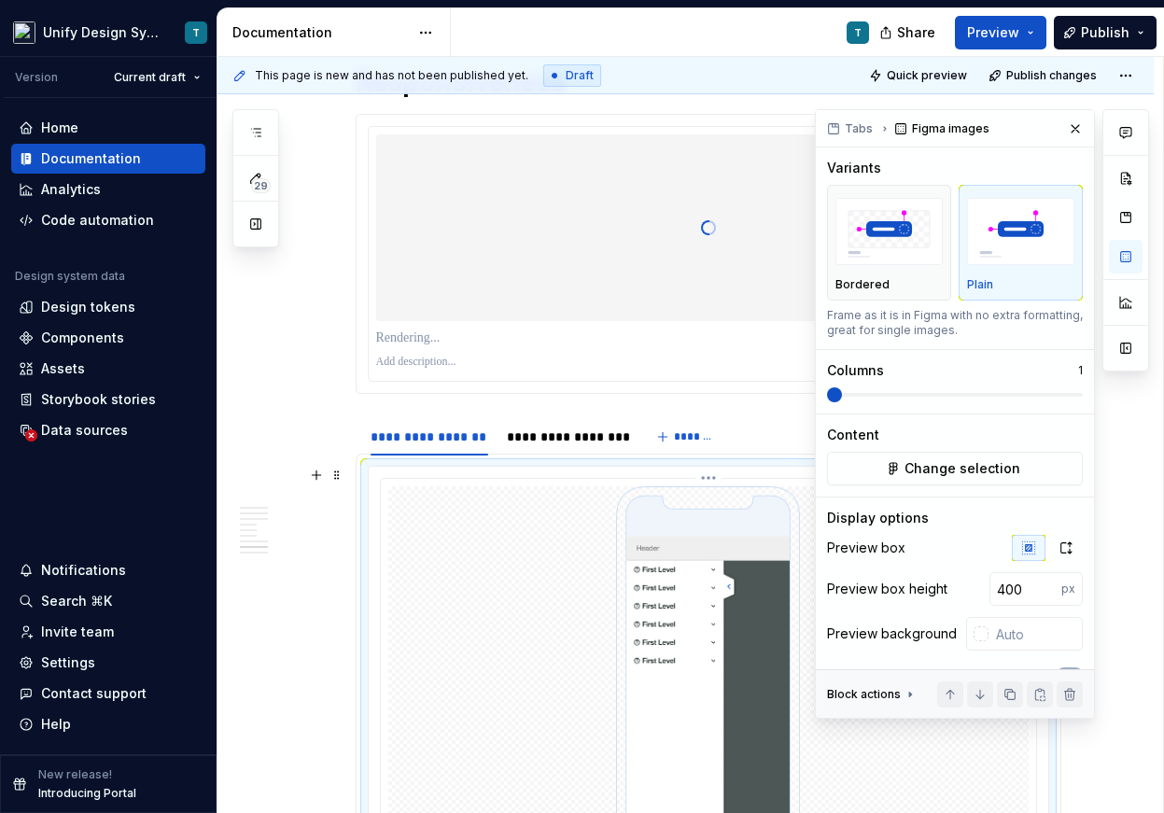
click at [613, 582] on img at bounding box center [707, 672] width 395 height 373
click at [708, 594] on img at bounding box center [707, 672] width 395 height 373
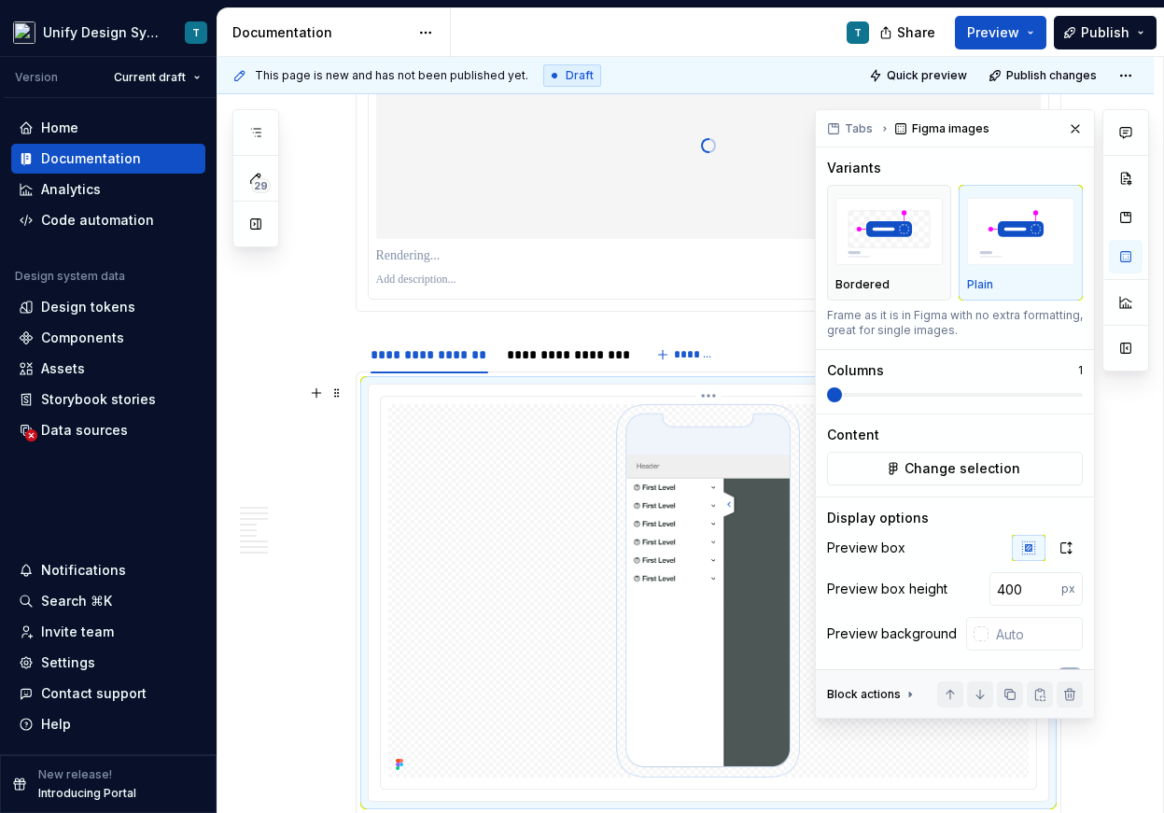
scroll to position [7124, 0]
click at [940, 464] on span "Change selection" at bounding box center [962, 468] width 116 height 19
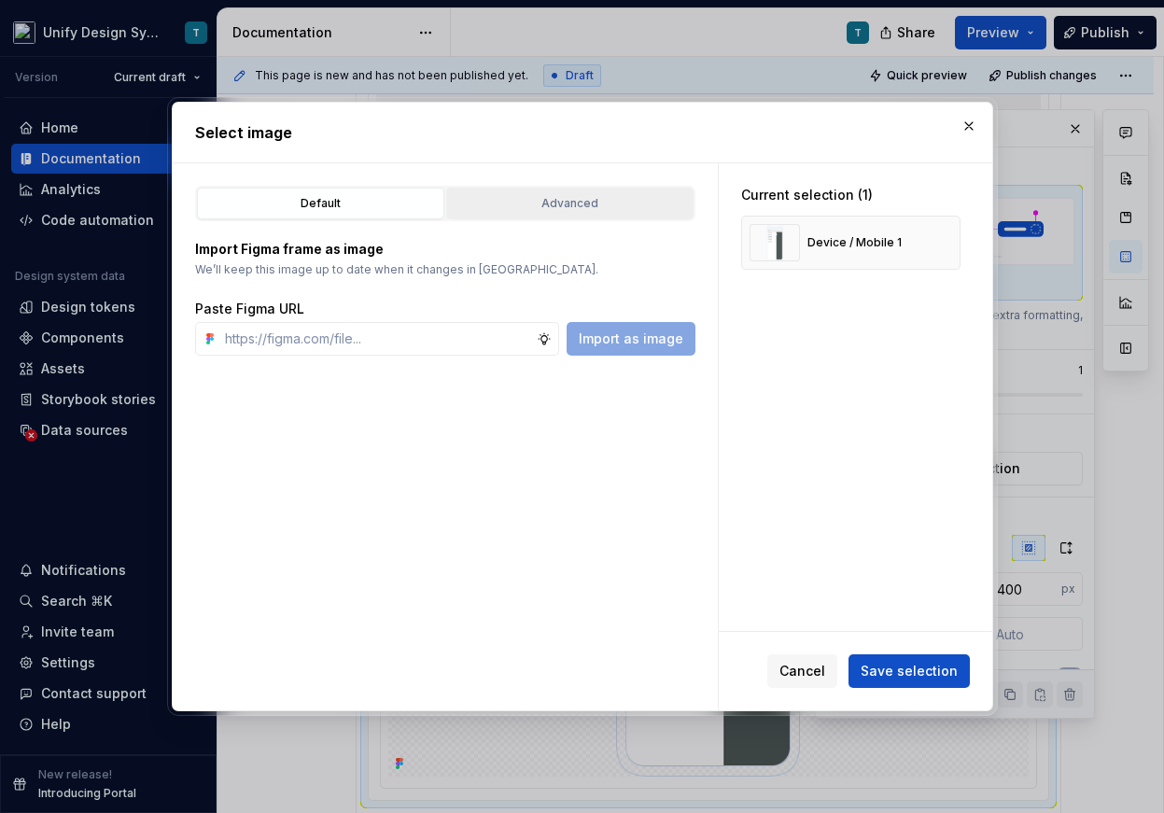
click at [599, 202] on div "Advanced" at bounding box center [570, 203] width 234 height 19
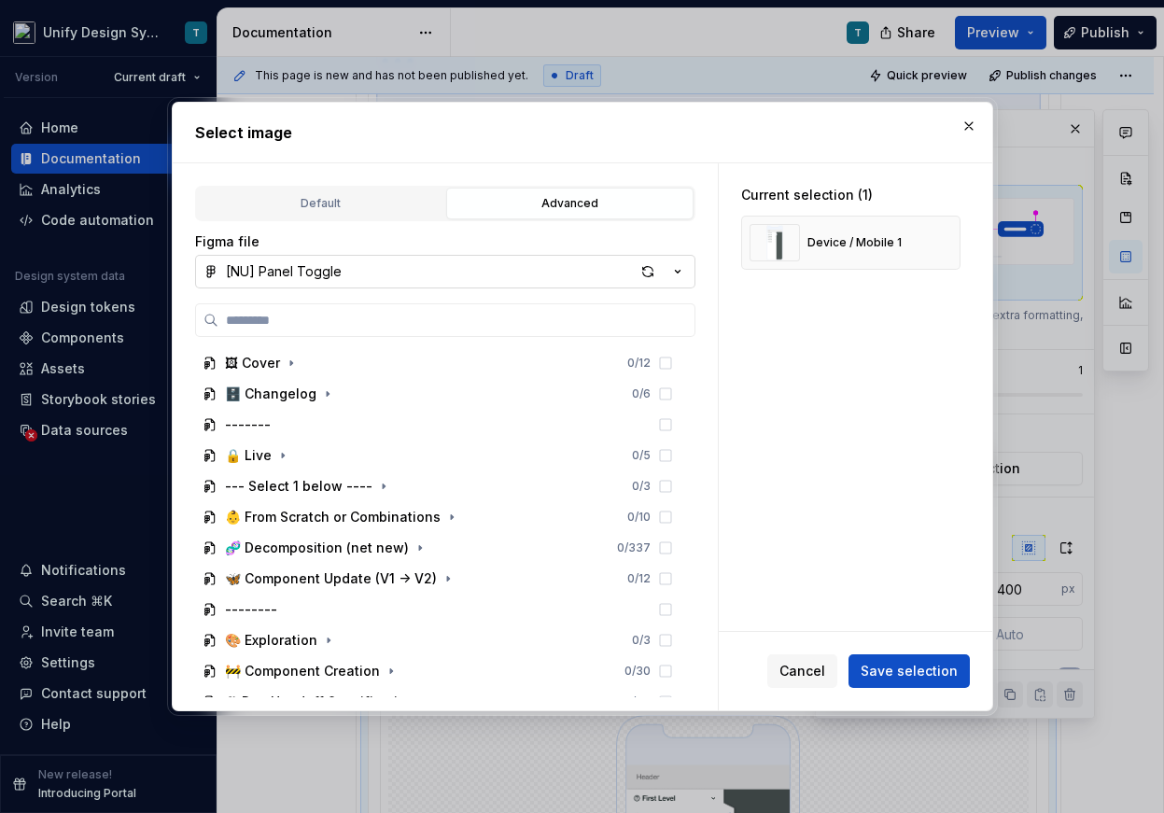
click at [676, 271] on icon "button" at bounding box center [677, 272] width 5 height 3
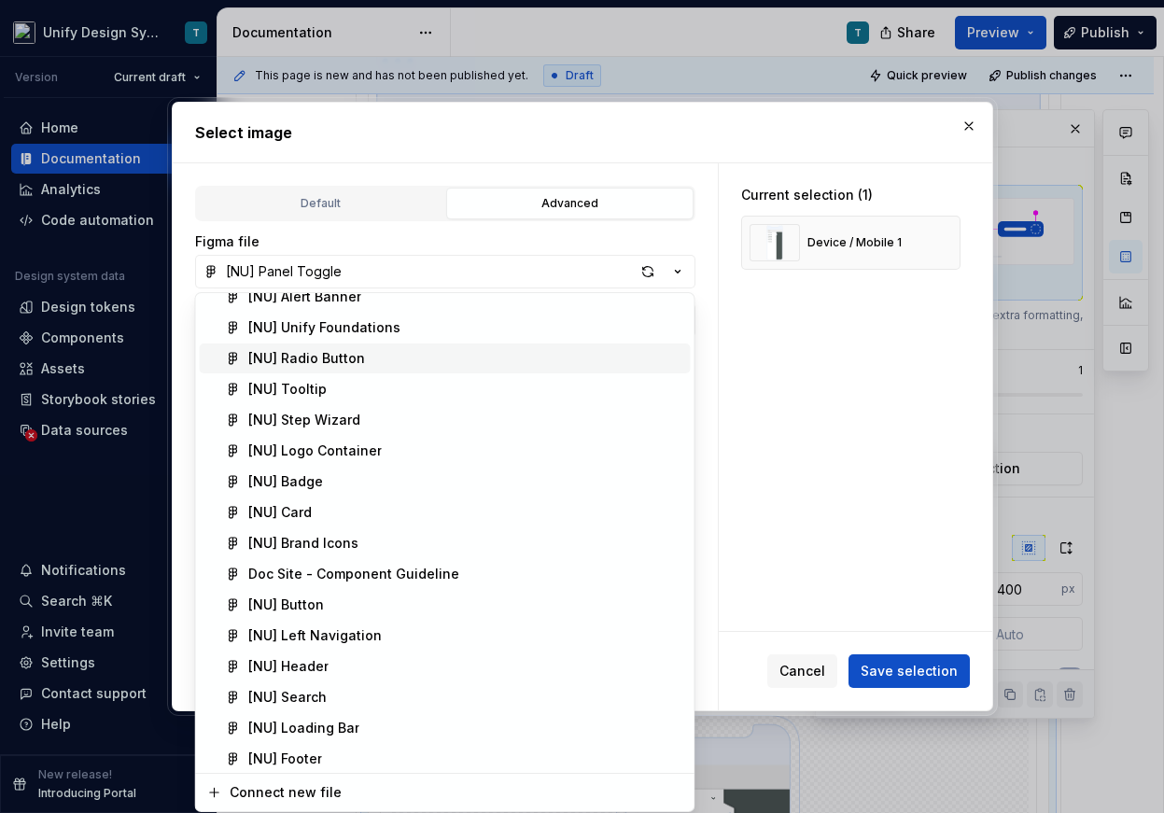
scroll to position [216, 0]
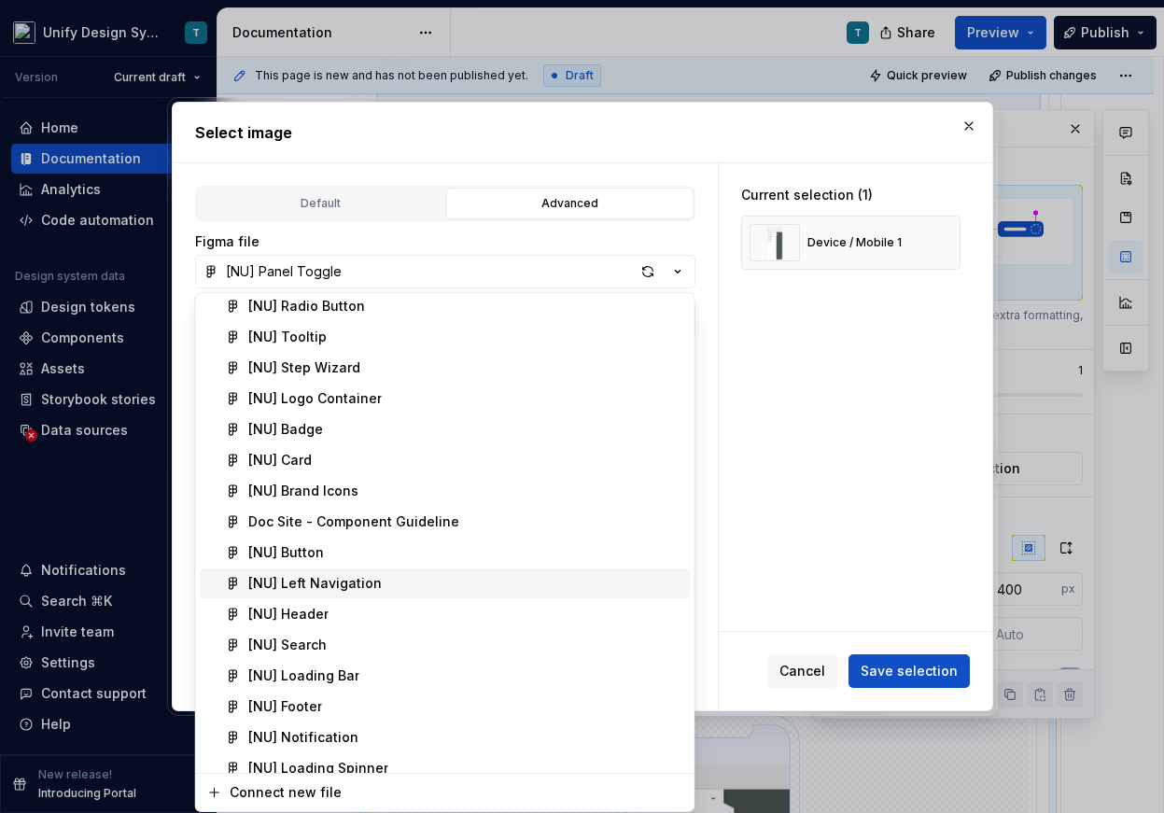
click at [384, 587] on div "[NU] Left Navigation" at bounding box center [465, 583] width 435 height 19
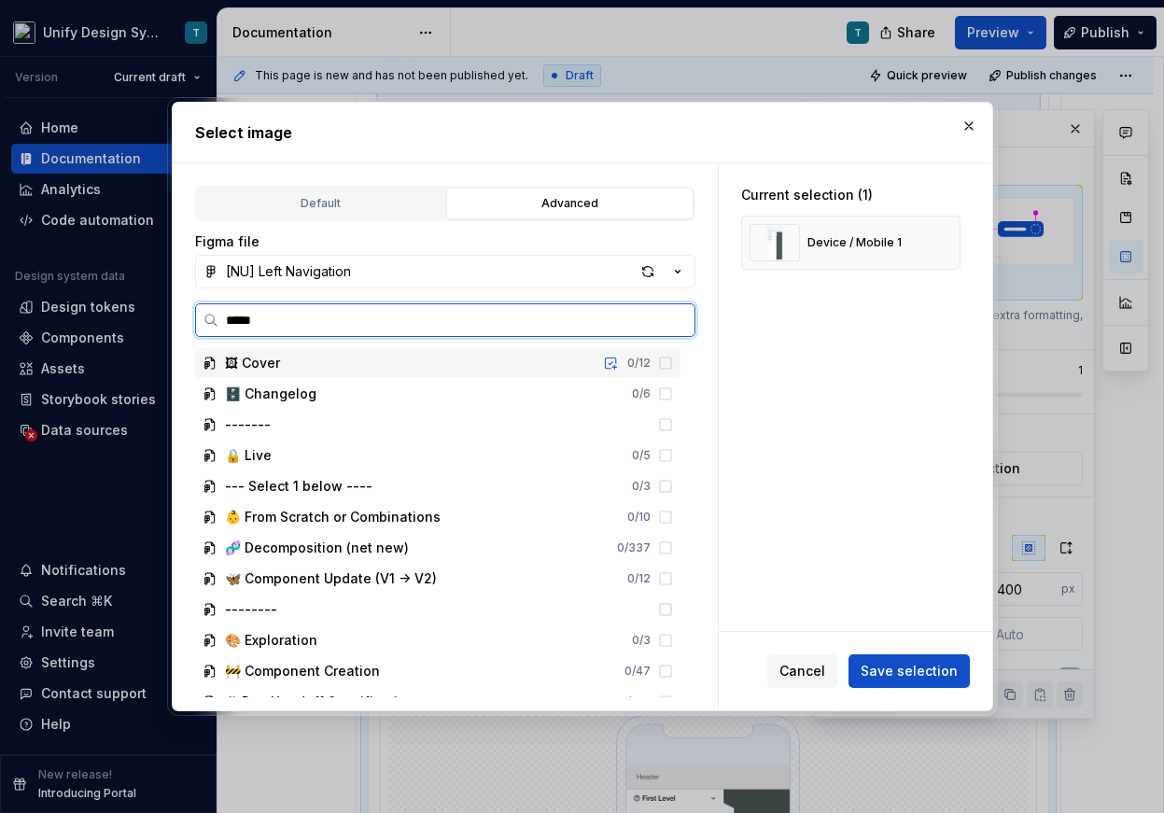
type input "******"
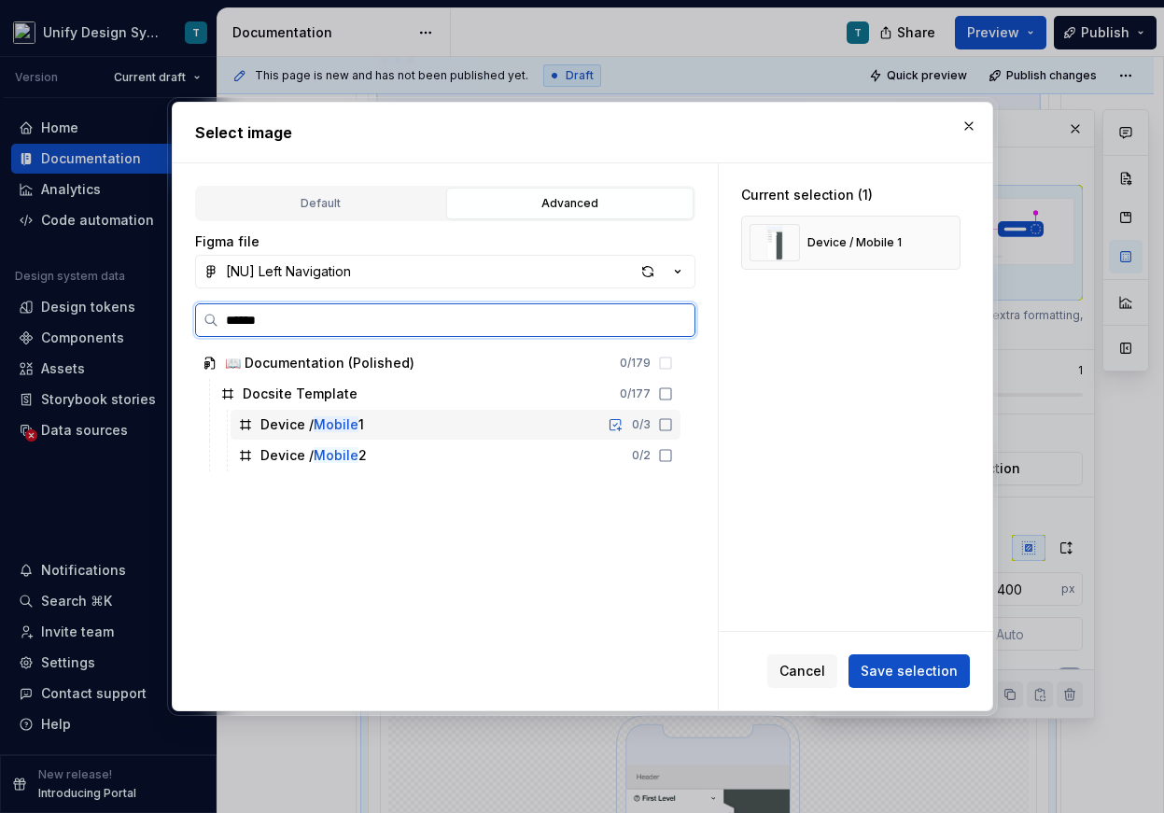
click at [454, 423] on div "Device / Mobile 1 0 / 3" at bounding box center [455, 425] width 450 height 30
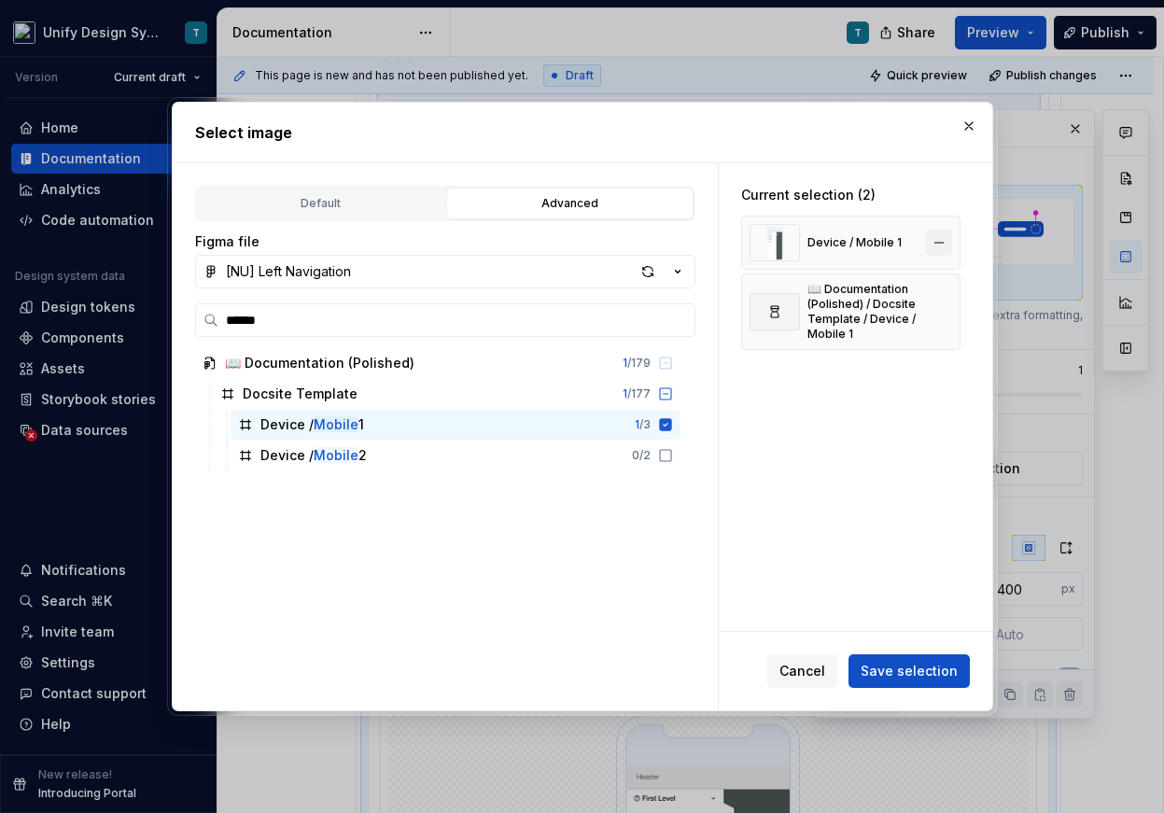
click at [950, 243] on button "button" at bounding box center [939, 243] width 26 height 26
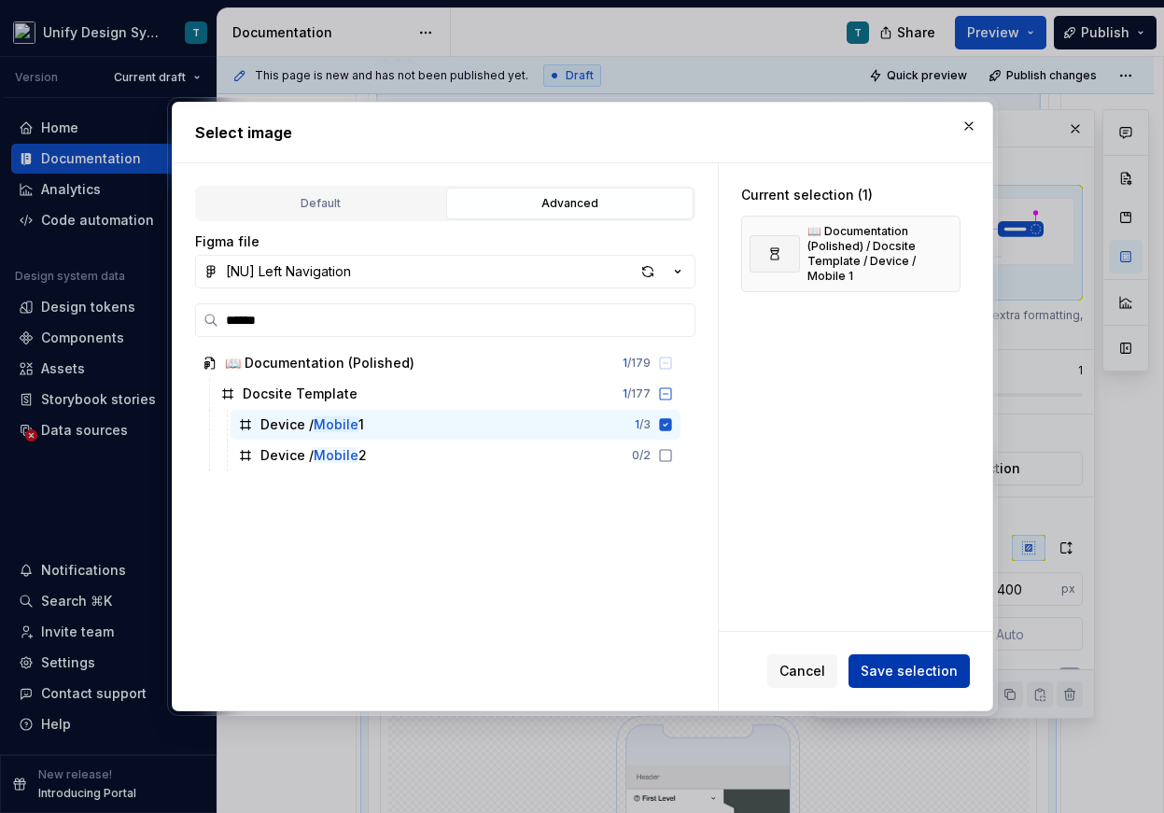
click at [893, 667] on span "Save selection" at bounding box center [908, 671] width 97 height 19
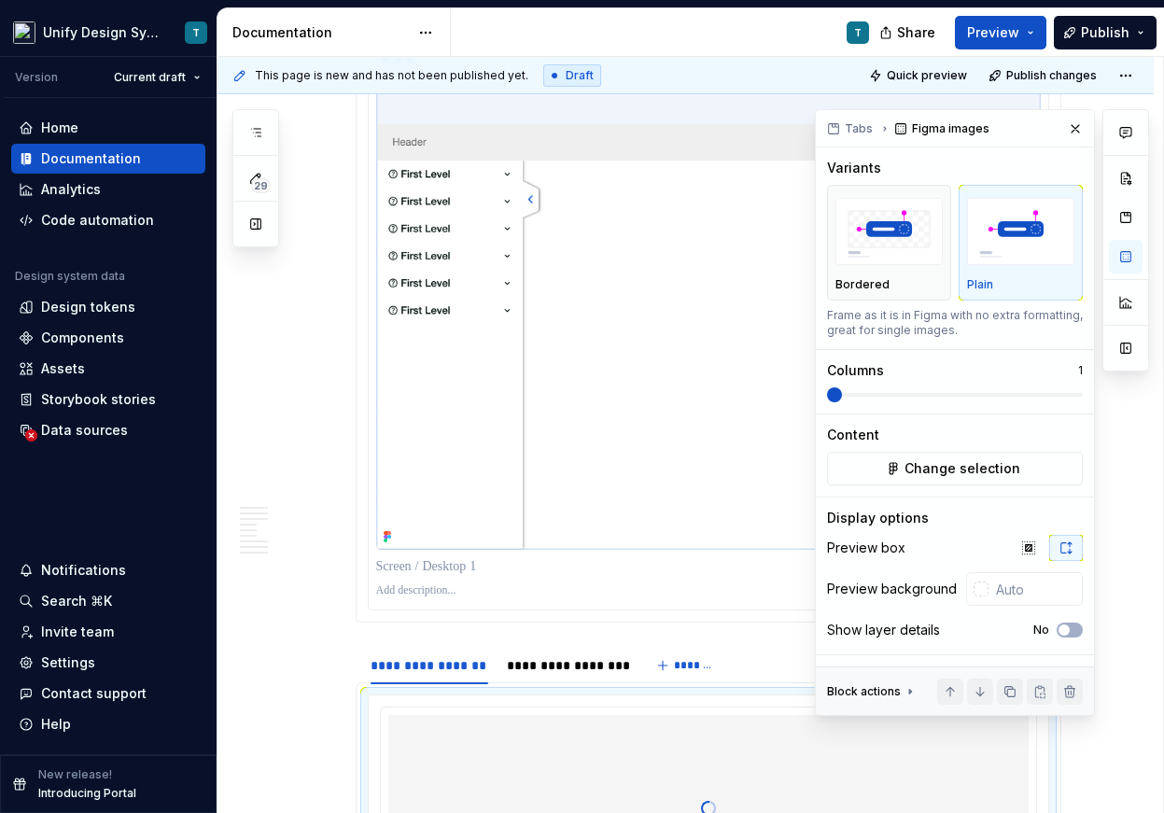
click at [447, 558] on p at bounding box center [708, 566] width 664 height 19
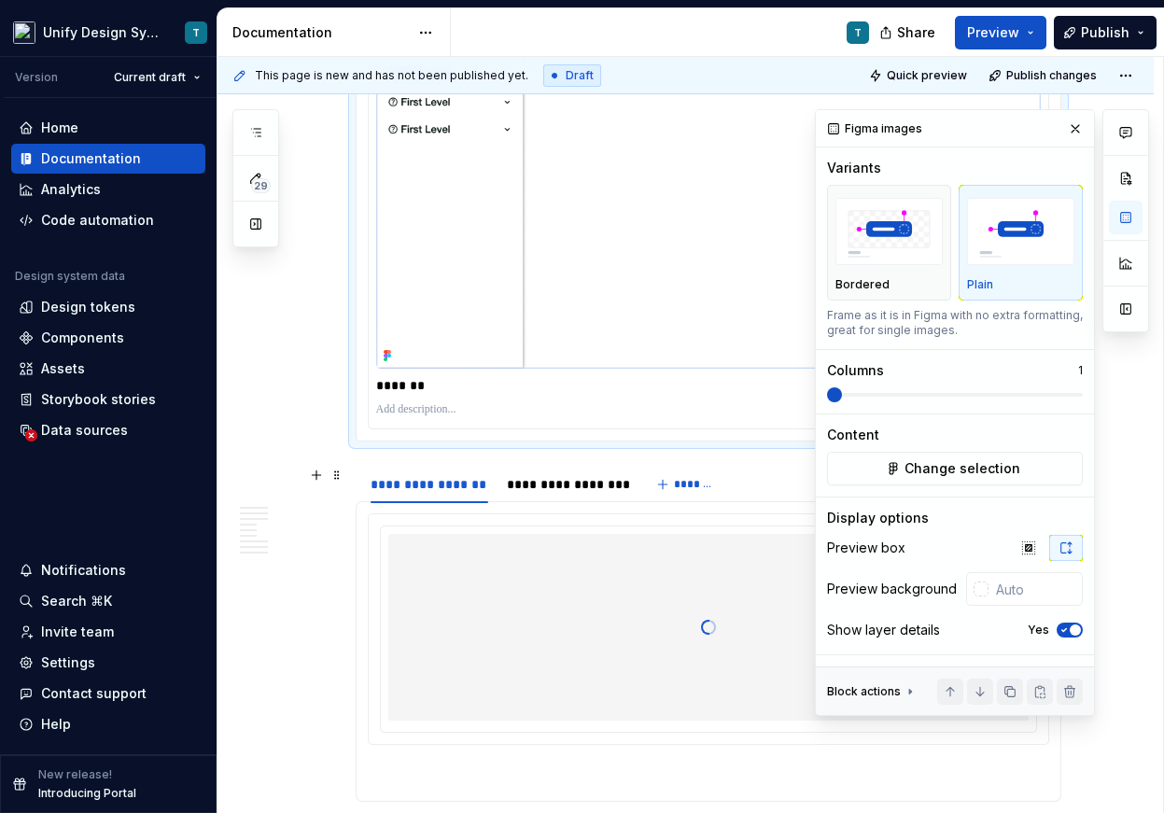
scroll to position [7371, 0]
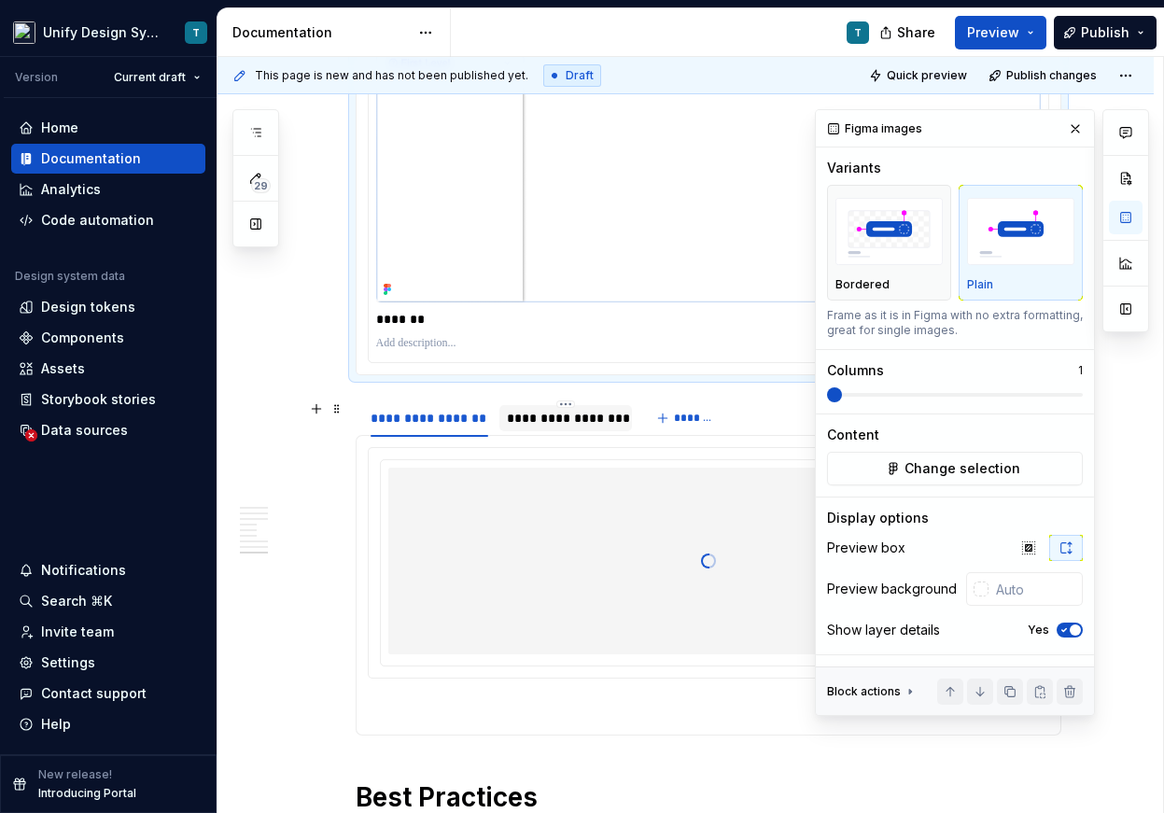
click at [574, 413] on div "**********" at bounding box center [566, 418] width 118 height 19
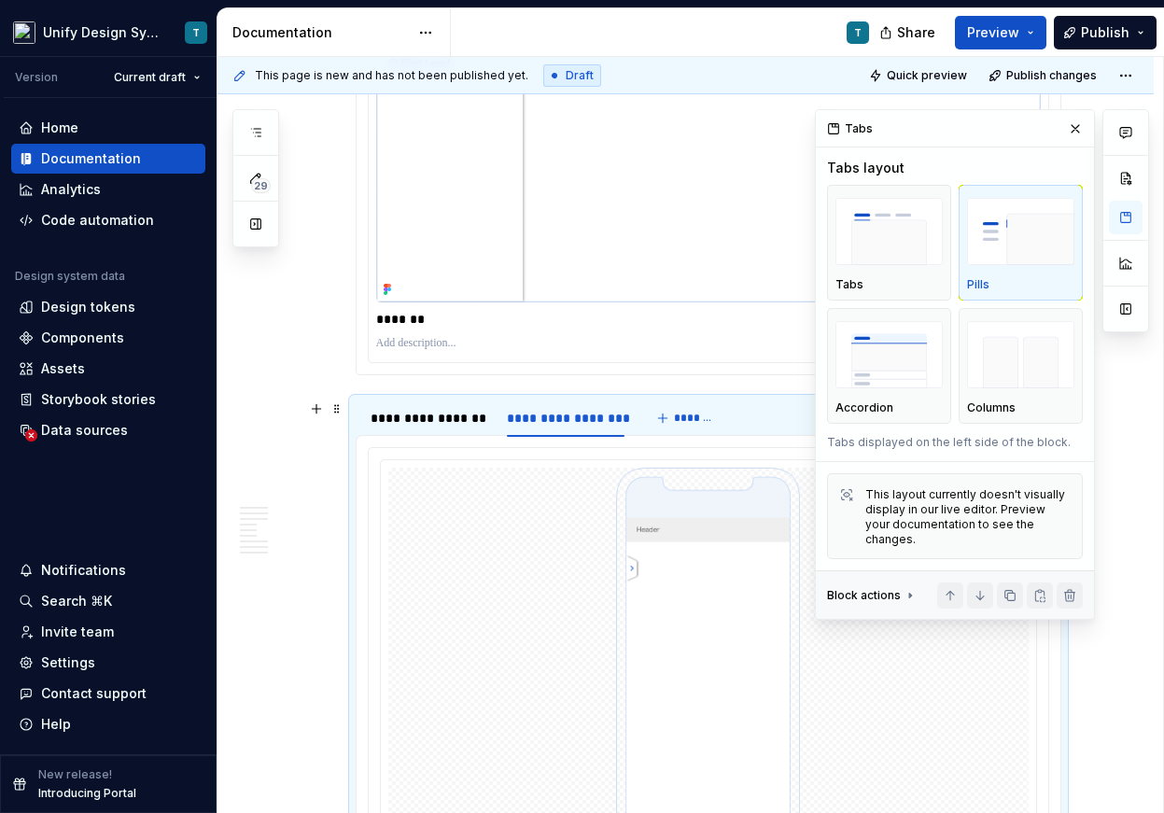
click at [619, 583] on img at bounding box center [707, 654] width 395 height 373
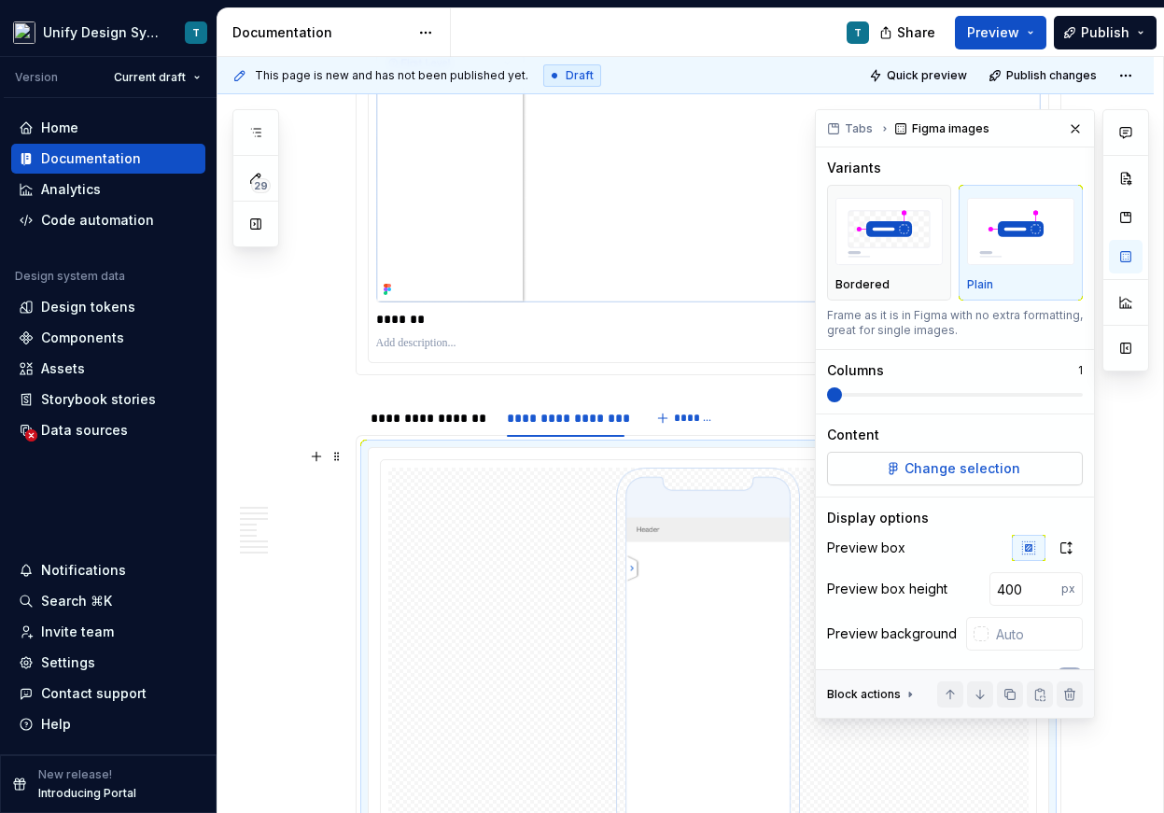
click at [921, 467] on span "Change selection" at bounding box center [962, 468] width 116 height 19
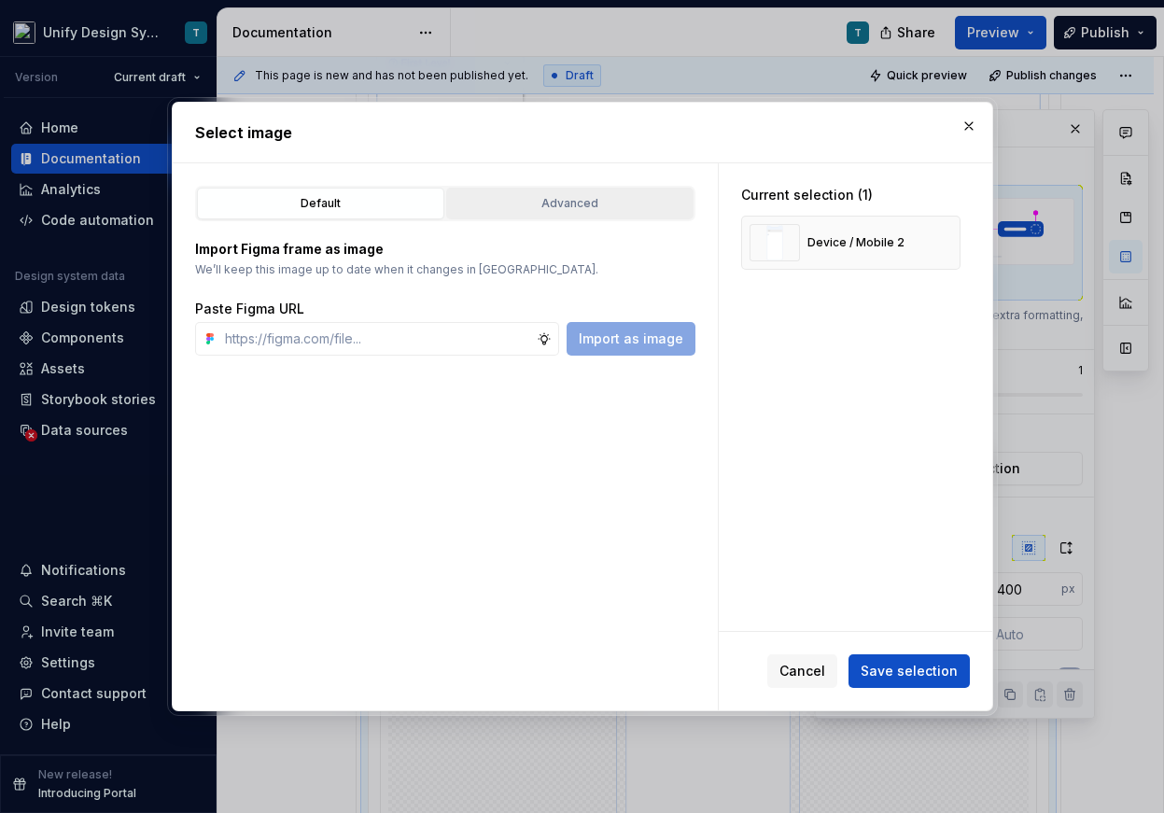
click at [544, 192] on button "Advanced" at bounding box center [569, 204] width 247 height 32
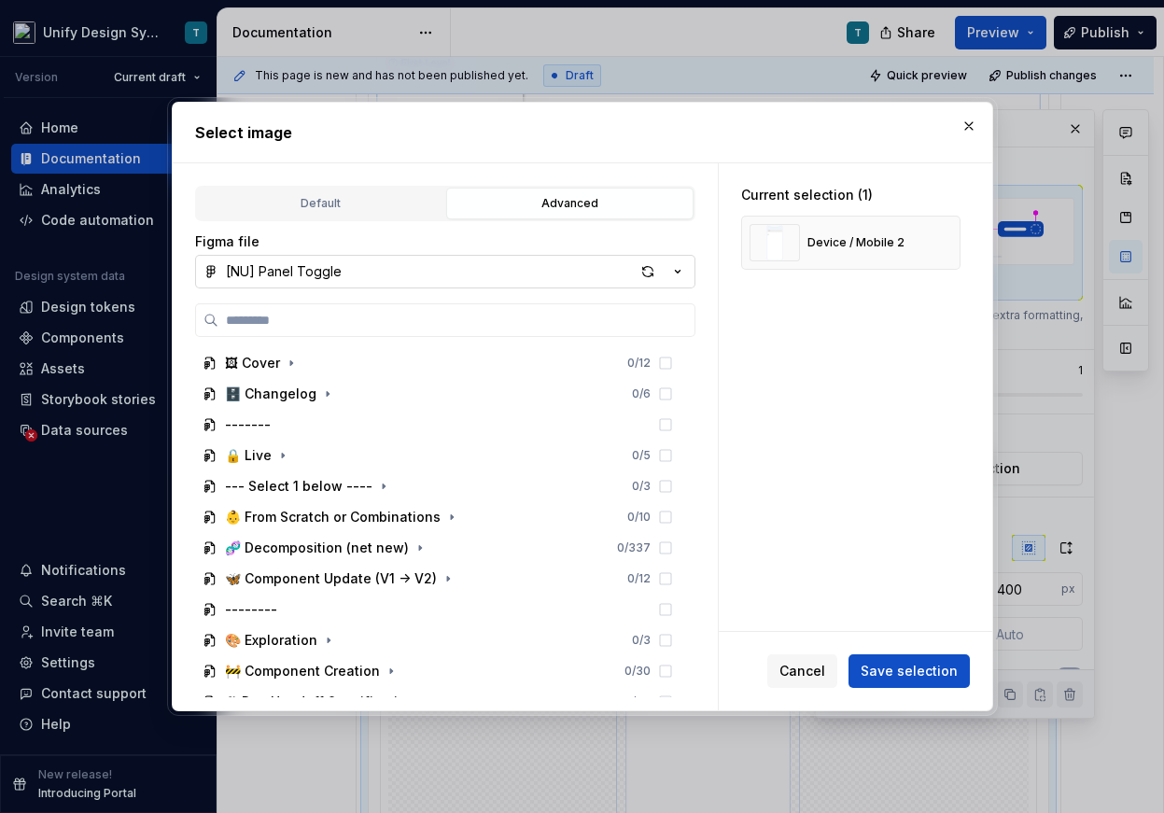
click at [675, 272] on icon "button" at bounding box center [677, 271] width 19 height 19
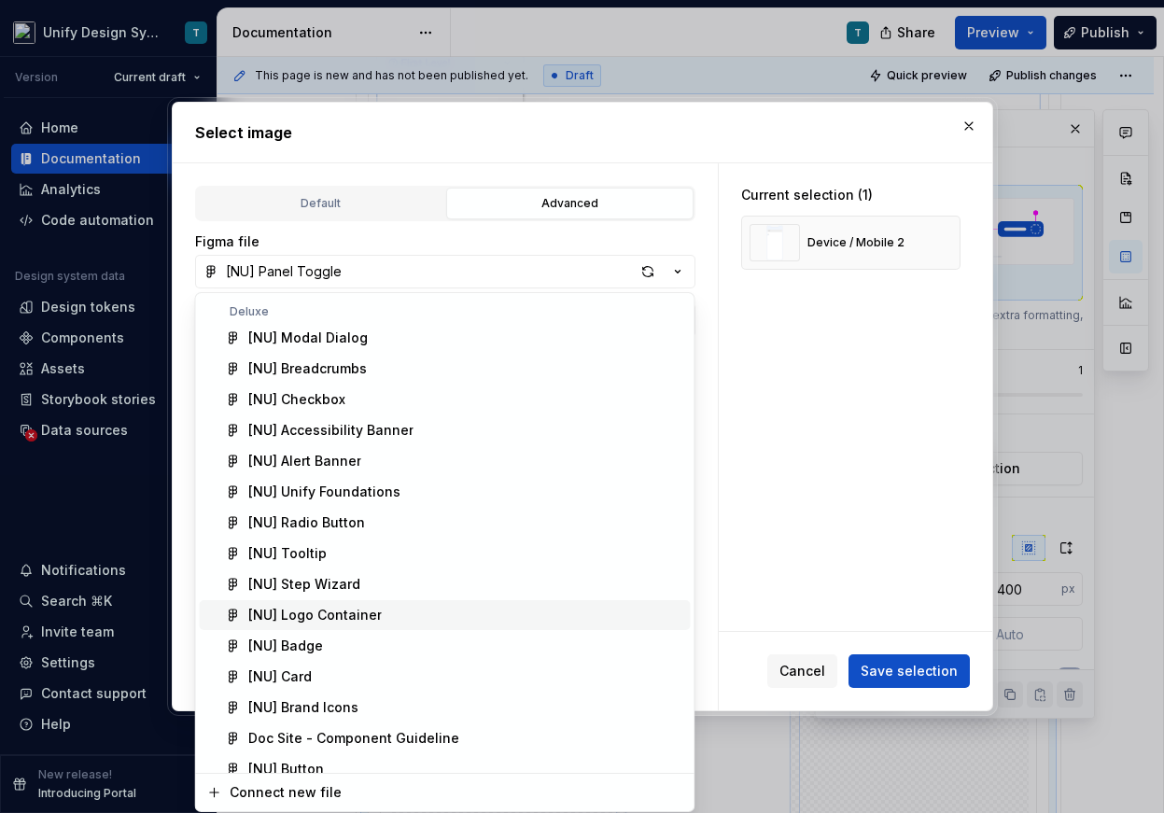
scroll to position [138, 0]
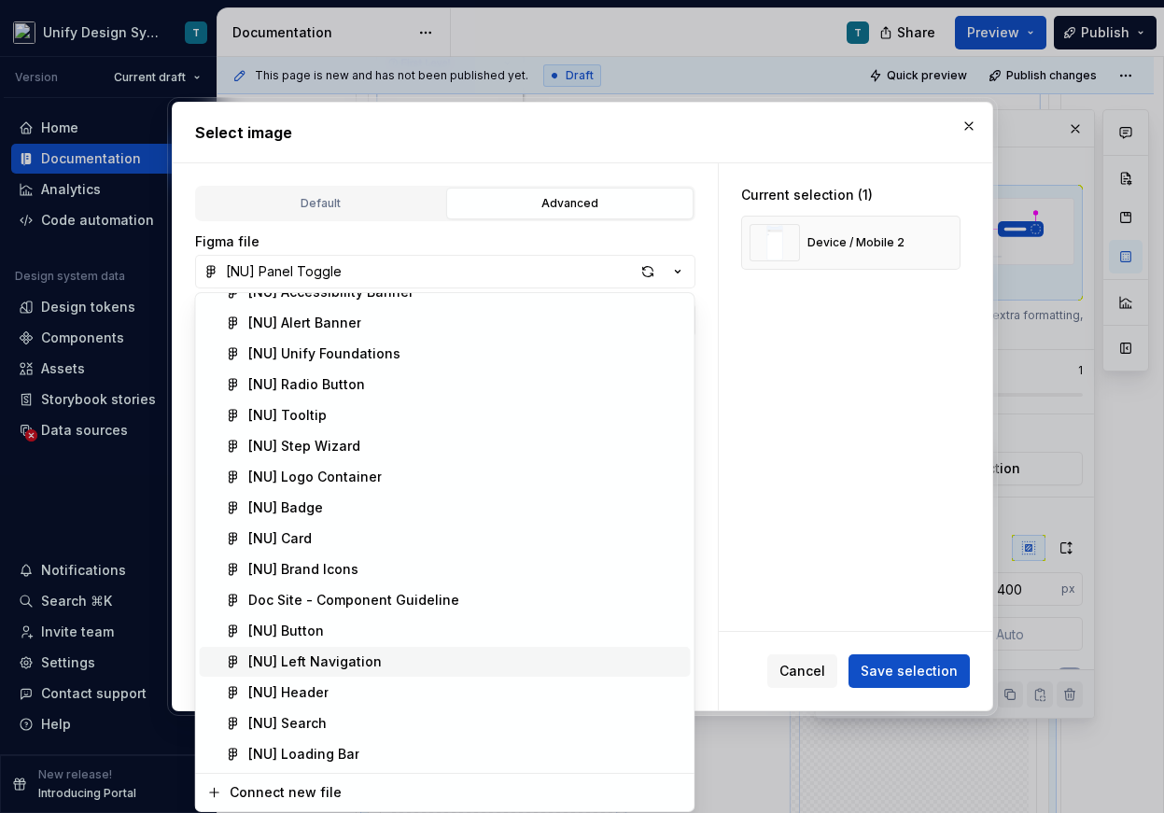
click at [359, 647] on span "[NU] Left Navigation" at bounding box center [445, 662] width 491 height 30
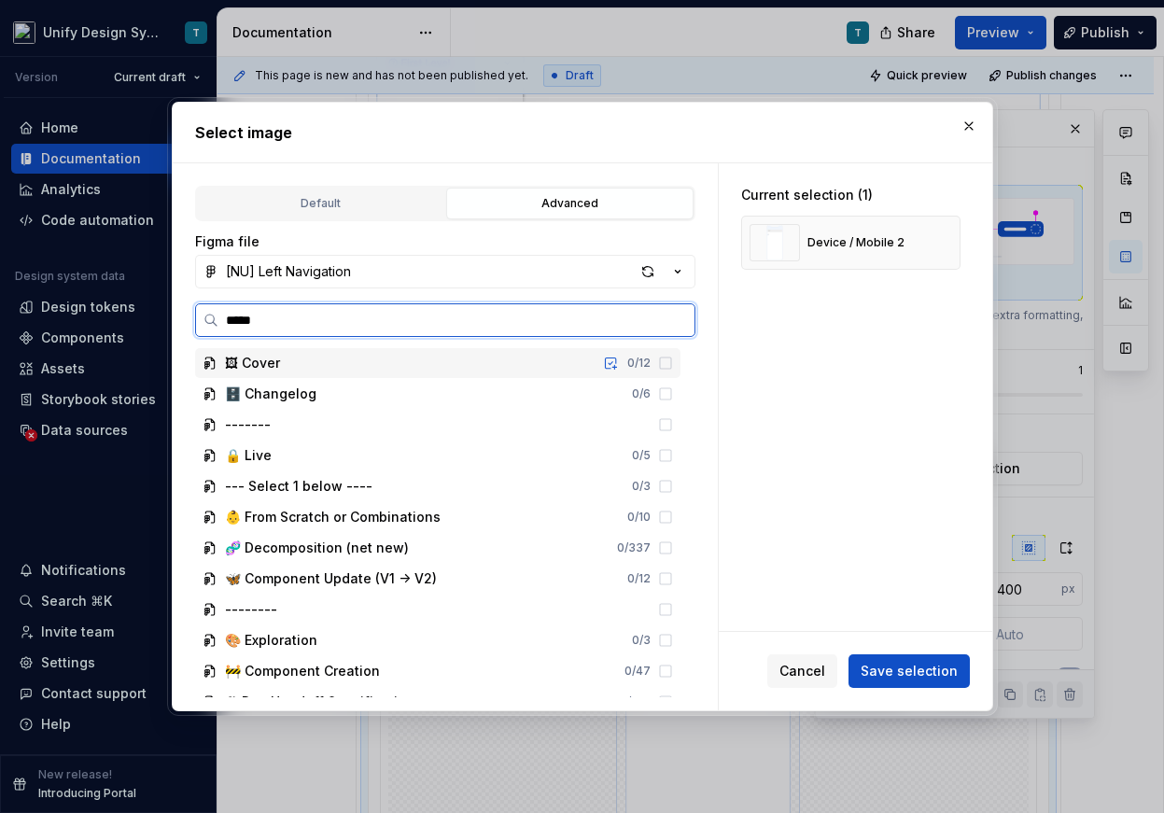
type input "******"
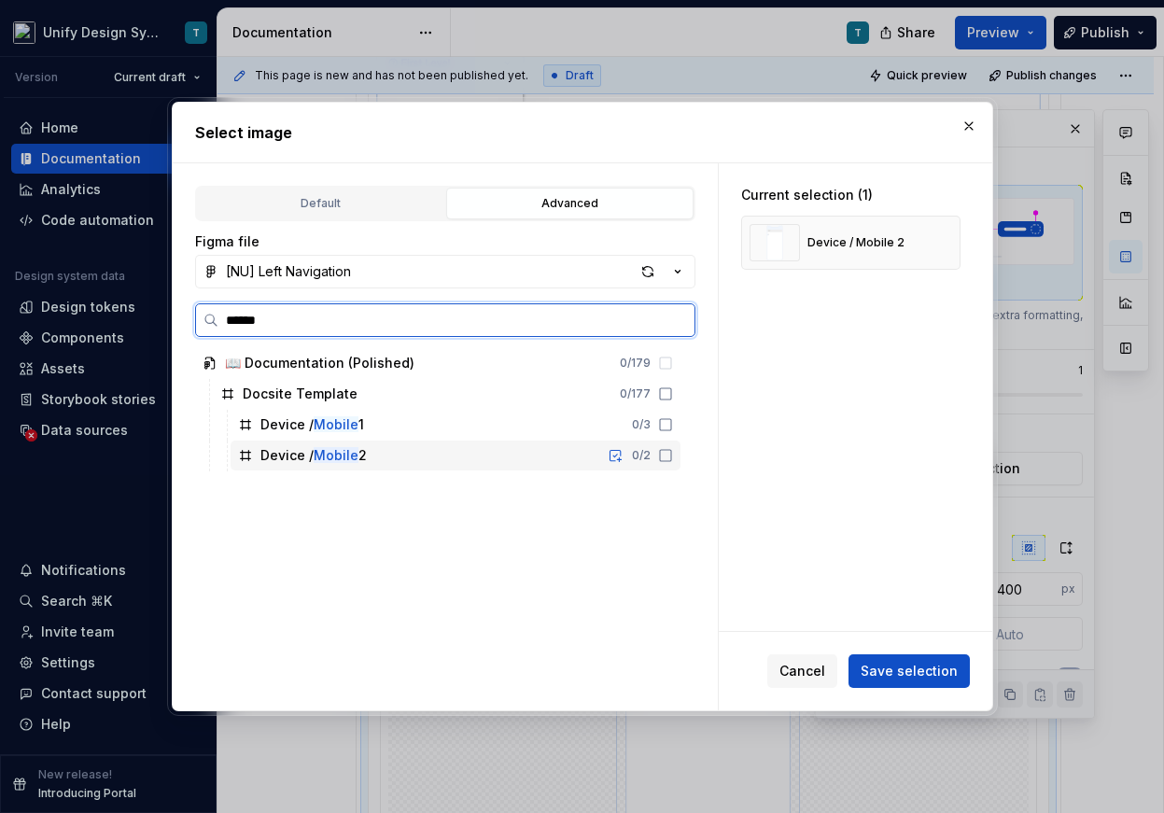
click at [384, 454] on div "Device / Mobile 2 0 / 2" at bounding box center [455, 455] width 450 height 30
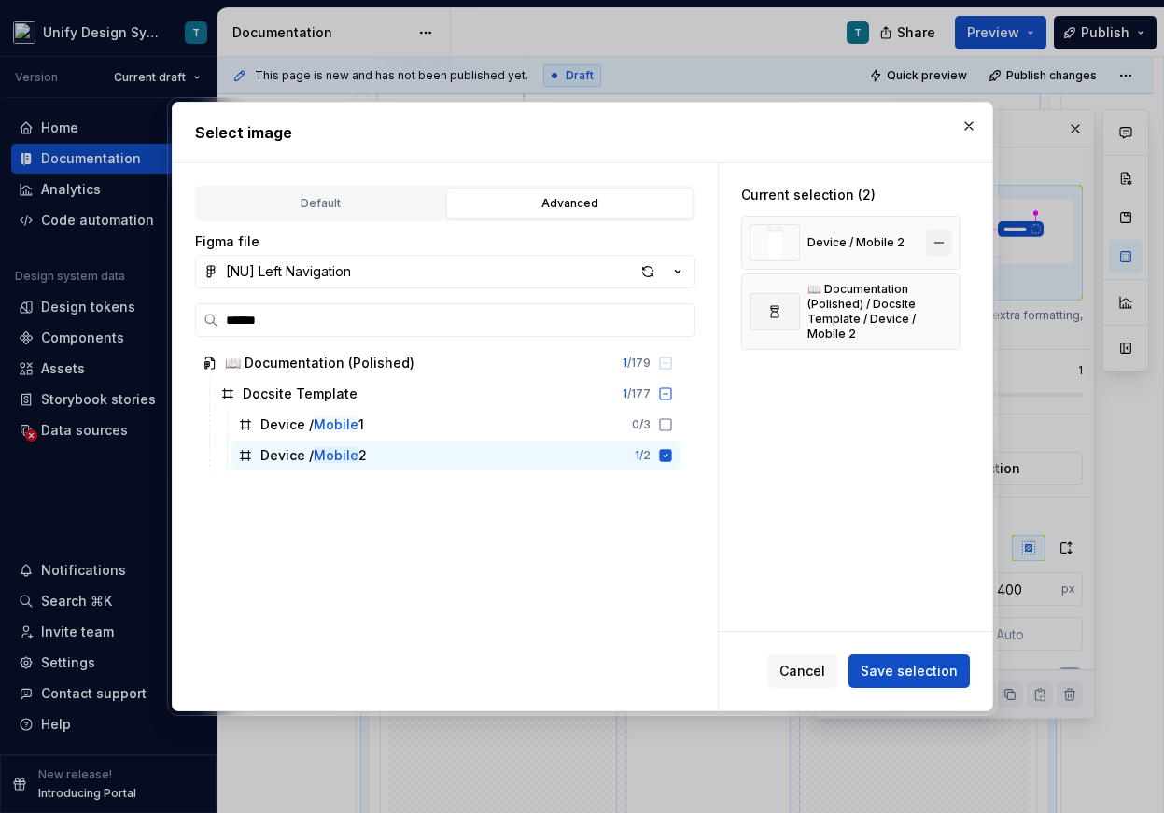
click at [948, 244] on button "button" at bounding box center [939, 243] width 26 height 26
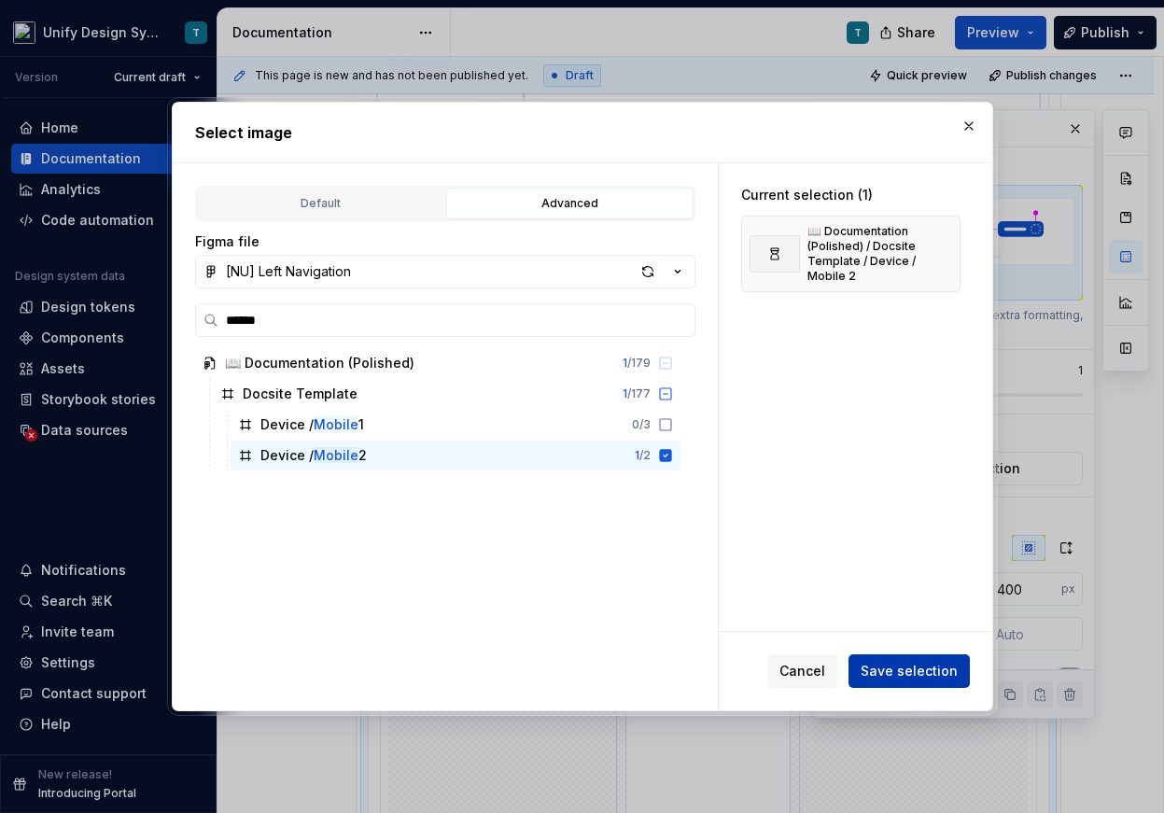
click at [890, 682] on button "Save selection" at bounding box center [908, 671] width 121 height 34
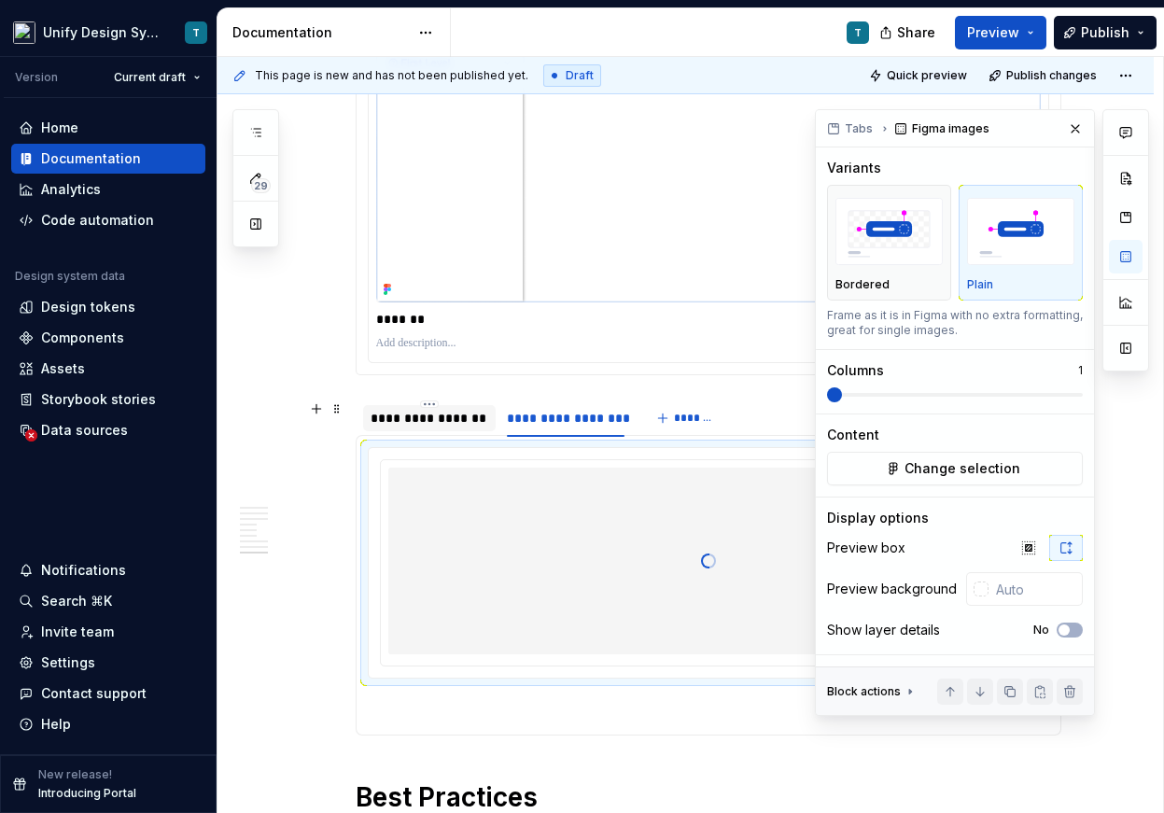
click at [435, 418] on div "**********" at bounding box center [429, 418] width 118 height 19
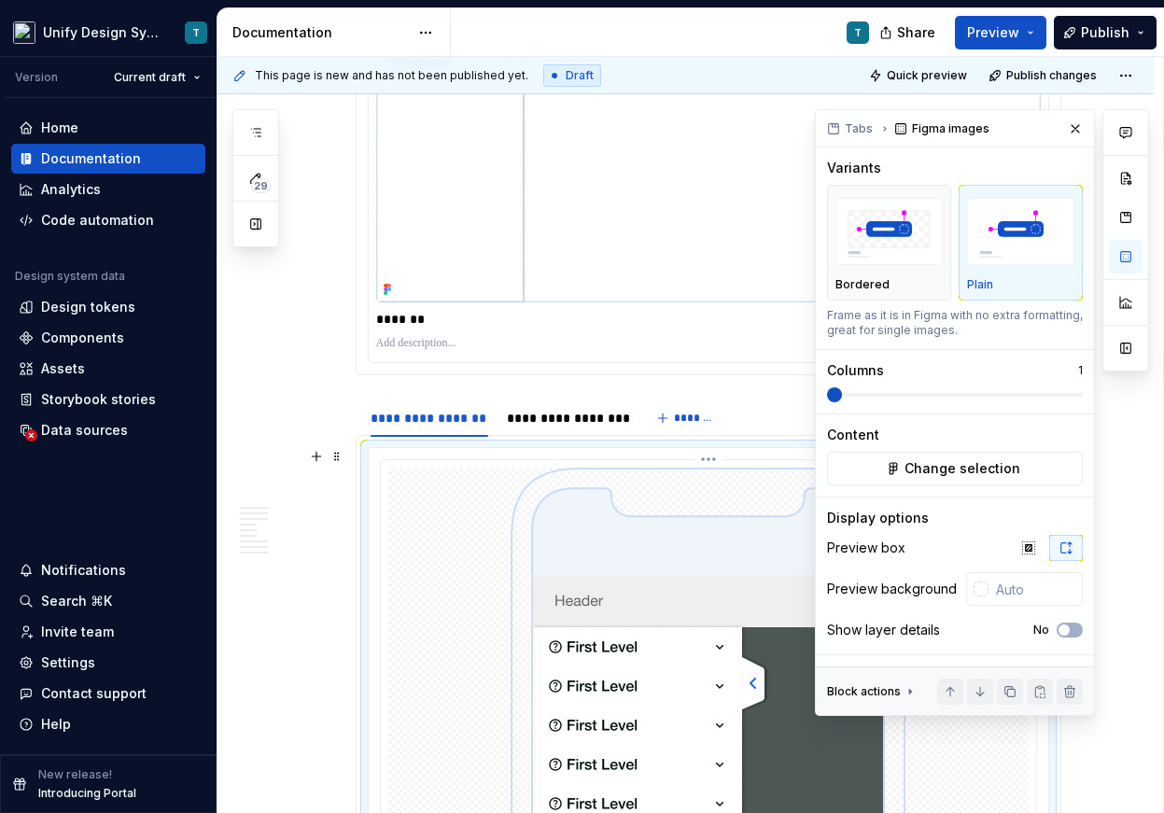
click at [1022, 594] on input "text" at bounding box center [1035, 589] width 94 height 34
click at [1028, 555] on button "button" at bounding box center [1029, 548] width 34 height 26
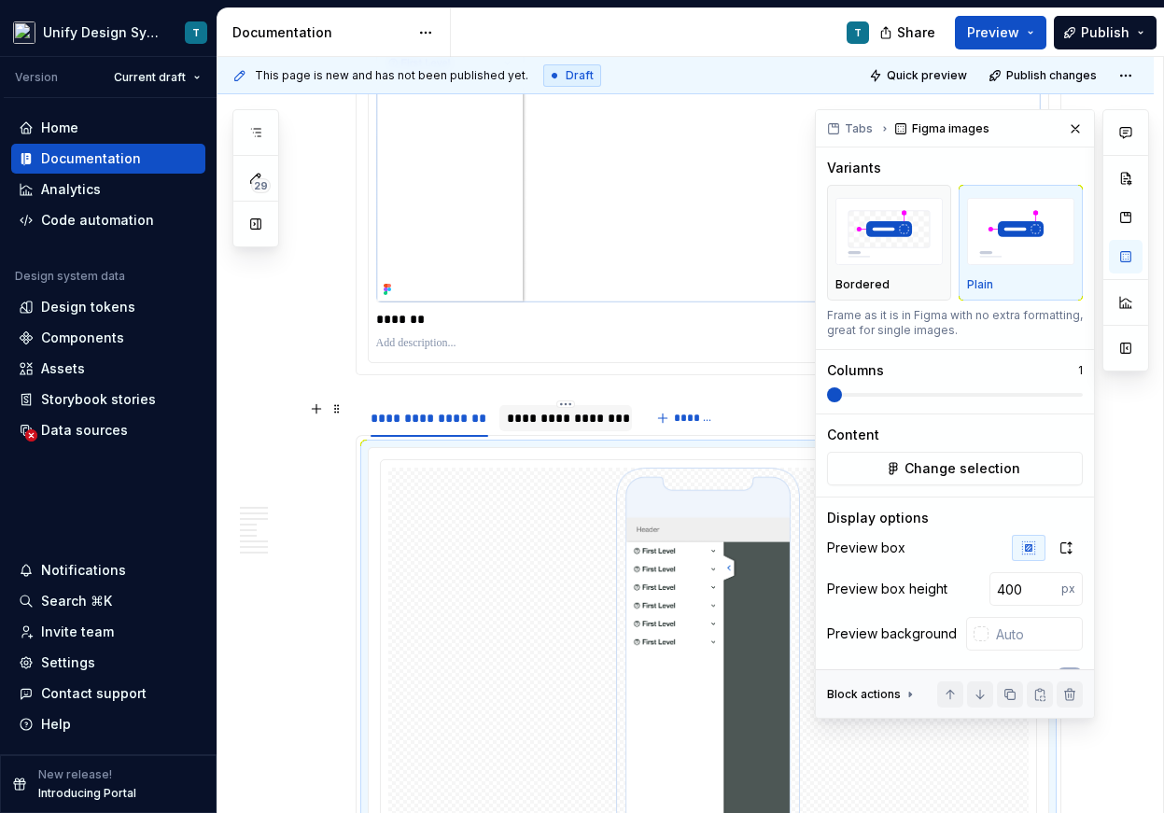
click at [580, 414] on div "**********" at bounding box center [566, 418] width 118 height 19
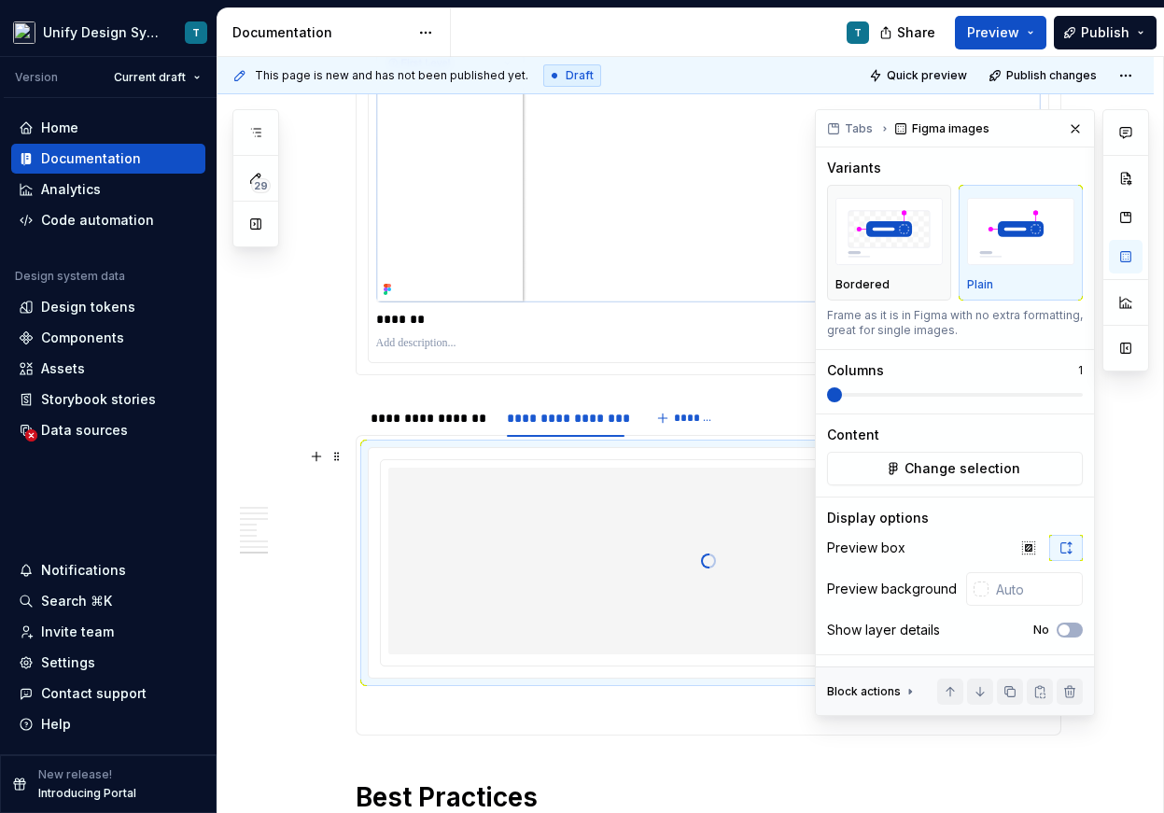
click at [747, 558] on div at bounding box center [708, 561] width 640 height 187
click at [1030, 557] on button "button" at bounding box center [1029, 548] width 34 height 26
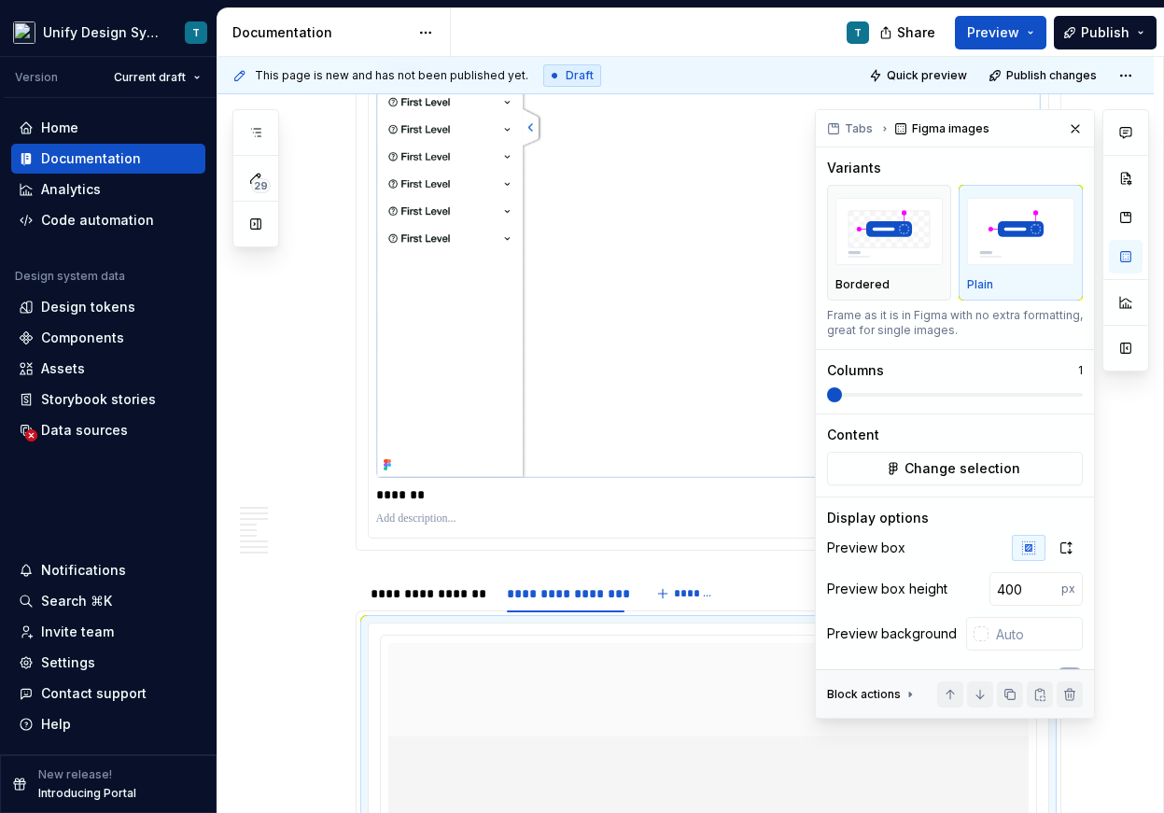
click at [654, 384] on img at bounding box center [708, 228] width 664 height 498
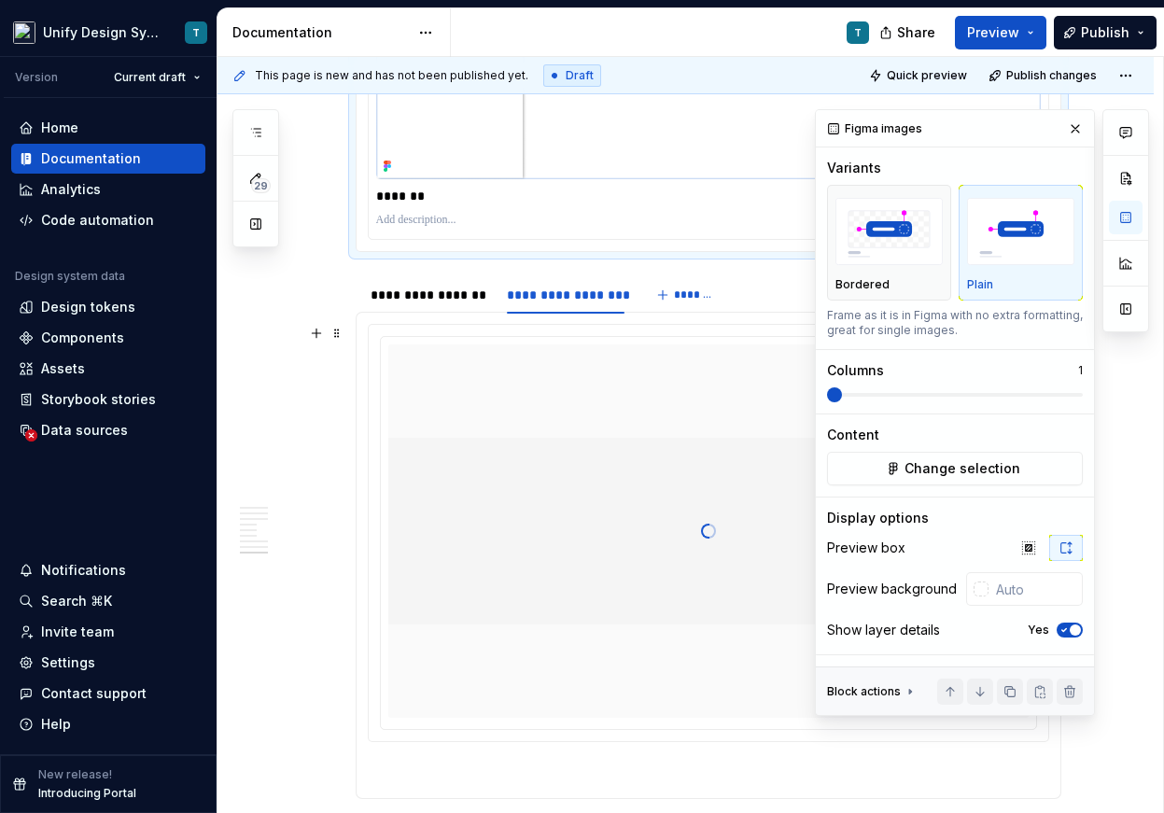
scroll to position [7549, 0]
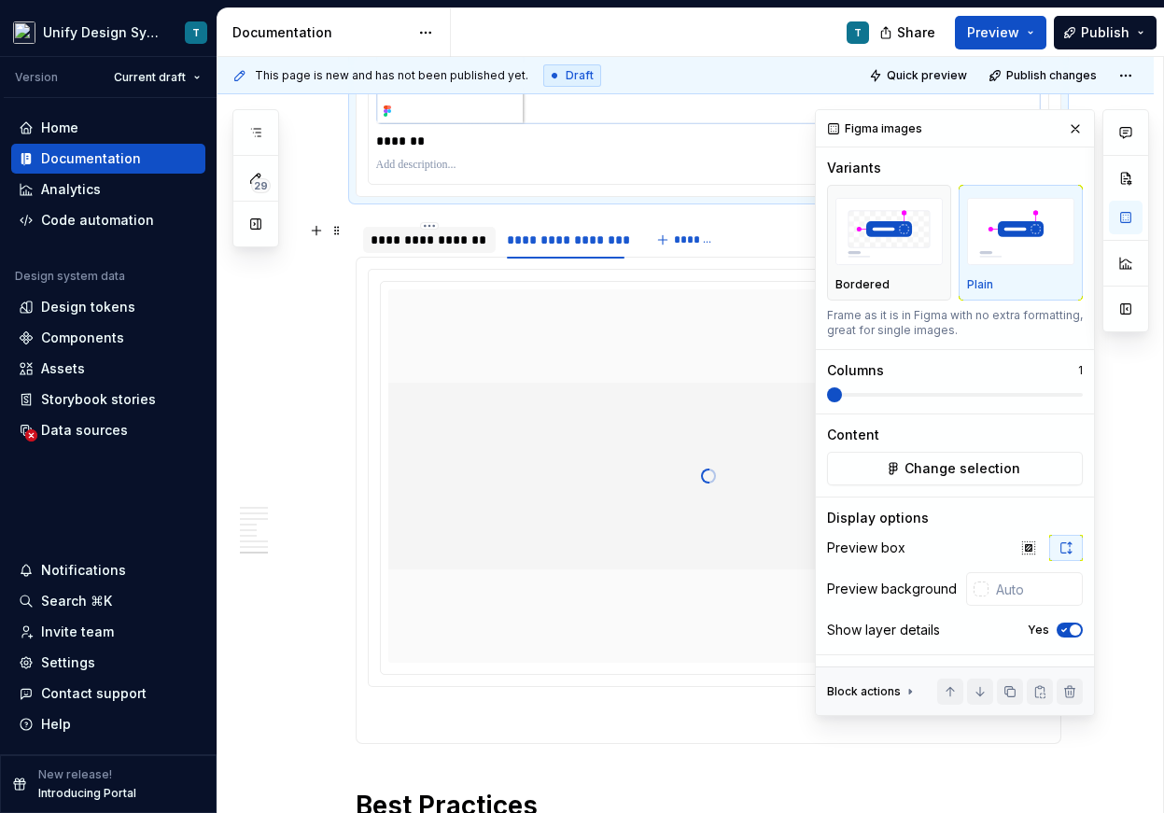
click at [449, 247] on div "**********" at bounding box center [429, 239] width 118 height 19
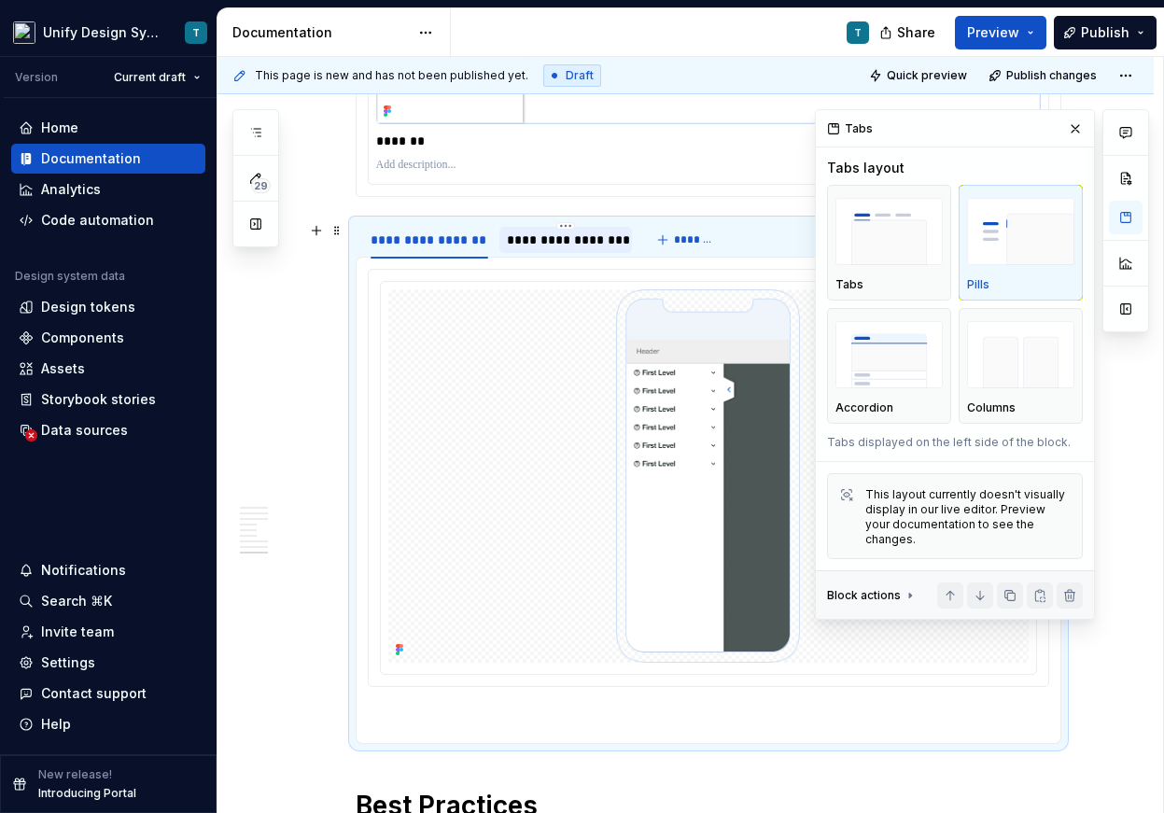
click at [586, 241] on div "**********" at bounding box center [566, 239] width 118 height 19
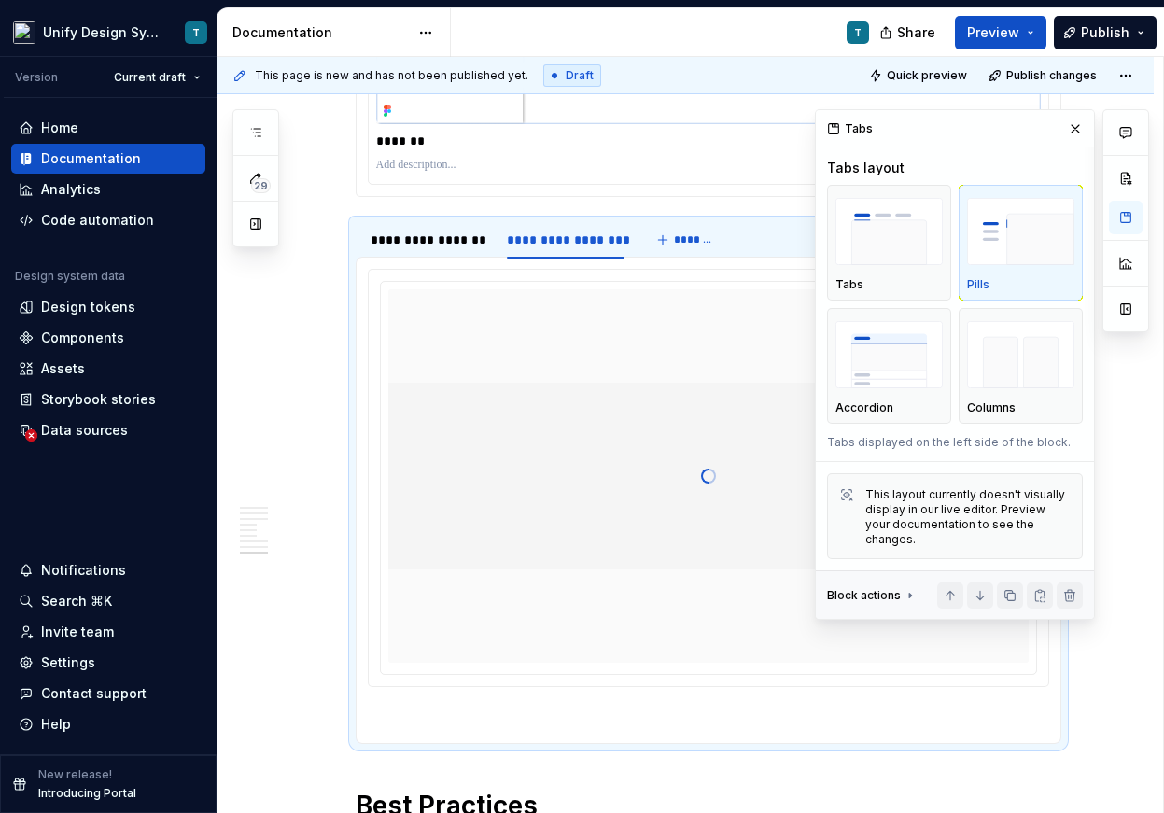
click at [1072, 133] on button "button" at bounding box center [1075, 129] width 26 height 26
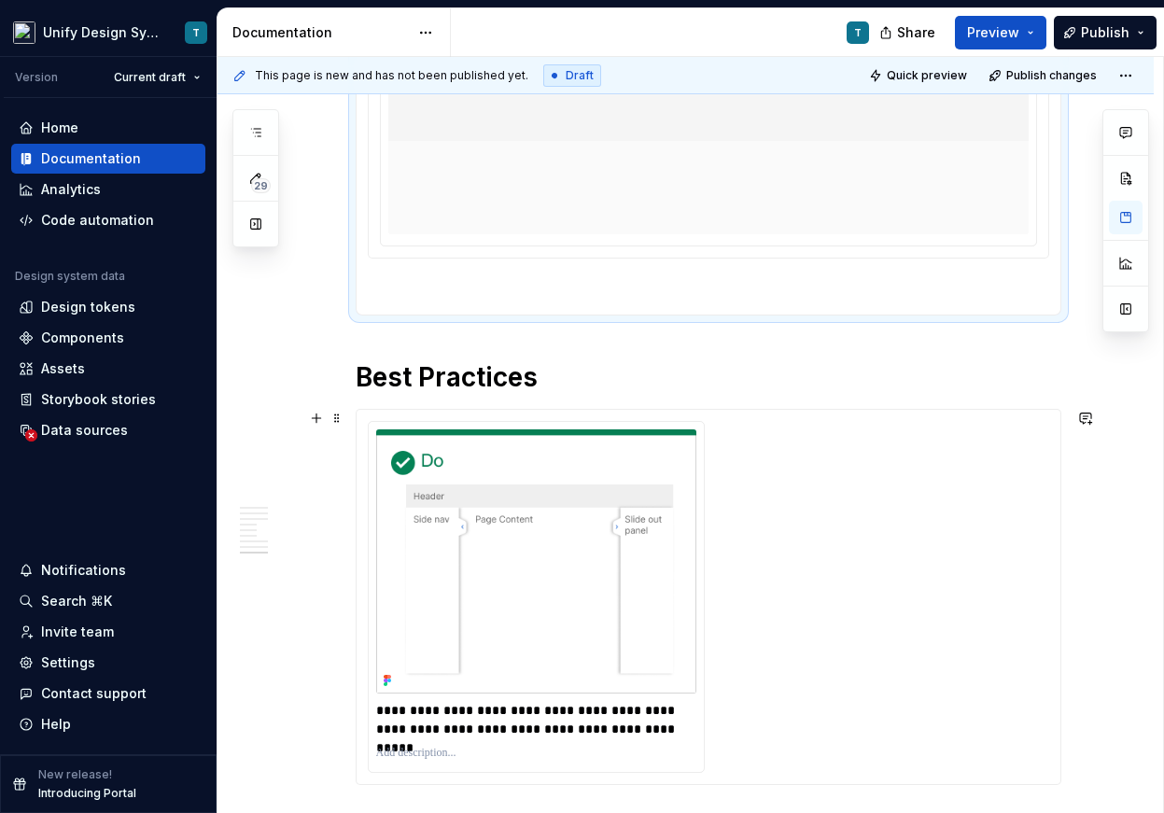
scroll to position [8101, 0]
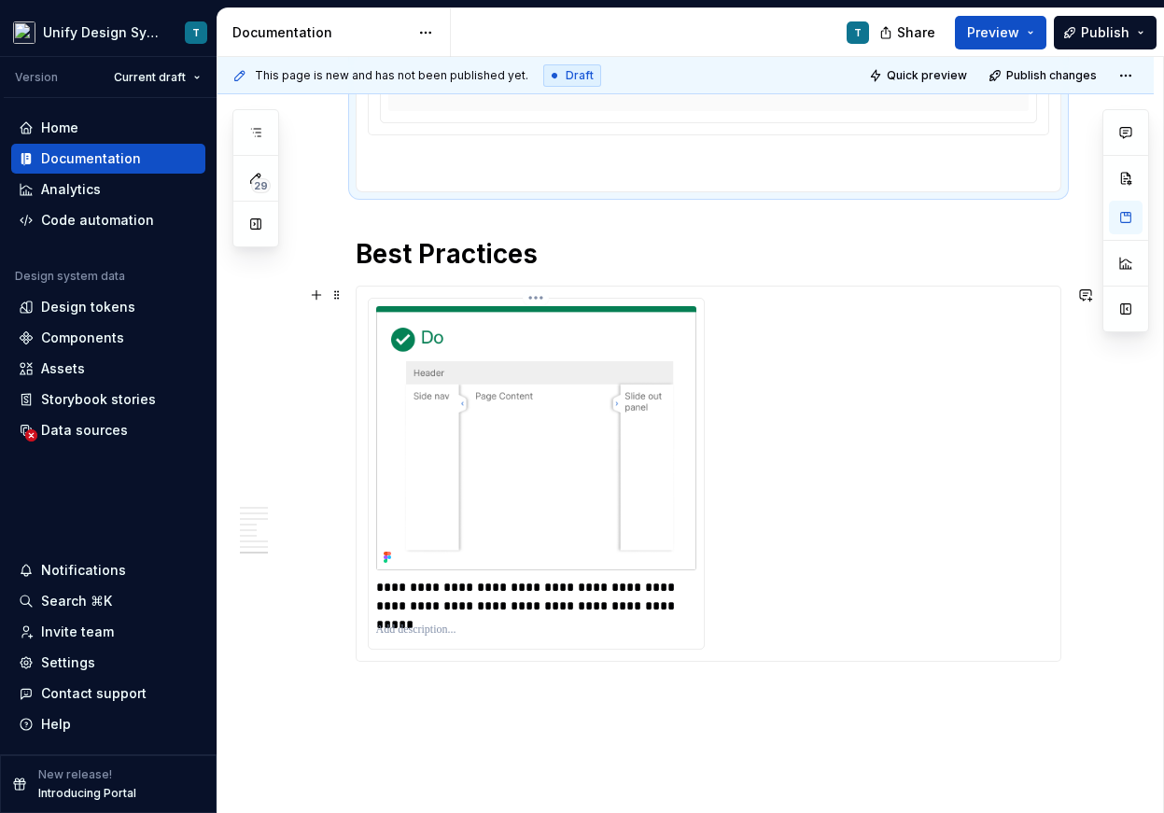
click at [592, 406] on img at bounding box center [536, 438] width 320 height 264
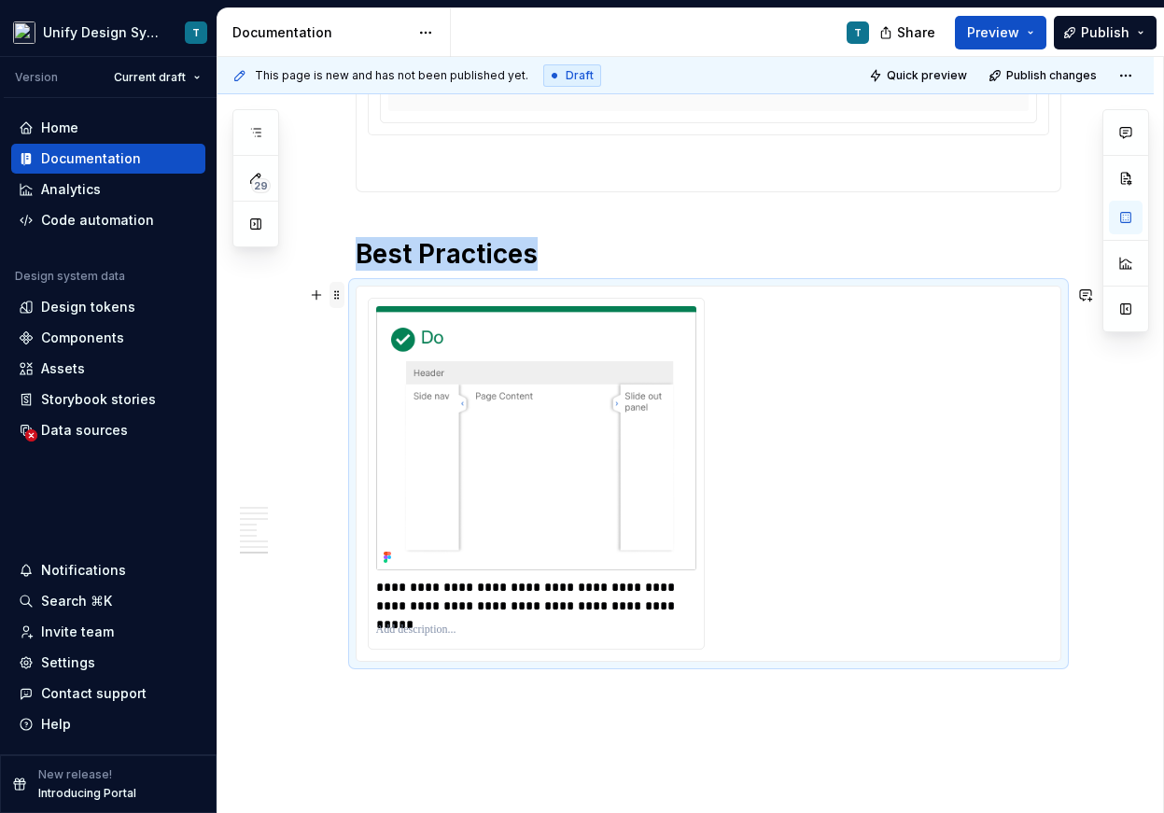
click at [343, 300] on span at bounding box center [336, 295] width 15 height 26
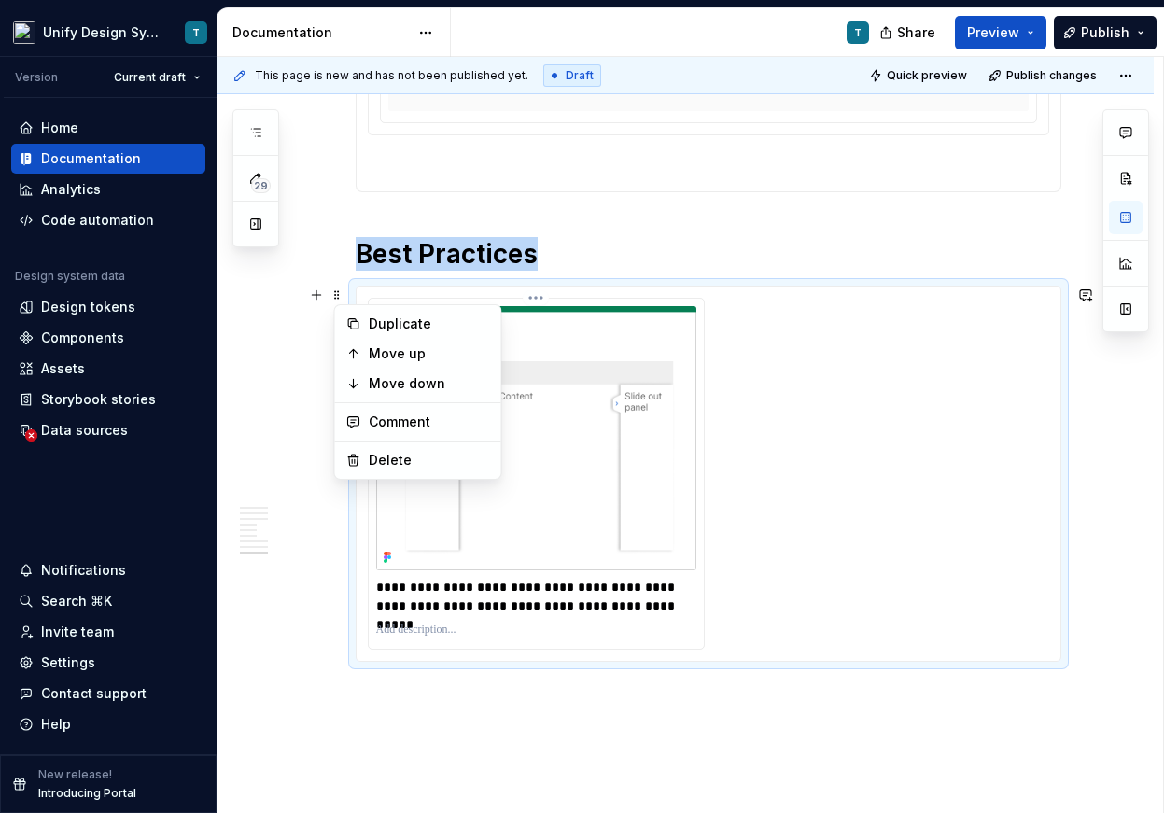
click at [597, 424] on img at bounding box center [536, 438] width 320 height 264
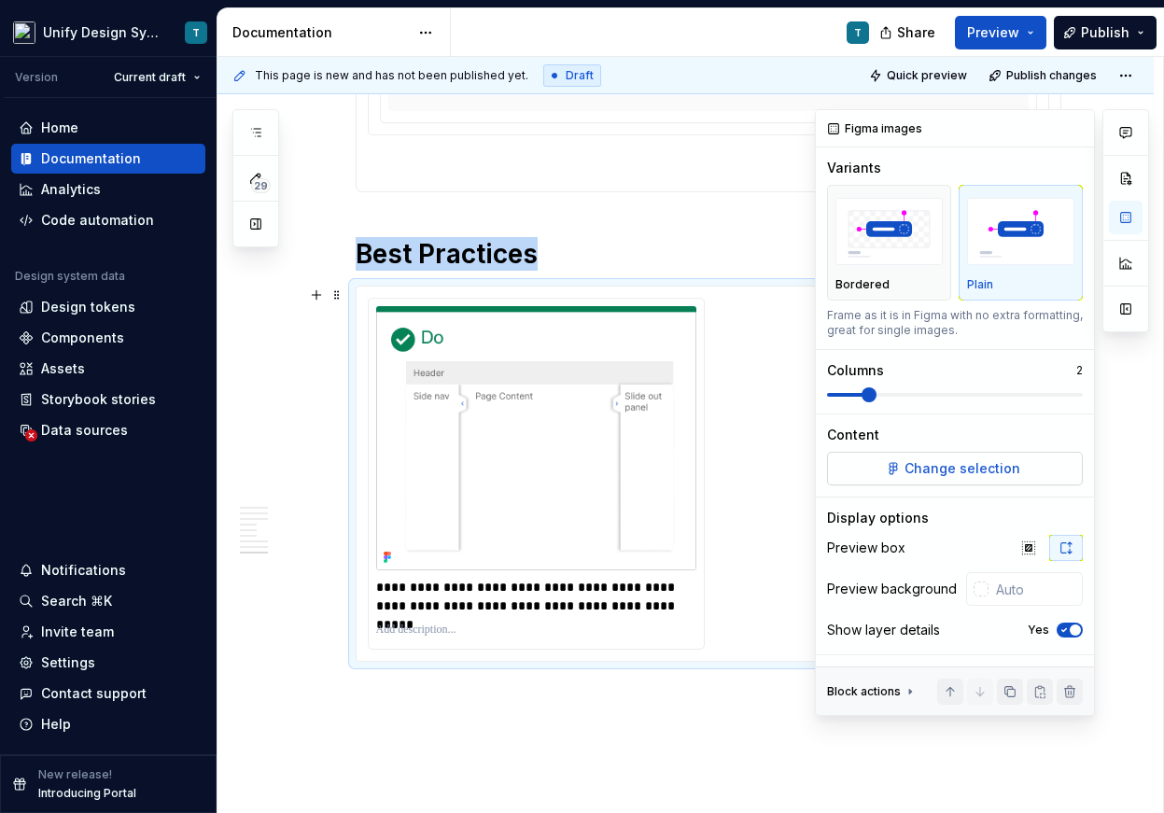
click at [981, 468] on span "Change selection" at bounding box center [962, 468] width 116 height 19
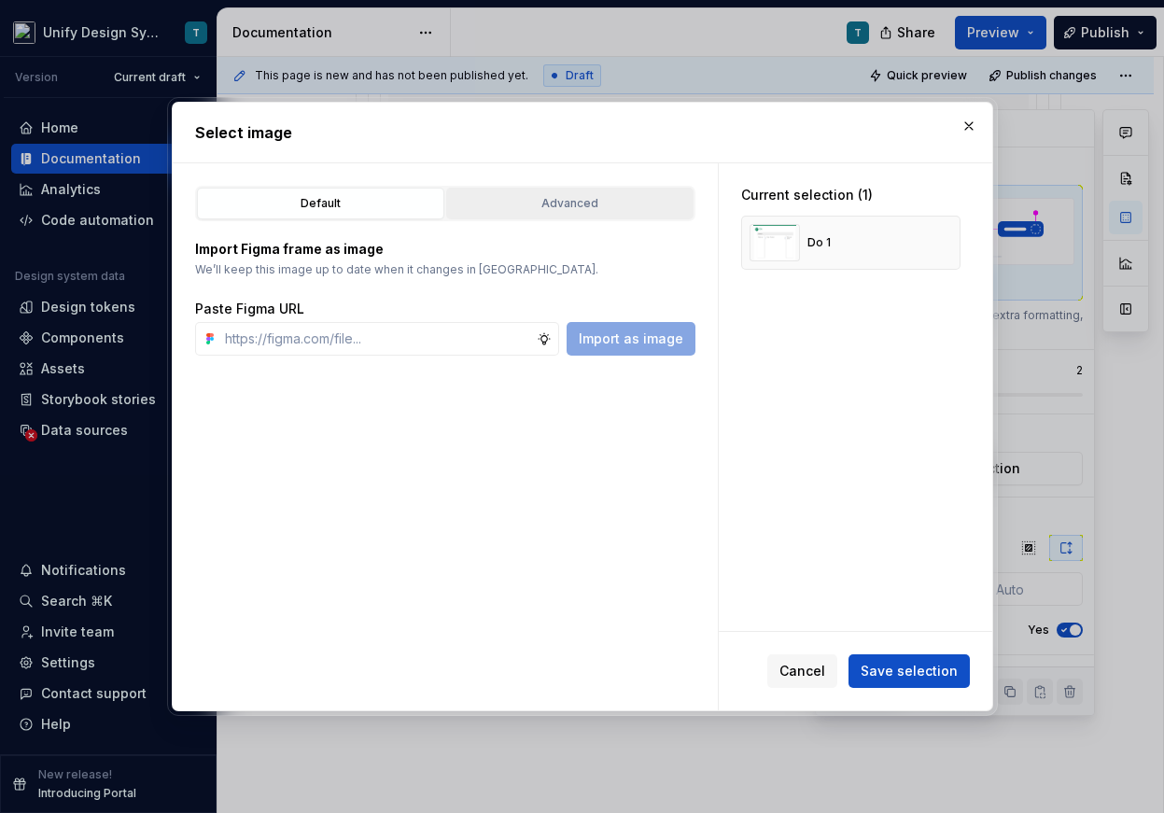
click at [610, 215] on button "Advanced" at bounding box center [569, 204] width 247 height 32
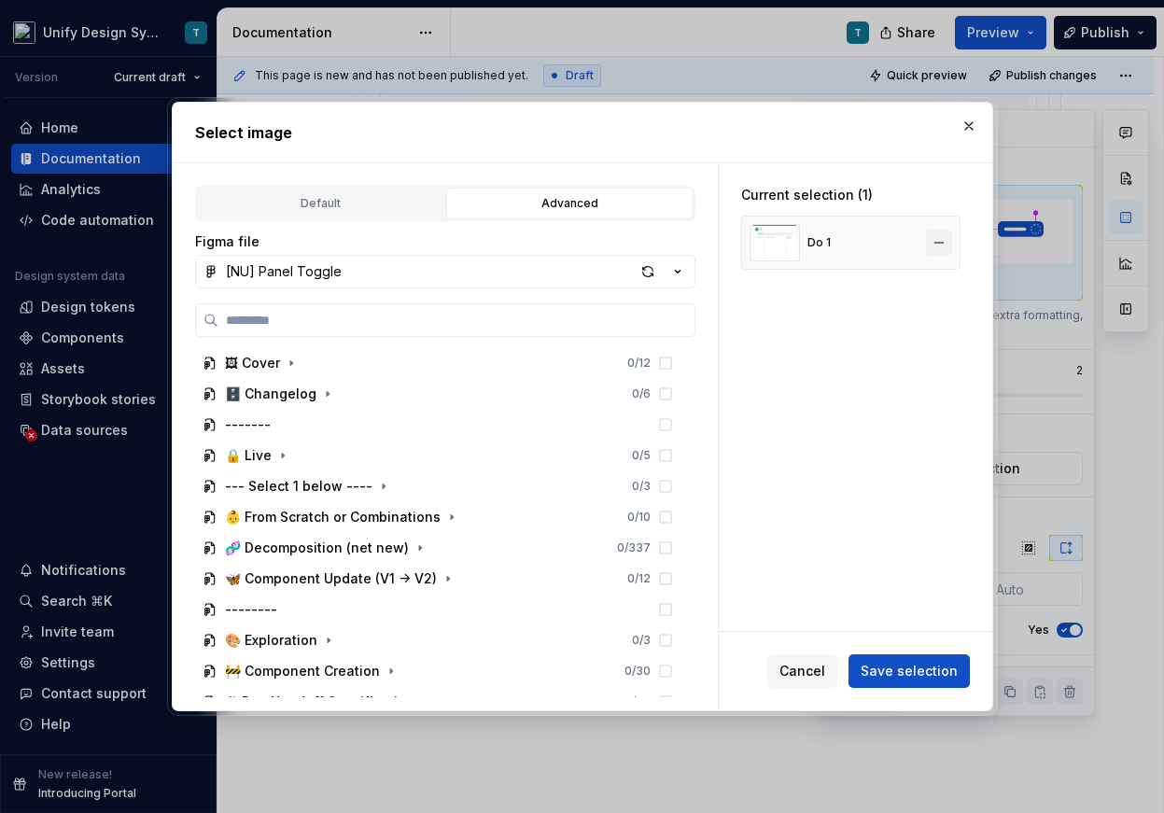
click at [950, 242] on button "button" at bounding box center [939, 243] width 26 height 26
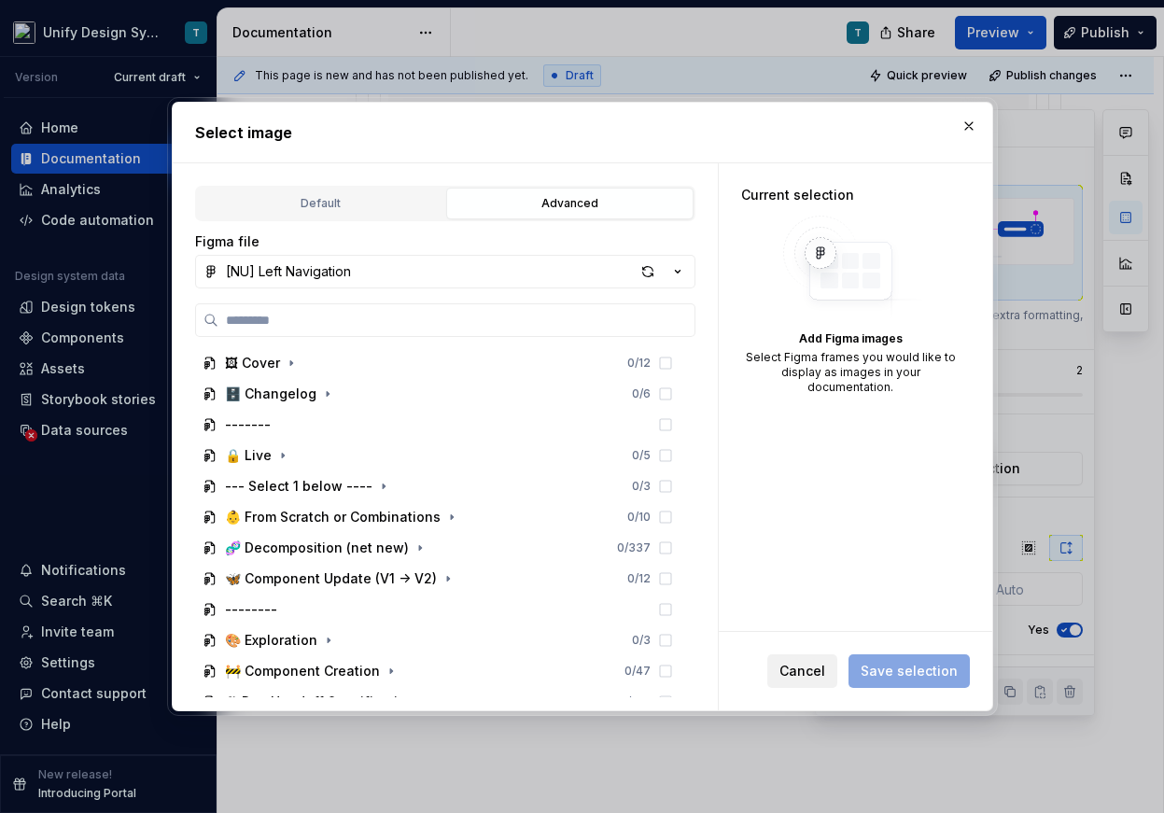
click at [808, 678] on span "Cancel" at bounding box center [802, 671] width 46 height 19
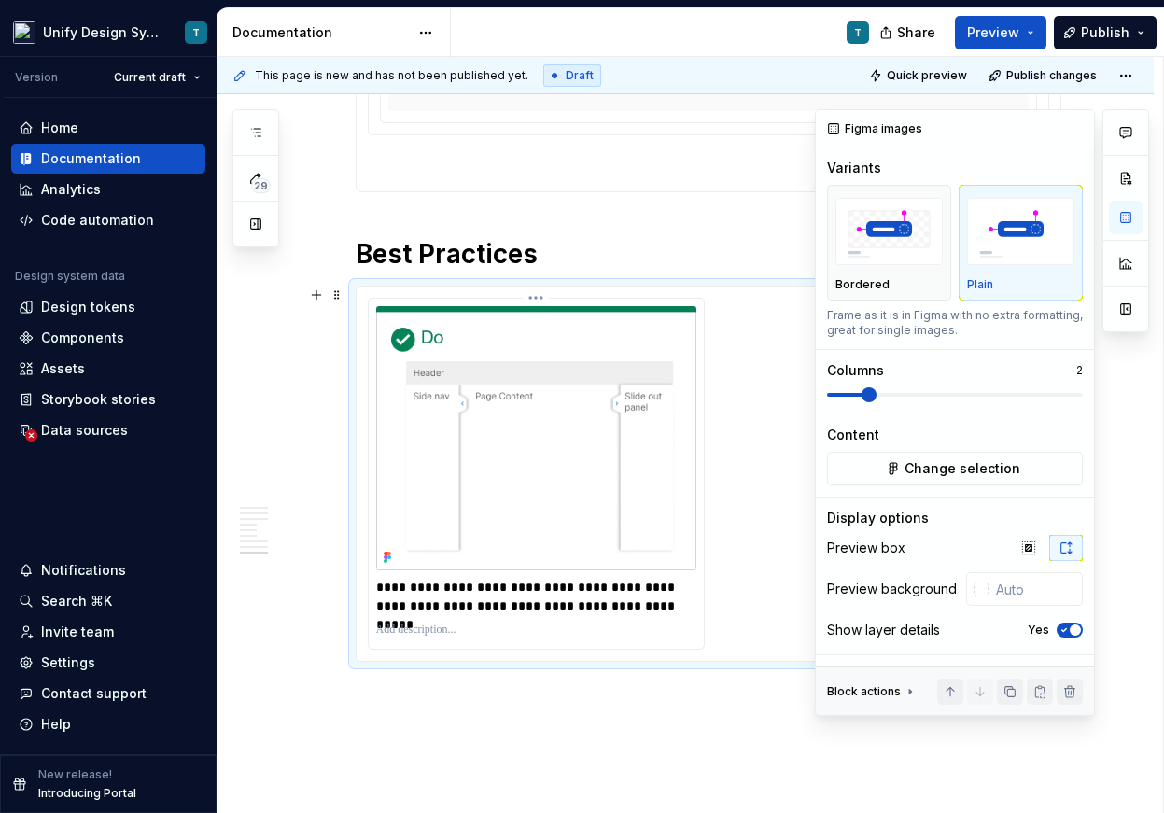
click at [660, 514] on img at bounding box center [536, 438] width 320 height 264
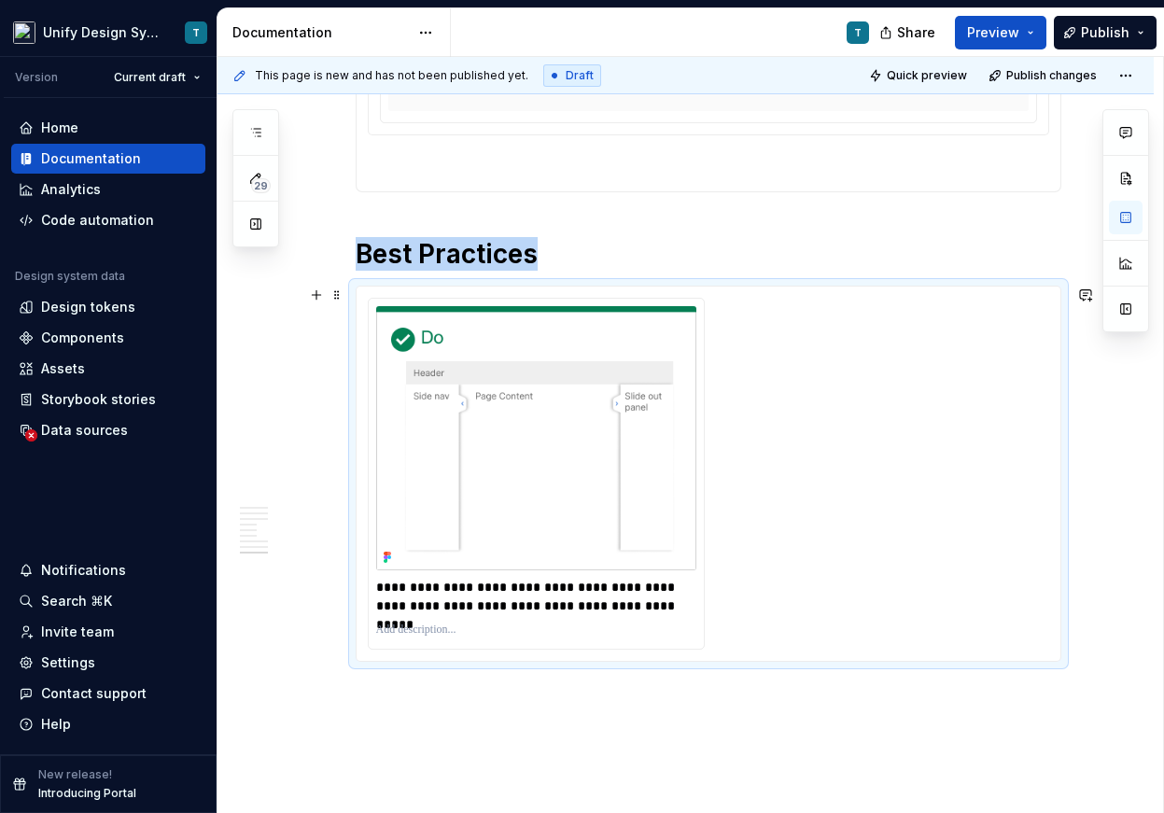
click at [788, 412] on div "**********" at bounding box center [708, 474] width 681 height 352
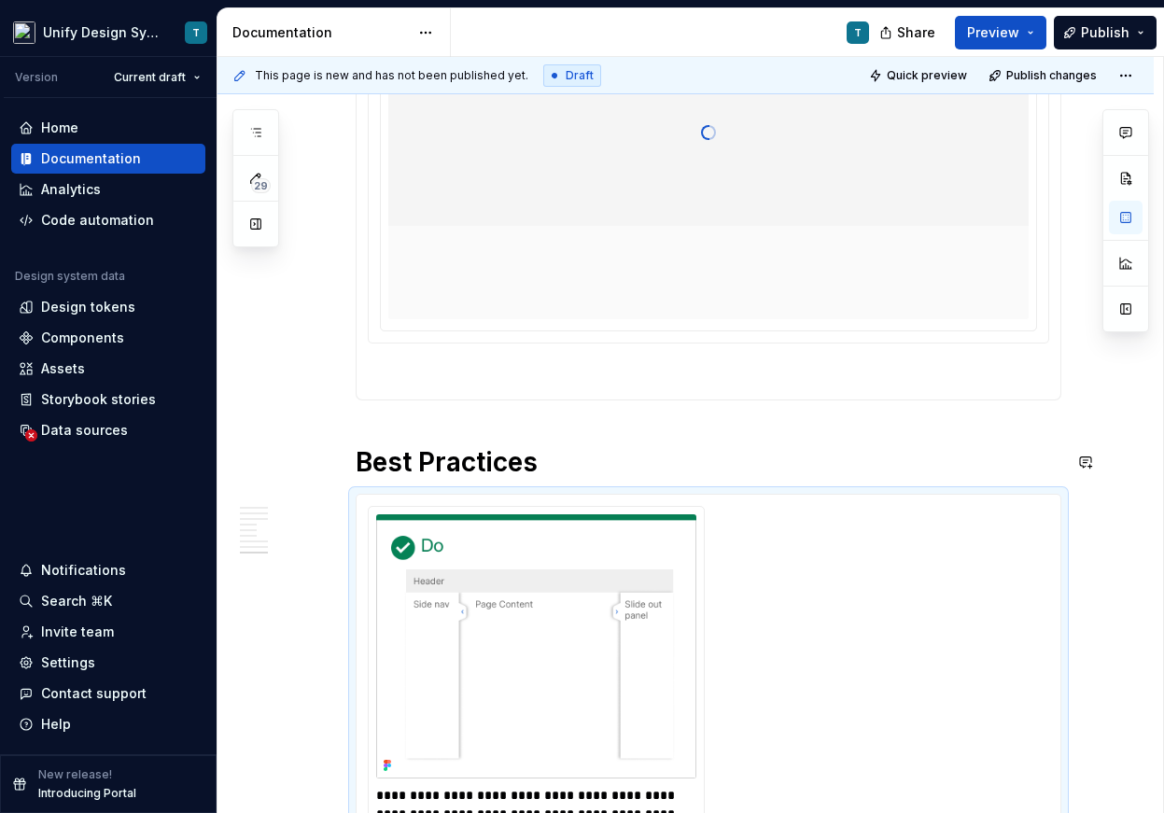
scroll to position [8215, 0]
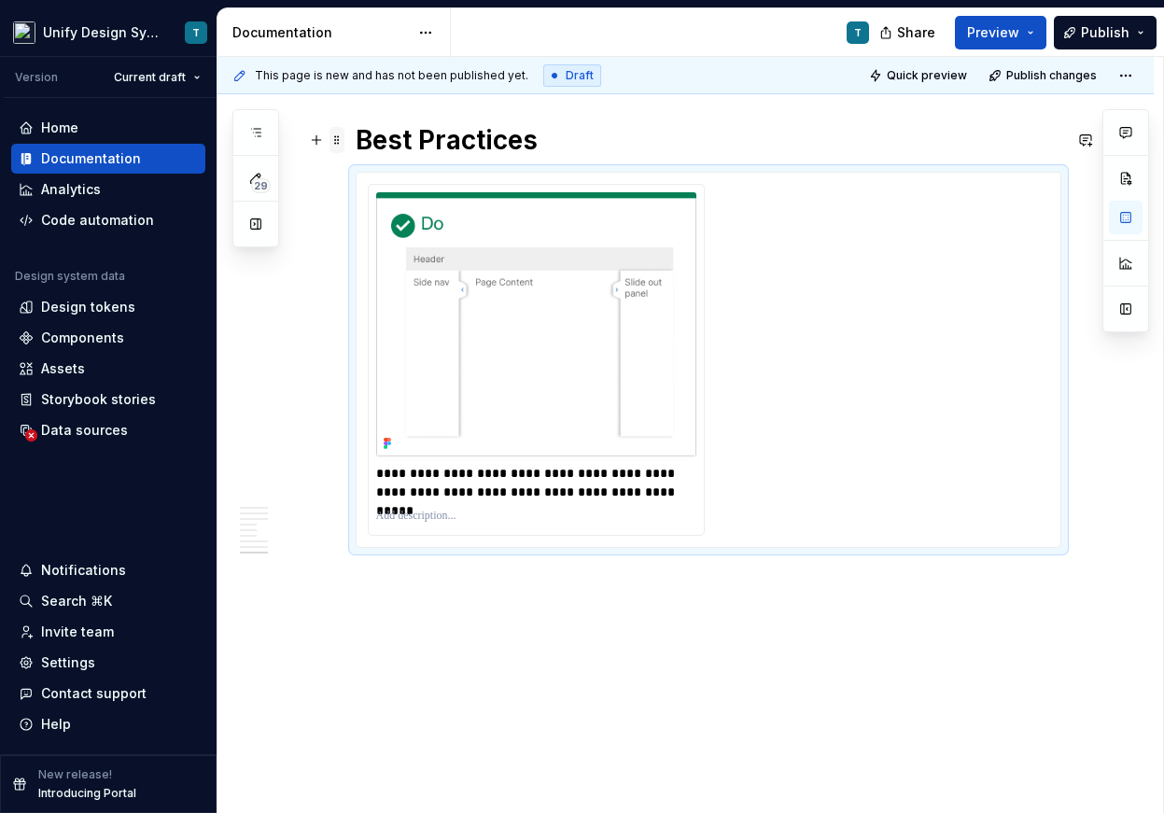
click at [338, 144] on span at bounding box center [336, 140] width 15 height 26
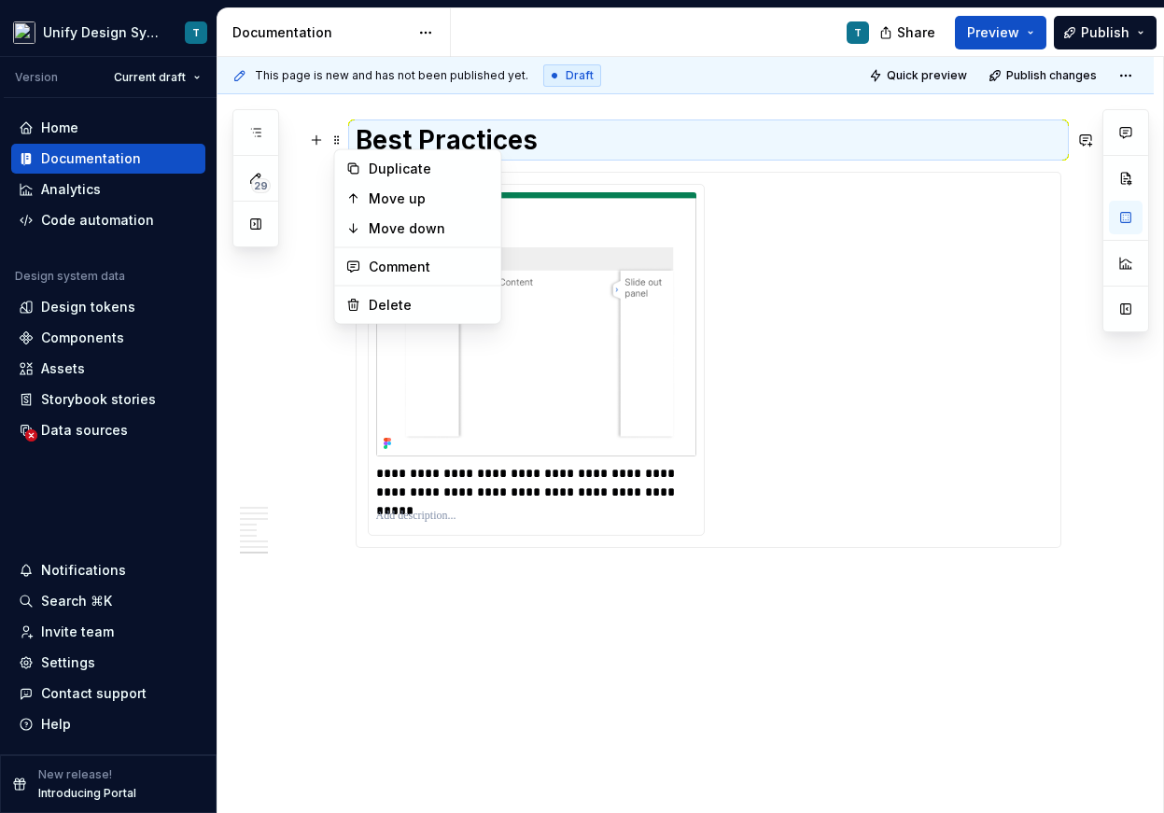
click at [621, 126] on h1 "Best Practices" at bounding box center [708, 140] width 705 height 34
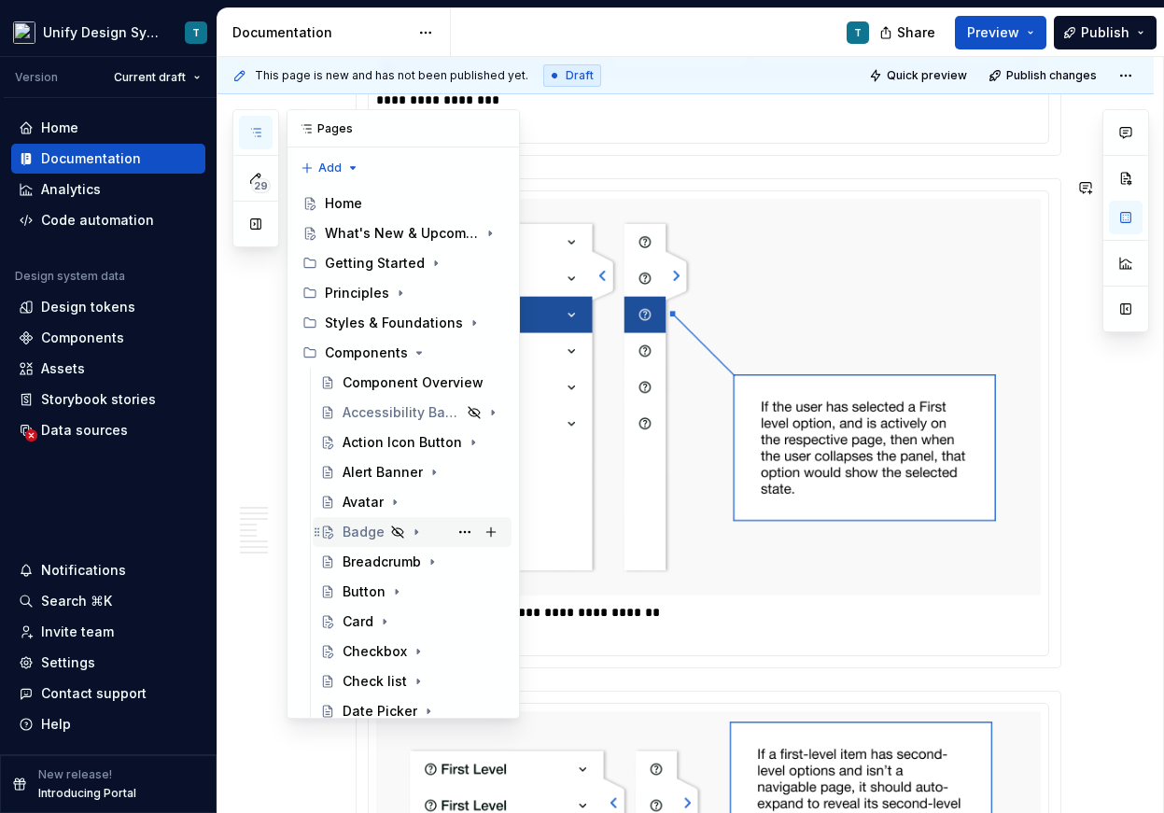
scroll to position [412, 0]
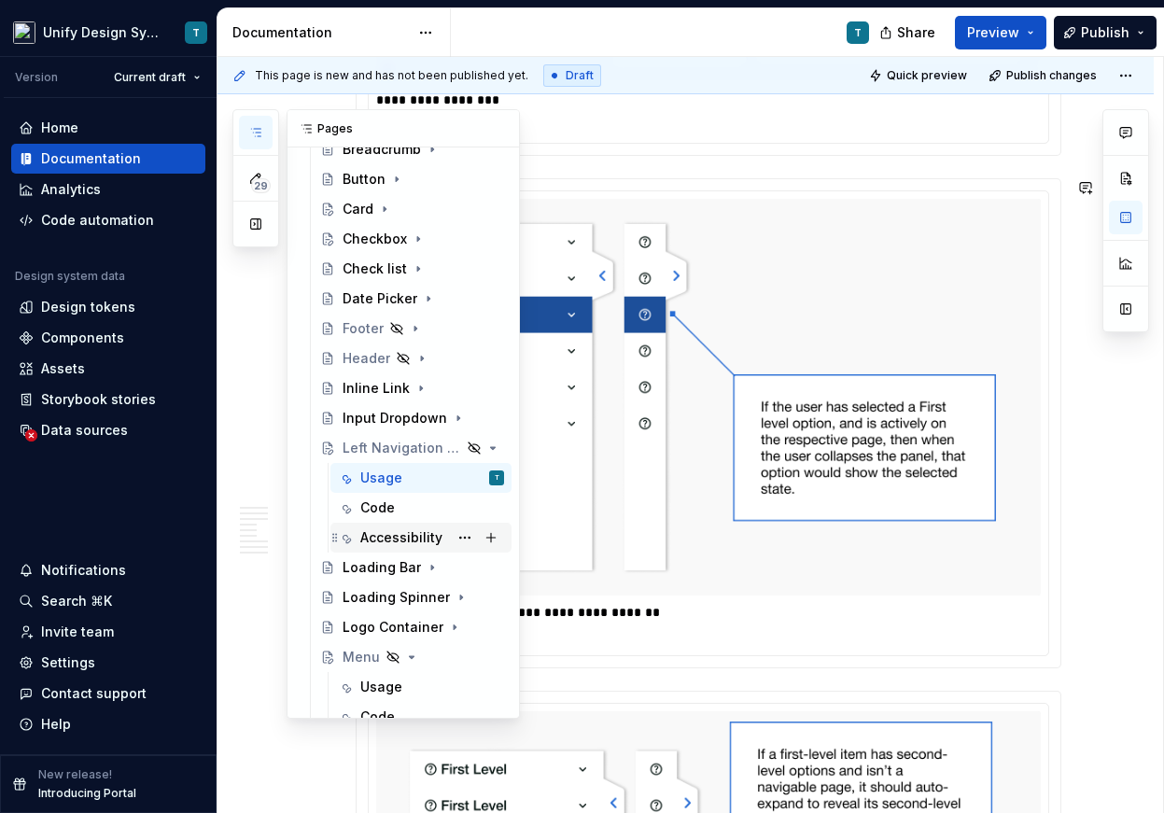
click at [386, 541] on div "Accessibility" at bounding box center [401, 537] width 82 height 19
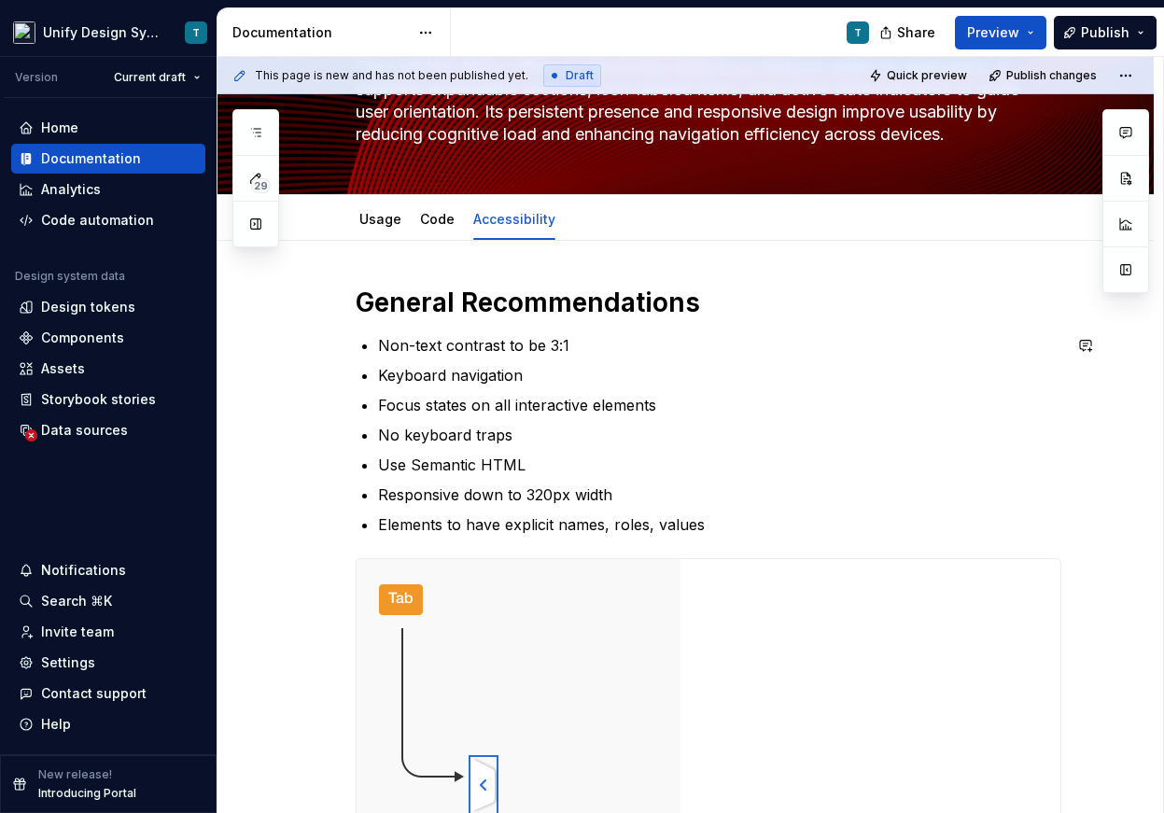
scroll to position [198, 0]
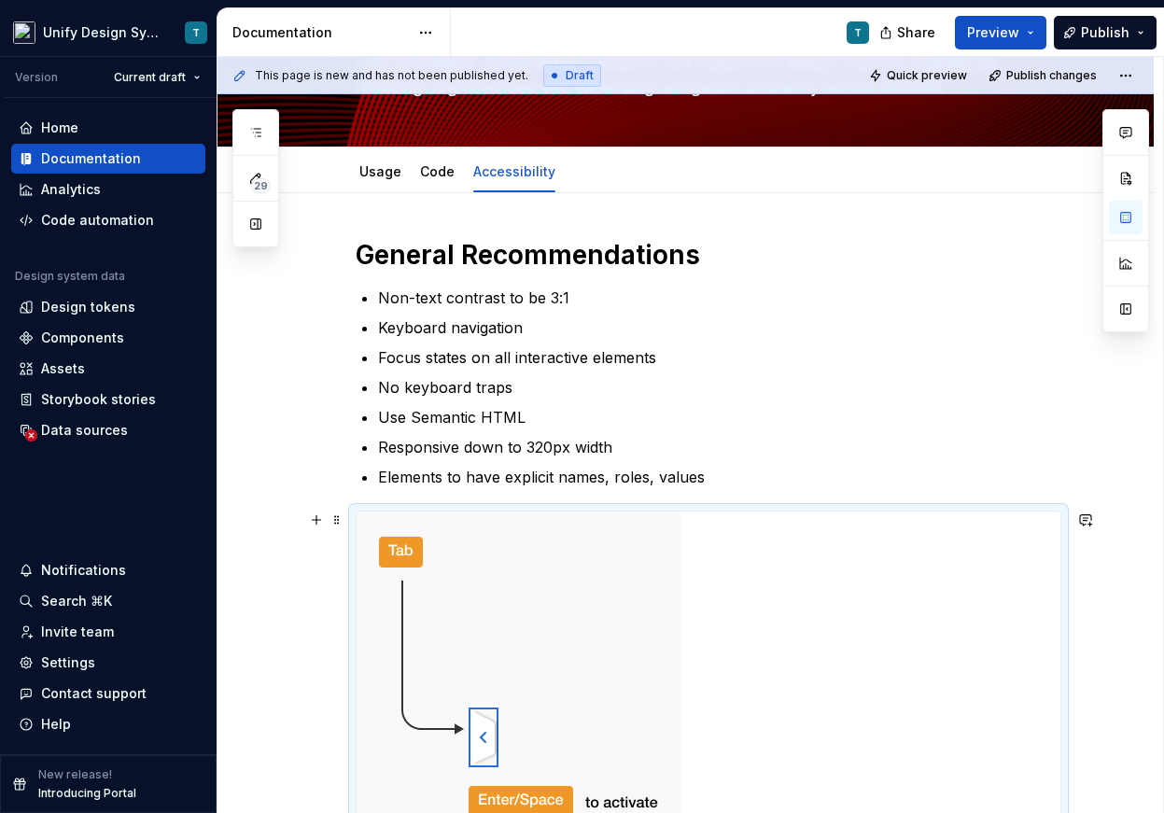
click at [678, 594] on img at bounding box center [518, 676] width 324 height 330
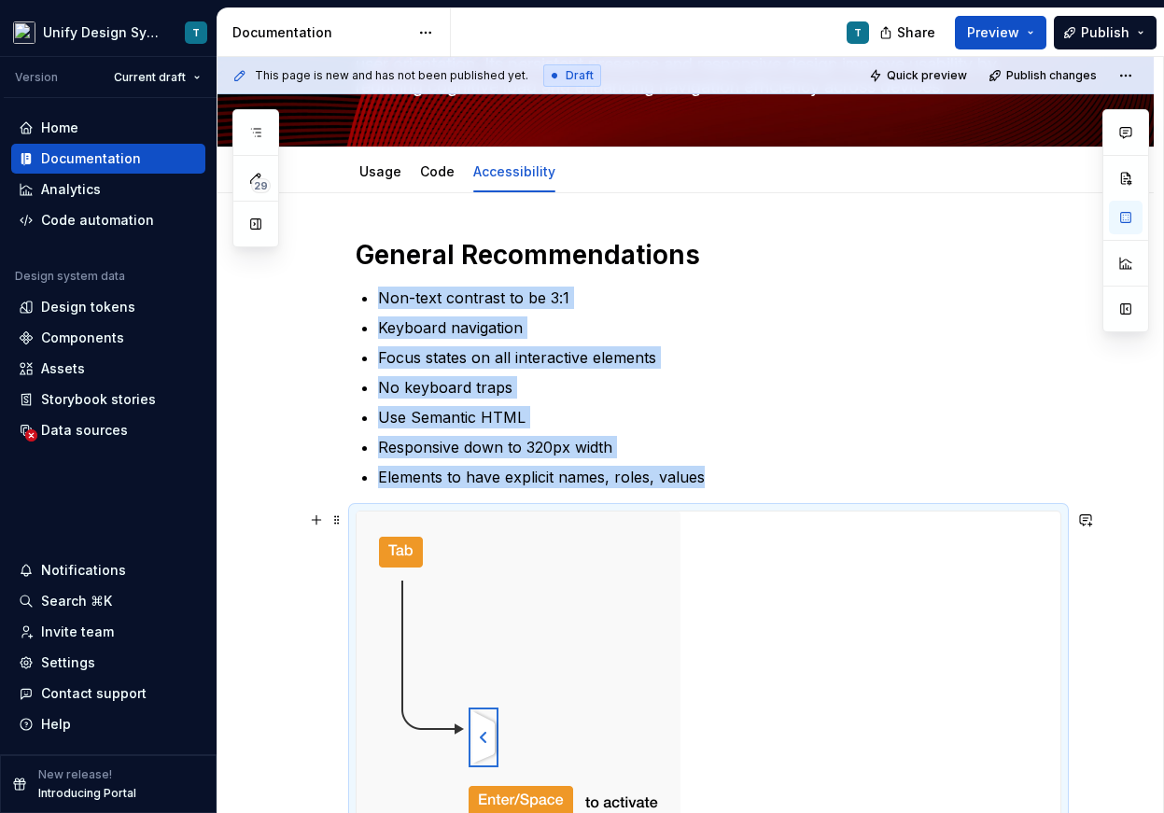
click at [763, 587] on div at bounding box center [708, 676] width 704 height 330
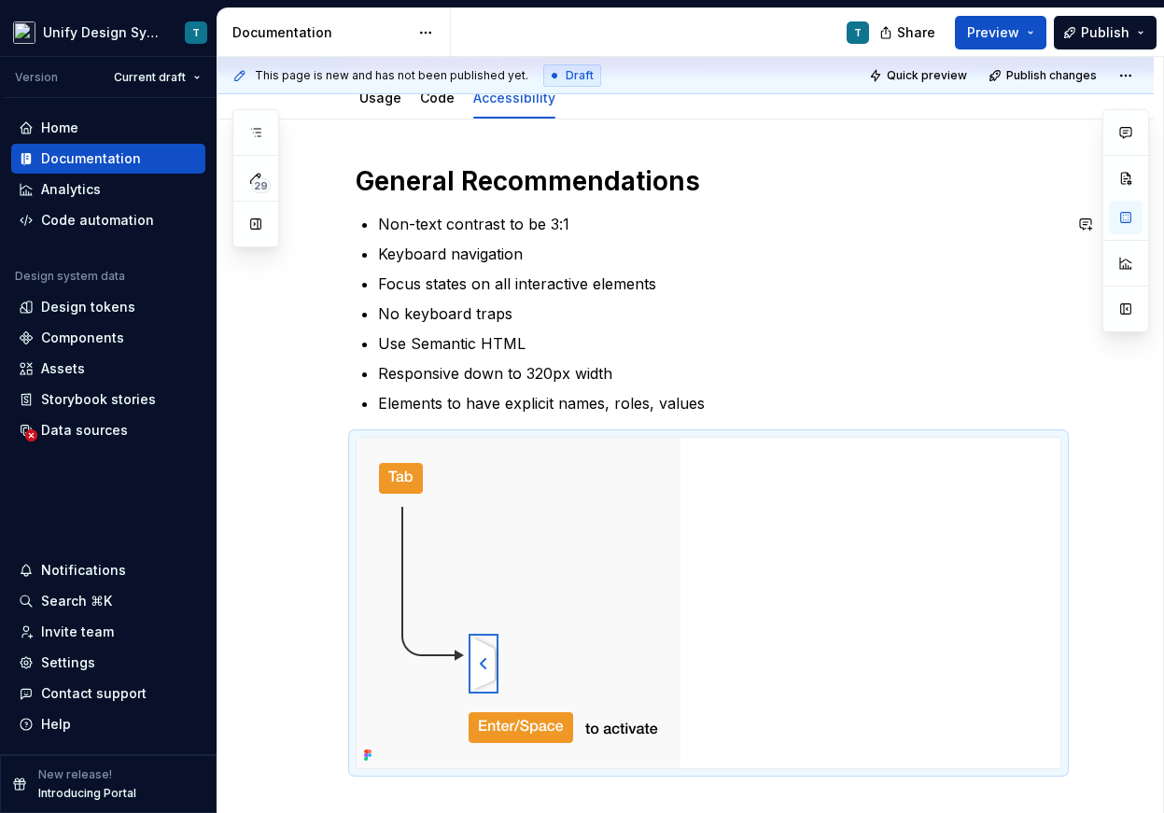
scroll to position [396, 0]
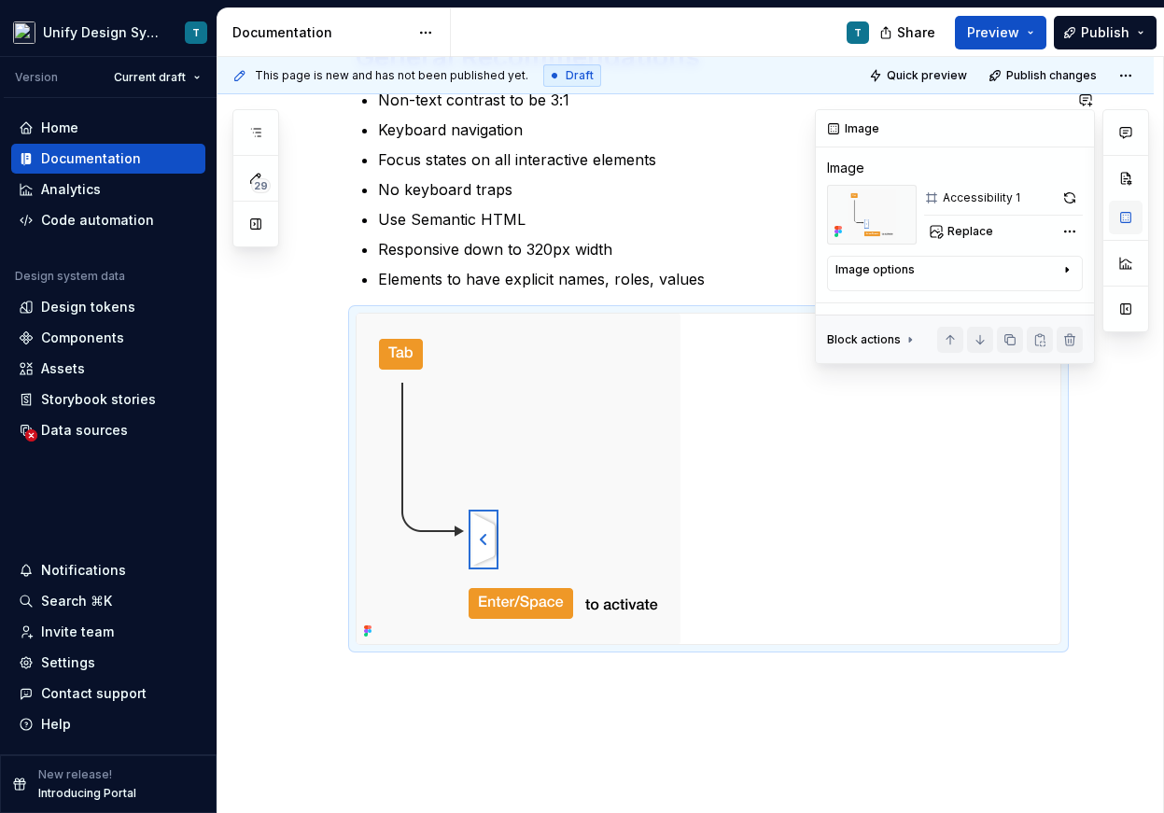
click at [1115, 226] on button "button" at bounding box center [1126, 218] width 34 height 34
click at [999, 230] on div "Replace" at bounding box center [1003, 231] width 159 height 26
click at [955, 231] on span "Replace" at bounding box center [970, 231] width 46 height 15
type textarea "*"
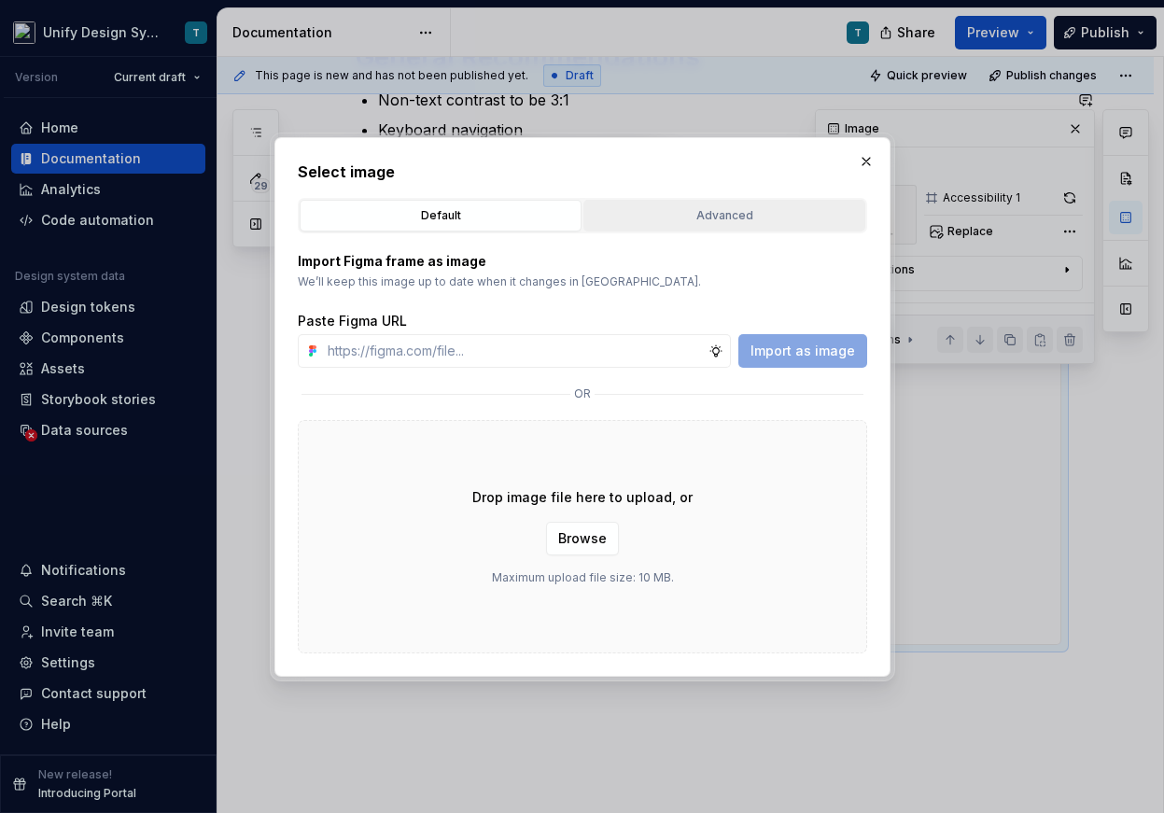
click at [691, 214] on div "Advanced" at bounding box center [724, 215] width 269 height 19
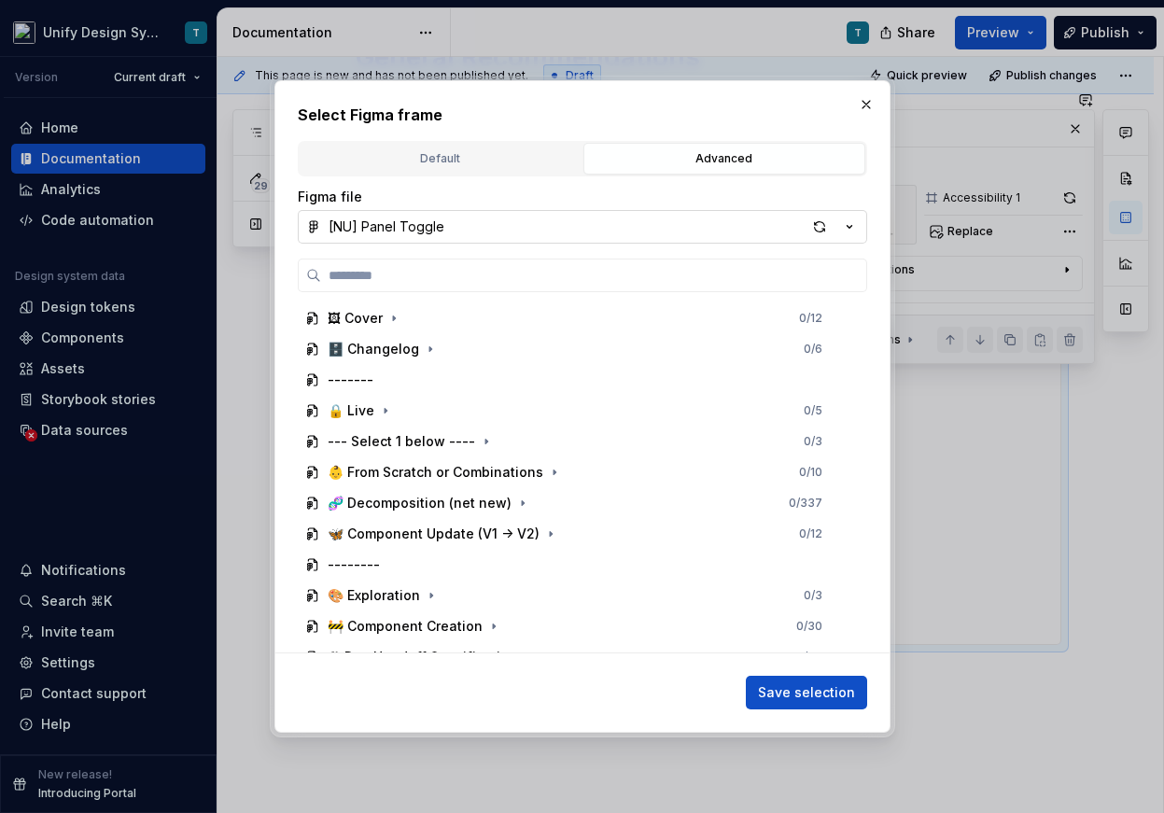
click at [857, 224] on icon "button" at bounding box center [849, 226] width 19 height 19
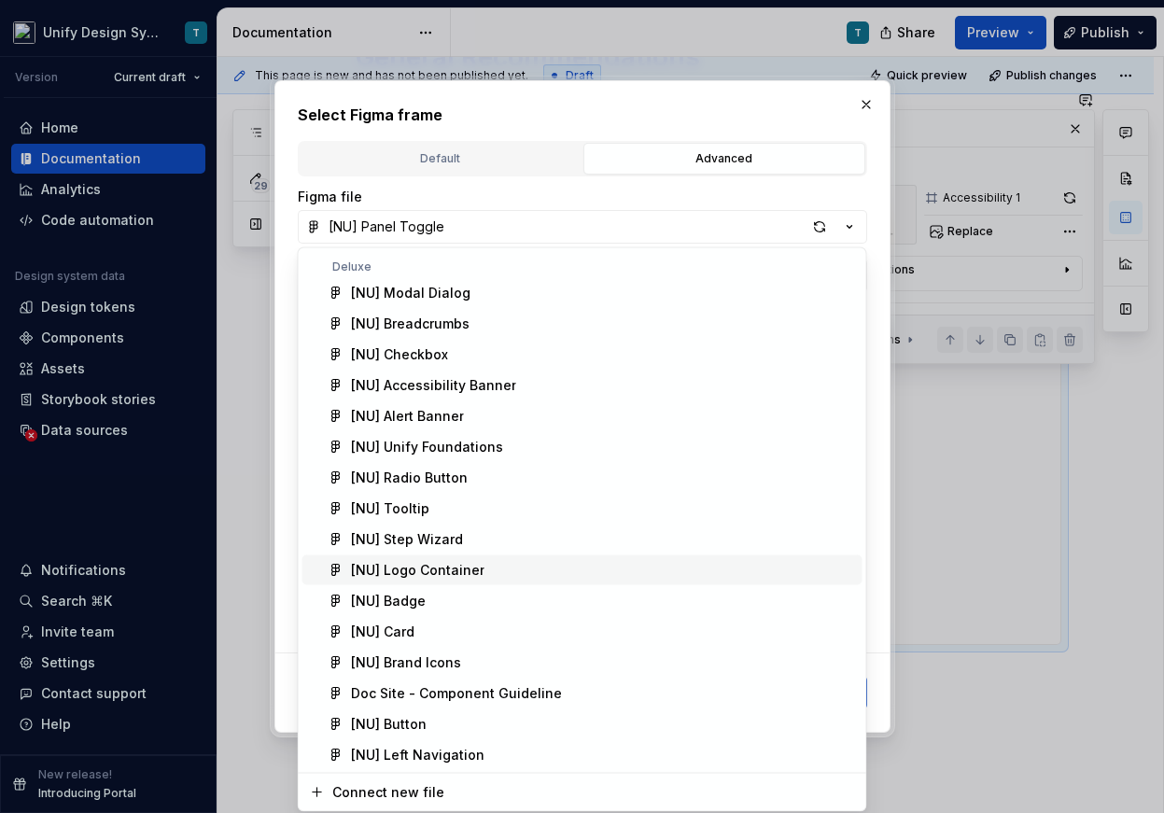
scroll to position [101, 0]
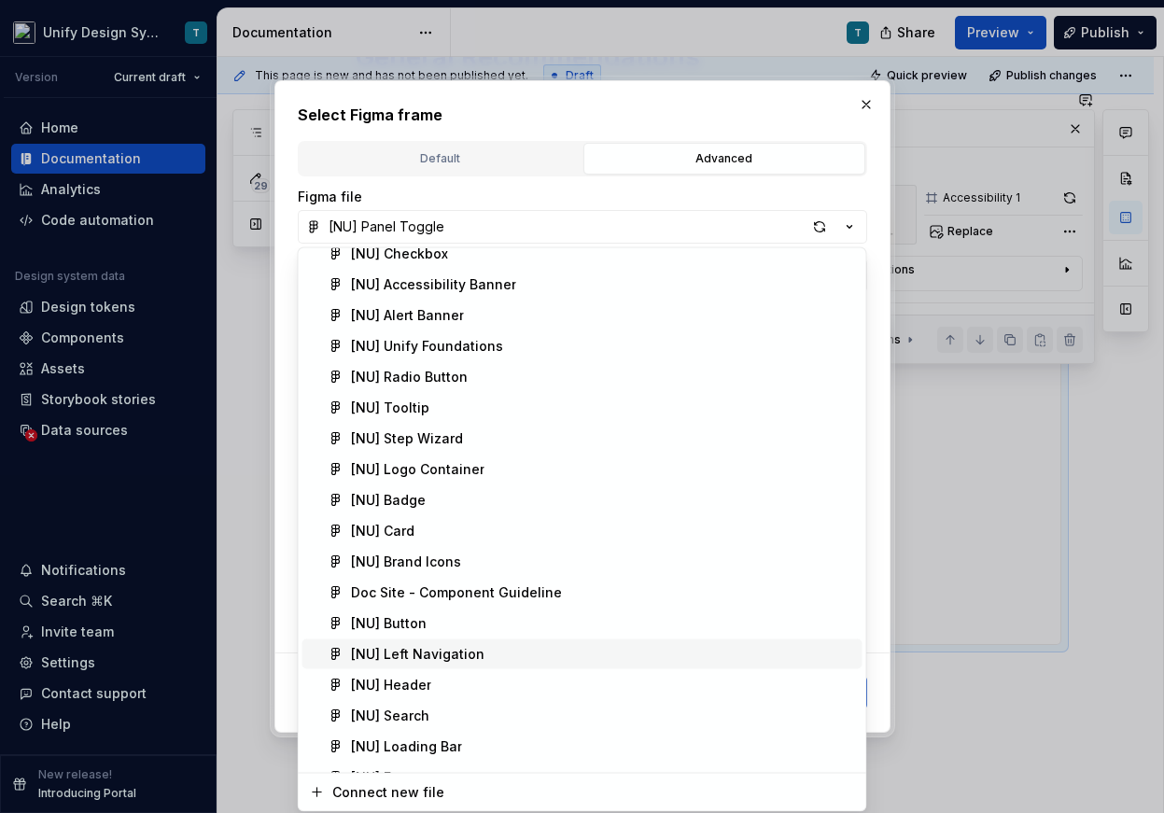
click at [430, 651] on div "[NU] Left Navigation" at bounding box center [417, 654] width 133 height 19
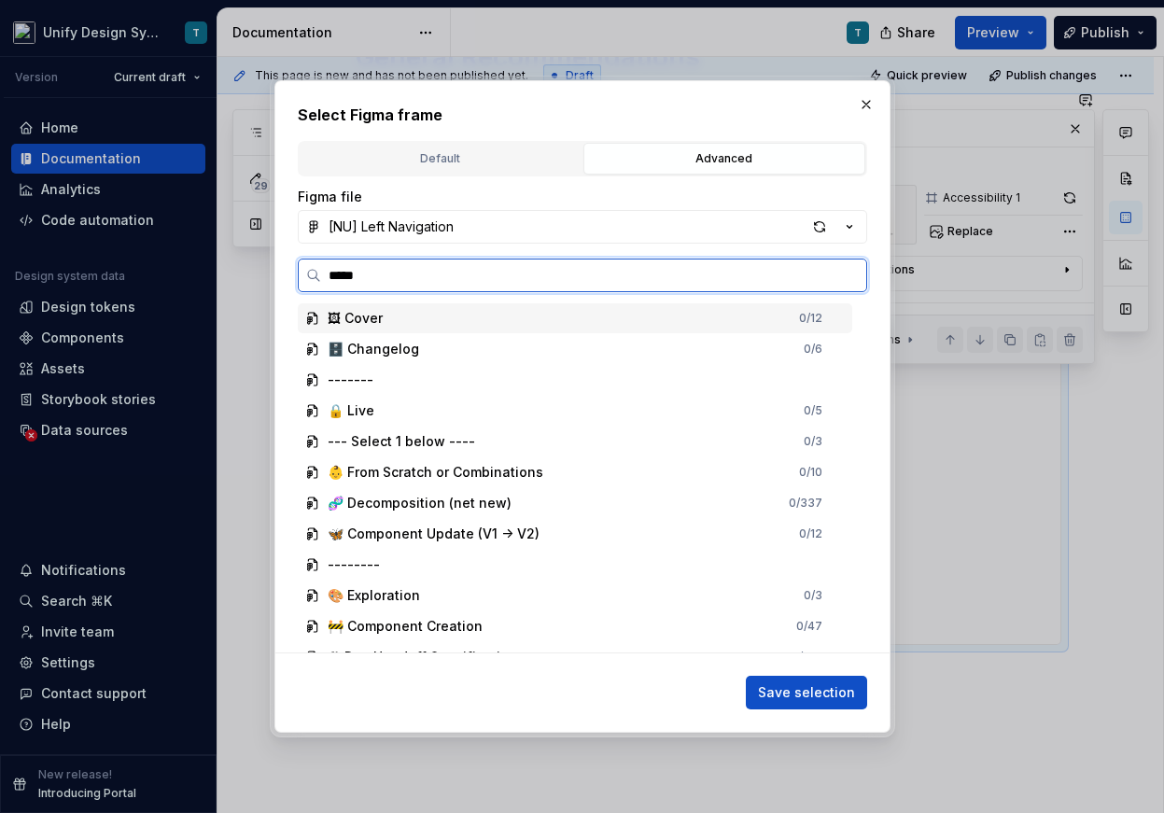
type input "******"
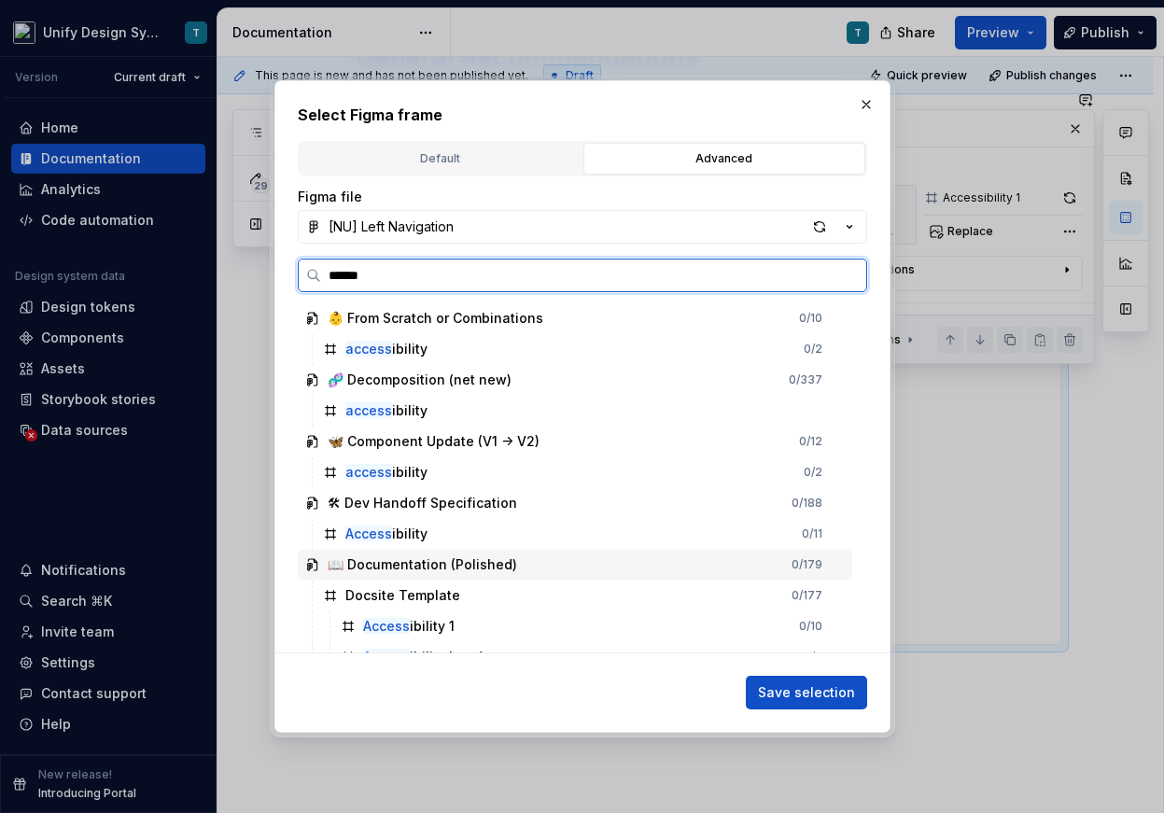
scroll to position [20, 0]
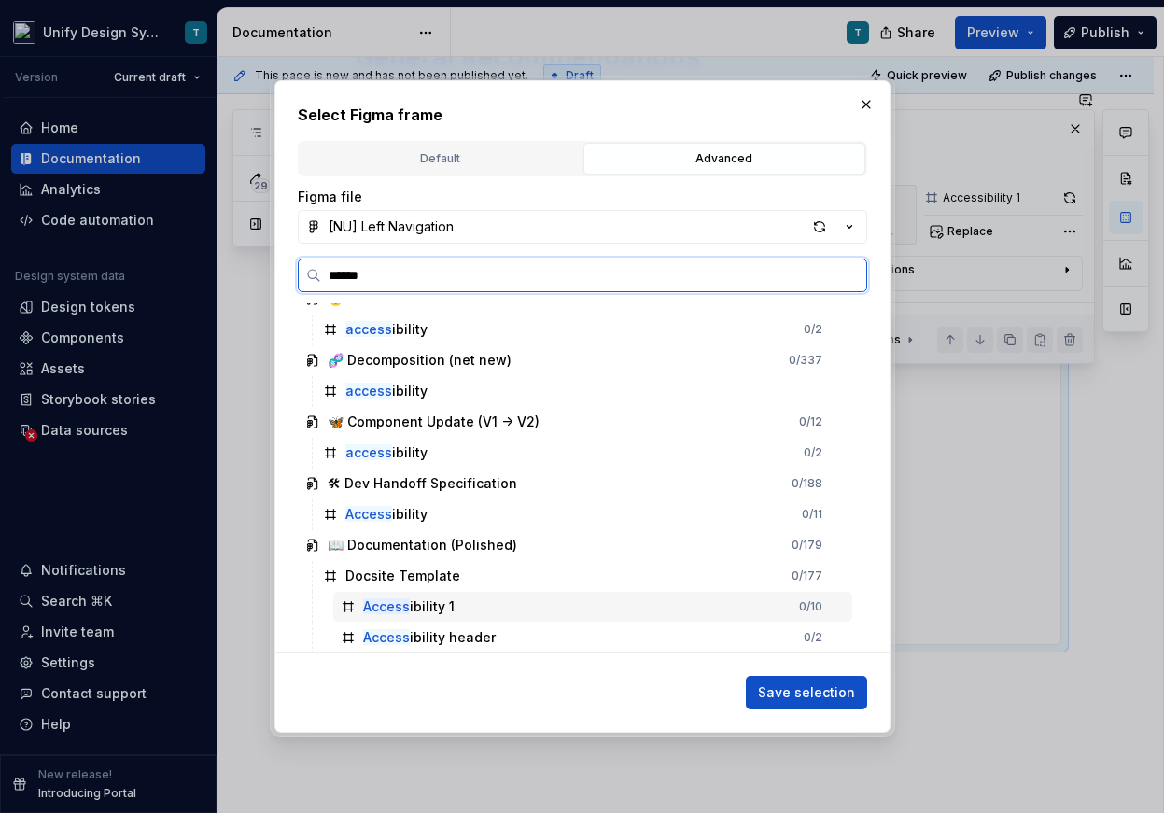
click at [427, 601] on div "Access ibility 1" at bounding box center [408, 606] width 91 height 19
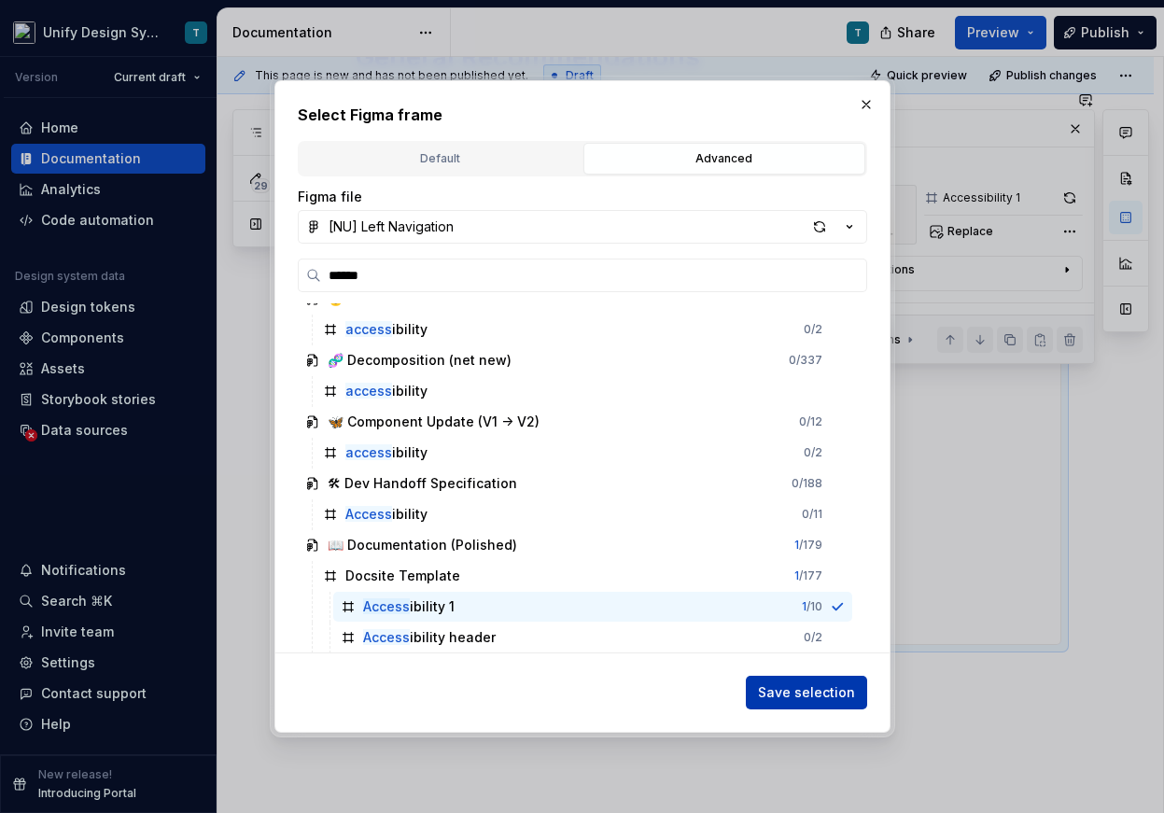
click at [775, 690] on span "Save selection" at bounding box center [806, 692] width 97 height 19
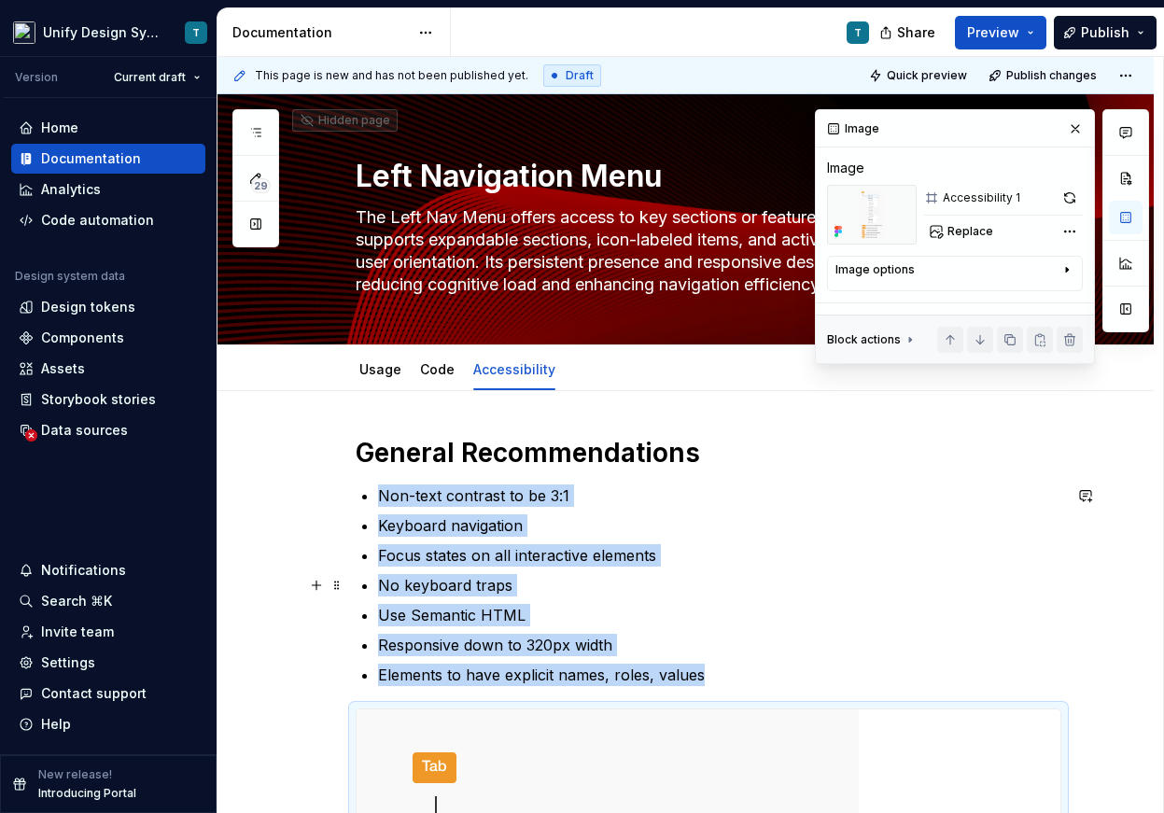
scroll to position [65, 0]
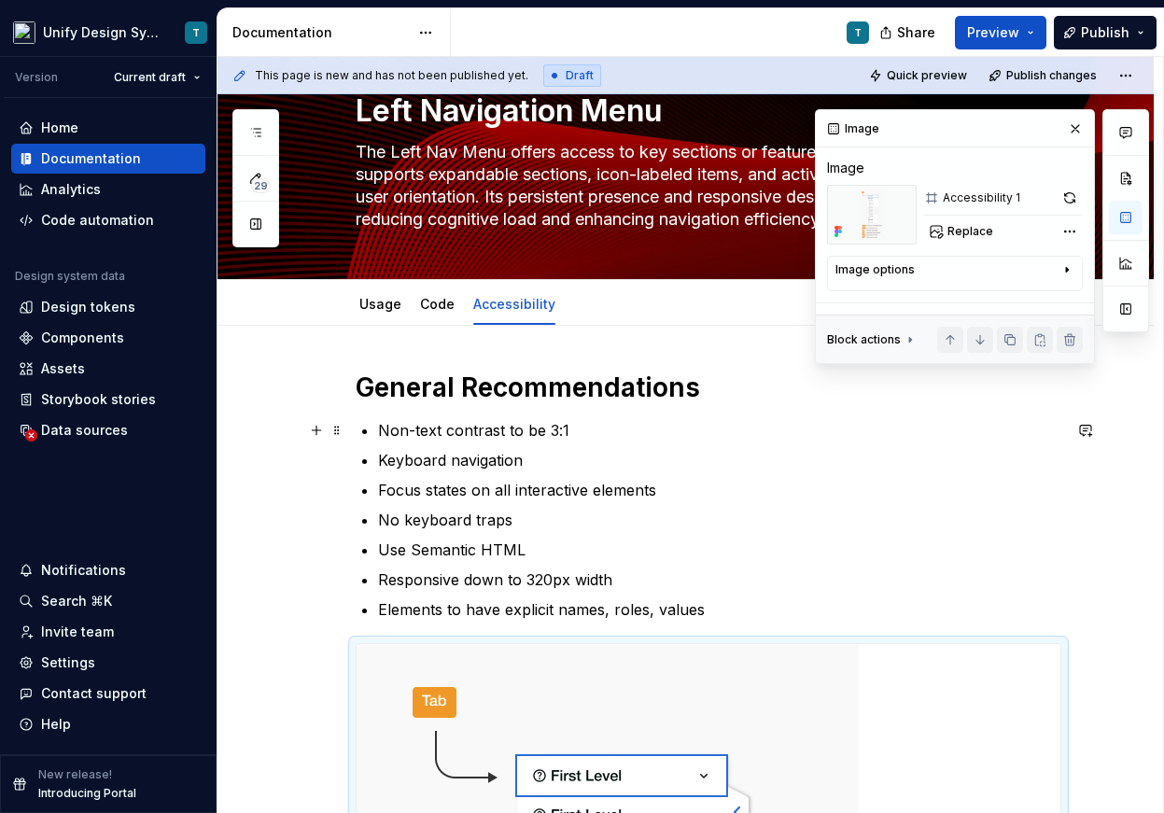
click at [531, 429] on p "Non-text contrast to be 3:1" at bounding box center [719, 430] width 683 height 22
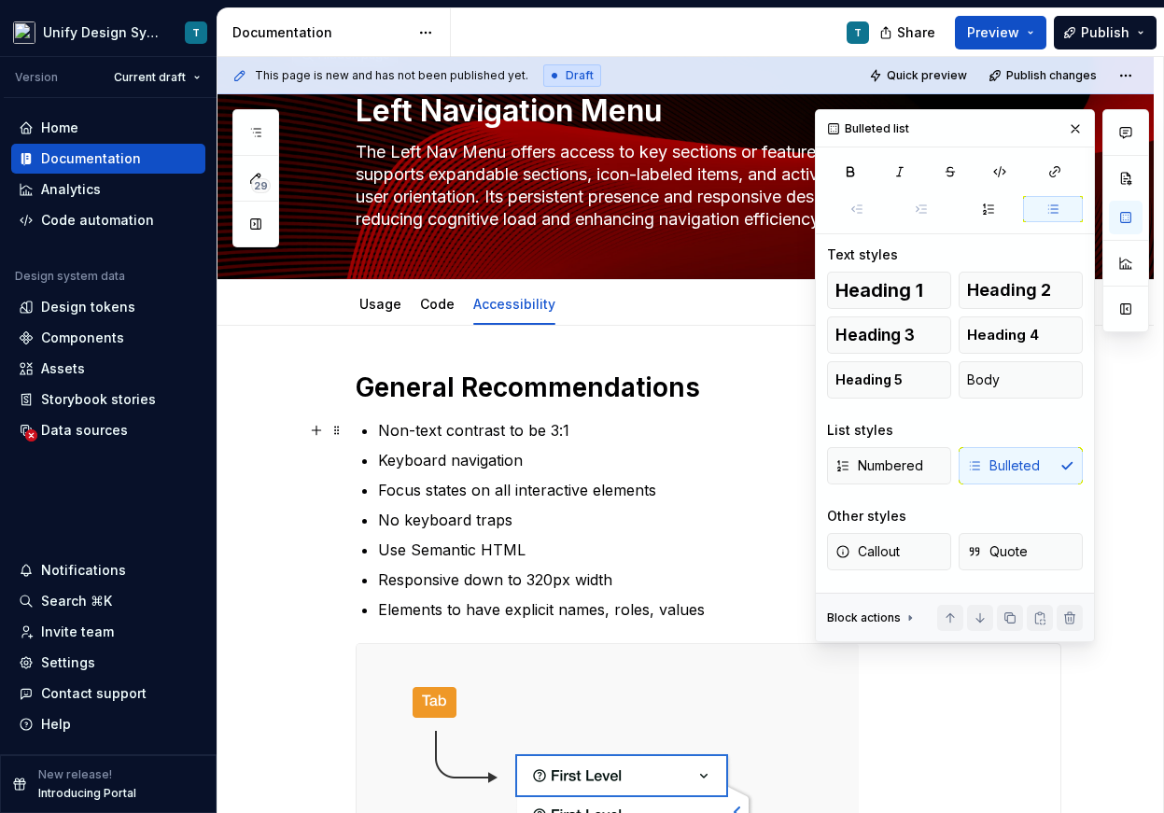
click at [586, 429] on p "Non-text contrast to be 3:1" at bounding box center [719, 430] width 683 height 22
type textarea "*"
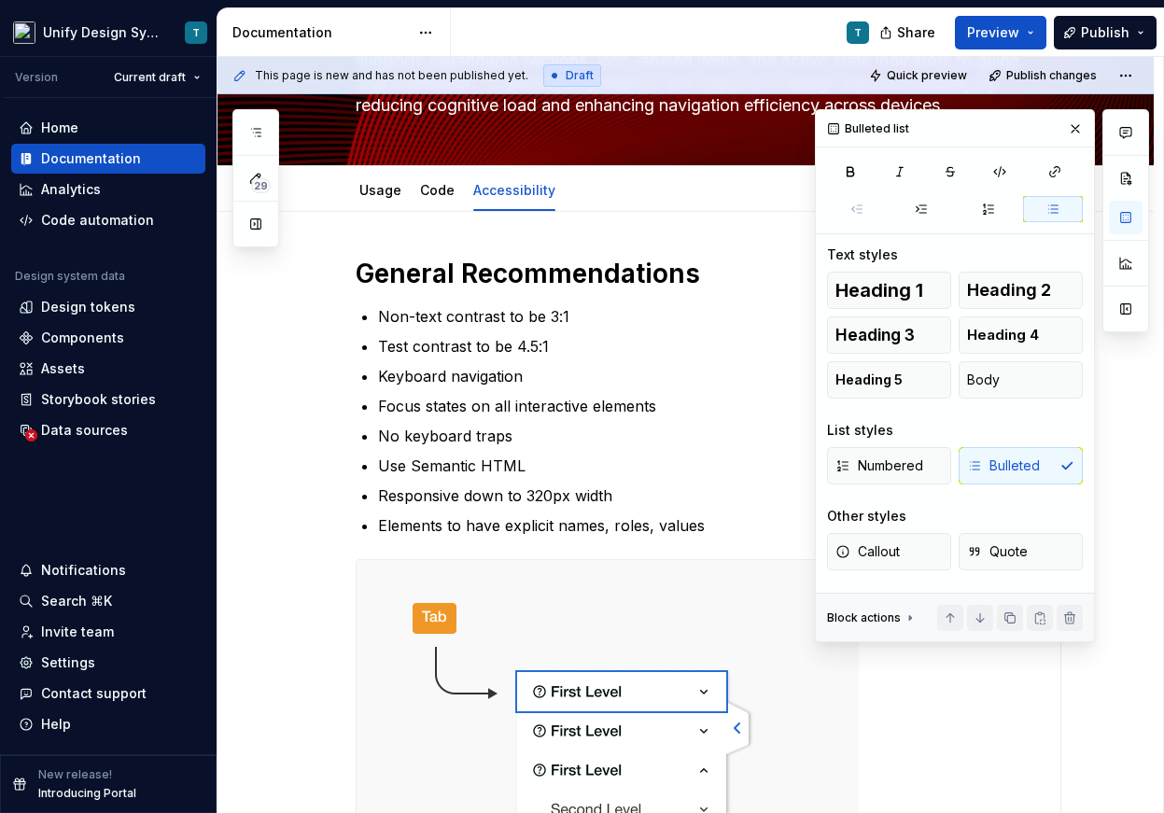
scroll to position [206, 0]
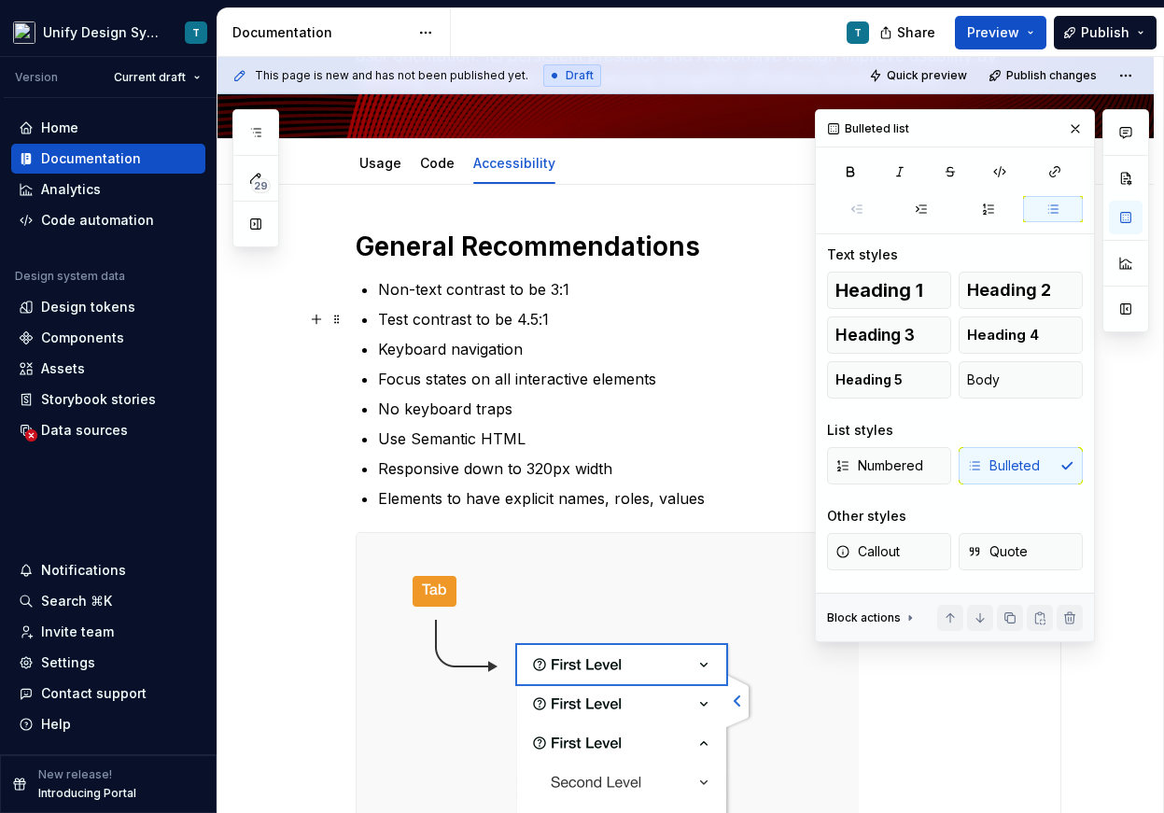
click at [406, 321] on p "Test contrast to be 4.5:1" at bounding box center [719, 319] width 683 height 22
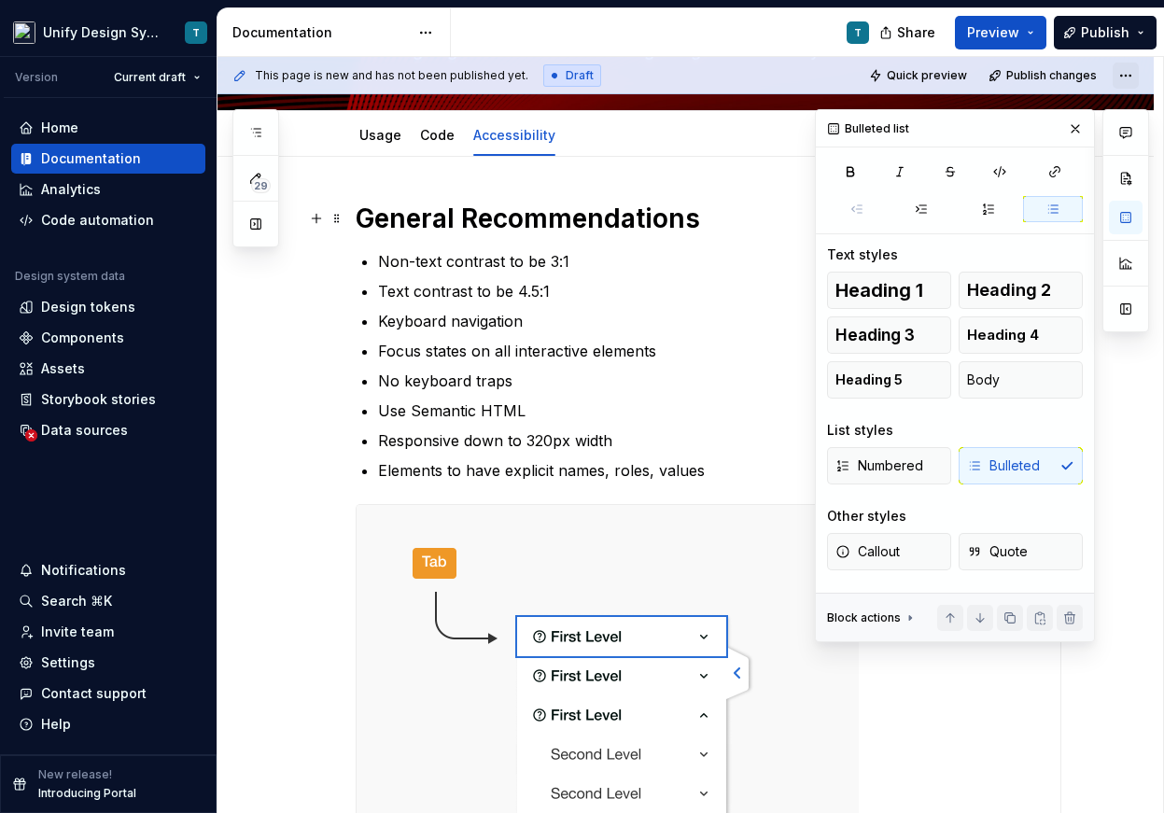
scroll to position [235, 0]
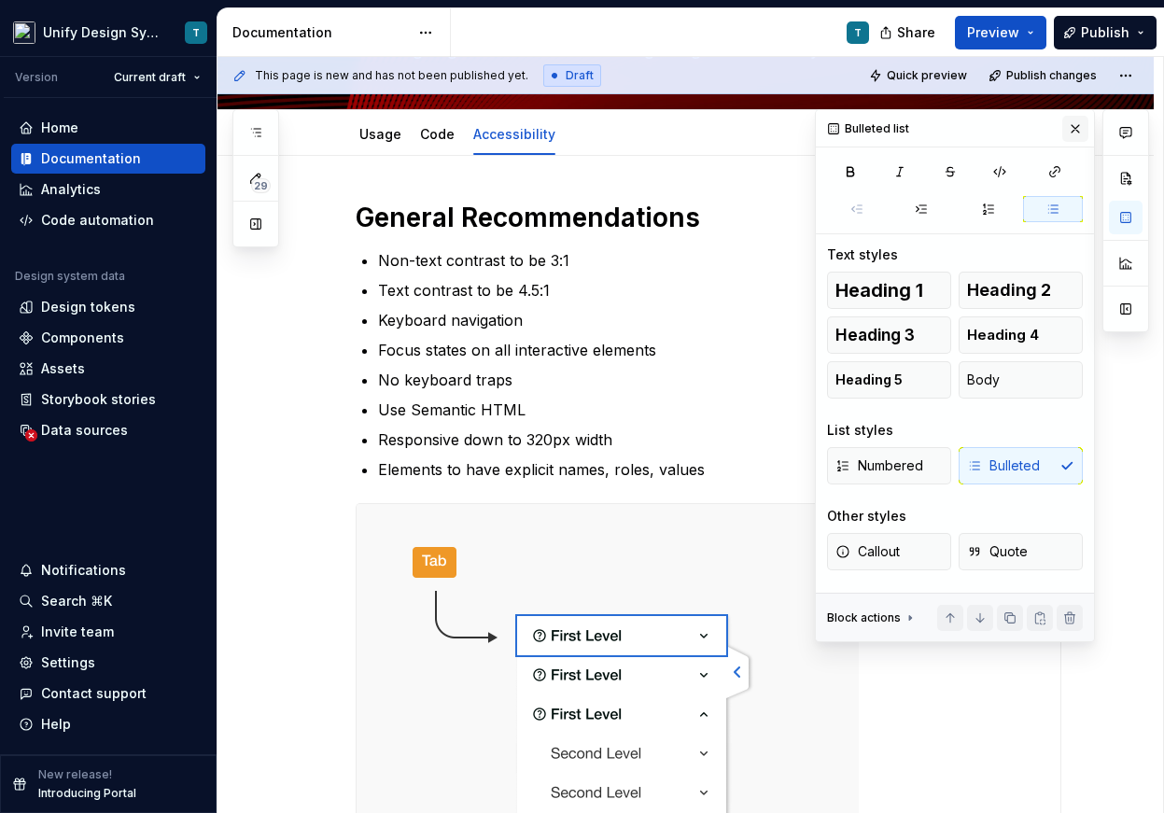
click at [1069, 123] on button "button" at bounding box center [1075, 129] width 26 height 26
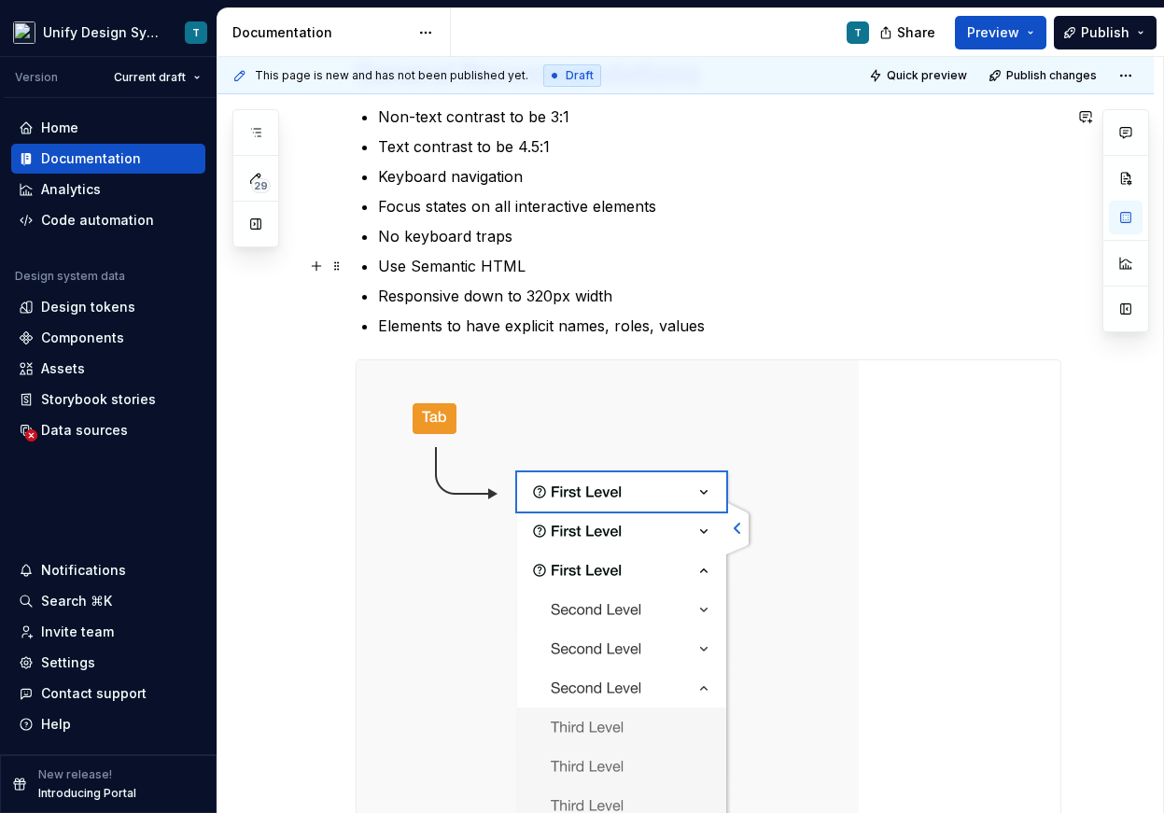
scroll to position [0, 0]
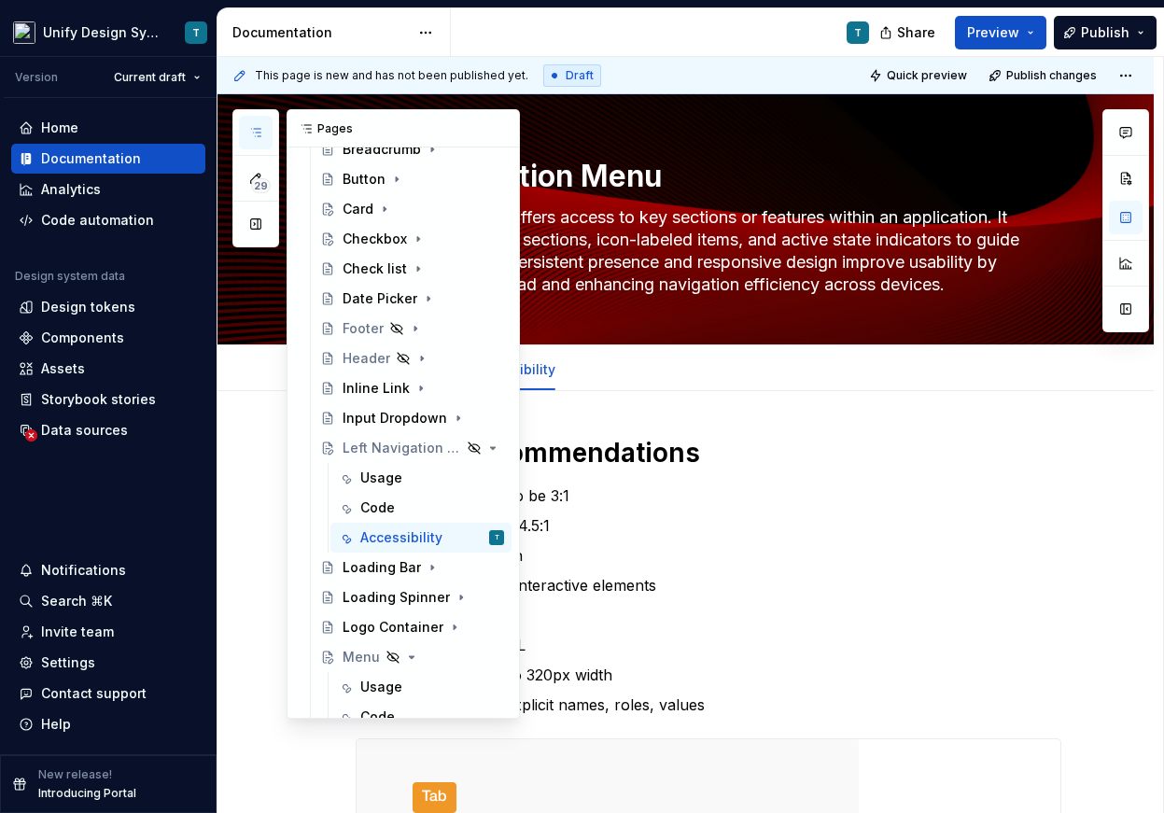
click at [254, 130] on icon "button" at bounding box center [255, 132] width 15 height 15
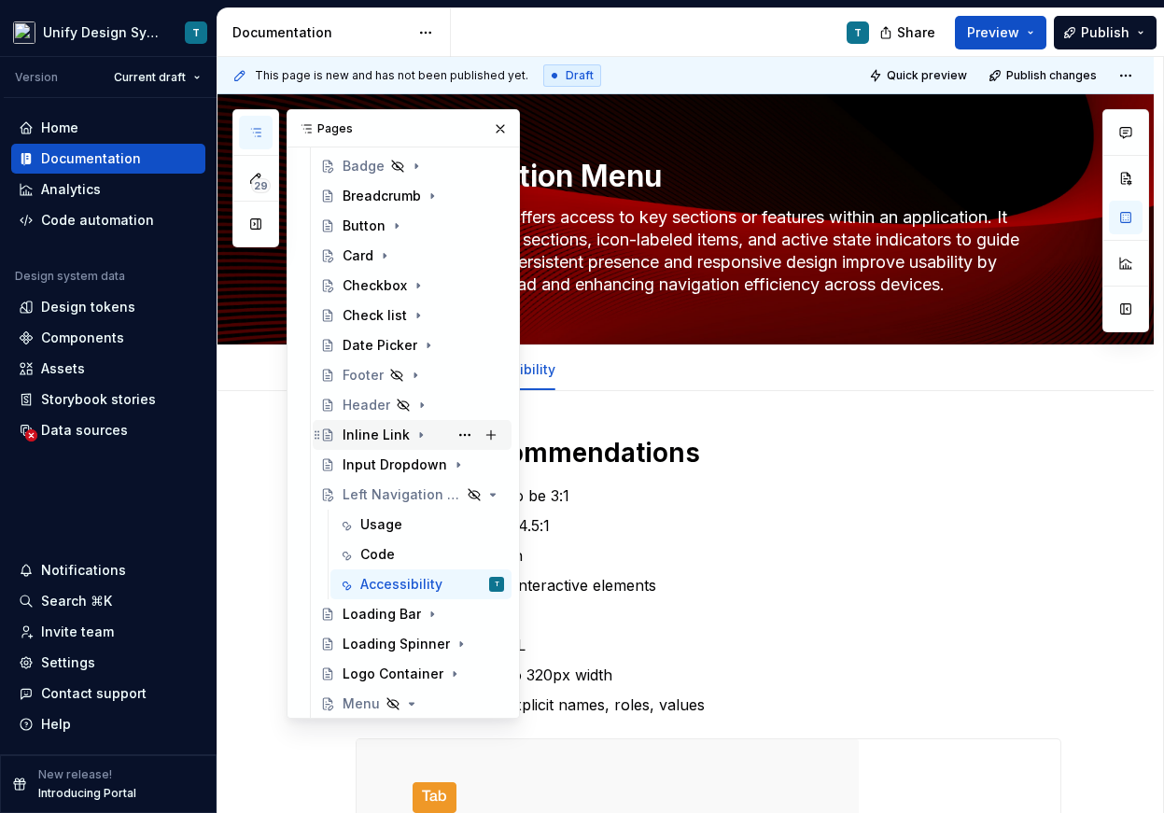
scroll to position [364, 0]
click at [382, 527] on div "Usage" at bounding box center [381, 526] width 42 height 19
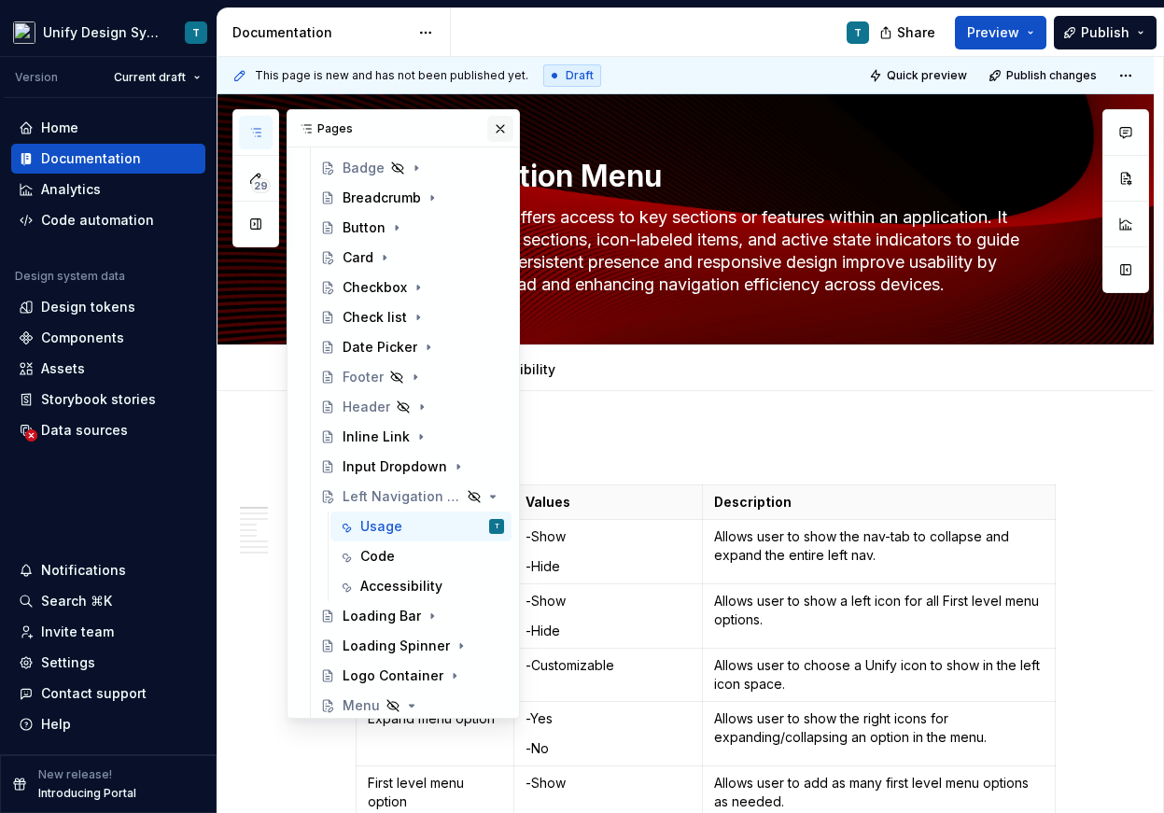
click at [496, 127] on button "button" at bounding box center [500, 129] width 26 height 26
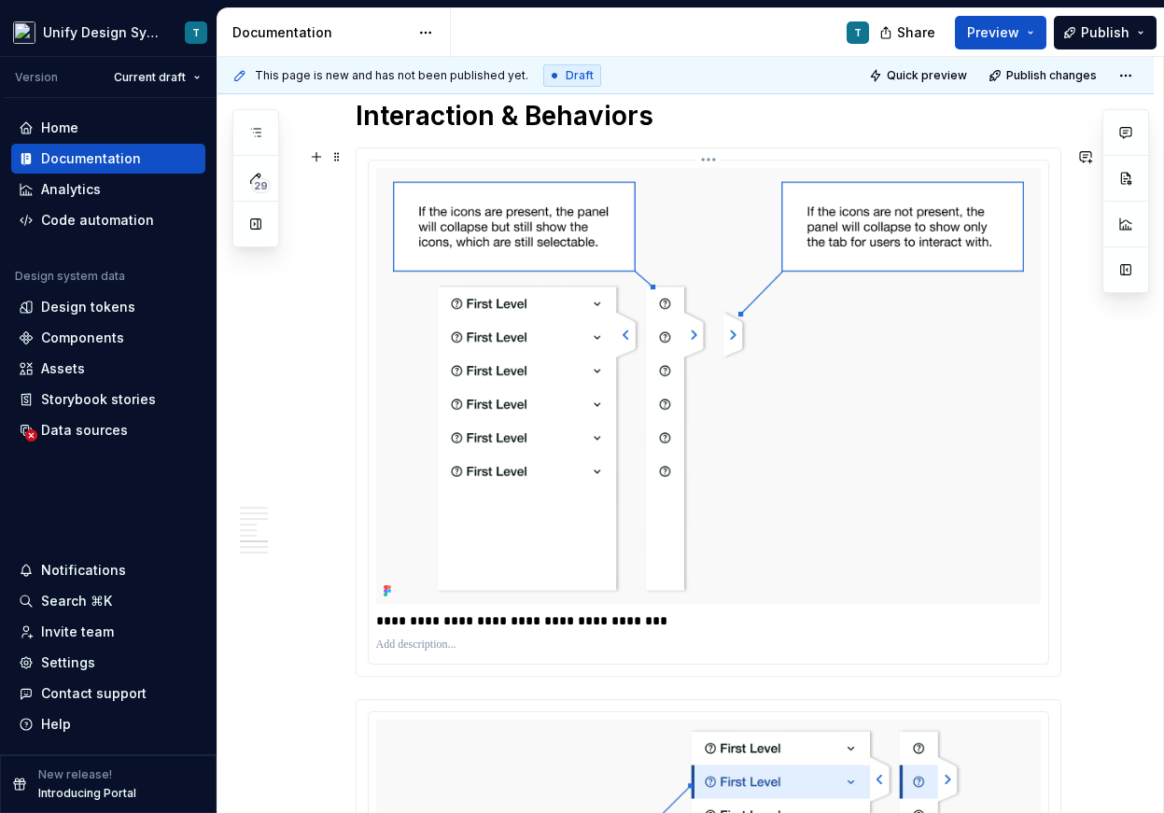
scroll to position [2913, 0]
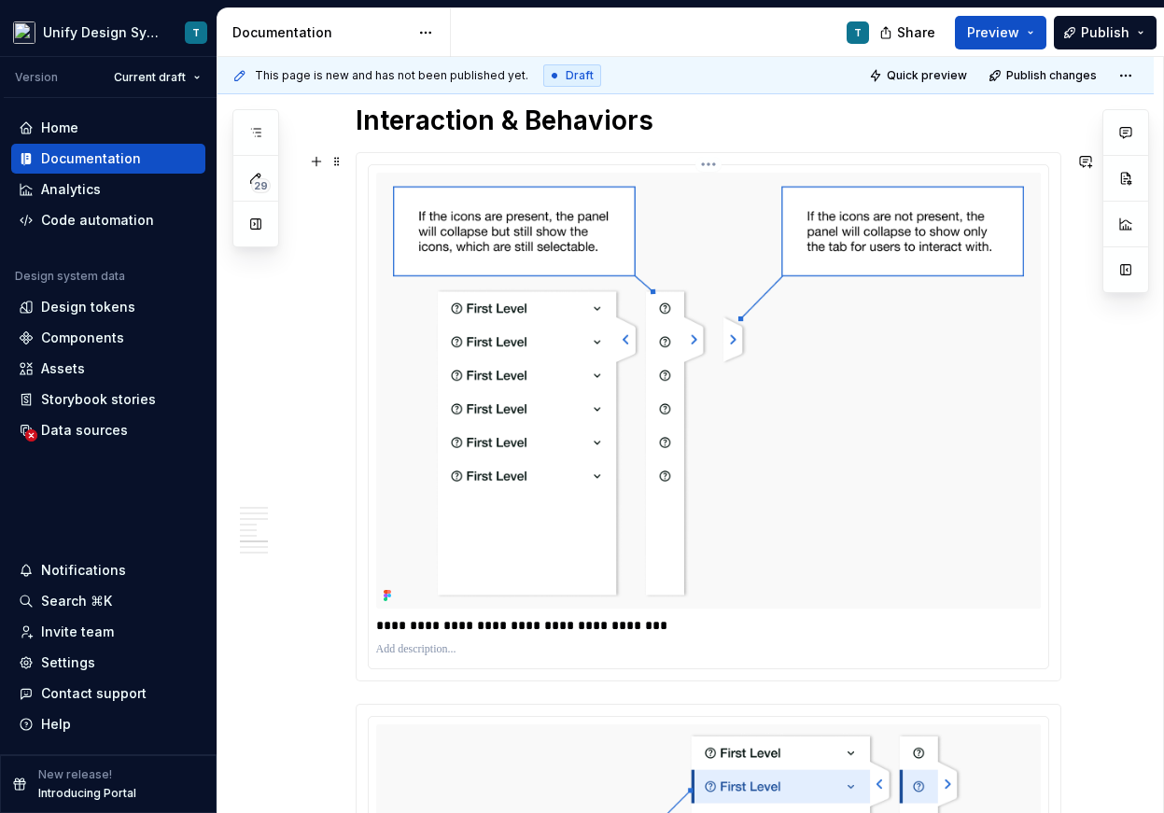
click at [433, 645] on p at bounding box center [708, 649] width 664 height 15
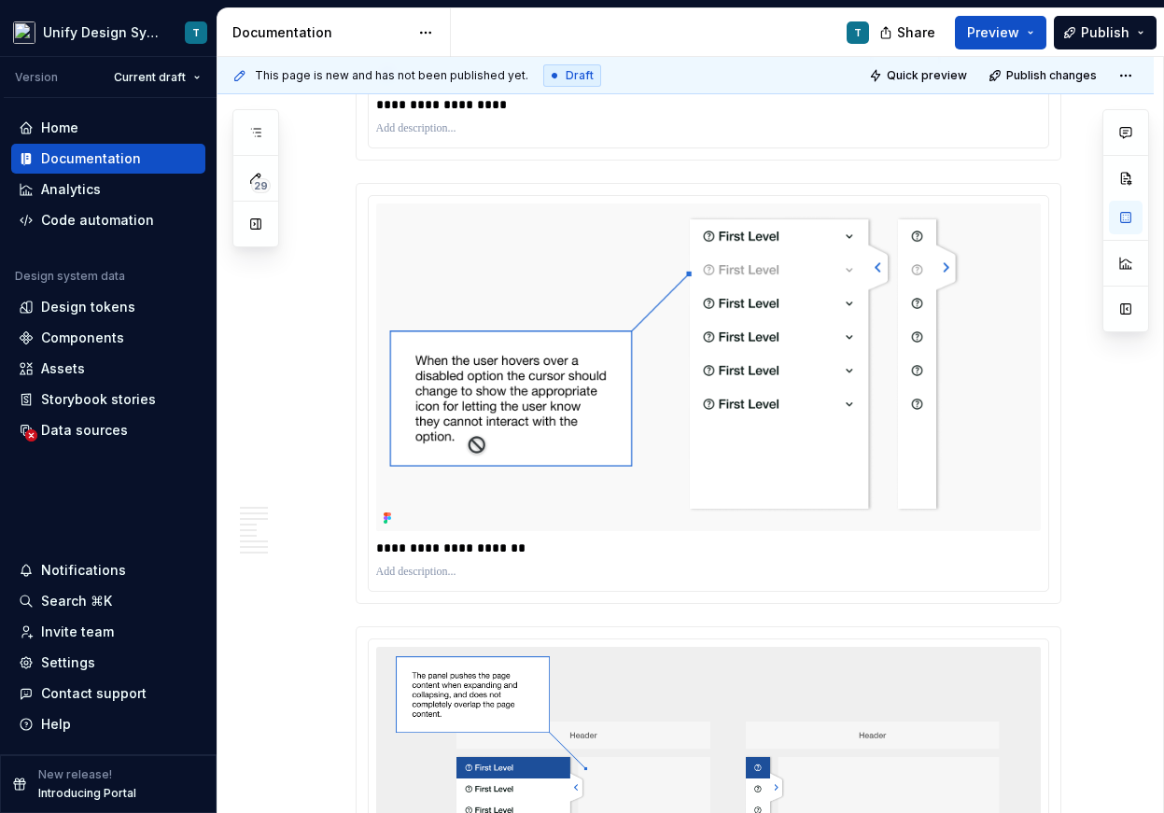
scroll to position [4045, 0]
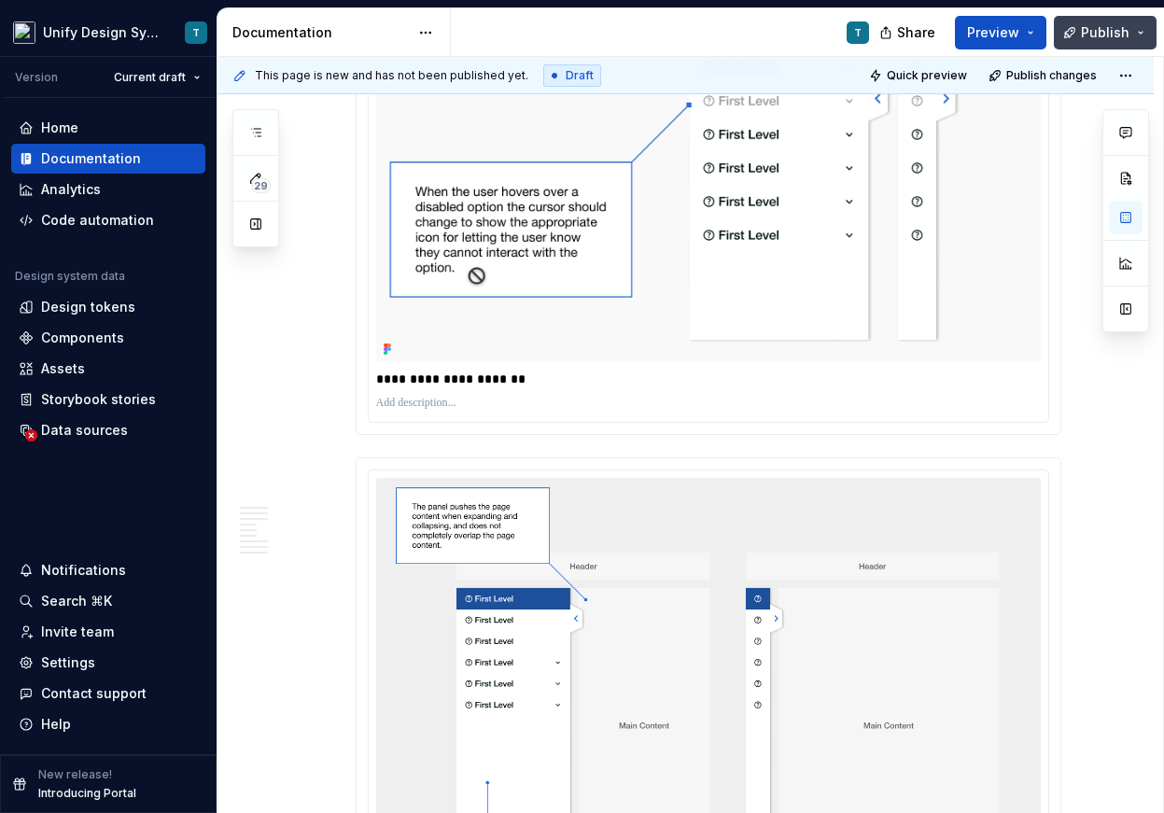
click at [1149, 34] on button "Publish" at bounding box center [1105, 33] width 103 height 34
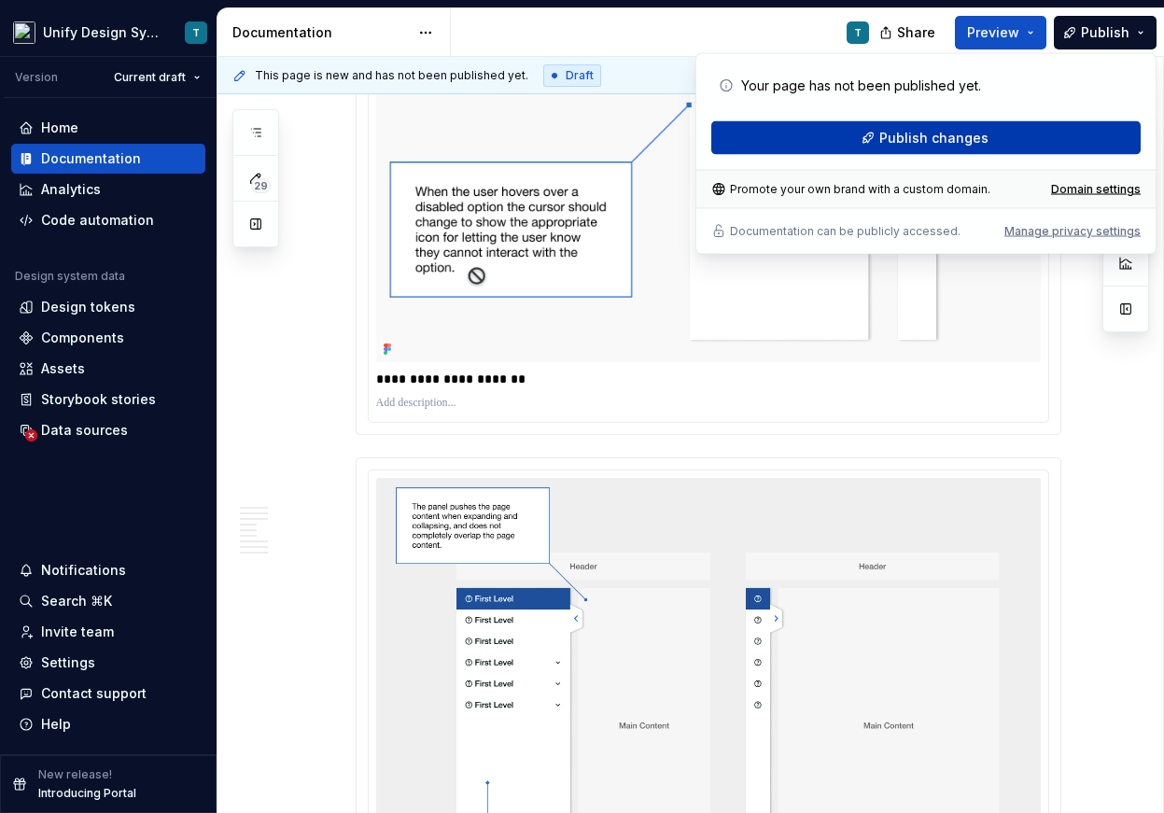
click at [962, 150] on button "Publish changes" at bounding box center [925, 138] width 429 height 34
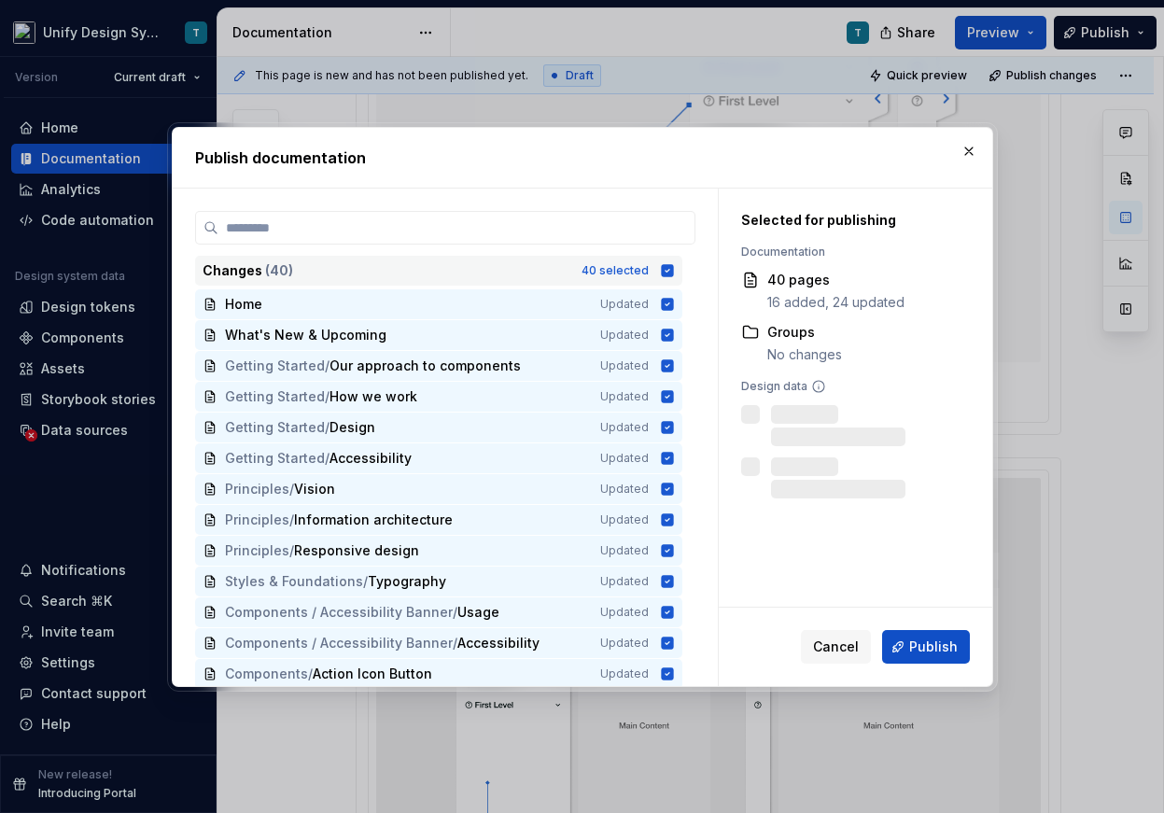
click at [638, 265] on div "40 selected" at bounding box center [614, 270] width 67 height 15
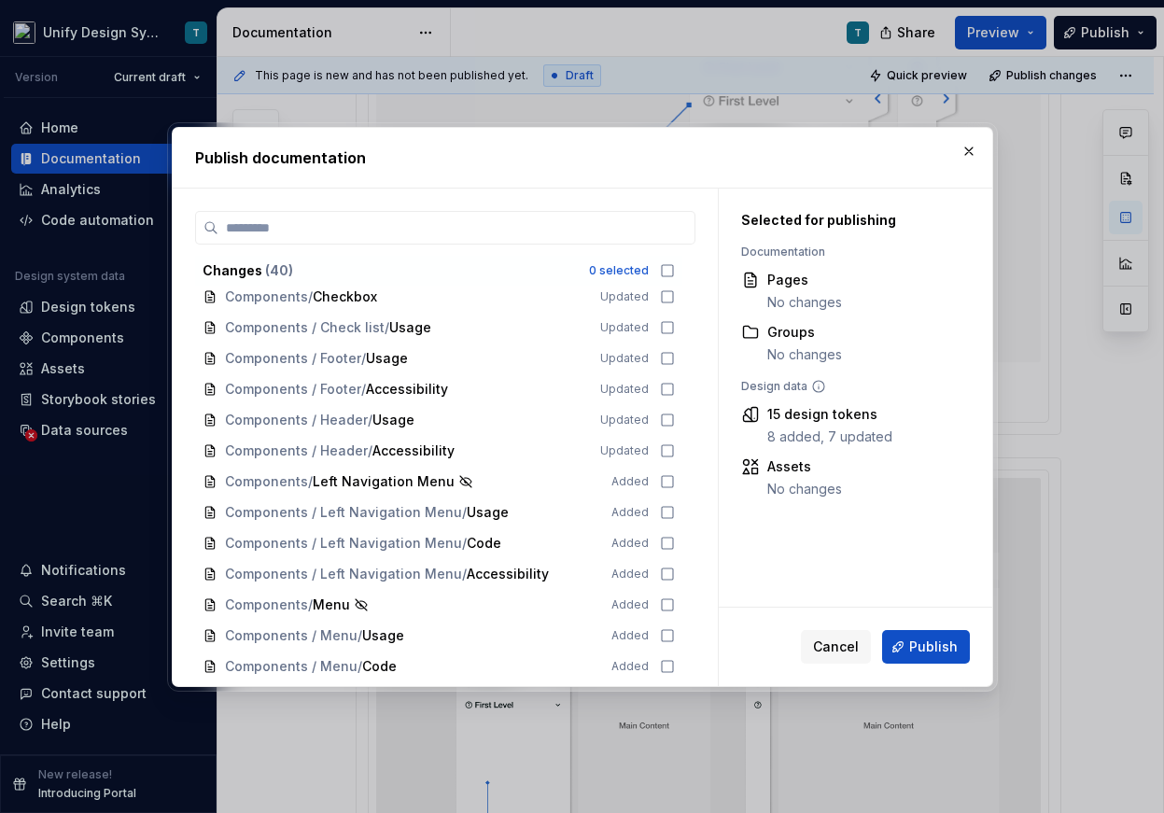
scroll to position [570, 0]
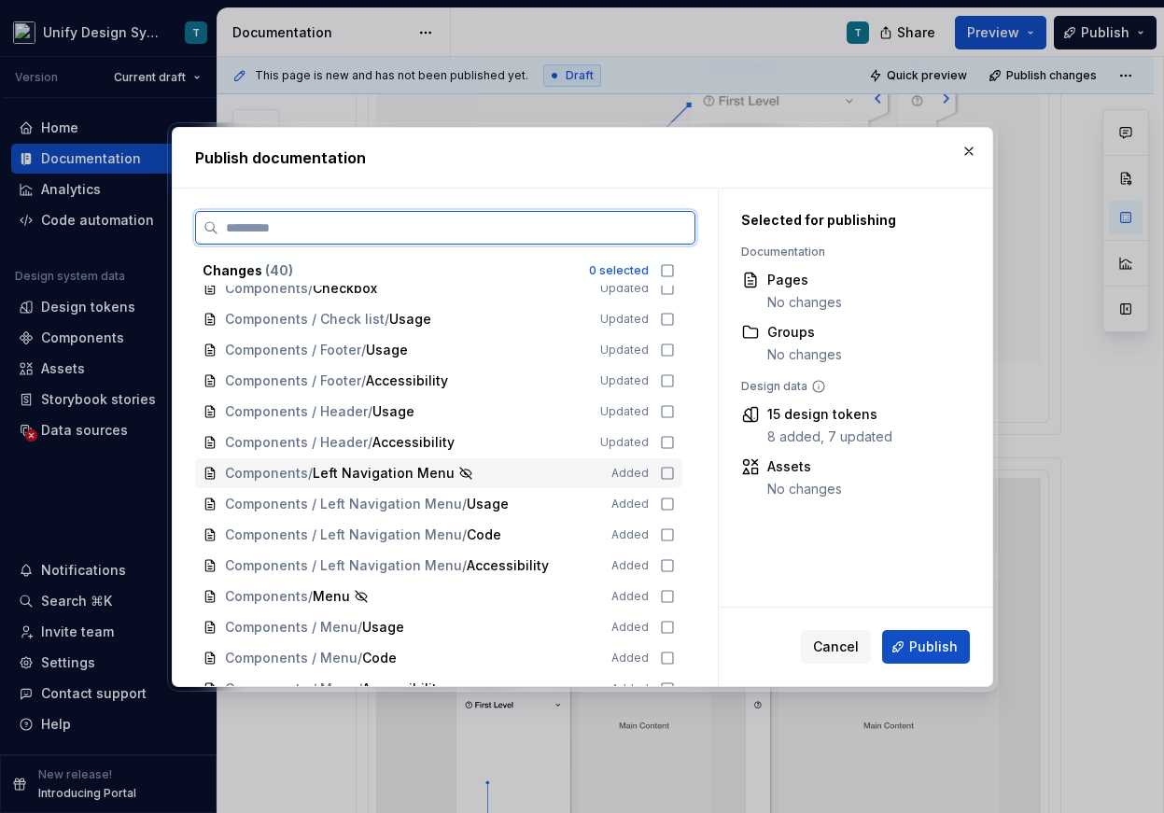
click at [410, 477] on span "Left Navigation Menu" at bounding box center [384, 473] width 142 height 19
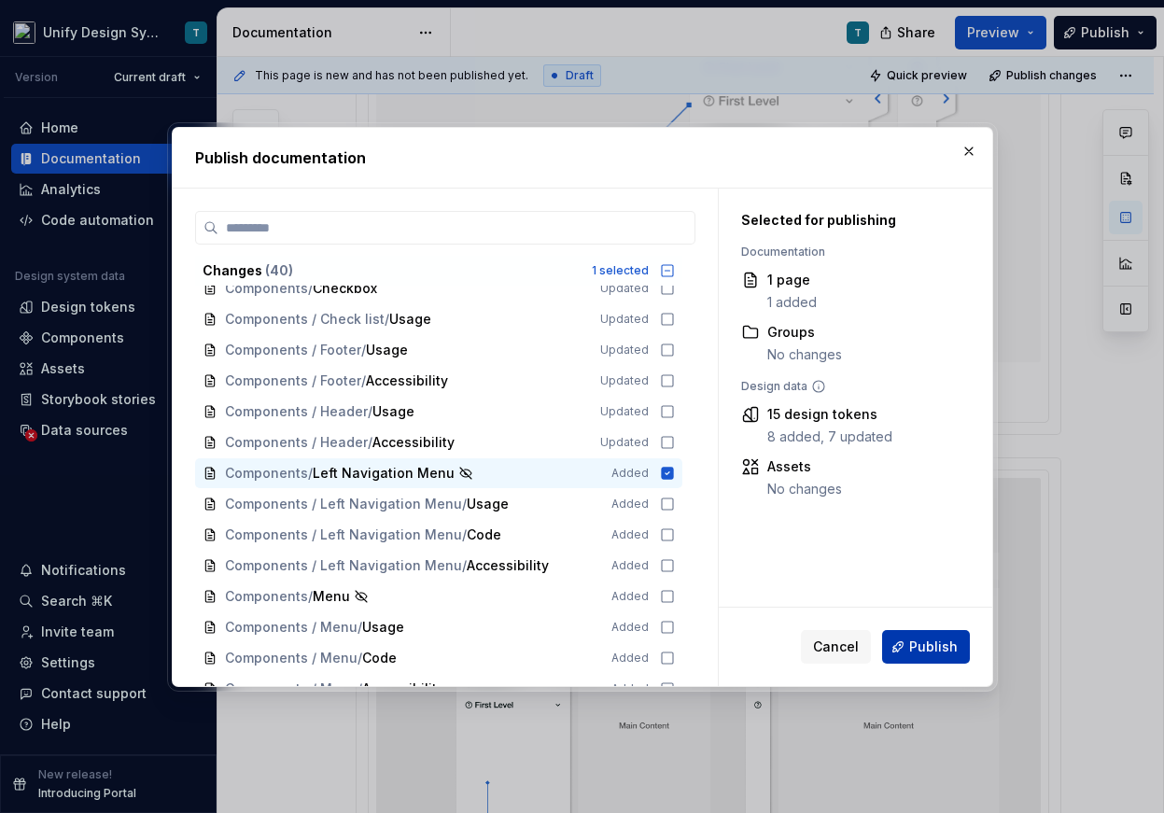
click at [908, 649] on button "Publish" at bounding box center [926, 647] width 88 height 34
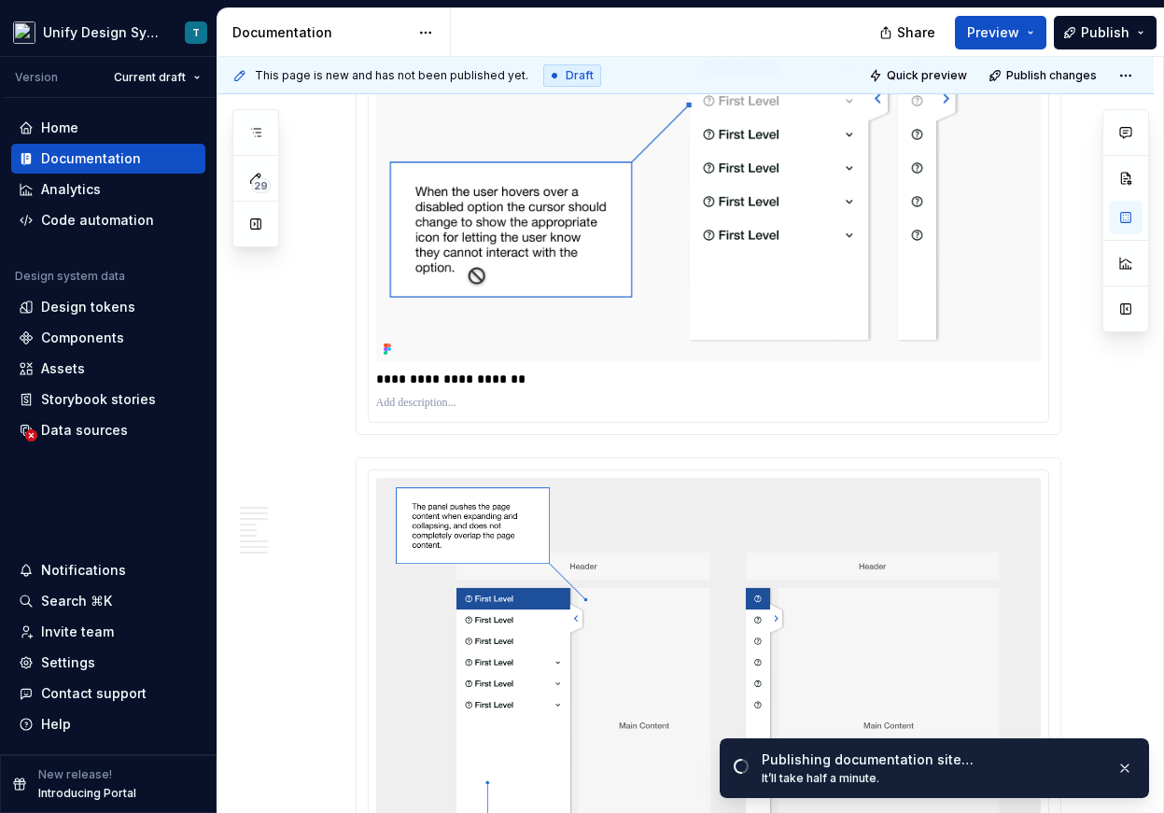
type textarea "*"
